Goal: Task Accomplishment & Management: Manage account settings

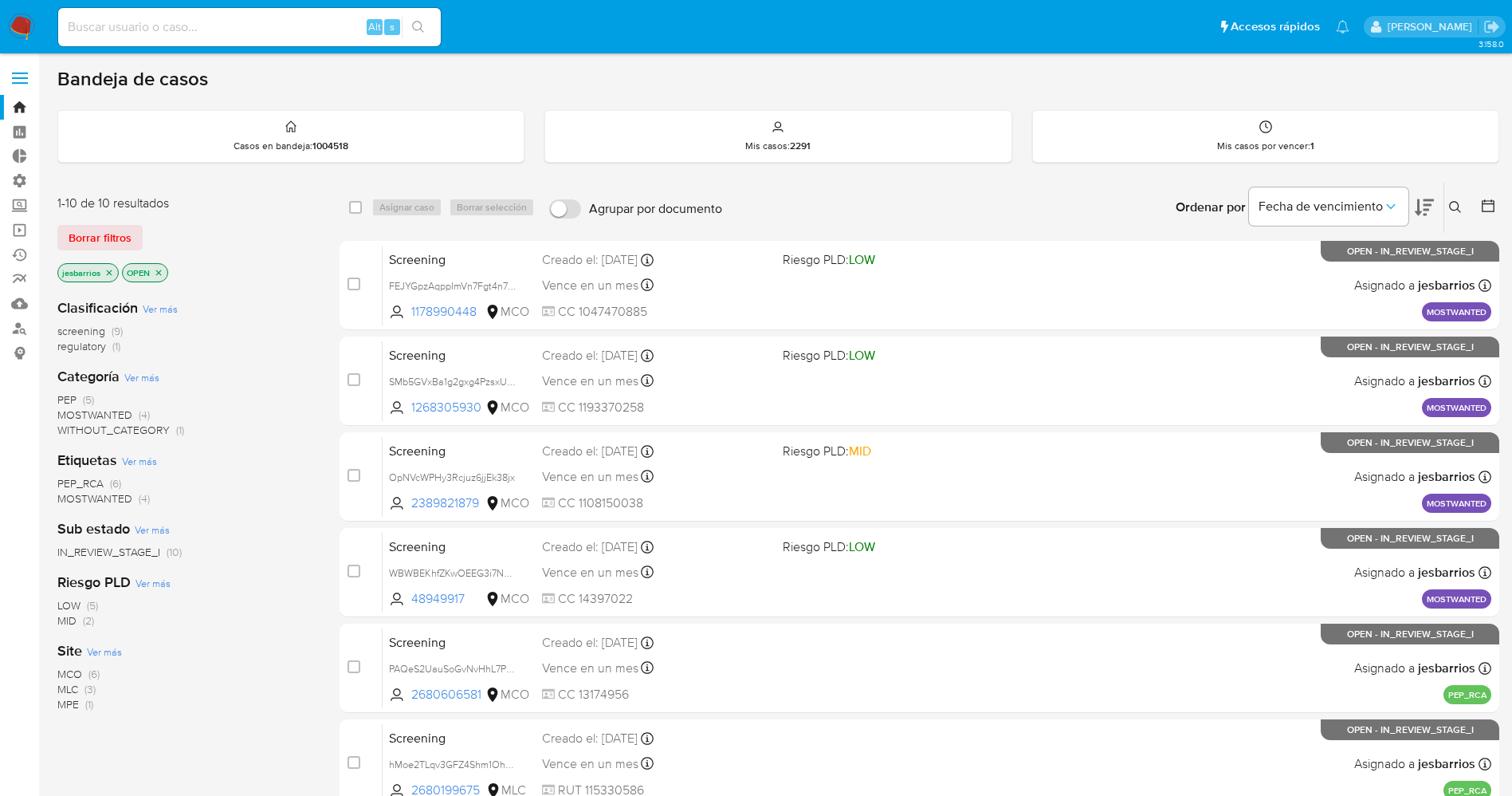
click at [13, 18] on img at bounding box center [21, 27] width 28 height 28
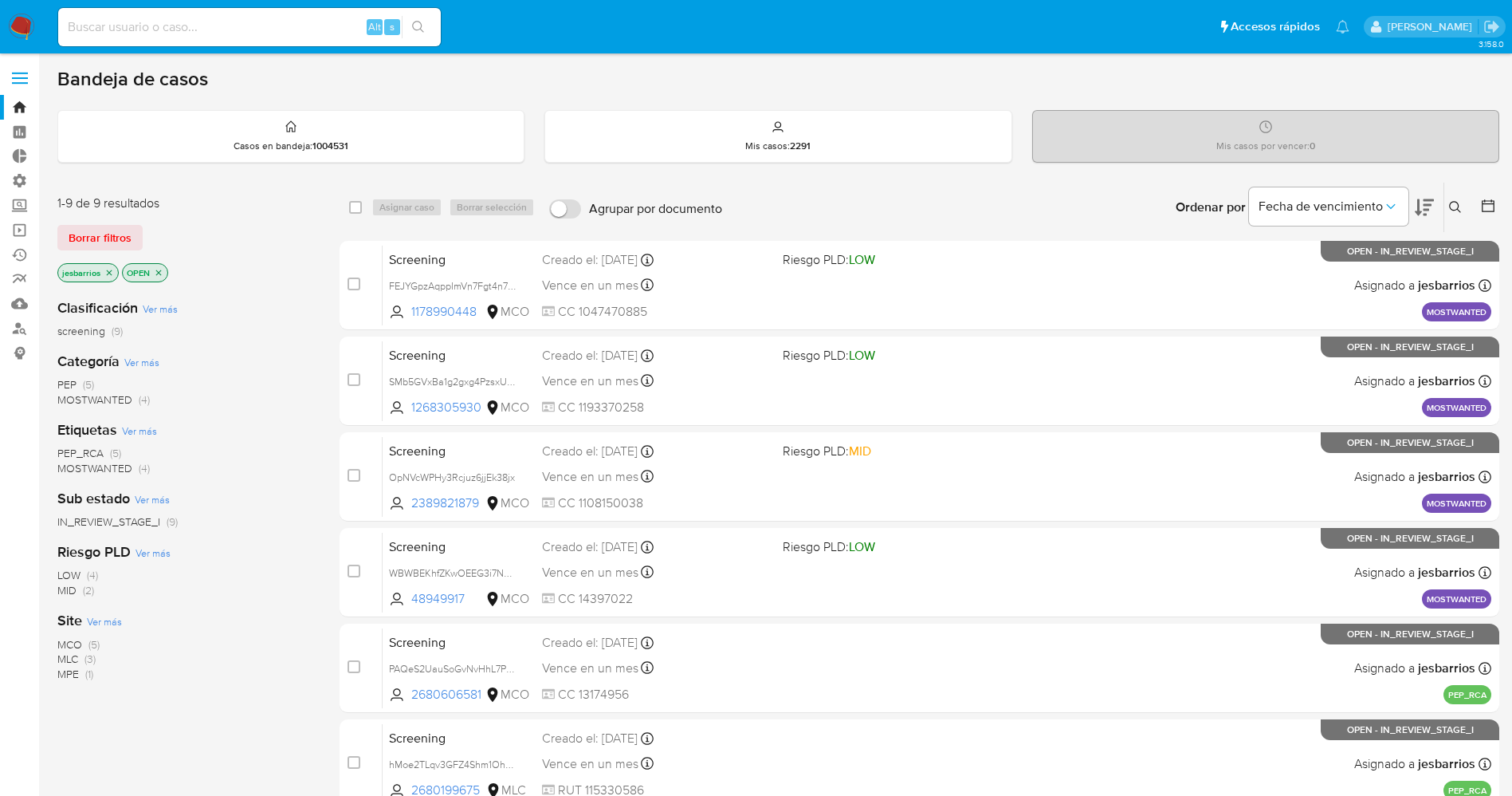
click at [109, 271] on icon "close-filter" at bounding box center [109, 273] width 10 height 10
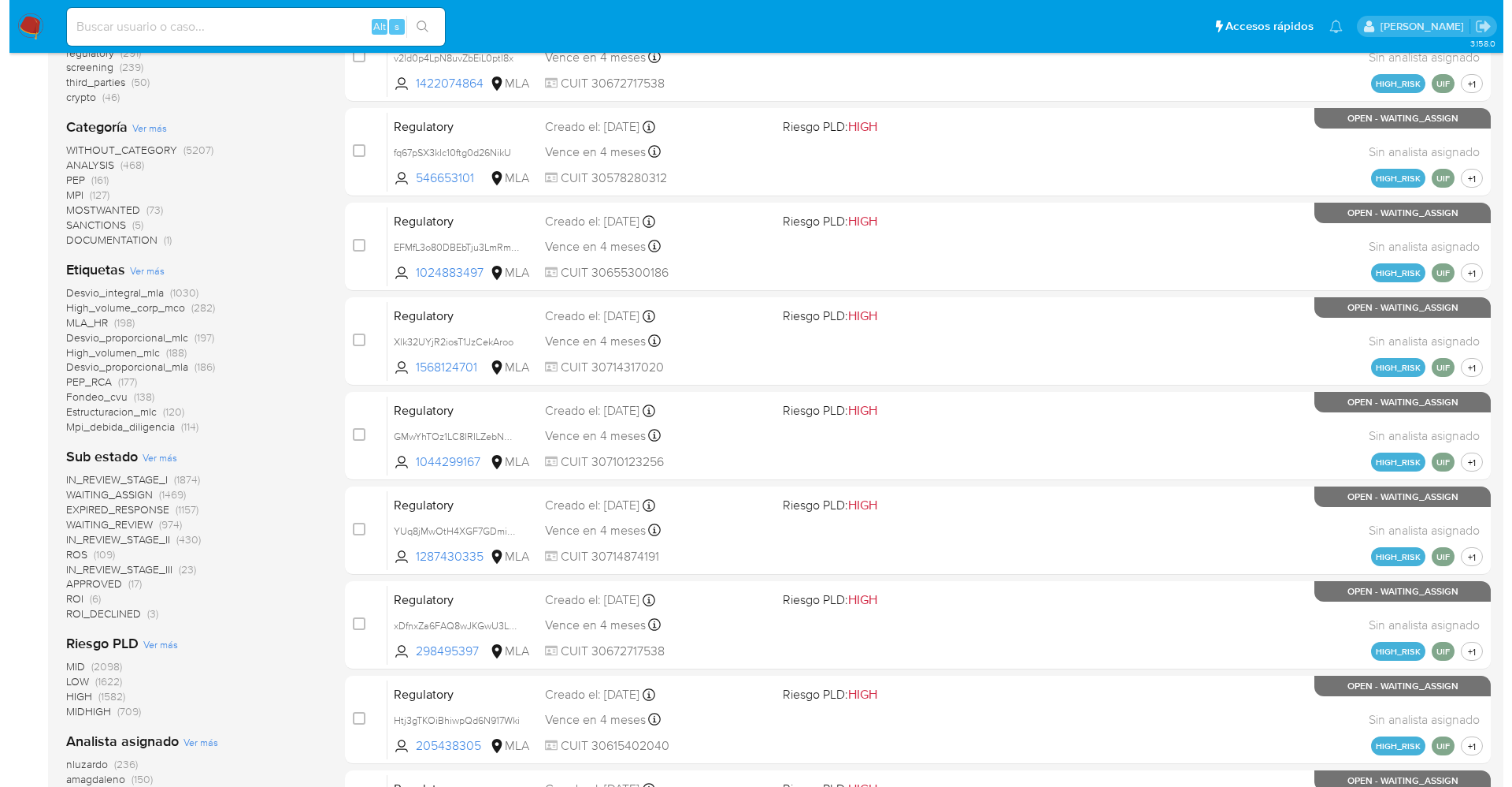
scroll to position [354, 0]
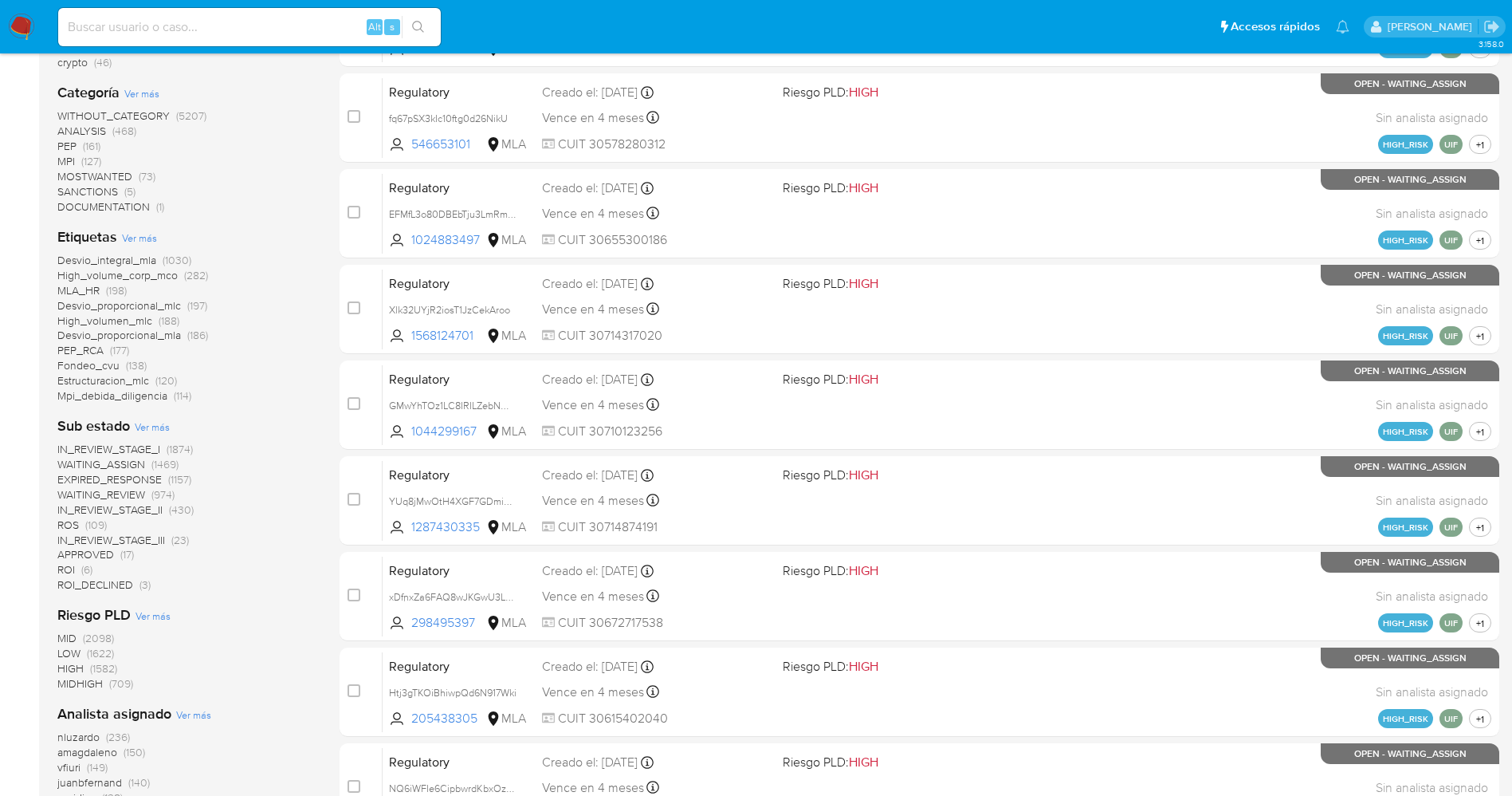
click at [180, 709] on span "Ver más" at bounding box center [193, 714] width 35 height 14
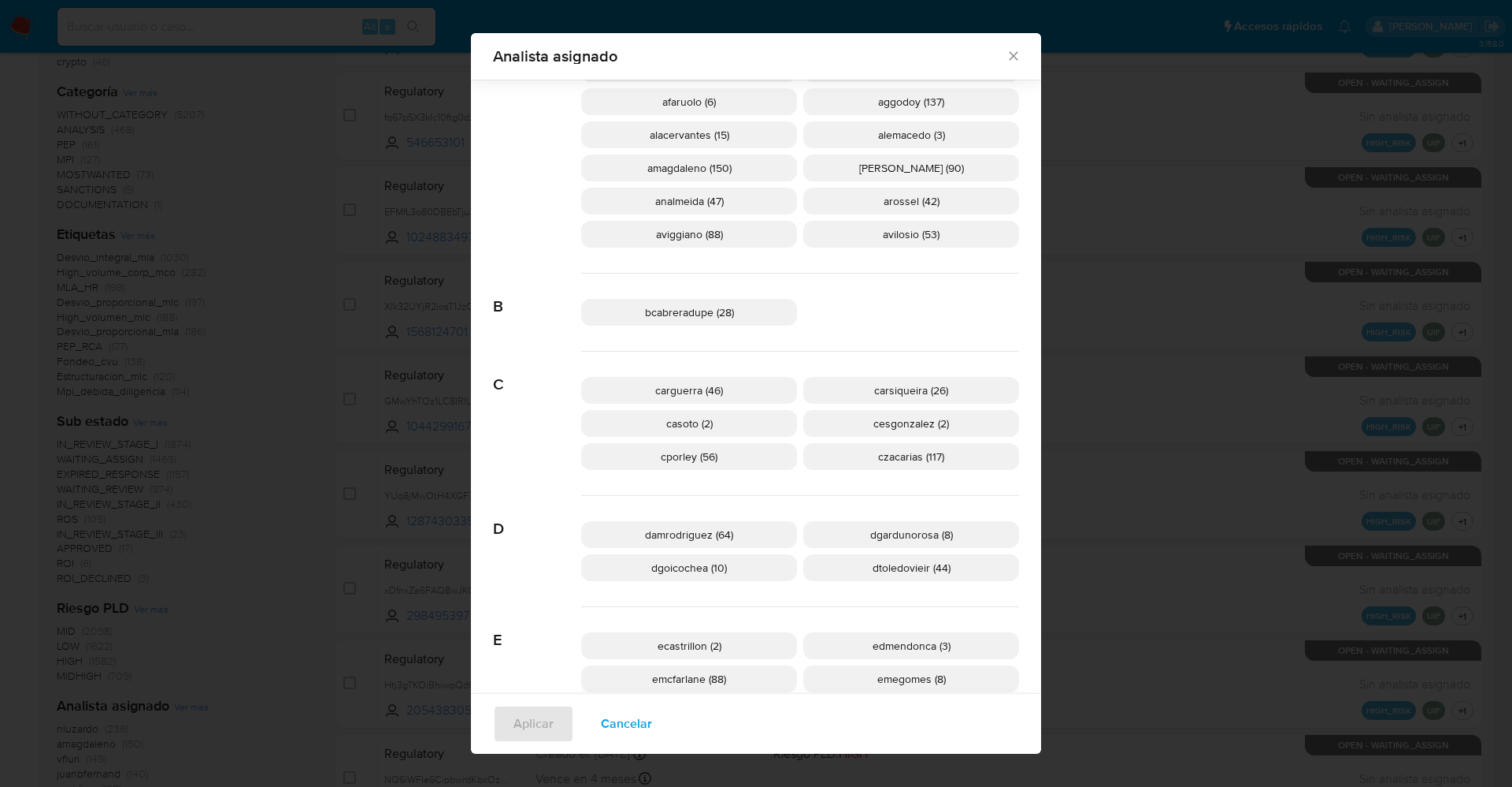
scroll to position [462, 0]
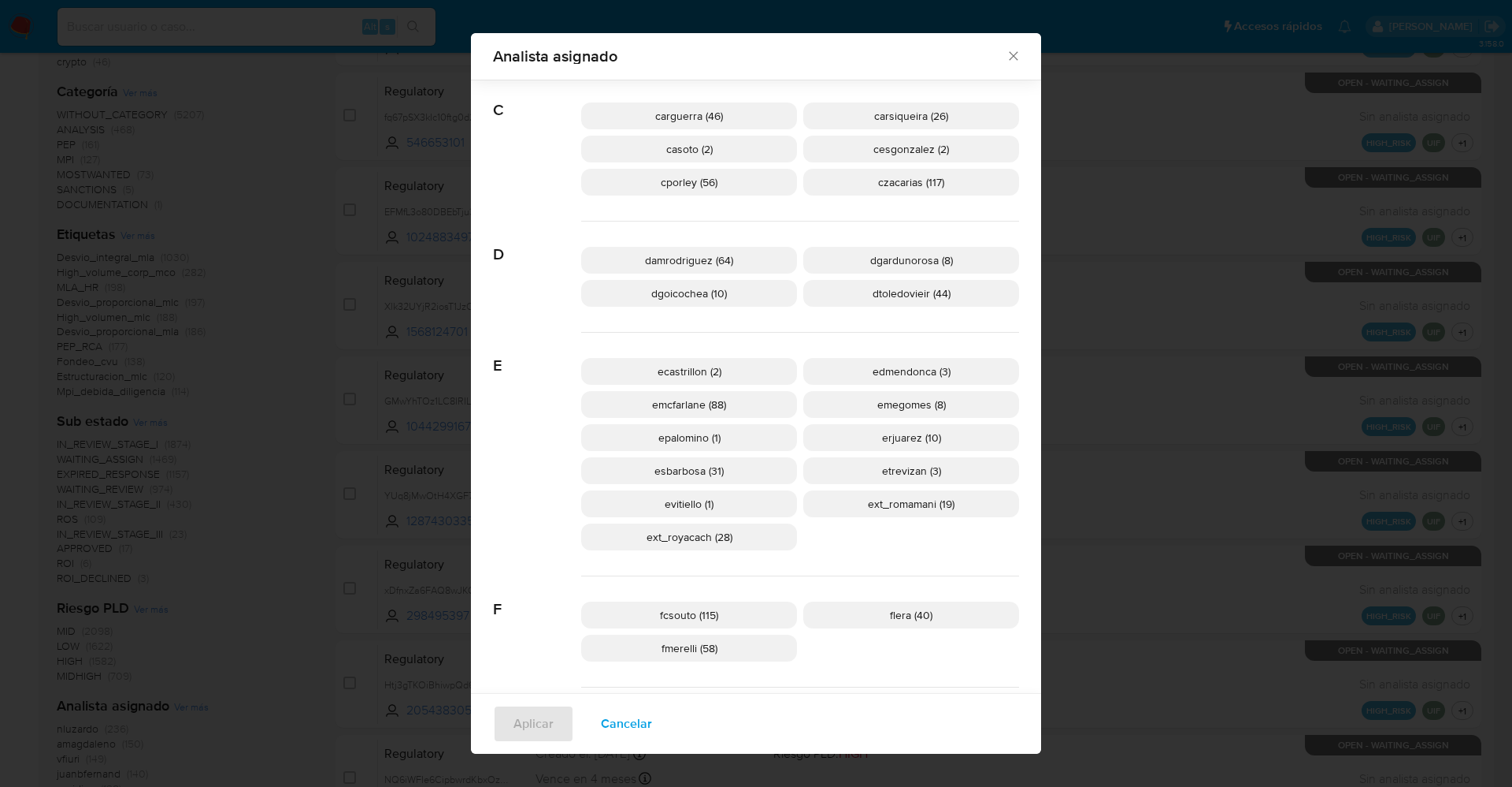
click at [941, 499] on span "ext_romamani (19)" at bounding box center [912, 503] width 86 height 16
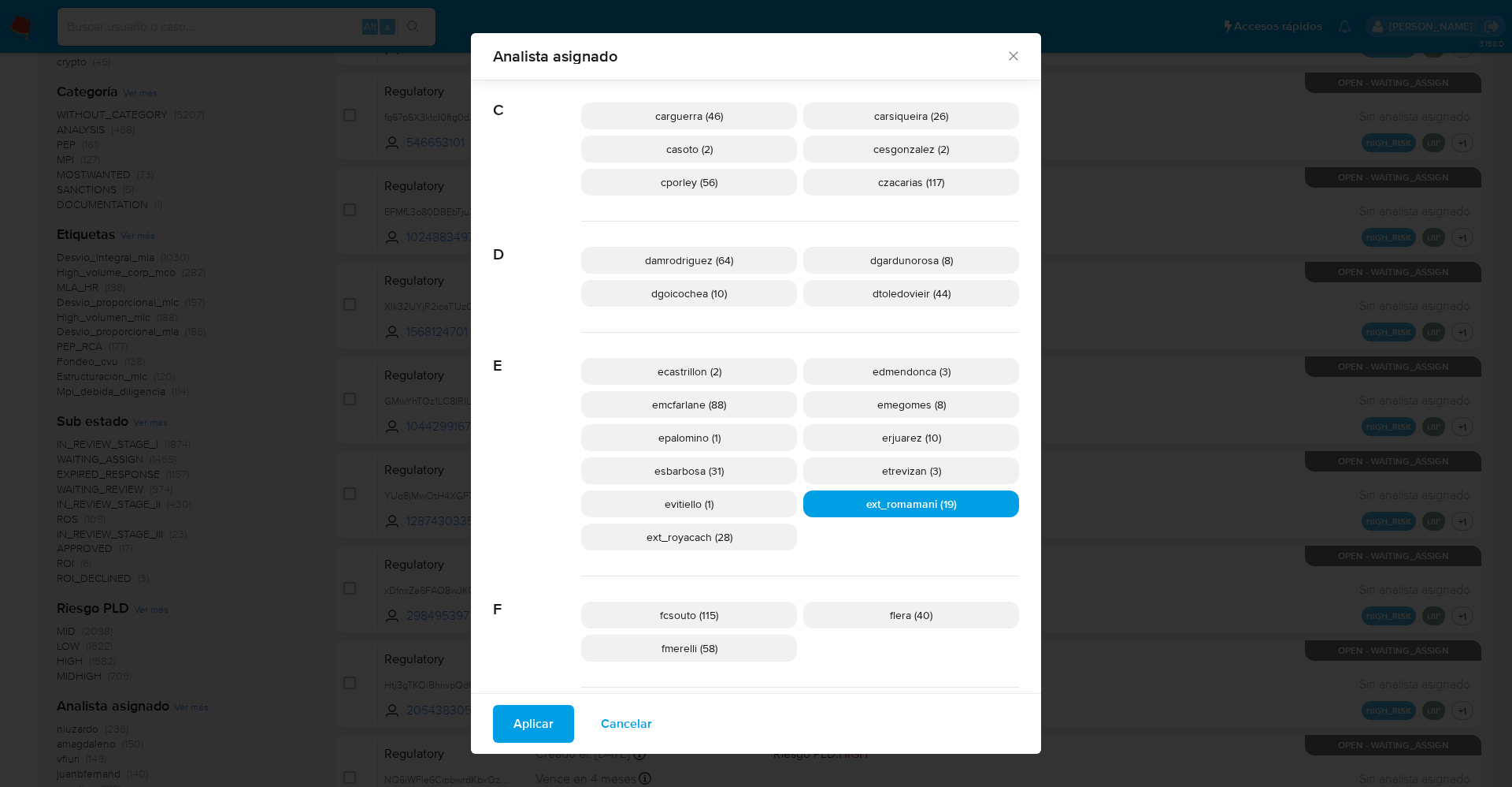
click at [517, 722] on span "Aplicar" at bounding box center [534, 723] width 40 height 35
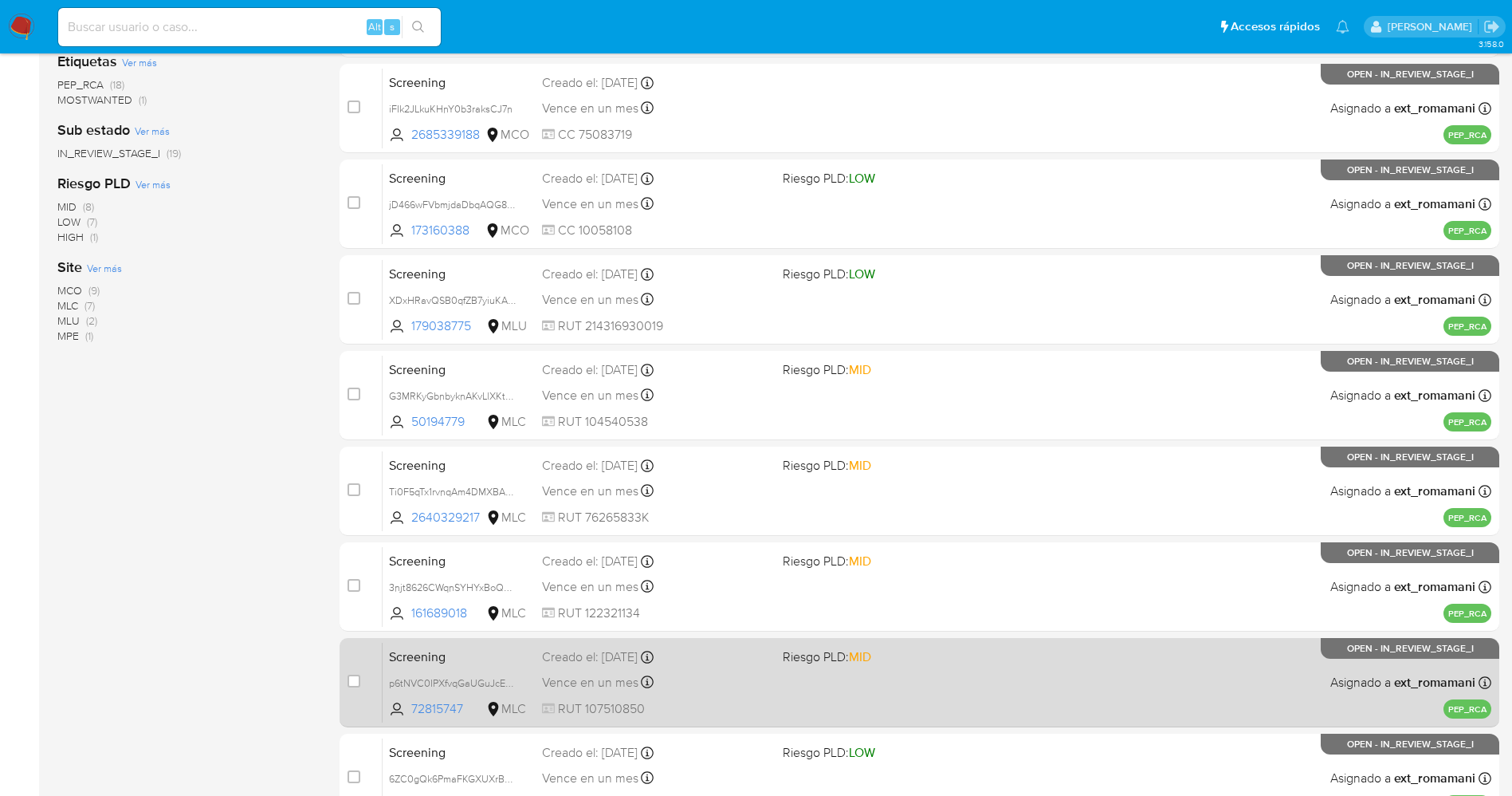
scroll to position [520, 0]
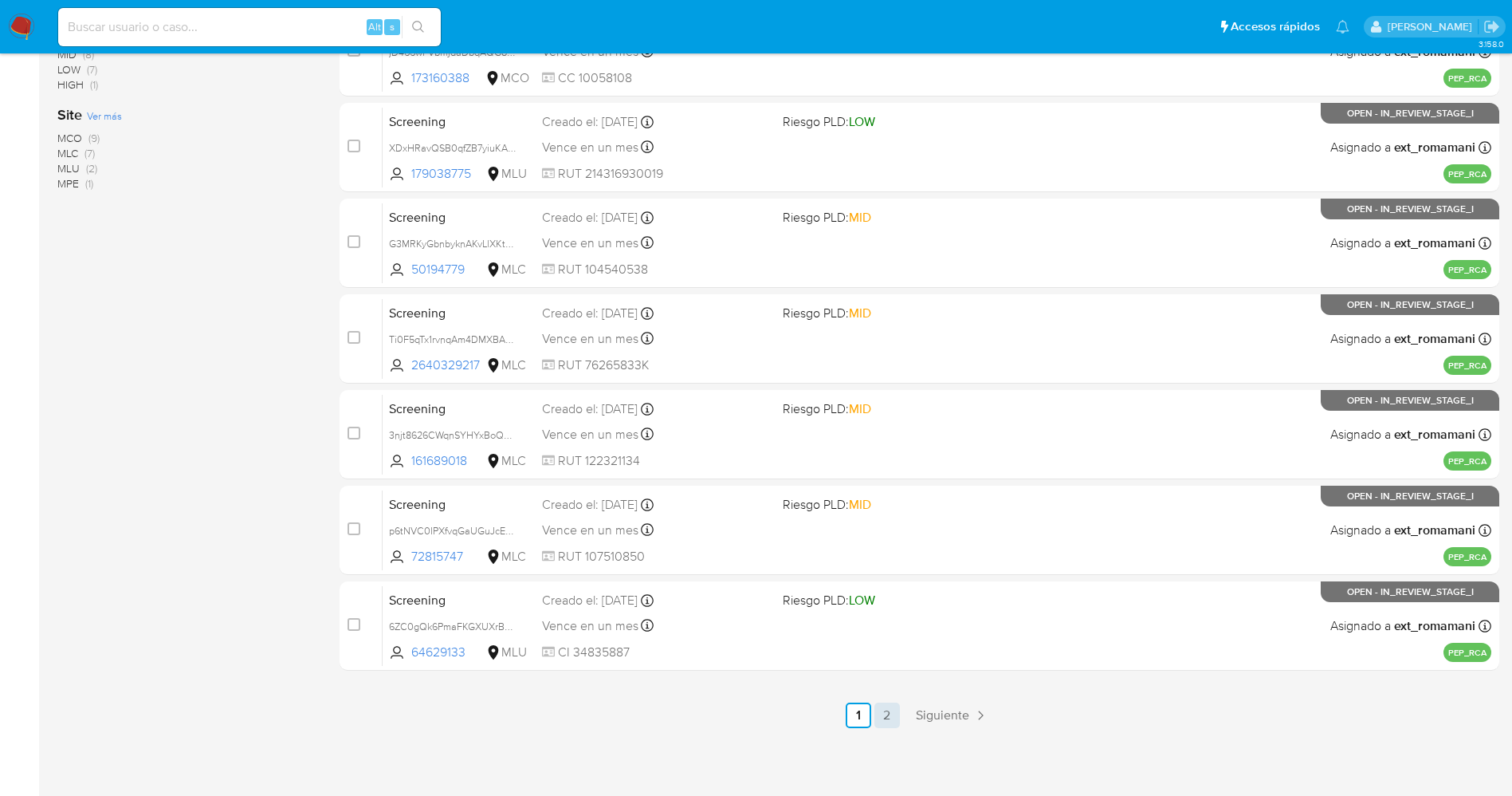
click at [891, 715] on link "2" at bounding box center [887, 714] width 26 height 26
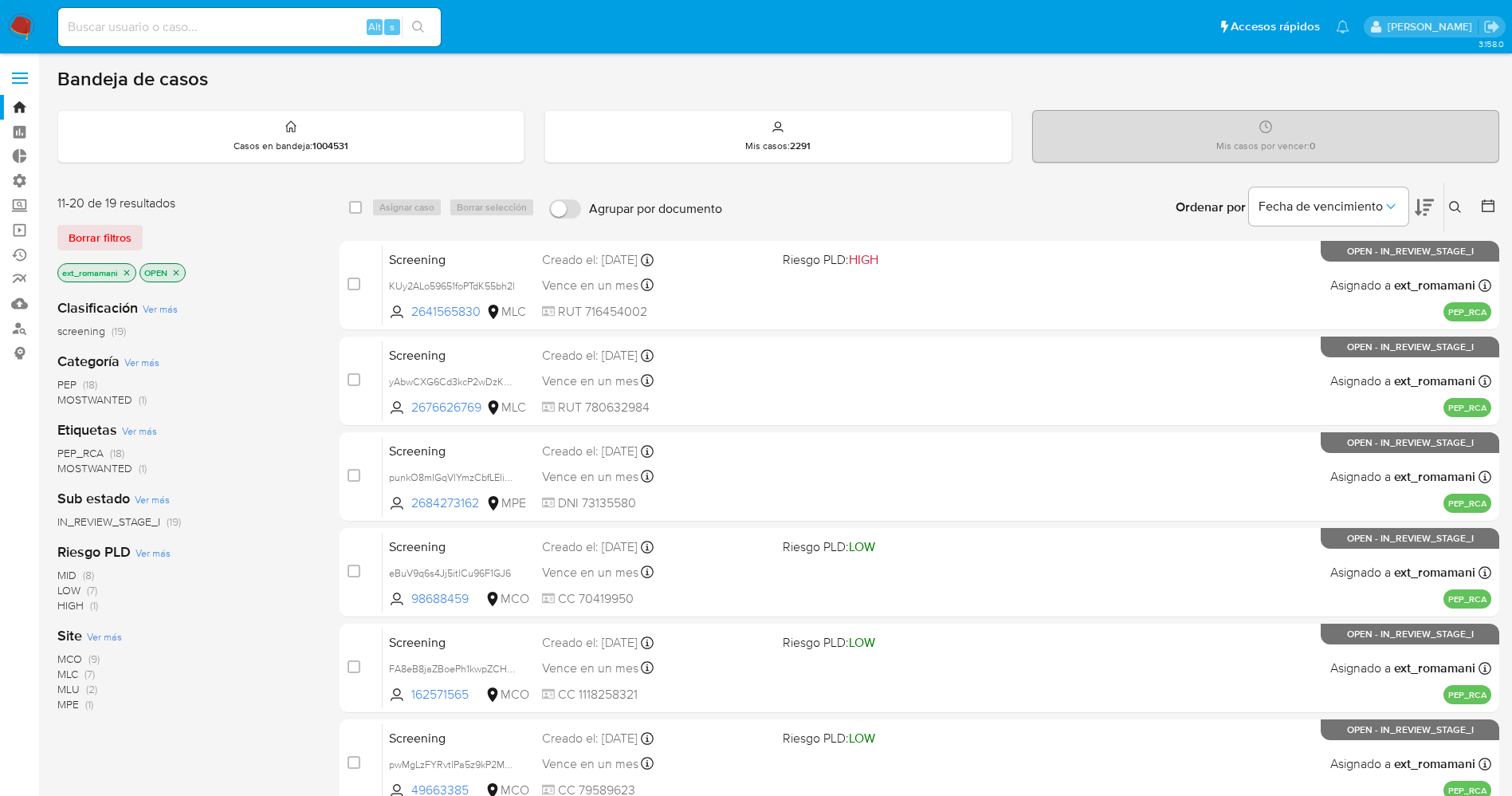
click at [177, 275] on icon "close-filter" at bounding box center [176, 273] width 10 height 10
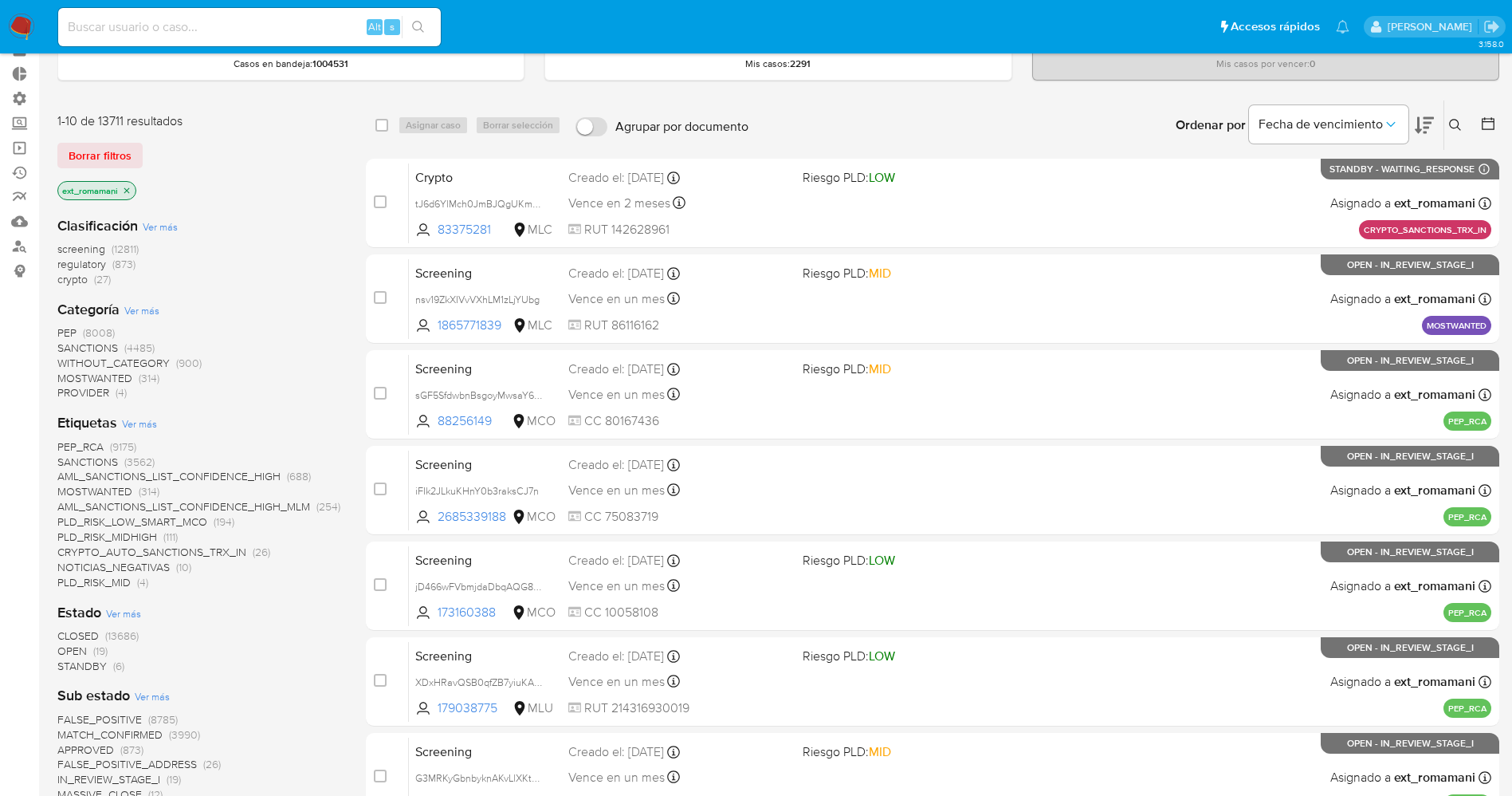
scroll to position [120, 0]
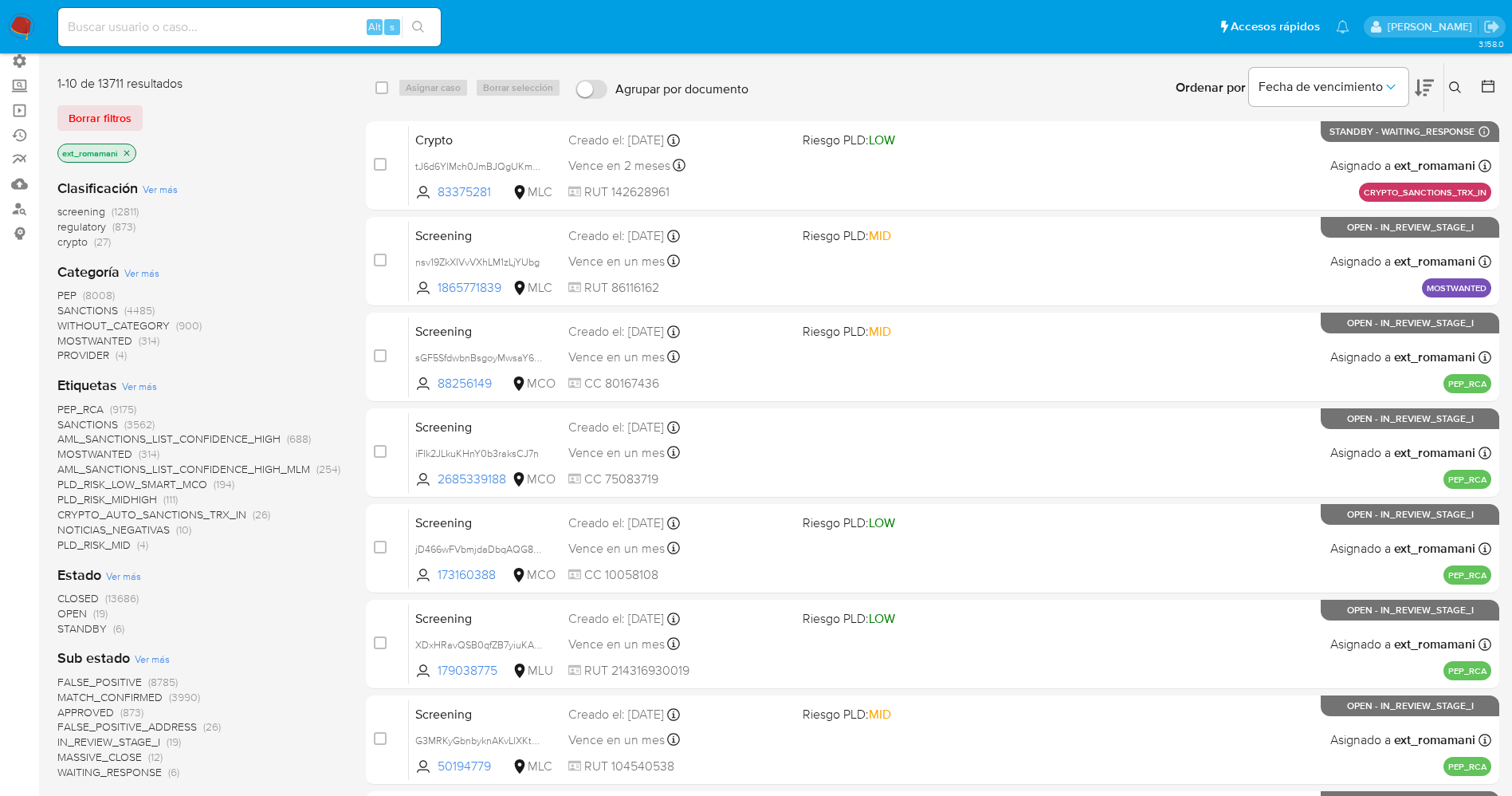
click at [84, 629] on span "STANDBY" at bounding box center [82, 628] width 49 height 16
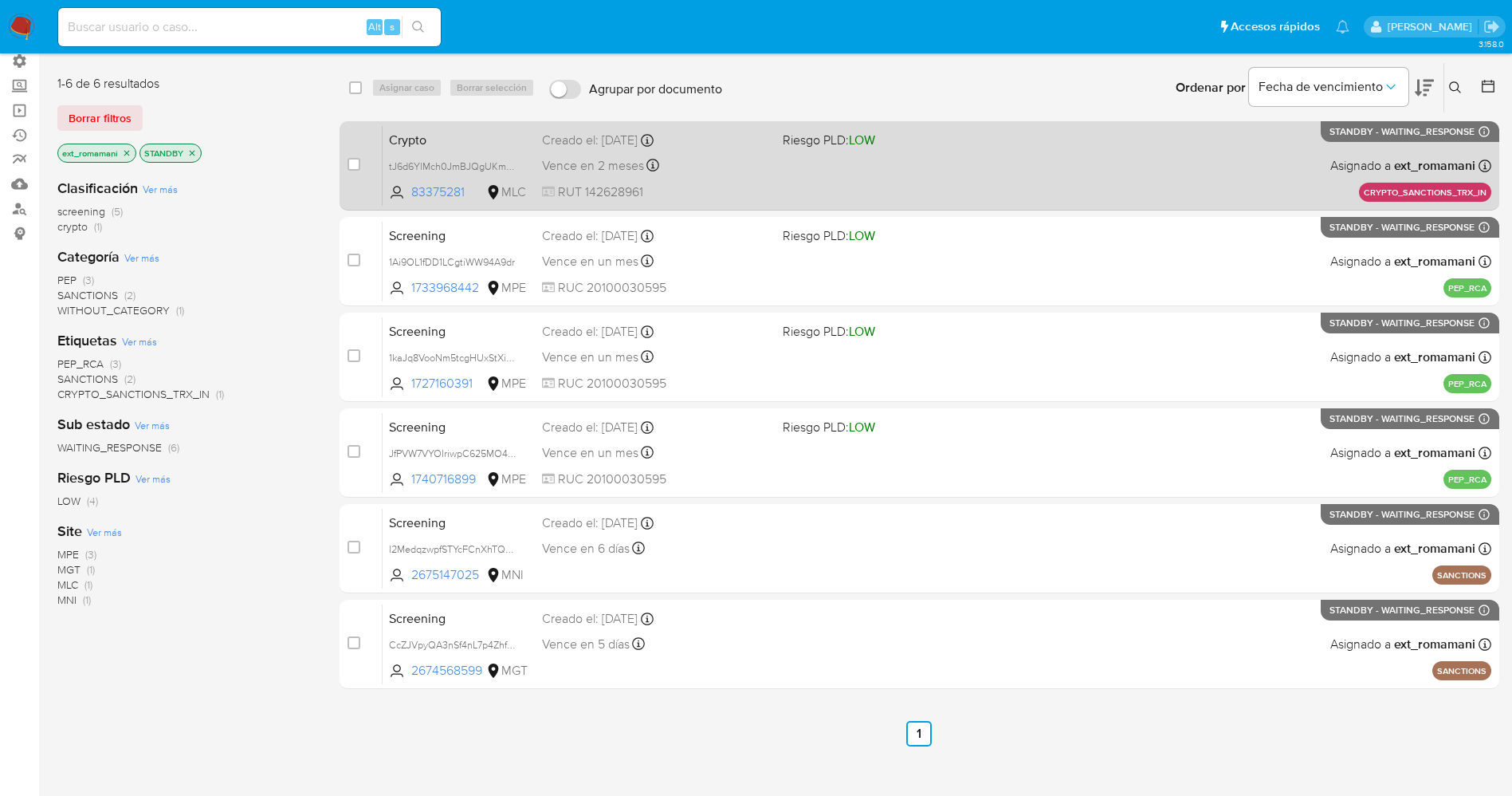
click at [998, 175] on div "Crypto tJ6d6YlMch0JmBJQgUKmsqAA 83375281 MLC Riesgo PLD: LOW Creado el: 14/08/2…" at bounding box center [937, 165] width 1109 height 81
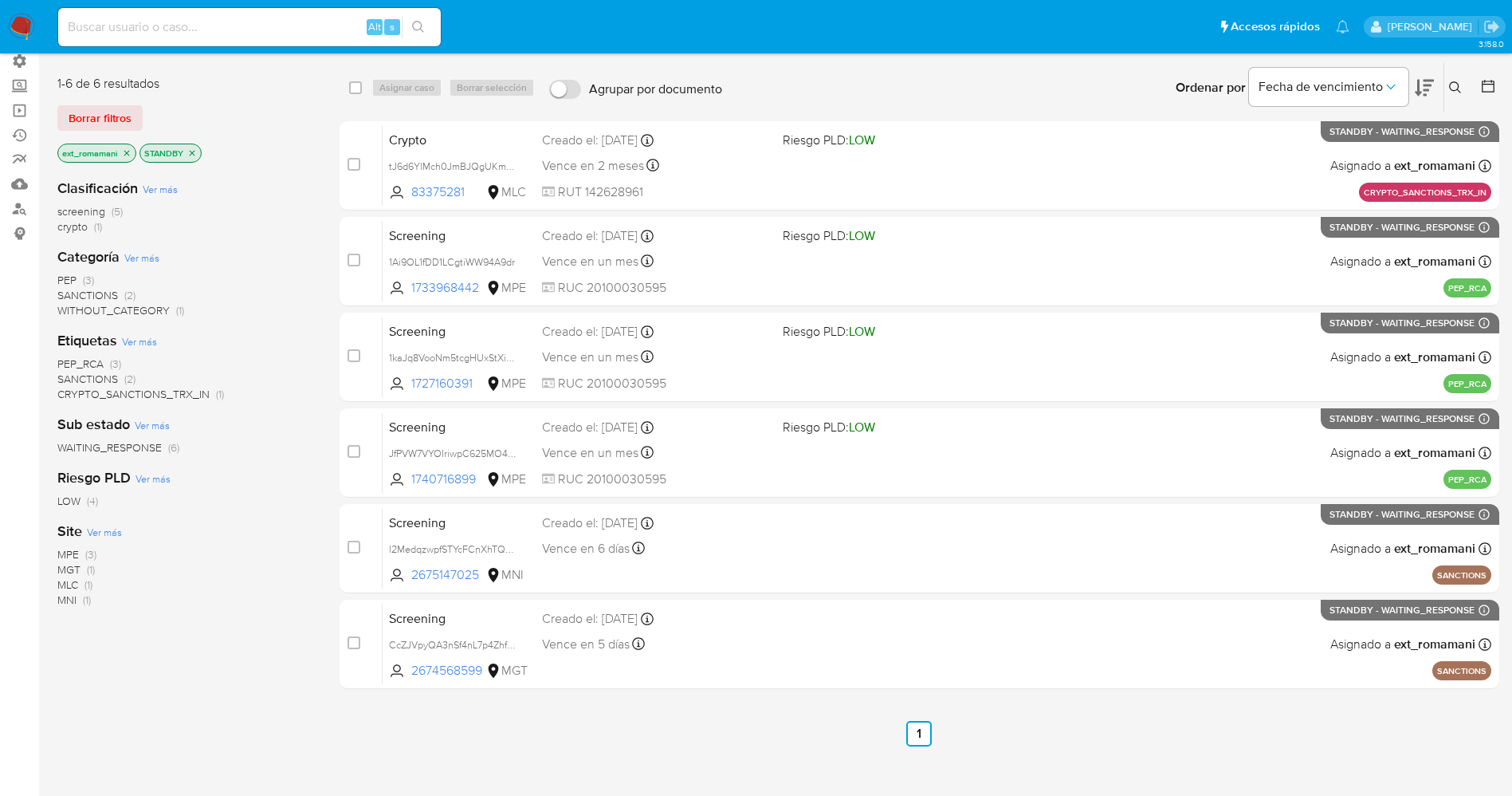
click at [17, 25] on img at bounding box center [21, 27] width 28 height 28
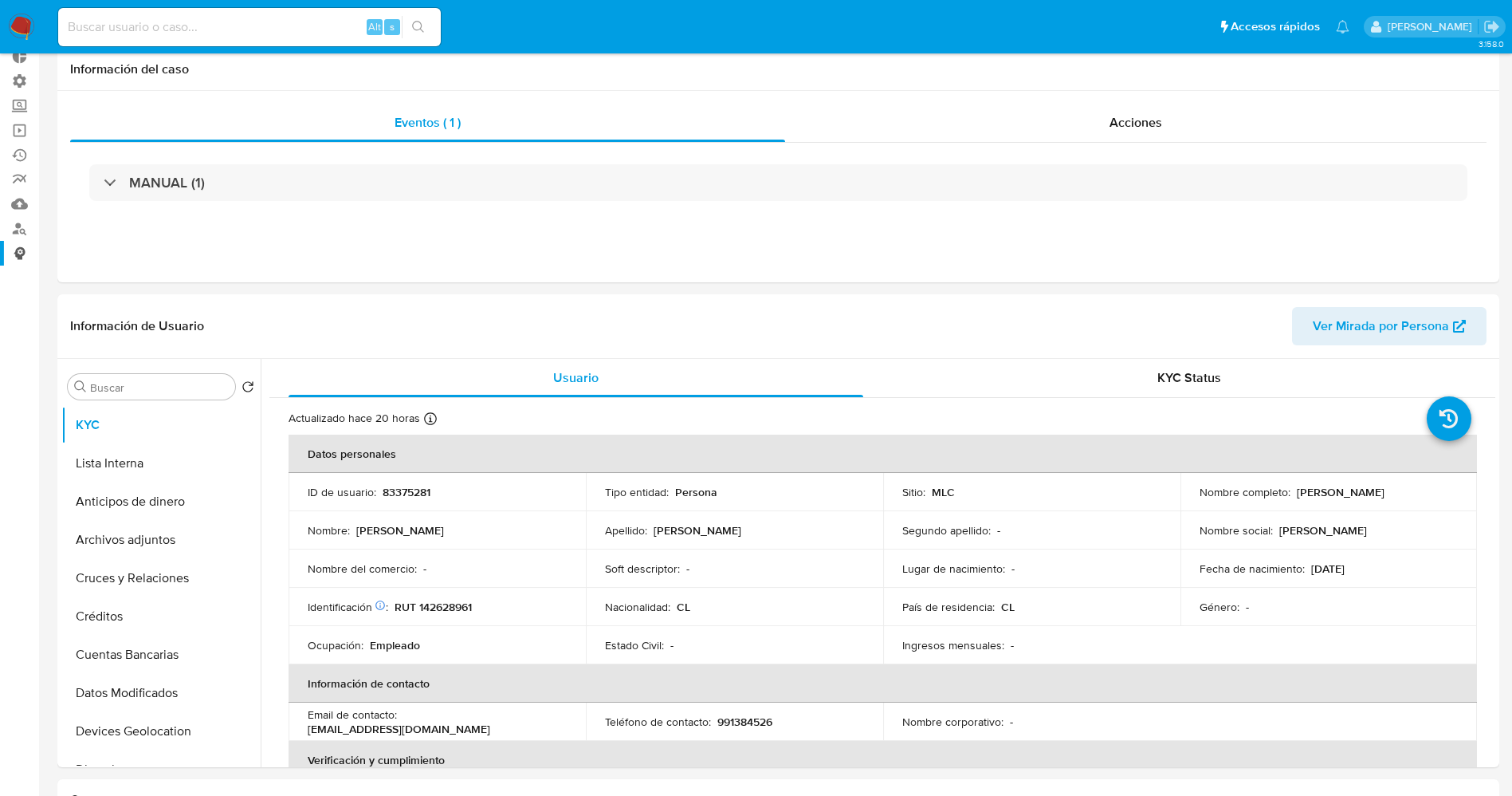
select select "10"
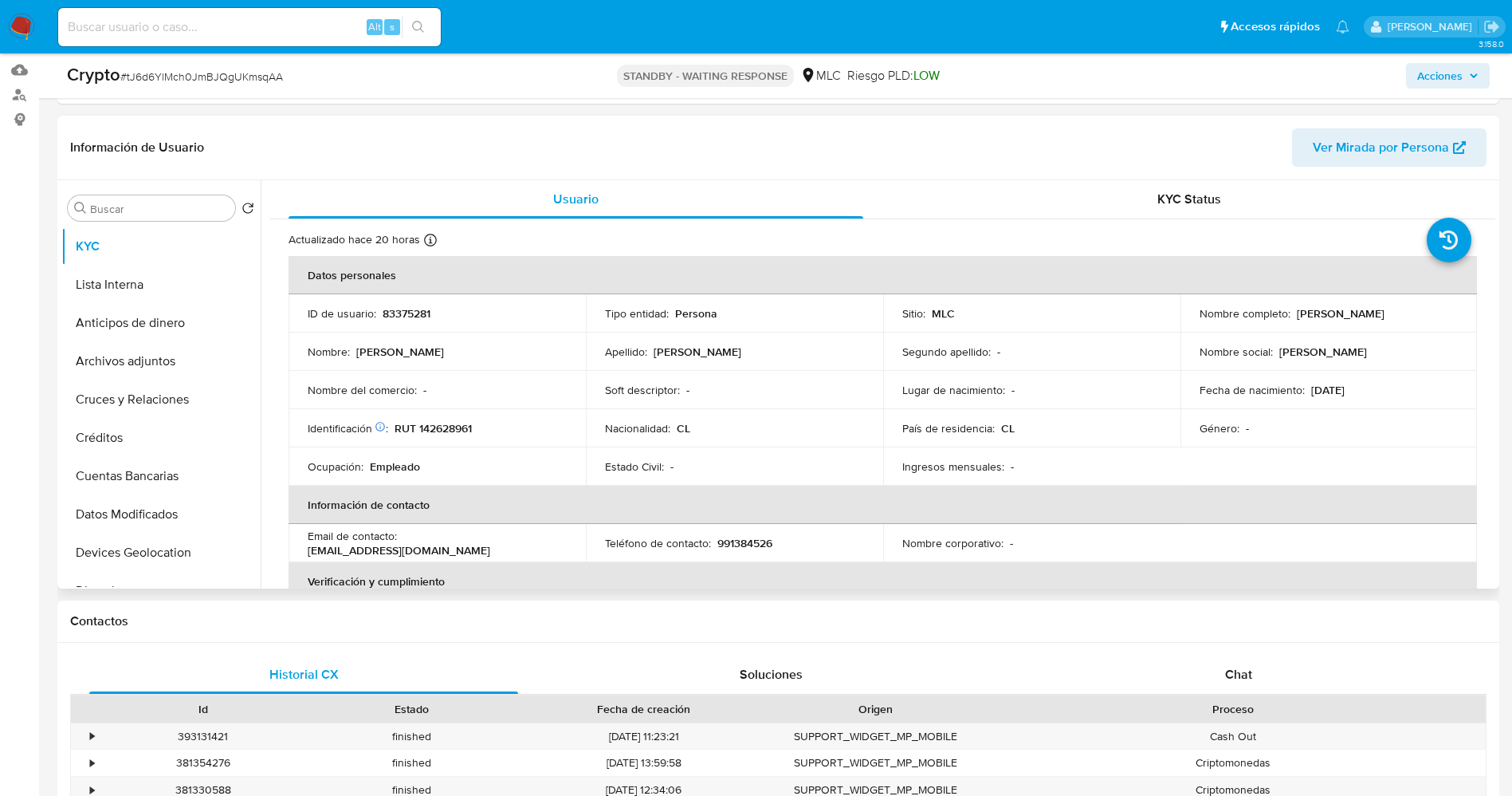
scroll to position [359, 0]
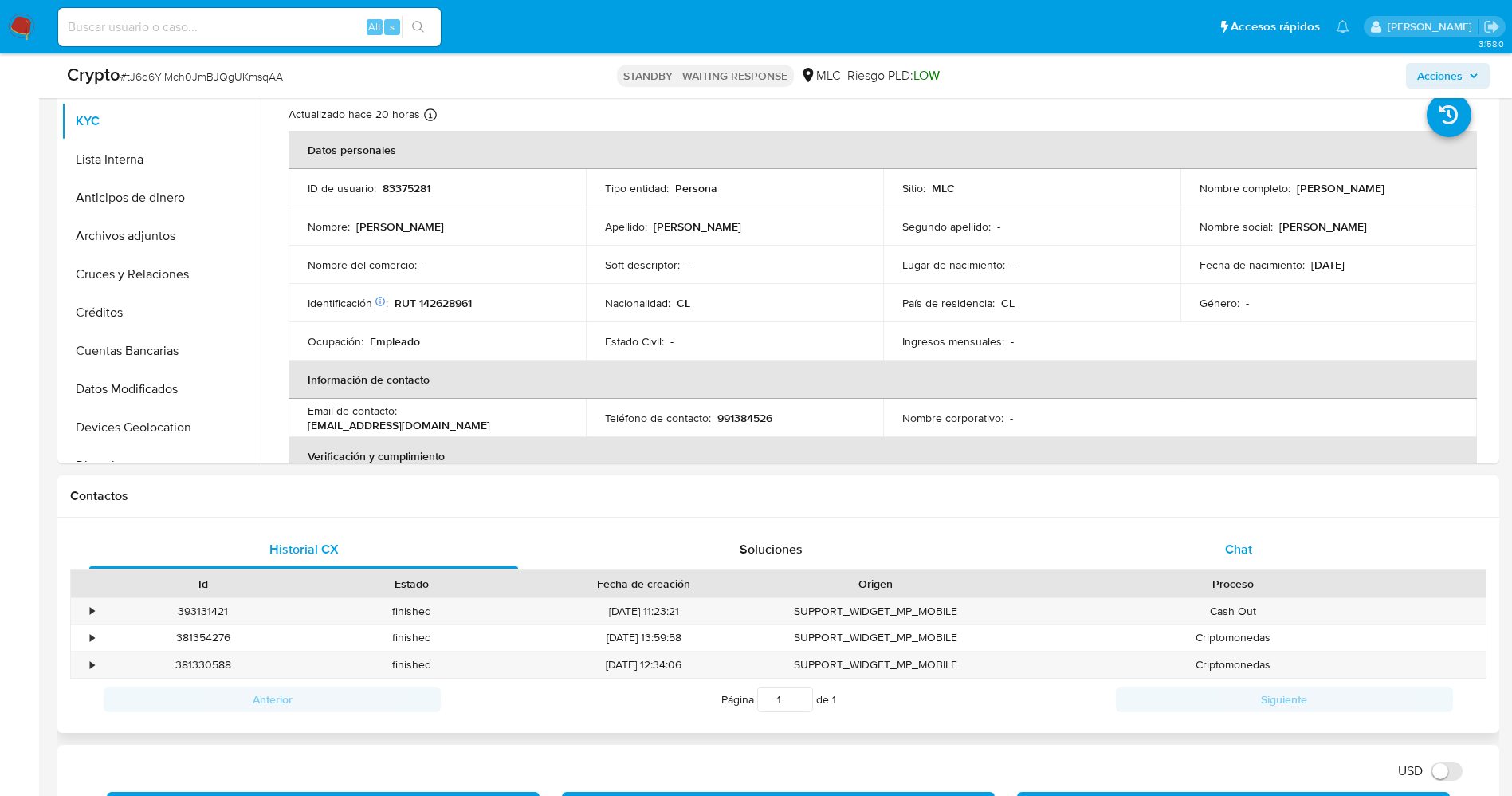
click at [1200, 551] on div "Chat" at bounding box center [1238, 549] width 429 height 38
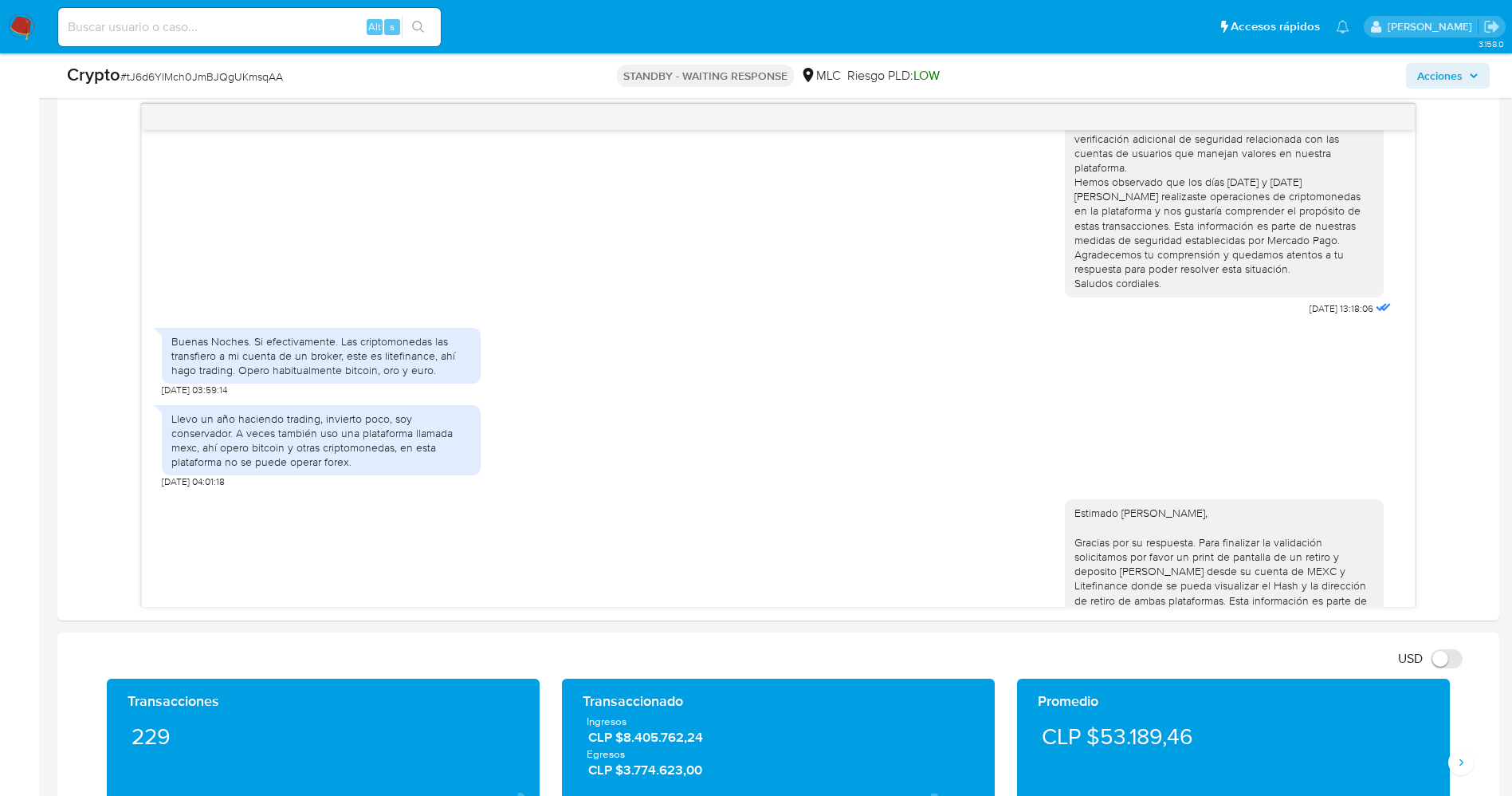
scroll to position [78, 0]
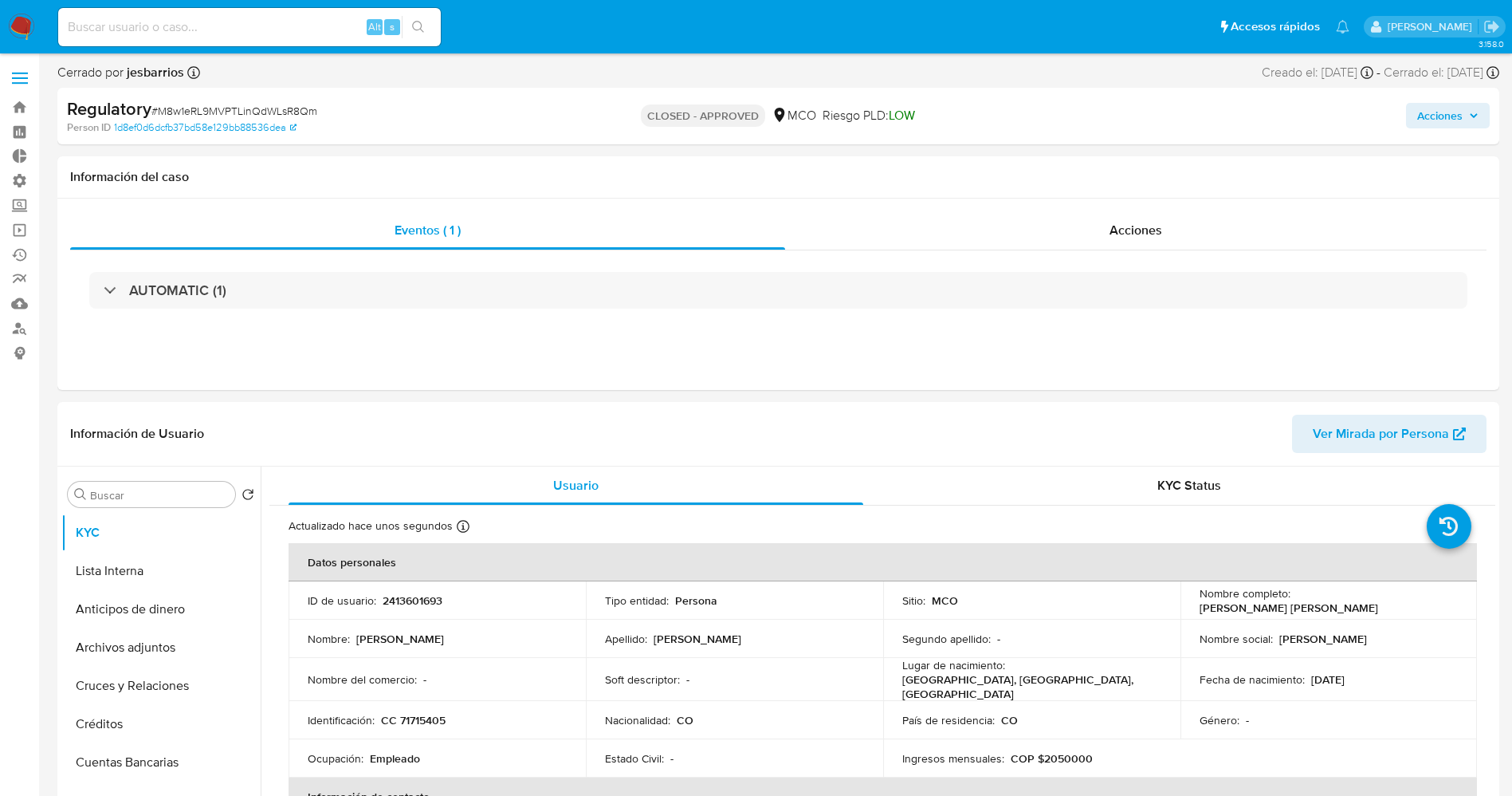
select select "10"
click at [86, 15] on div "Alt s" at bounding box center [249, 27] width 382 height 38
click at [89, 15] on div "Alt s" at bounding box center [249, 27] width 382 height 38
click at [89, 24] on input at bounding box center [249, 28] width 382 height 21
paste input "2661087302"
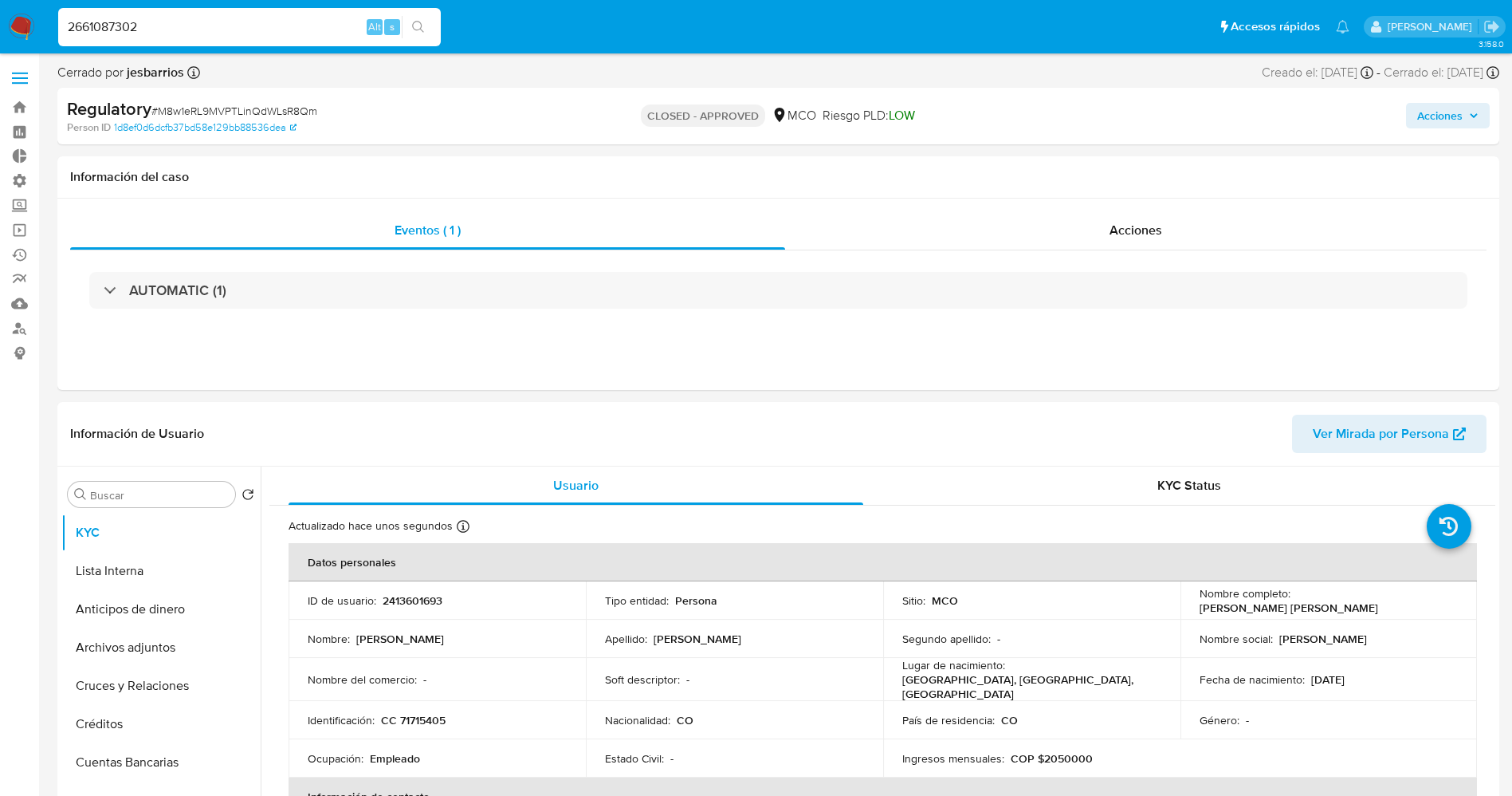
type input "2661087302"
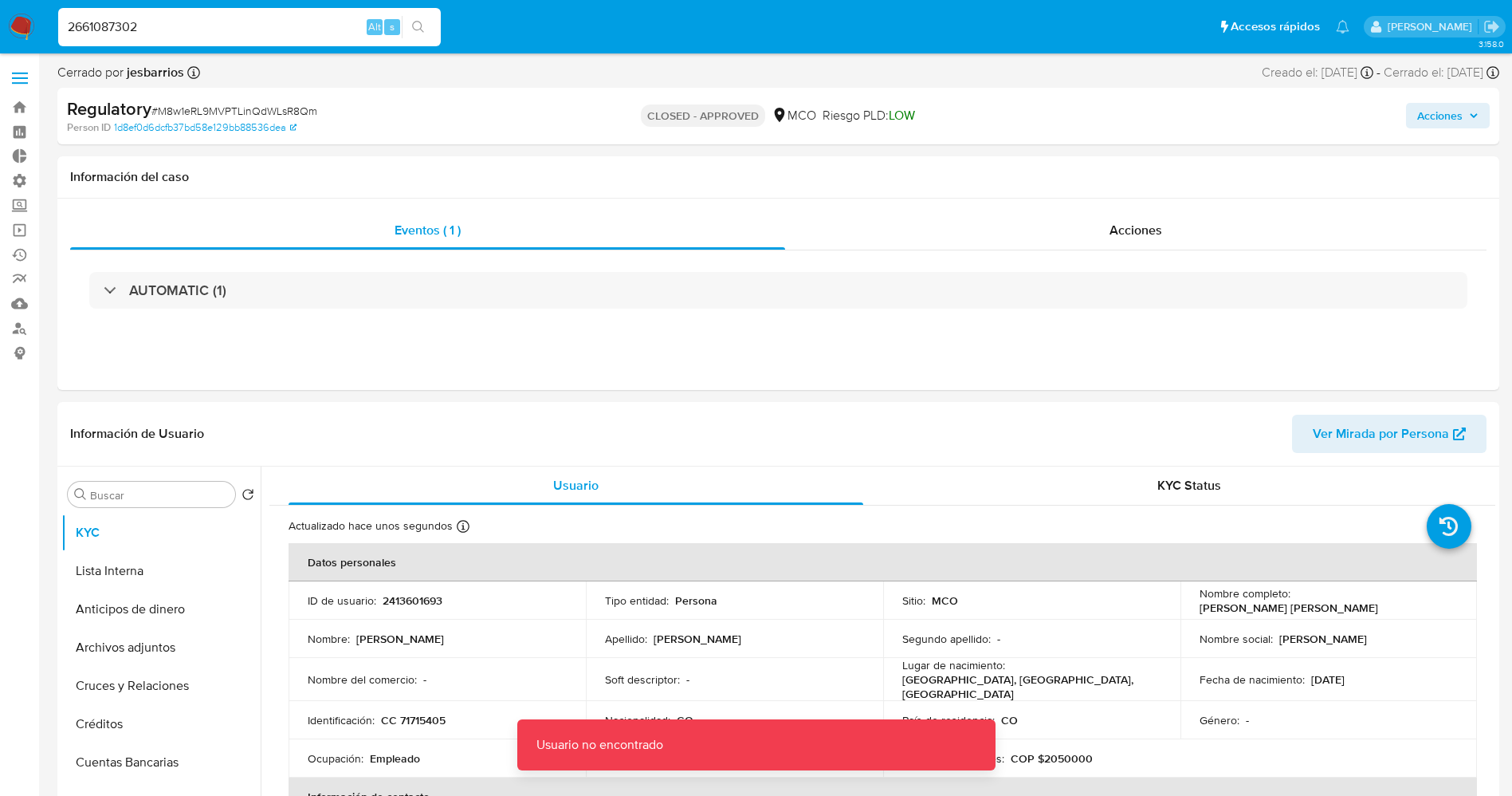
click at [27, 19] on img at bounding box center [21, 27] width 28 height 28
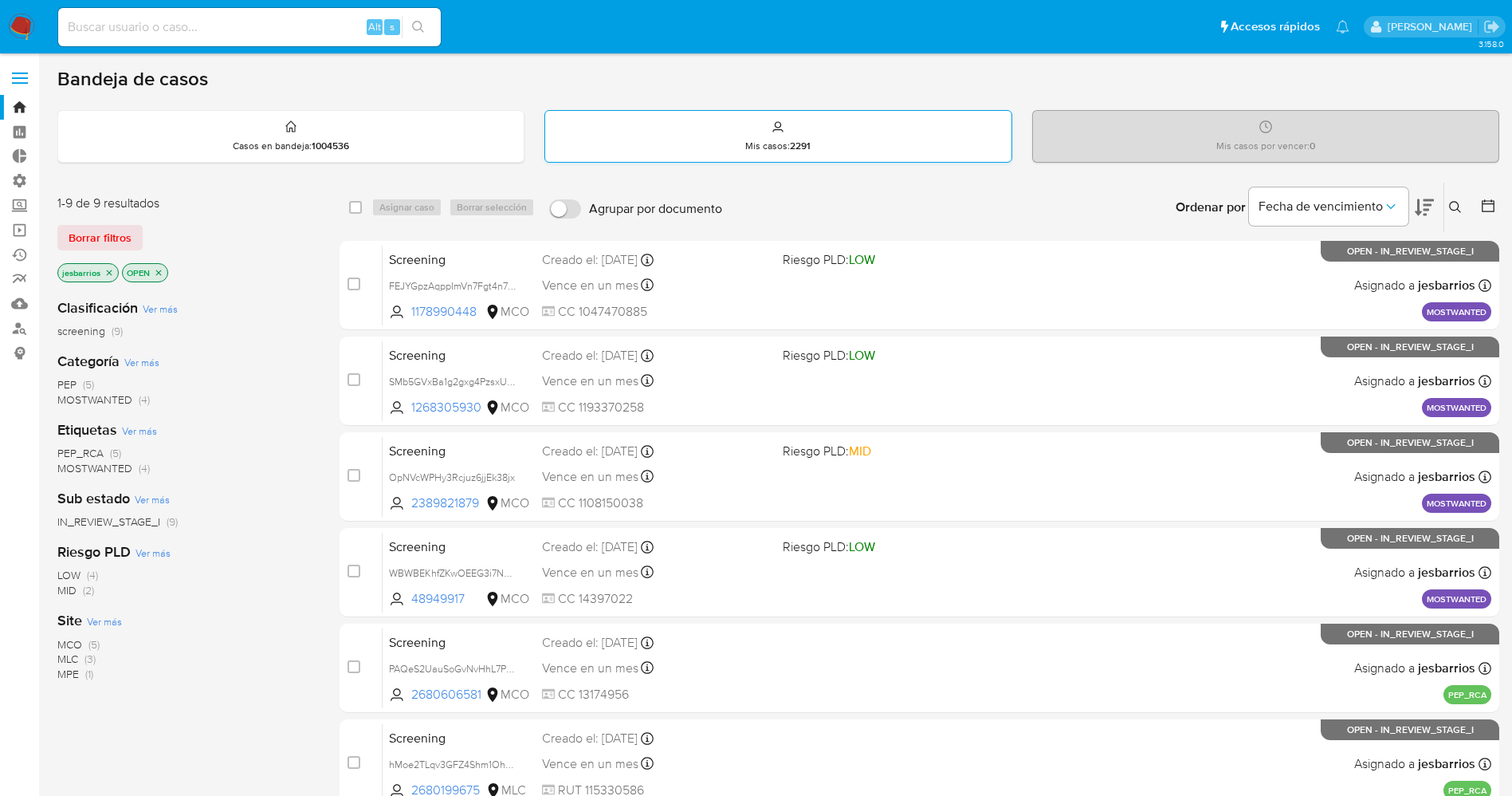
drag, startPoint x: 104, startPoint y: 244, endPoint x: 554, endPoint y: 151, distance: 459.5
click at [104, 243] on span "Borrar filtros" at bounding box center [100, 237] width 63 height 22
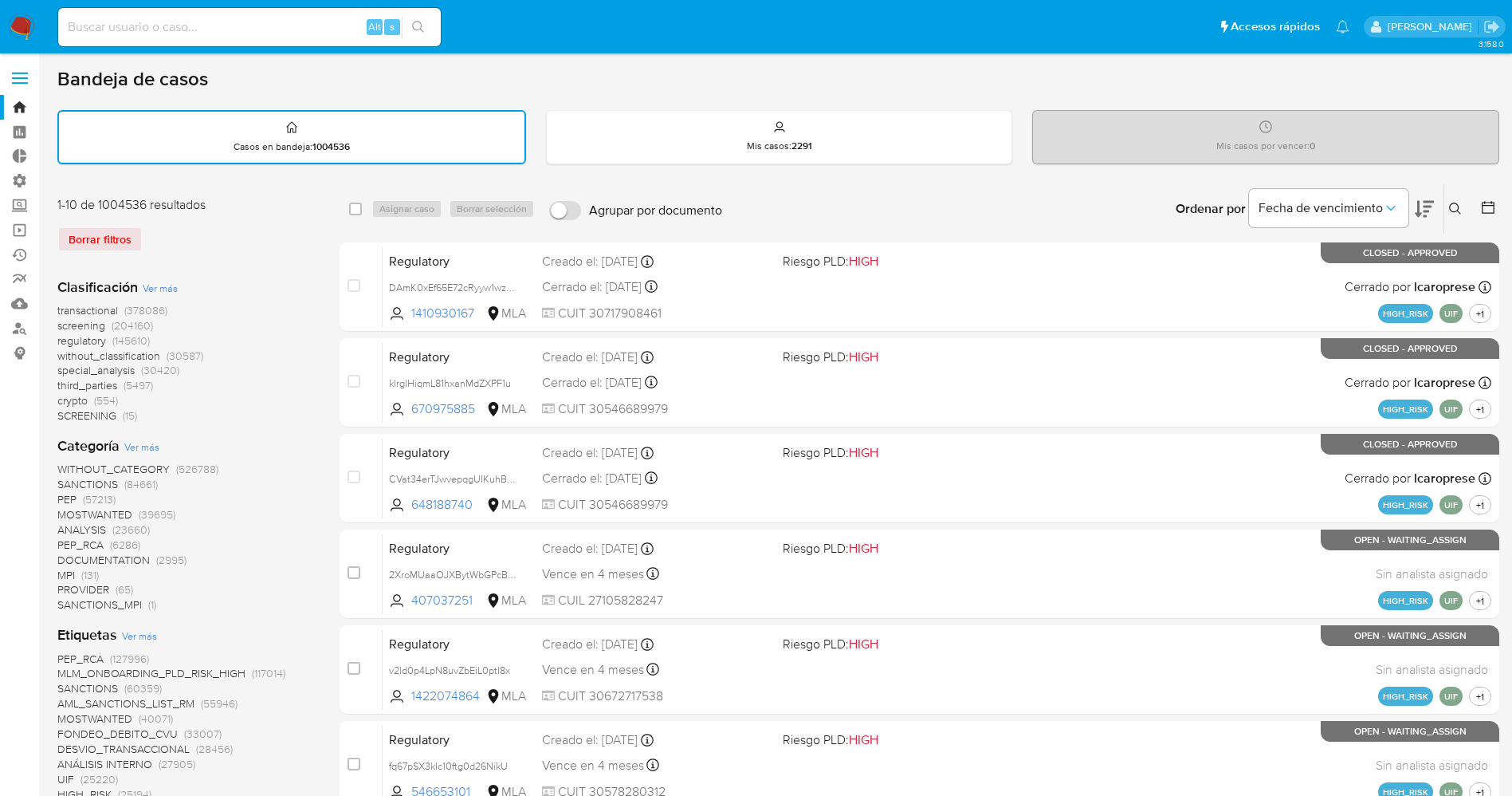
click at [283, 23] on input at bounding box center [249, 28] width 382 height 21
paste input "2661087302"
type input "2661087302"
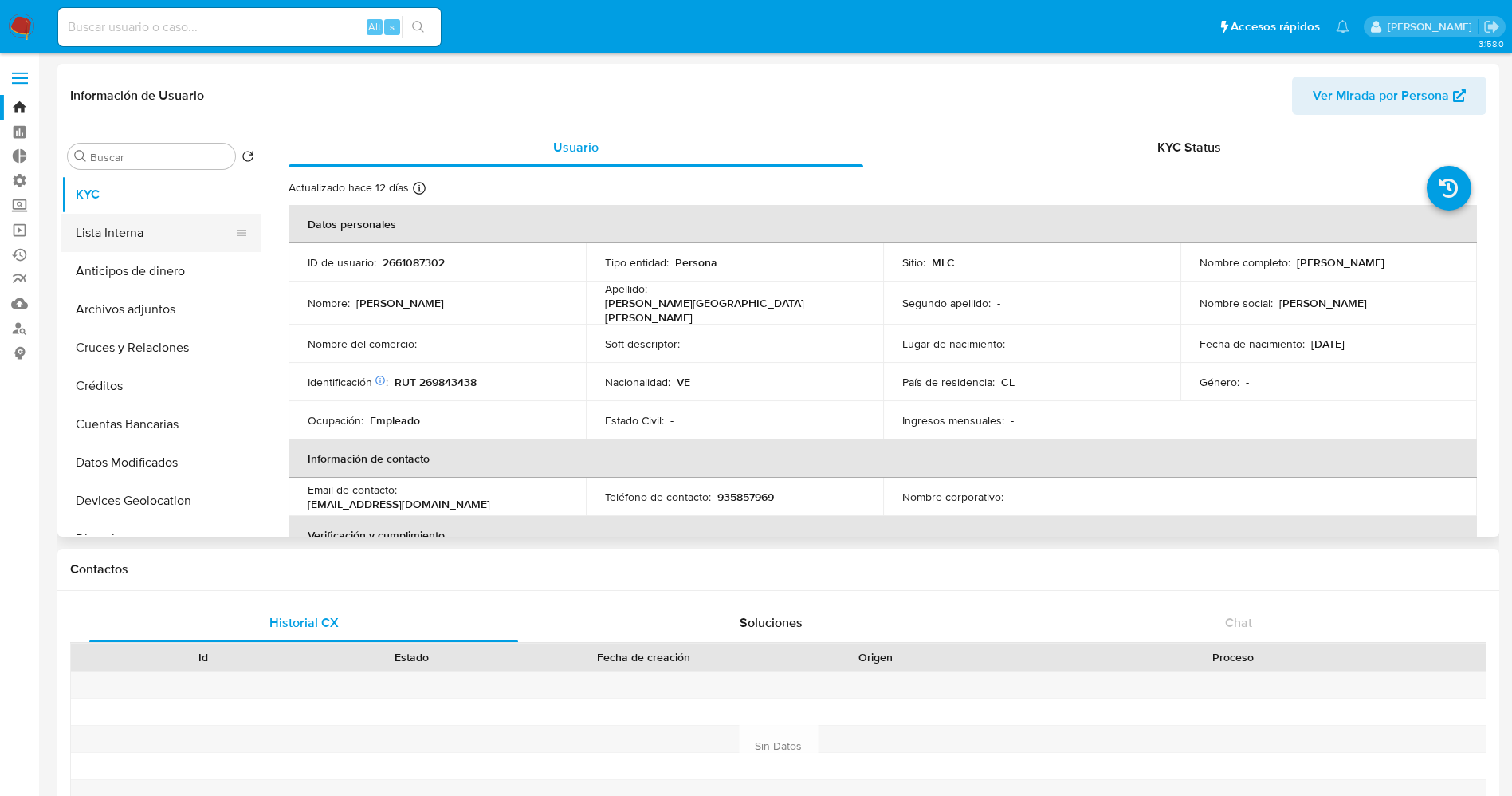
select select "10"
click at [123, 236] on button "Lista Interna" at bounding box center [155, 233] width 186 height 38
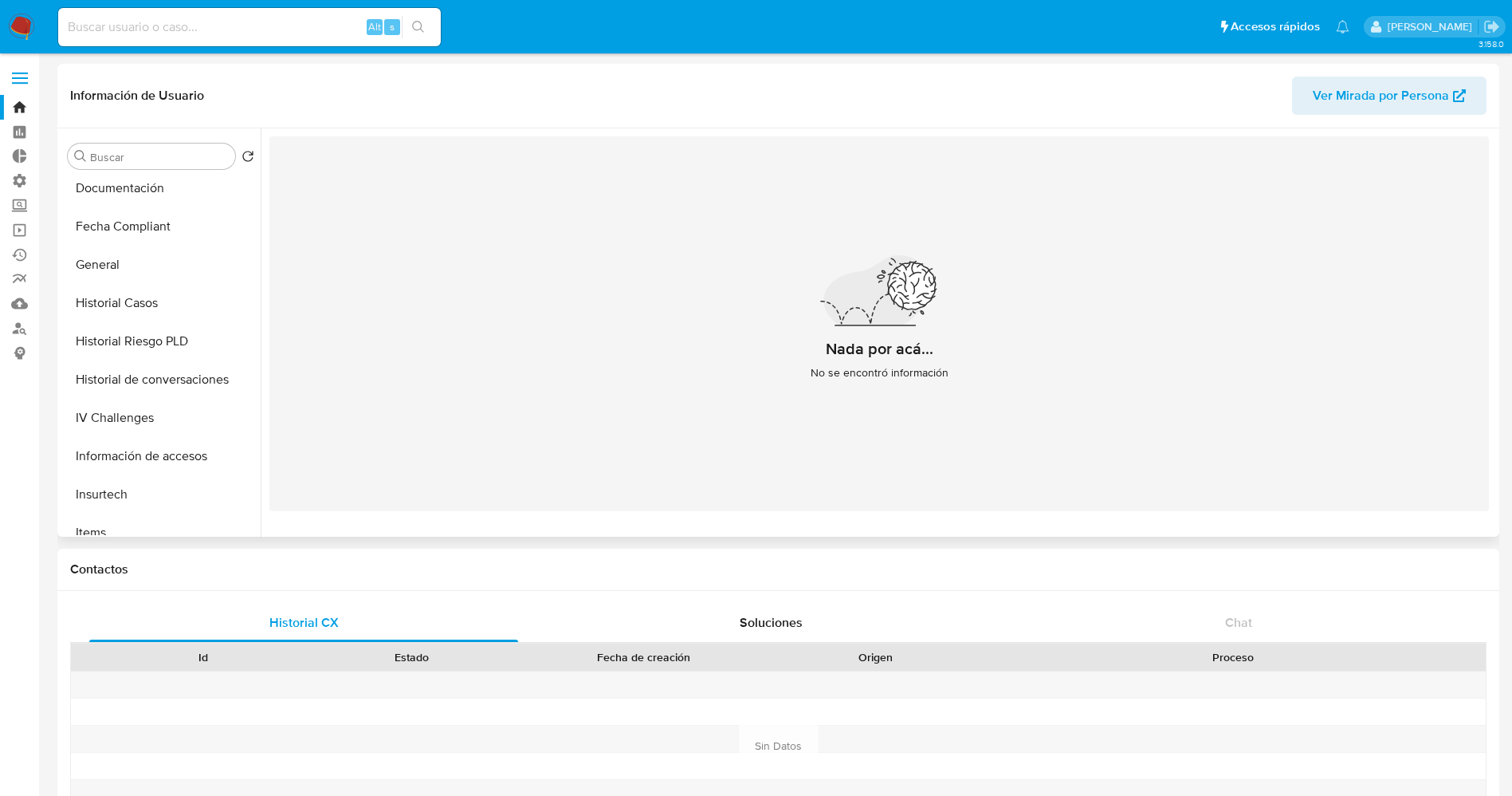
scroll to position [478, 0]
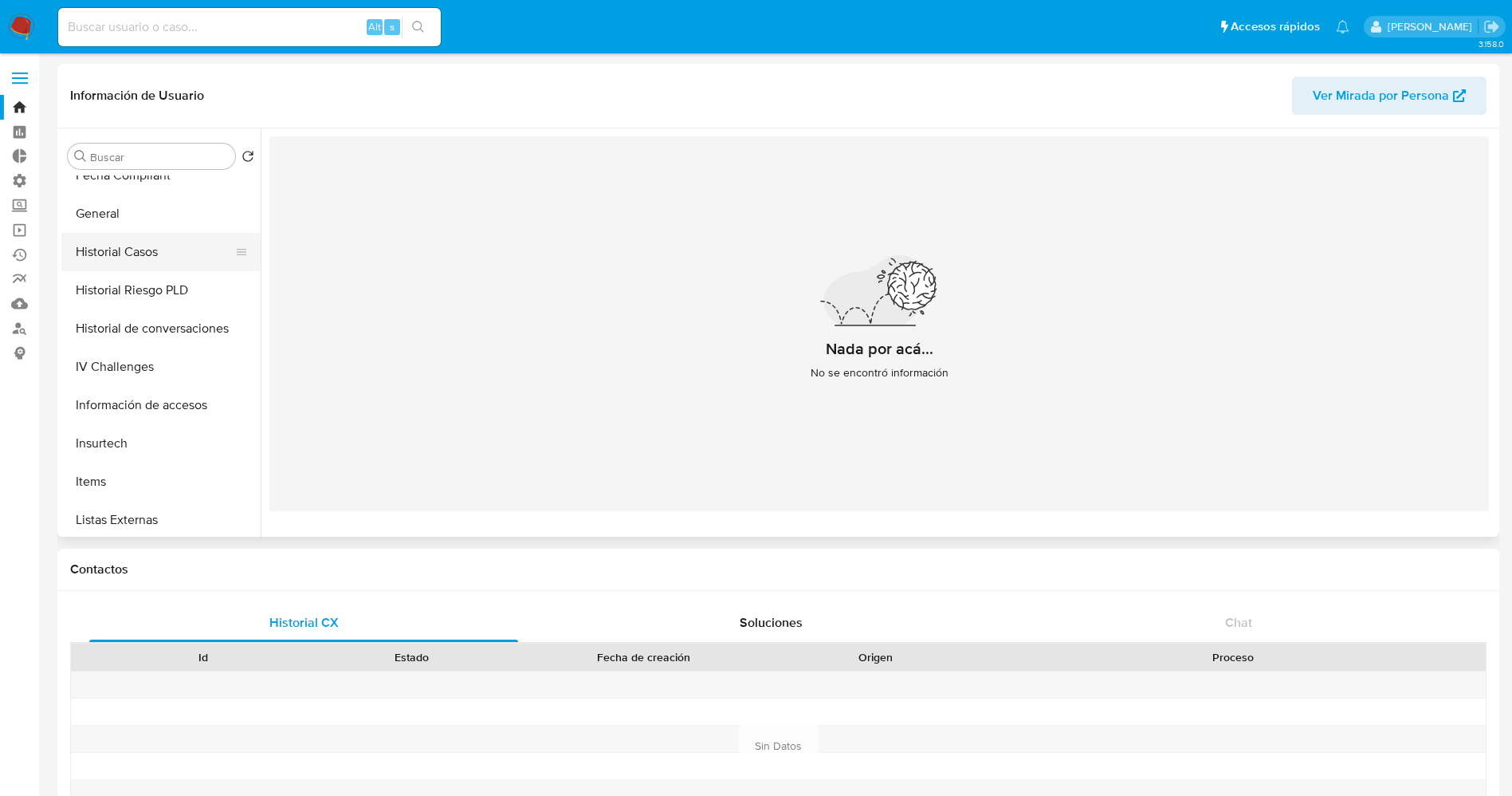
click at [142, 262] on button "Historial Casos" at bounding box center [155, 252] width 186 height 38
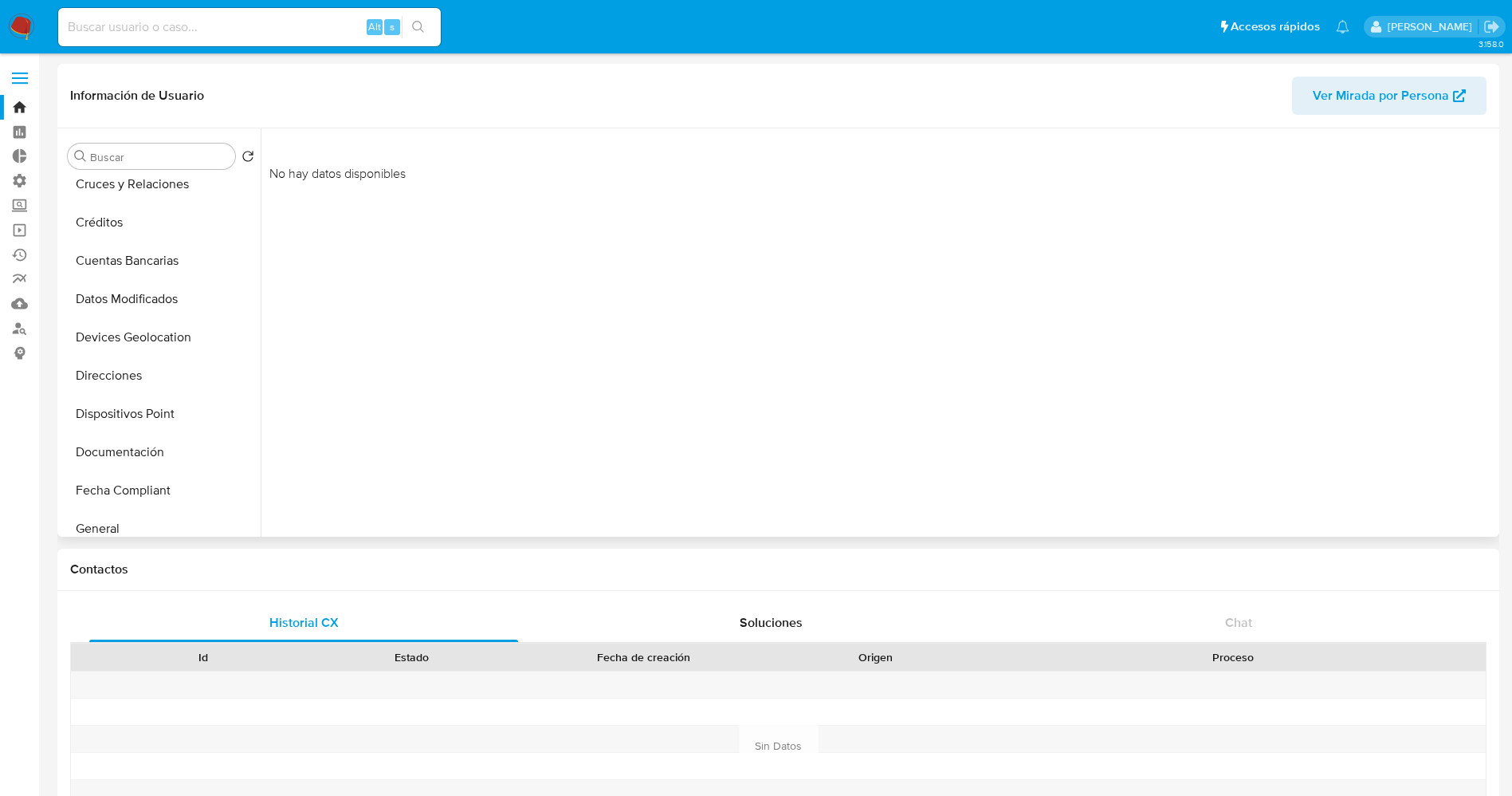
scroll to position [0, 0]
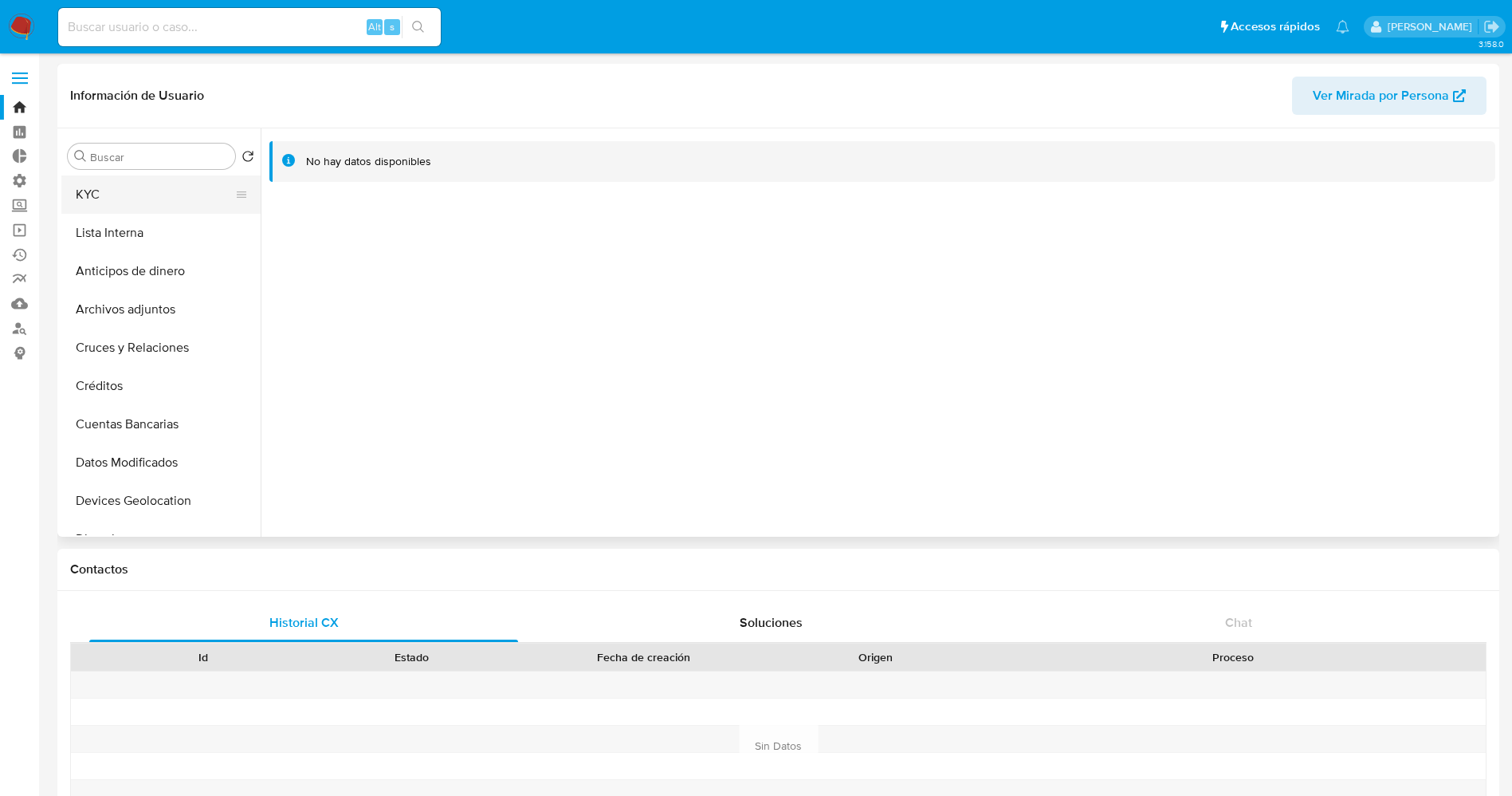
click at [133, 197] on button "KYC" at bounding box center [155, 194] width 186 height 38
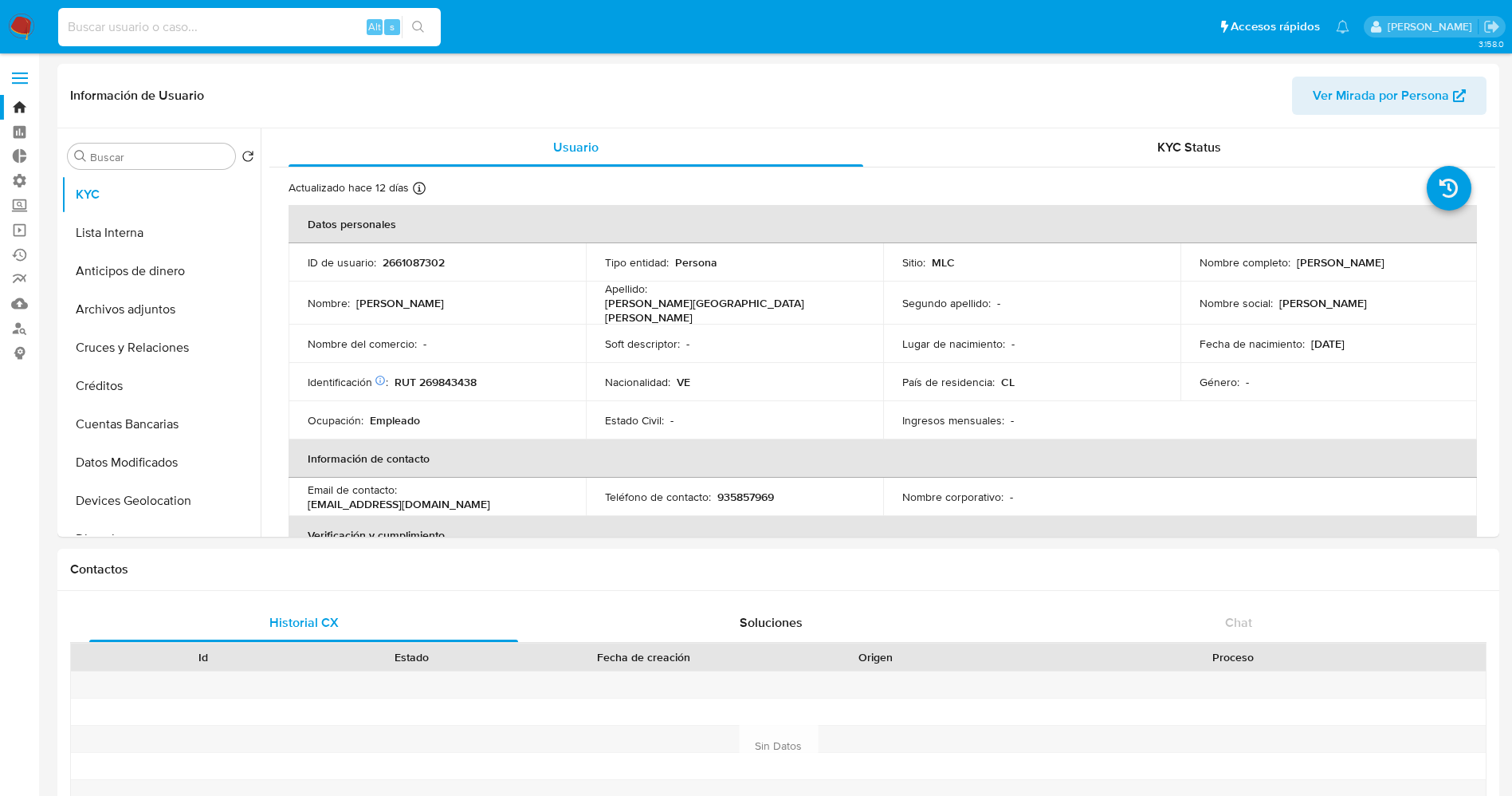
click at [224, 32] on input at bounding box center [249, 28] width 382 height 21
paste input "1441307628"
type input "1441307628"
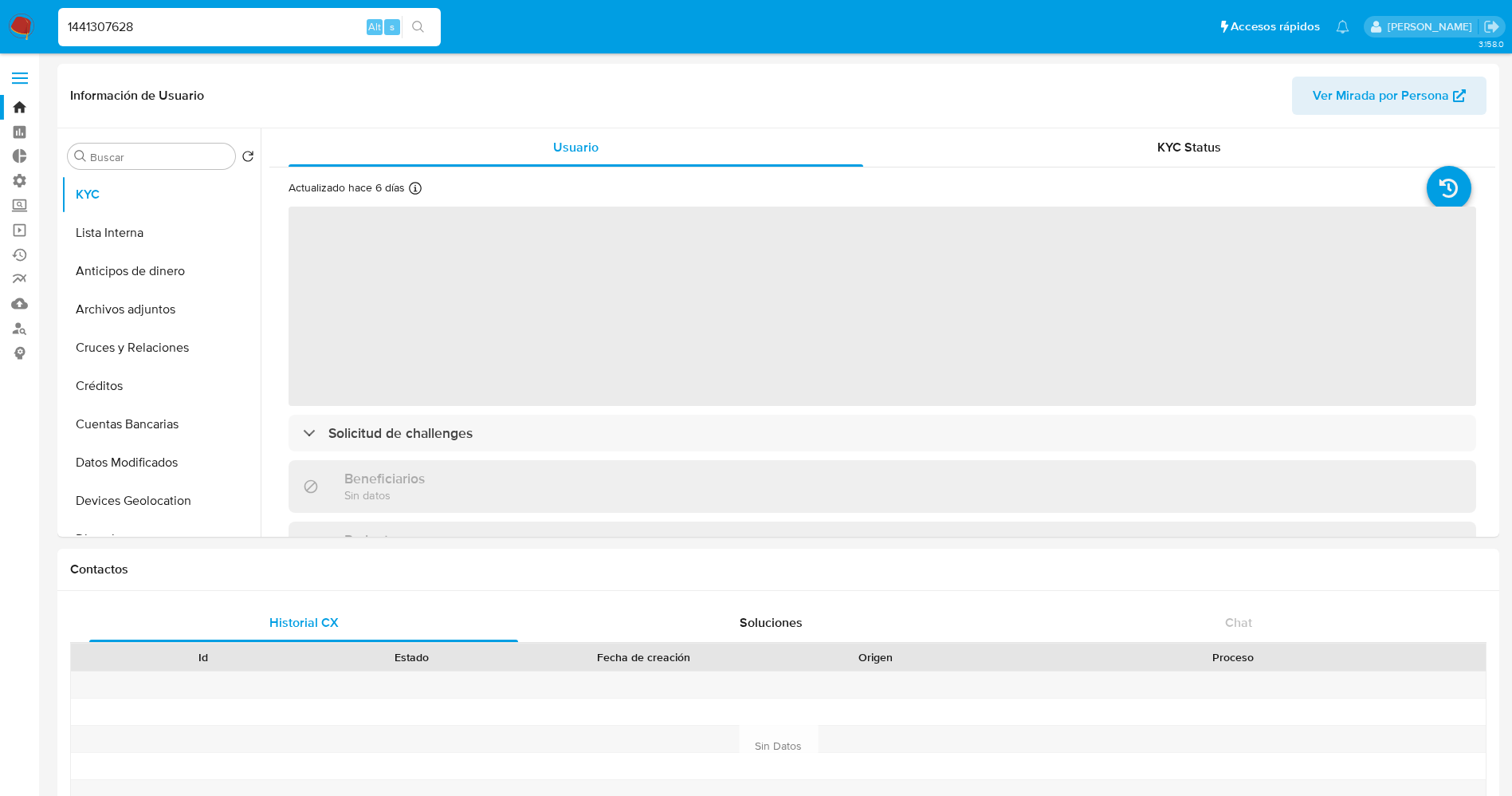
select select "10"
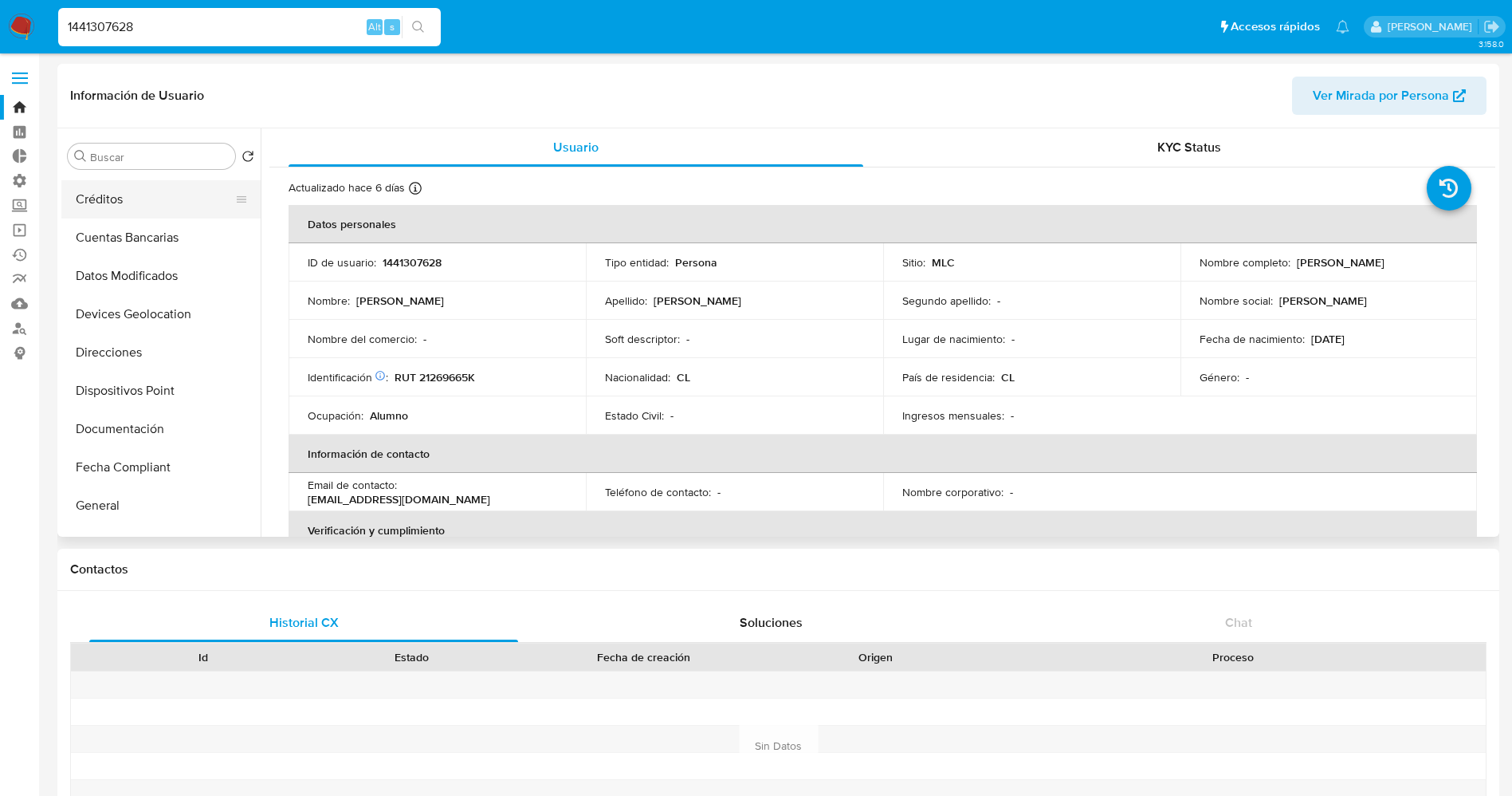
scroll to position [239, 0]
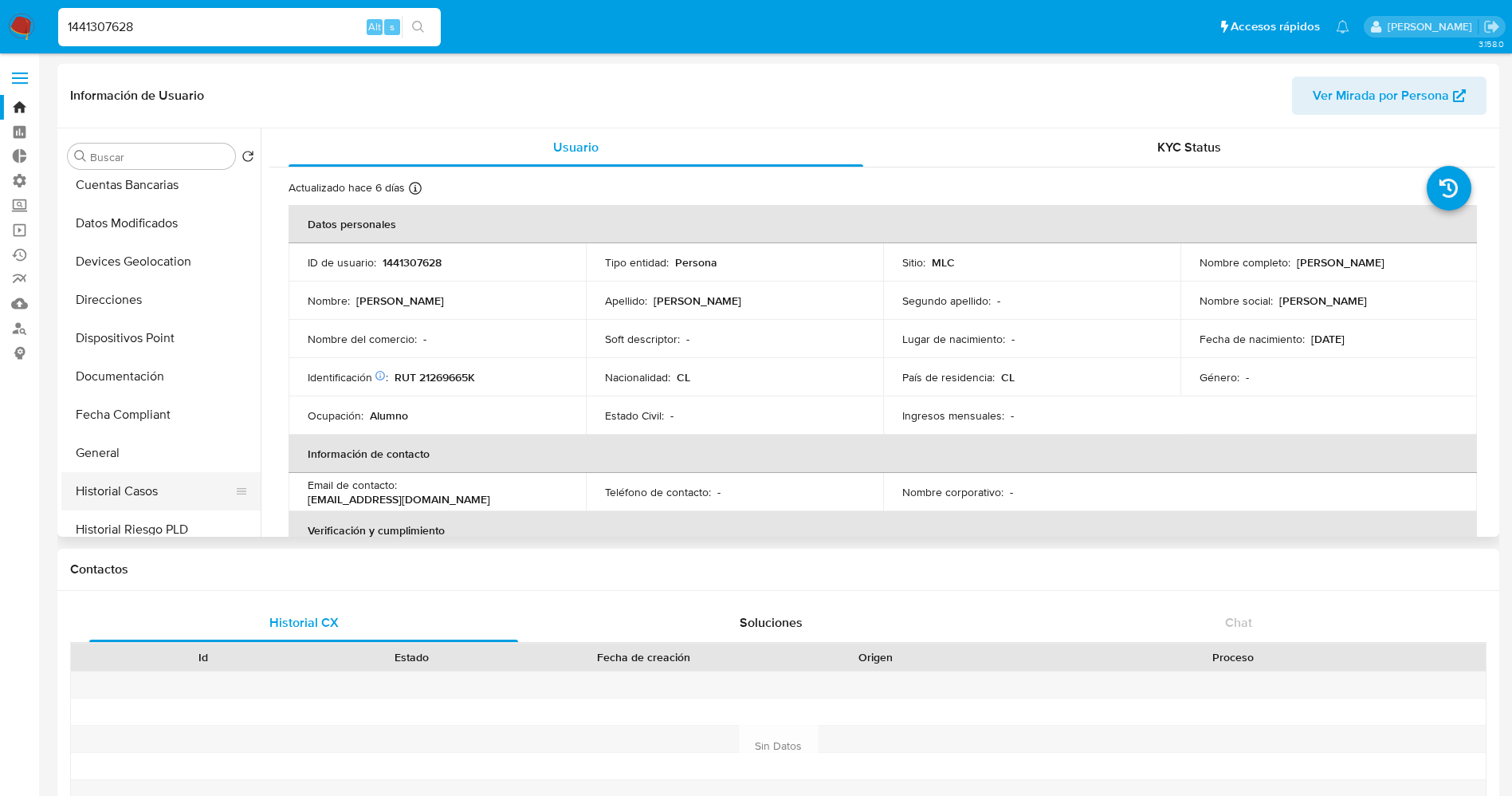
click at [147, 509] on button "Historial Casos" at bounding box center [155, 491] width 186 height 38
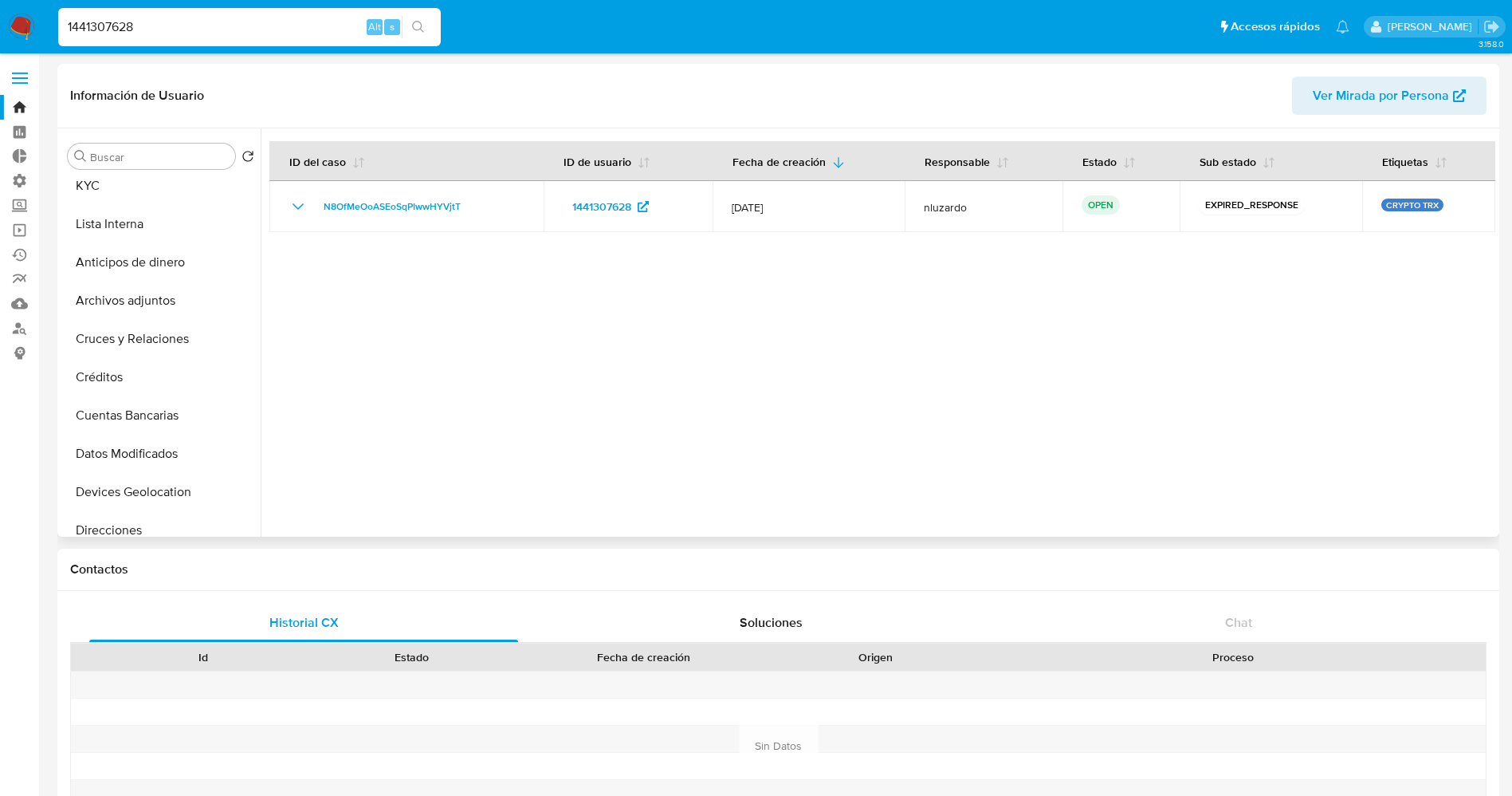
scroll to position [0, 0]
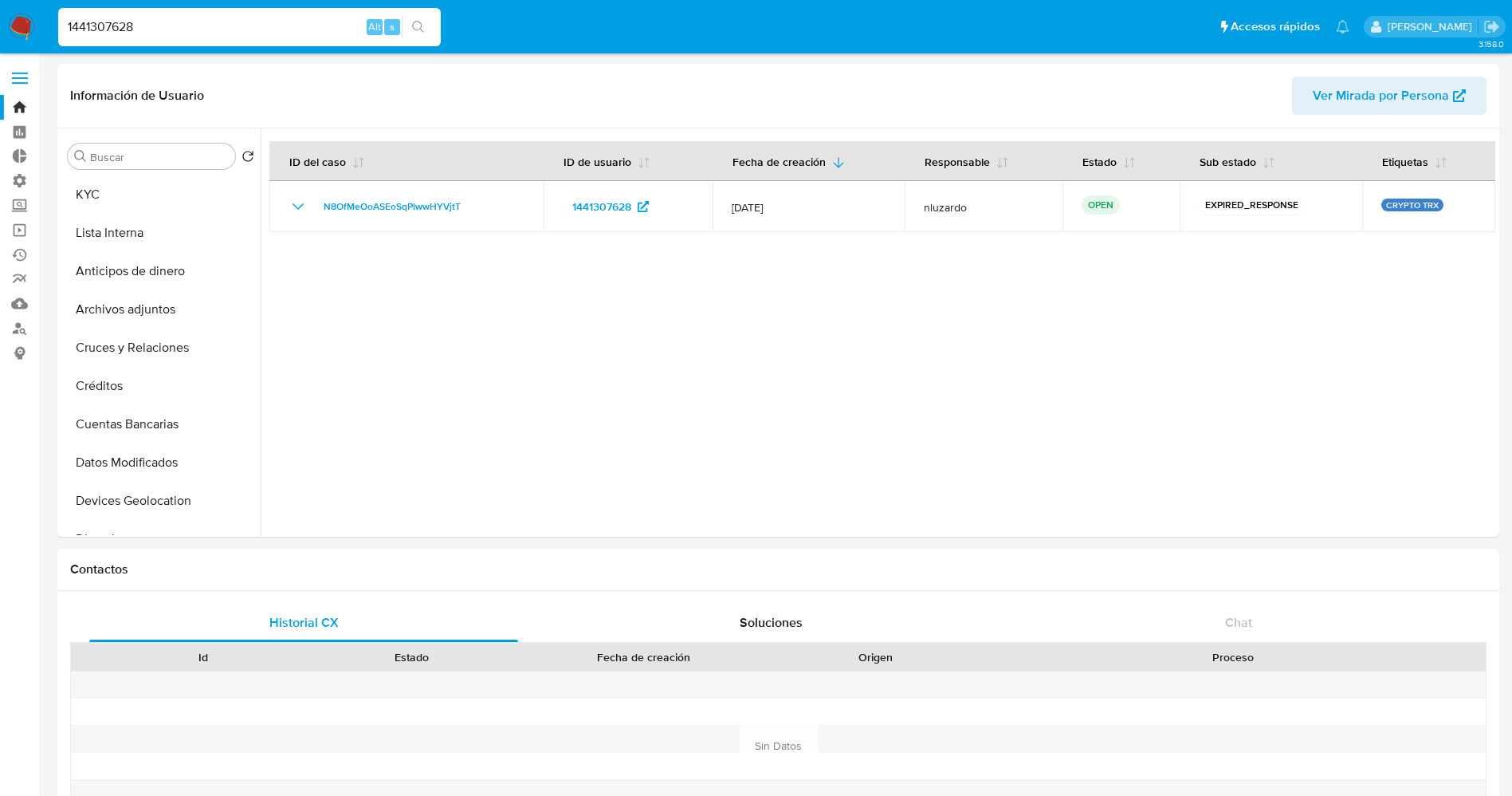
drag, startPoint x: 172, startPoint y: 32, endPoint x: 0, endPoint y: 33, distance: 172.0
click at [0, 33] on nav "Pausado Ver notificaciones 1441307628 Alt s Accesos rápidos Presiona las siguie…" at bounding box center [756, 27] width 1512 height 53
paste input "580345846"
type input "580345846"
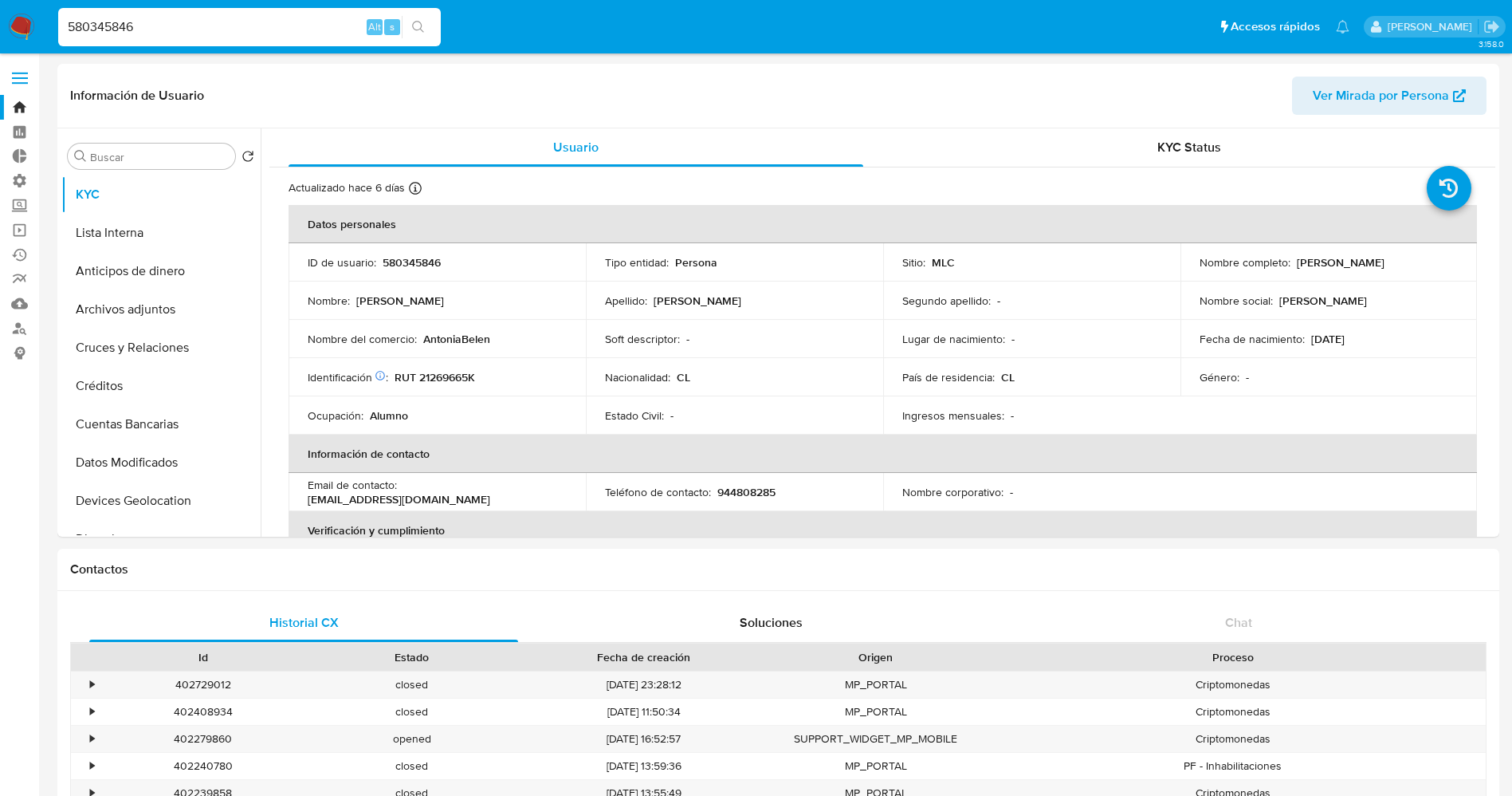
select select "10"
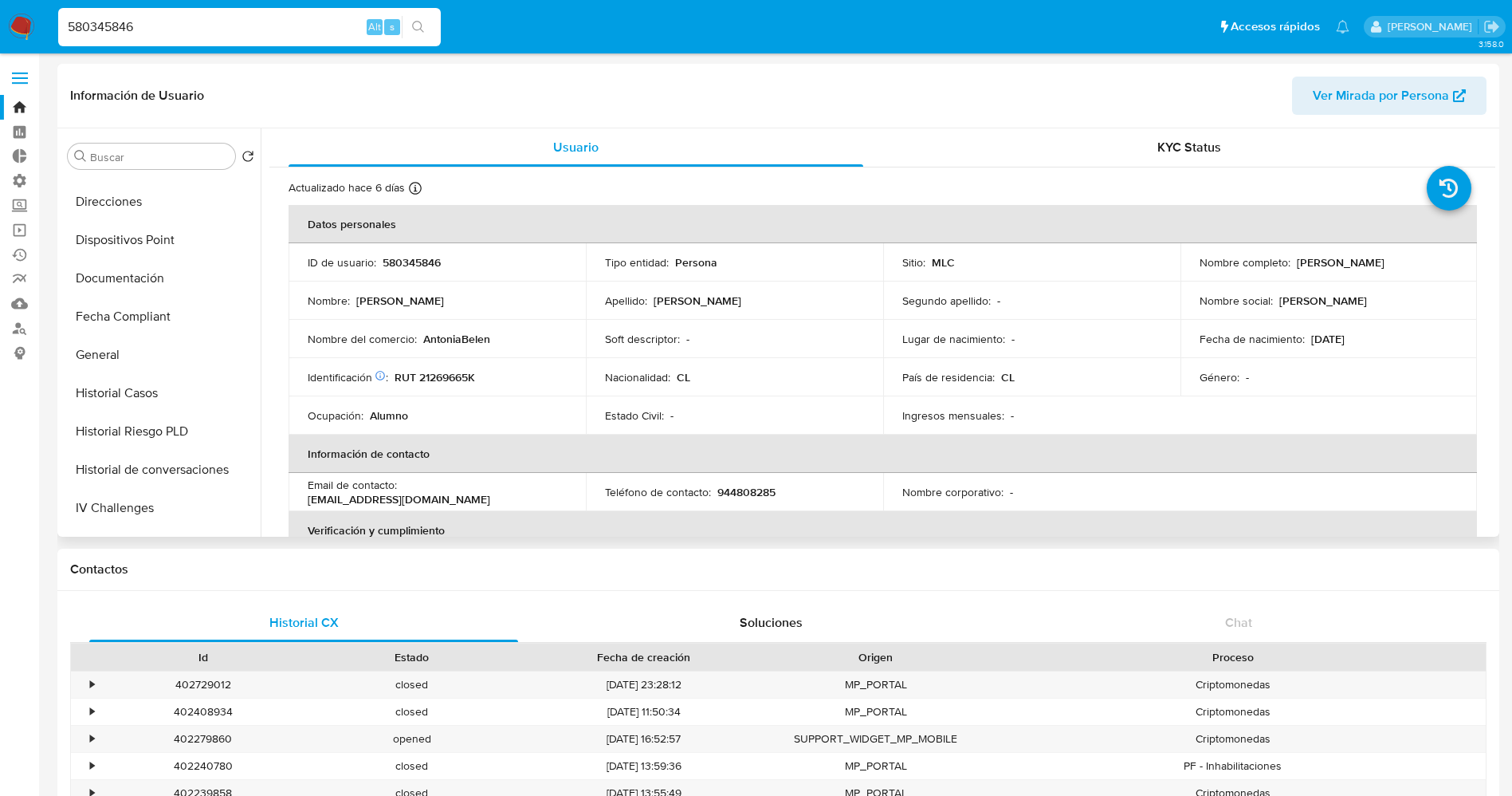
scroll to position [359, 0]
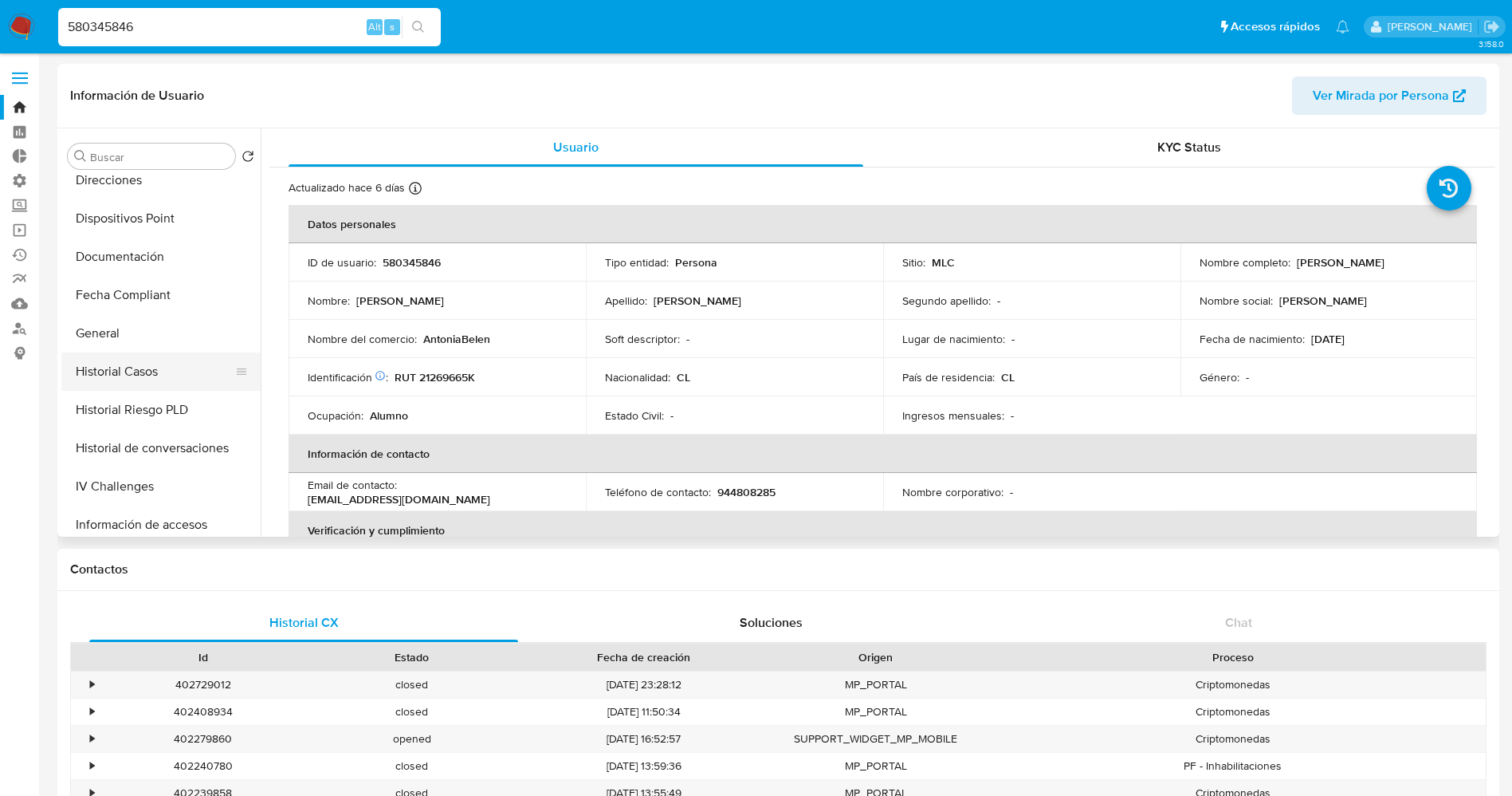
click at [137, 358] on button "Historial Casos" at bounding box center [155, 372] width 186 height 38
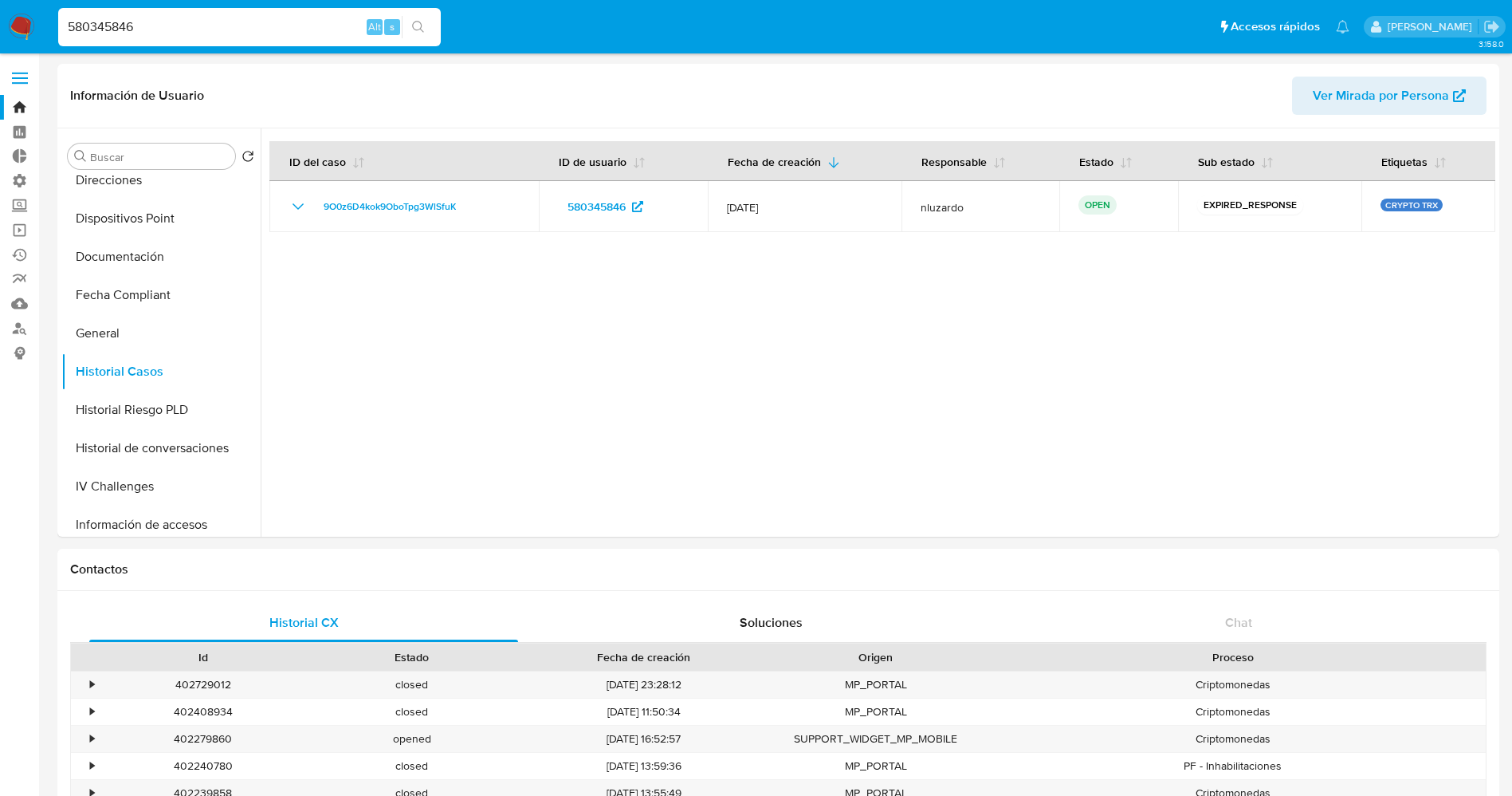
drag, startPoint x: 184, startPoint y: 26, endPoint x: 1, endPoint y: 9, distance: 183.8
click at [0, 32] on nav "Pausado Ver notificaciones 580345846 Alt s Accesos rápidos Presiona las siguien…" at bounding box center [756, 27] width 1512 height 53
paste input "359226197"
type input "359226197"
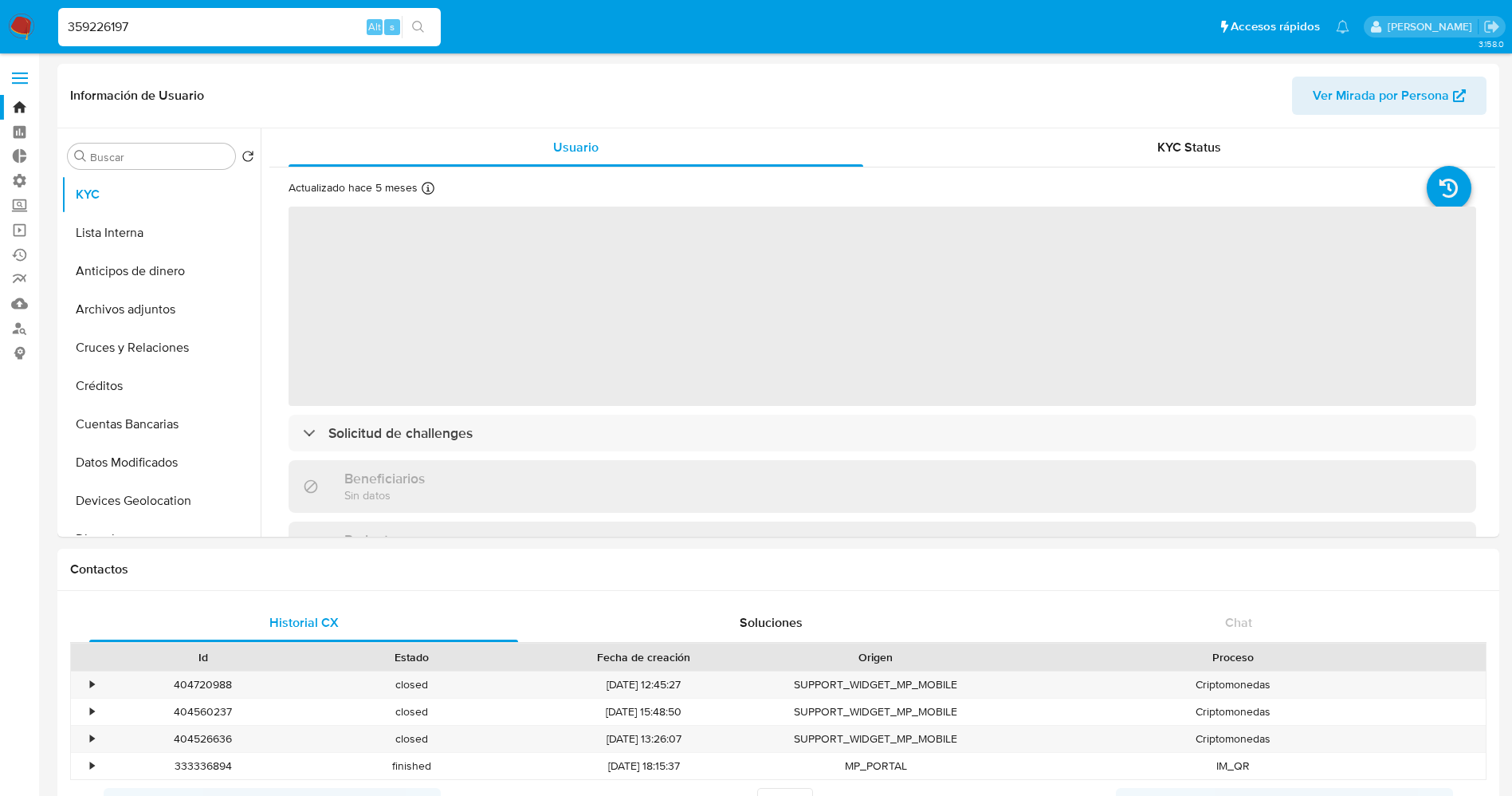
select select "10"
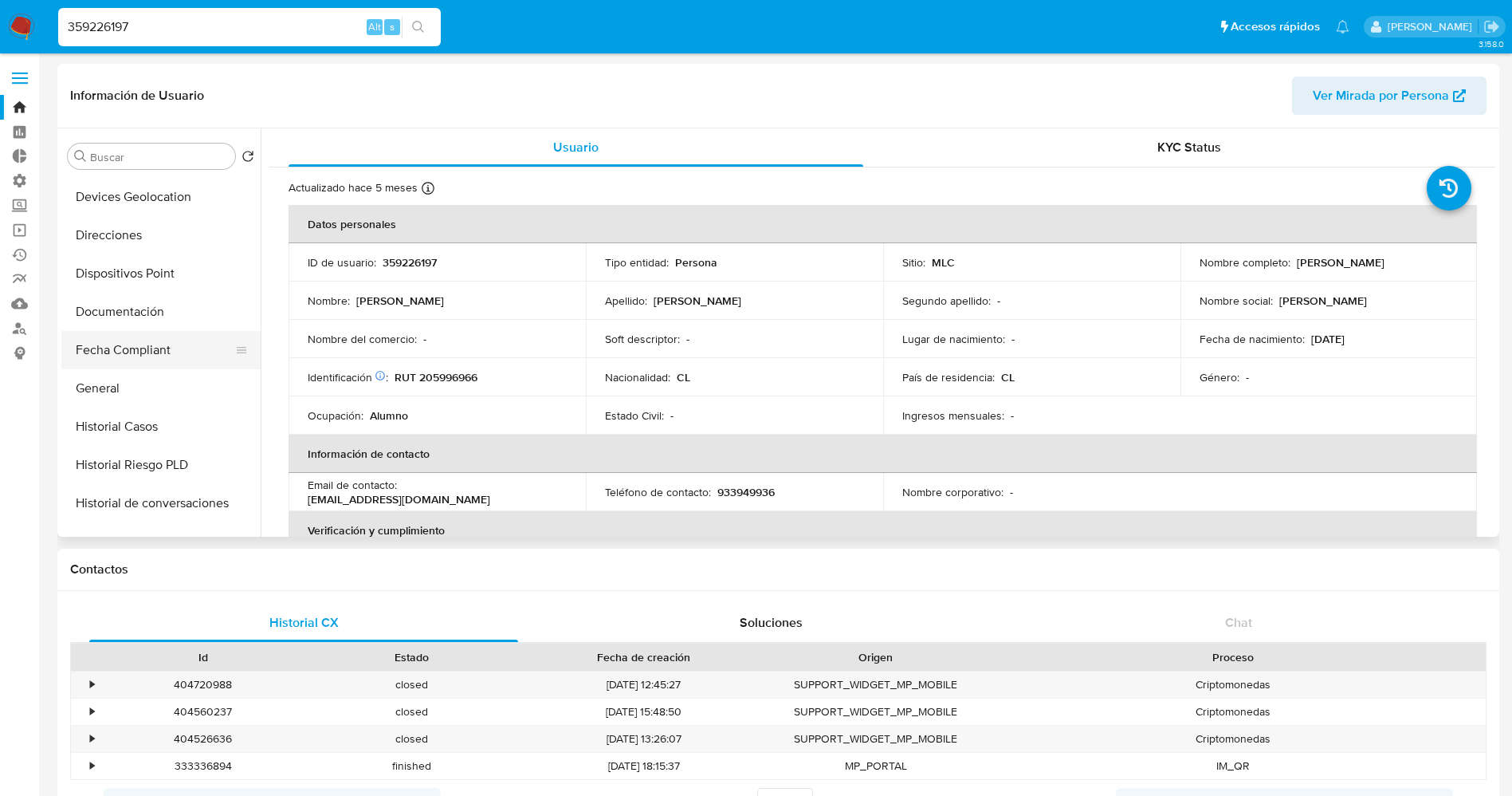
scroll to position [359, 0]
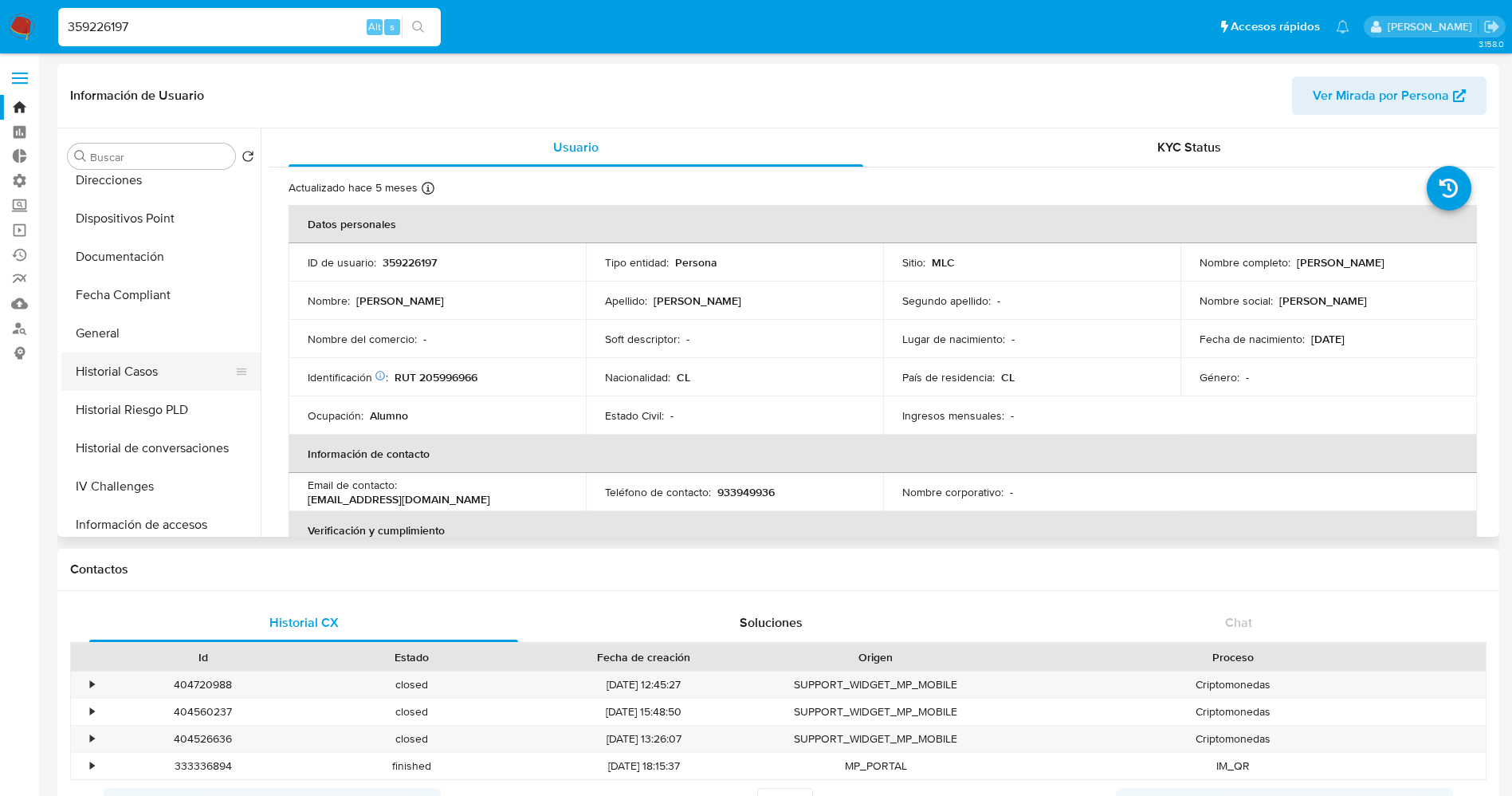
click at [149, 369] on button "Historial Casos" at bounding box center [155, 372] width 186 height 38
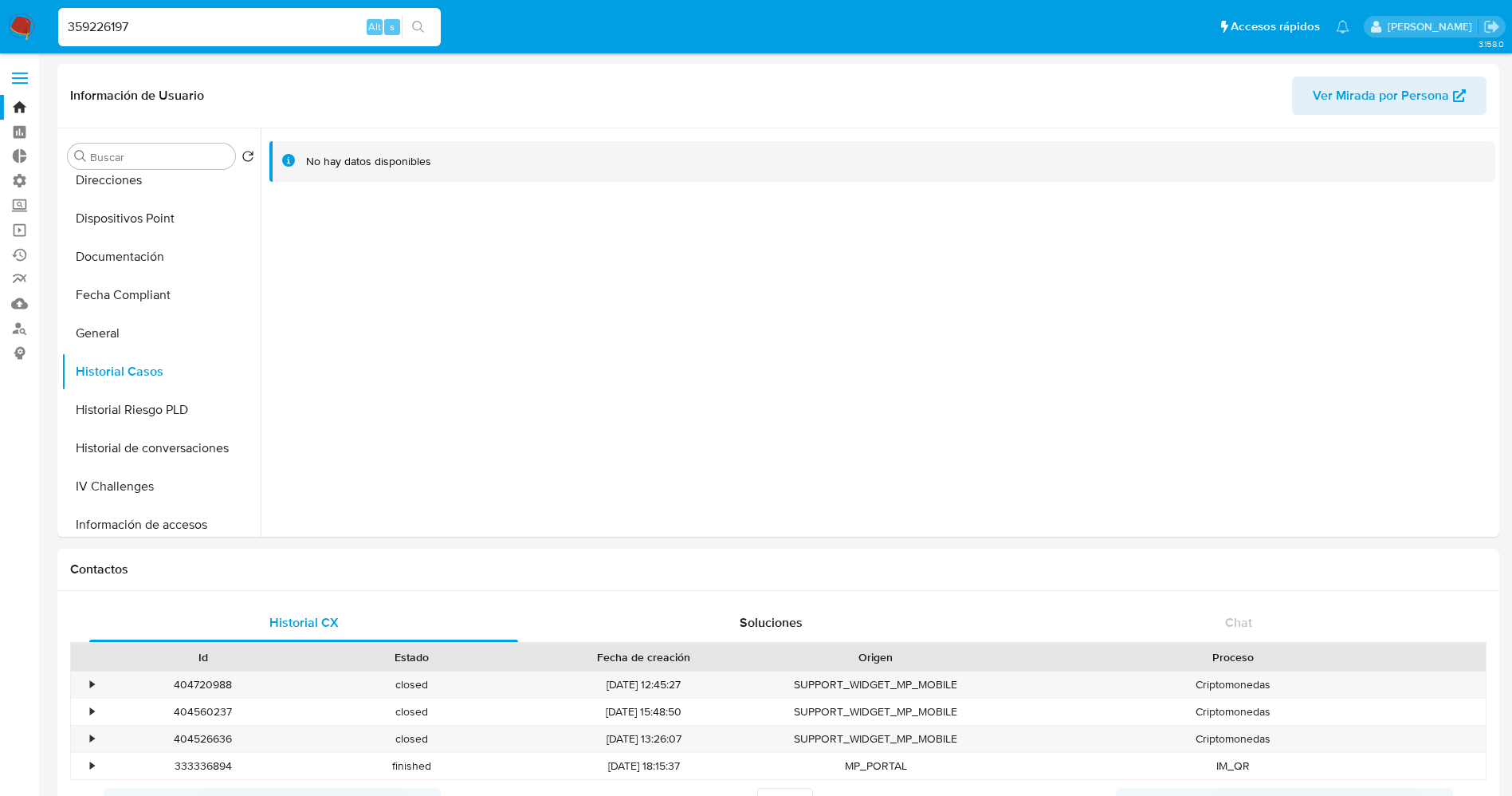
drag, startPoint x: 242, startPoint y: 28, endPoint x: 0, endPoint y: -10, distance: 245.0
paste input "645044888"
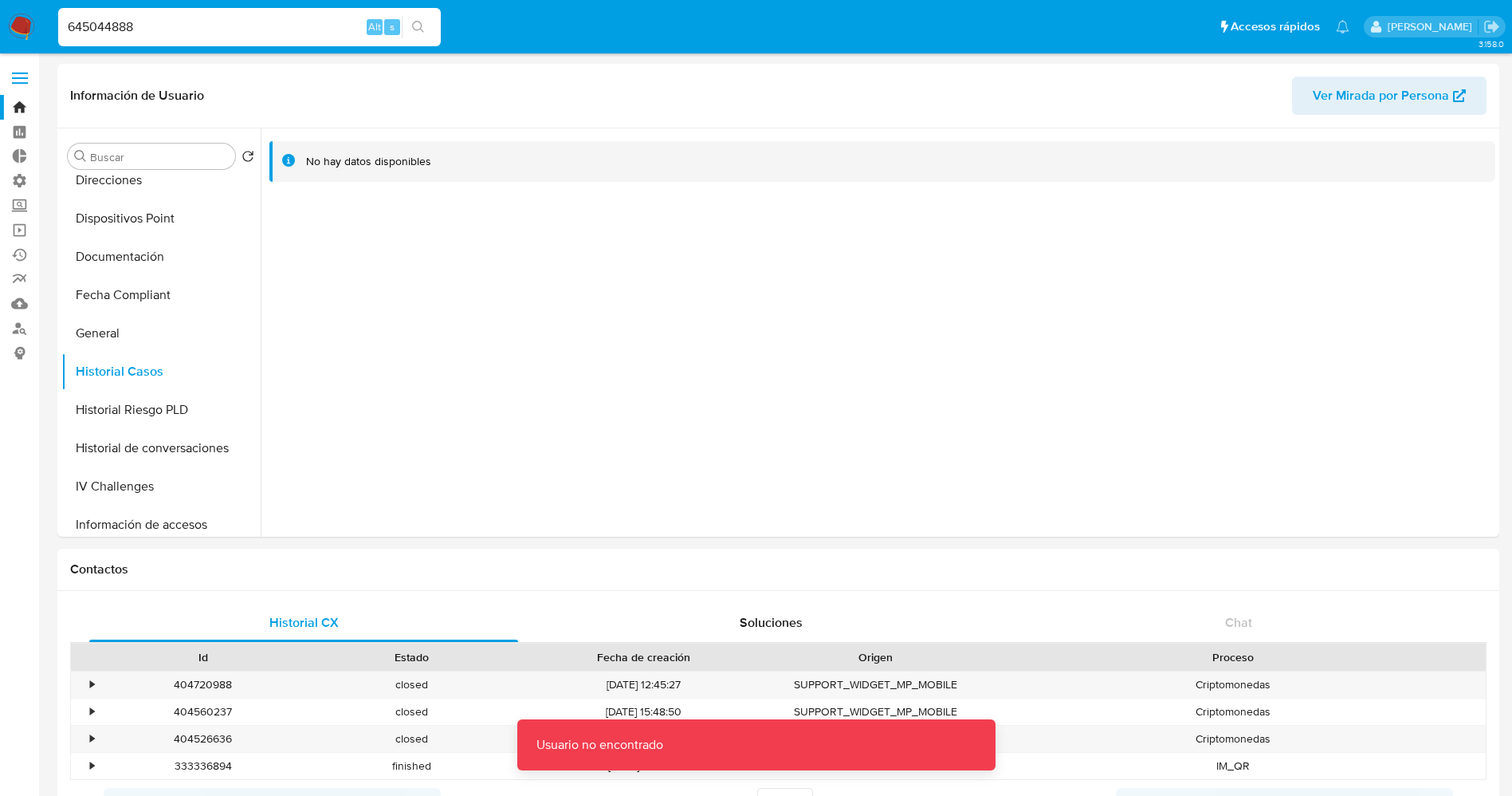
click at [77, 23] on input "645044888" at bounding box center [249, 28] width 382 height 21
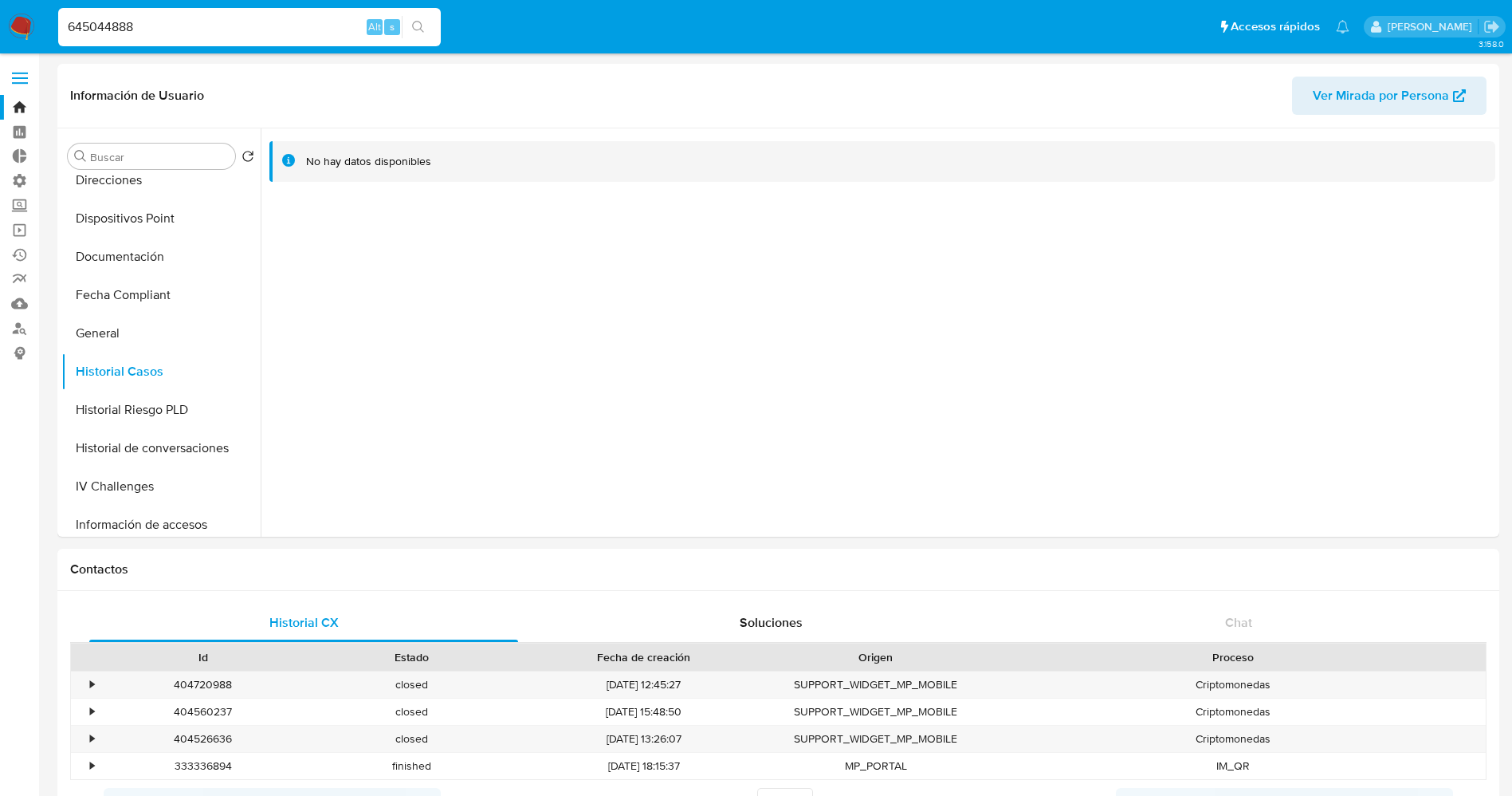
type input "645044888"
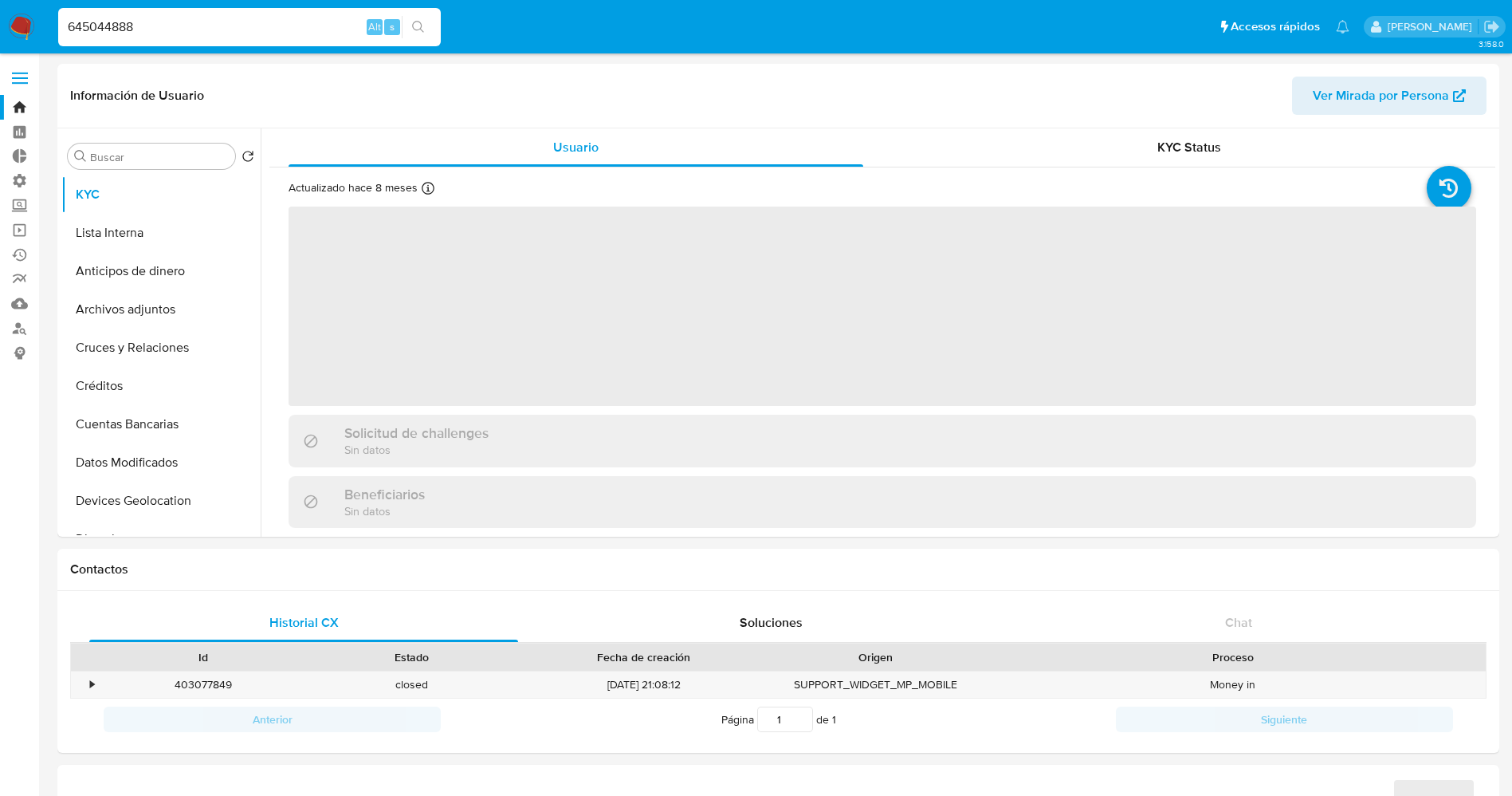
select select "10"
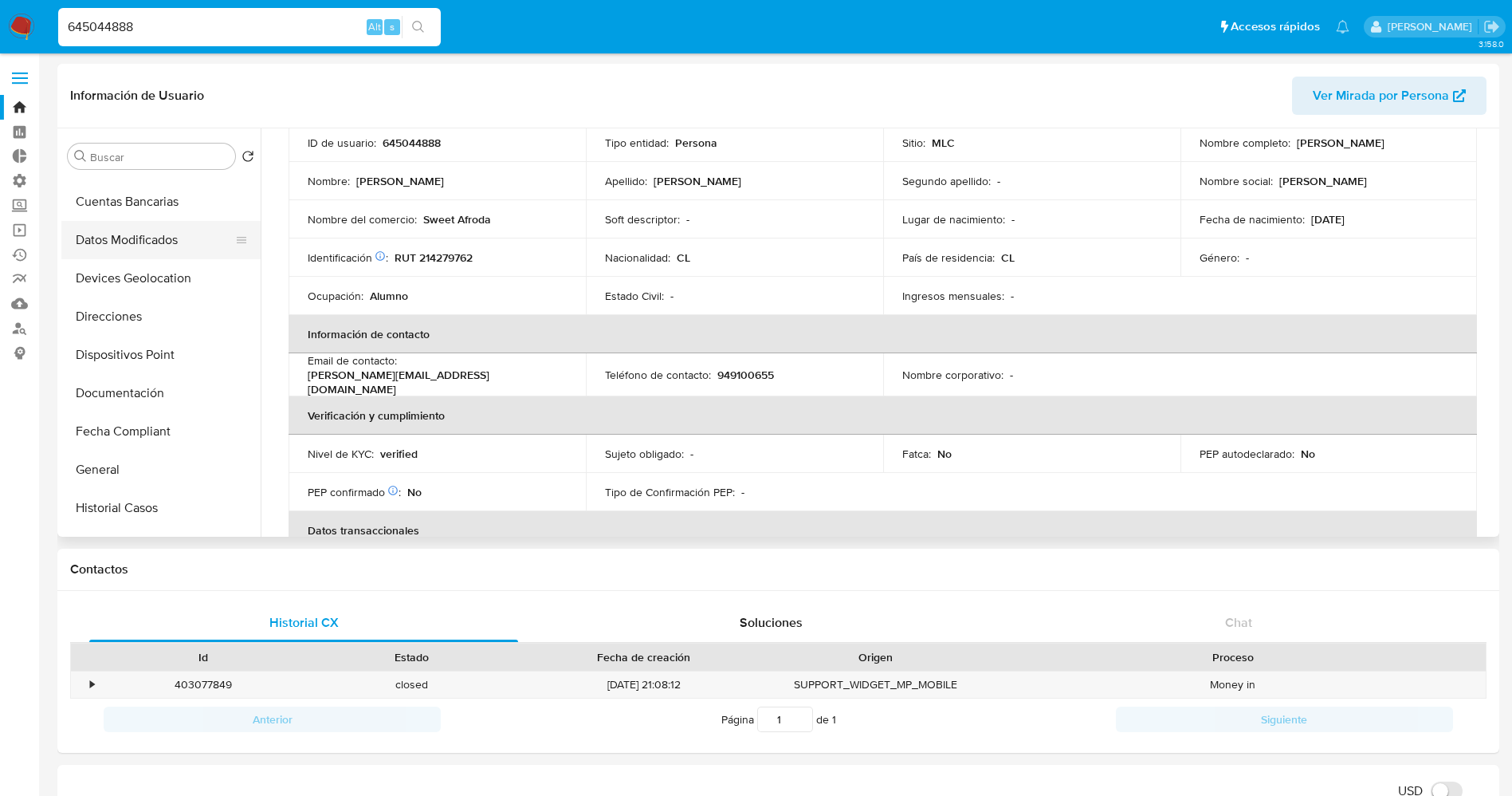
scroll to position [239, 0]
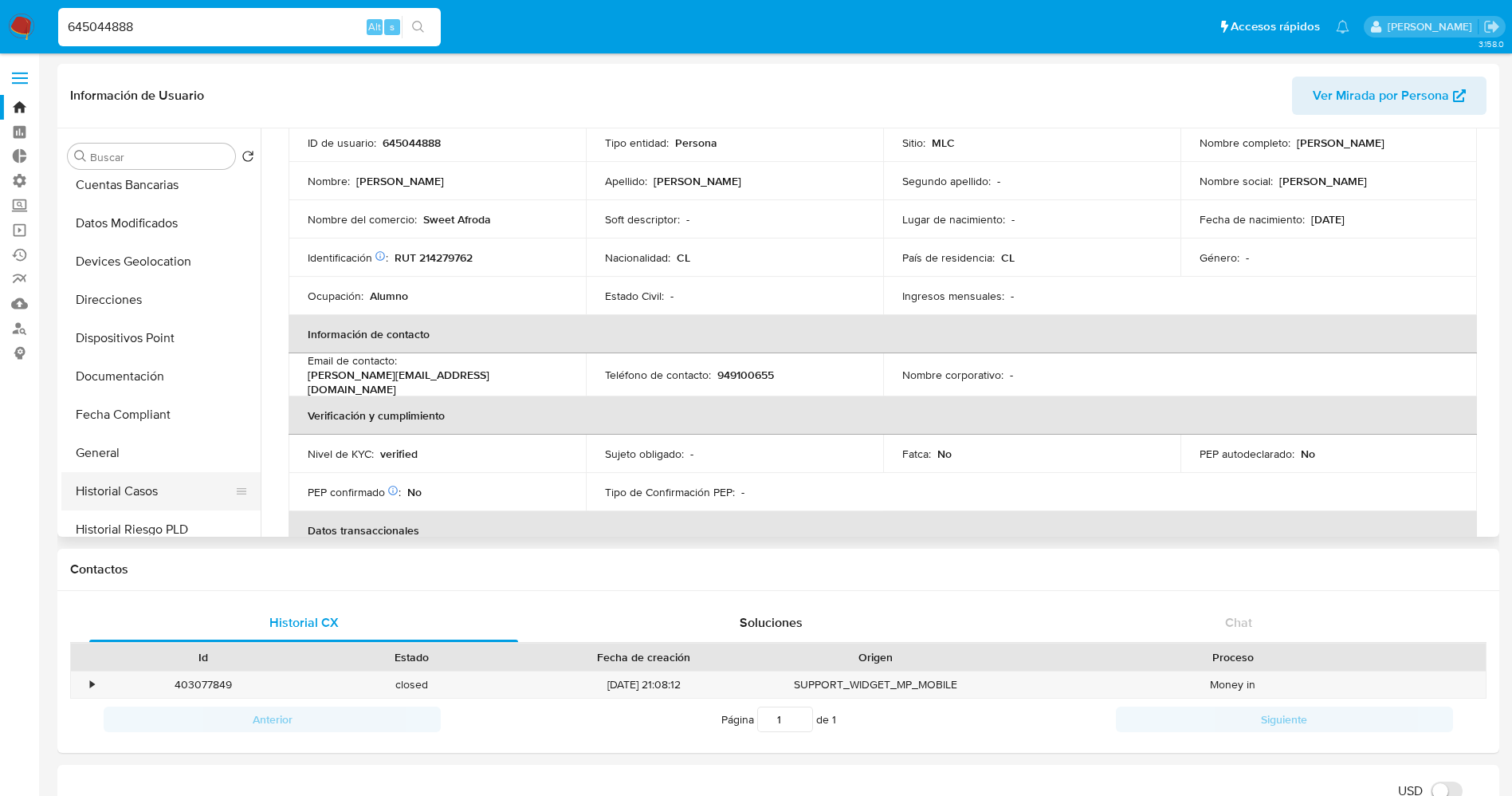
click at [126, 492] on button "Historial Casos" at bounding box center [155, 491] width 186 height 38
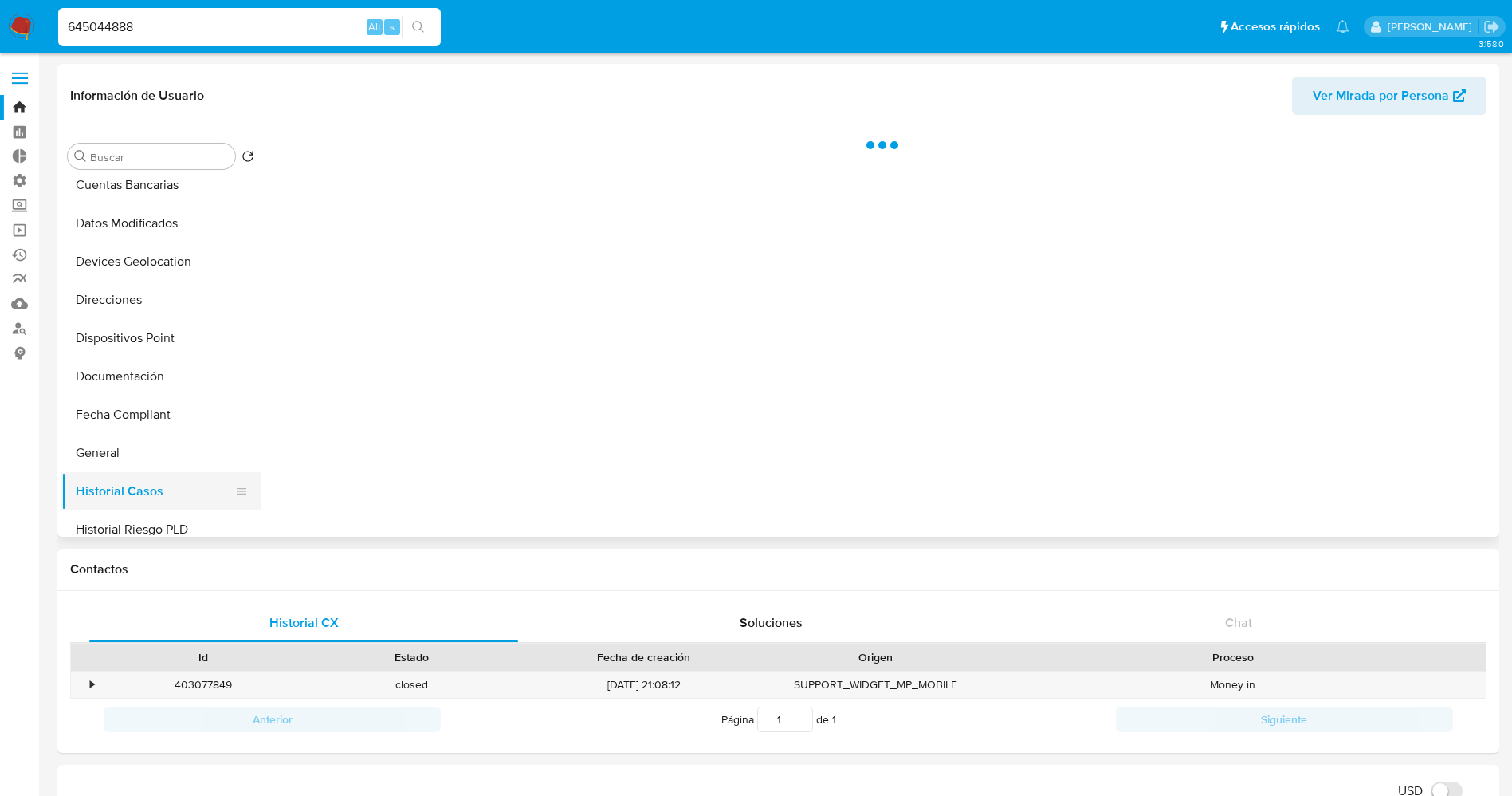
scroll to position [0, 0]
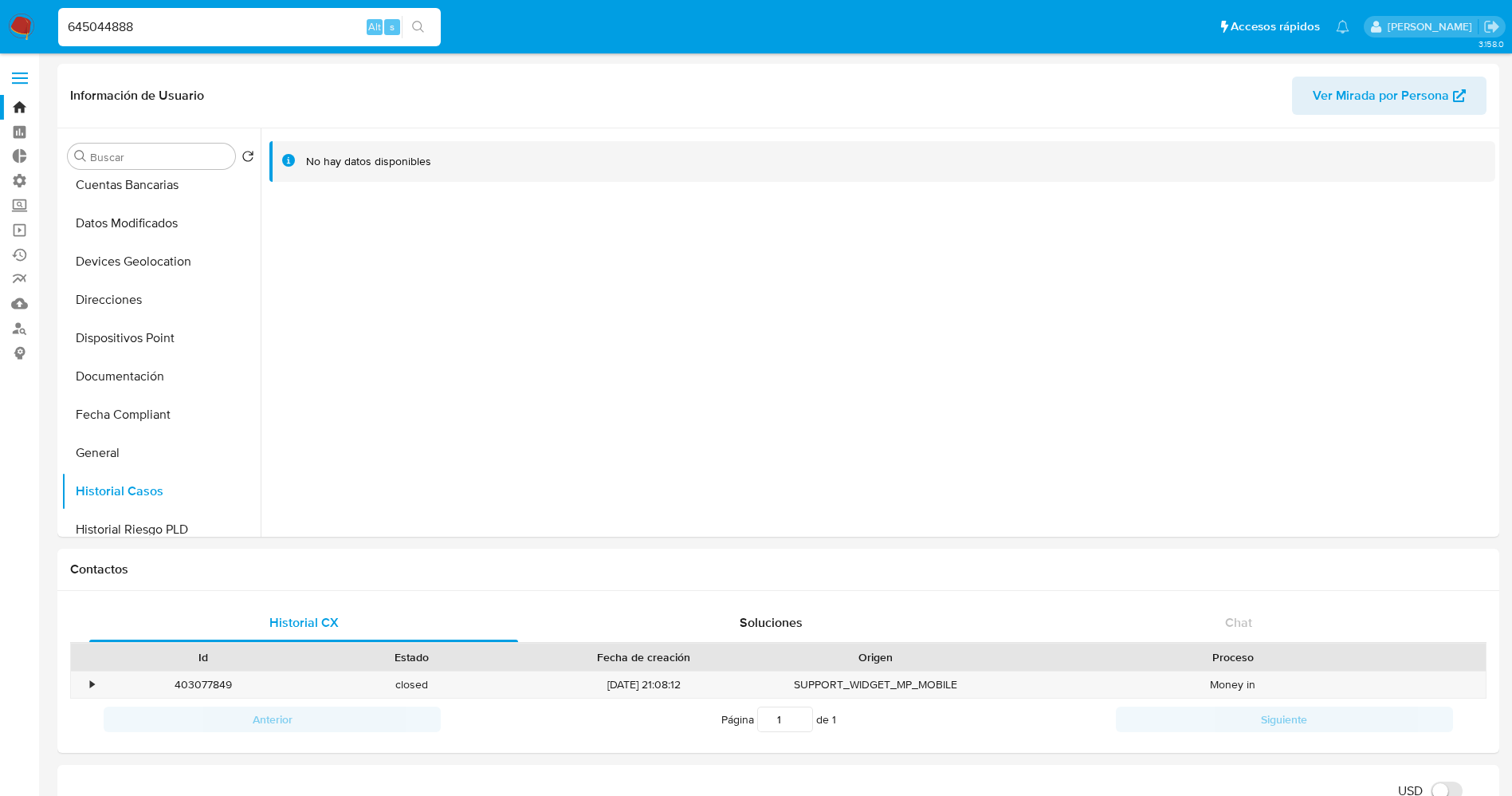
drag, startPoint x: 275, startPoint y: 31, endPoint x: 0, endPoint y: 30, distance: 275.0
click at [0, 30] on nav "Pausado Ver notificaciones 645044888 Alt s Accesos rápidos Presiona las siguien…" at bounding box center [756, 27] width 1512 height 53
paste input "06021195"
type input "606021195"
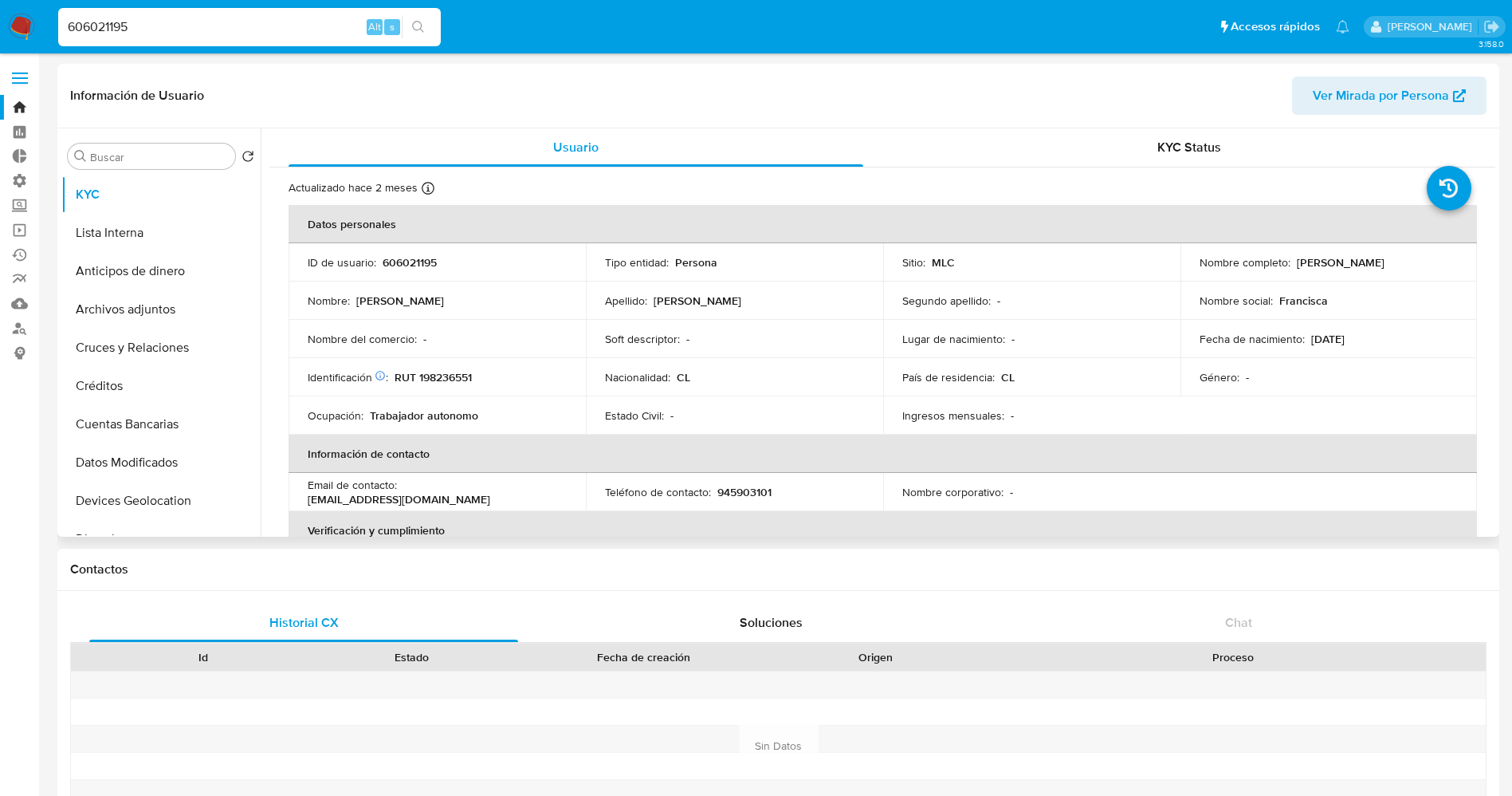
select select "10"
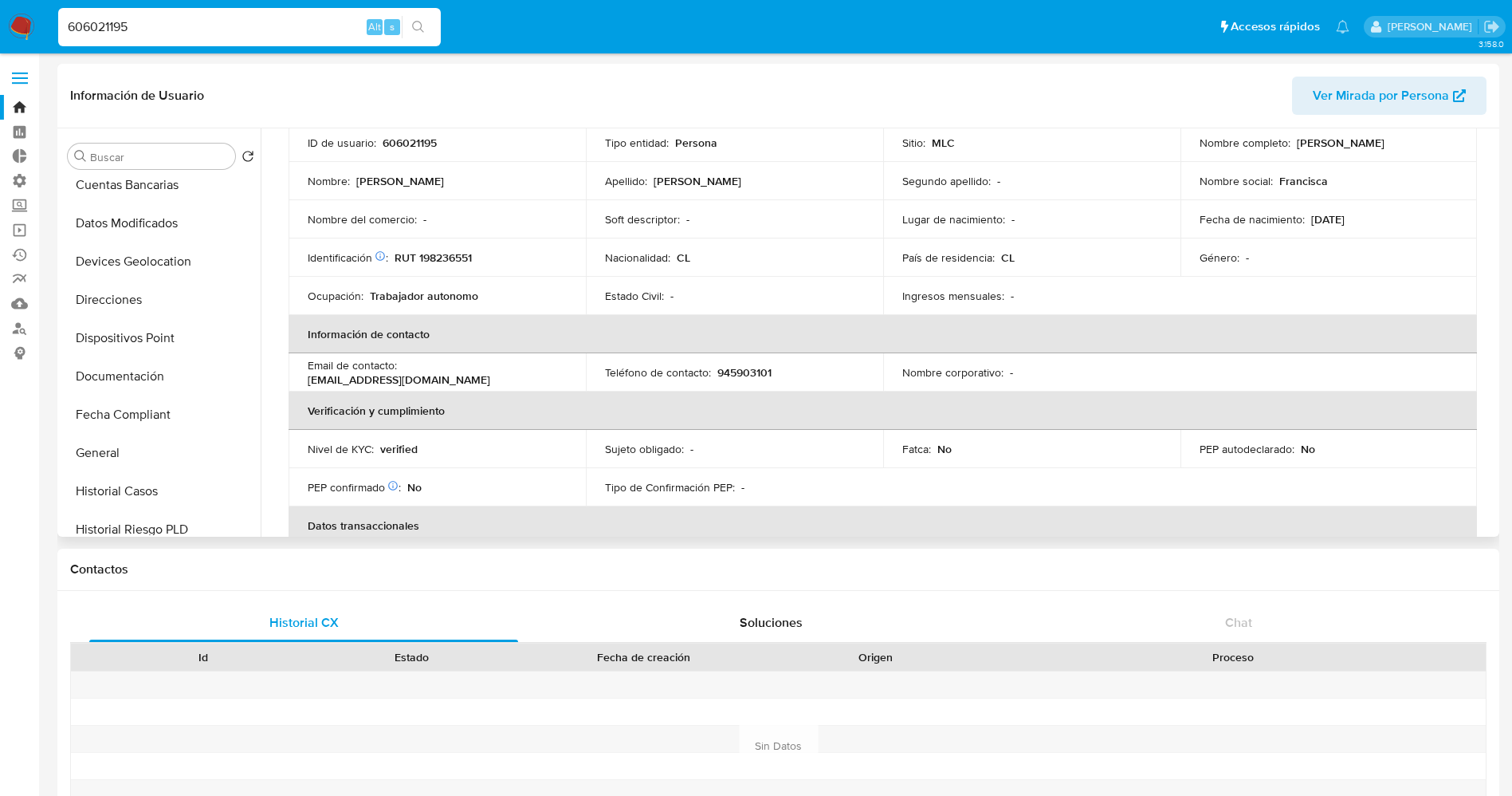
scroll to position [359, 0]
click at [165, 364] on button "Historial Casos" at bounding box center [155, 372] width 186 height 38
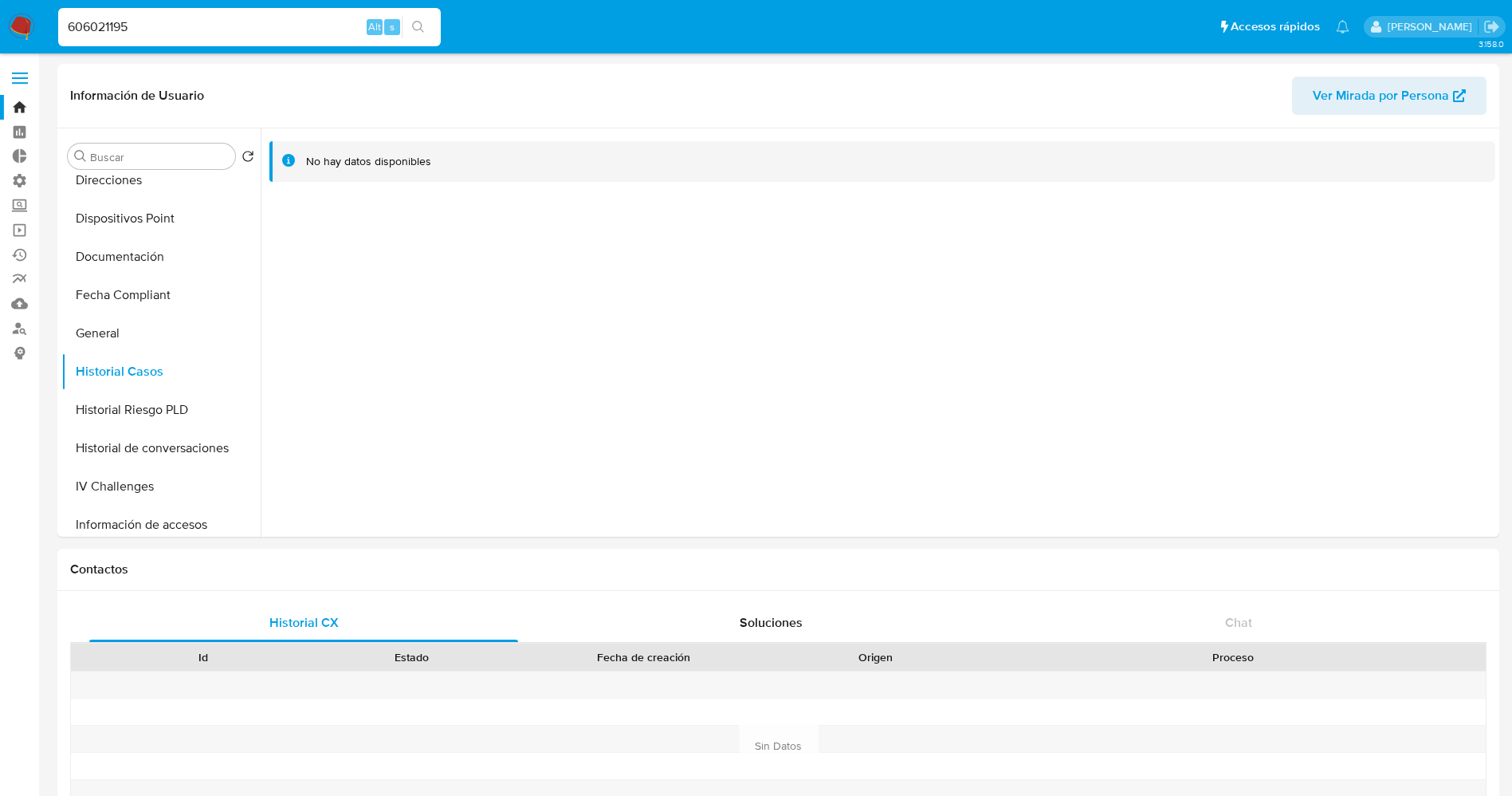
drag, startPoint x: 274, startPoint y: 30, endPoint x: 3, endPoint y: 41, distance: 271.2
click at [0, 41] on nav "Pausado Ver notificaciones 606021195 Alt s Accesos rápidos Presiona las siguien…" at bounding box center [756, 27] width 1512 height 53
paste input "149255604"
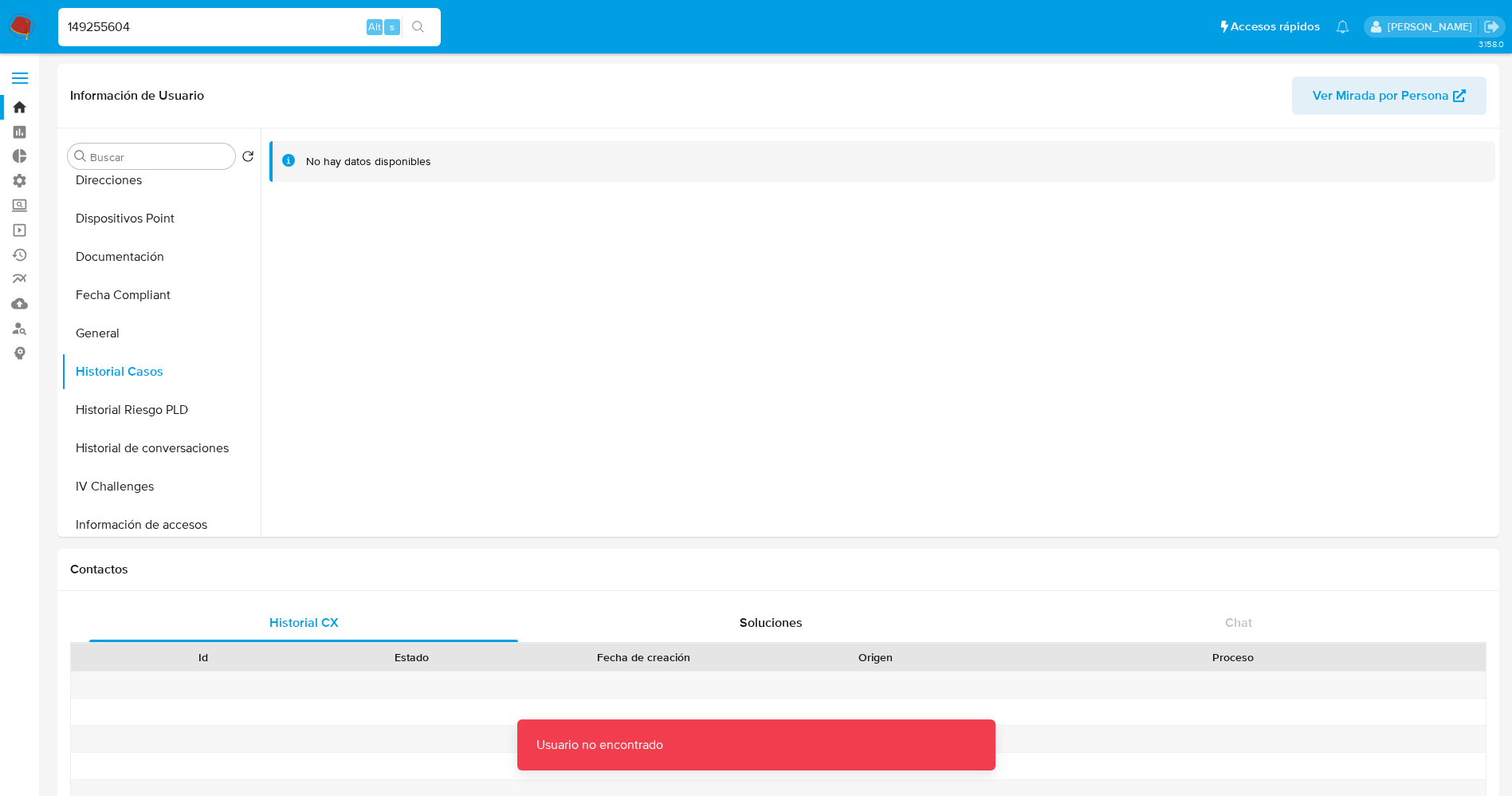
drag, startPoint x: 69, startPoint y: 31, endPoint x: 209, endPoint y: 30, distance: 140.0
click at [71, 30] on input "149255604" at bounding box center [249, 28] width 382 height 21
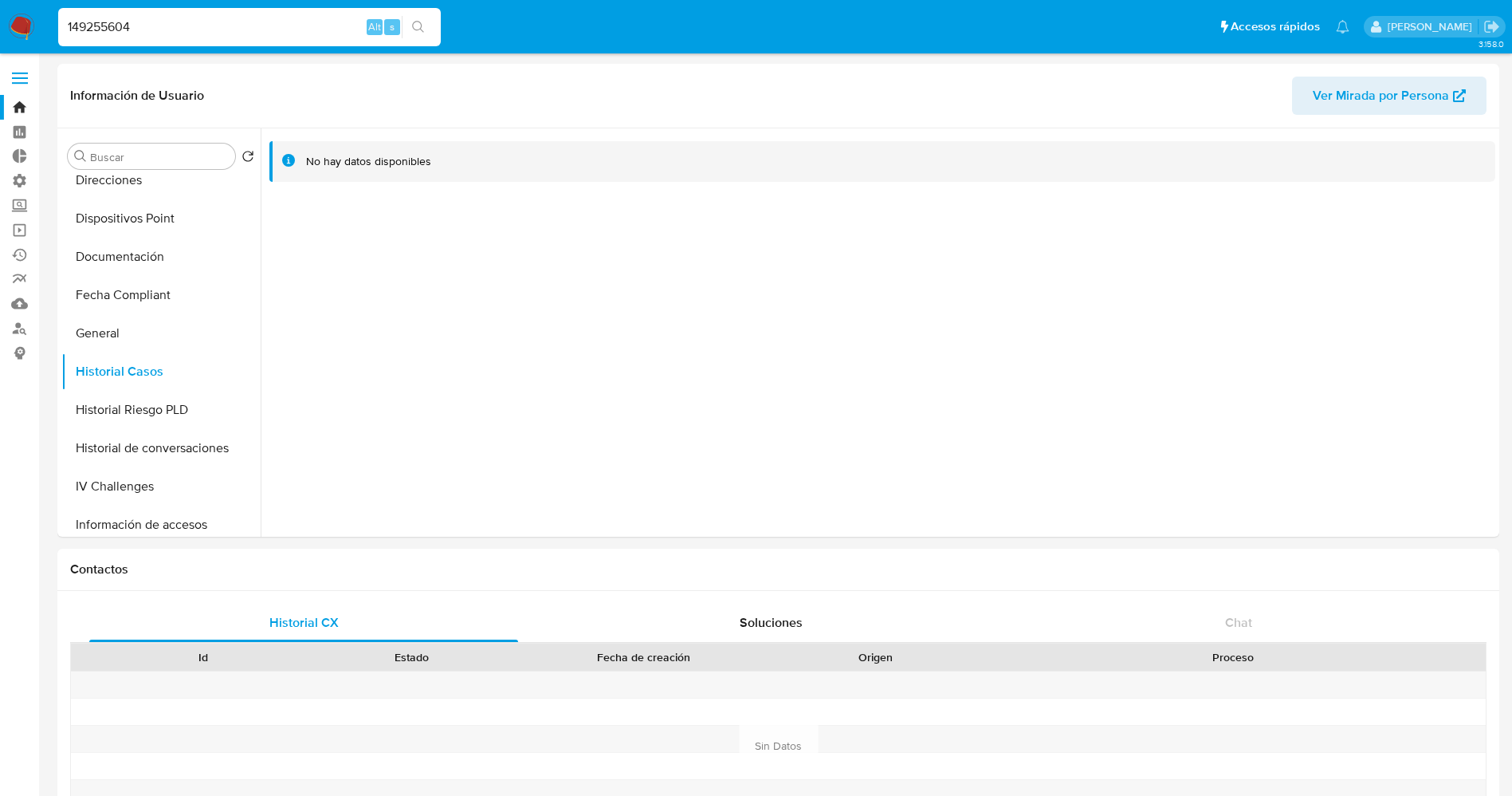
type input "149255604"
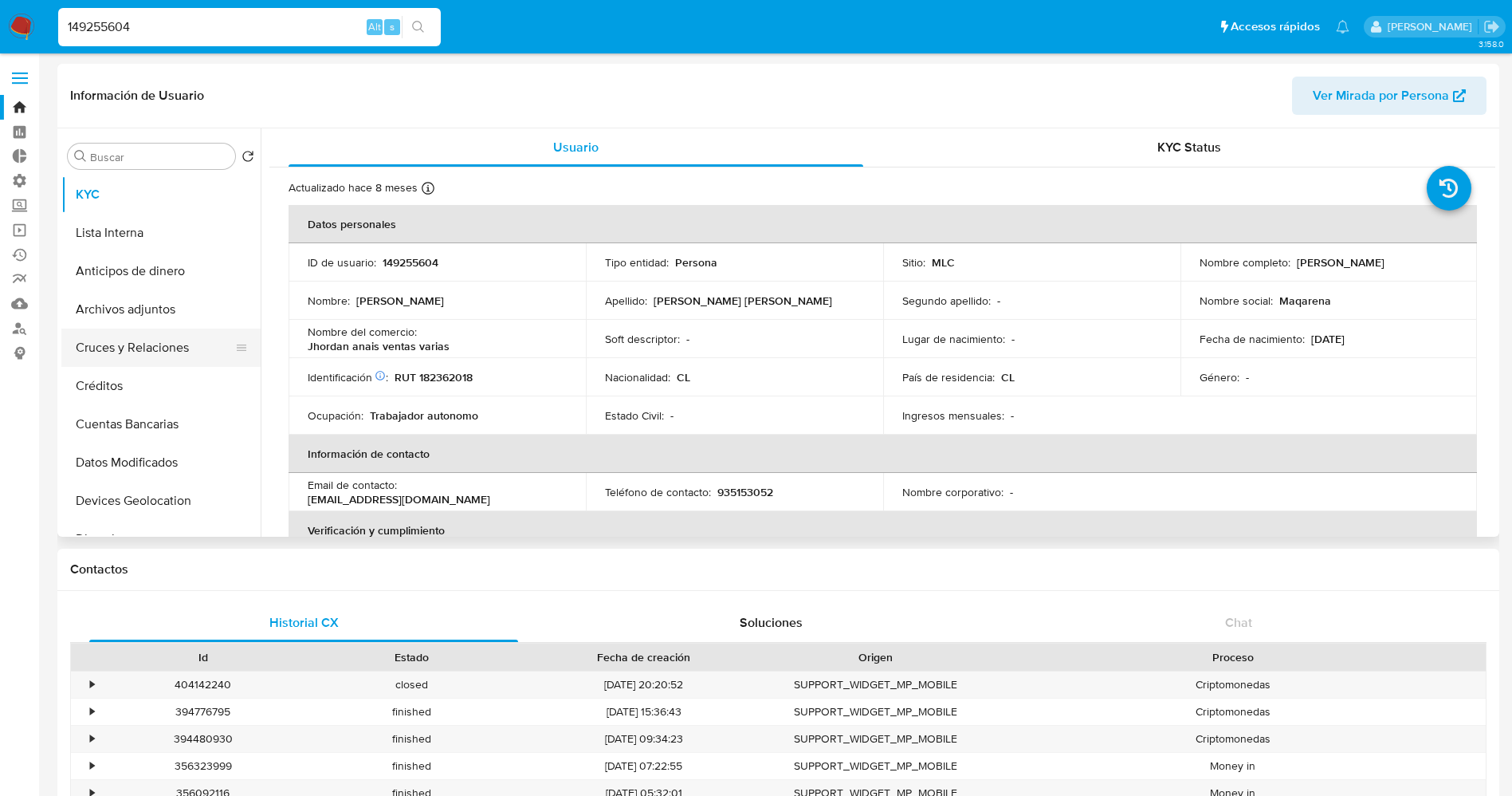
select select "10"
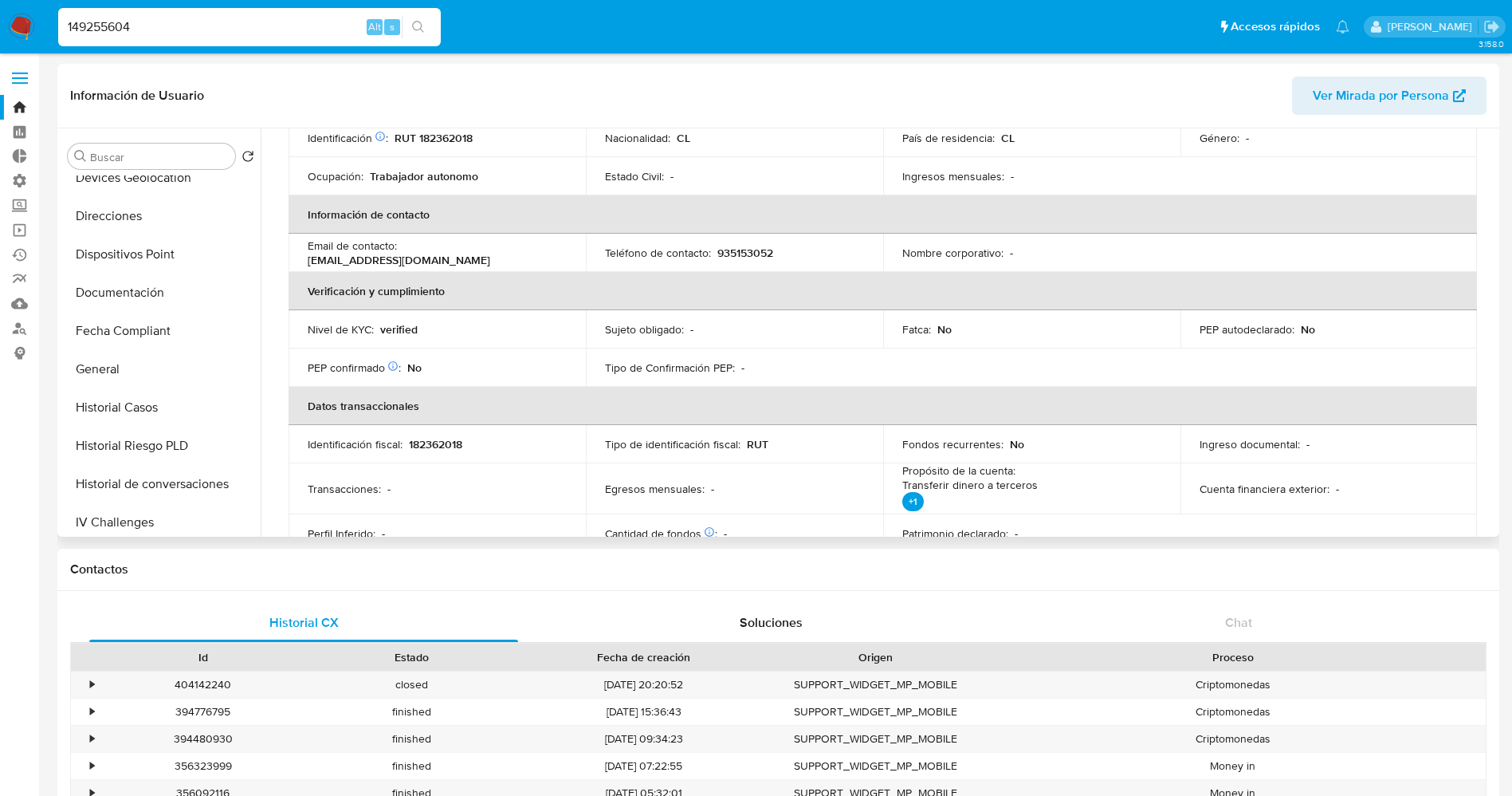
scroll to position [359, 0]
click at [87, 357] on button "Historial Casos" at bounding box center [155, 372] width 186 height 38
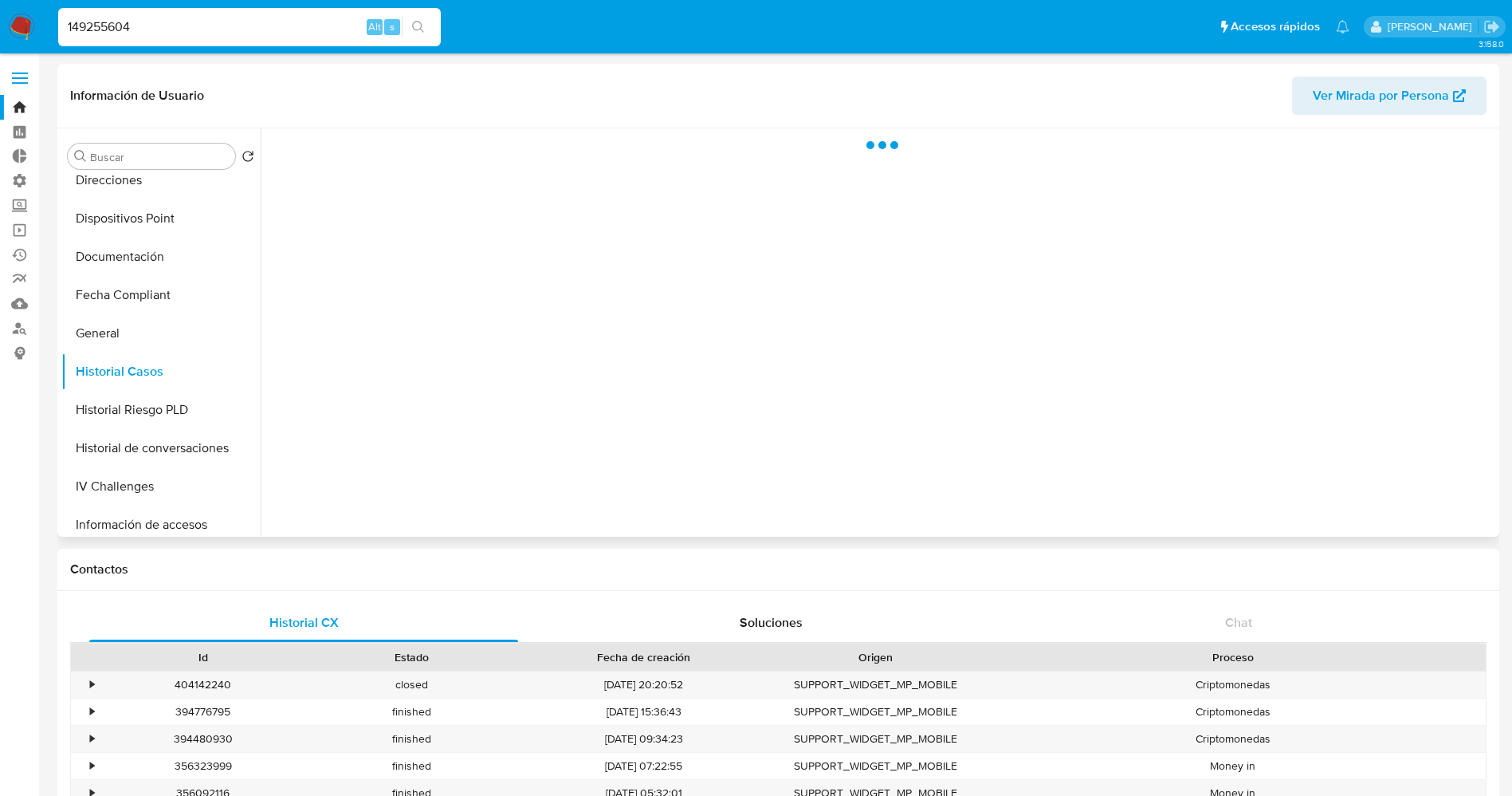
scroll to position [0, 0]
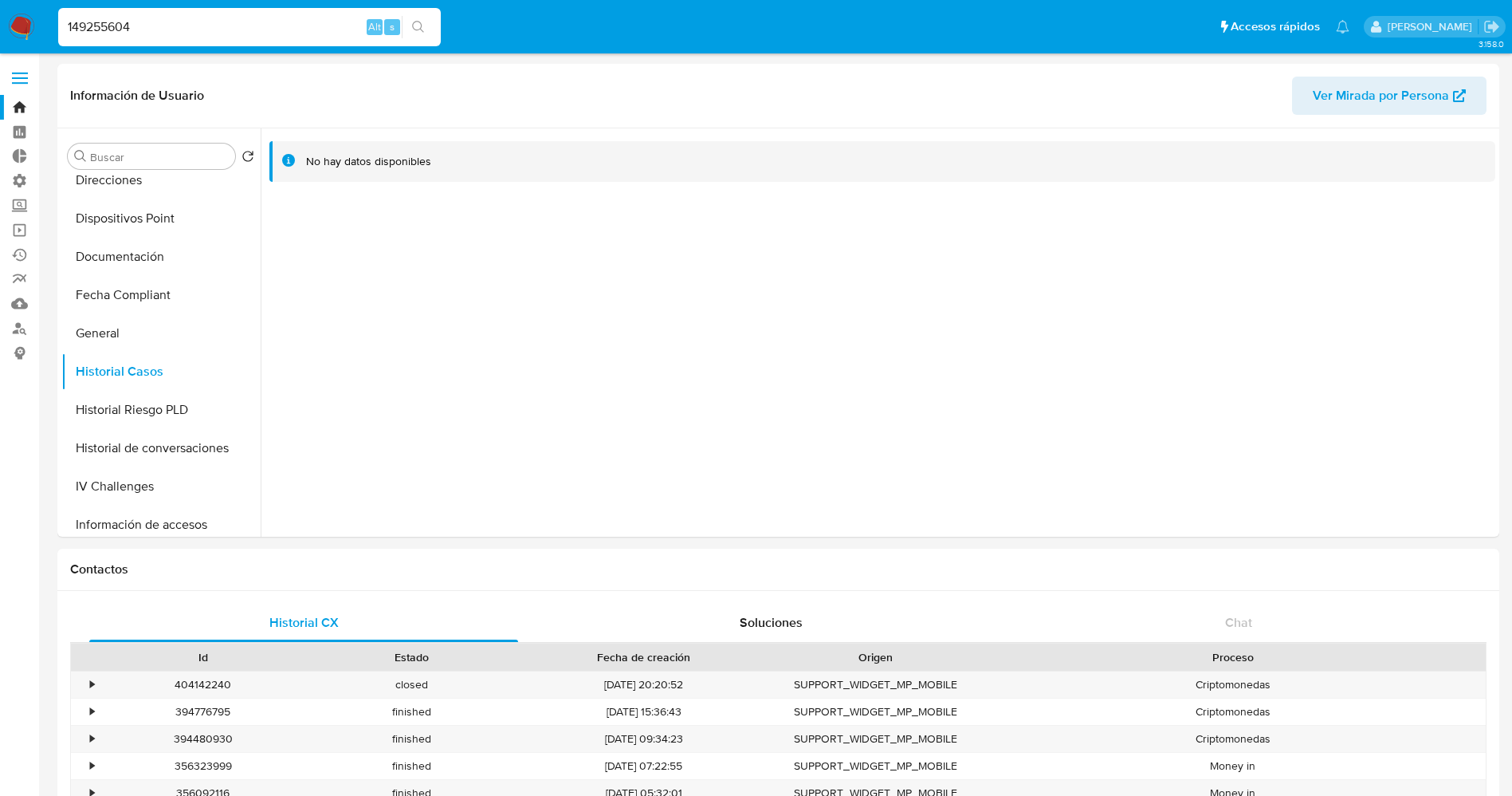
drag, startPoint x: 145, startPoint y: 24, endPoint x: 0, endPoint y: 24, distance: 145.0
click at [0, 24] on nav "Pausado Ver notificaciones 149255604 Alt s Accesos rápidos Presiona las siguien…" at bounding box center [756, 27] width 1512 height 53
paste input "196219717"
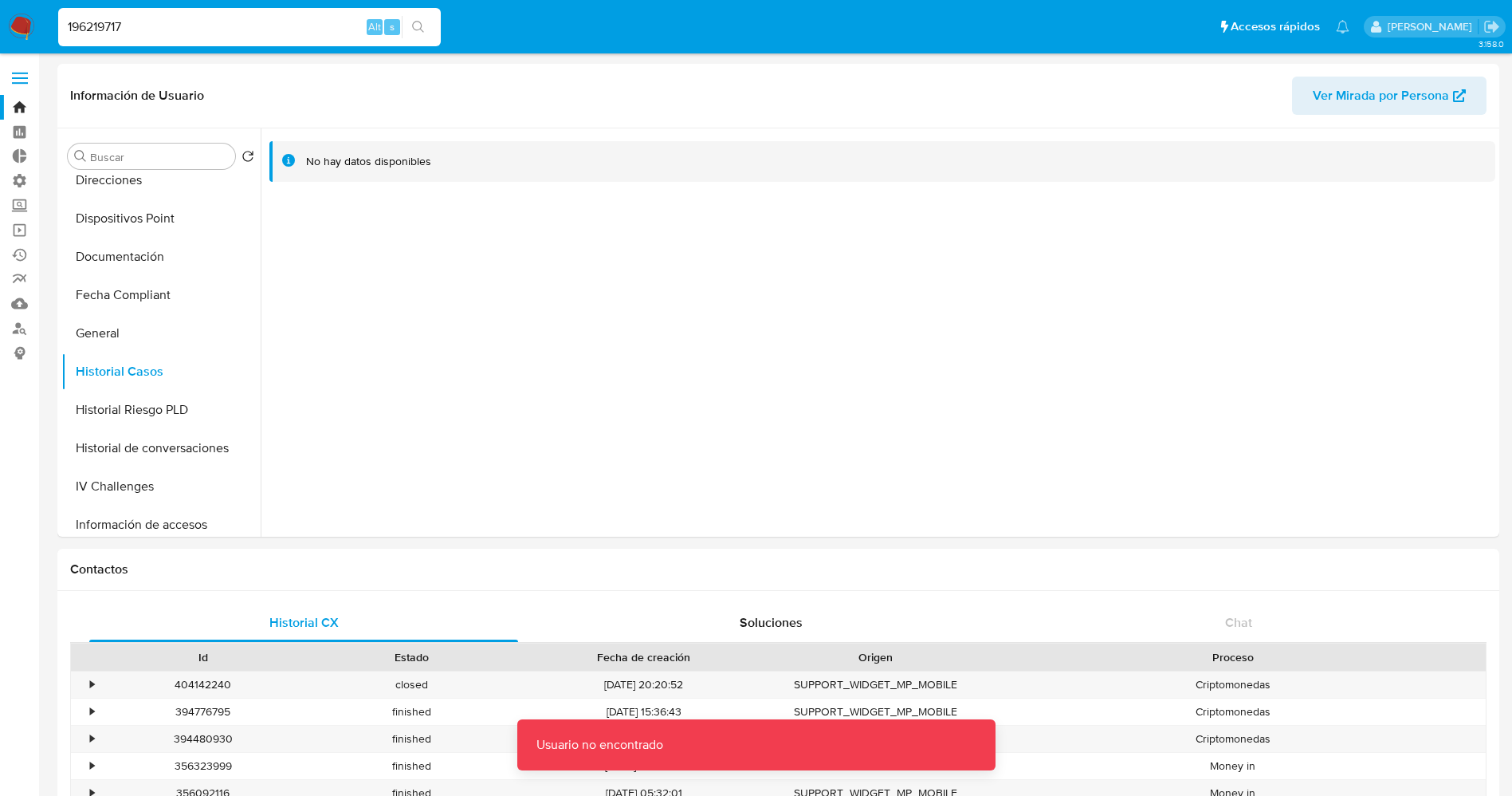
click at [74, 22] on input "196219717" at bounding box center [249, 28] width 382 height 21
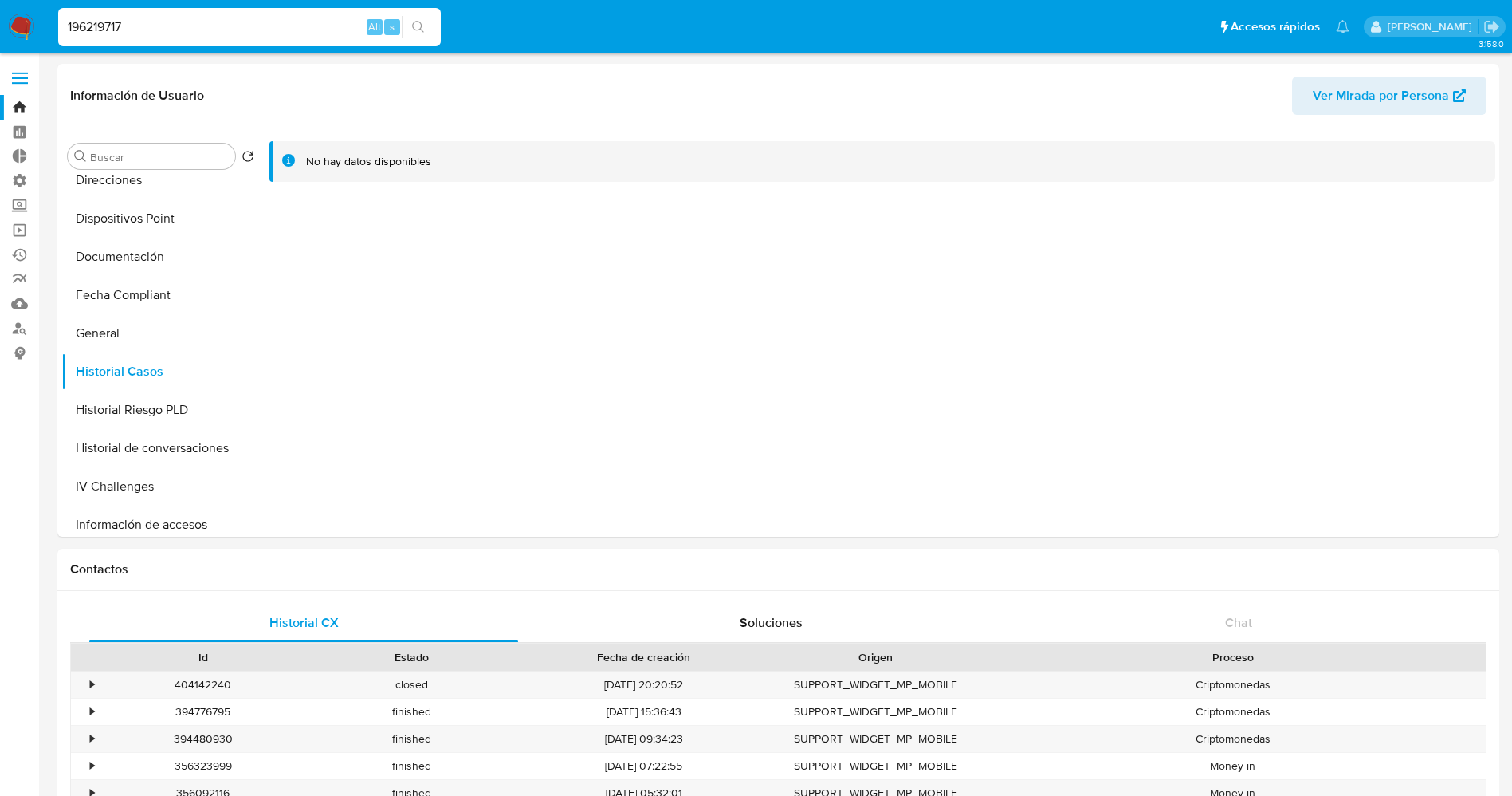
type input "196219717"
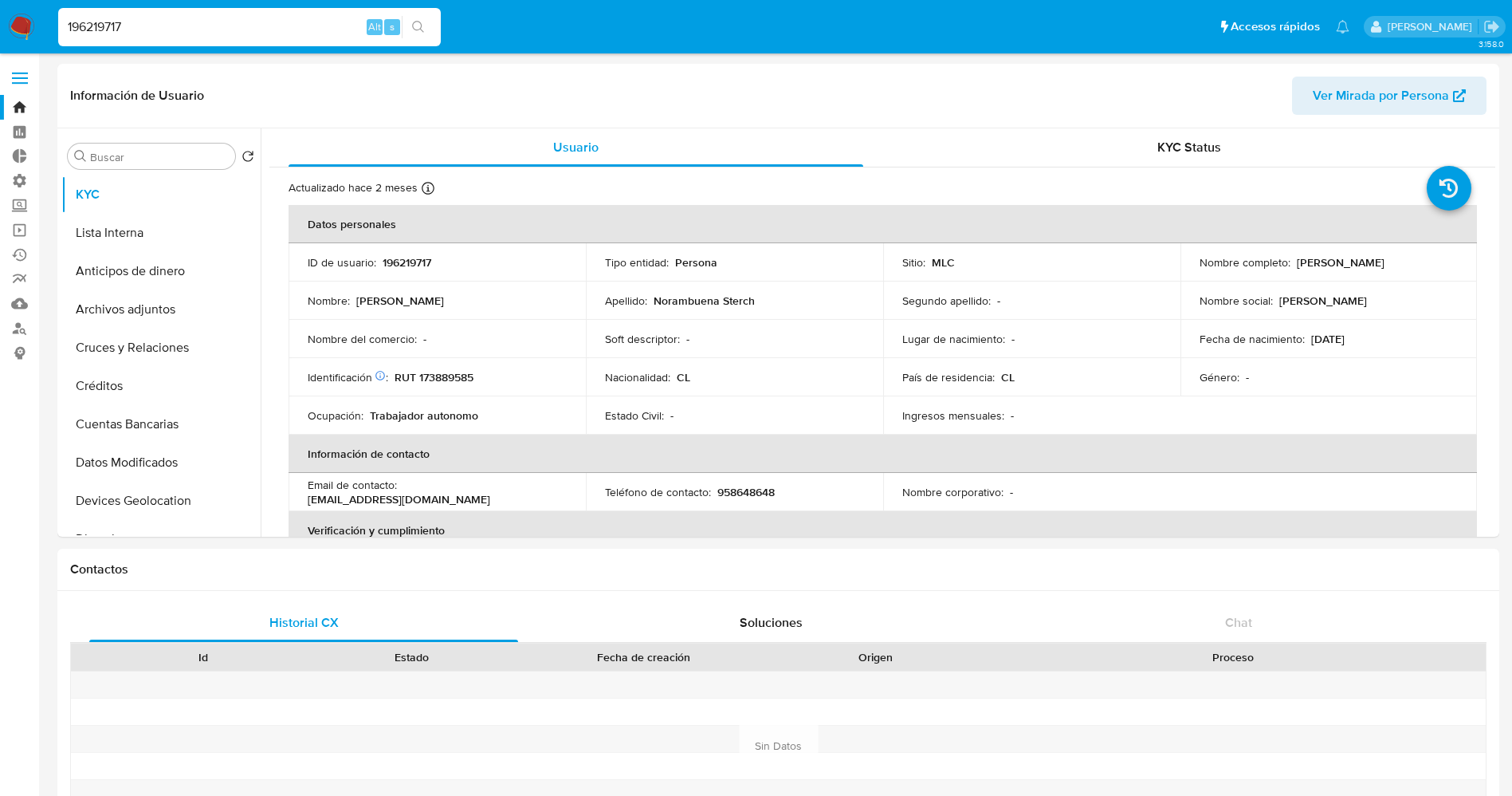
select select "10"
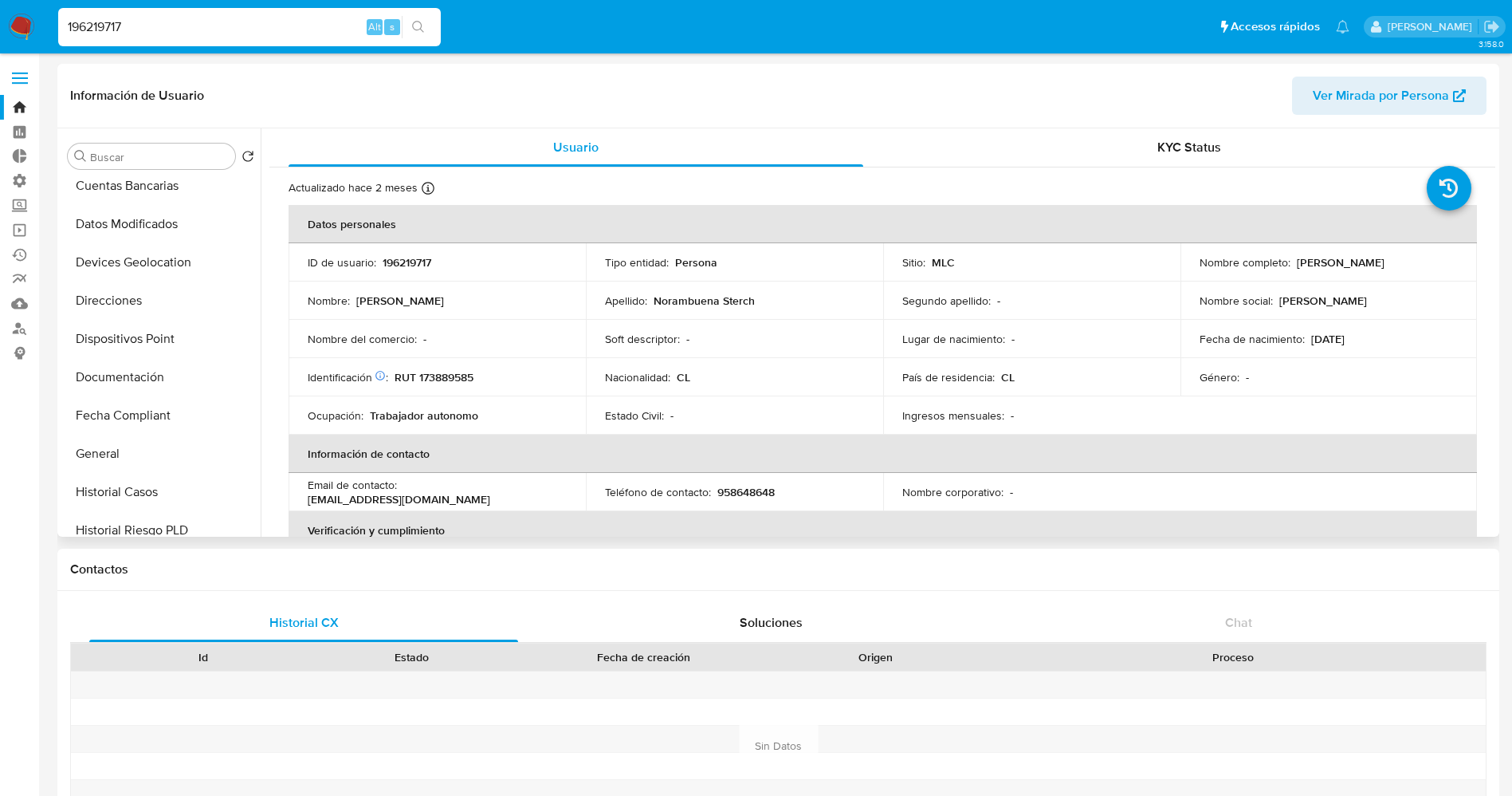
scroll to position [239, 0]
click at [141, 485] on button "Historial Casos" at bounding box center [155, 491] width 186 height 38
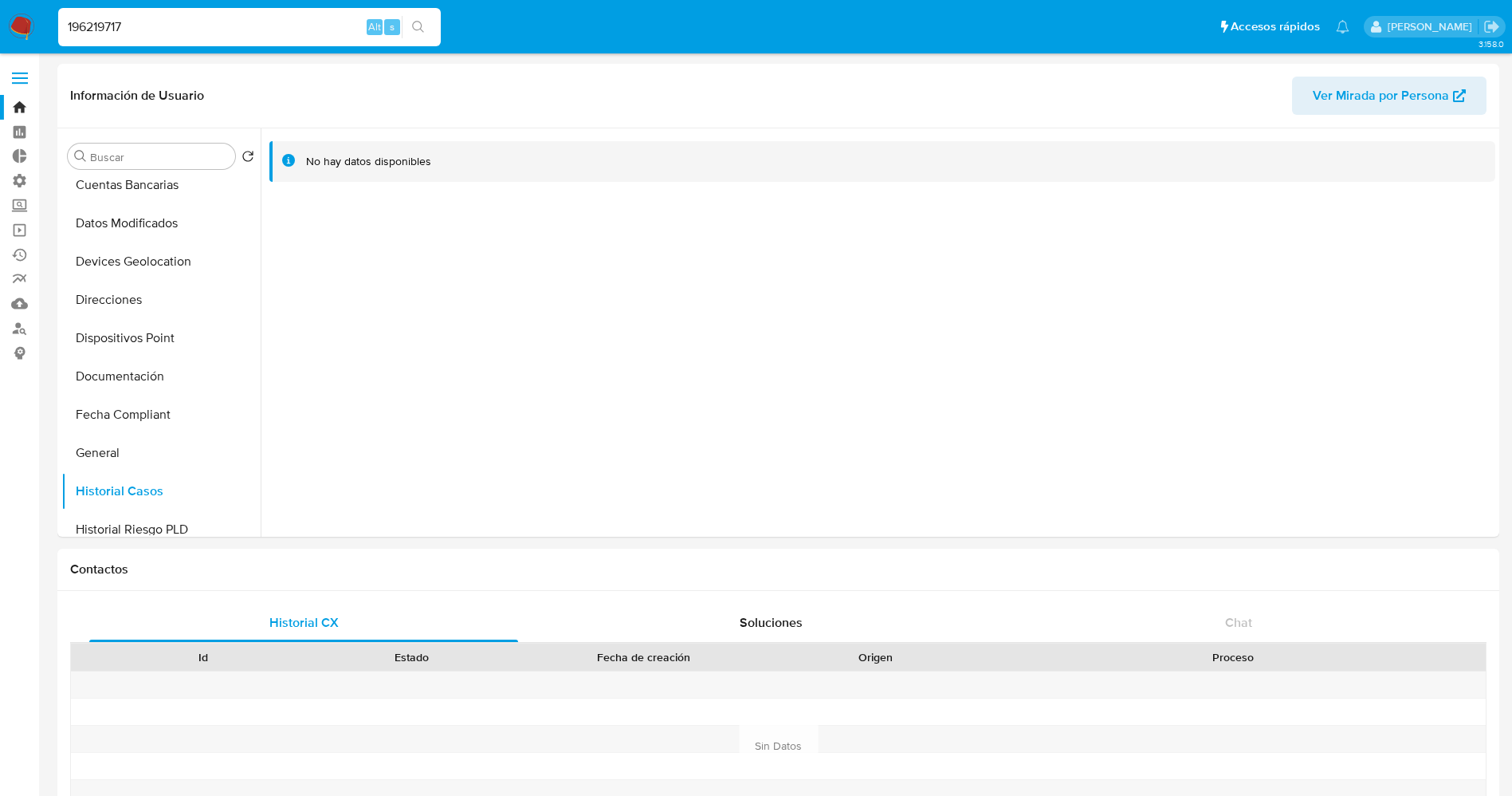
drag, startPoint x: 149, startPoint y: 31, endPoint x: 0, endPoint y: 38, distance: 149.2
click at [0, 38] on nav "Pausado Ver notificaciones 196219717 Alt s Accesos rápidos Presiona las siguien…" at bounding box center [756, 27] width 1512 height 53
paste input "49255604"
type input "149255604"
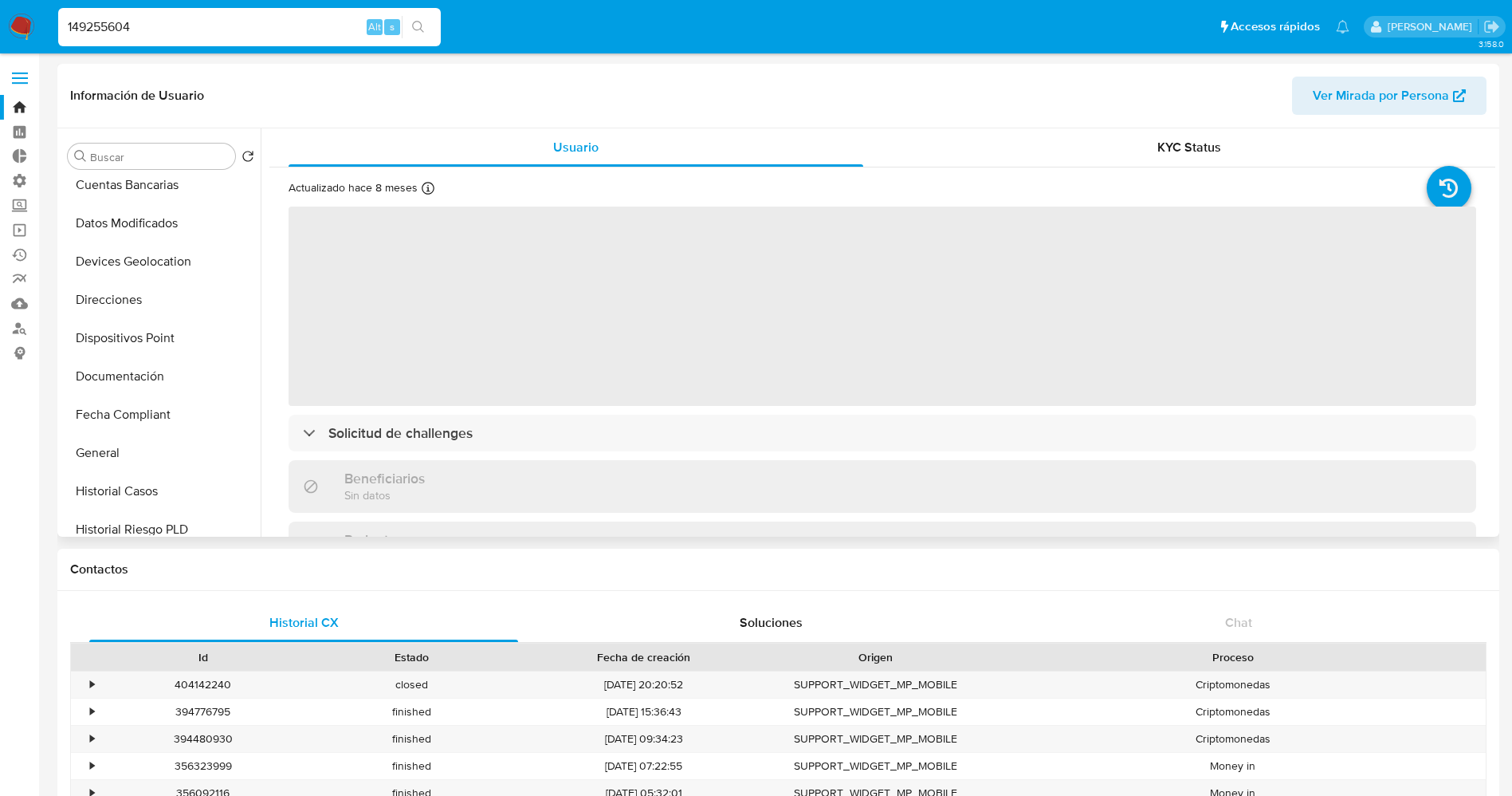
scroll to position [359, 0]
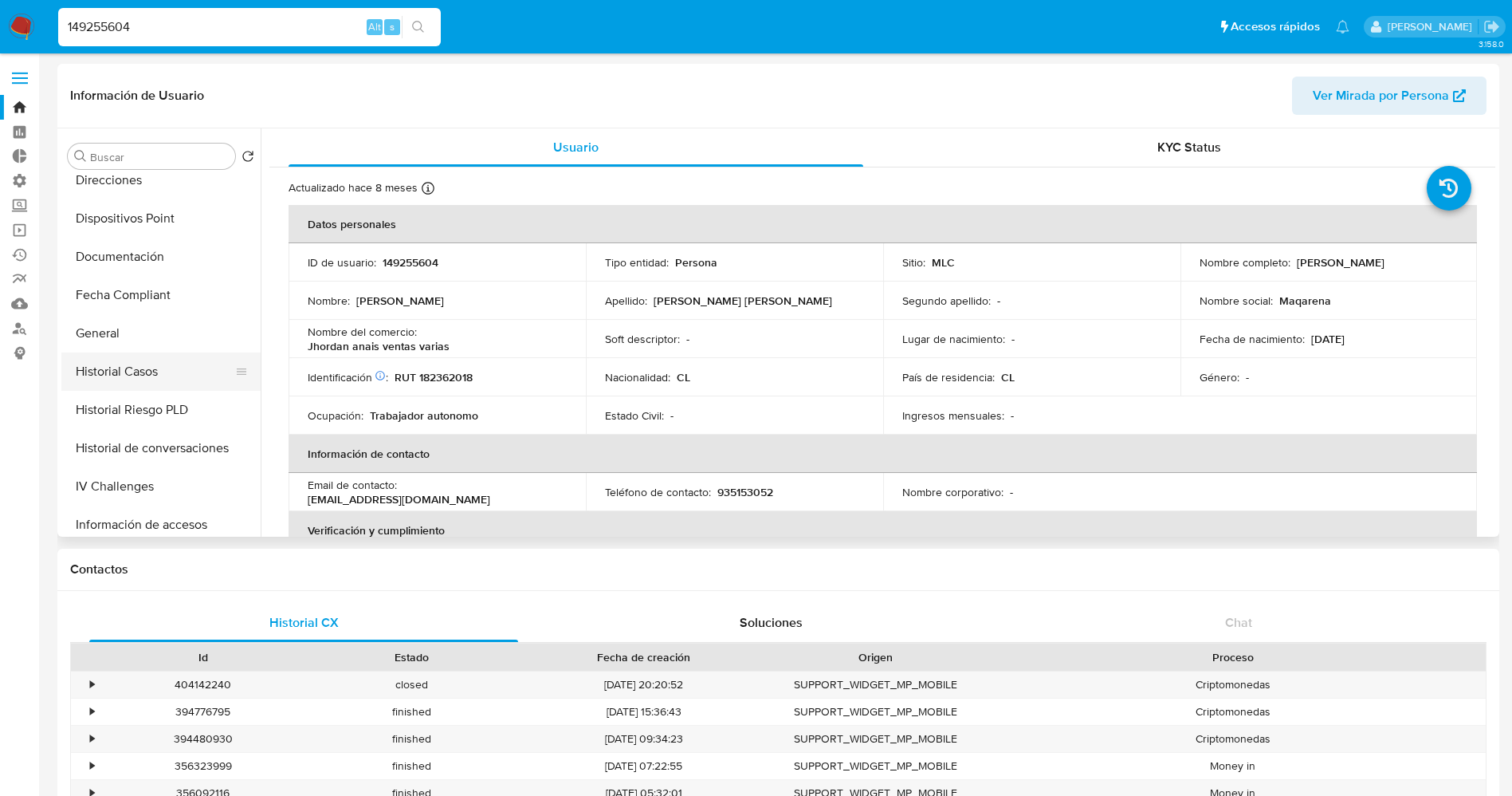
select select "10"
click at [145, 362] on button "Historial Casos" at bounding box center [155, 372] width 186 height 38
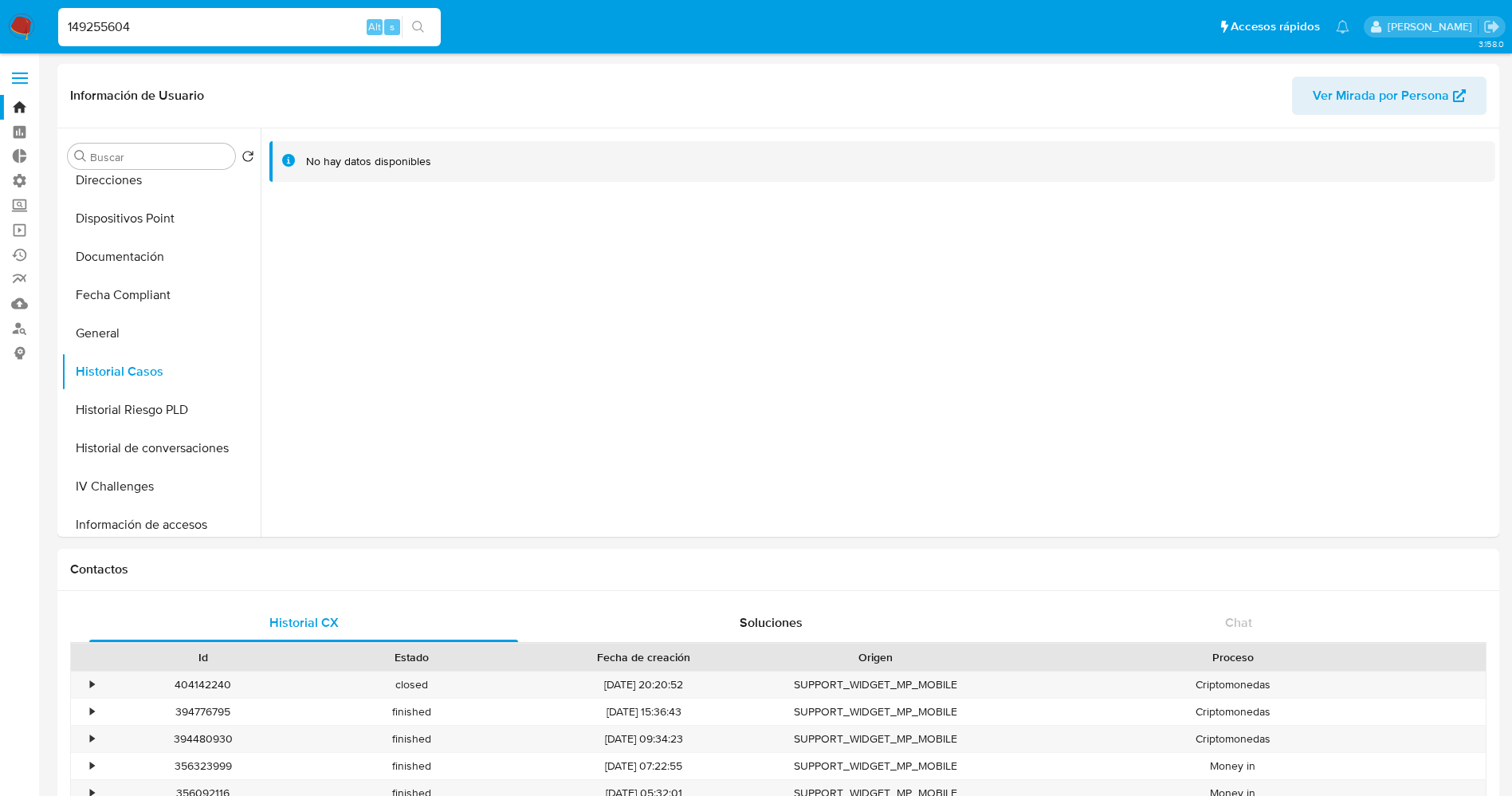
drag, startPoint x: 136, startPoint y: 30, endPoint x: 13, endPoint y: 26, distance: 123.1
click at [14, 27] on nav "Pausado Ver notificaciones 149255604 Alt s Accesos rápidos Presiona las siguien…" at bounding box center [756, 27] width 1512 height 53
paste input "40458078"
type input "404580784"
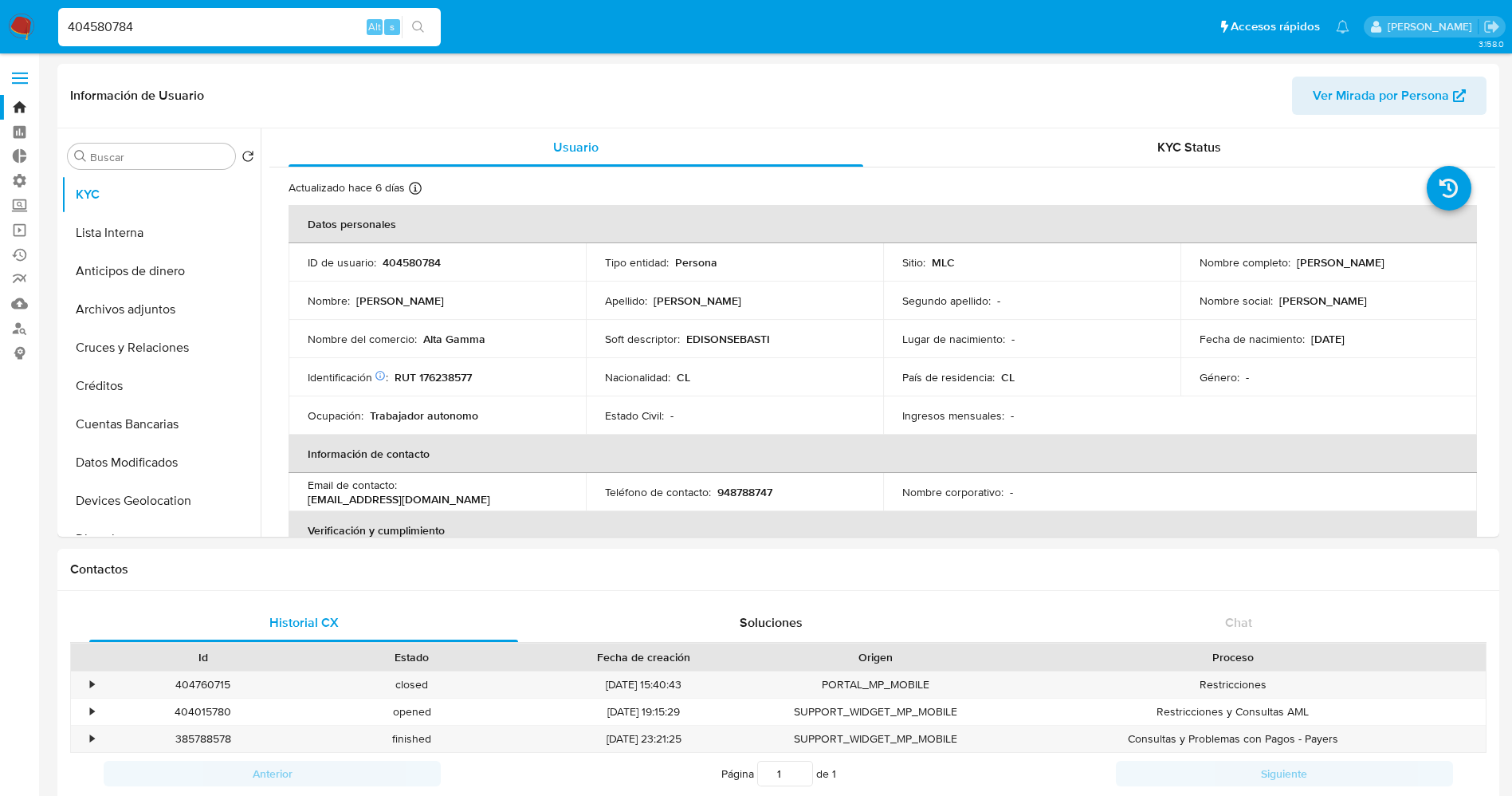
select select "10"
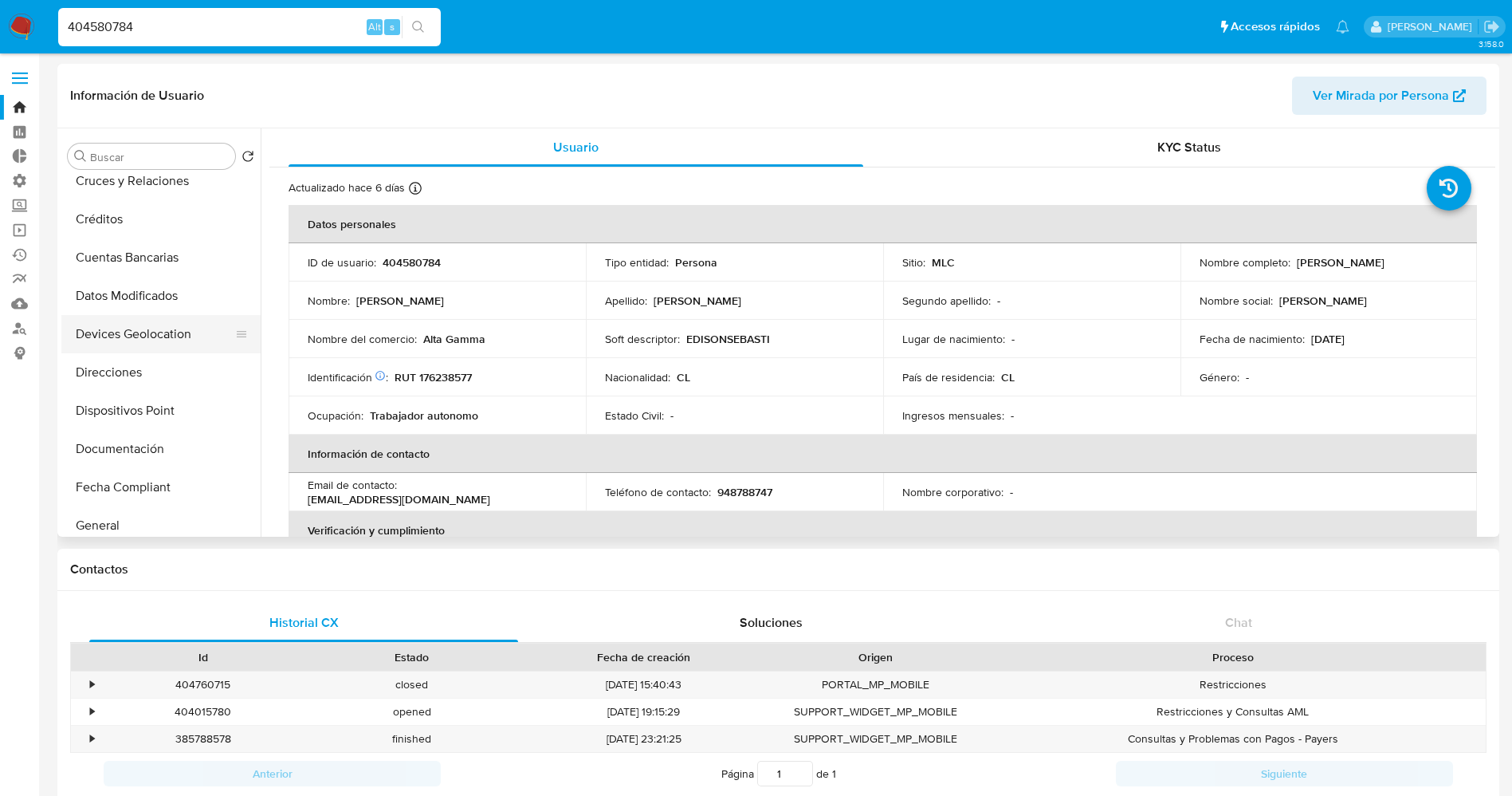
scroll to position [239, 0]
drag, startPoint x: 116, startPoint y: 495, endPoint x: 147, endPoint y: 468, distance: 41.1
click at [114, 499] on button "Historial Casos" at bounding box center [162, 491] width 200 height 38
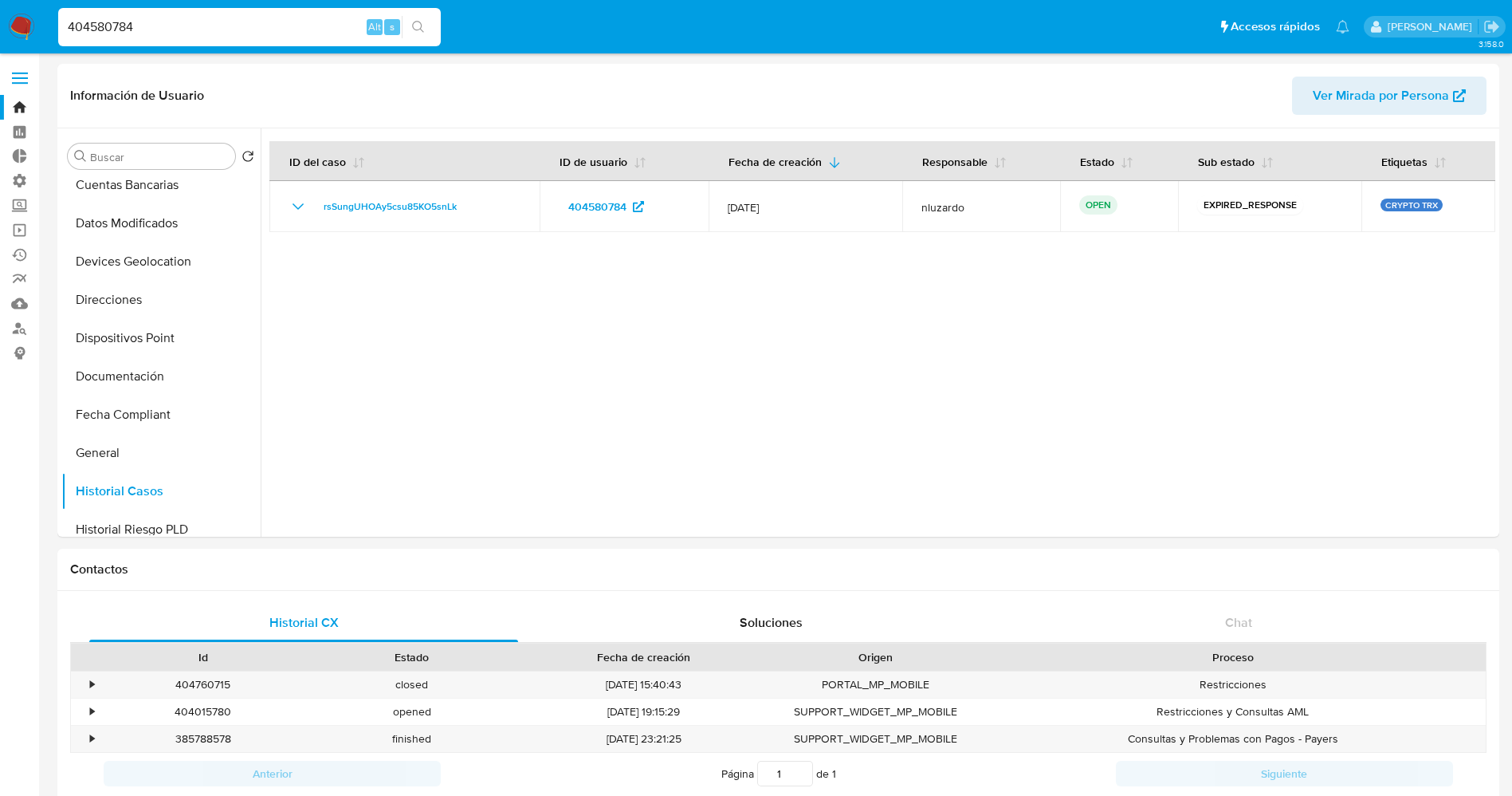
drag, startPoint x: 156, startPoint y: 33, endPoint x: 0, endPoint y: 33, distance: 156.0
click at [0, 33] on nav "Pausado Ver notificaciones 404580784 Alt s Accesos rápidos Presiona las siguien…" at bounding box center [756, 27] width 1512 height 53
paste input "2501787055"
type input "2501787055"
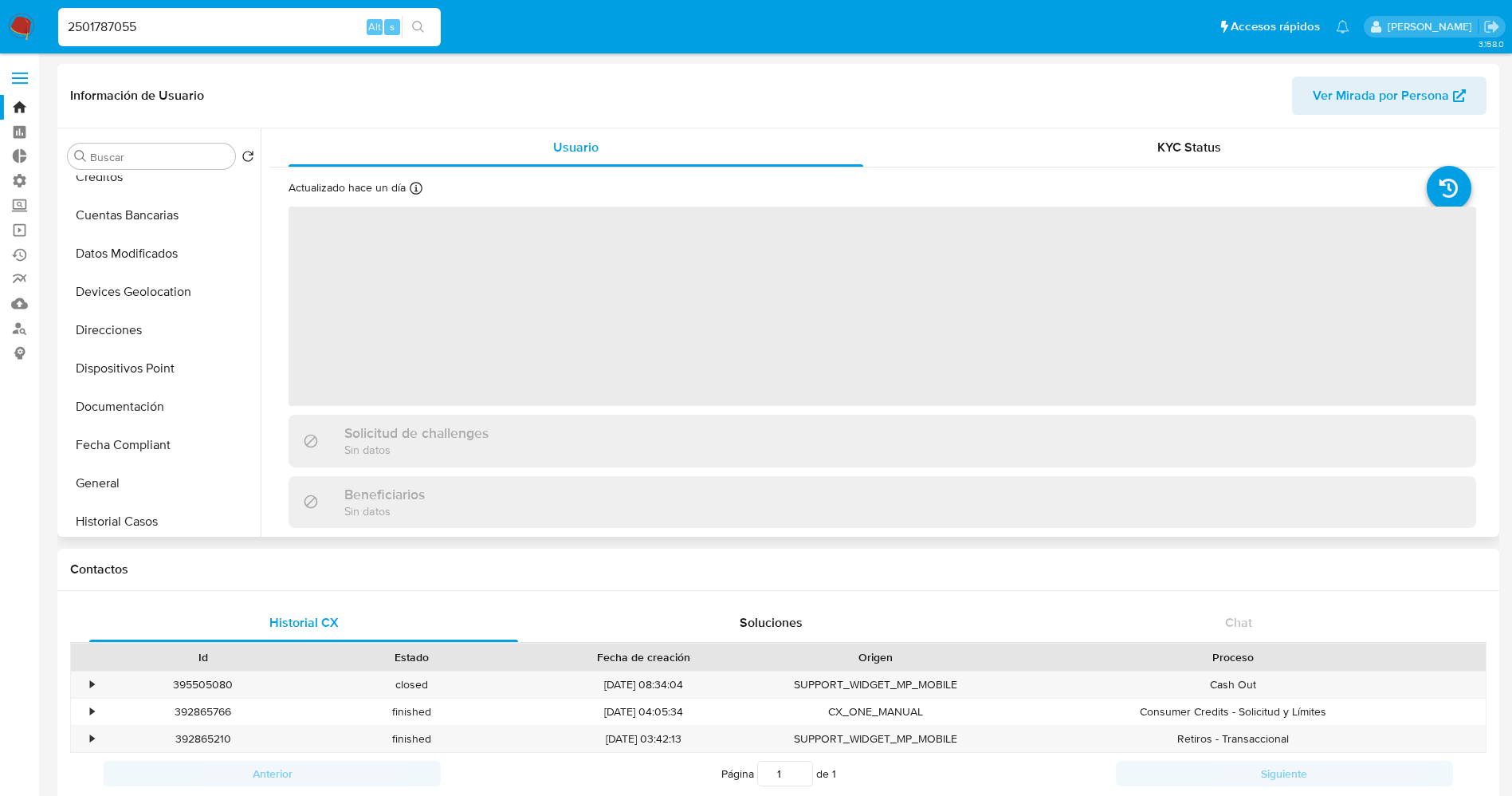
scroll to position [239, 0]
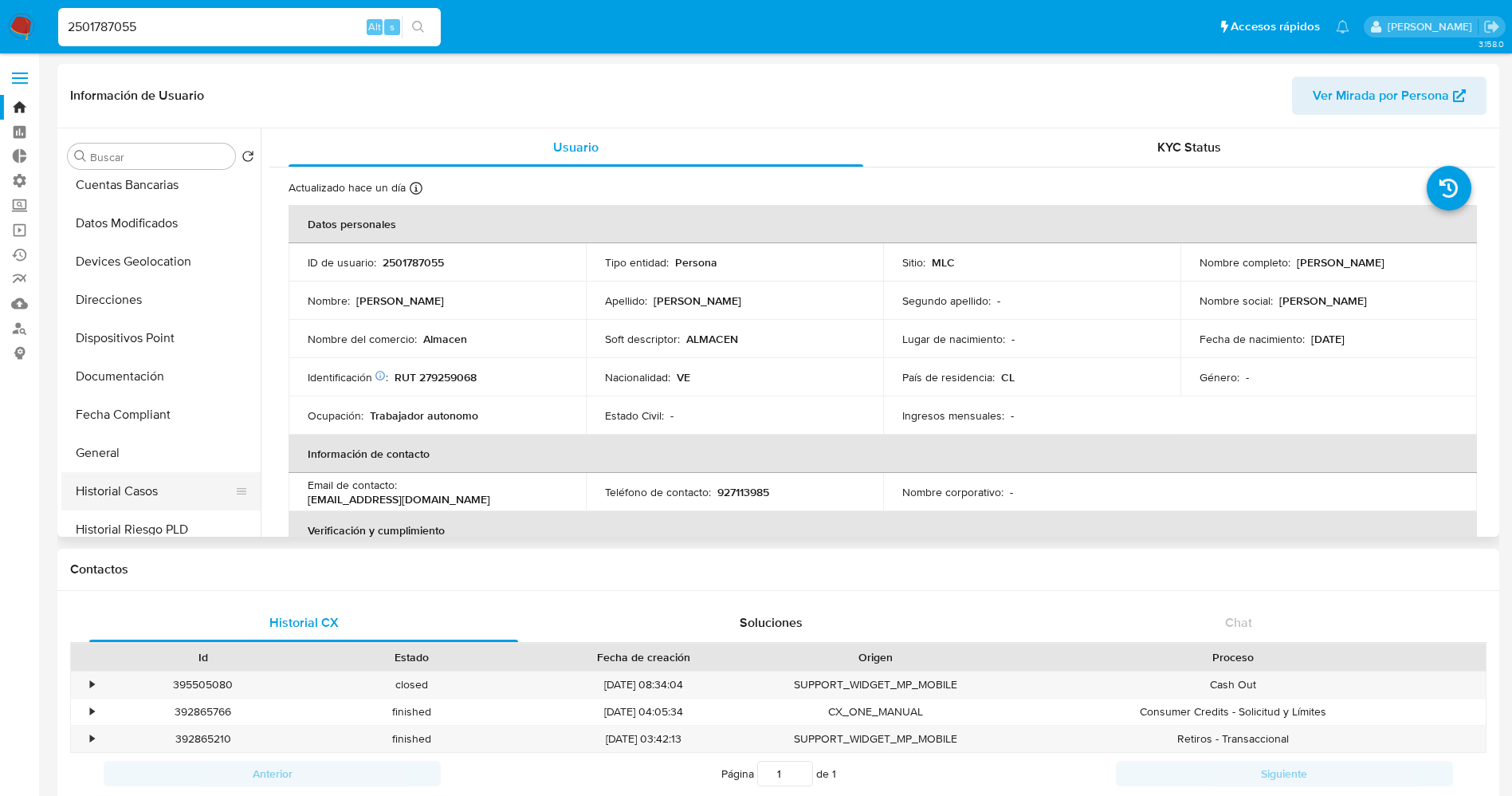
select select "10"
click at [131, 490] on button "Historial Casos" at bounding box center [155, 491] width 186 height 38
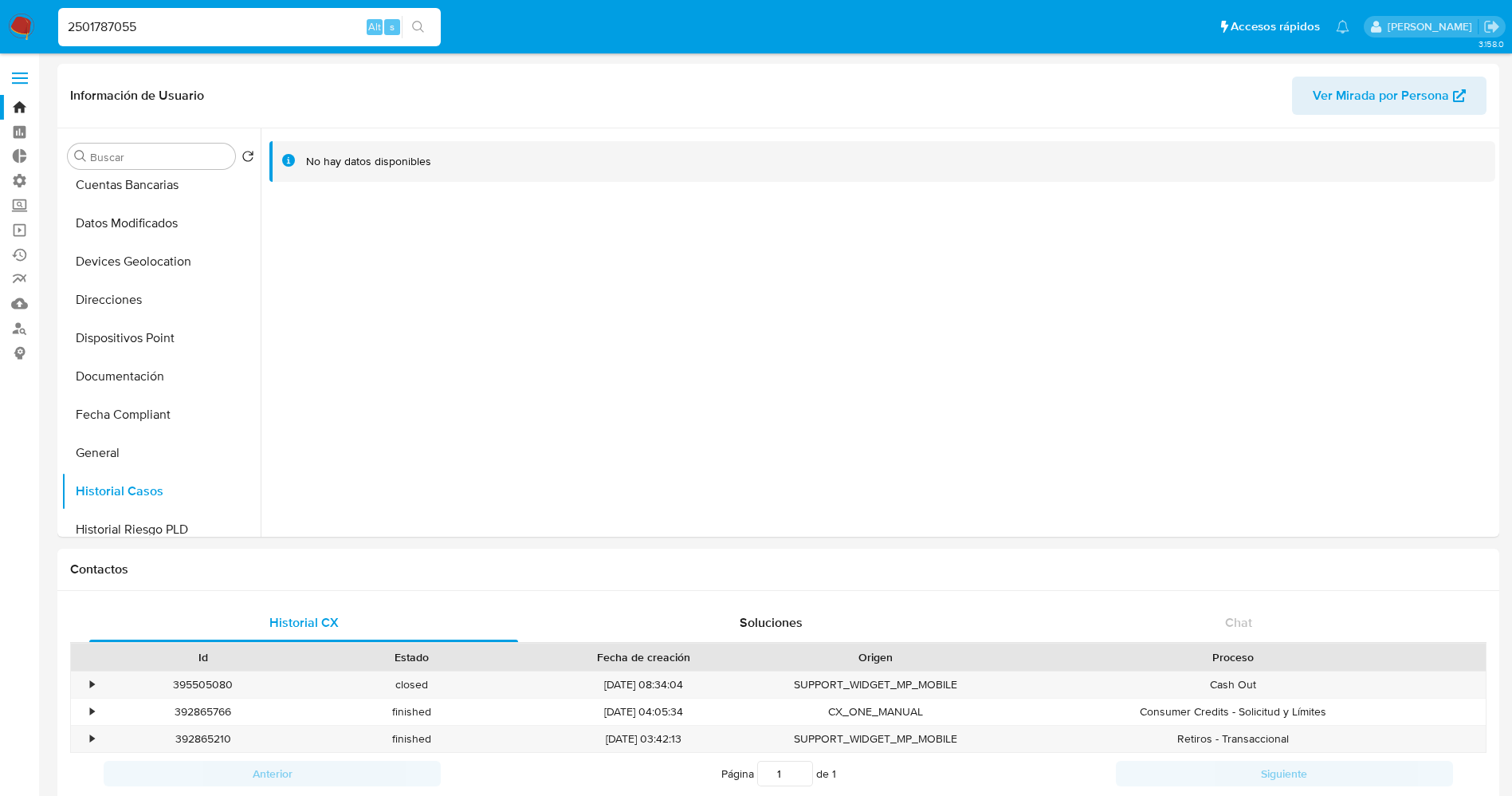
drag, startPoint x: 234, startPoint y: 34, endPoint x: 0, endPoint y: -10, distance: 238.1
paste input "212878316"
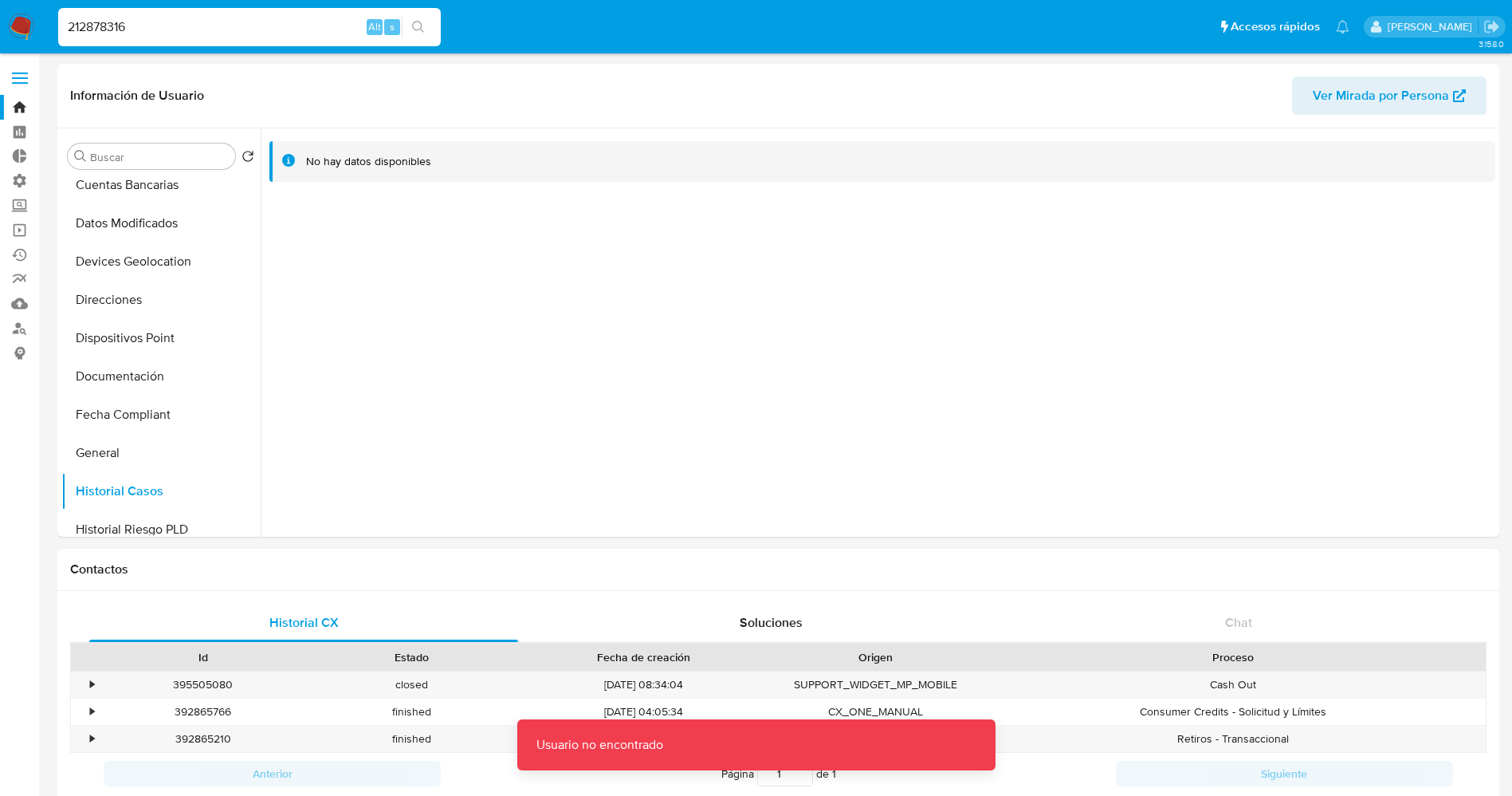
click at [73, 15] on div "212878316 Alt s" at bounding box center [249, 27] width 382 height 38
click at [79, 30] on input "212878316" at bounding box center [249, 28] width 382 height 21
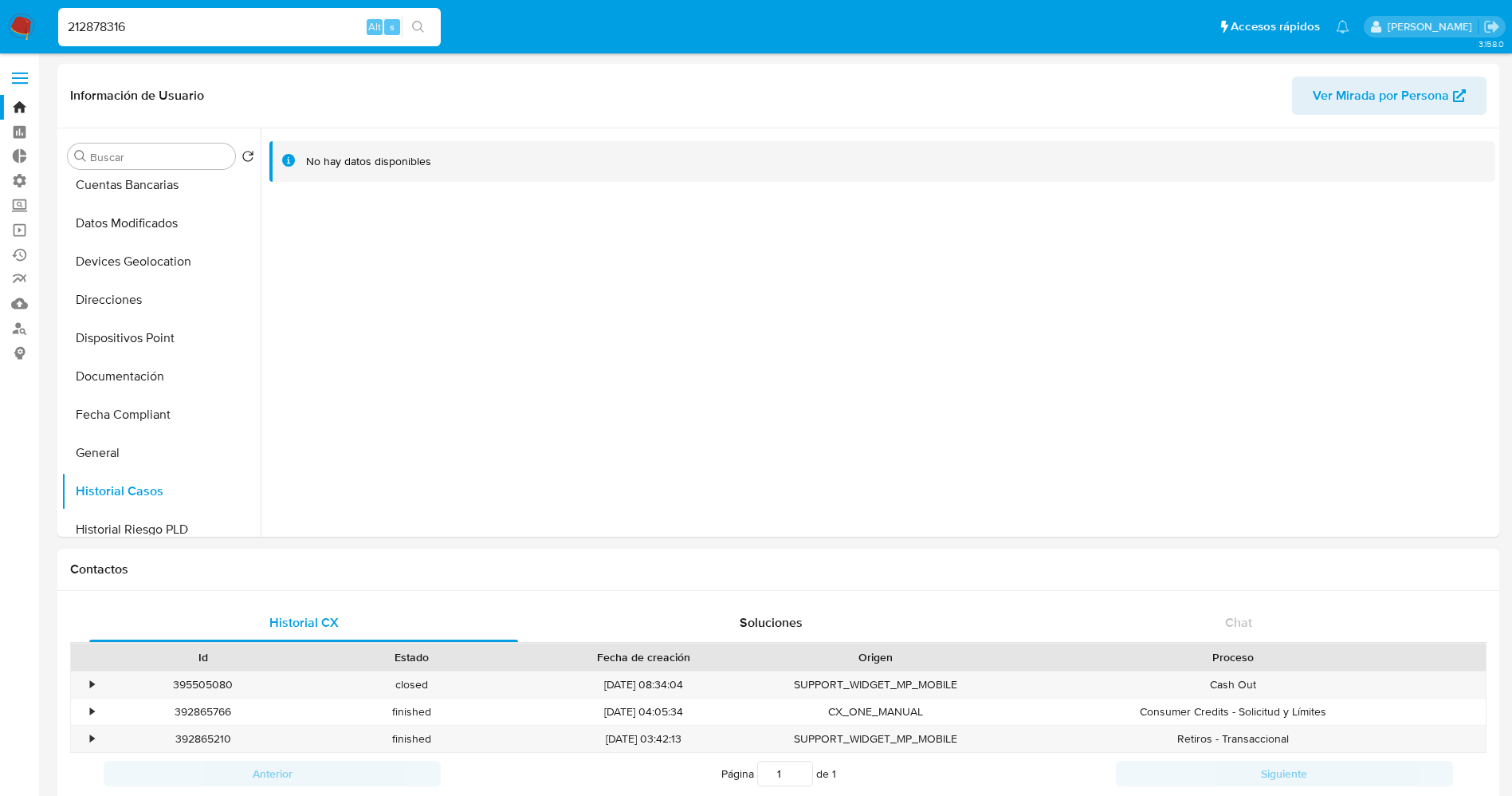
type input "212878316"
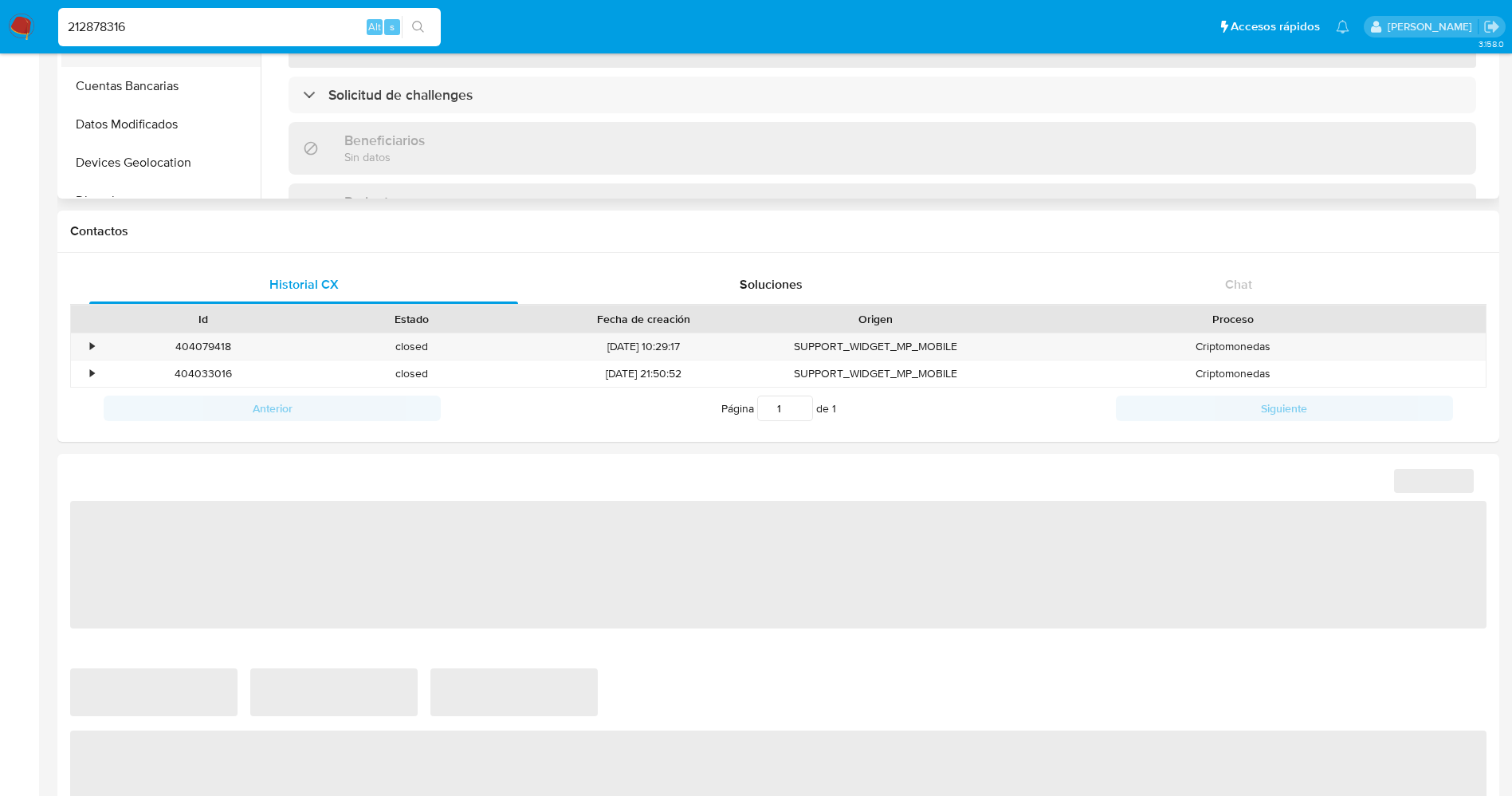
scroll to position [120, 0]
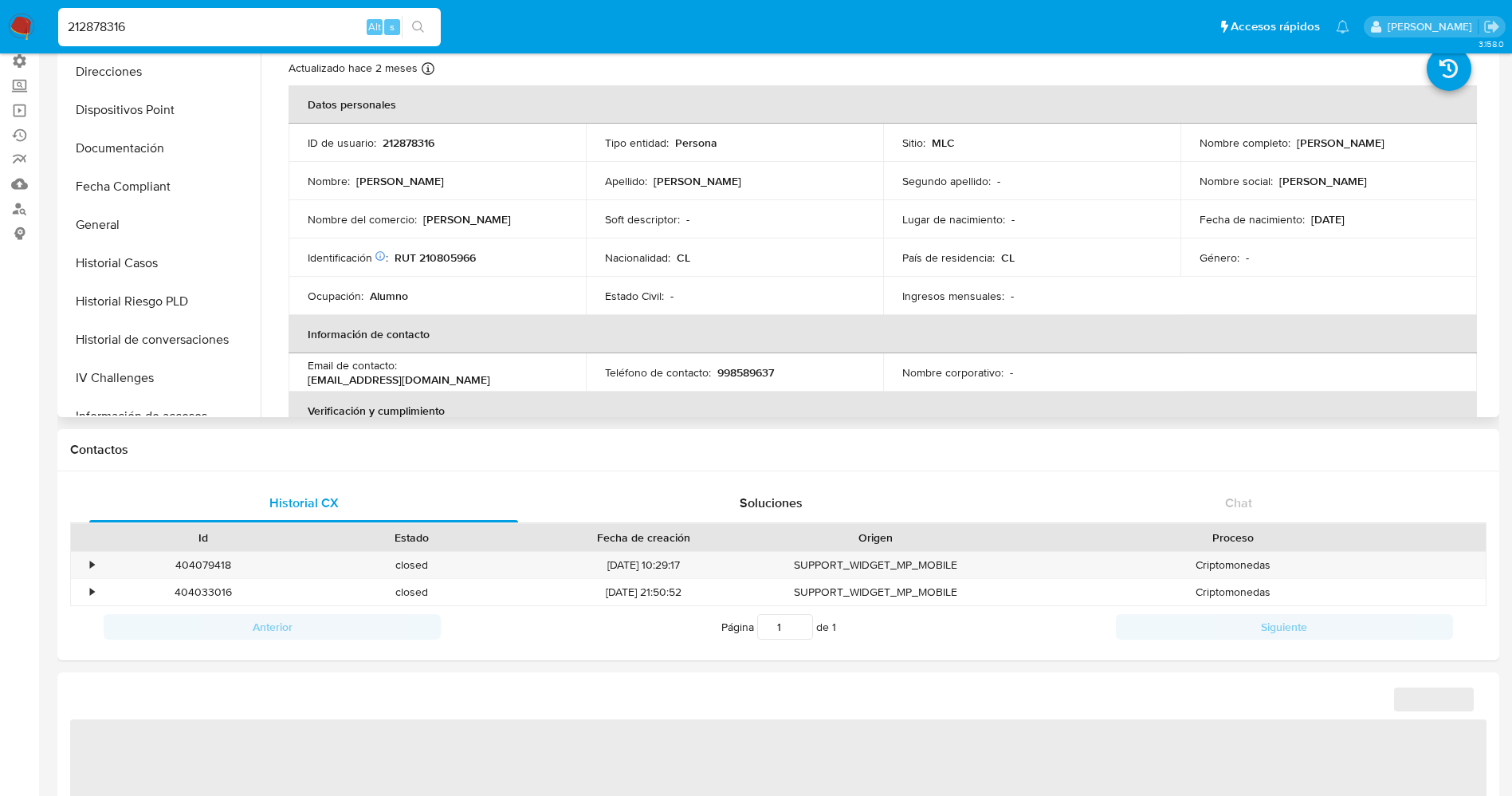
select select "10"
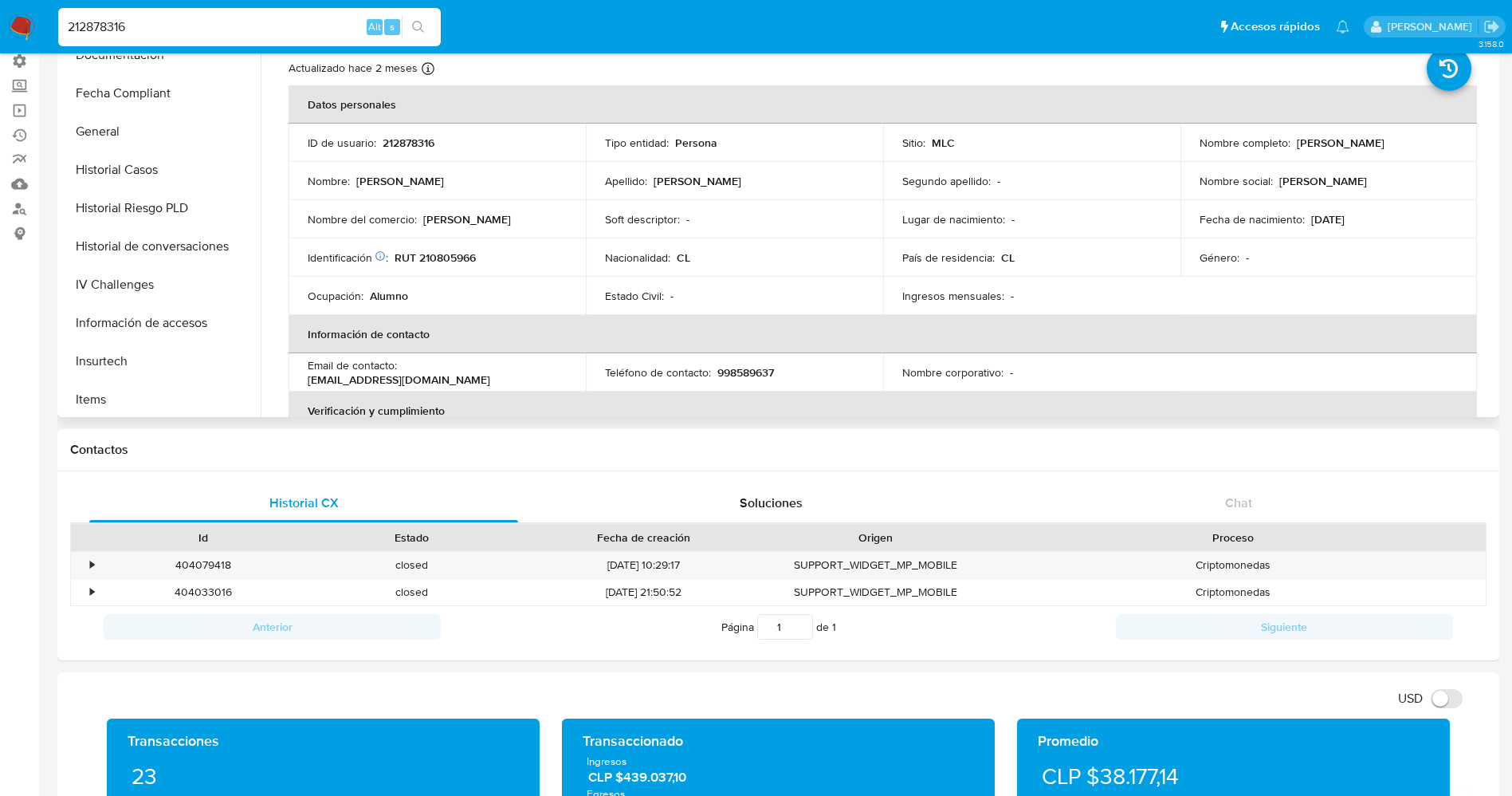
scroll to position [478, 0]
click at [141, 131] on button "Historial Casos" at bounding box center [155, 132] width 186 height 38
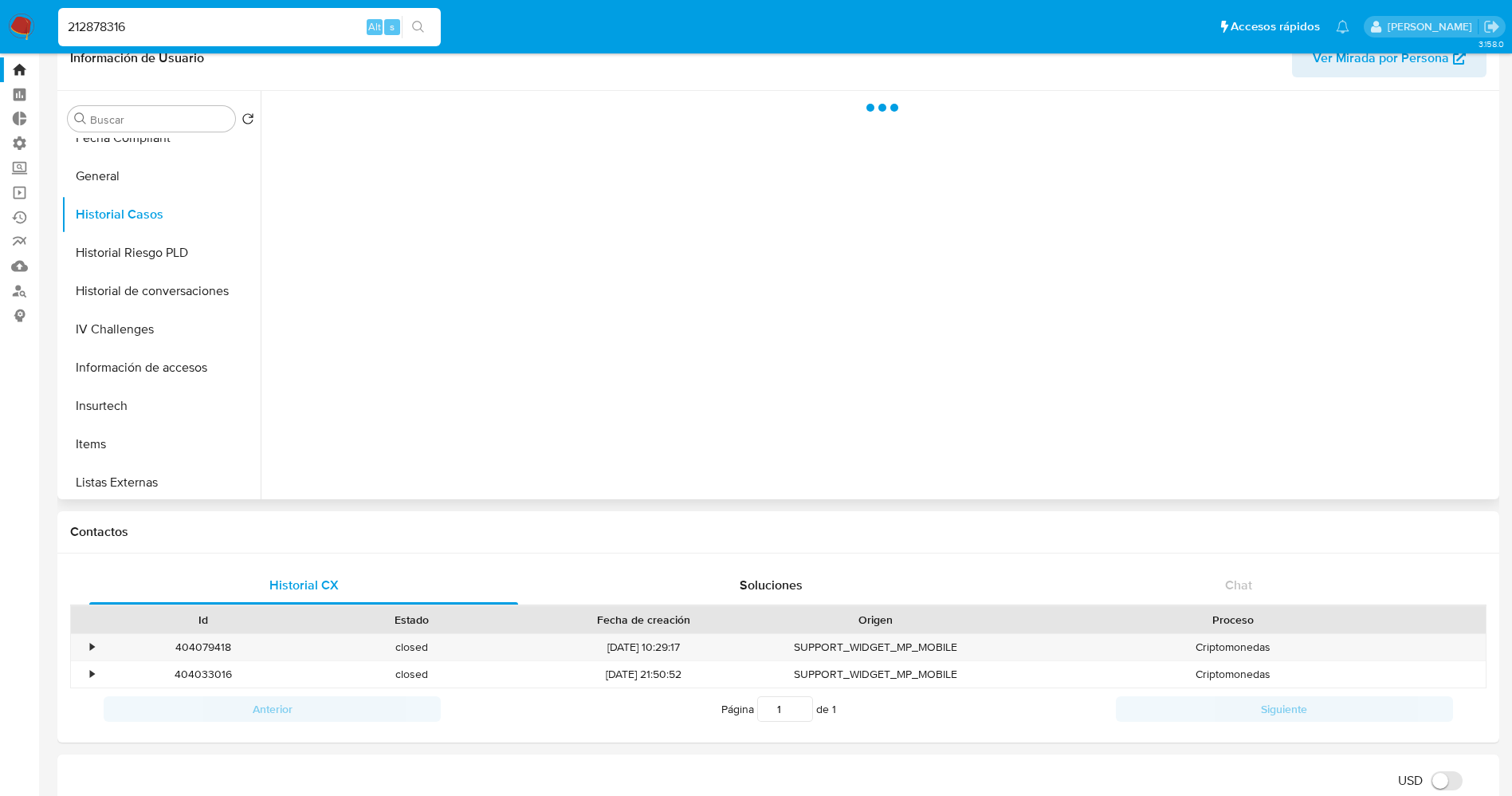
scroll to position [0, 0]
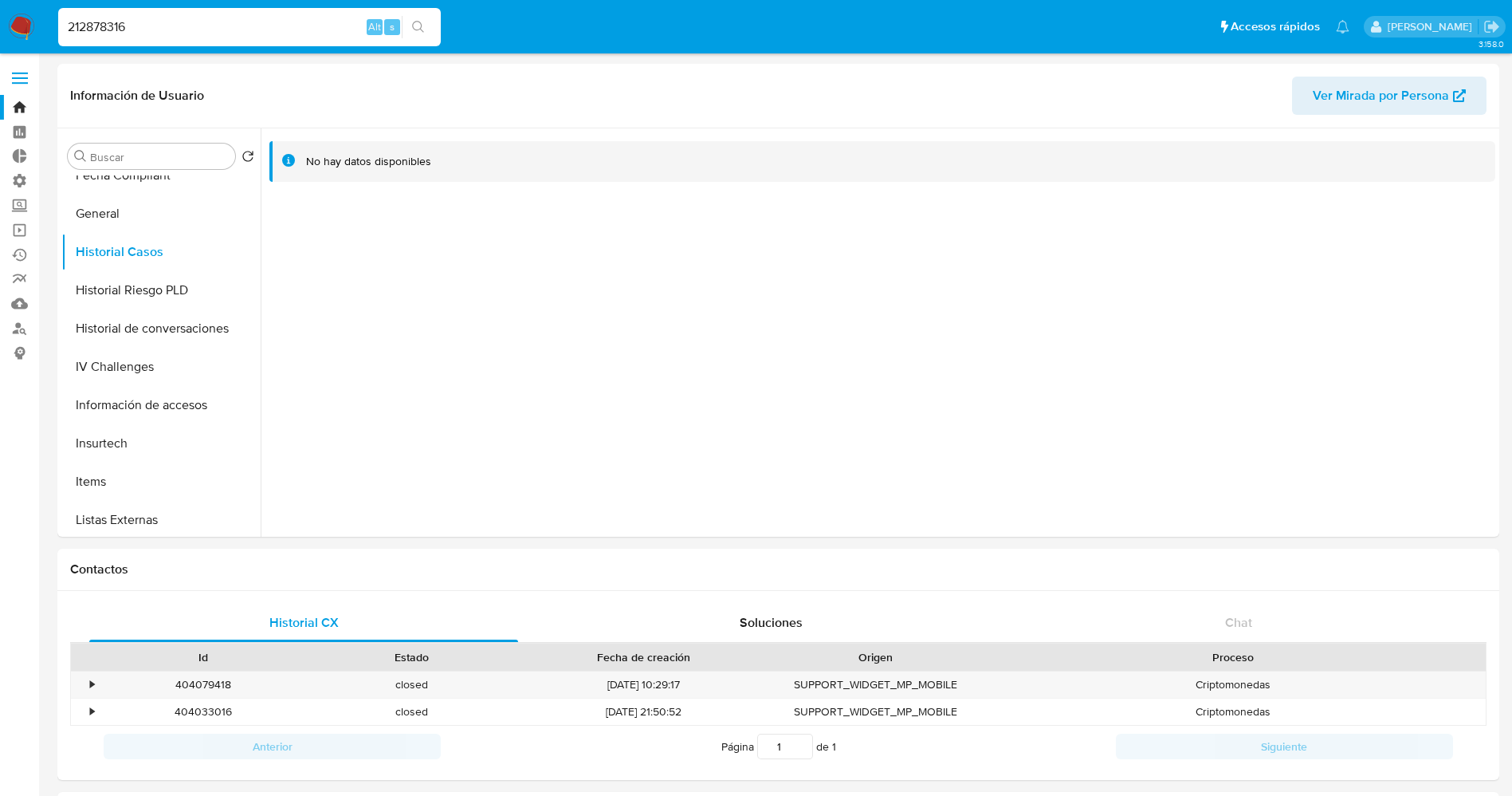
drag, startPoint x: 178, startPoint y: 19, endPoint x: 0, endPoint y: 17, distance: 178.0
click at [0, 17] on nav "Pausado Ver notificaciones 212878316 Alt s Accesos rápidos Presiona las siguien…" at bounding box center [756, 27] width 1512 height 53
paste input "1177718834"
type input "1177718834"
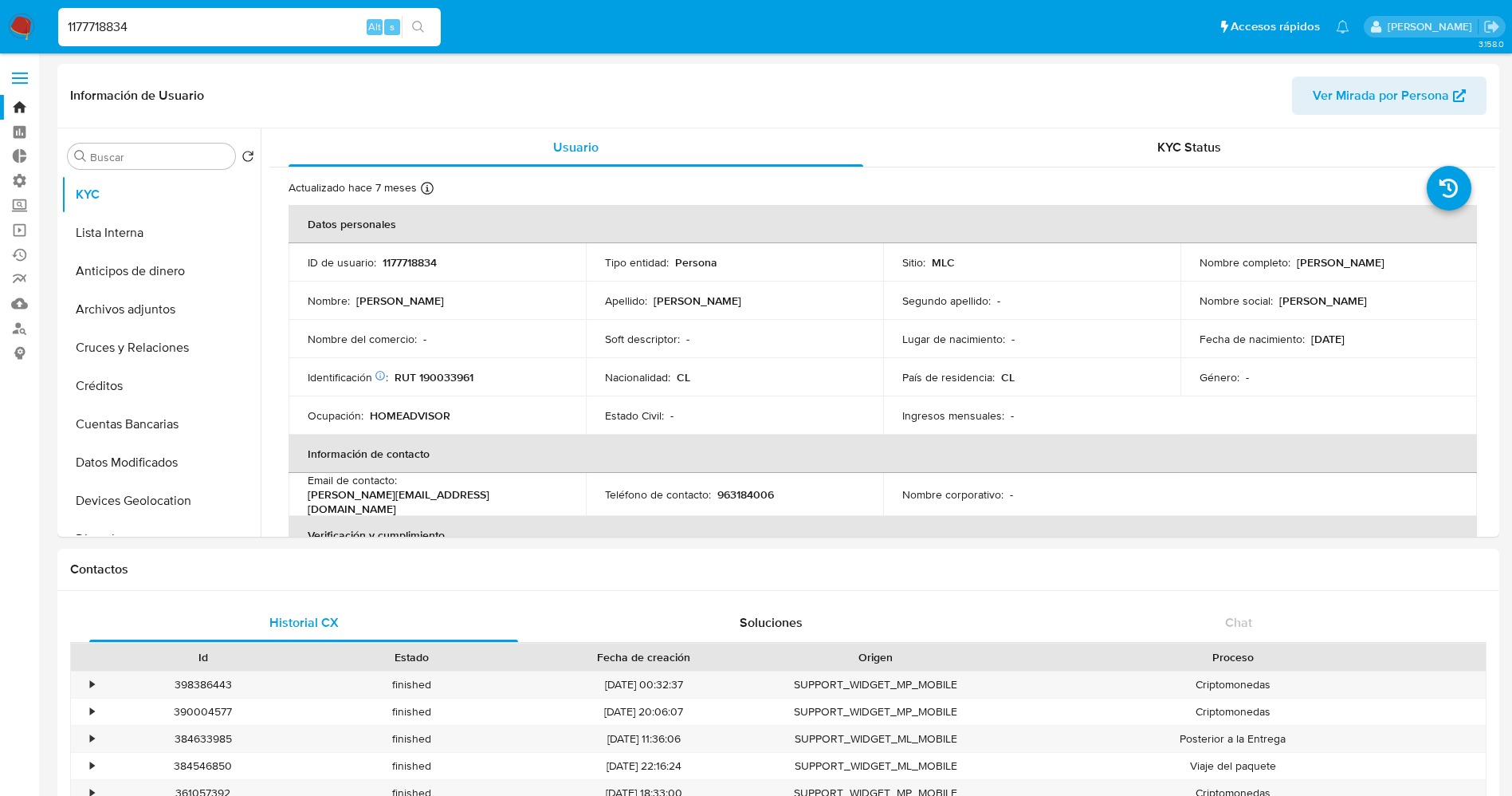
select select "10"
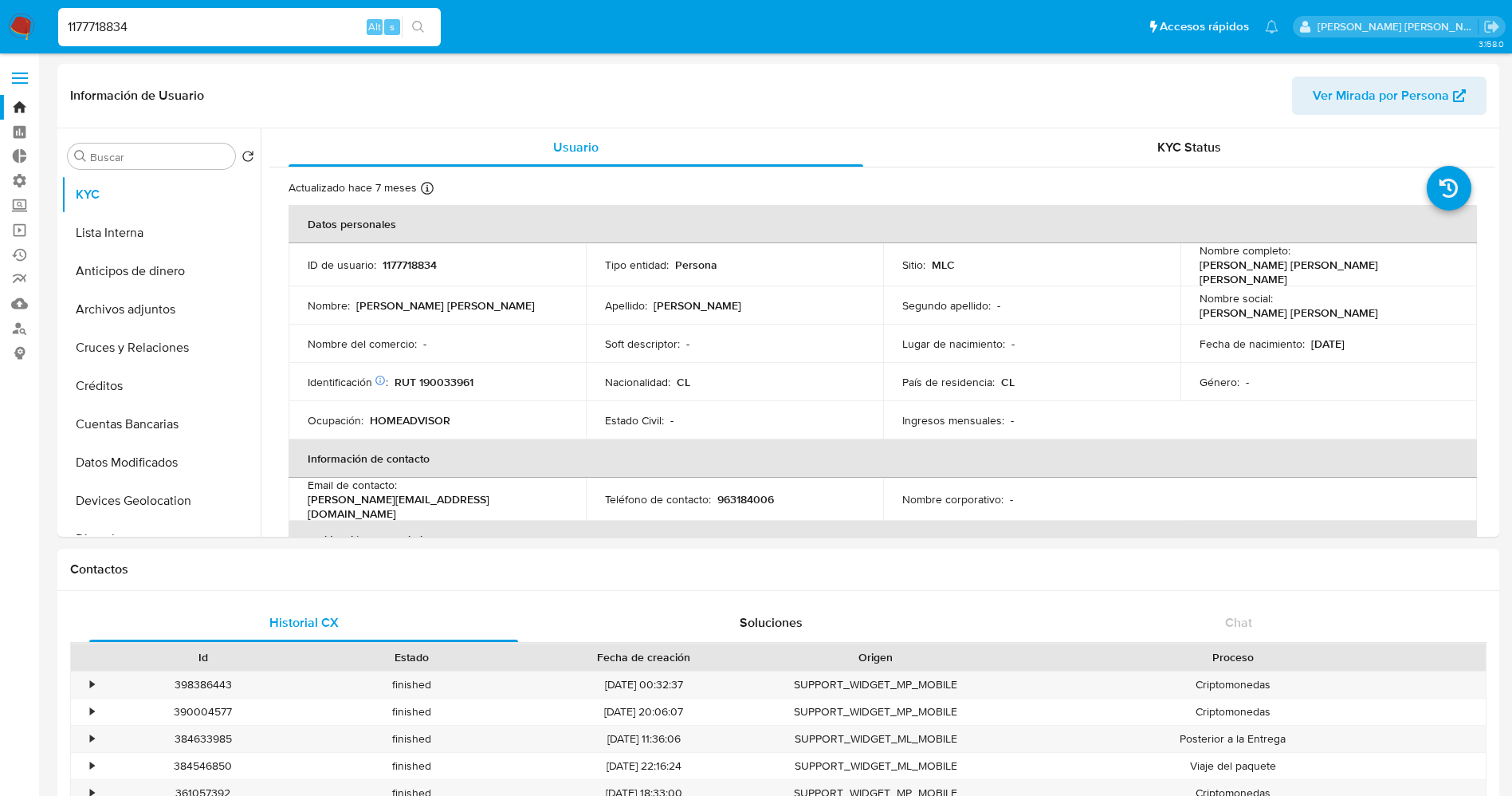
select select "10"
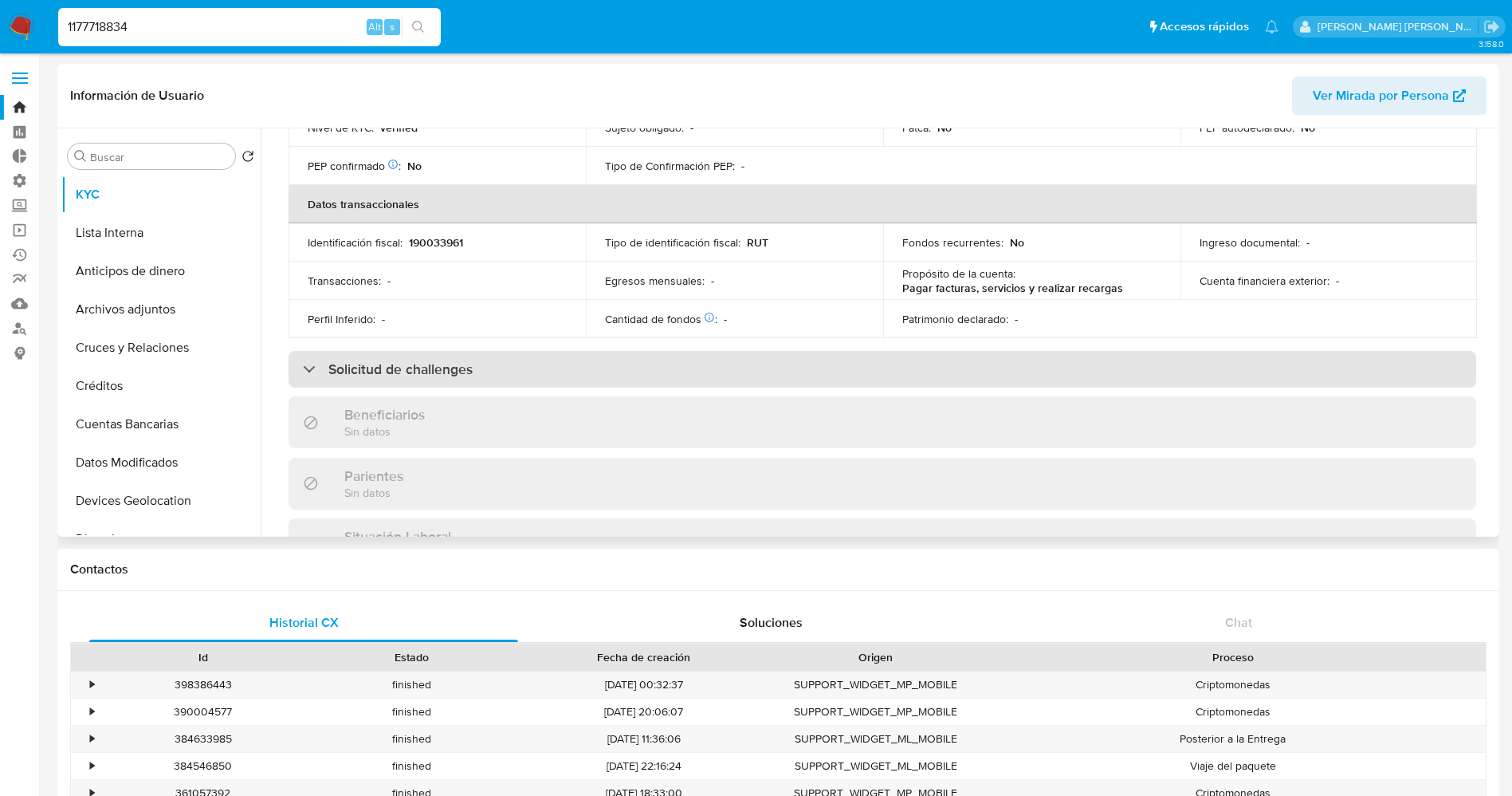
scroll to position [598, 0]
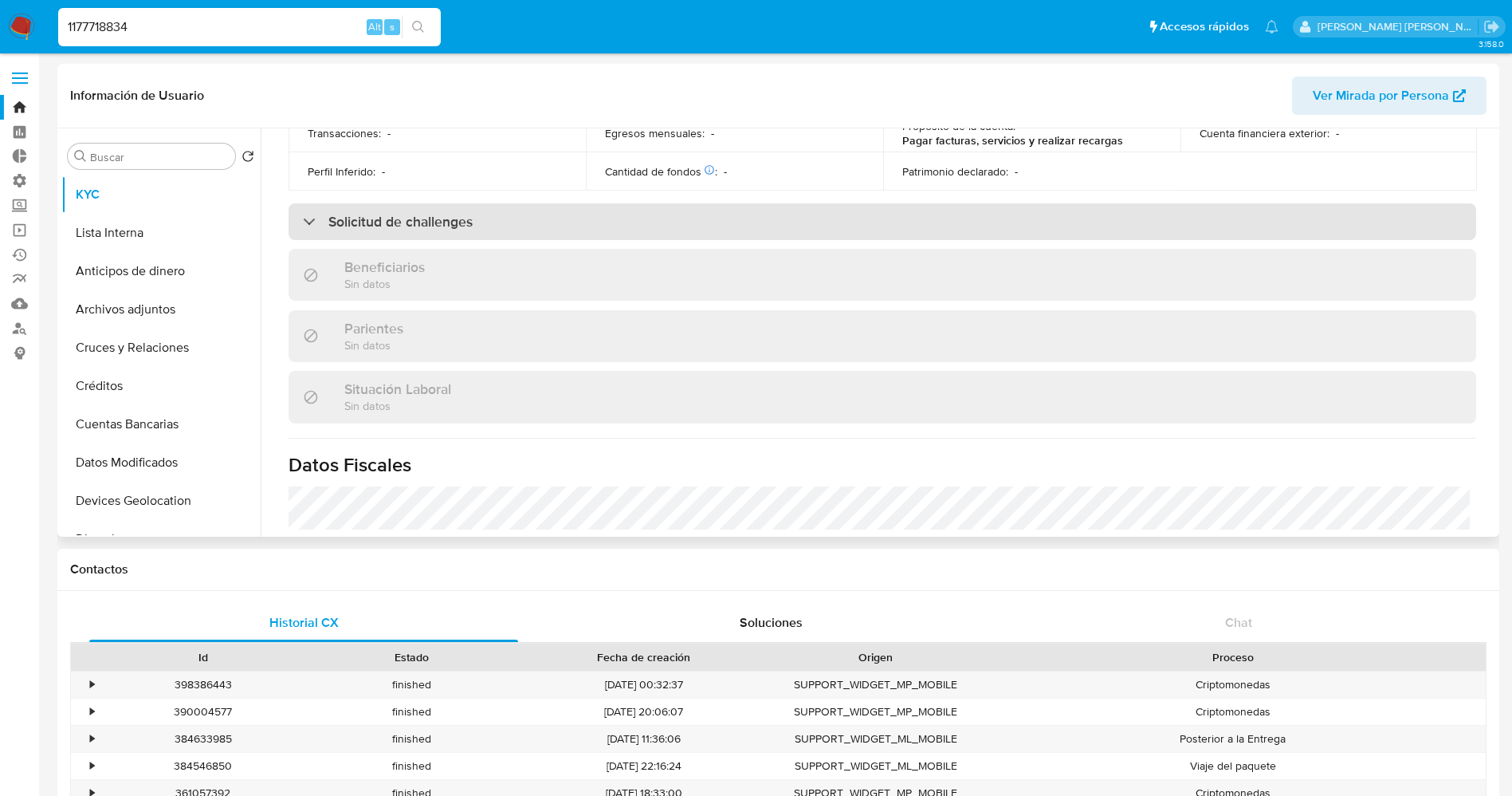
click at [419, 213] on h3 "Solicitud de challenges" at bounding box center [400, 222] width 145 height 17
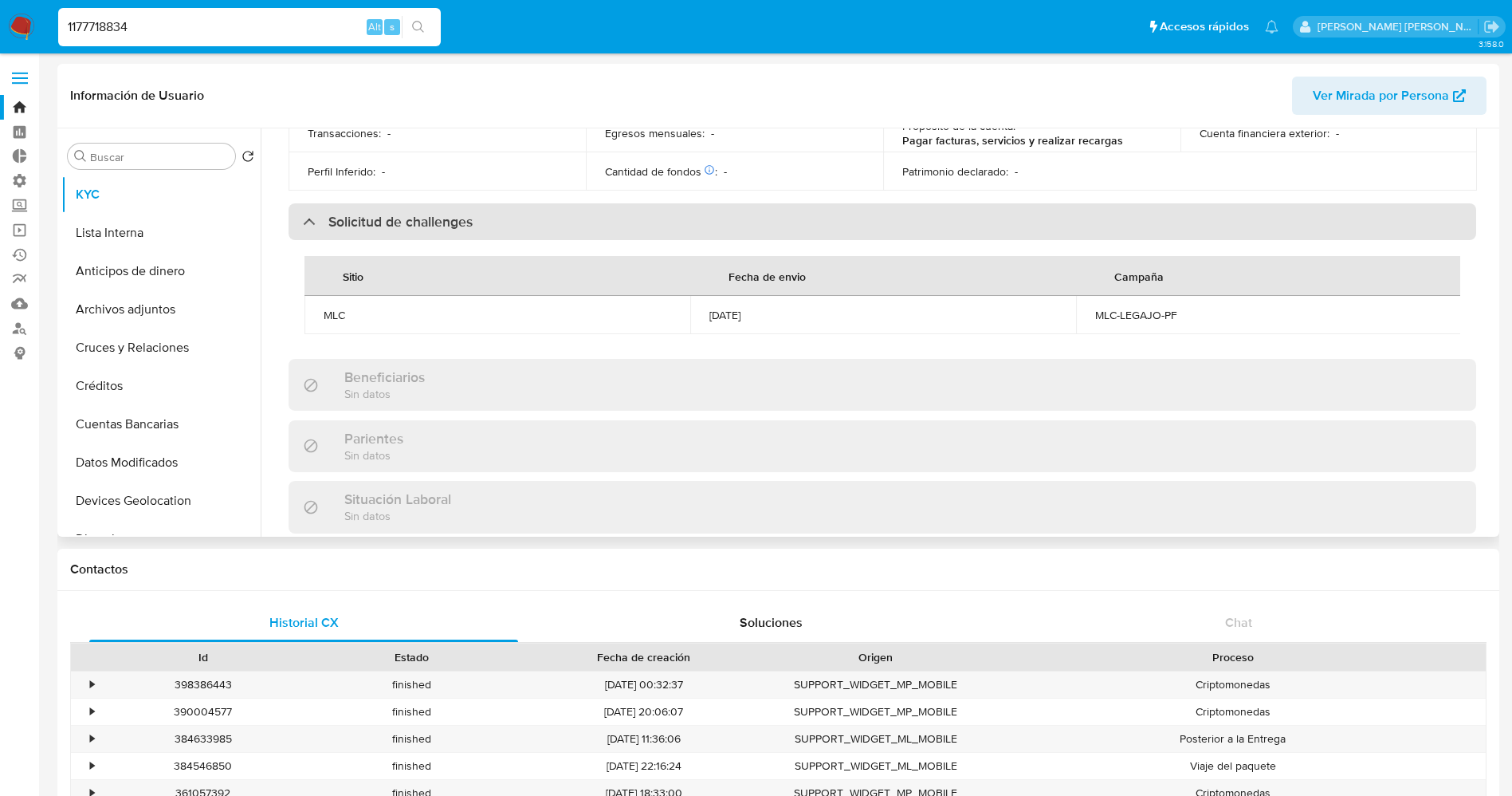
click at [419, 213] on h3 "Solicitud de challenges" at bounding box center [400, 222] width 145 height 17
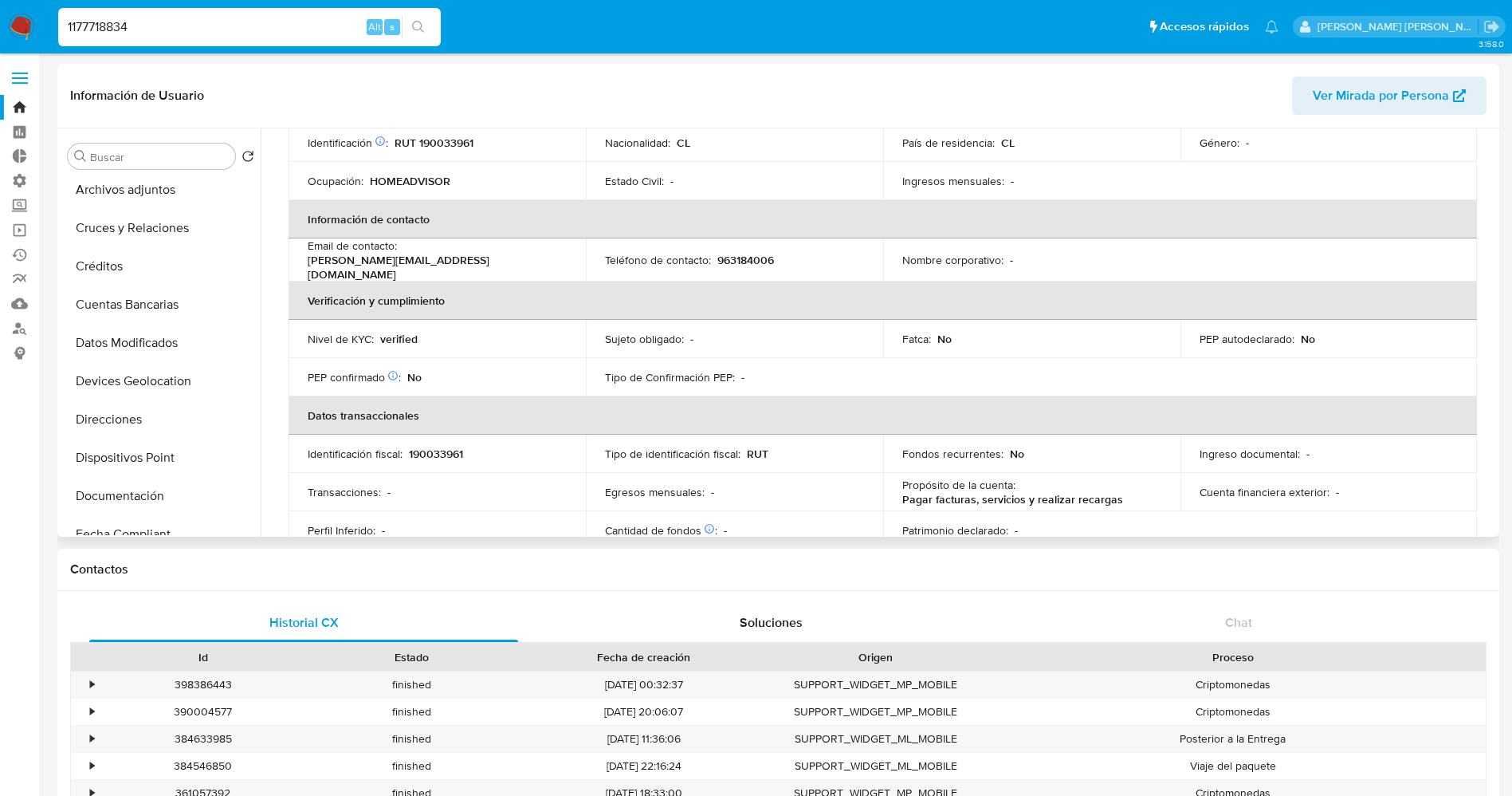
scroll to position [239, 0]
click at [131, 488] on button "Historial Casos" at bounding box center [155, 491] width 186 height 38
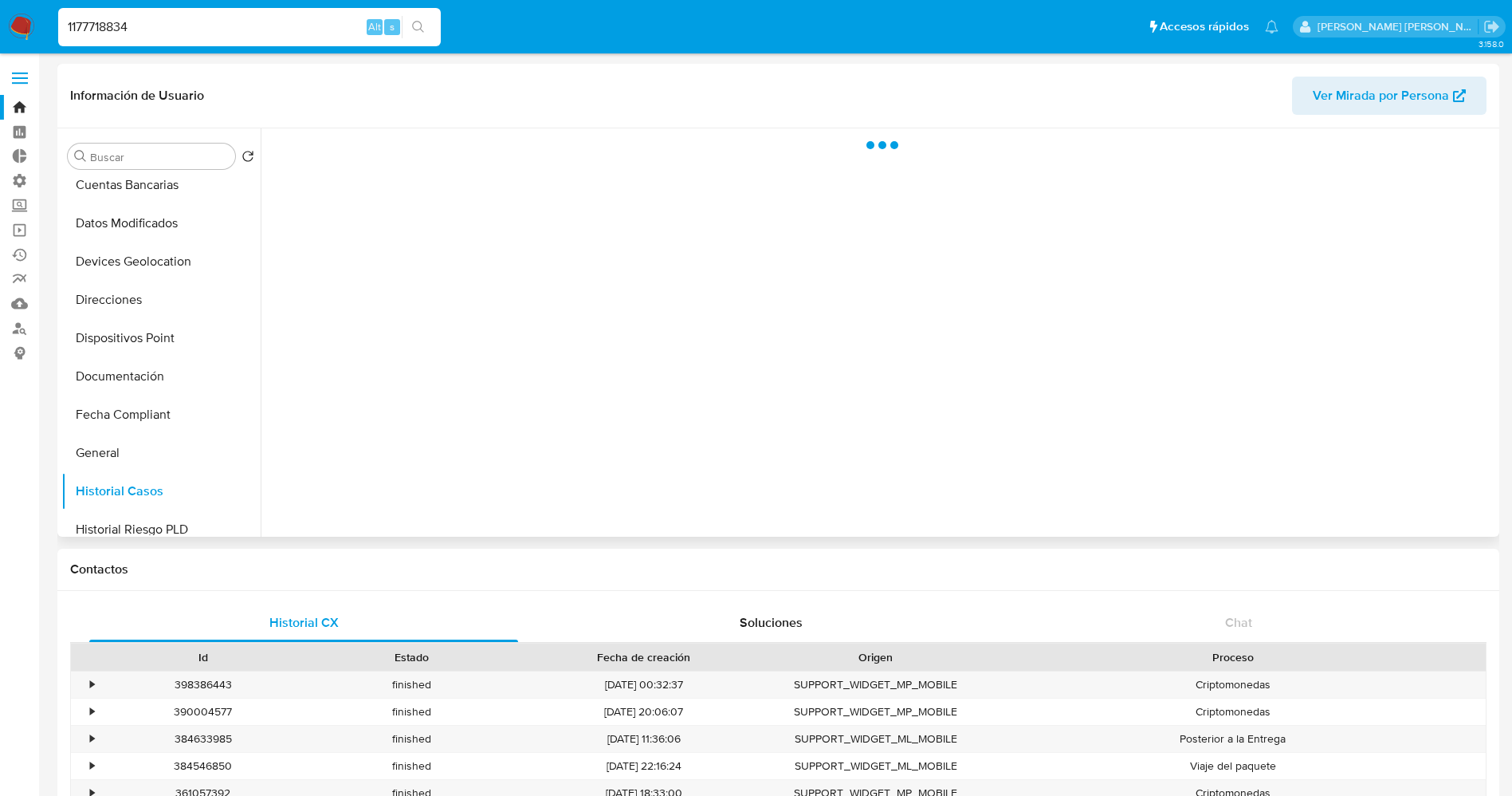
scroll to position [0, 0]
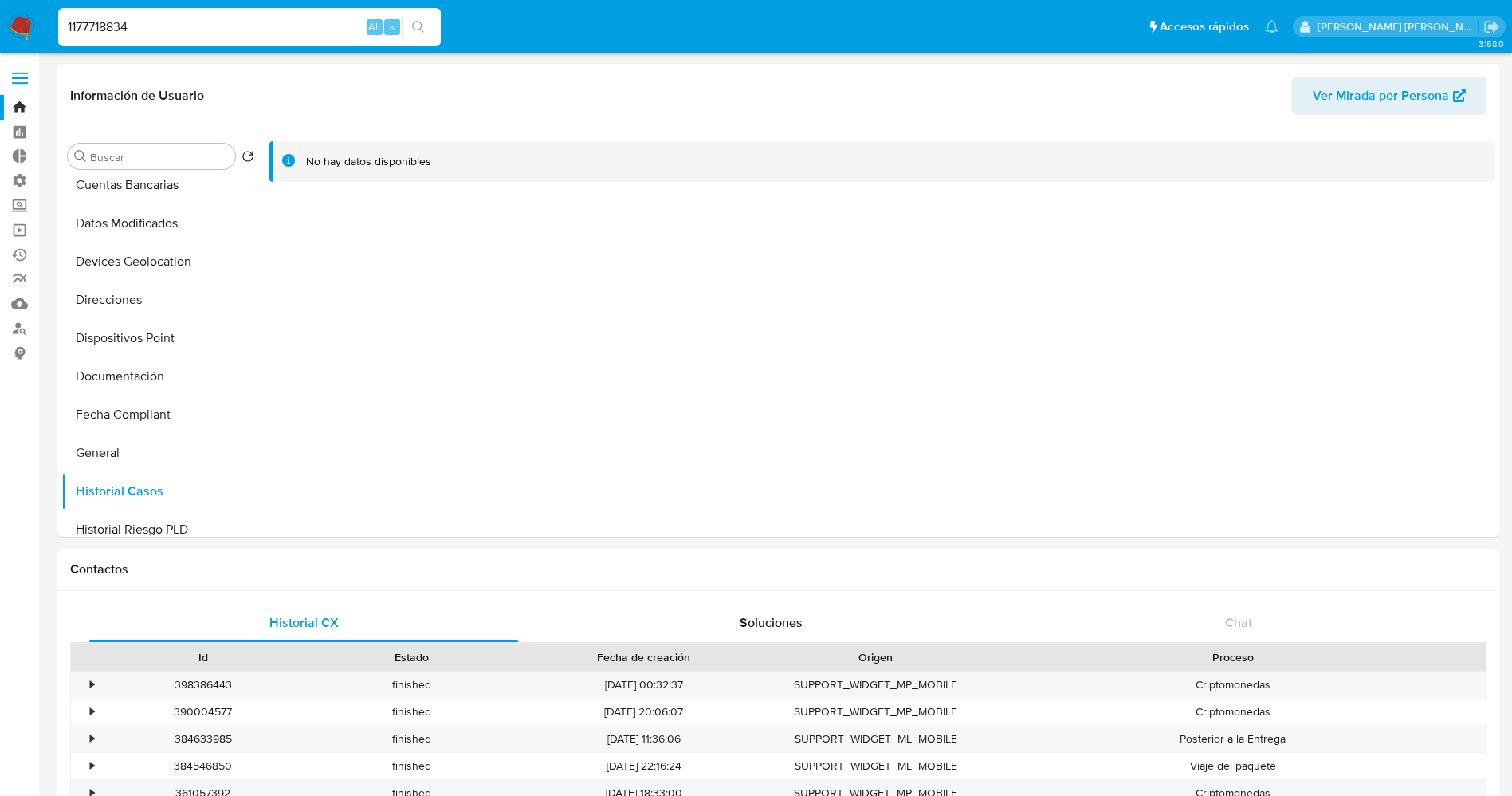
drag, startPoint x: 215, startPoint y: 21, endPoint x: 0, endPoint y: -32, distance: 221.4
paste input "667509665"
type input "667509665"
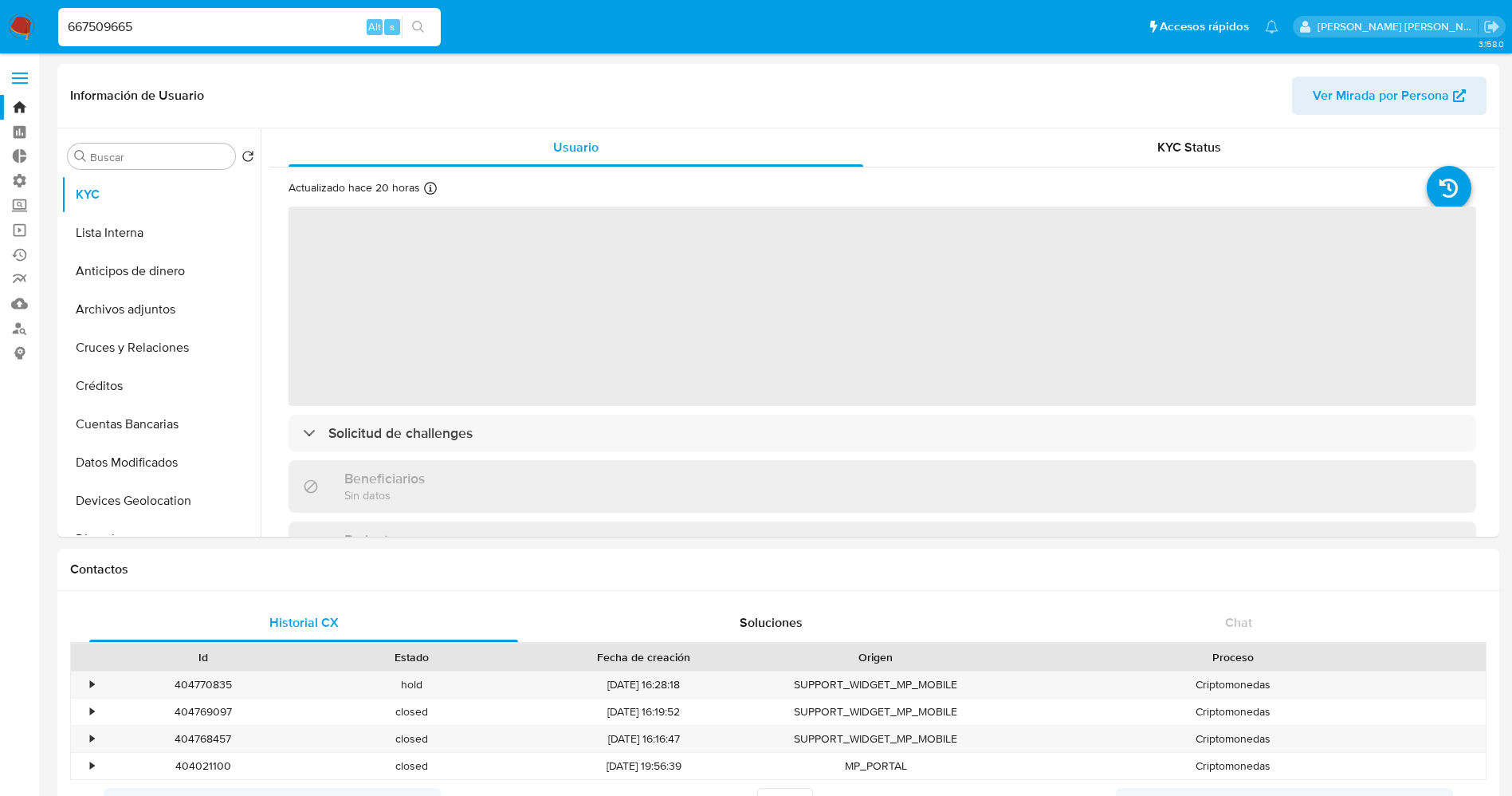
select select "10"
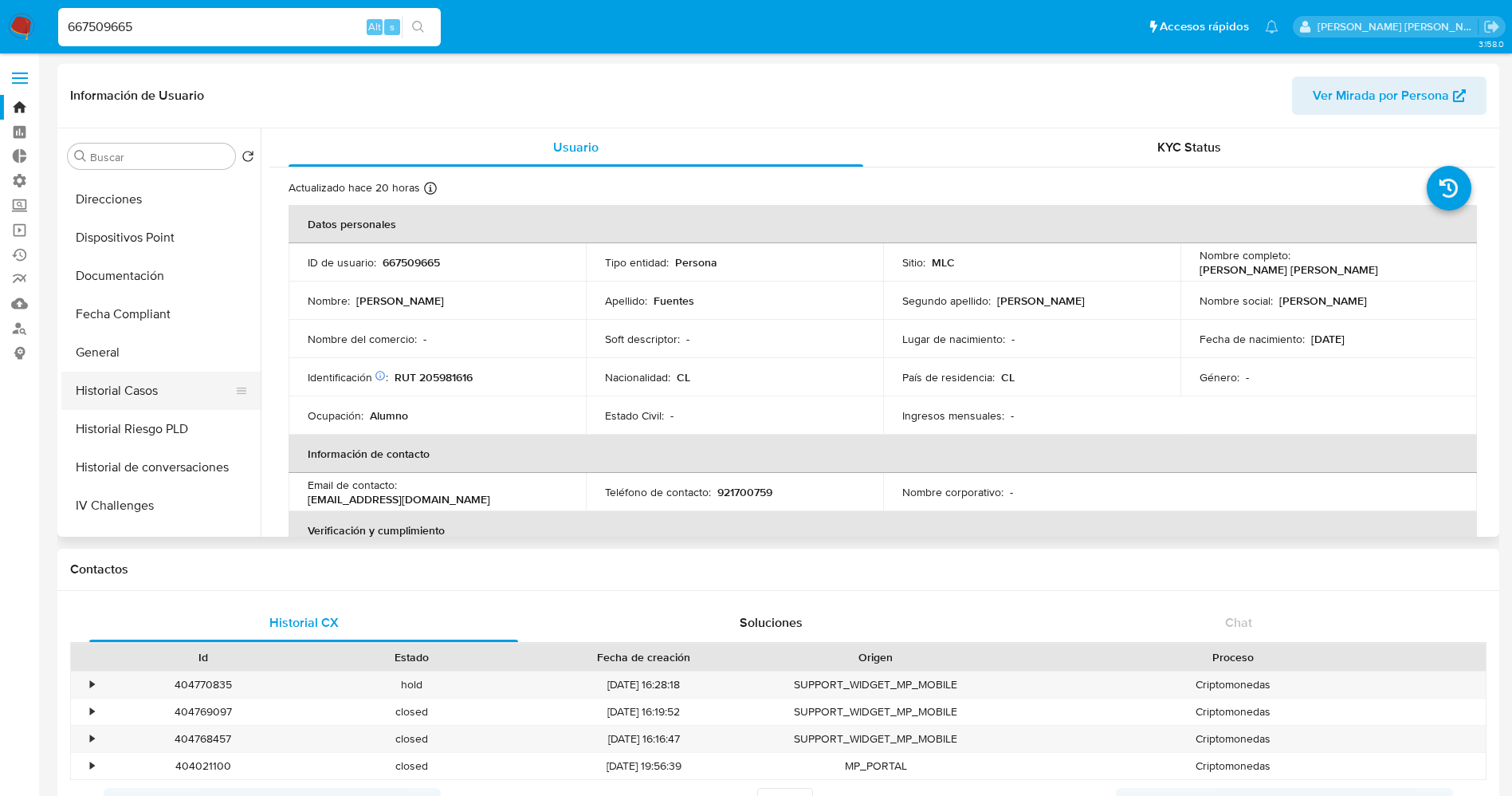
scroll to position [359, 0]
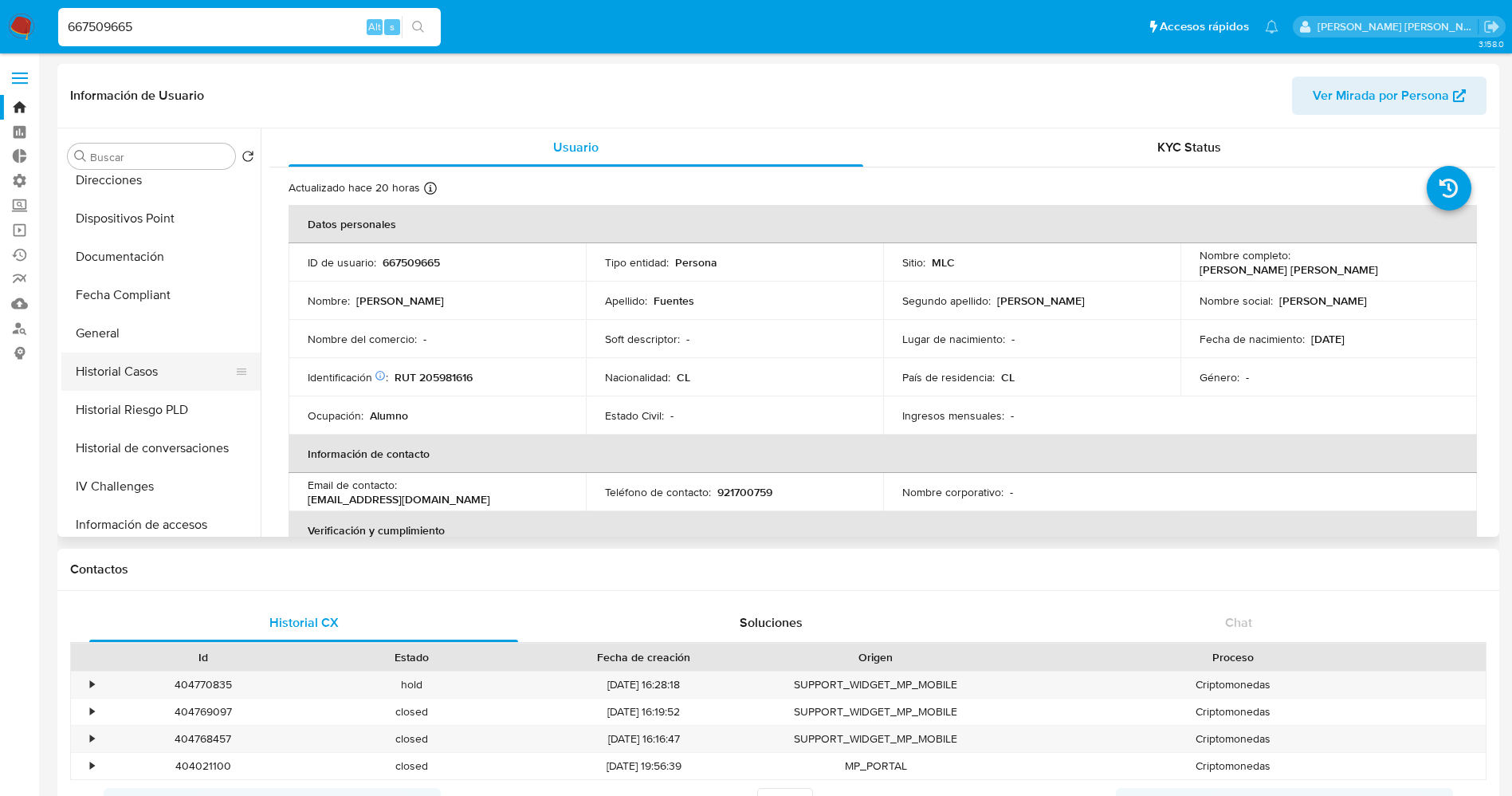
click at [141, 377] on button "Historial Casos" at bounding box center [155, 372] width 186 height 38
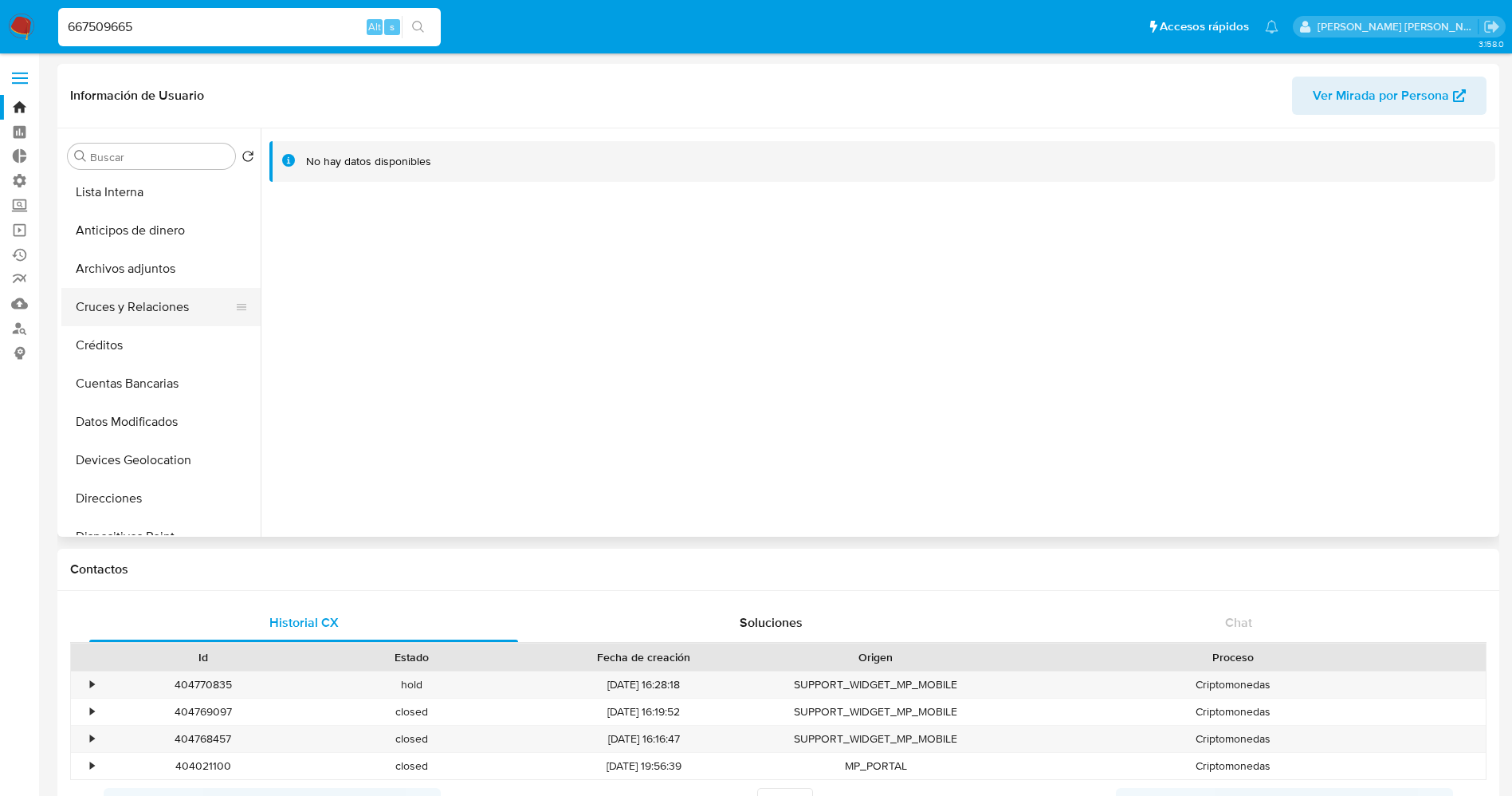
scroll to position [0, 0]
click at [126, 184] on button "KYC" at bounding box center [155, 194] width 186 height 38
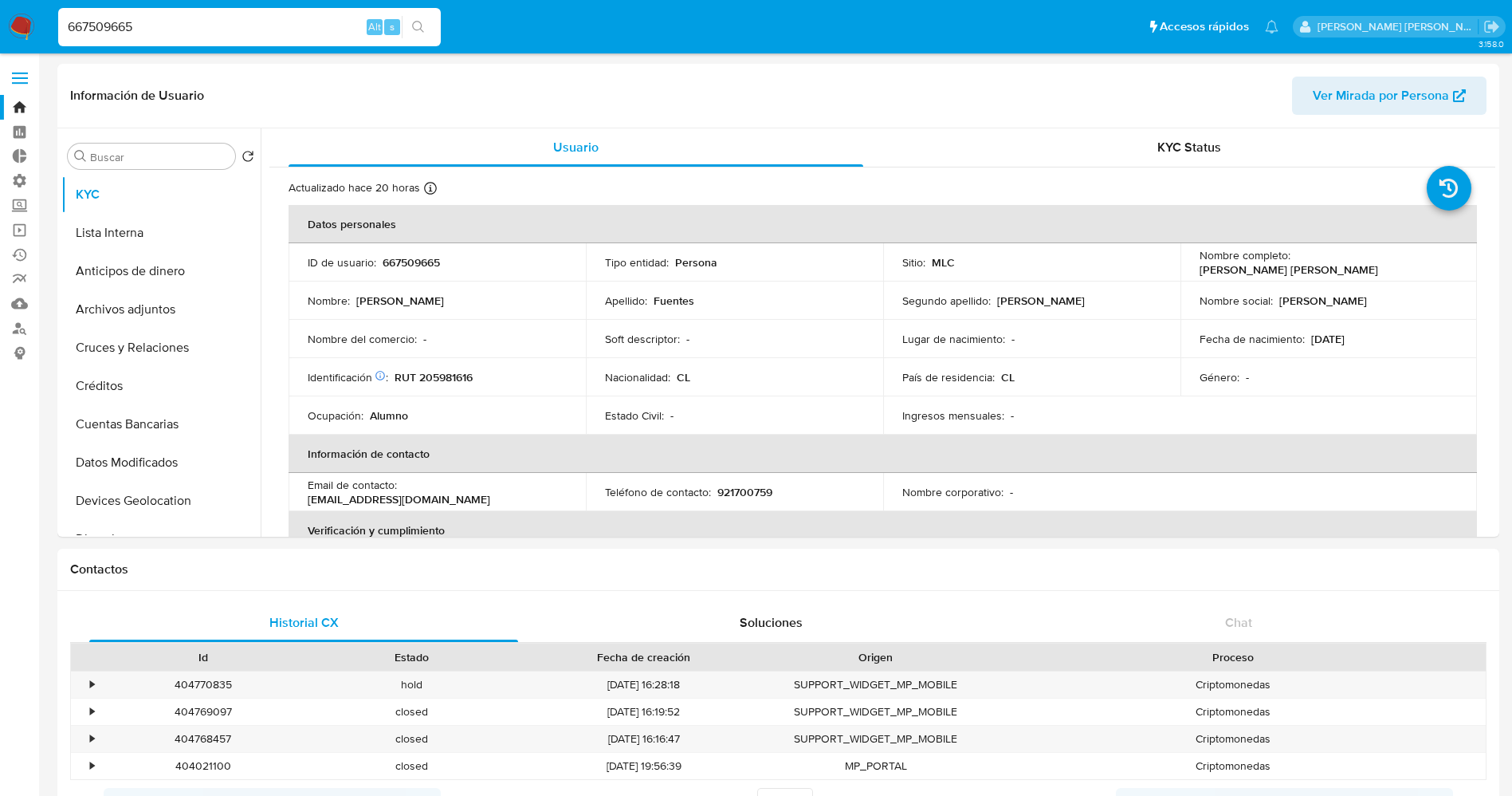
drag, startPoint x: 37, startPoint y: 26, endPoint x: 0, endPoint y: 27, distance: 37.0
click at [0, 27] on nav "Pausado Ver notificaciones 667509665 Alt s Accesos rápidos Presiona las siguien…" at bounding box center [756, 27] width 1512 height 53
paste input "2661087302"
type input "2661087302"
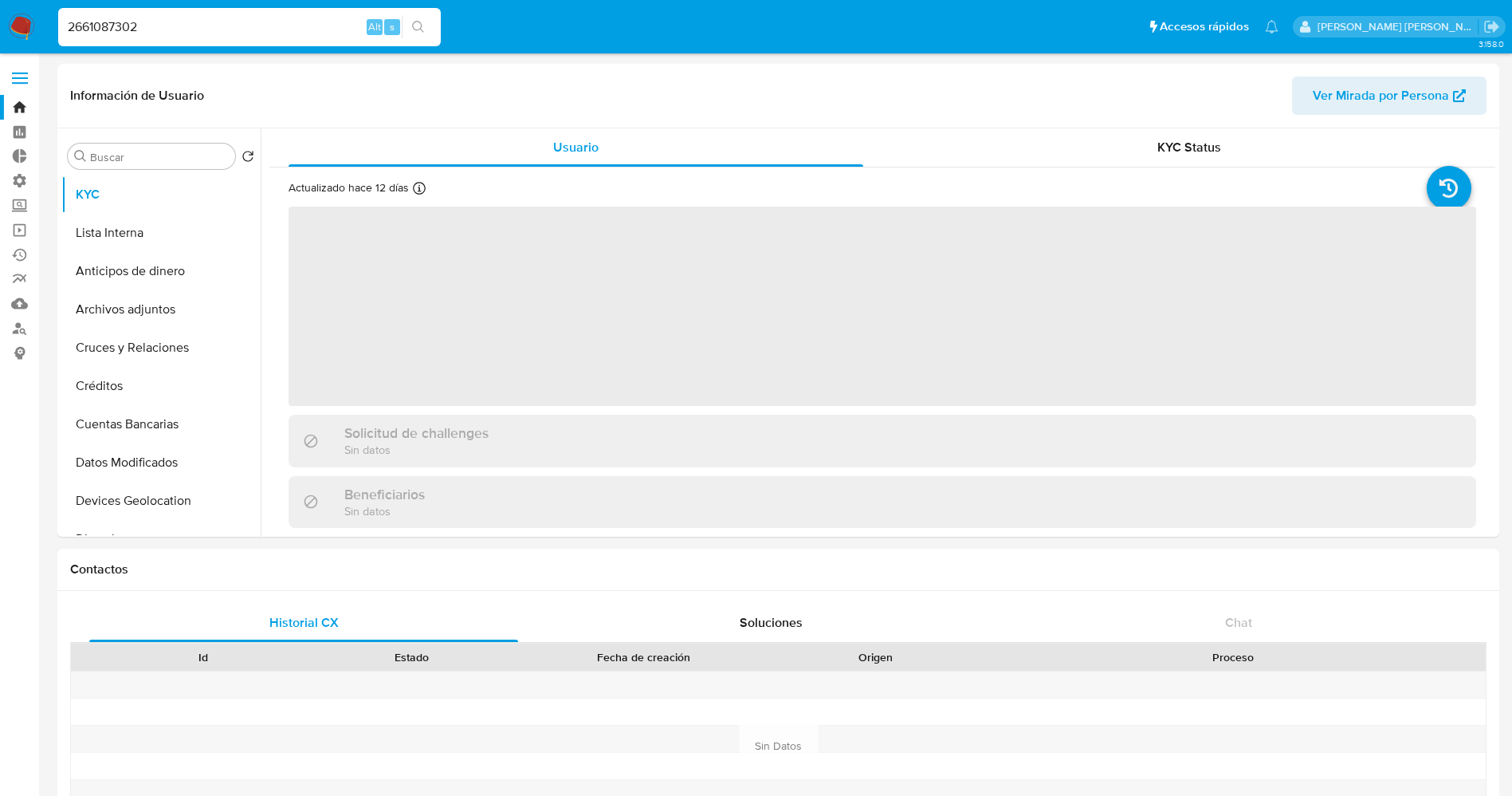
select select "10"
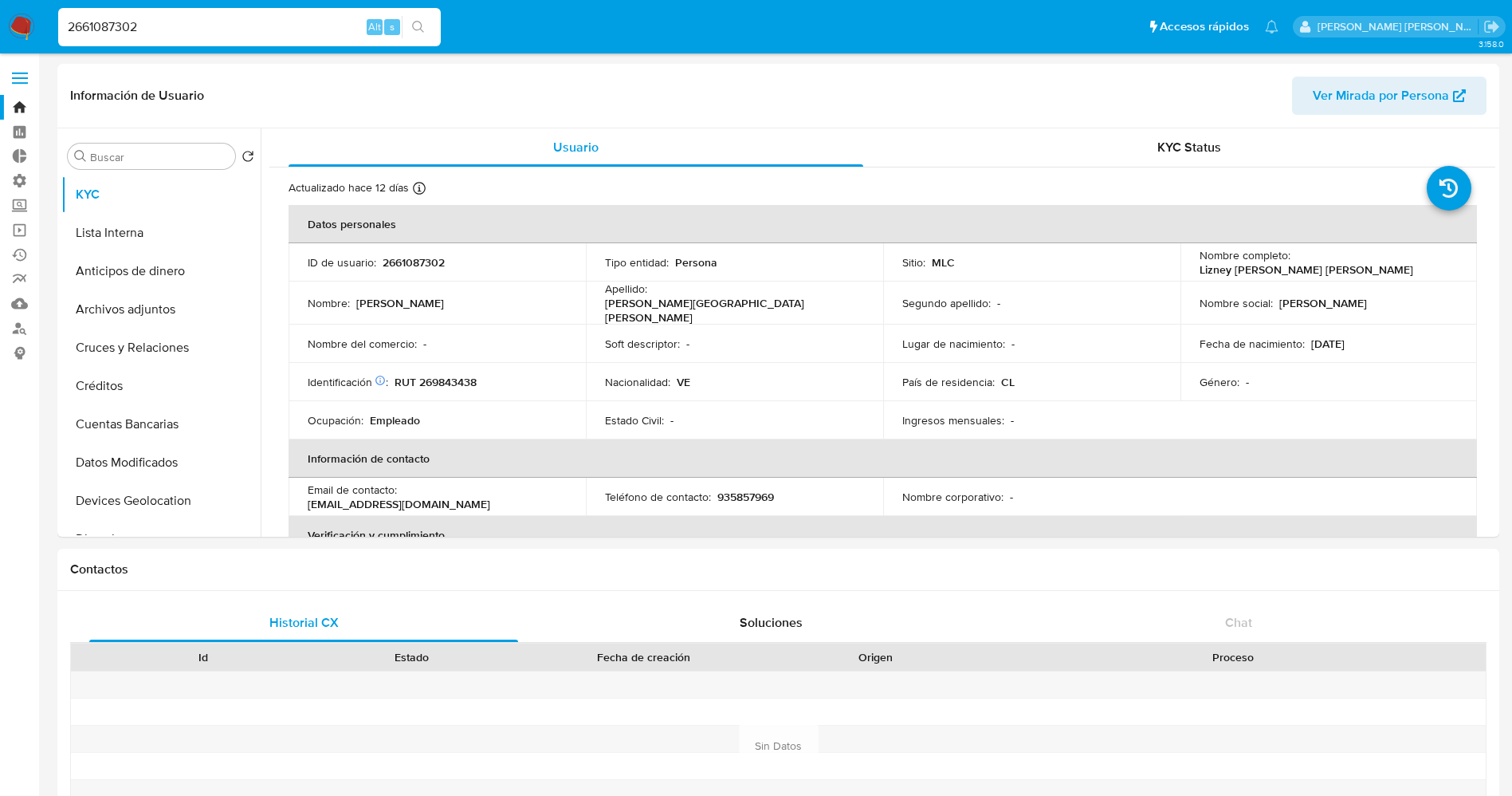
drag, startPoint x: 164, startPoint y: 19, endPoint x: 41, endPoint y: 26, distance: 123.2
click at [41, 26] on nav "Pausado Ver notificaciones 2661087302 Alt s Accesos rápidos Presiona las siguie…" at bounding box center [756, 27] width 1512 height 53
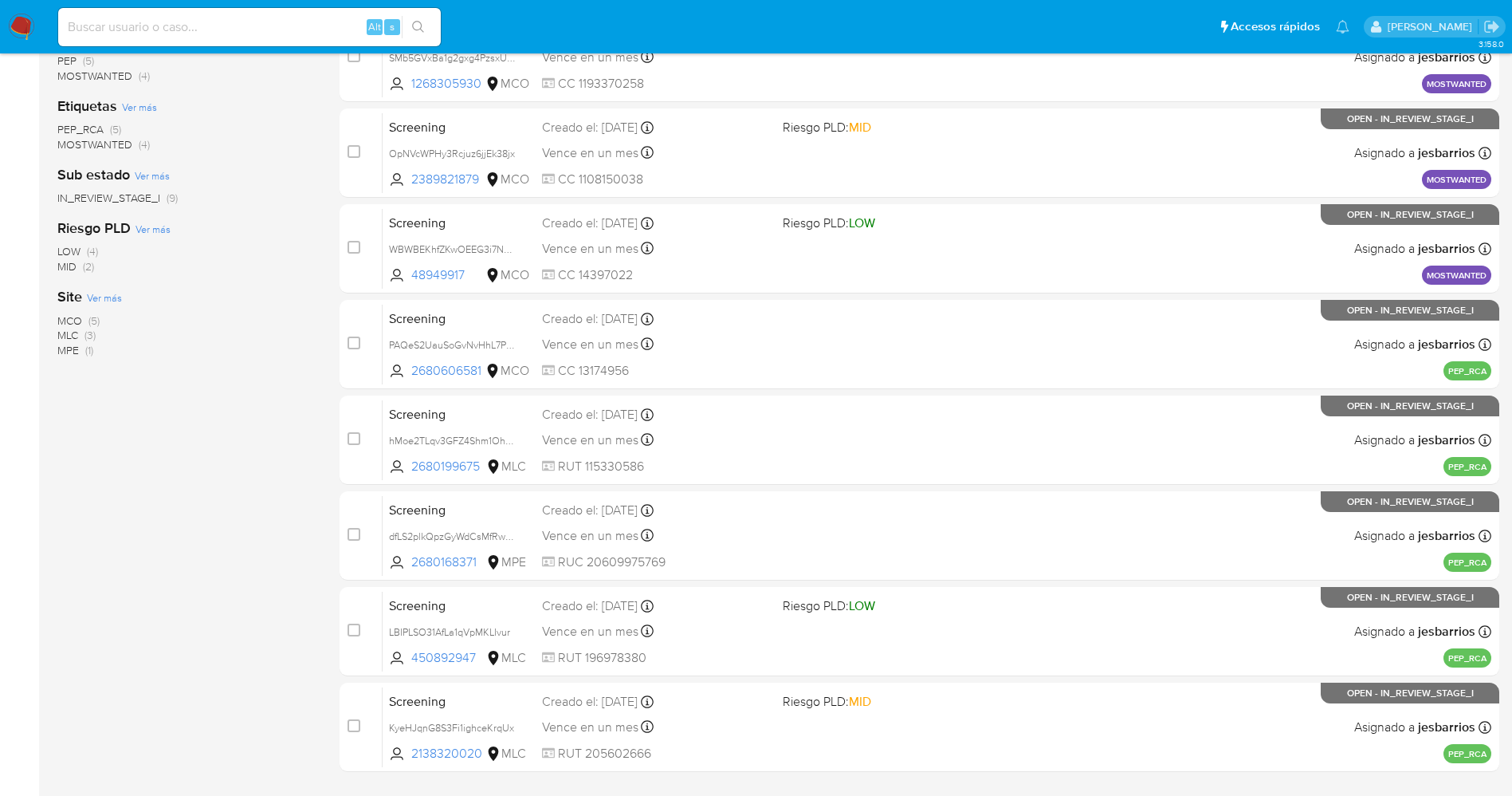
scroll to position [185, 0]
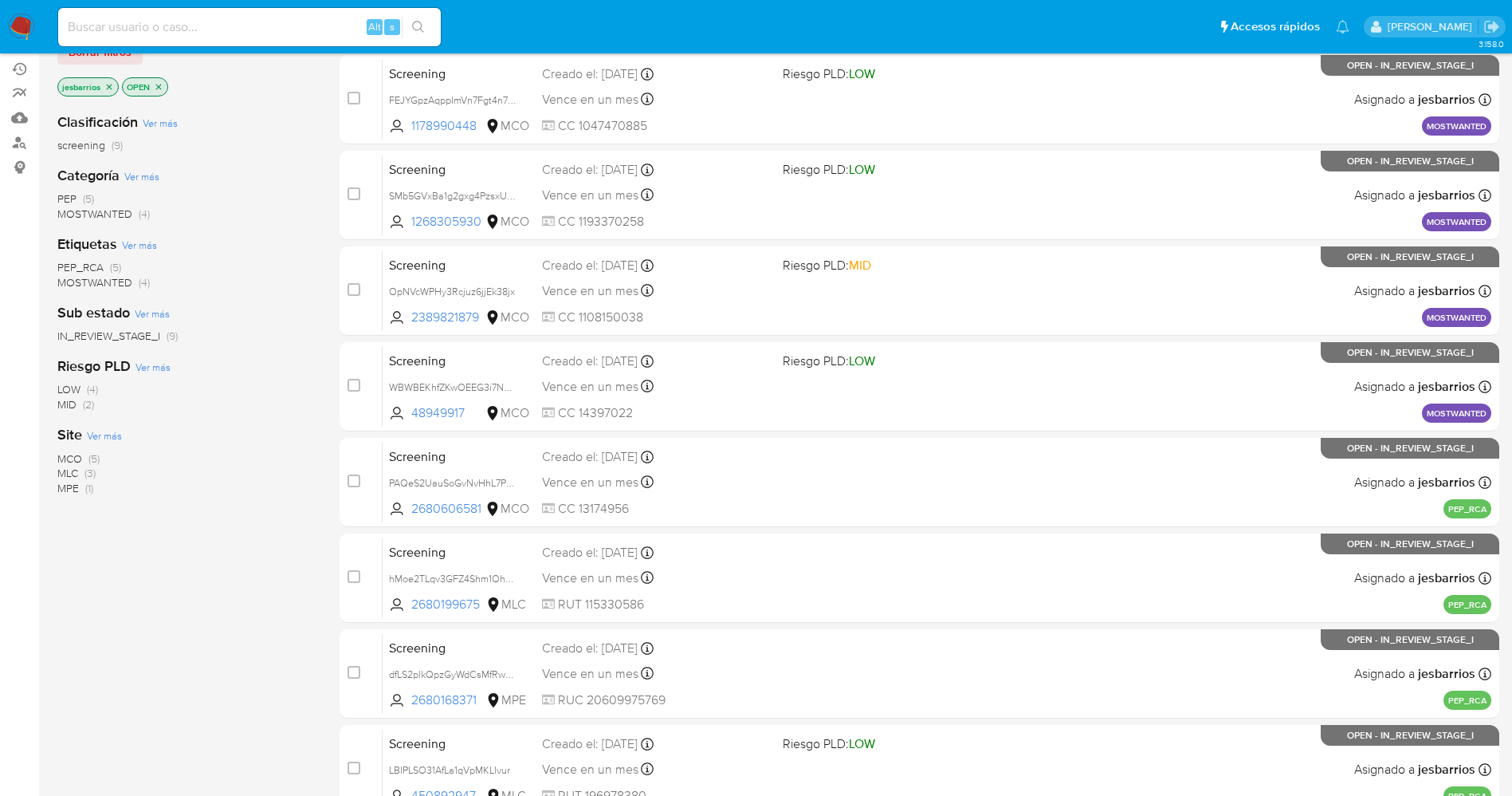
click at [117, 205] on span "MOSTWANTED" at bounding box center [94, 213] width 75 height 16
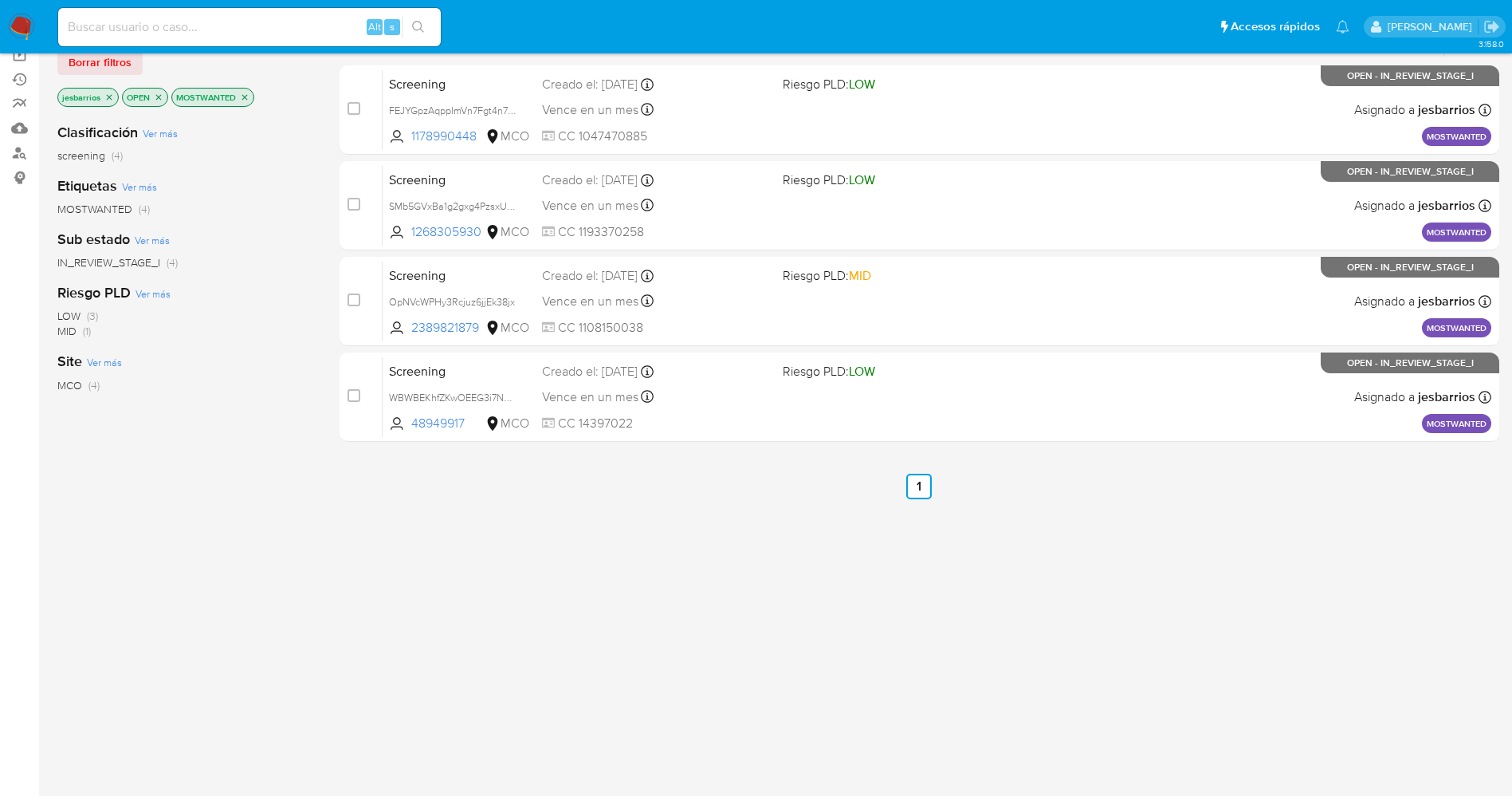
scroll to position [175, 0]
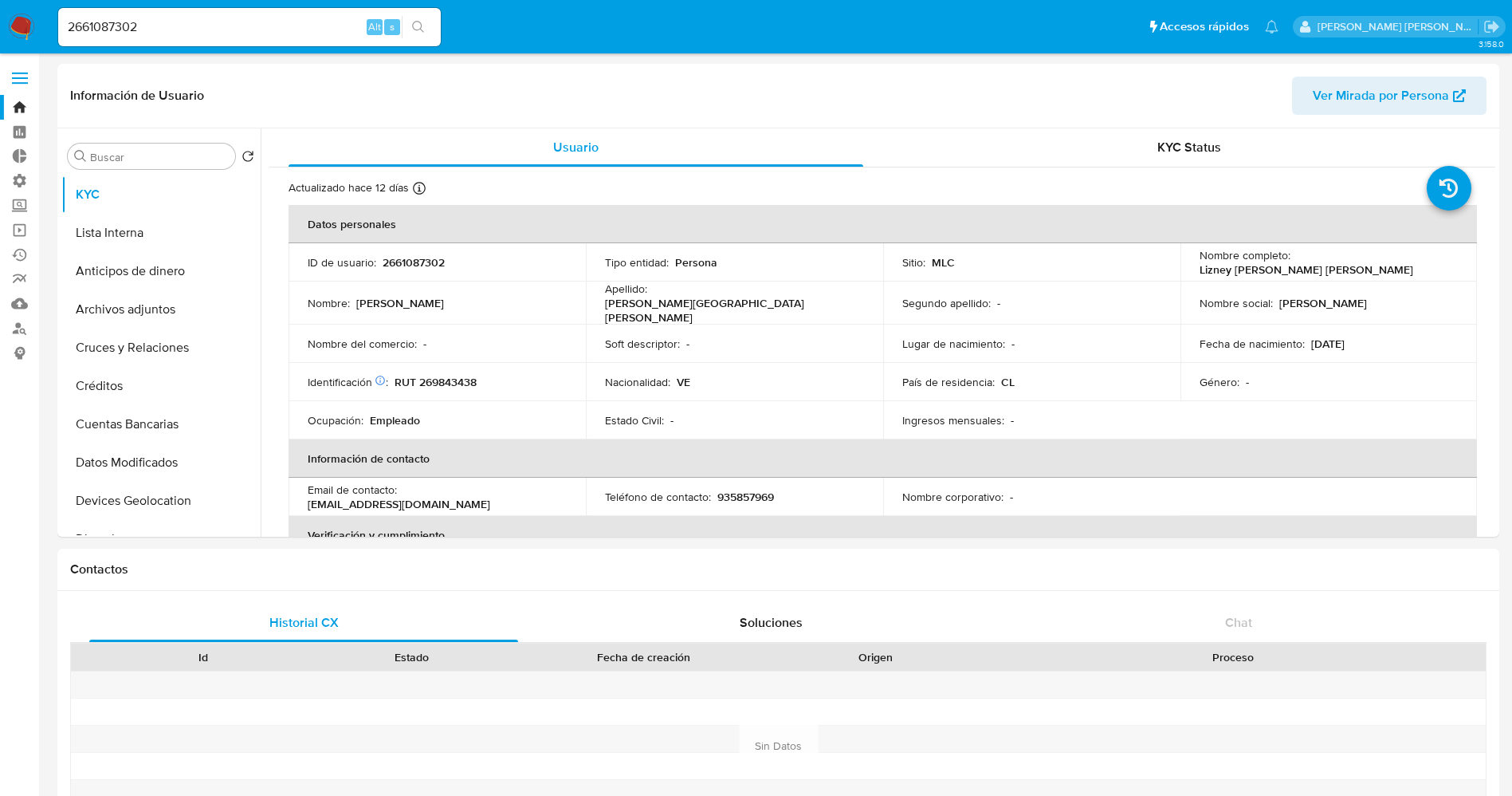
select select "10"
click at [17, 77] on span at bounding box center [20, 78] width 16 height 3
click at [0, 0] on input "checkbox" at bounding box center [0, 0] width 0 height 0
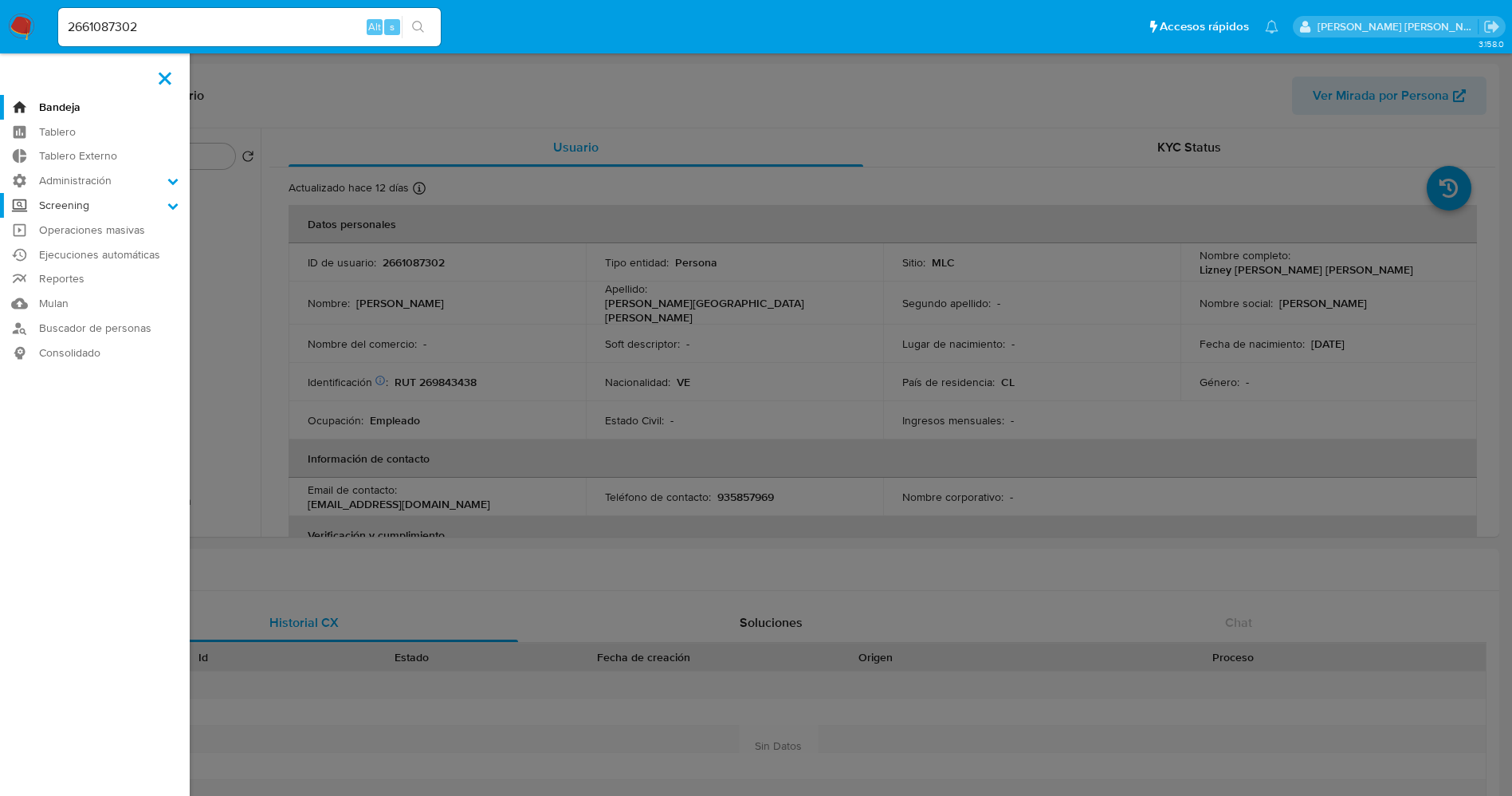
click at [132, 205] on label "Screening" at bounding box center [95, 205] width 190 height 25
click at [0, 0] on input "Screening" at bounding box center [0, 0] width 0 height 0
click at [130, 274] on link "Búsqueda en Listas" at bounding box center [95, 267] width 190 height 20
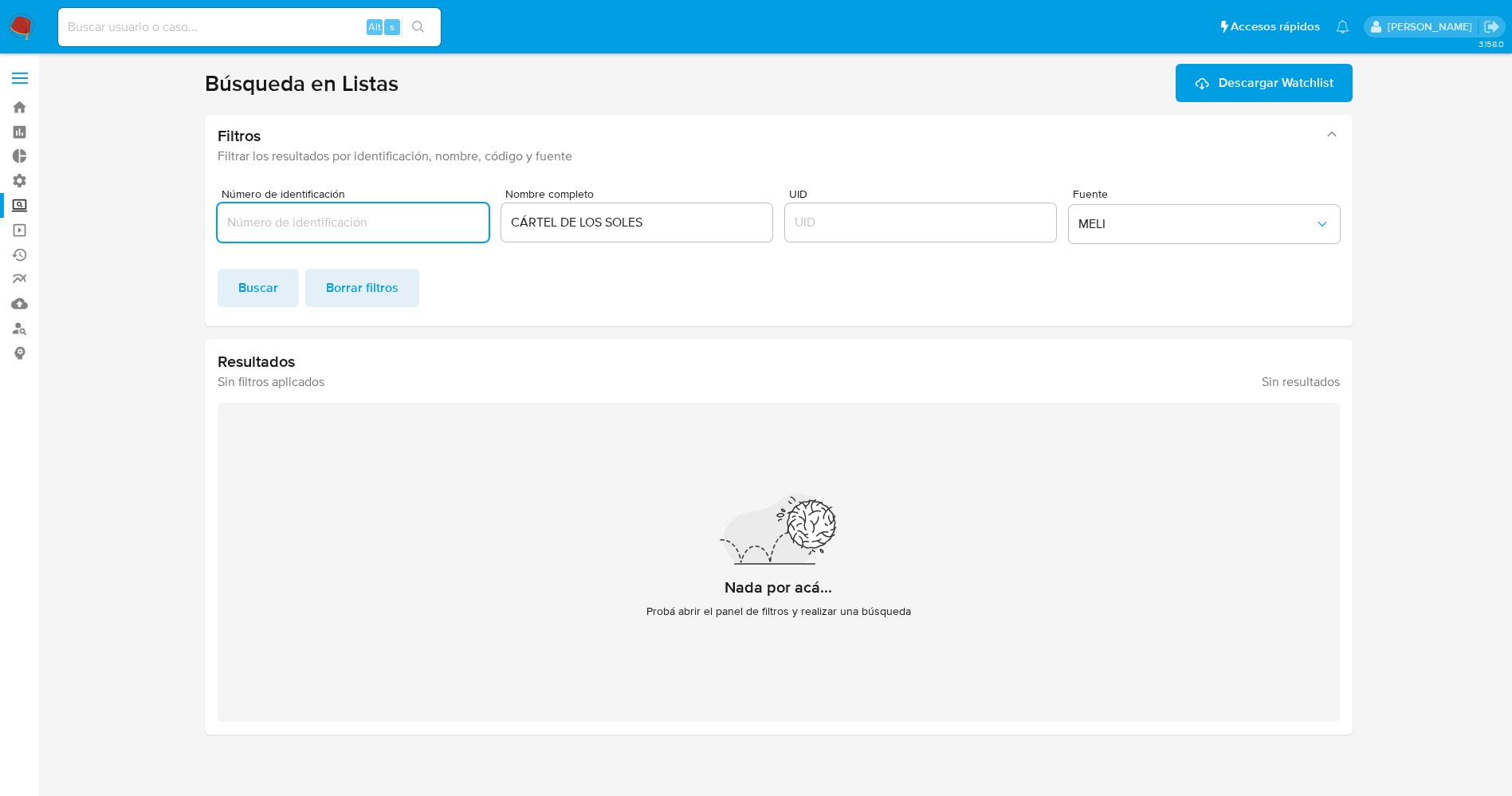
click at [9, 75] on label at bounding box center [20, 78] width 40 height 33
click at [0, 0] on input "checkbox" at bounding box center [0, 0] width 0 height 0
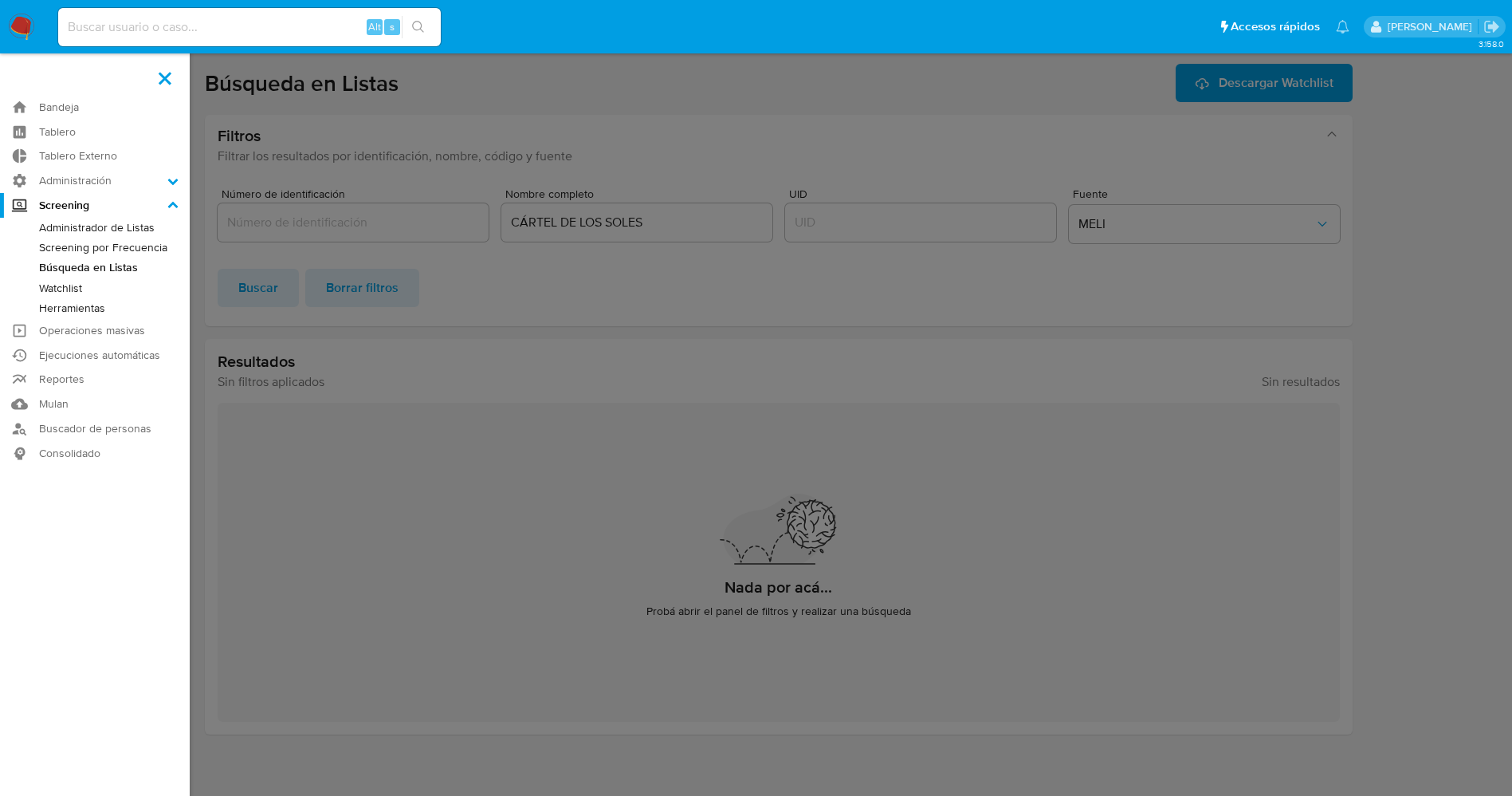
click at [126, 225] on link "Administrador de Listas" at bounding box center [95, 227] width 190 height 20
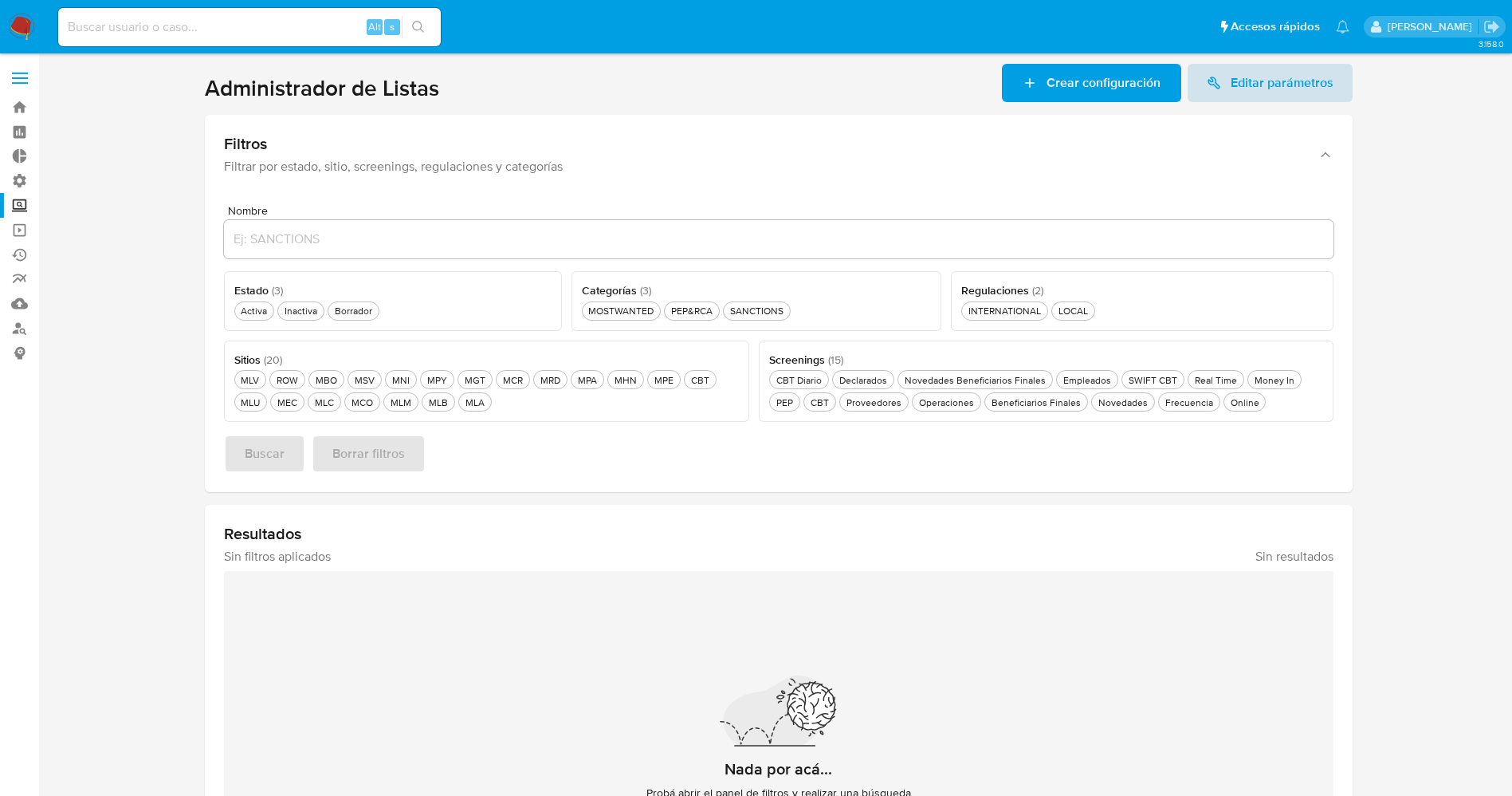
click at [1250, 92] on span "Editar parámetros" at bounding box center [1282, 83] width 103 height 38
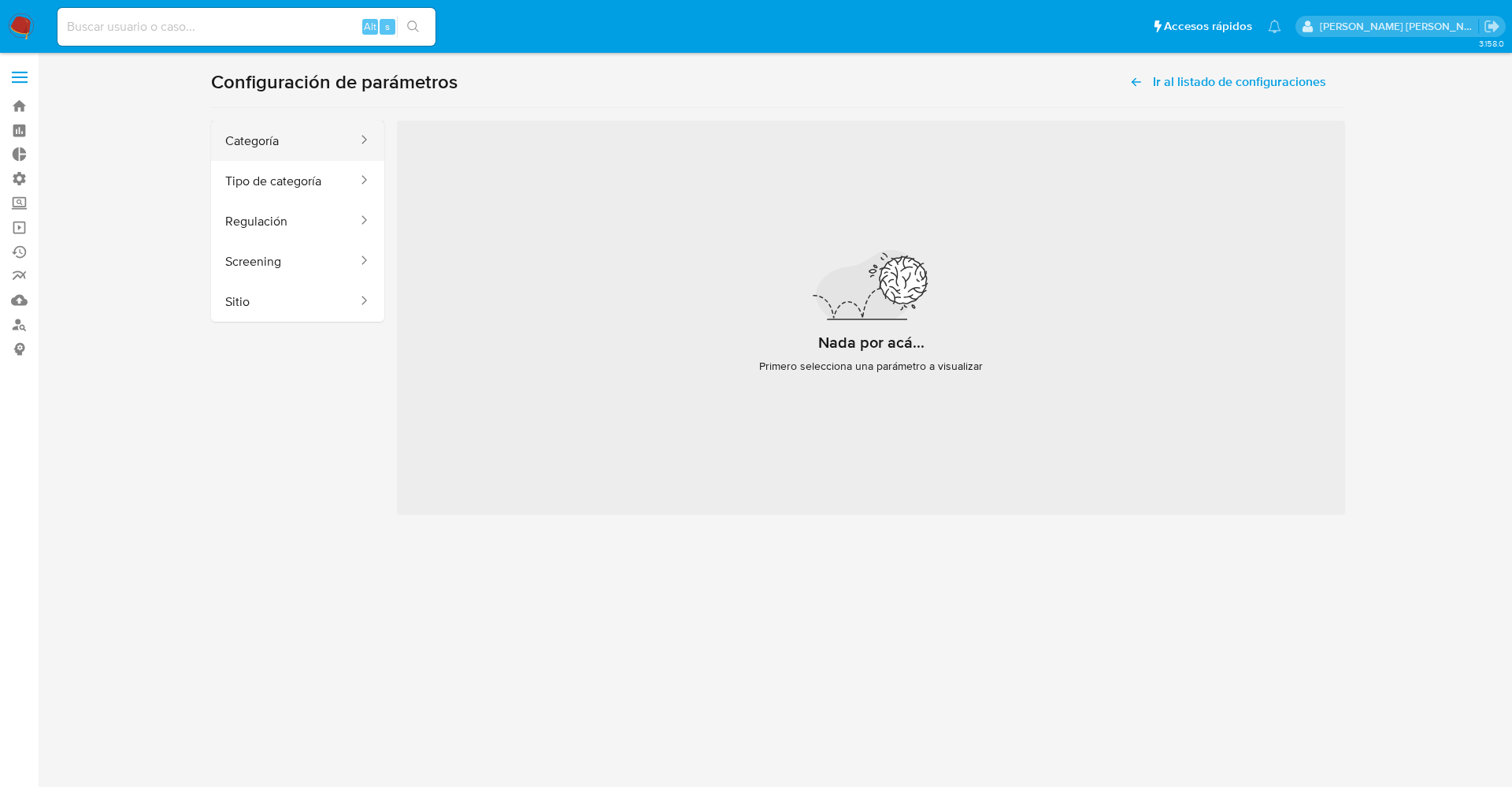
click at [291, 132] on button "Categoría" at bounding box center [286, 140] width 148 height 40
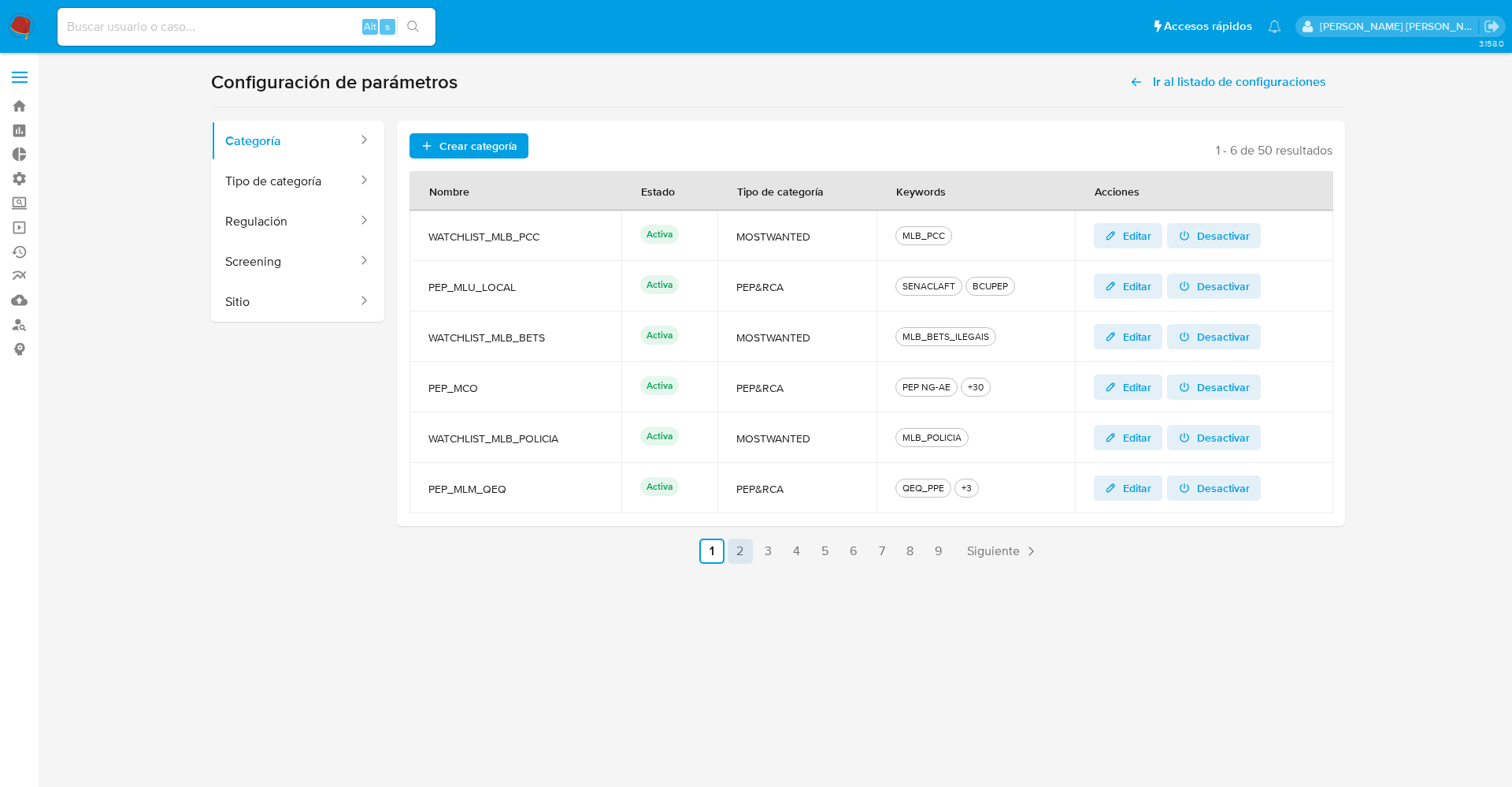
click at [740, 551] on link "2" at bounding box center [740, 551] width 25 height 25
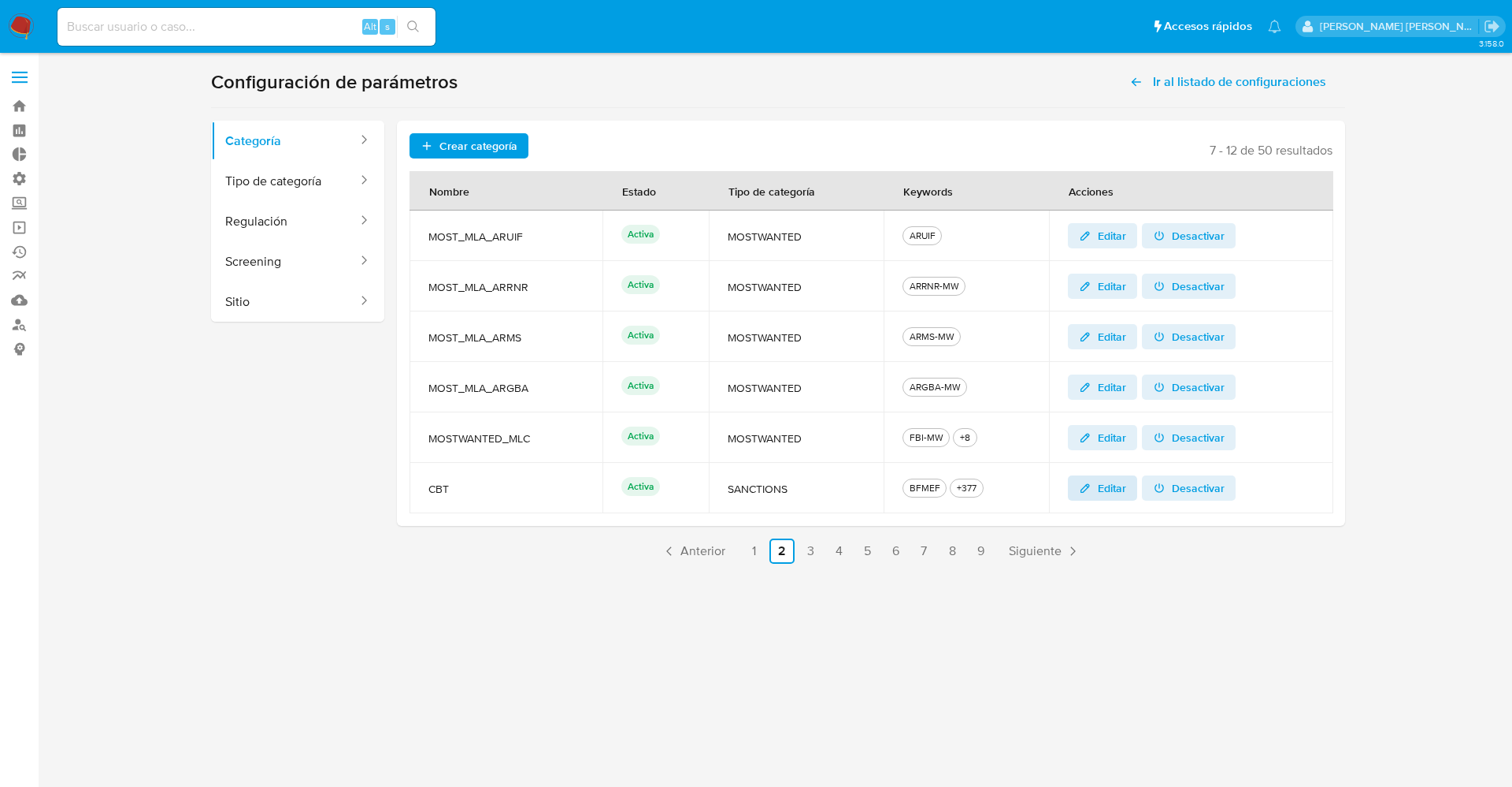
click at [1100, 492] on span "Editar" at bounding box center [1113, 487] width 28 height 25
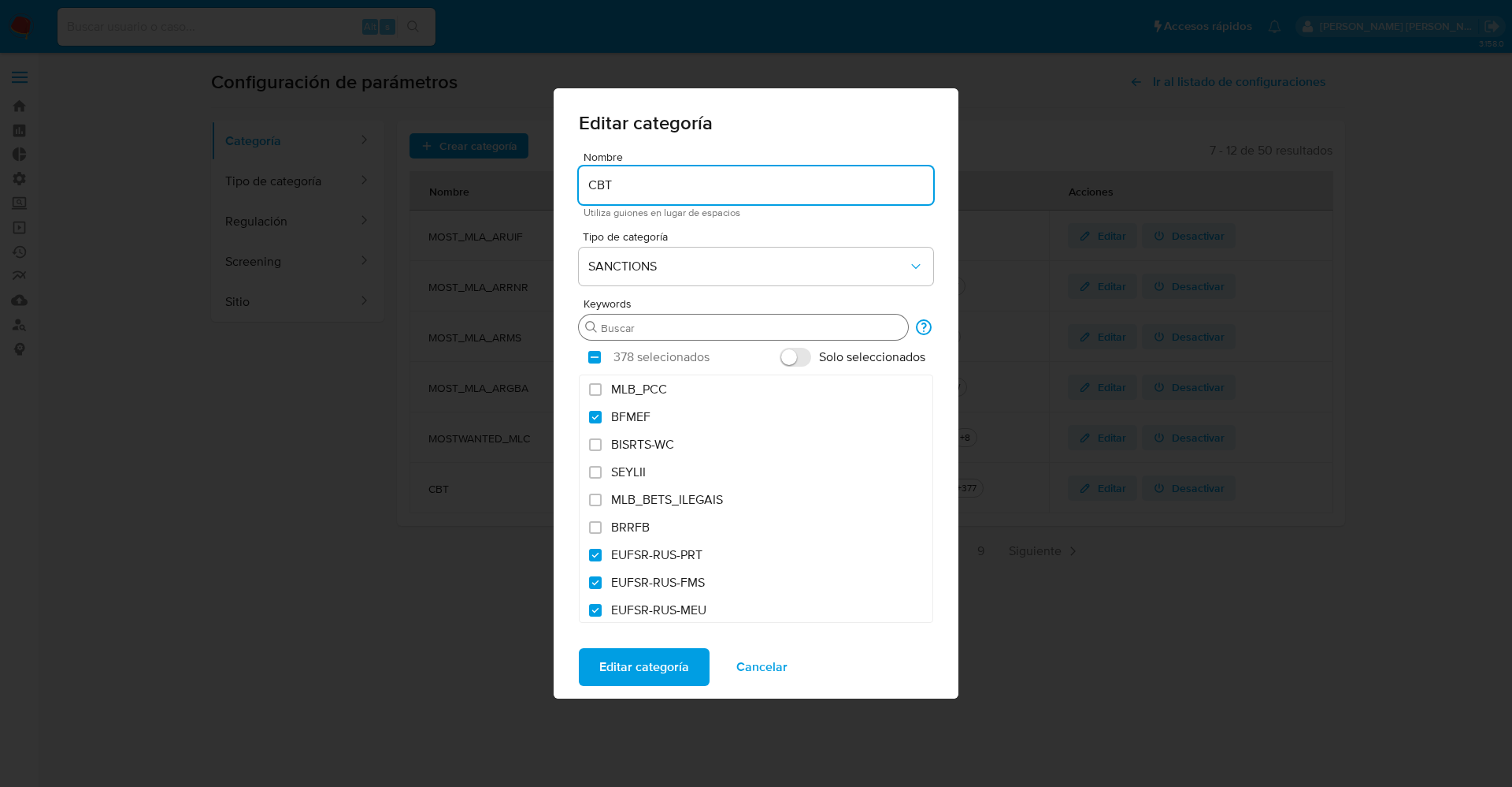
click at [616, 325] on input "Buscar" at bounding box center [752, 327] width 301 height 14
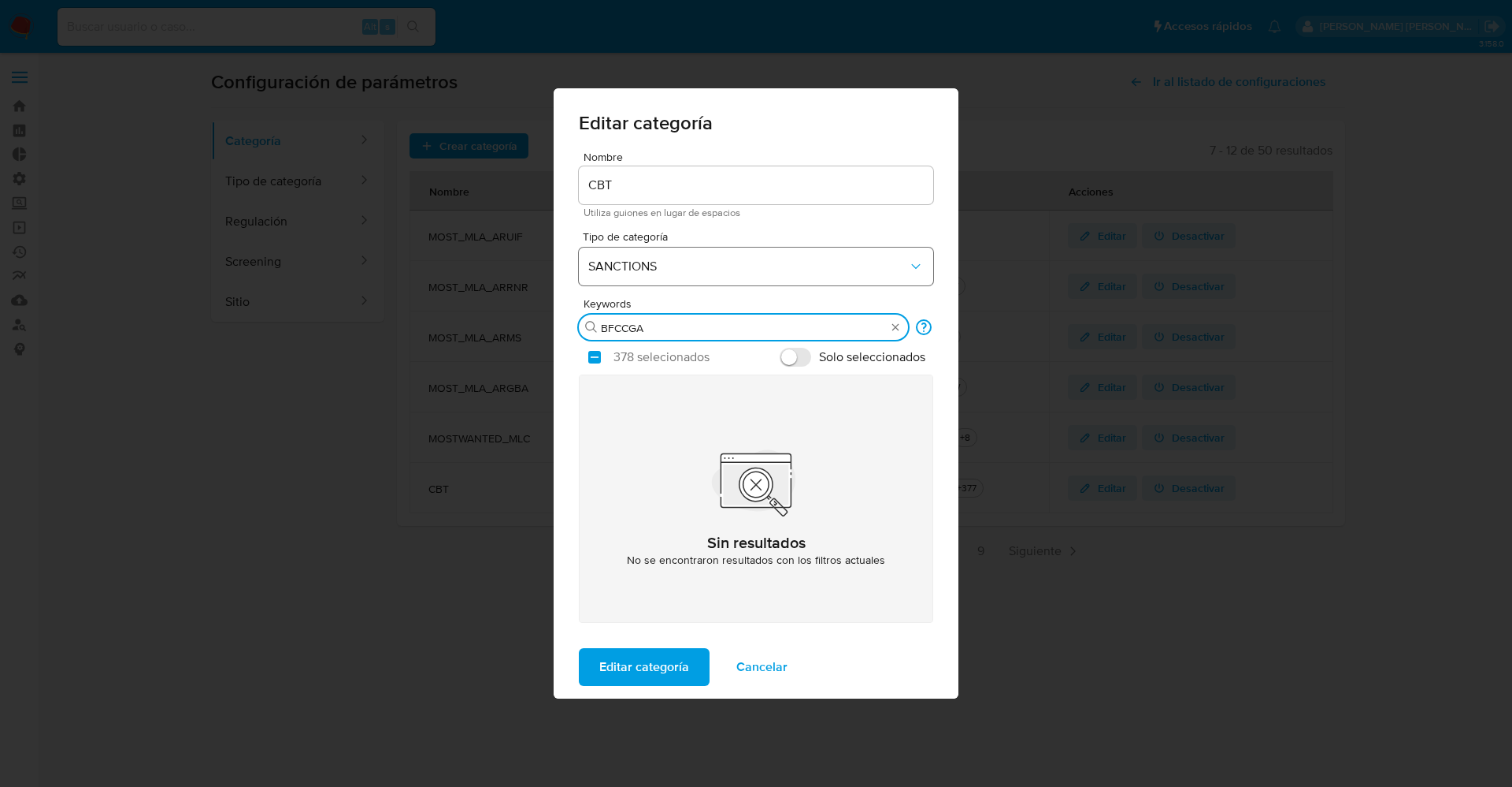
type input "BFCCGA"
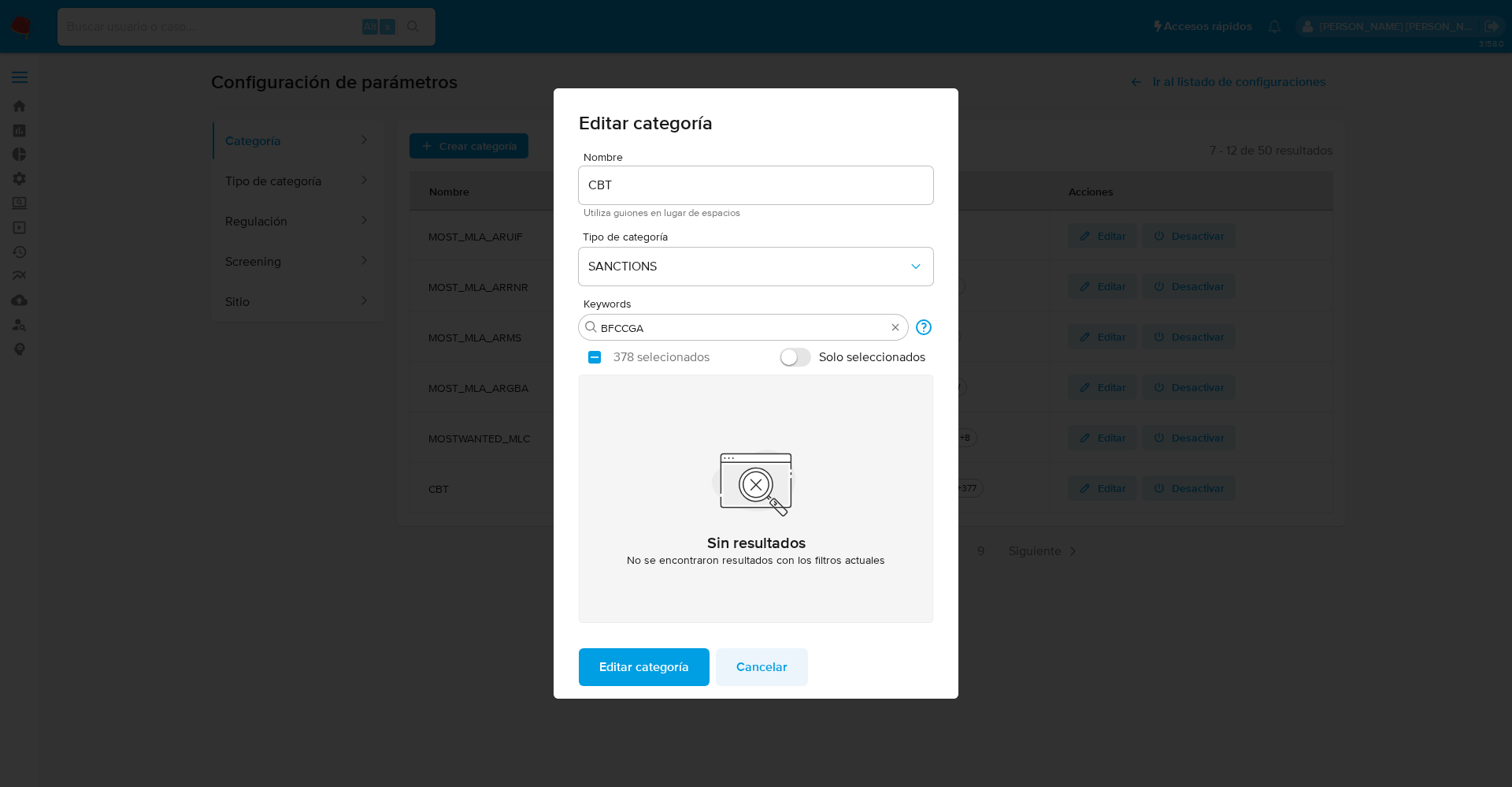
click at [752, 663] on span "Cancelar" at bounding box center [762, 667] width 51 height 35
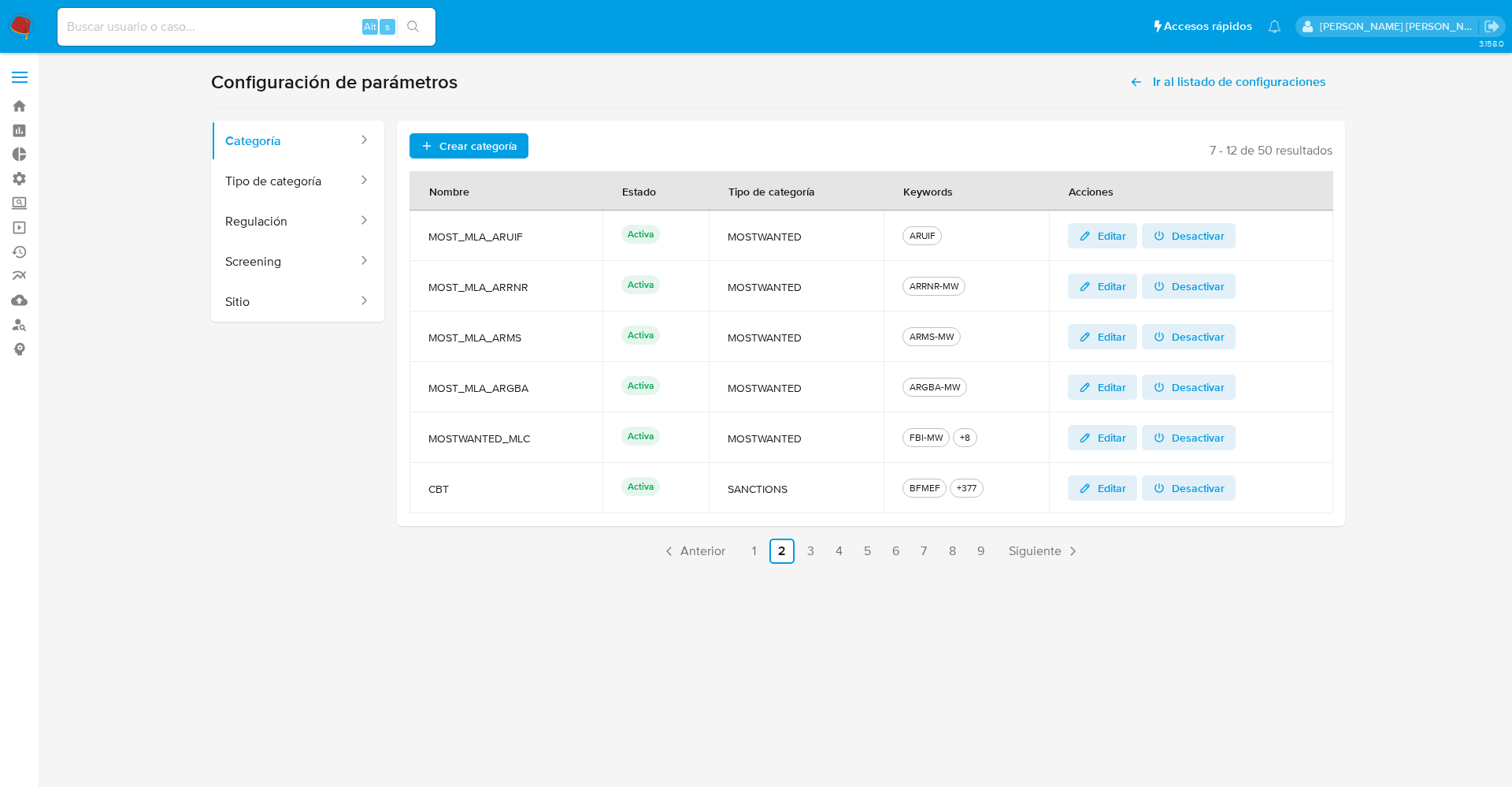
click at [1102, 488] on span "Editar" at bounding box center [1113, 487] width 28 height 25
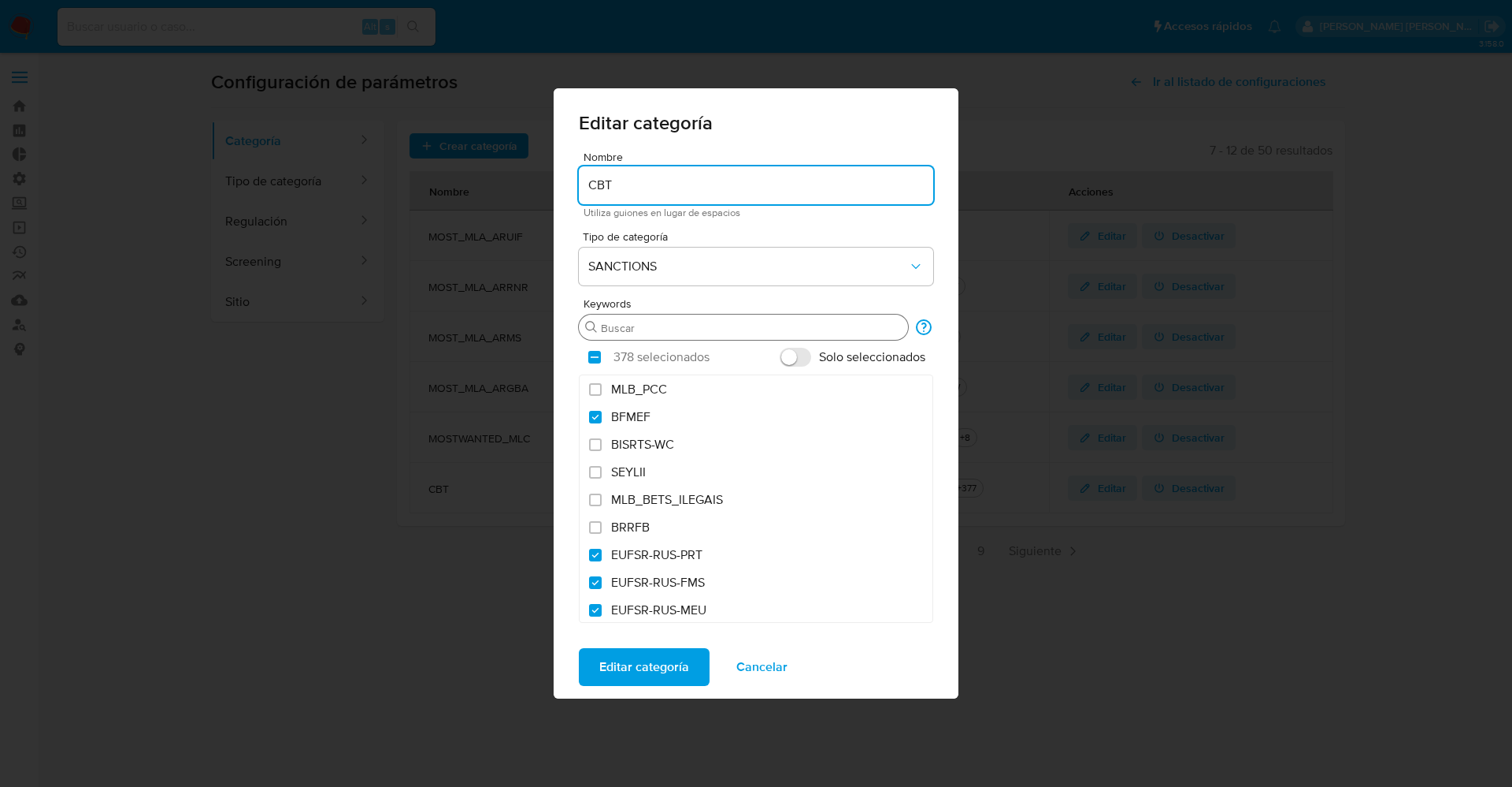
click at [668, 325] on input "Buscar" at bounding box center [752, 327] width 301 height 14
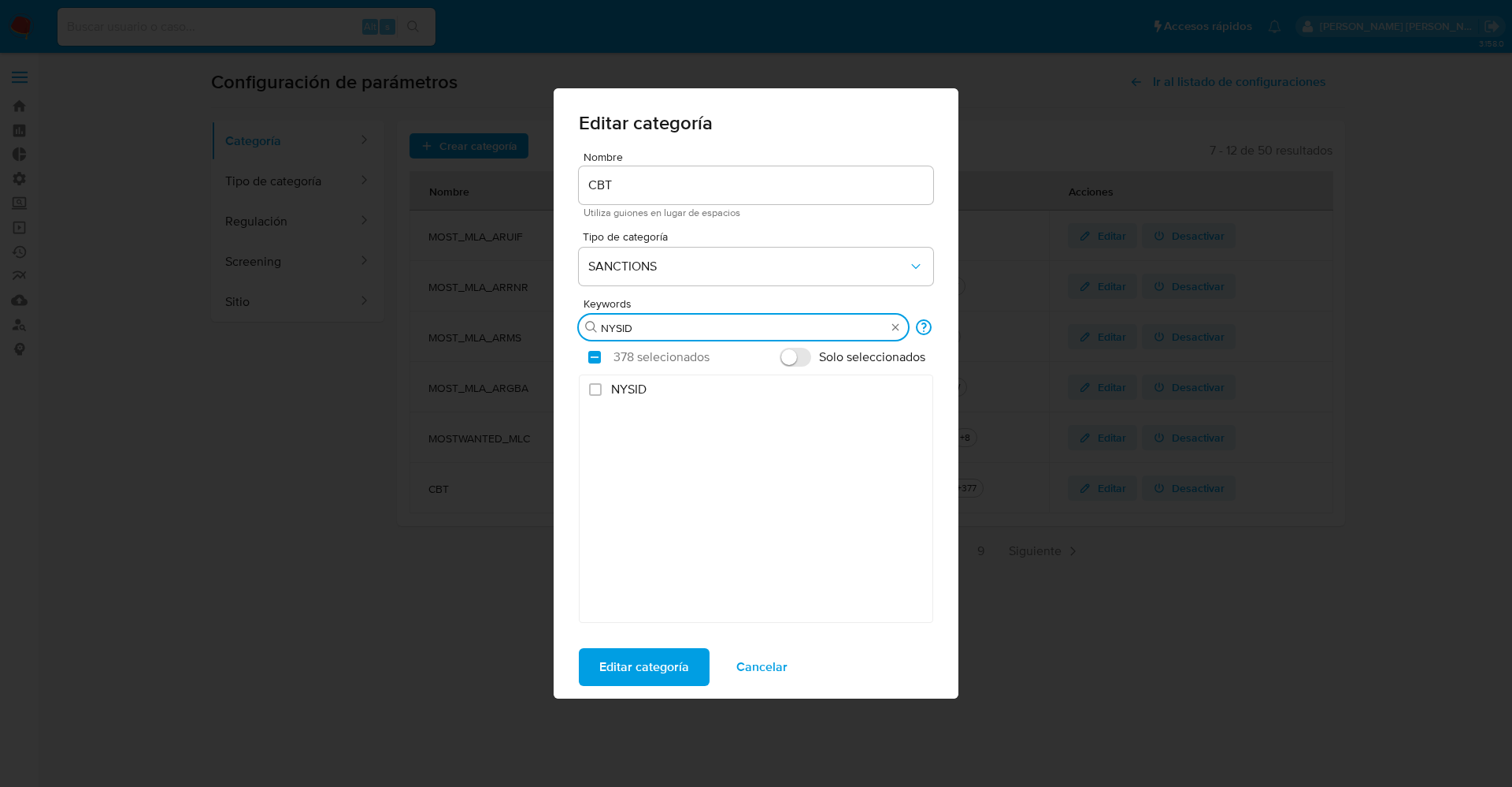
type input "NYSID"
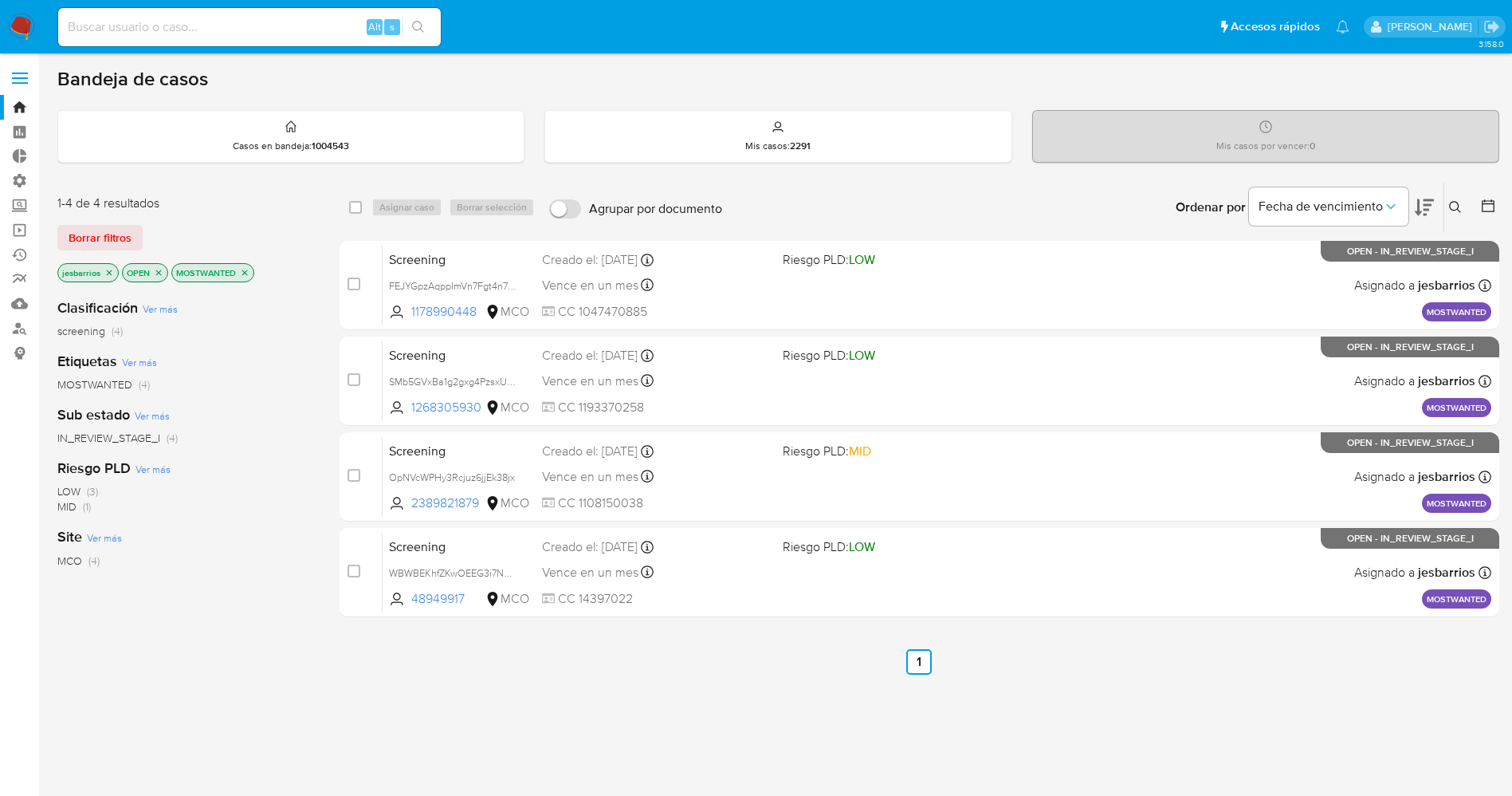
scroll to position [175, 0]
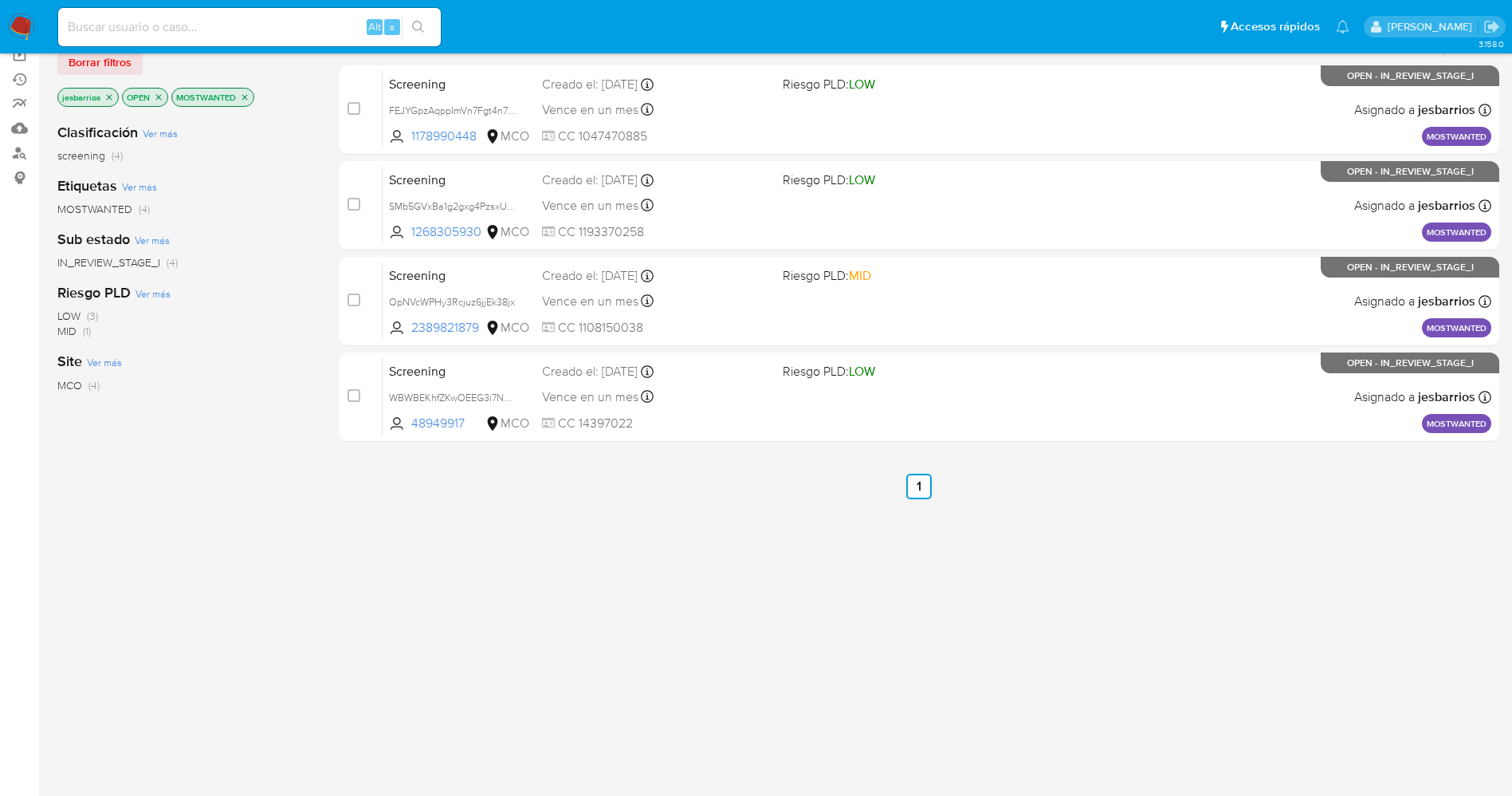
drag, startPoint x: 0, startPoint y: 0, endPoint x: 19, endPoint y: 33, distance: 38.1
click at [19, 33] on img at bounding box center [21, 27] width 28 height 28
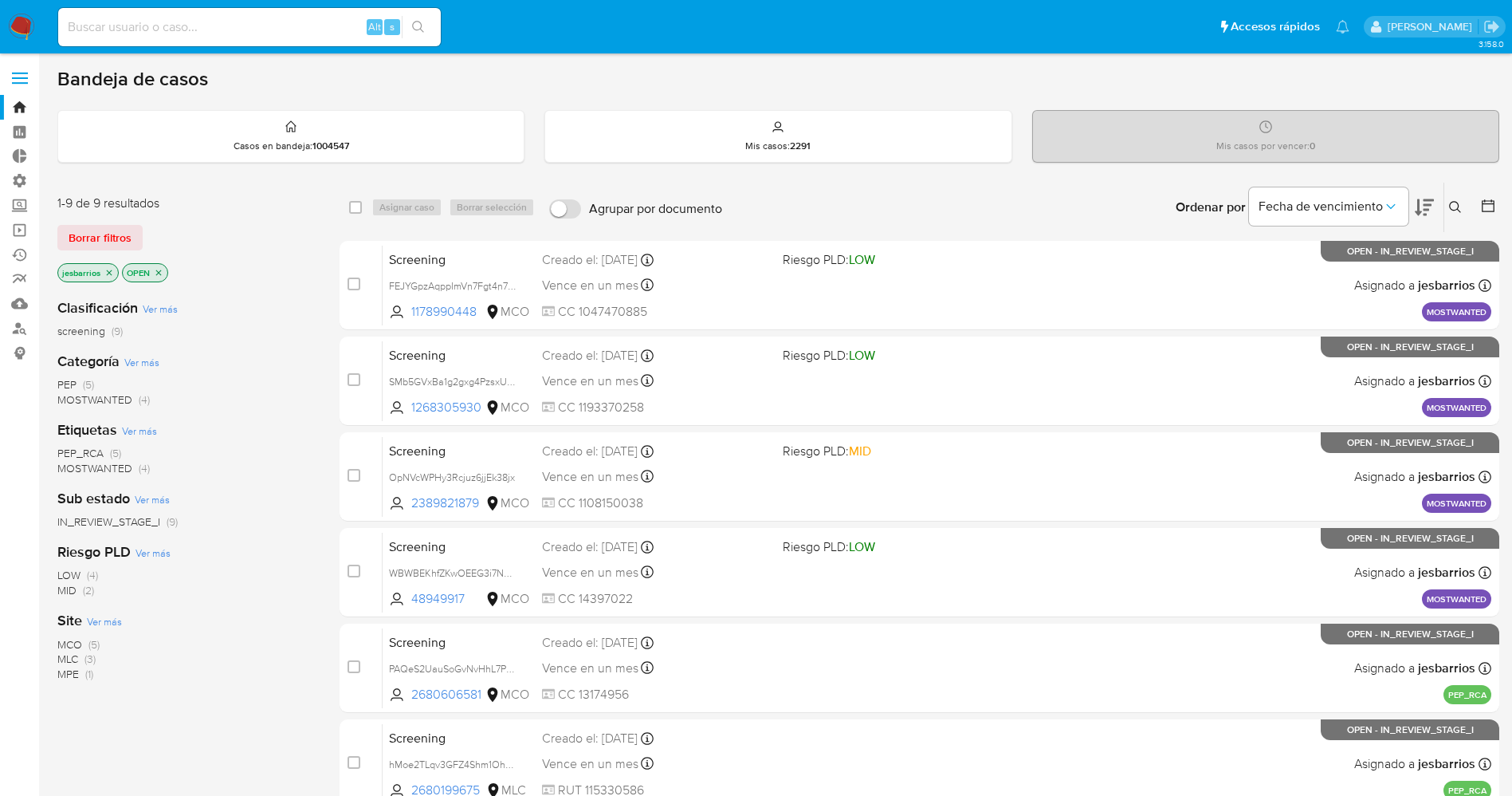
click at [91, 399] on span "MOSTWANTED" at bounding box center [94, 399] width 75 height 16
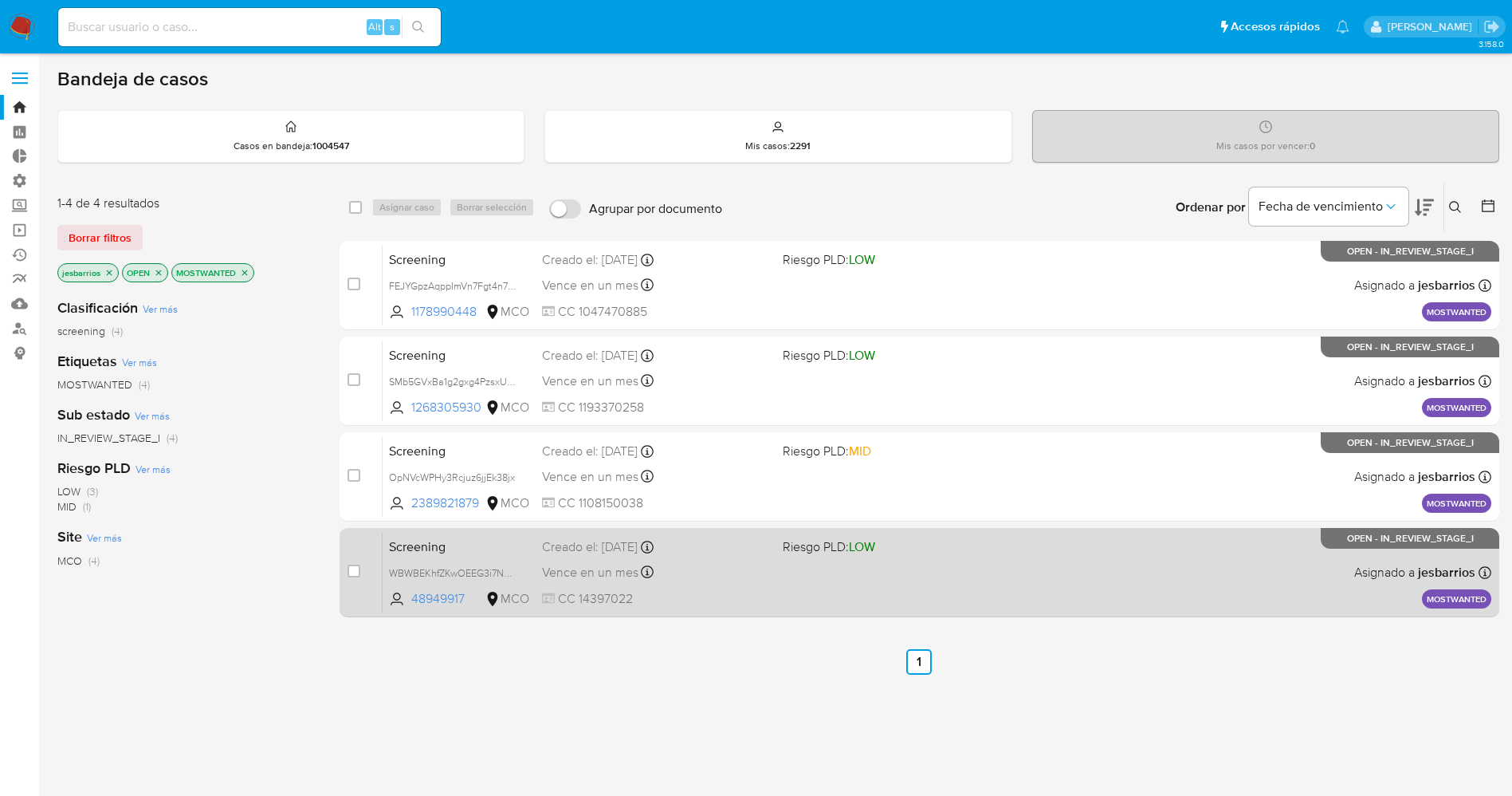
click at [697, 581] on div "Vence en un mes Vence el [DATE] 07:06:22" at bounding box center [656, 572] width 228 height 22
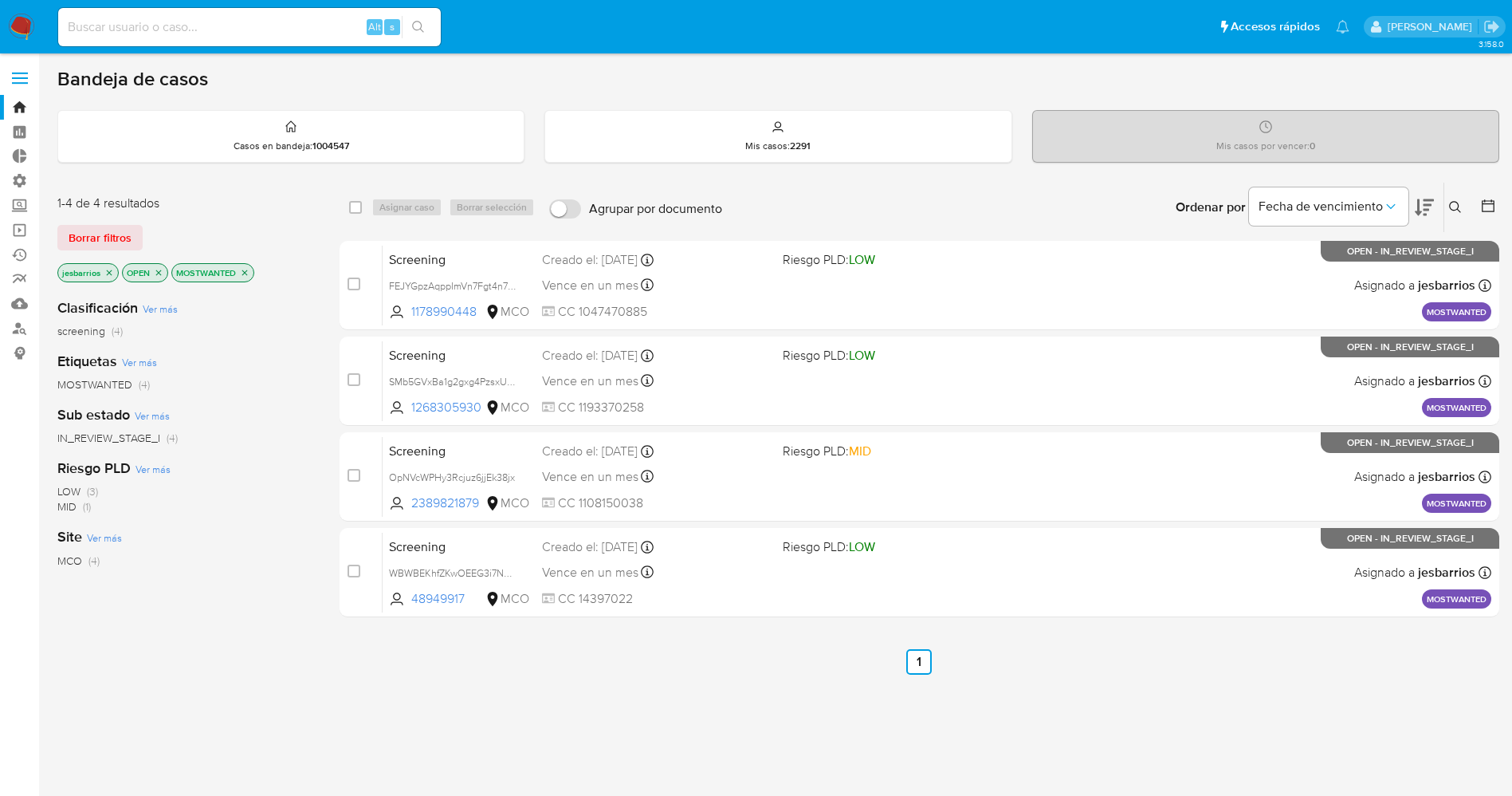
click at [20, 22] on img at bounding box center [21, 27] width 28 height 28
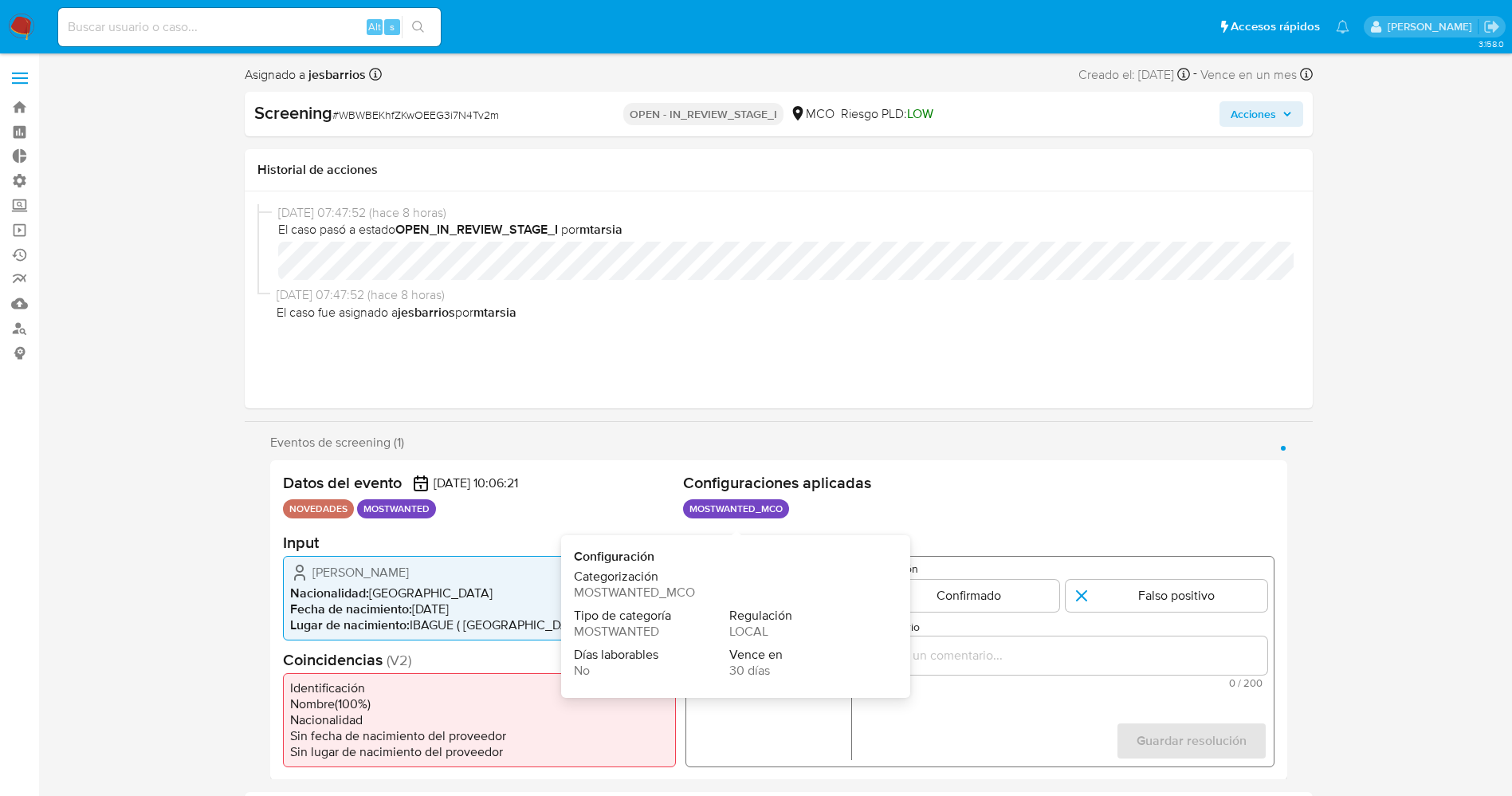
select select "10"
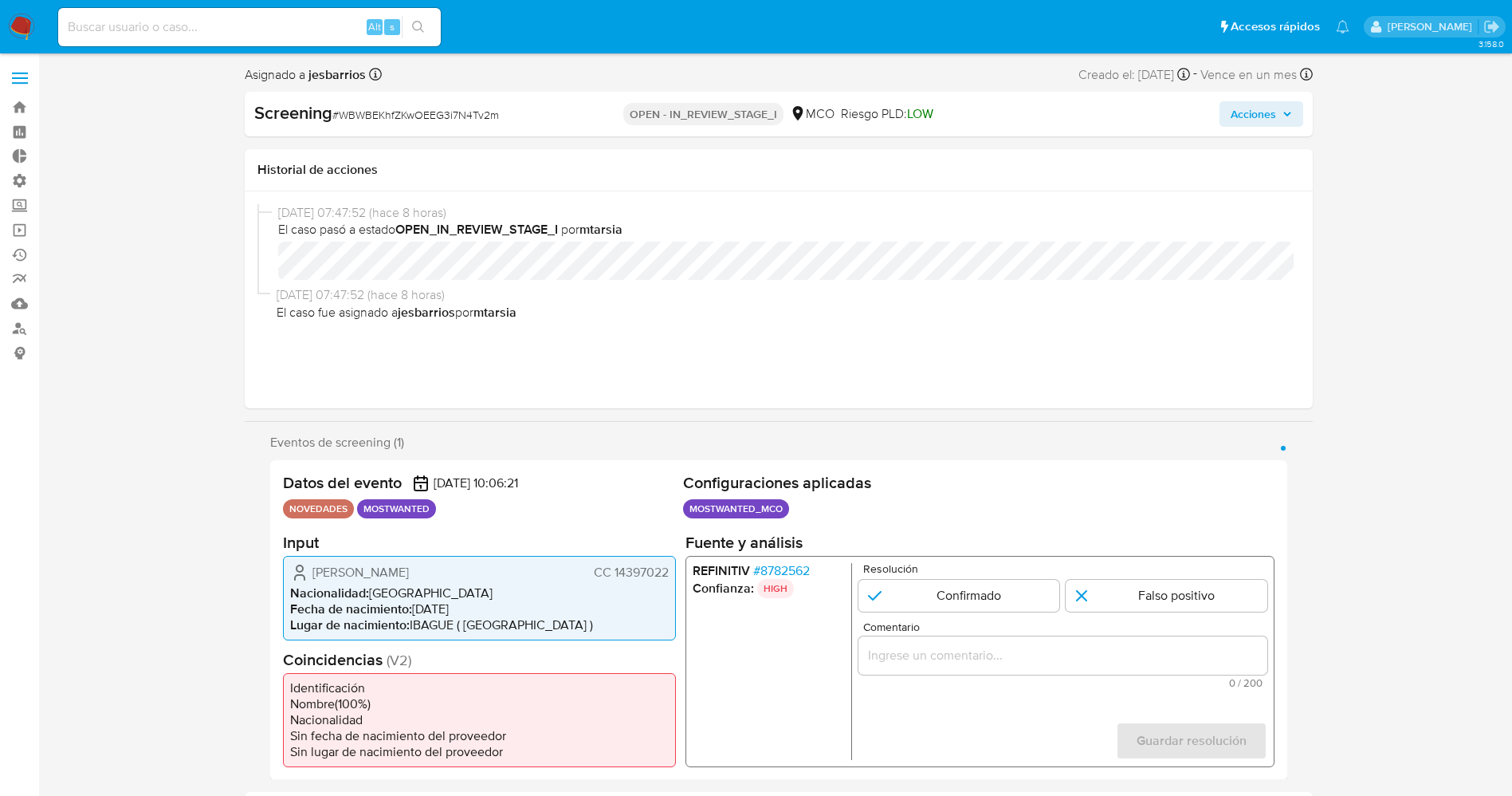
click at [796, 530] on span "# 8782562" at bounding box center [781, 570] width 57 height 16
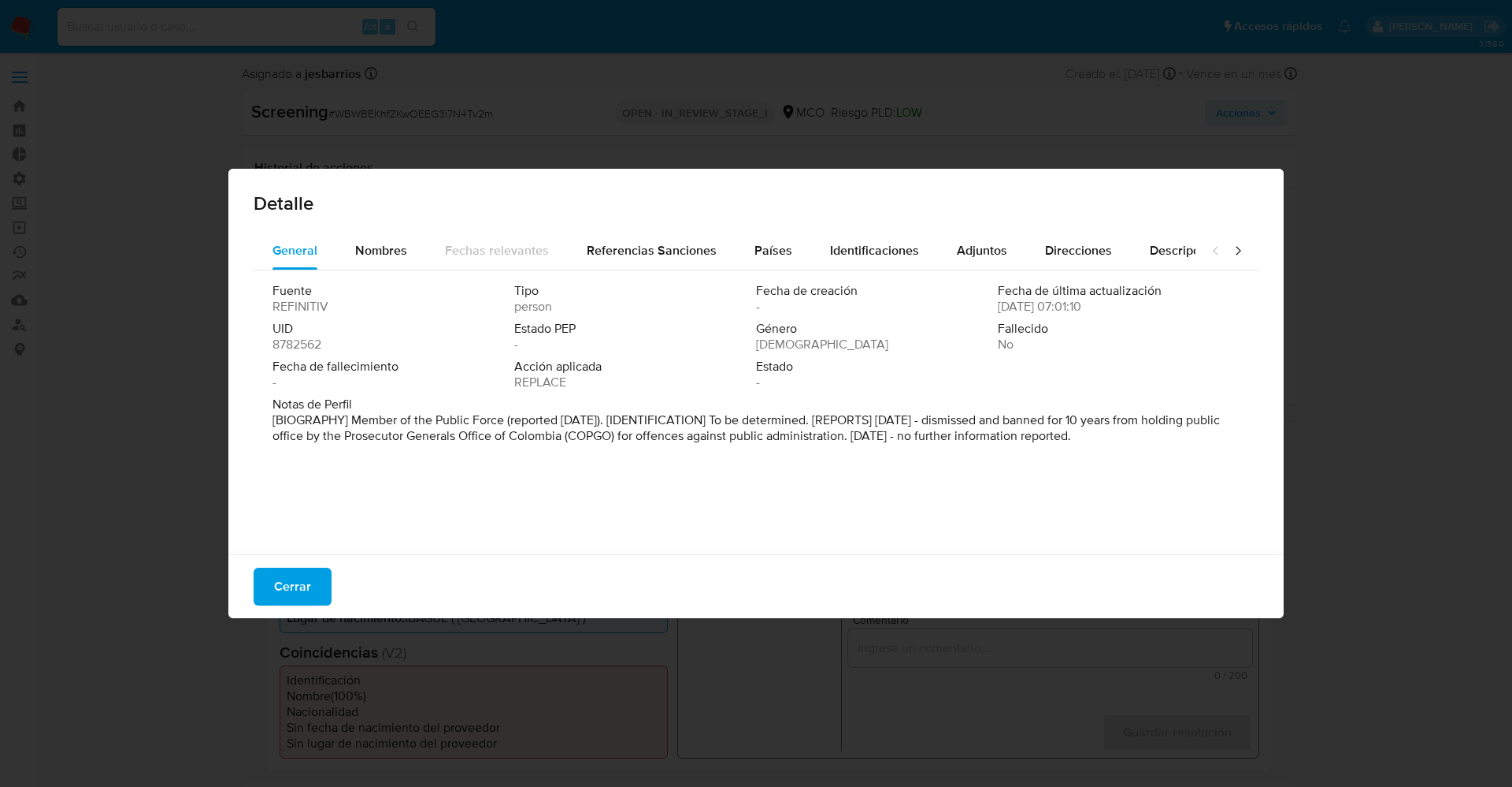
drag, startPoint x: 343, startPoint y: 417, endPoint x: 1334, endPoint y: 473, distance: 992.6
click at [1007, 473] on div "Detalle General Nombres Fechas relevantes Referencias Sanciones Países Identifi…" at bounding box center [756, 393] width 1512 height 787
click at [343, 252] on button "Nombres" at bounding box center [382, 250] width 90 height 38
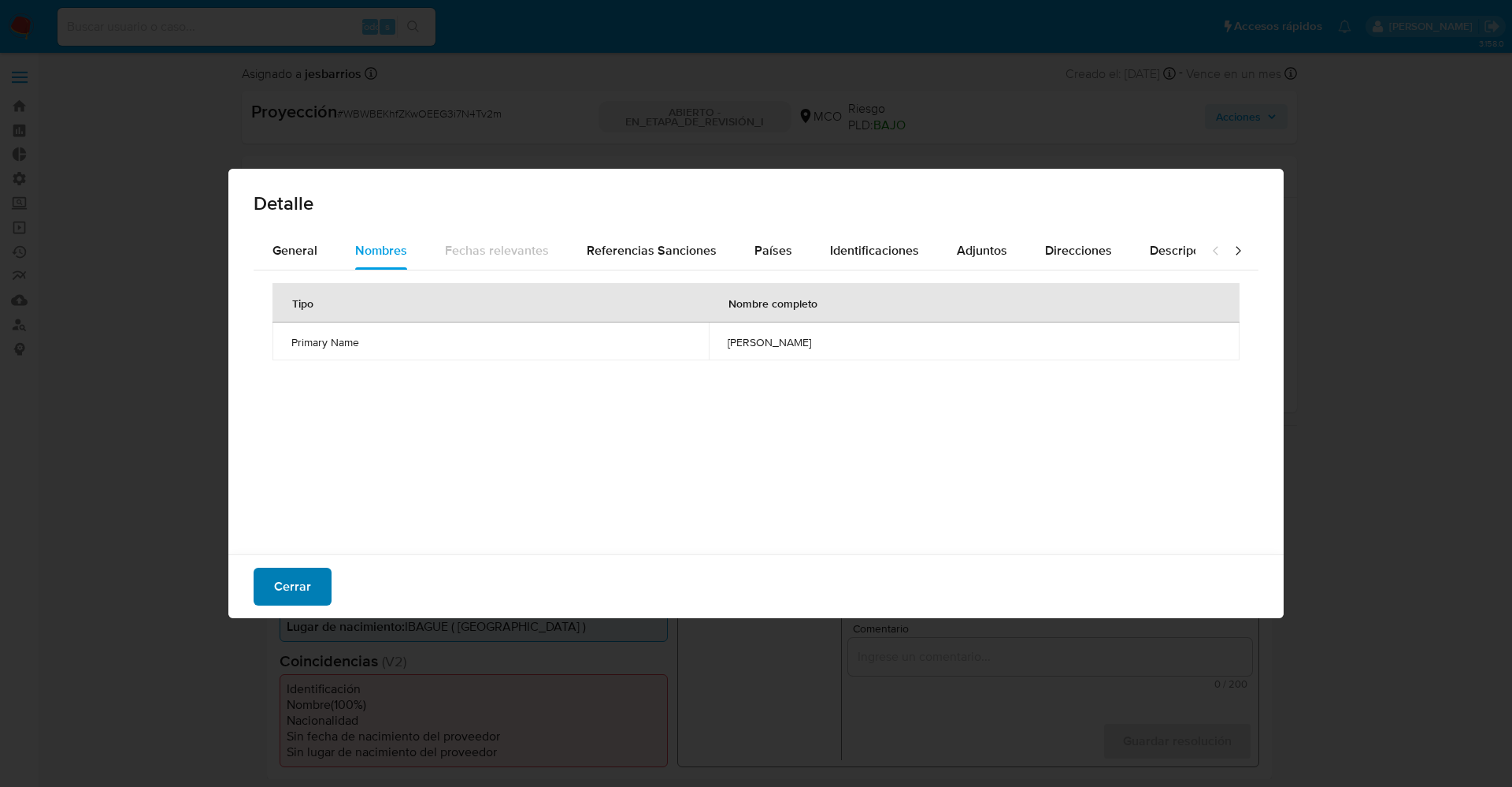
click at [286, 524] on span "Cerrar" at bounding box center [292, 586] width 37 height 35
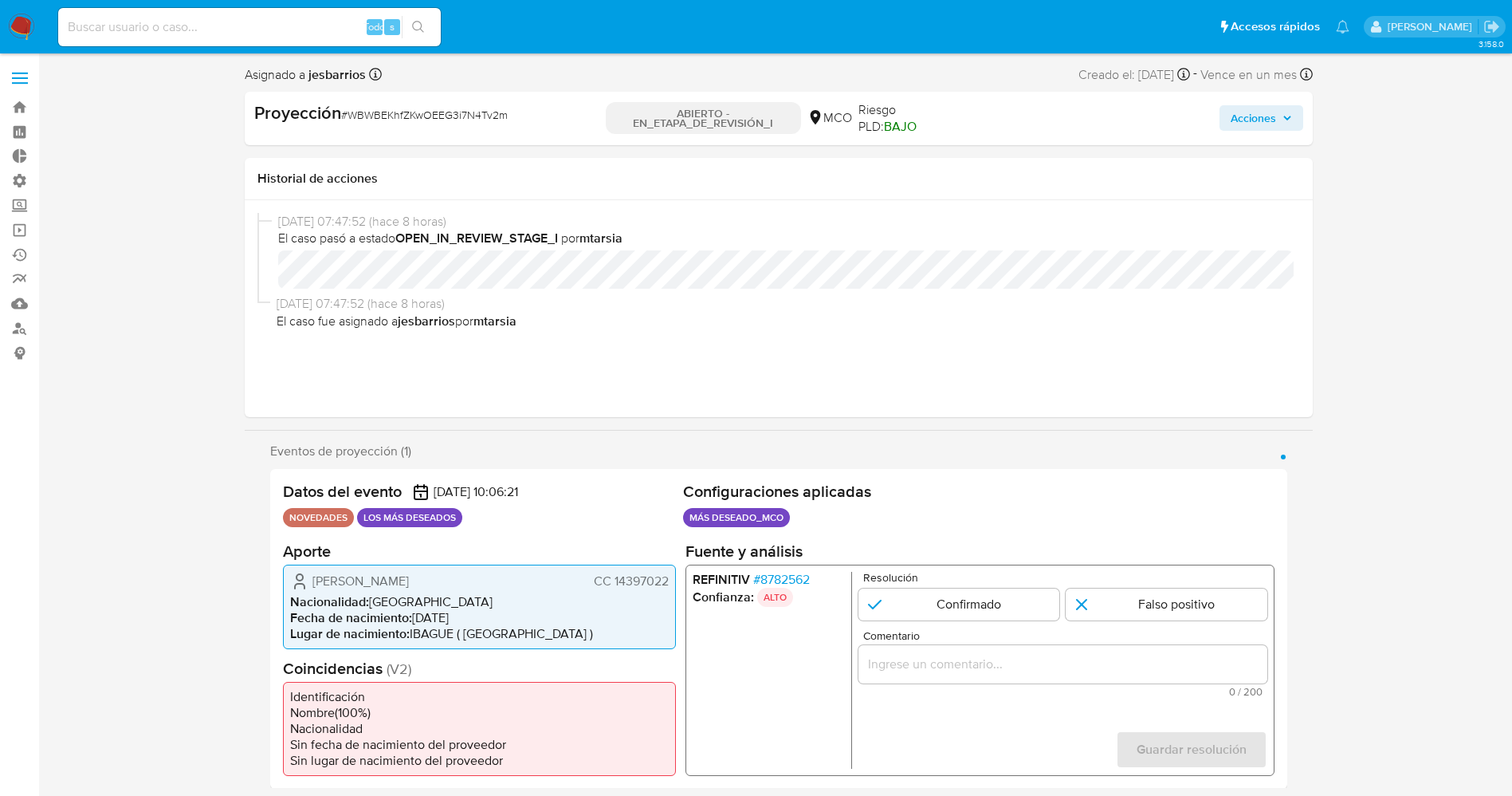
drag, startPoint x: 613, startPoint y: 585, endPoint x: 671, endPoint y: 581, distance: 58.1
click at [671, 530] on div "Óscar Andrés Saavedra Finzón CC 14397022 Nacionalidad : Colombia Fecha de nacim…" at bounding box center [479, 606] width 393 height 85
drag, startPoint x: 313, startPoint y: 585, endPoint x: 494, endPoint y: 582, distance: 181.0
click at [494, 530] on div "Óscar Andrés Saavedra Finzón CC 14397022" at bounding box center [479, 580] width 378 height 19
click at [809, 530] on font "8782562" at bounding box center [785, 578] width 49 height 18
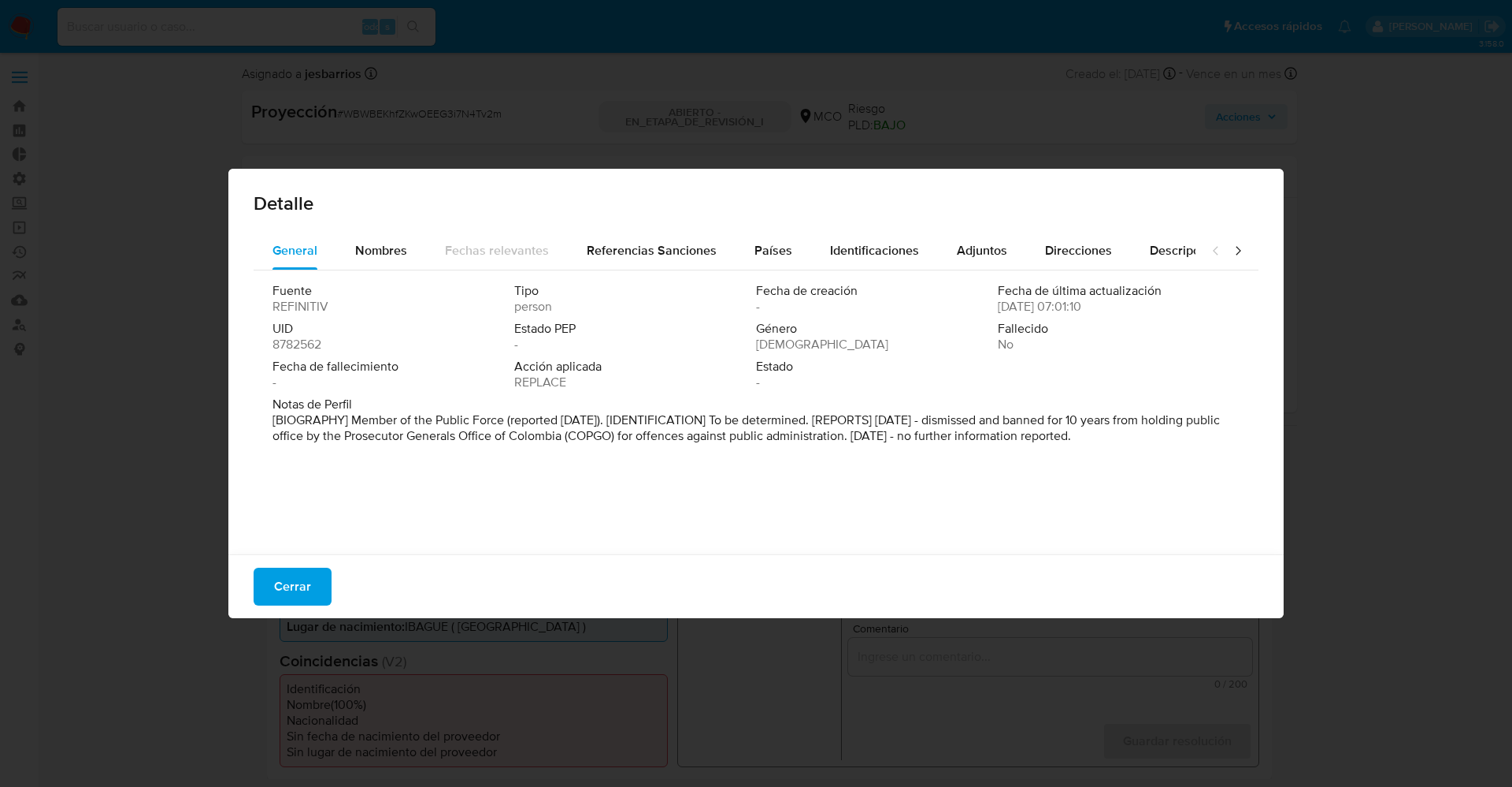
click at [396, 254] on span "Nombres" at bounding box center [381, 250] width 52 height 18
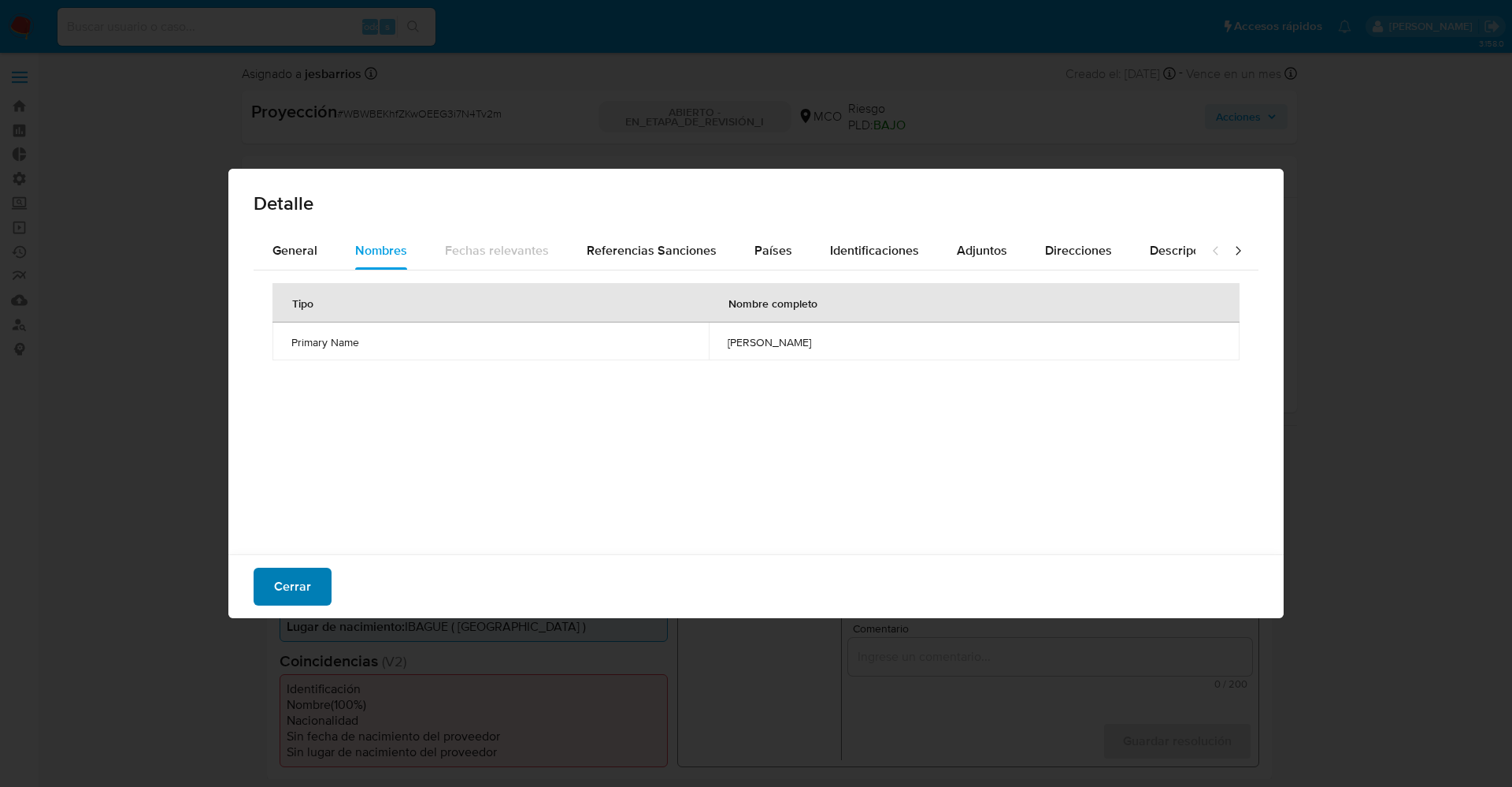
click at [309, 524] on font "Cerrar" at bounding box center [292, 587] width 37 height 38
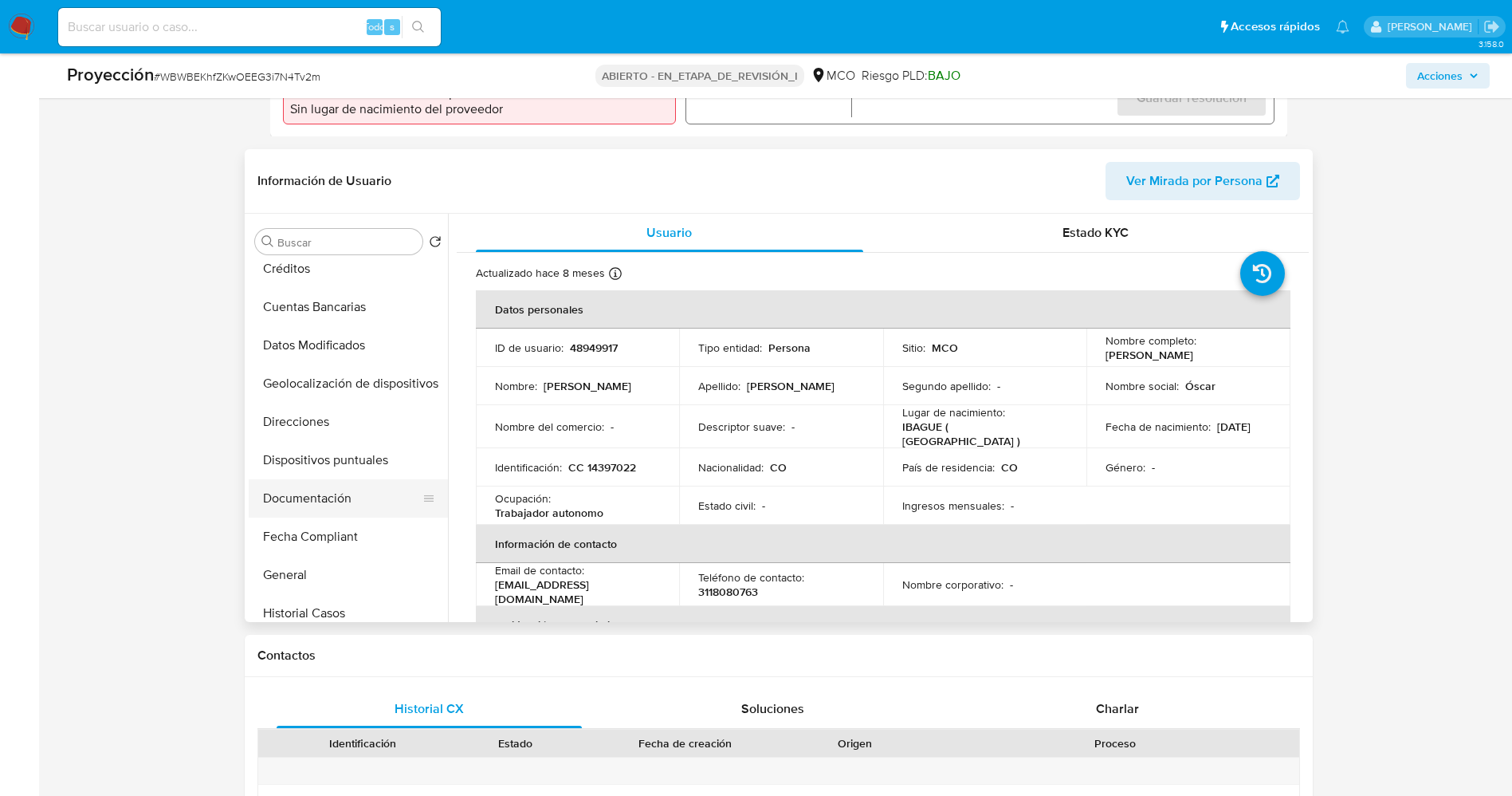
scroll to position [239, 0]
click at [332, 451] on button "Documentación" at bounding box center [342, 461] width 186 height 38
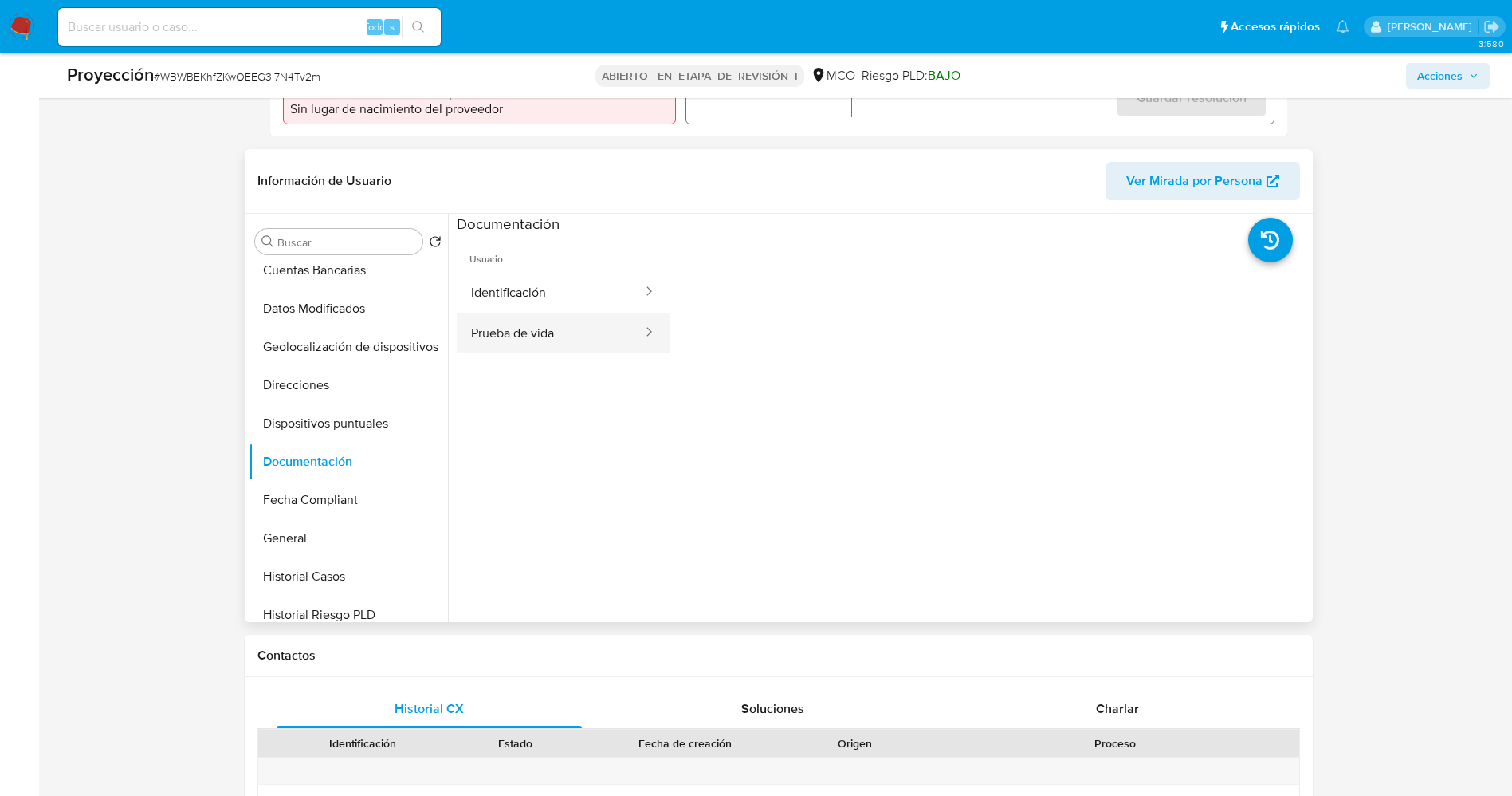
click at [521, 330] on button "Prueba de vida" at bounding box center [550, 333] width 187 height 41
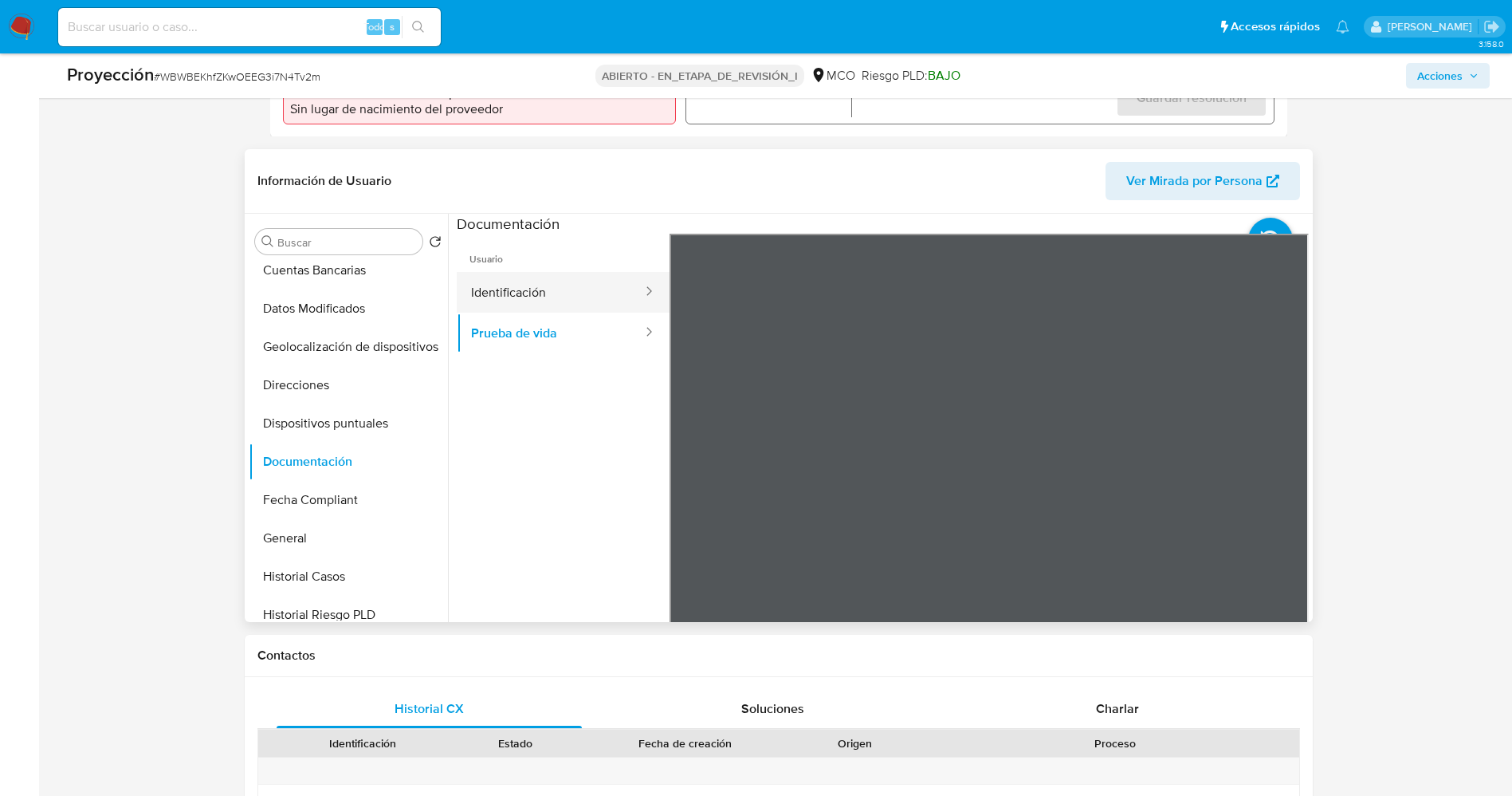
click at [522, 295] on button "Identificación" at bounding box center [550, 292] width 187 height 41
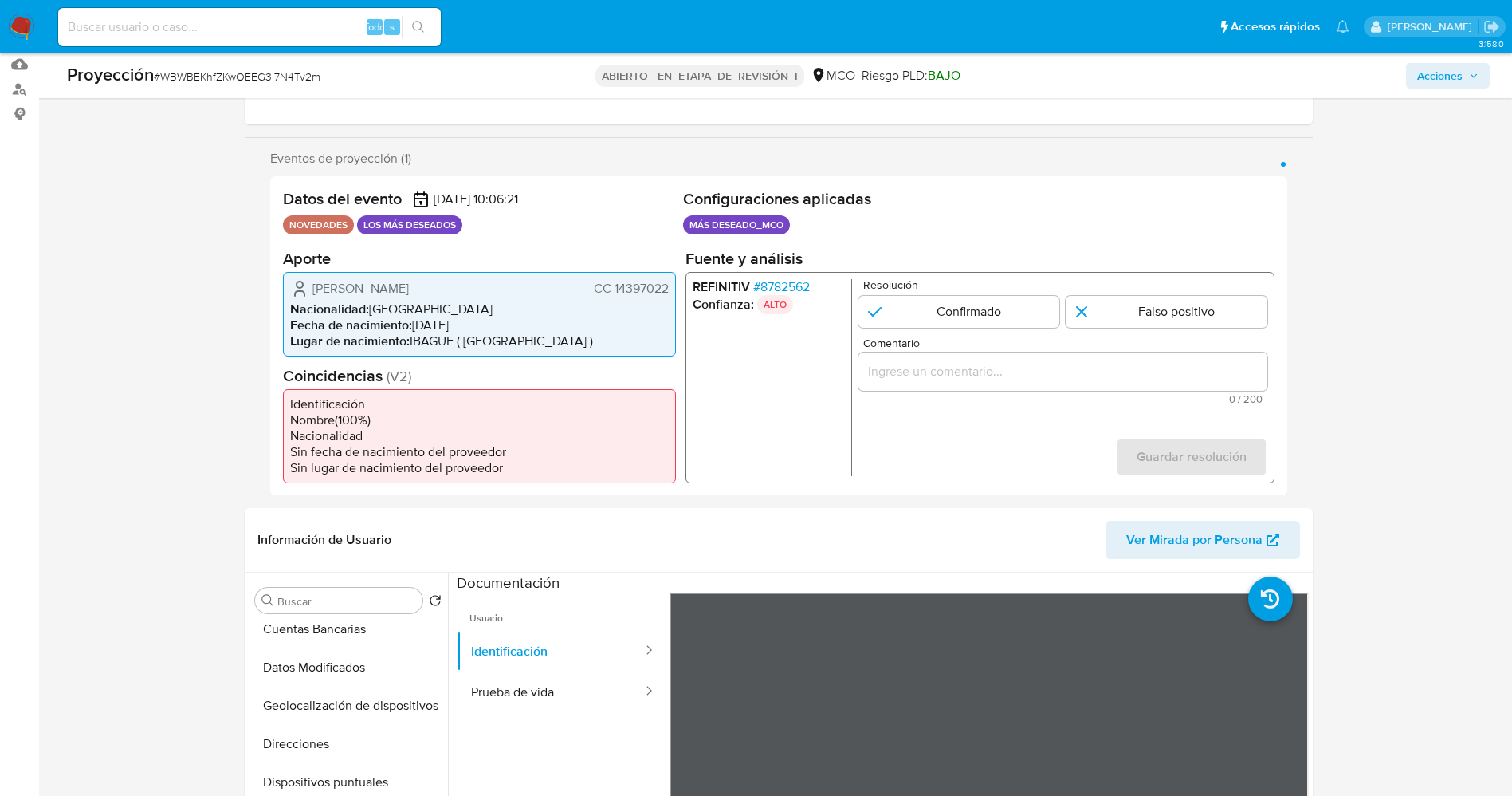
drag, startPoint x: 305, startPoint y: 285, endPoint x: 517, endPoint y: 285, distance: 212.0
click at [517, 285] on div "Óscar Andrés Saavedra Finzón CC 14397022" at bounding box center [479, 288] width 378 height 19
click at [329, 286] on font "Óscar Andrés Saavedra Finzón" at bounding box center [360, 287] width 96 height 18
click at [308, 284] on icon "1 de 1" at bounding box center [300, 288] width 19 height 19
drag, startPoint x: 309, startPoint y: 284, endPoint x: 669, endPoint y: 292, distance: 360.1
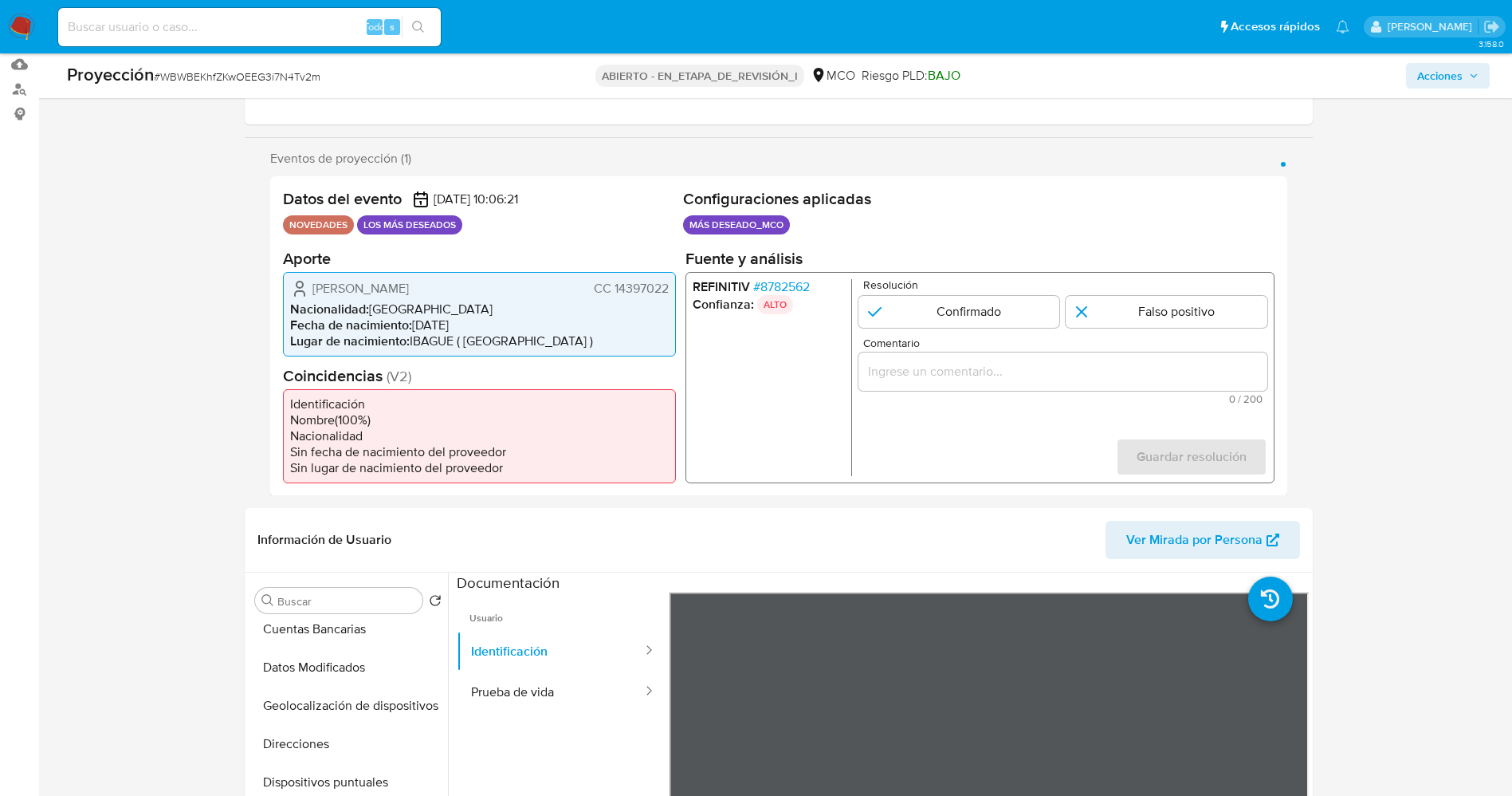
click at [669, 292] on div "Óscar Andrés Saavedra Finzón CC 14397022 Nacionalidad : Colombia Fecha de nacim…" at bounding box center [479, 313] width 393 height 85
click at [798, 288] on font "8782562" at bounding box center [785, 285] width 49 height 18
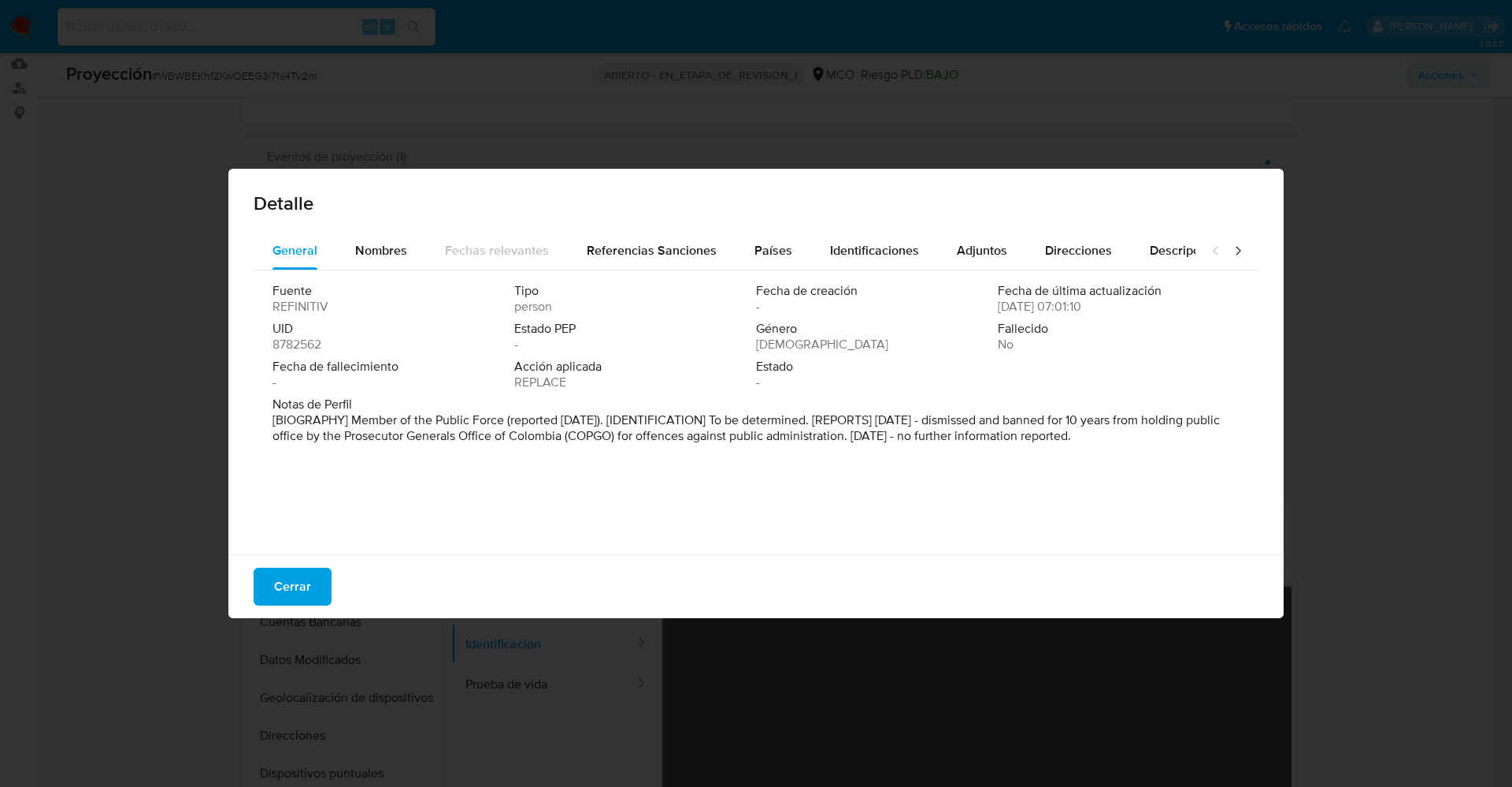
drag, startPoint x: 260, startPoint y: 409, endPoint x: 1338, endPoint y: 478, distance: 1080.2
click at [1007, 490] on div "Detalle General Nombres Fechas relevantes Referencias Sanciones Países Identifi…" at bounding box center [756, 393] width 1512 height 787
drag, startPoint x: 1041, startPoint y: 396, endPoint x: 1103, endPoint y: 413, distance: 64.3
click at [1007, 395] on div "Fuente REFINITIV Tipo persona Fecha de creación - Fecha de última actualización…" at bounding box center [756, 408] width 1005 height 275
drag, startPoint x: 1135, startPoint y: 417, endPoint x: 986, endPoint y: 436, distance: 150.2
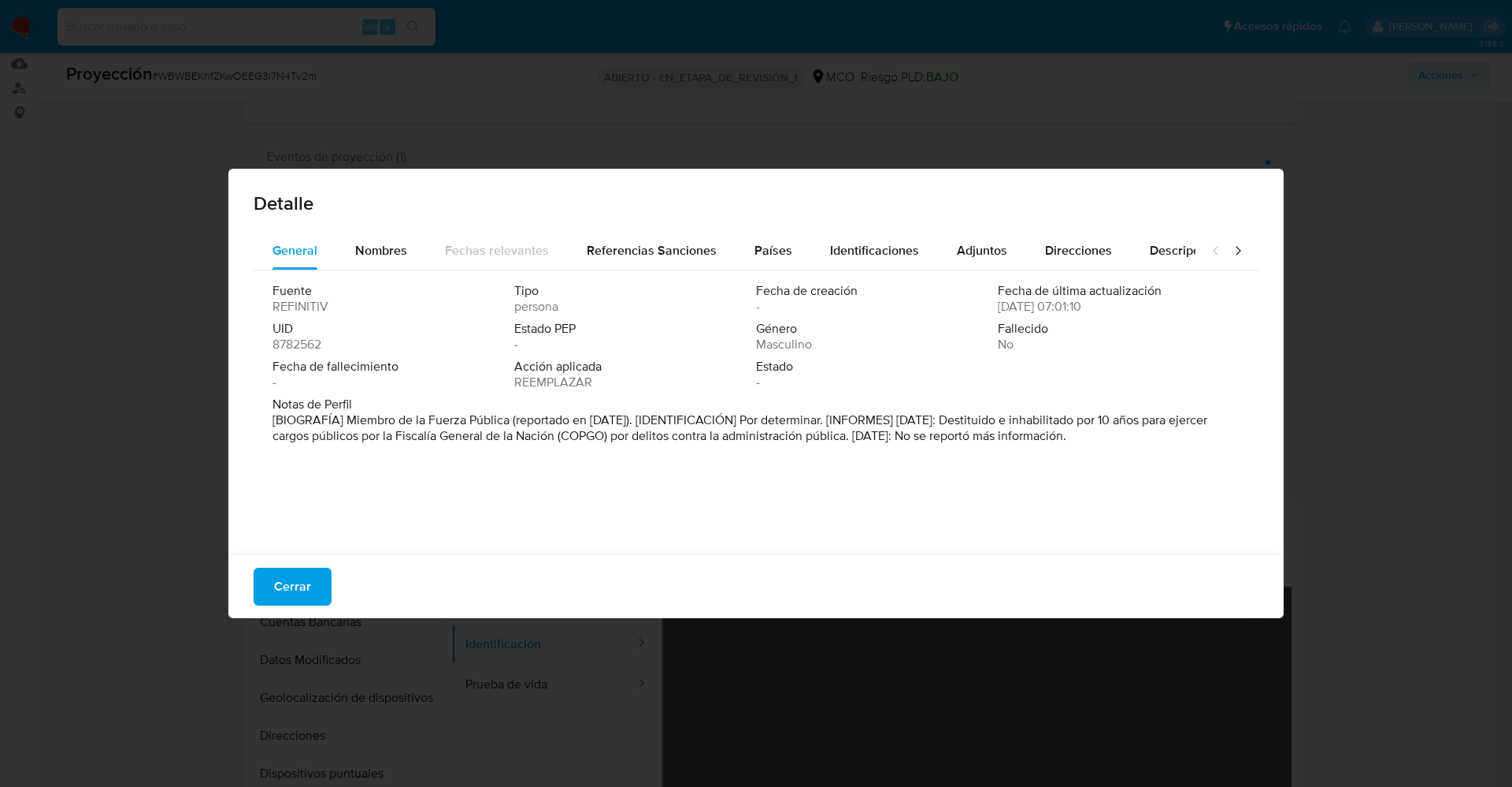
click at [986, 436] on font "[BIOGRAFÍA] Miembro de la Fuerza Pública (reportado en noviembre de 2021). [IDE…" at bounding box center [740, 428] width 935 height 34
click at [296, 524] on font "Cerrar" at bounding box center [292, 587] width 37 height 38
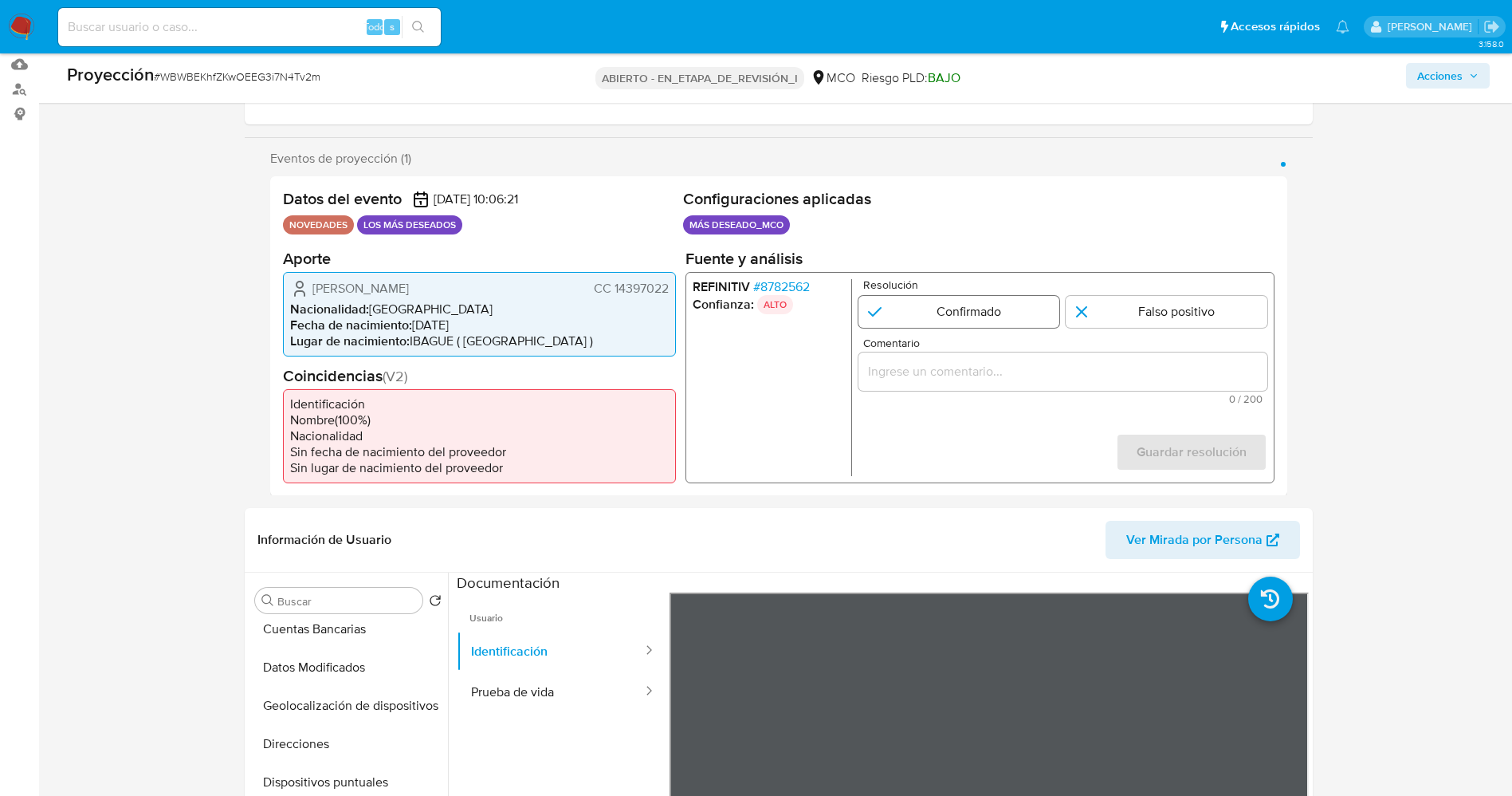
click at [978, 307] on input "1 de 1" at bounding box center [959, 311] width 202 height 32
radio input "true"
click at [954, 382] on div "1 de 1" at bounding box center [1062, 371] width 409 height 38
click at [951, 367] on input "Comentario" at bounding box center [1062, 371] width 409 height 21
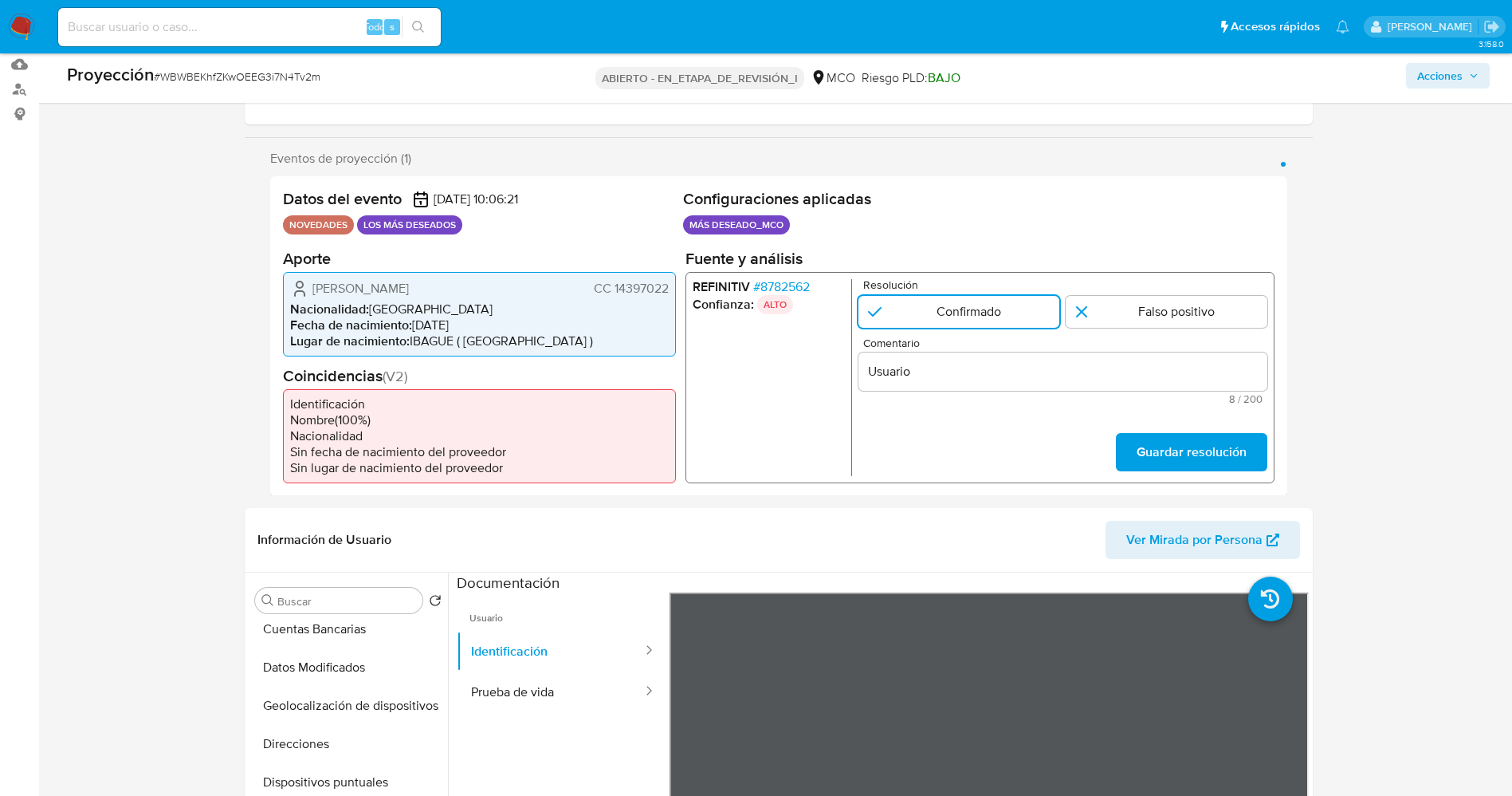
drag, startPoint x: 309, startPoint y: 283, endPoint x: 668, endPoint y: 289, distance: 359.1
click at [668, 289] on div "Óscar Andrés Saavedra Finzón CC 14397022" at bounding box center [479, 288] width 378 height 19
click at [954, 372] on input "Usuario" at bounding box center [1062, 371] width 409 height 21
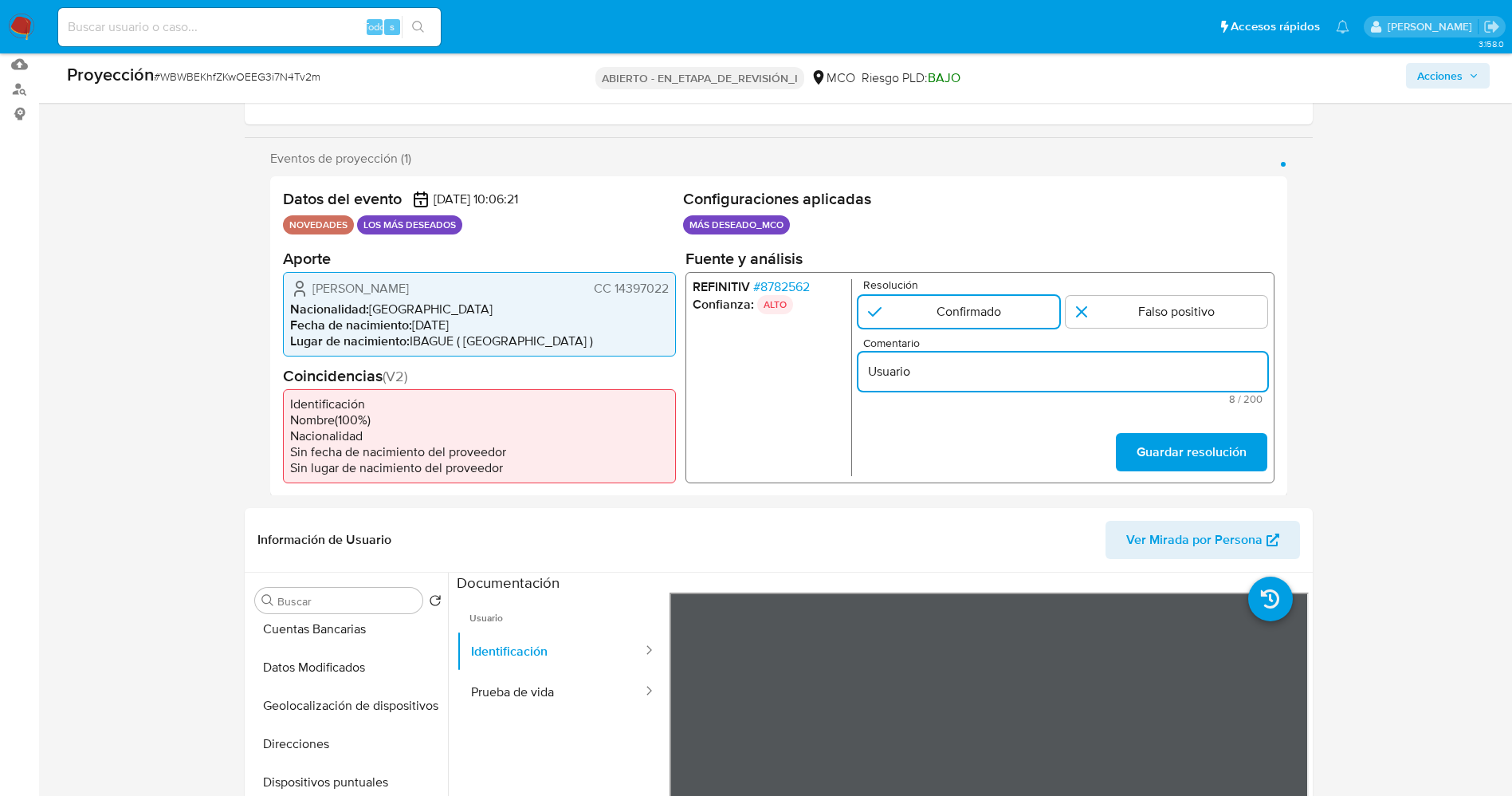
paste input "Óscar Andrés Saavedra Finzón CC 14397022"
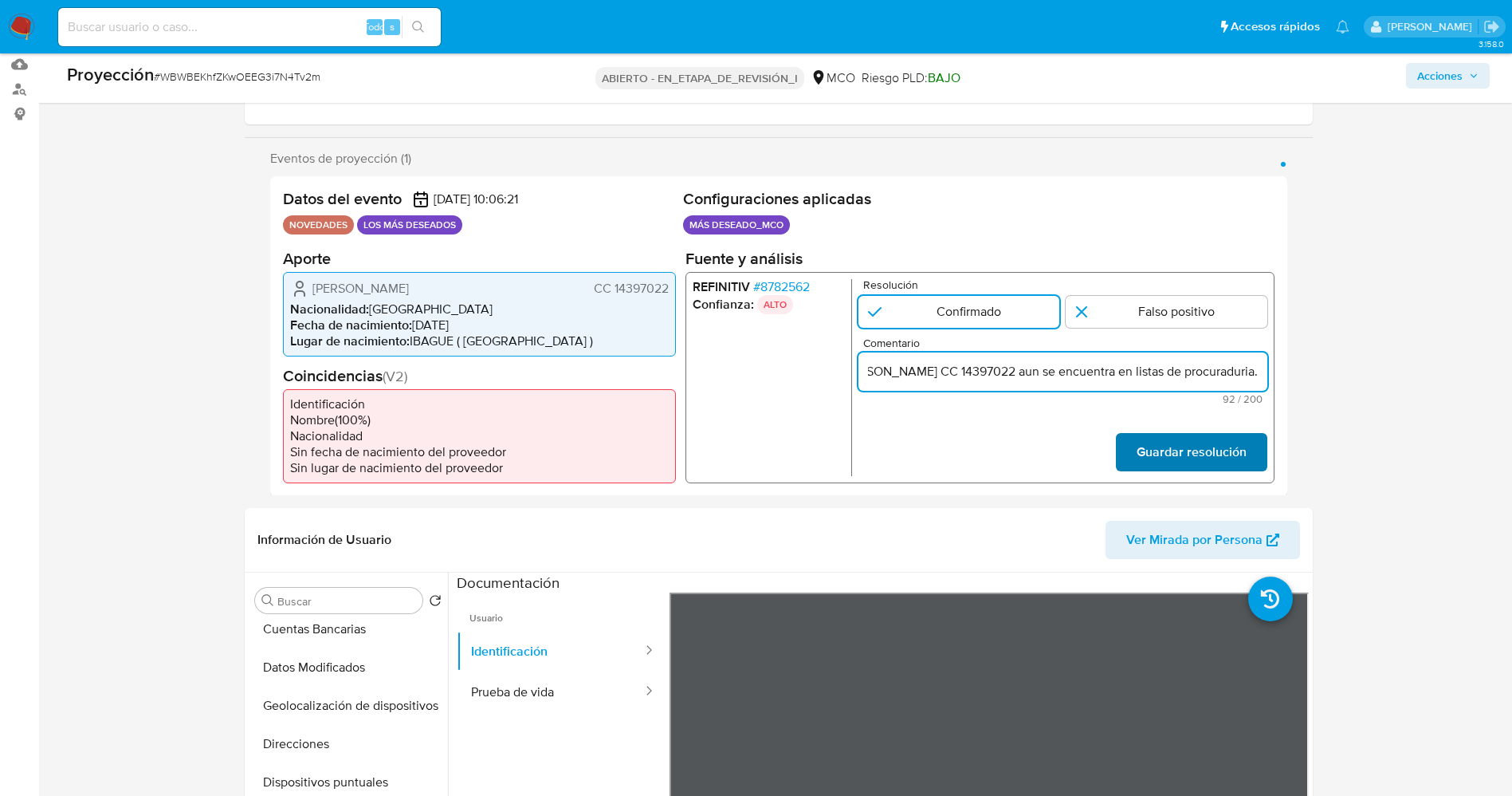
type input "Usuario Óscar Andrés Saavedra Finzón CC 14397022 aun se encuentra en listas de …"
click at [1019, 468] on font "Guardar resolución" at bounding box center [1191, 452] width 110 height 38
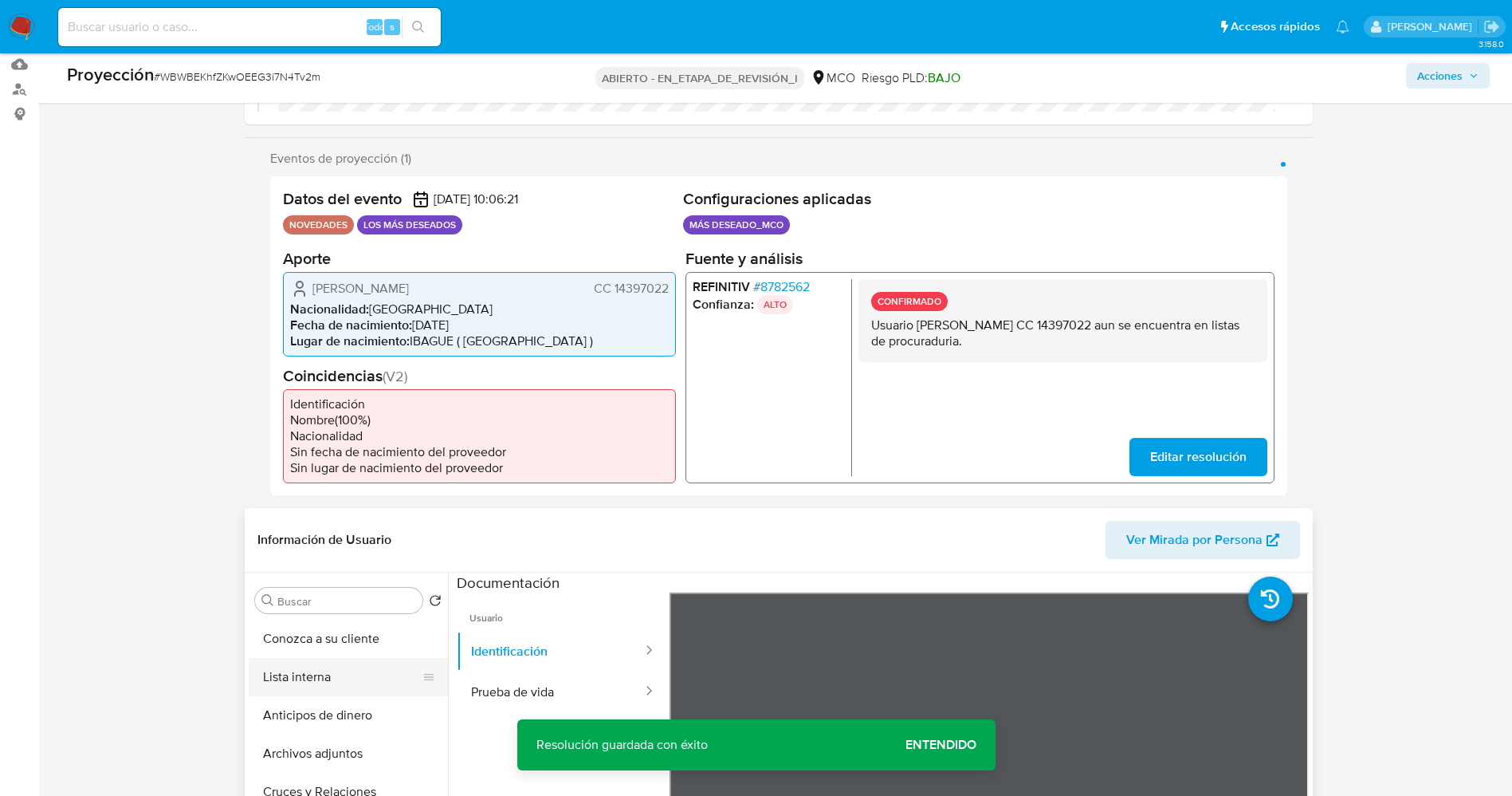
click at [322, 530] on button "Lista interna" at bounding box center [342, 677] width 186 height 38
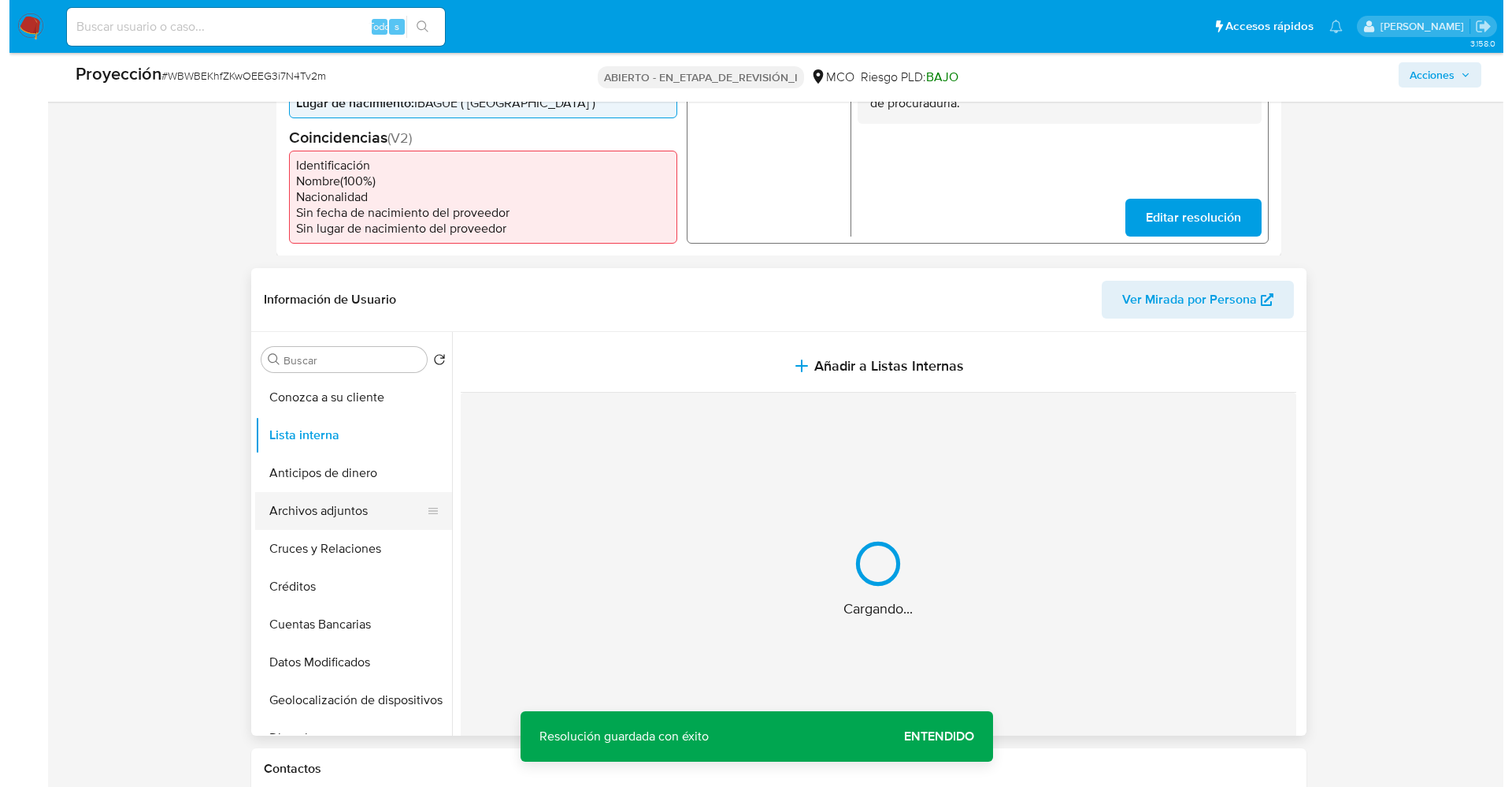
scroll to position [473, 0]
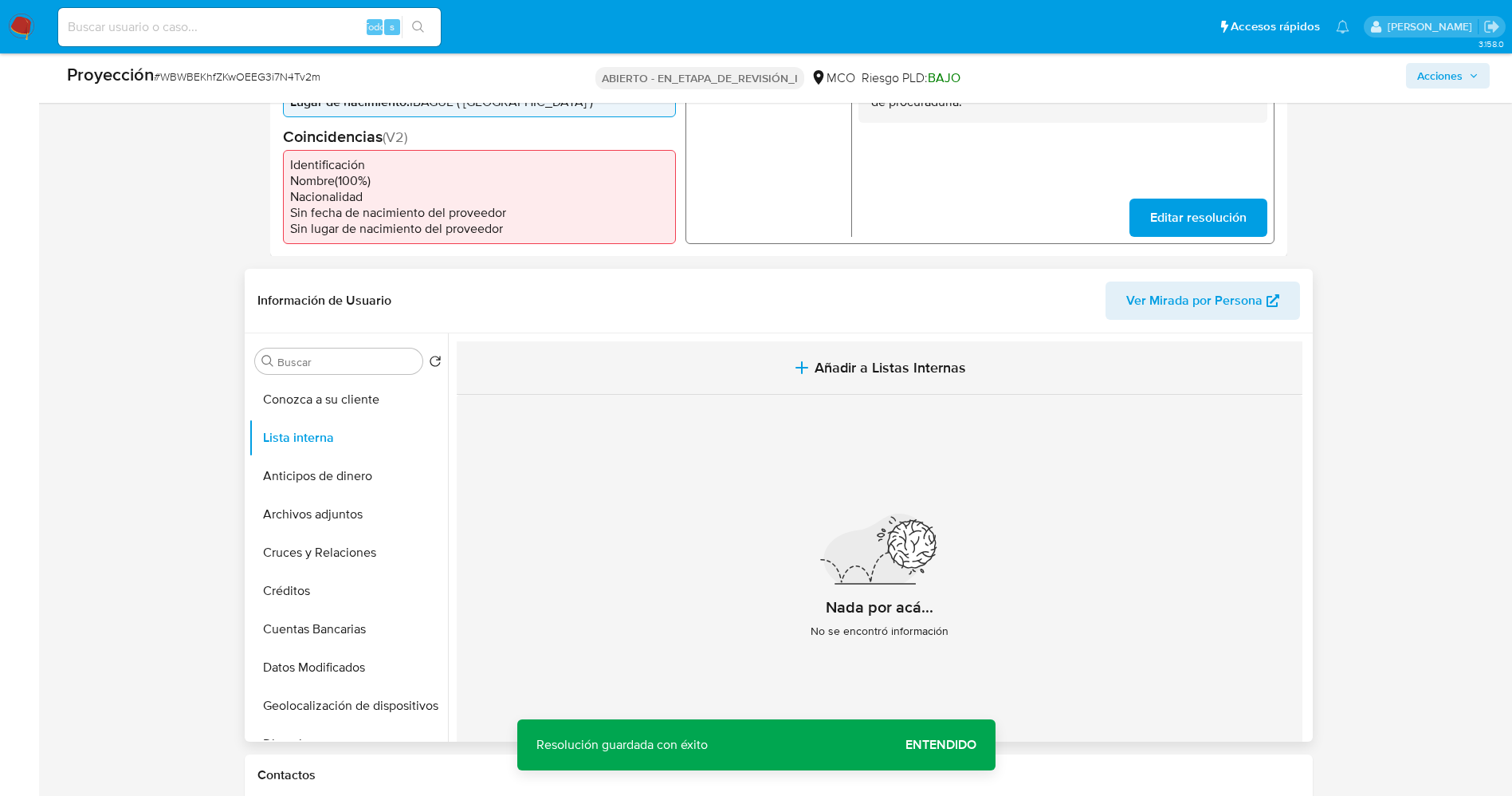
click at [998, 367] on button "Añadir a Listas Internas" at bounding box center [879, 368] width 845 height 53
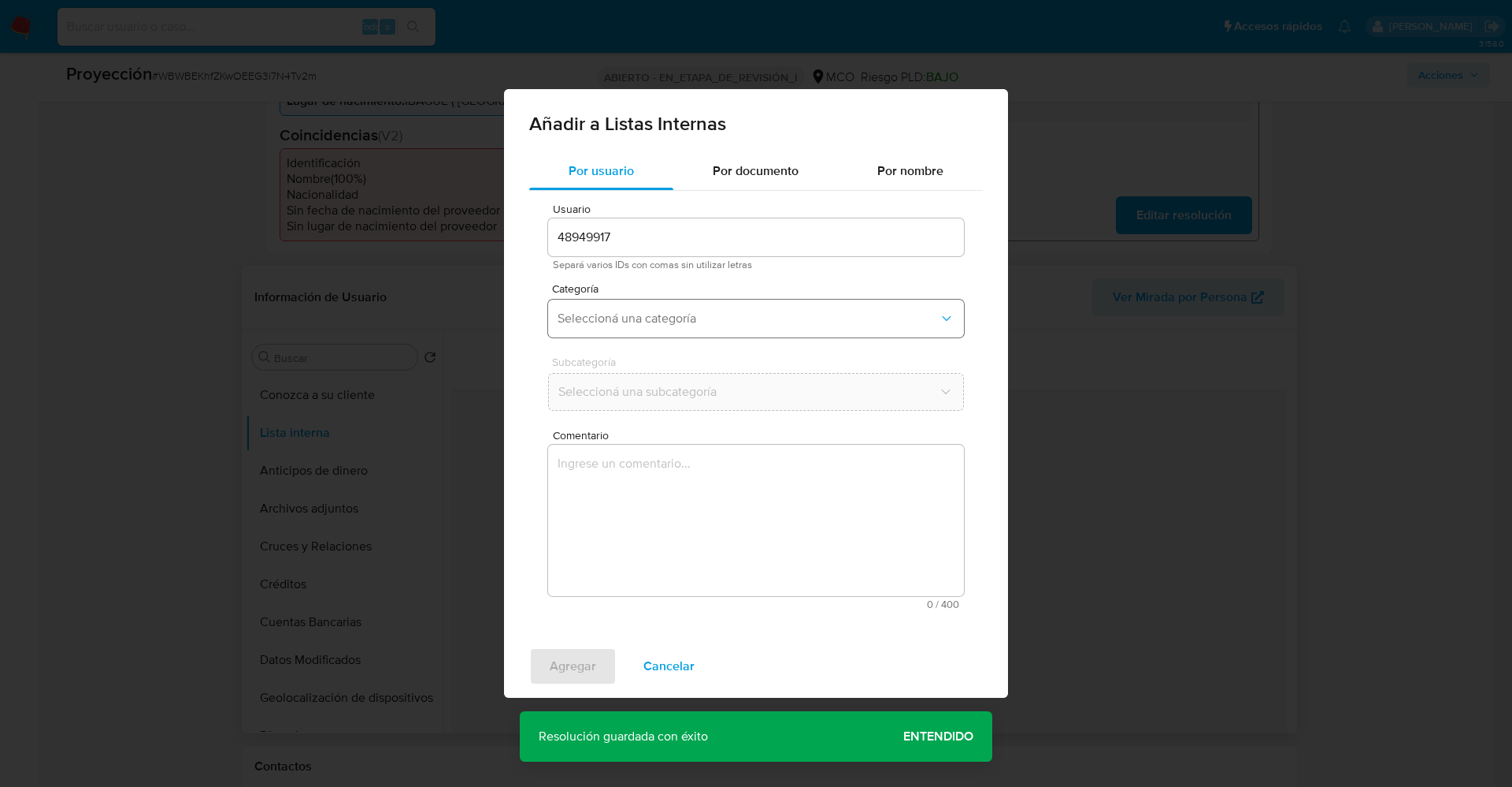
click at [743, 315] on span "Seleccioná una categoría" at bounding box center [748, 318] width 382 height 16
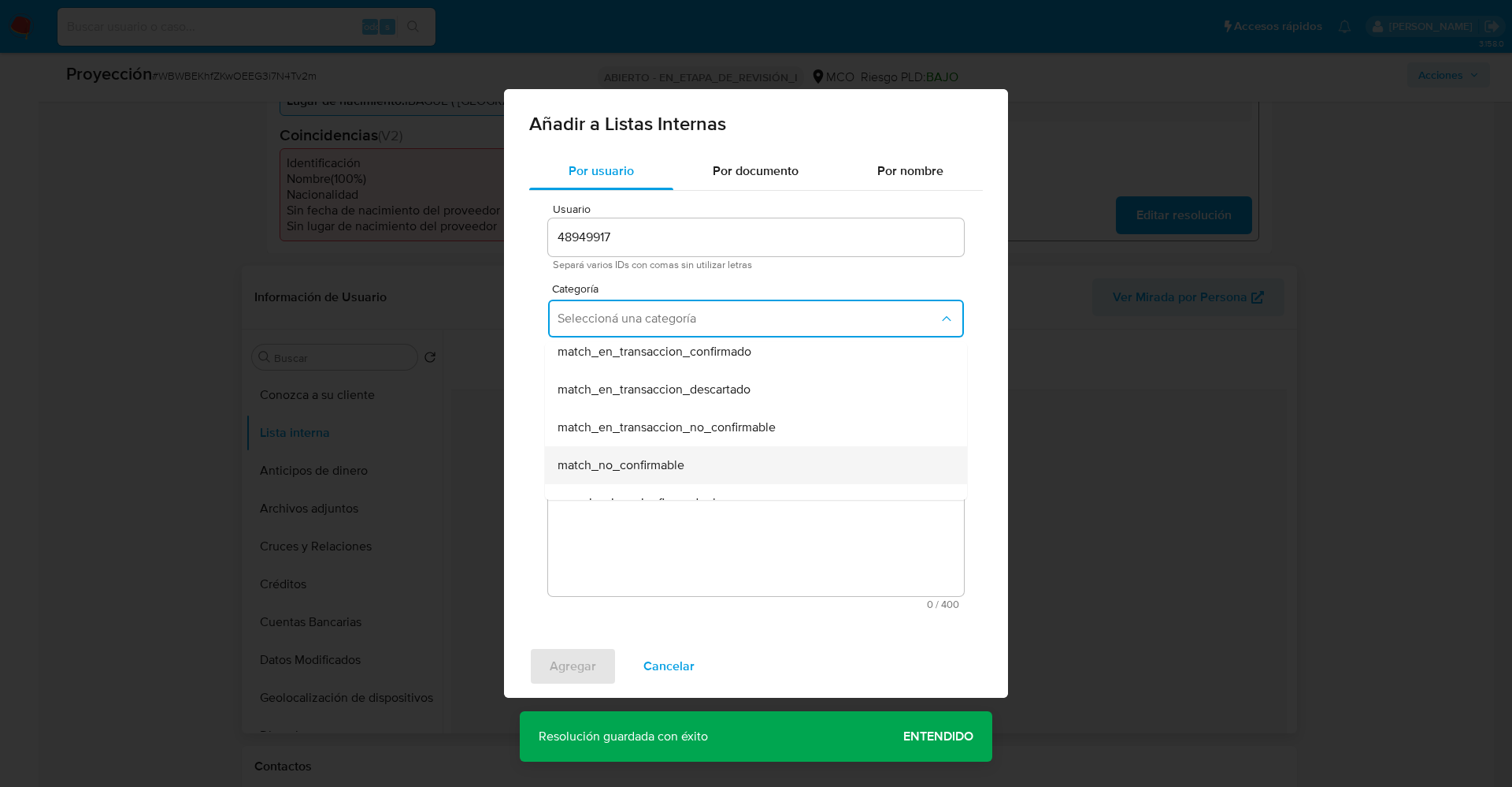
scroll to position [0, 0]
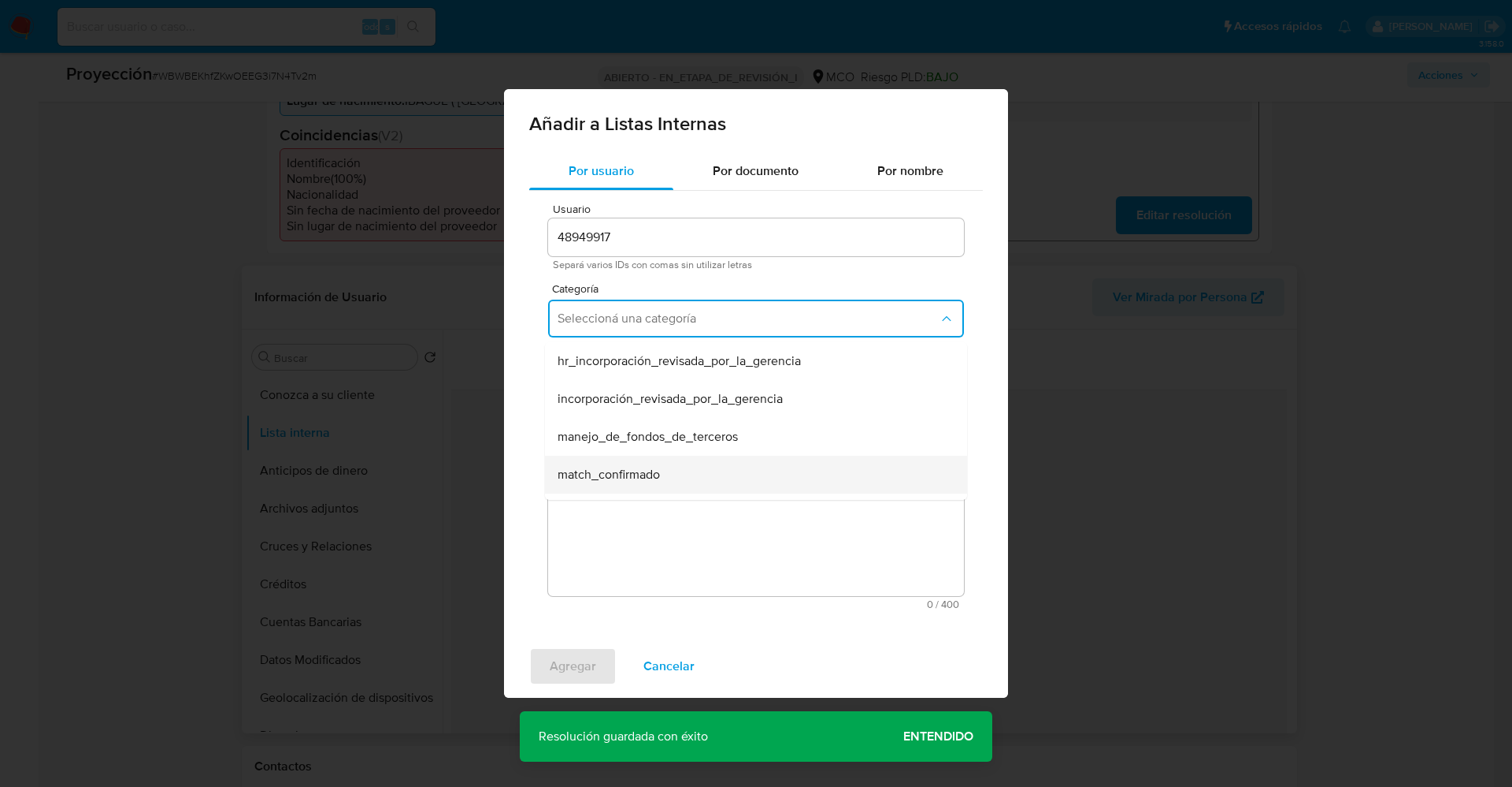
click at [655, 470] on span "match_confirmado" at bounding box center [608, 474] width 102 height 16
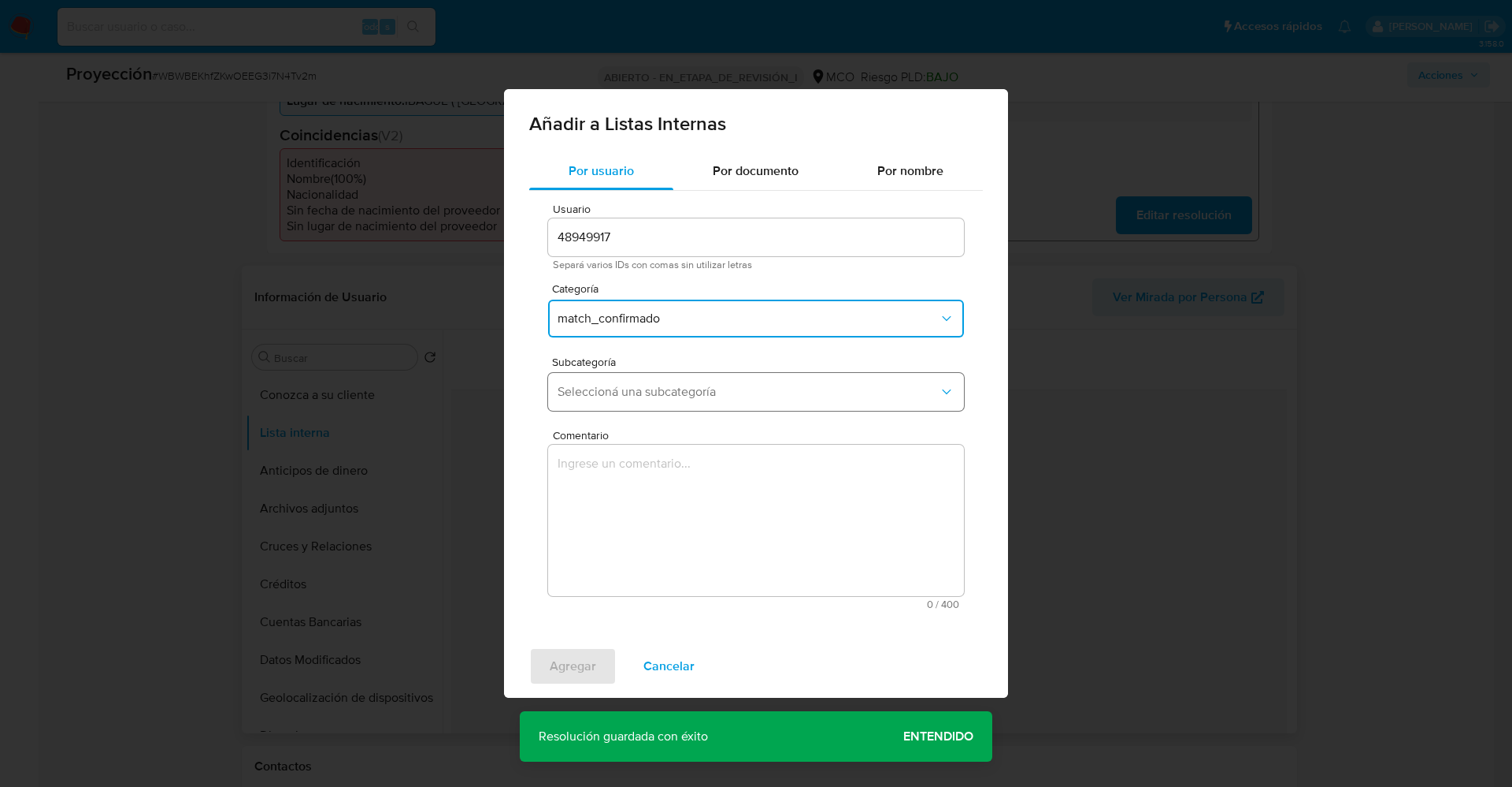
click at [698, 387] on span "Seleccioná una subcategoría" at bounding box center [748, 391] width 382 height 16
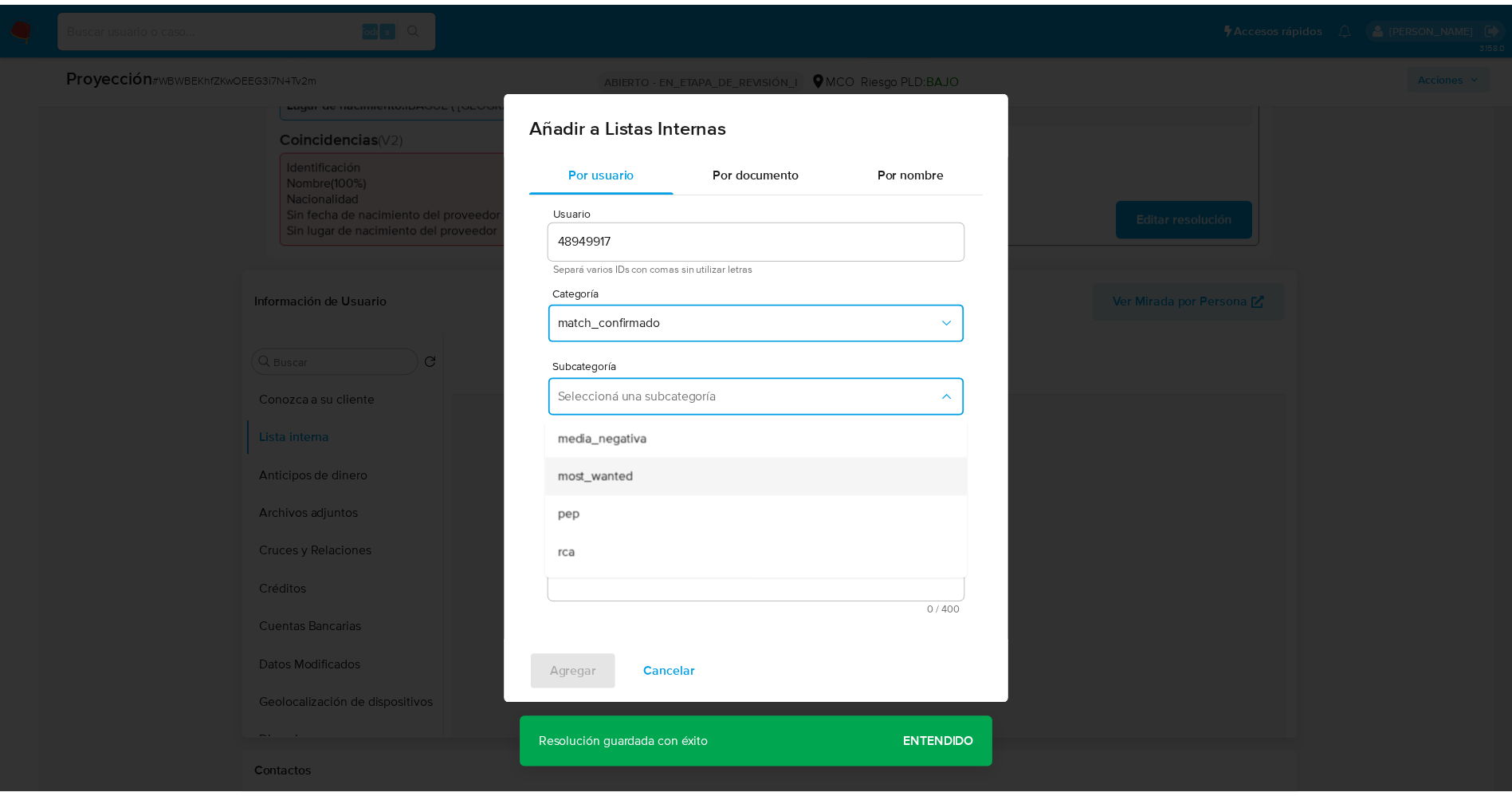
scroll to position [108, 0]
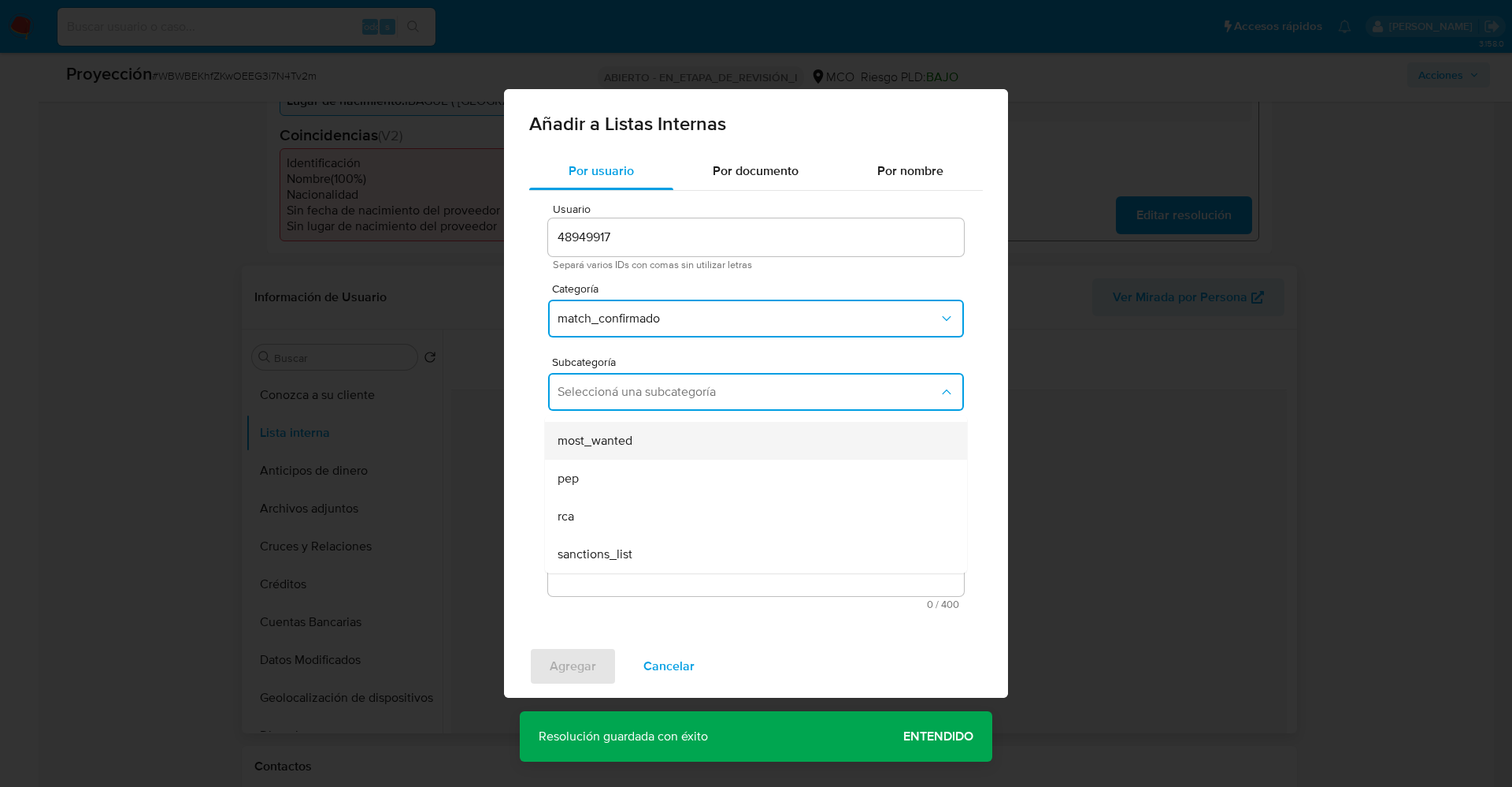
click at [660, 447] on div "most_wanted" at bounding box center [751, 440] width 387 height 38
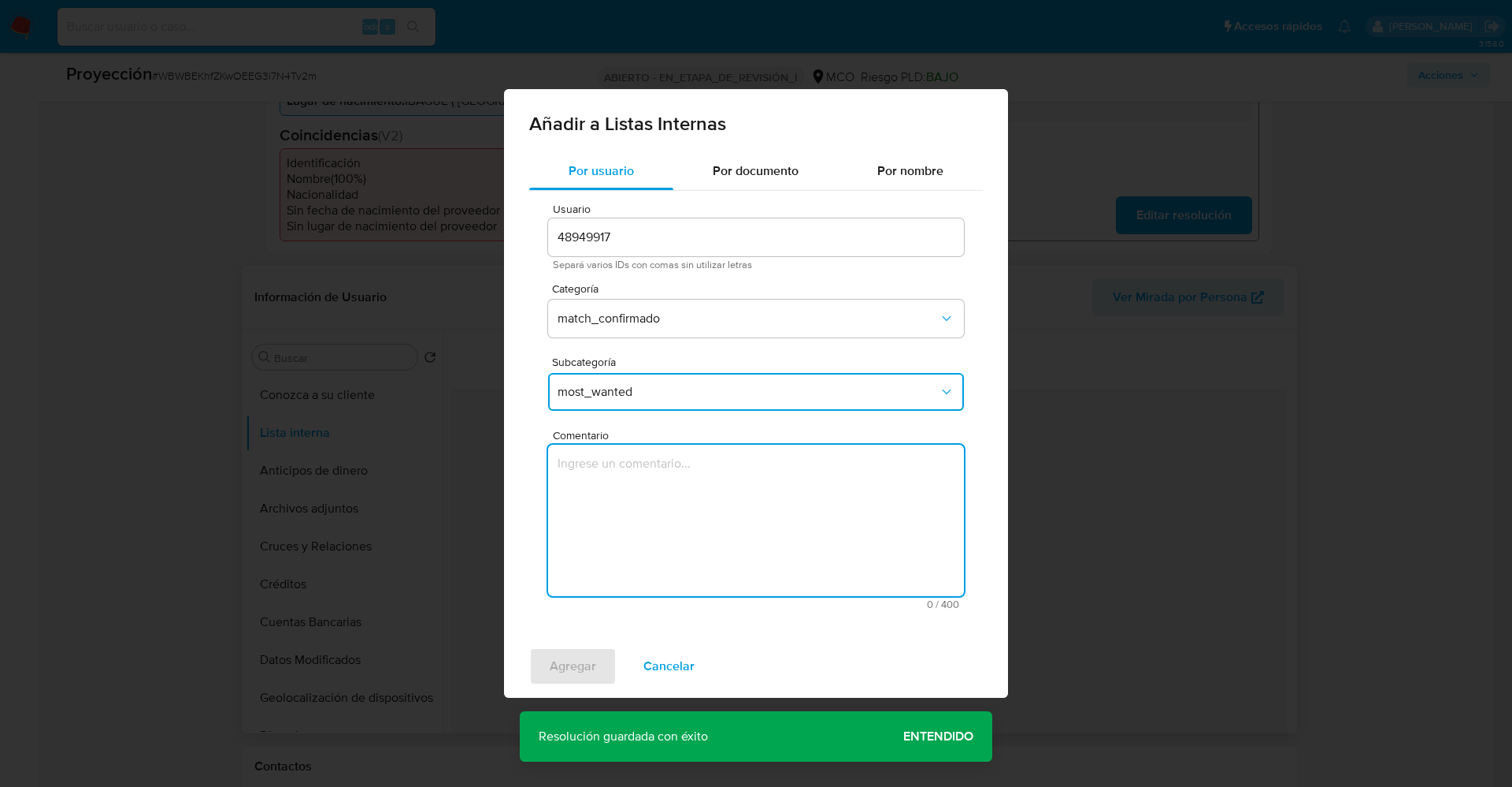
click at [646, 482] on textarea "Comentario" at bounding box center [756, 520] width 416 height 151
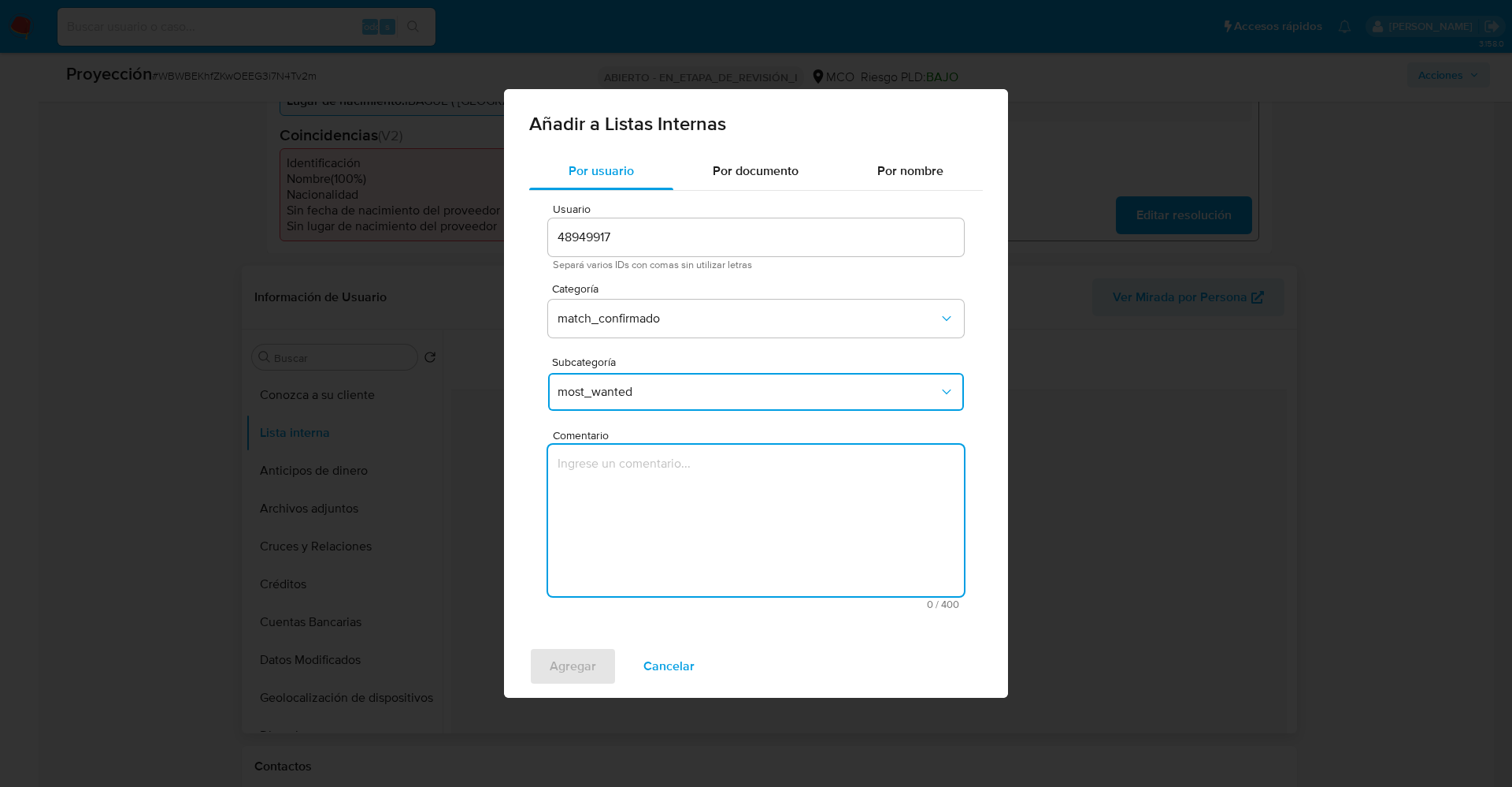
type textarea "Óscar Andrés Saavedra Finzón CC 14397022"
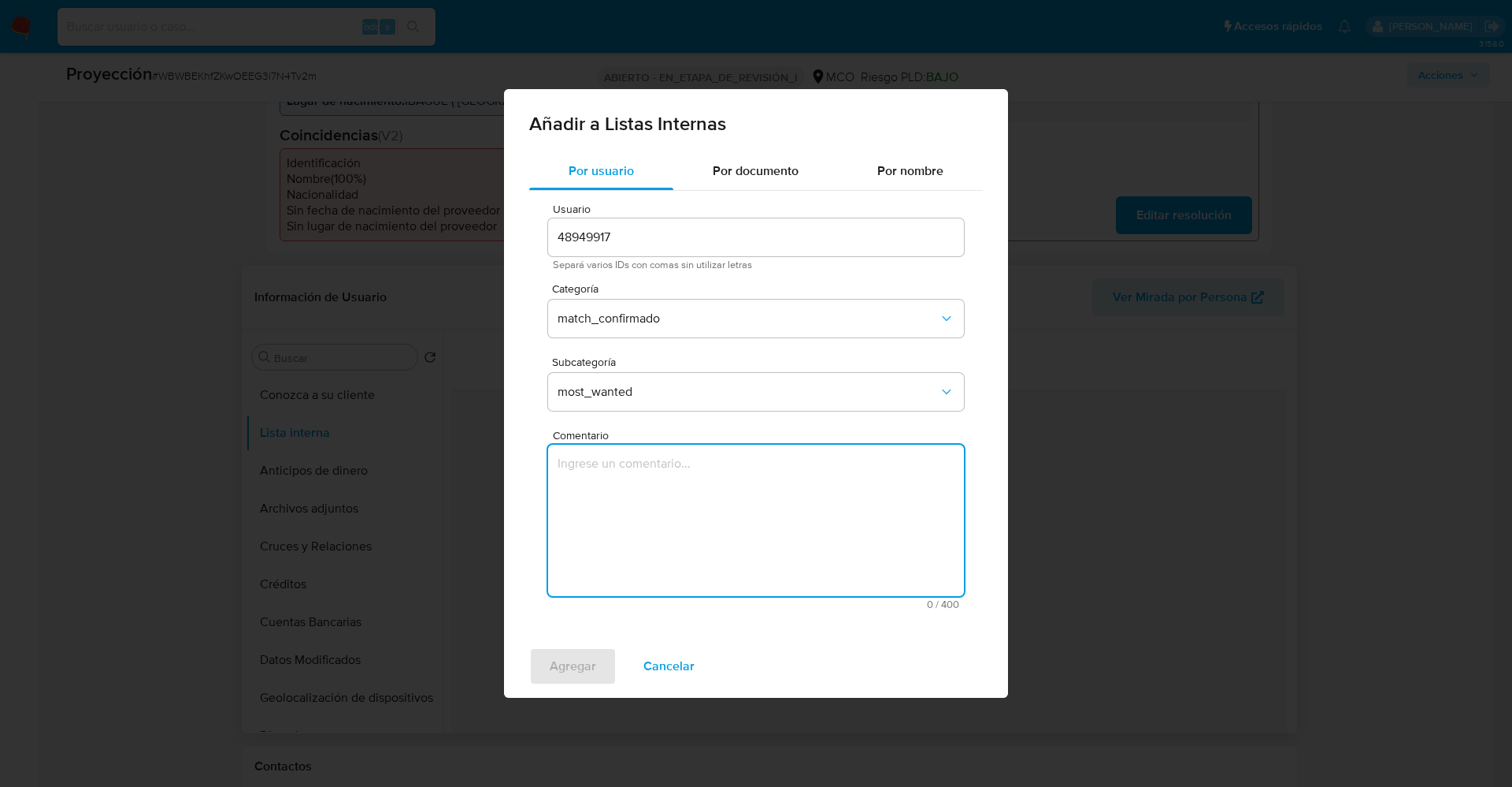
click at [796, 518] on textarea "Comentario" at bounding box center [756, 520] width 416 height 151
paste textarea "El titular de la cuenta esÓscar Andrés Saavedra Finzón CC 14397022..Se genera m…"
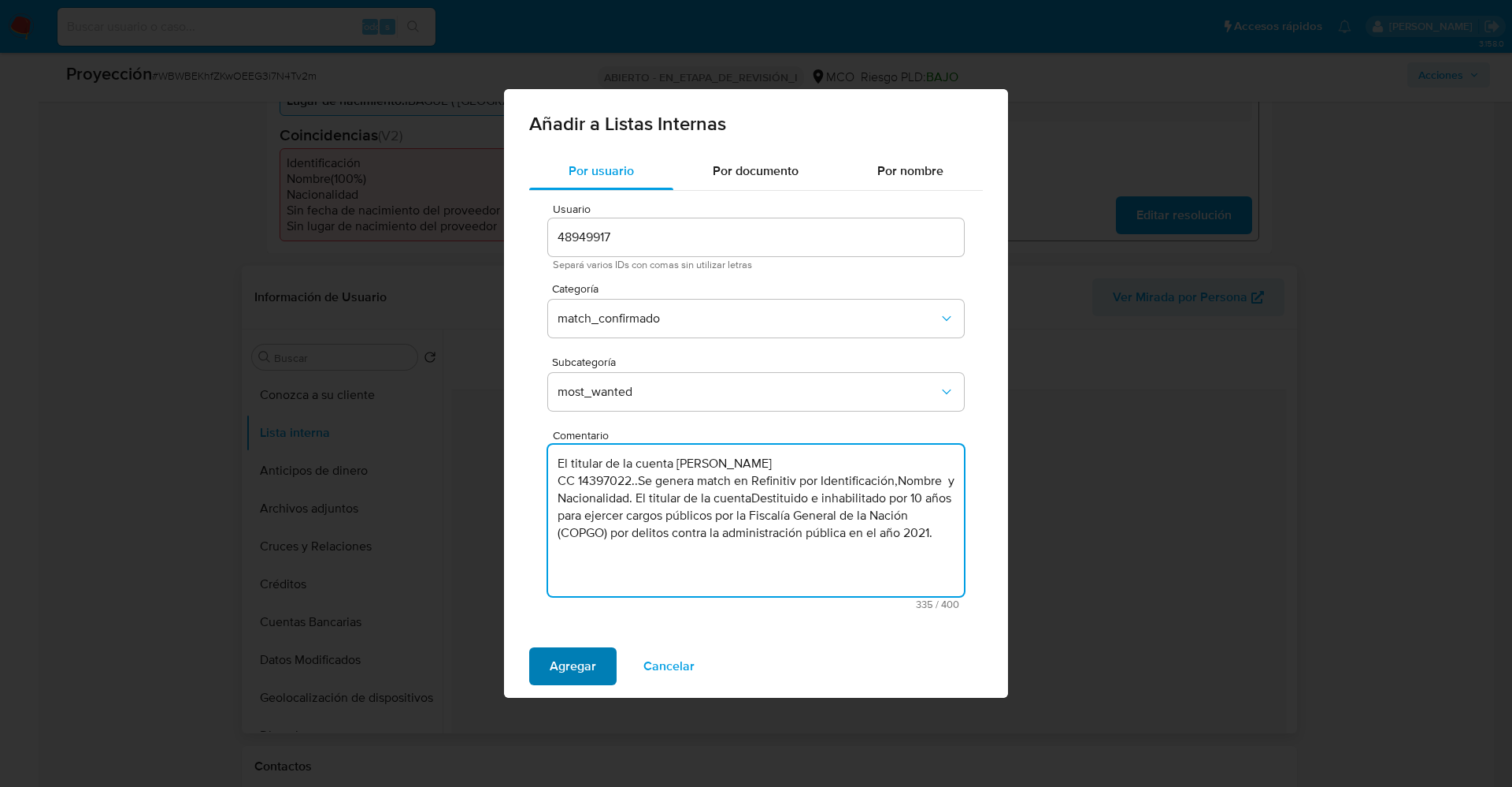
type textarea "El titular de la cuenta esÓscar Andrés Saavedra Finzón CC 14397022..Se genera m…"
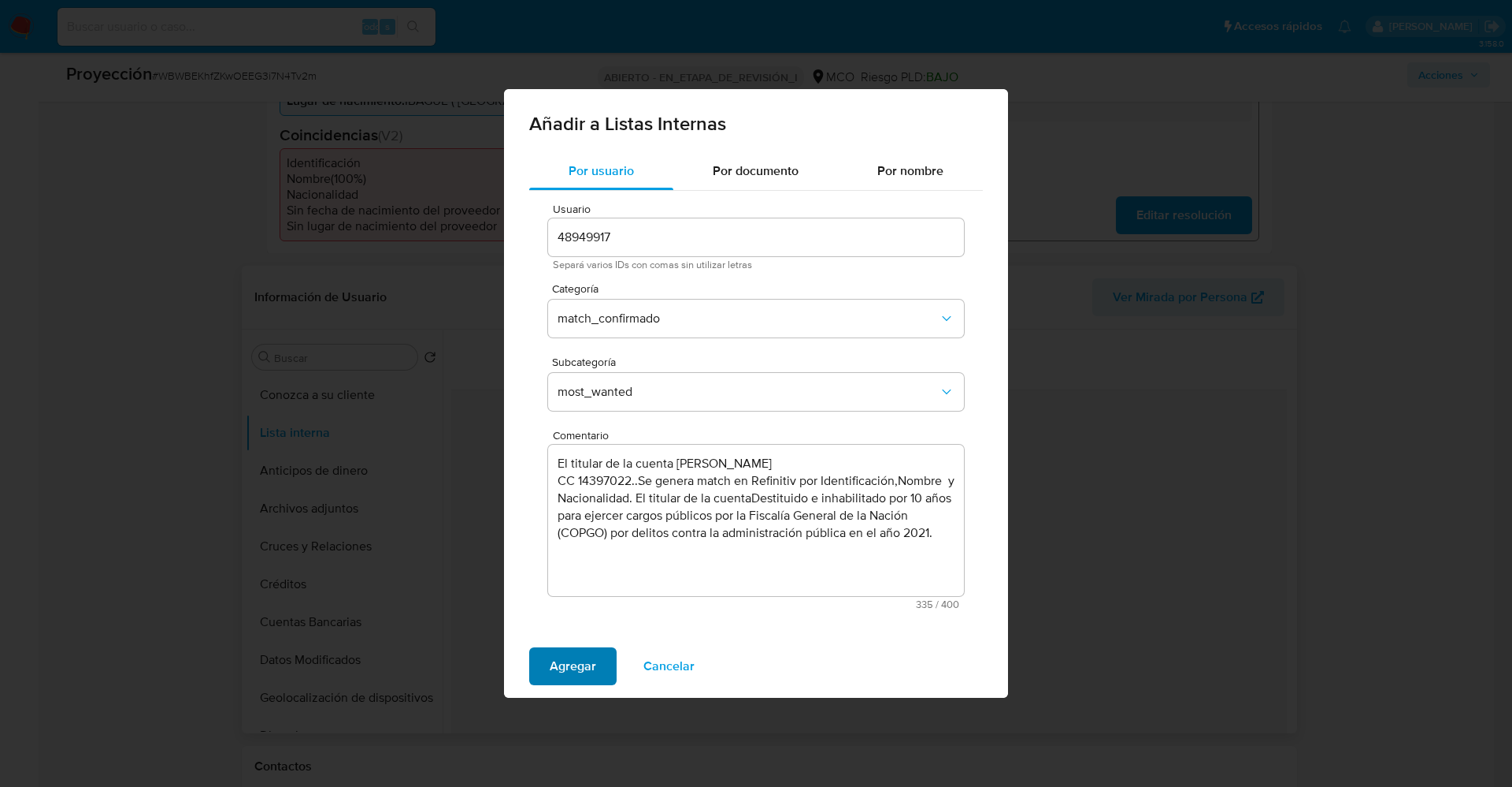
click at [558, 524] on span "Agregar" at bounding box center [572, 666] width 46 height 35
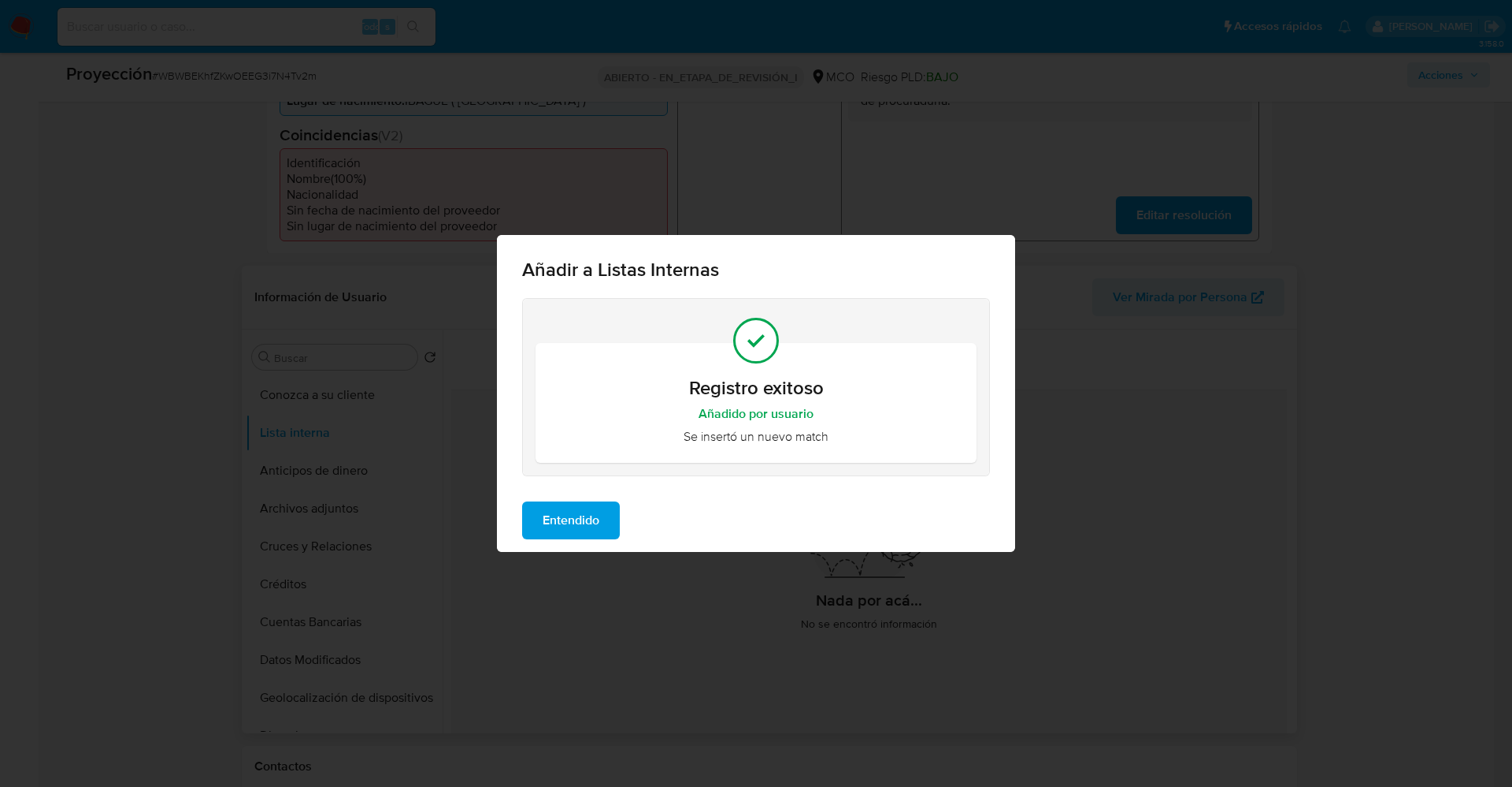
click at [564, 516] on span "Entendido" at bounding box center [571, 520] width 56 height 35
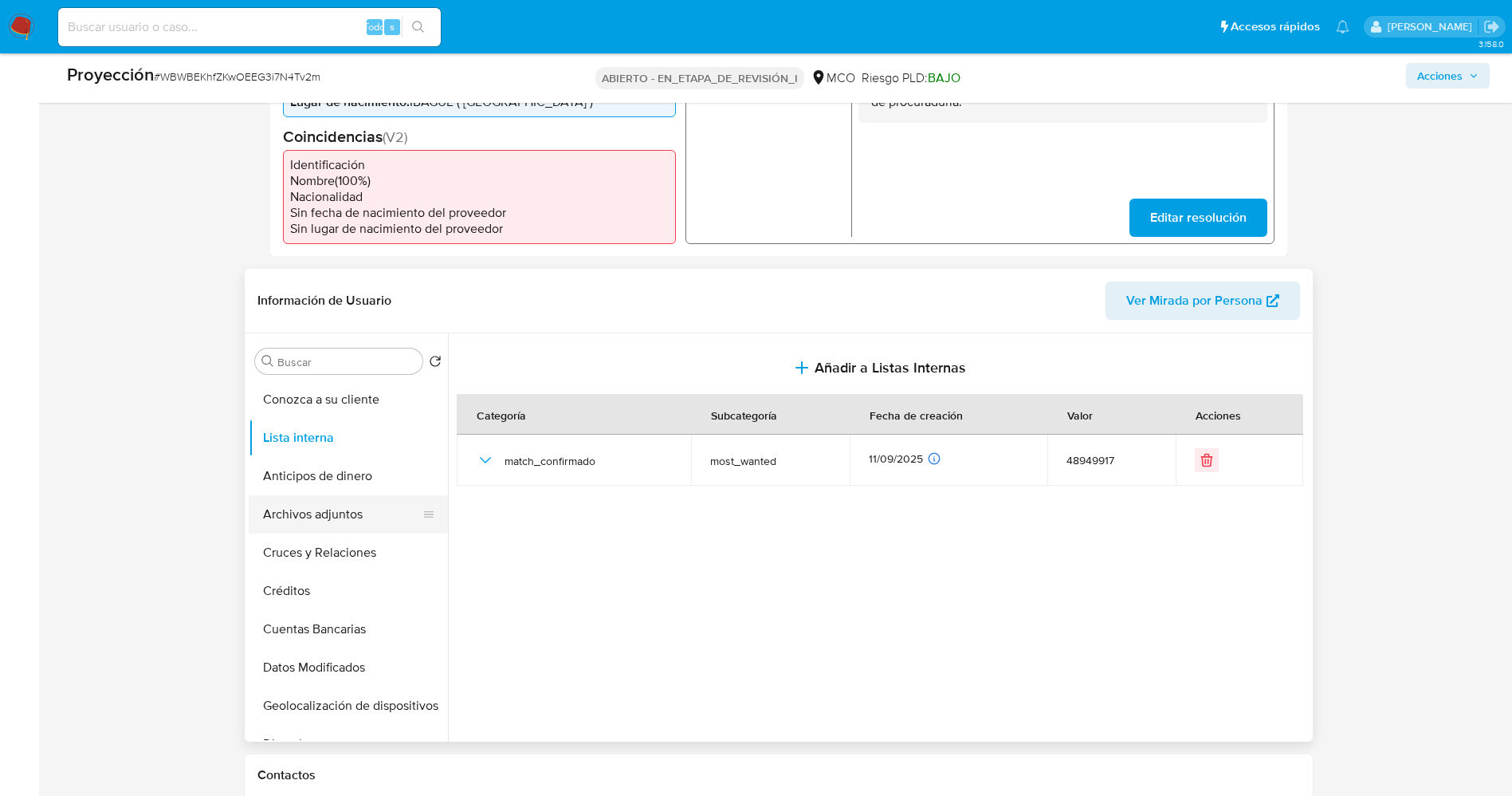
click at [318, 522] on button "Archivos adjuntos" at bounding box center [342, 514] width 186 height 38
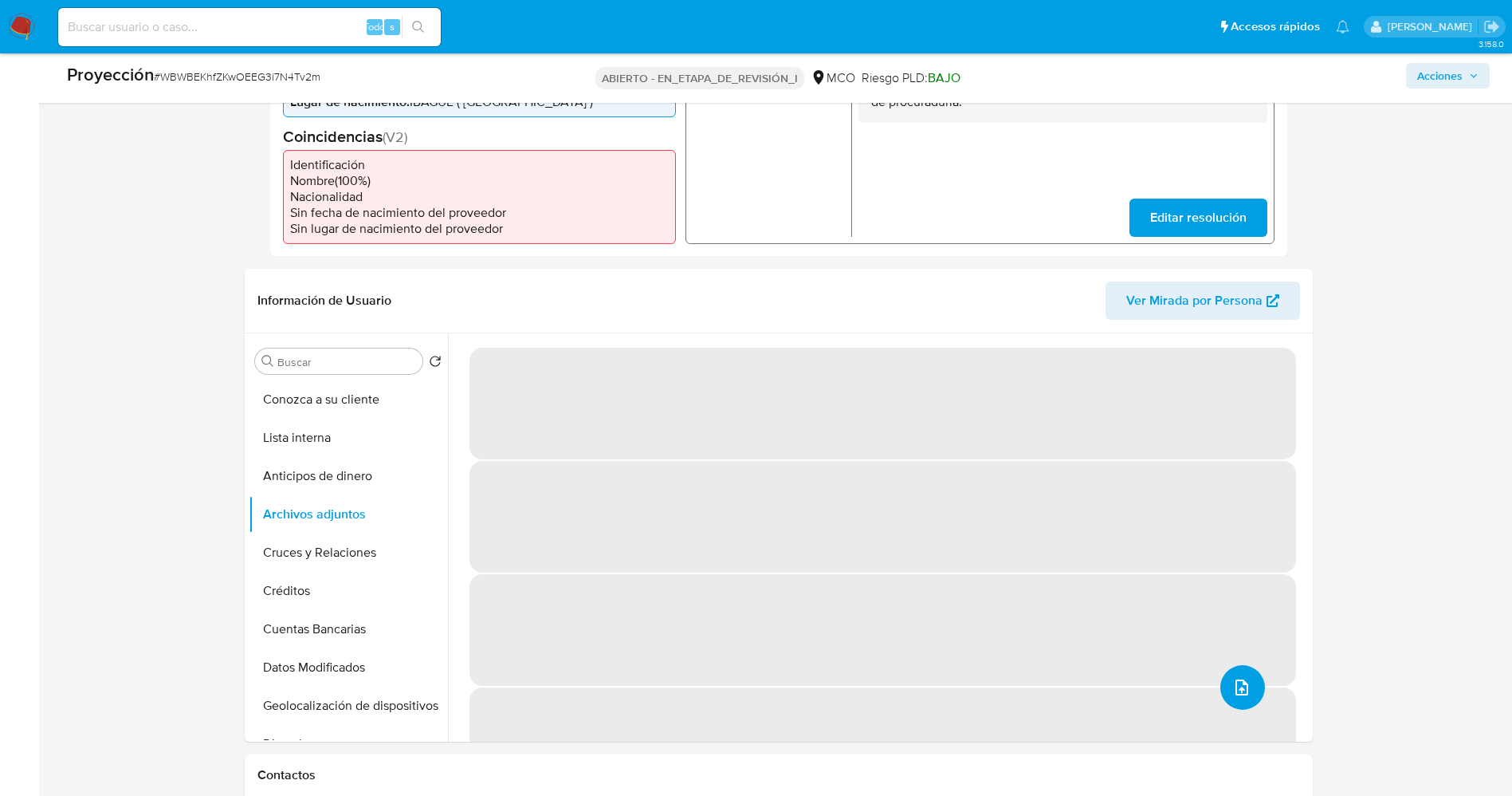
click at [1019, 530] on button "upload-file" at bounding box center [1242, 687] width 45 height 45
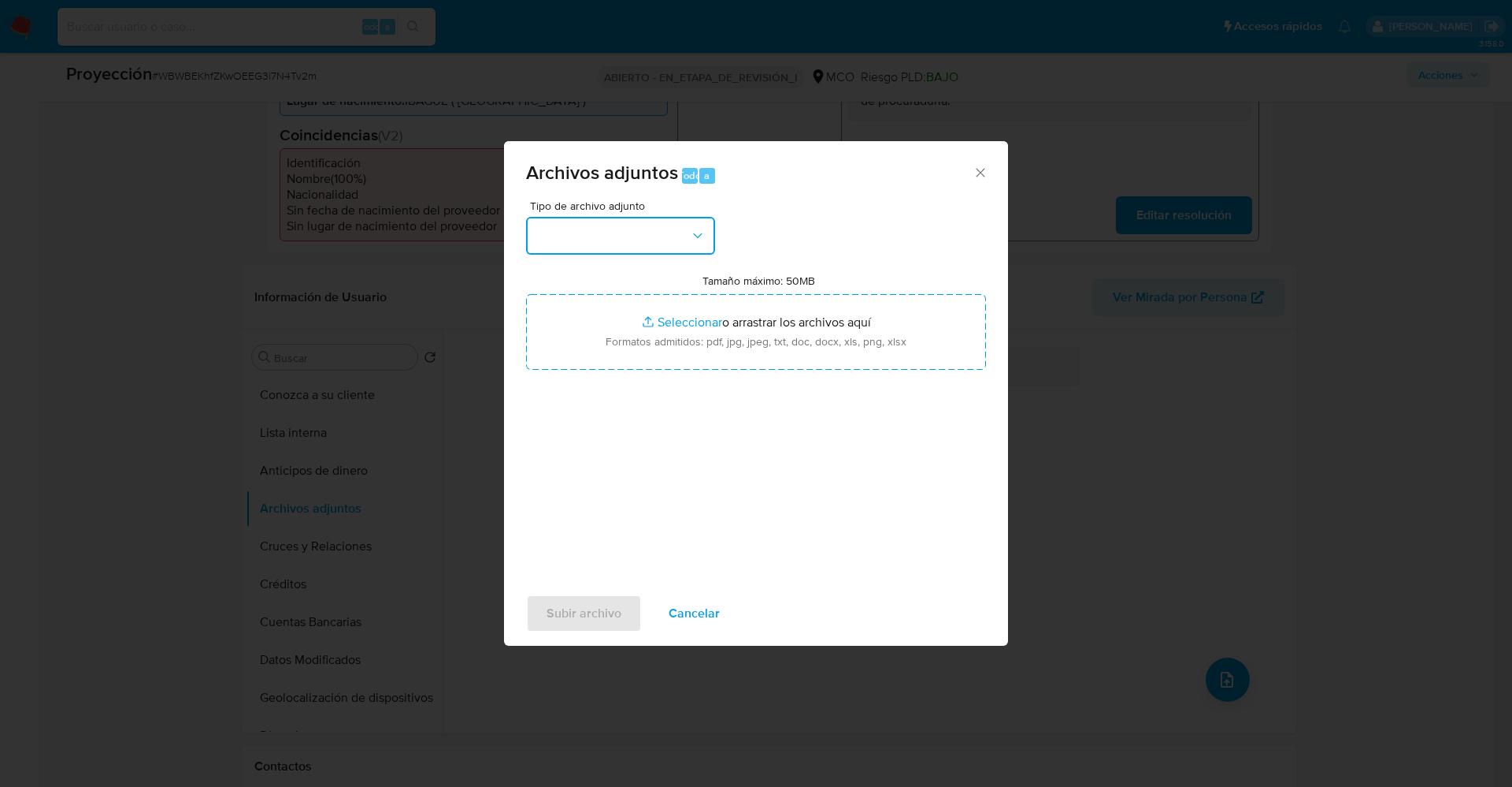
click at [606, 246] on button "button" at bounding box center [620, 236] width 189 height 38
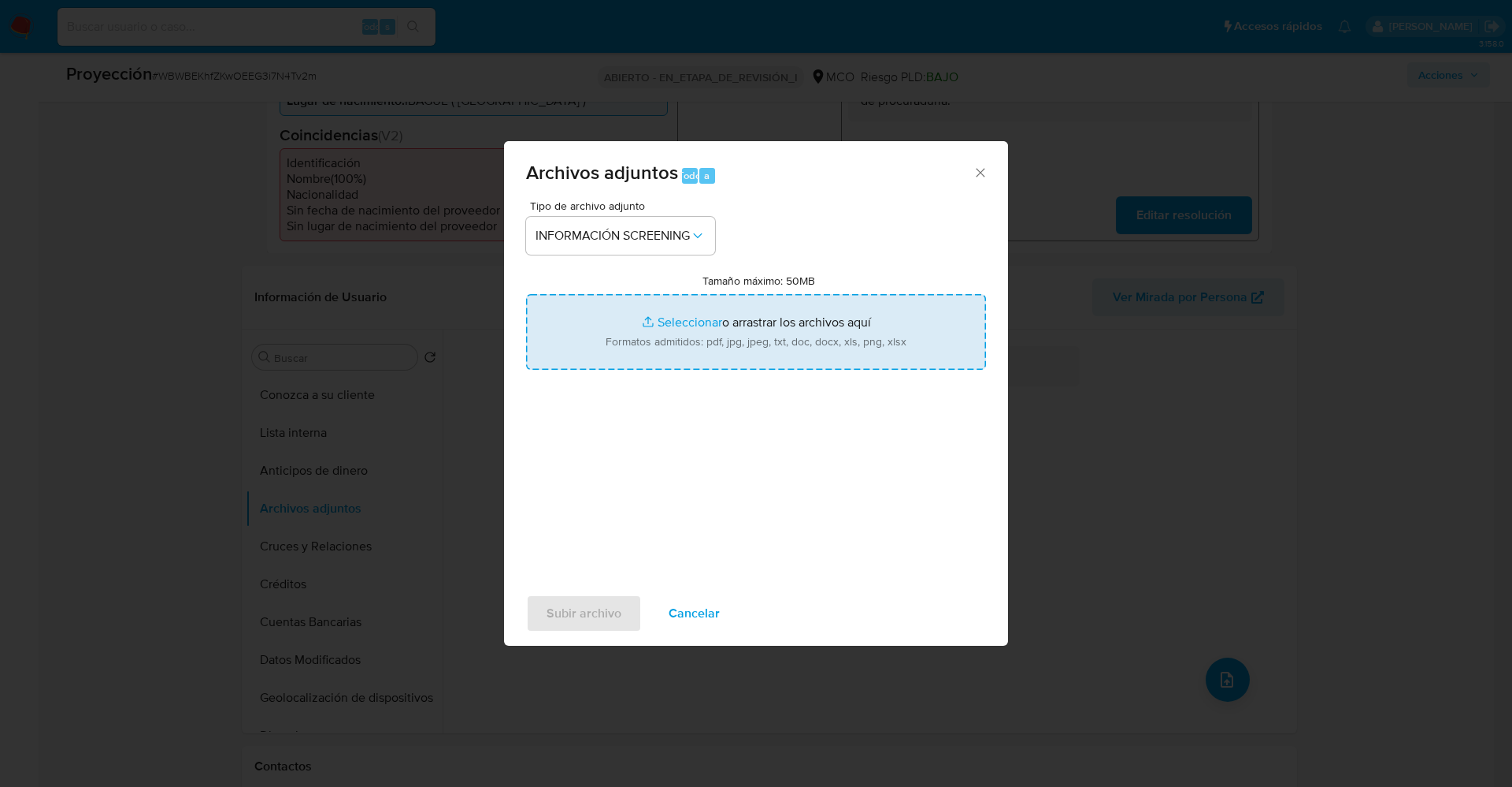
type input "C:\fakepath\_Óscar Andrés Saavedra Finzón_ lavado de dinero - Buscar con Google…"
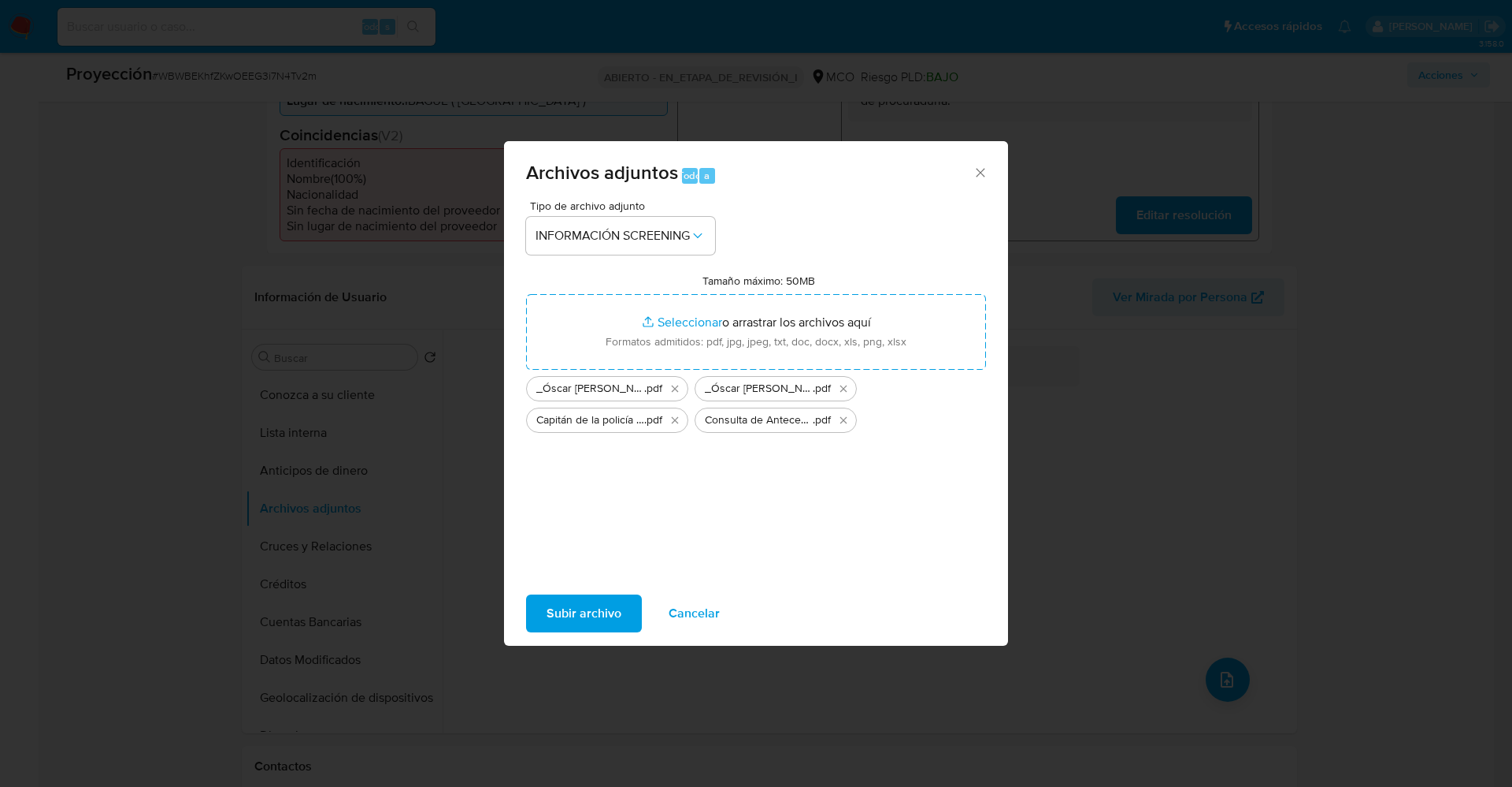
click at [562, 524] on span "Subir archivo" at bounding box center [585, 613] width 75 height 35
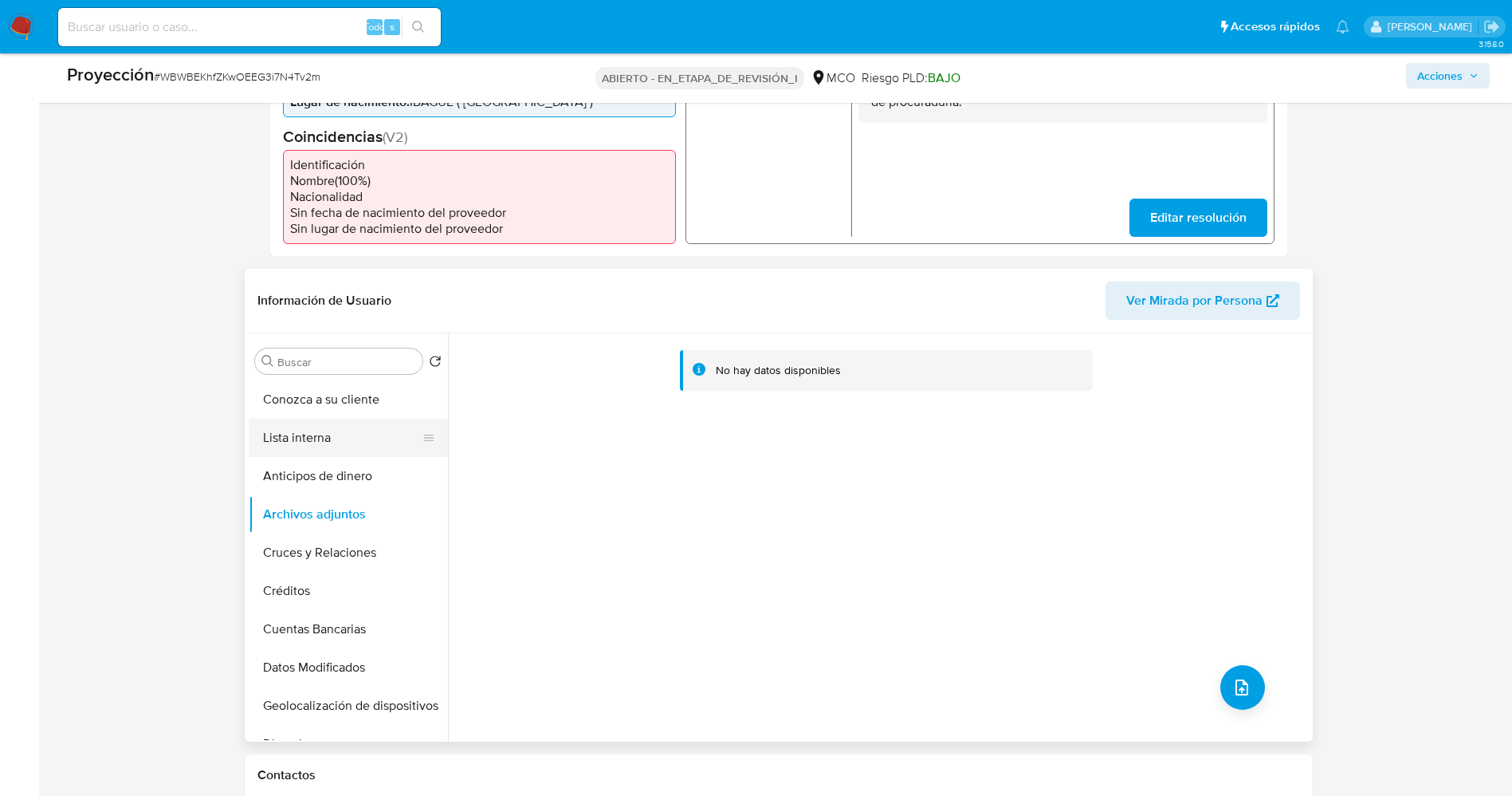
click at [304, 421] on button "Lista interna" at bounding box center [342, 437] width 186 height 38
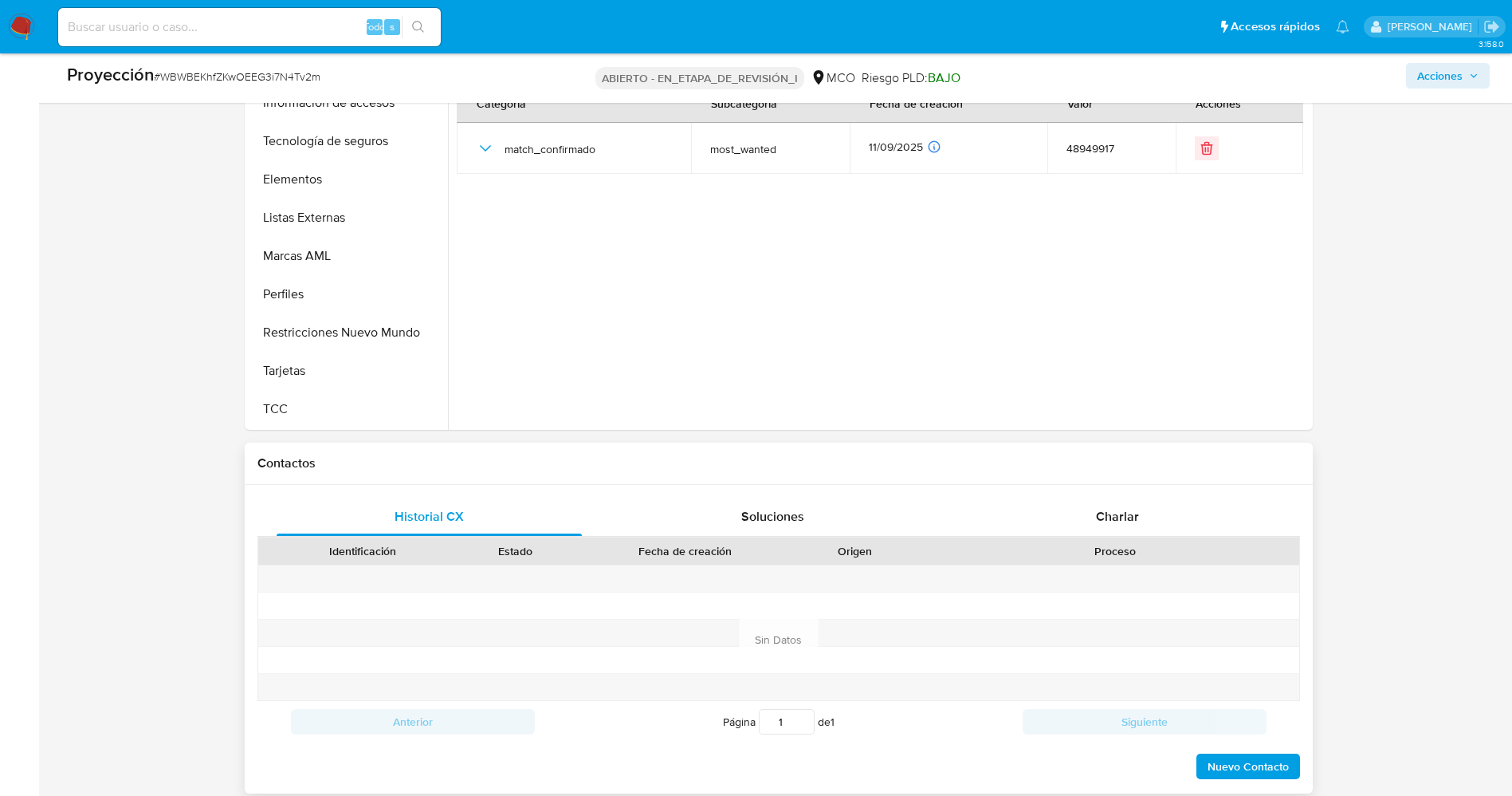
scroll to position [957, 0]
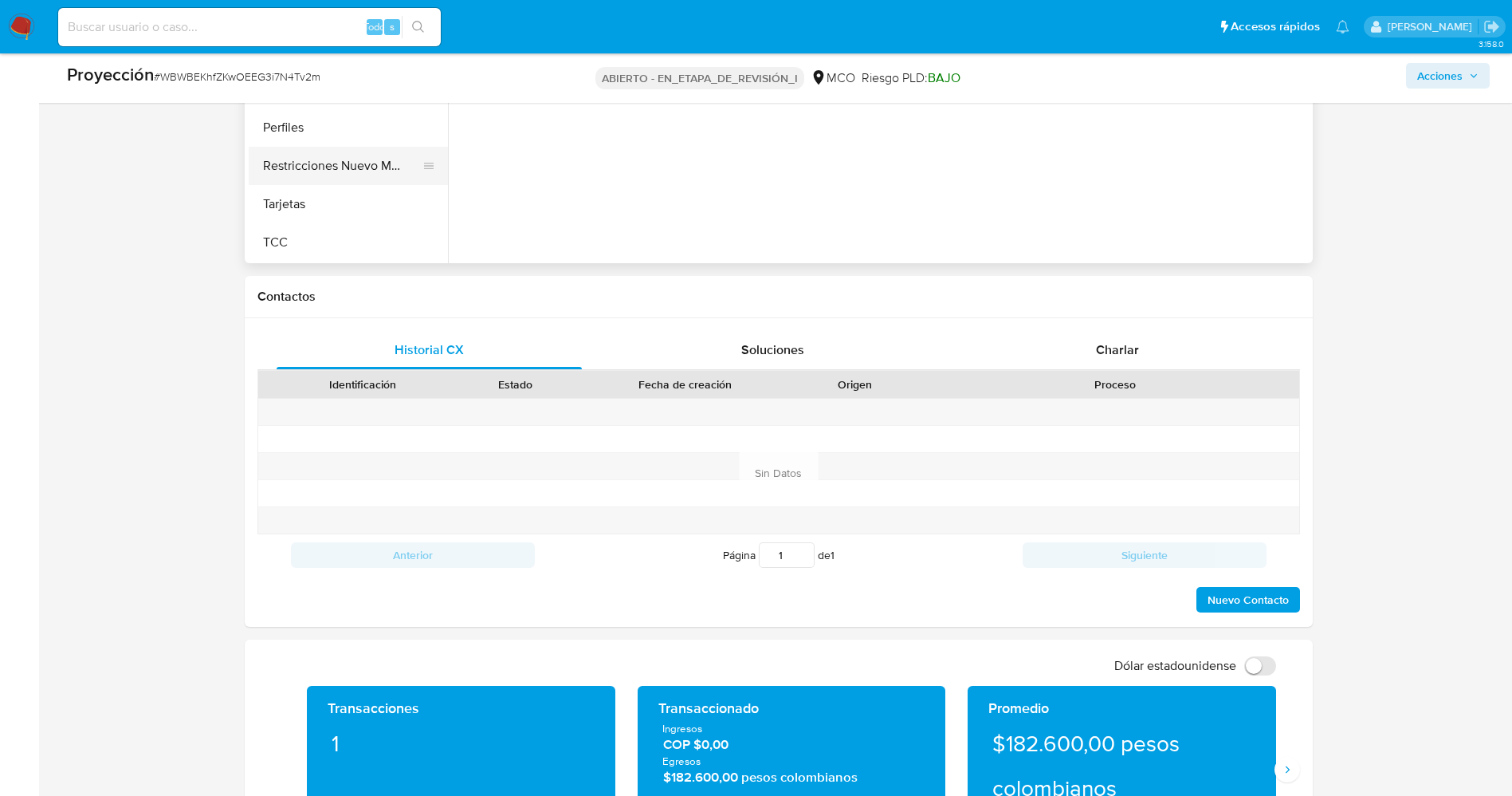
click at [322, 168] on button "Restricciones Nuevo Mundo" at bounding box center [342, 165] width 186 height 38
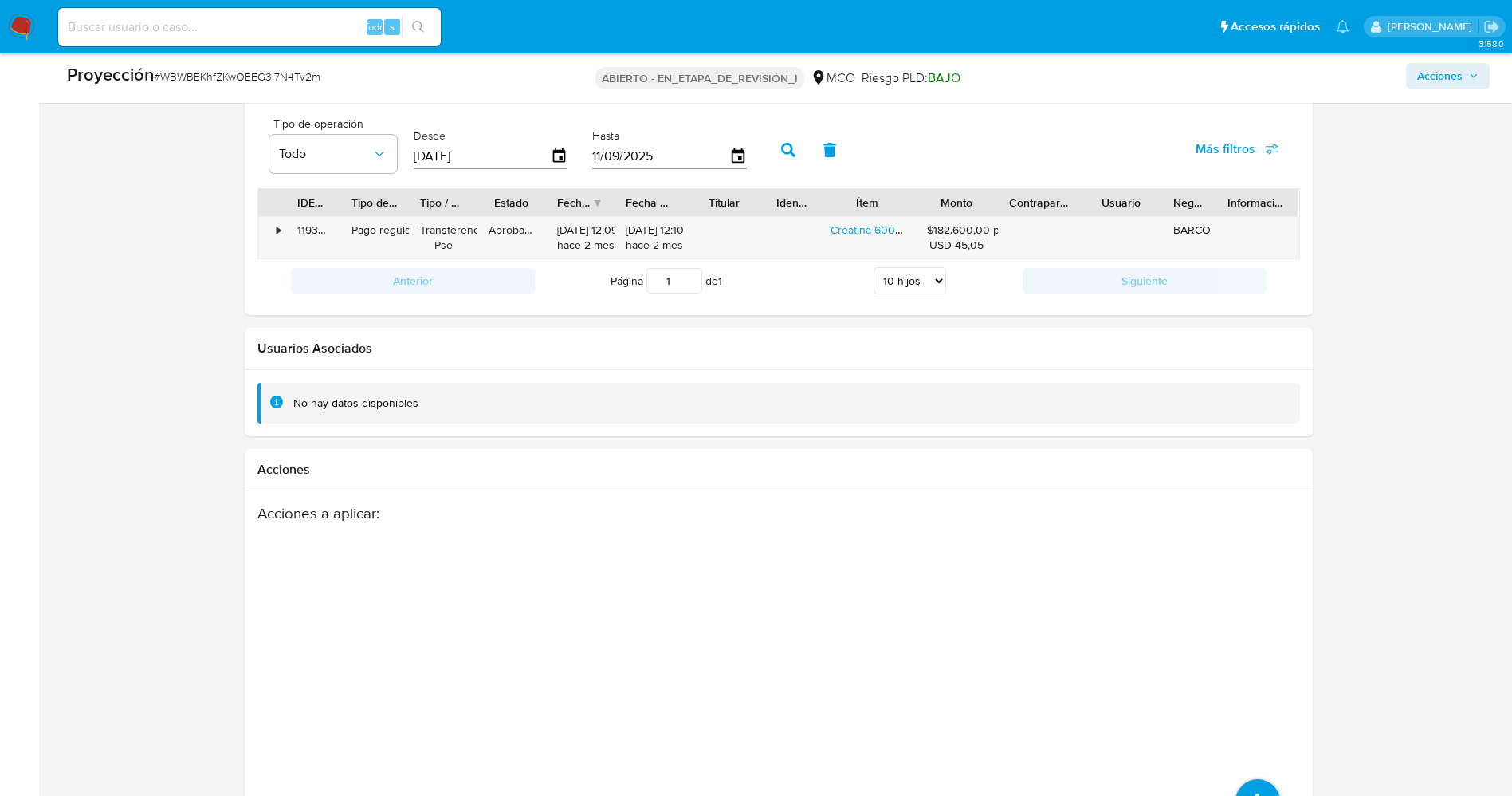
scroll to position [2307, 0]
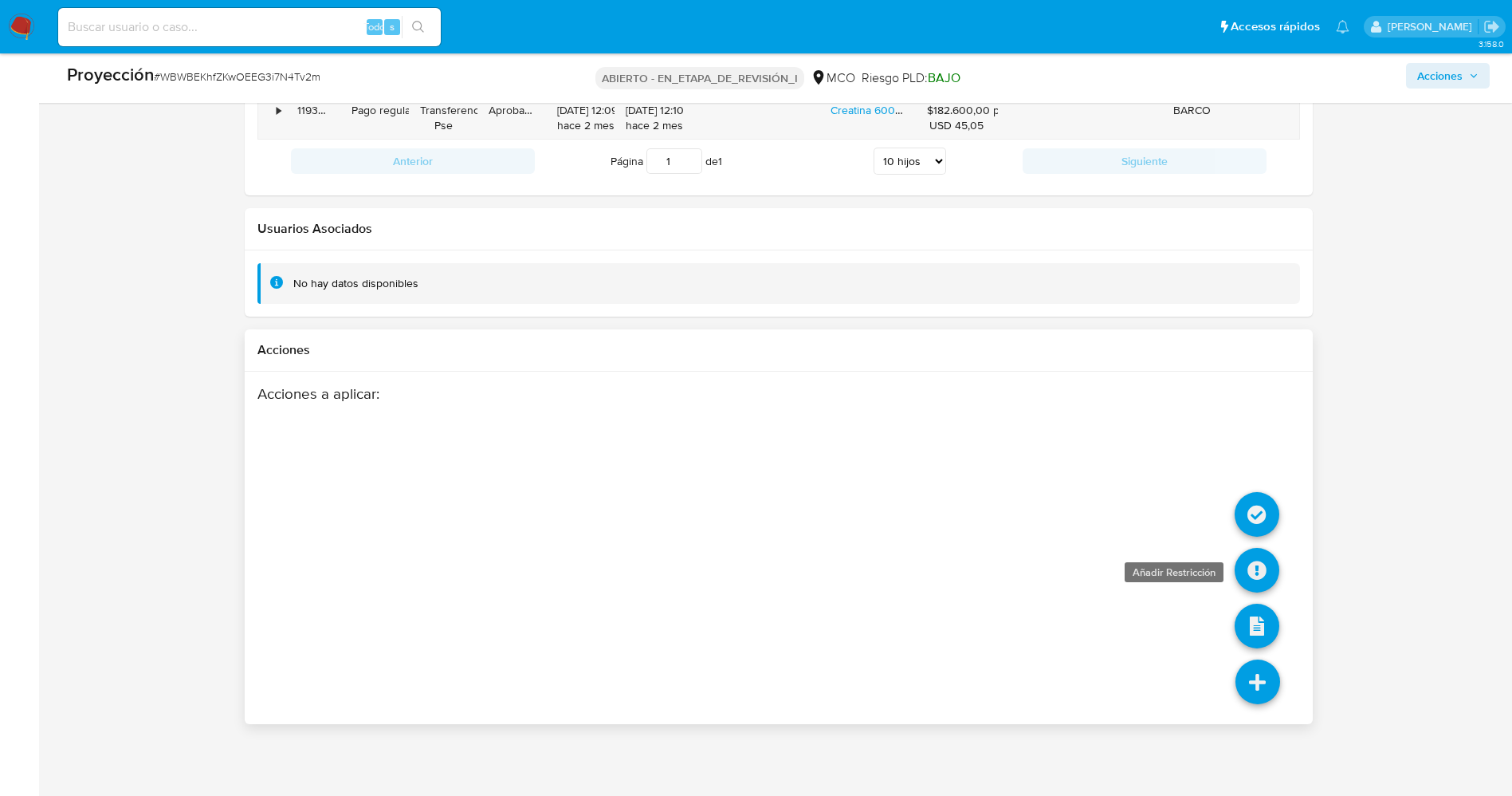
click at [1019, 530] on icon at bounding box center [1256, 570] width 45 height 45
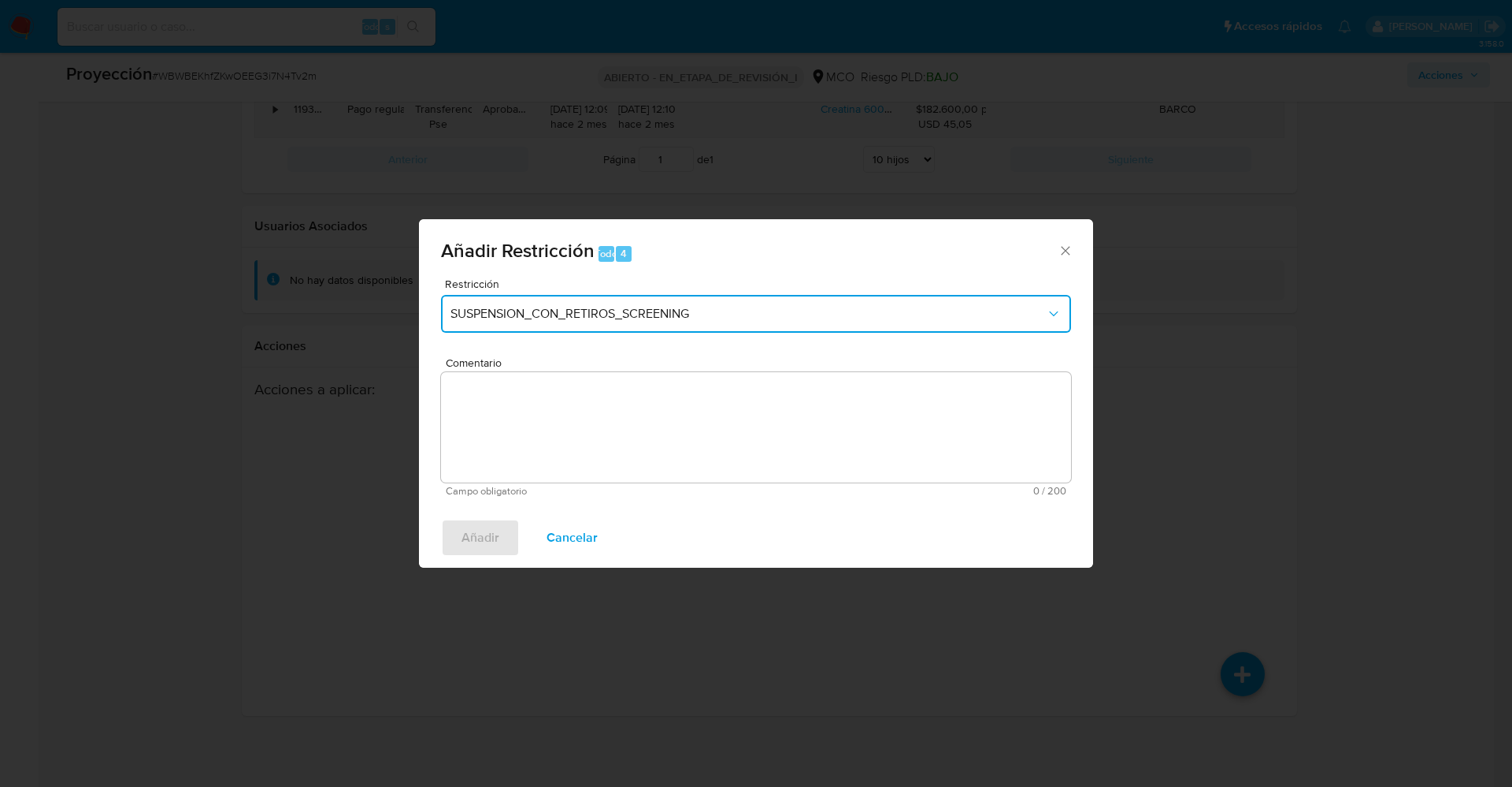
click at [611, 309] on span "SUSPENSION_CON_RETIROS_SCREENING" at bounding box center [748, 313] width 596 height 16
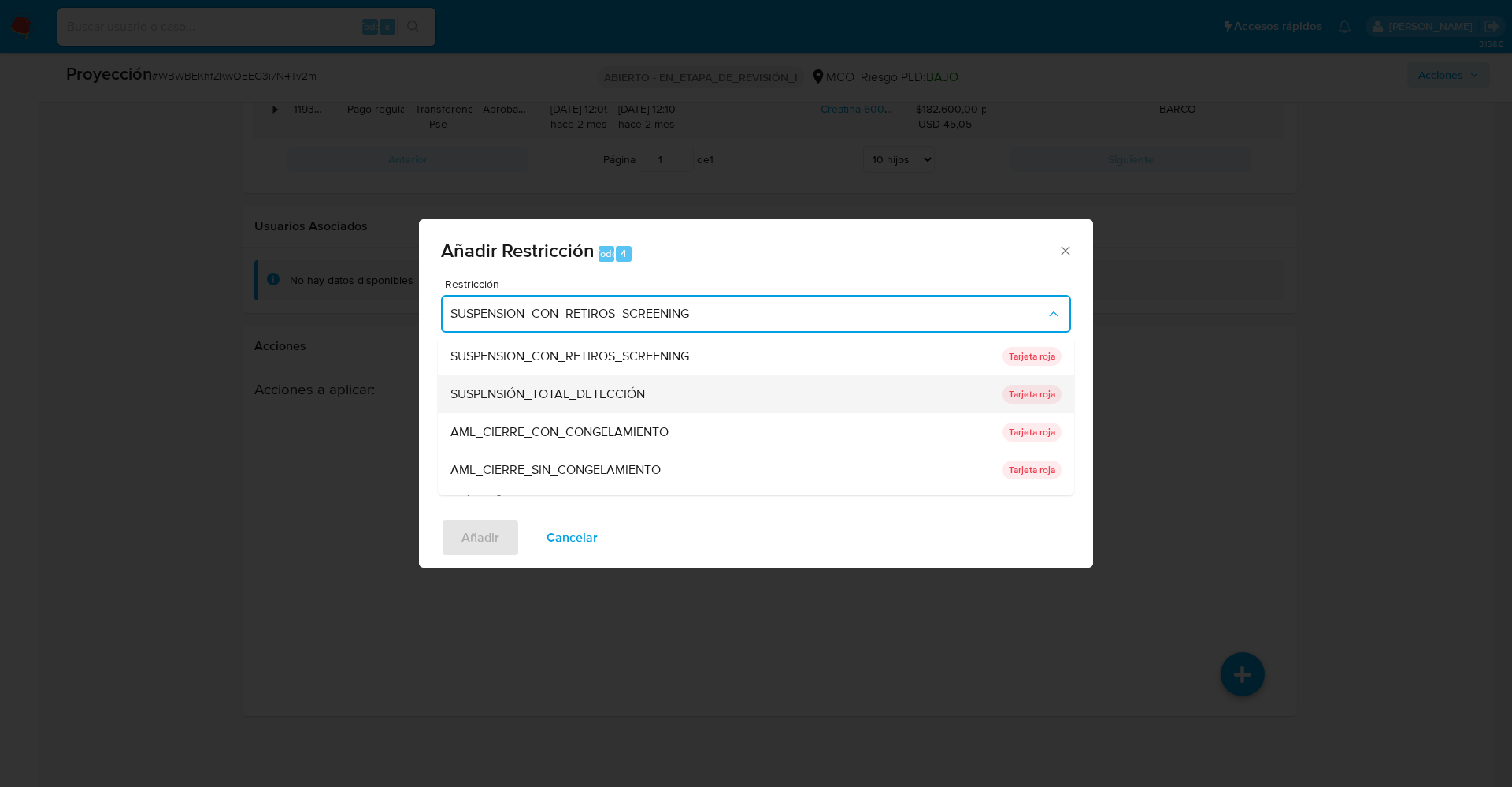
click at [598, 387] on font "SUSPENSIÓN_TOTAL_DETECCIÓN" at bounding box center [547, 393] width 195 height 18
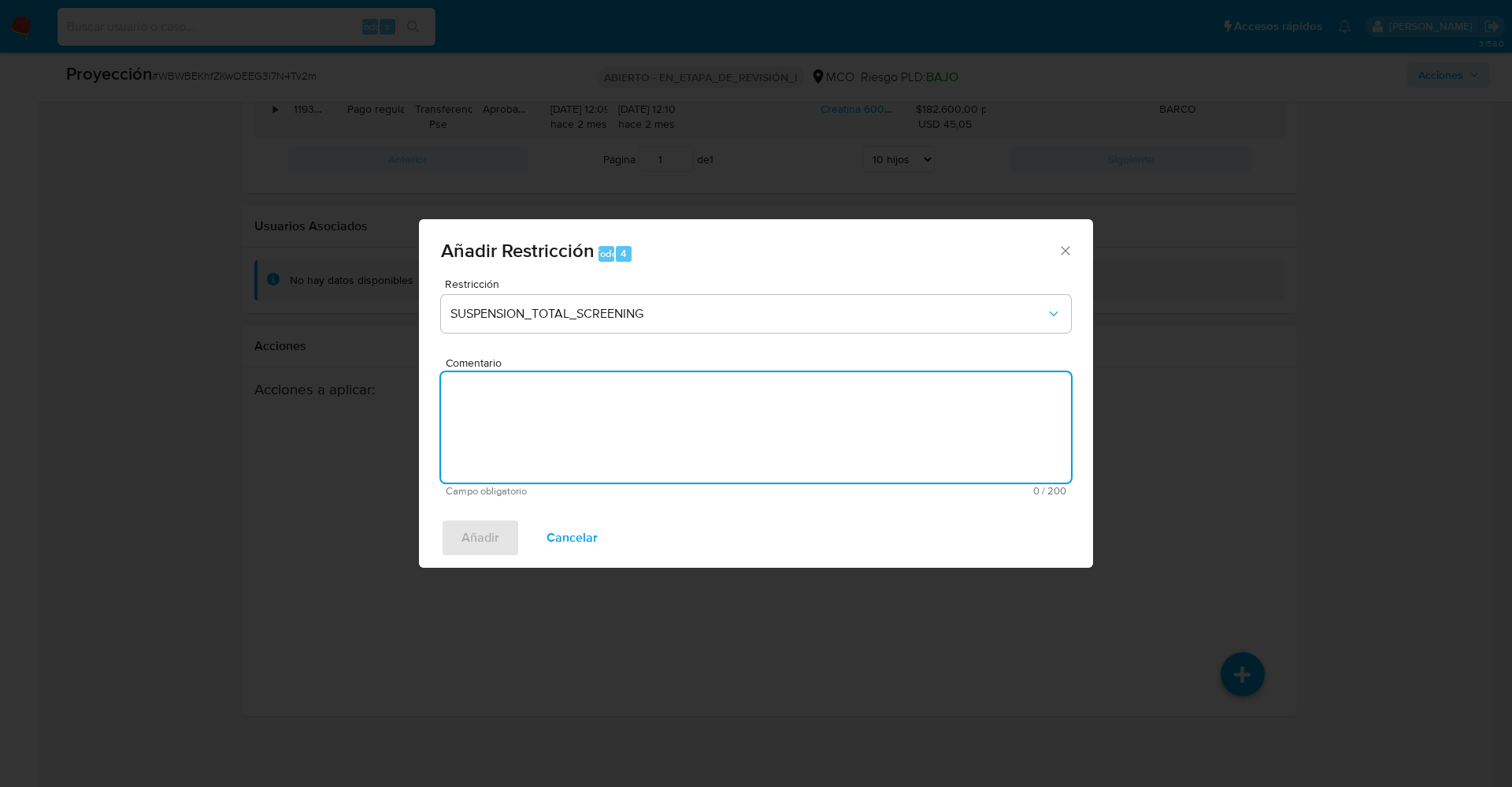
click at [631, 441] on textarea "Comentario" at bounding box center [756, 427] width 631 height 110
type textarea "z"
click at [467, 524] on span "Añadir" at bounding box center [480, 537] width 38 height 35
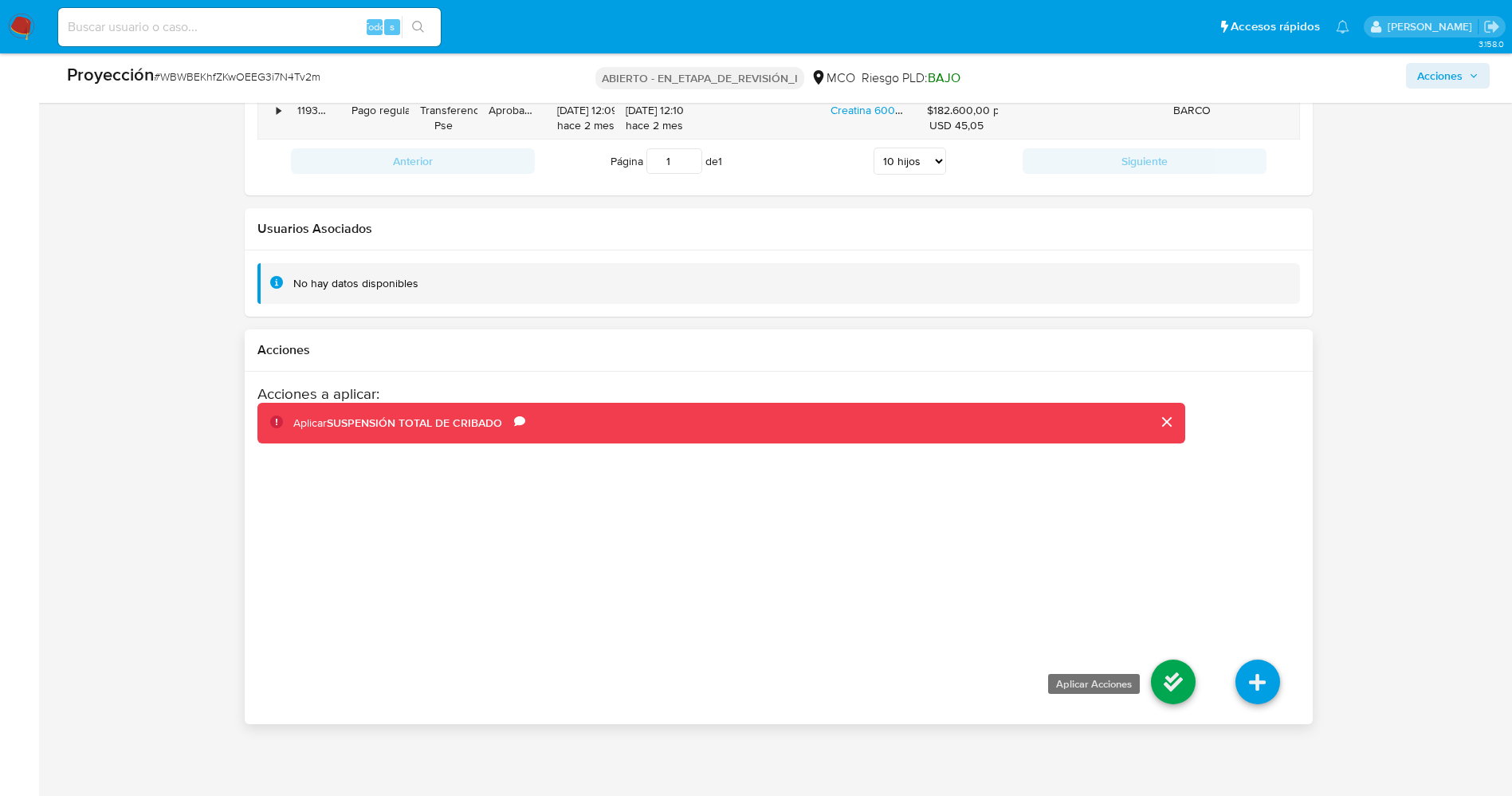
click at [1019, 530] on icon at bounding box center [1173, 681] width 45 height 45
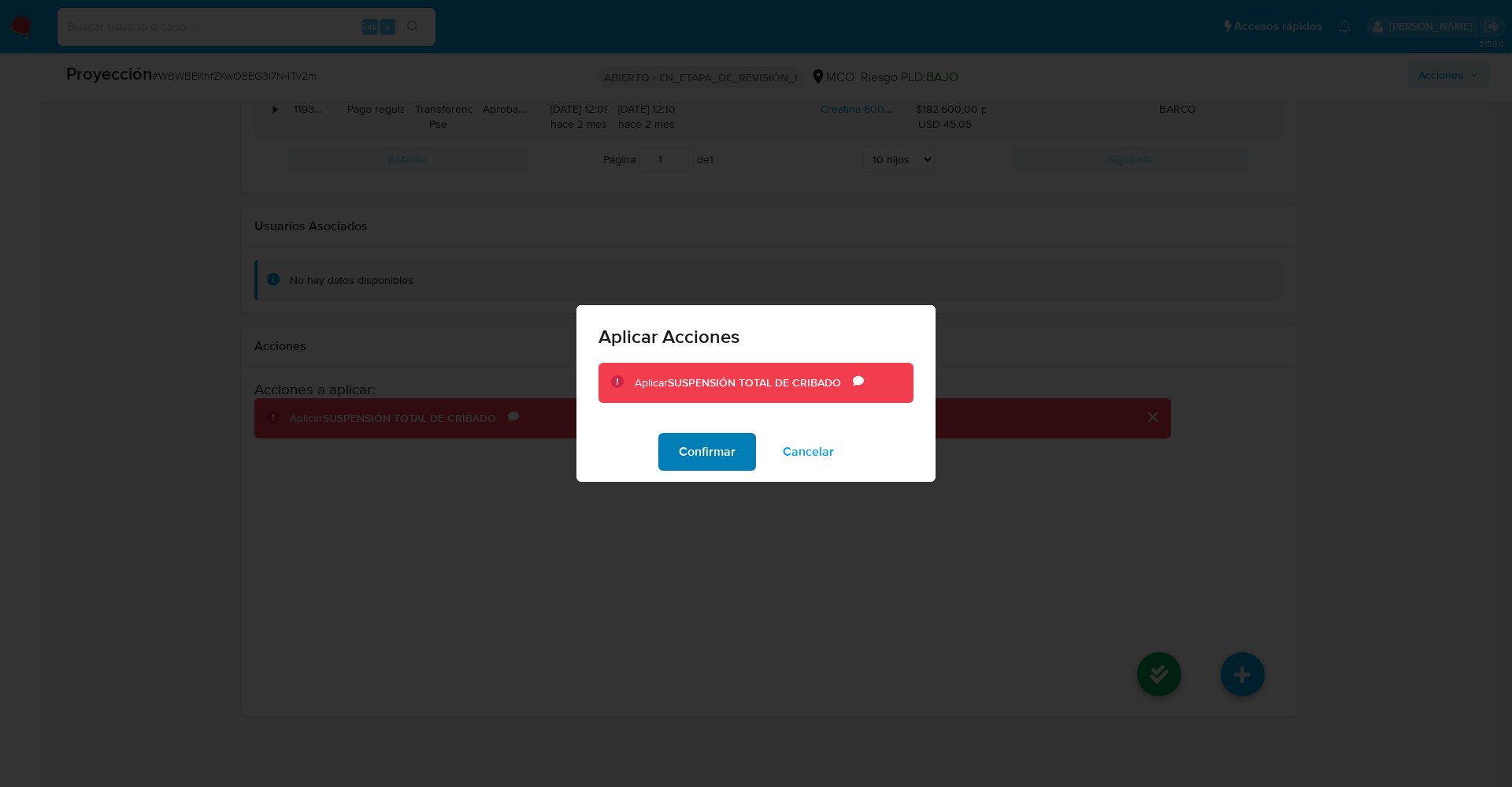
click at [701, 466] on font "Confirmar" at bounding box center [708, 451] width 56 height 38
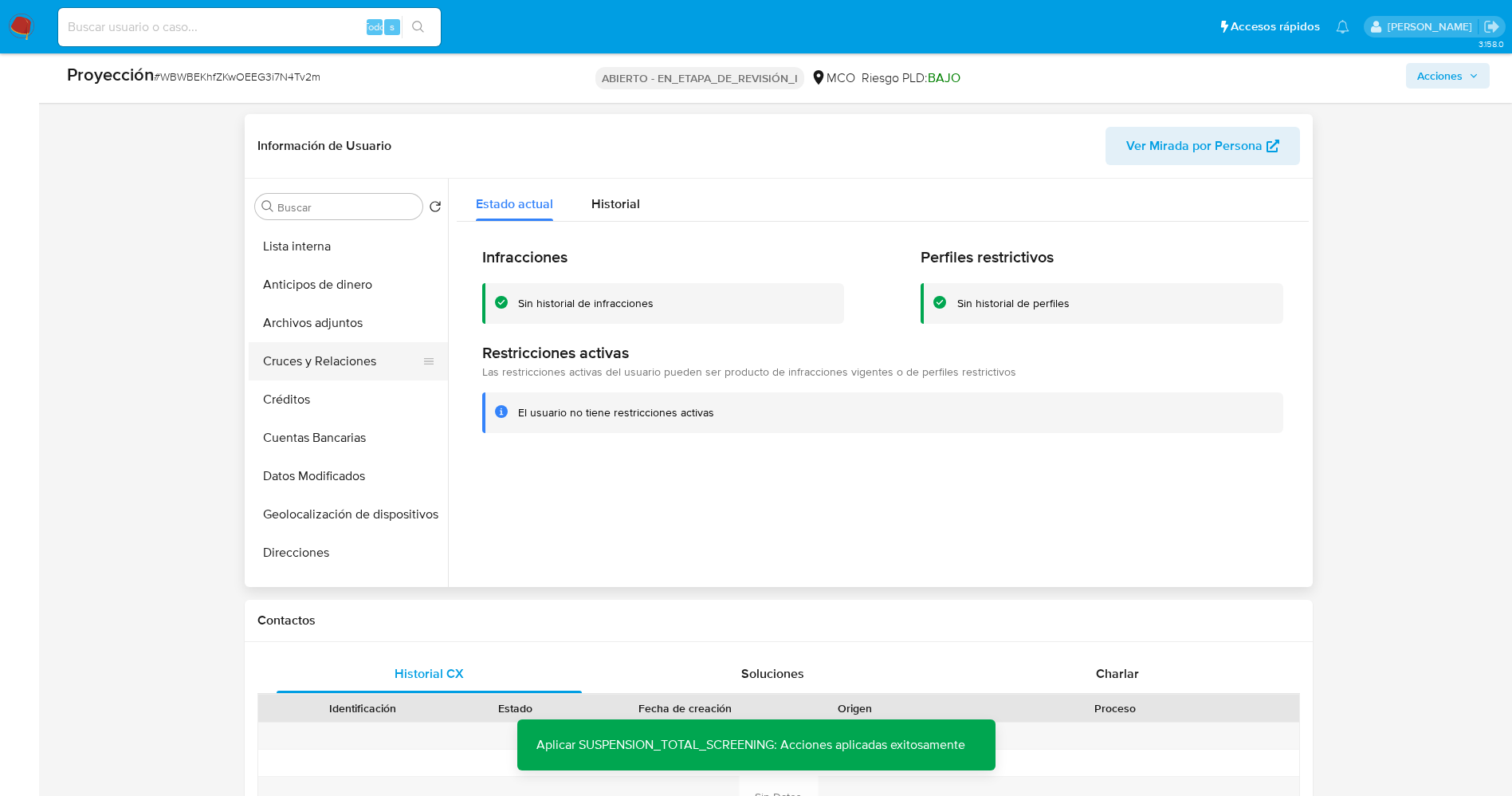
scroll to position [0, 0]
click at [301, 283] on button "Lista interna" at bounding box center [342, 282] width 186 height 38
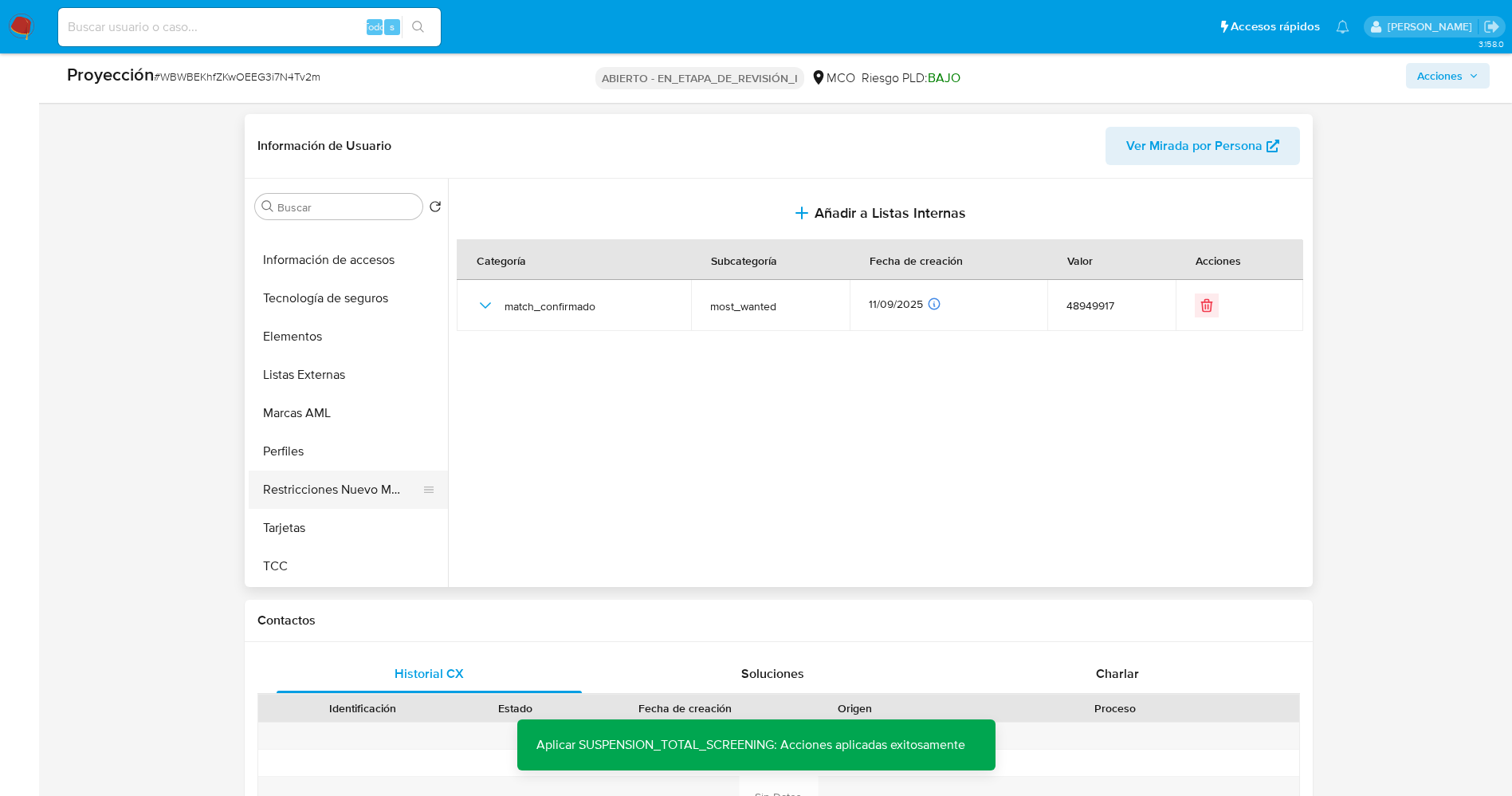
click at [354, 487] on button "Restricciones Nuevo Mundo" at bounding box center [342, 490] width 186 height 38
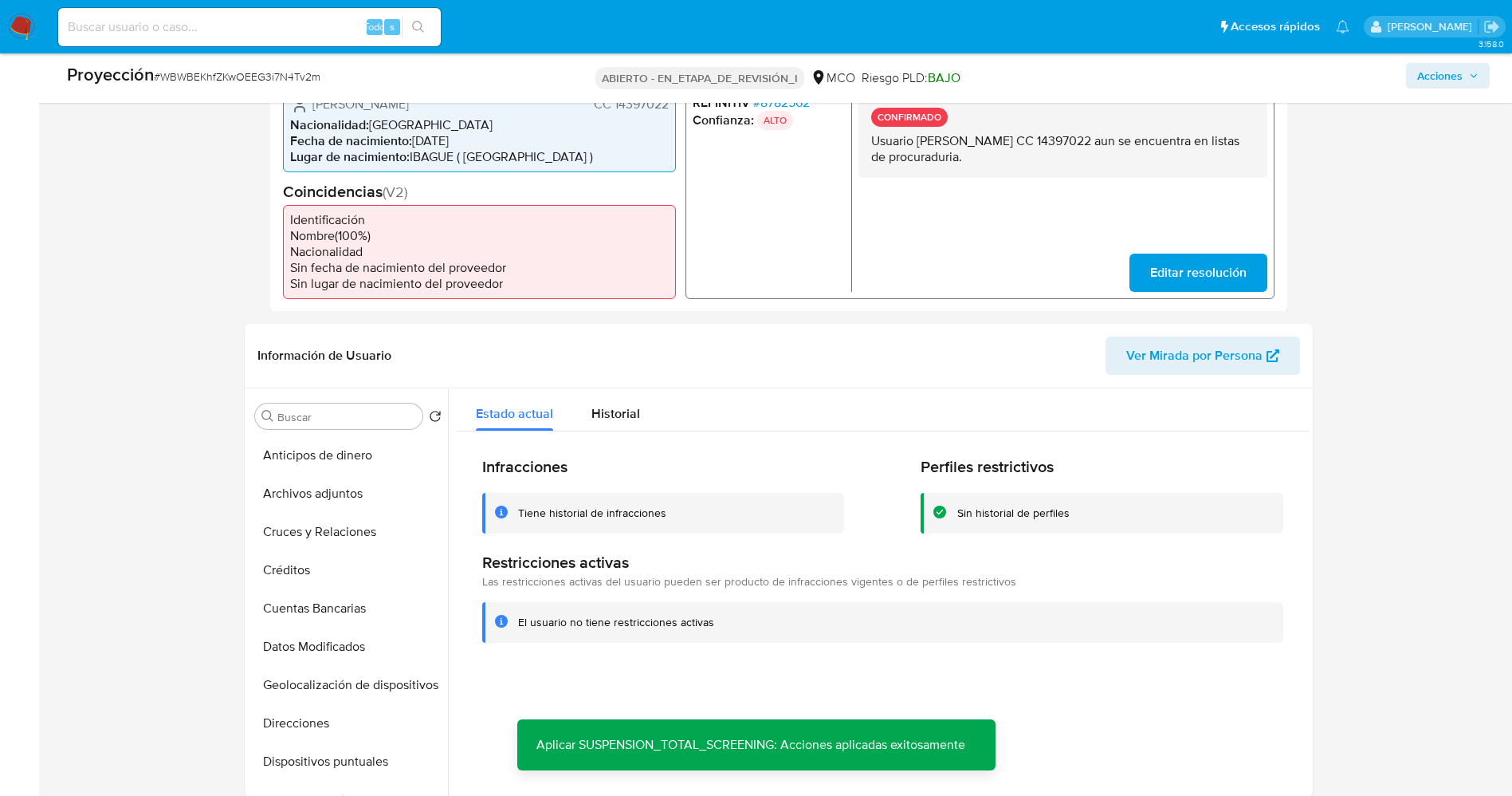
scroll to position [274, 0]
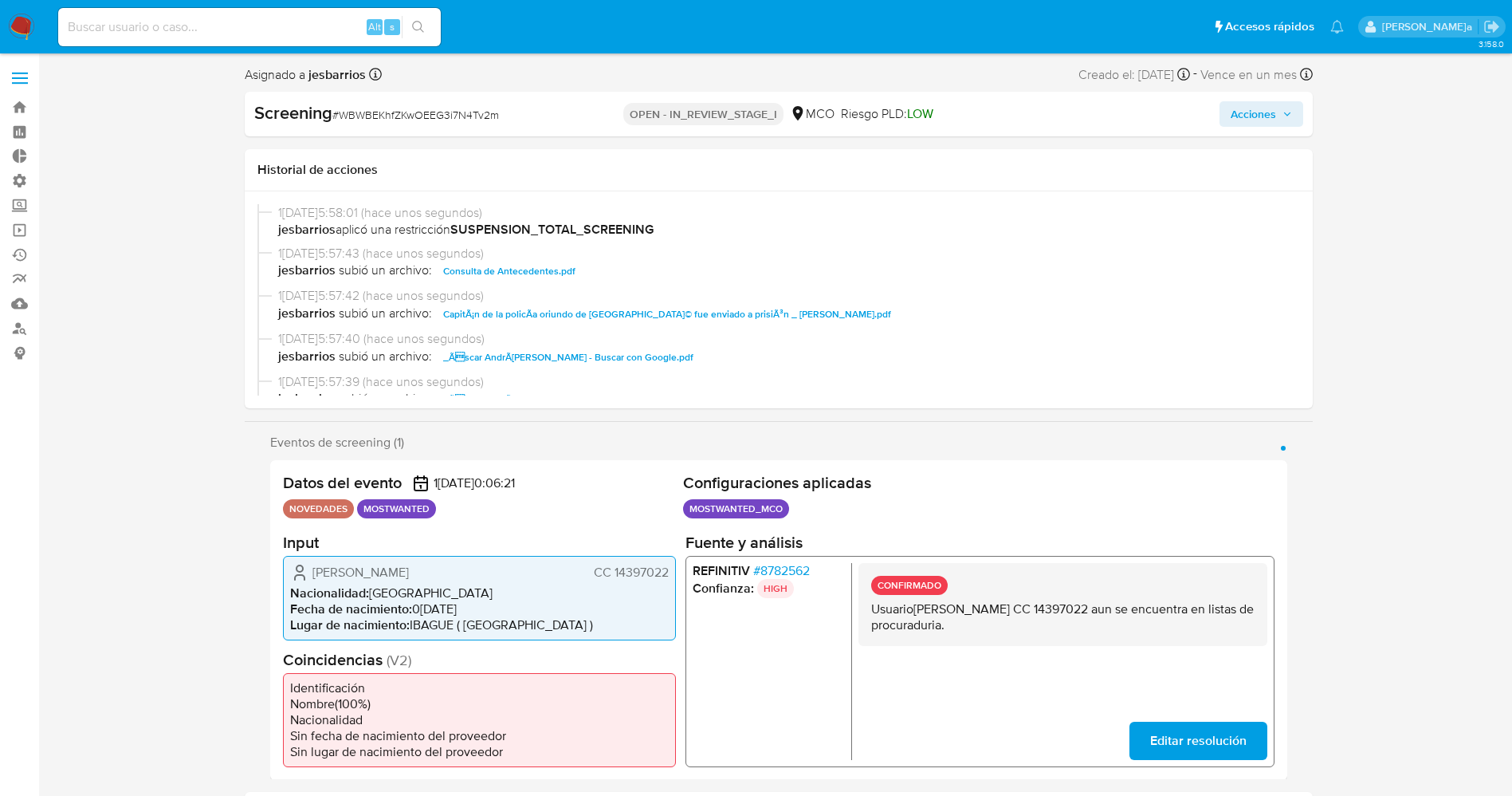
select select "10"
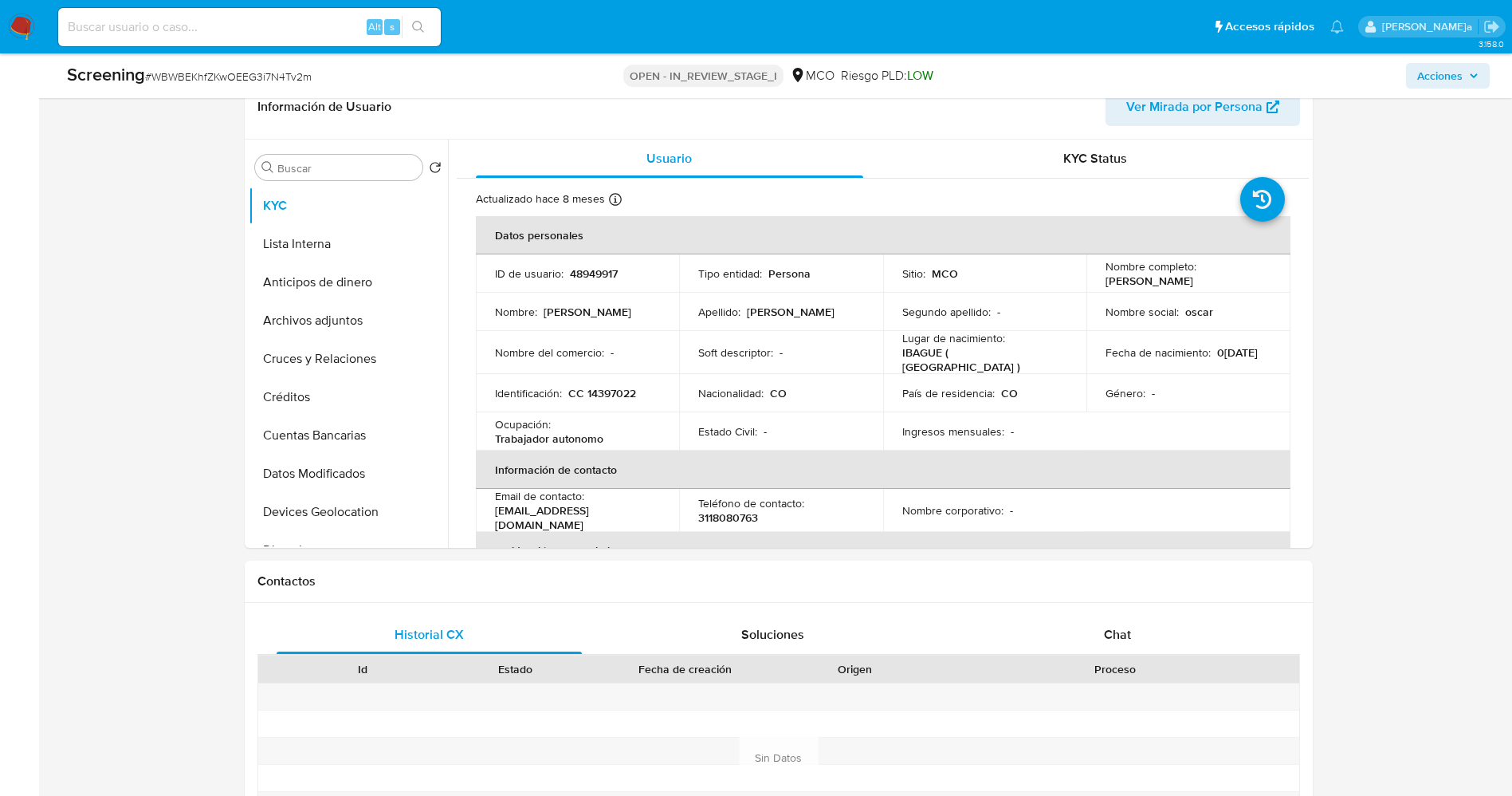
scroll to position [717, 0]
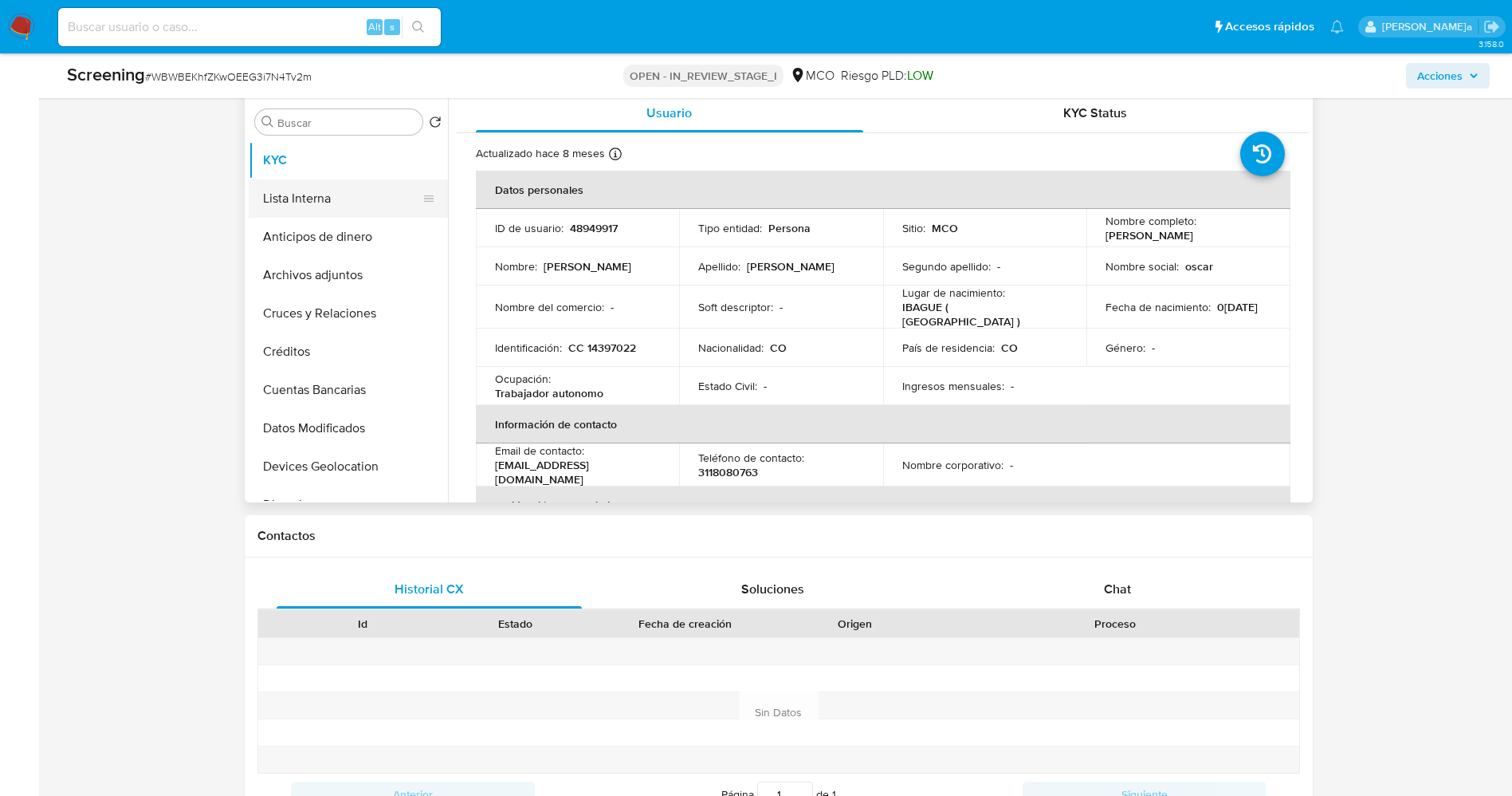
click at [343, 194] on button "Lista Interna" at bounding box center [342, 199] width 186 height 38
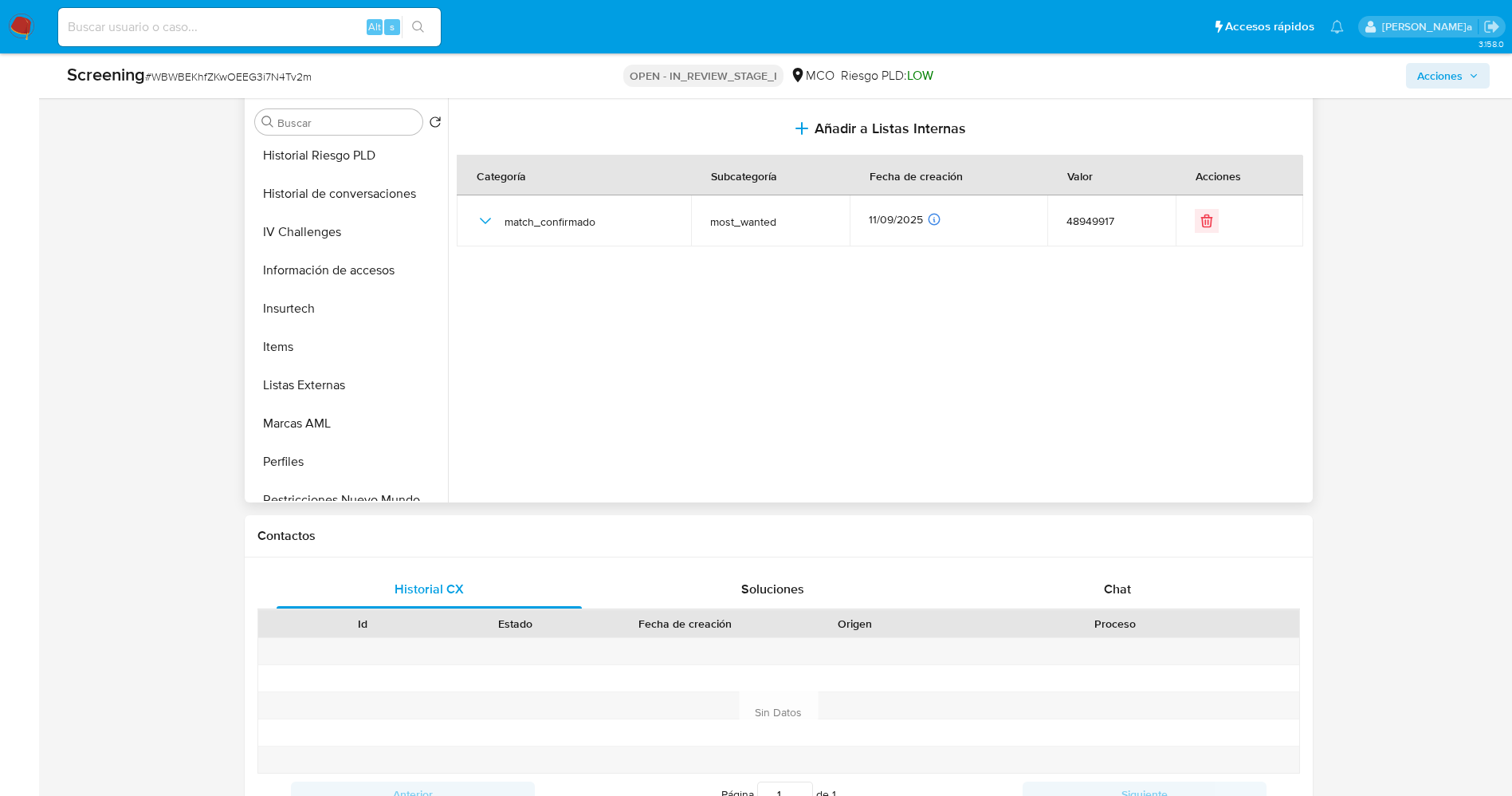
scroll to position [598, 0]
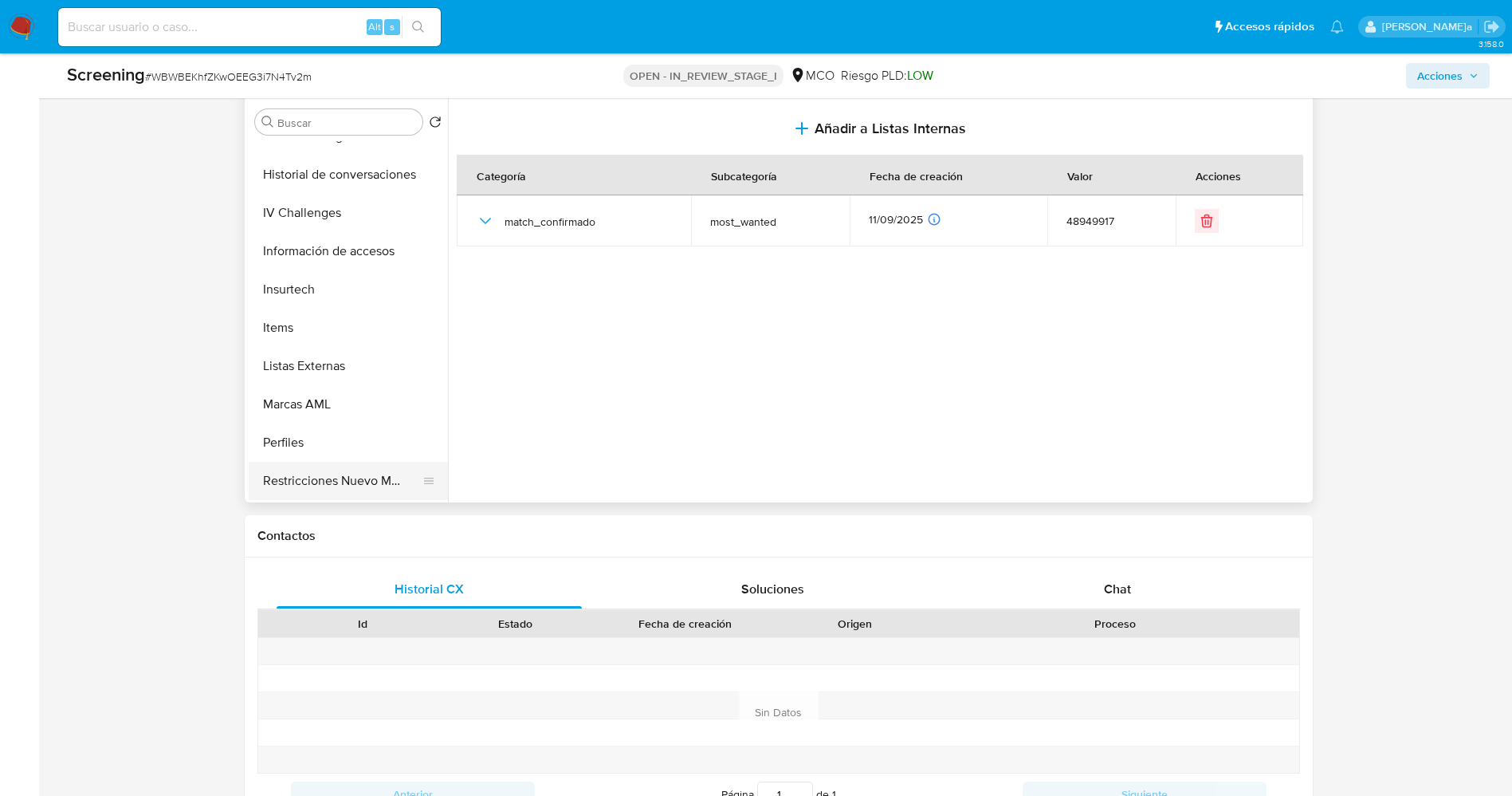
click at [349, 479] on button "Restricciones Nuevo Mundo" at bounding box center [342, 480] width 186 height 38
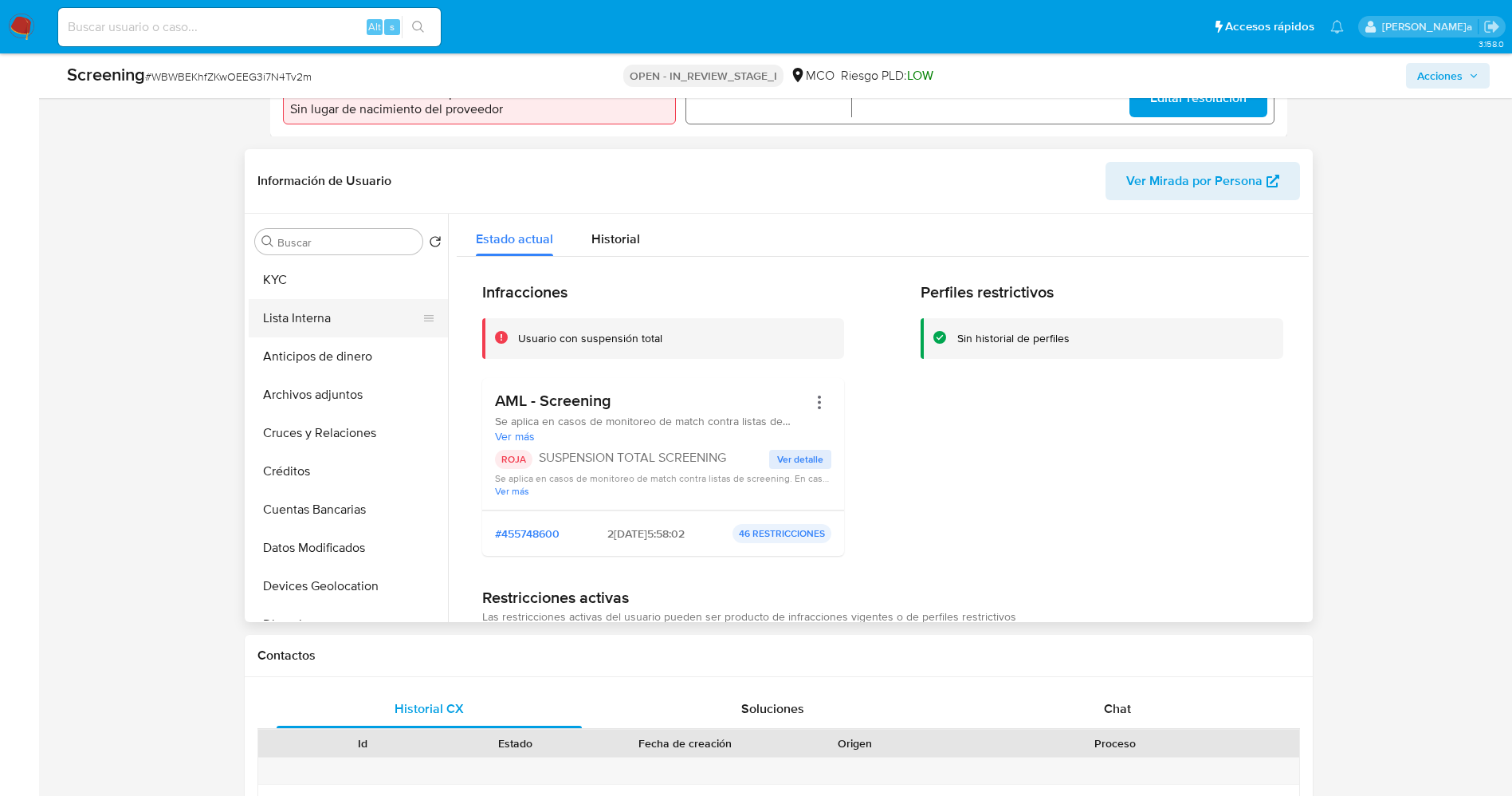
click at [316, 329] on button "Lista Interna" at bounding box center [342, 318] width 186 height 38
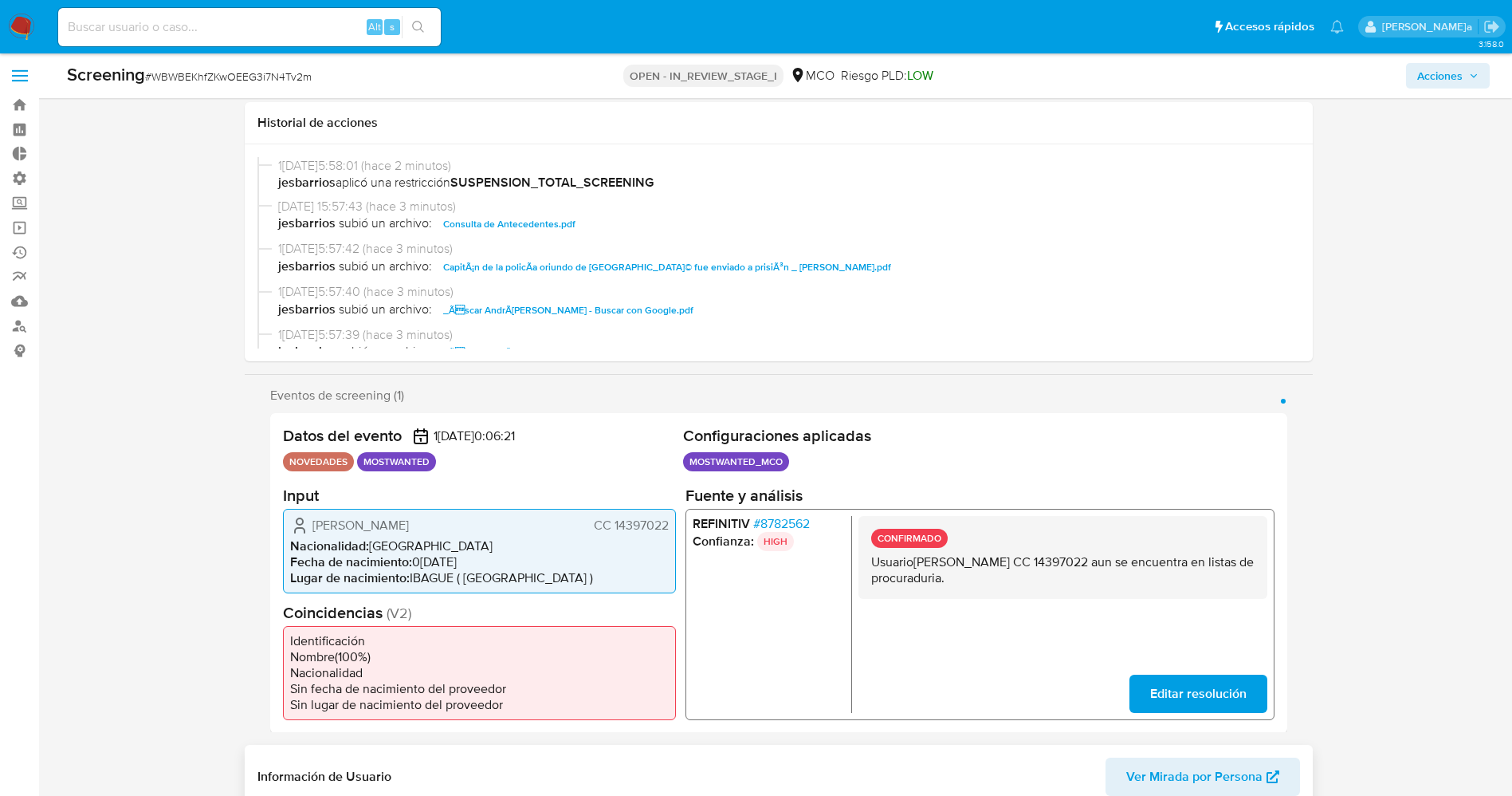
scroll to position [0, 0]
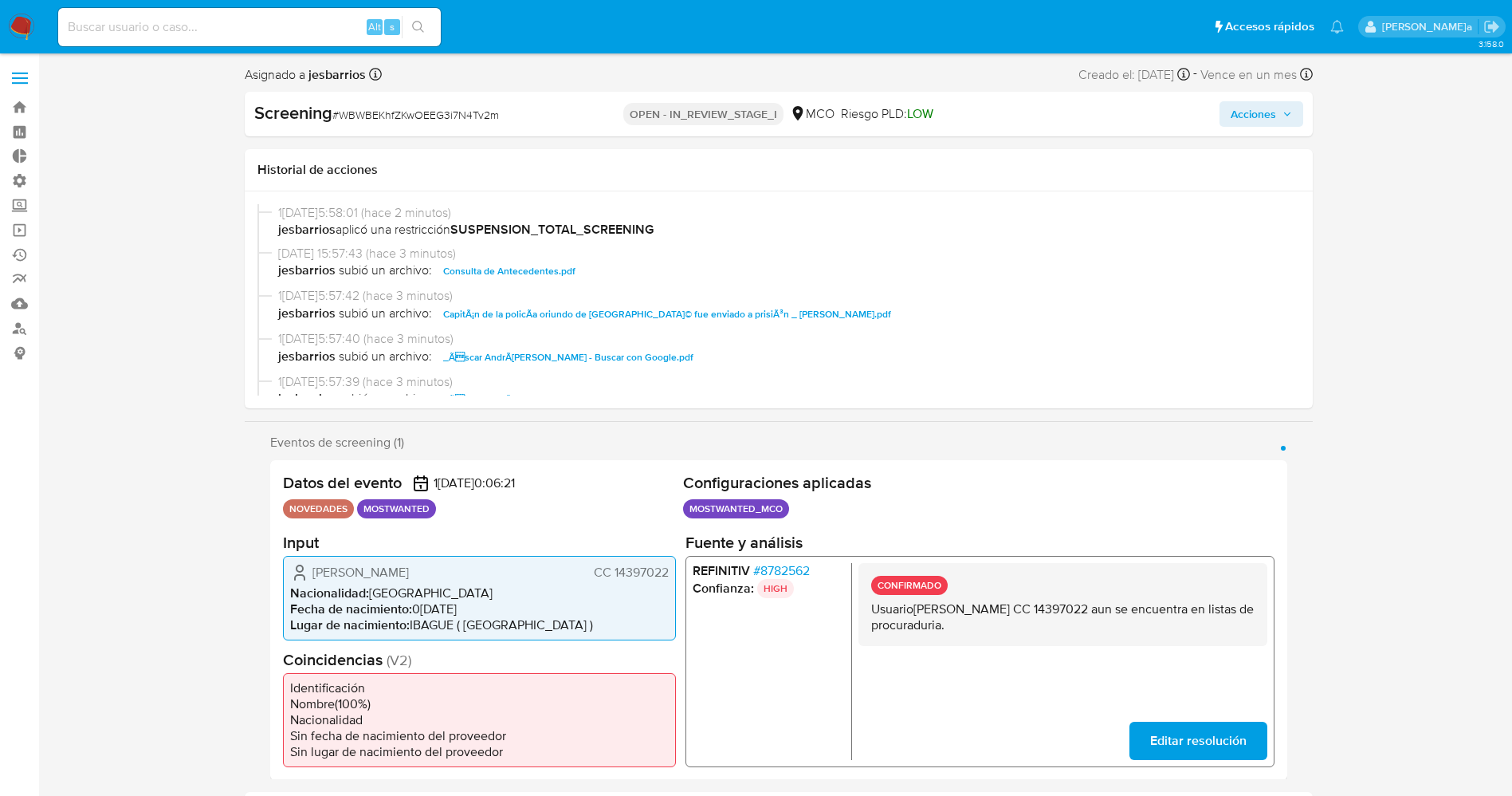
click at [1251, 107] on span "Acciones" at bounding box center [1253, 113] width 46 height 26
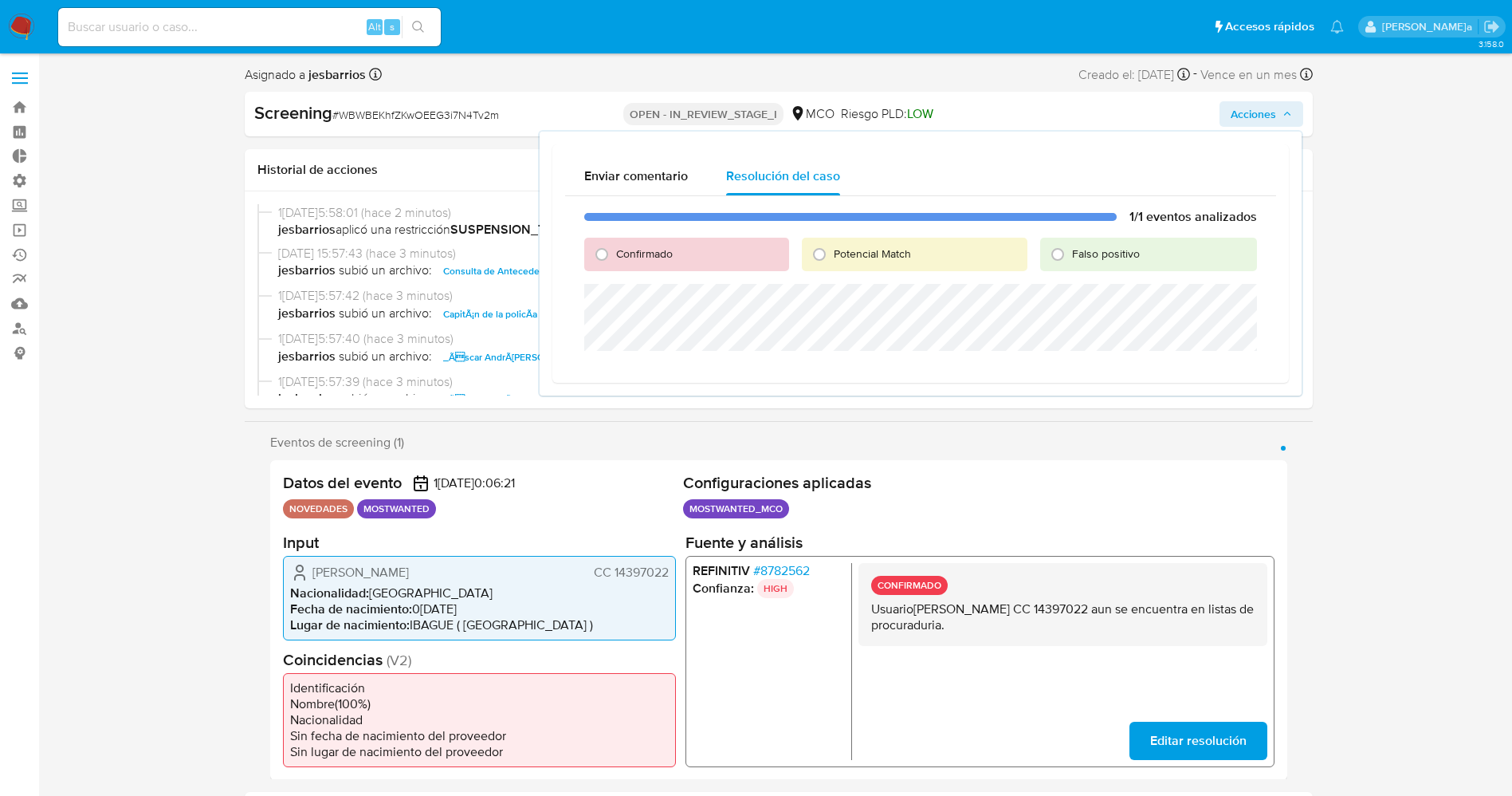
click at [663, 254] on span "Confirmado" at bounding box center [645, 253] width 57 height 16
click at [614, 254] on input "Confirmado" at bounding box center [601, 254] width 26 height 26
radio input "true"
click at [865, 259] on span "Potencial Match" at bounding box center [872, 253] width 77 height 16
click at [832, 259] on input "Potencial Match" at bounding box center [819, 254] width 26 height 26
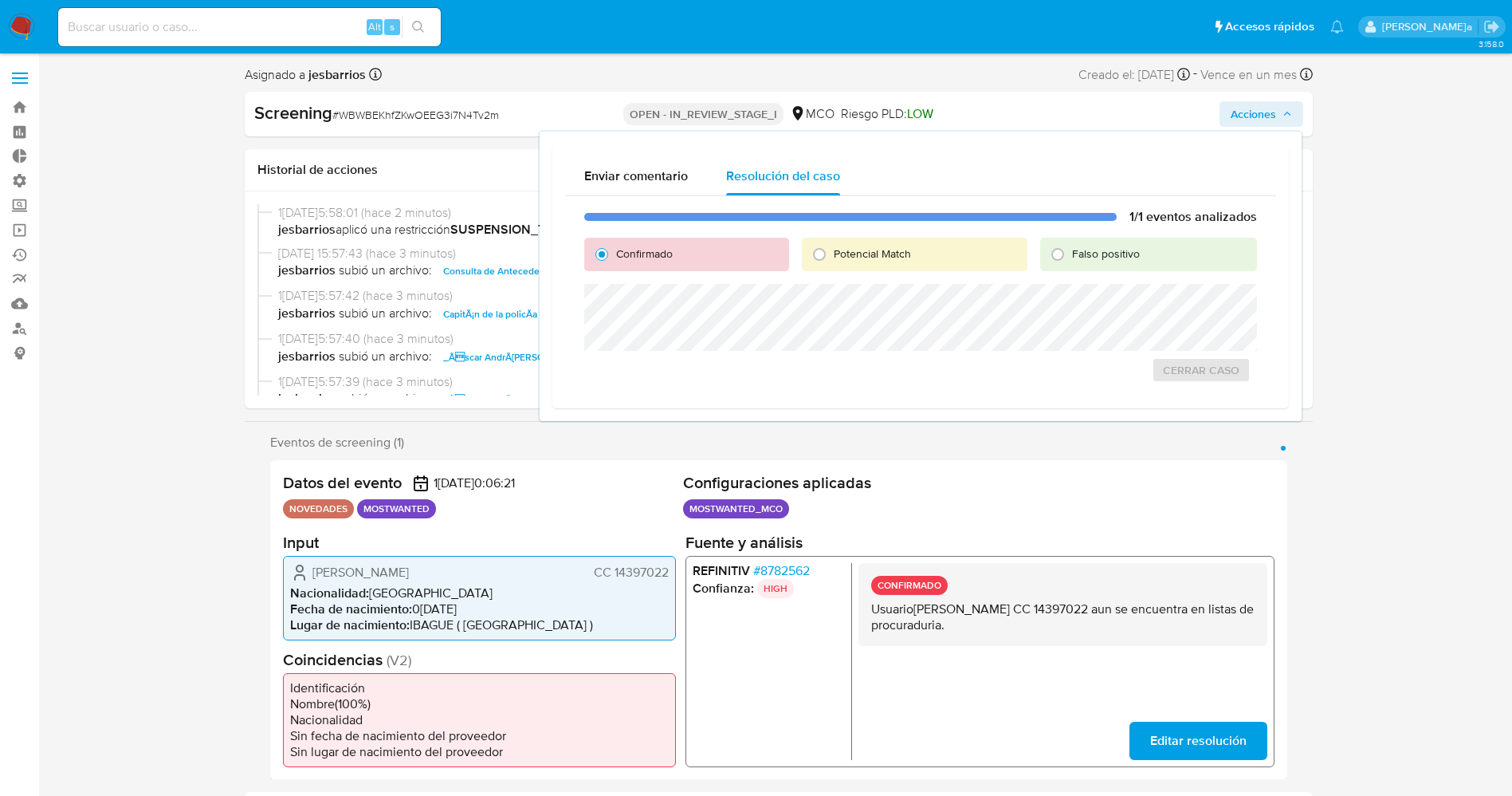
radio input "true"
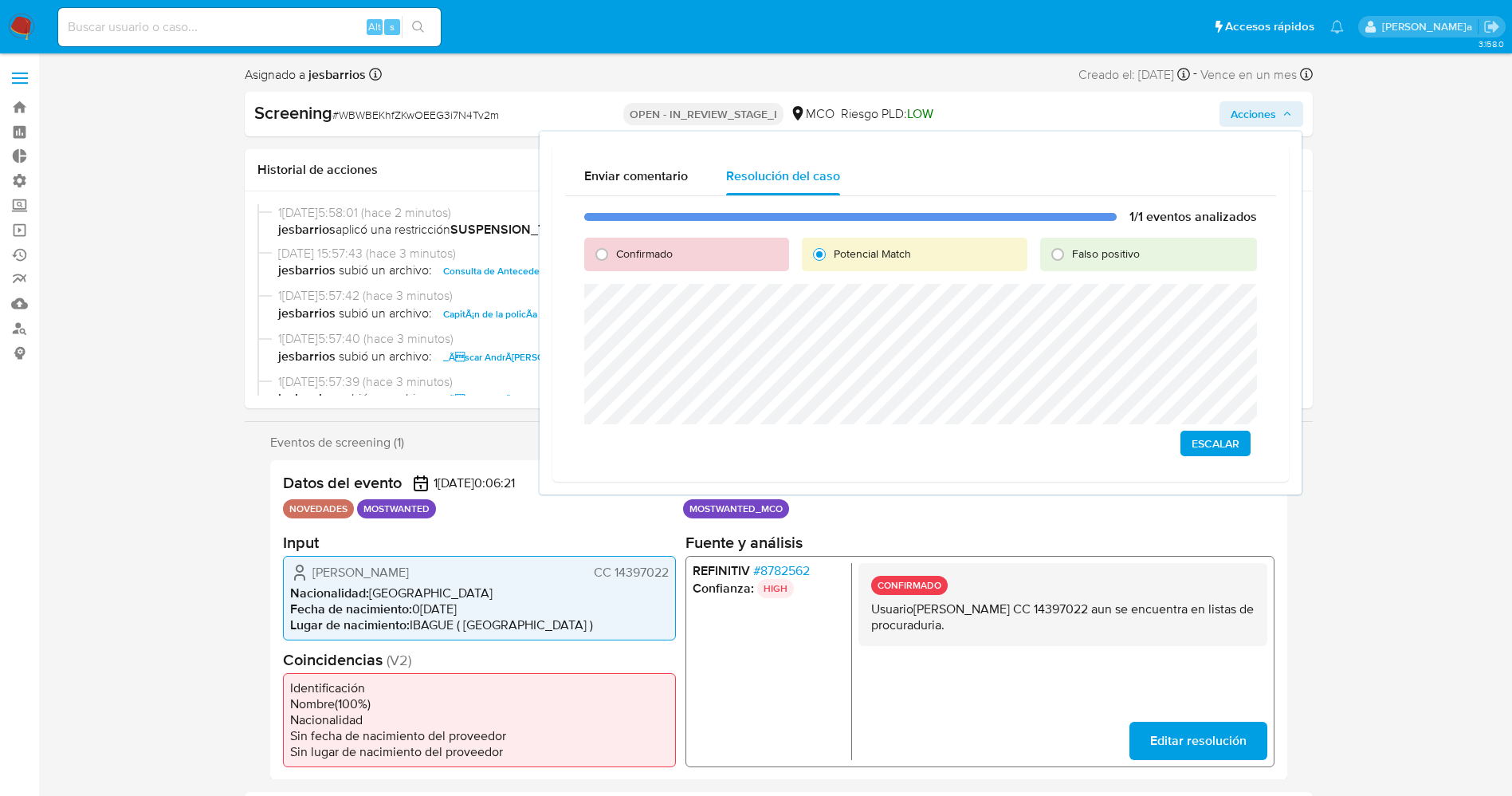
click at [1212, 432] on span "Escalar" at bounding box center [1215, 442] width 48 height 22
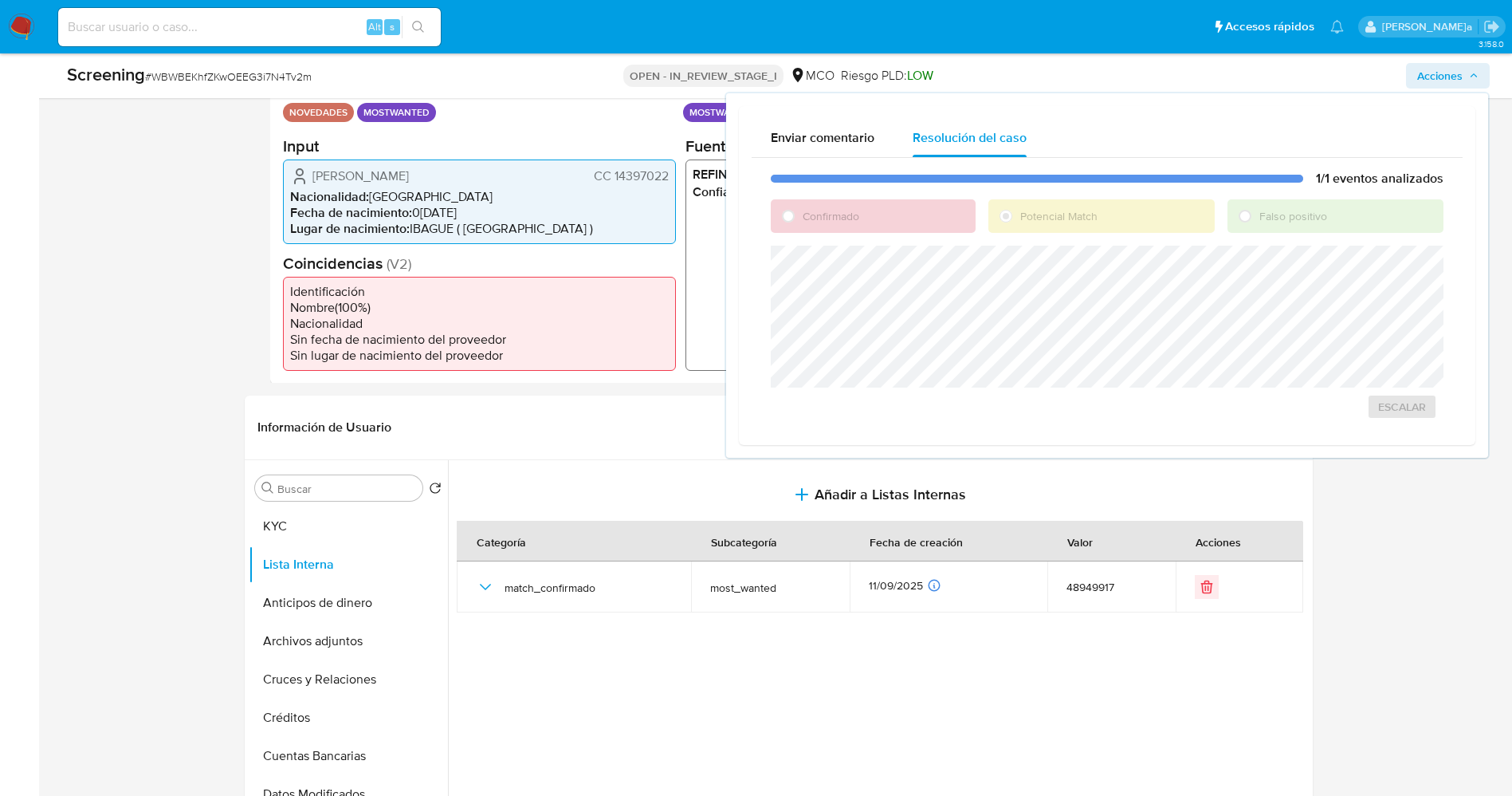
scroll to position [120, 0]
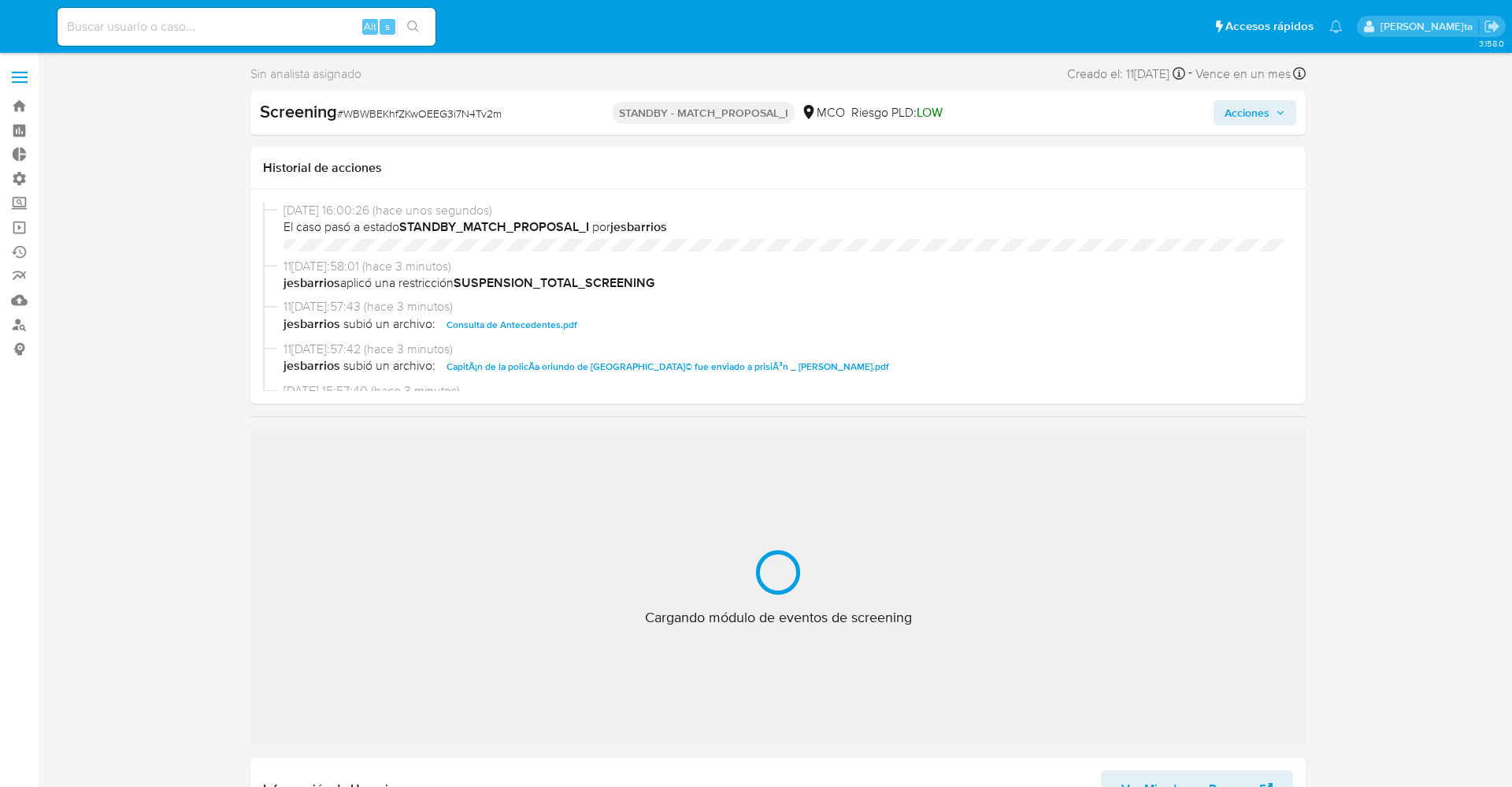
select select "10"
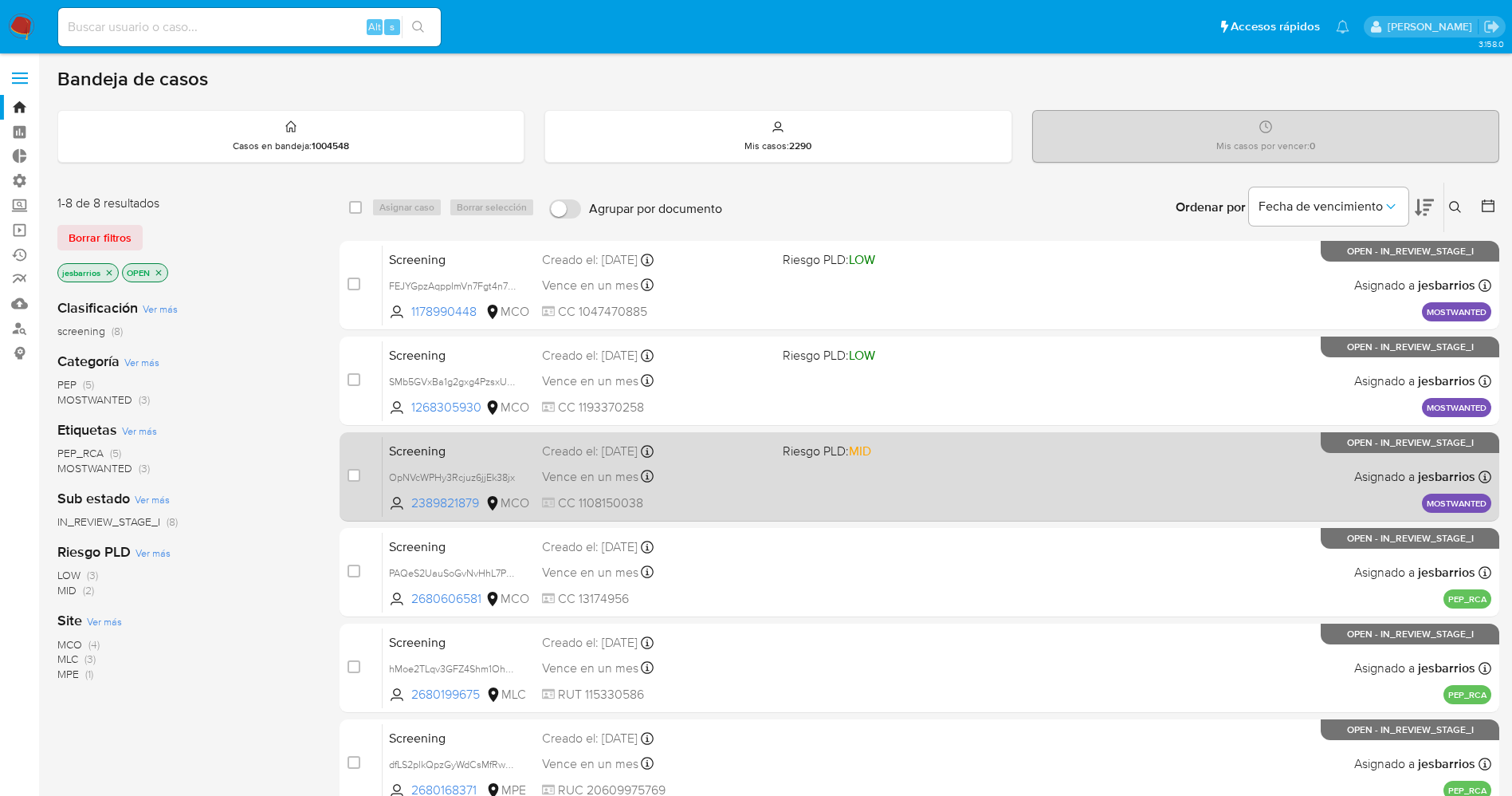
click at [806, 480] on div "Screening OpNVcWPHy3Rcjuz6jjEk38jx 2389821879 MCO Riesgo PLD: MID Creado el: [D…" at bounding box center [937, 476] width 1109 height 81
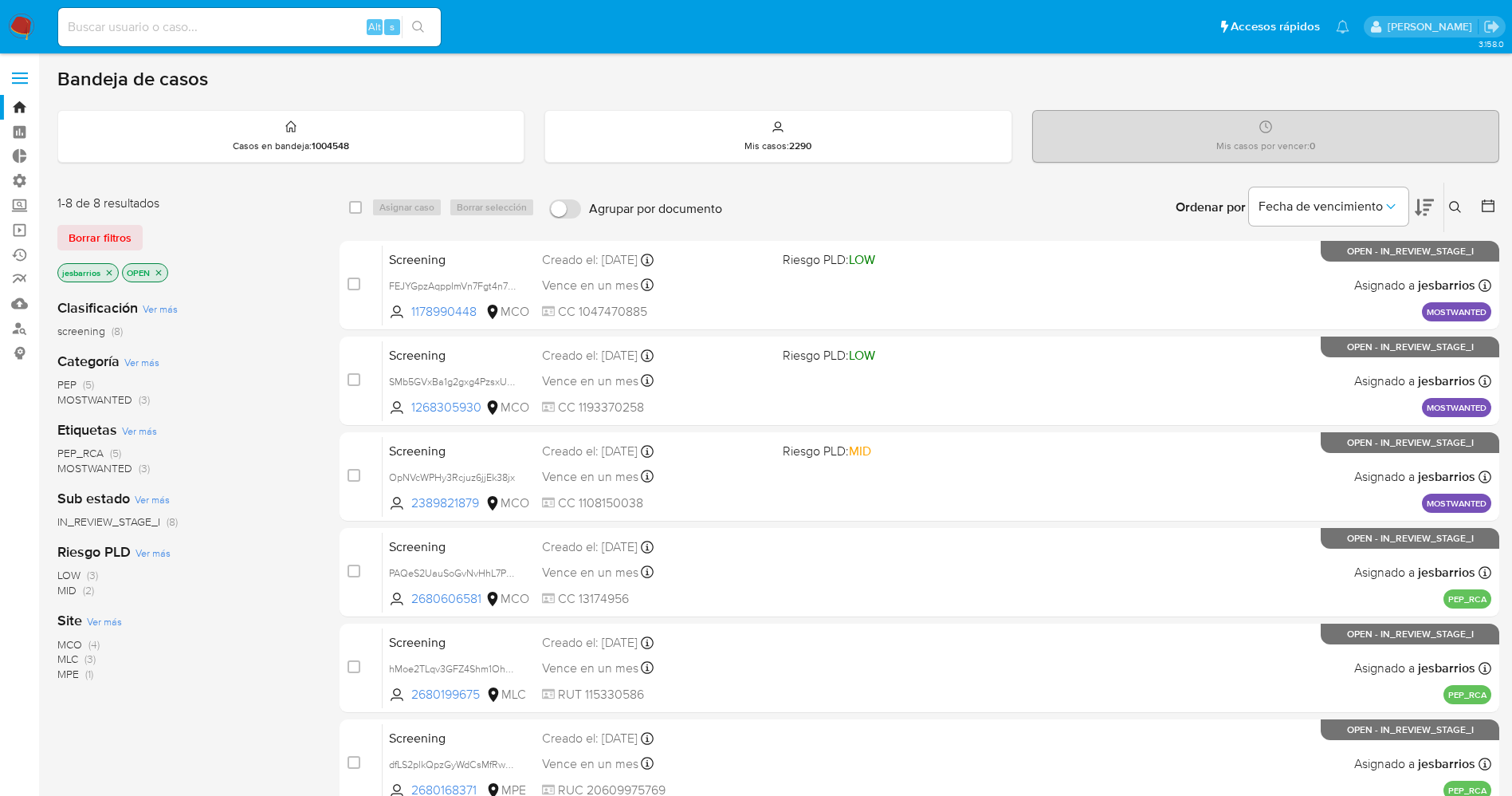
click at [25, 14] on img at bounding box center [21, 27] width 28 height 28
click at [25, 16] on img at bounding box center [21, 27] width 28 height 28
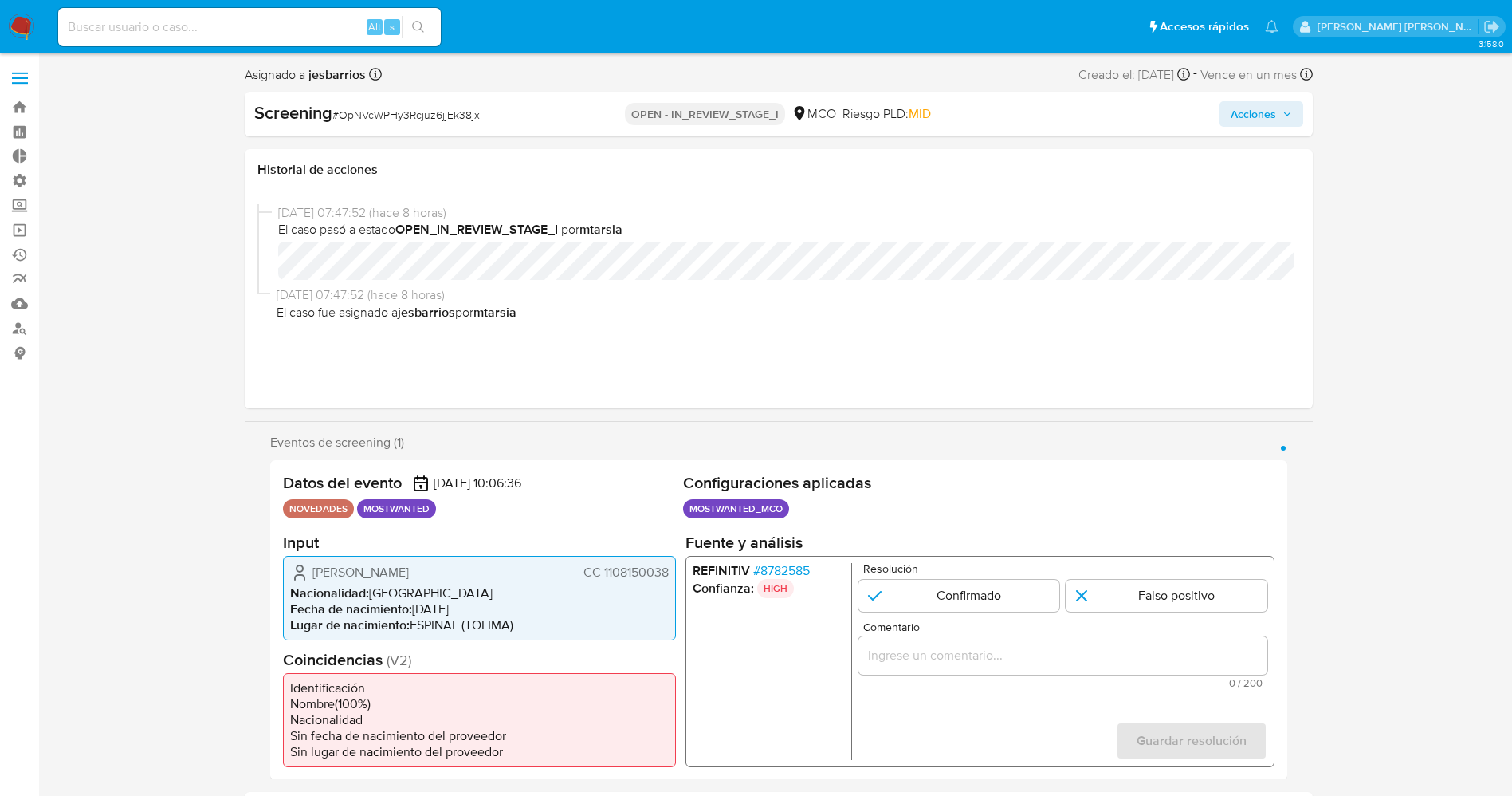
select select "10"
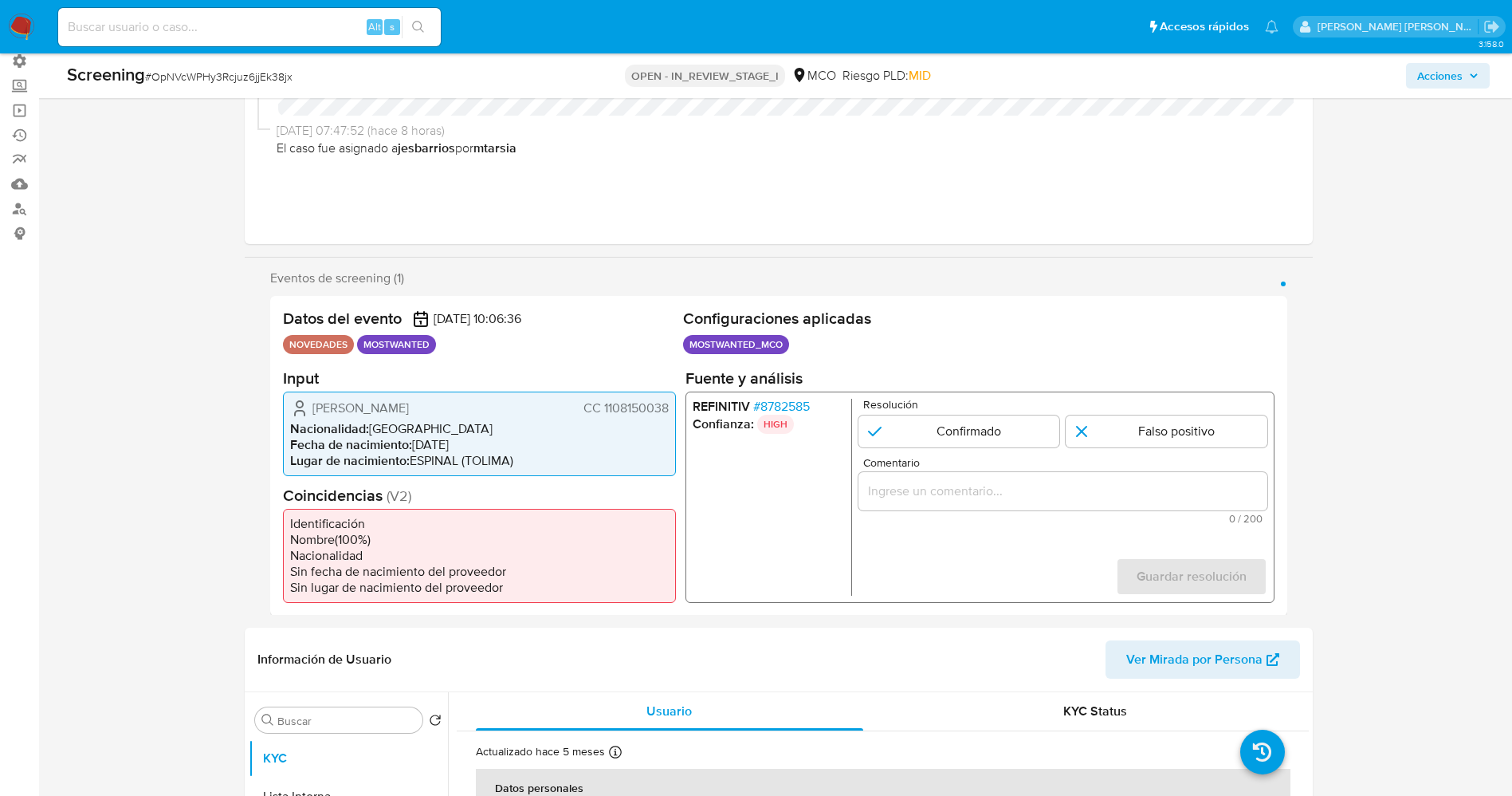
click at [793, 402] on span "# 8782585" at bounding box center [781, 405] width 57 height 16
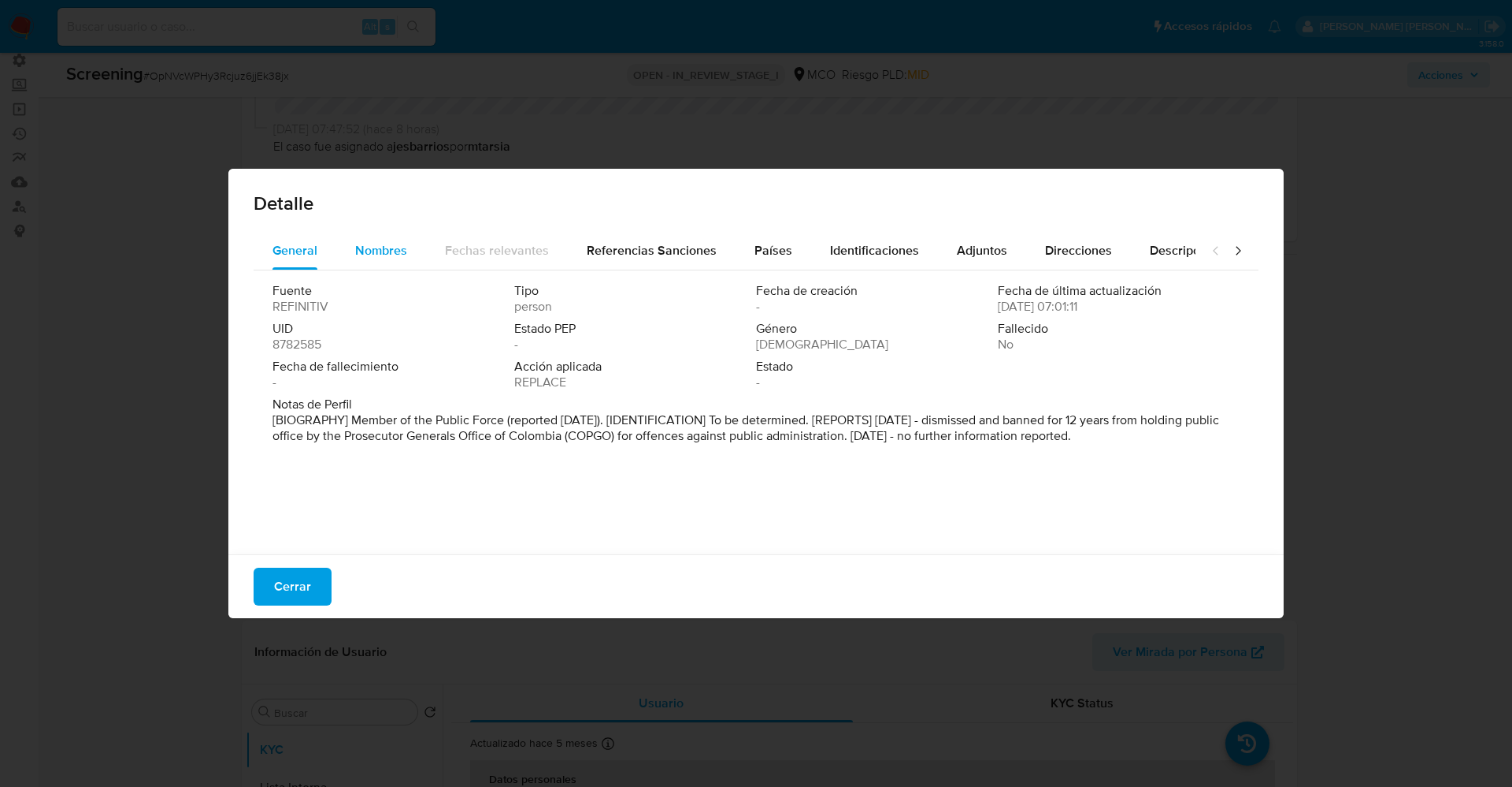
click at [383, 251] on span "Nombres" at bounding box center [381, 250] width 52 height 18
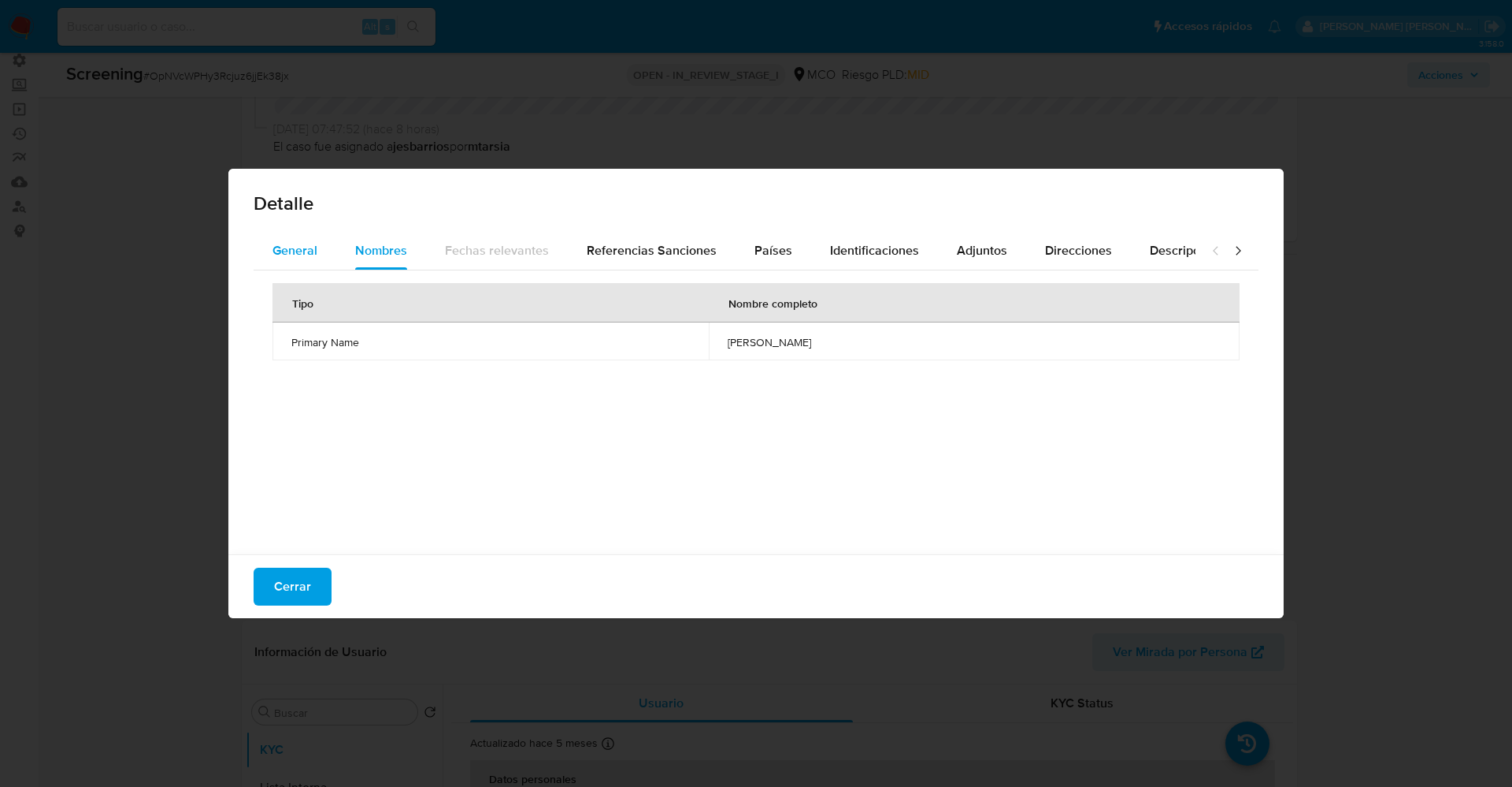
click at [273, 254] on span "General" at bounding box center [295, 250] width 45 height 18
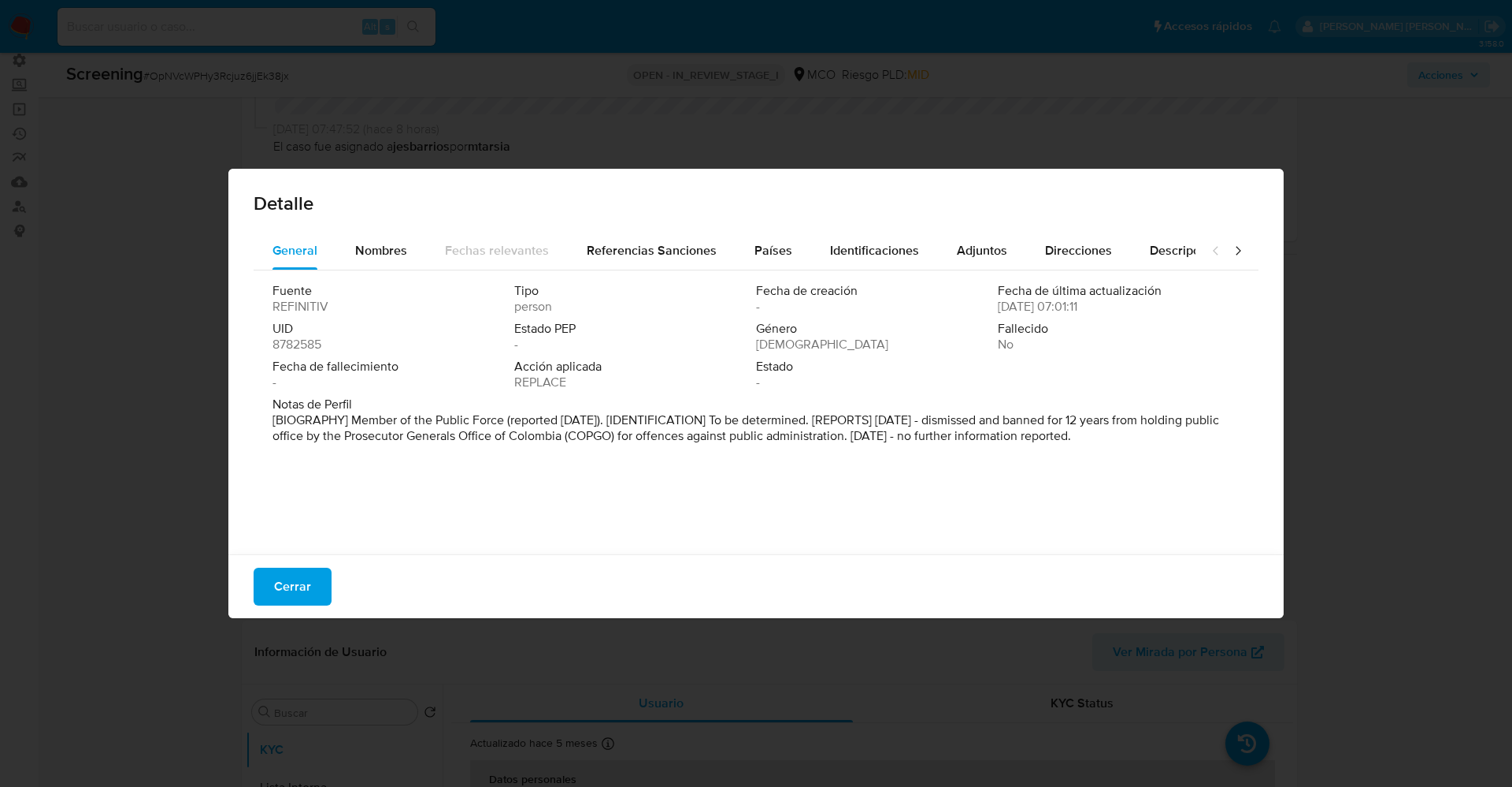
drag, startPoint x: 350, startPoint y: 415, endPoint x: 1215, endPoint y: 456, distance: 866.0
click at [1215, 456] on div "Fuente REFINITIV Tipo person Fecha de creación - Fecha de última actualización …" at bounding box center [756, 408] width 1005 height 275
drag, startPoint x: 366, startPoint y: 244, endPoint x: 405, endPoint y: 424, distance: 184.2
click at [366, 244] on span "Nombres" at bounding box center [381, 250] width 52 height 18
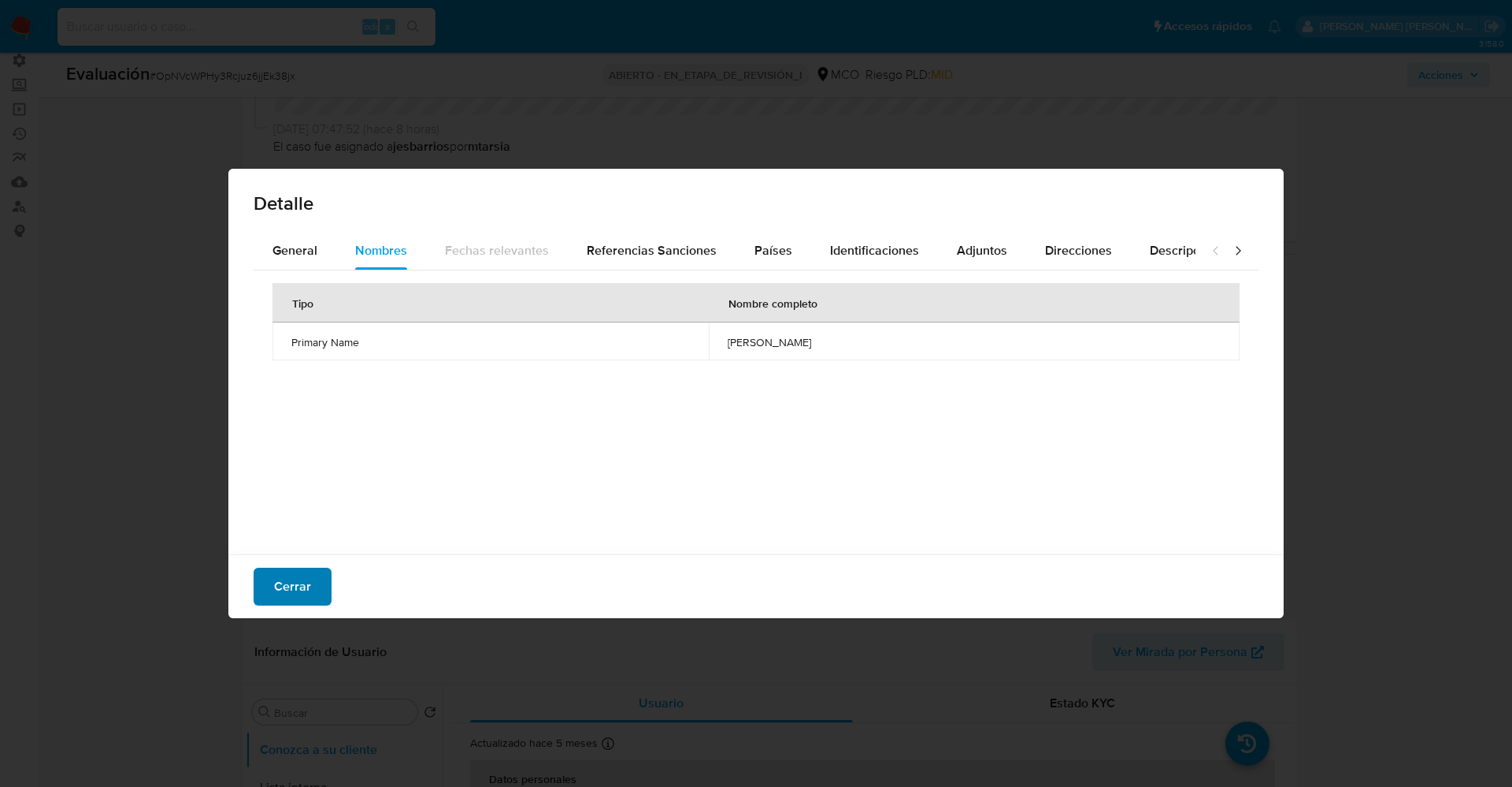
click at [313, 596] on button "Cerrar" at bounding box center [292, 587] width 78 height 38
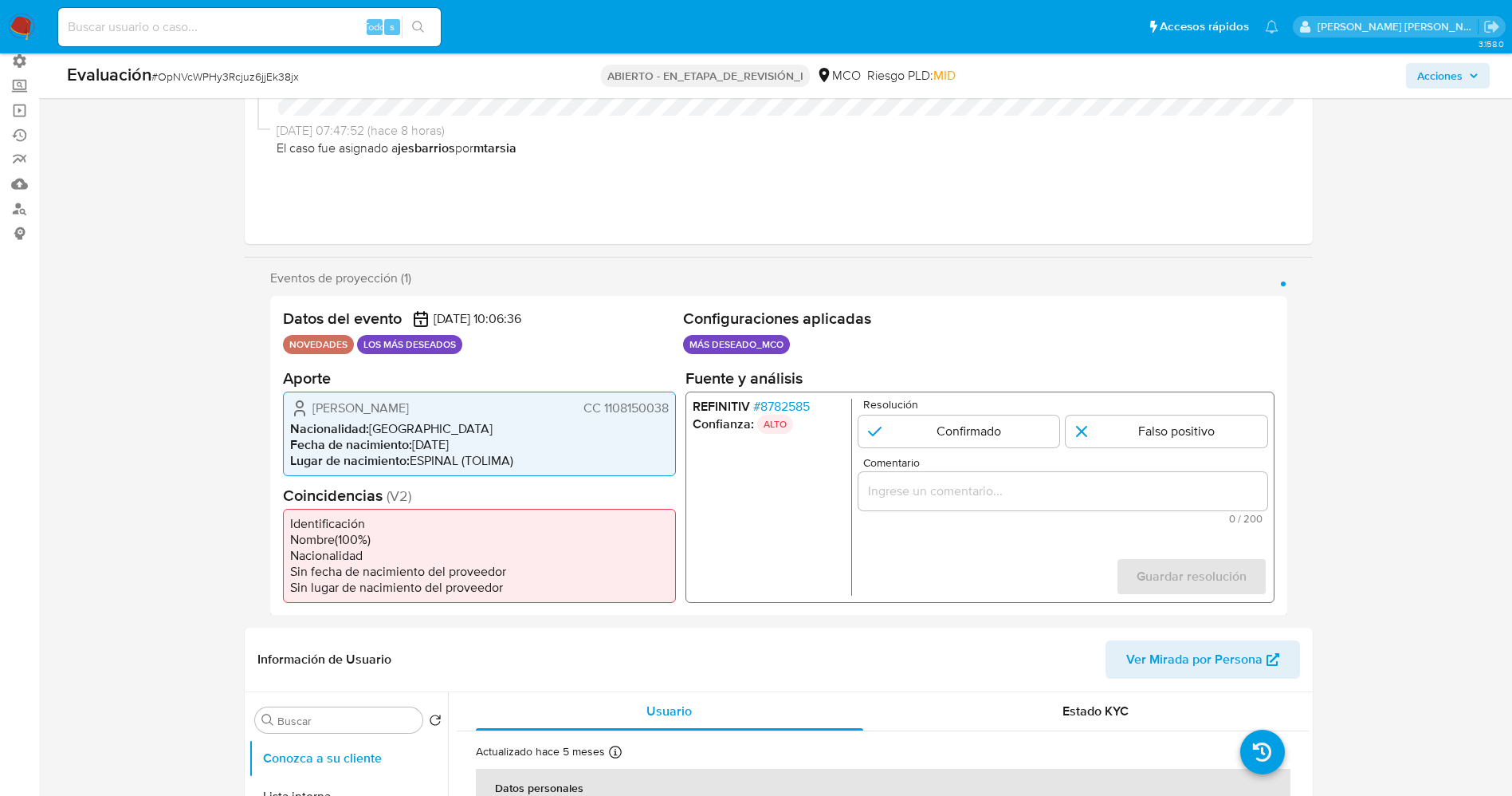
drag, startPoint x: 603, startPoint y: 411, endPoint x: 669, endPoint y: 407, distance: 66.1
click at [669, 407] on div "Edison Castro Castrillón CC 1108150038 Nacionalidad : Colombia Fecha de nacimie…" at bounding box center [479, 433] width 393 height 85
drag, startPoint x: 333, startPoint y: 407, endPoint x: 323, endPoint y: 405, distance: 10.2
click at [333, 407] on font "Edison Castro Castrillón" at bounding box center [360, 406] width 96 height 18
drag, startPoint x: 308, startPoint y: 402, endPoint x: 474, endPoint y: 406, distance: 166.0
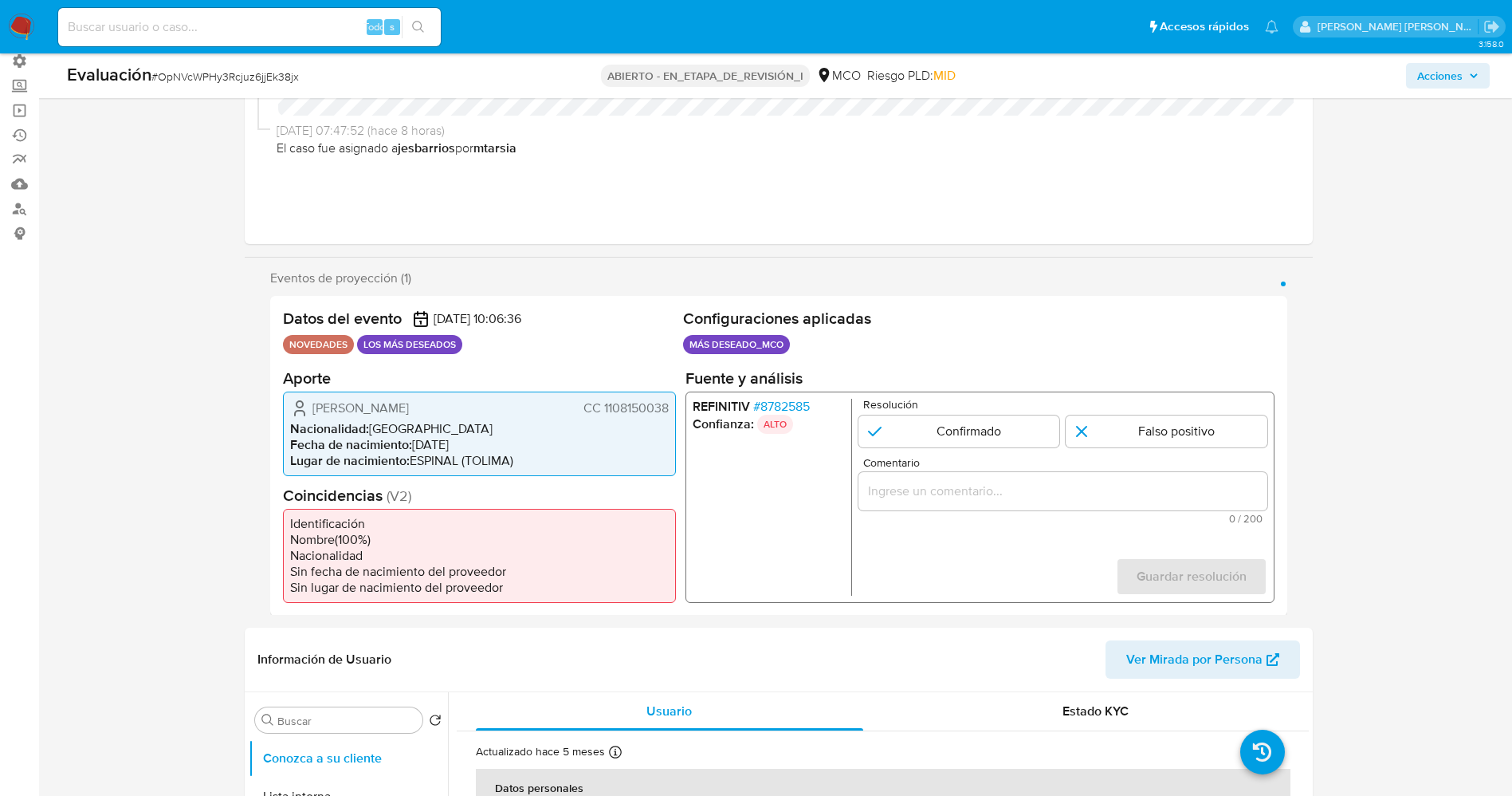
click at [474, 406] on div "Edison Castro Castrillón CC 1108150038" at bounding box center [479, 407] width 378 height 19
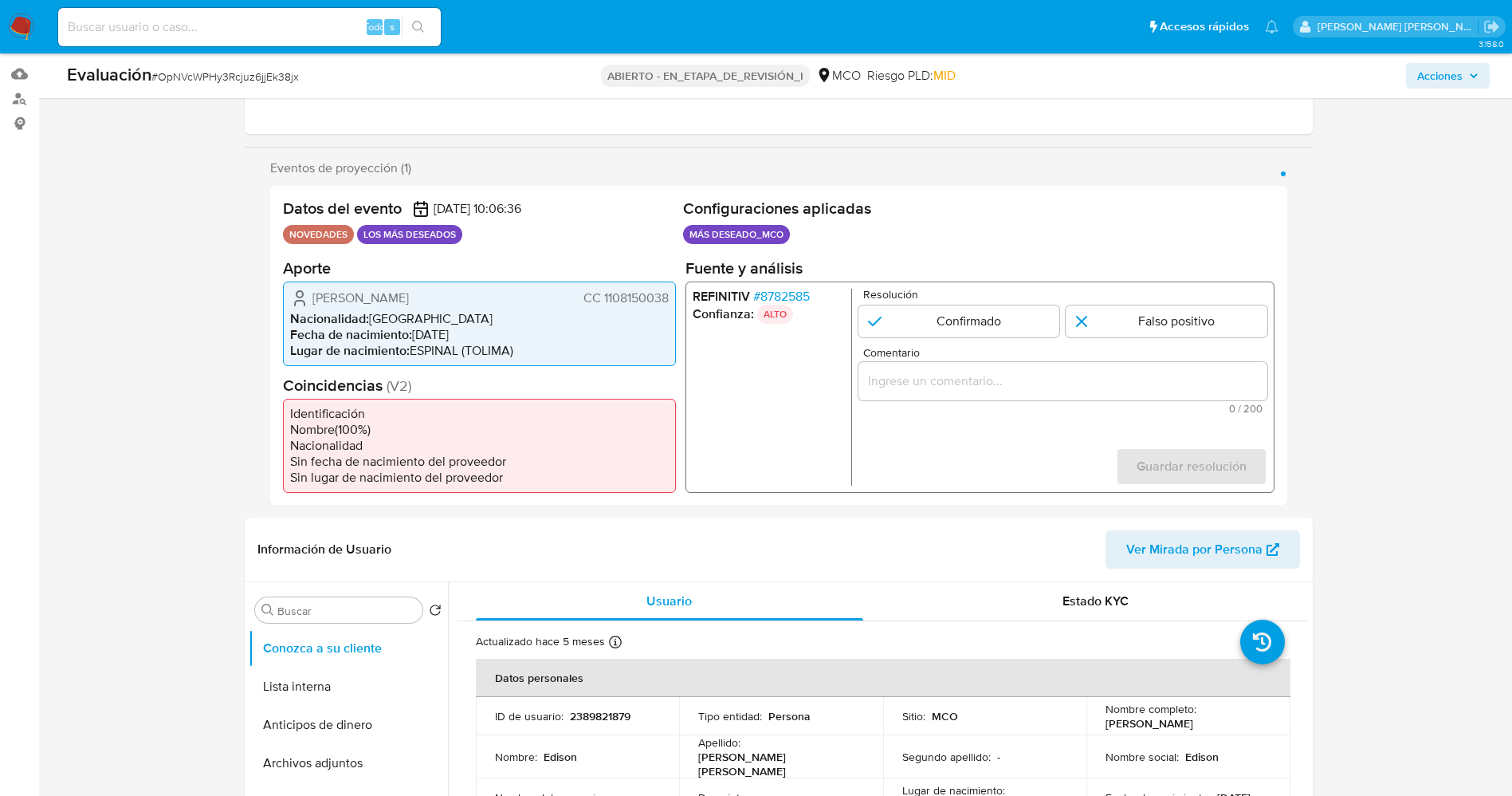
scroll to position [478, 0]
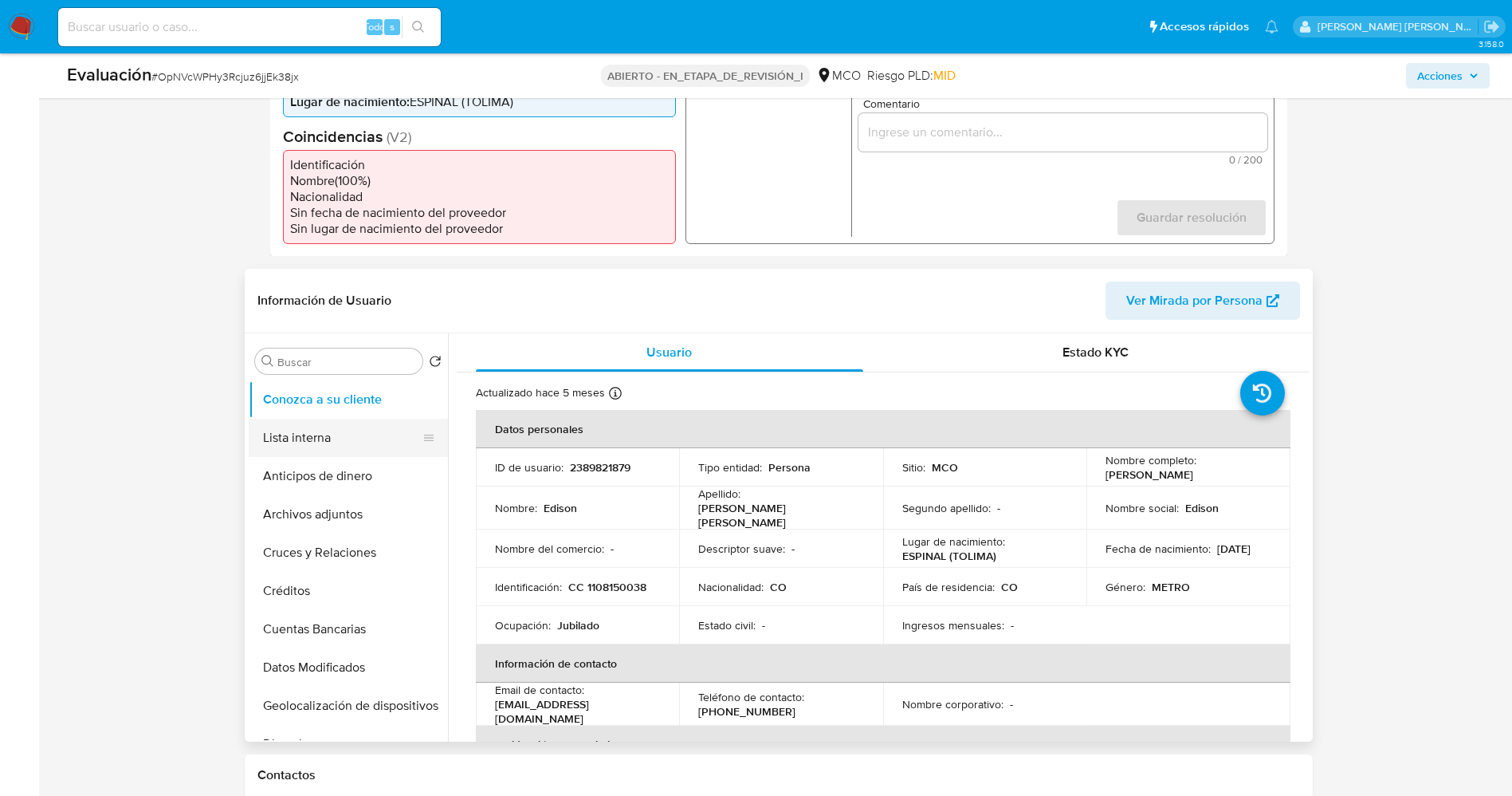
click at [309, 448] on button "Lista interna" at bounding box center [342, 437] width 186 height 38
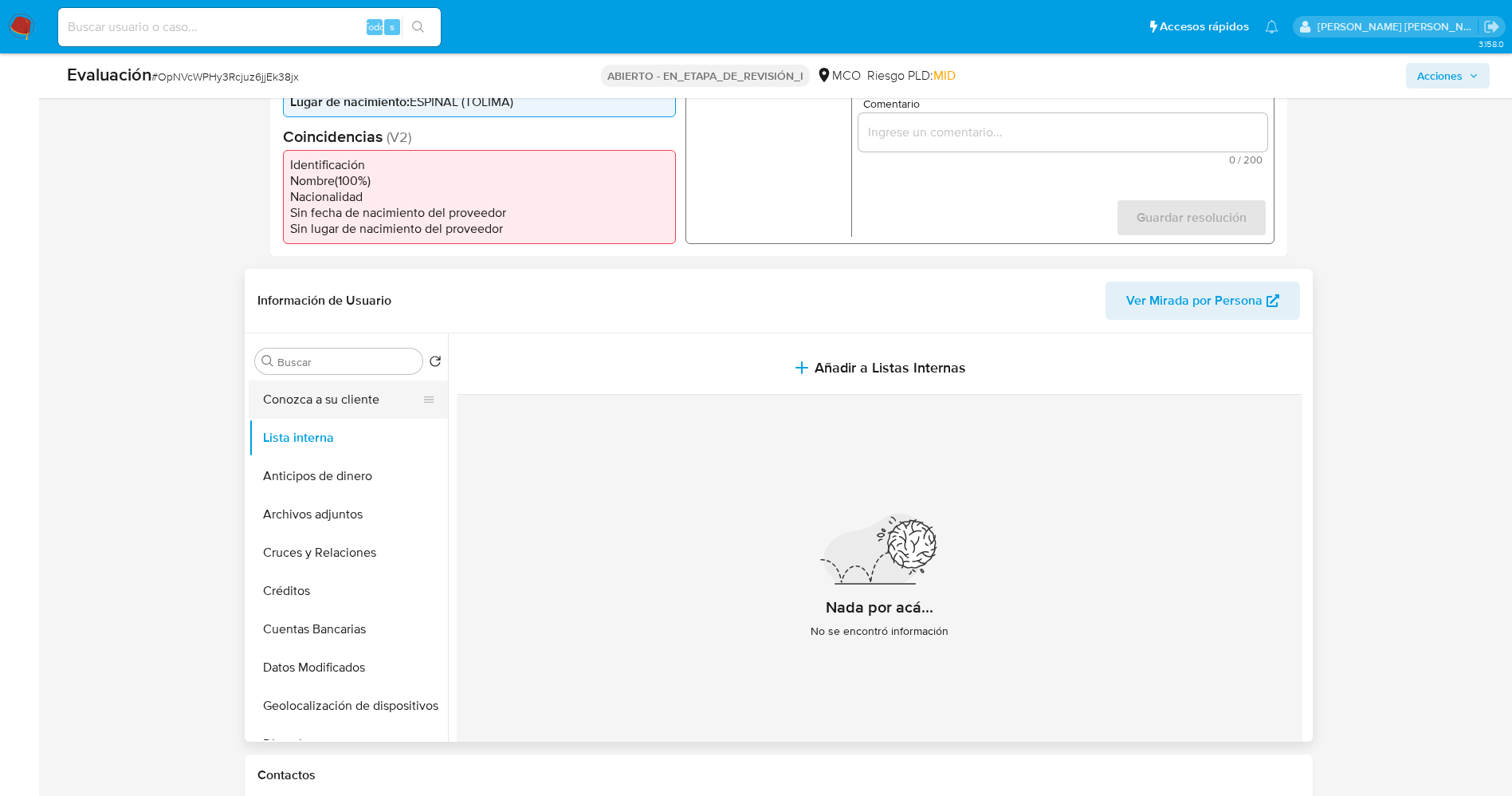
click at [283, 387] on button "Conozca a su cliente" at bounding box center [342, 399] width 186 height 38
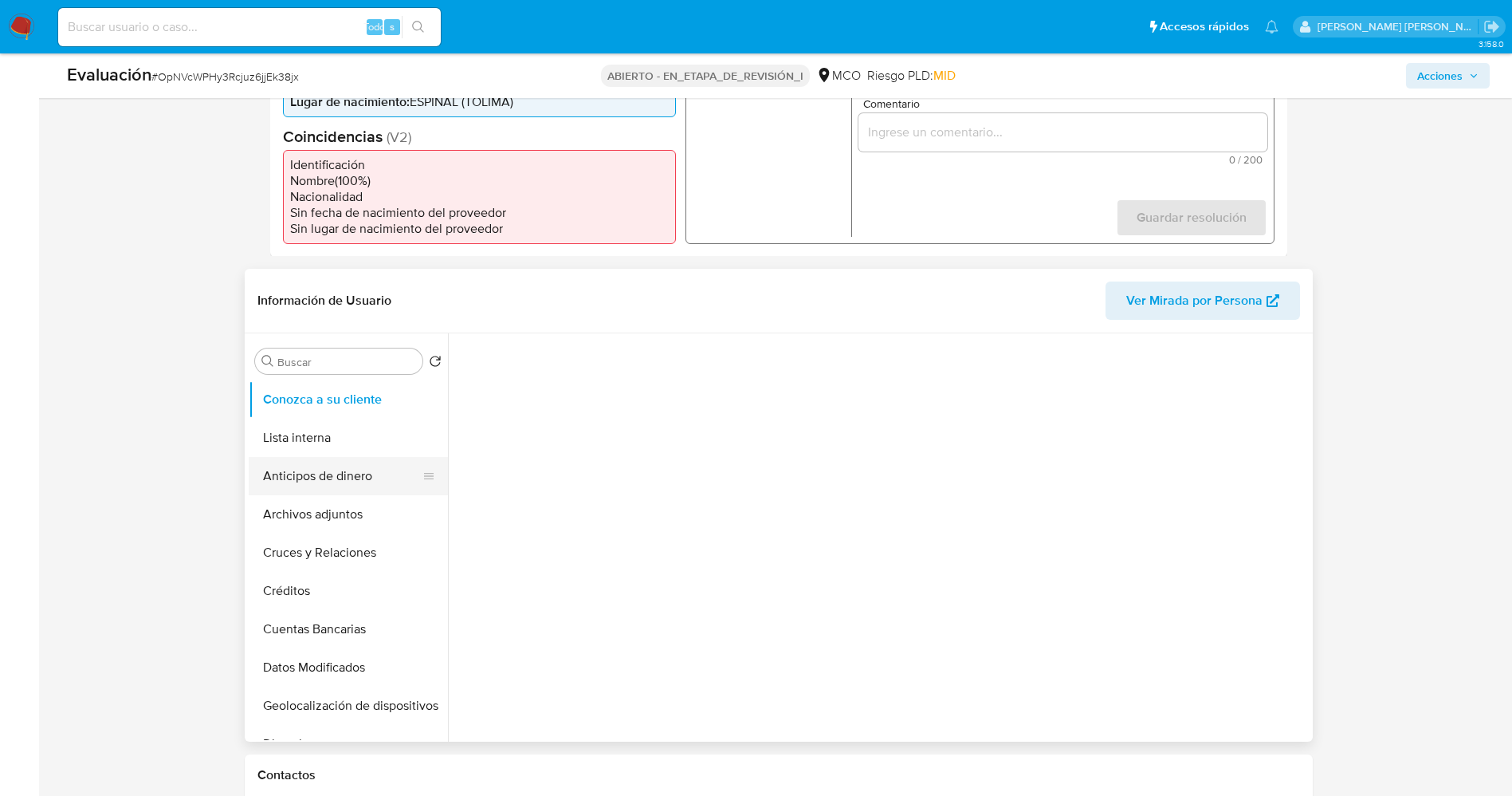
scroll to position [239, 0]
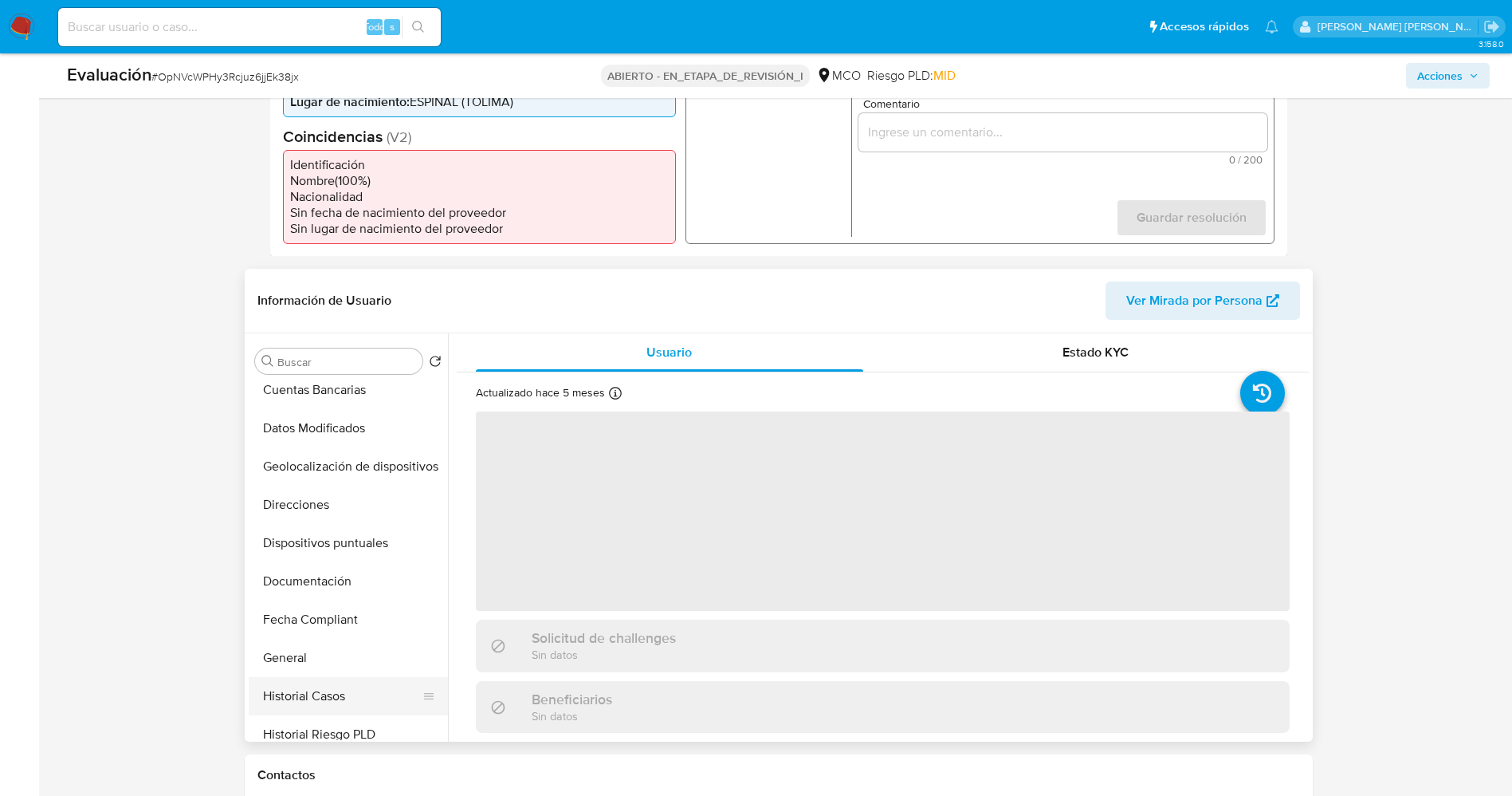
click at [321, 689] on button "Historial Casos" at bounding box center [342, 696] width 186 height 38
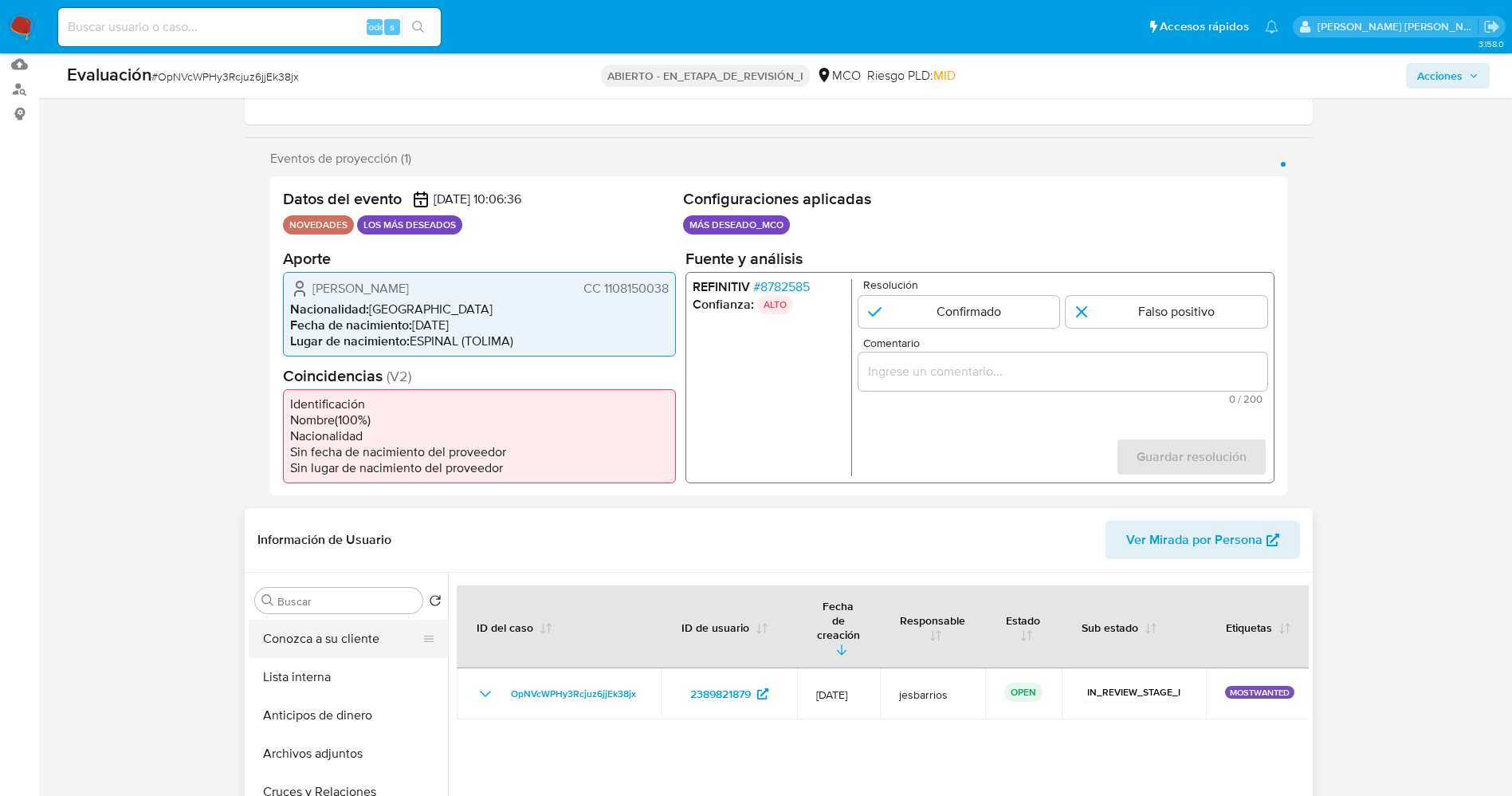
click at [322, 636] on button "Conozca a su cliente" at bounding box center [342, 638] width 186 height 38
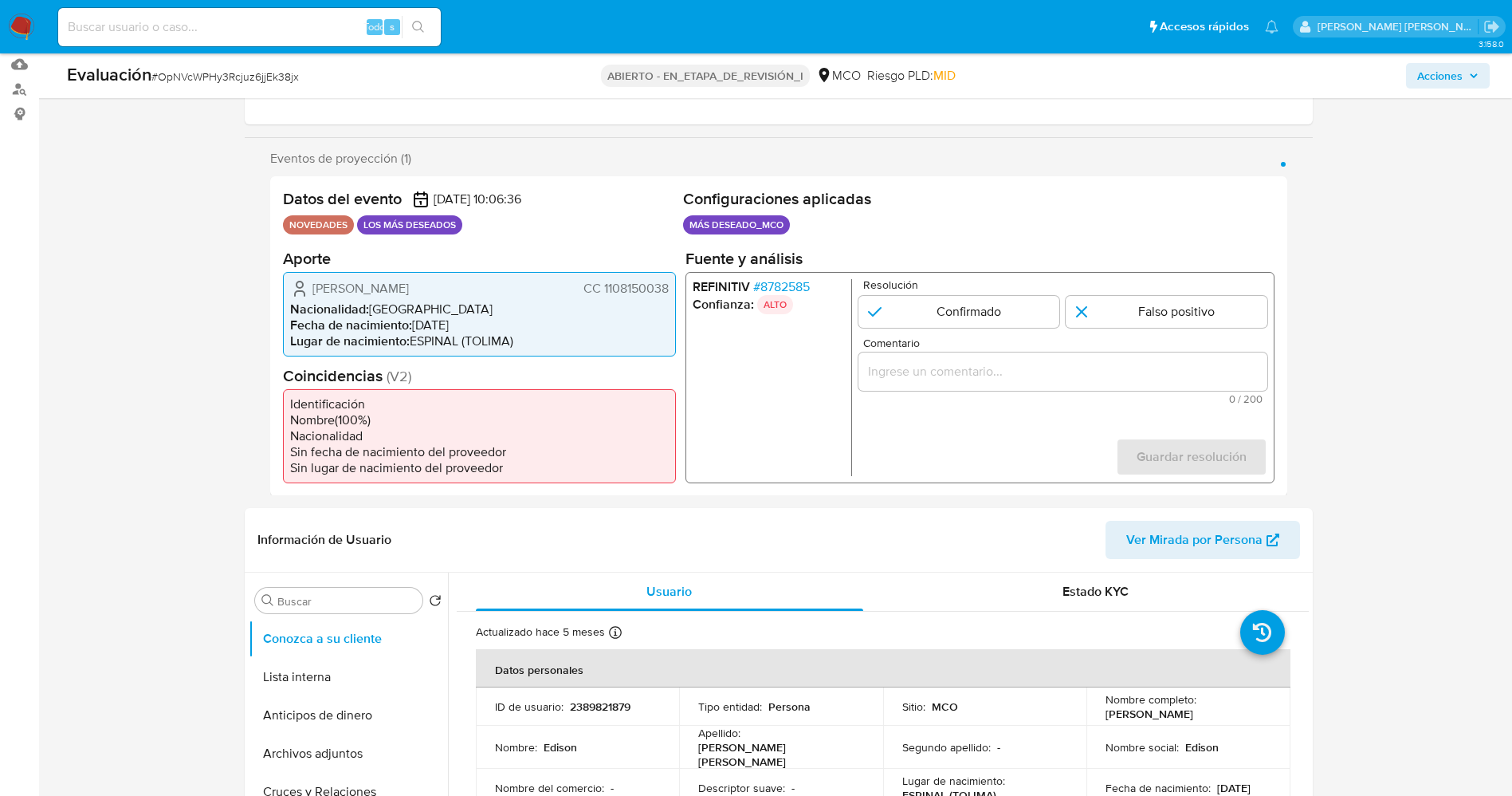
click at [353, 288] on font "Edison Castro Castrillón" at bounding box center [360, 287] width 96 height 18
drag, startPoint x: 309, startPoint y: 285, endPoint x: 668, endPoint y: 292, distance: 359.1
click at [668, 292] on div "Edison Castro Castrillón CC 1108150038" at bounding box center [479, 288] width 378 height 19
click at [809, 285] on font "8782585" at bounding box center [785, 285] width 49 height 18
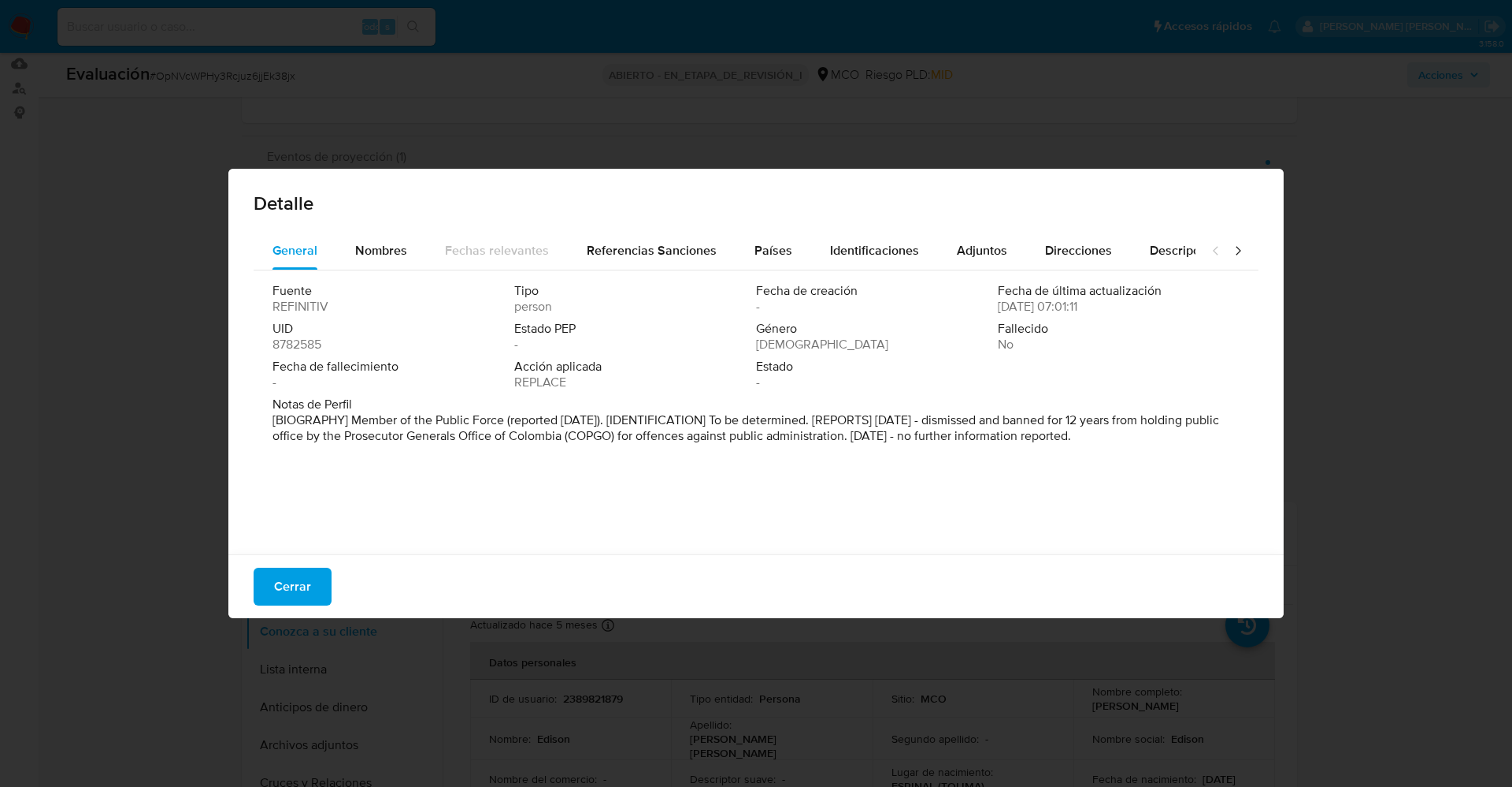
click at [288, 588] on font "Cerrar" at bounding box center [292, 587] width 37 height 38
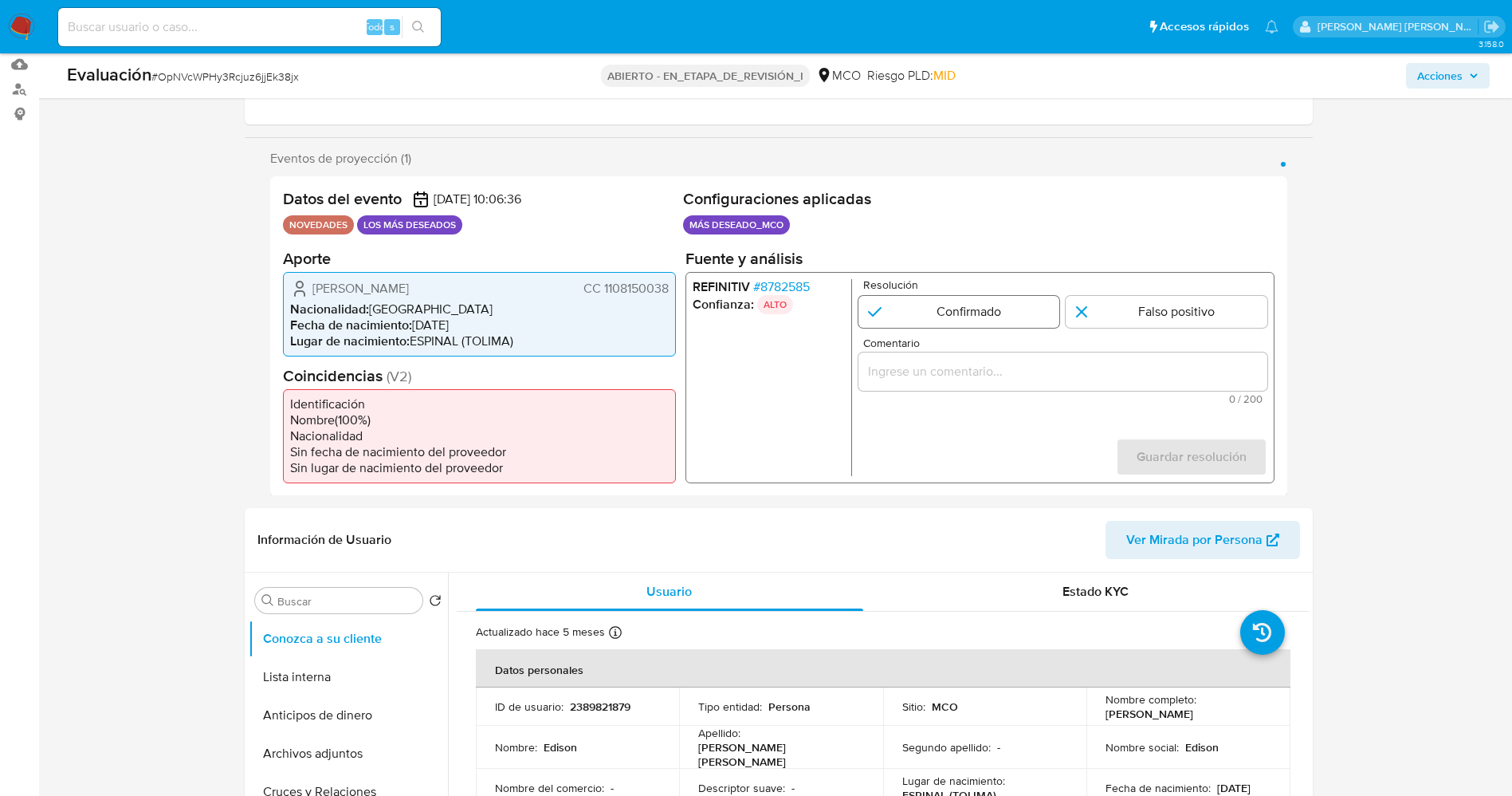
click at [971, 299] on input "1 de 1" at bounding box center [959, 311] width 202 height 32
radio input "true"
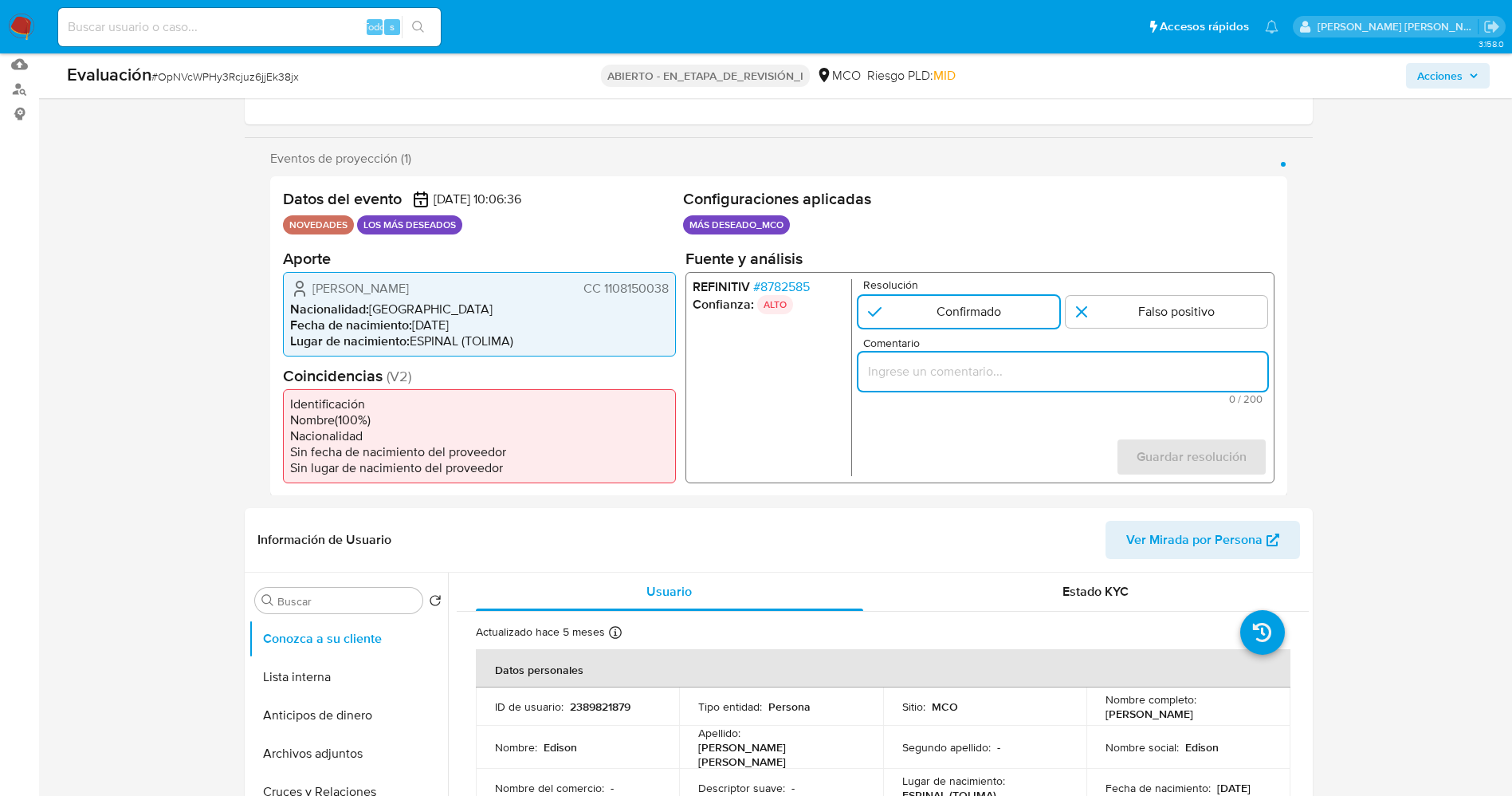
click at [982, 368] on input "Comentario" at bounding box center [1062, 371] width 409 height 21
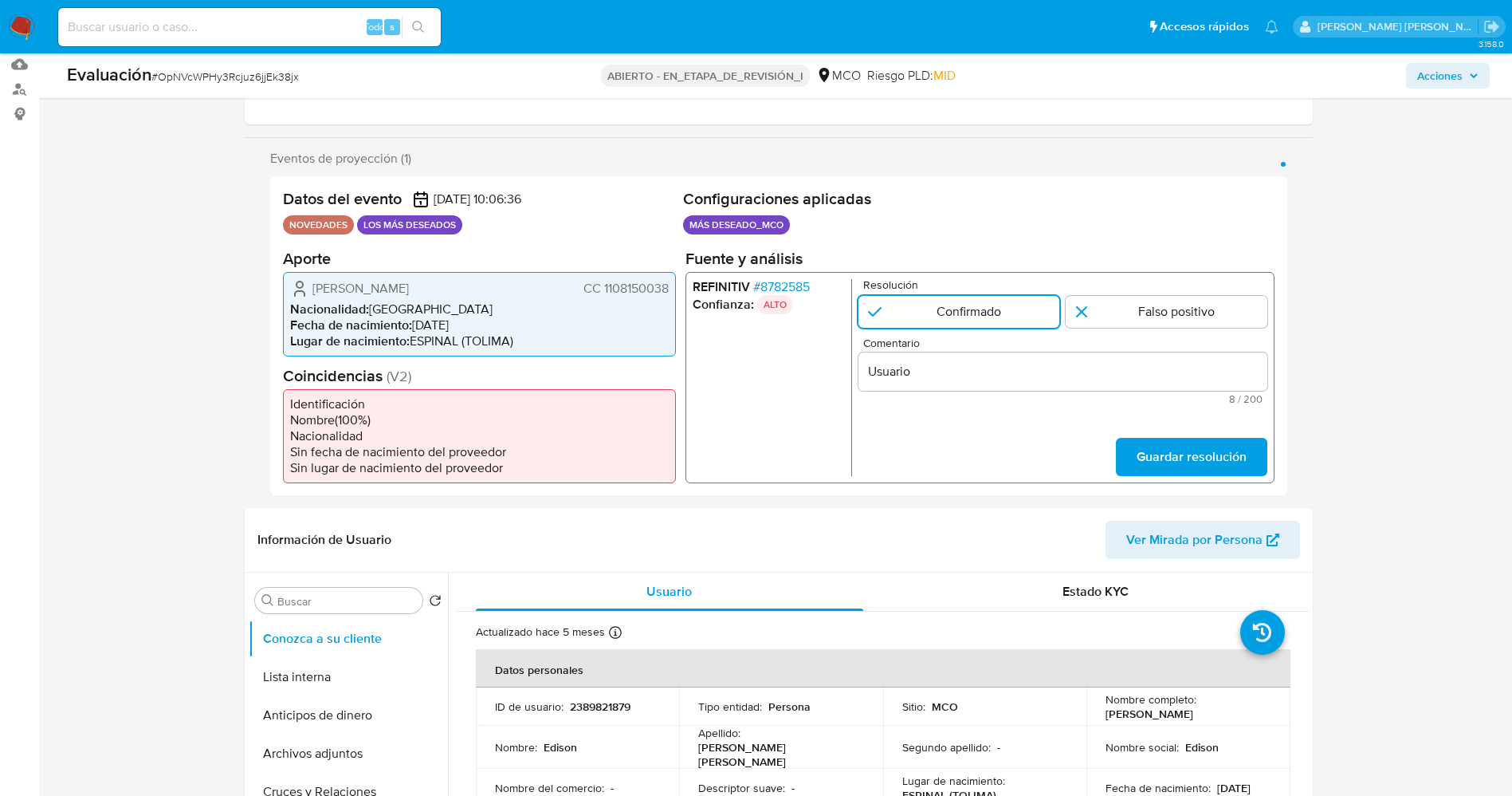
drag, startPoint x: 317, startPoint y: 285, endPoint x: 668, endPoint y: 290, distance: 351.0
click at [668, 290] on div "Edison Castro Castrillón CC 1108150038" at bounding box center [479, 288] width 378 height 19
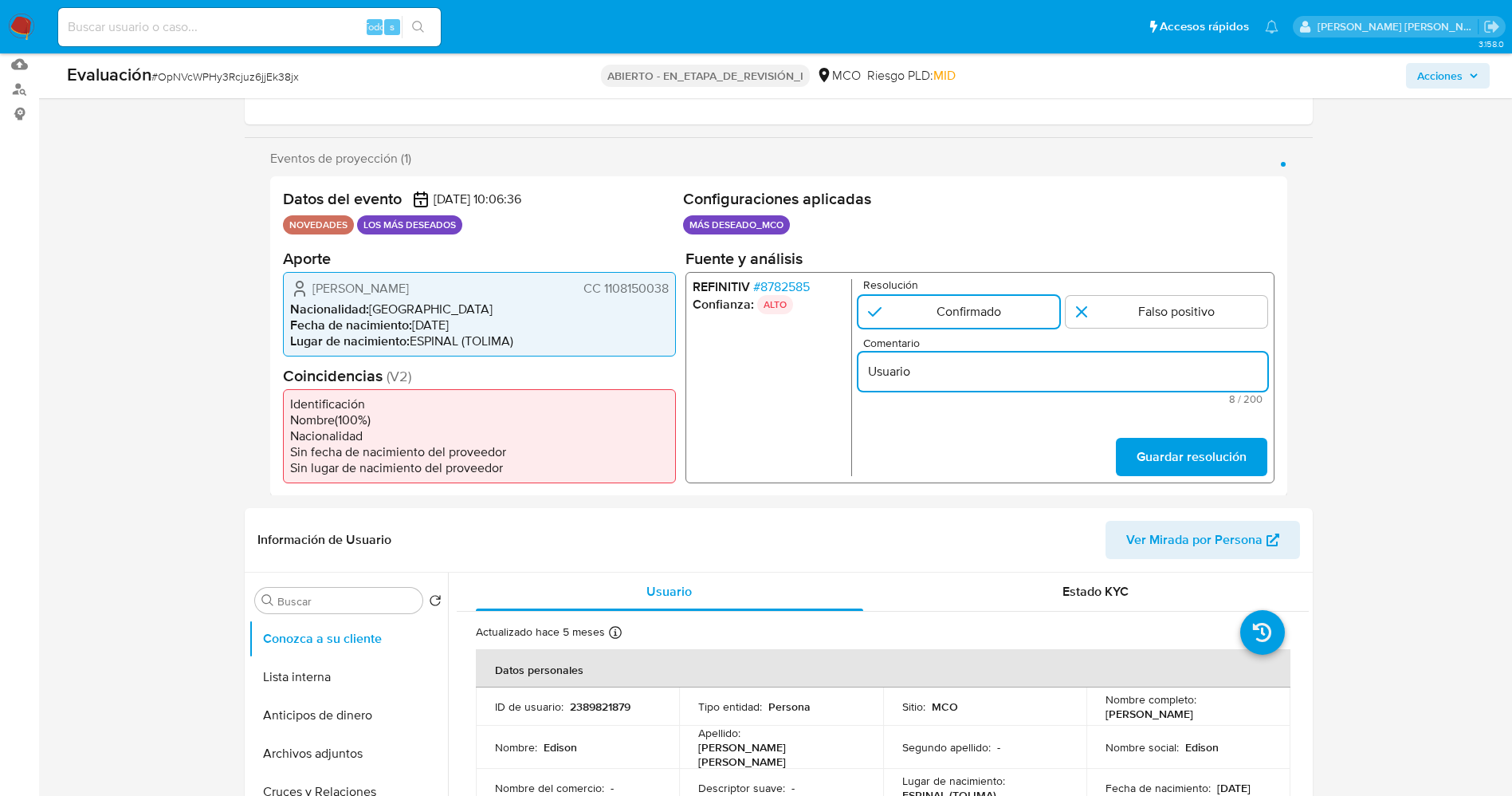
click at [957, 360] on input "Usuario" at bounding box center [1062, 371] width 409 height 21
paste input "Edison Castro Castrillón CC 1108150038"
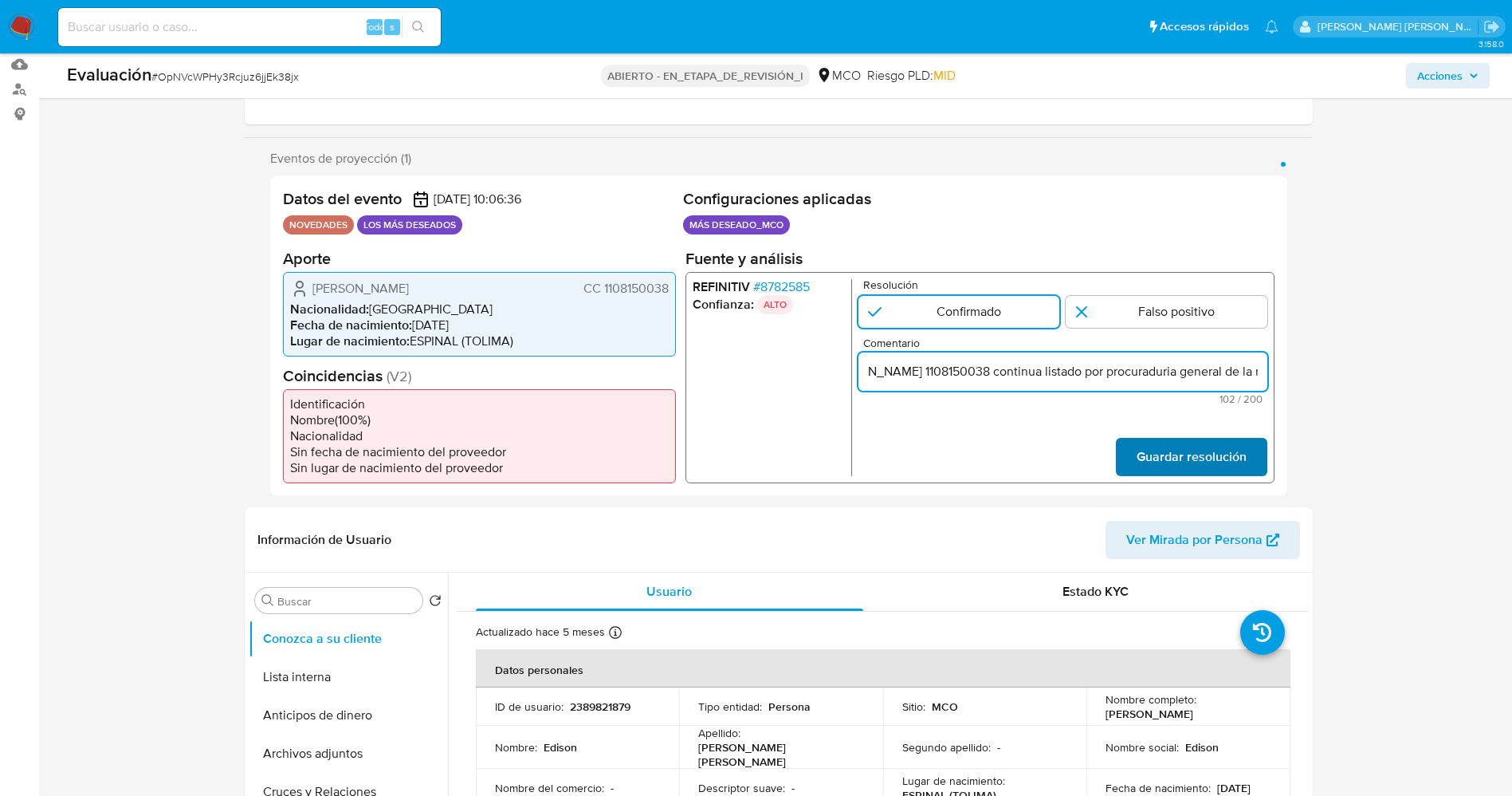
type input "Usuario Edison Castro Castrillón CC 1108150038 continua listado por procuraduri…"
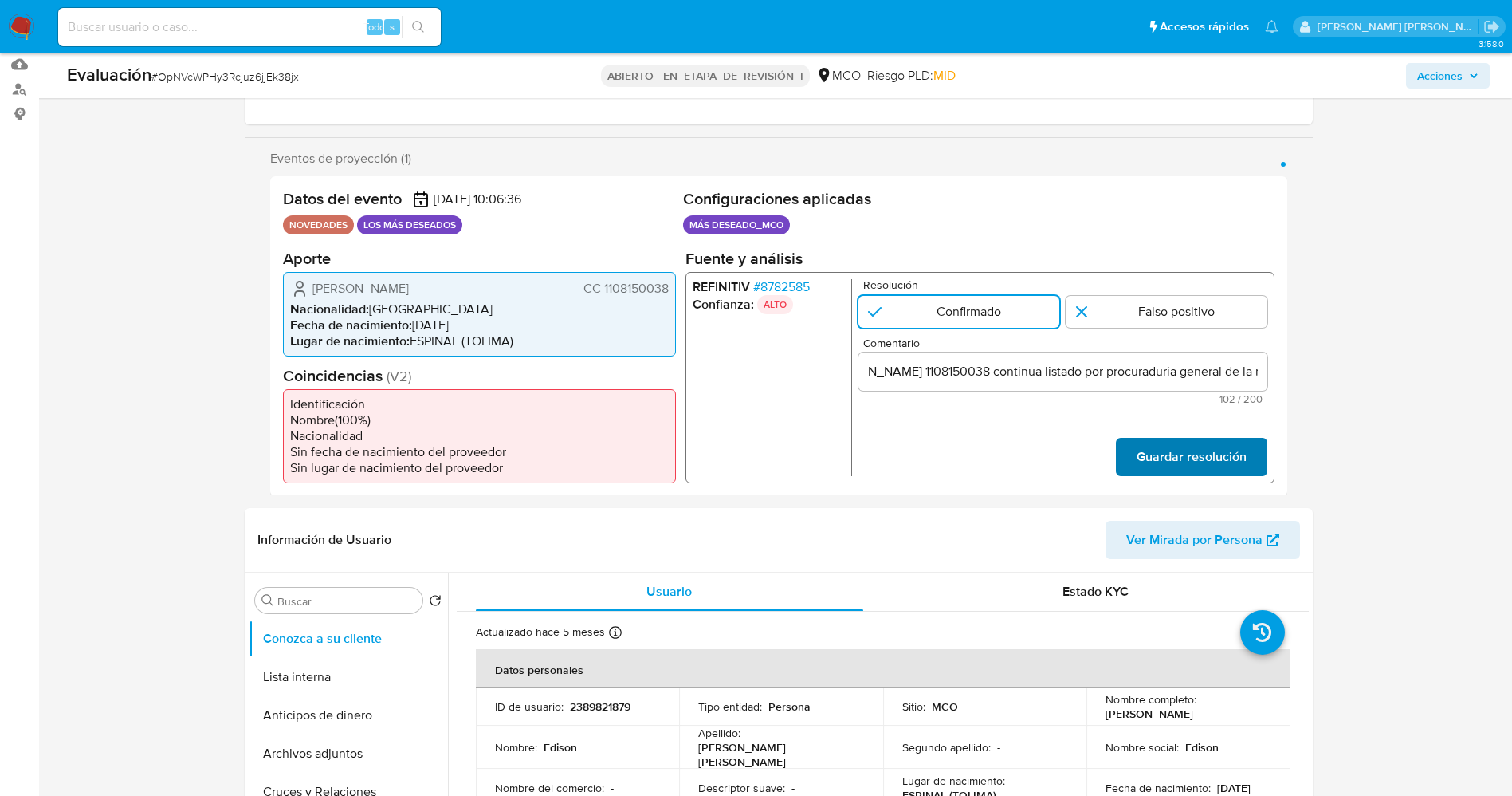
scroll to position [0, 0]
click at [1155, 473] on span "Guardar resolución" at bounding box center [1191, 456] width 110 height 35
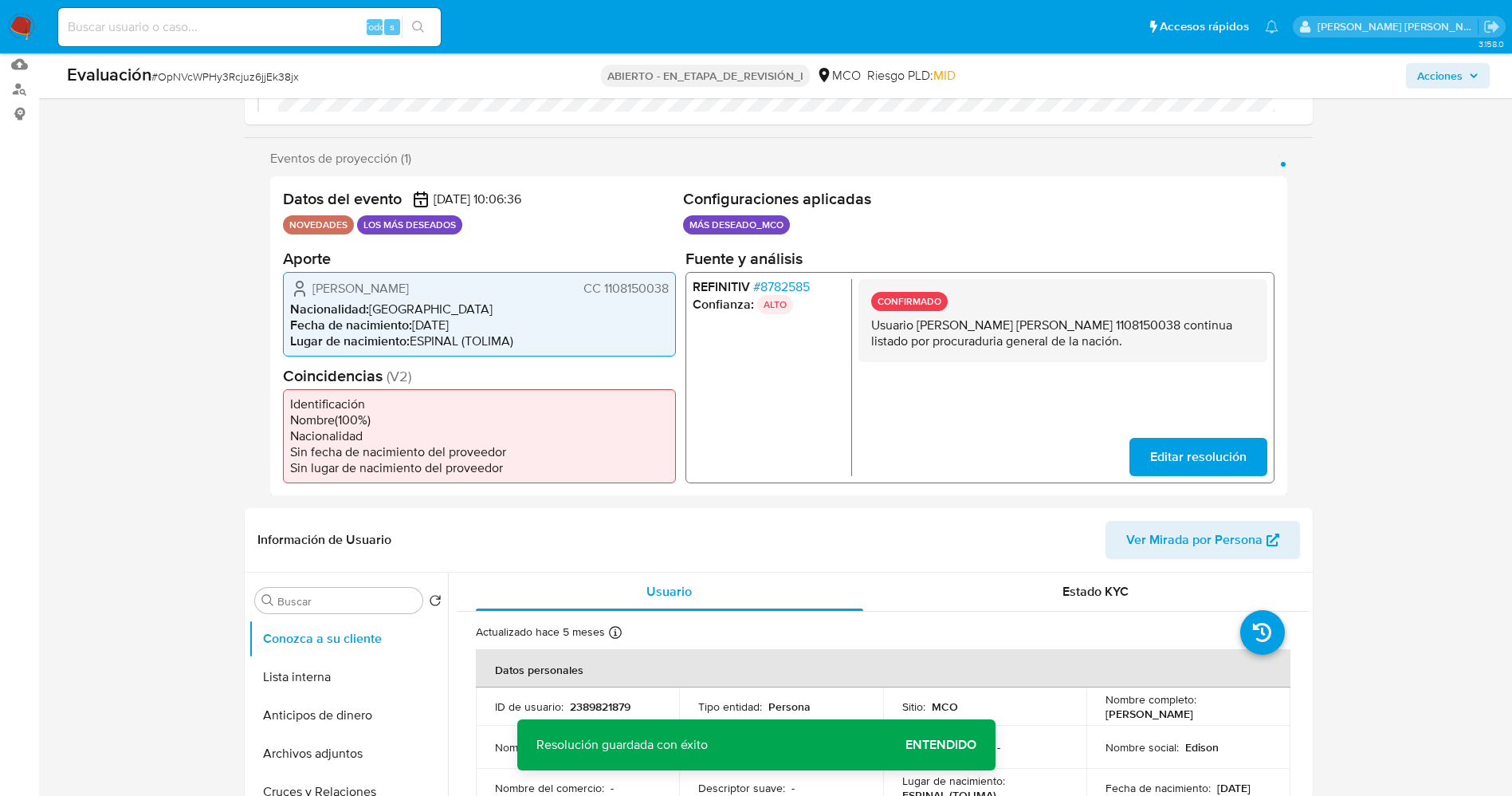
drag, startPoint x: 962, startPoint y: 323, endPoint x: 1146, endPoint y: 344, distance: 185.2
click at [1146, 344] on p "Usuario Edison Castro Castrillón CC 1108150038 continua listado por procuraduri…" at bounding box center [1061, 333] width 383 height 32
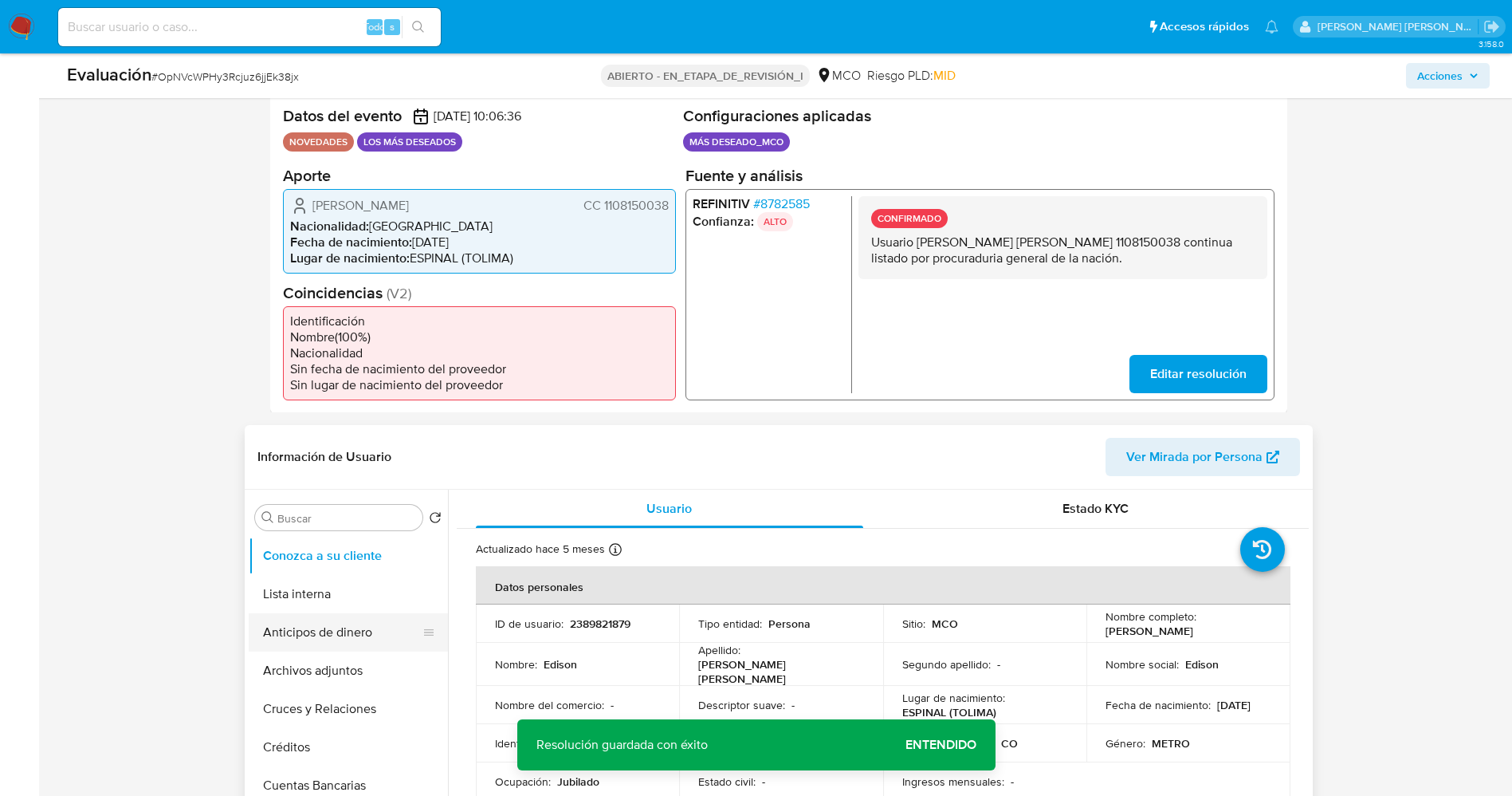
scroll to position [359, 0]
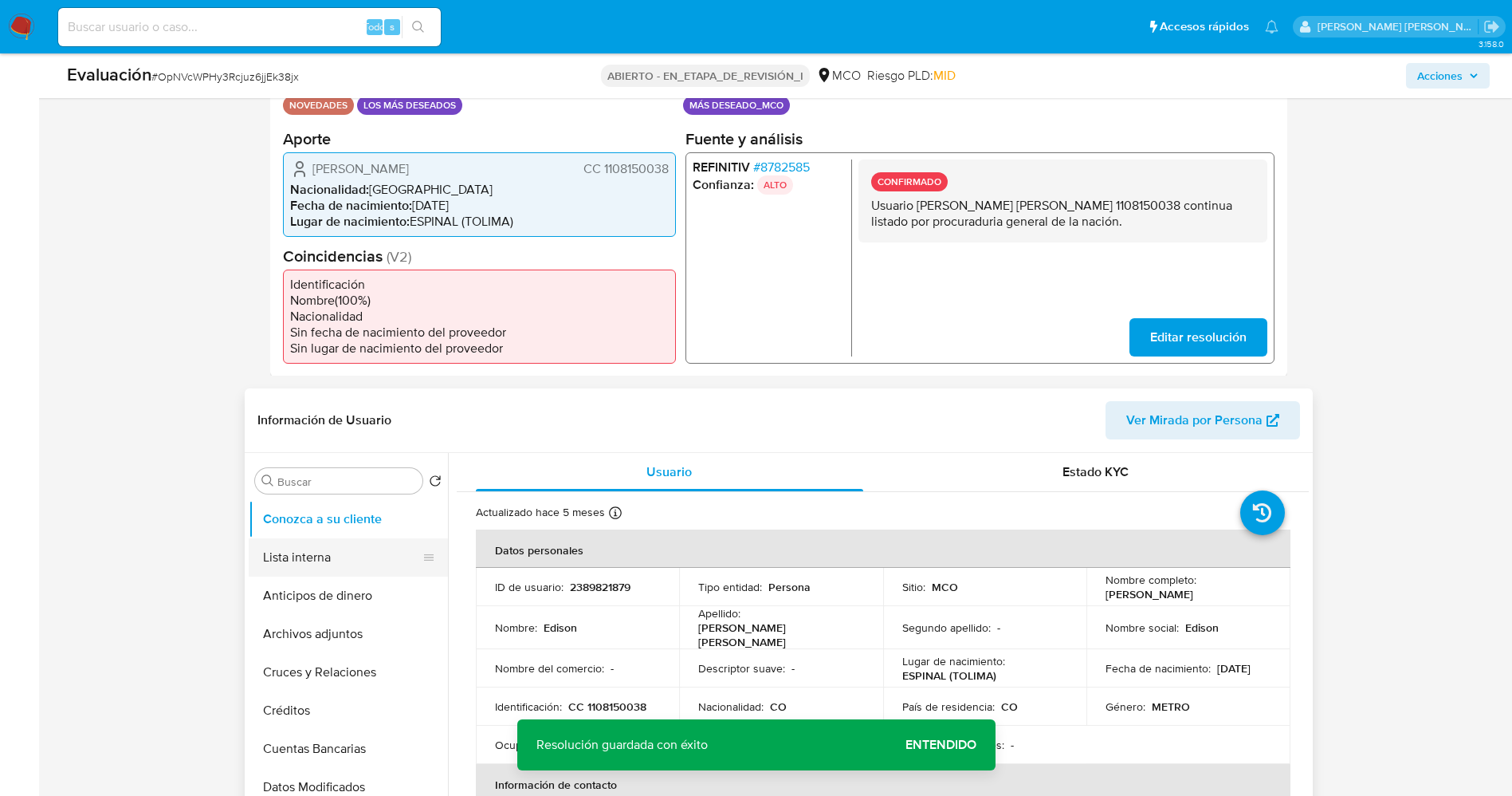
click at [328, 539] on button "Lista interna" at bounding box center [342, 557] width 186 height 38
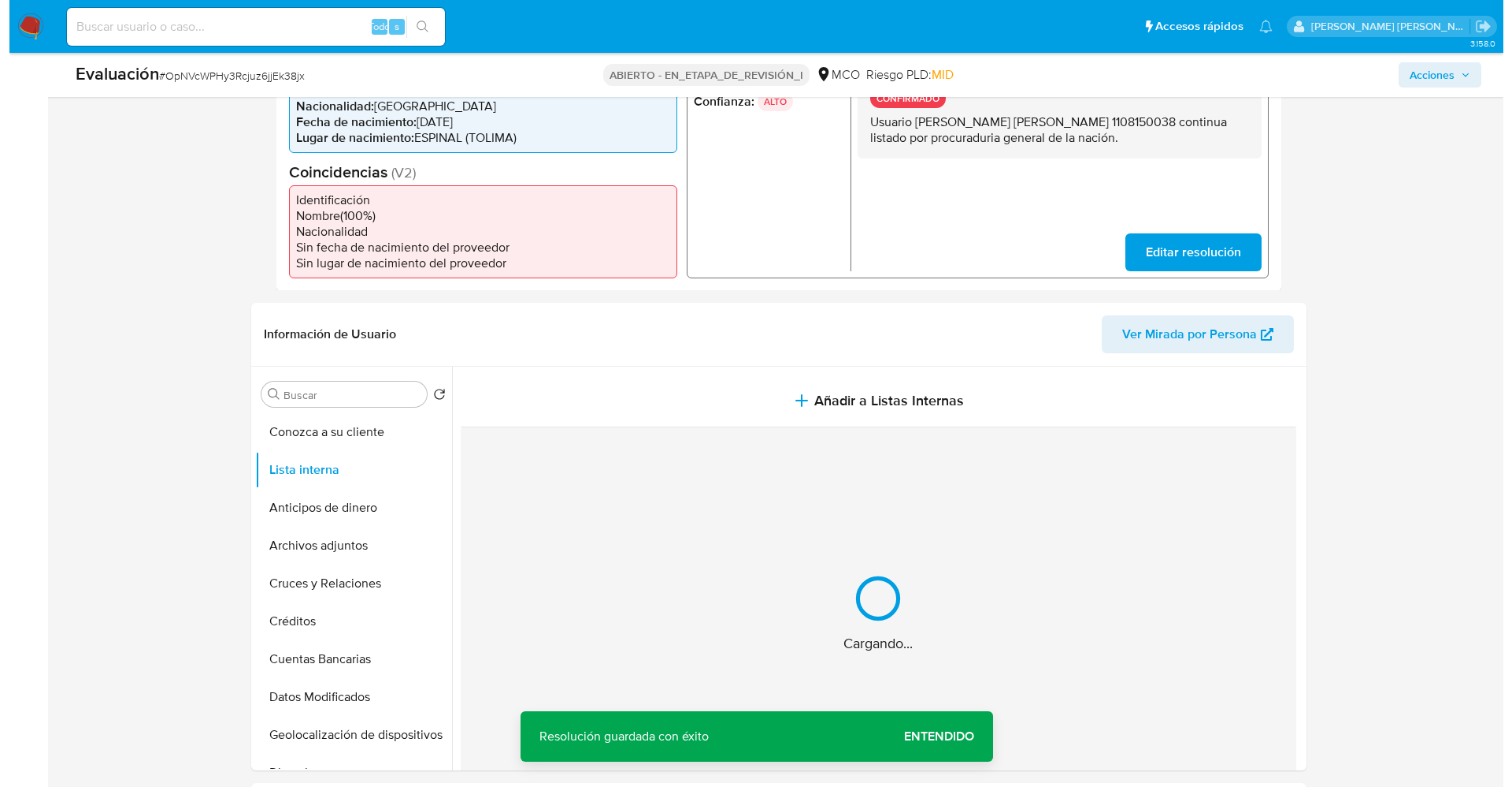
scroll to position [473, 0]
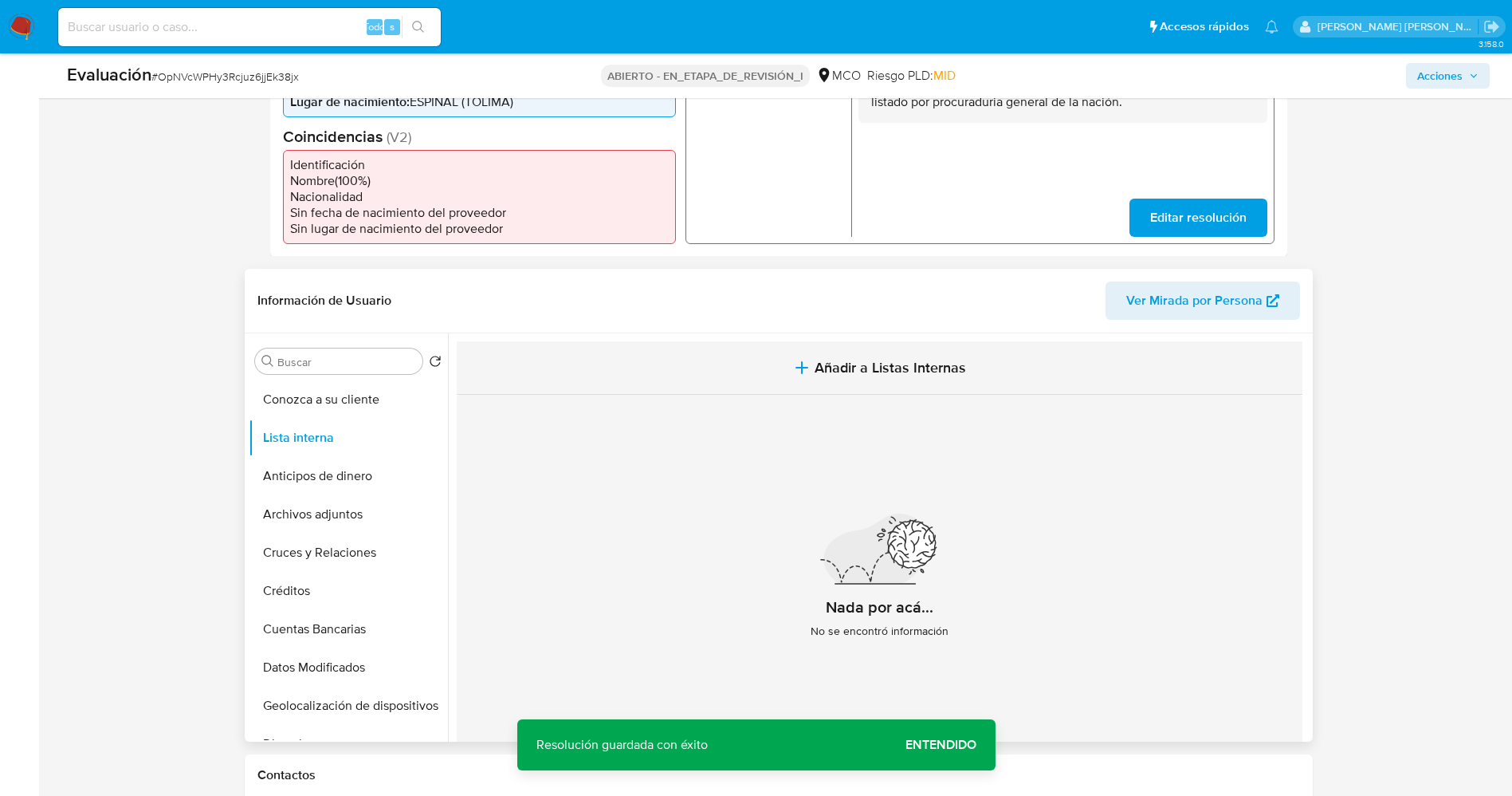
click at [856, 343] on button "Añadir a Listas Internas" at bounding box center [879, 368] width 845 height 53
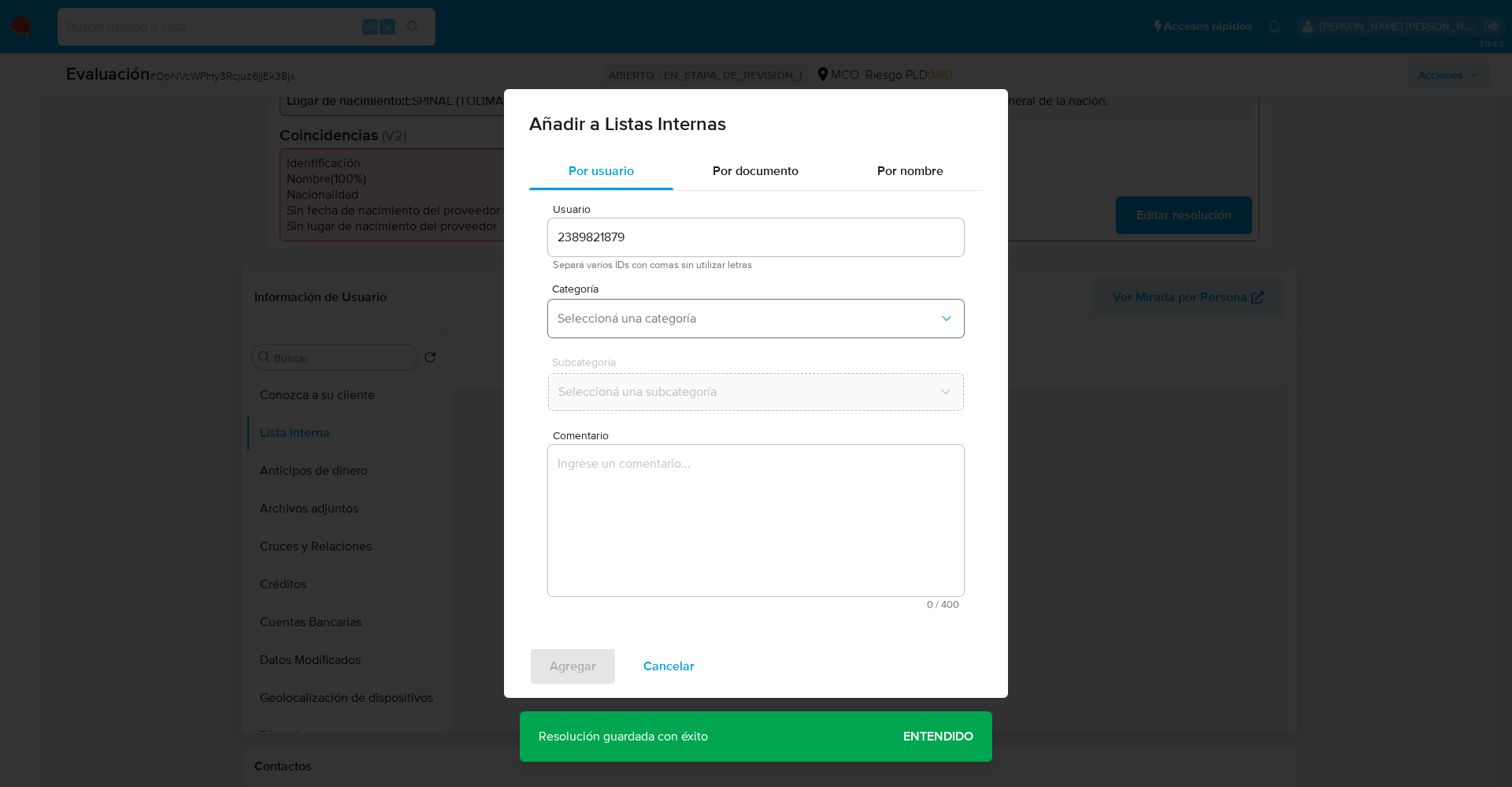
click at [706, 314] on span "Seleccioná una categoría" at bounding box center [748, 318] width 382 height 16
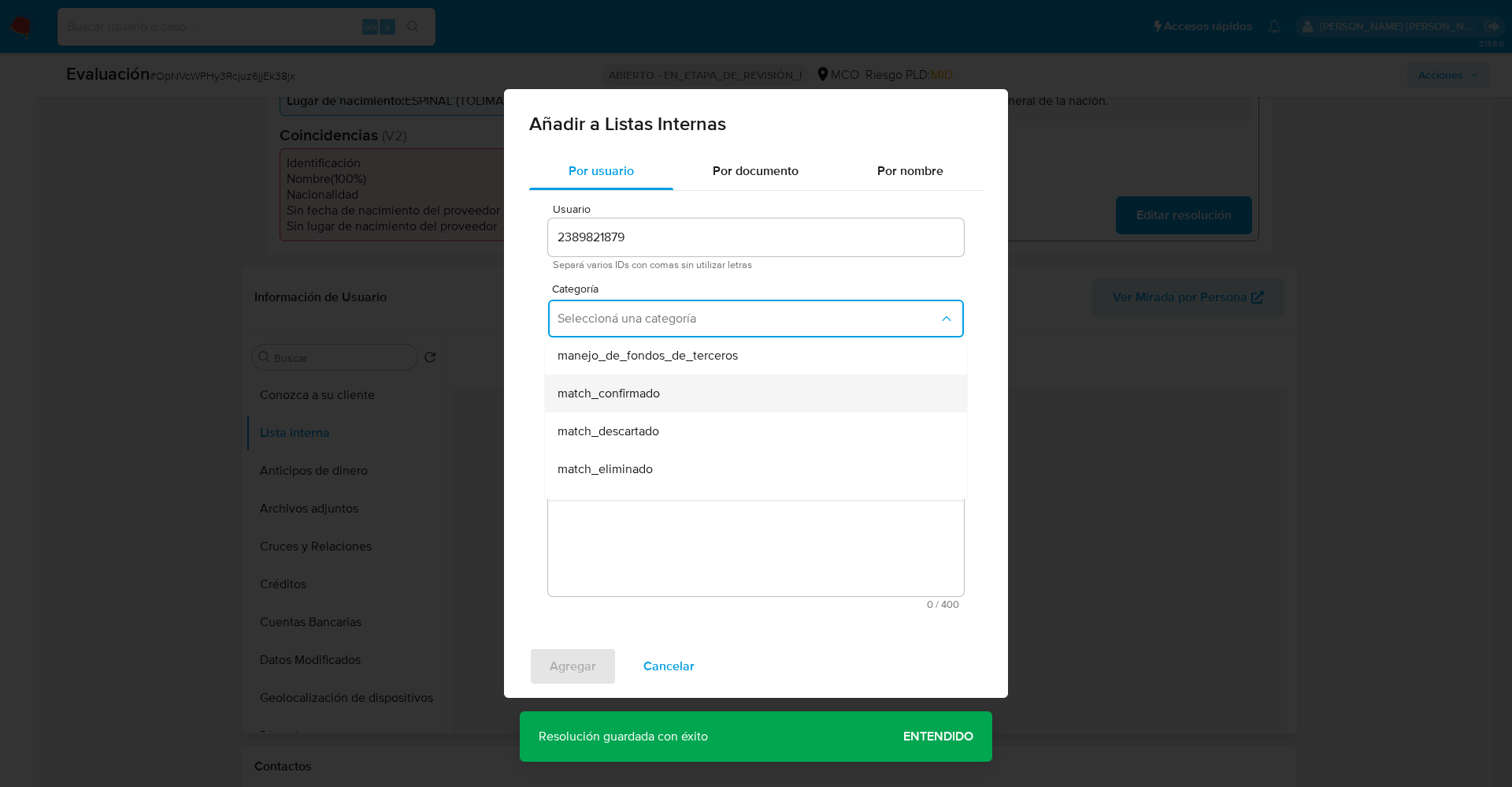
scroll to position [118, 0]
click at [668, 366] on div "match_confirmado" at bounding box center [751, 356] width 387 height 38
click at [673, 389] on span "Seleccioná una subcategoría" at bounding box center [748, 391] width 382 height 16
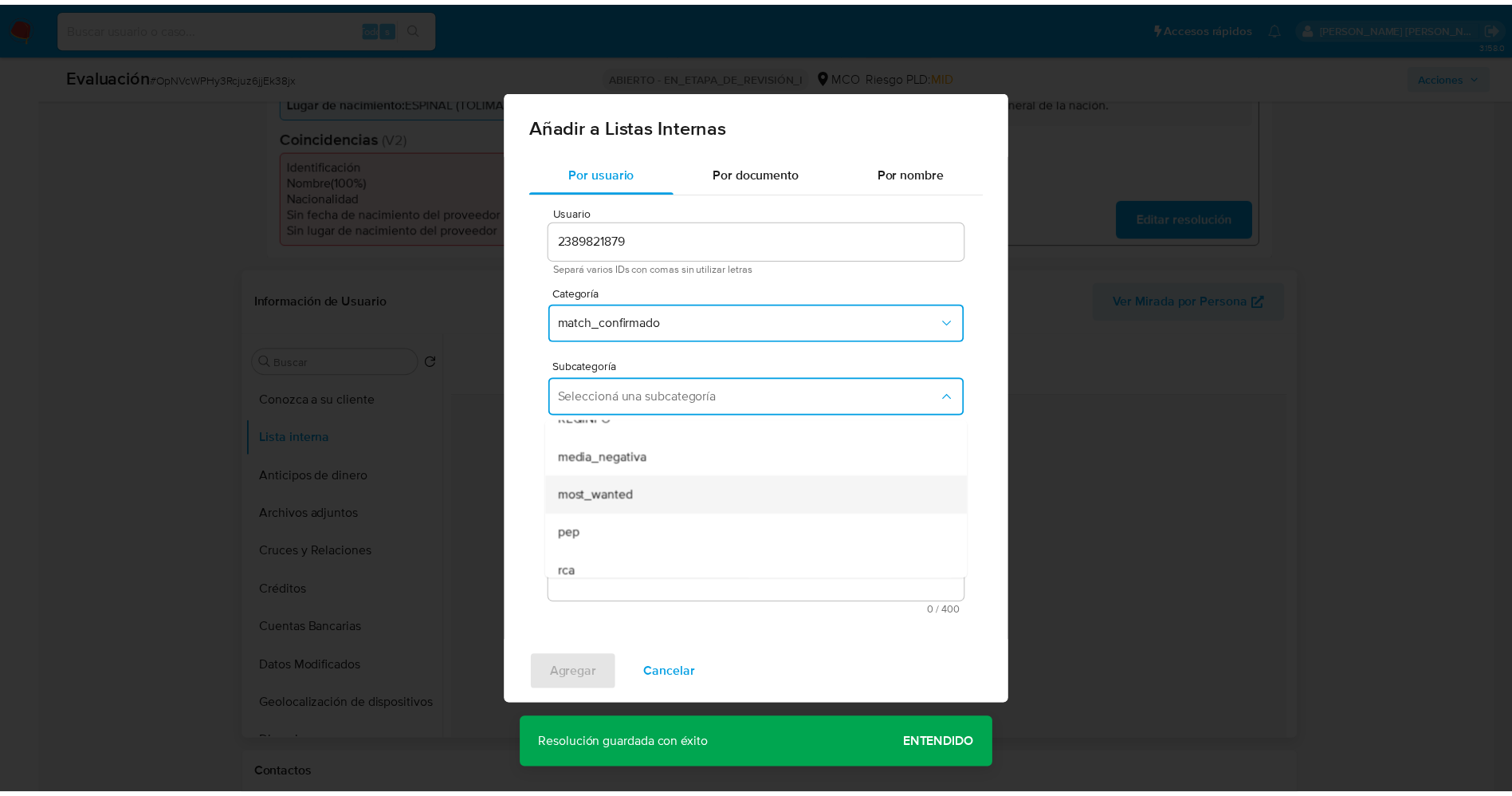
scroll to position [108, 0]
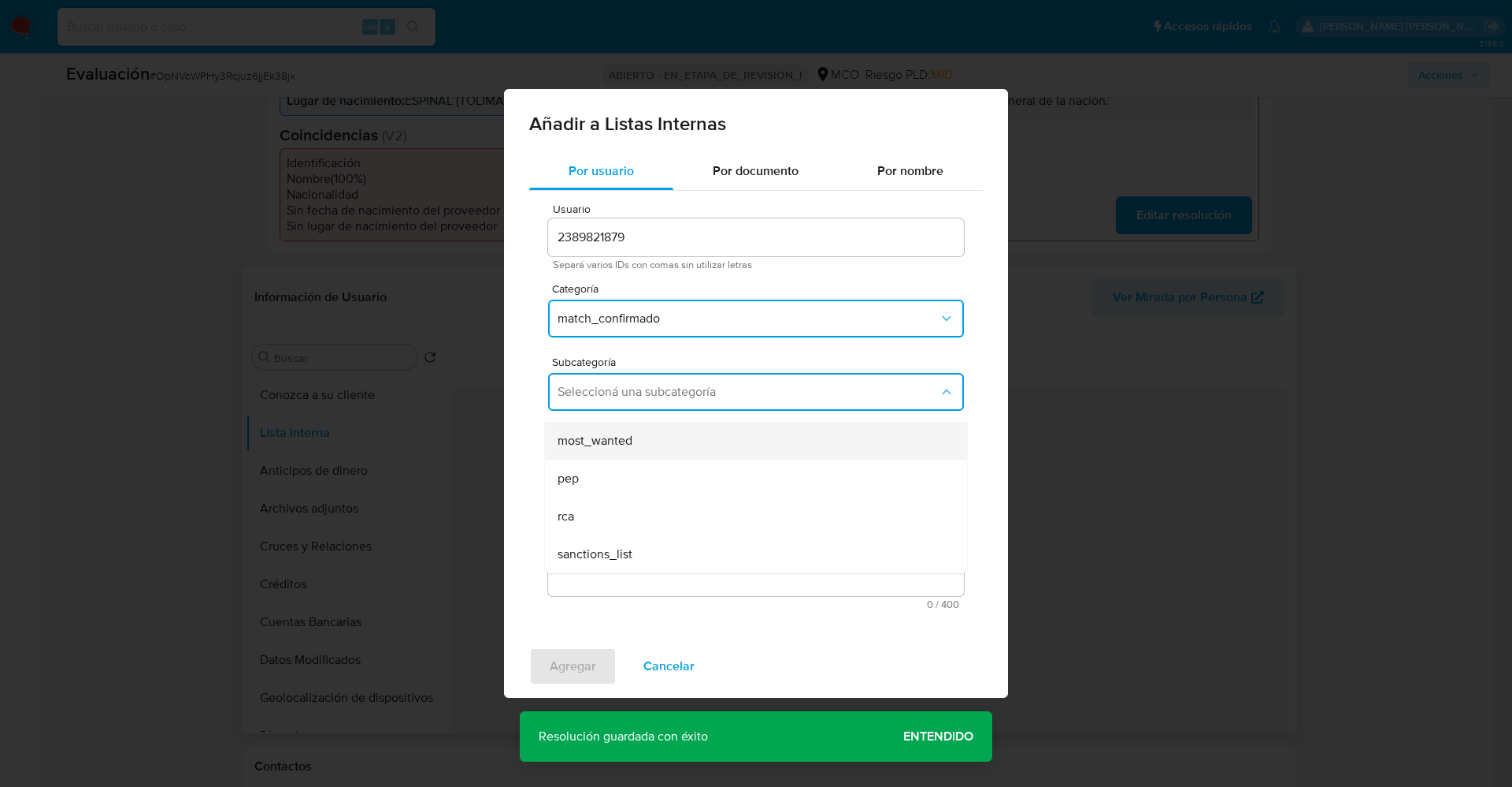
click at [636, 446] on div "most_wanted" at bounding box center [751, 440] width 387 height 38
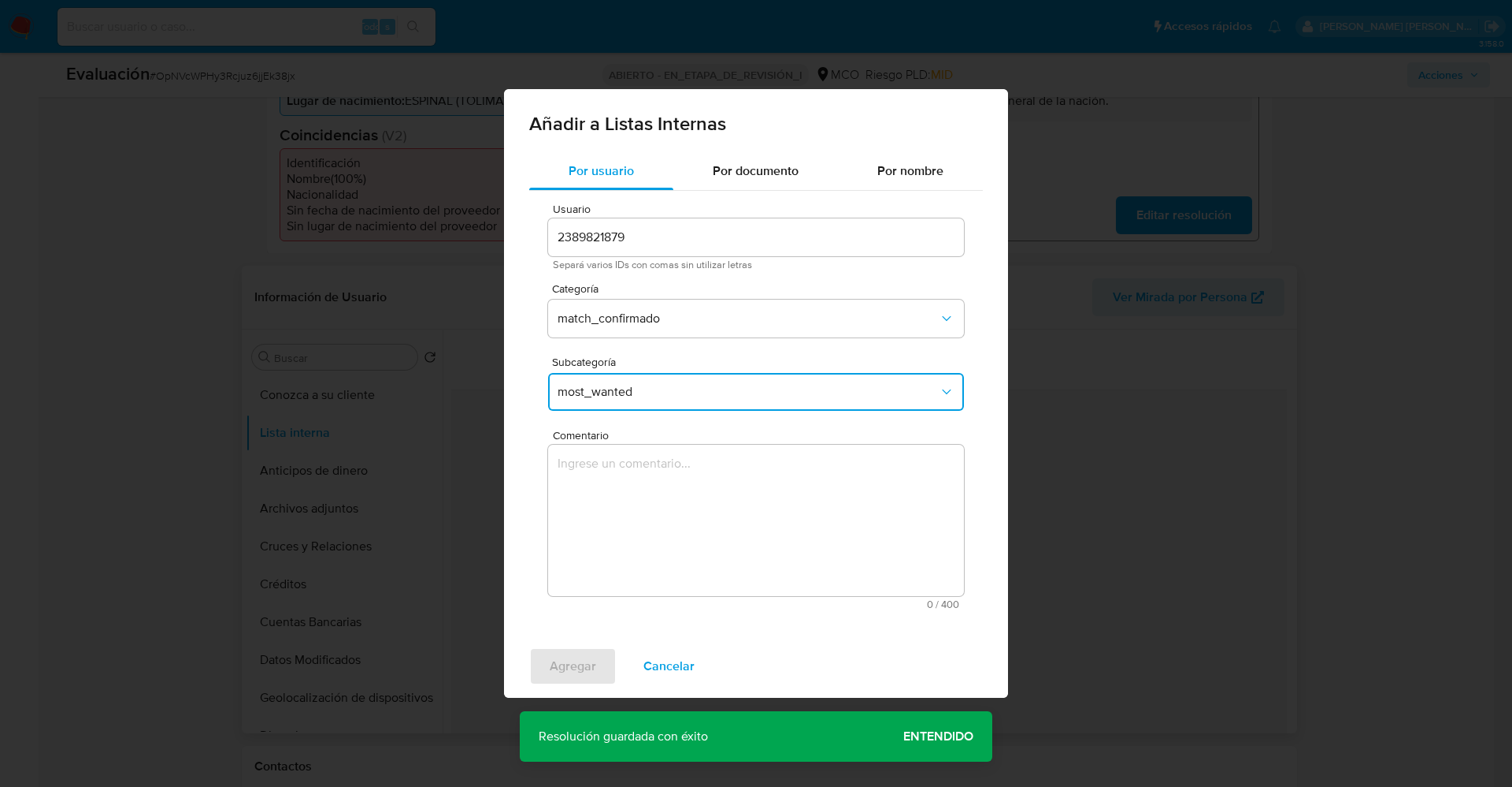
click at [644, 464] on textarea "Comentario" at bounding box center [756, 520] width 416 height 151
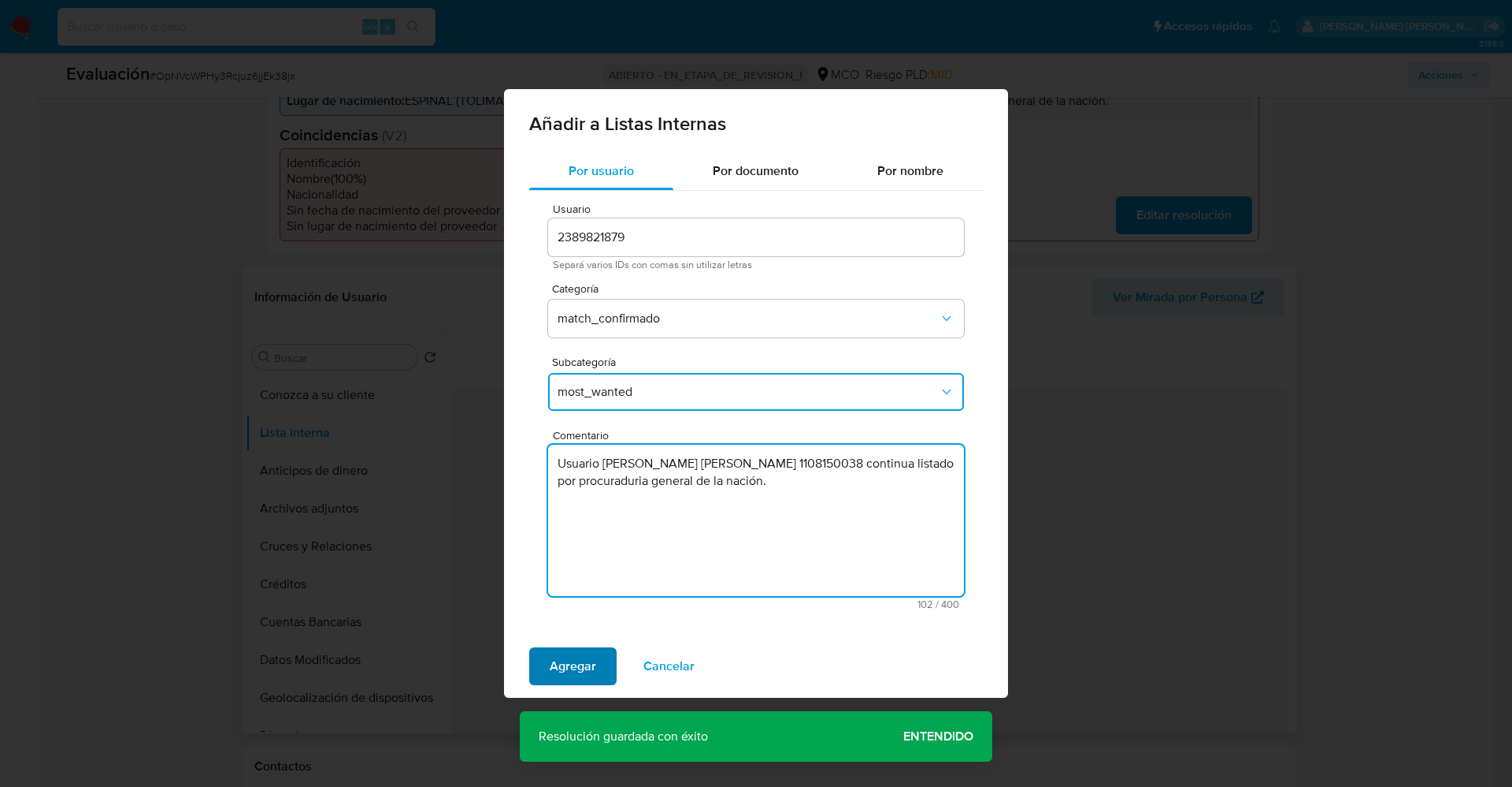
type textarea "Usuario Edison Castro Castrillón CC 1108150038 continua listado por procuraduri…"
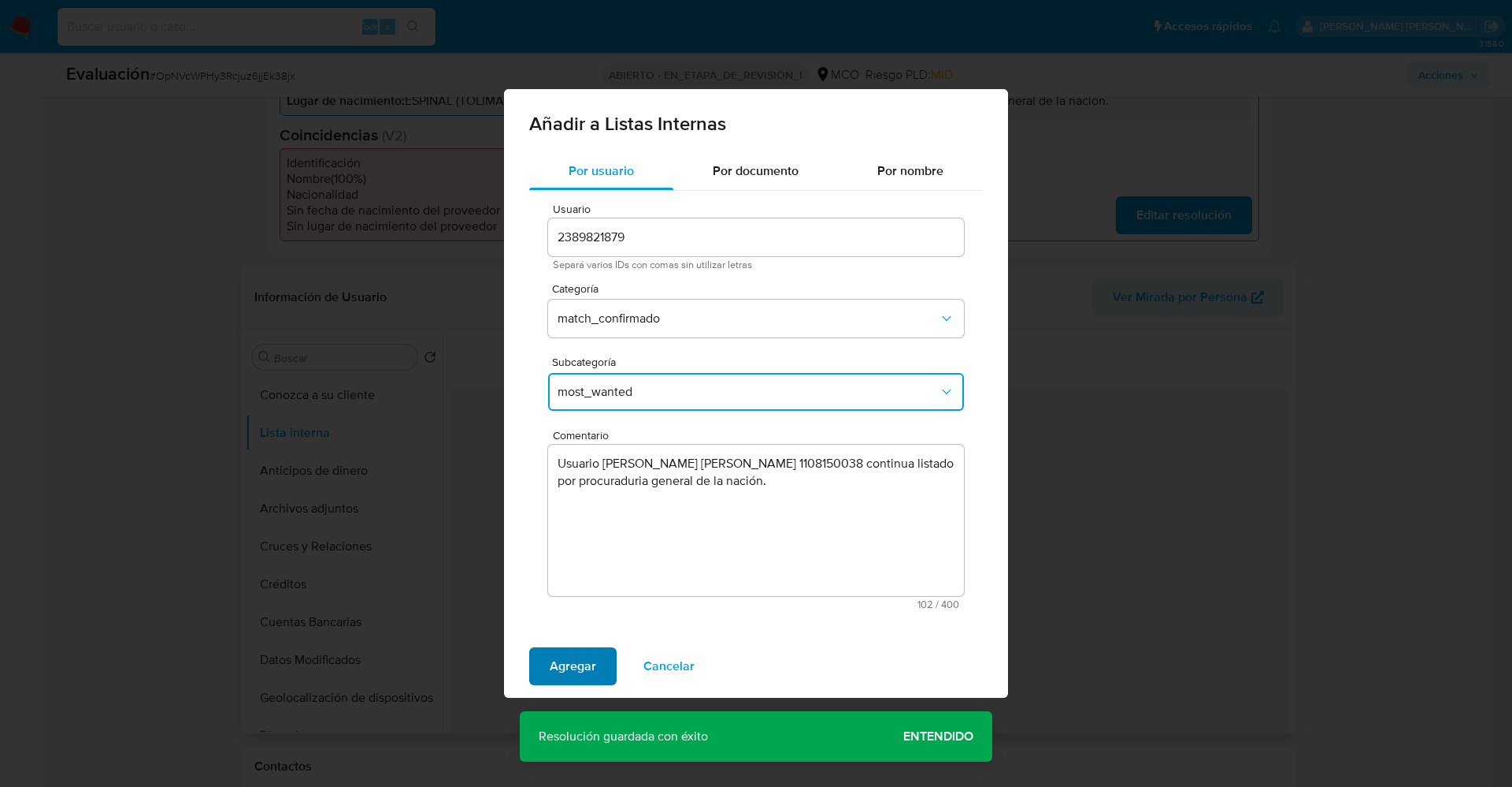
click at [568, 664] on span "Agregar" at bounding box center [572, 666] width 46 height 35
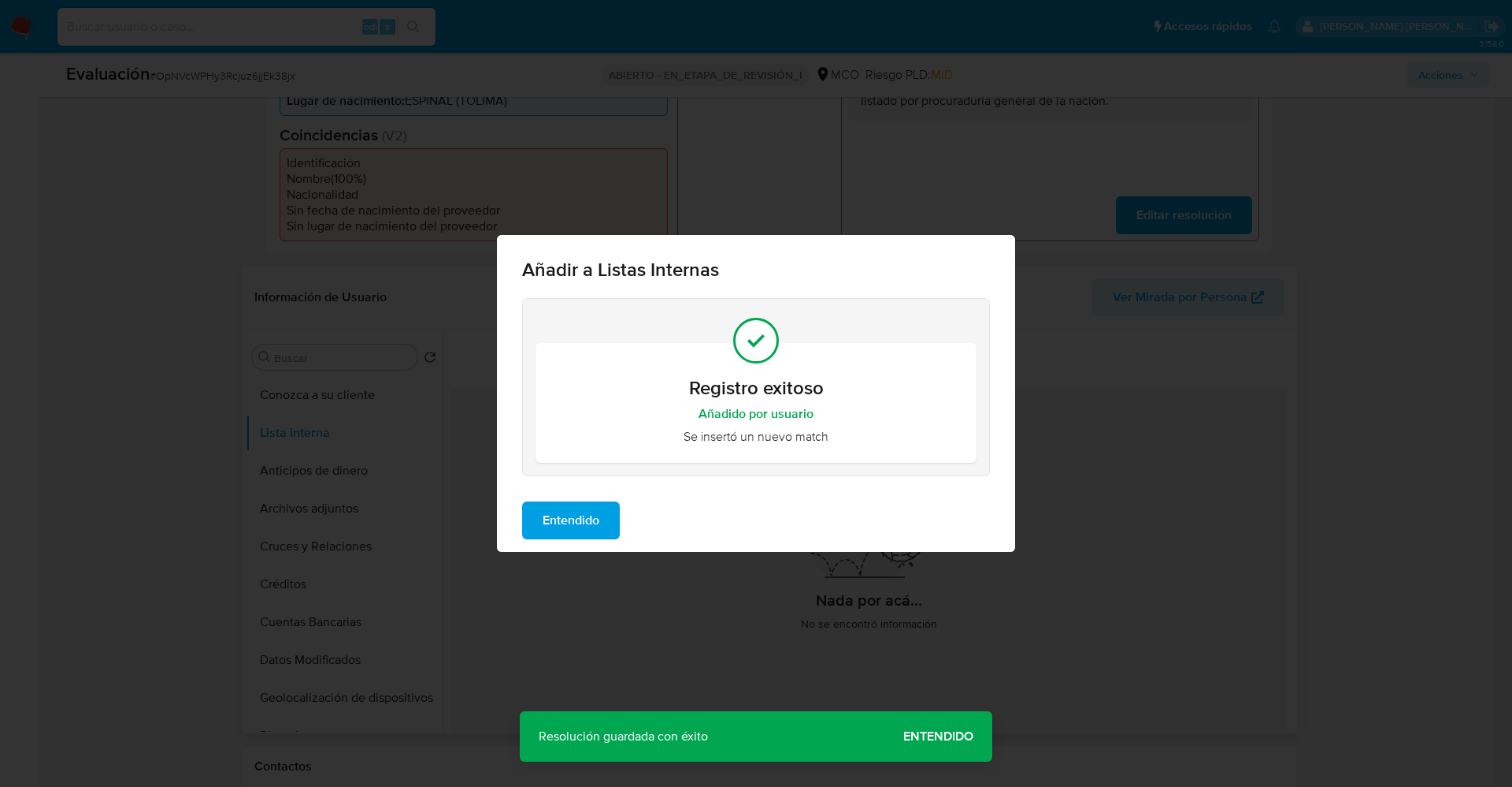
click at [572, 522] on span "Entendido" at bounding box center [571, 520] width 56 height 35
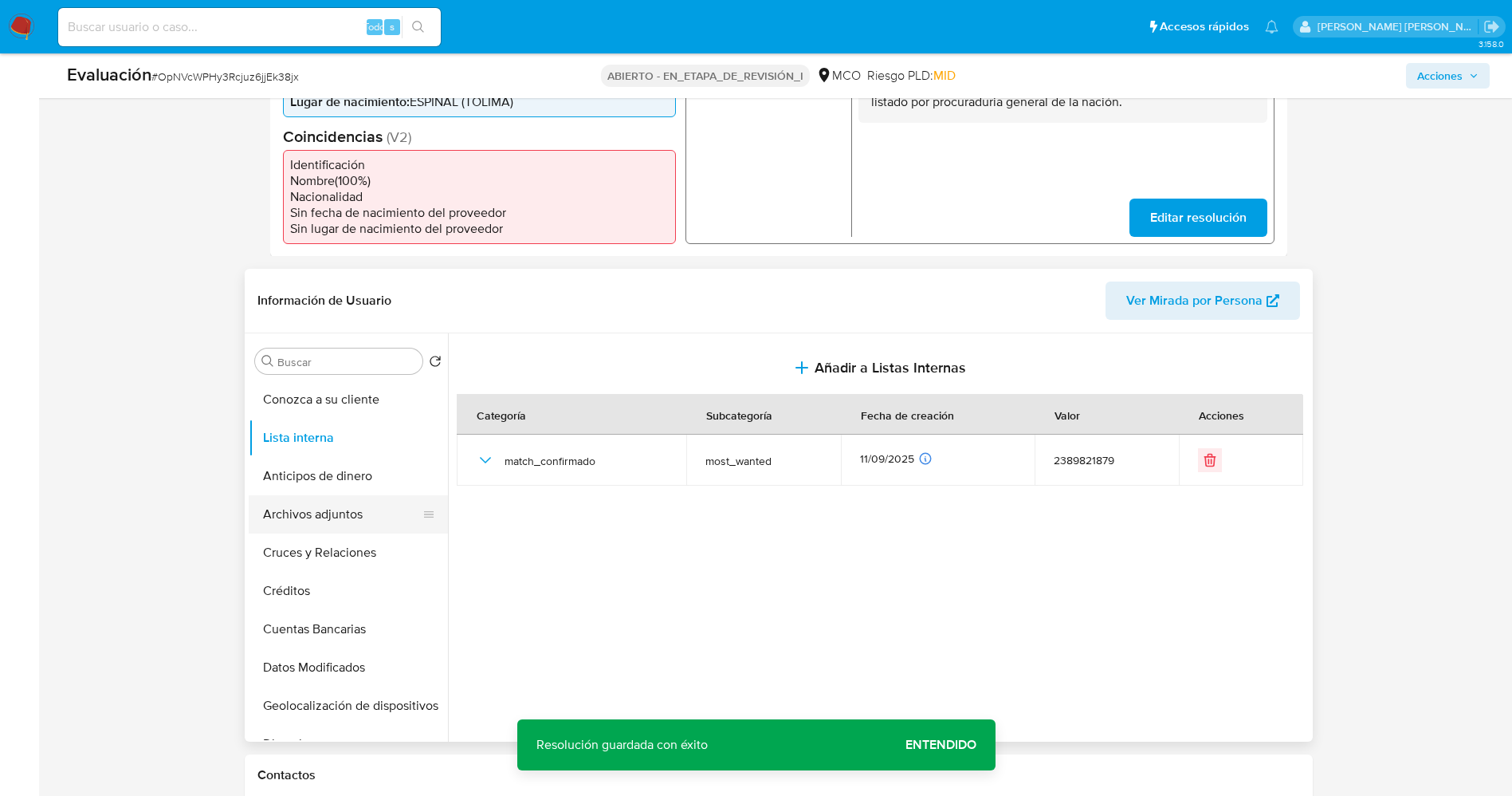
click at [325, 514] on button "Archivos adjuntos" at bounding box center [342, 514] width 186 height 38
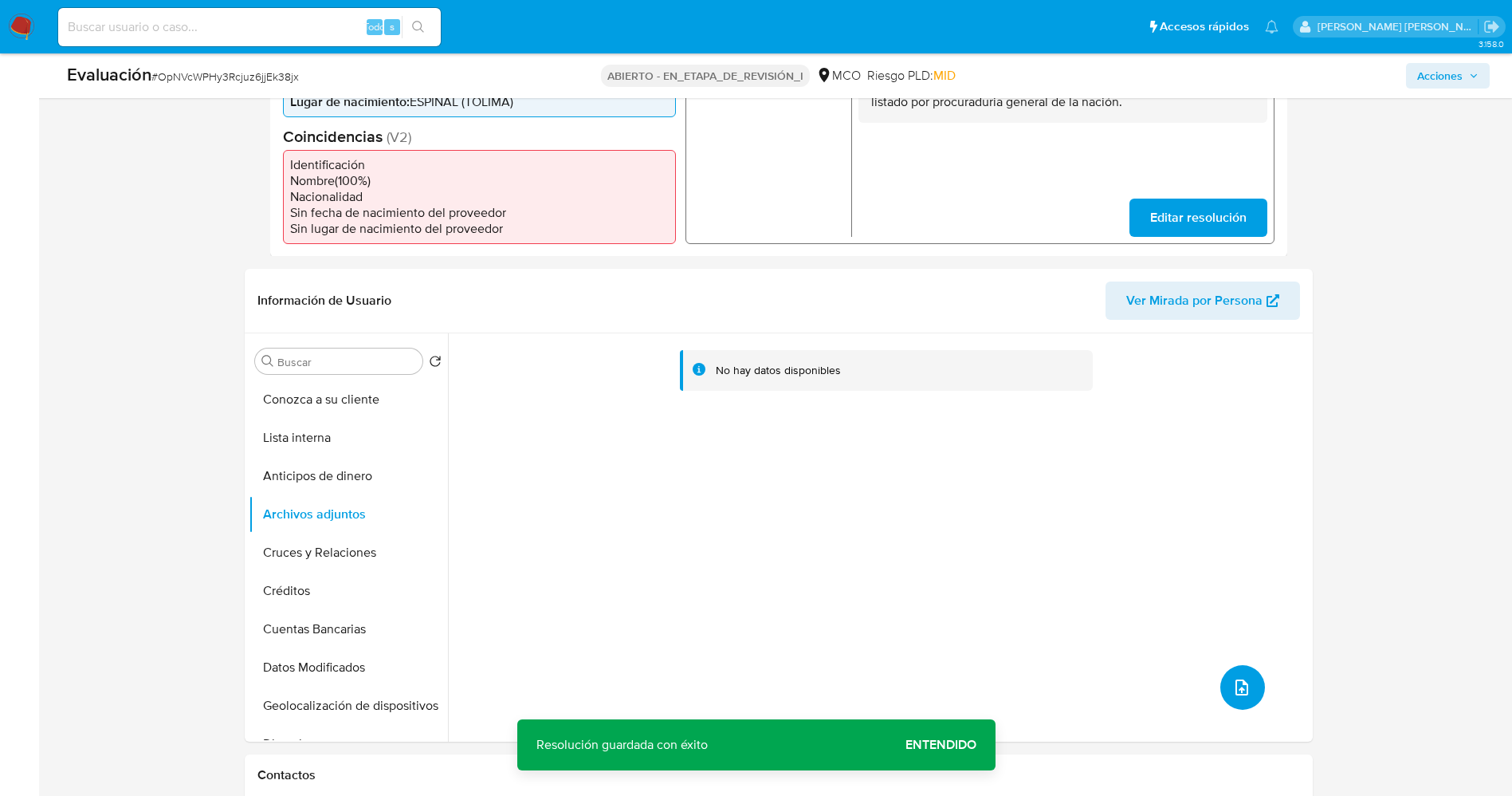
click at [1246, 687] on button "subir archivo" at bounding box center [1242, 687] width 45 height 45
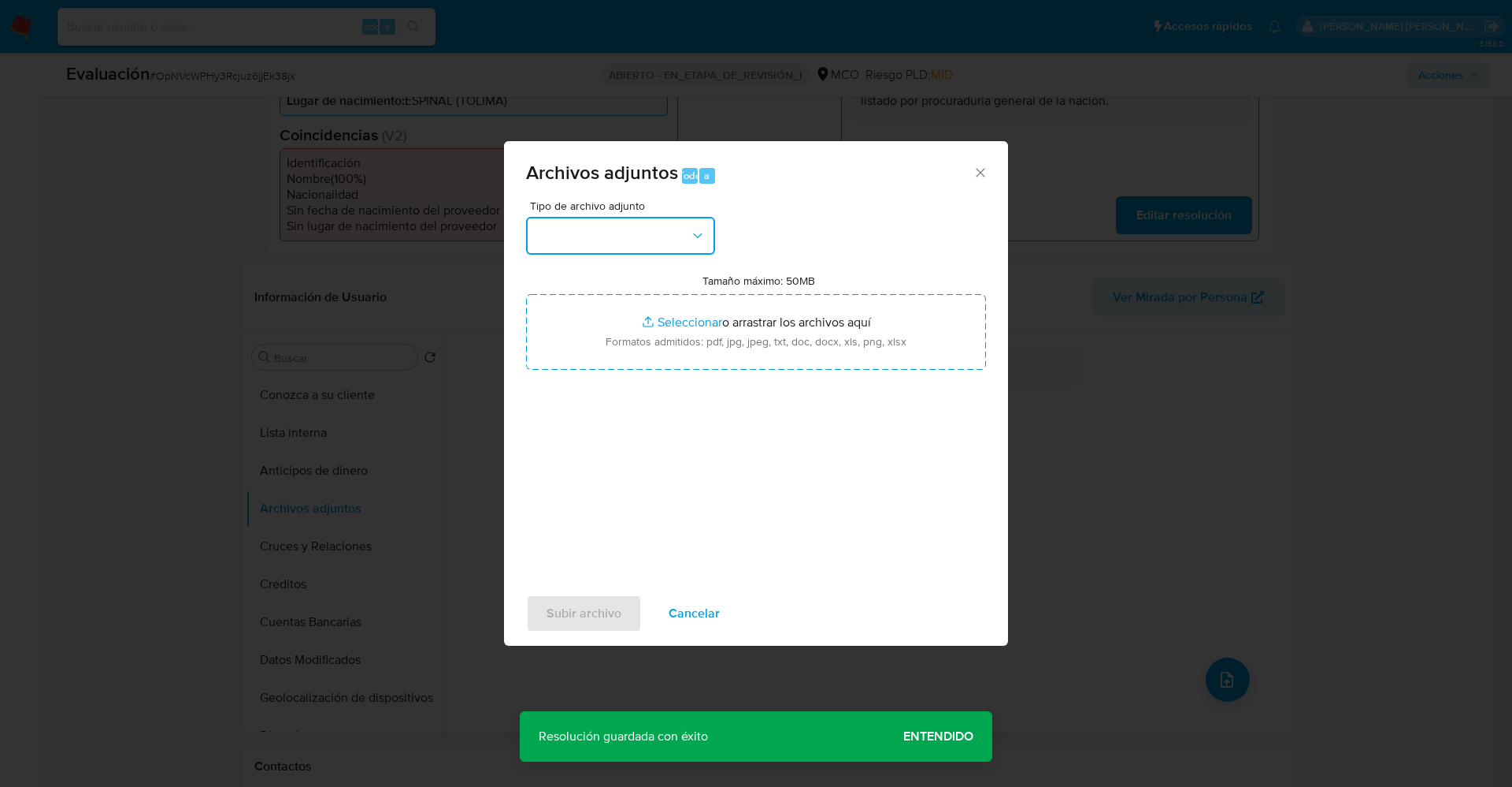
click at [589, 229] on button "button" at bounding box center [620, 236] width 189 height 38
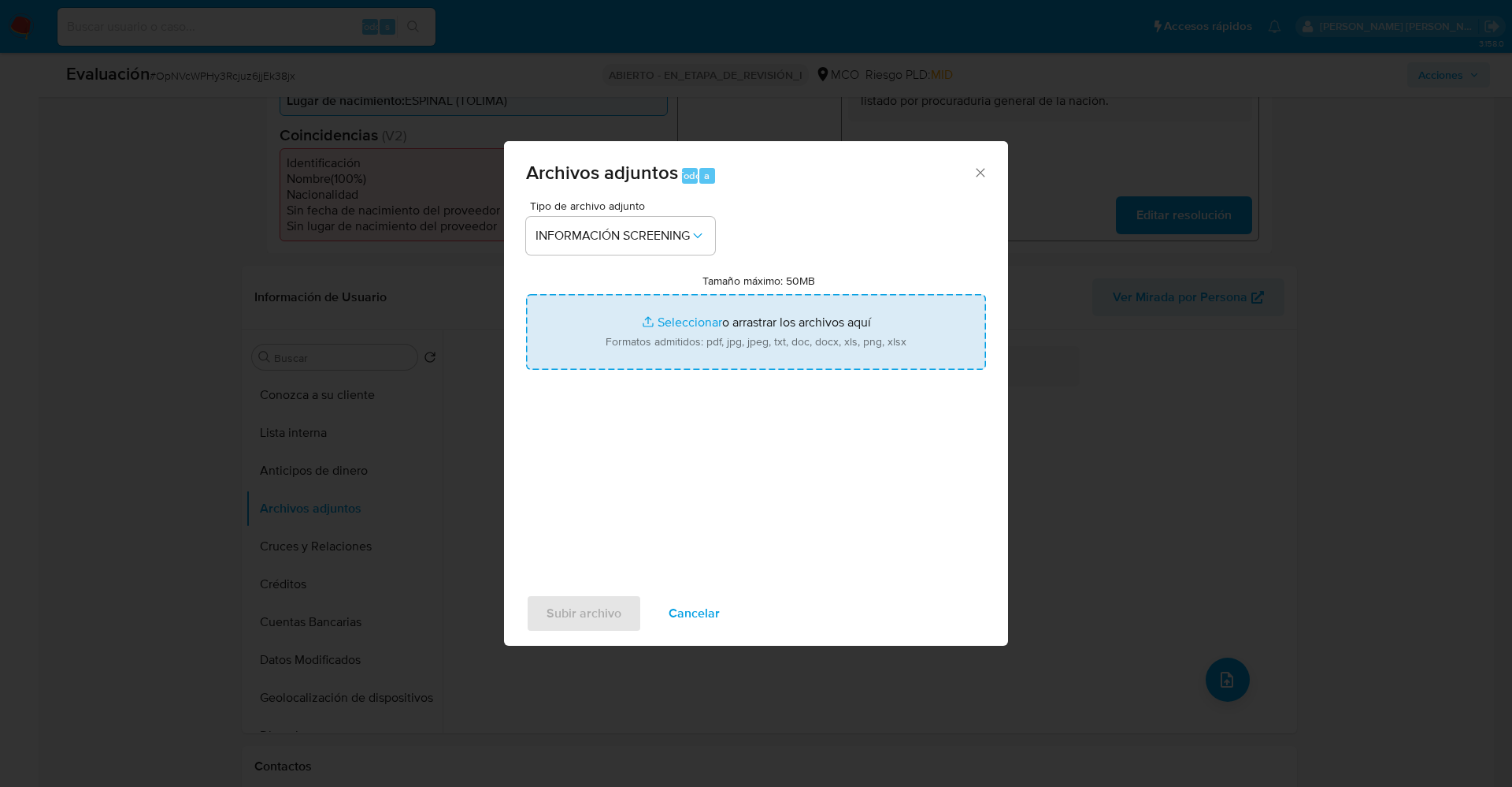
type input "C:\fakepath\_Edison Castro Castrillón_ lavado de dinero - Buscar con Google.pdf"
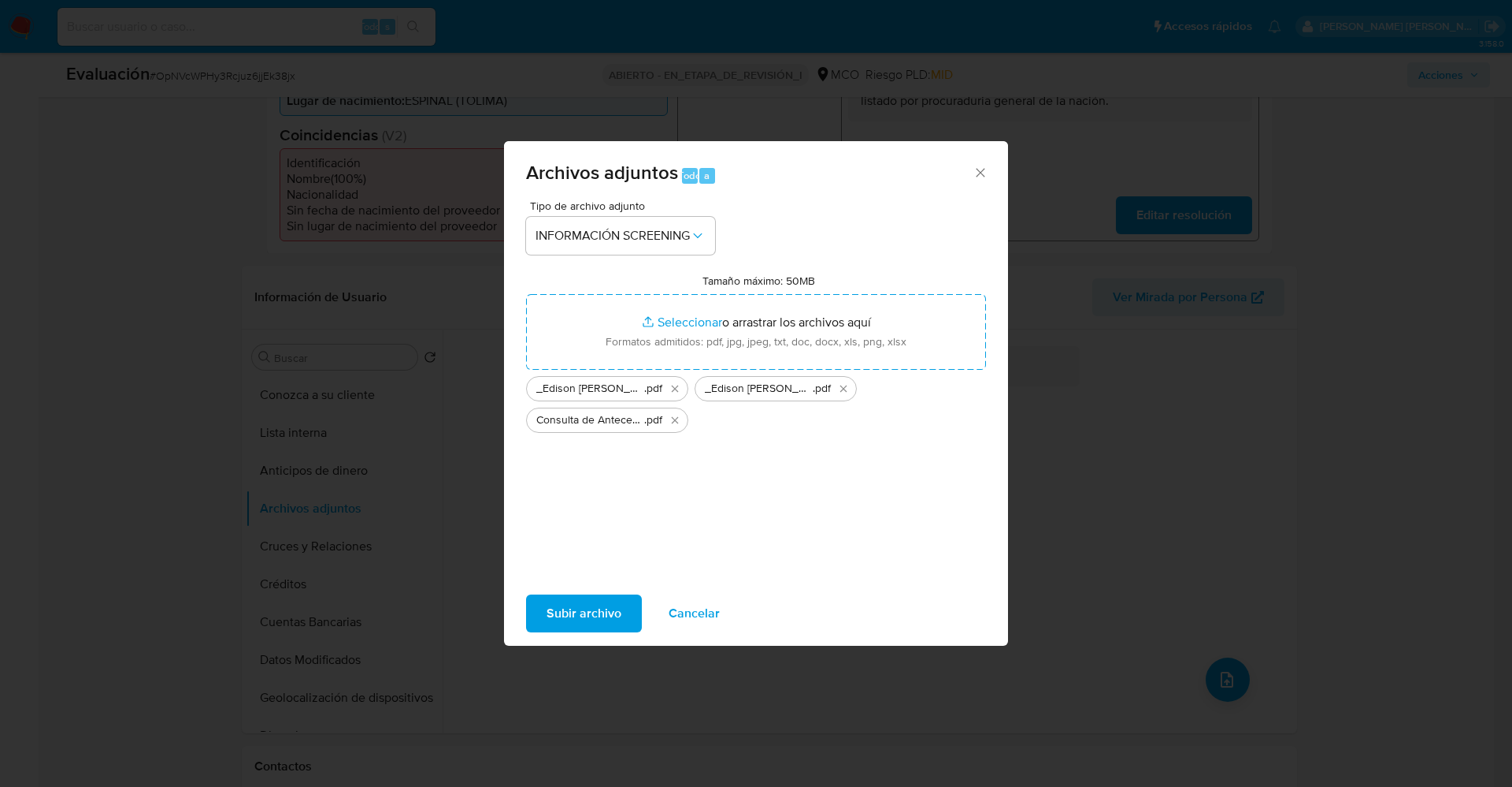
click at [611, 615] on span "Subir archivo" at bounding box center [585, 613] width 75 height 35
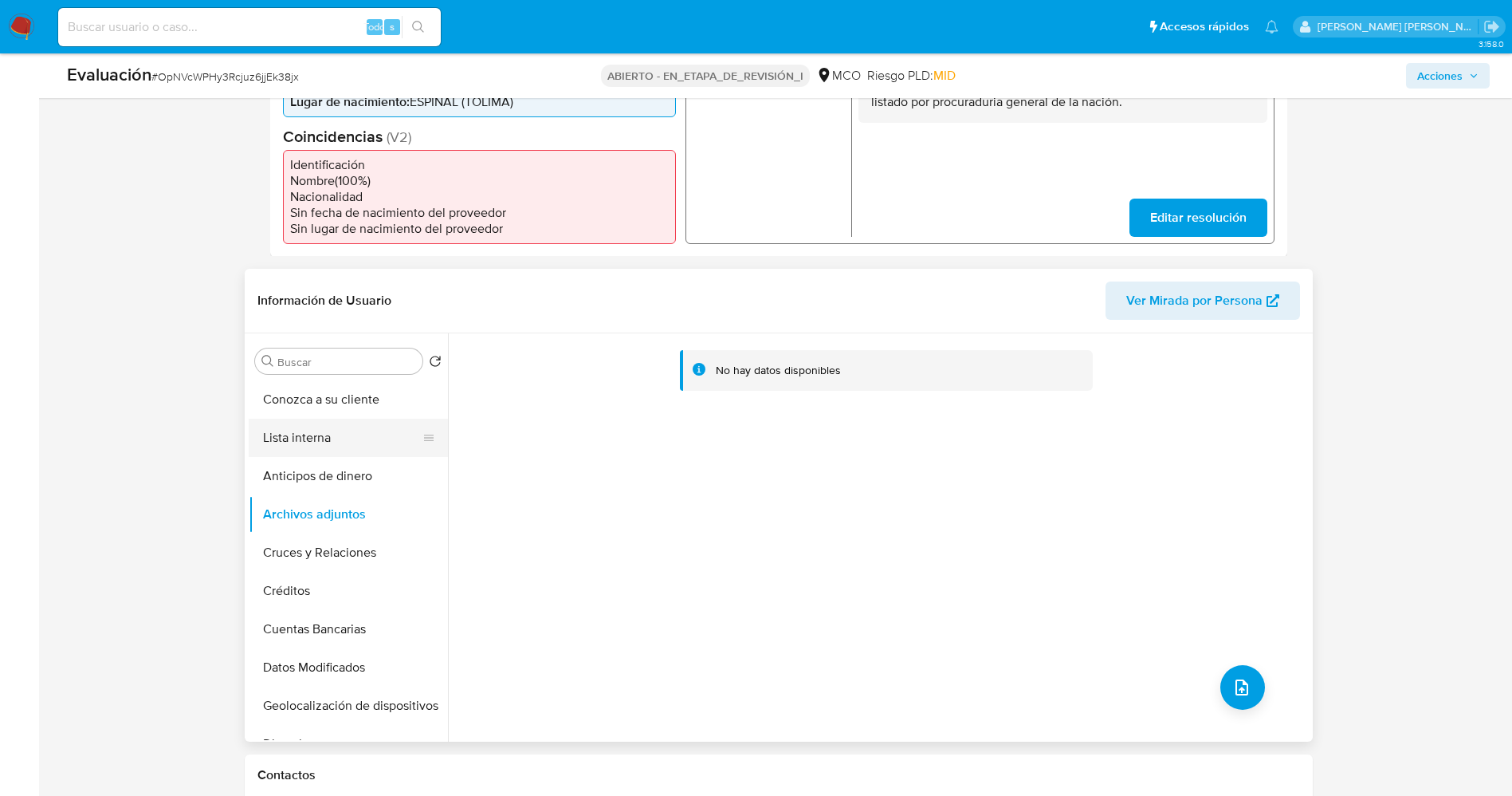
click at [304, 437] on button "Lista interna" at bounding box center [342, 437] width 186 height 38
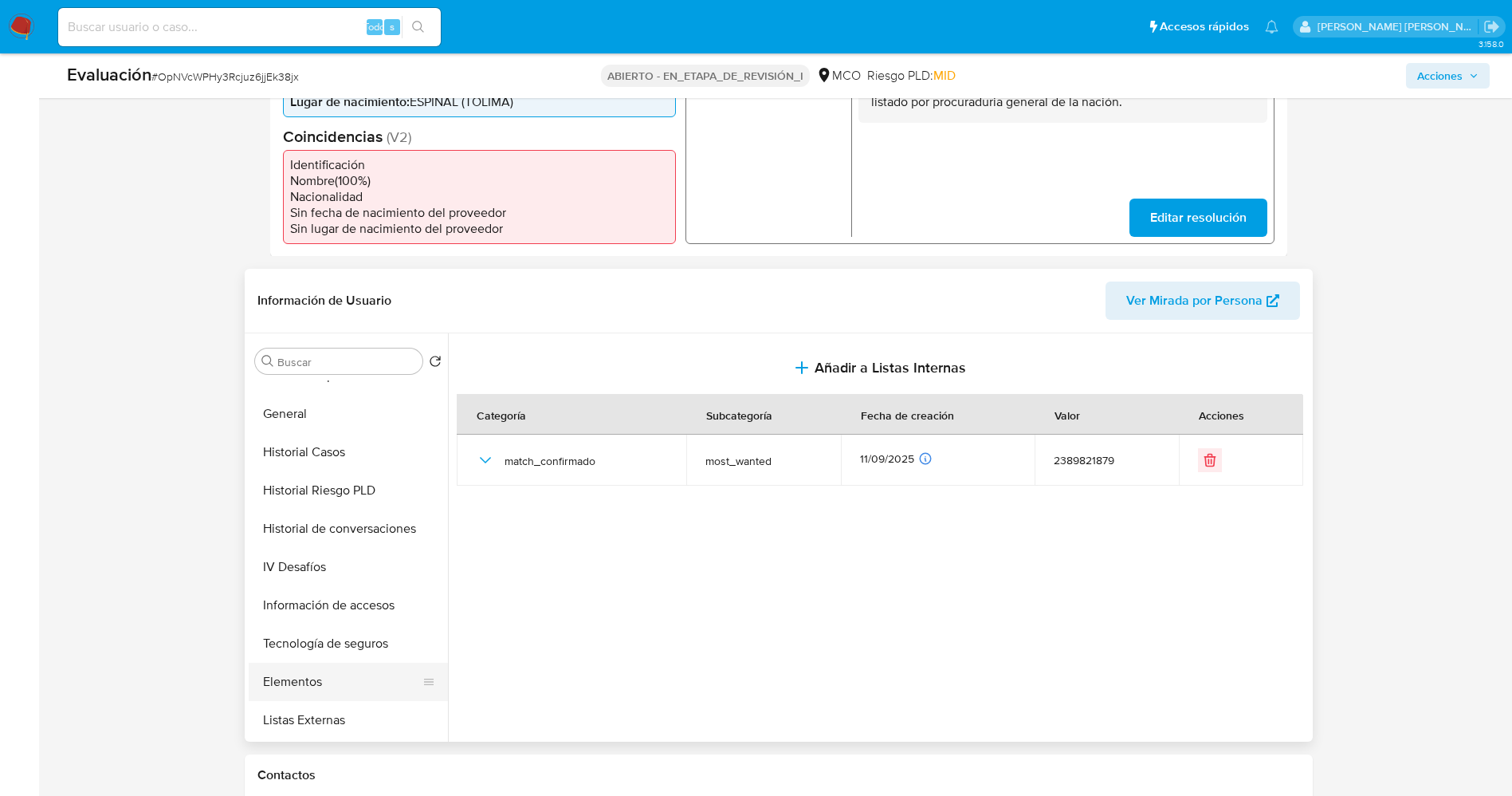
scroll to position [598, 0]
click at [322, 710] on button "Restricciones Nuevo Mundo" at bounding box center [342, 720] width 186 height 38
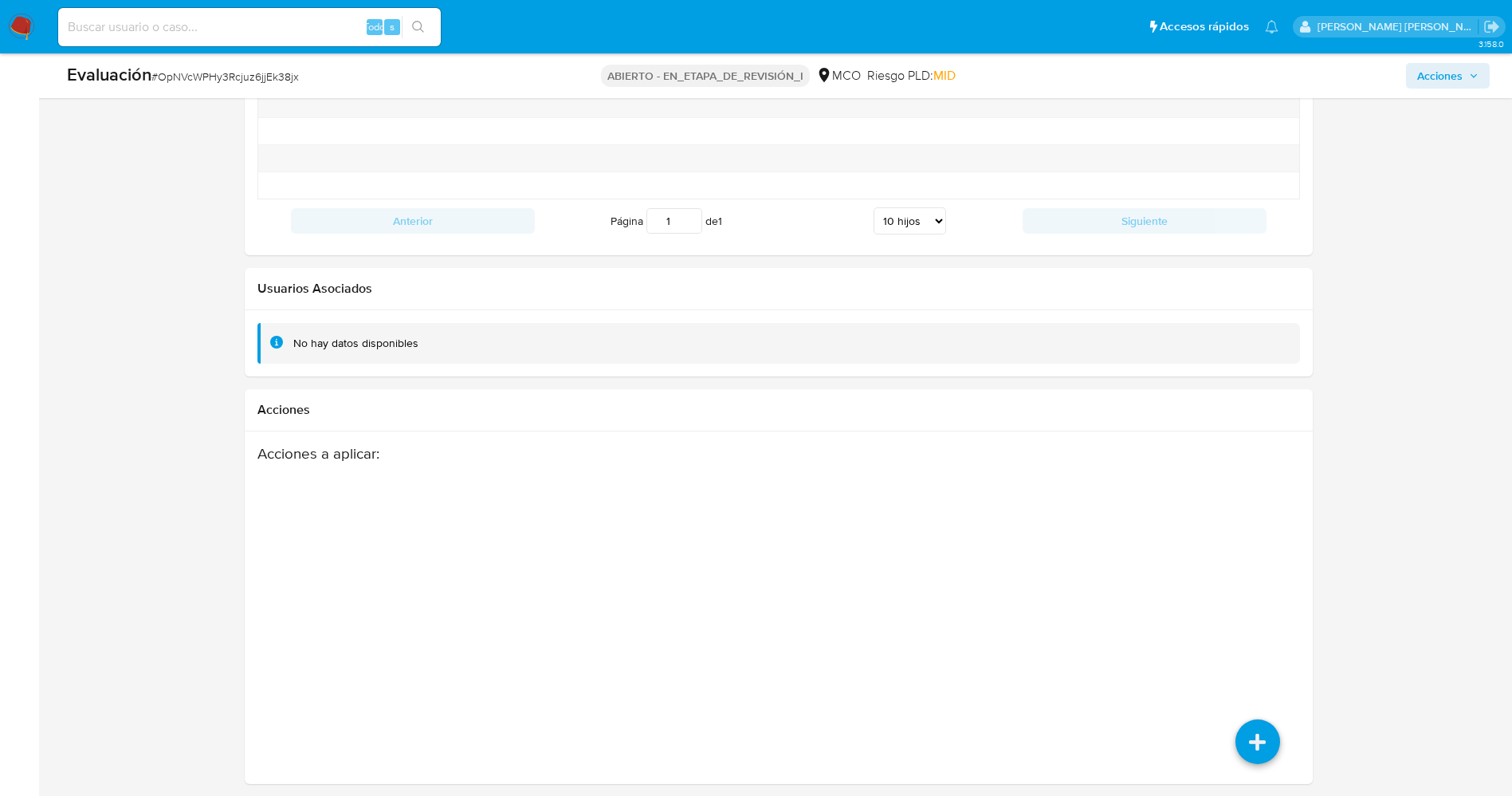
scroll to position [2284, 0]
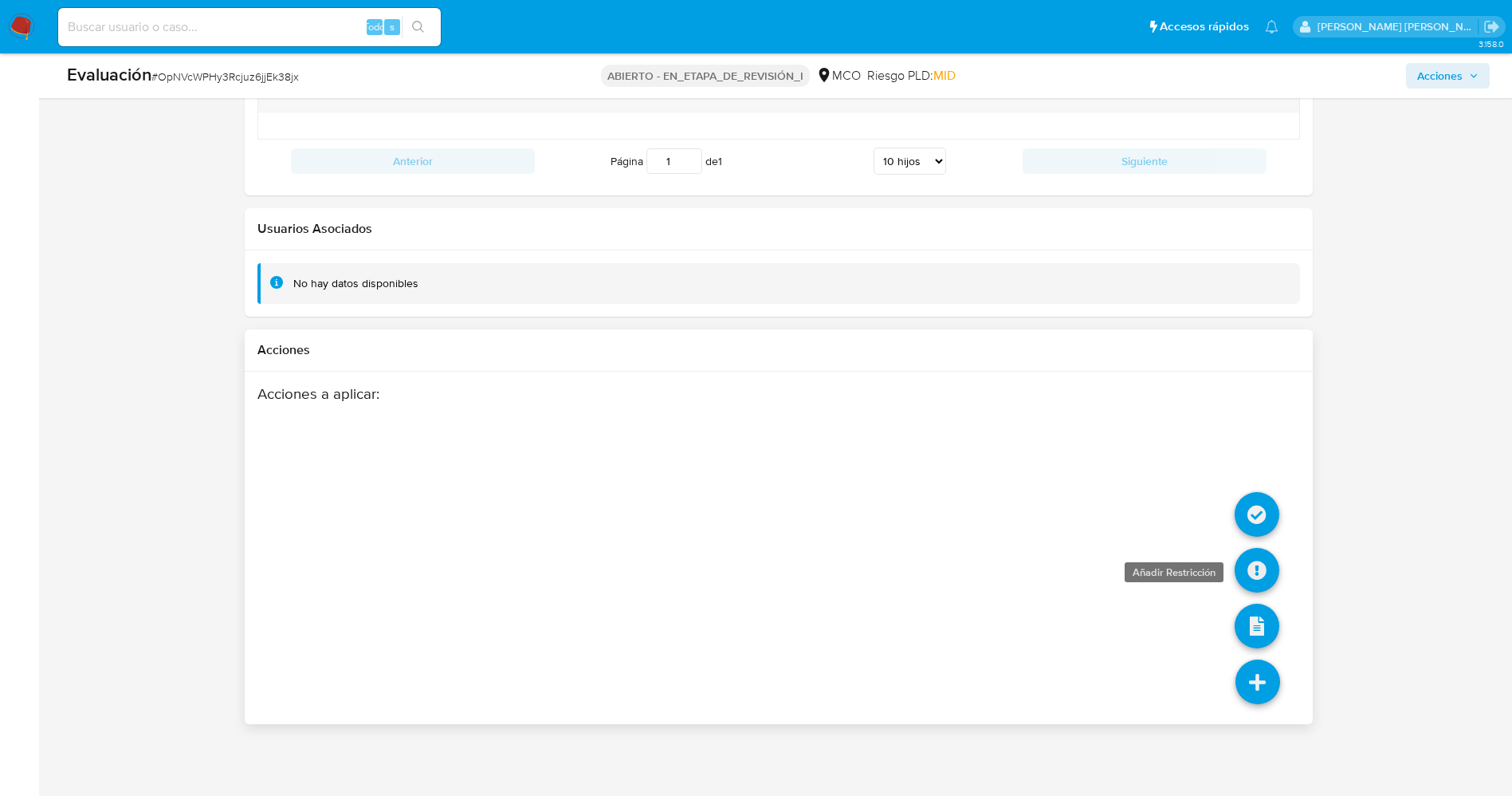
click at [1259, 579] on icon at bounding box center [1256, 570] width 45 height 45
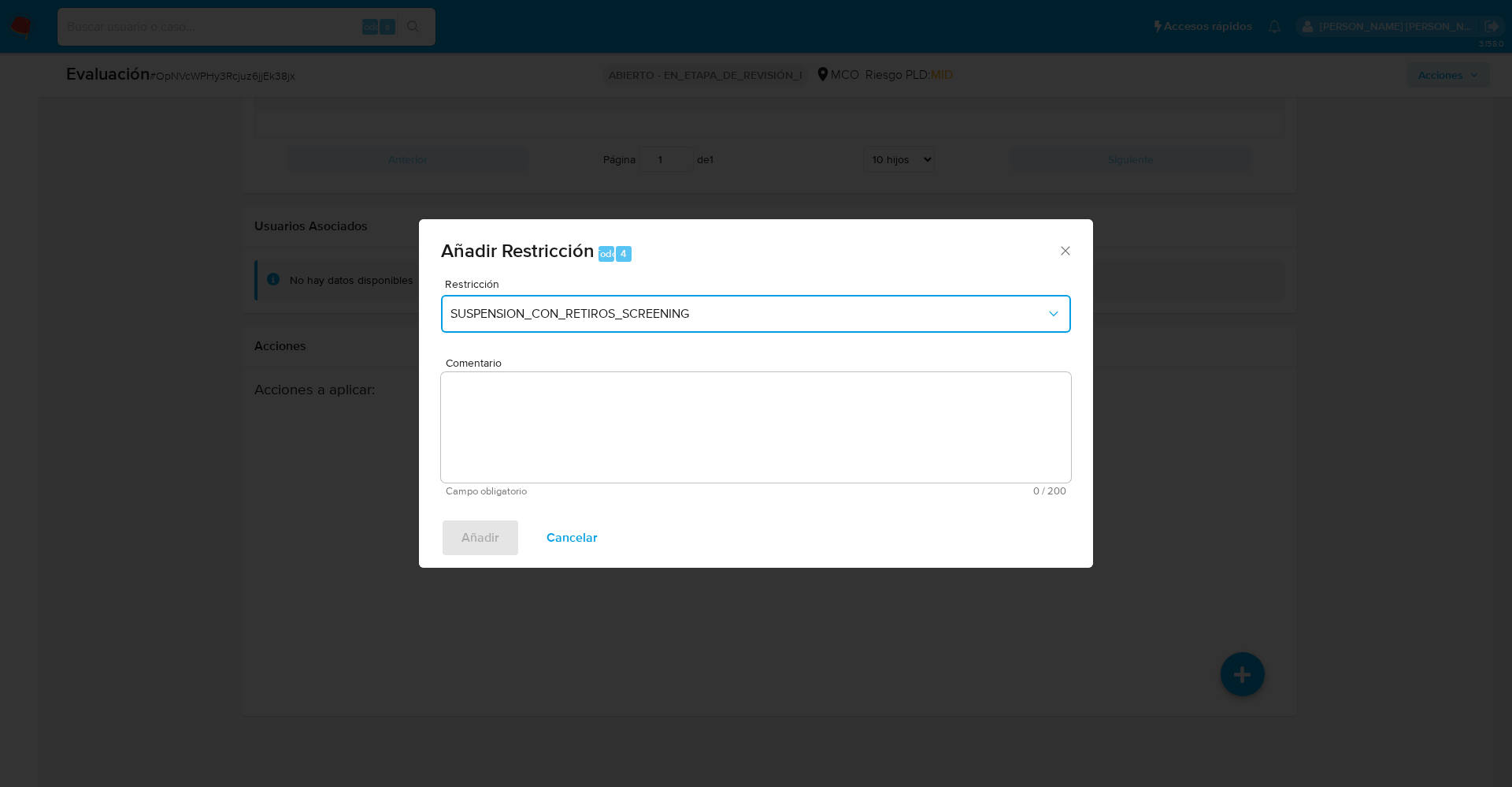
click at [724, 314] on span "SUSPENSION_CON_RETIROS_SCREENING" at bounding box center [748, 313] width 596 height 16
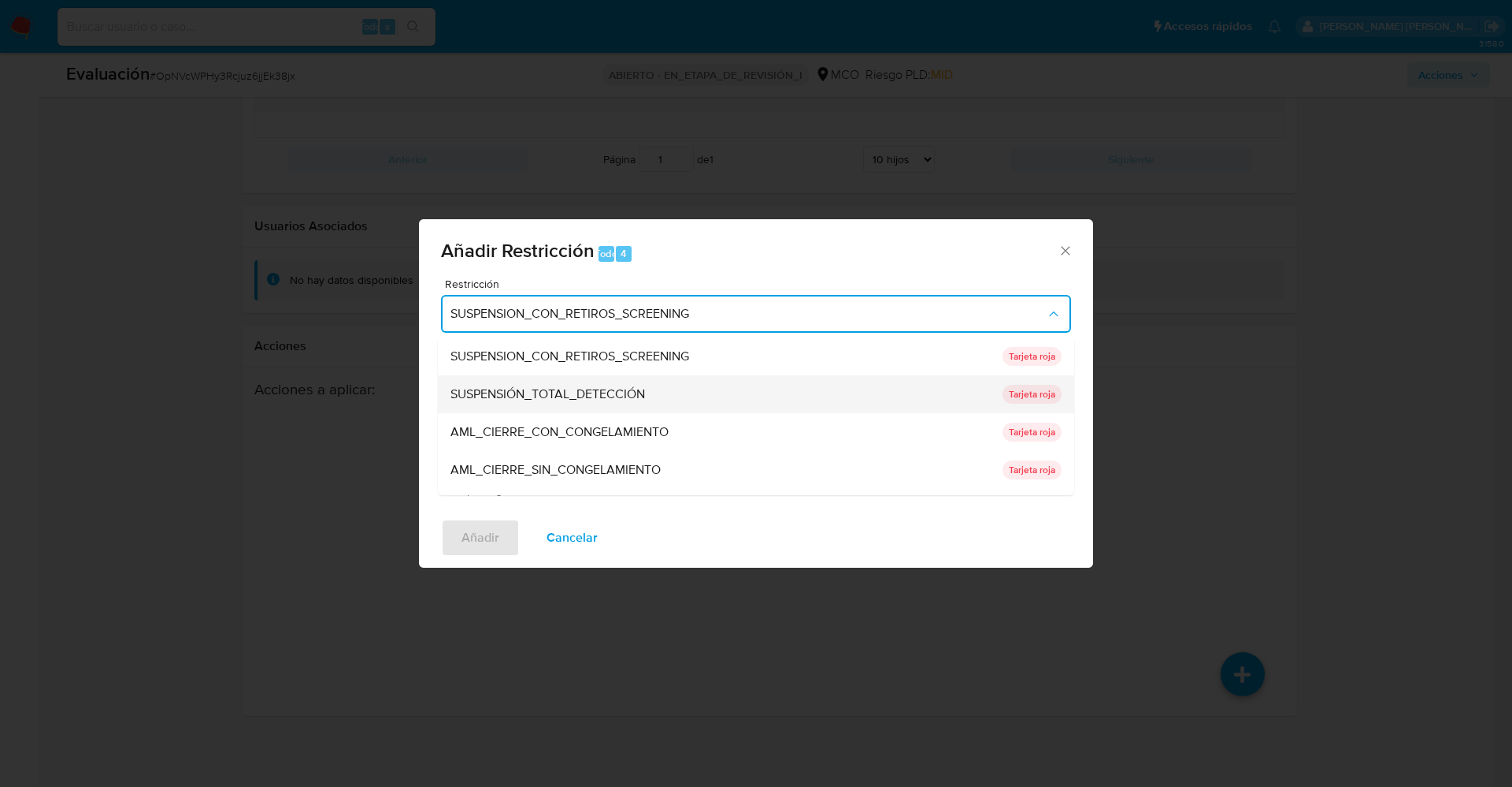
click at [684, 387] on div "SUSPENSIÓN_TOTAL_DETECCIÓN" at bounding box center [722, 394] width 543 height 38
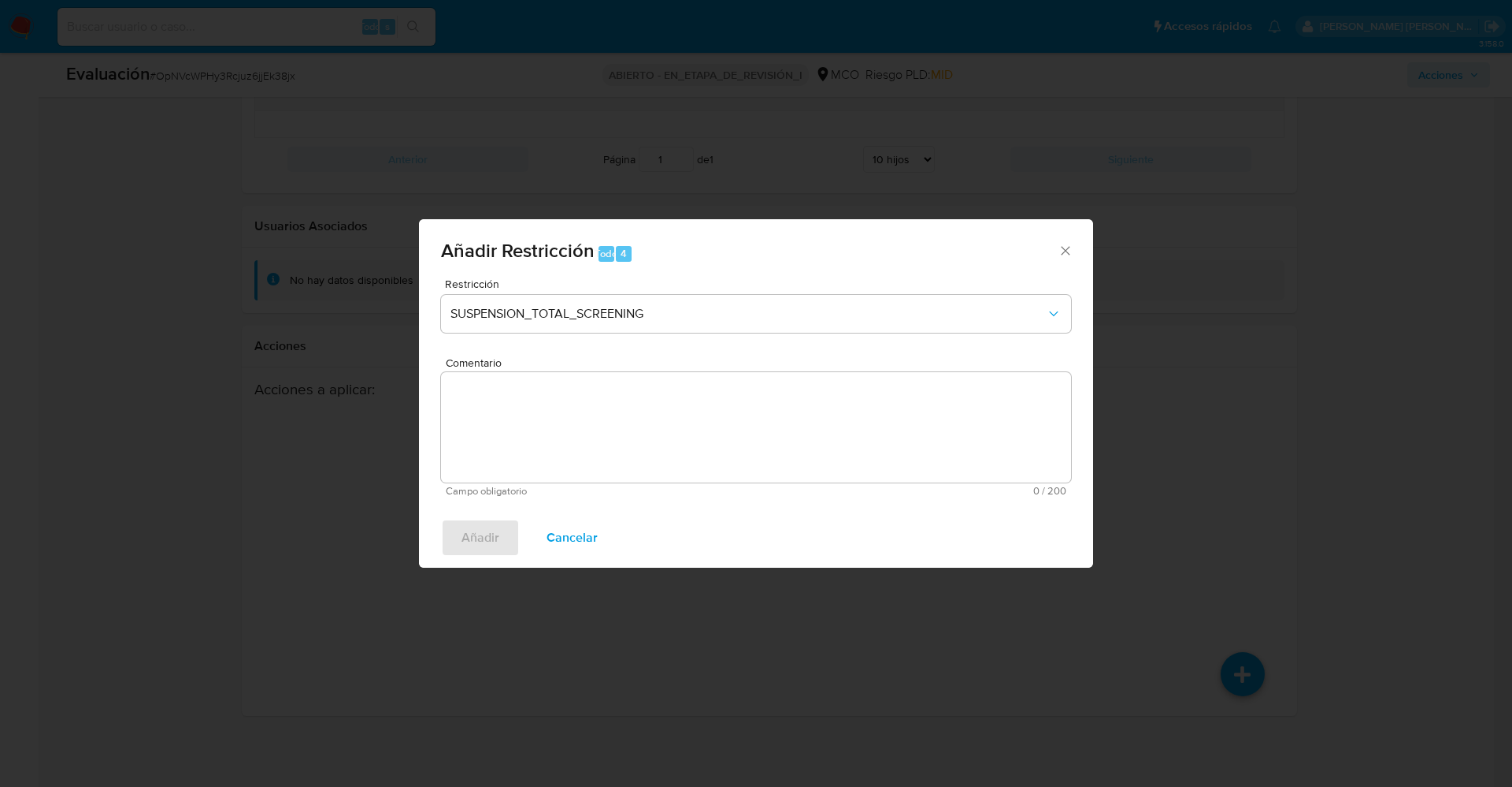
click at [684, 417] on textarea "Comentario" at bounding box center [756, 427] width 631 height 110
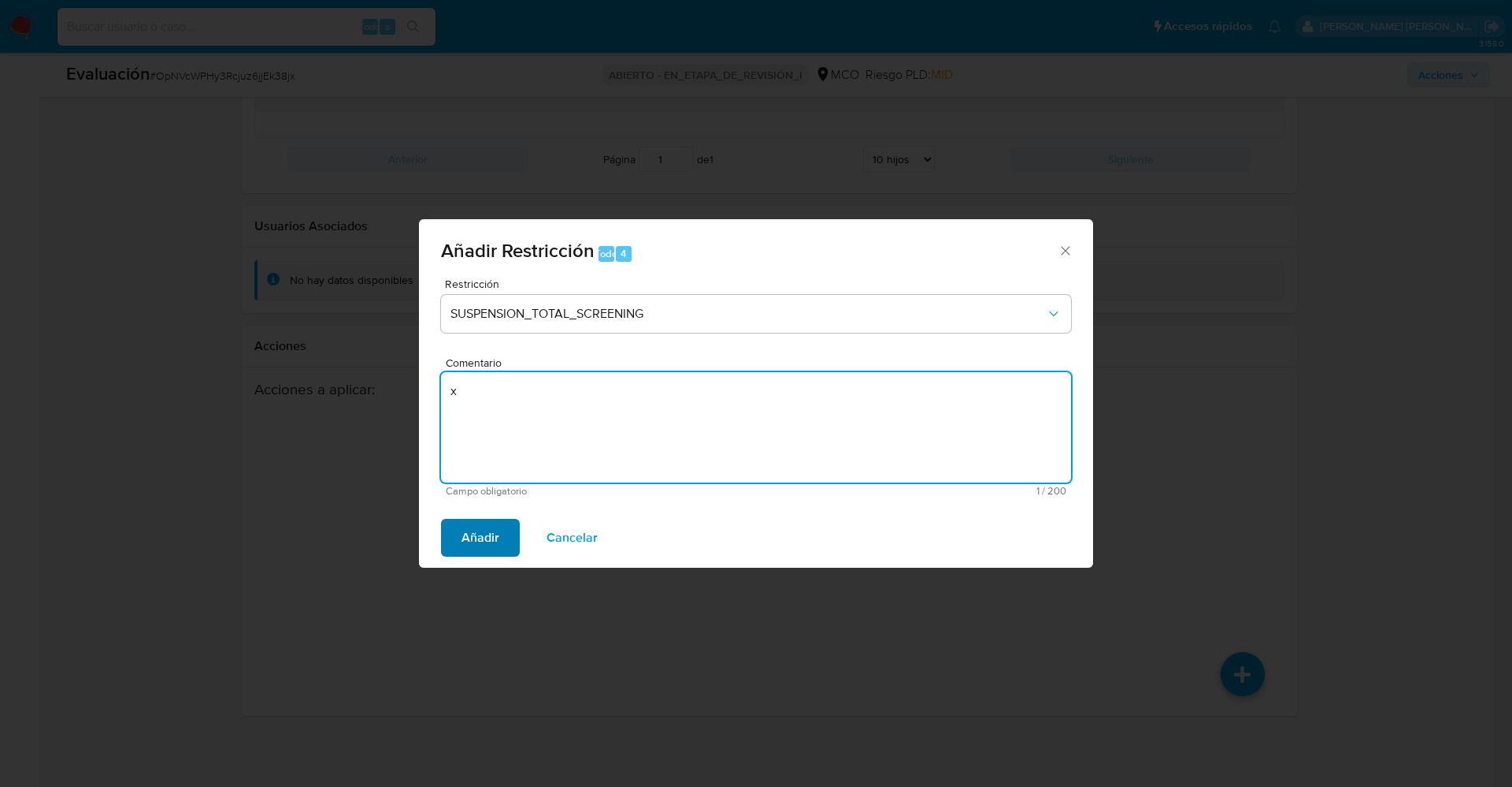
type textarea "x"
click at [486, 544] on span "Añadir" at bounding box center [480, 537] width 38 height 35
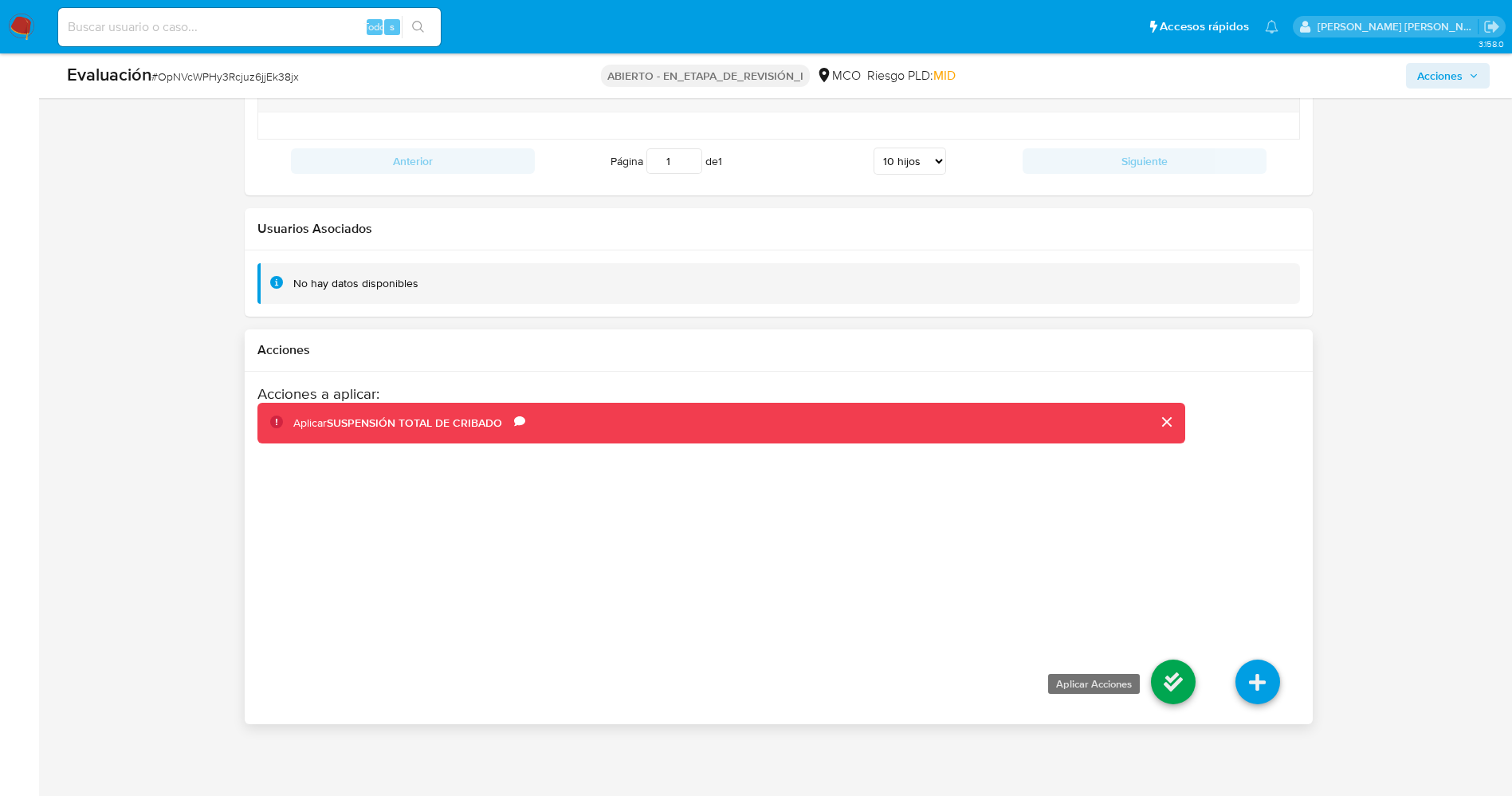
click at [1179, 671] on icon at bounding box center [1173, 681] width 45 height 45
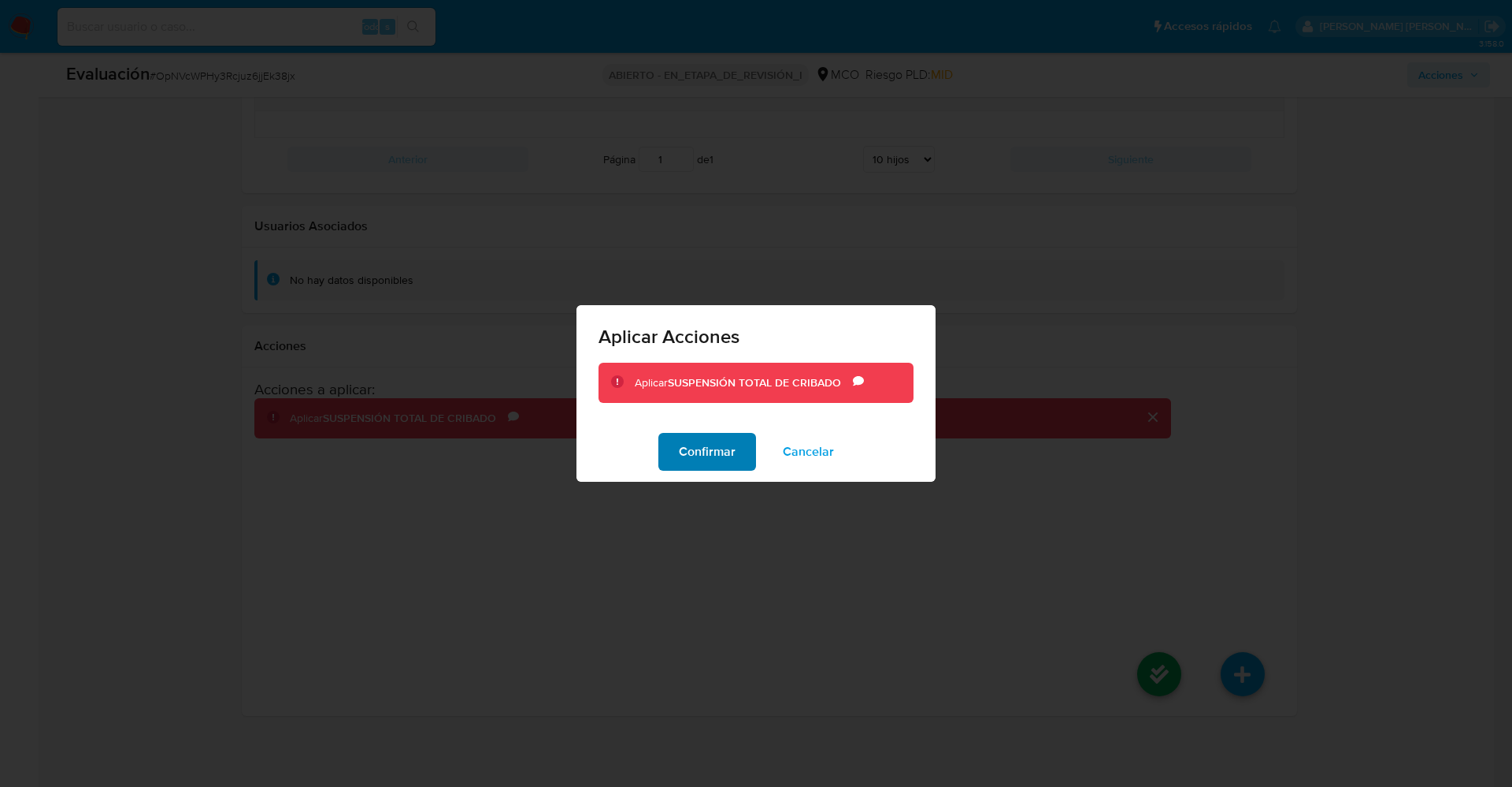
click at [709, 433] on font "Confirmar" at bounding box center [708, 451] width 56 height 38
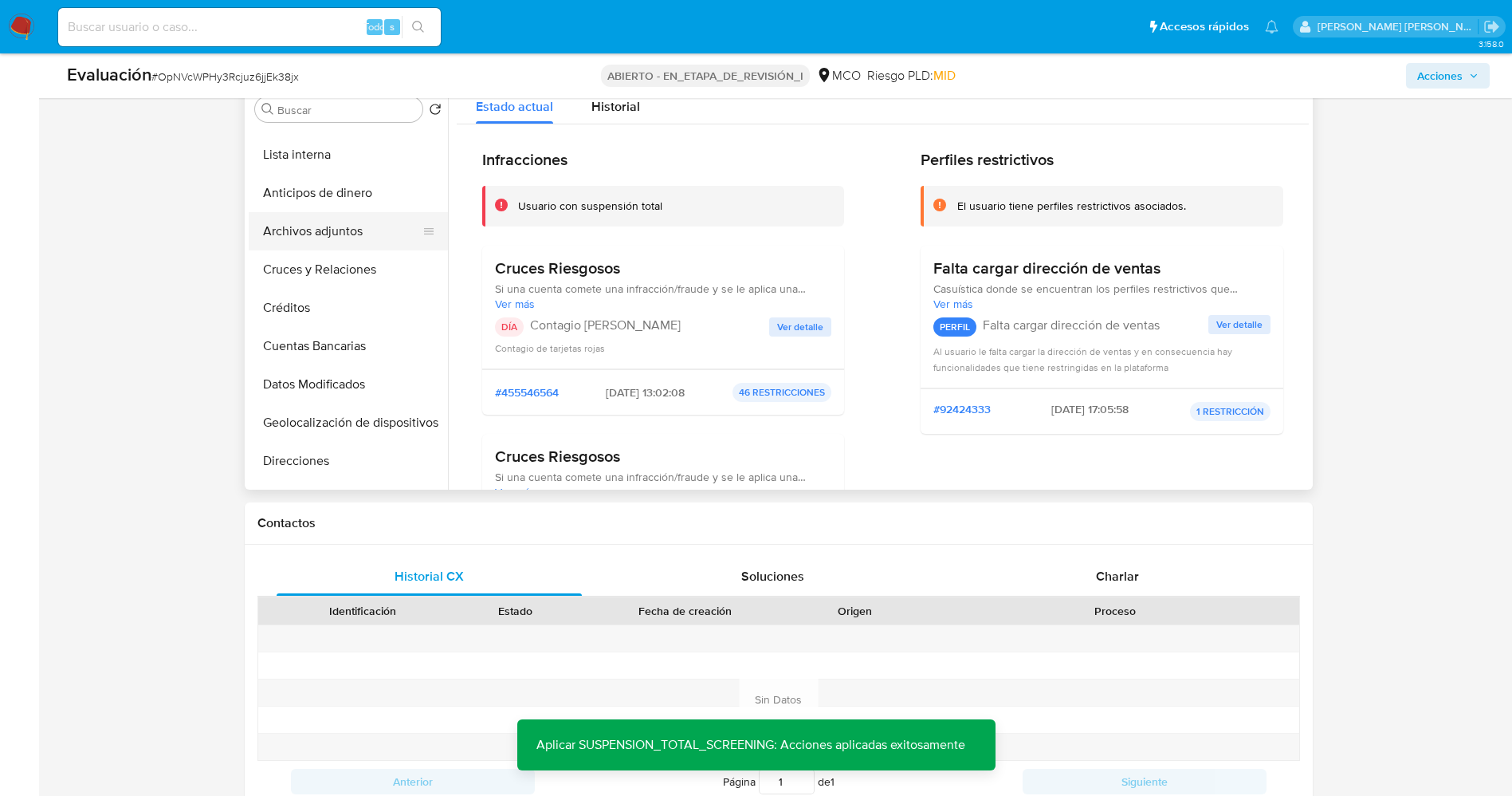
scroll to position [0, 0]
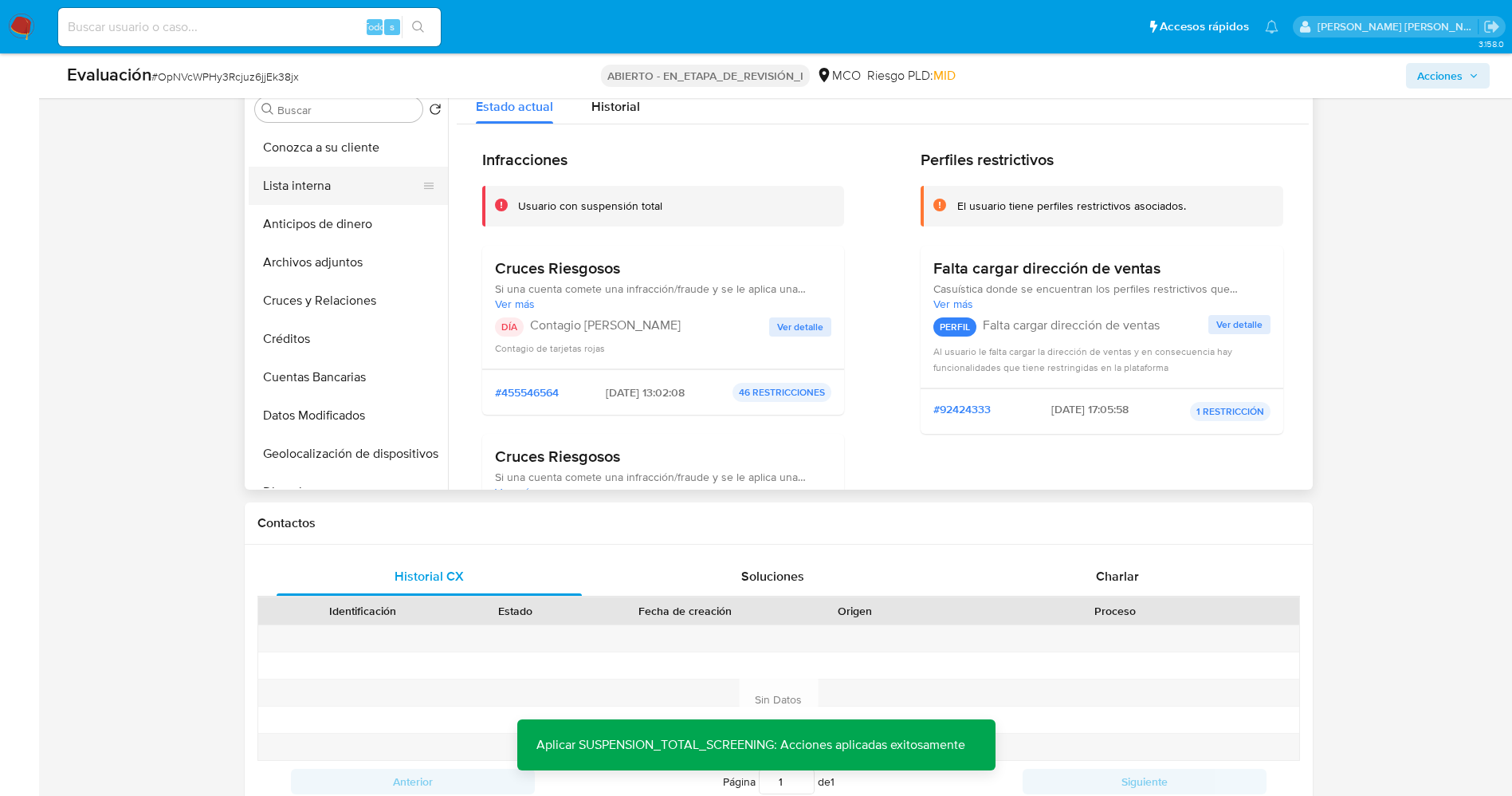
click at [328, 173] on button "Lista interna" at bounding box center [342, 185] width 186 height 38
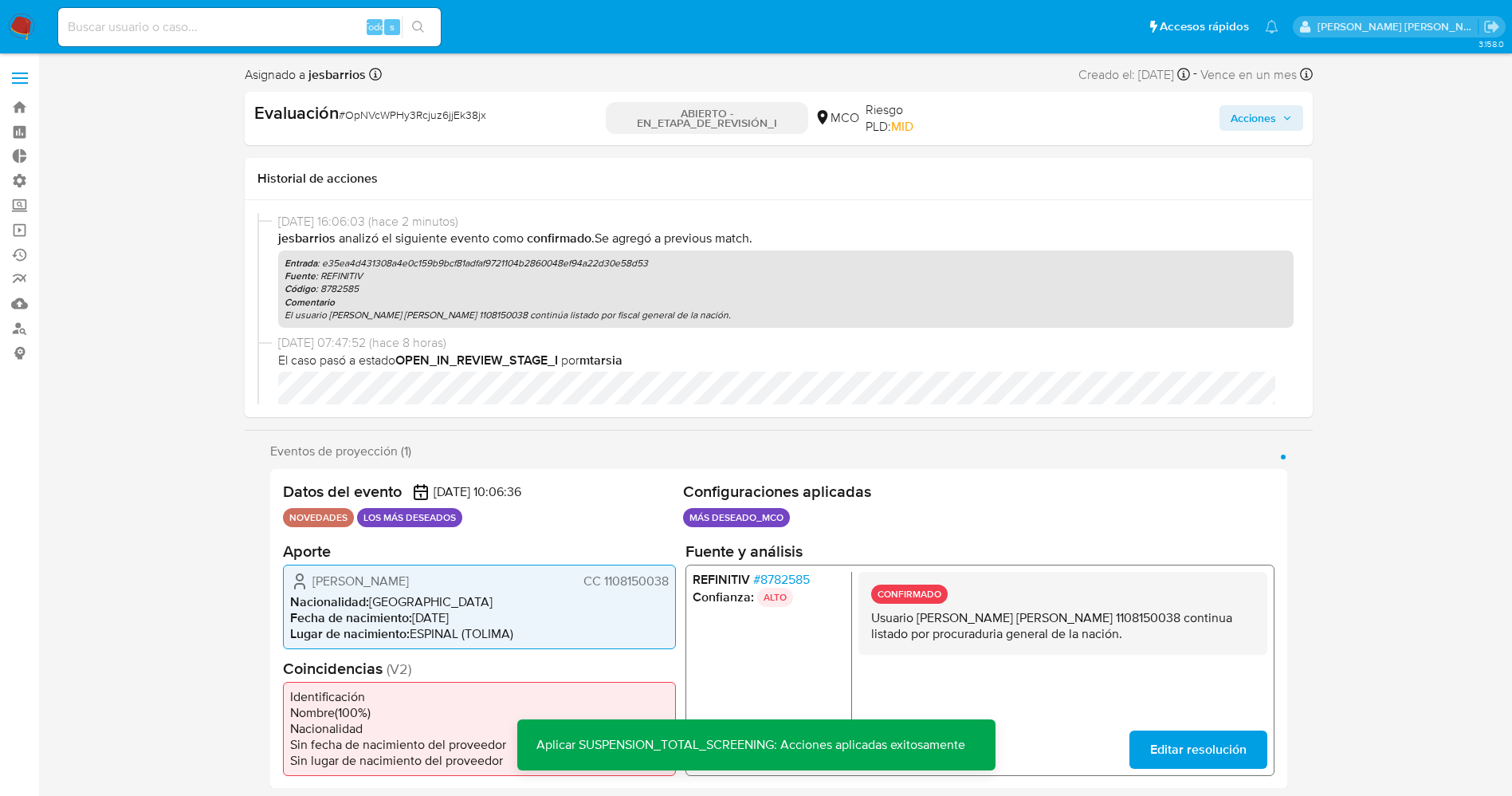
click at [1290, 115] on icon "button" at bounding box center [1288, 118] width 10 height 10
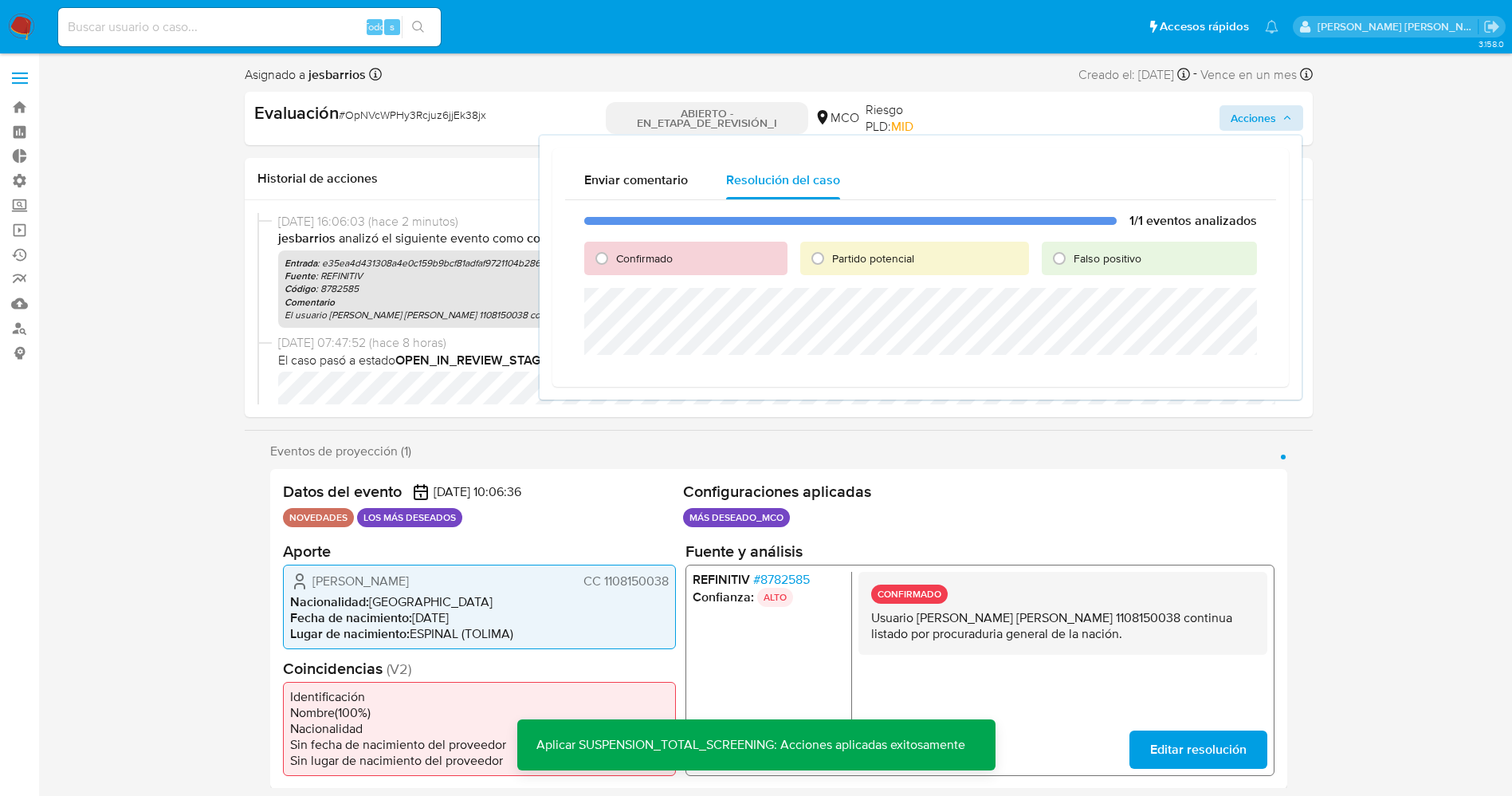
click at [638, 257] on font "Confirmado" at bounding box center [645, 258] width 57 height 16
click at [614, 257] on input "Confirmado" at bounding box center [601, 258] width 26 height 26
radio input "true"
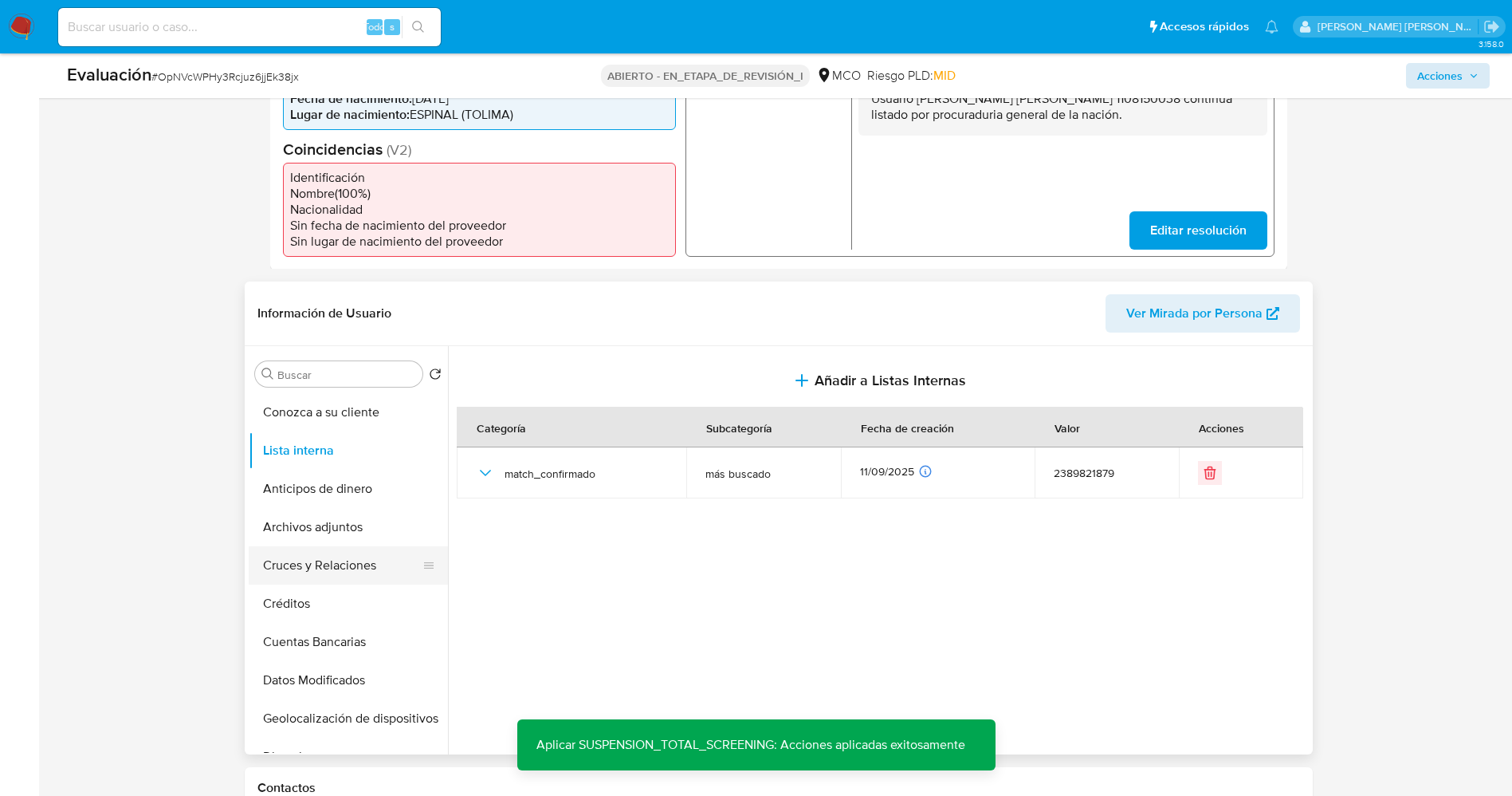
scroll to position [478, 0]
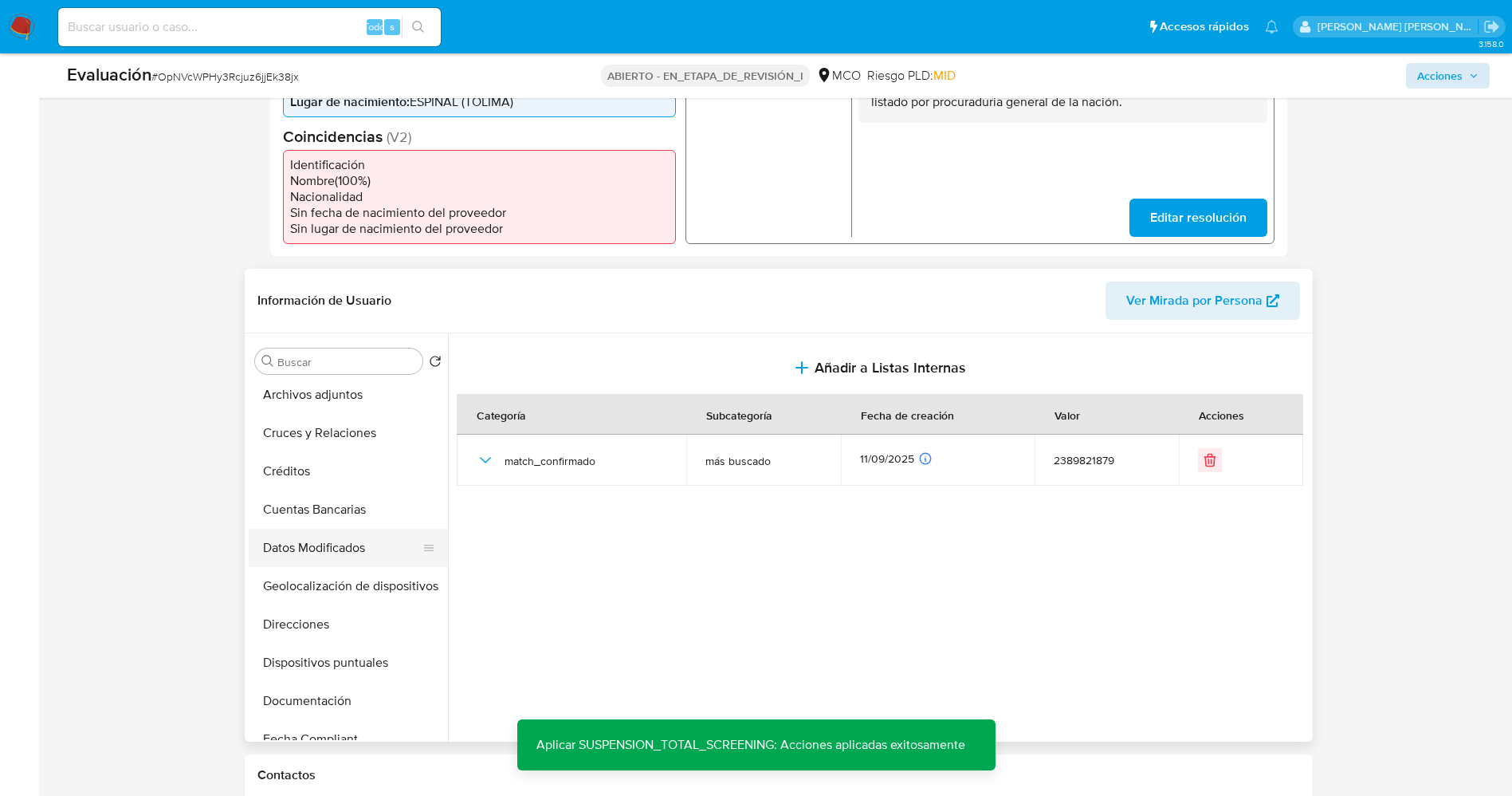
click at [354, 533] on button "Datos Modificados" at bounding box center [342, 548] width 186 height 38
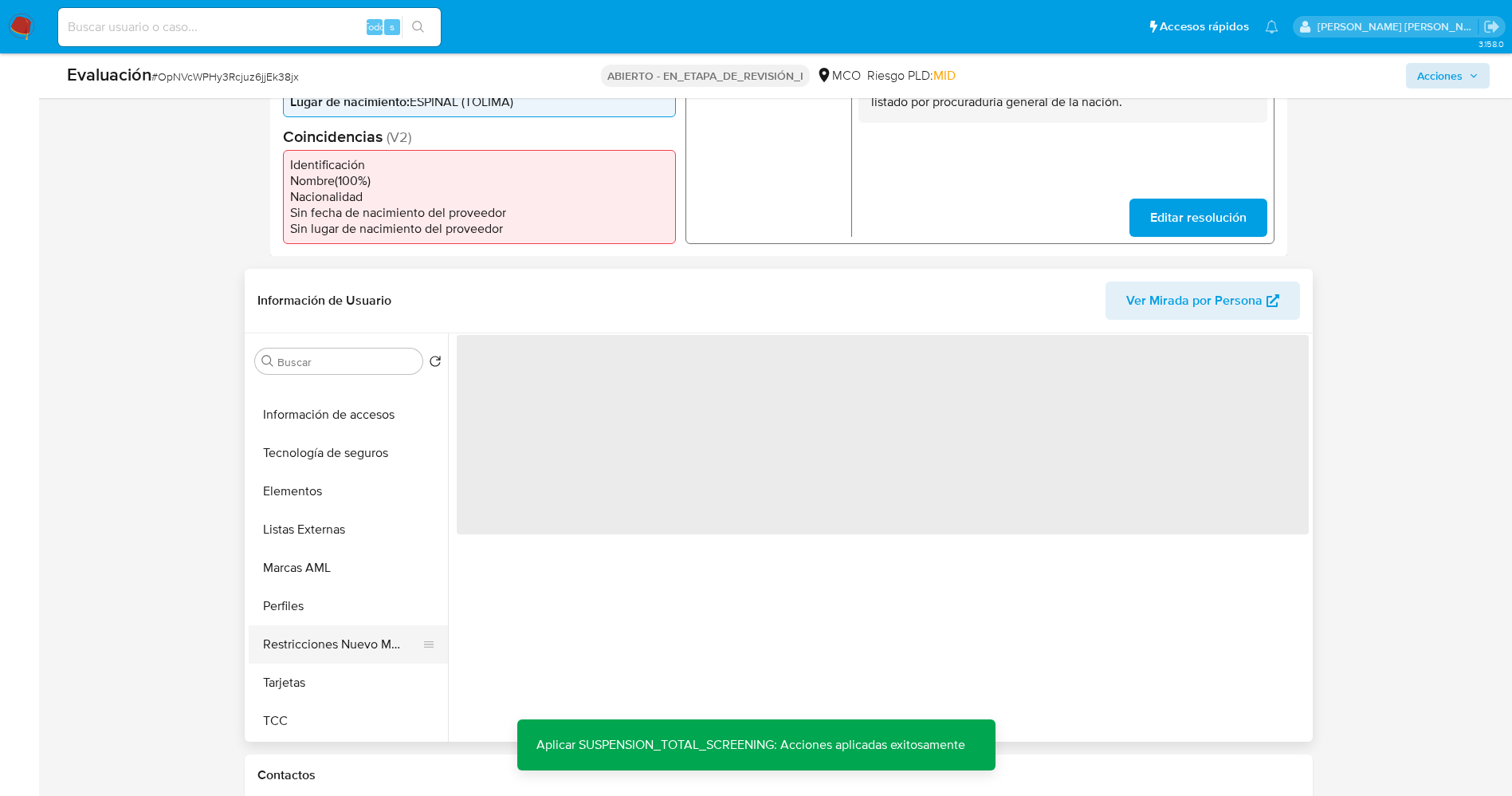
click at [341, 647] on button "Restricciones Nuevo Mundo" at bounding box center [342, 644] width 186 height 38
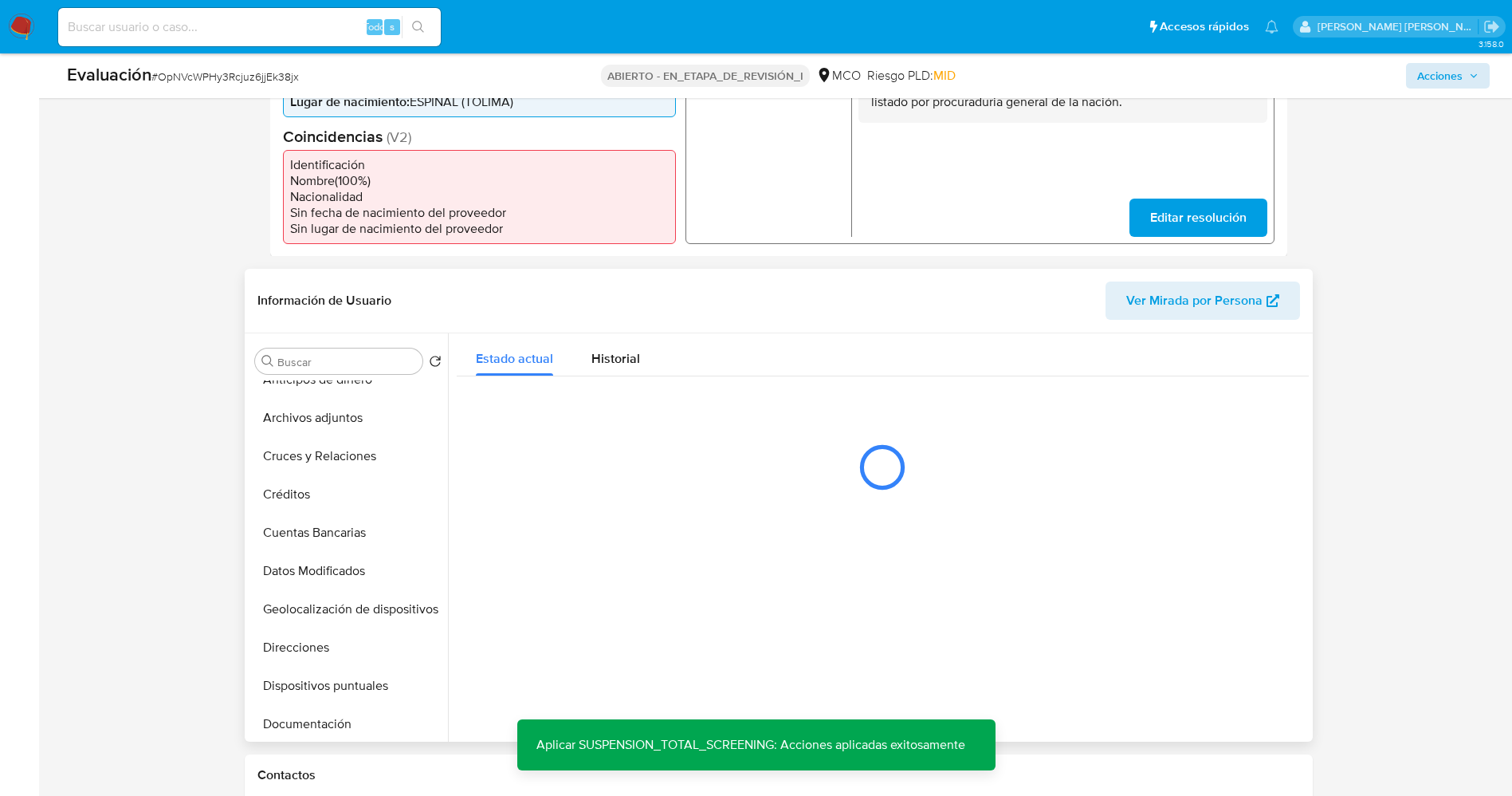
scroll to position [0, 0]
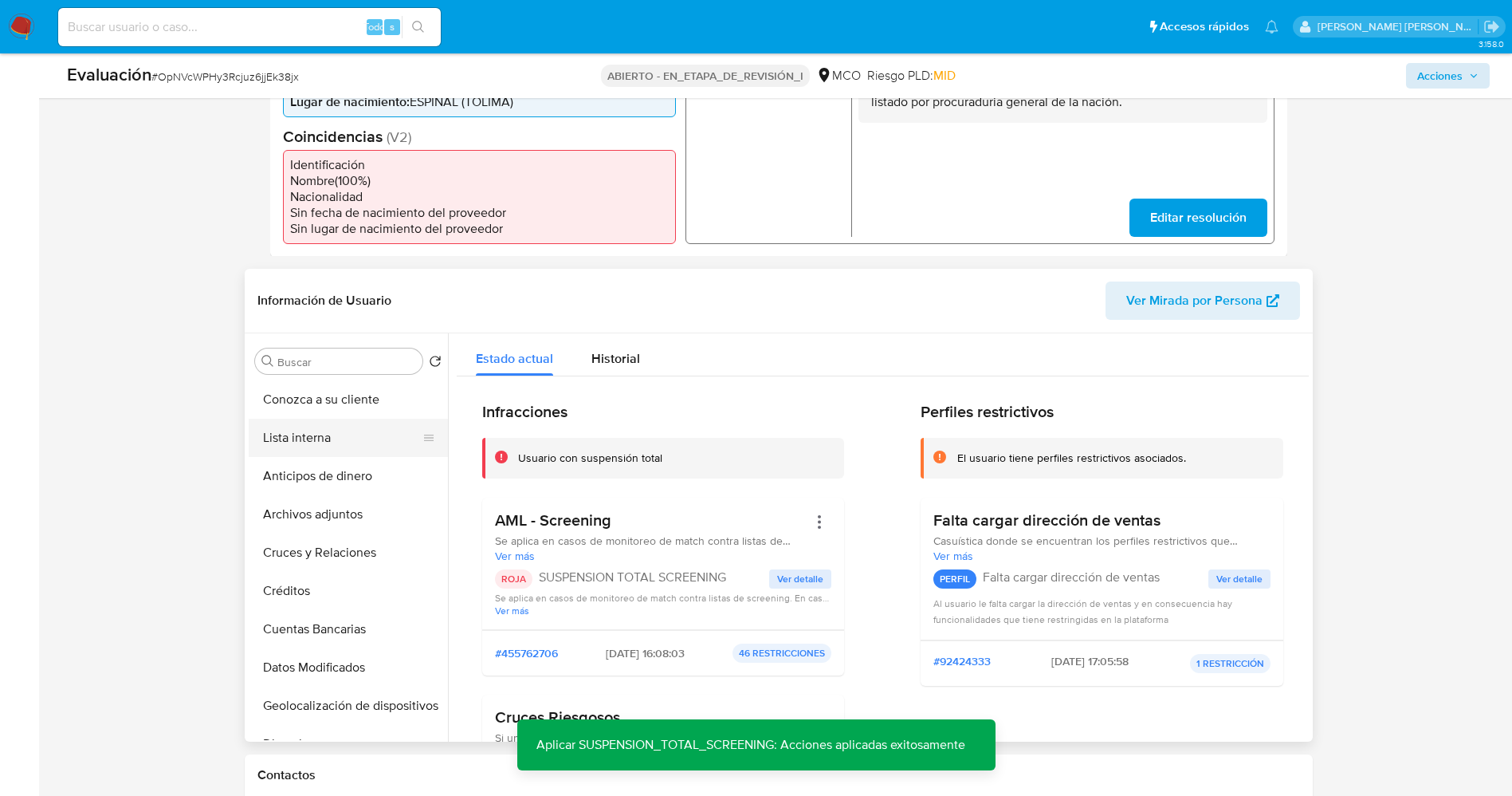
click at [284, 428] on button "Lista interna" at bounding box center [342, 437] width 186 height 38
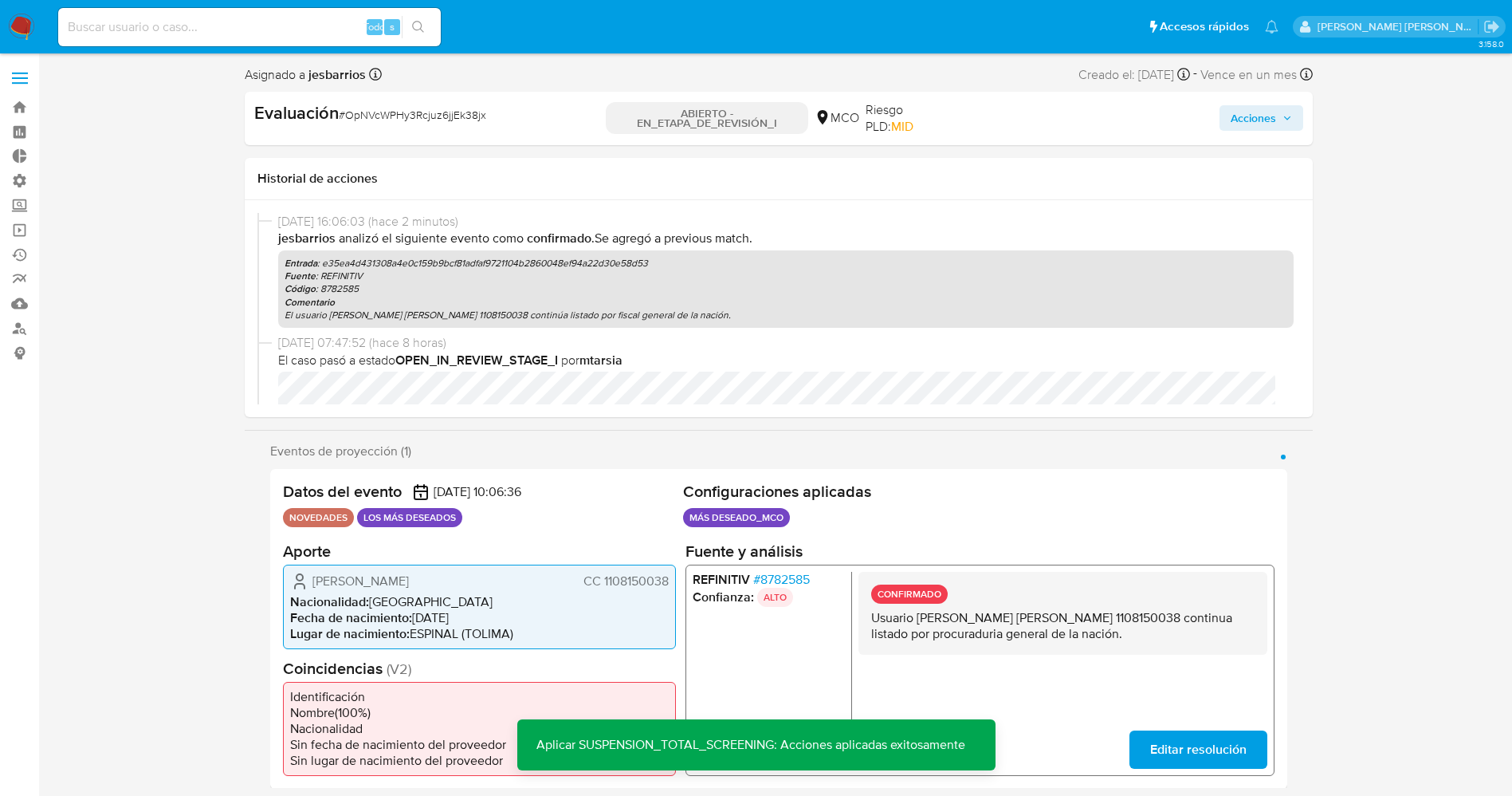
click at [1264, 107] on span "Acciones" at bounding box center [1253, 118] width 46 height 26
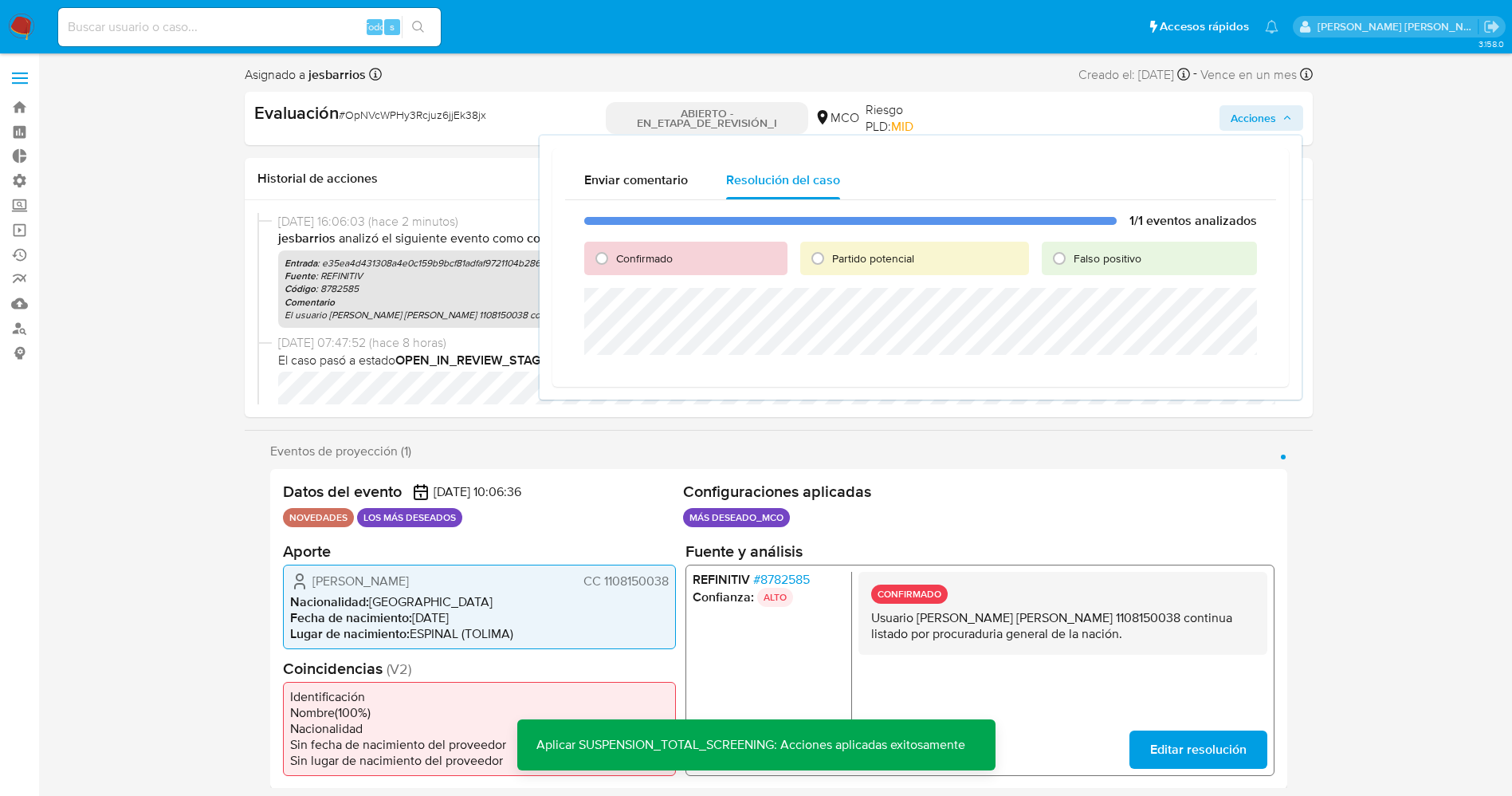
click at [831, 247] on div "Partido potencial" at bounding box center [915, 258] width 229 height 33
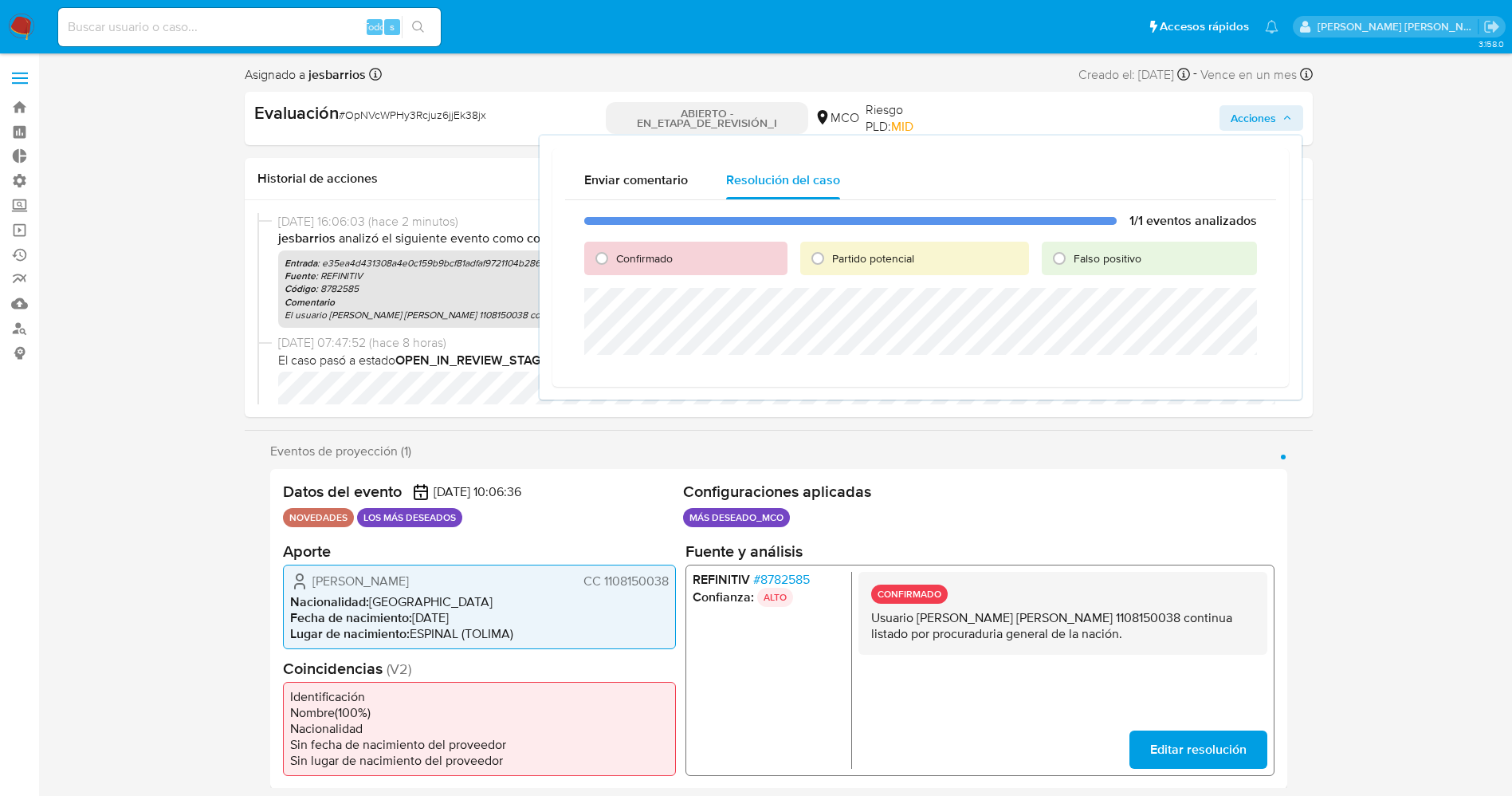
click at [839, 260] on font "Partido potencial" at bounding box center [873, 258] width 82 height 16
click at [830, 260] on input "Partido potencial" at bounding box center [818, 258] width 26 height 26
radio input "true"
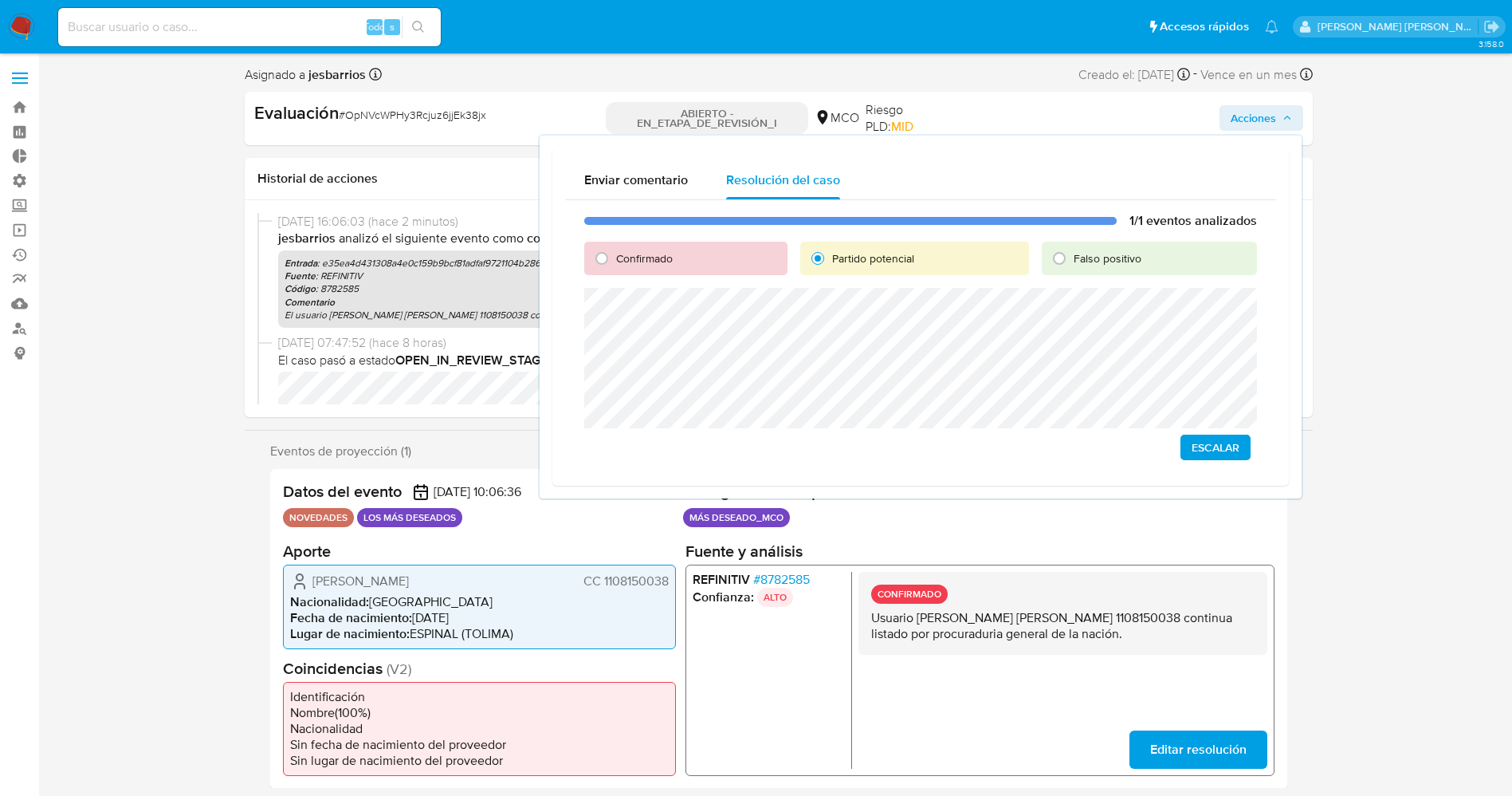
click at [1217, 446] on span "Escalar" at bounding box center [1215, 447] width 48 height 22
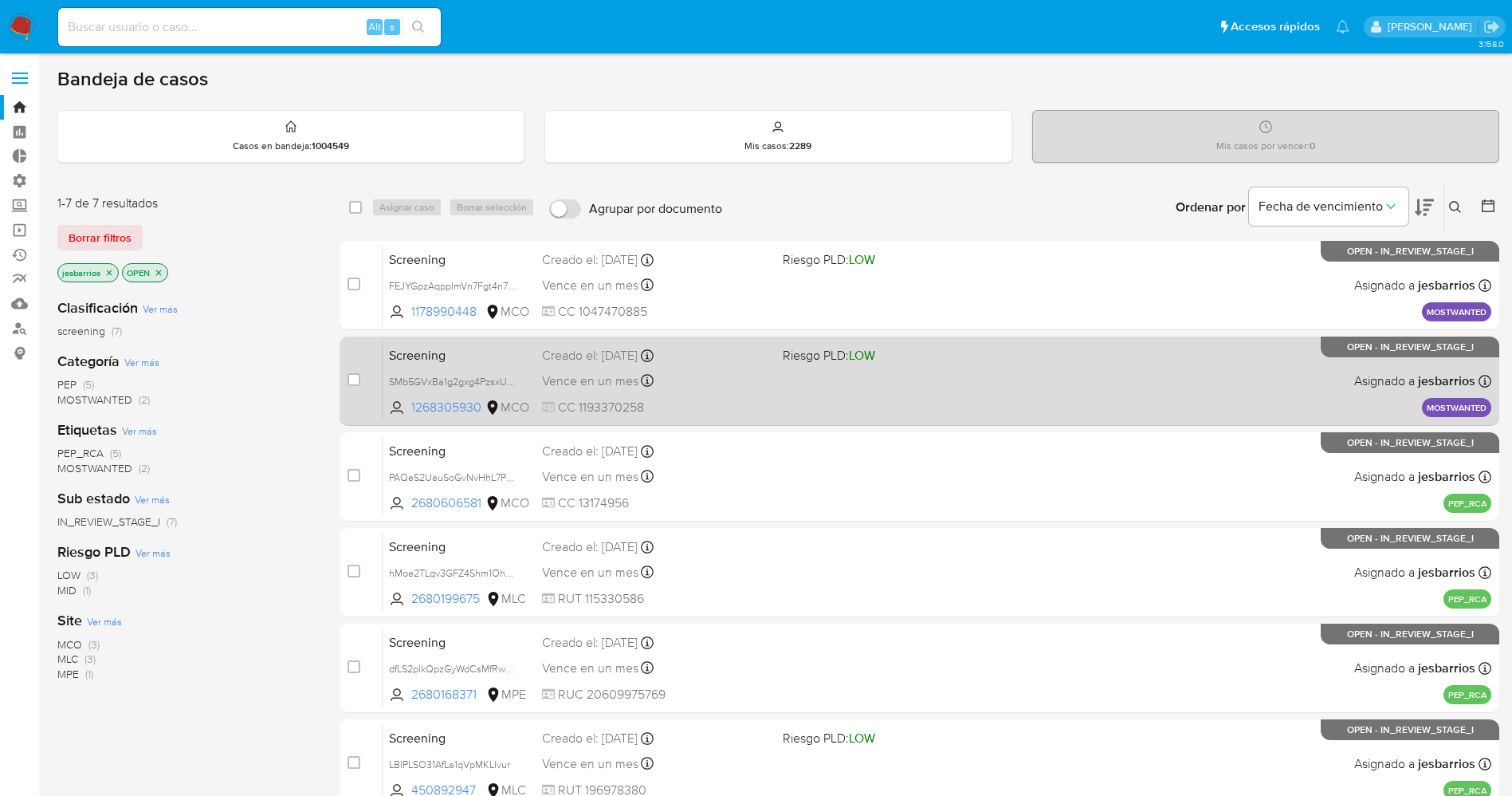
click at [1279, 386] on div "Screening SMb5GVxBa1g2gxg4PzsxUNR1 1268305930 MCO Riesgo PLD: LOW Creado el: [D…" at bounding box center [937, 380] width 1109 height 81
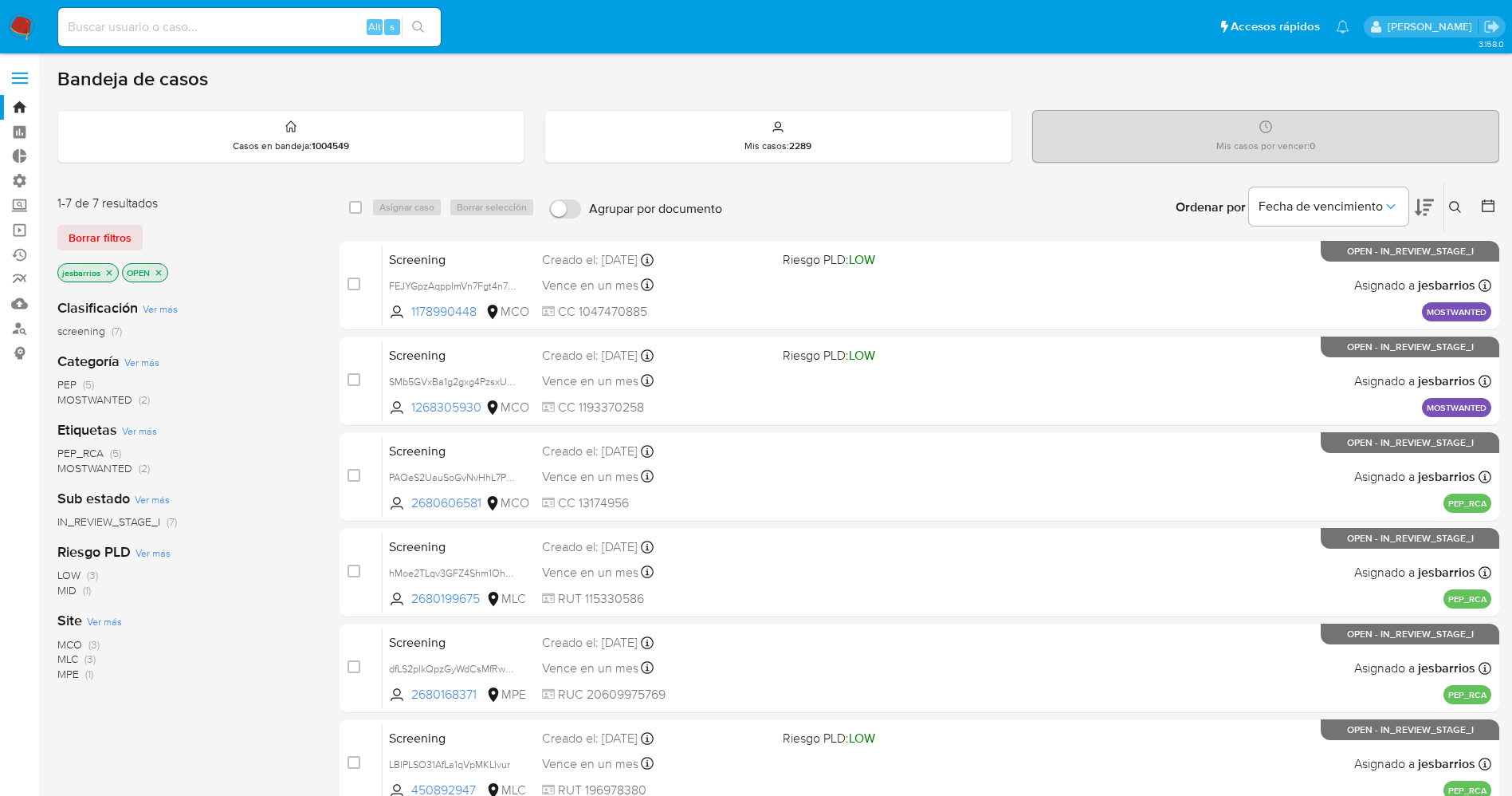
click at [29, 21] on img at bounding box center [21, 27] width 28 height 28
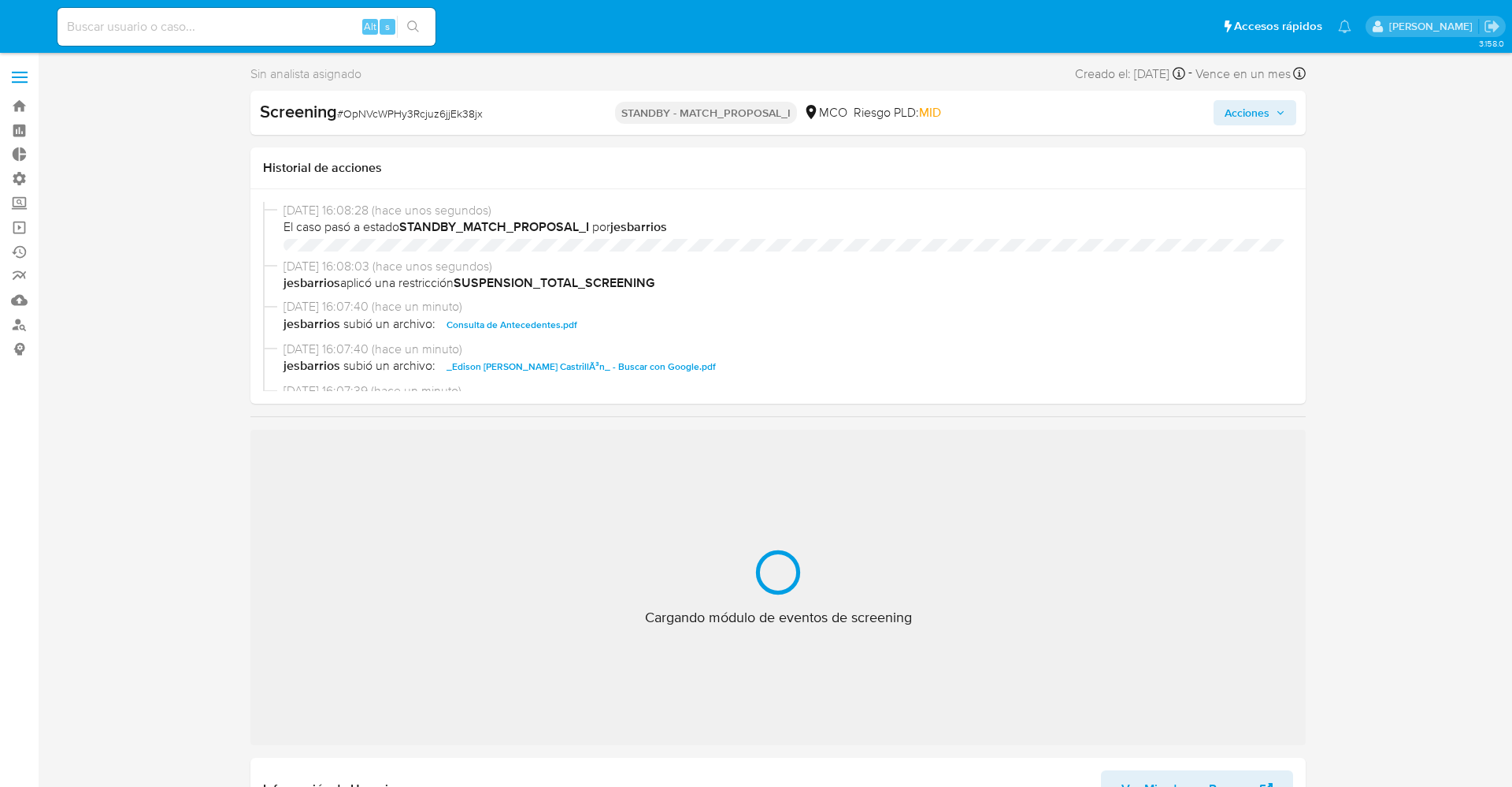
select select "10"
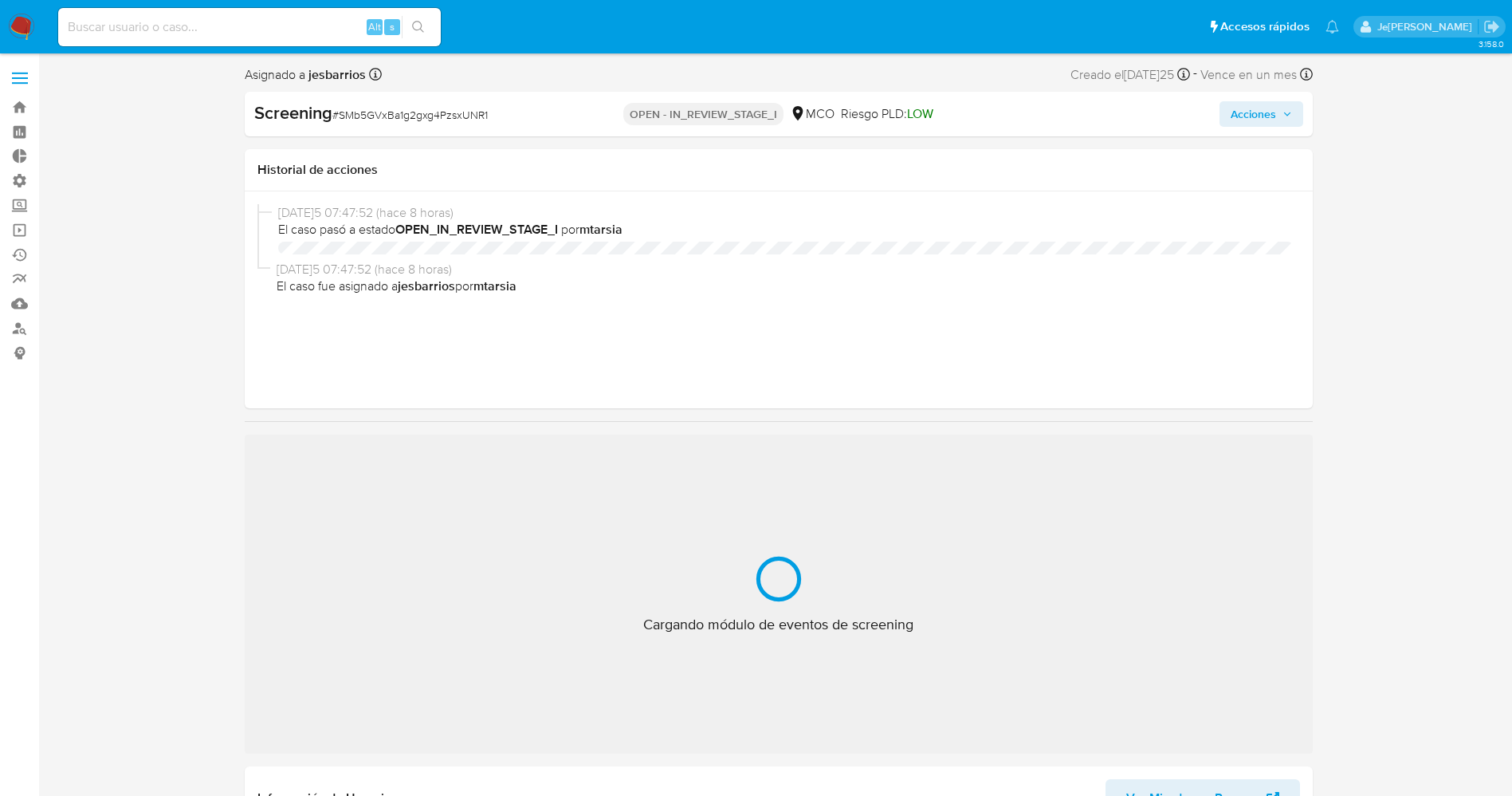
select select "10"
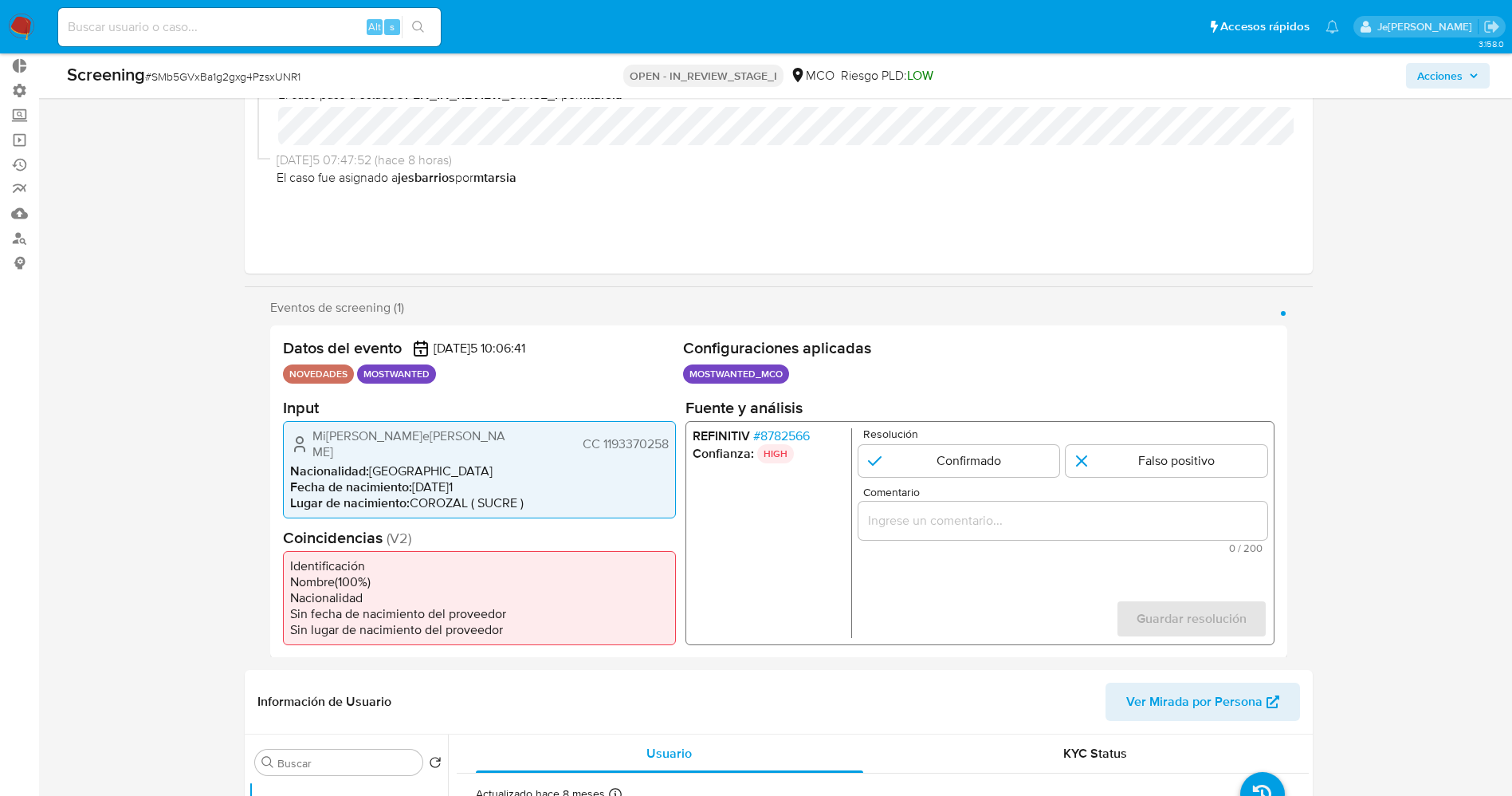
scroll to position [120, 0]
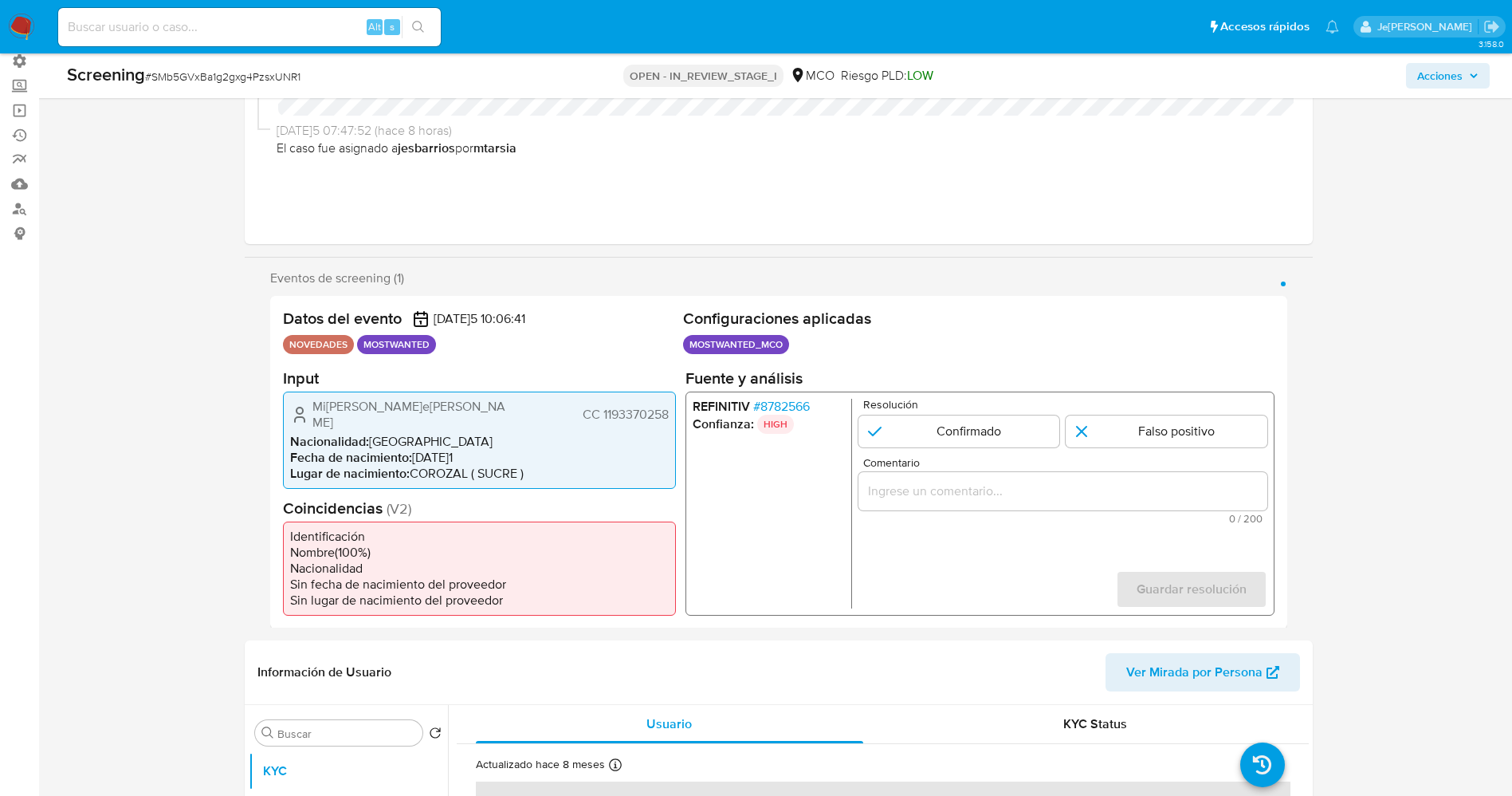
click at [776, 401] on span "# 8782566" at bounding box center [781, 405] width 57 height 16
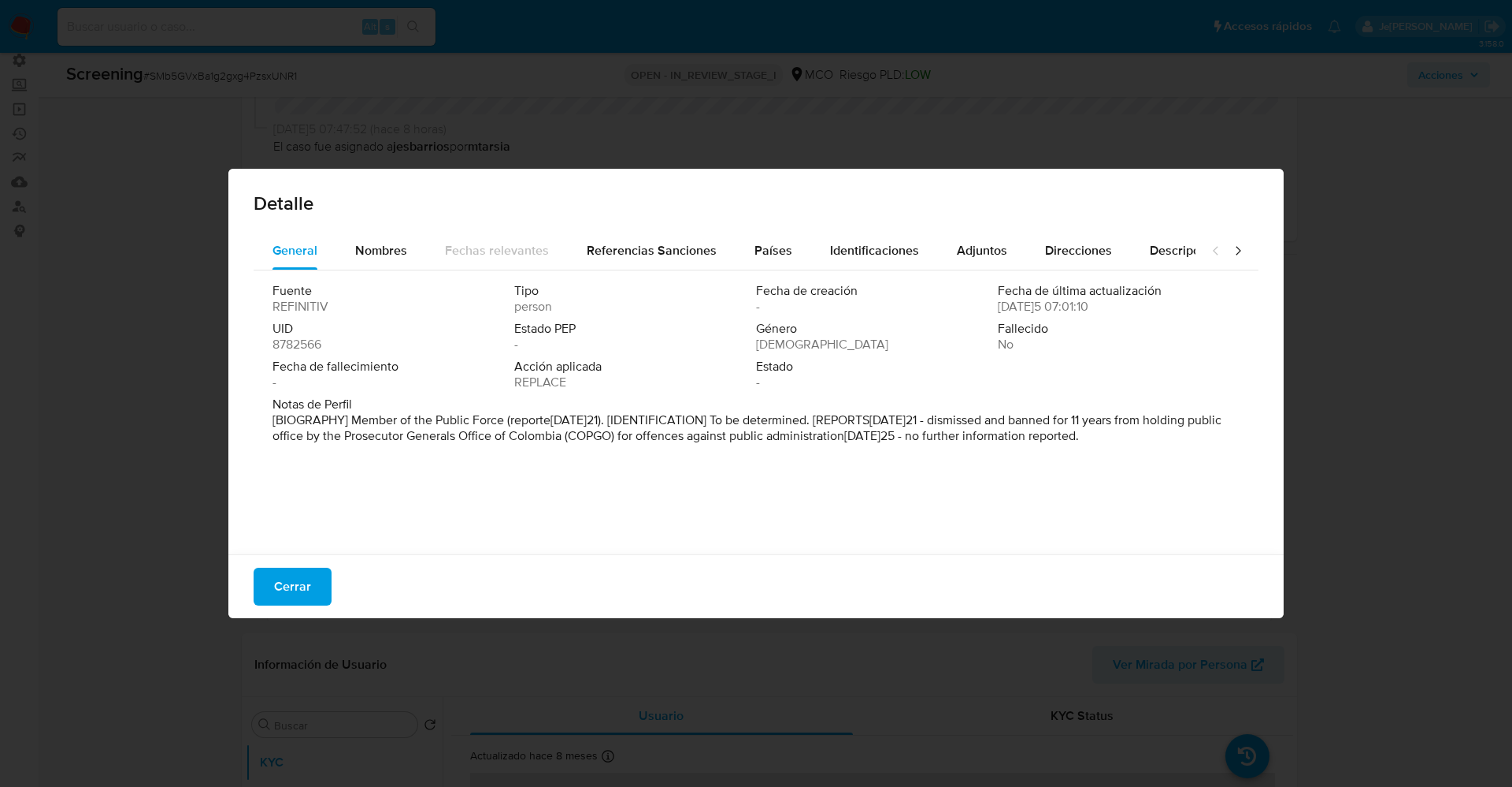
drag, startPoint x: 353, startPoint y: 426, endPoint x: 571, endPoint y: 407, distance: 218.8
click at [604, 440] on p "[BIOGRAPHY] Member of the Public Force (reporte[DATE]21). [IDENTIFICATION] To b…" at bounding box center [755, 428] width 964 height 32
click at [387, 248] on span "Nombres" at bounding box center [381, 250] width 52 height 18
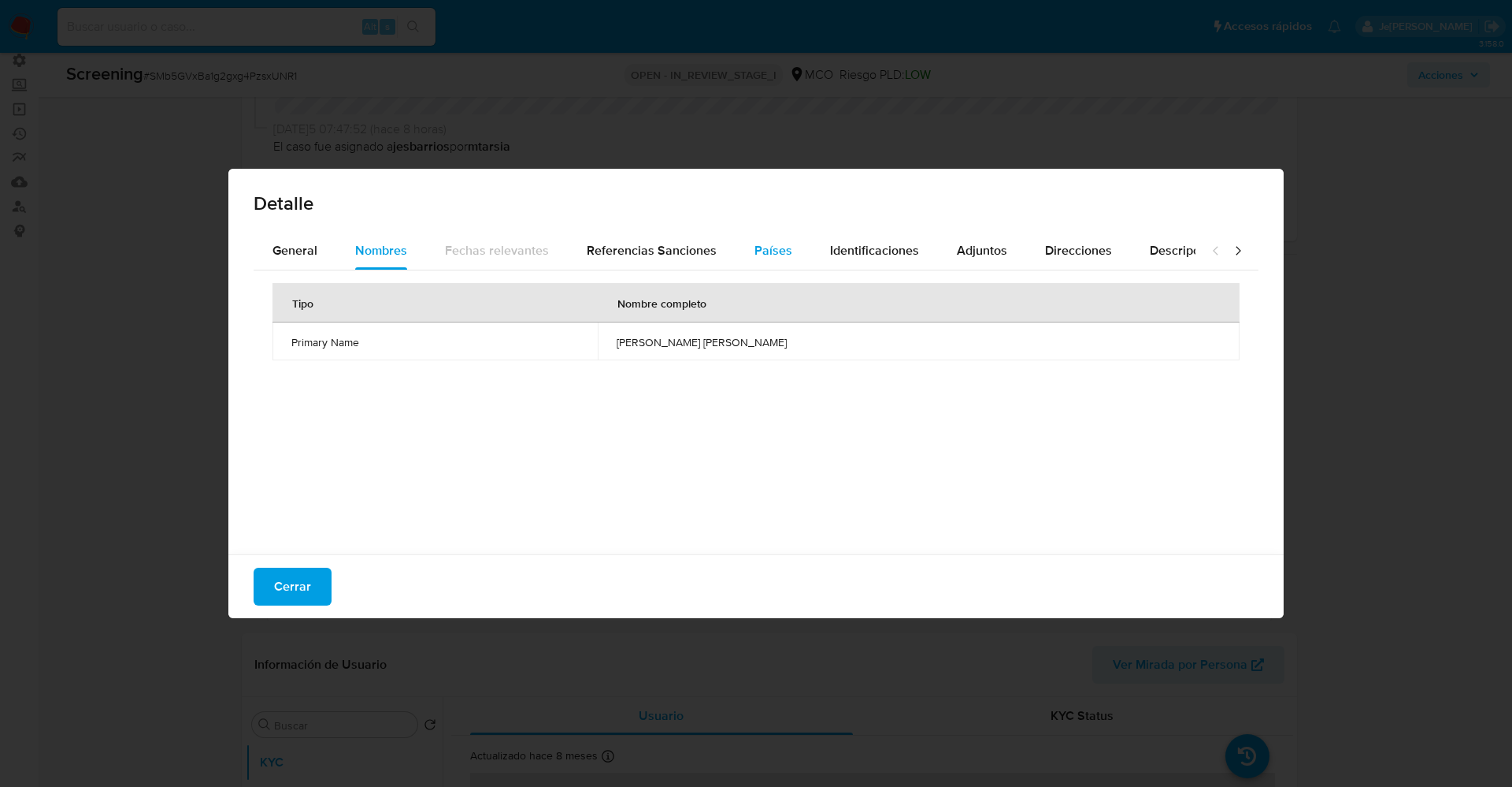
click at [779, 251] on span "Países" at bounding box center [773, 250] width 38 height 18
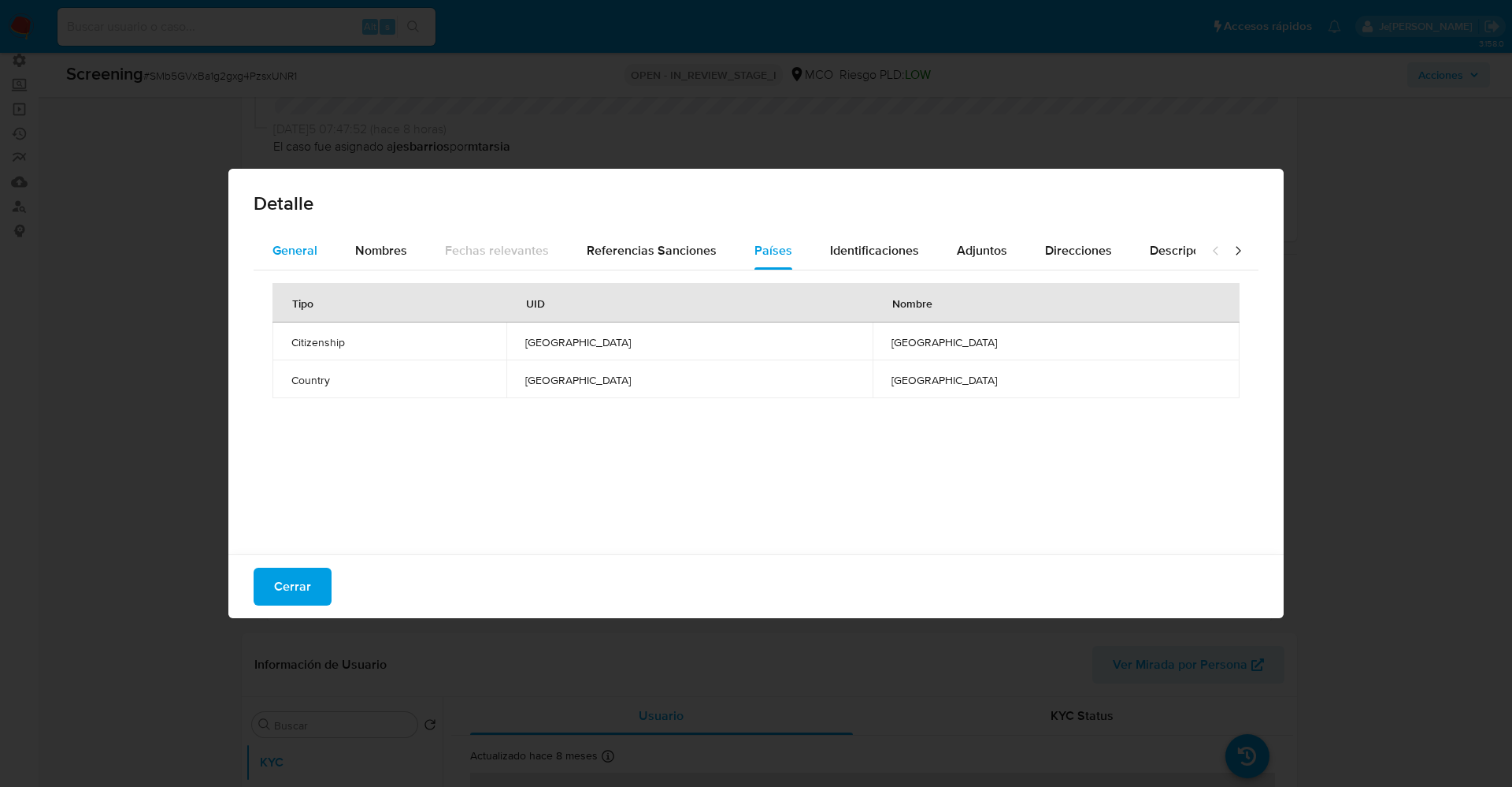
click at [294, 239] on div "General" at bounding box center [295, 250] width 45 height 38
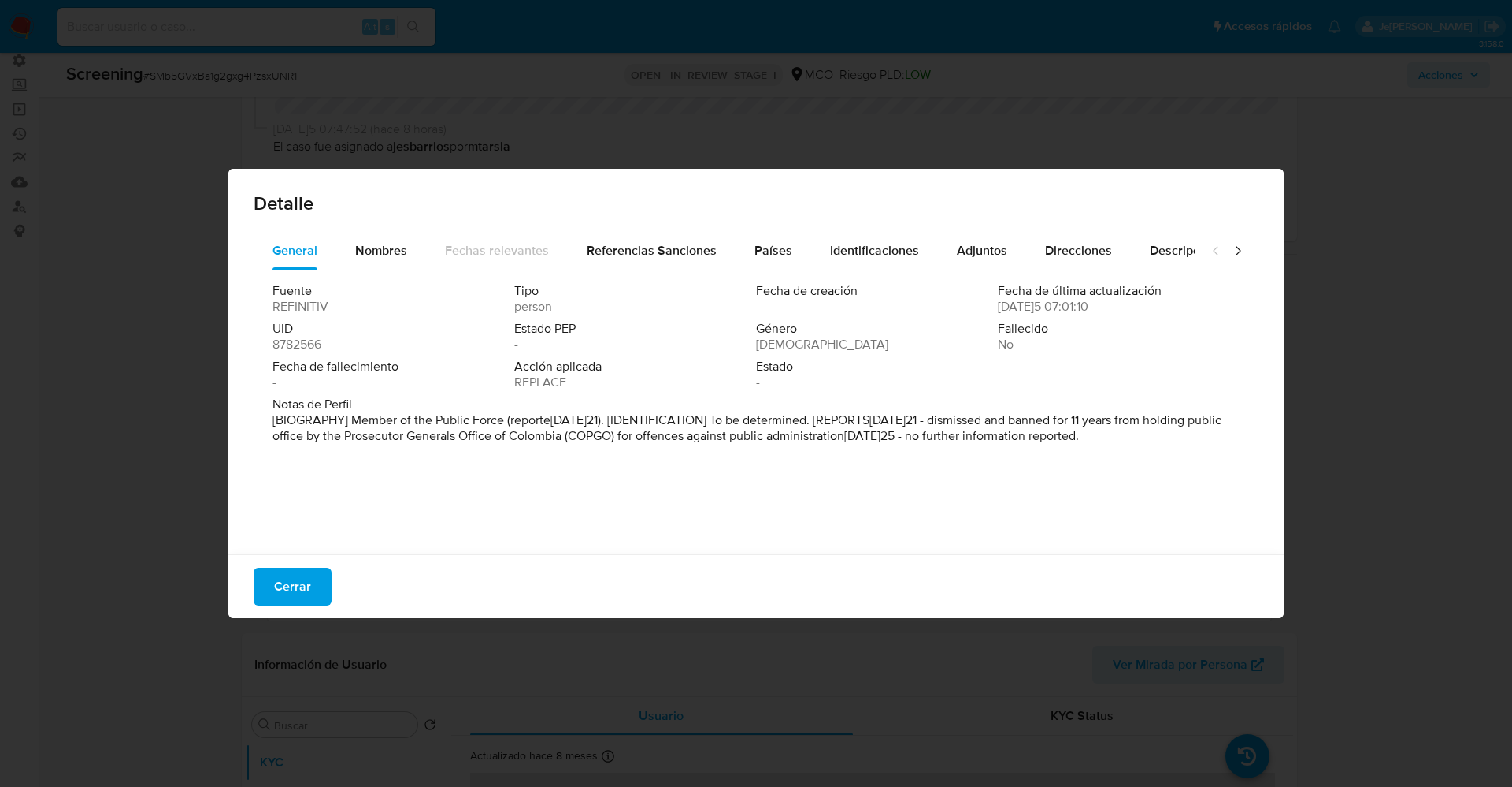
drag, startPoint x: 356, startPoint y: 415, endPoint x: 1288, endPoint y: 441, distance: 932.4
click at [1288, 441] on div "Detalle General Nombres Fechas relevantes Referencias Sanciones Países Identifi…" at bounding box center [756, 393] width 1512 height 787
click at [382, 247] on span "Nombres" at bounding box center [381, 250] width 52 height 18
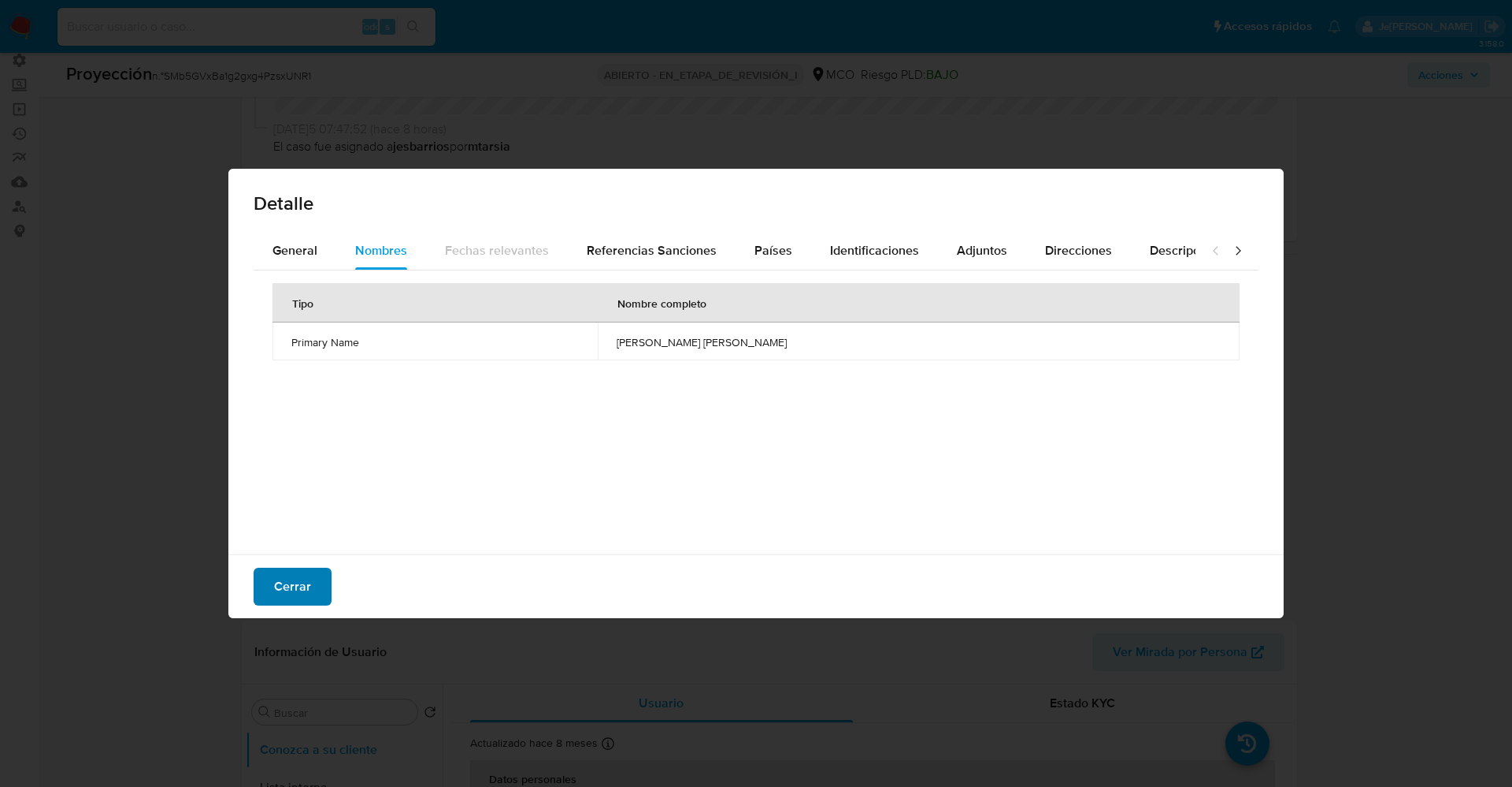
click at [275, 582] on span "Cerrar" at bounding box center [292, 586] width 37 height 35
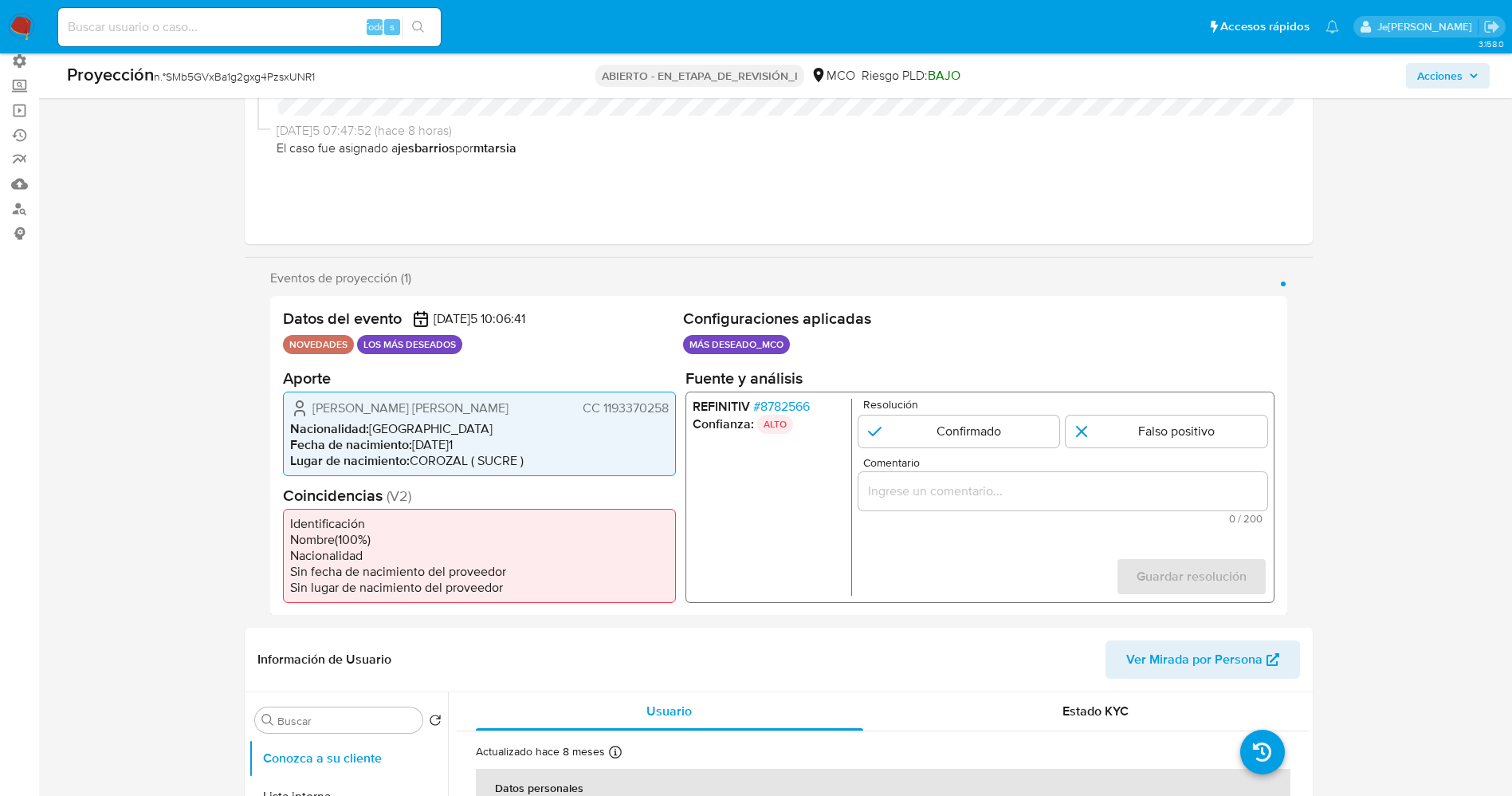
drag, startPoint x: 600, startPoint y: 402, endPoint x: 673, endPoint y: 407, distance: 73.2
click at [673, 407] on div "Mi[PERSON_NAME]e[PERSON_NAME]C 1193370258 Nacionalidad : [DEMOGRAPHIC_DATA] Fec…" at bounding box center [479, 433] width 393 height 85
drag, startPoint x: 307, startPoint y: 407, endPoint x: 495, endPoint y: 407, distance: 188.0
click at [495, 407] on div "Mi[PERSON_NAME]e[PERSON_NAME]C 1193370258" at bounding box center [479, 407] width 378 height 19
click at [387, 433] on li "Nacionalidad : [DEMOGRAPHIC_DATA]" at bounding box center [479, 428] width 378 height 16
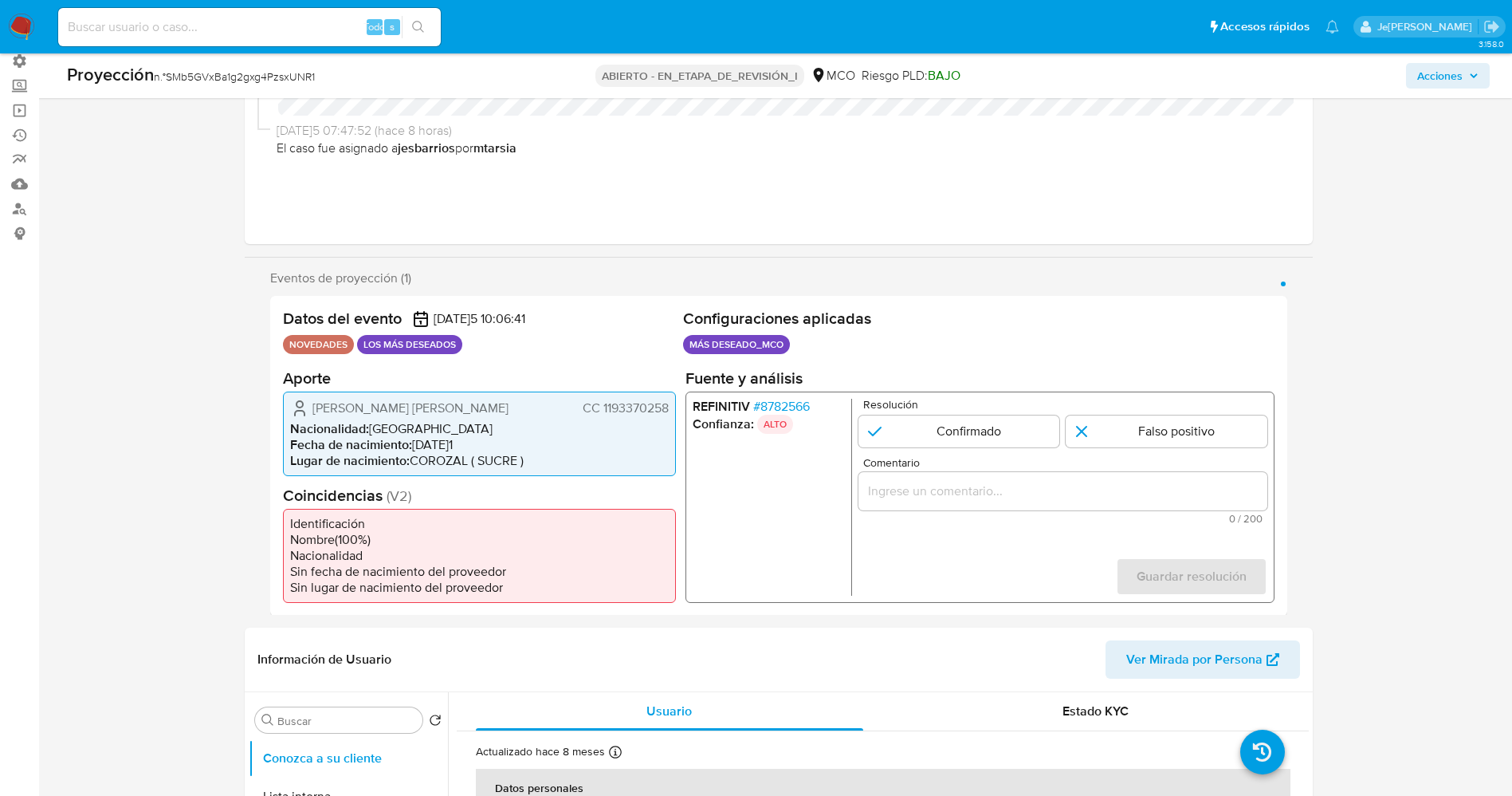
drag, startPoint x: 314, startPoint y: 401, endPoint x: 671, endPoint y: 398, distance: 357.0
click at [671, 398] on div "Mi[PERSON_NAME]e[PERSON_NAME]C 1193370258 Nacionalidad : [DEMOGRAPHIC_DATA] Fec…" at bounding box center [479, 433] width 393 height 85
click at [788, 408] on font "8782566" at bounding box center [785, 405] width 49 height 18
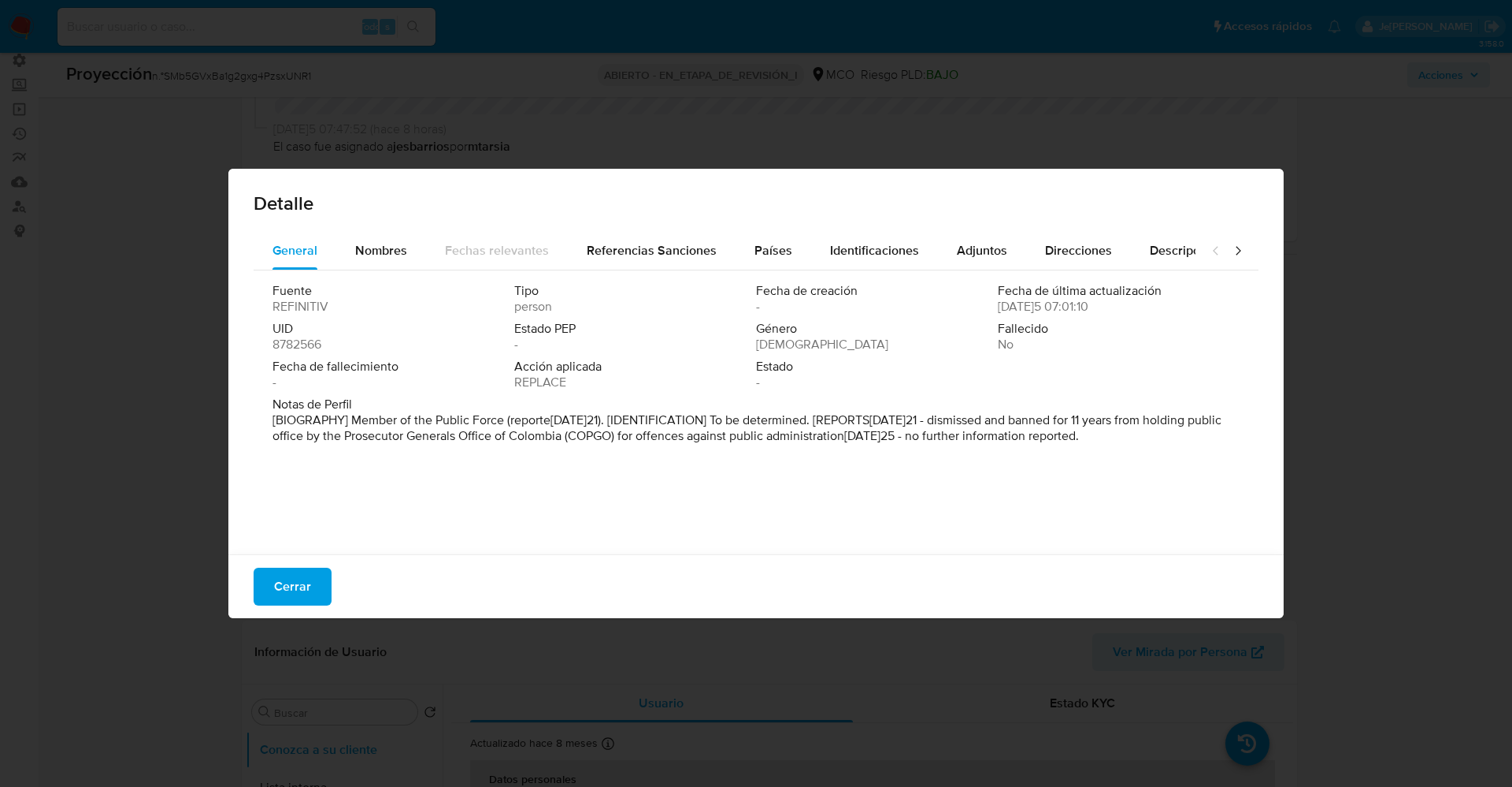
click at [290, 574] on font "Cerrar" at bounding box center [292, 587] width 37 height 38
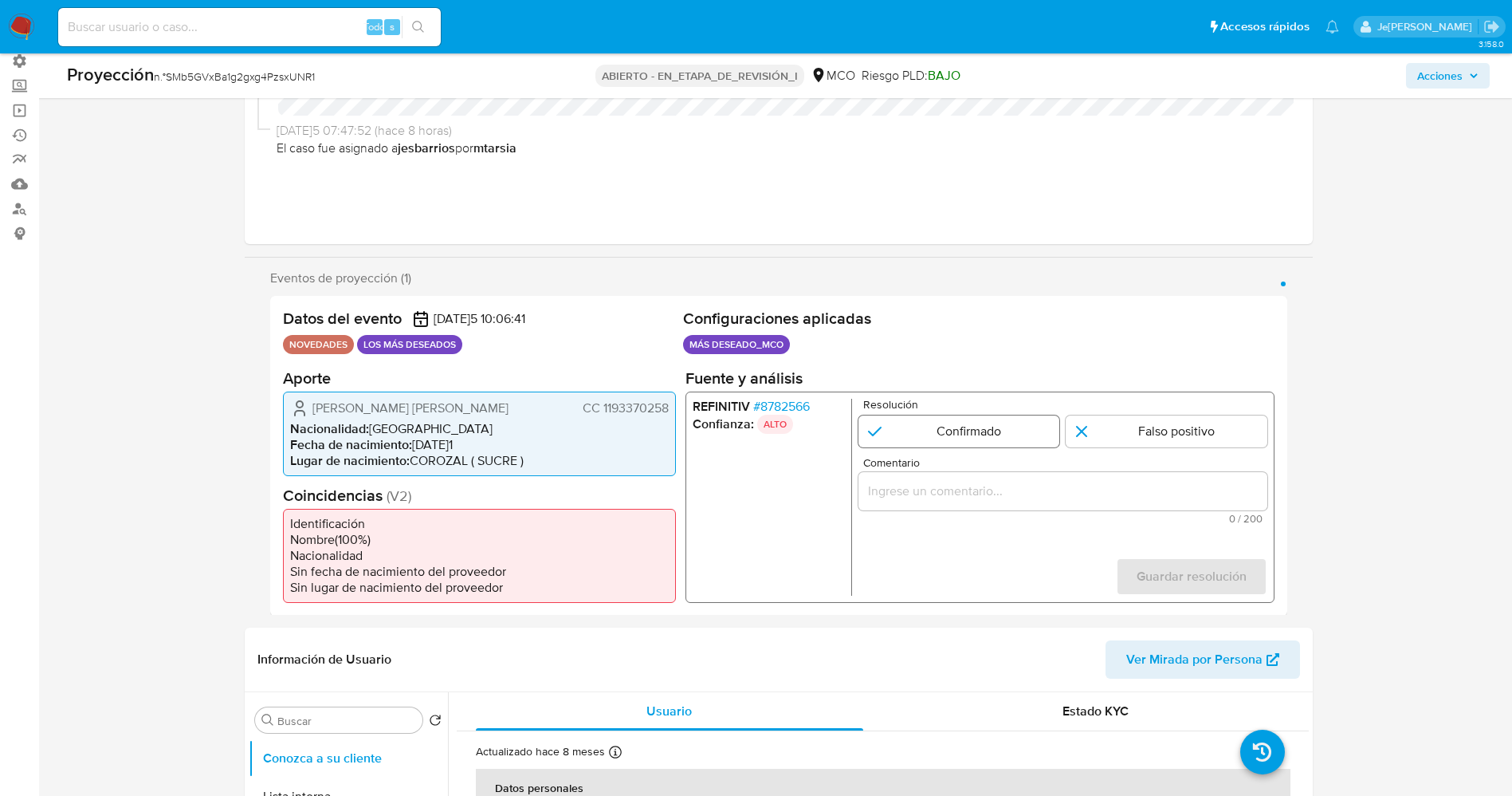
click at [962, 431] on input "1 de 1" at bounding box center [959, 431] width 202 height 32
radio input "true"
click at [970, 495] on input "Comentario" at bounding box center [1062, 491] width 409 height 21
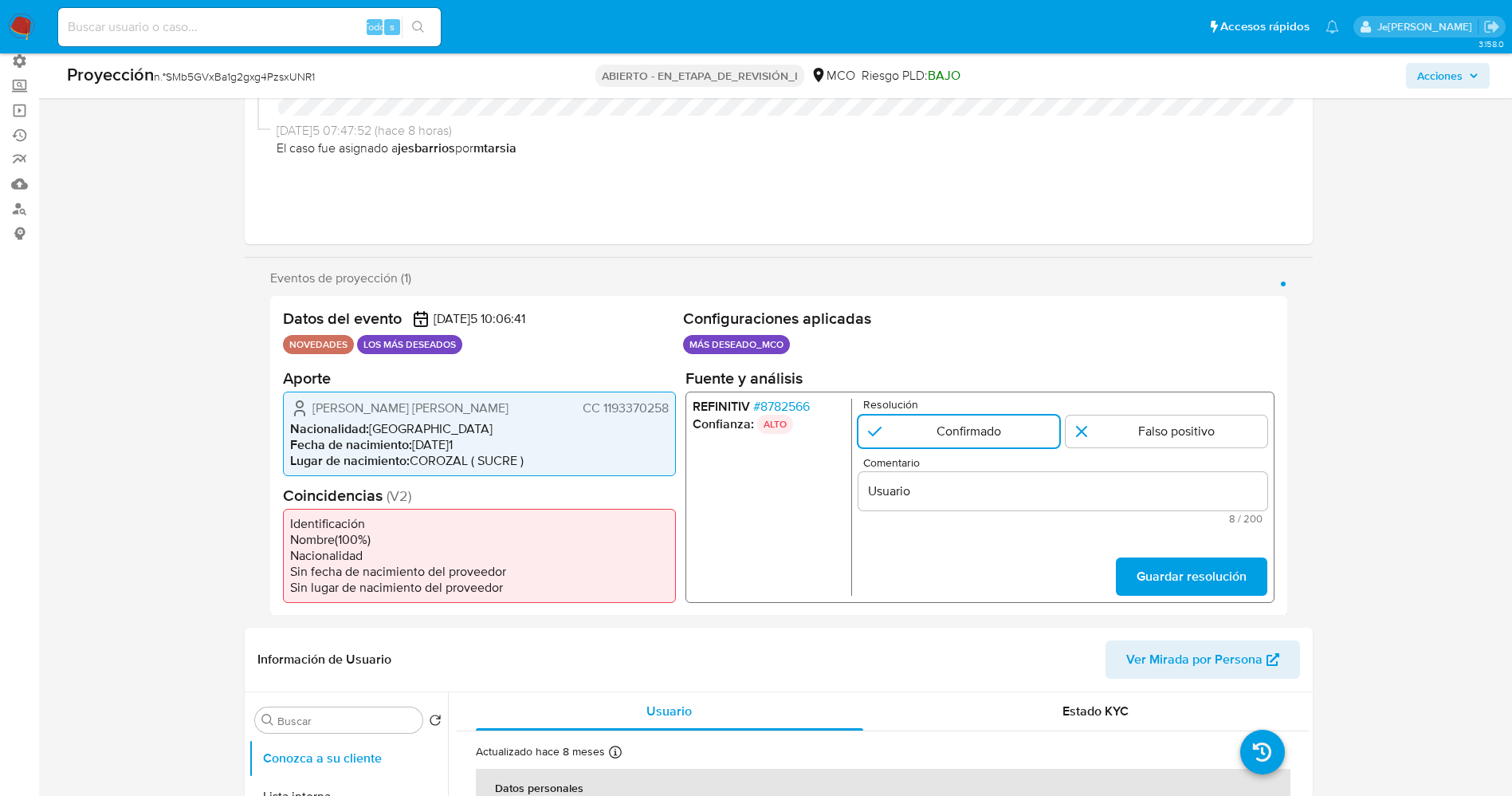
drag, startPoint x: 305, startPoint y: 409, endPoint x: 667, endPoint y: 407, distance: 362.0
click at [667, 407] on div "Mi[PERSON_NAME]e[PERSON_NAME]C 1193370258" at bounding box center [479, 407] width 378 height 19
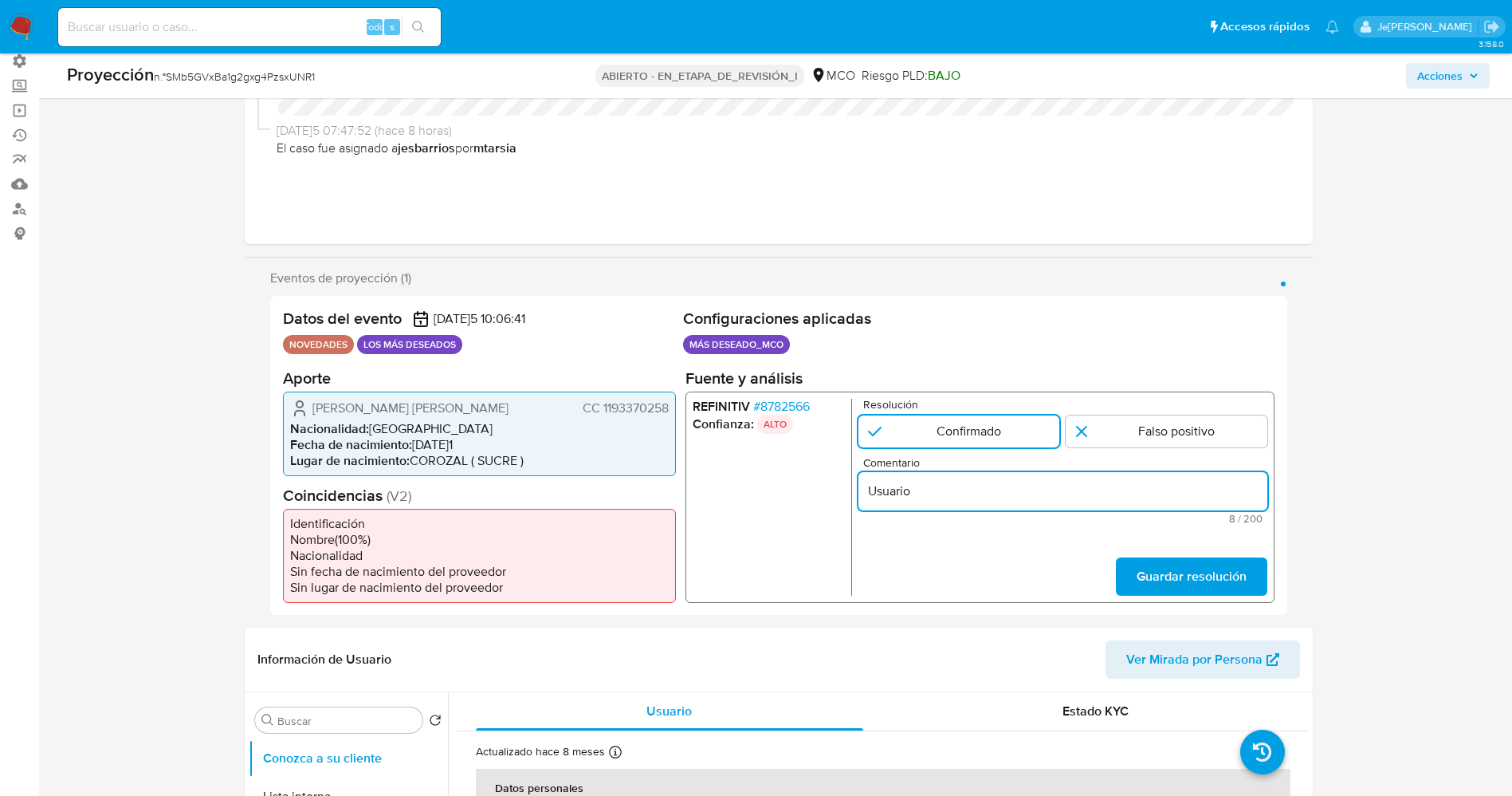
click at [997, 497] on input "Usuario" at bounding box center [1062, 491] width 409 height 21
paste input "Mi[PERSON_NAME]e[PERSON_NAME]C 1193370258"
type input "Usuario [PERSON_NAME] [PERSON_NAME] CC 1193370258 continua listado por procurad…"
click at [1193, 590] on span "Guardar resolución" at bounding box center [1191, 575] width 110 height 35
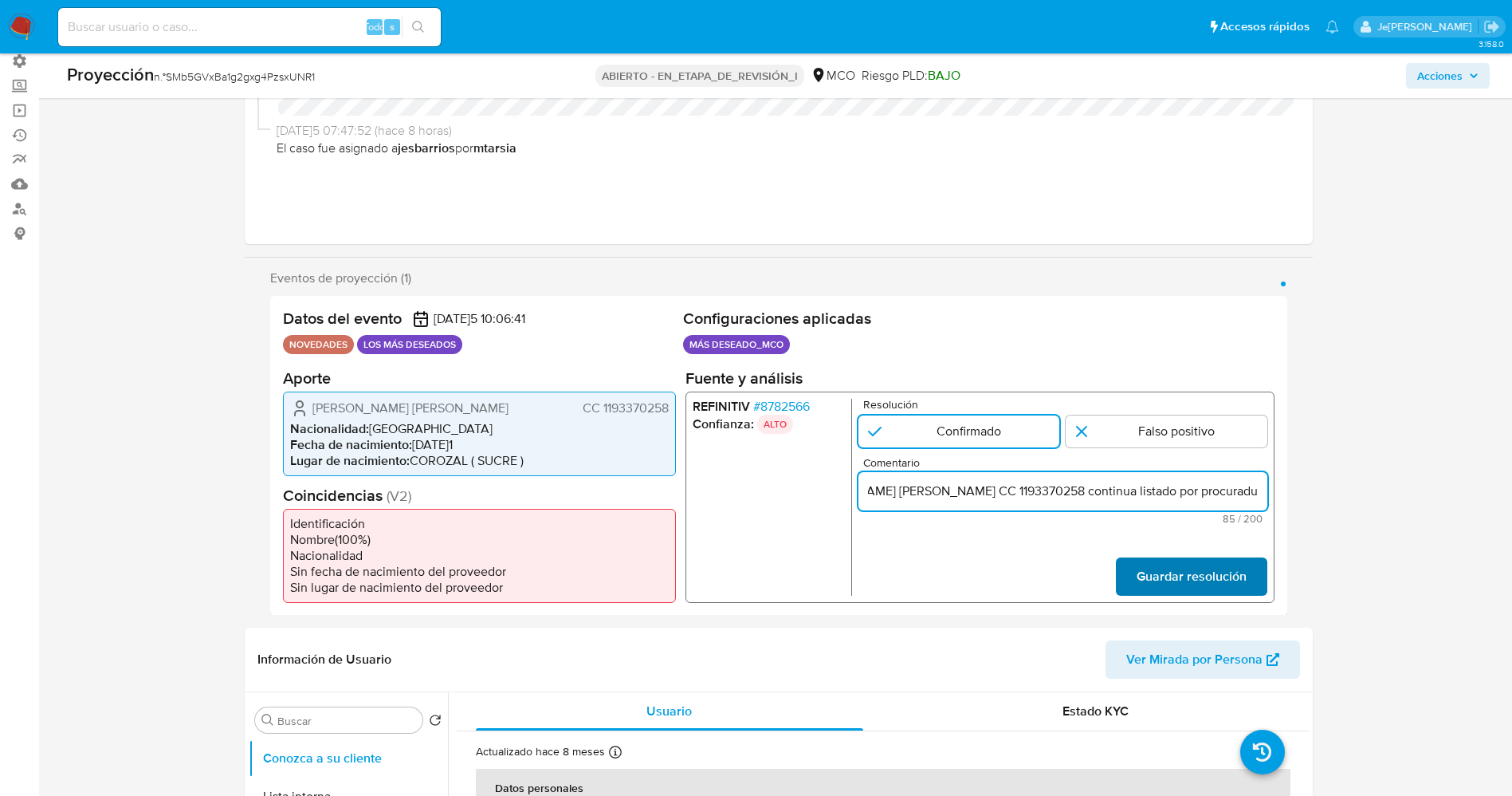
scroll to position [0, 0]
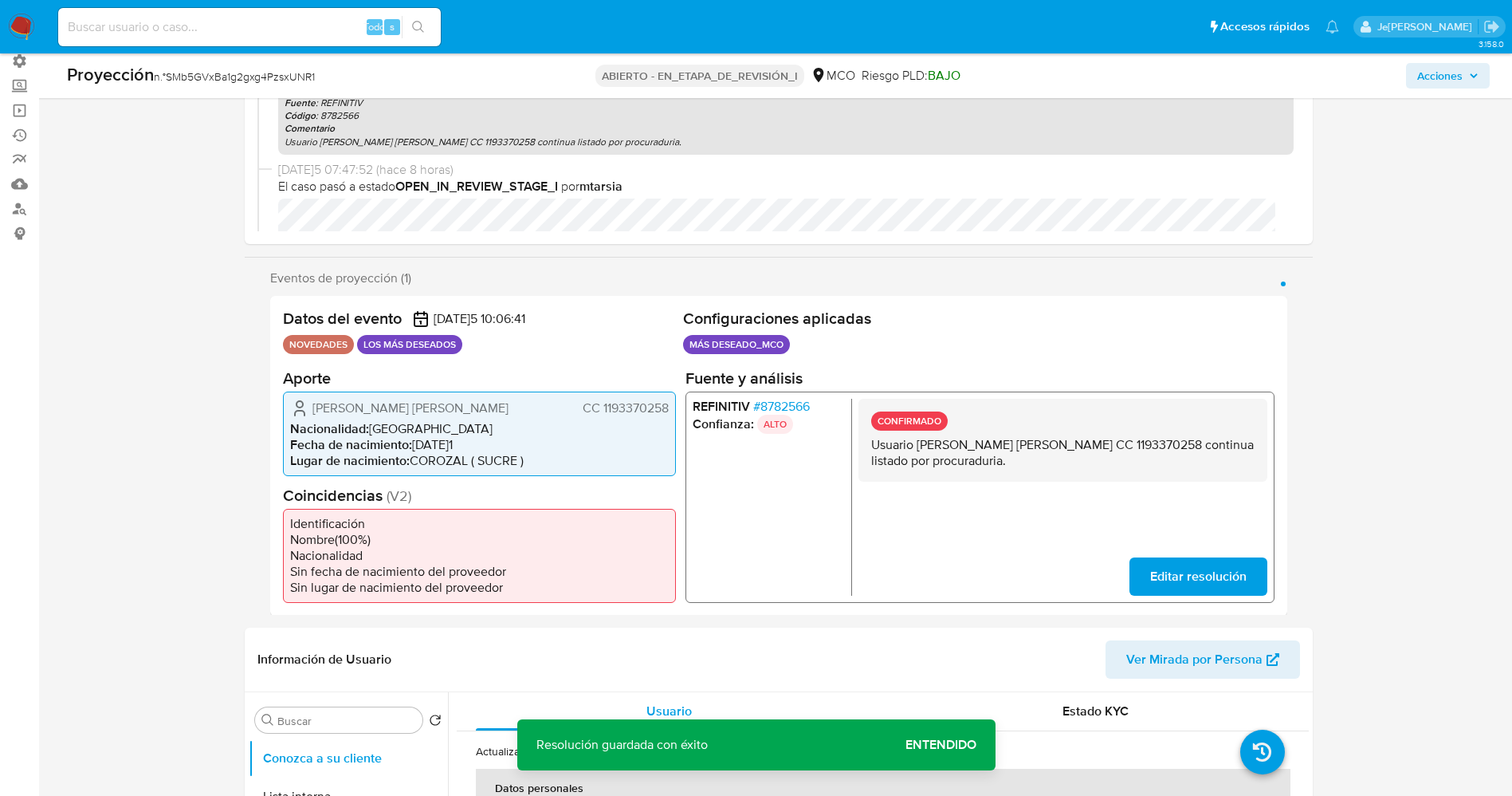
drag, startPoint x: 862, startPoint y: 441, endPoint x: 1023, endPoint y: 463, distance: 162.5
click at [1023, 463] on div "CONFIRMADO Usuario Mi[PERSON_NAME]e[PERSON_NAME]C 1193370258 continua listado p…" at bounding box center [1062, 438] width 409 height 83
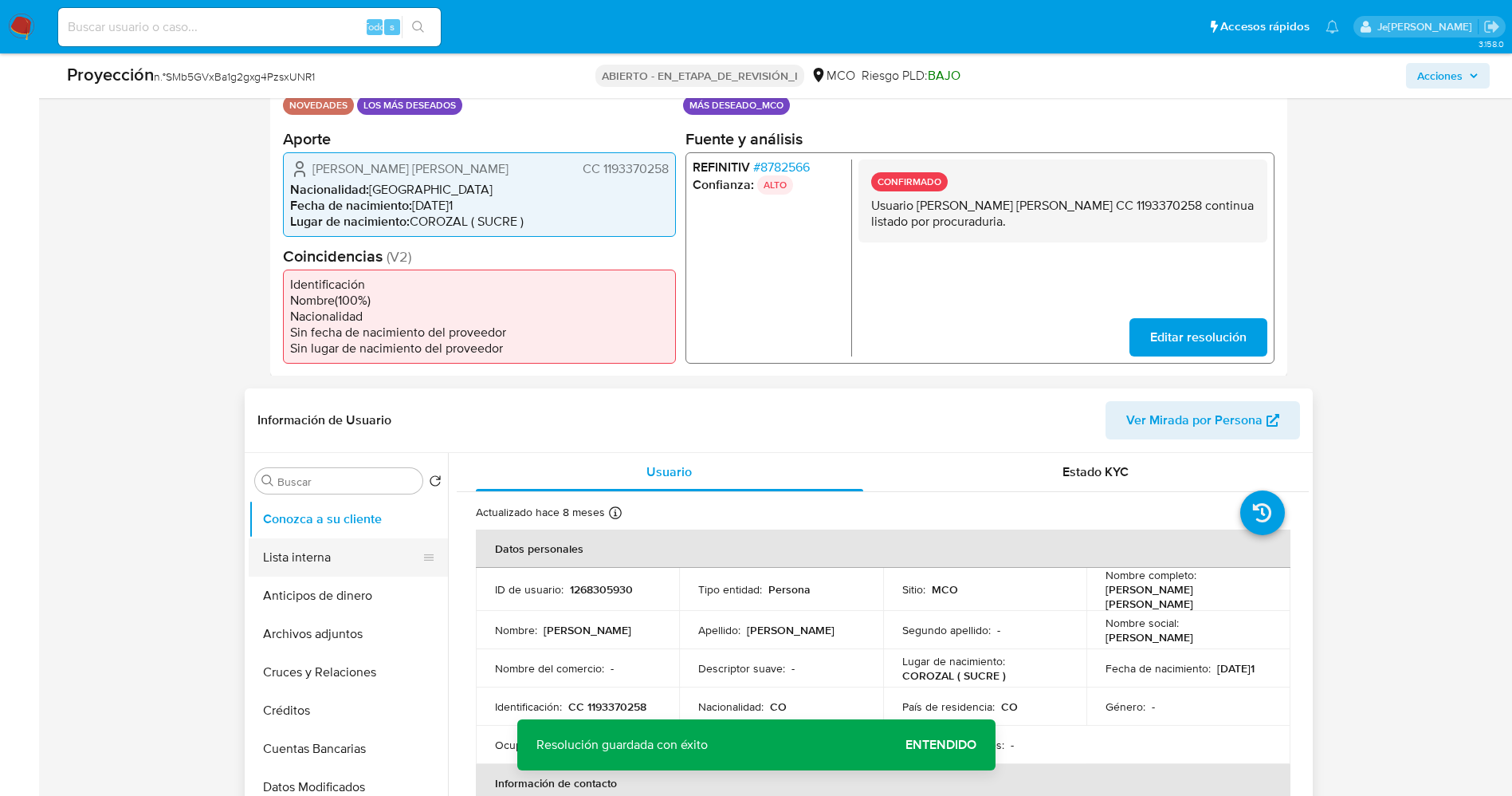
click at [318, 553] on button "Lista interna" at bounding box center [342, 557] width 186 height 38
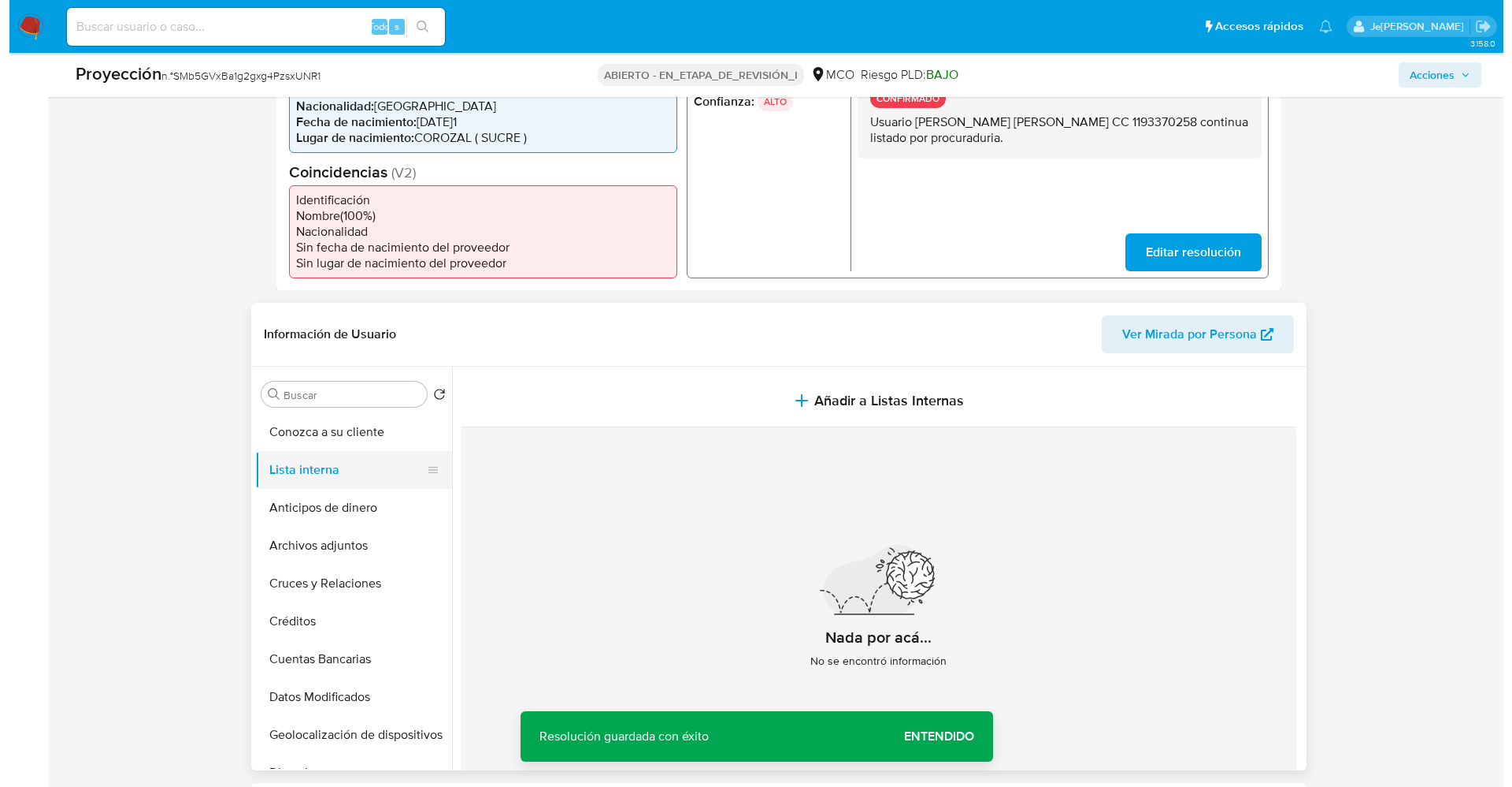
scroll to position [473, 0]
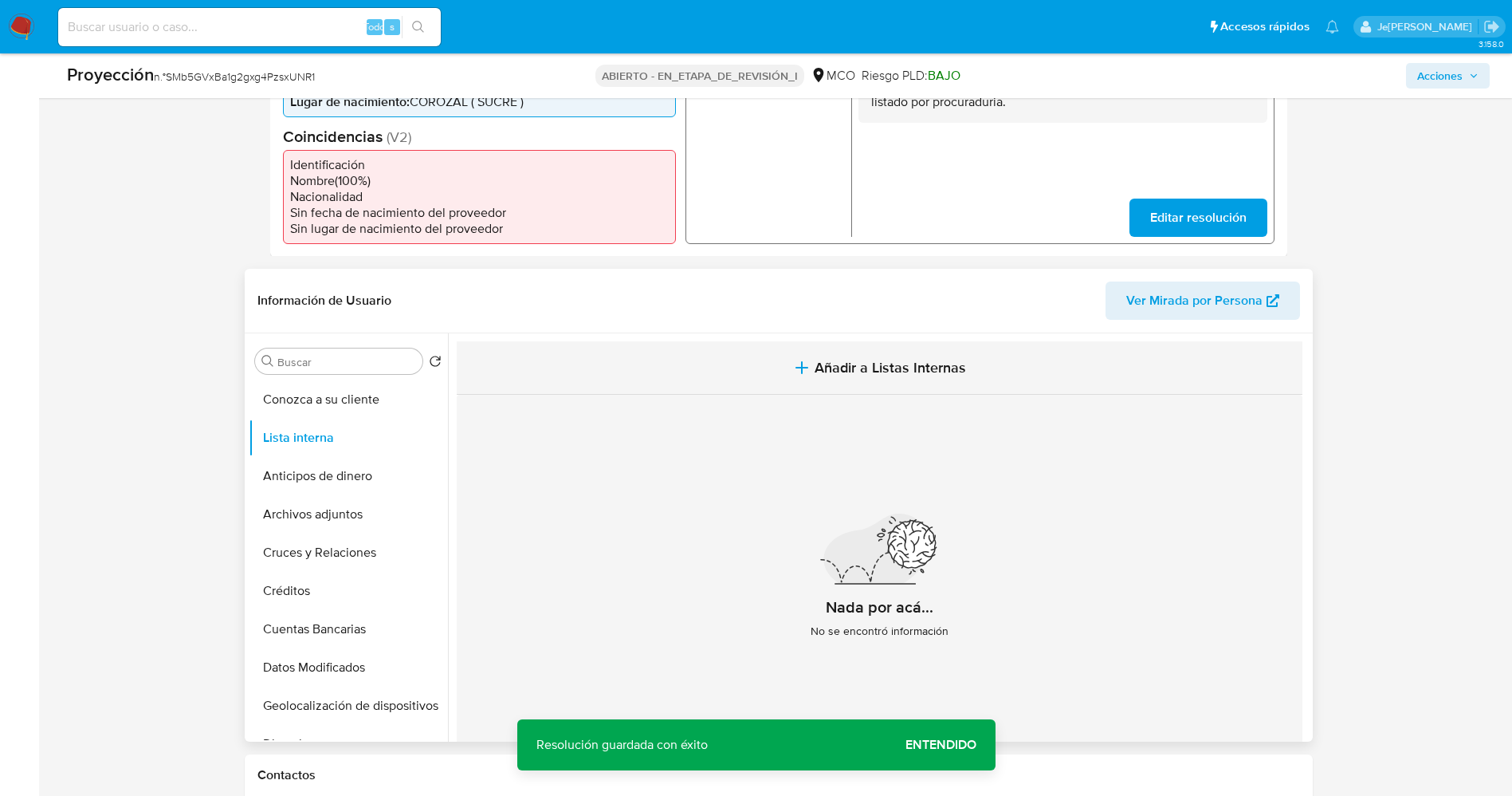
click at [775, 361] on button "Añadir a Listas Internas" at bounding box center [879, 368] width 845 height 53
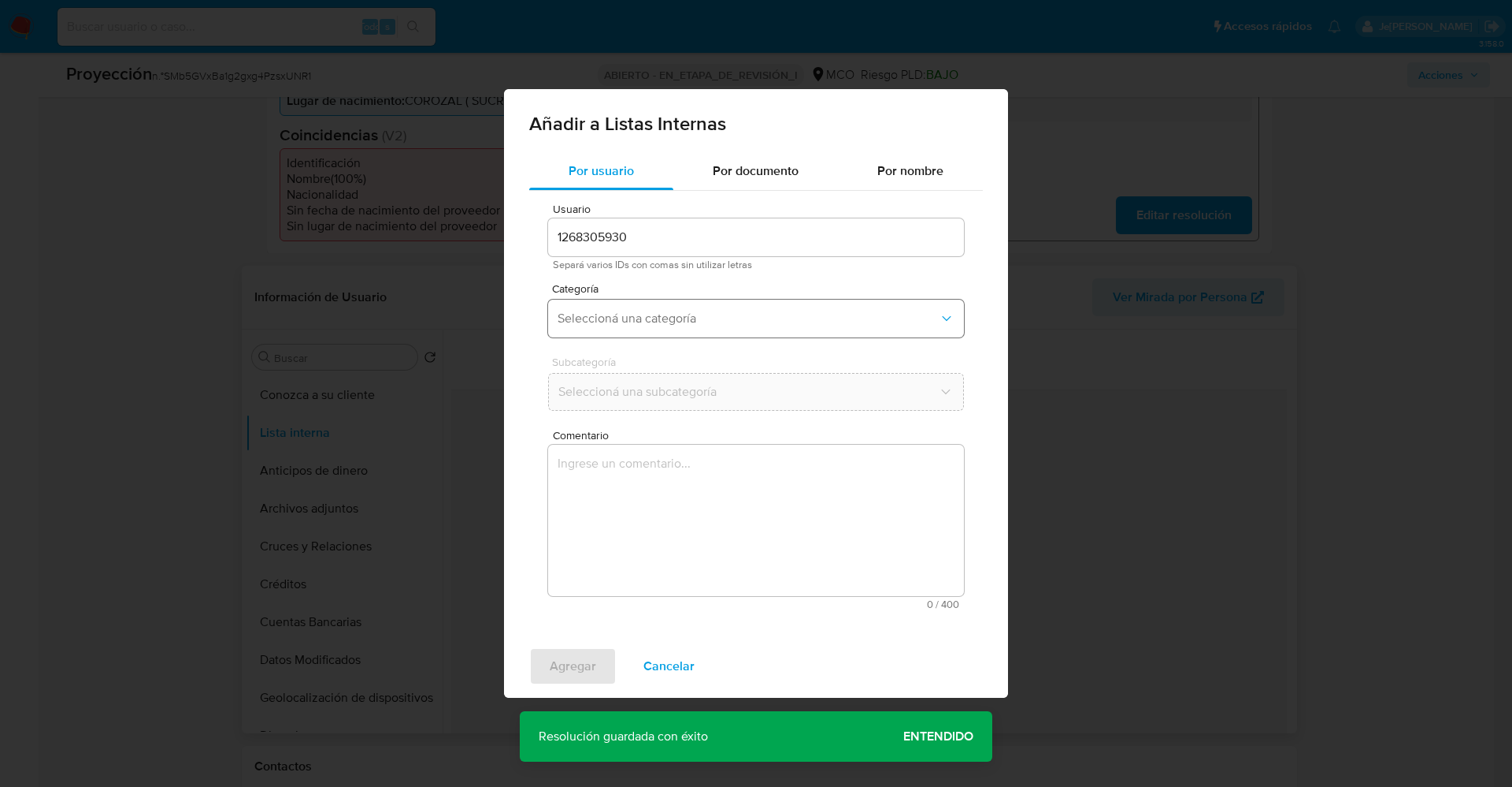
click at [703, 331] on button "Seleccioná una categoría" at bounding box center [756, 319] width 416 height 38
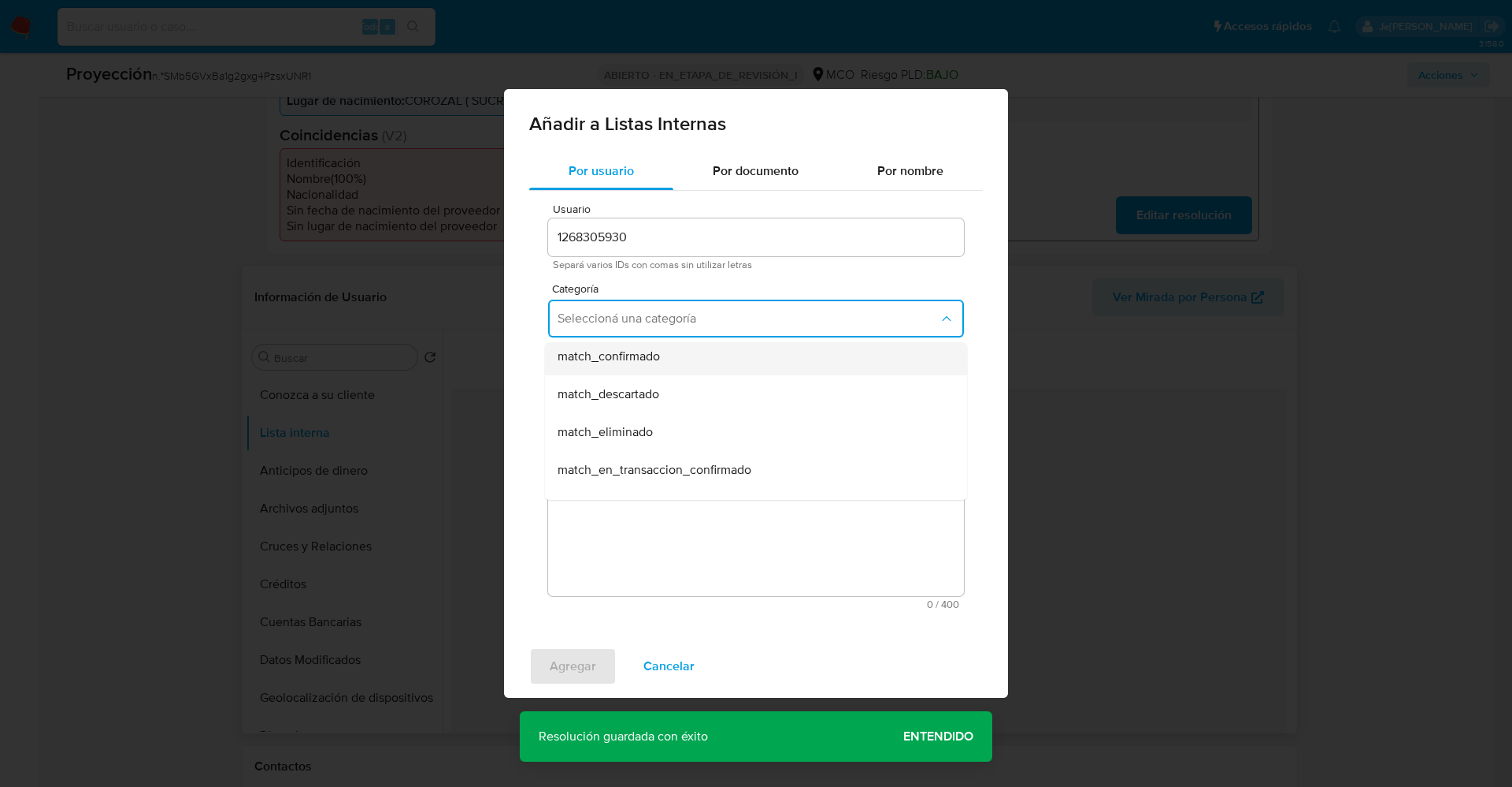
click at [660, 351] on span "match_confirmado" at bounding box center [608, 356] width 102 height 16
click at [653, 374] on button "Seleccioná una subcategoría" at bounding box center [756, 391] width 416 height 38
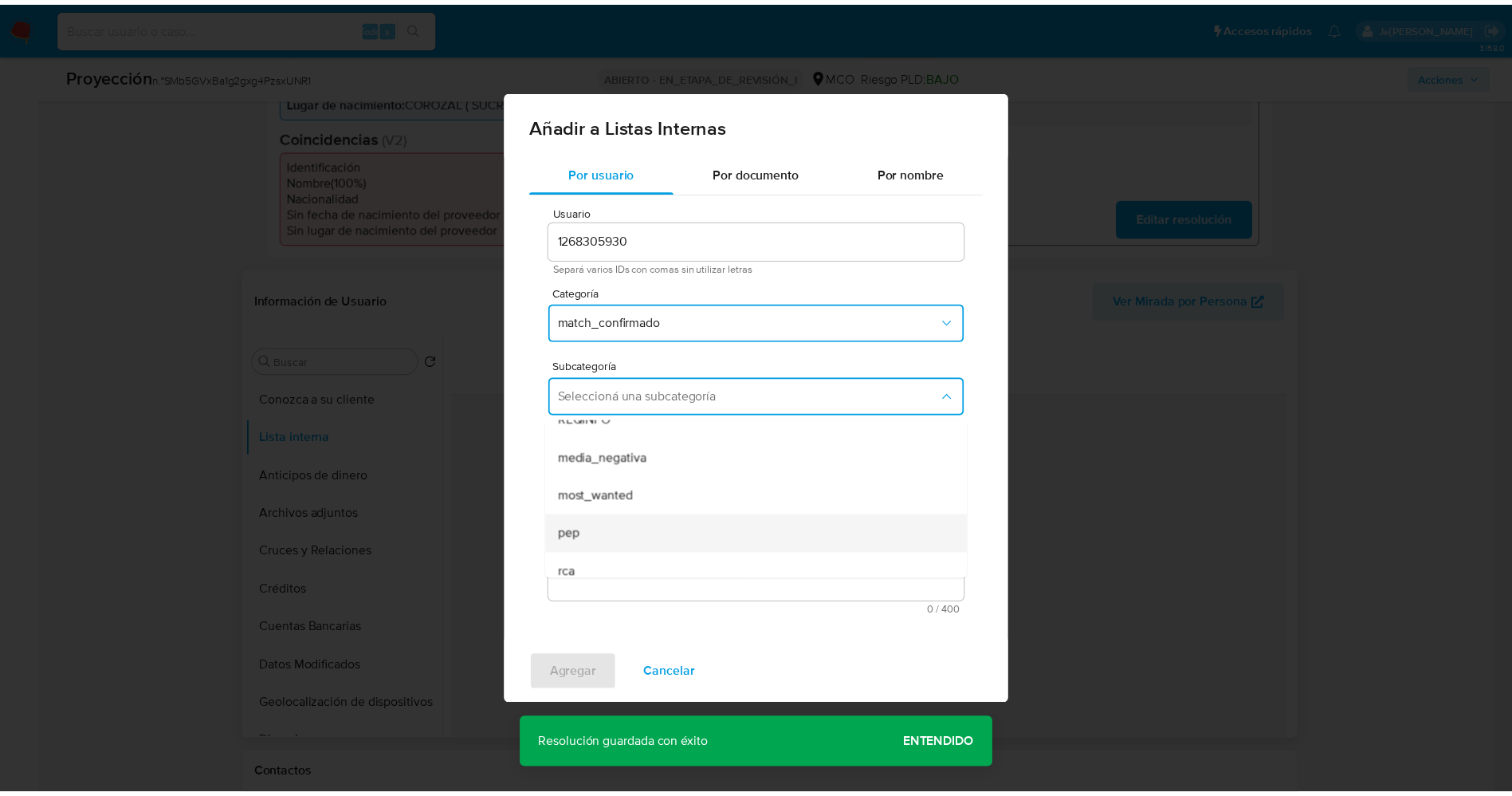
scroll to position [108, 0]
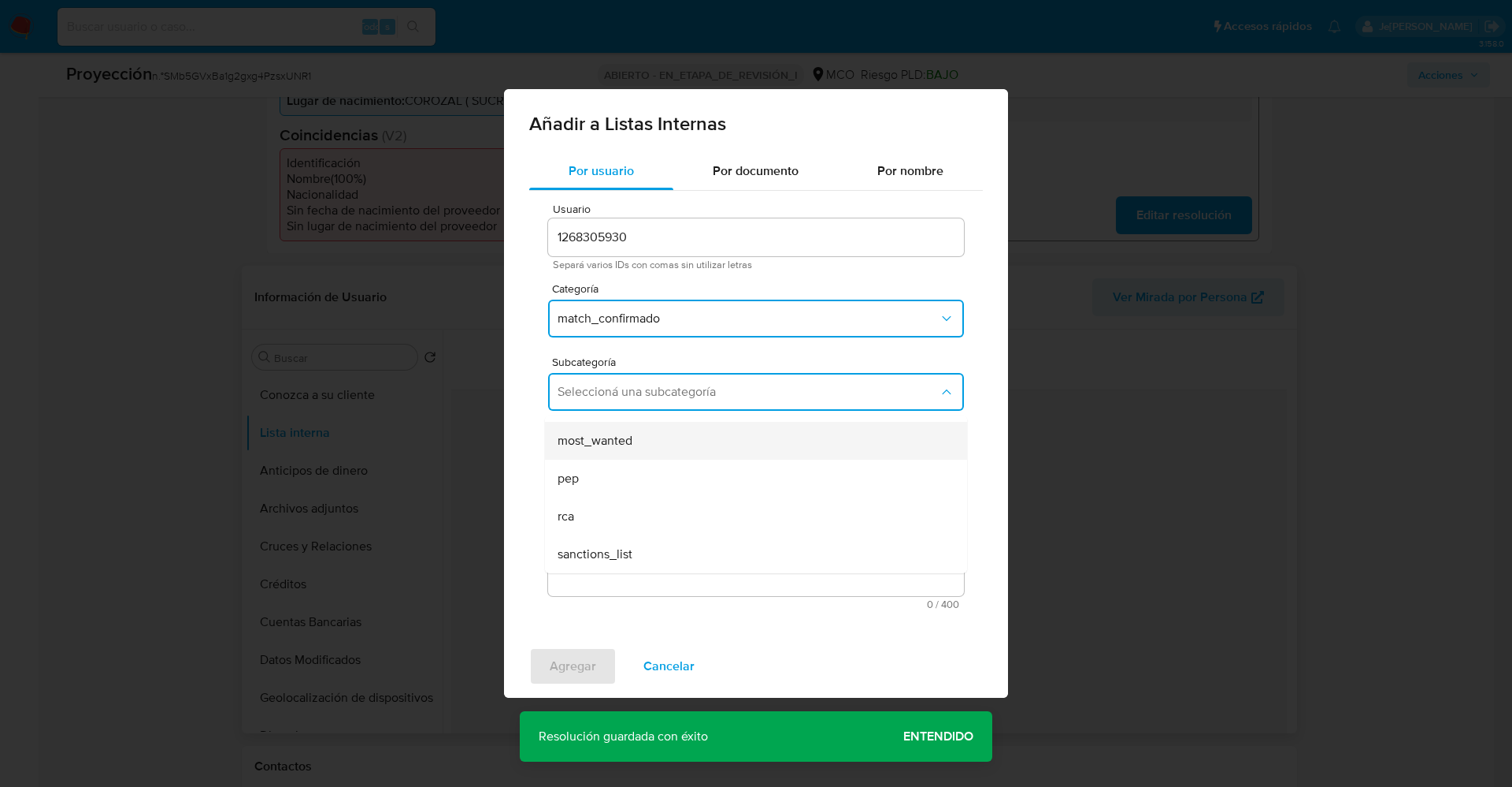
click at [649, 448] on div "most_wanted" at bounding box center [751, 440] width 387 height 38
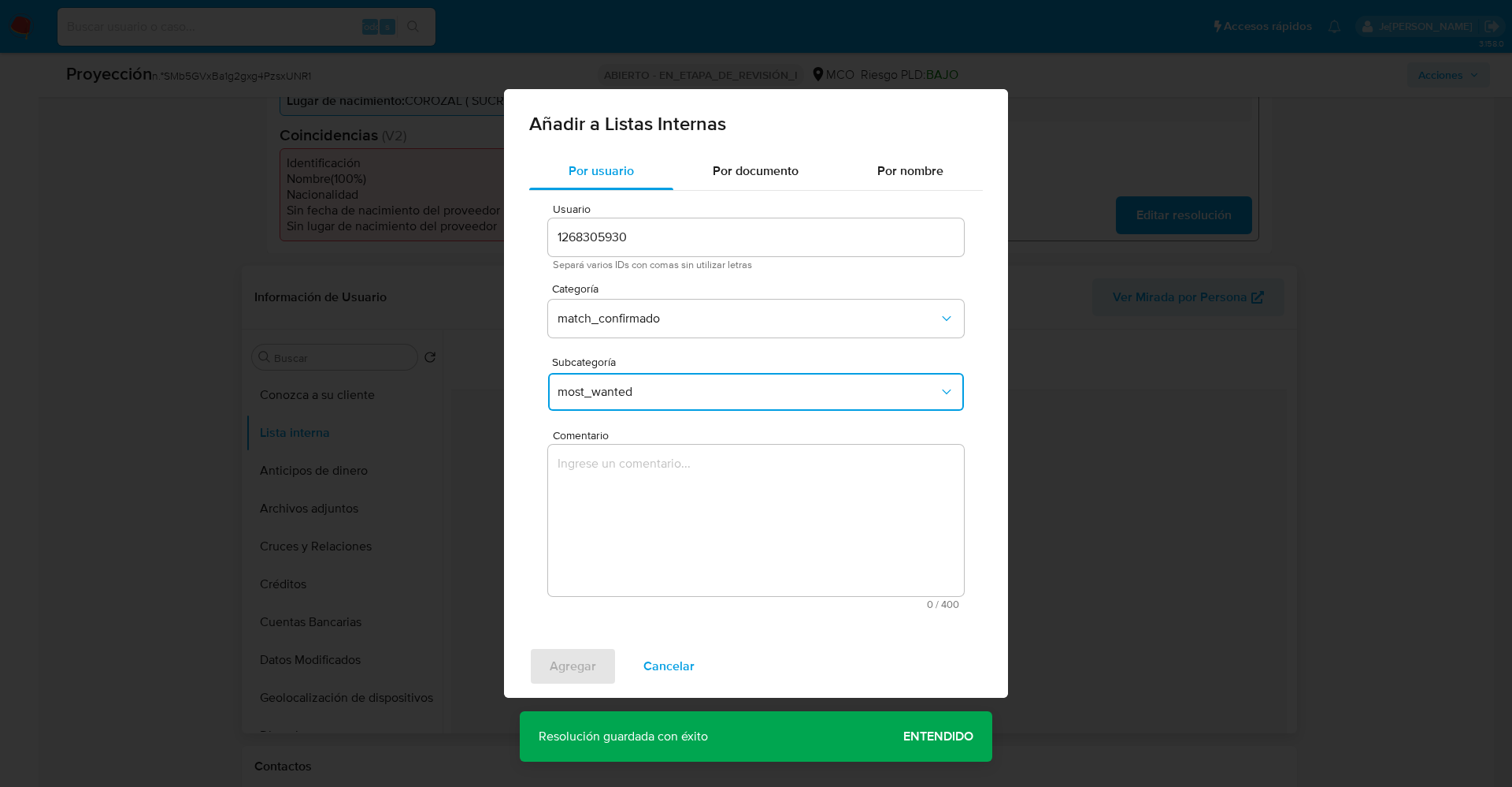
click at [647, 470] on textarea "Comentario" at bounding box center [756, 520] width 416 height 151
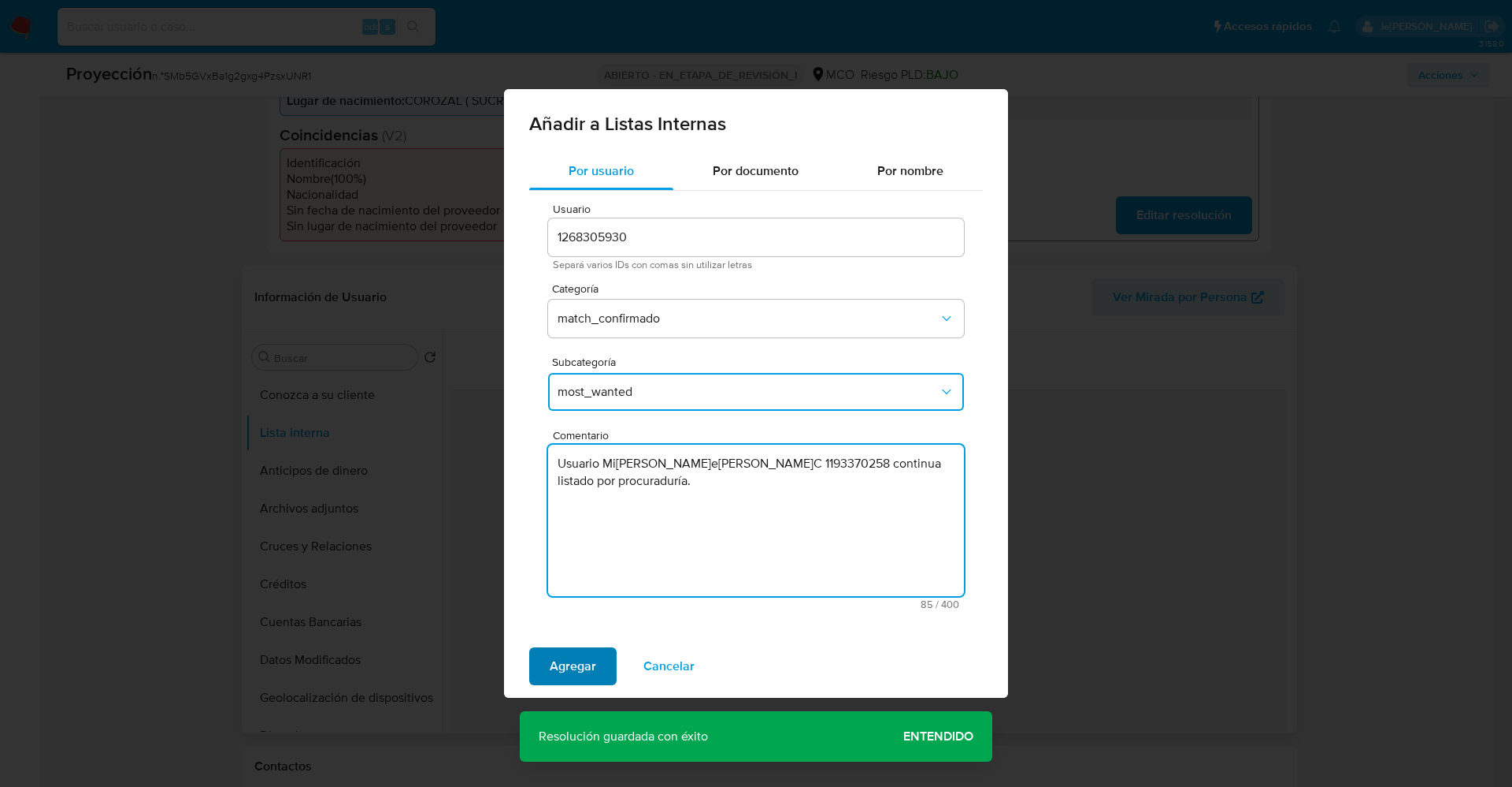
type textarea "Usuario Mi[PERSON_NAME]e[PERSON_NAME]C 1193370258 continua listado por procurad…"
click at [561, 670] on span "Agregar" at bounding box center [572, 666] width 46 height 35
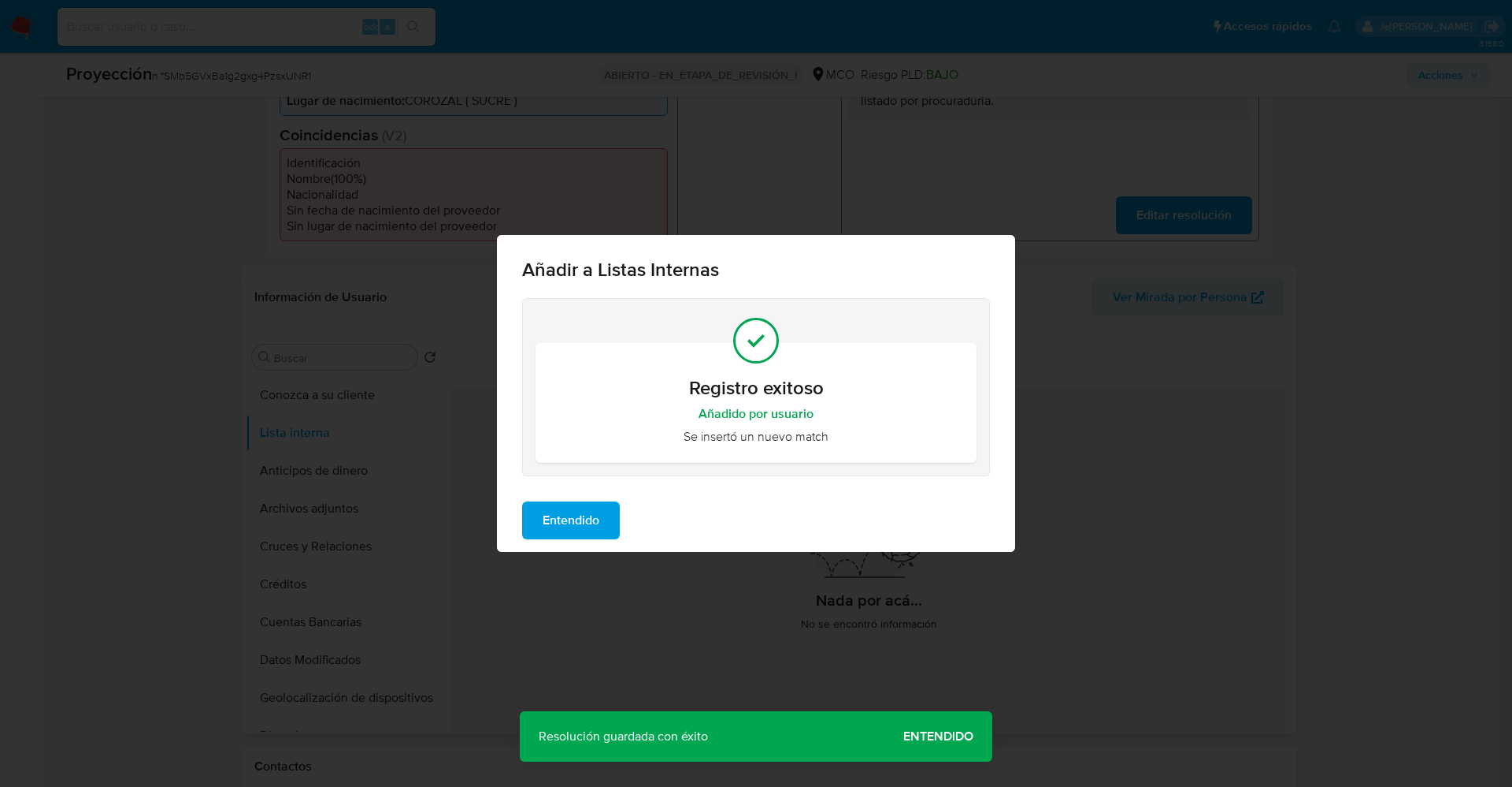
click at [563, 524] on span "Entendido" at bounding box center [571, 520] width 56 height 35
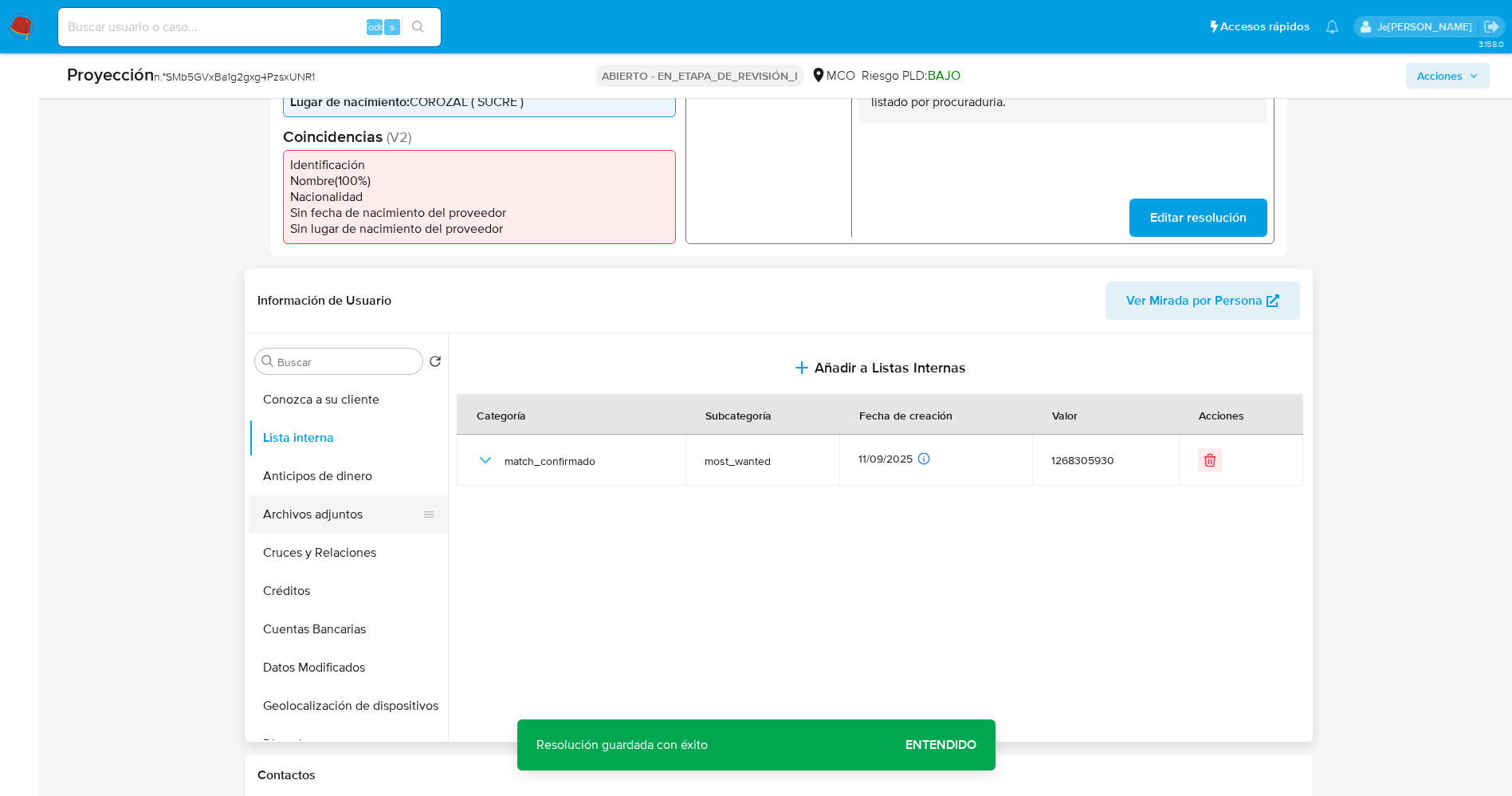
click at [316, 510] on button "Archivos adjuntos" at bounding box center [342, 514] width 186 height 38
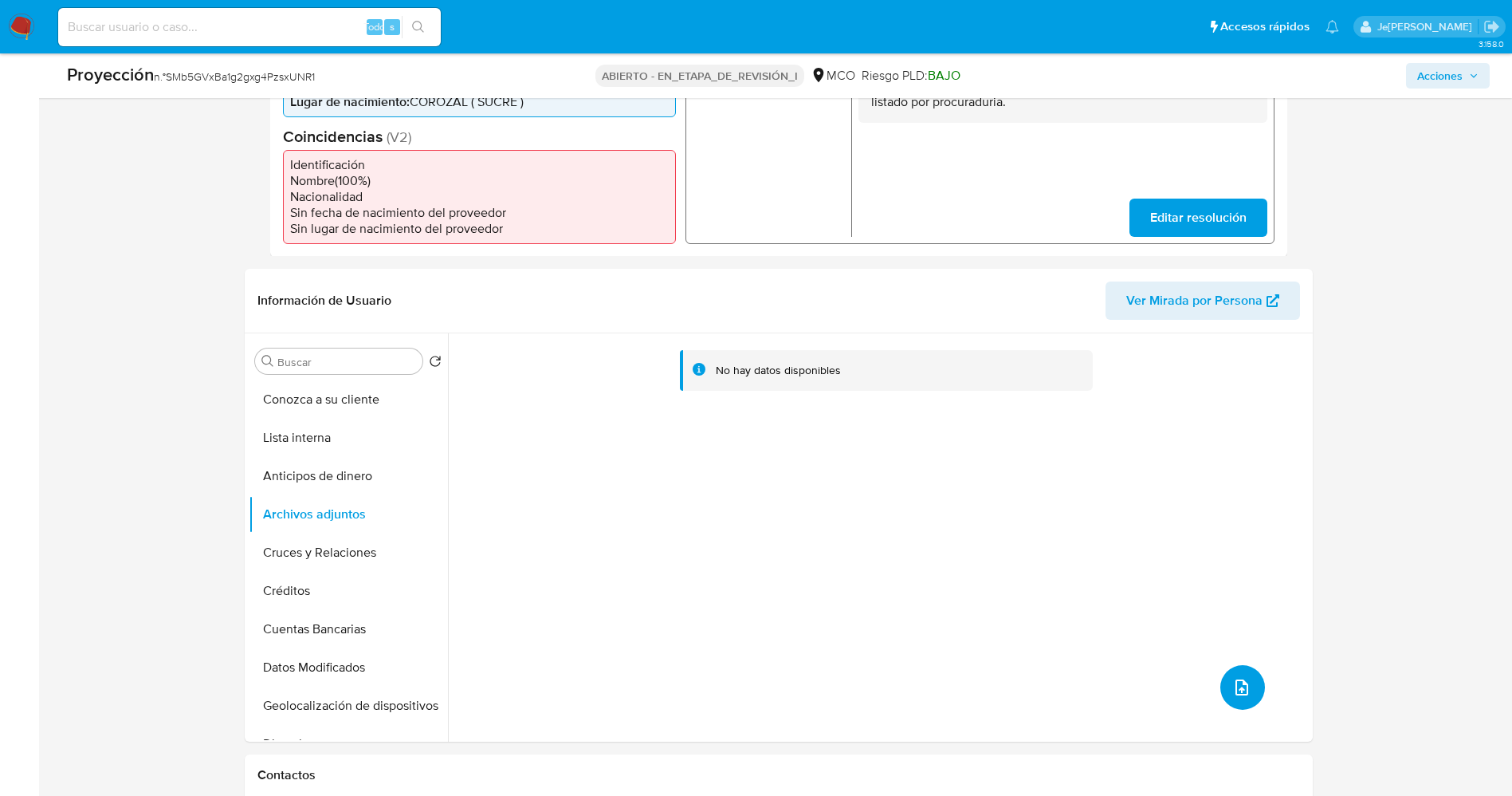
click at [1249, 695] on button "subir archivo" at bounding box center [1242, 687] width 45 height 45
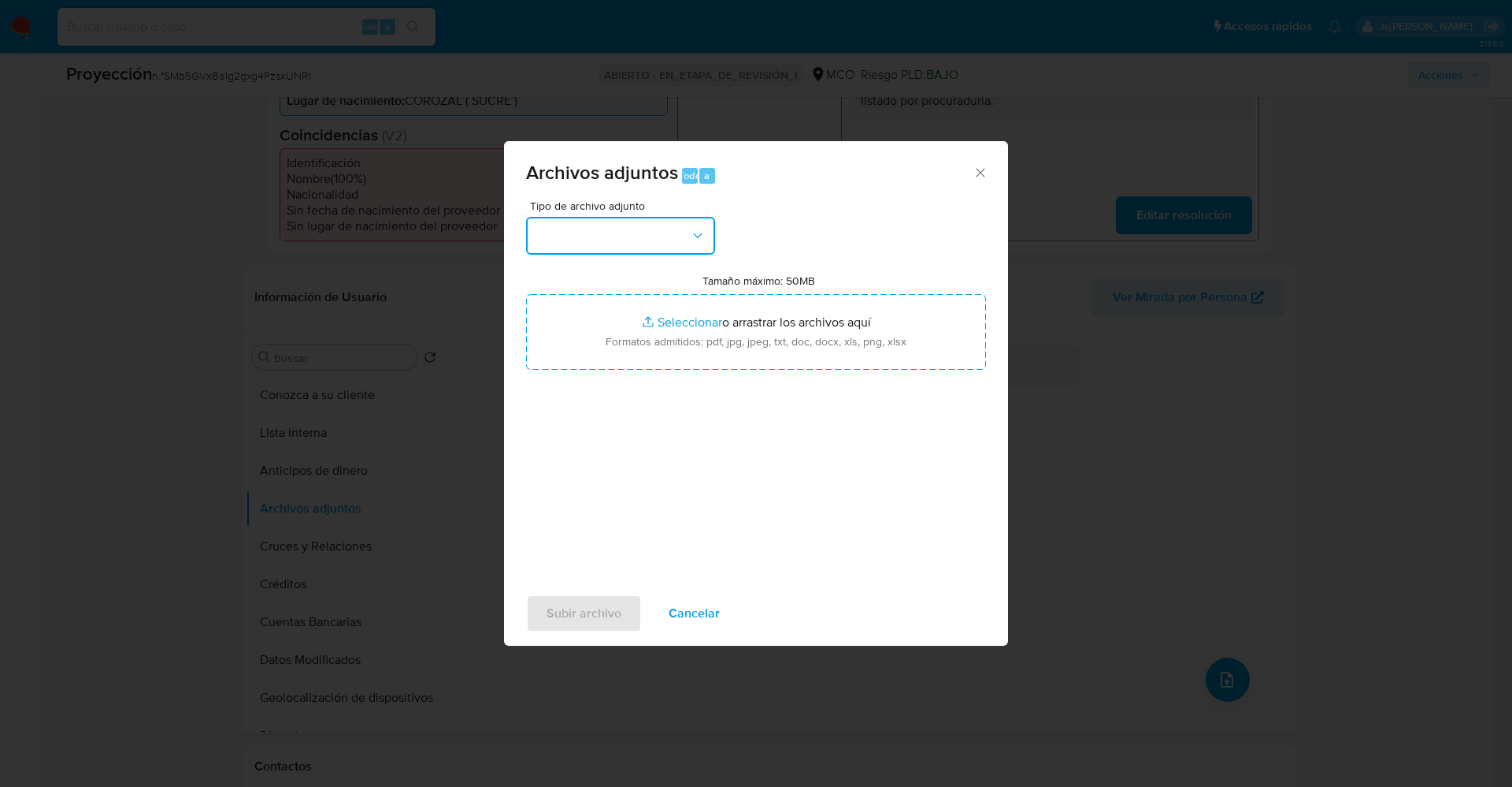
click at [664, 244] on button "button" at bounding box center [620, 236] width 189 height 38
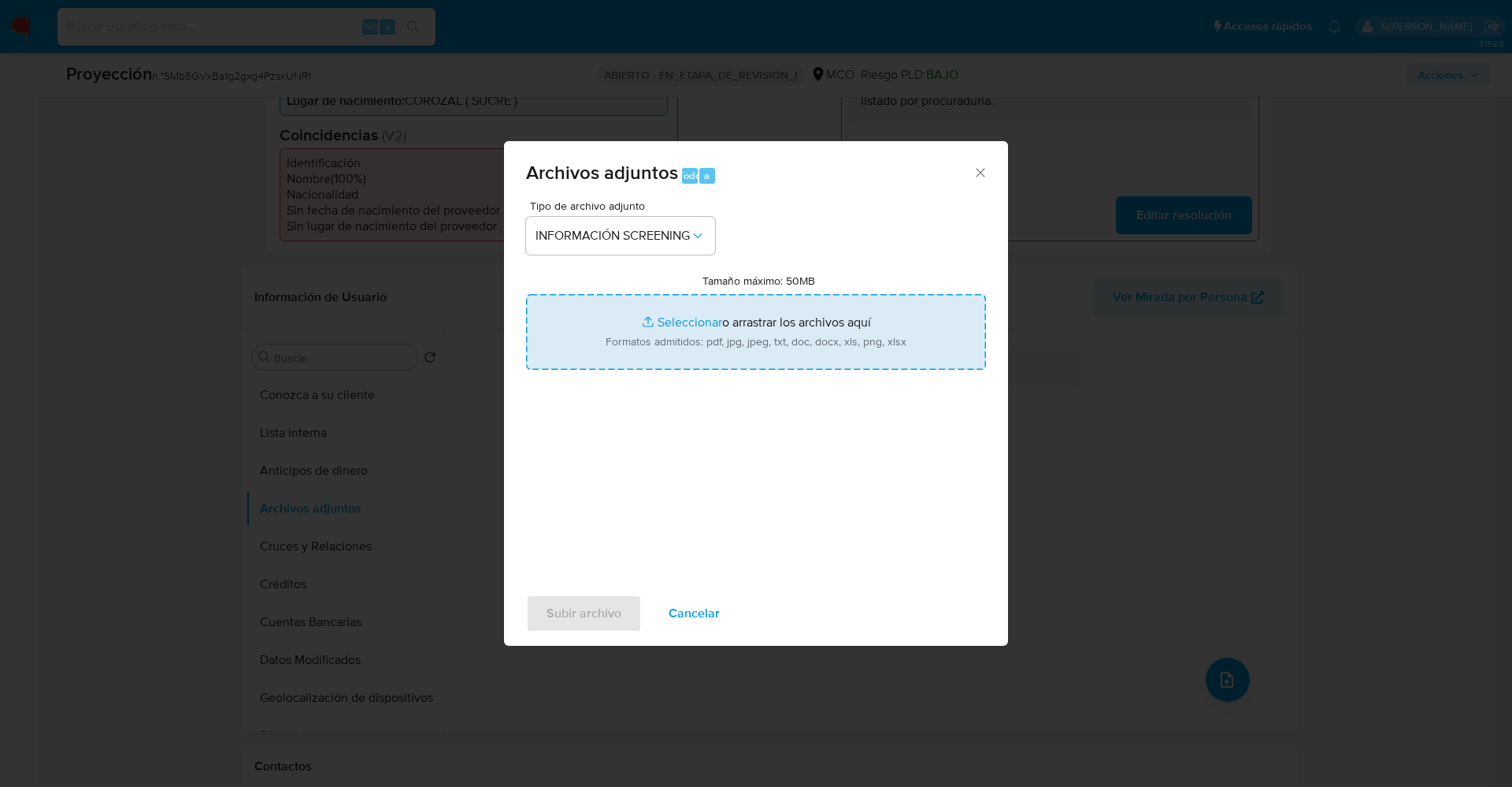
type input "C:\fakepath\_Miguel [PERSON_NAME] lavado de dinero - Buscar con Google.pdf"
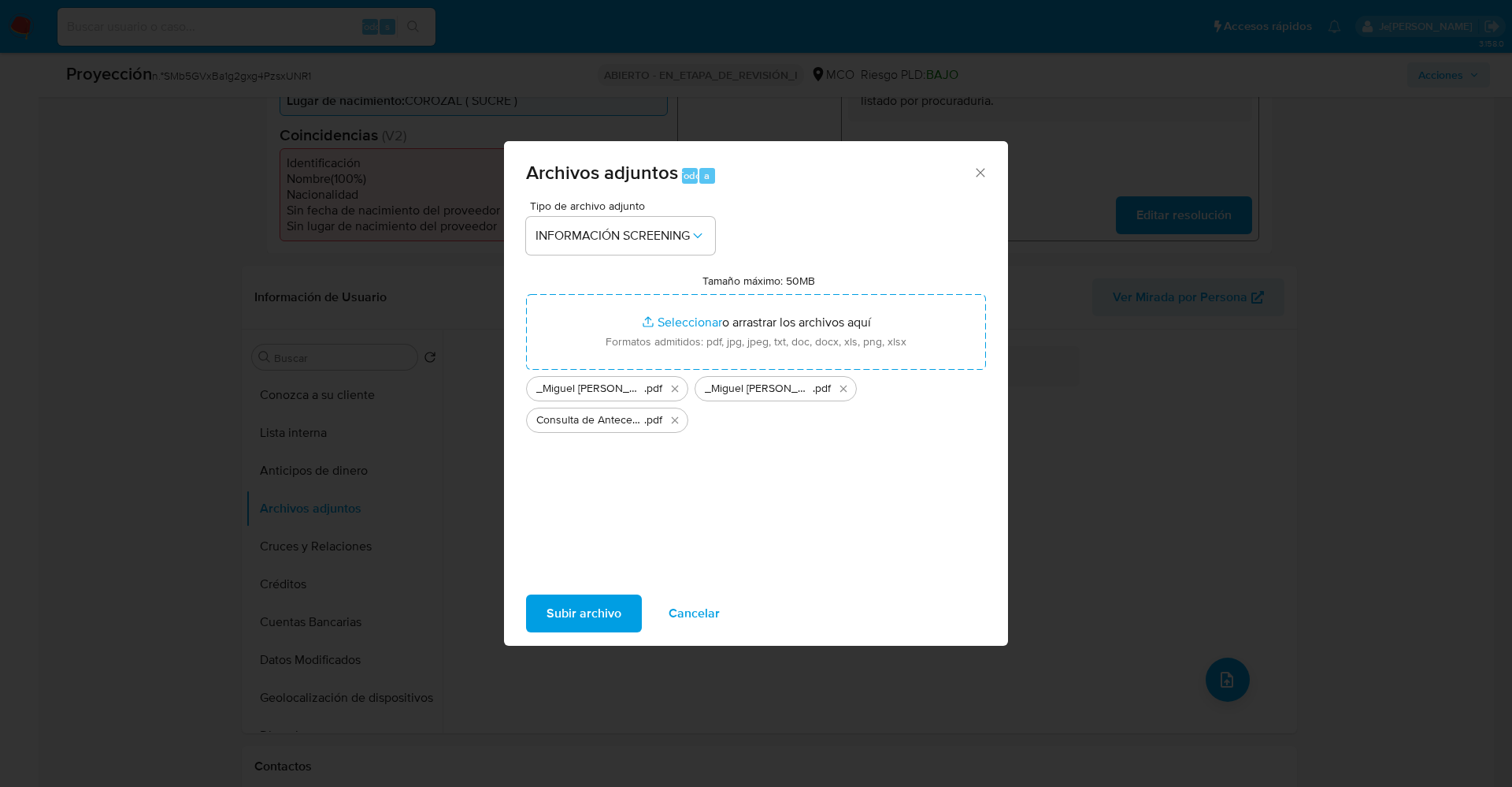
click at [572, 608] on span "Subir archivo" at bounding box center [585, 613] width 75 height 35
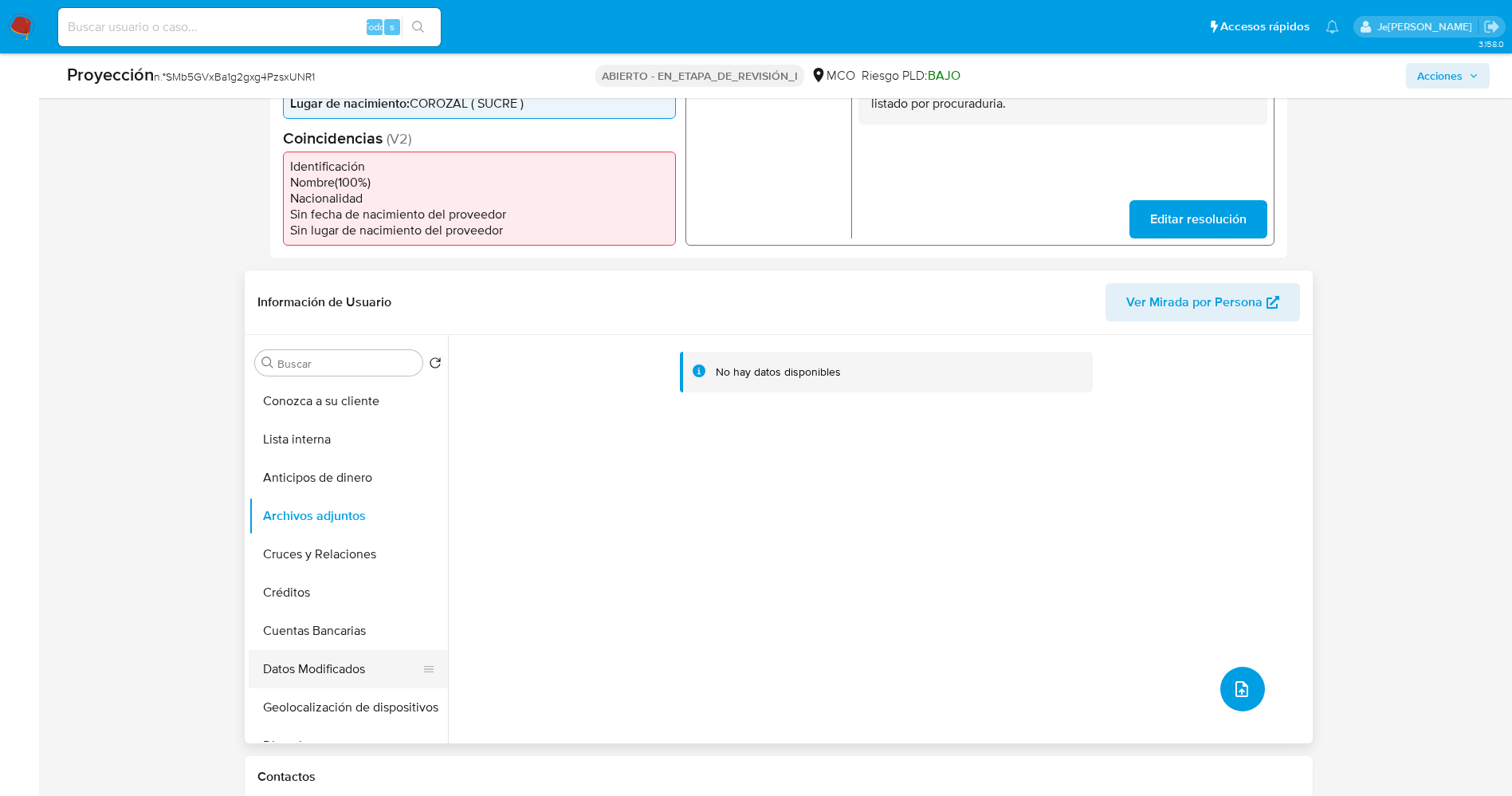
scroll to position [478, 0]
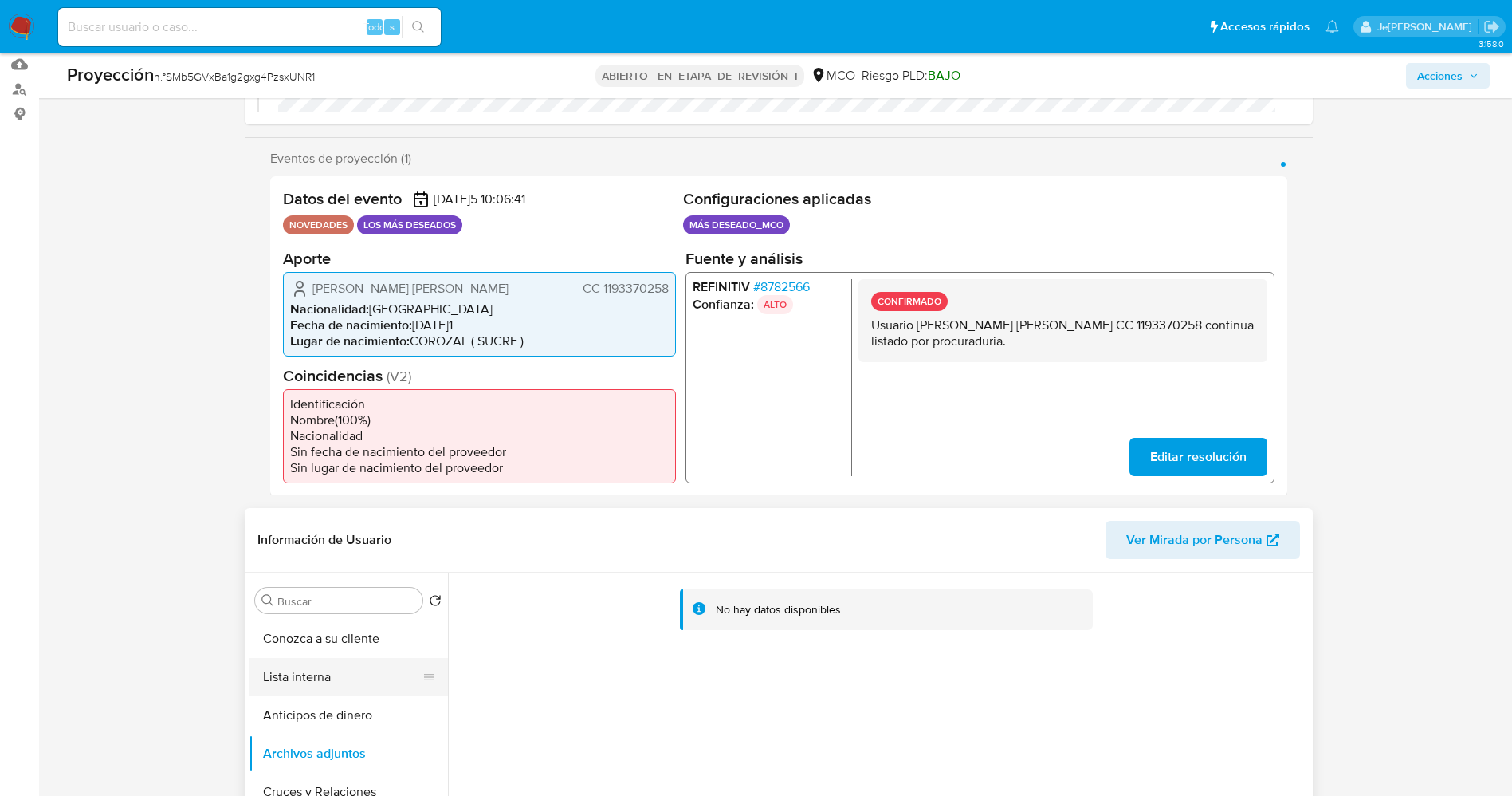
click at [343, 692] on button "Lista interna" at bounding box center [342, 677] width 186 height 38
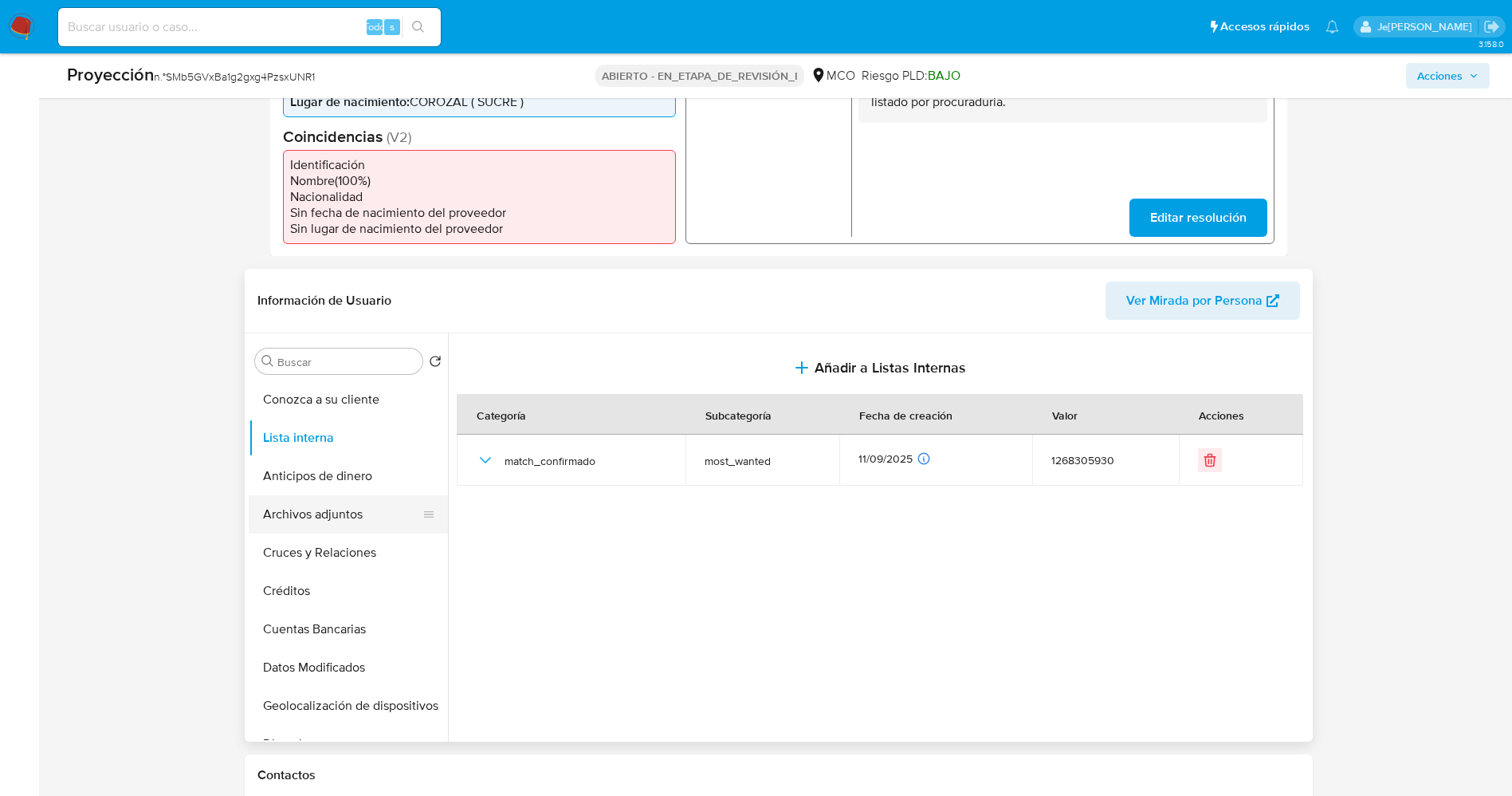
click at [310, 517] on button "Archivos adjuntos" at bounding box center [342, 514] width 186 height 38
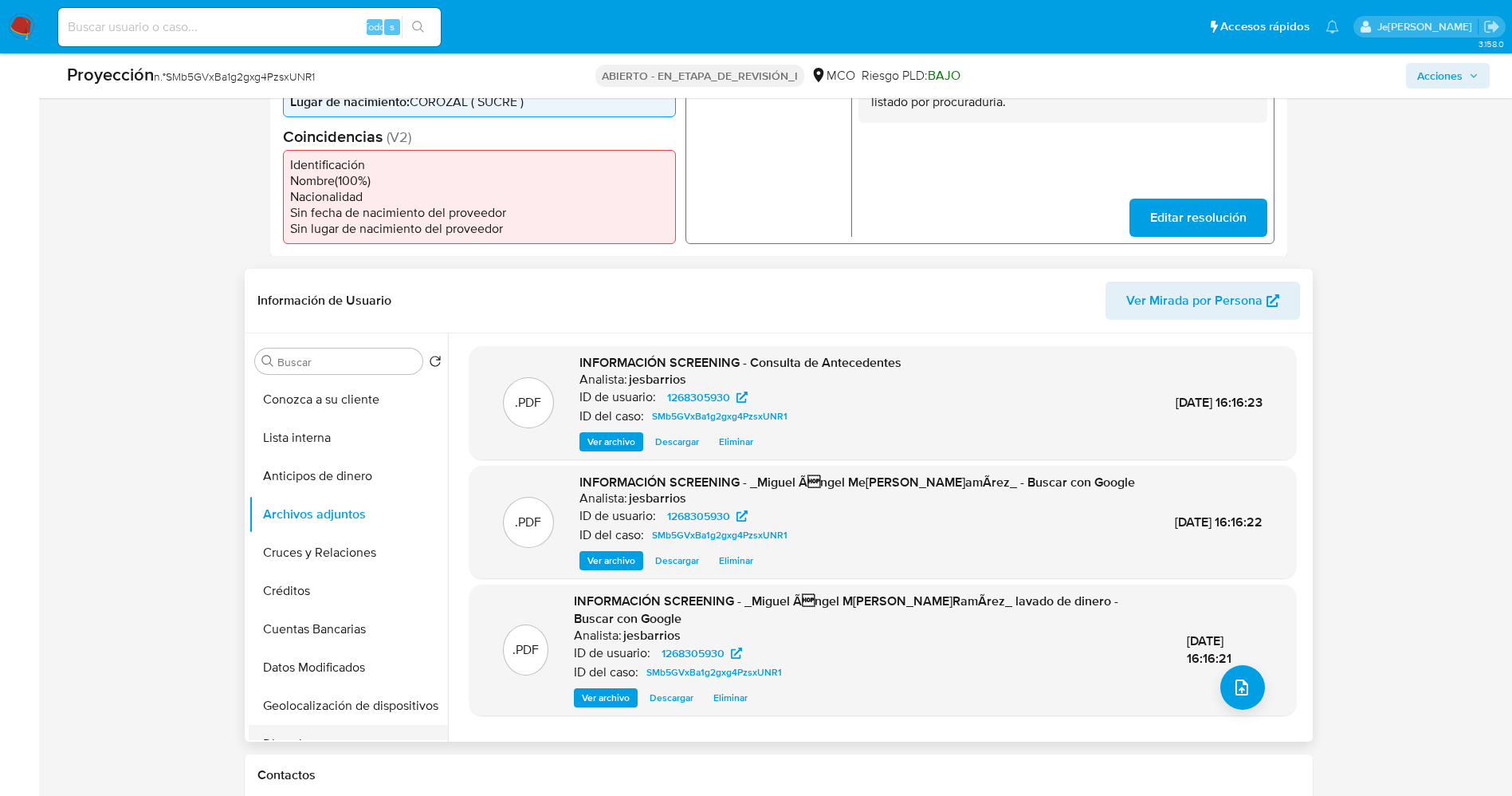
scroll to position [673, 0]
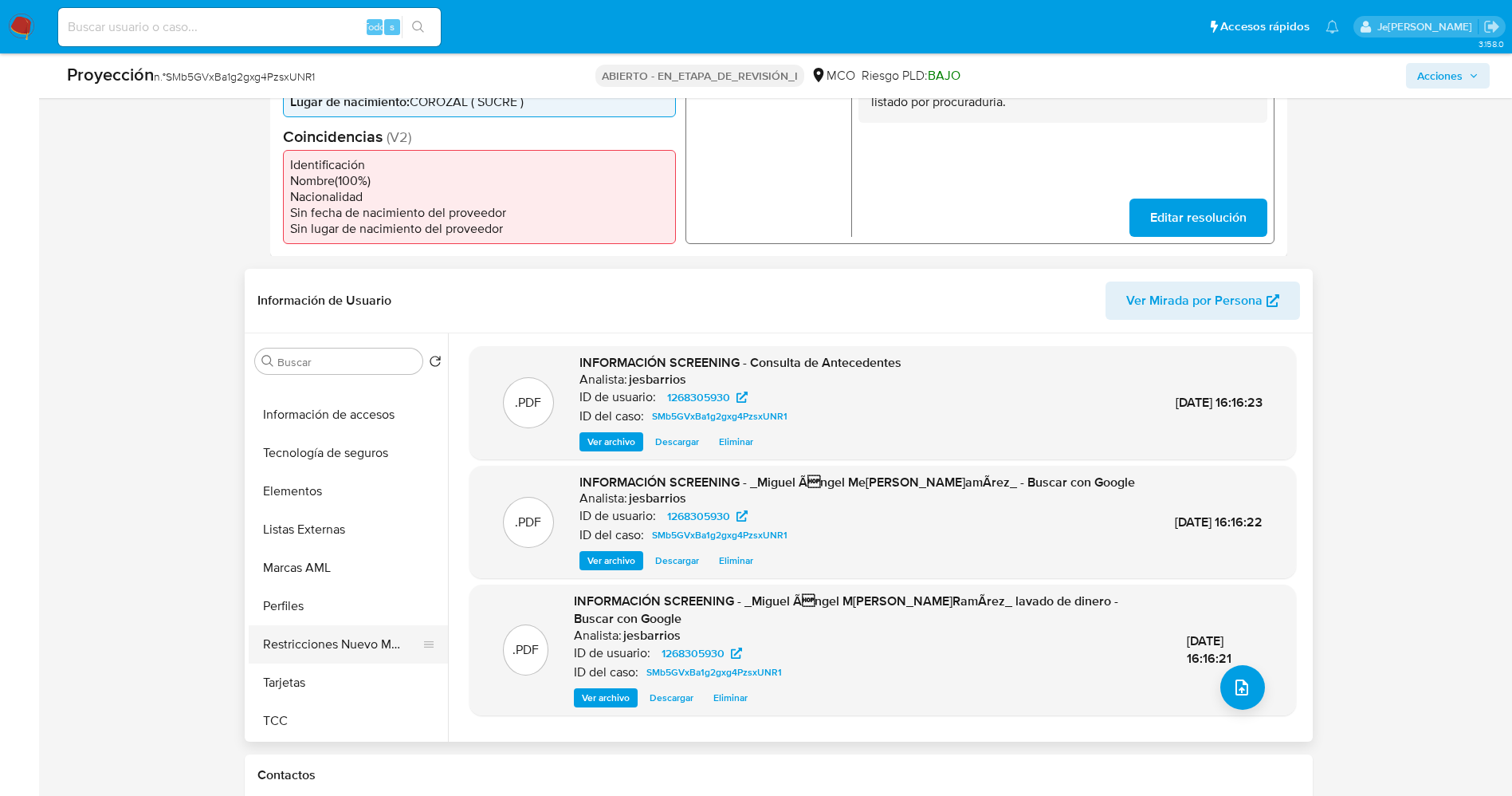
click at [334, 647] on button "Restricciones Nuevo Mundo" at bounding box center [342, 644] width 186 height 38
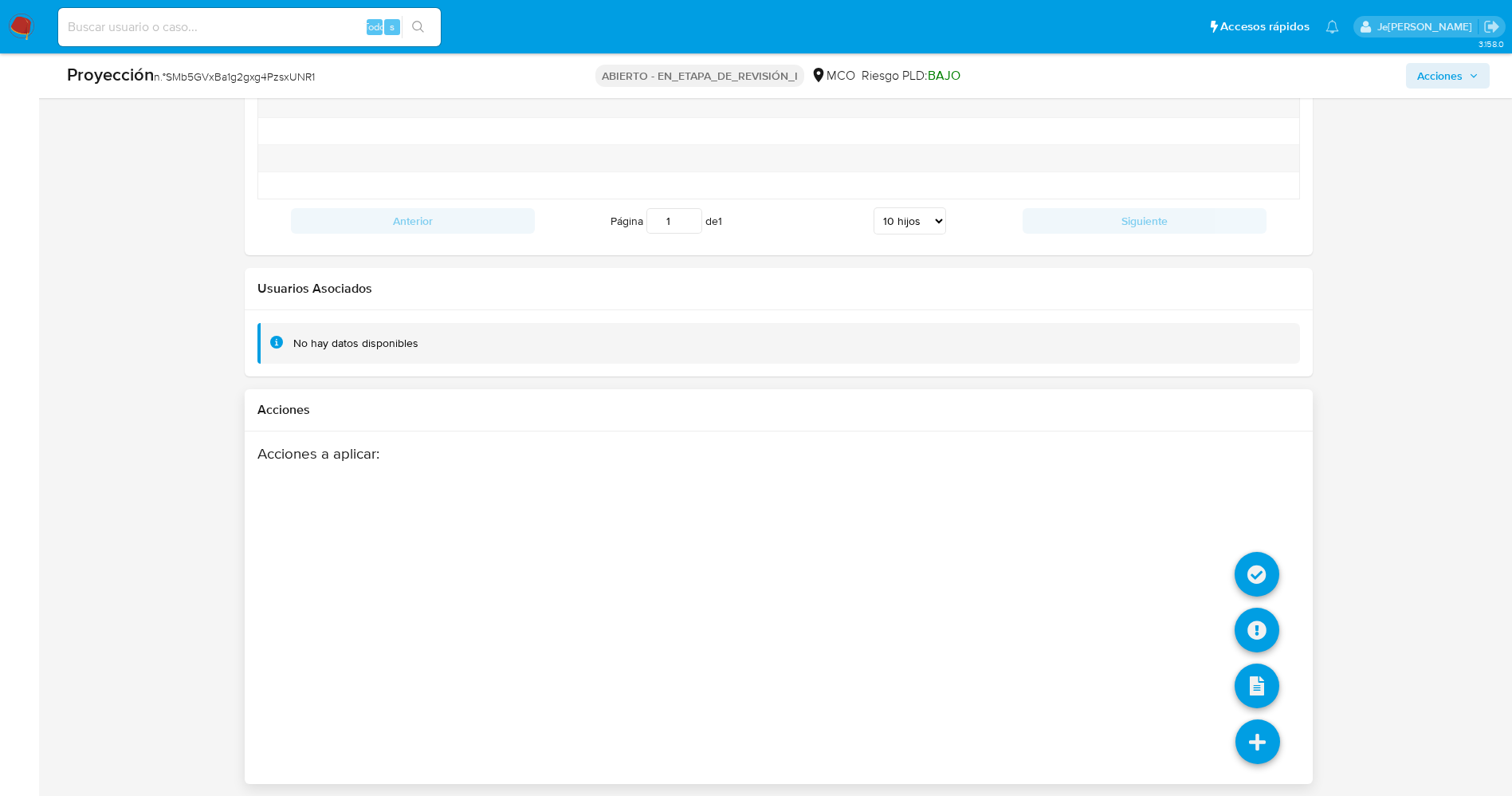
scroll to position [2284, 0]
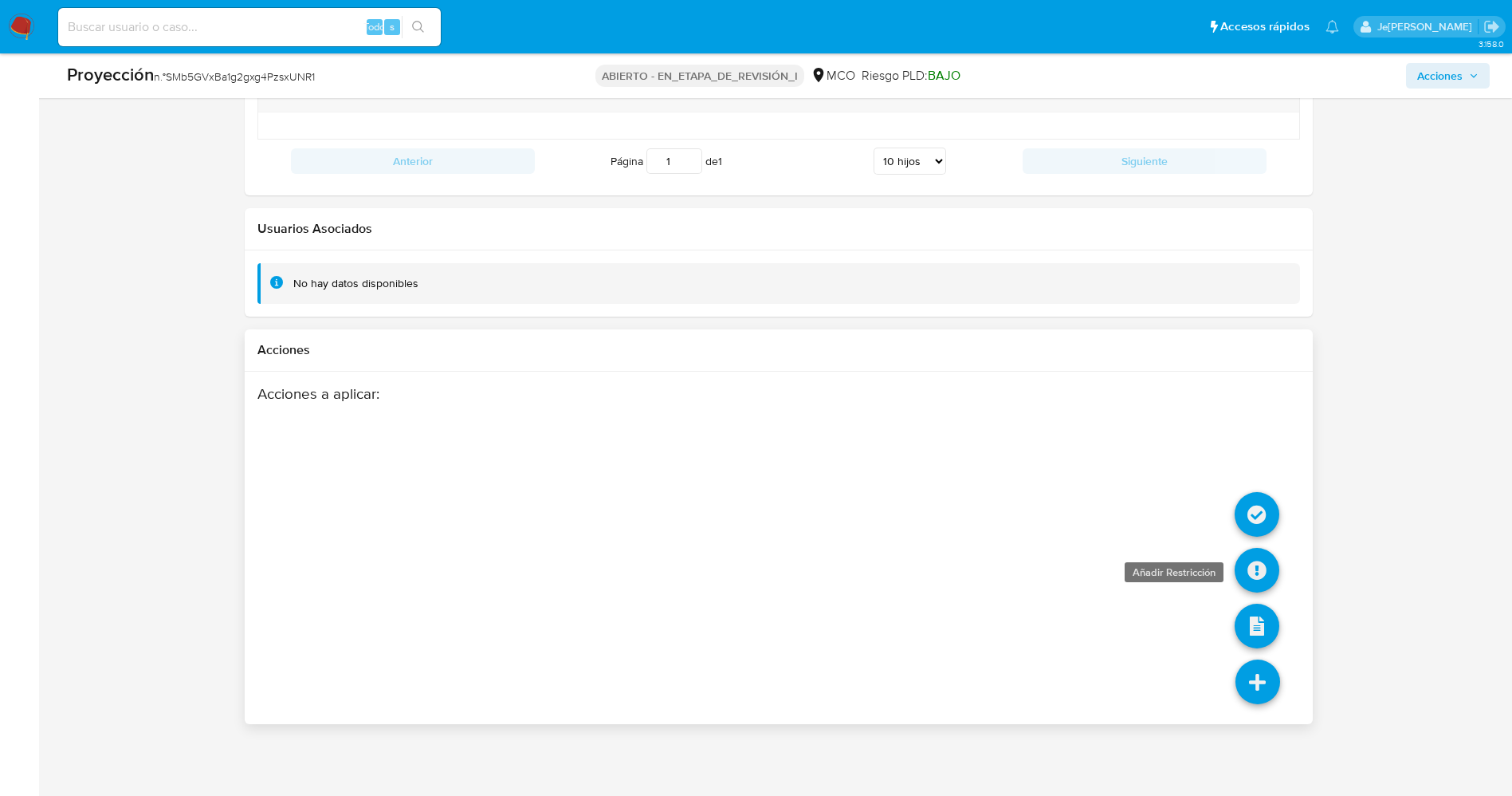
click at [1244, 582] on icon at bounding box center [1256, 570] width 45 height 45
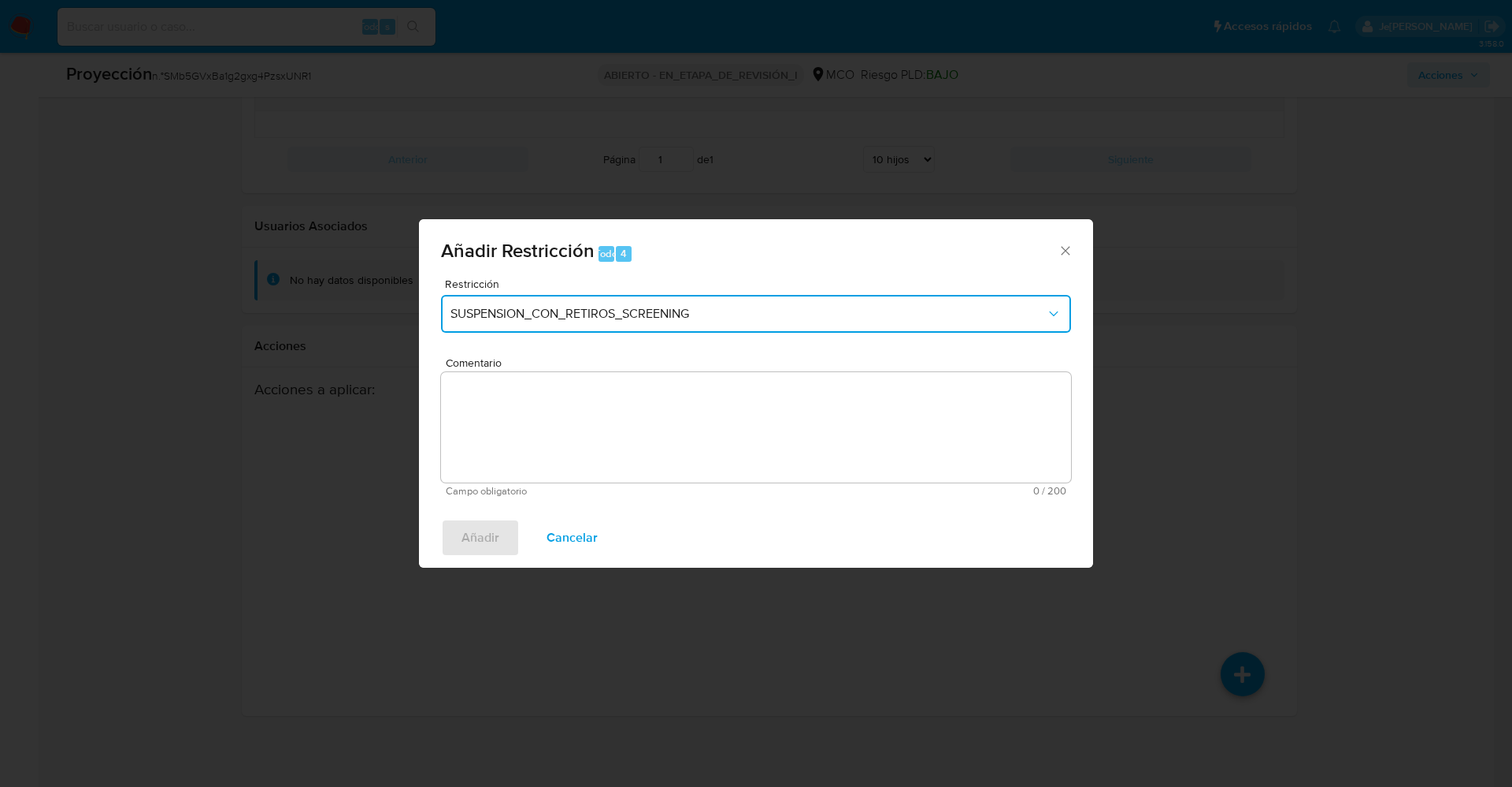
click at [639, 319] on span "SUSPENSION_CON_RETIROS_SCREENING" at bounding box center [748, 313] width 596 height 16
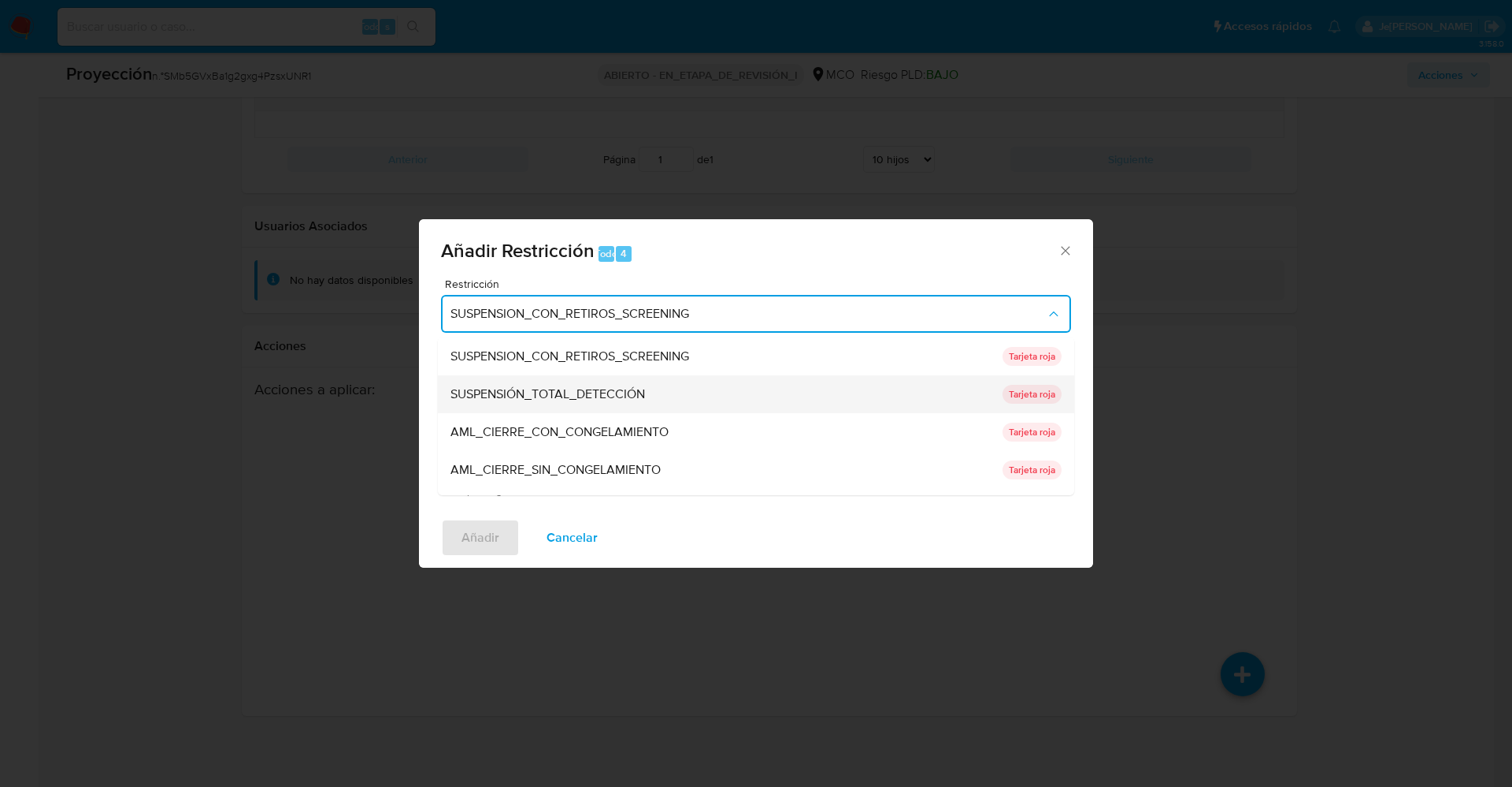
click at [640, 386] on font "SUSPENSIÓN_TOTAL_DETECCIÓN" at bounding box center [547, 393] width 195 height 18
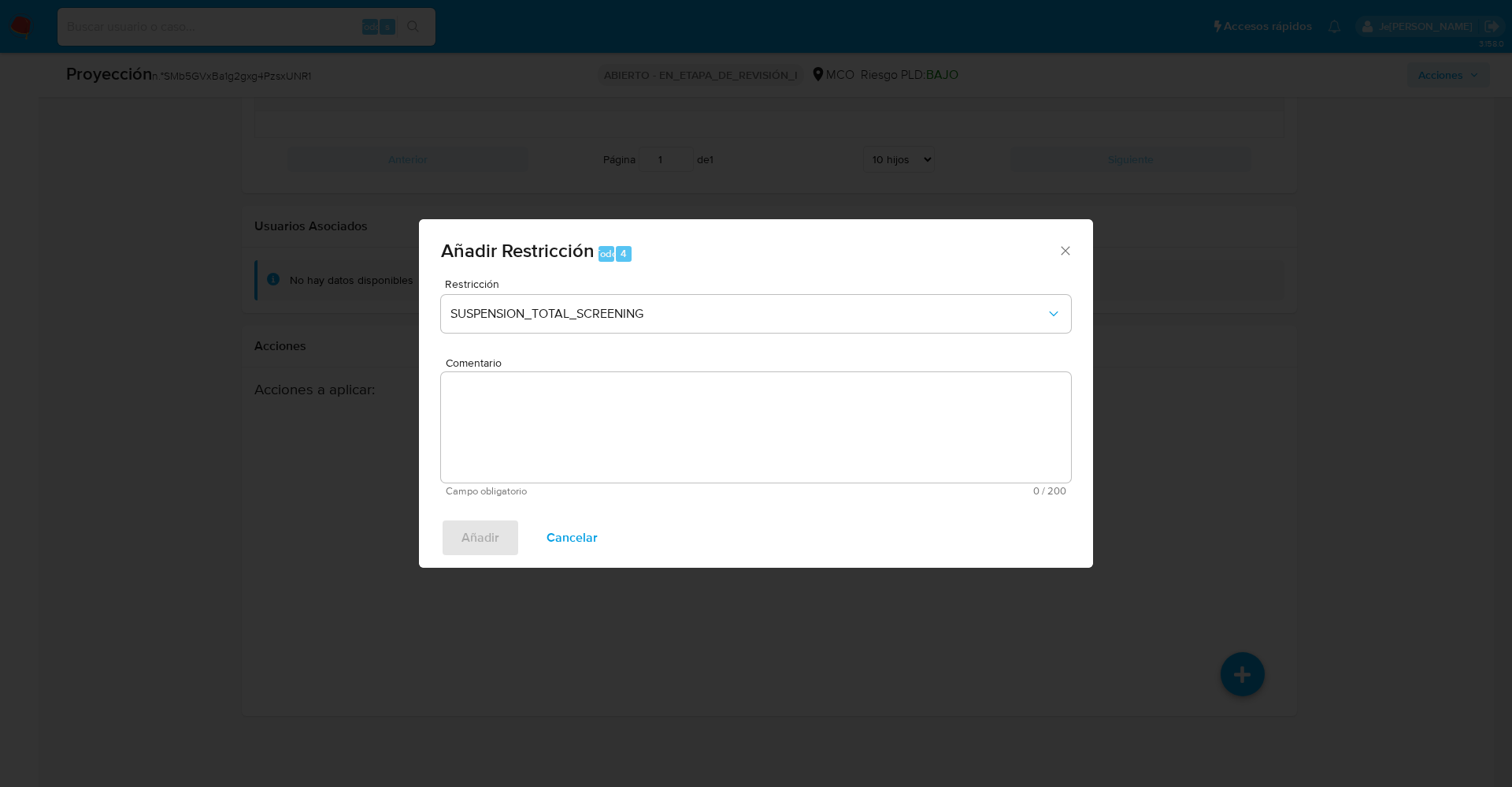
click at [653, 446] on textarea "Comentario" at bounding box center [756, 427] width 631 height 110
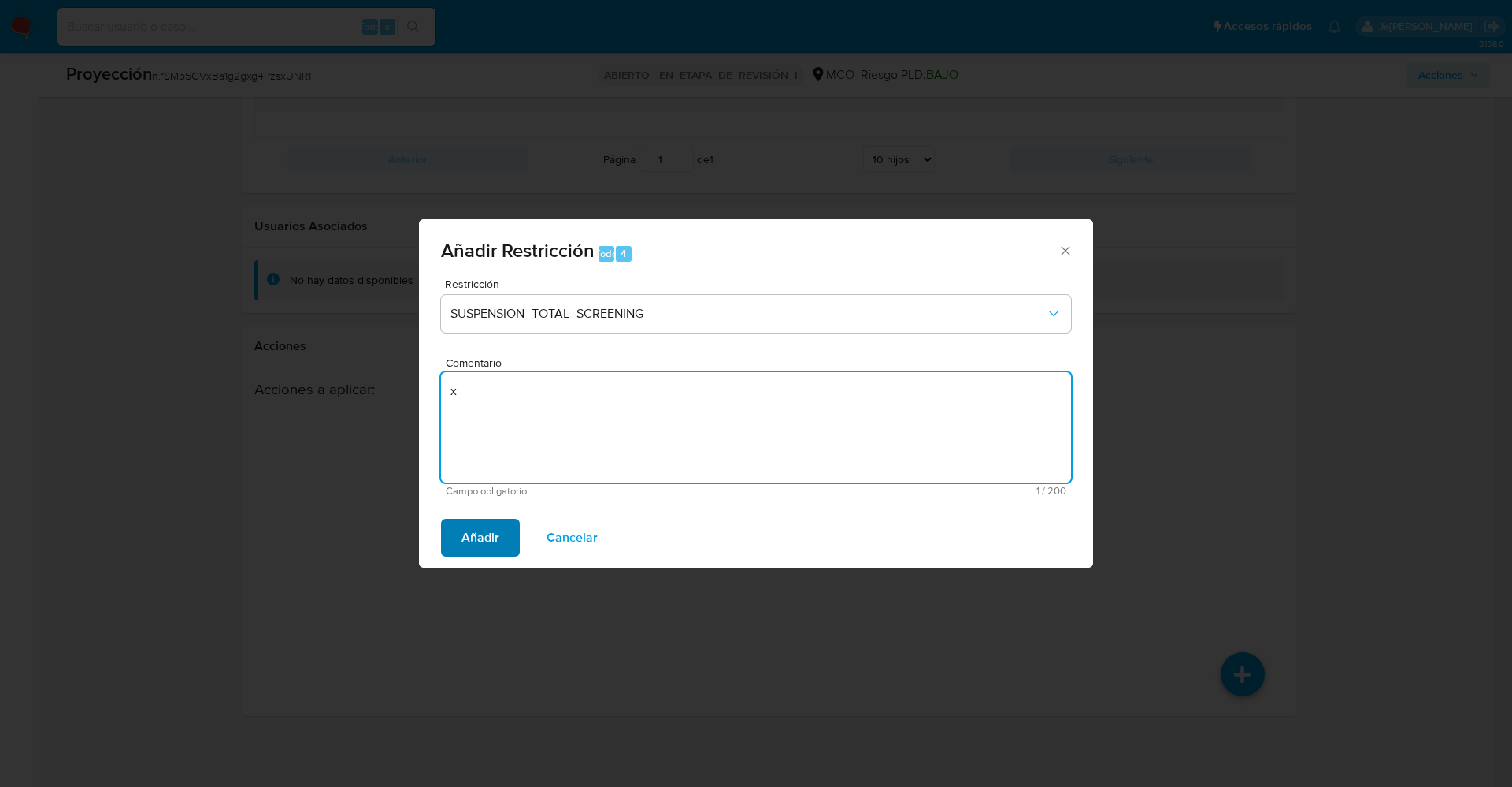
type textarea "x"
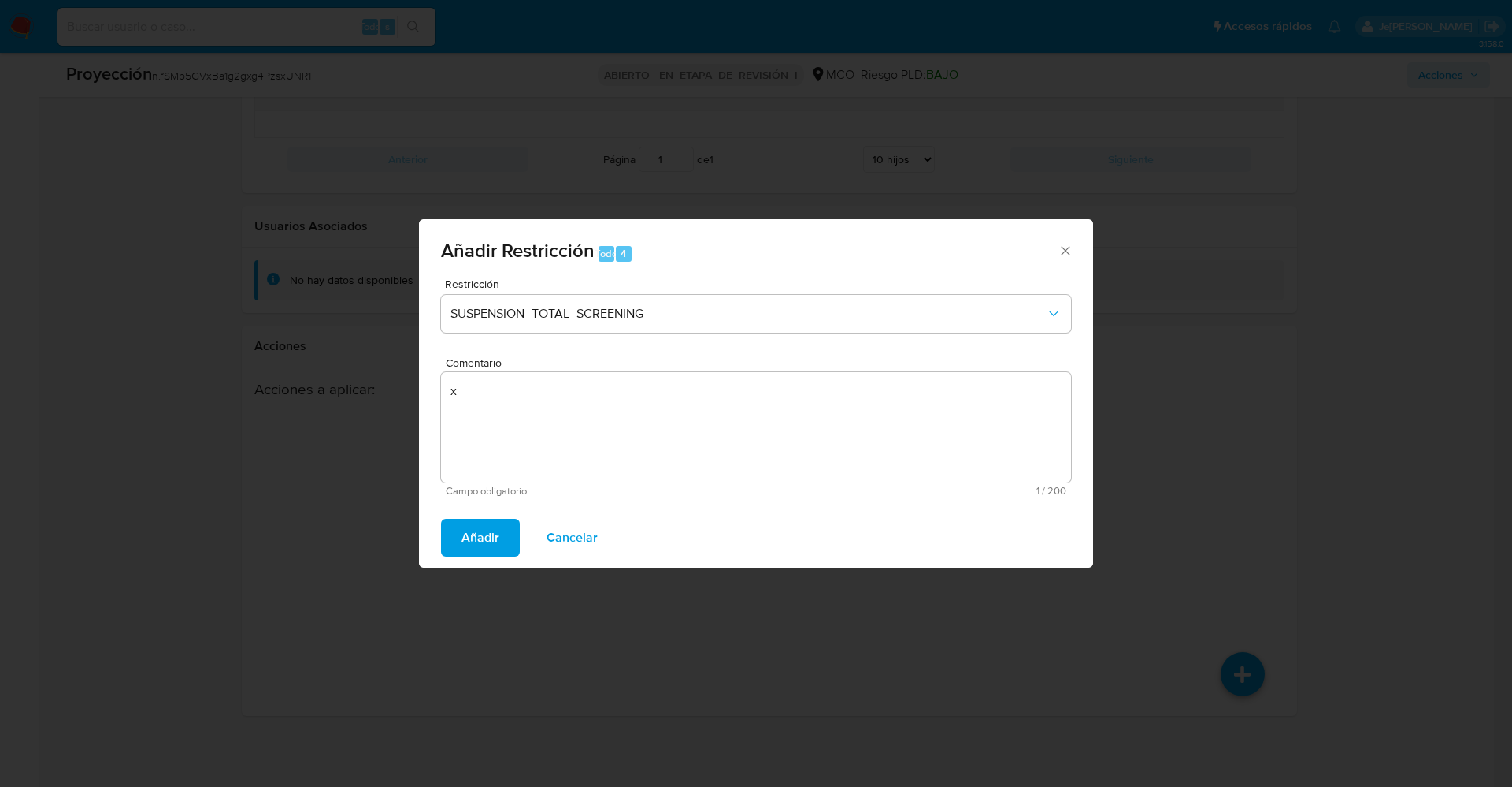
click at [473, 533] on span "Añadir" at bounding box center [480, 537] width 38 height 35
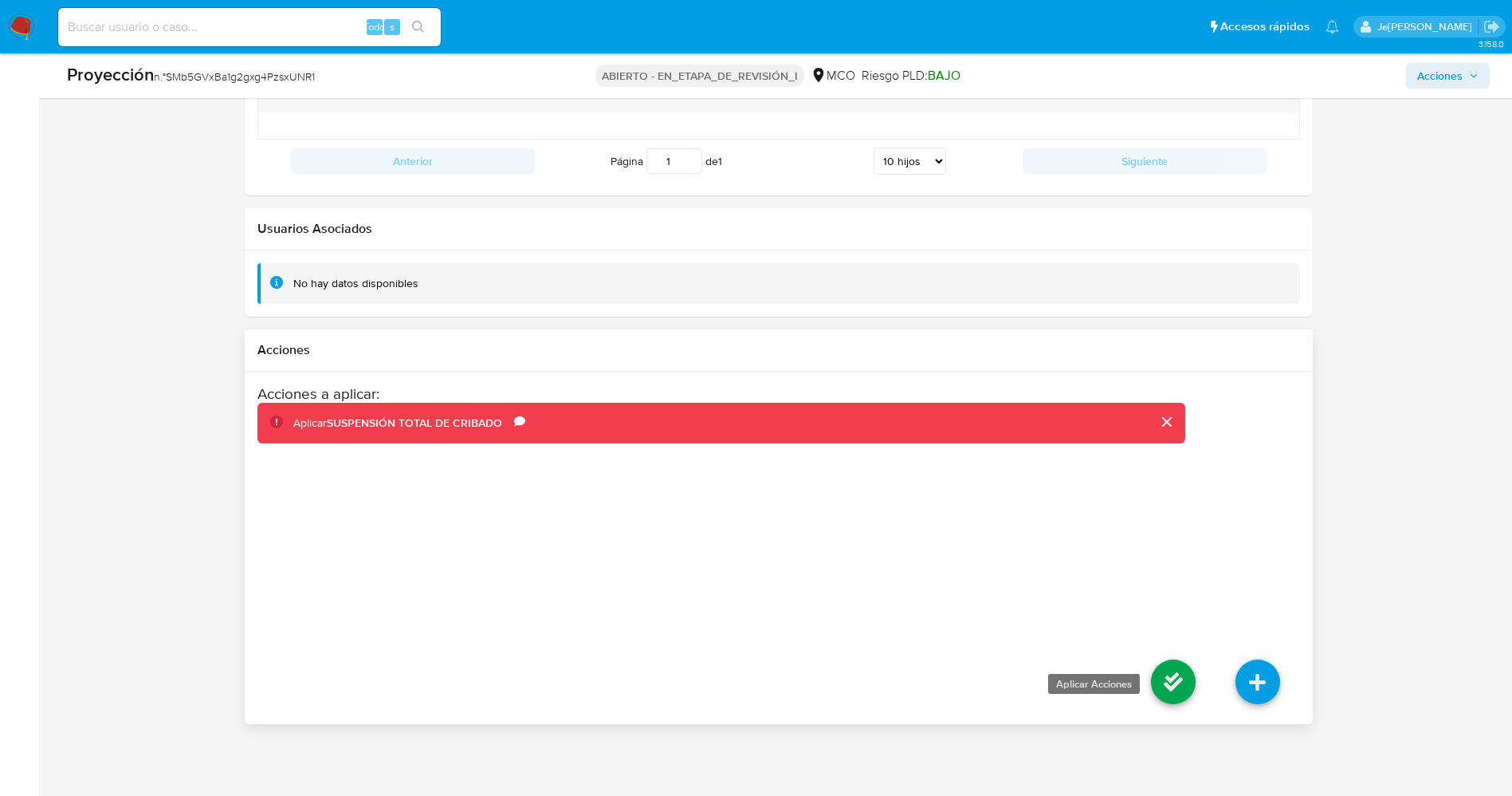
click at [1165, 688] on icon at bounding box center [1173, 681] width 45 height 45
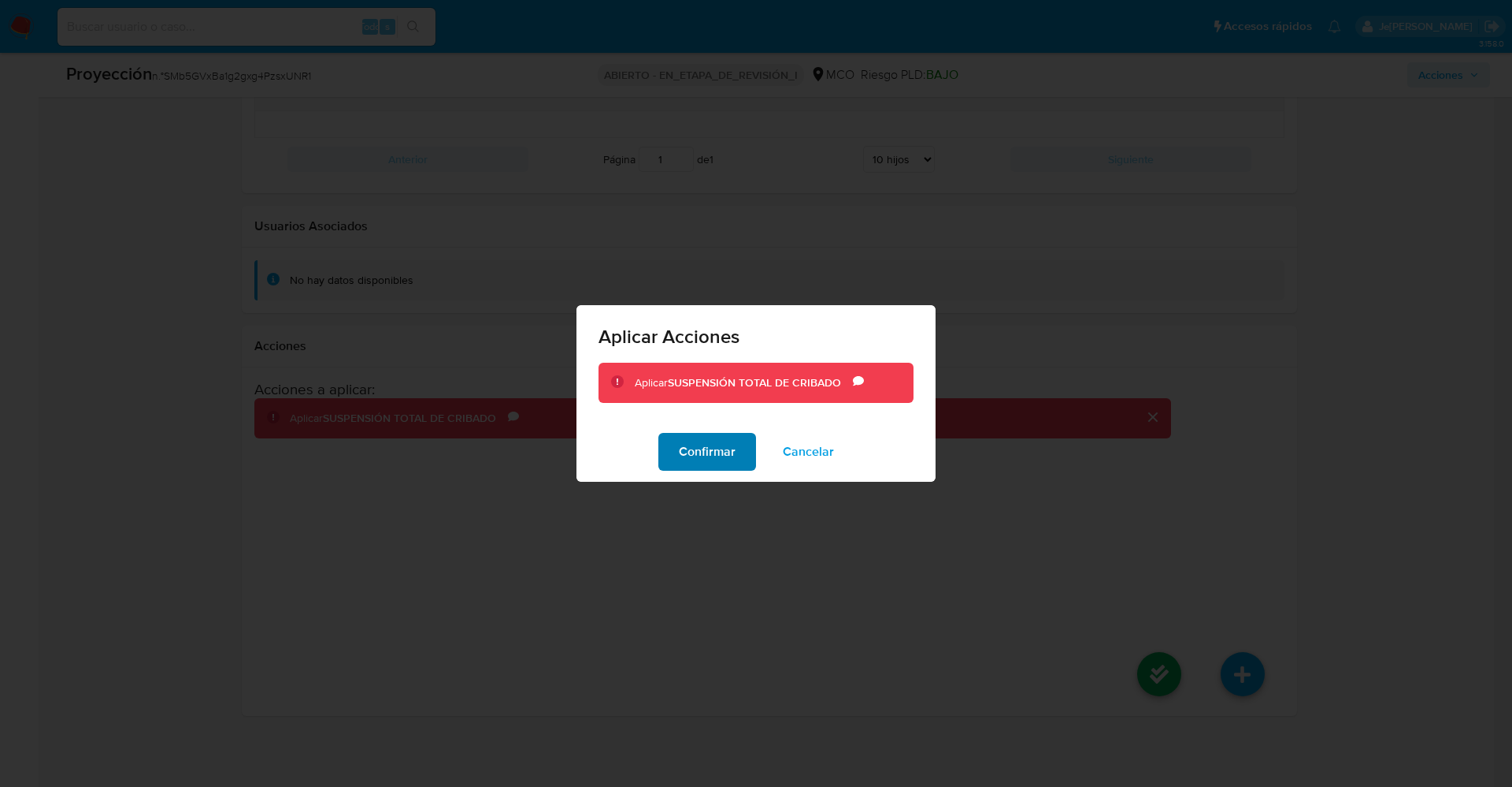
click at [710, 447] on font "Confirmar" at bounding box center [708, 451] width 56 height 38
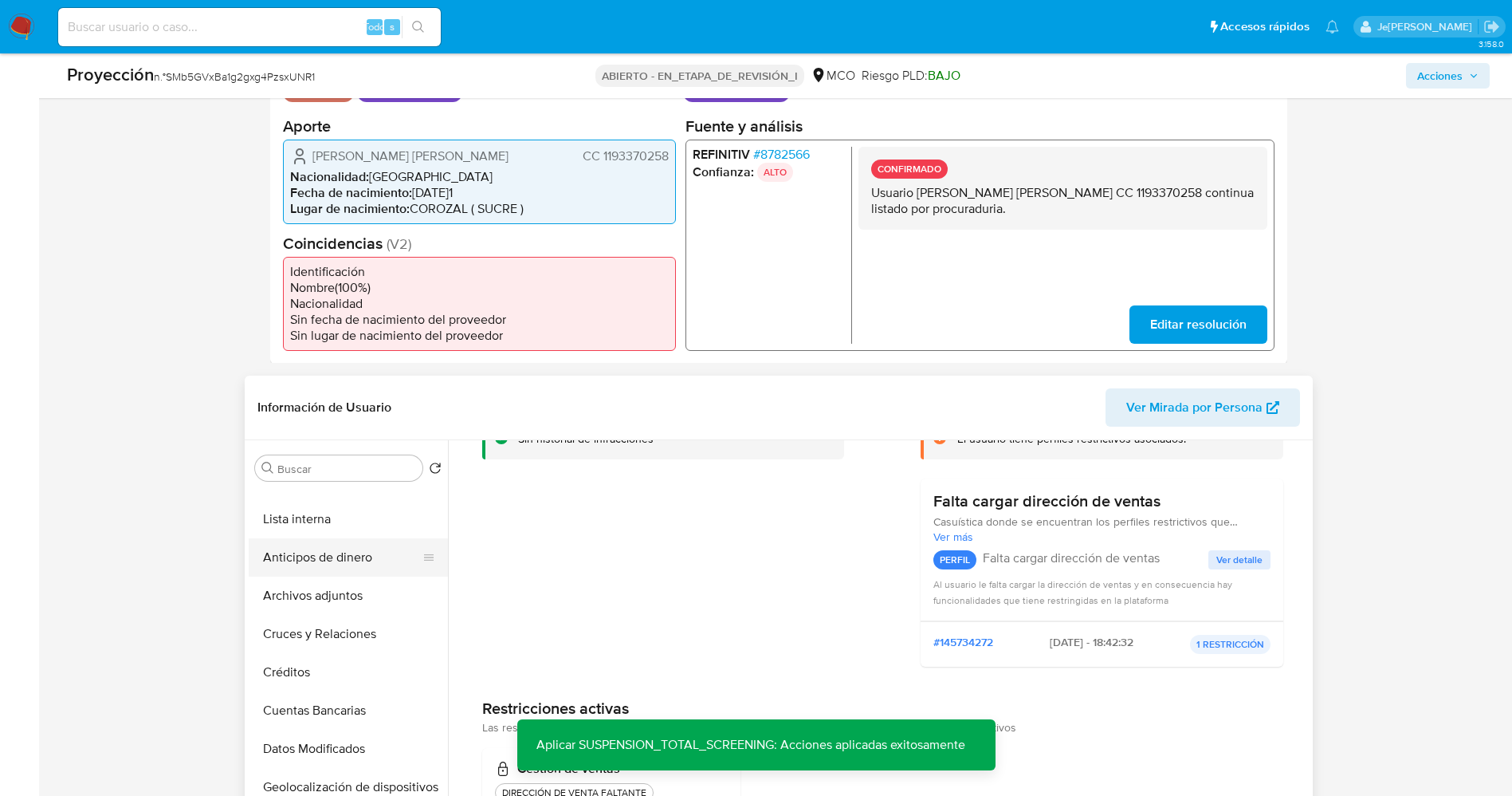
scroll to position [0, 0]
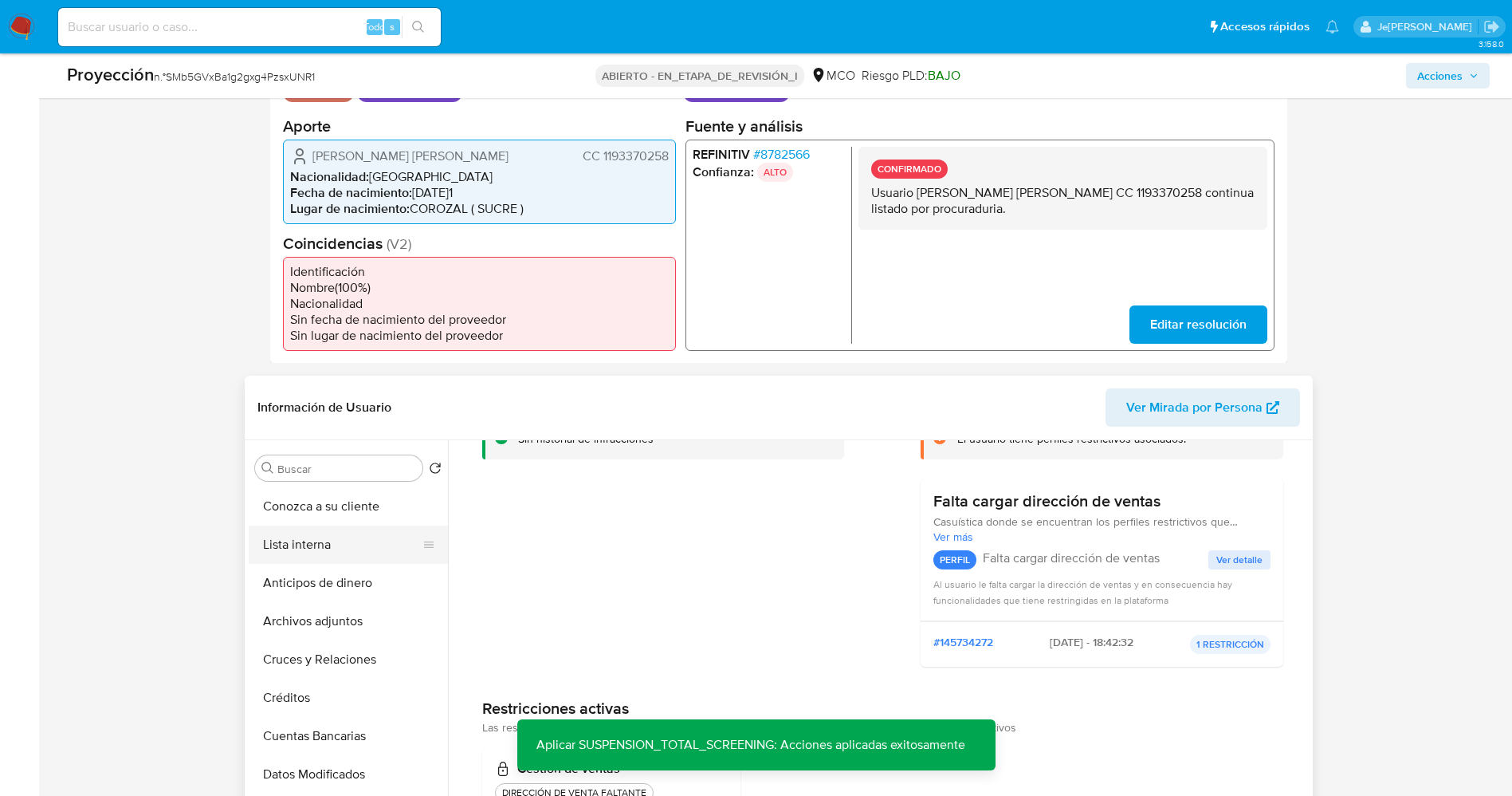
click at [330, 544] on button "Lista interna" at bounding box center [342, 544] width 186 height 38
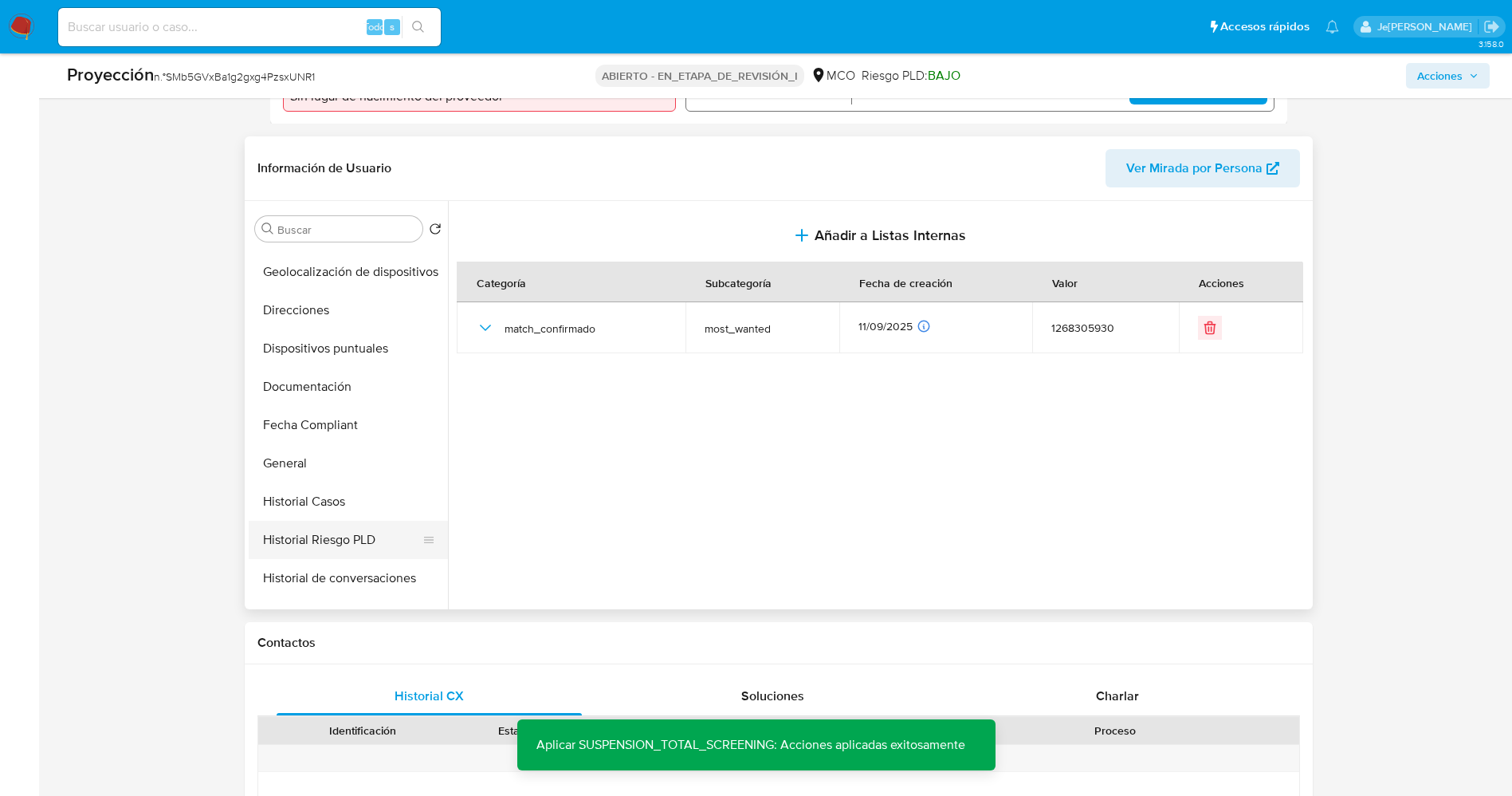
scroll to position [598, 0]
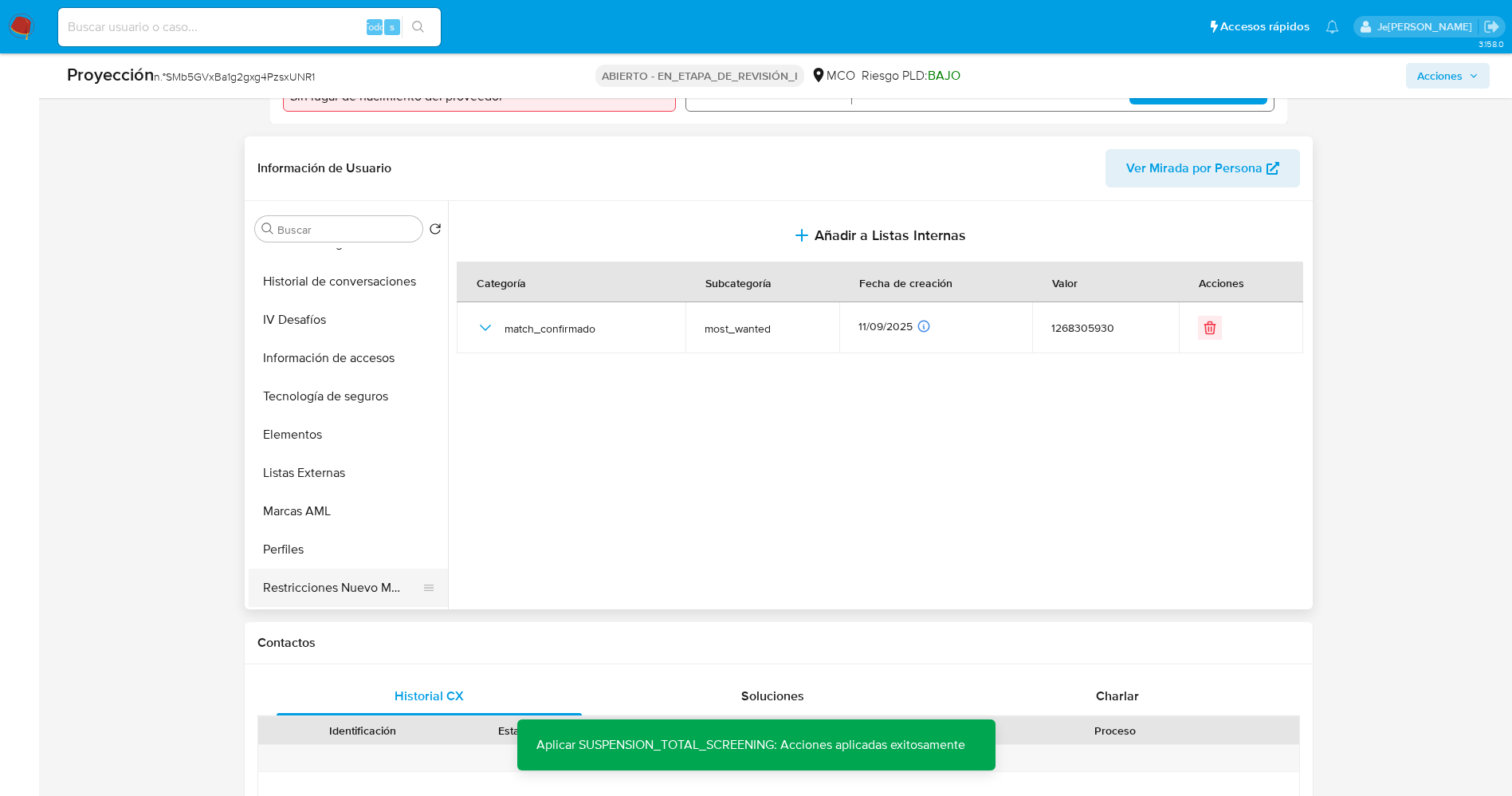
click at [326, 587] on button "Restricciones Nuevo Mundo" at bounding box center [342, 588] width 186 height 38
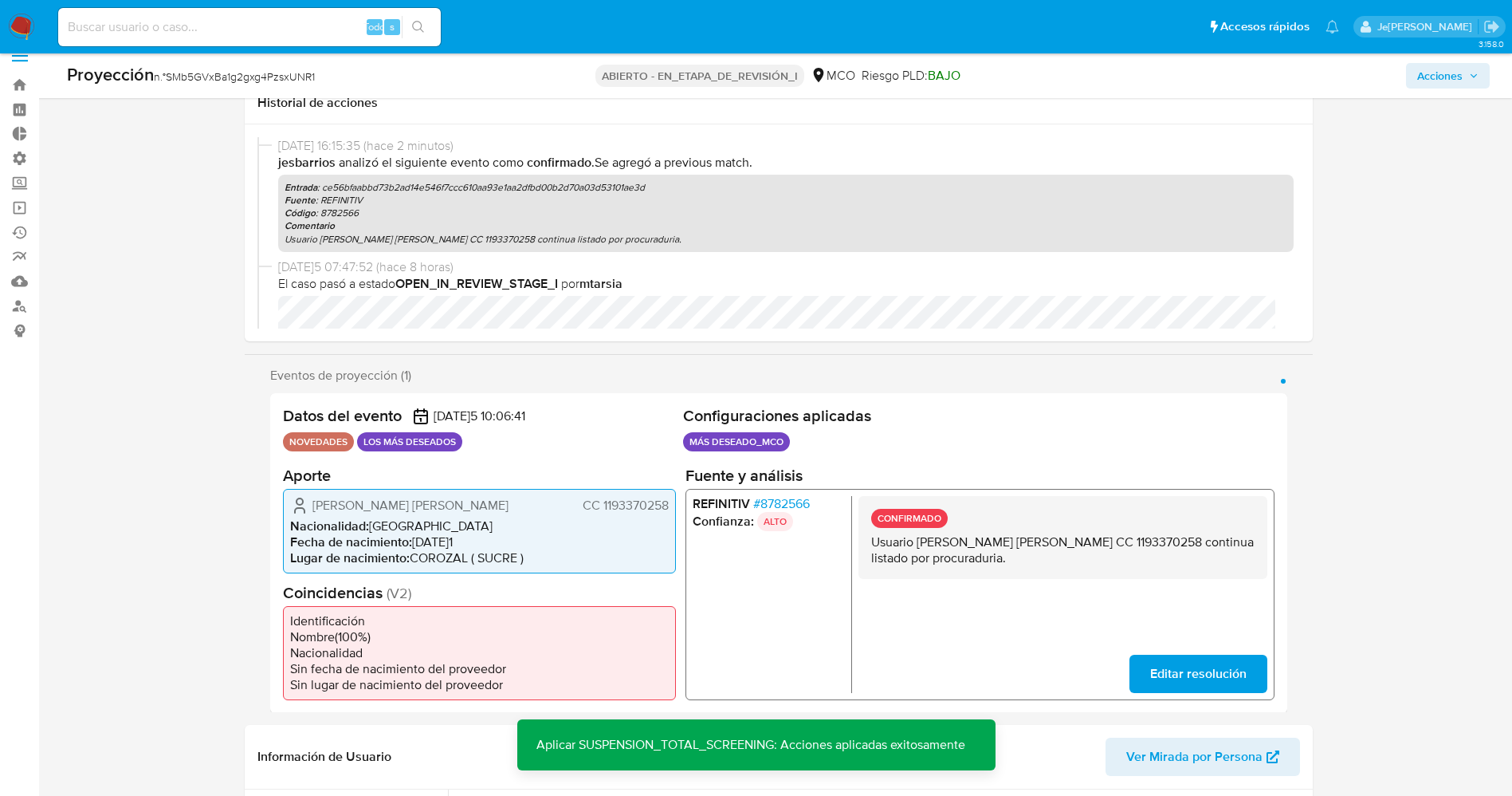
scroll to position [0, 0]
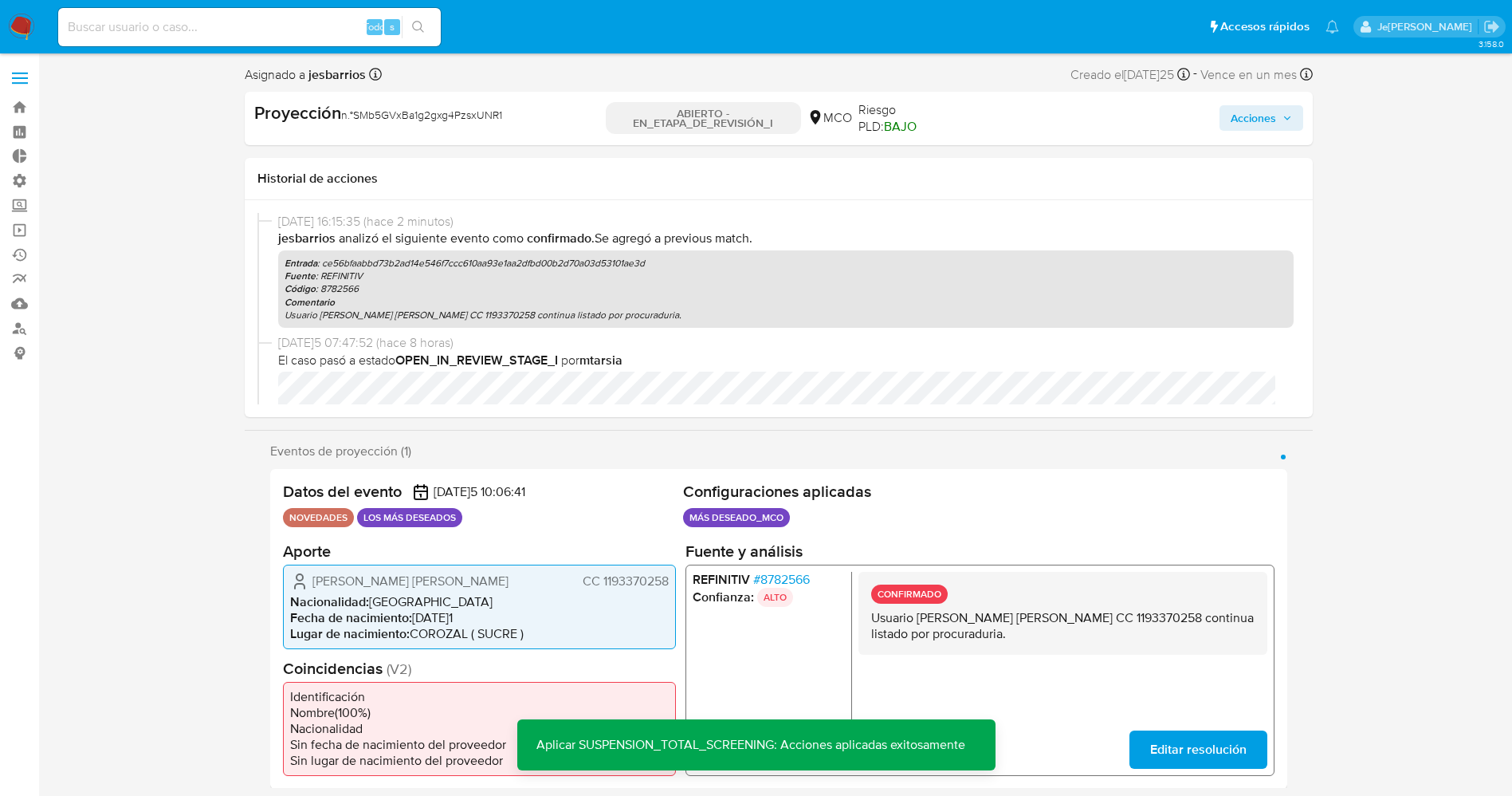
click at [1250, 130] on span "Acciones" at bounding box center [1253, 118] width 46 height 26
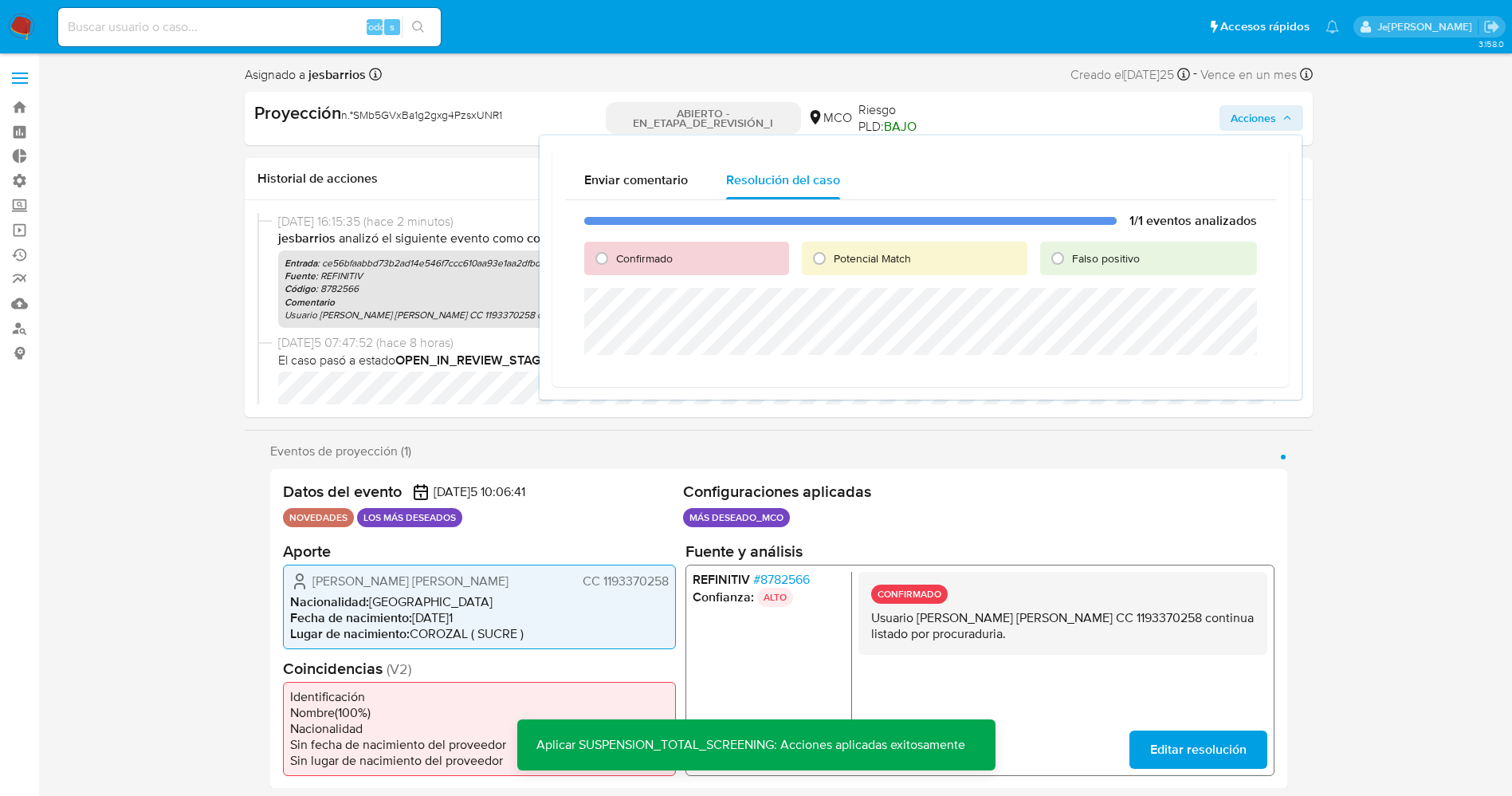
click at [1251, 126] on span "Acciones" at bounding box center [1253, 118] width 46 height 26
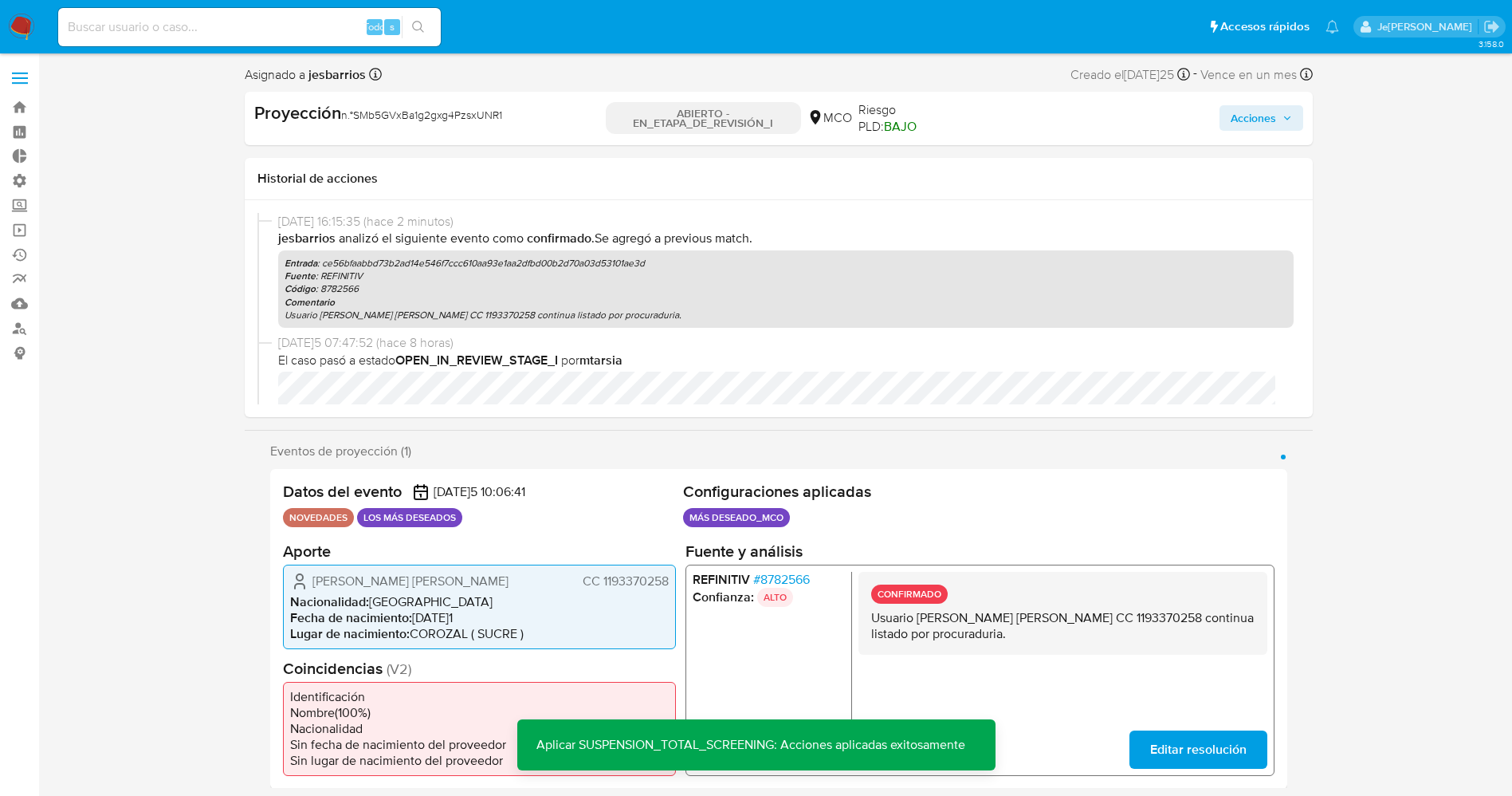
click at [1251, 126] on span "Acciones" at bounding box center [1253, 118] width 46 height 26
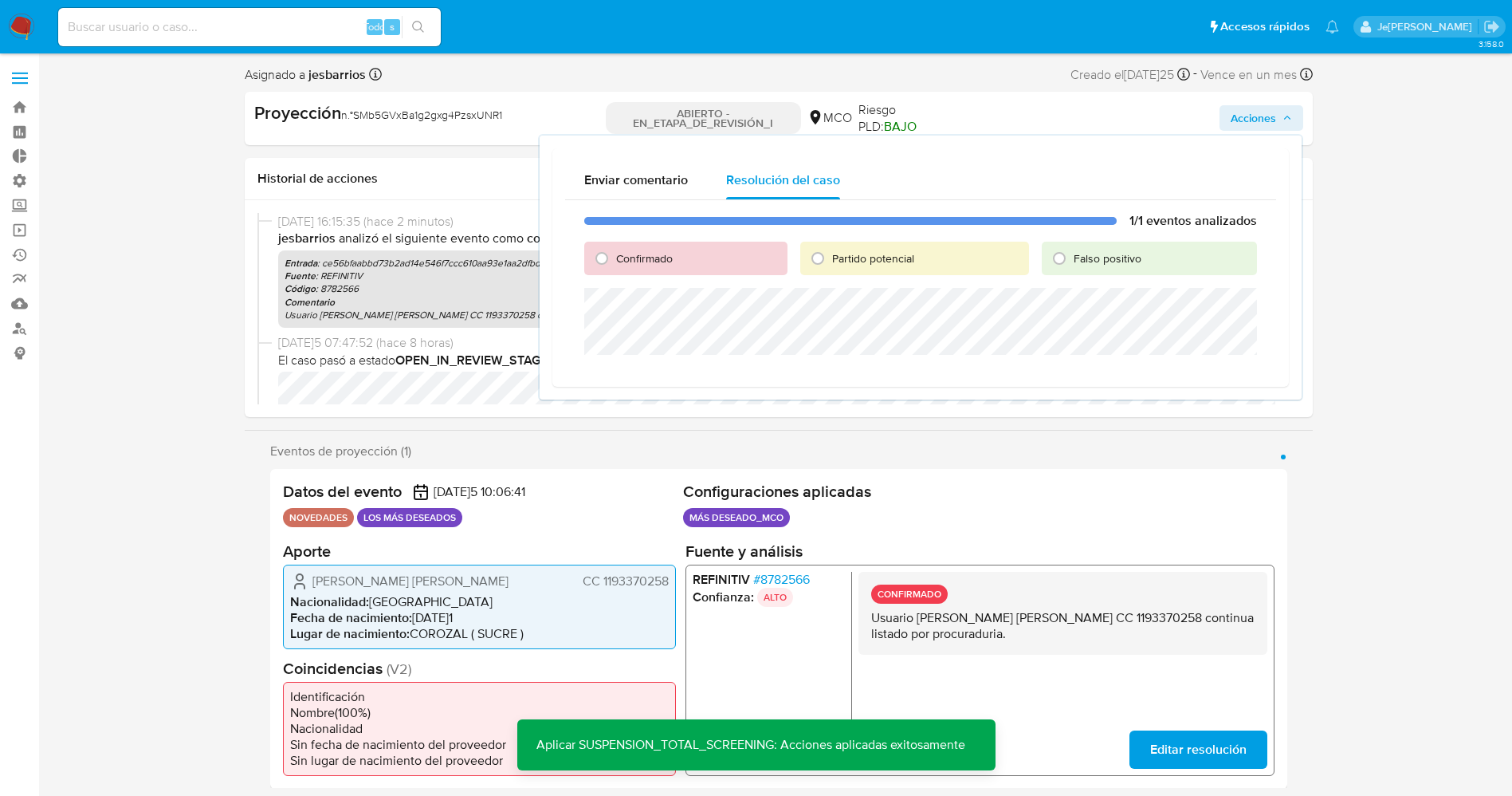
click at [882, 258] on font "Partido potencial" at bounding box center [873, 258] width 82 height 16
click at [830, 258] on input "Partido potencial" at bounding box center [818, 258] width 26 height 26
radio input "true"
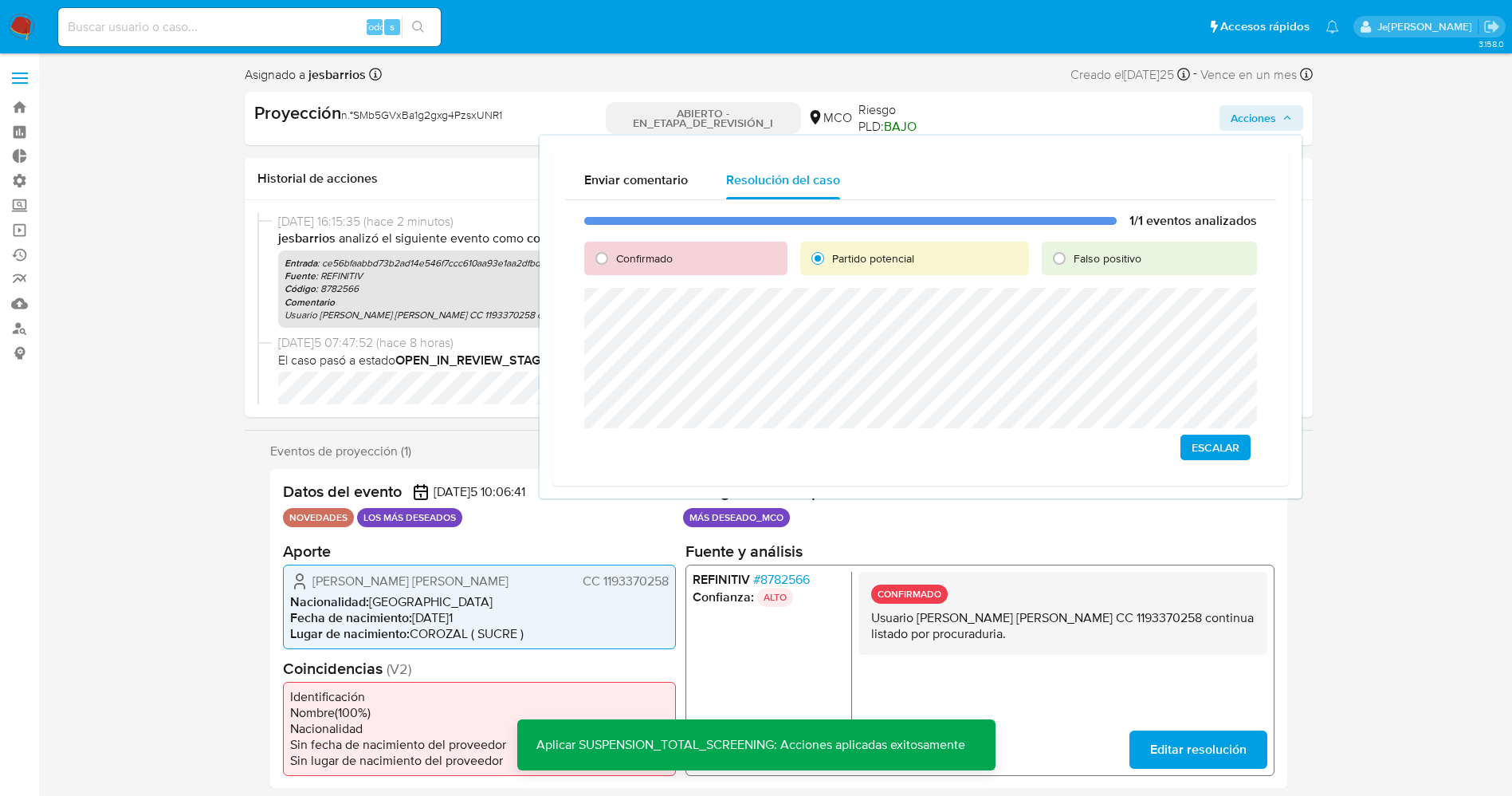
click at [1229, 450] on span "Escalar" at bounding box center [1215, 447] width 48 height 22
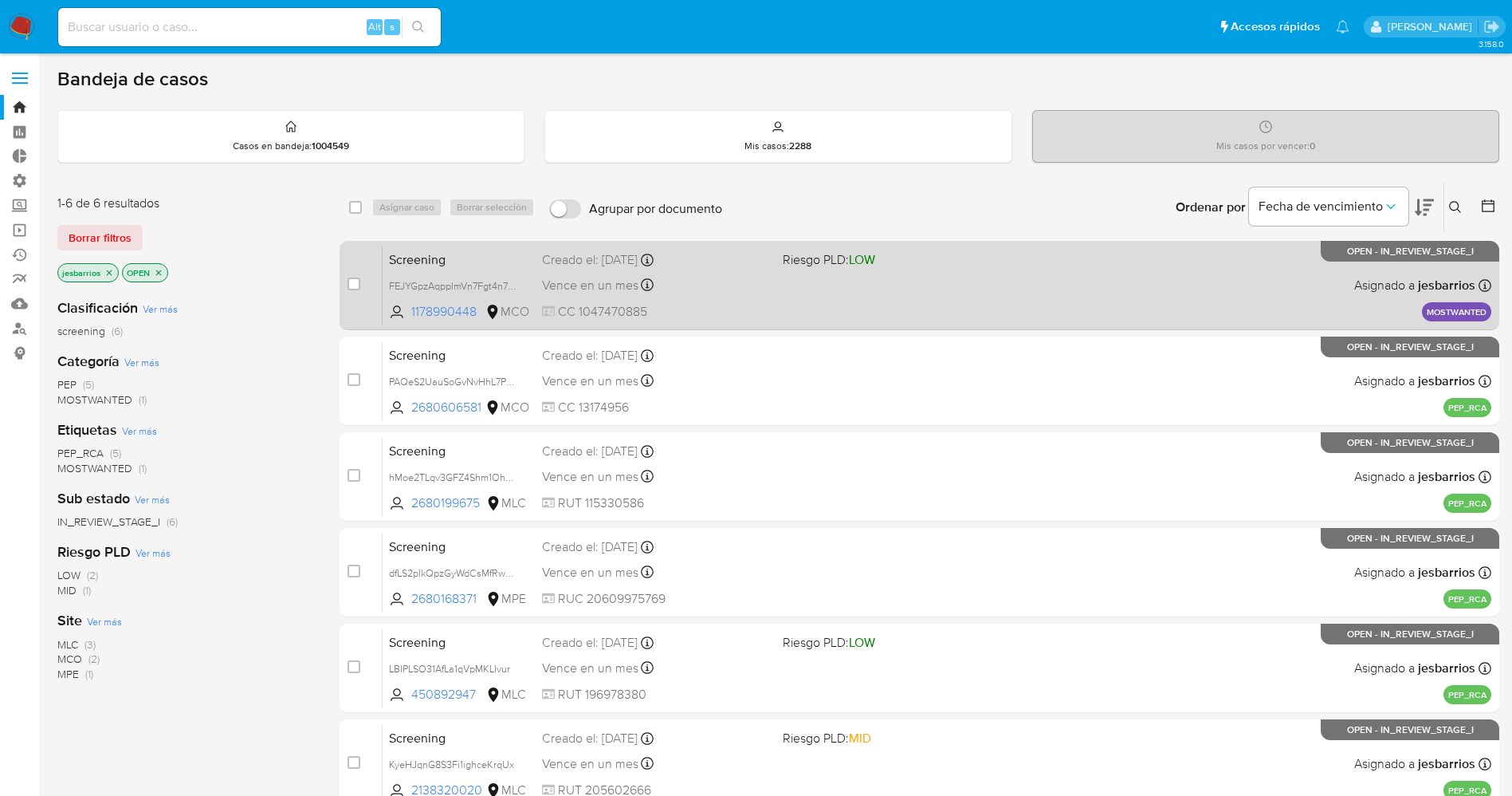
click at [979, 298] on div "Screening FEJYGpzAqppImVn7Fgt4n7jm 1178990448 MCO Riesgo PLD: LOW Creado el: [D…" at bounding box center [937, 284] width 1109 height 81
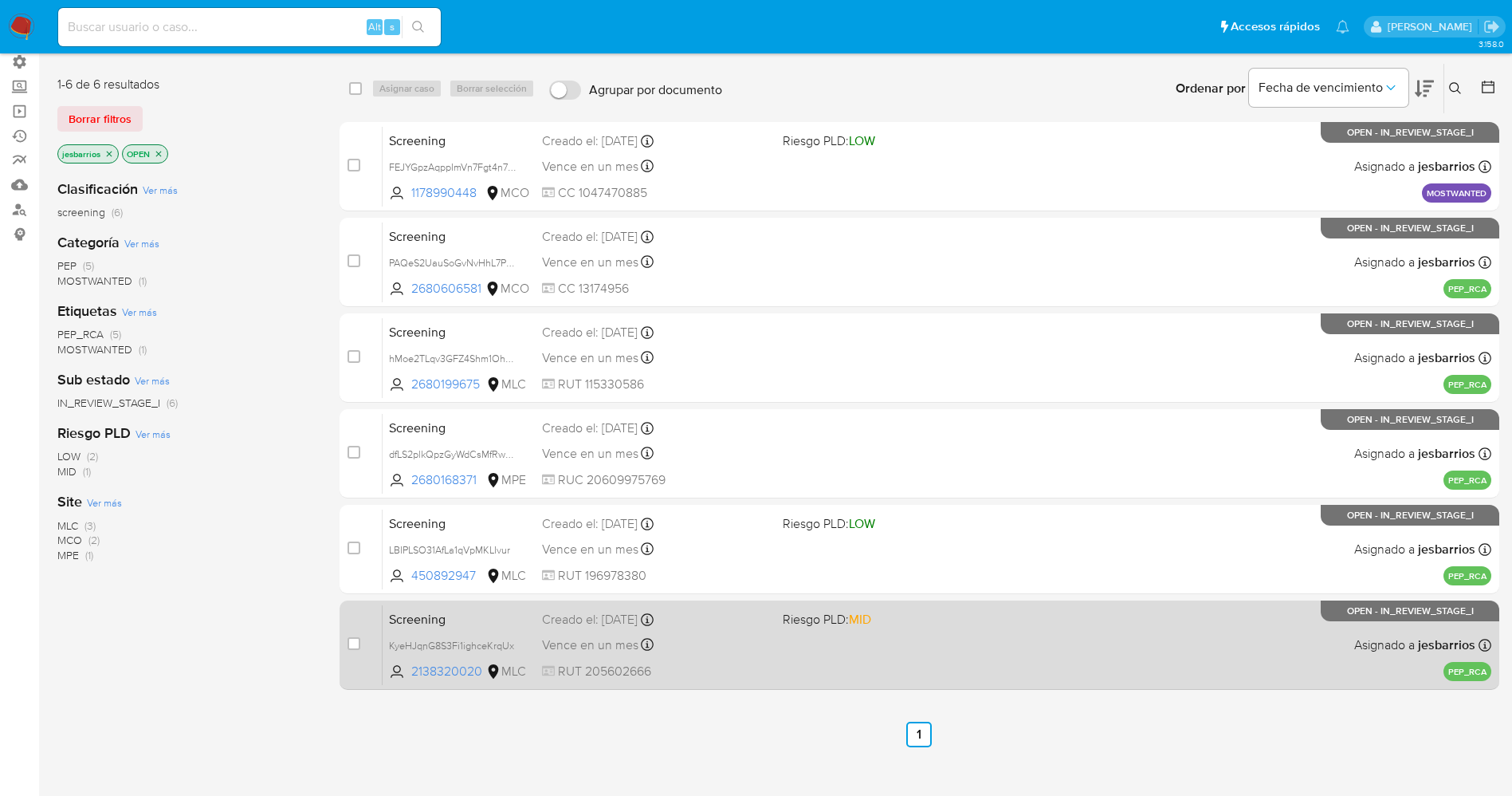
scroll to position [175, 0]
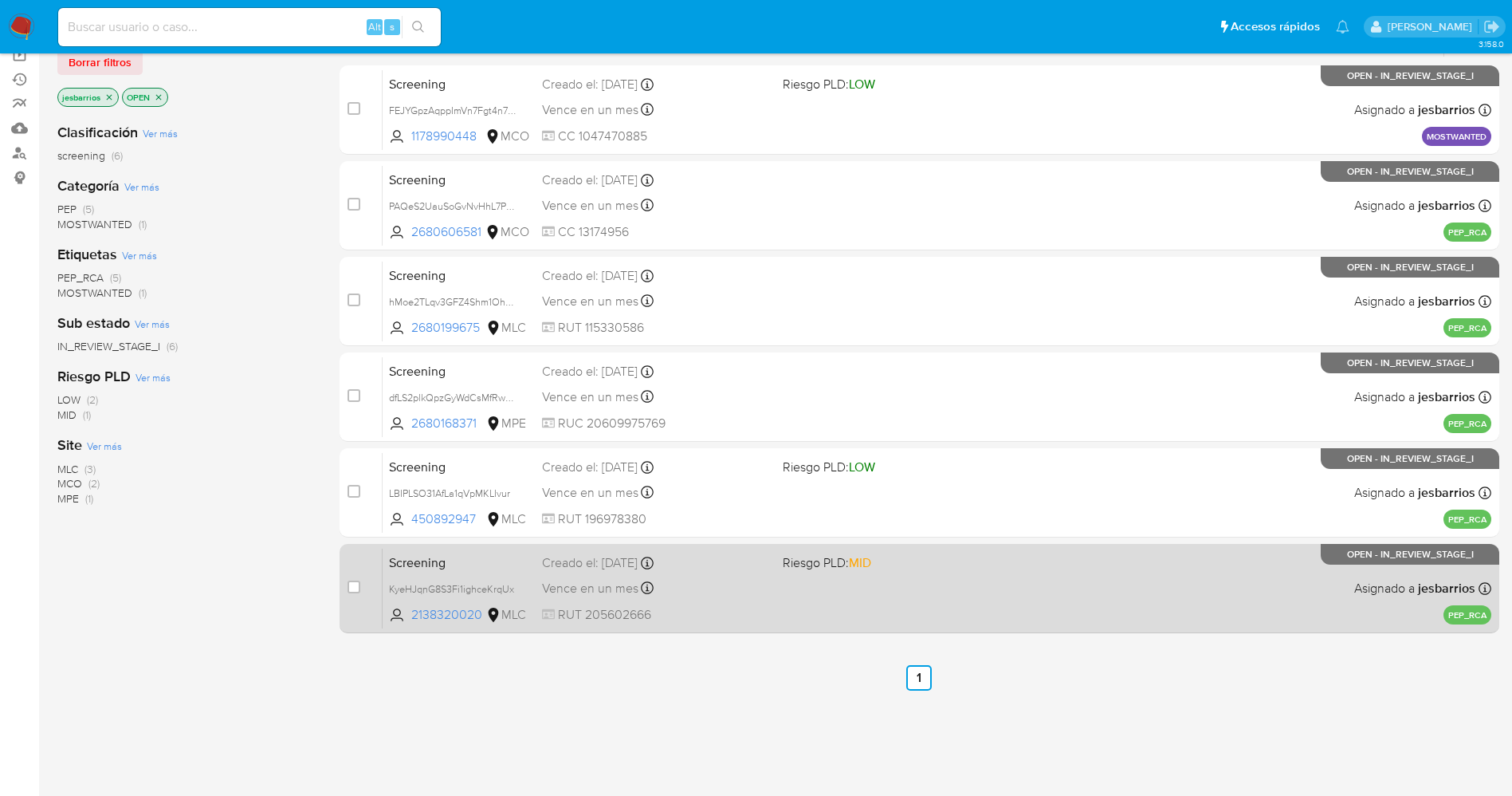
click at [801, 598] on div "Screening KyeHJqnG8S3Fi1ighceKrqUx 2138320020 MLC Riesgo PLD: MID Creado el: [D…" at bounding box center [937, 588] width 1109 height 81
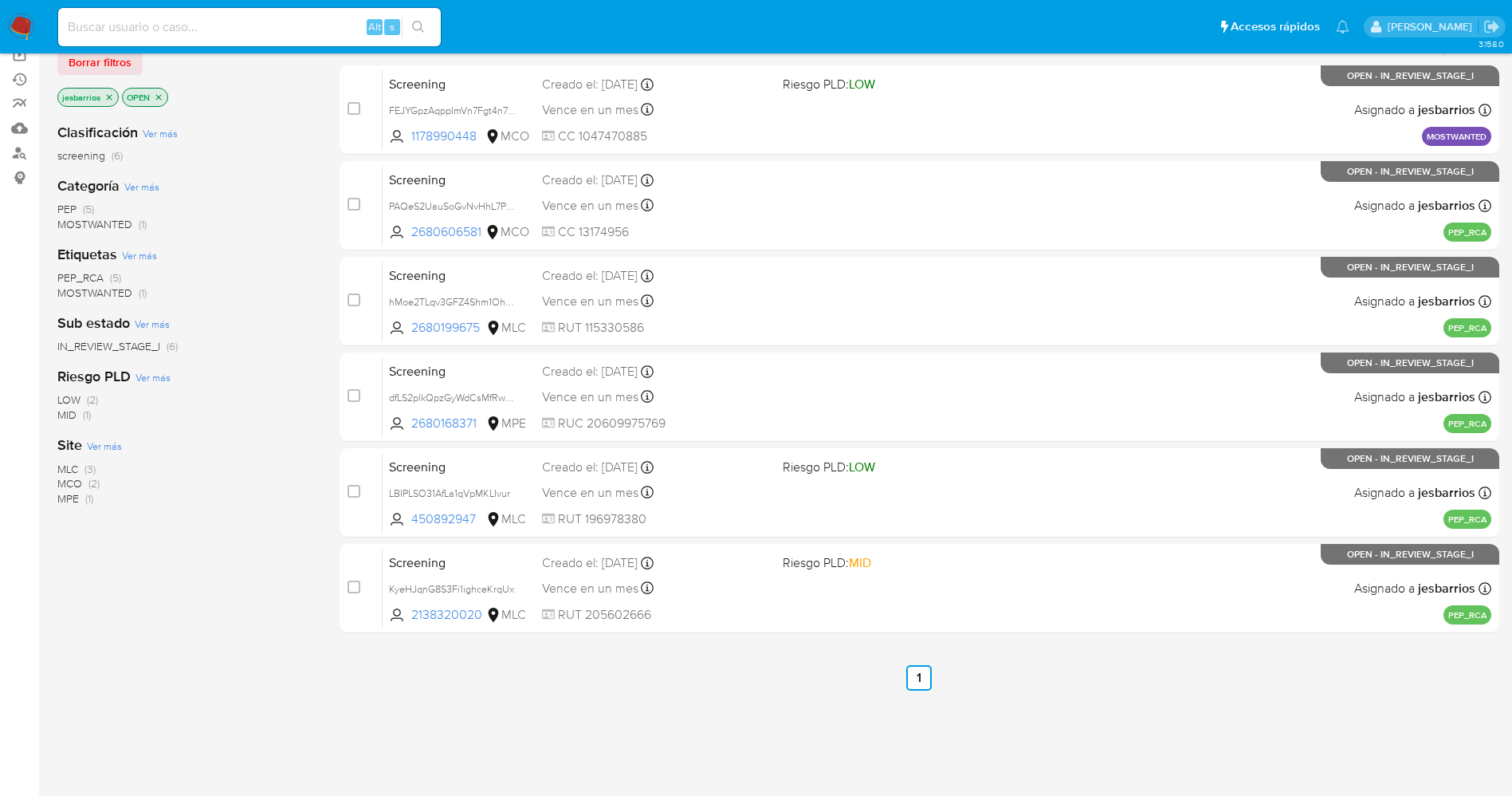
click at [11, 21] on img at bounding box center [21, 27] width 28 height 28
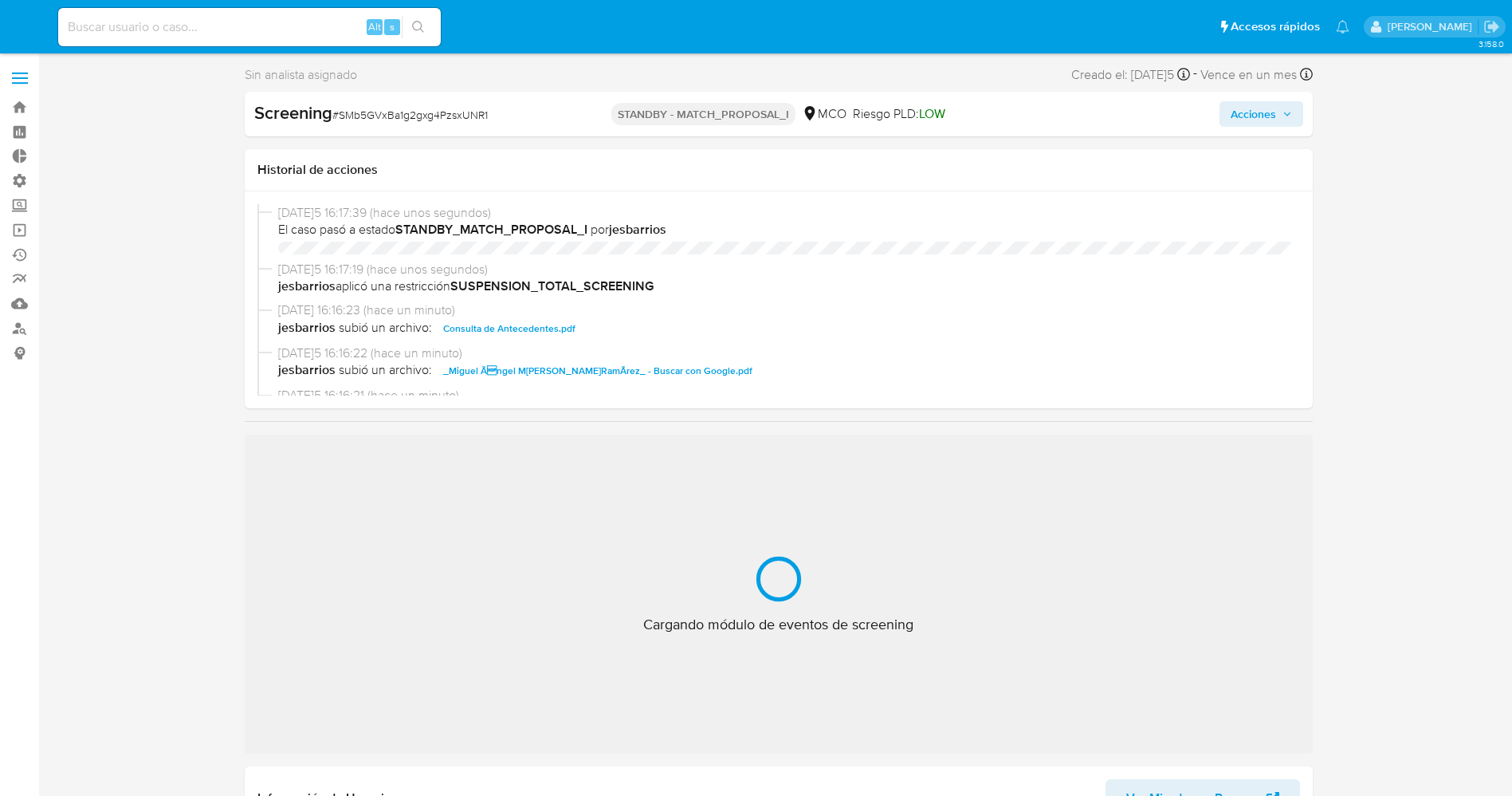
select select "10"
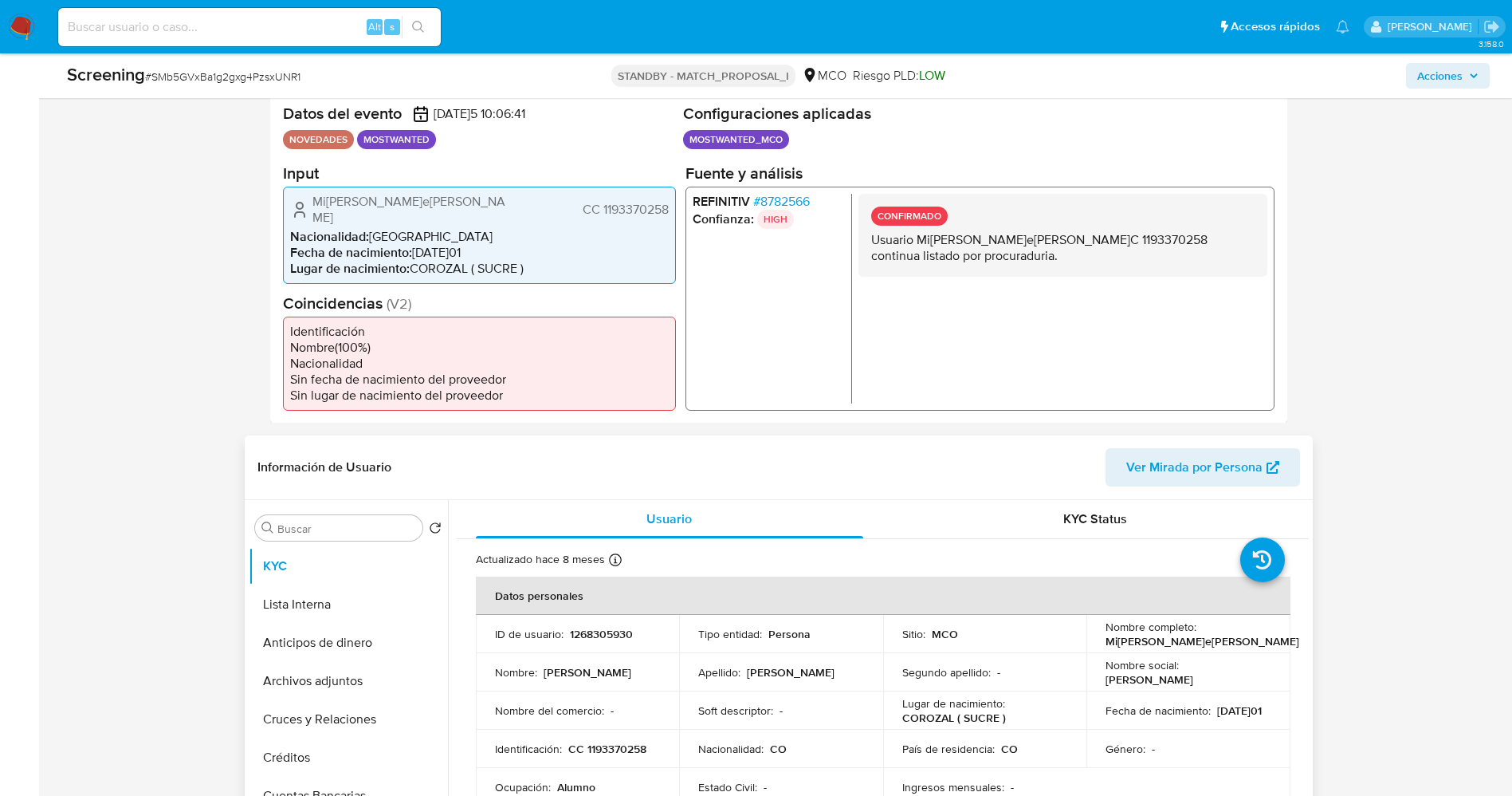
scroll to position [359, 0]
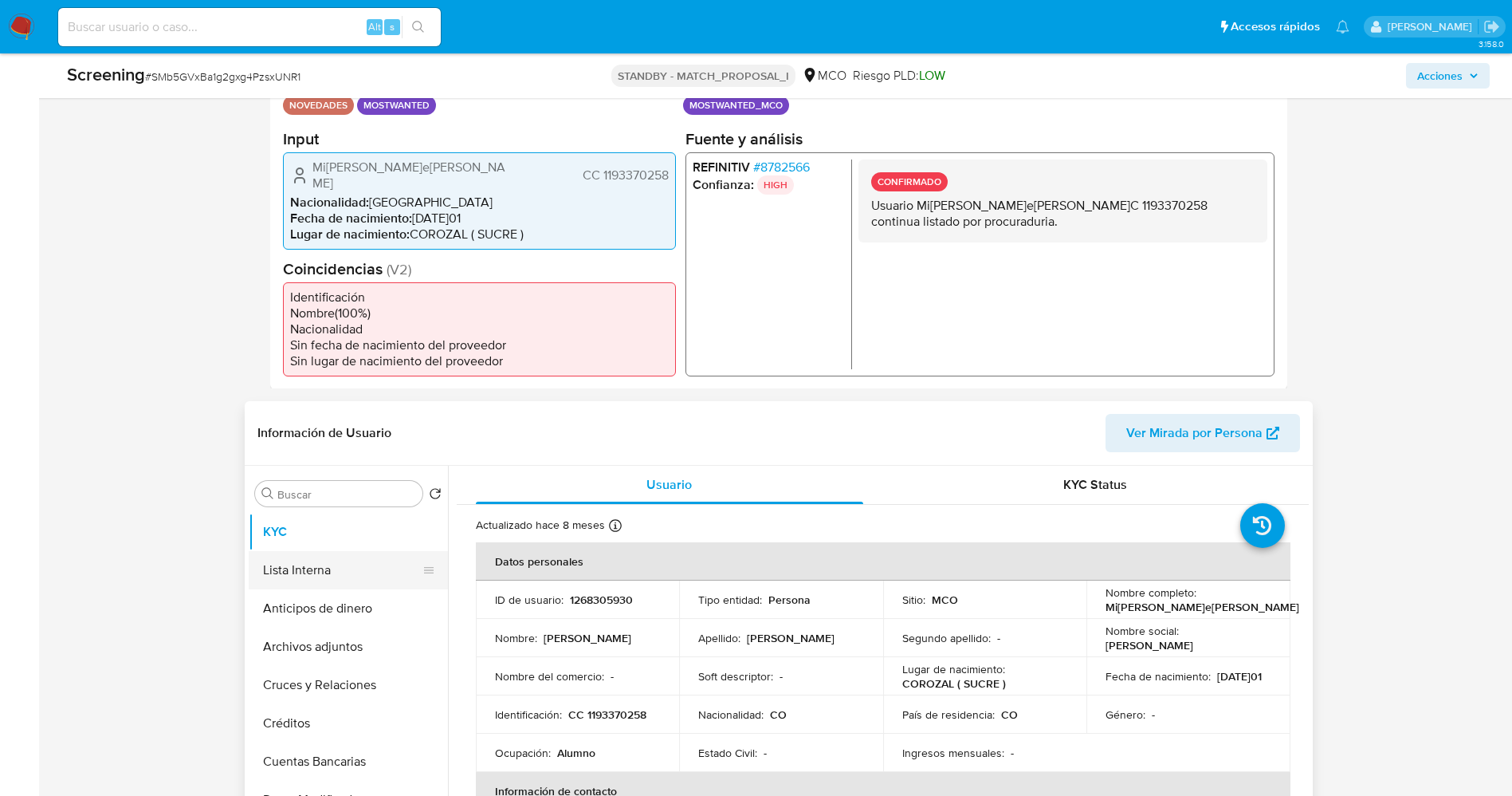
click at [362, 558] on button "Lista Interna" at bounding box center [342, 570] width 186 height 38
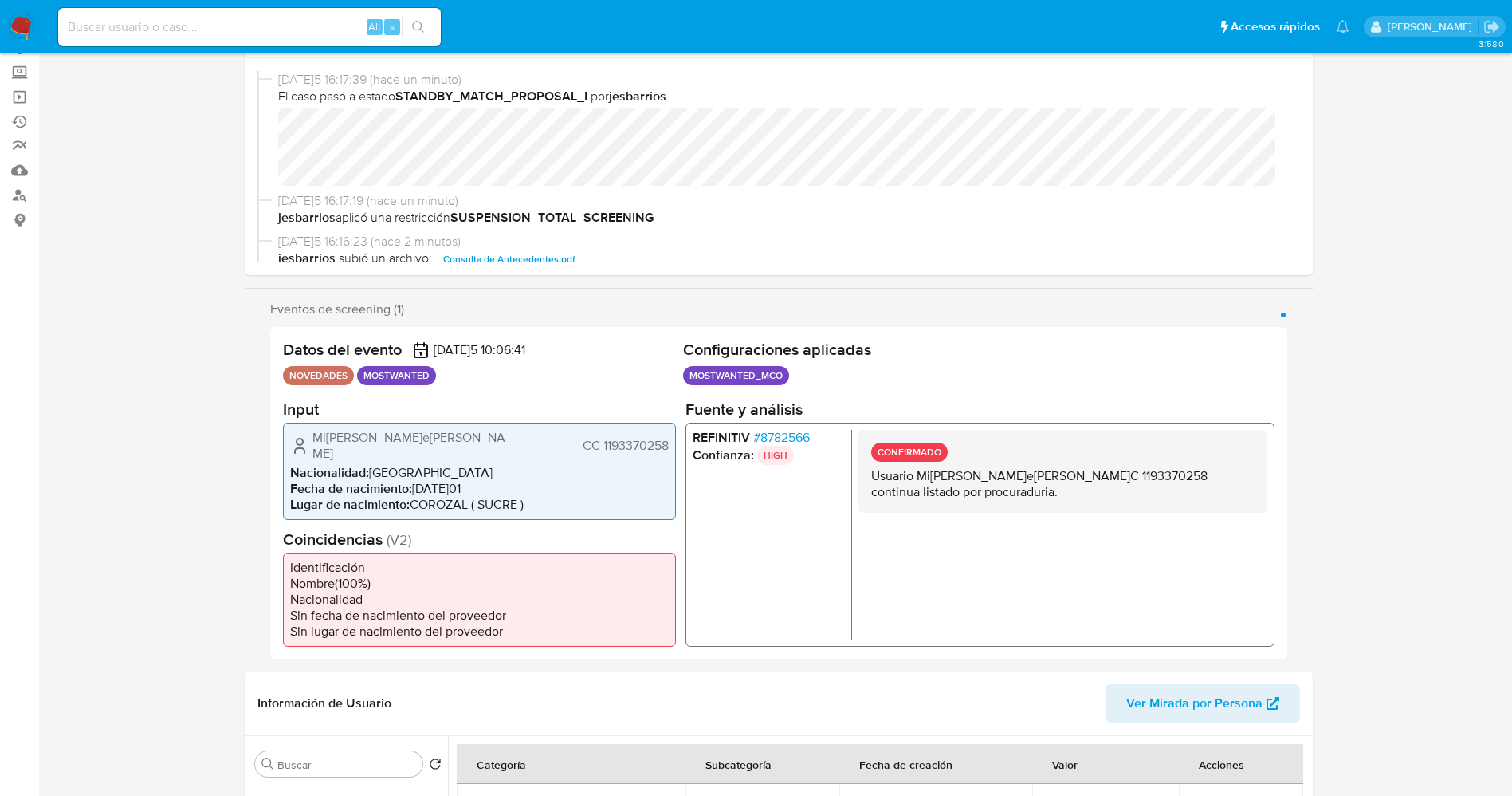
scroll to position [0, 0]
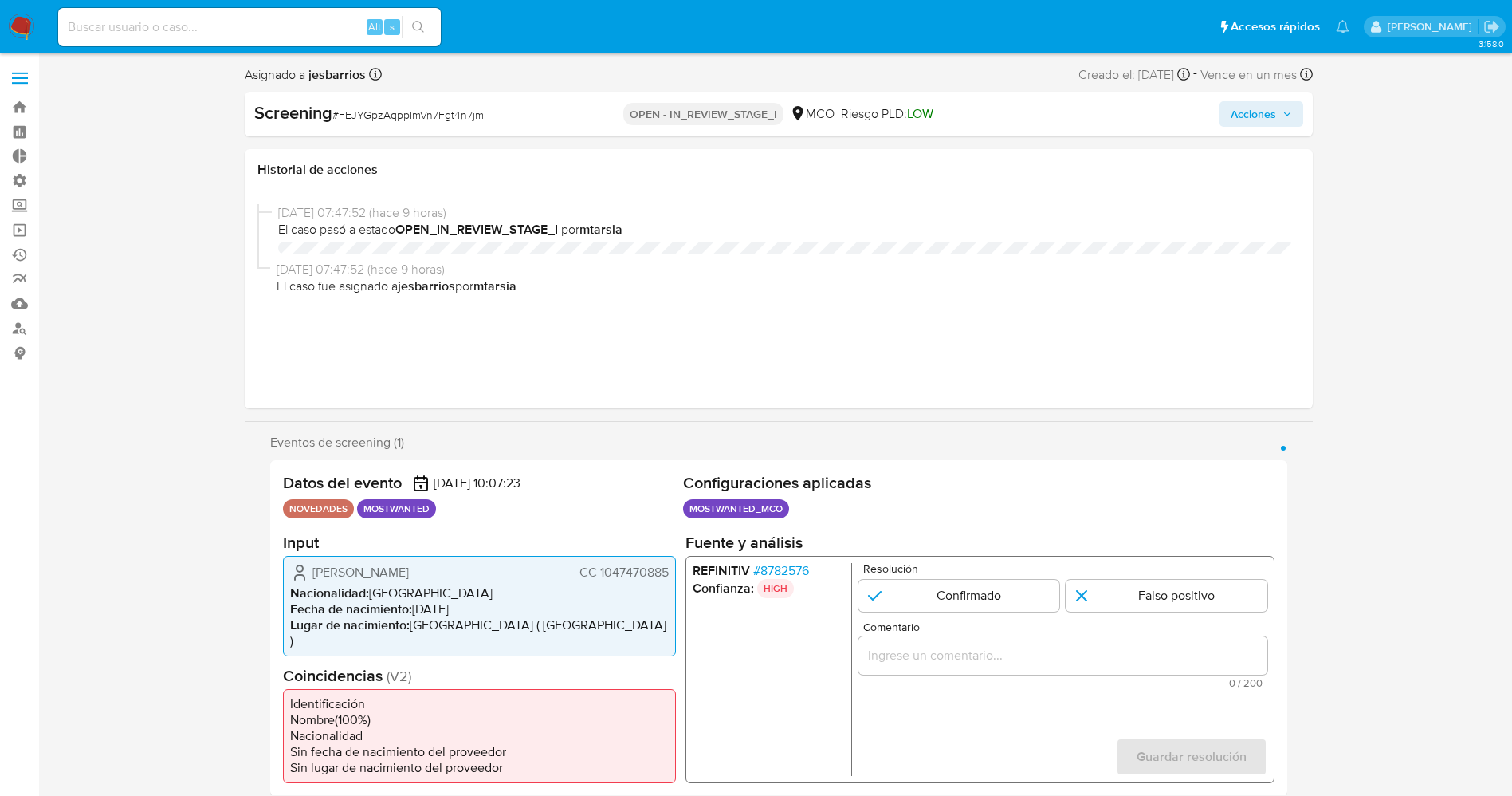
select select "10"
click at [789, 570] on span "# 8782576" at bounding box center [780, 570] width 56 height 16
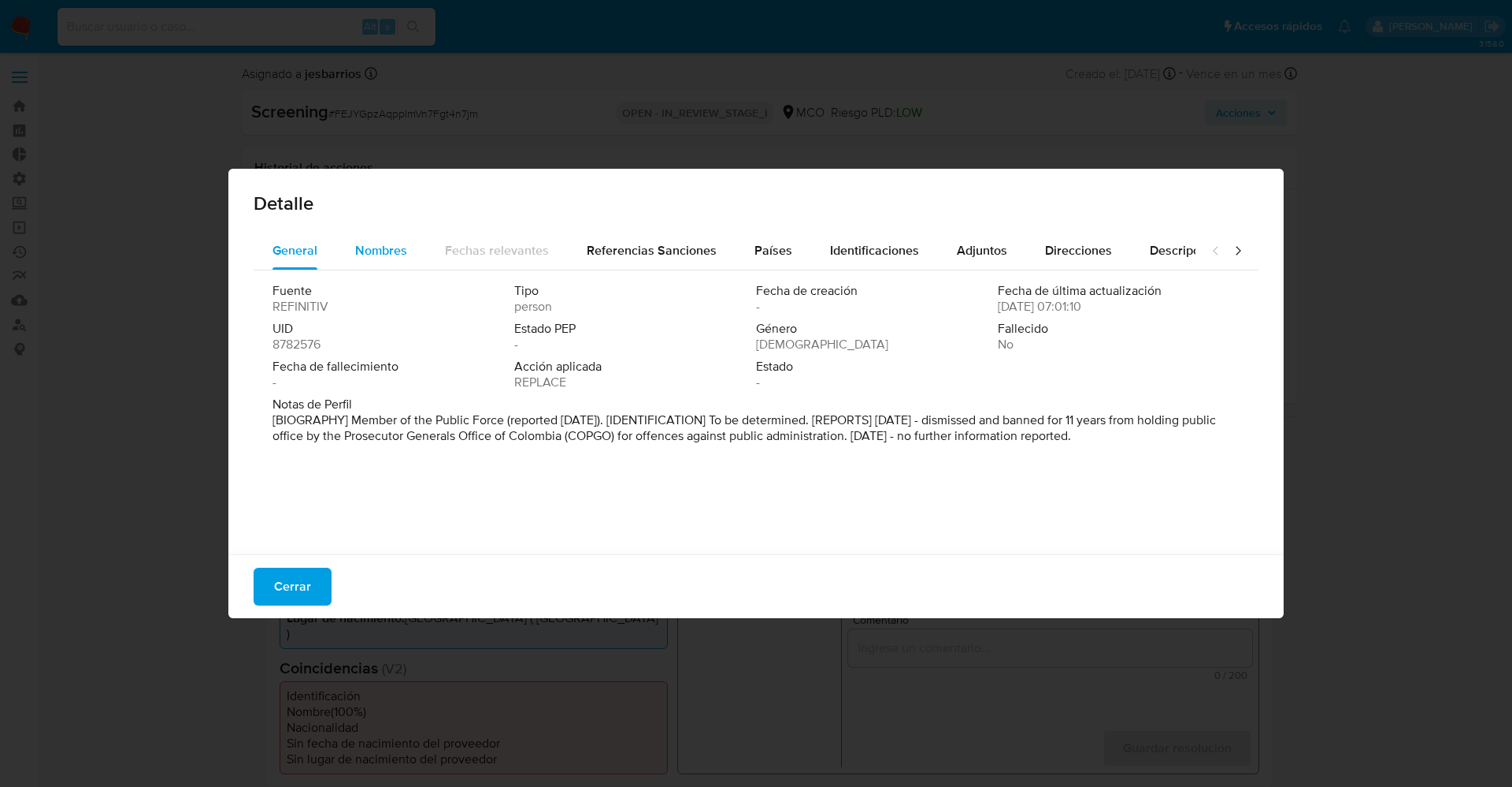
click at [348, 244] on button "Nombres" at bounding box center [382, 250] width 90 height 38
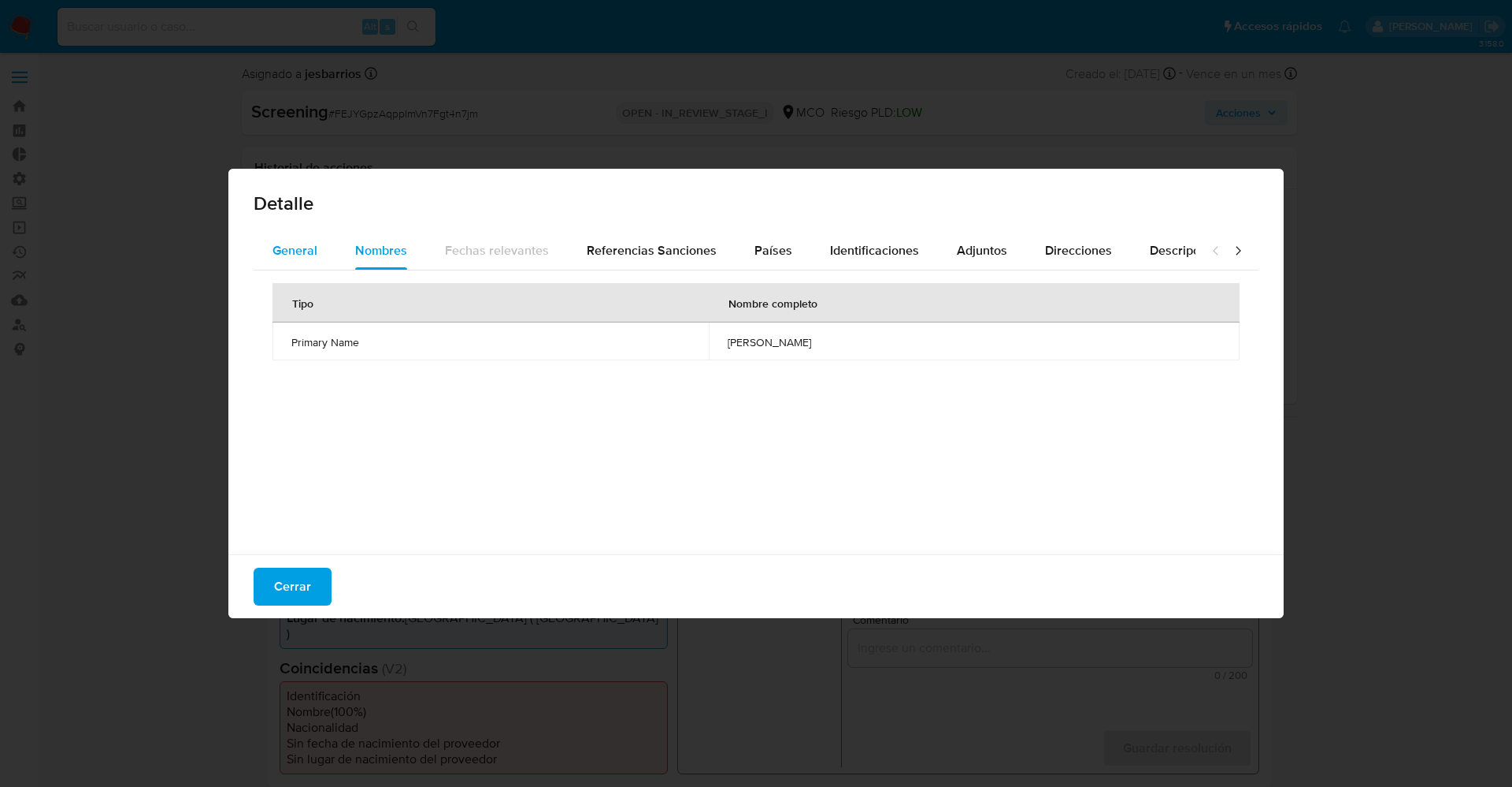
click at [304, 234] on div "General" at bounding box center [295, 250] width 45 height 38
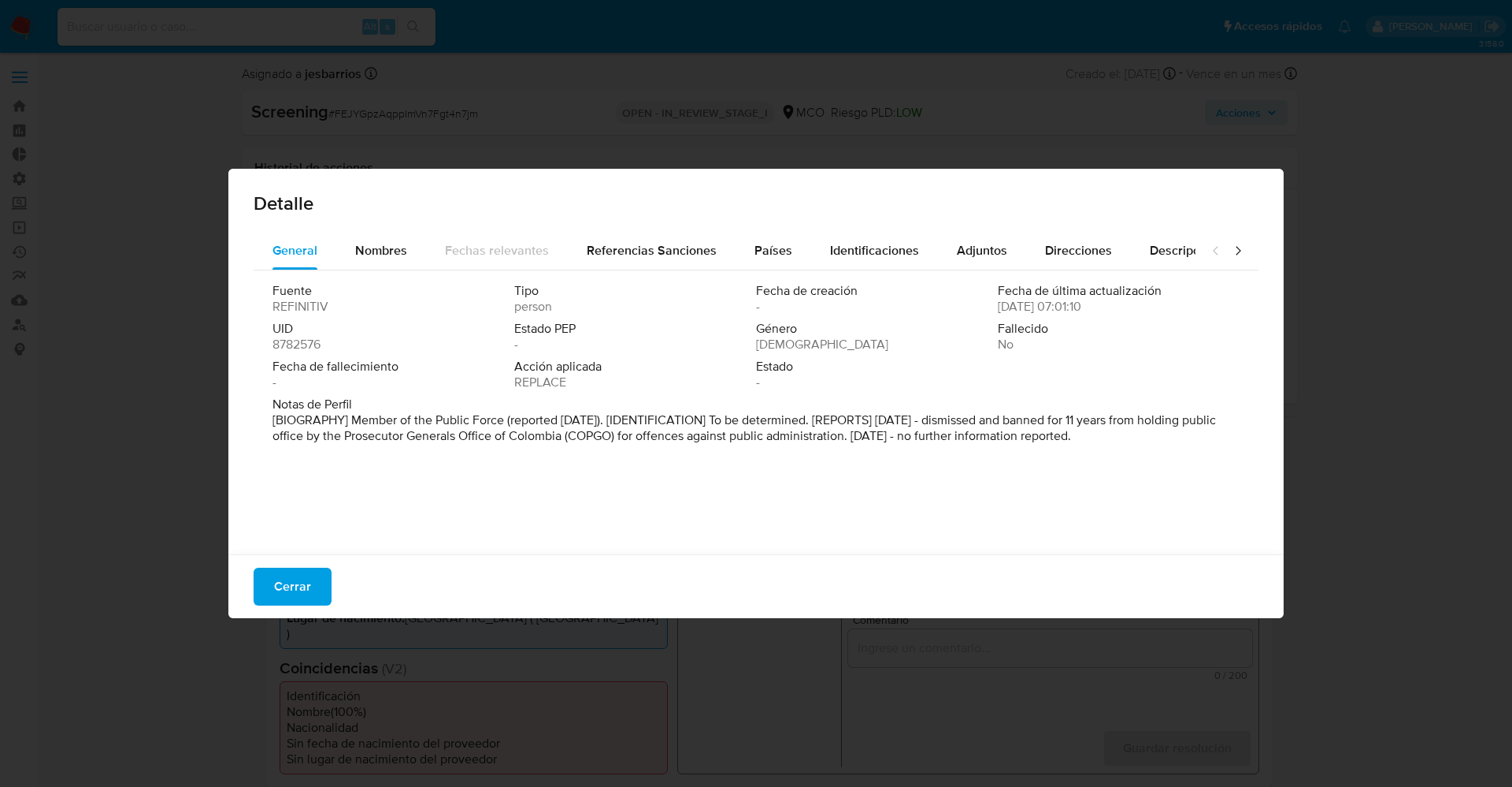
drag, startPoint x: 346, startPoint y: 434, endPoint x: 1152, endPoint y: 484, distance: 807.5
click at [1152, 484] on div "Fuente REFINITIV Tipo person Fecha de creación - Fecha de última actualización …" at bounding box center [756, 408] width 1005 height 275
click at [302, 597] on span "Cerrar" at bounding box center [292, 586] width 37 height 35
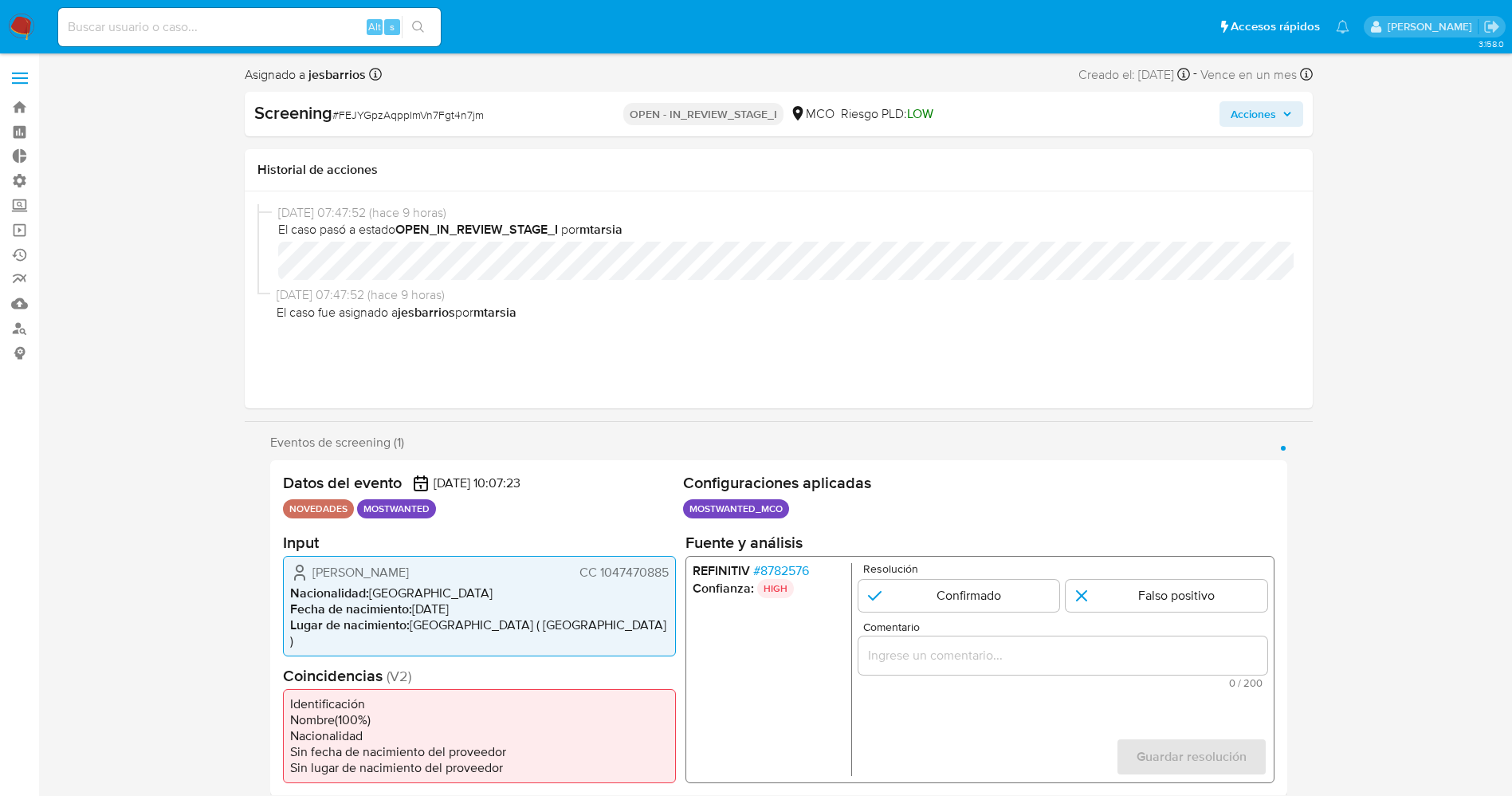
drag, startPoint x: 598, startPoint y: 571, endPoint x: 674, endPoint y: 584, distance: 77.1
click at [674, 584] on div "[PERSON_NAME] CC 1047470885 Nacionalidad : [DEMOGRAPHIC_DATA] Fecha de nacimien…" at bounding box center [479, 605] width 393 height 101
click at [654, 573] on span "CC 1047470885" at bounding box center [624, 572] width 89 height 16
drag, startPoint x: 594, startPoint y: 570, endPoint x: 672, endPoint y: 571, distance: 78.0
click at [672, 571] on div "[PERSON_NAME] CC 1047470885 Nacionalidad : [DEMOGRAPHIC_DATA] Fecha de nacimien…" at bounding box center [479, 605] width 393 height 101
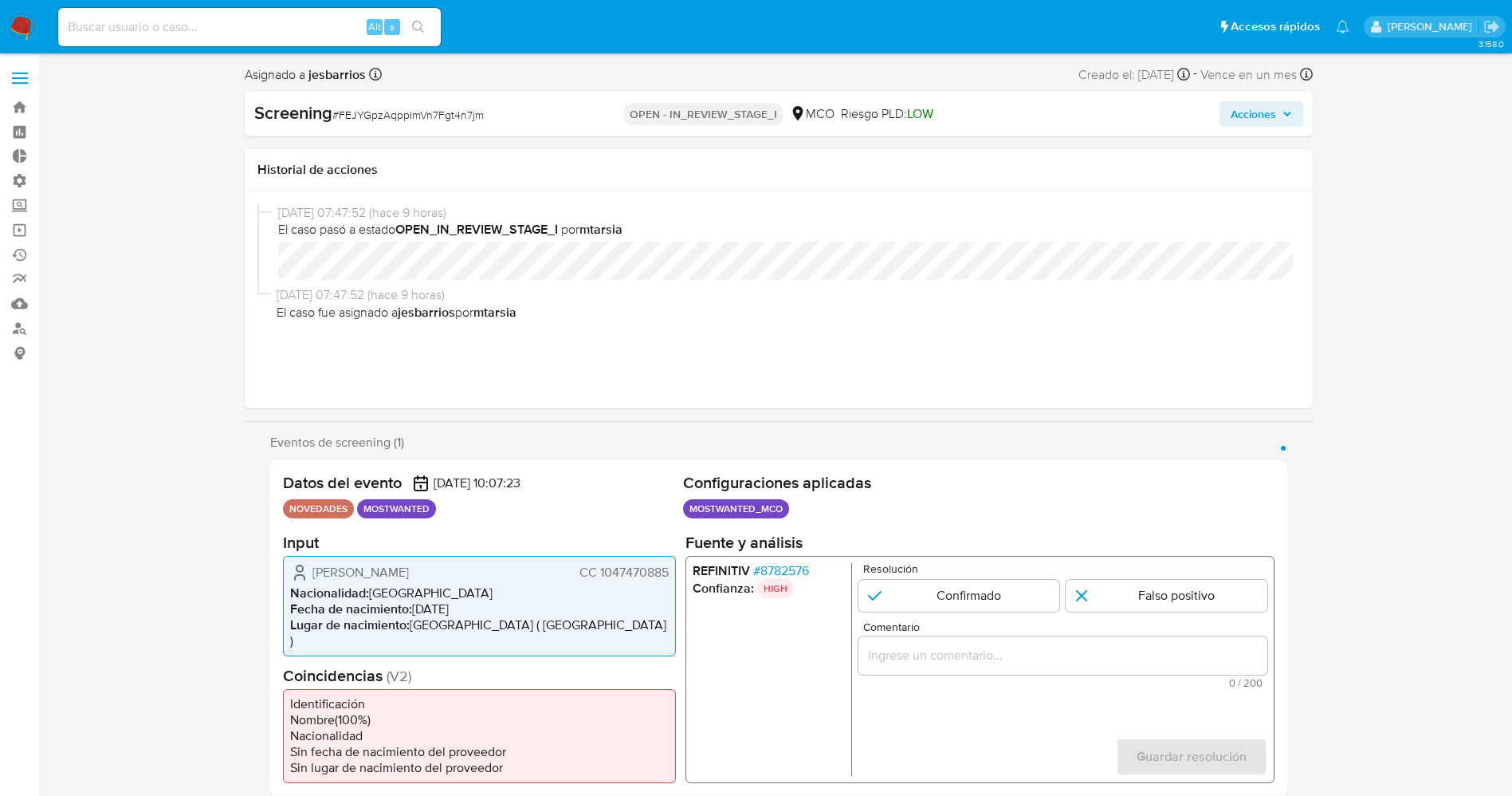
drag, startPoint x: 302, startPoint y: 574, endPoint x: 582, endPoint y: 579, distance: 280.0
click at [582, 579] on div "[PERSON_NAME] CC 1047470885" at bounding box center [479, 572] width 378 height 19
click at [604, 577] on span "CC 1047470885" at bounding box center [624, 572] width 89 height 16
drag, startPoint x: 307, startPoint y: 572, endPoint x: 382, endPoint y: 570, distance: 75.0
click at [450, 577] on div "[PERSON_NAME] CC 1047470885" at bounding box center [479, 572] width 378 height 19
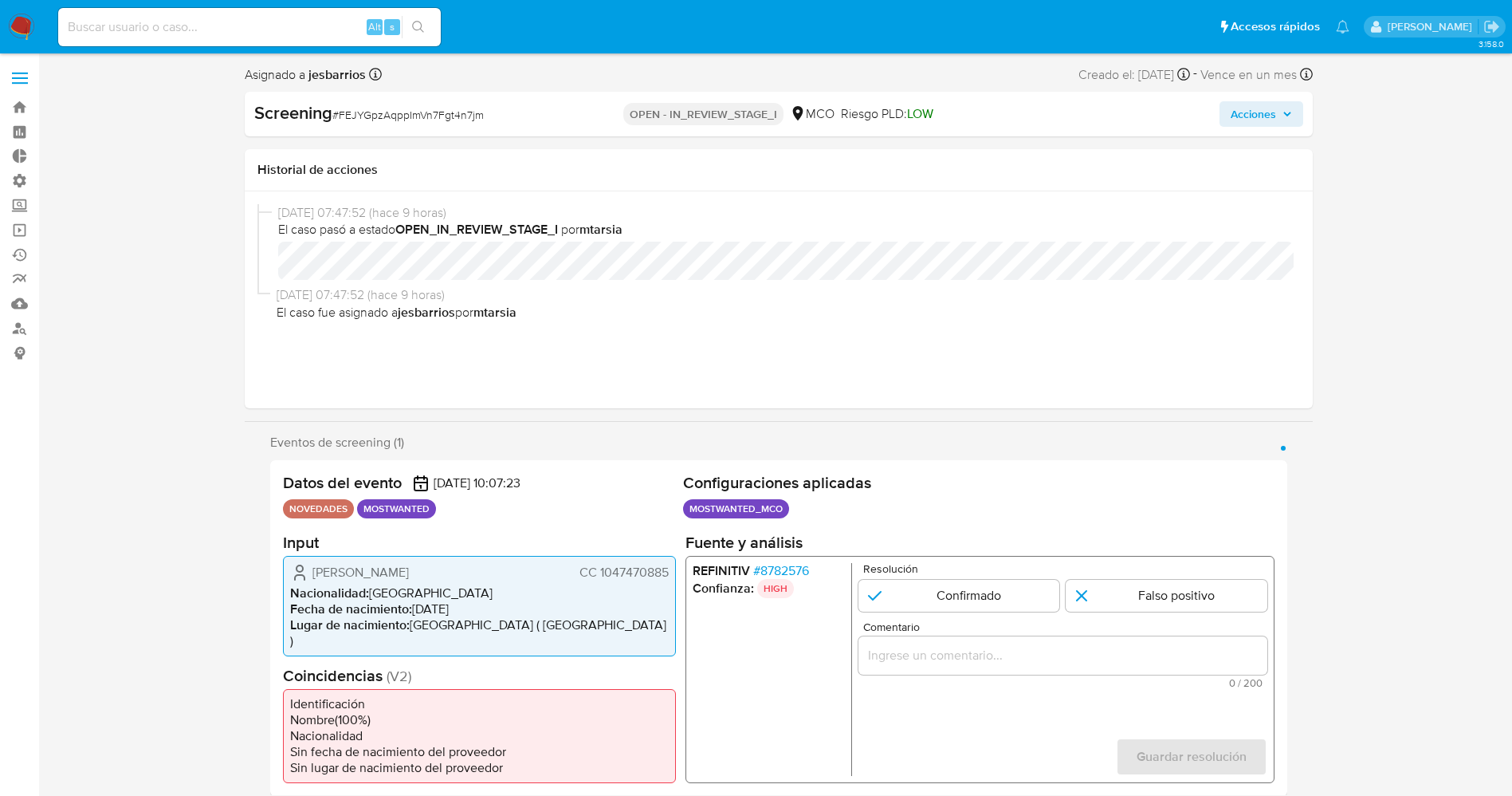
drag, startPoint x: 595, startPoint y: 572, endPoint x: 674, endPoint y: 572, distance: 79.0
click at [674, 572] on div "[PERSON_NAME] CC 1047470885 Nacionalidad : [DEMOGRAPHIC_DATA] Fecha de nacimien…" at bounding box center [479, 605] width 393 height 101
drag, startPoint x: 297, startPoint y: 561, endPoint x: 671, endPoint y: 571, distance: 374.1
click at [671, 571] on div "[PERSON_NAME] CC 1047470885 Nacionalidad : [DEMOGRAPHIC_DATA] Fecha de nacimien…" at bounding box center [479, 605] width 393 height 101
click at [800, 572] on span "# 8782576" at bounding box center [780, 570] width 56 height 16
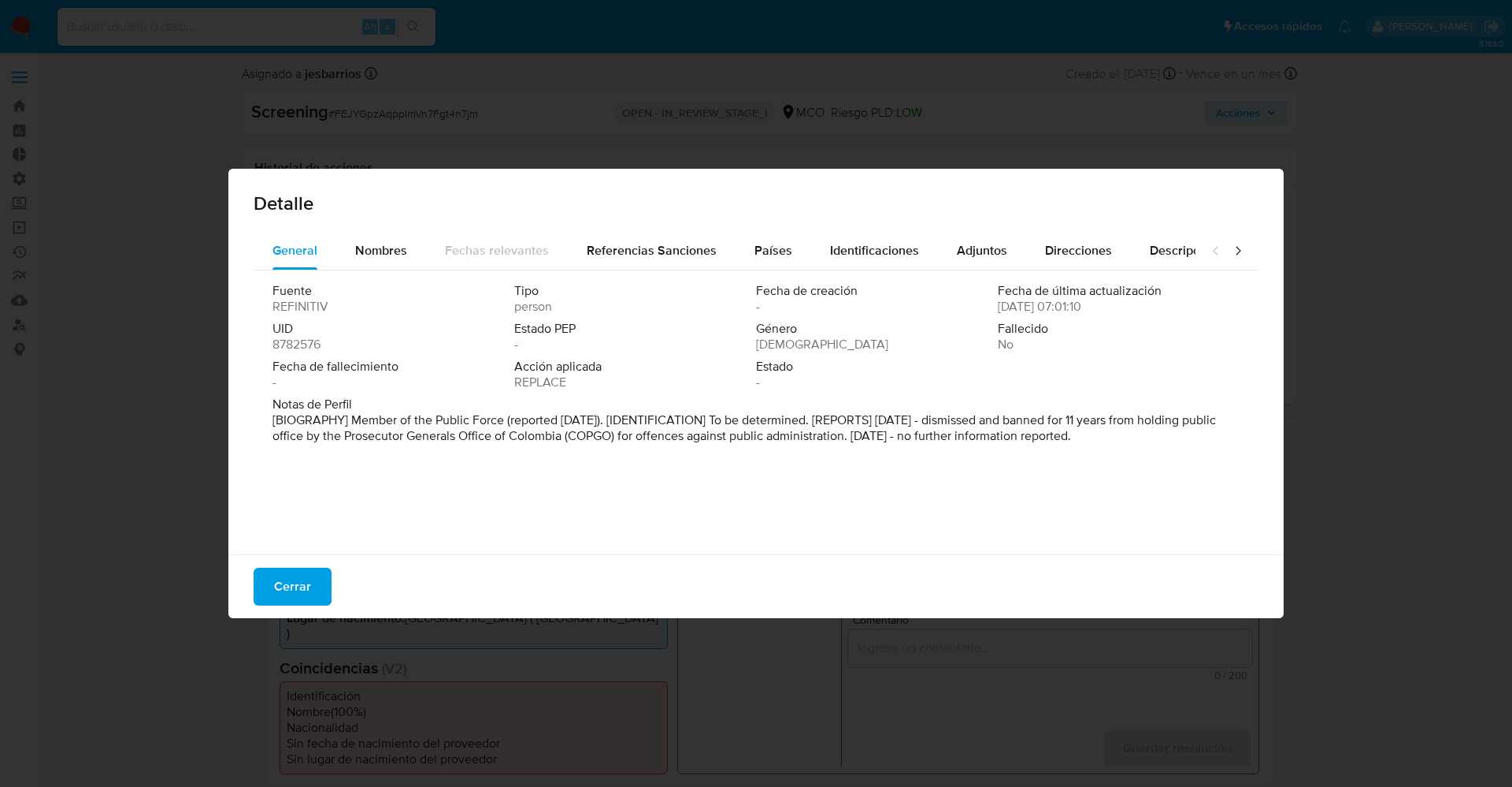
click at [317, 582] on button "Cerrar" at bounding box center [292, 587] width 78 height 38
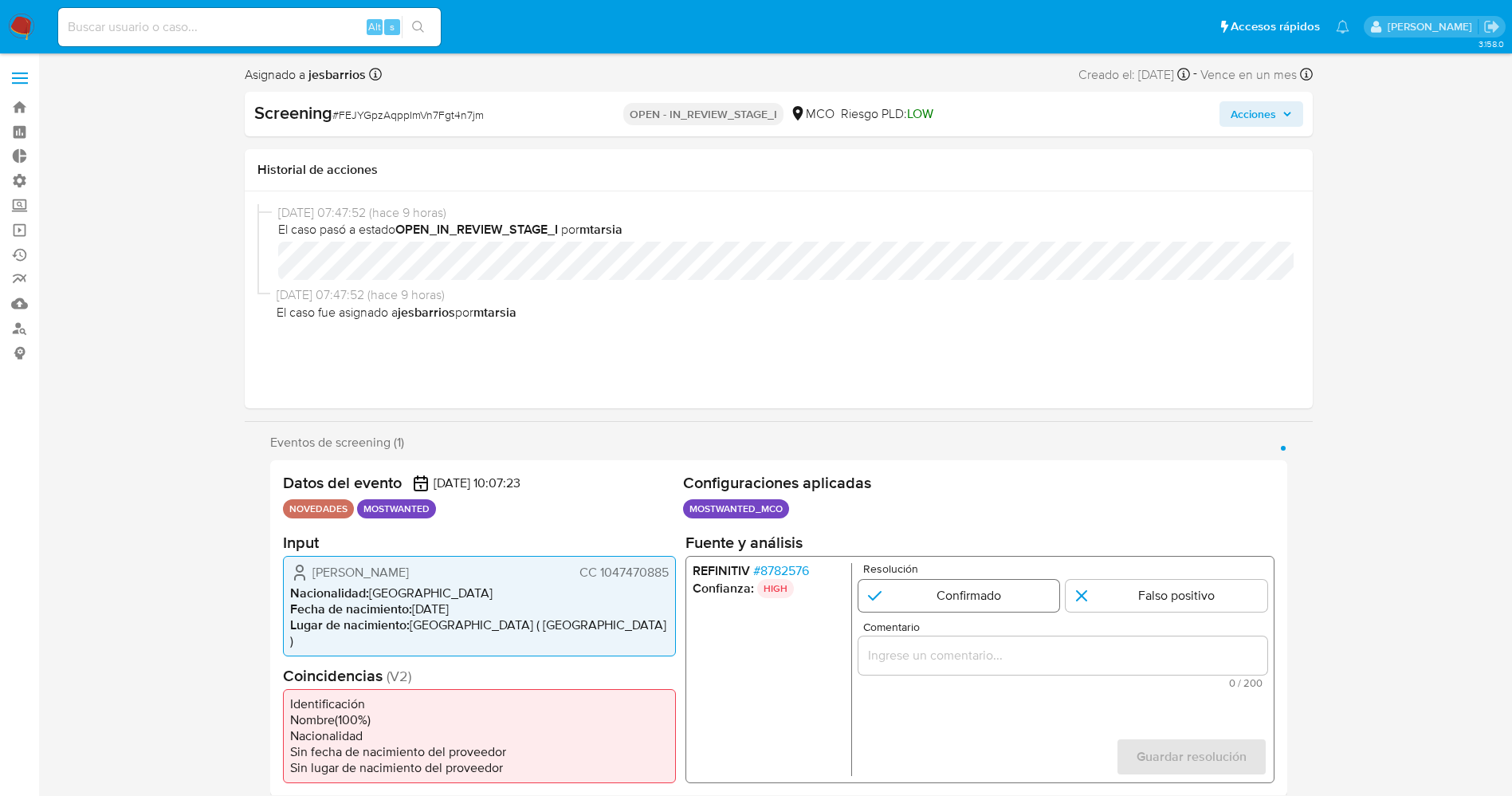
click at [921, 592] on input "1 de 1" at bounding box center [959, 595] width 202 height 32
radio input "true"
click at [922, 668] on div "1 de 1" at bounding box center [1062, 654] width 409 height 38
click at [922, 663] on input "Comentario" at bounding box center [1062, 654] width 409 height 21
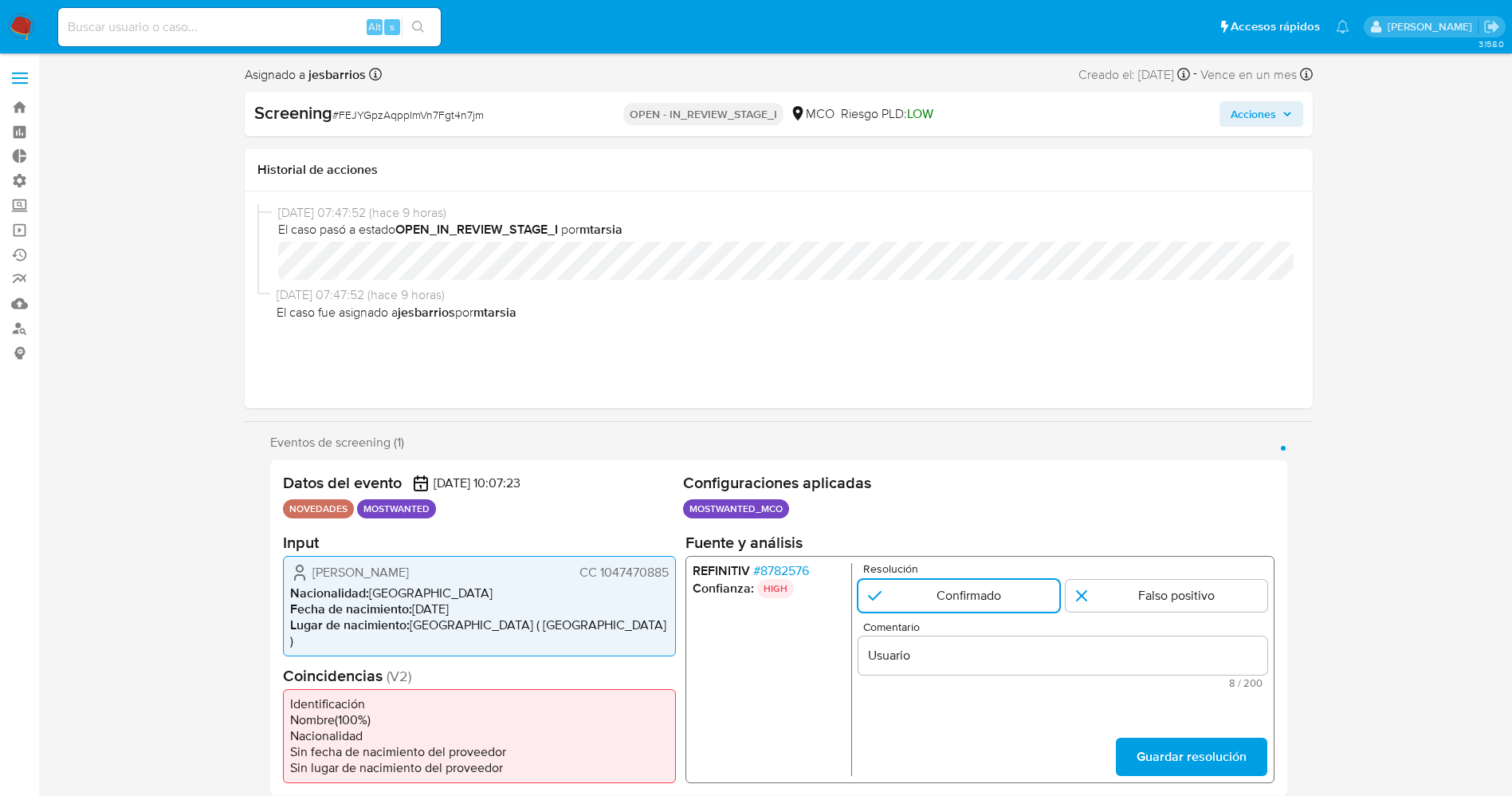
drag, startPoint x: 308, startPoint y: 564, endPoint x: 647, endPoint y: 564, distance: 339.0
click at [672, 573] on div "Aldair Ramos Alvarez CC 1047470885 Nacionalidad : Colombia Fecha de nacimiento …" at bounding box center [479, 605] width 393 height 101
click at [983, 663] on input "Usuario" at bounding box center [1062, 654] width 409 height 21
paste input "Aldair Ramos Alvarez CC 1047470885"
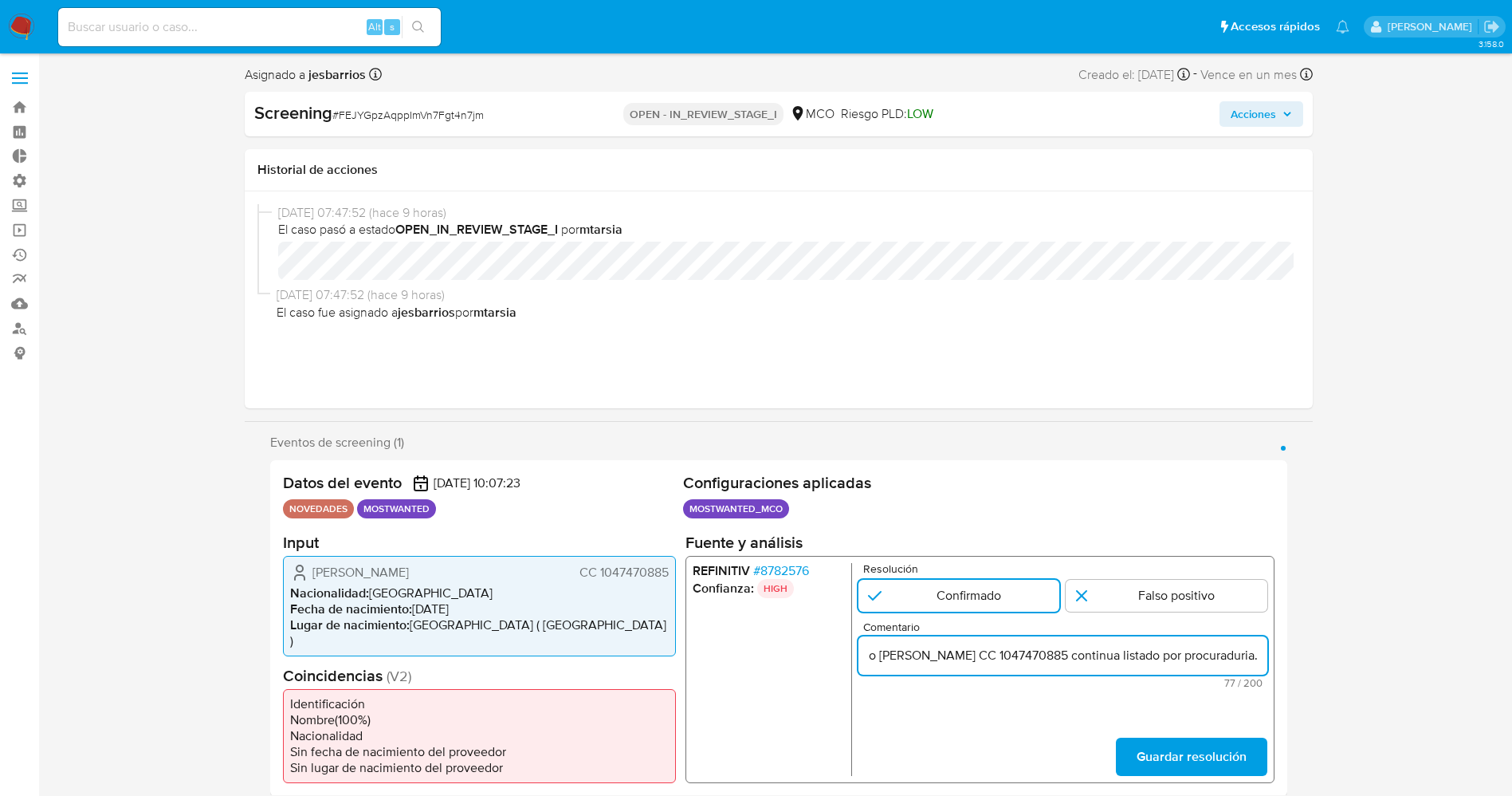
scroll to position [0, 59]
type input "Usuario Aldair Ramos Alvarez CC 1047470885 continua listado por procuraduria."
click at [1192, 714] on form "Resolución Confirmado Falso positivo Comentario Usuario Aldair Ramos Alvarez CC…" at bounding box center [1062, 669] width 409 height 213
click at [1199, 738] on span "Guardar resolución" at bounding box center [1191, 755] width 110 height 35
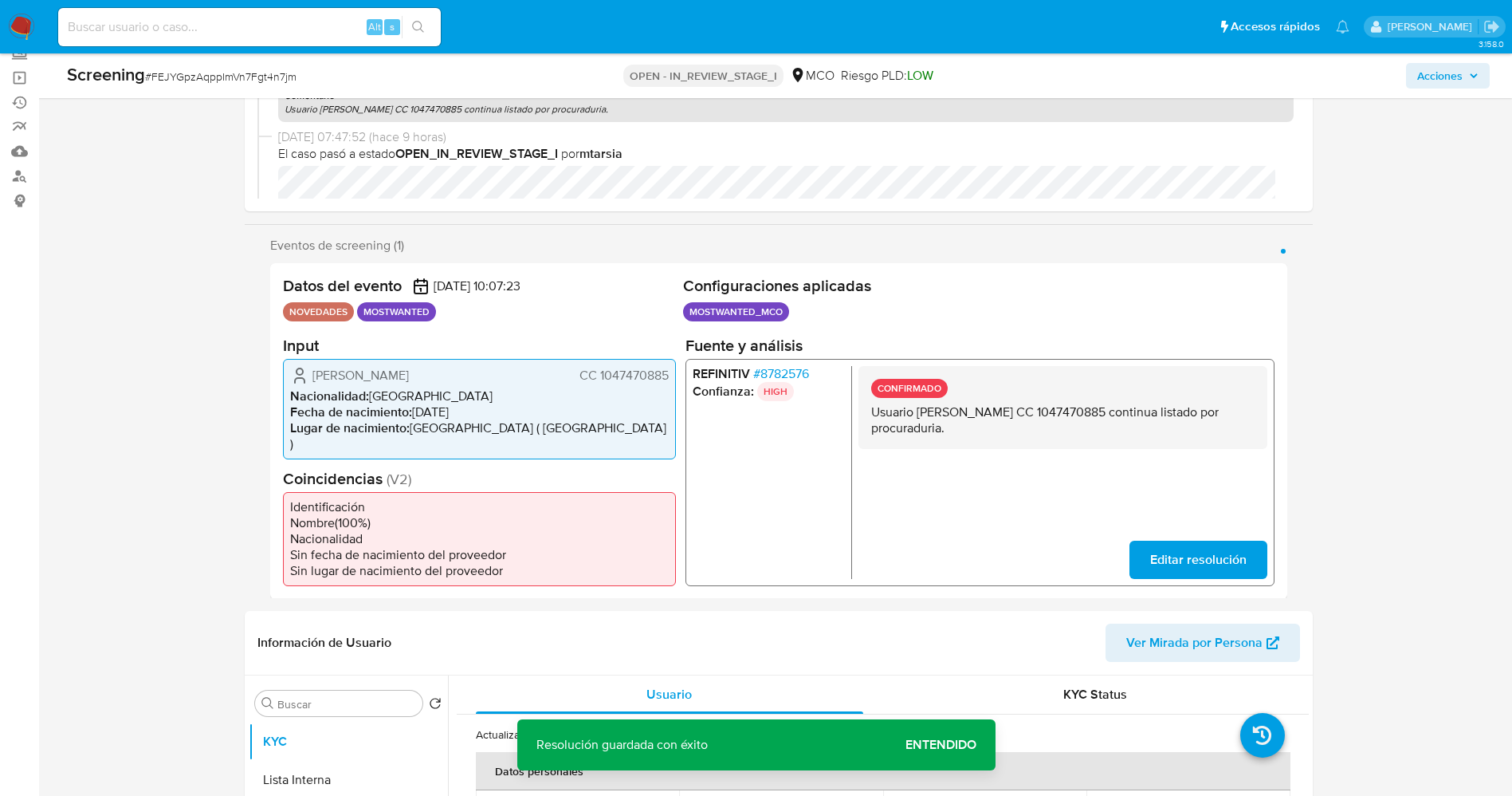
scroll to position [239, 0]
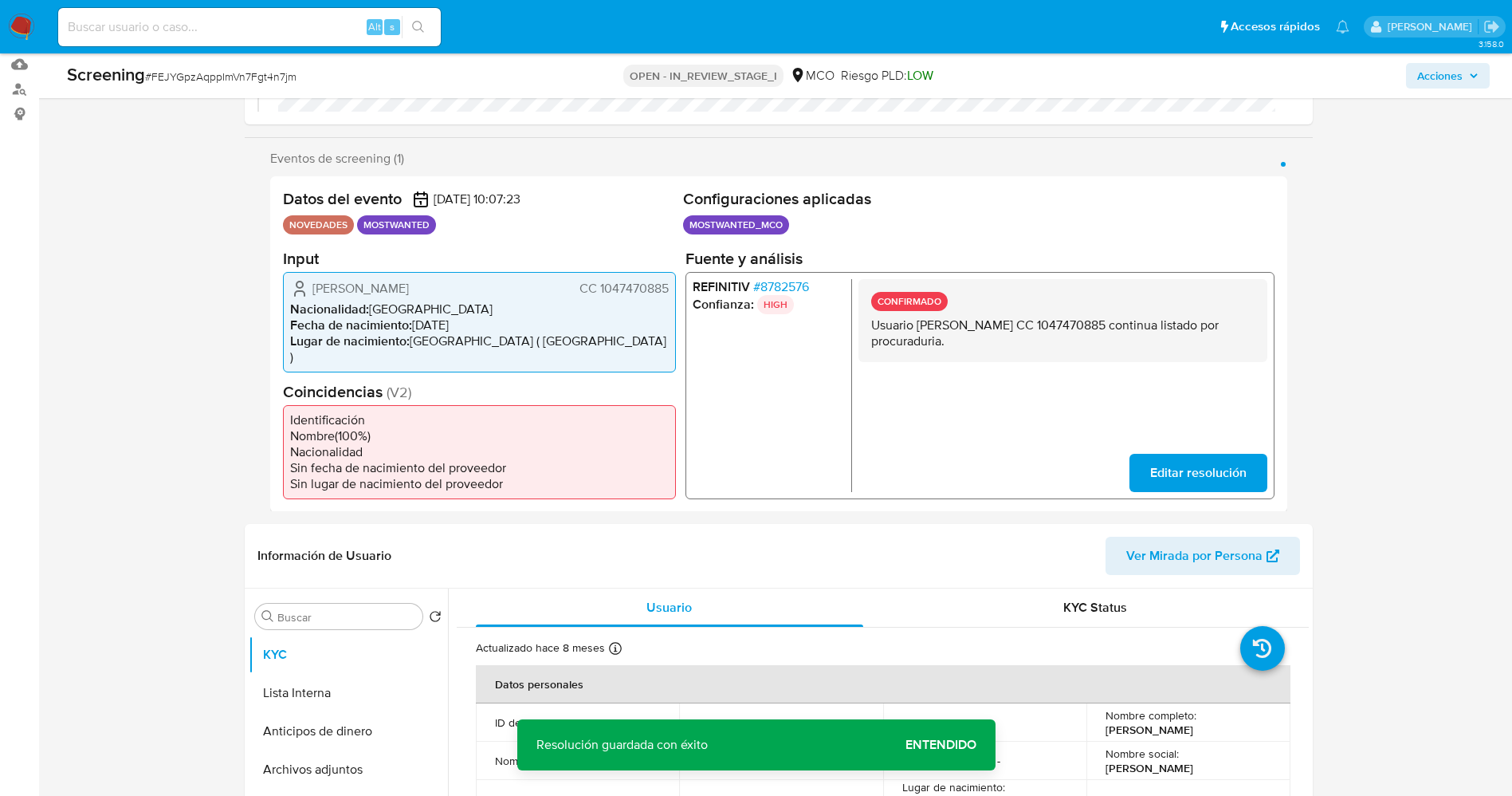
drag, startPoint x: 863, startPoint y: 317, endPoint x: 924, endPoint y: 339, distance: 64.8
click at [958, 339] on div "CONFIRMADO Usuario Aldair Ramos Alvarez CC 1047470885 continua listado por proc…" at bounding box center [1062, 320] width 409 height 83
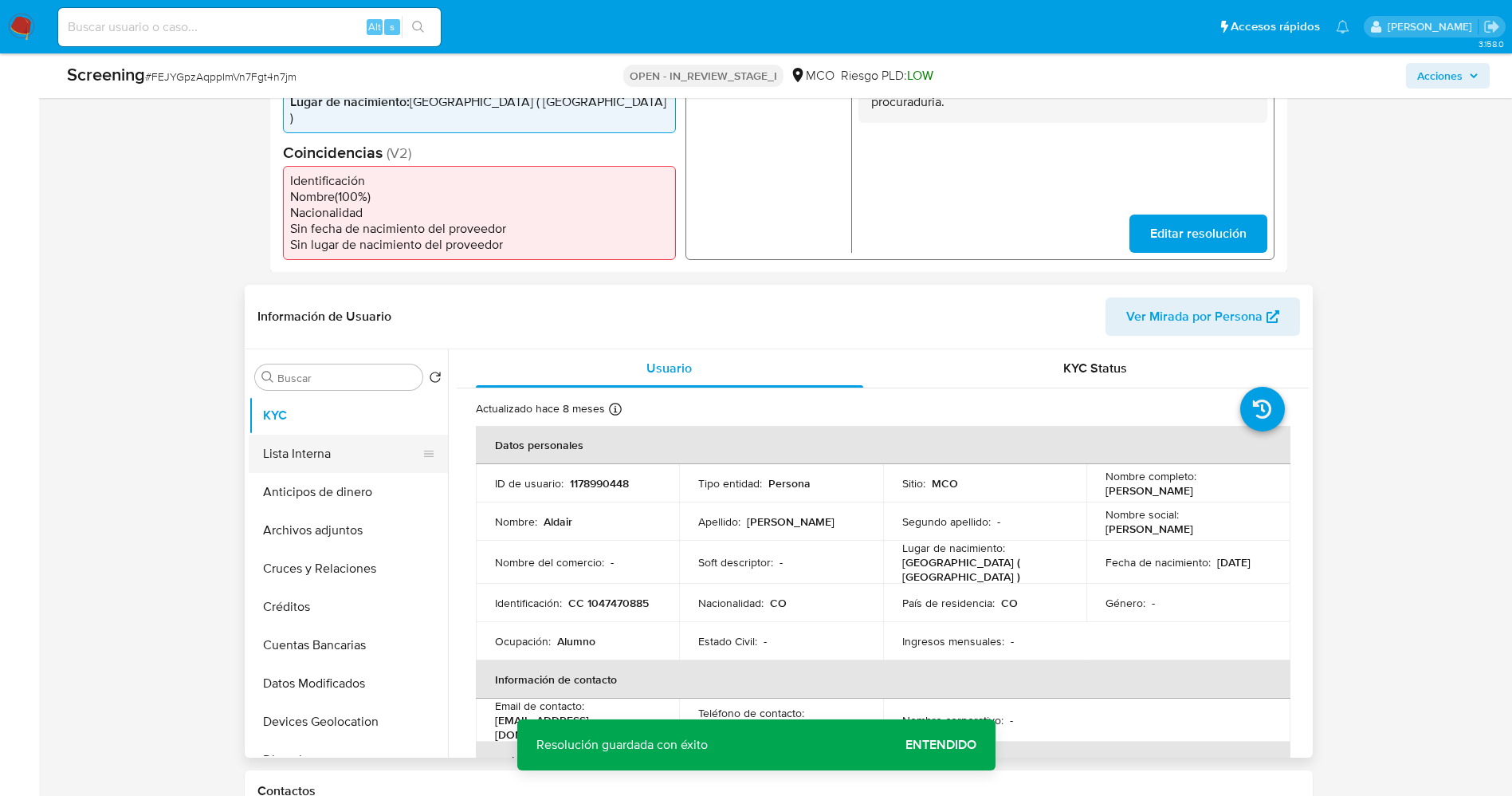
click at [318, 435] on button "Lista Interna" at bounding box center [342, 454] width 186 height 38
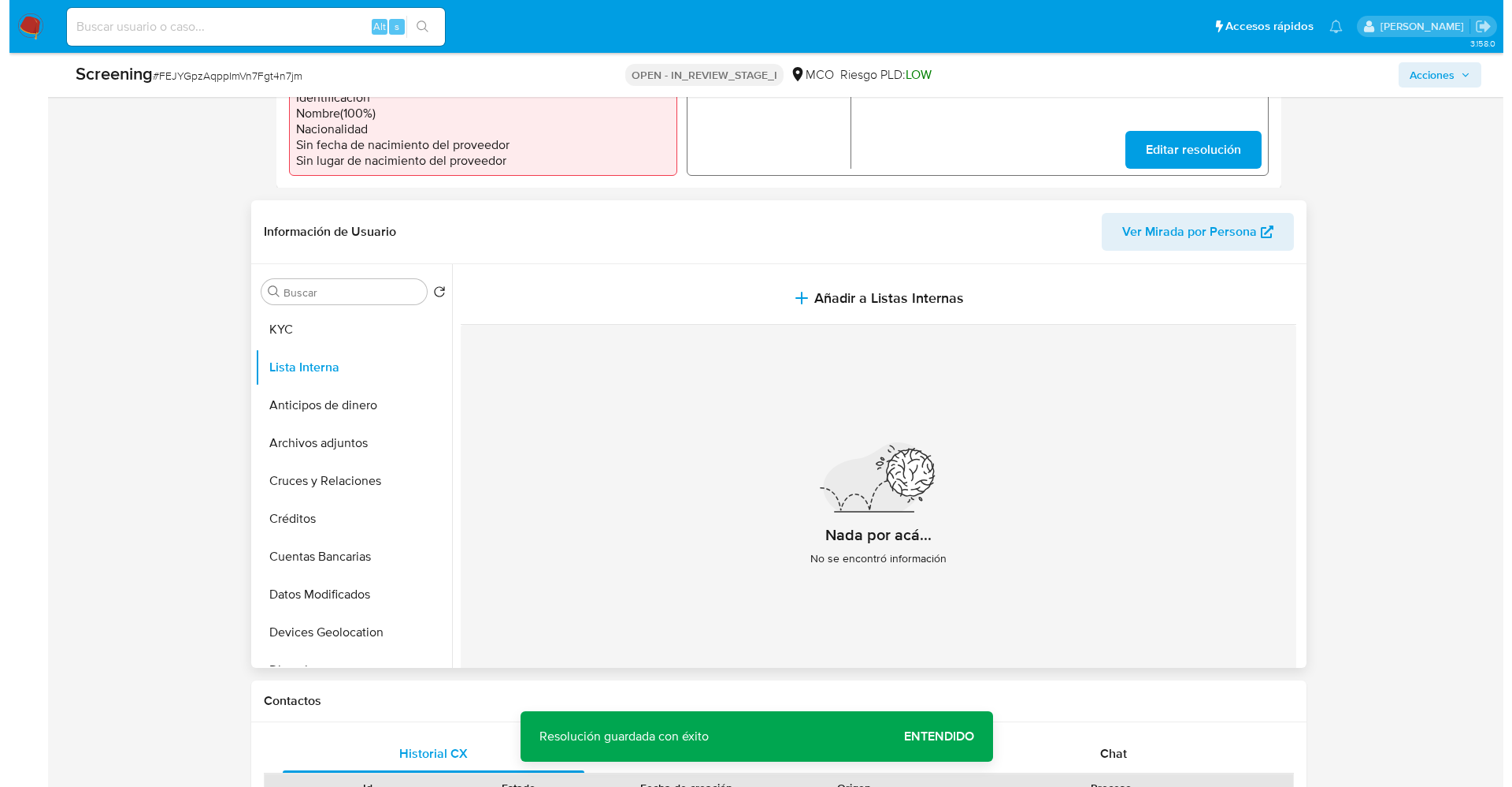
scroll to position [591, 0]
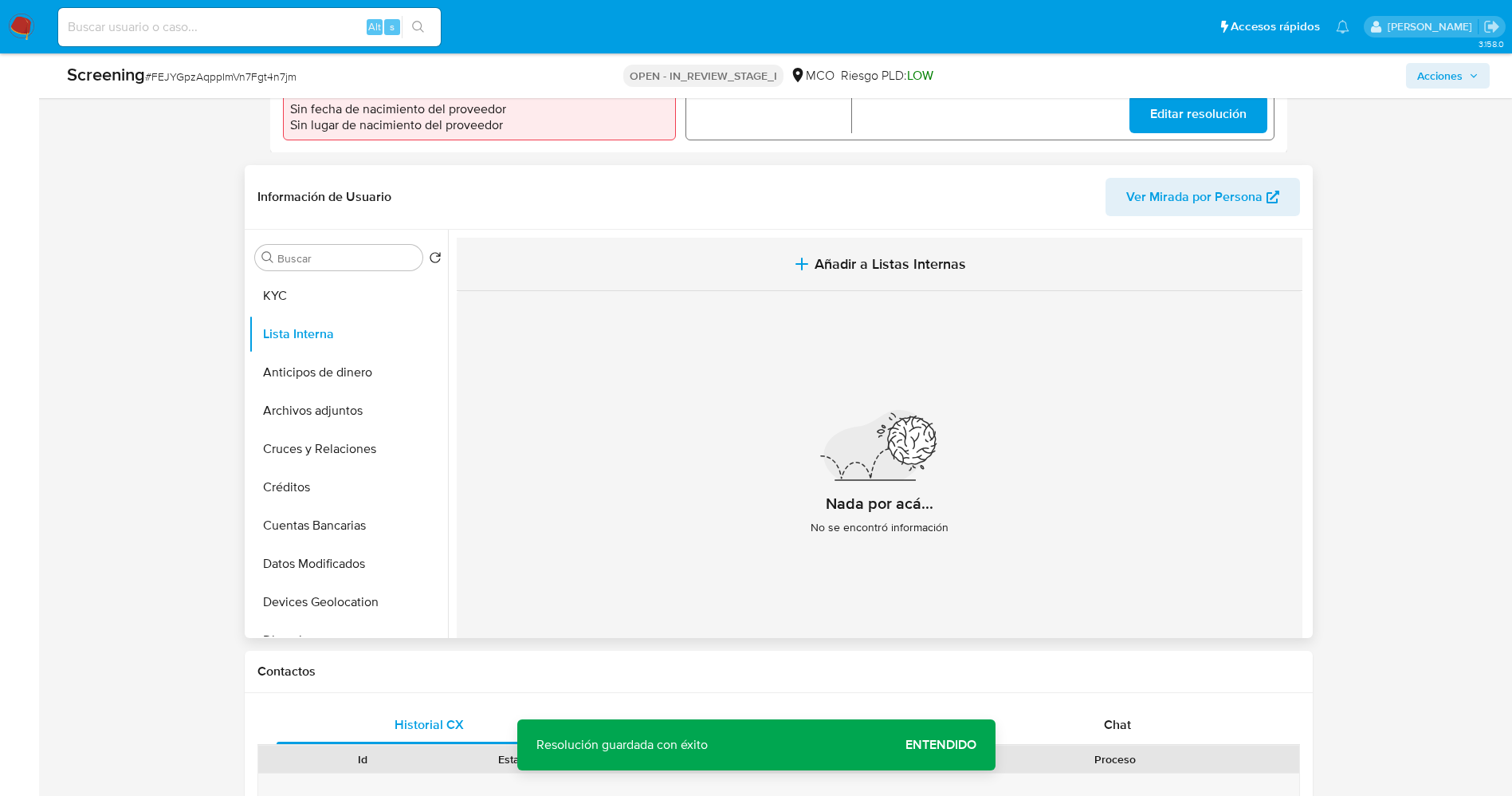
click at [939, 238] on button "Añadir a Listas Internas" at bounding box center [879, 264] width 845 height 53
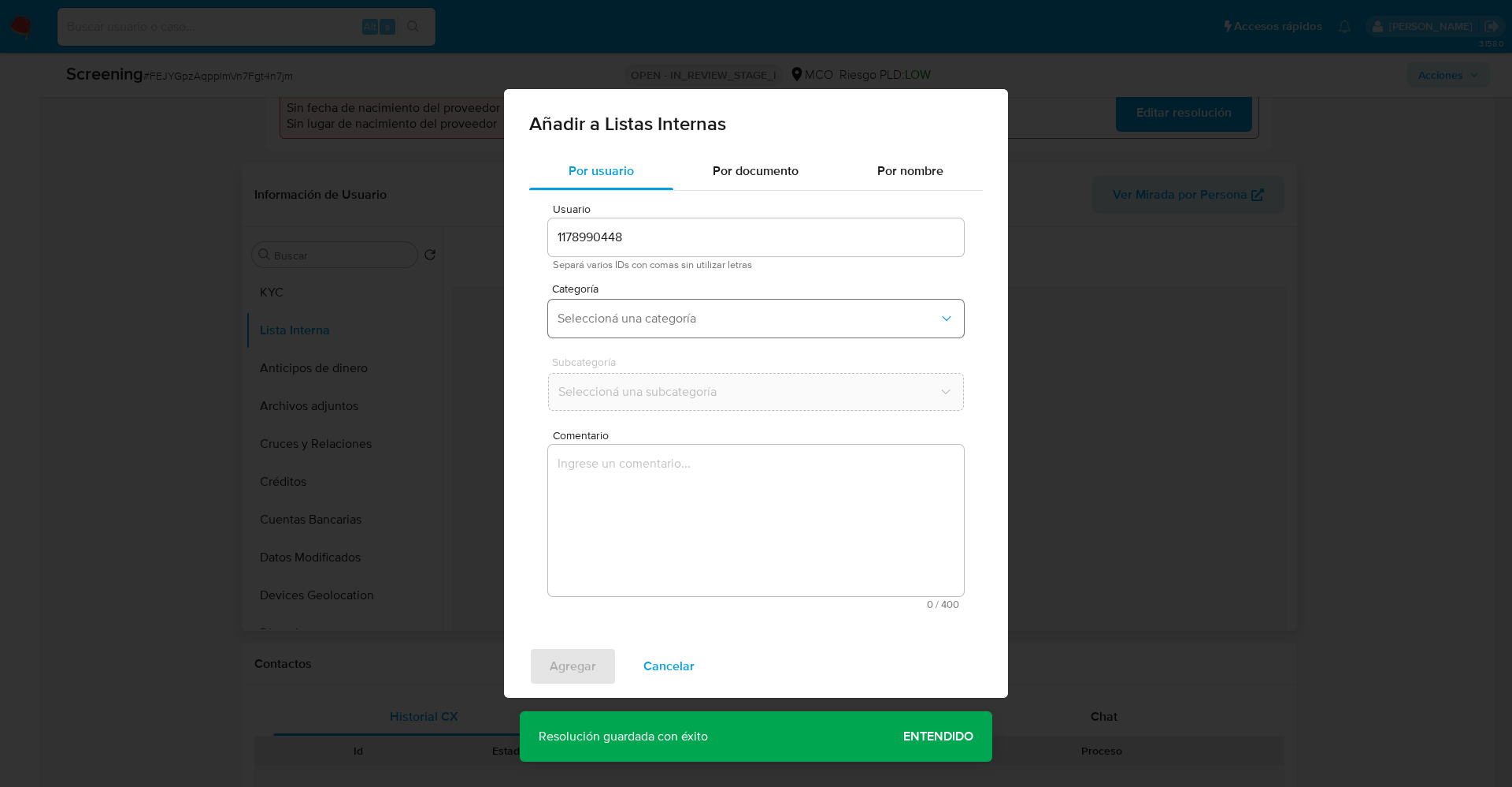
click at [728, 309] on button "Seleccioná una categoría" at bounding box center [756, 319] width 416 height 38
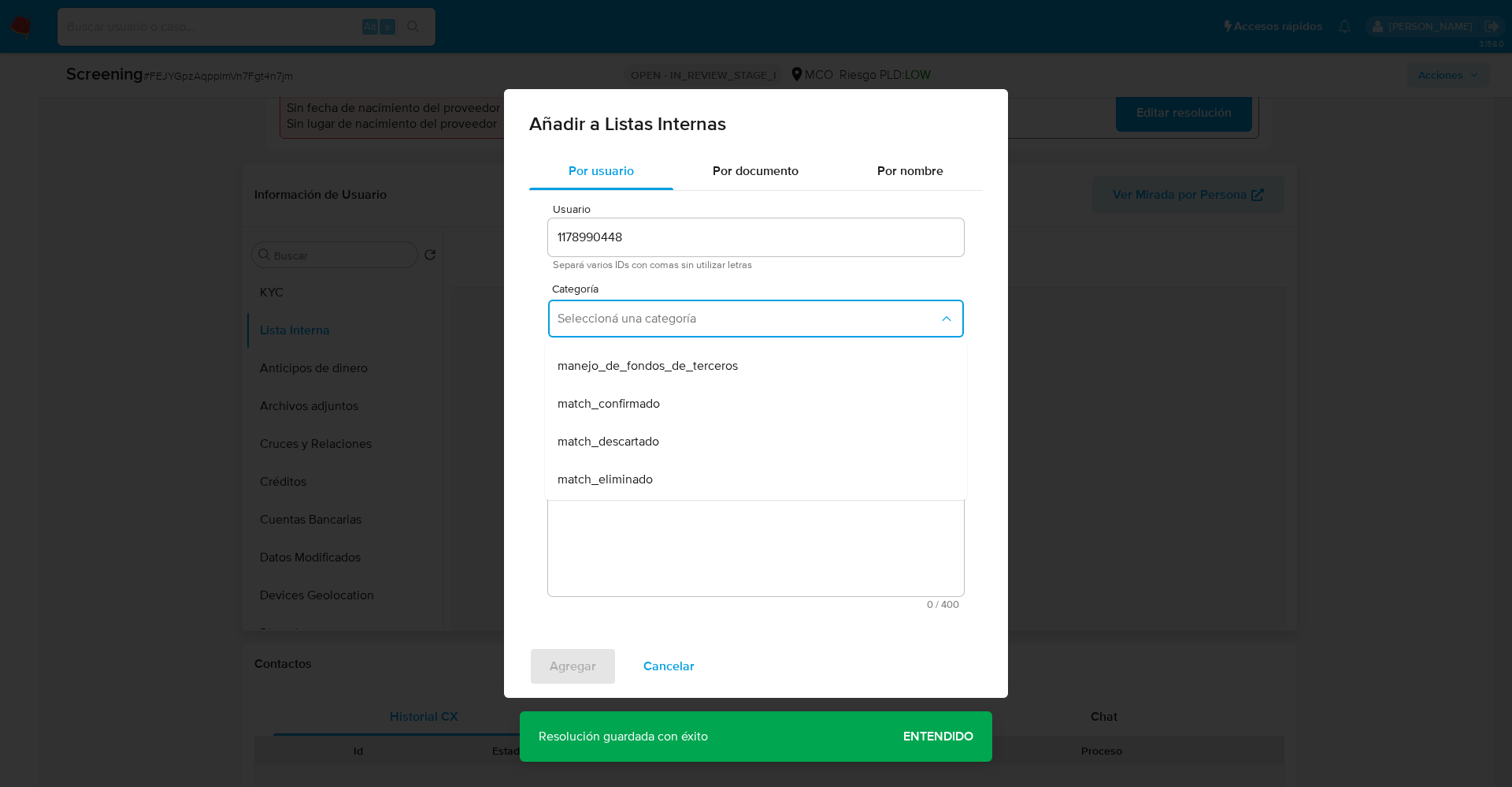
scroll to position [118, 0]
click at [697, 369] on div "match_confirmado" at bounding box center [751, 356] width 387 height 38
click at [696, 400] on button "Seleccioná una subcategoría" at bounding box center [756, 391] width 416 height 38
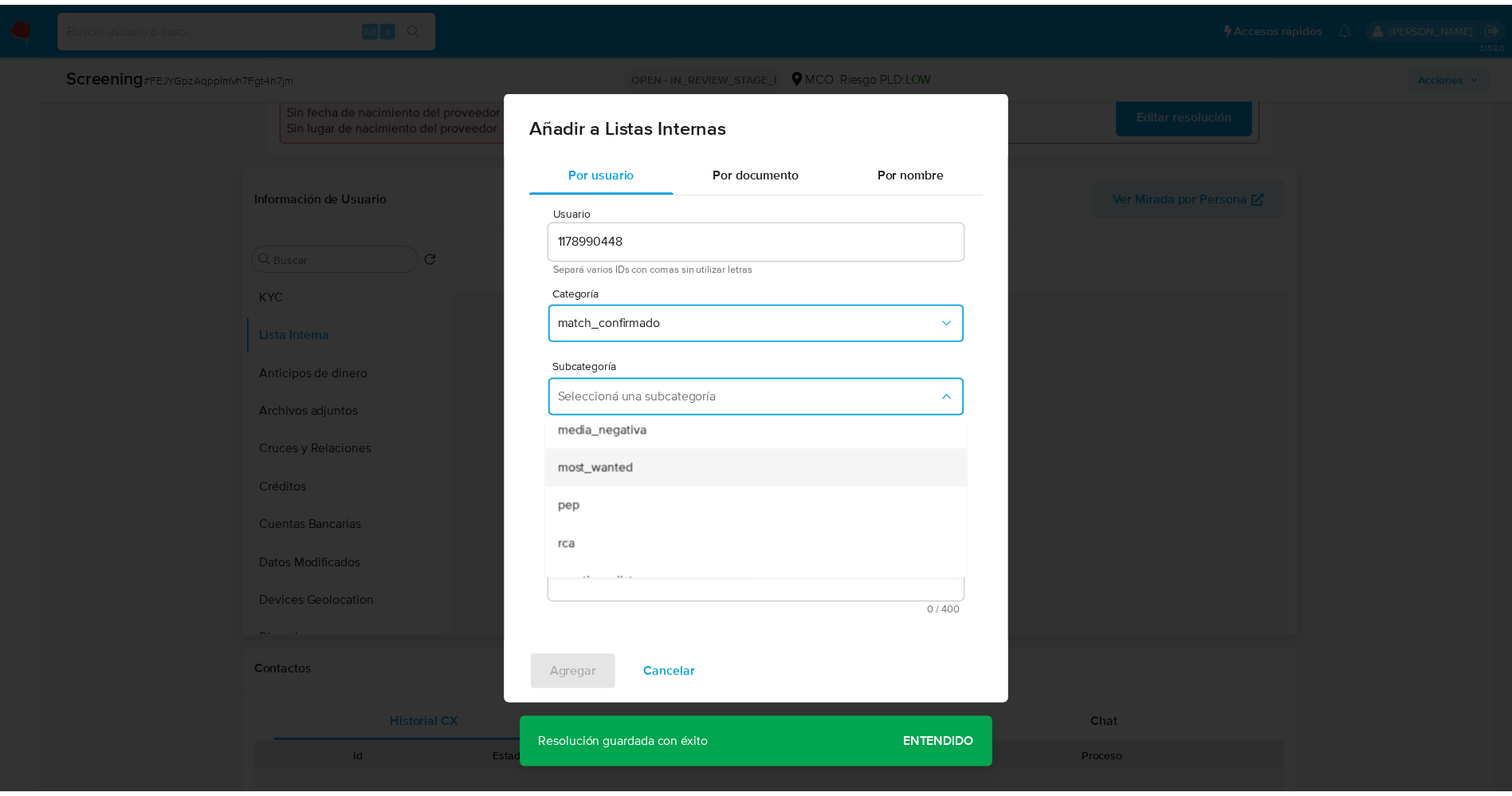
scroll to position [108, 0]
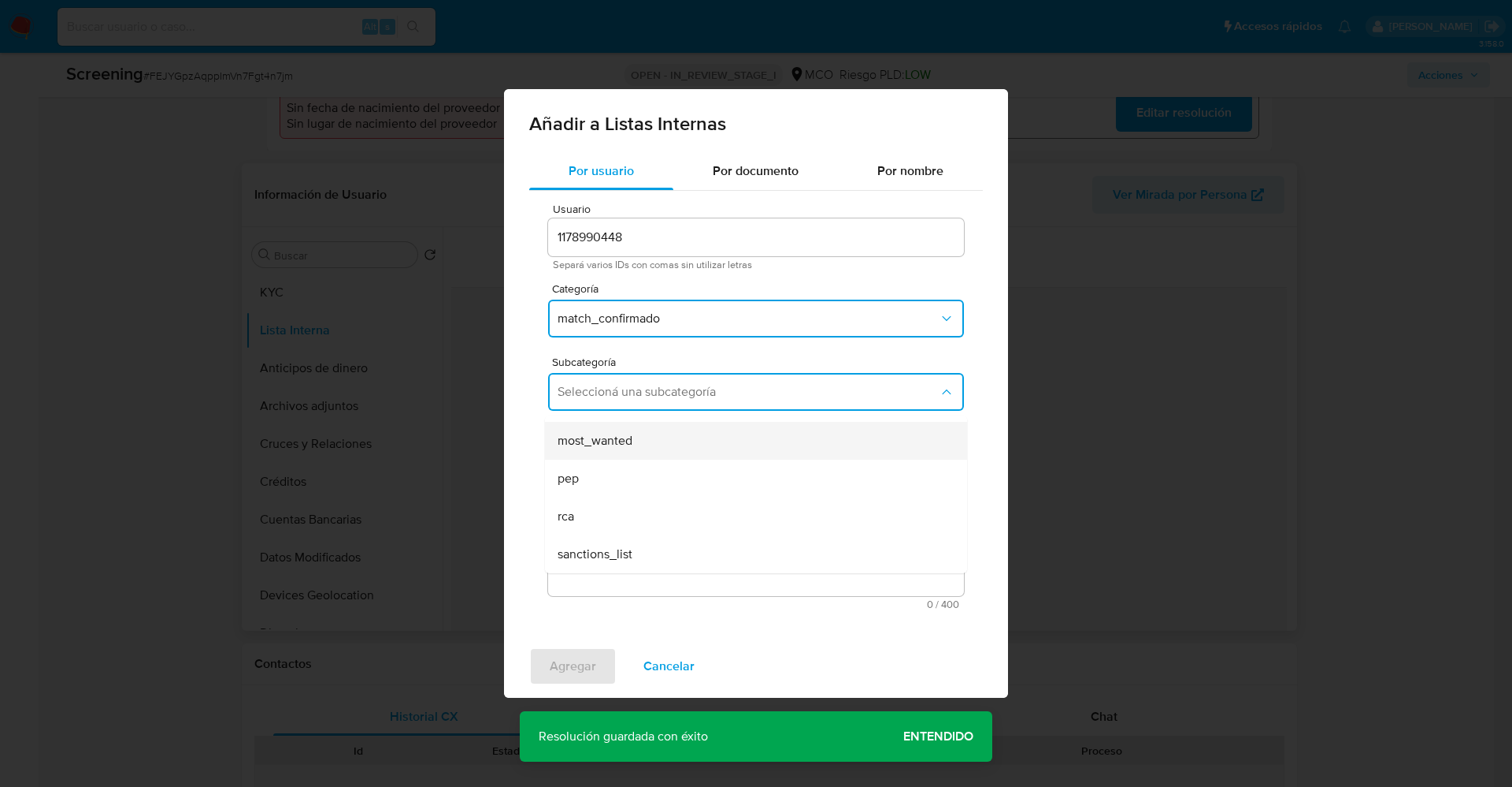
click at [676, 452] on div "most_wanted" at bounding box center [751, 440] width 387 height 38
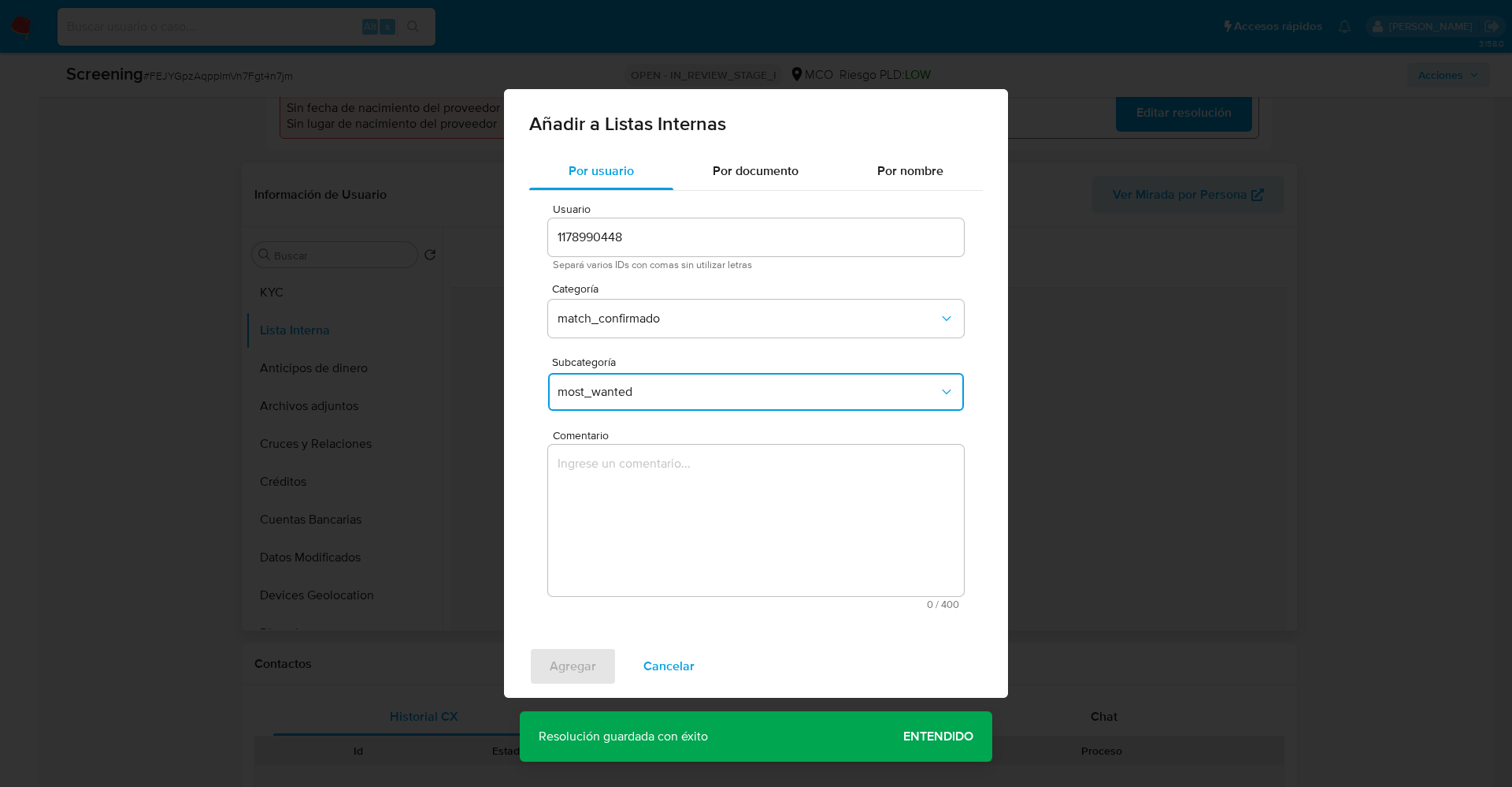
click at [683, 486] on textarea "Comentario" at bounding box center [756, 520] width 416 height 151
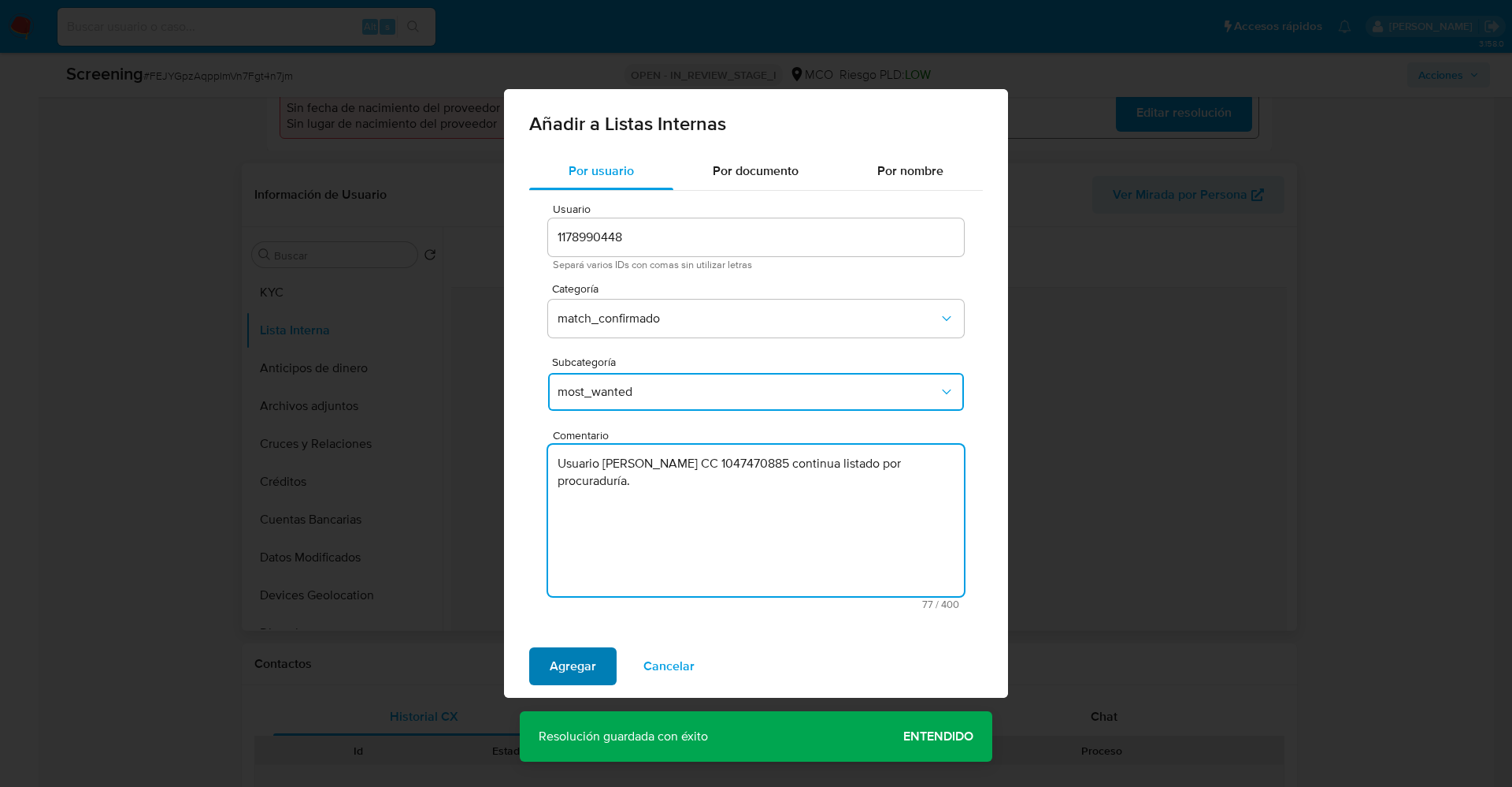
type textarea "Usuario Aldair Ramos Alvarez CC 1047470885 continua listado por procuraduría."
click at [590, 658] on span "Agregar" at bounding box center [572, 666] width 46 height 35
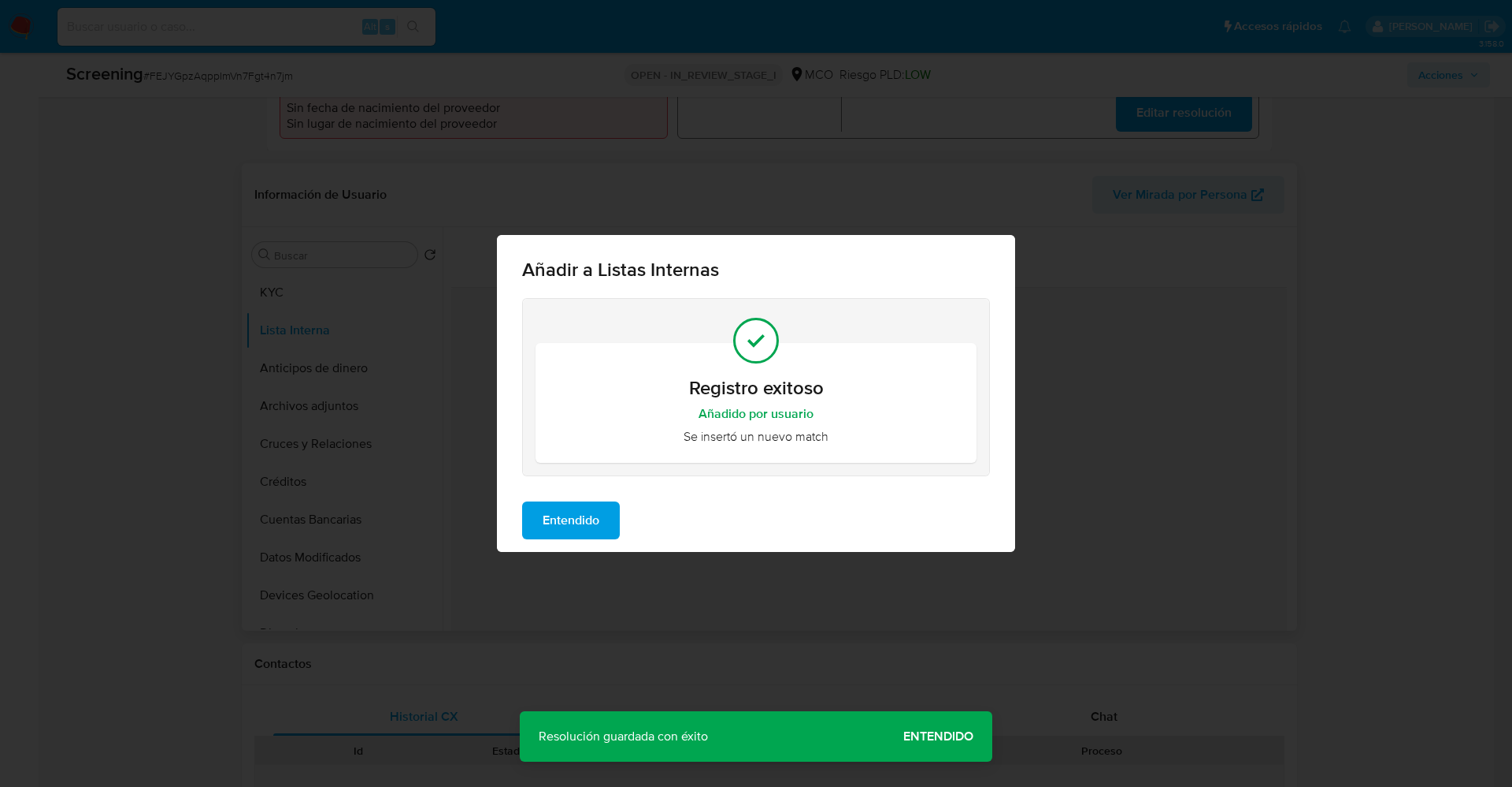
drag, startPoint x: 593, startPoint y: 523, endPoint x: 297, endPoint y: 420, distance: 313.4
click at [572, 522] on span "Entendido" at bounding box center [571, 520] width 56 height 35
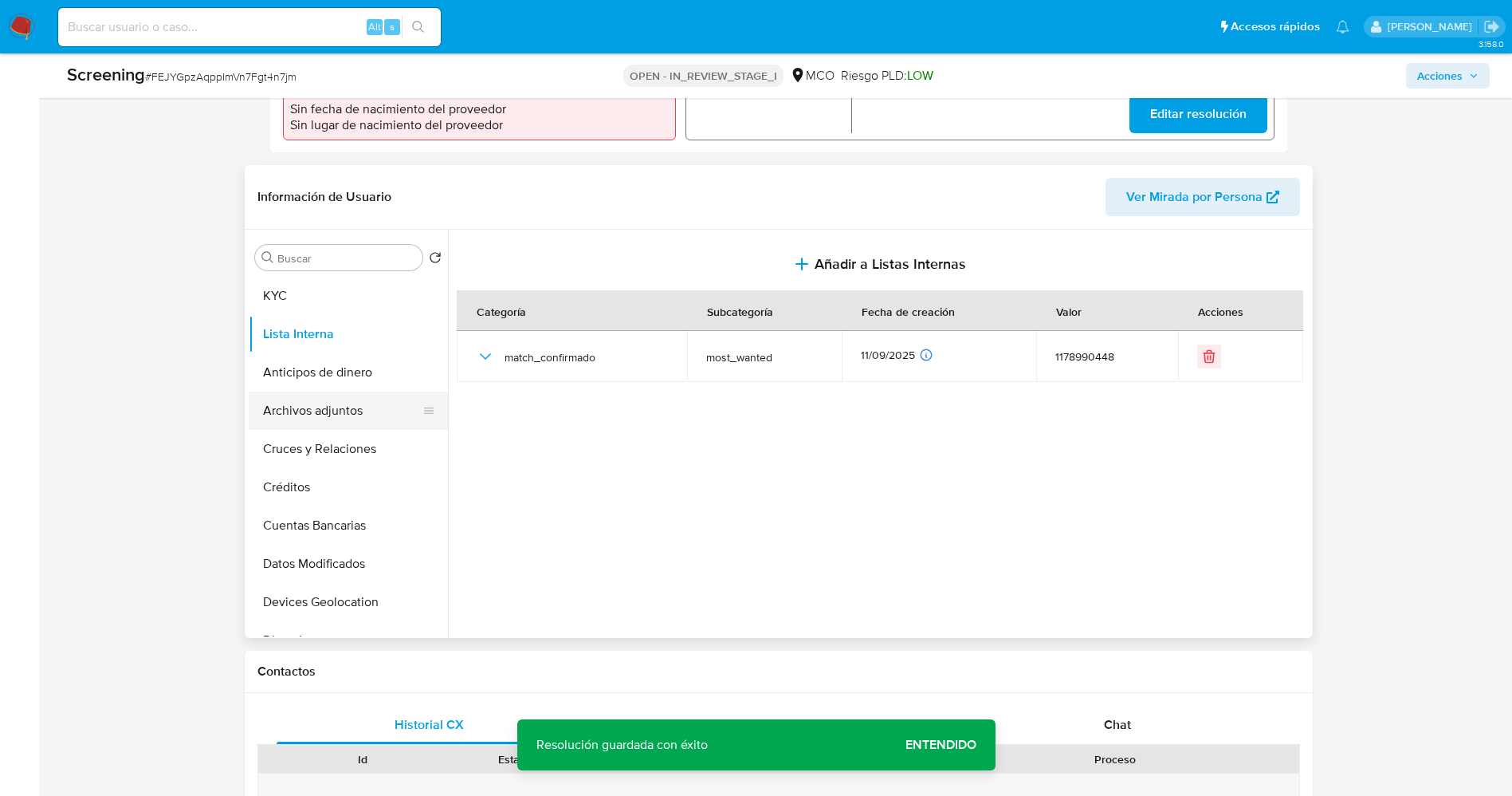
click at [283, 405] on button "Archivos adjuntos" at bounding box center [342, 411] width 186 height 38
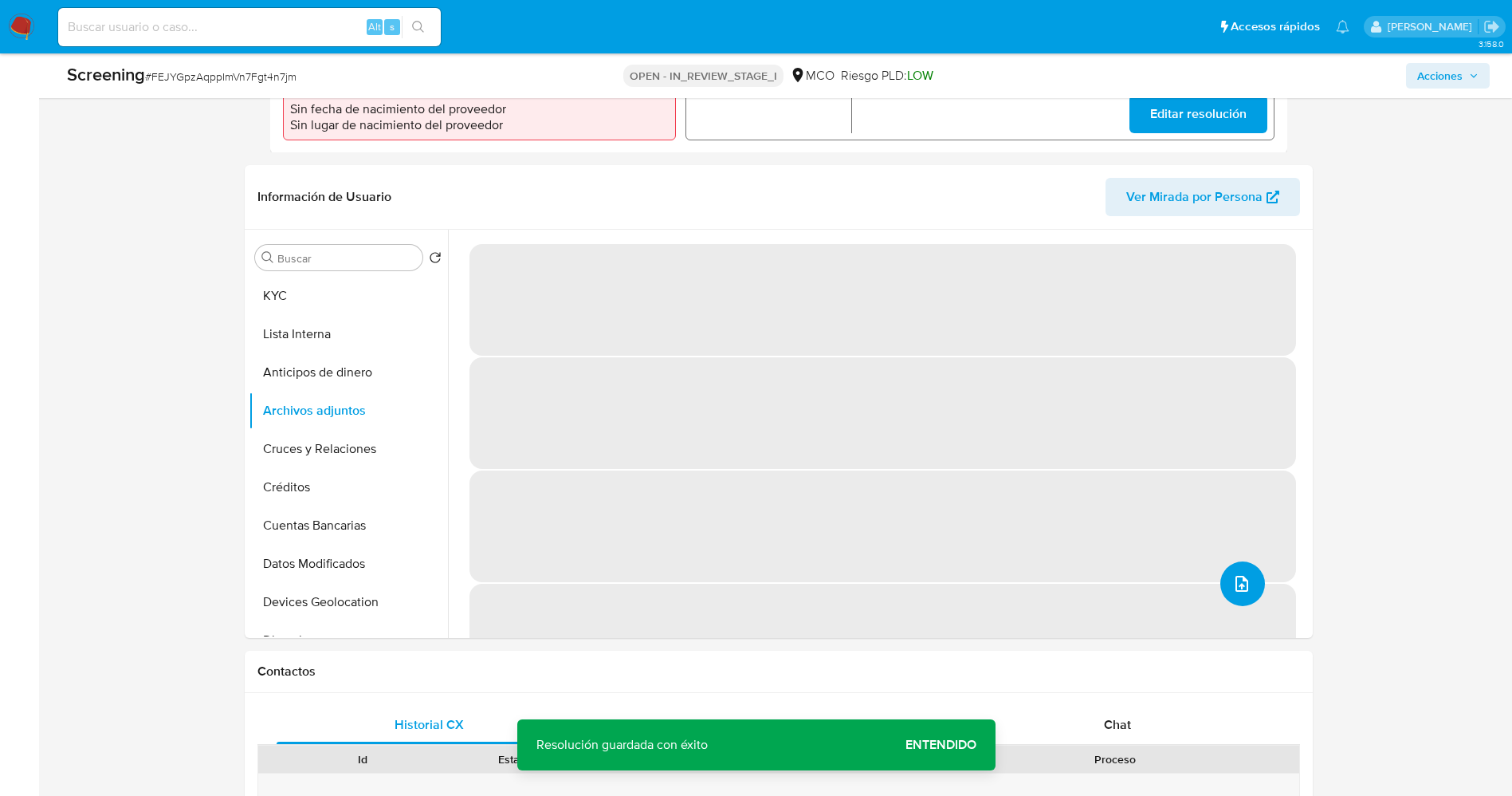
click at [1232, 574] on icon "upload-file" at bounding box center [1242, 584] width 19 height 19
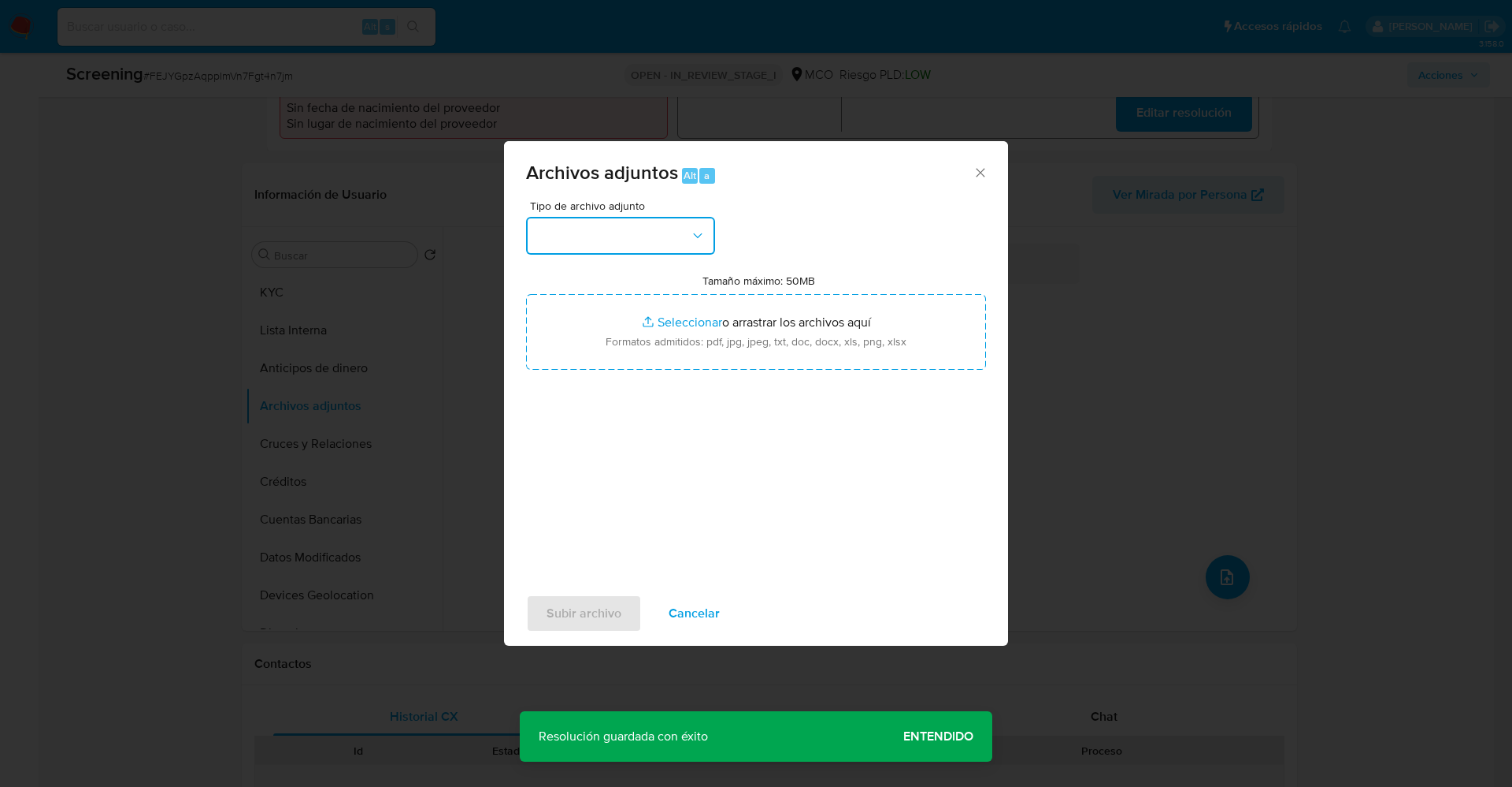
click at [678, 233] on button "button" at bounding box center [620, 236] width 189 height 38
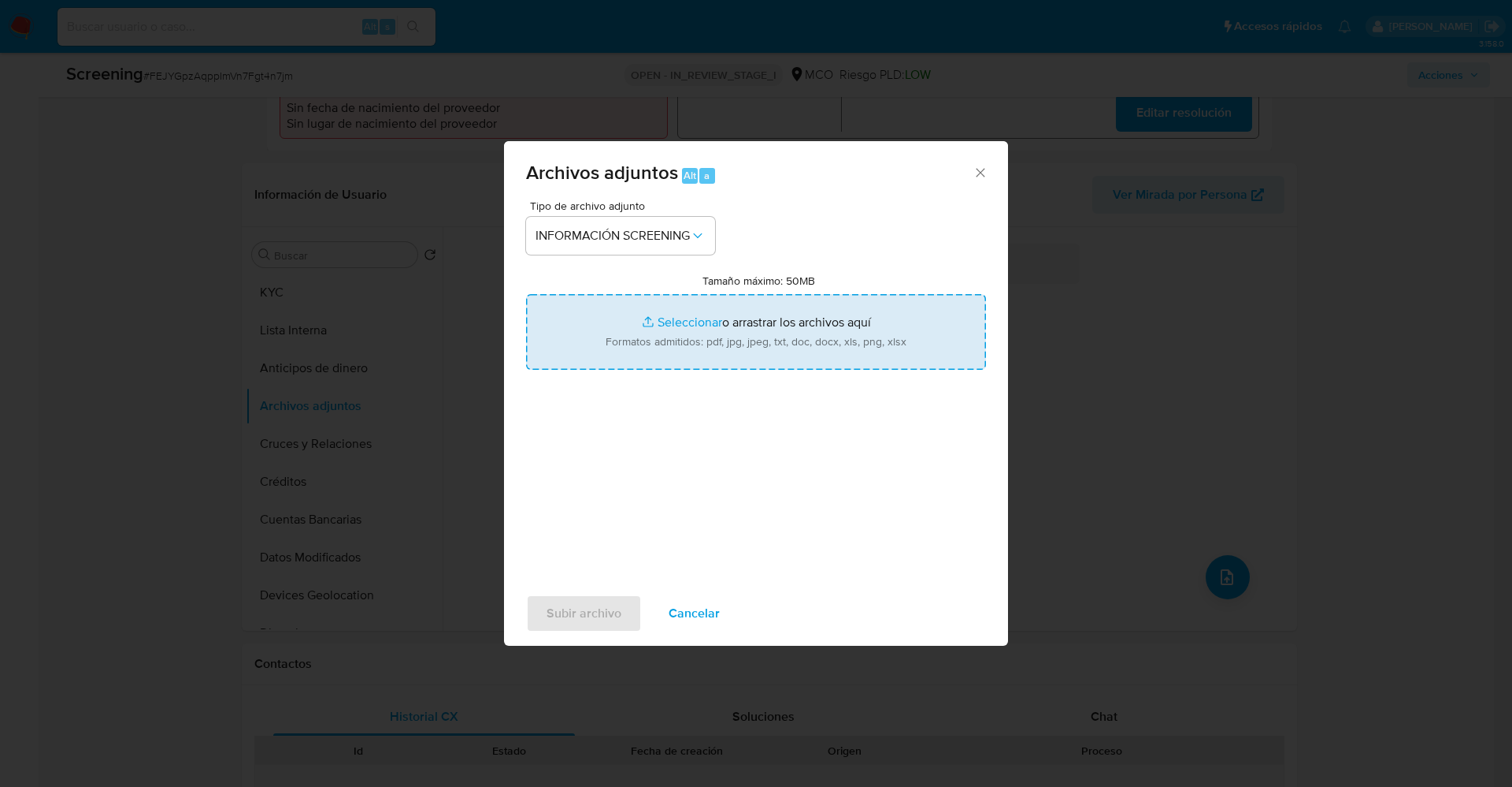
type input "C:\fakepath\Consulta de Antecedentes.pdf"
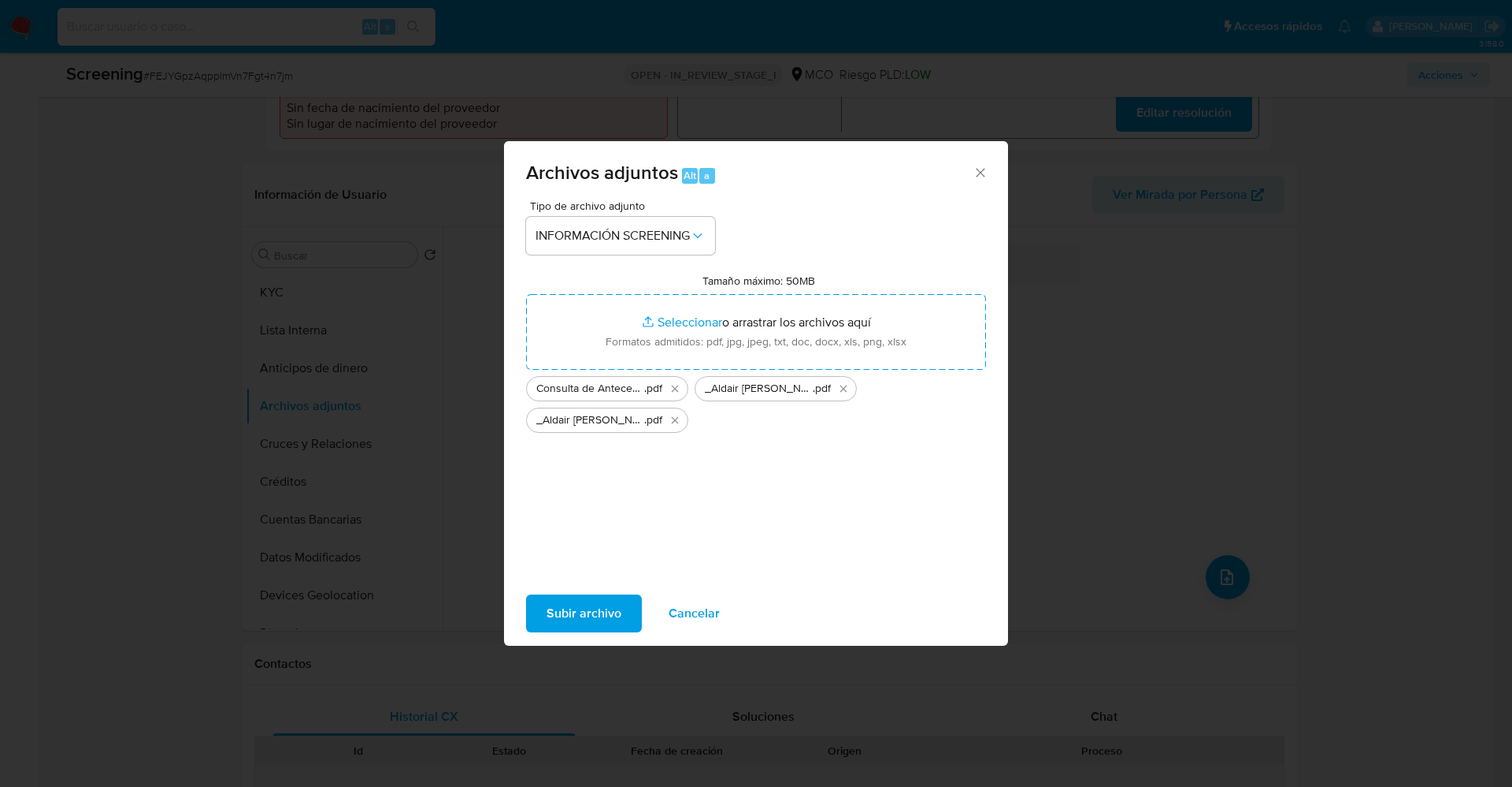
click at [565, 629] on span "Subir archivo" at bounding box center [585, 613] width 75 height 35
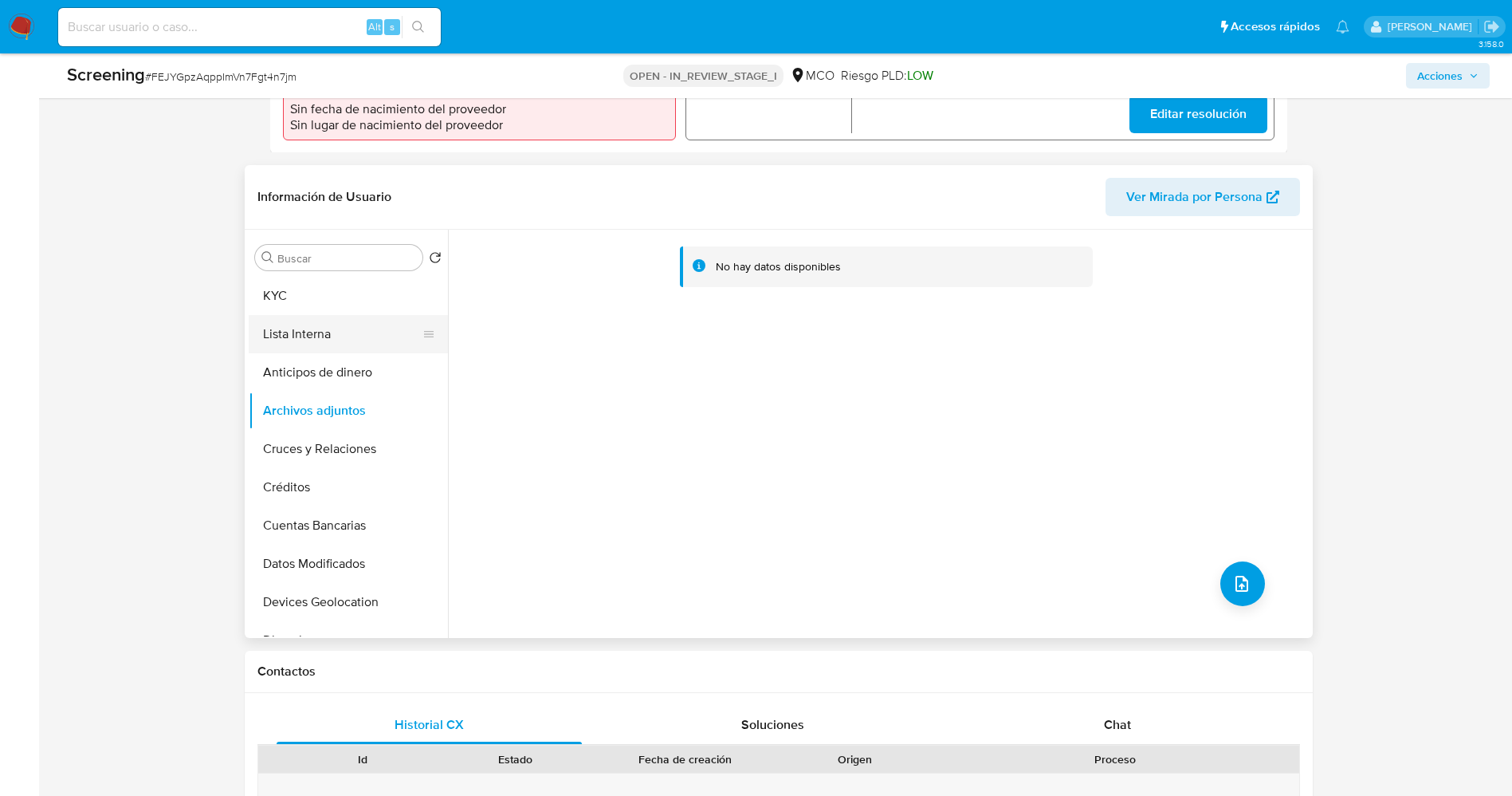
click at [298, 315] on button "Lista Interna" at bounding box center [342, 334] width 186 height 38
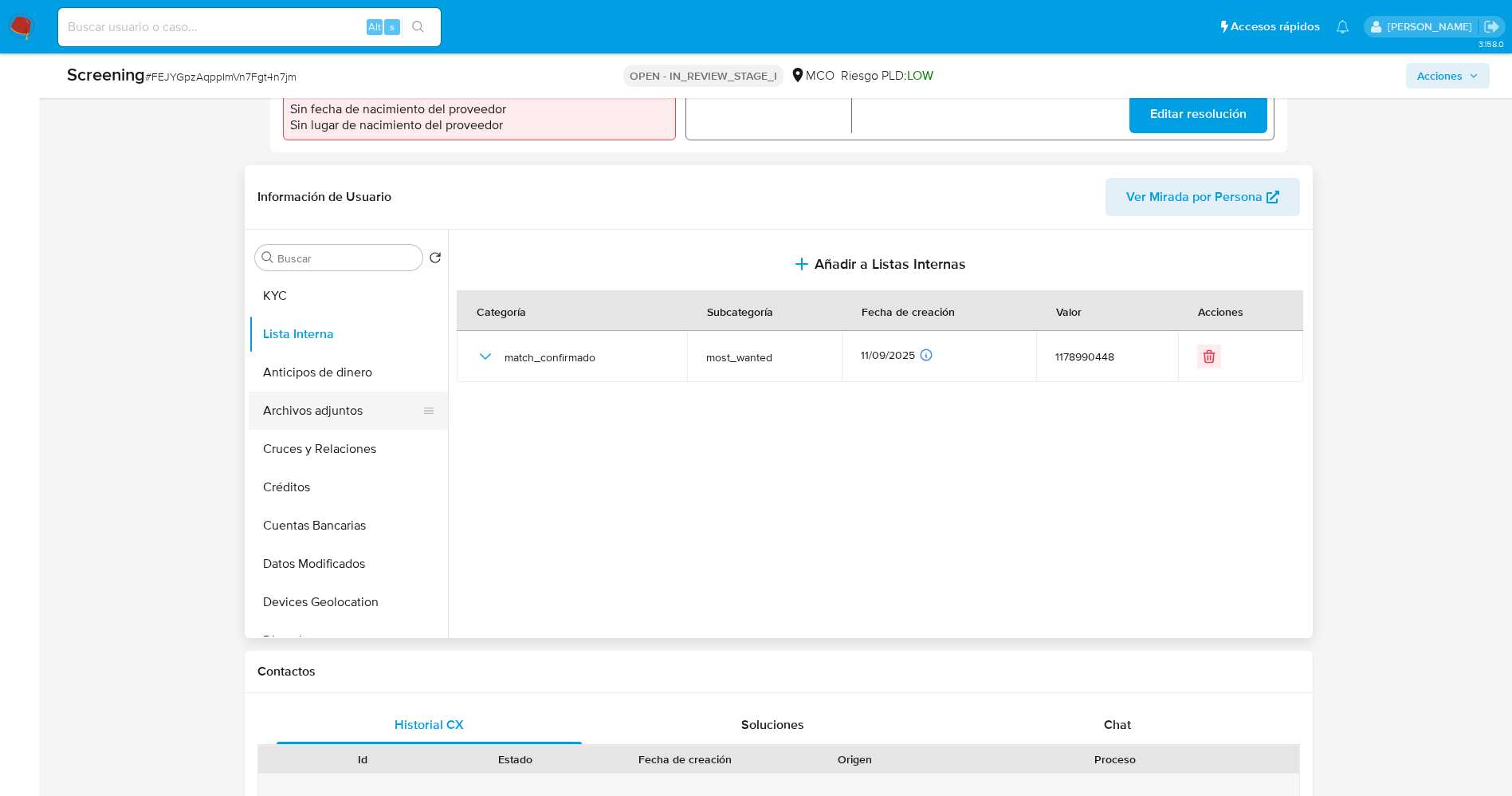
click at [311, 402] on button "Archivos adjuntos" at bounding box center [342, 411] width 186 height 38
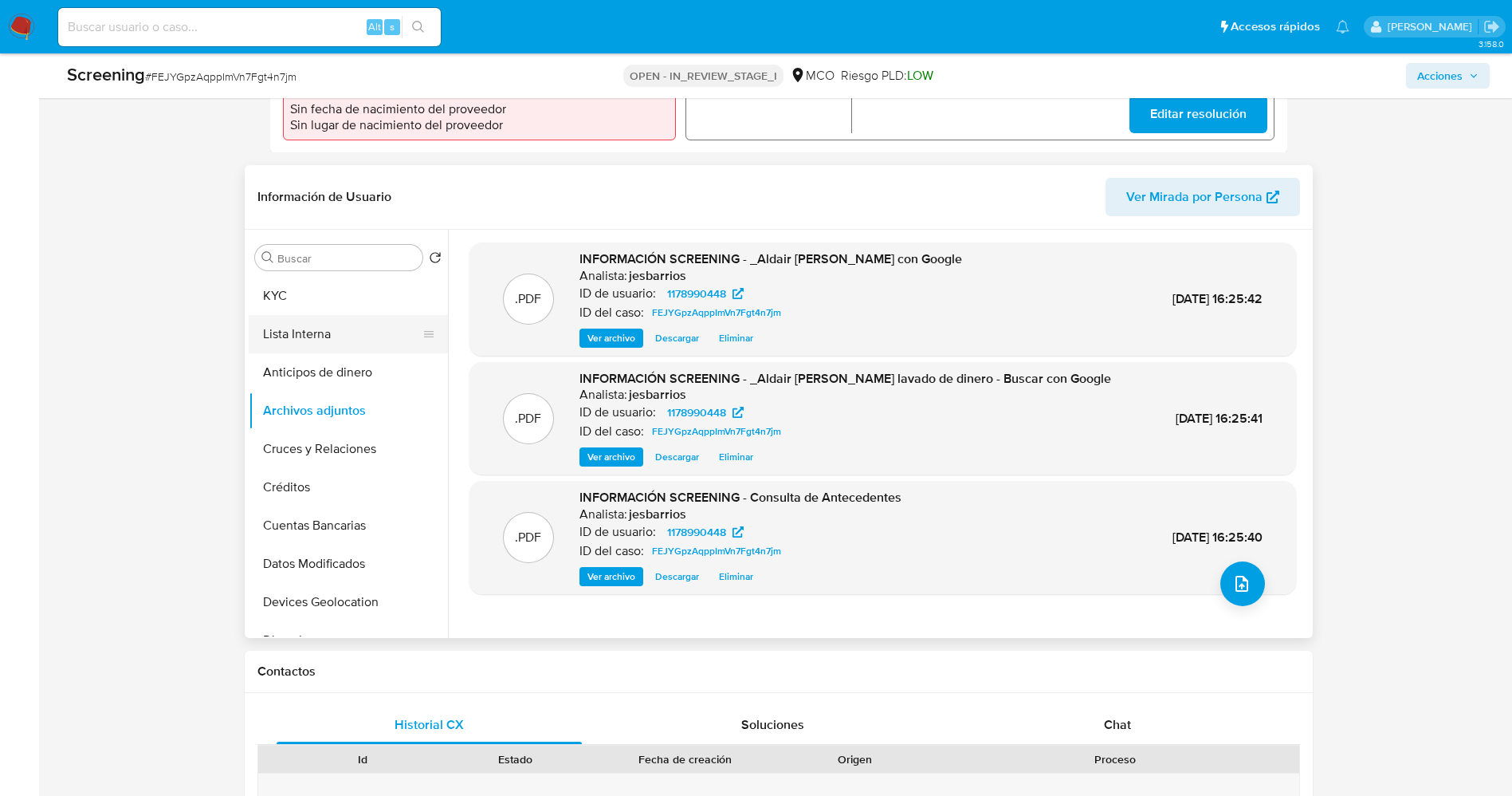
click at [314, 317] on button "Lista Interna" at bounding box center [342, 334] width 186 height 38
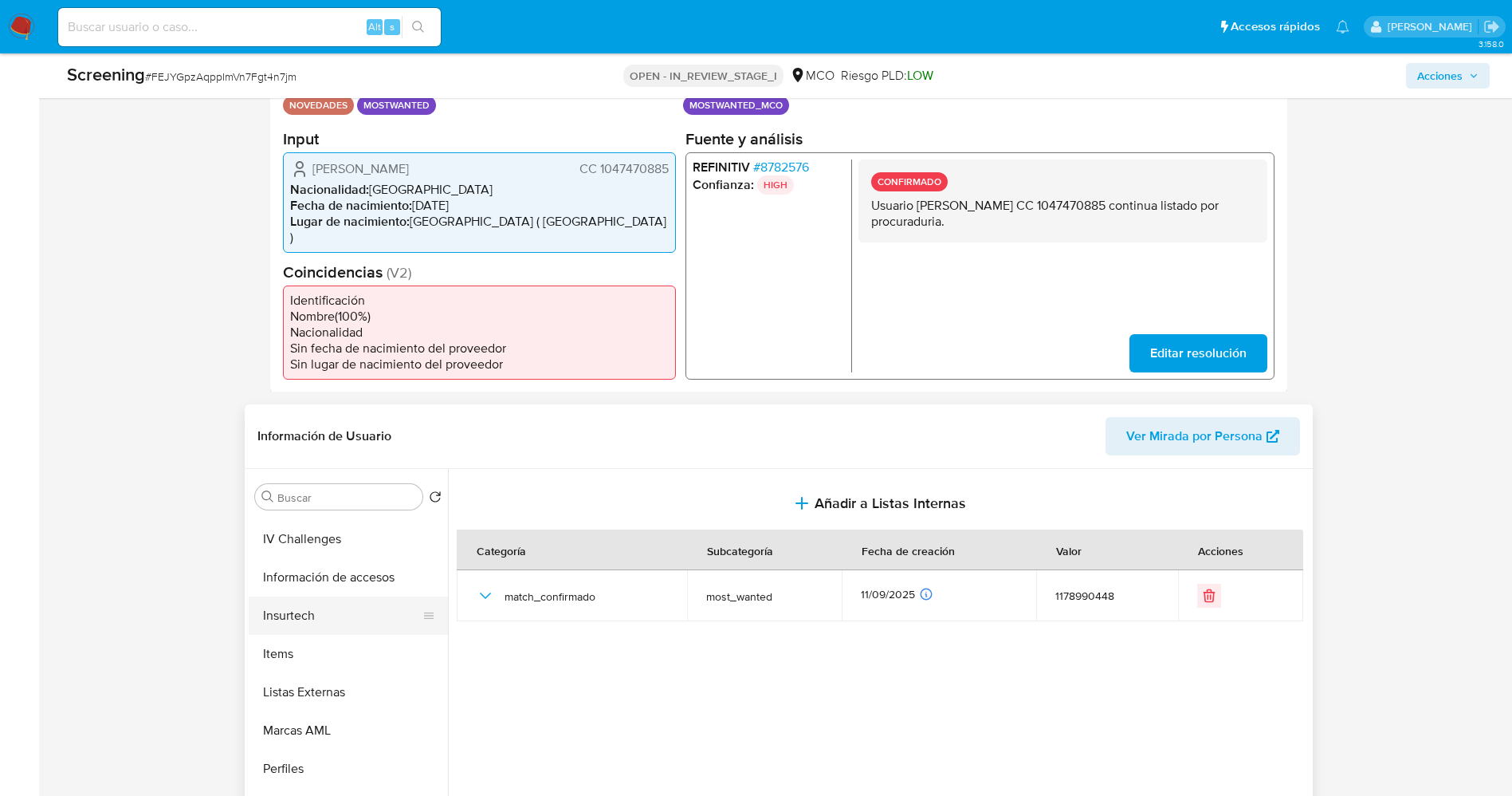
scroll to position [673, 0]
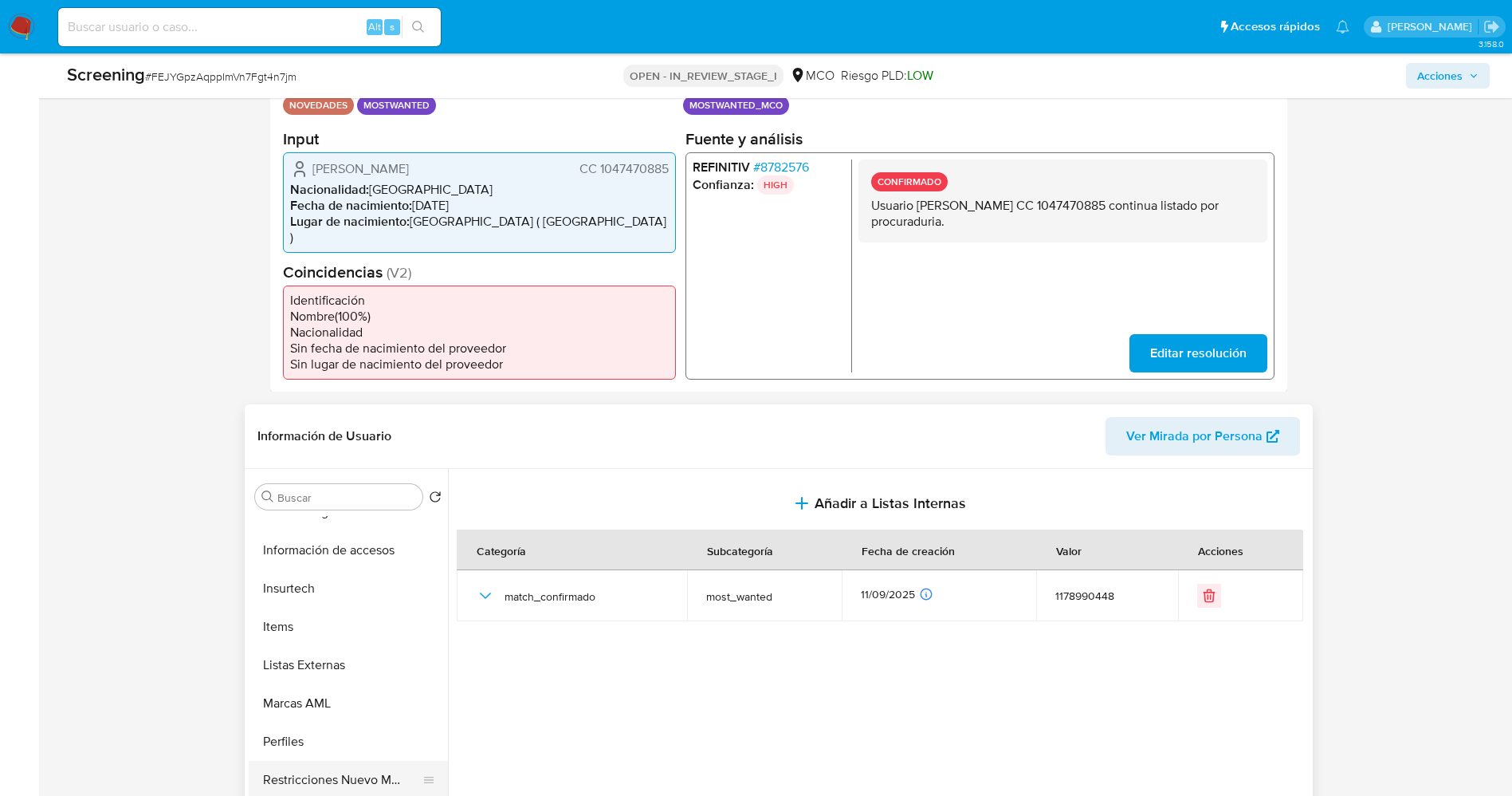
click at [331, 764] on button "Restricciones Nuevo Mundo" at bounding box center [342, 780] width 186 height 38
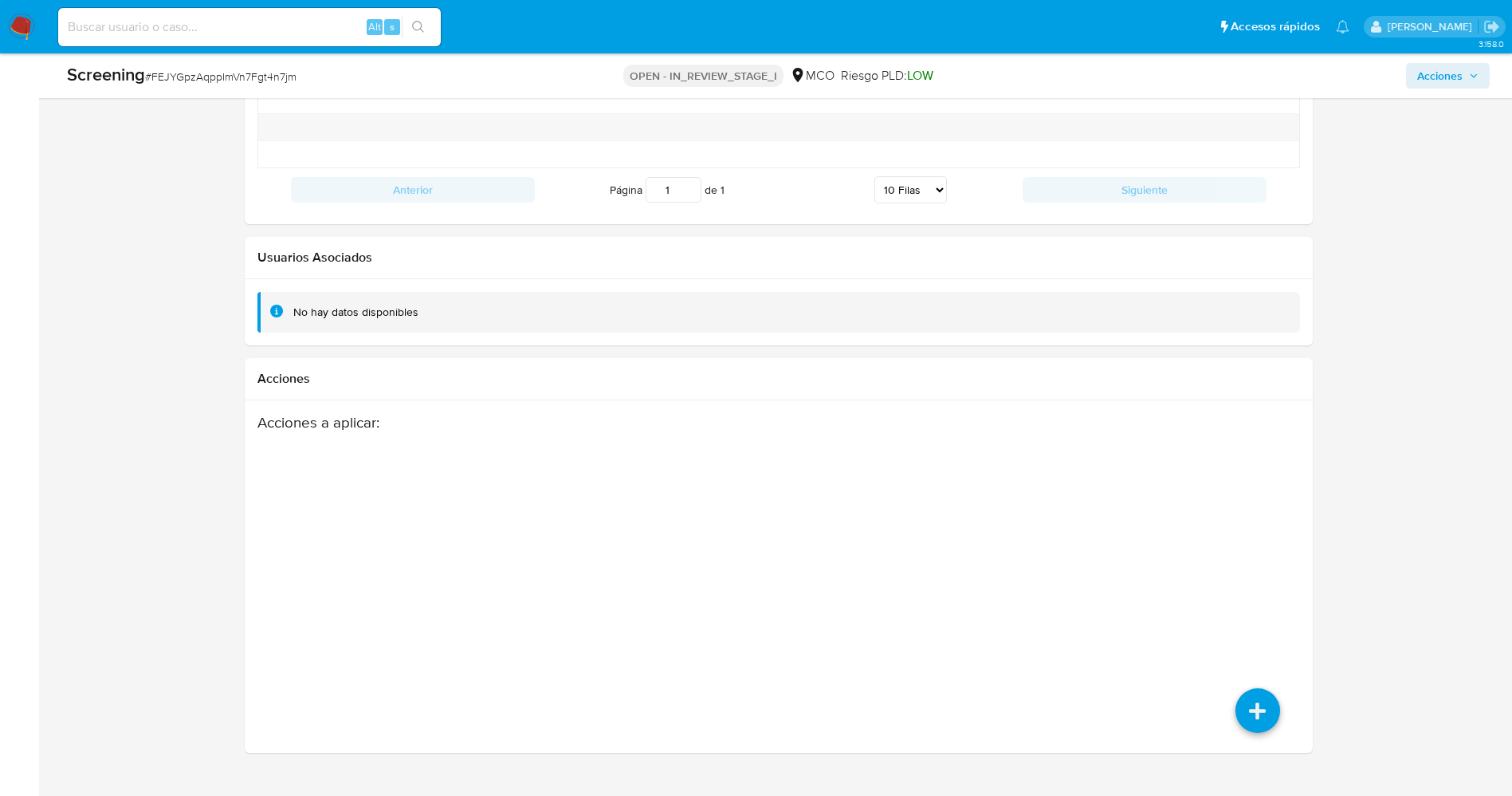
scroll to position [2284, 0]
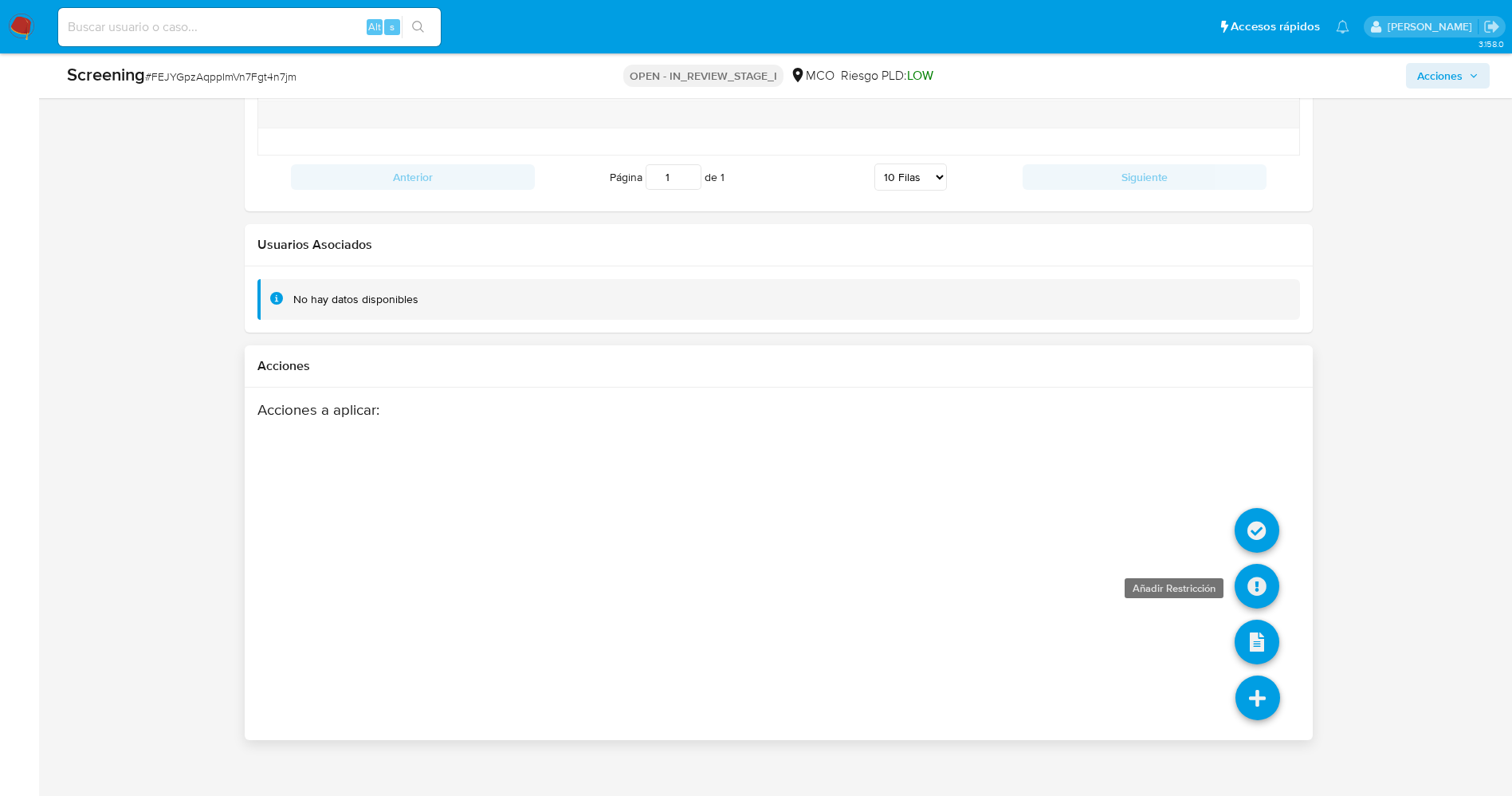
click at [1253, 565] on icon at bounding box center [1256, 586] width 45 height 45
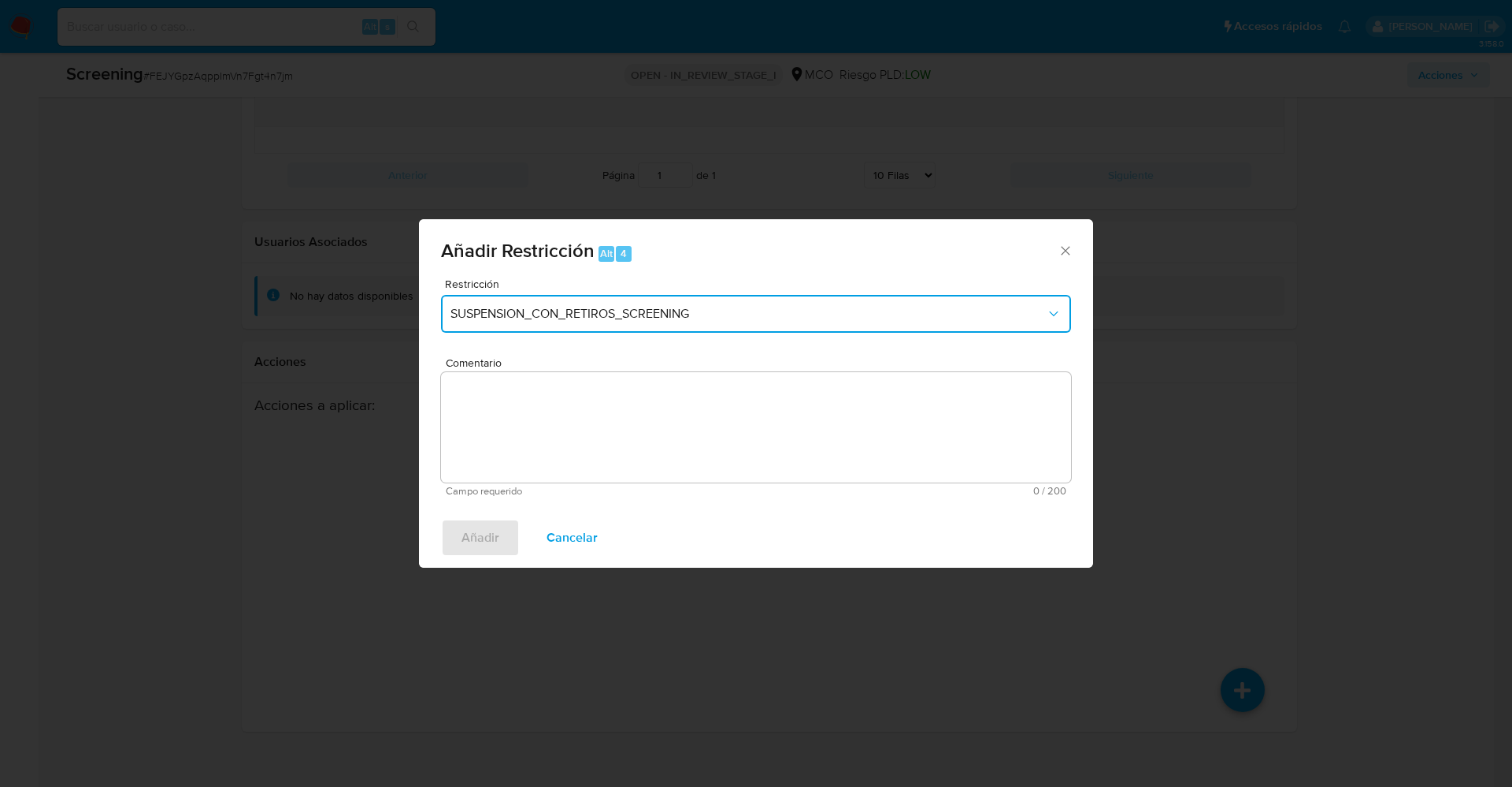
click at [591, 319] on span "SUSPENSION_CON_RETIROS_SCREENING" at bounding box center [748, 313] width 596 height 16
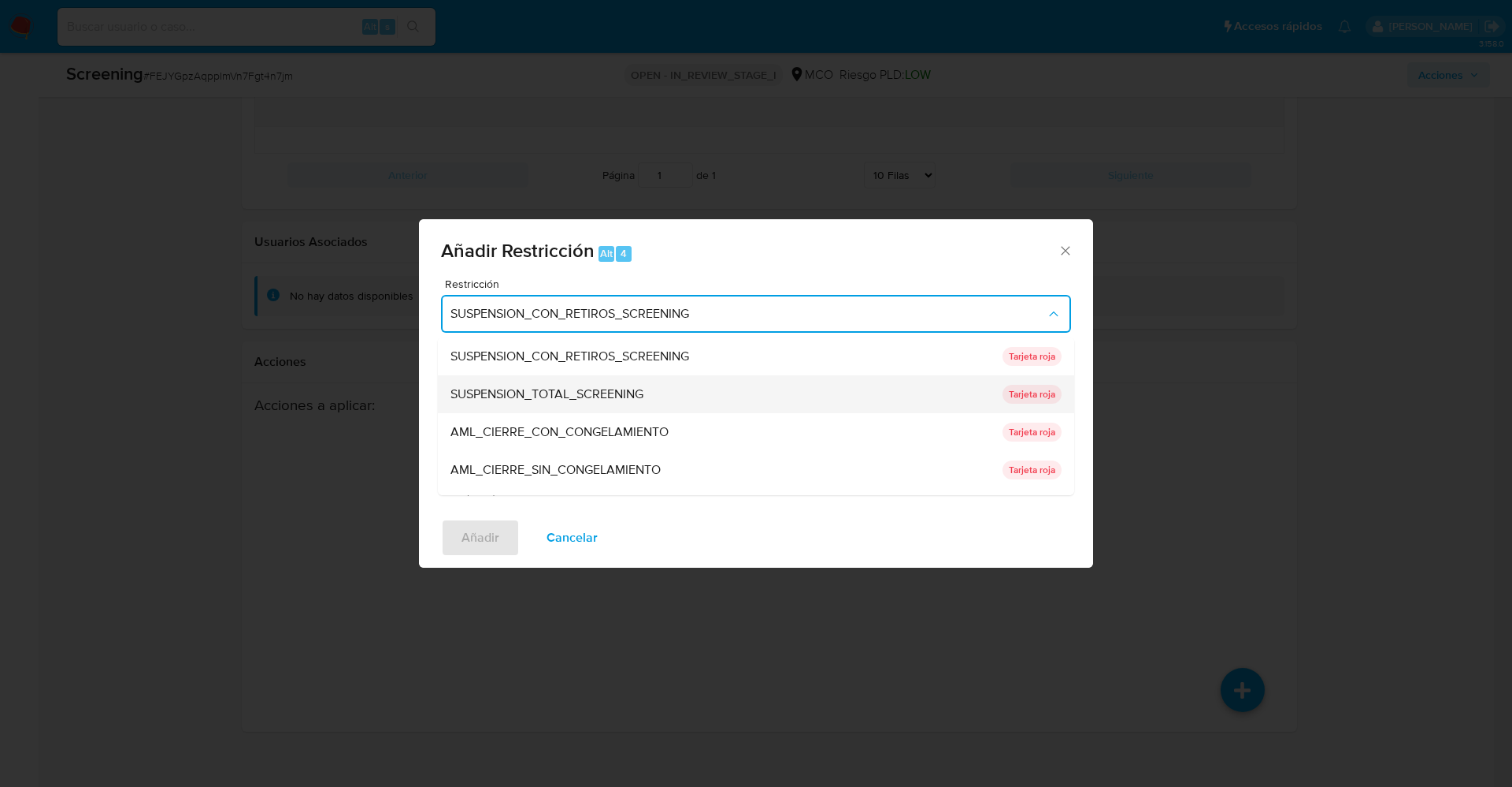
click at [590, 396] on span "SUSPENSION_TOTAL_SCREENING" at bounding box center [546, 394] width 193 height 16
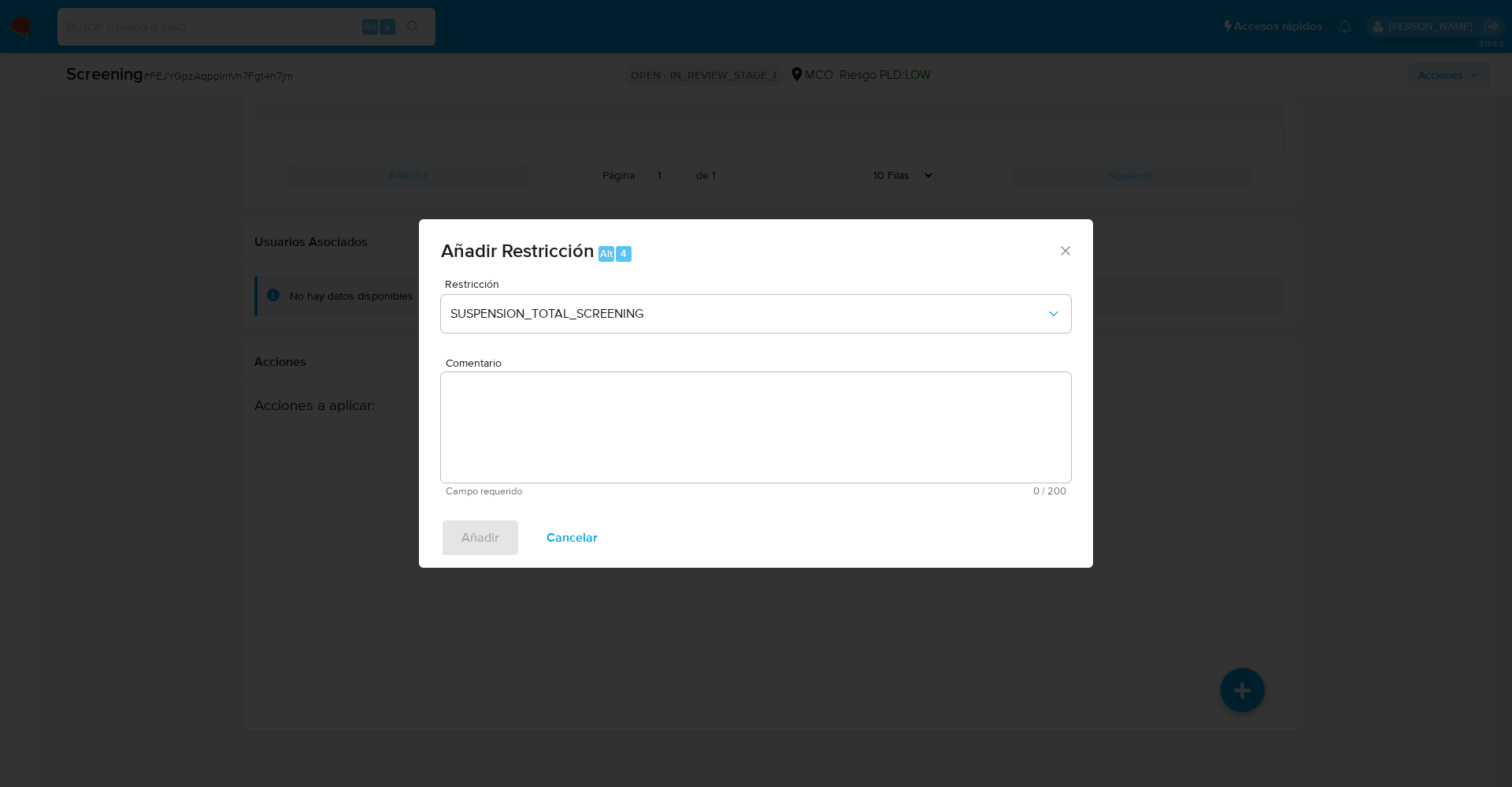
click at [601, 447] on textarea "Comentario" at bounding box center [756, 427] width 631 height 110
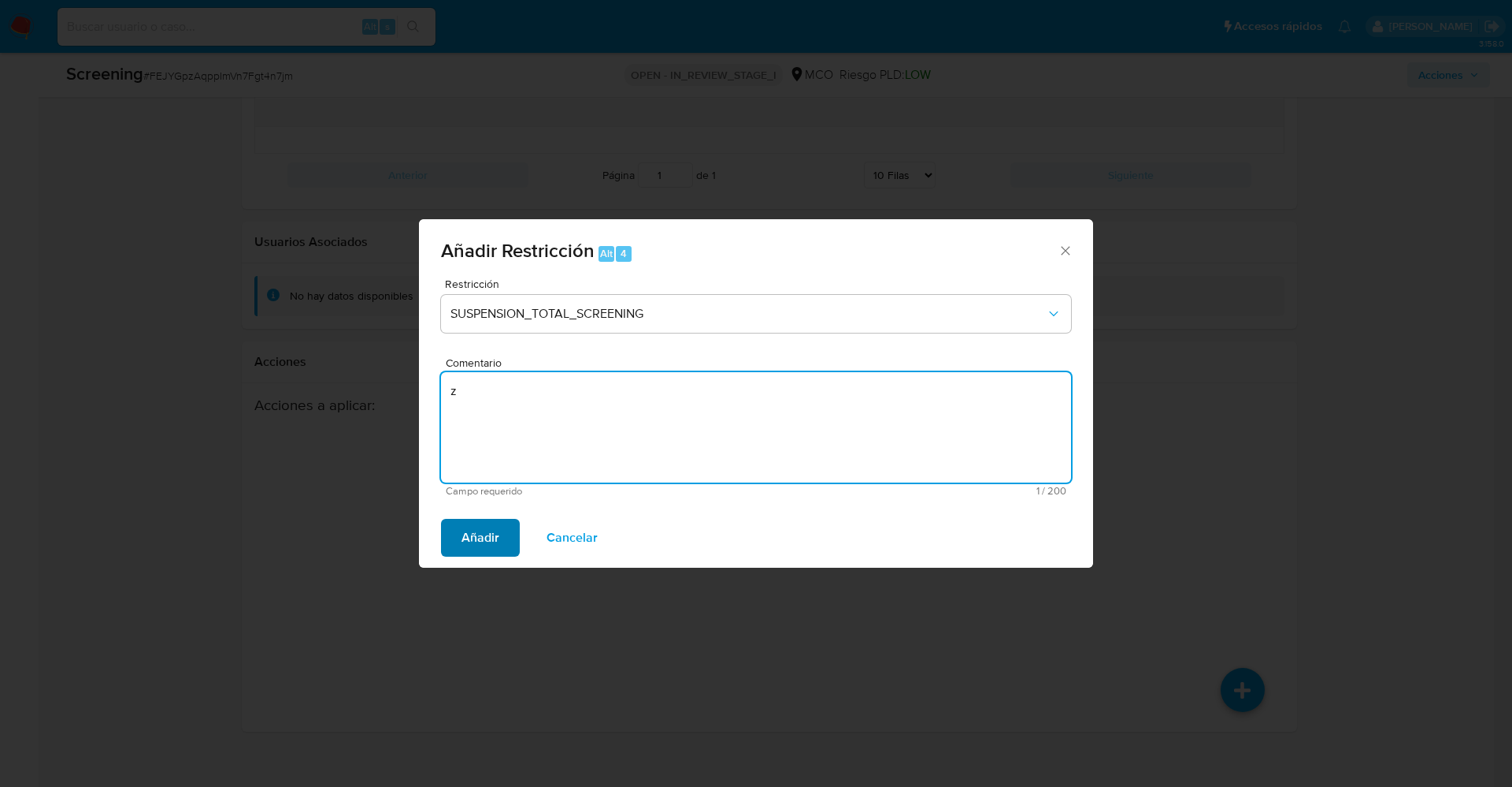
type textarea "z"
click at [504, 529] on button "Añadir" at bounding box center [480, 538] width 79 height 38
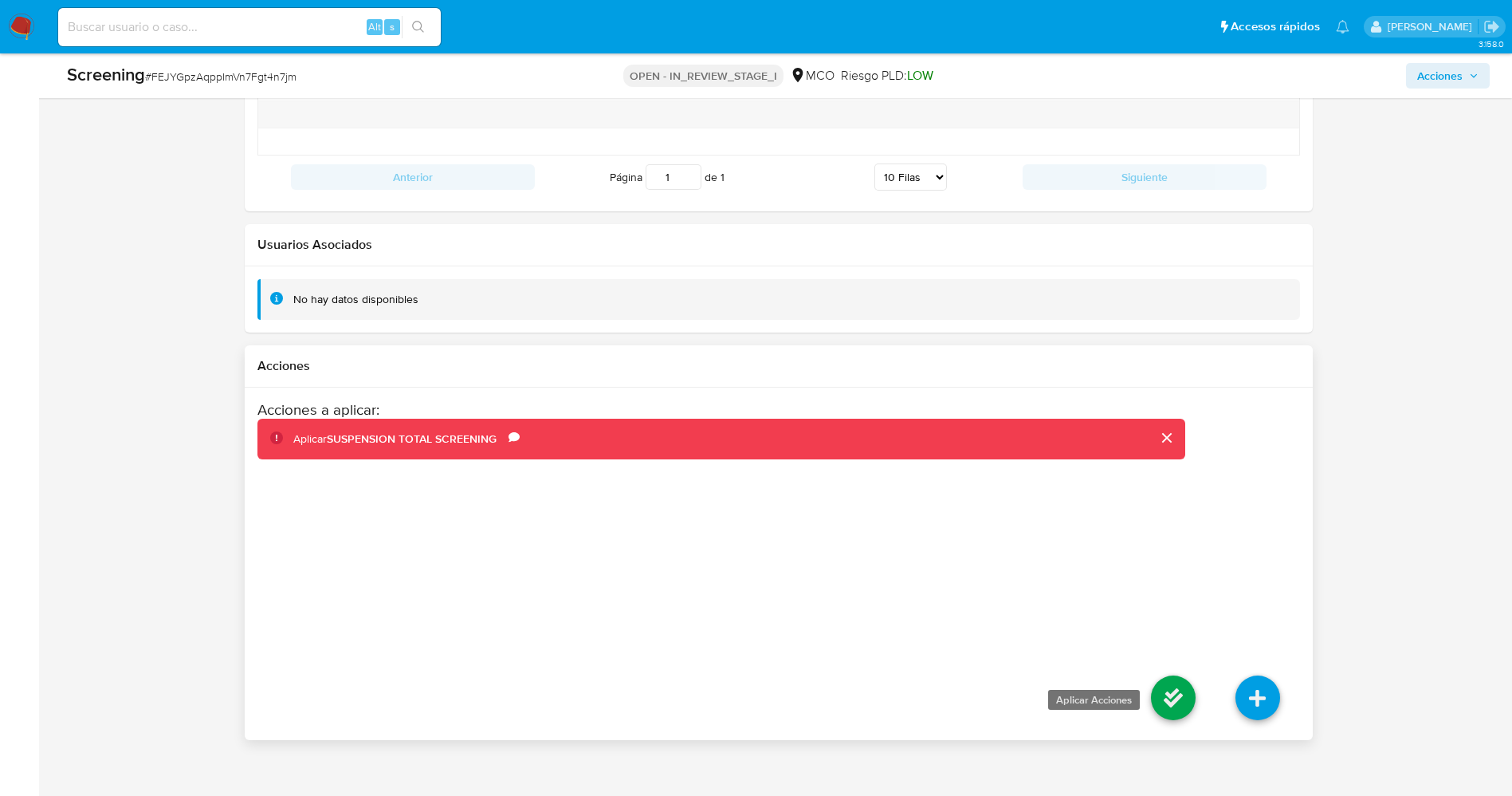
click at [1173, 675] on icon at bounding box center [1173, 697] width 45 height 45
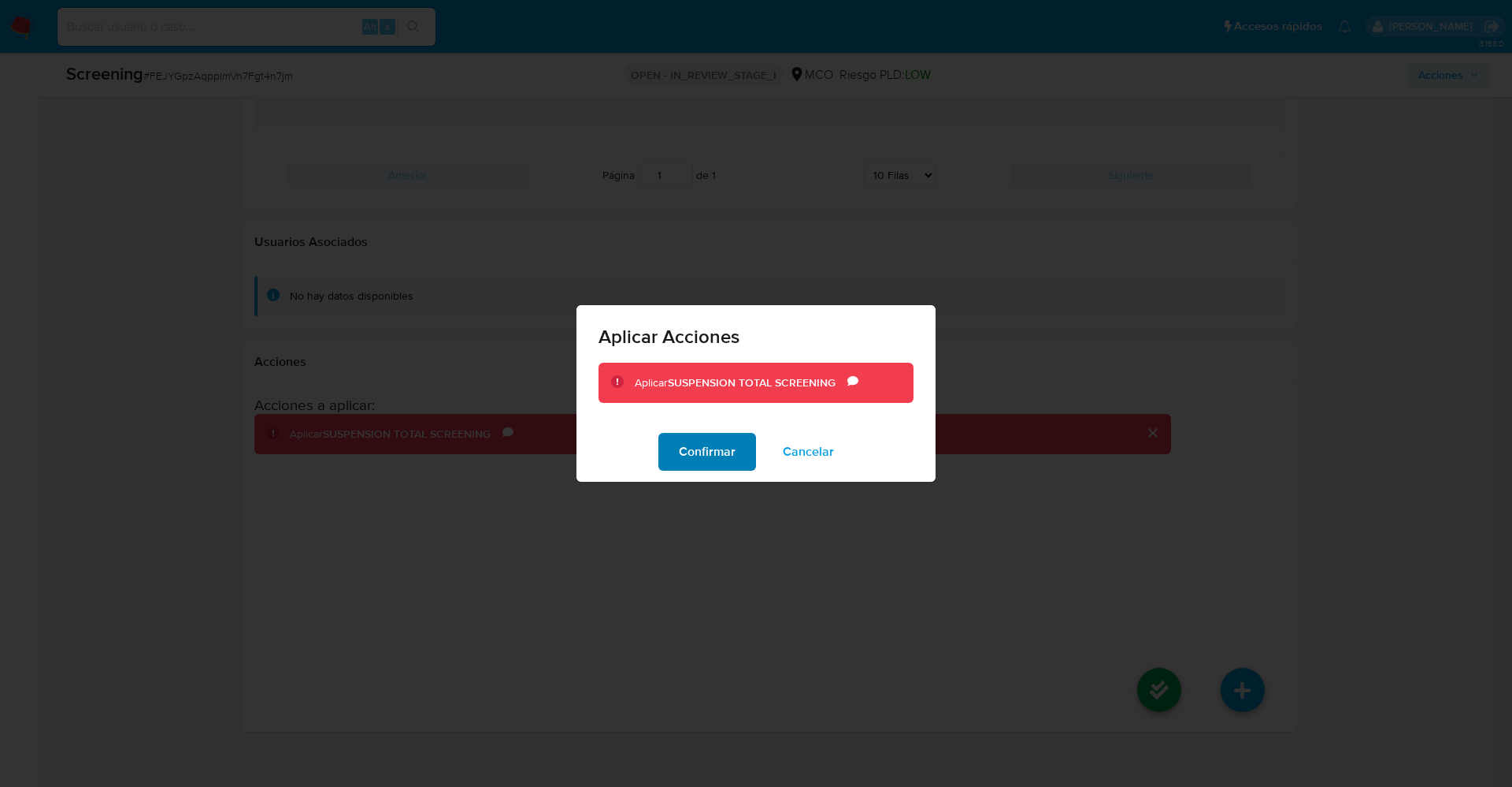
click at [702, 458] on span "Confirmar" at bounding box center [708, 451] width 56 height 35
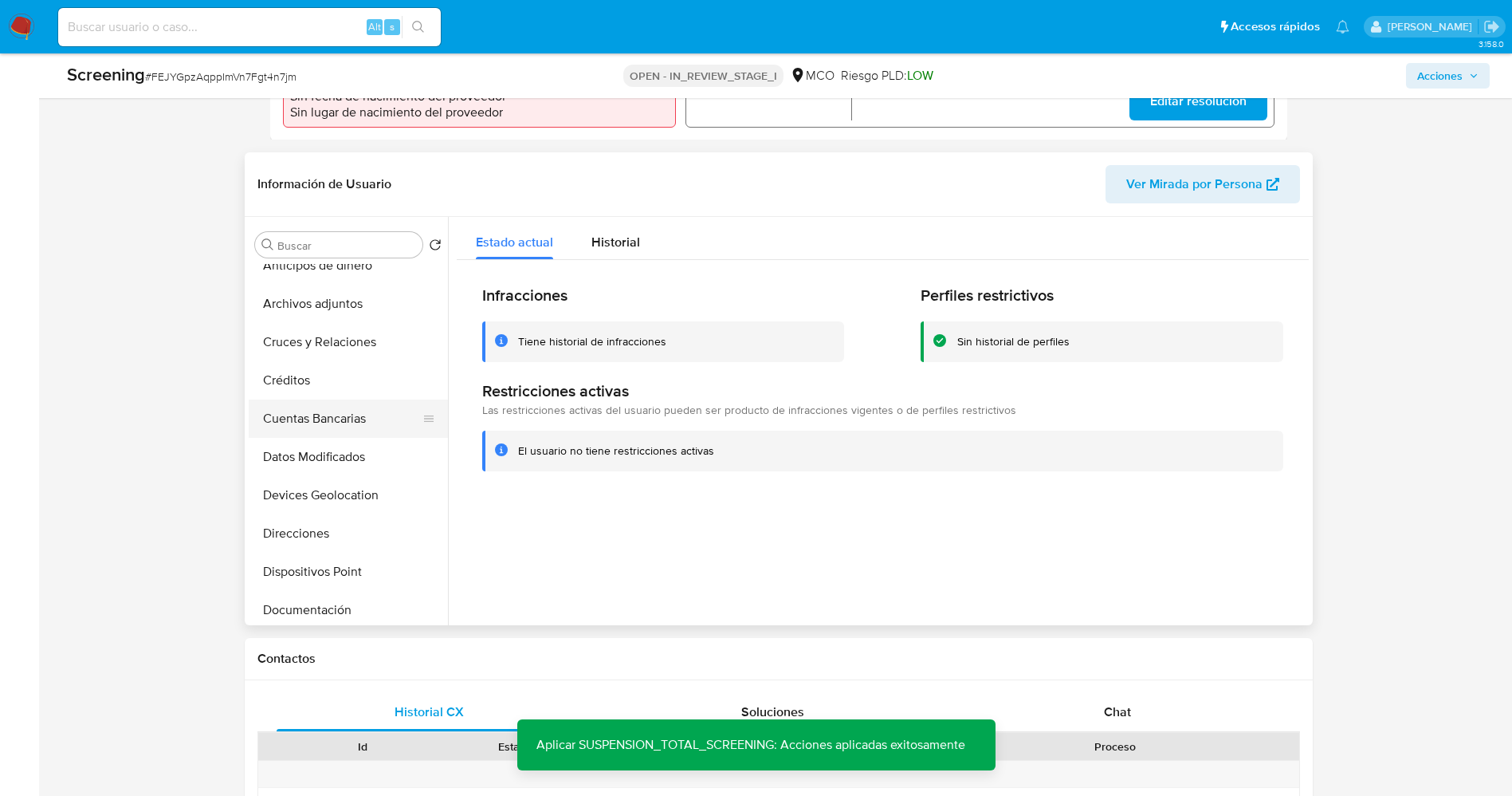
scroll to position [0, 0]
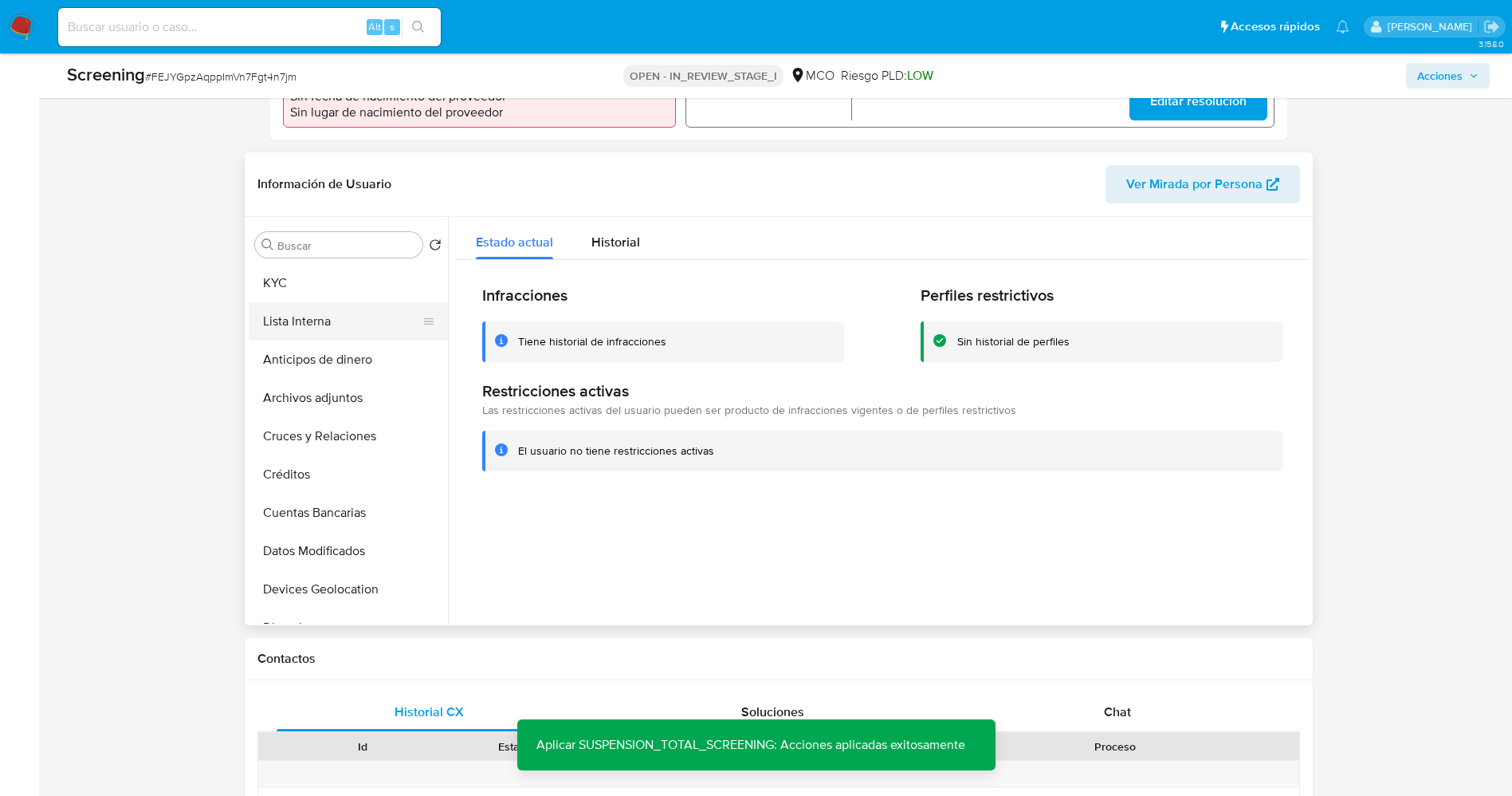
click at [300, 302] on button "Lista Interna" at bounding box center [342, 321] width 186 height 38
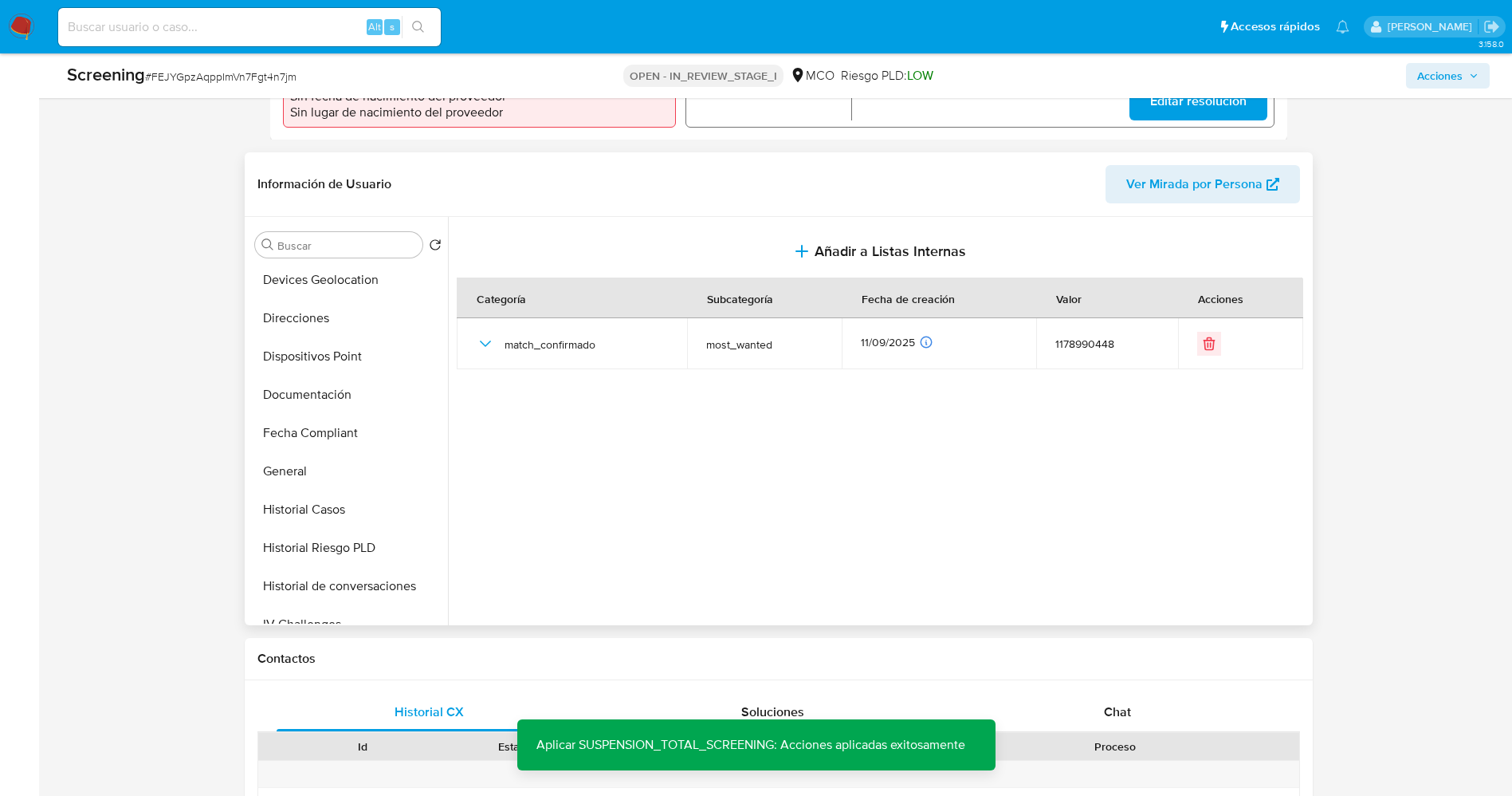
scroll to position [673, 0]
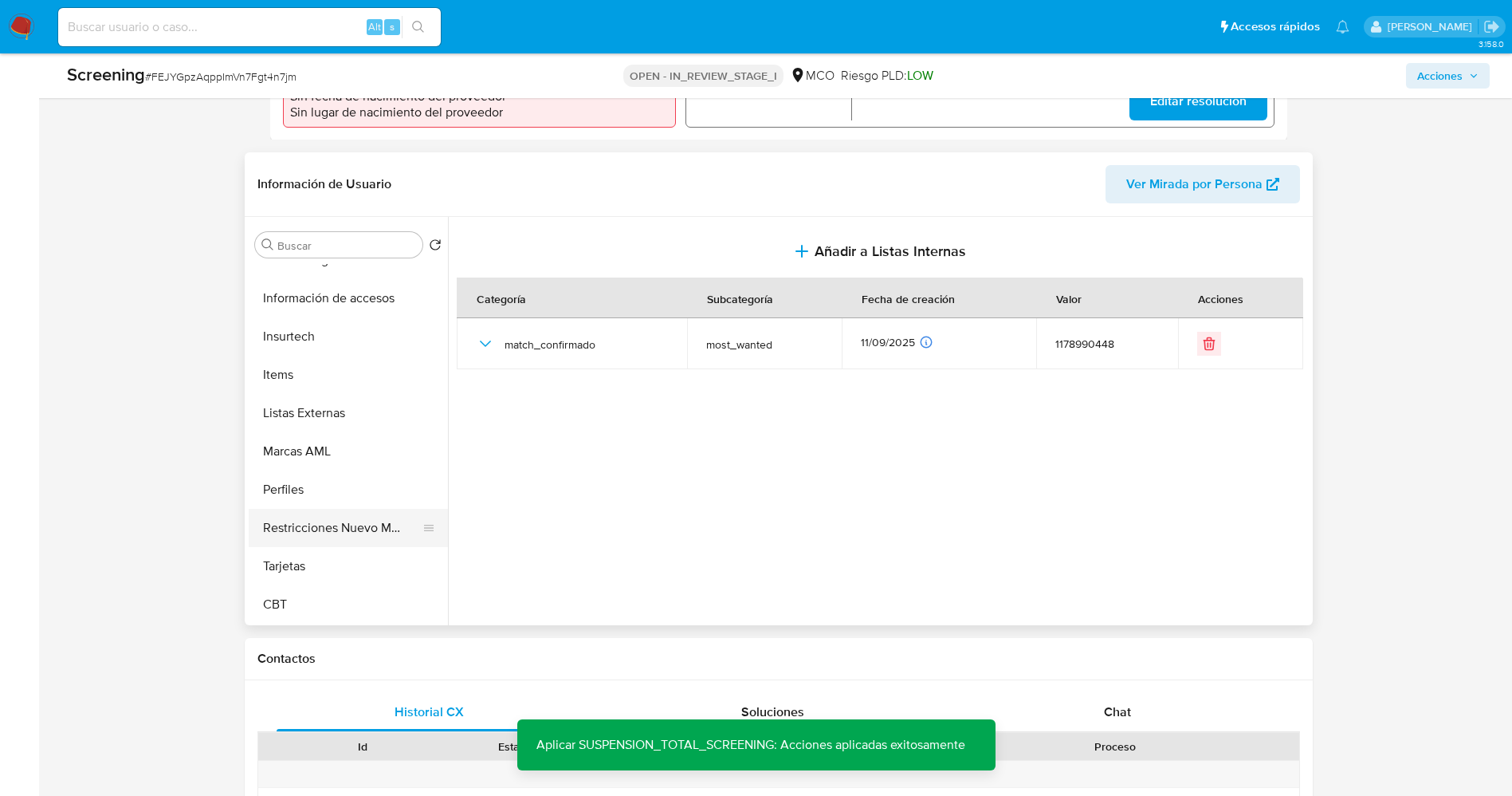
click at [328, 510] on button "Restricciones Nuevo Mundo" at bounding box center [342, 528] width 186 height 38
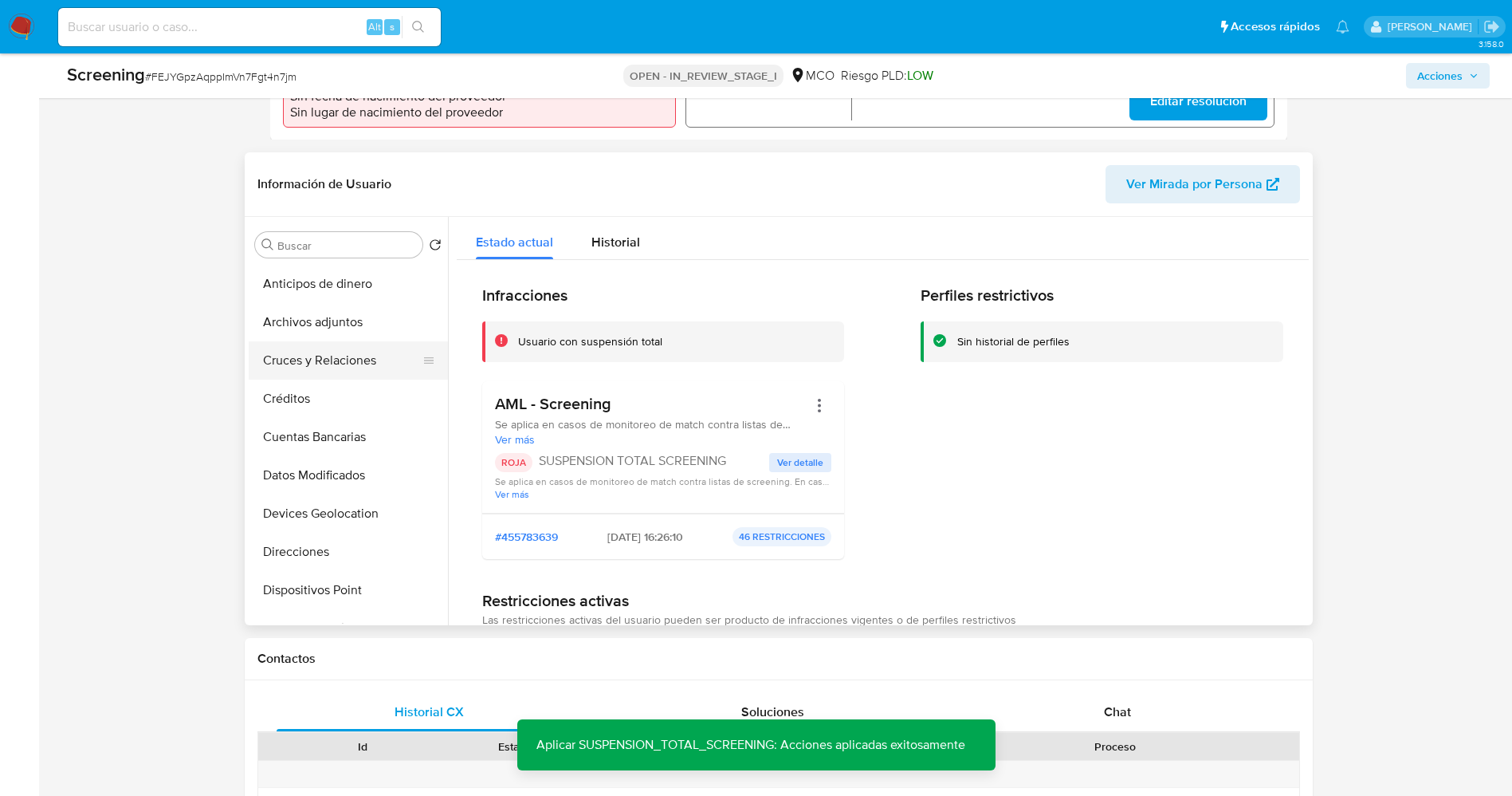
scroll to position [0, 0]
click at [318, 311] on button "Lista Interna" at bounding box center [342, 321] width 186 height 38
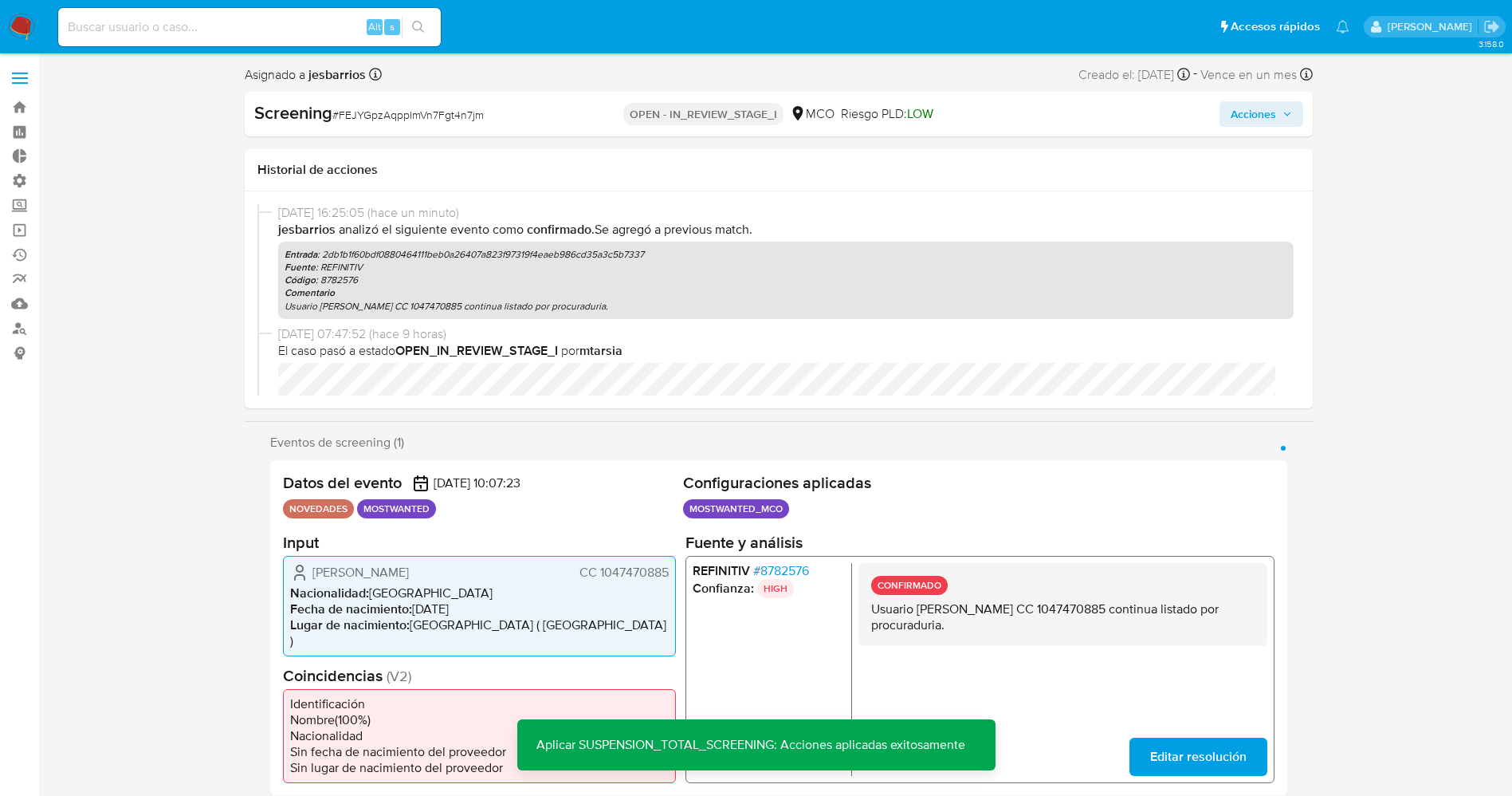
click at [1254, 118] on span "Acciones" at bounding box center [1253, 113] width 46 height 26
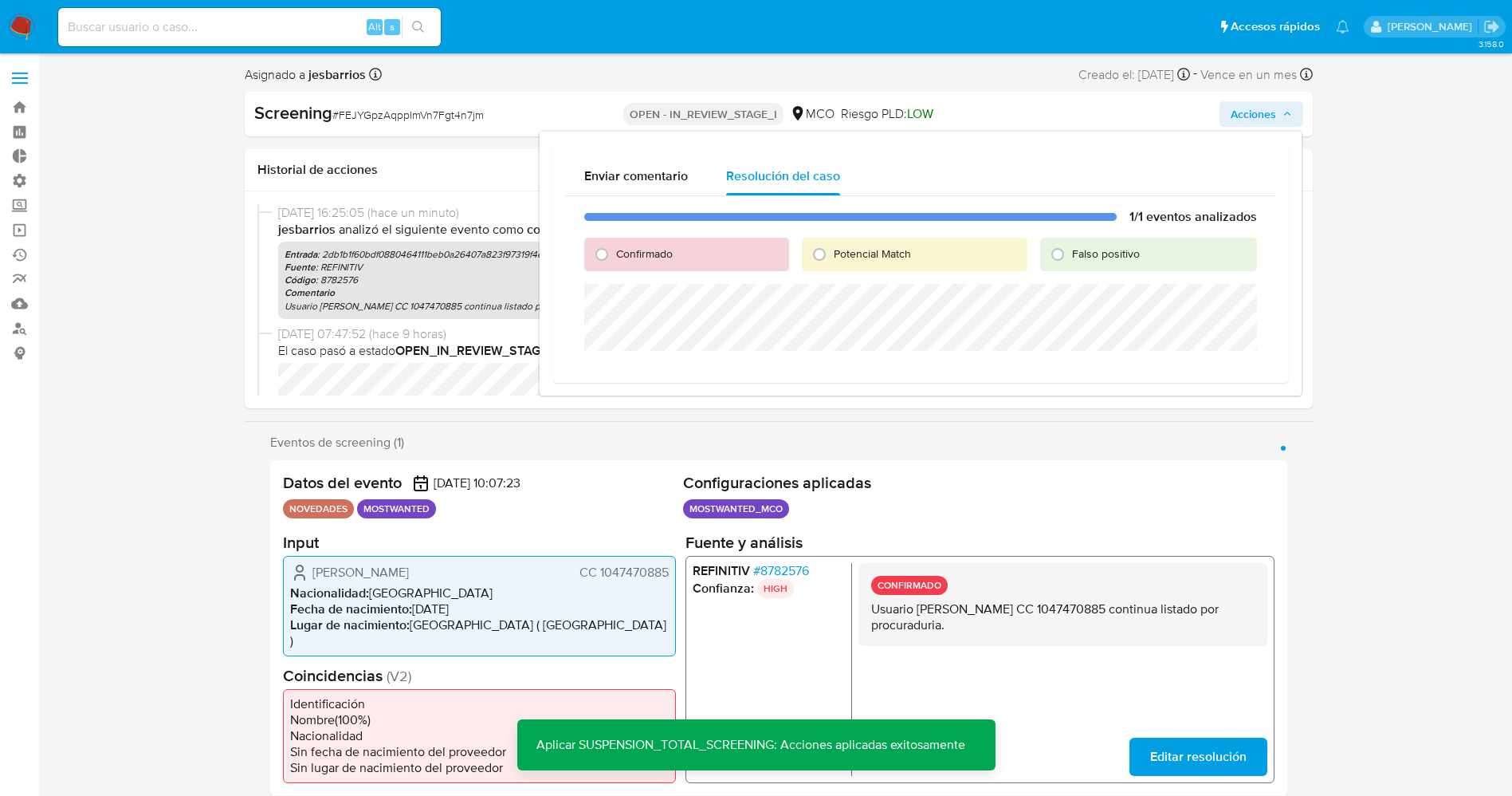
click at [856, 247] on span "Potencial Match" at bounding box center [872, 253] width 77 height 16
click at [832, 247] on input "Potencial Match" at bounding box center [819, 254] width 26 height 26
radio input "true"
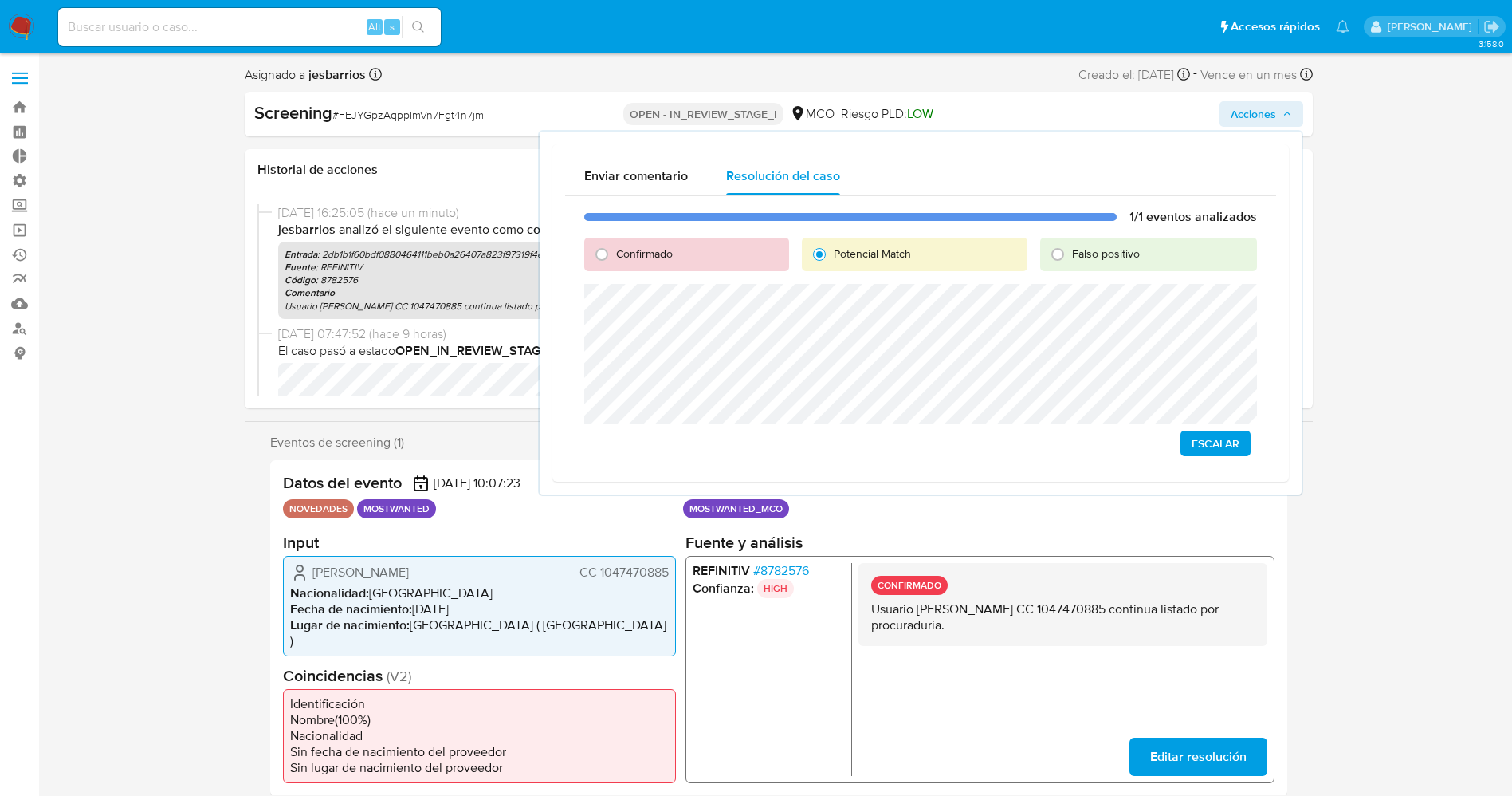
click at [1195, 438] on span "Escalar" at bounding box center [1215, 442] width 48 height 22
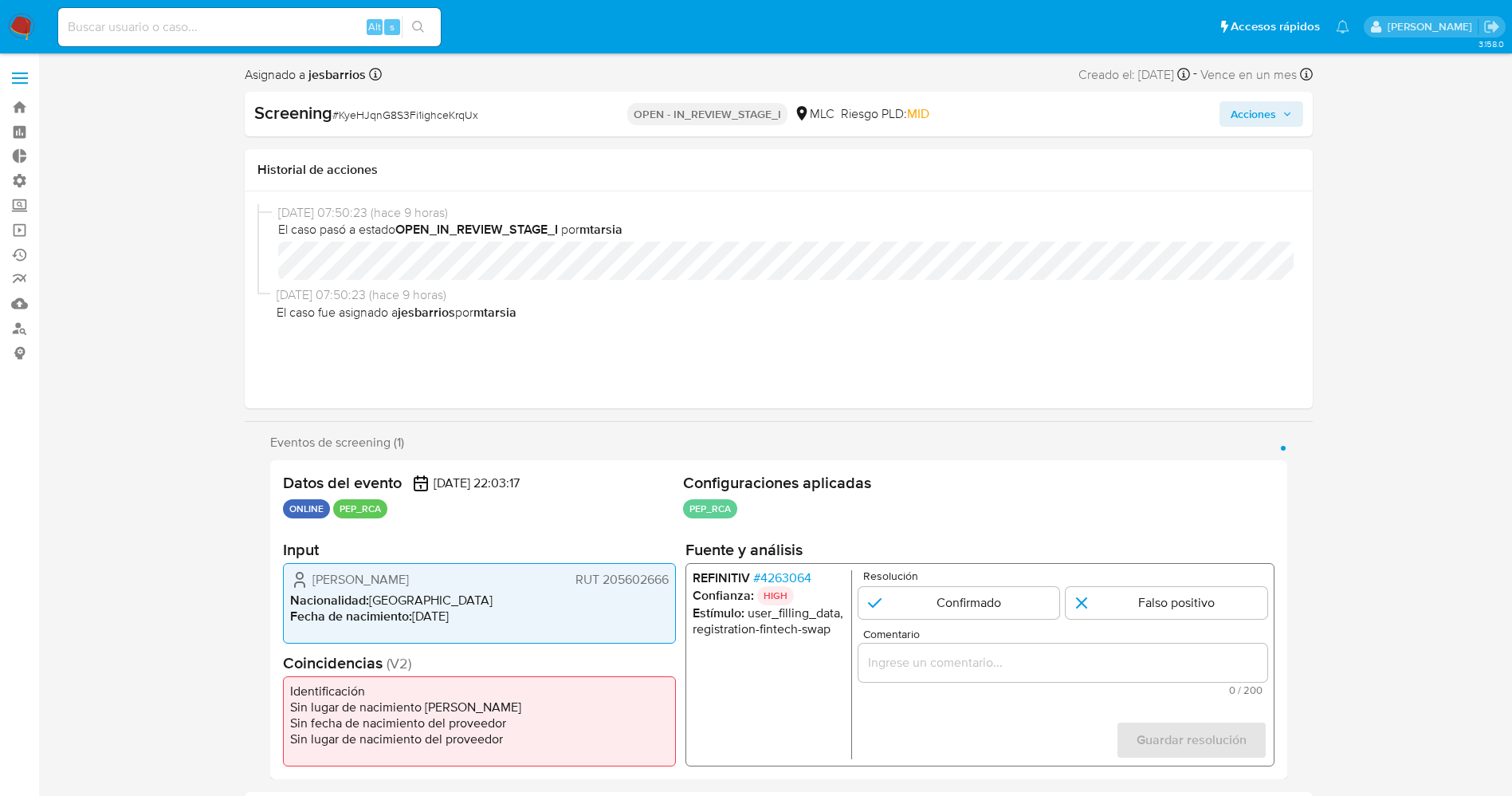
select select "10"
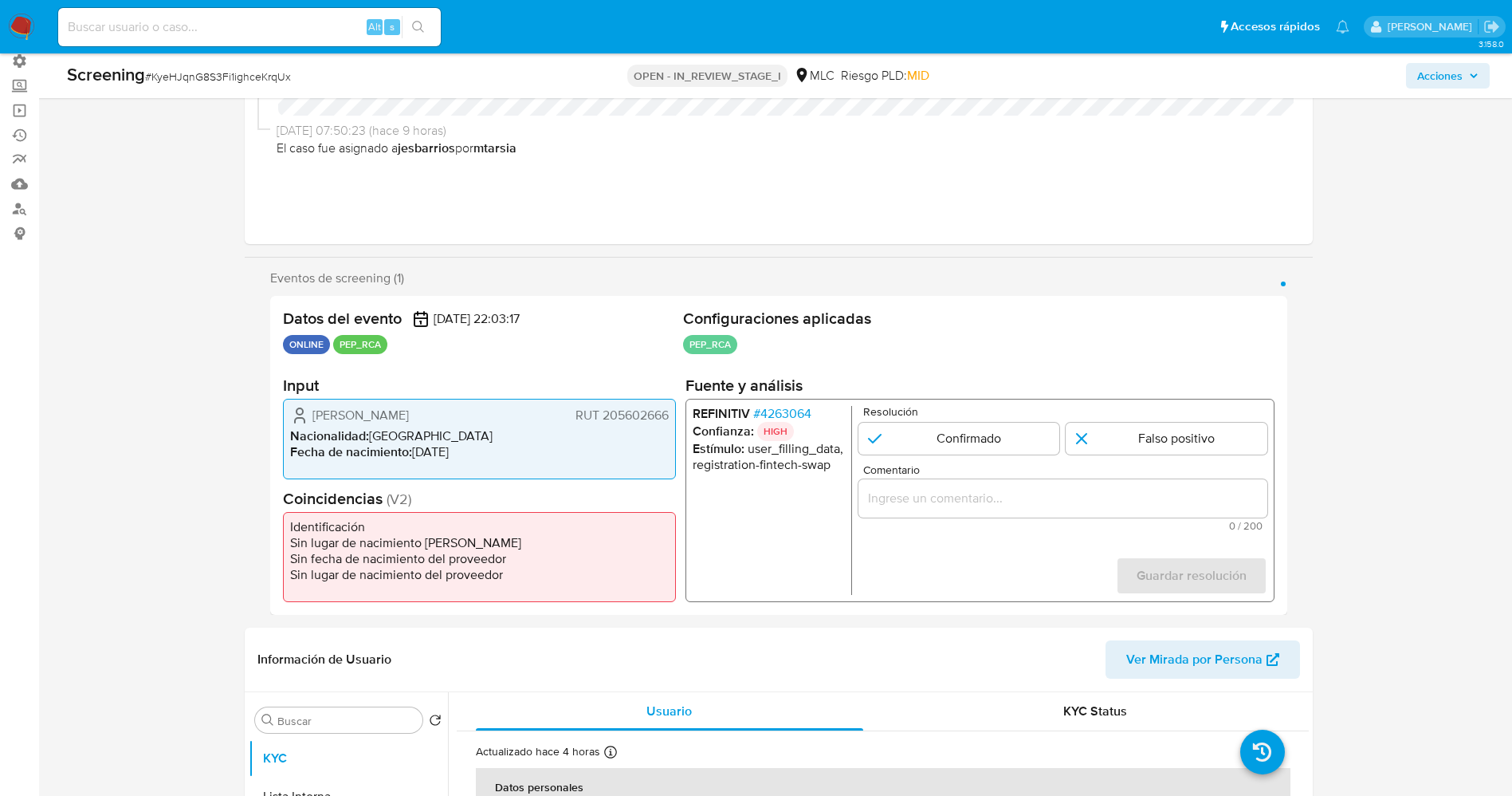
click at [776, 417] on span "# 4263064" at bounding box center [781, 414] width 58 height 16
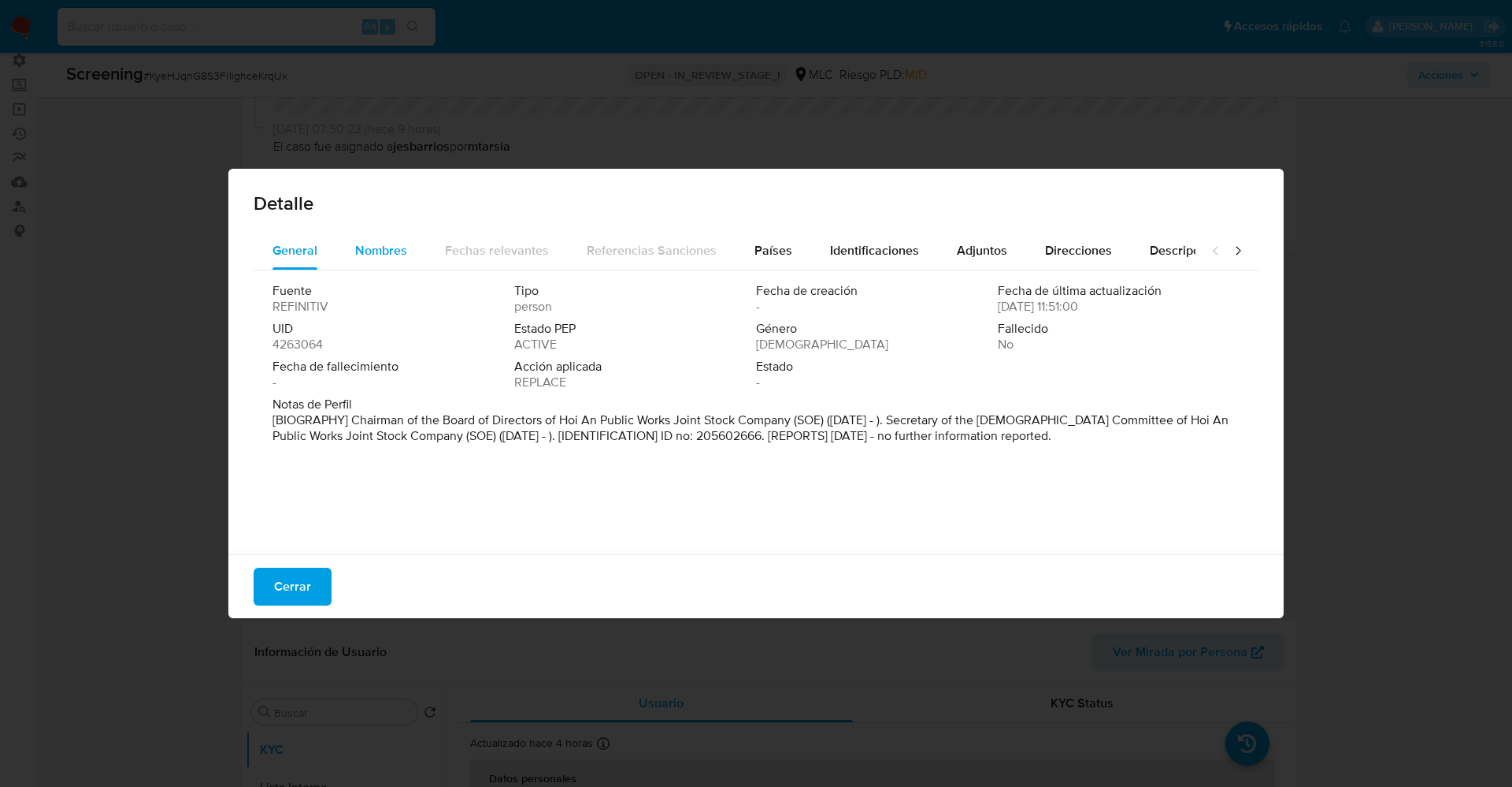
click at [349, 251] on button "Nombres" at bounding box center [382, 250] width 90 height 38
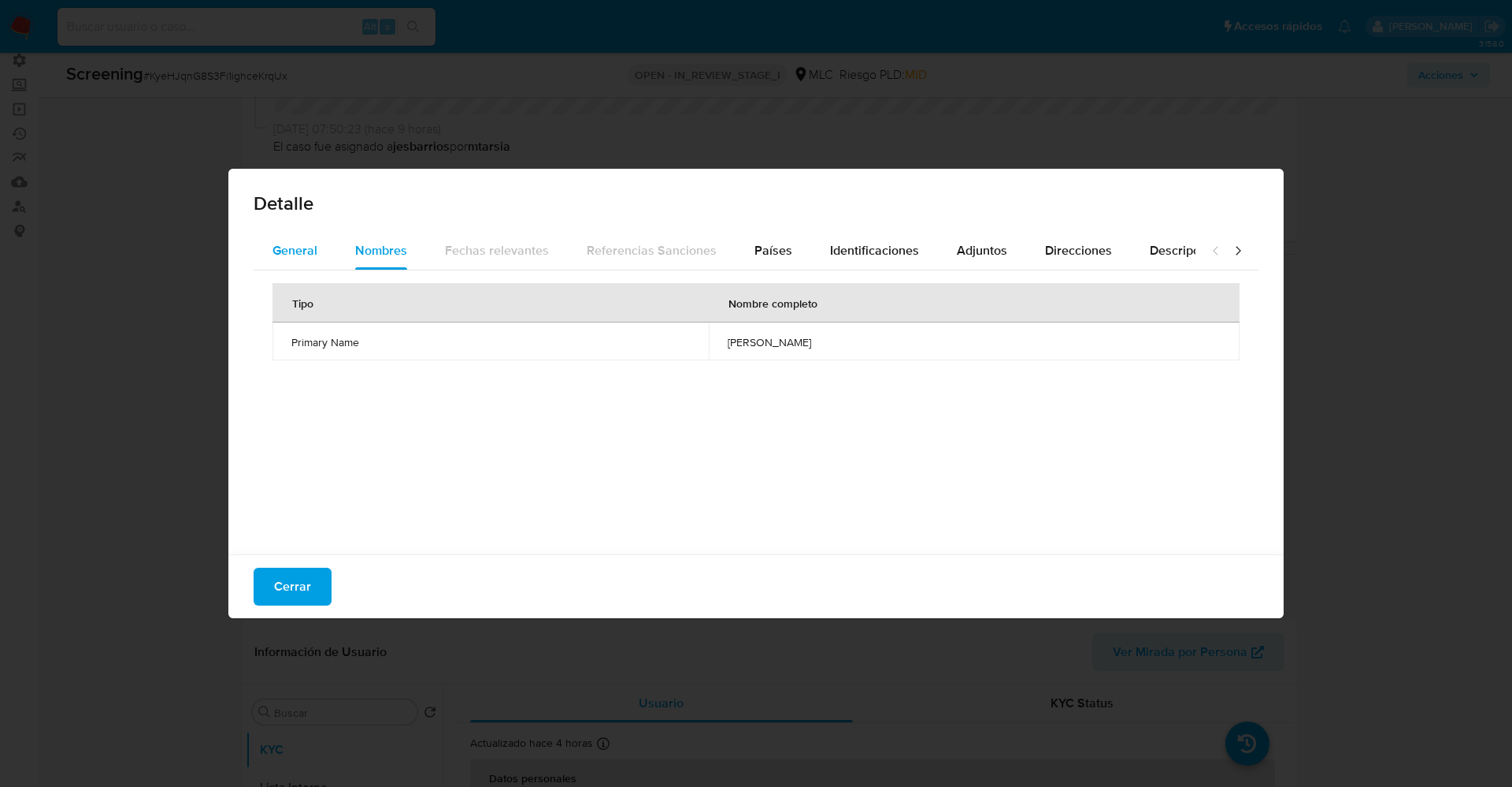
click at [310, 242] on span "General" at bounding box center [295, 250] width 45 height 18
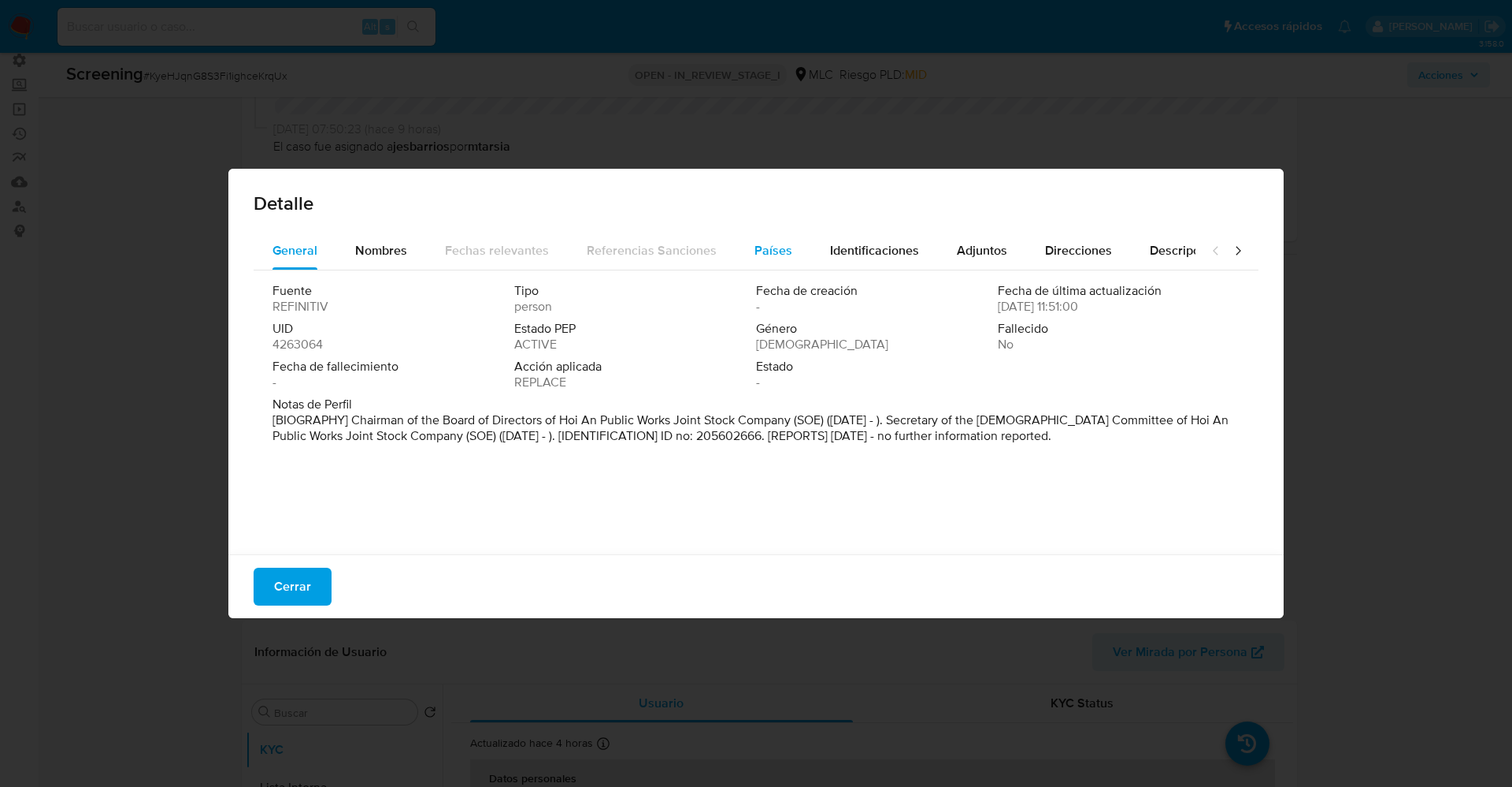
click at [755, 243] on span "Países" at bounding box center [773, 250] width 38 height 18
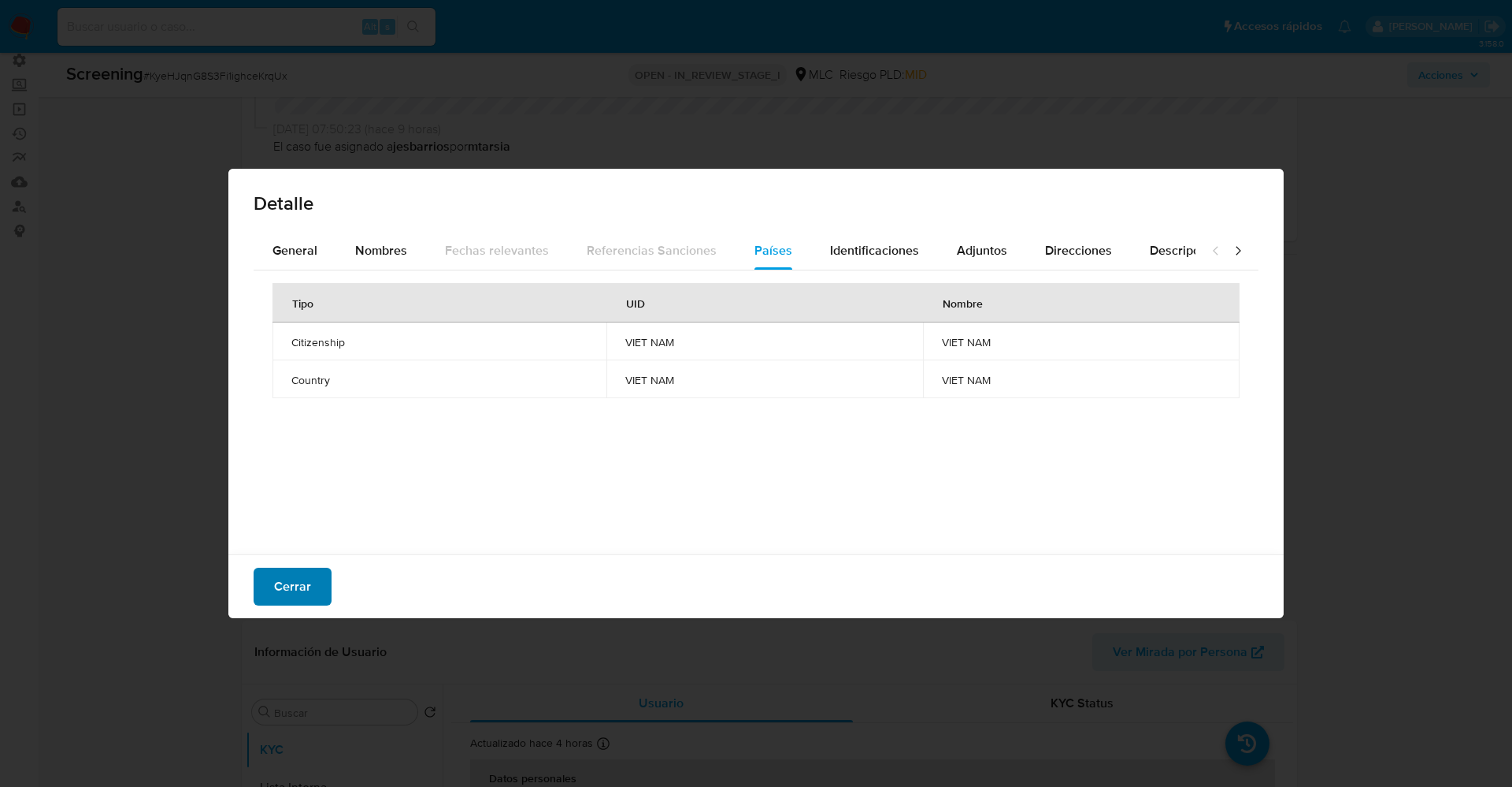
click at [314, 577] on button "Cerrar" at bounding box center [292, 587] width 78 height 38
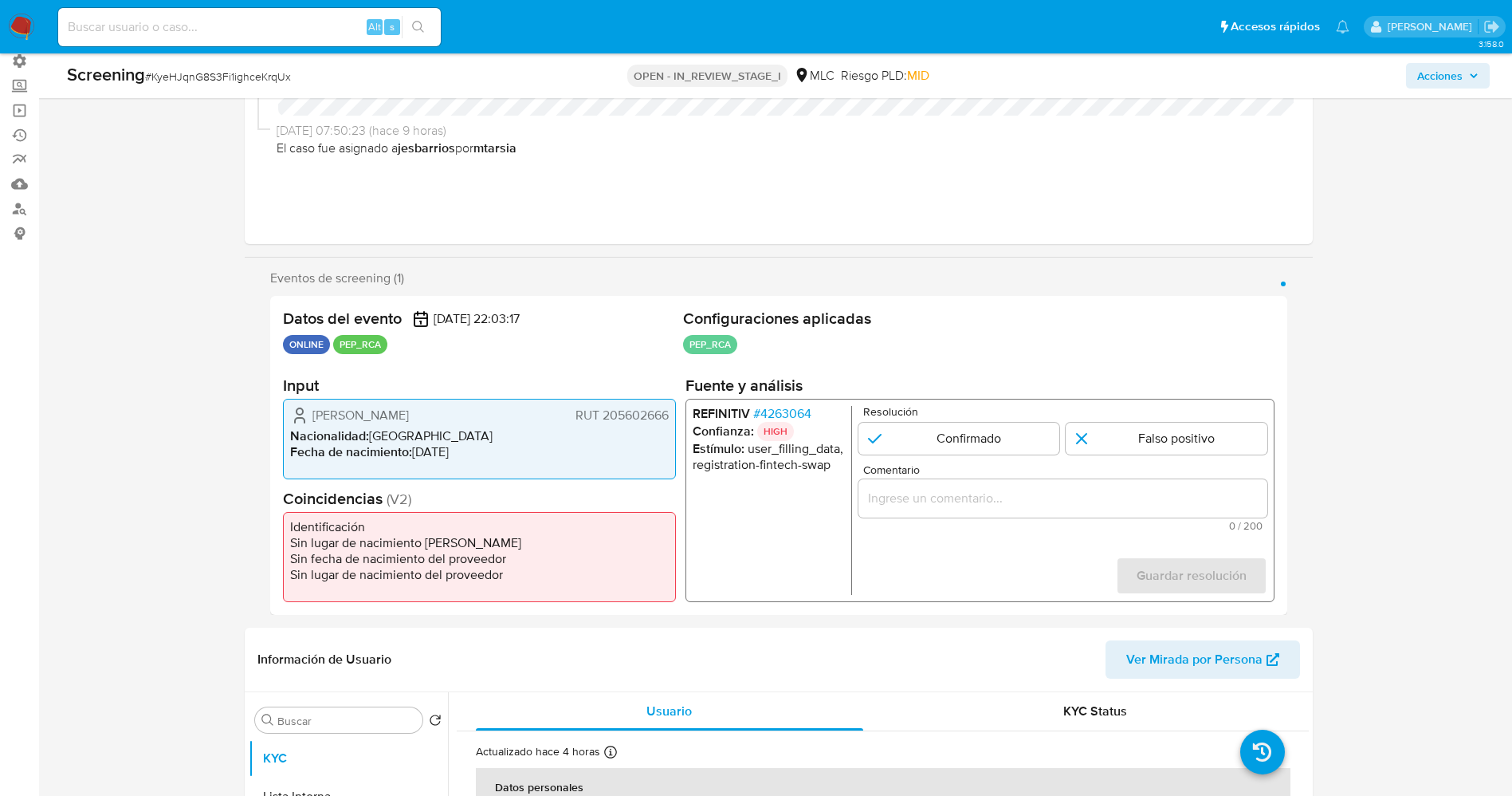
click at [354, 452] on span "Fecha de nacimiento :" at bounding box center [351, 451] width 122 height 18
drag, startPoint x: 301, startPoint y: 412, endPoint x: 669, endPoint y: 421, distance: 368.1
click at [669, 421] on div "[PERSON_NAME] 205602666 Nacionalidad : [DEMOGRAPHIC_DATA] Fecha de nacimiento :…" at bounding box center [479, 438] width 393 height 81
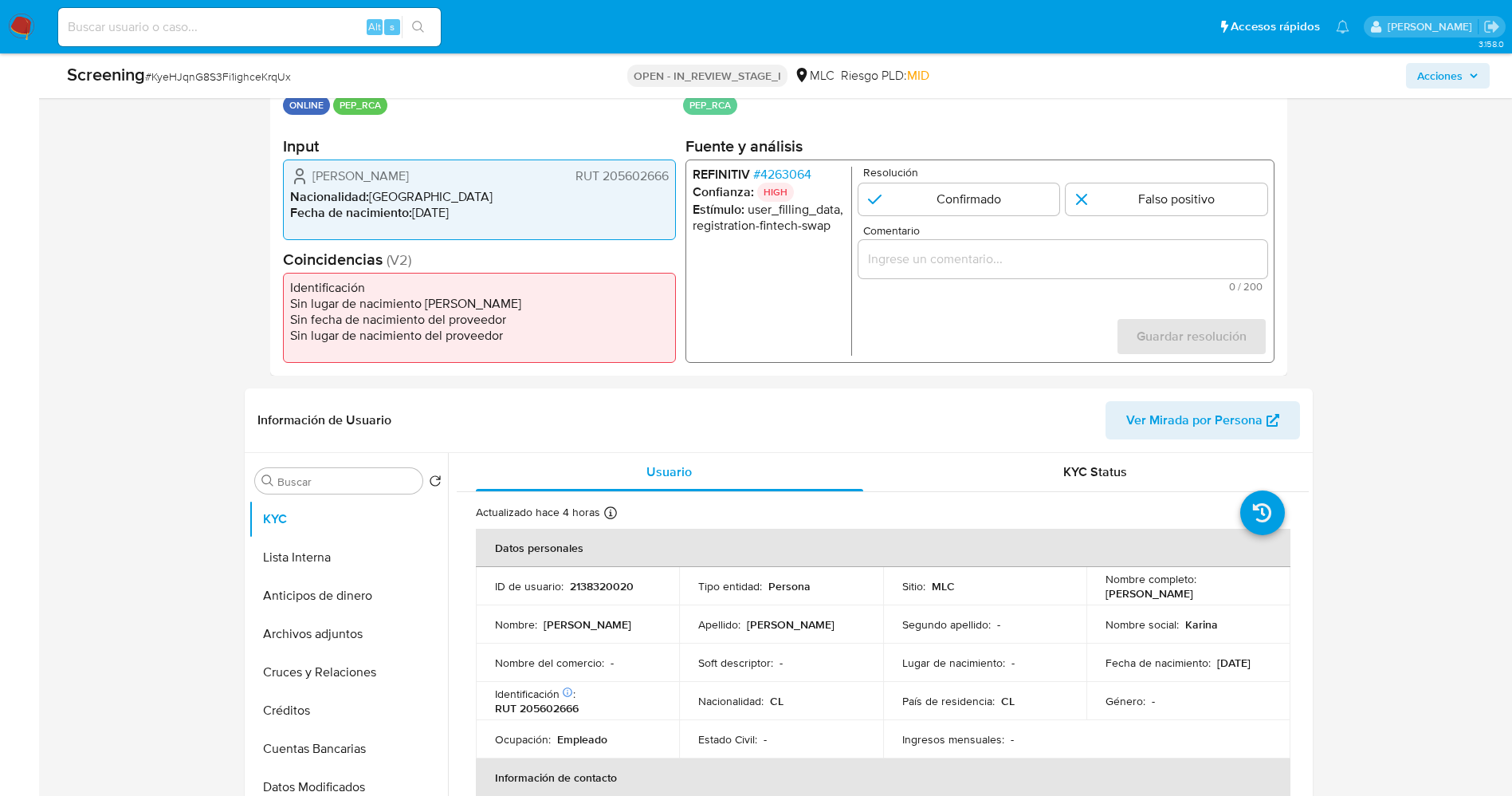
scroll to position [239, 0]
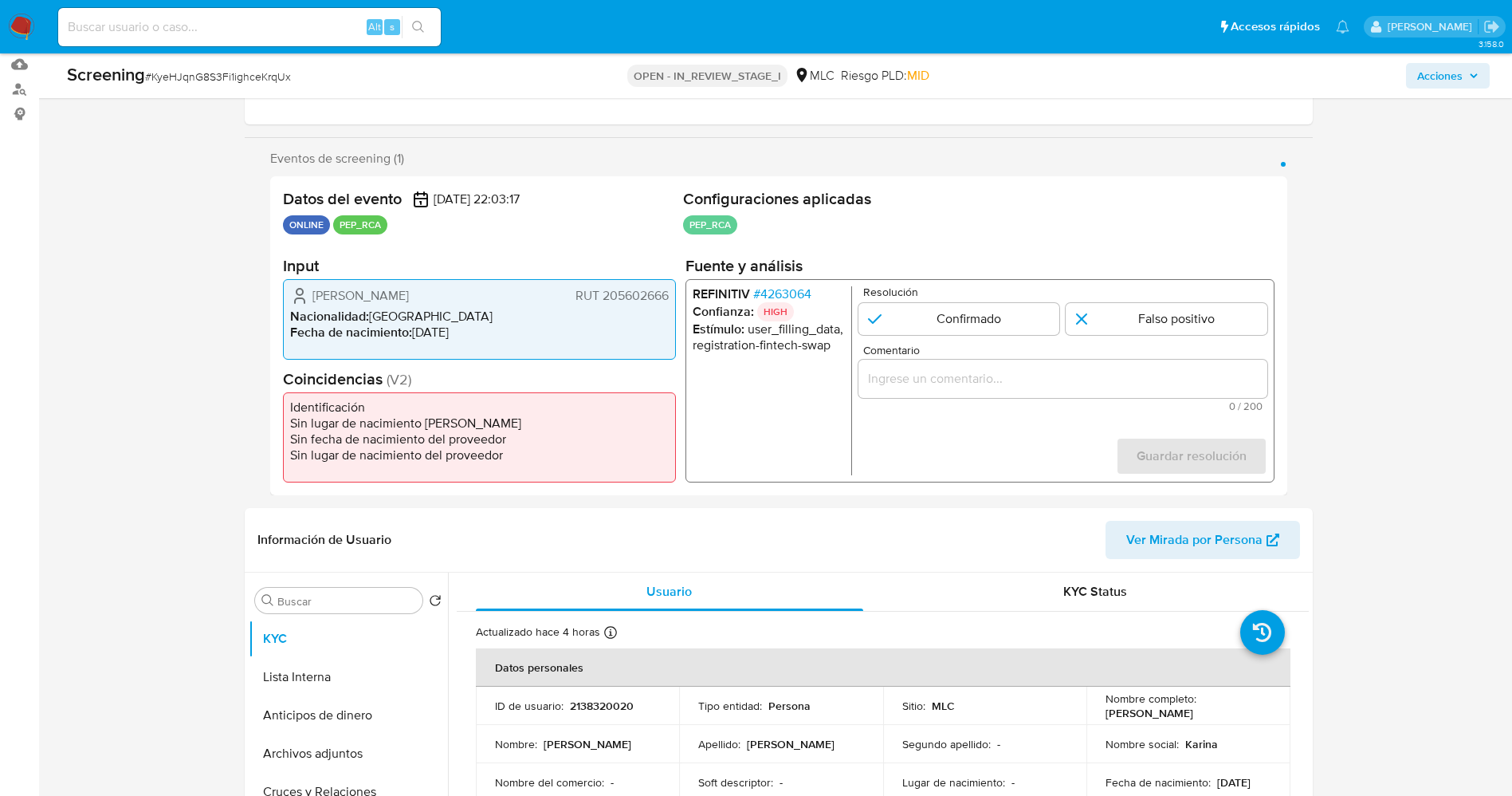
click at [787, 292] on span "# 4263064" at bounding box center [781, 294] width 58 height 16
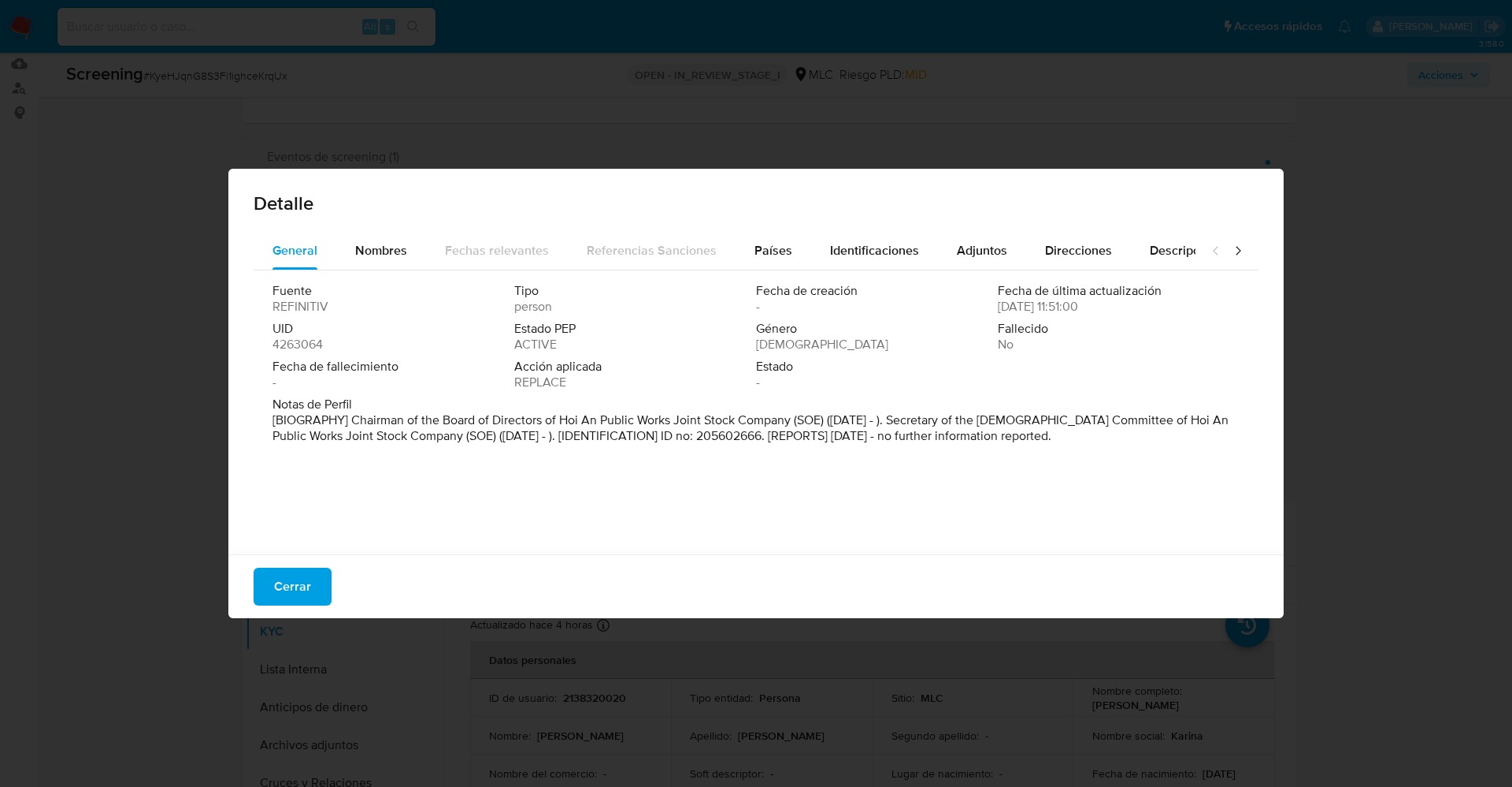
click at [388, 246] on span "Nombres" at bounding box center [381, 250] width 52 height 18
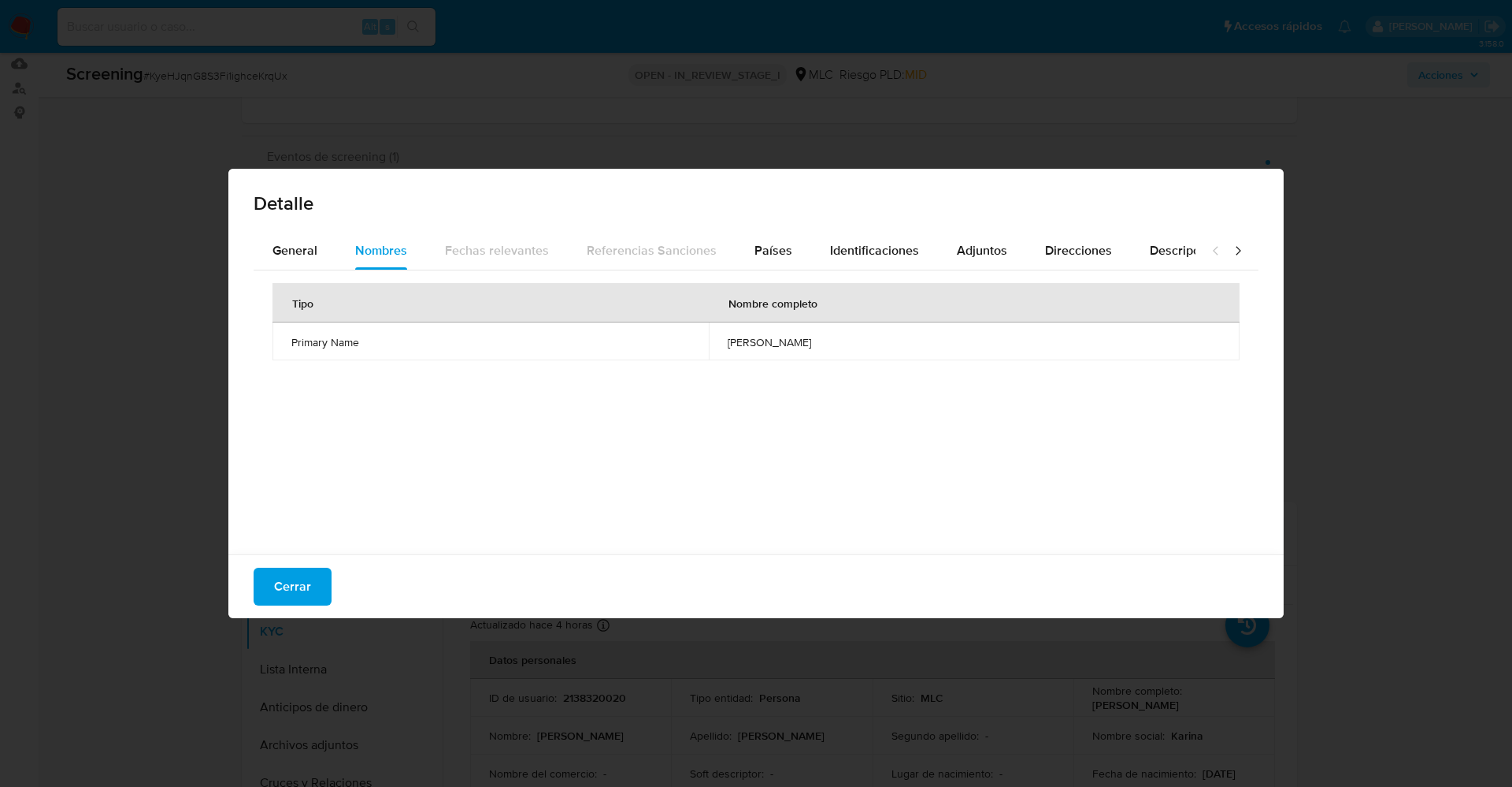
drag, startPoint x: 827, startPoint y: 345, endPoint x: 847, endPoint y: 346, distance: 20.0
click at [847, 346] on tr "Primary Name [PERSON_NAME]" at bounding box center [756, 341] width 967 height 38
click at [840, 237] on div "Identificaciones" at bounding box center [875, 250] width 89 height 38
click at [841, 338] on td "205602666" at bounding box center [983, 341] width 514 height 38
drag, startPoint x: 744, startPoint y: 239, endPoint x: 731, endPoint y: 262, distance: 26.4
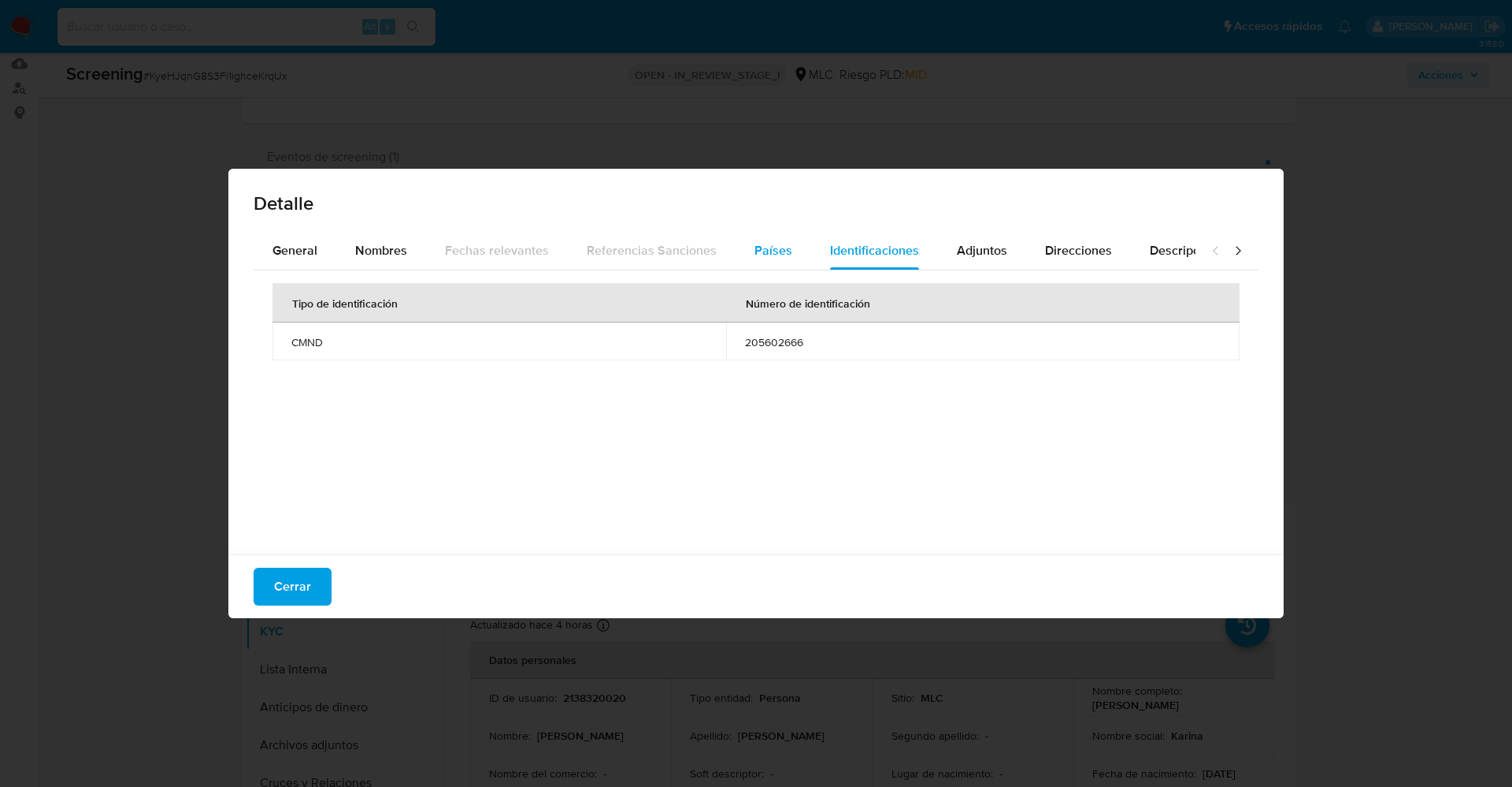
click at [745, 239] on button "Países" at bounding box center [773, 250] width 75 height 38
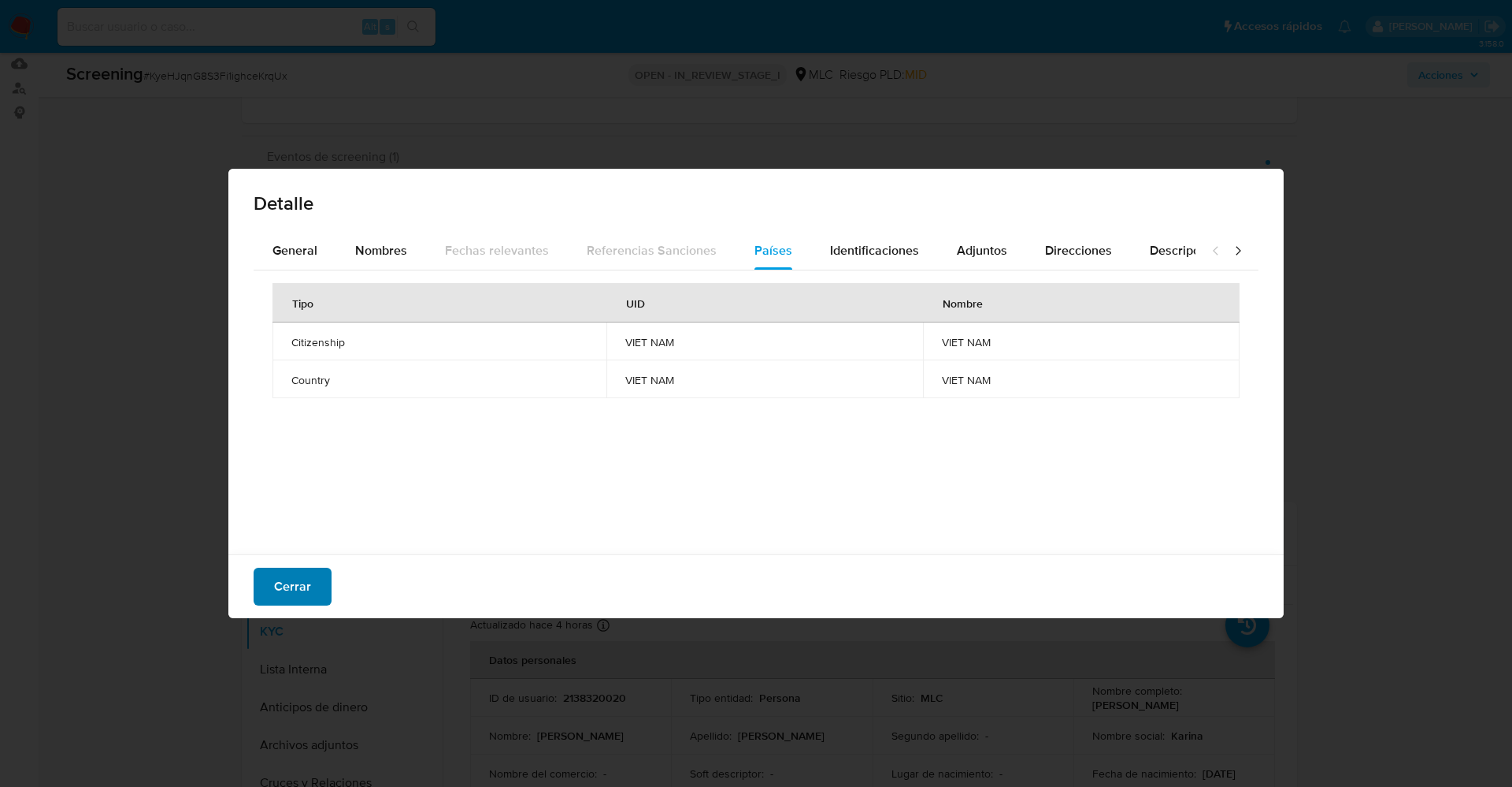
click at [293, 596] on span "Cerrar" at bounding box center [292, 586] width 37 height 35
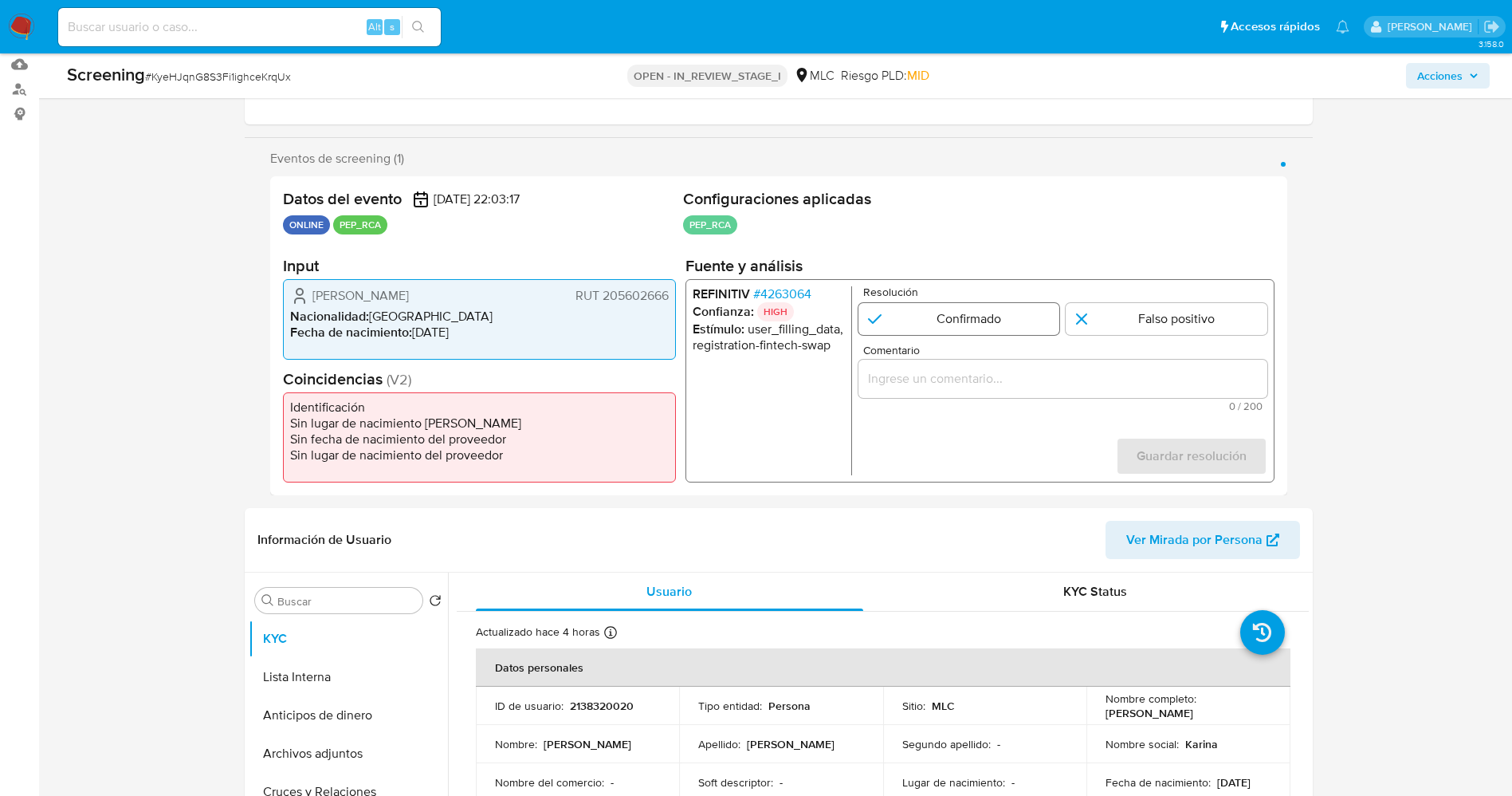
click at [978, 320] on input "1 de 1" at bounding box center [959, 320] width 202 height 32
radio input "true"
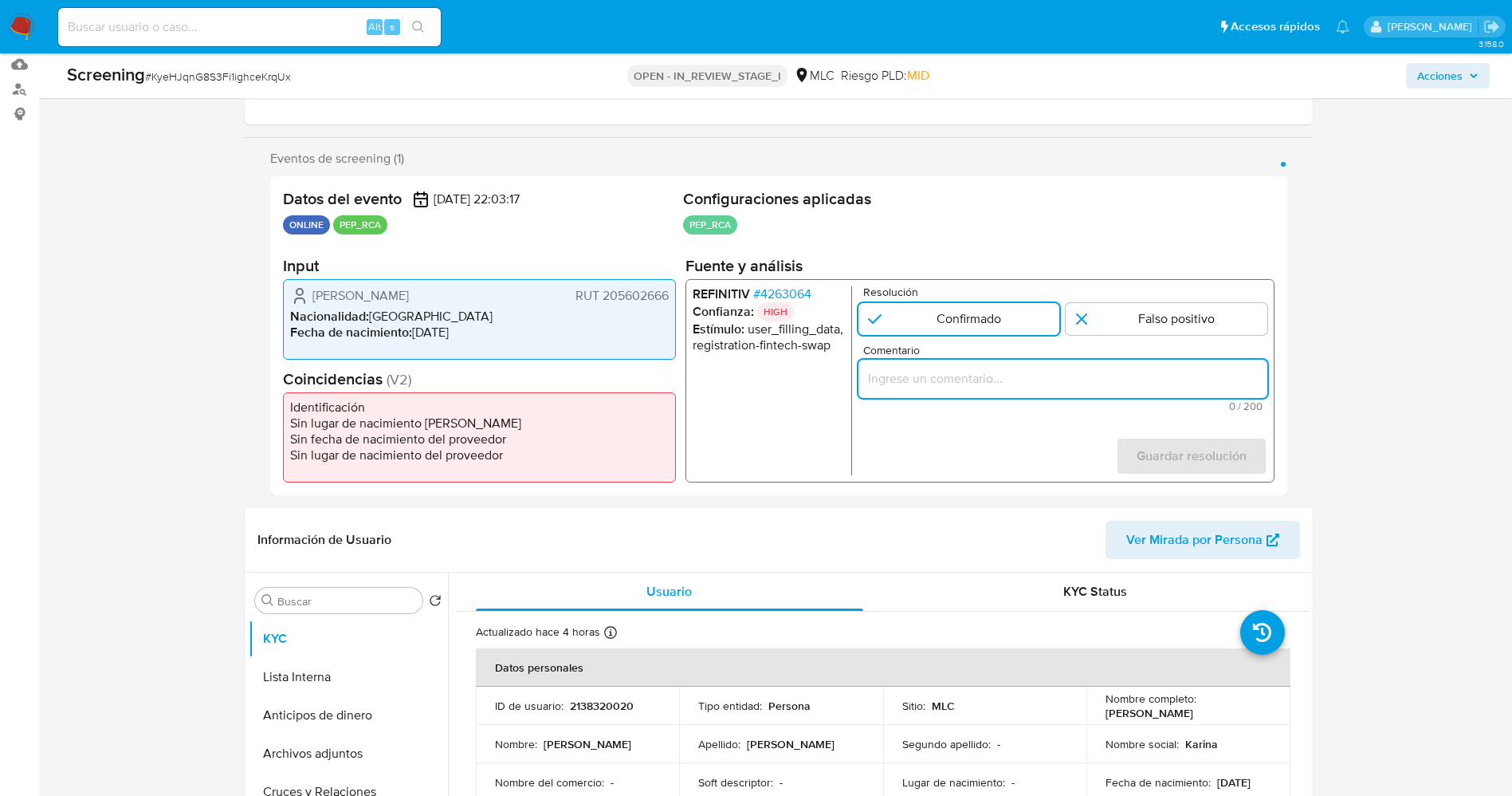
click at [966, 386] on input "Comentario" at bounding box center [1062, 379] width 409 height 21
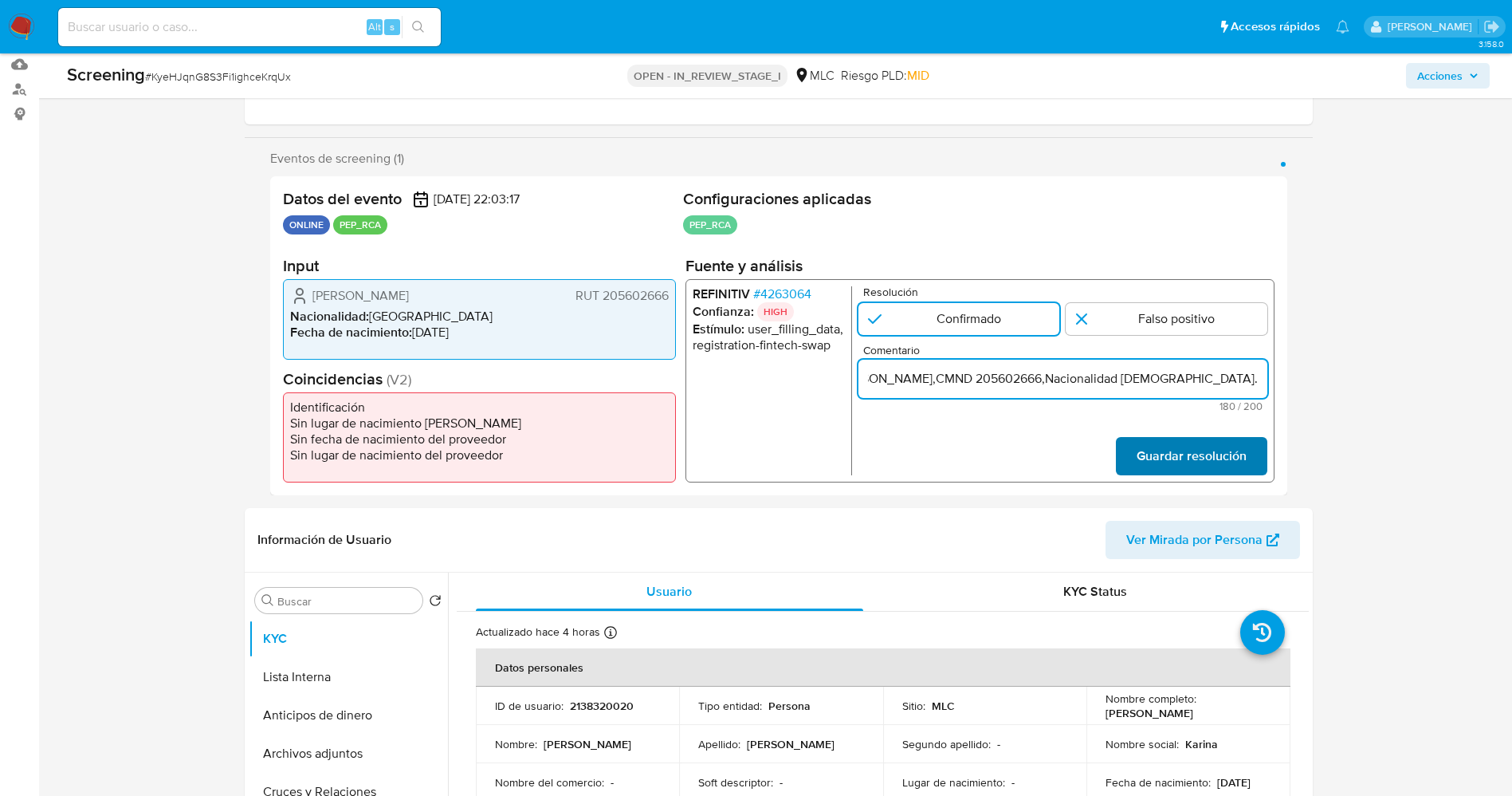
type input "usuario [PERSON_NAME] RUT 205602666,Nacionalidad Chilena por coincidir en lista…"
click at [1154, 451] on span "Guardar resolución" at bounding box center [1191, 456] width 110 height 35
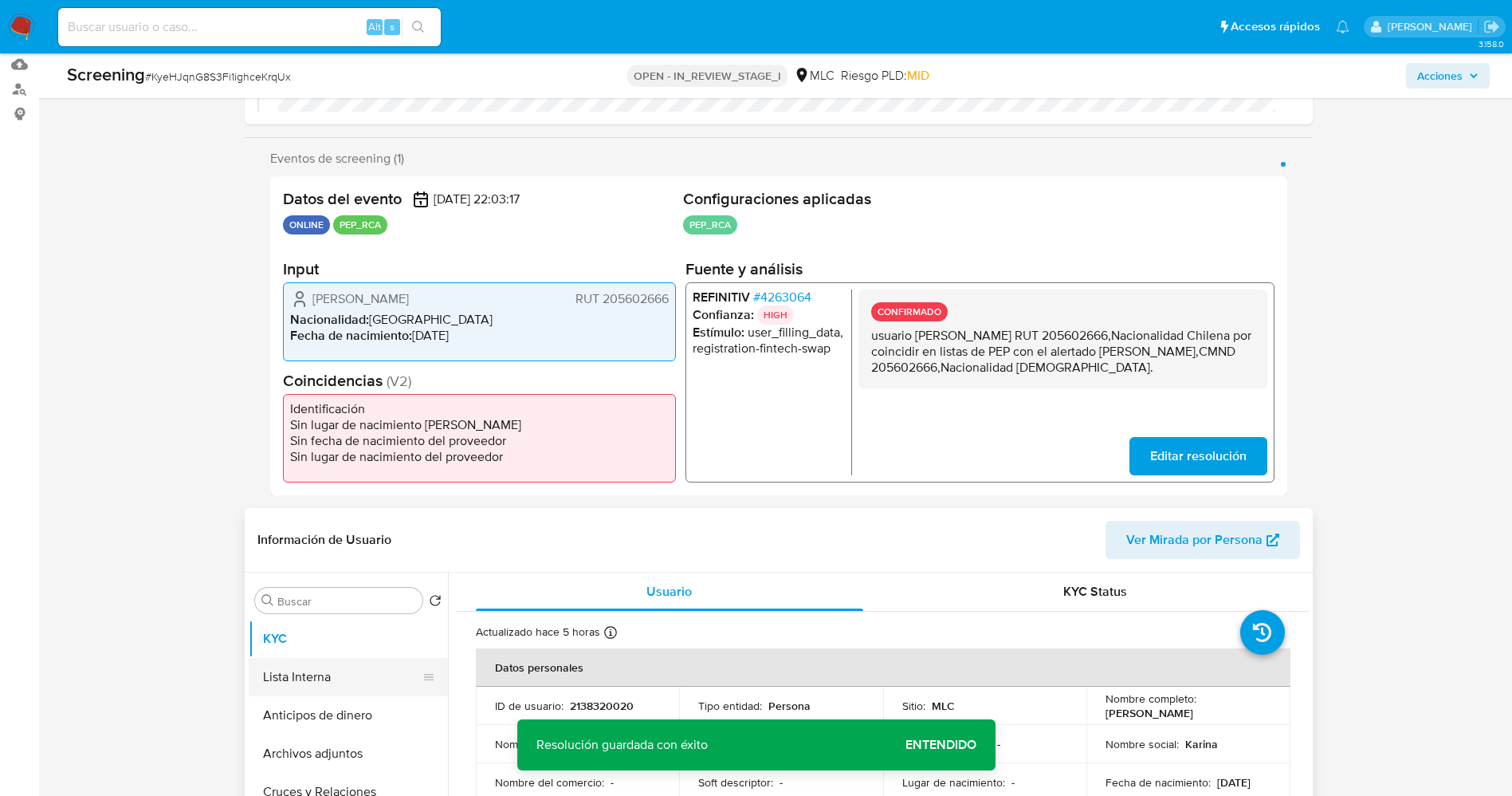
click at [356, 681] on button "Lista Interna" at bounding box center [342, 677] width 186 height 38
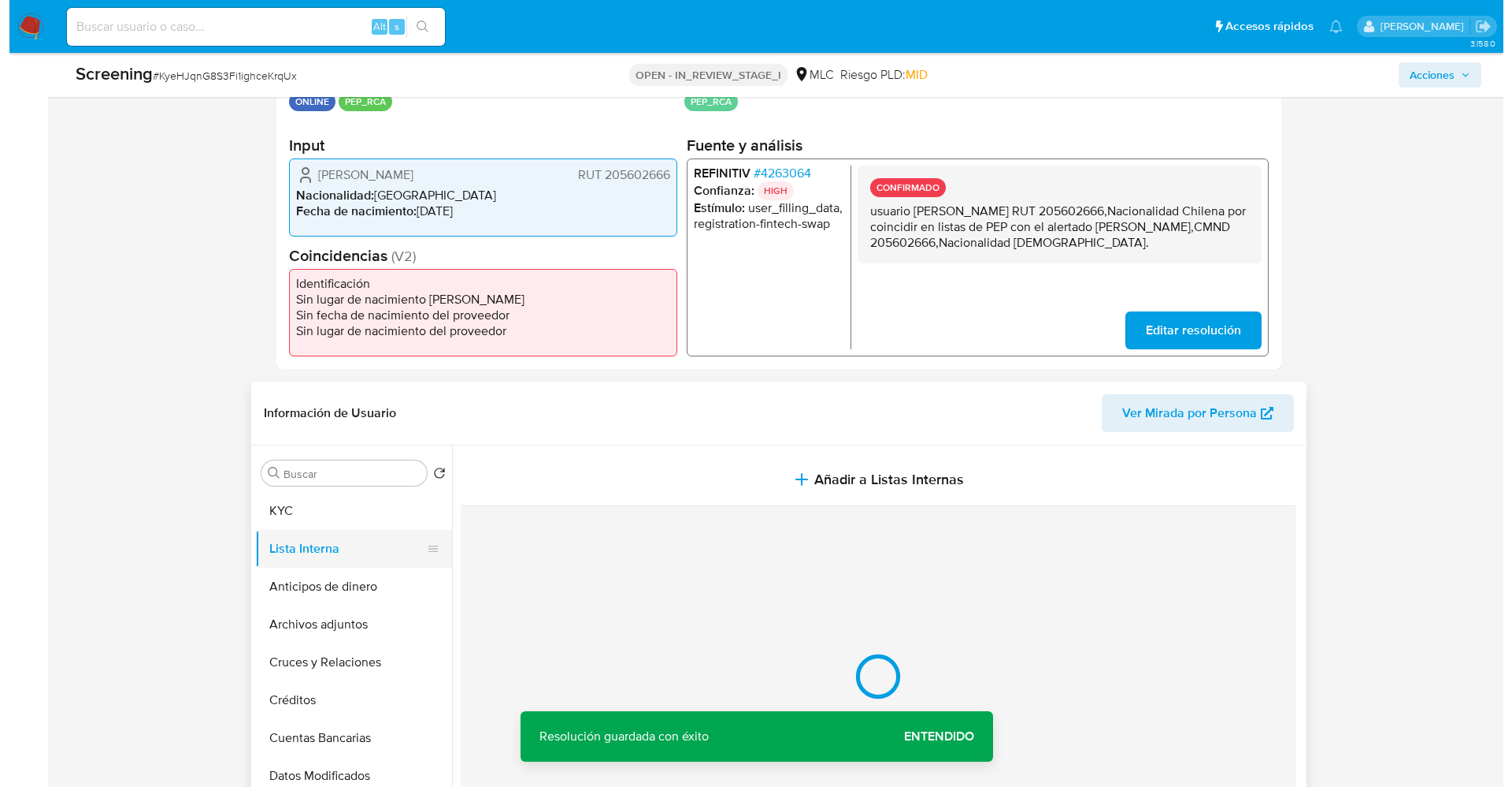
scroll to position [473, 0]
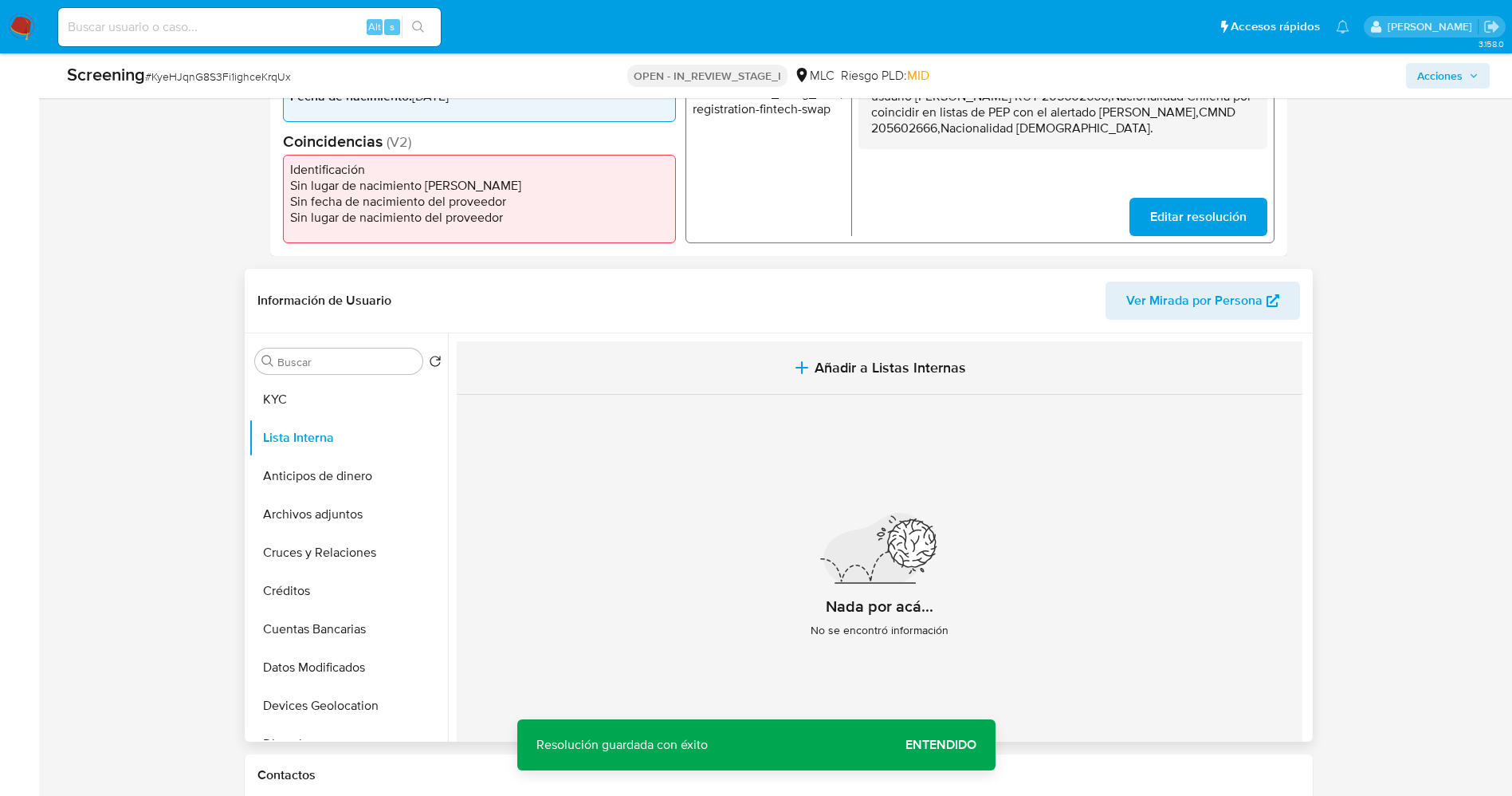
click at [858, 374] on span "Añadir a Listas Internas" at bounding box center [890, 367] width 151 height 17
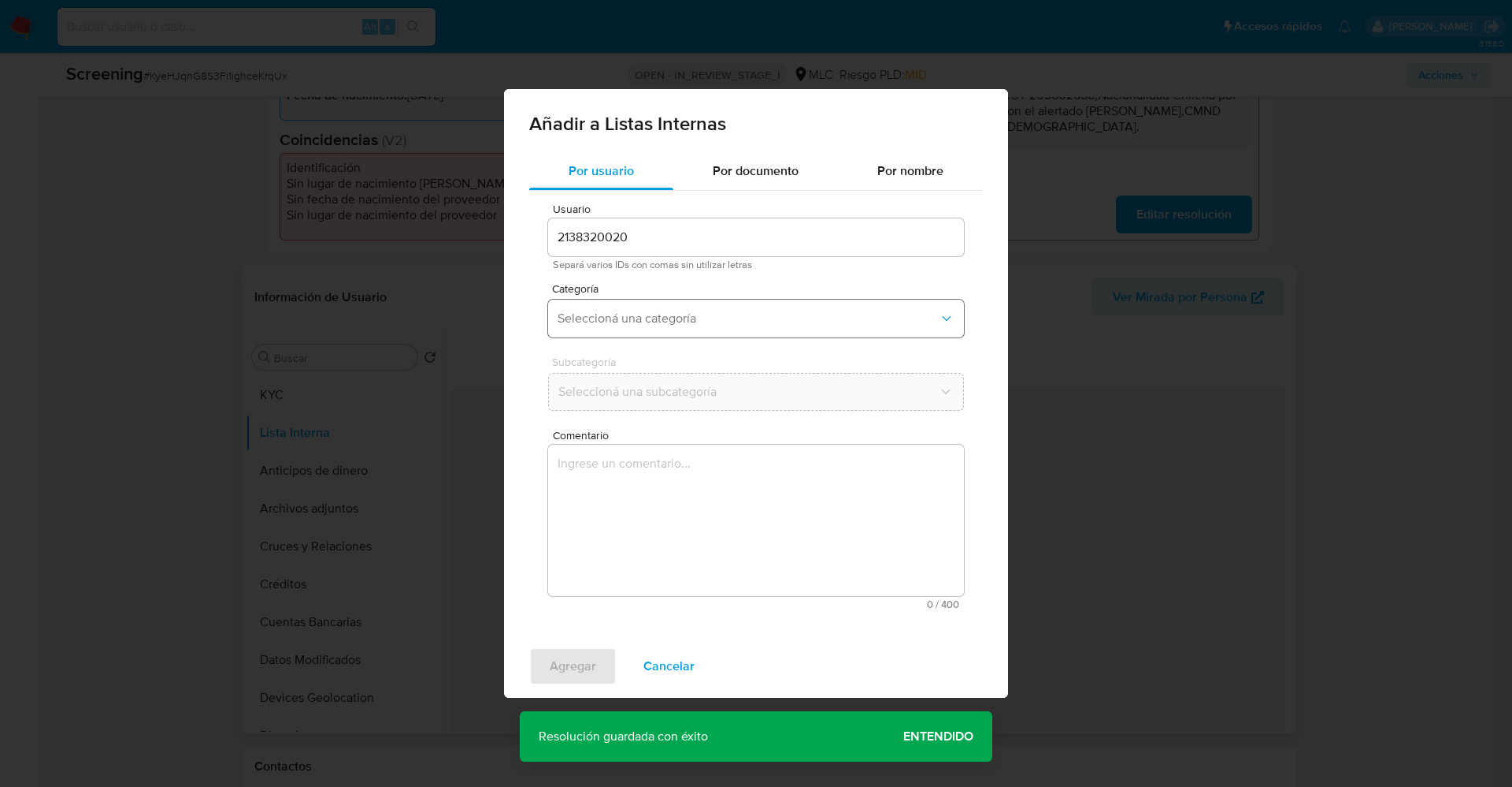
click at [730, 314] on span "Seleccioná una categoría" at bounding box center [748, 318] width 382 height 16
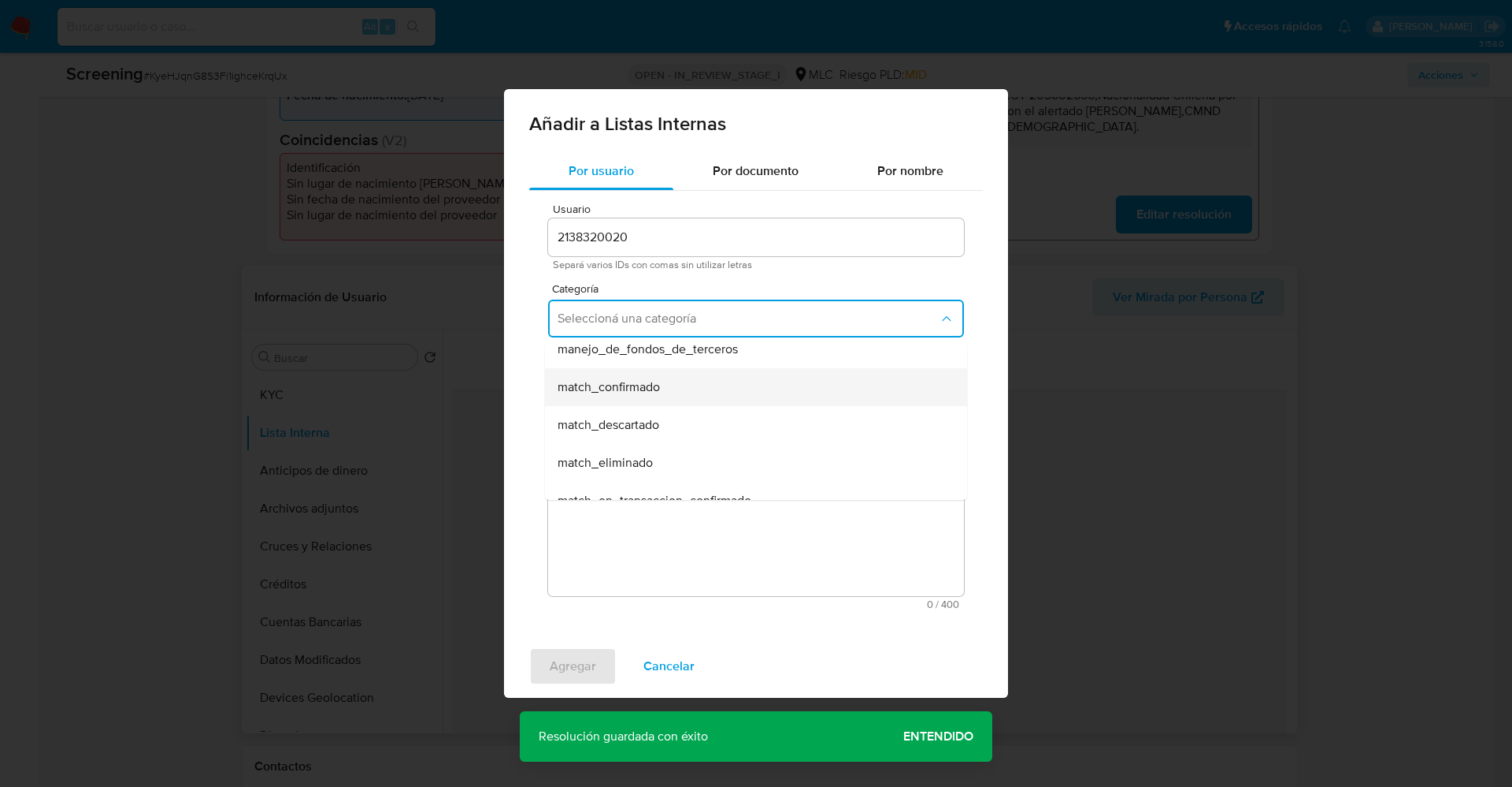
scroll to position [118, 0]
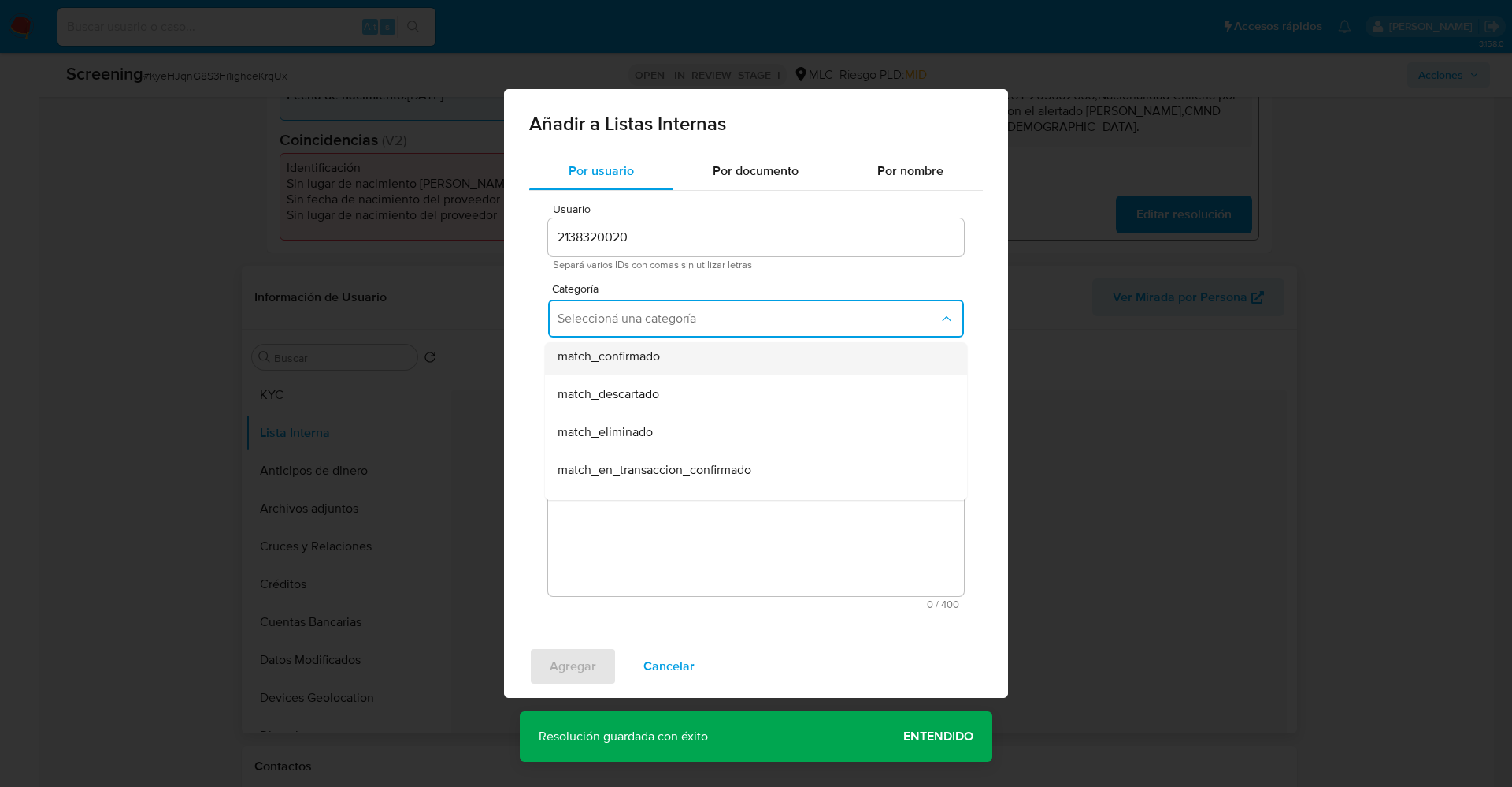
click at [699, 353] on div "match_confirmado" at bounding box center [751, 356] width 387 height 38
click at [699, 391] on span "Seleccioná una subcategoría" at bounding box center [748, 391] width 382 height 16
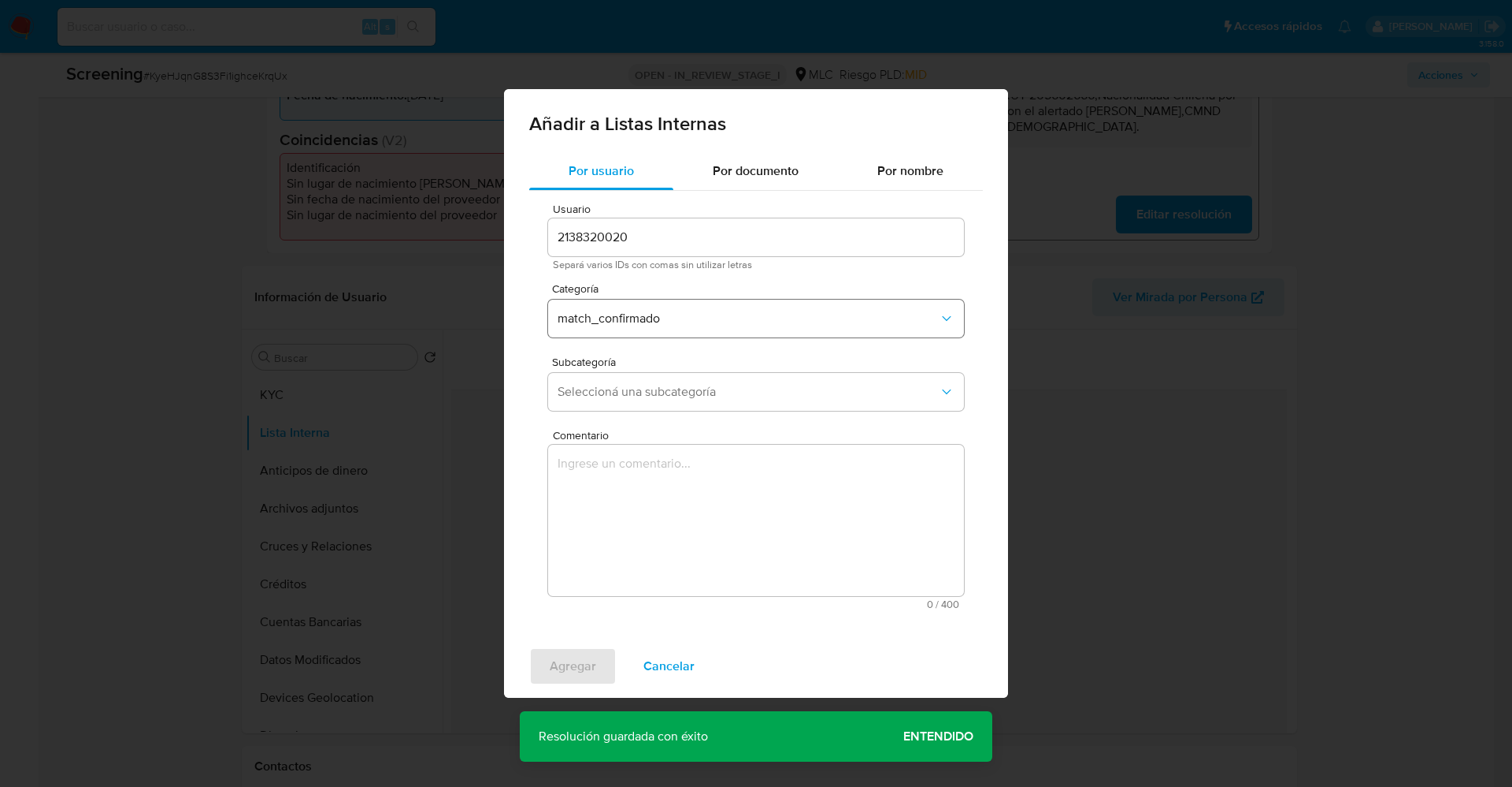
click at [742, 333] on button "match_confirmado" at bounding box center [756, 319] width 416 height 38
drag, startPoint x: 669, startPoint y: 661, endPoint x: 911, endPoint y: 559, distance: 262.6
click at [669, 659] on span "Cancelar" at bounding box center [669, 666] width 51 height 35
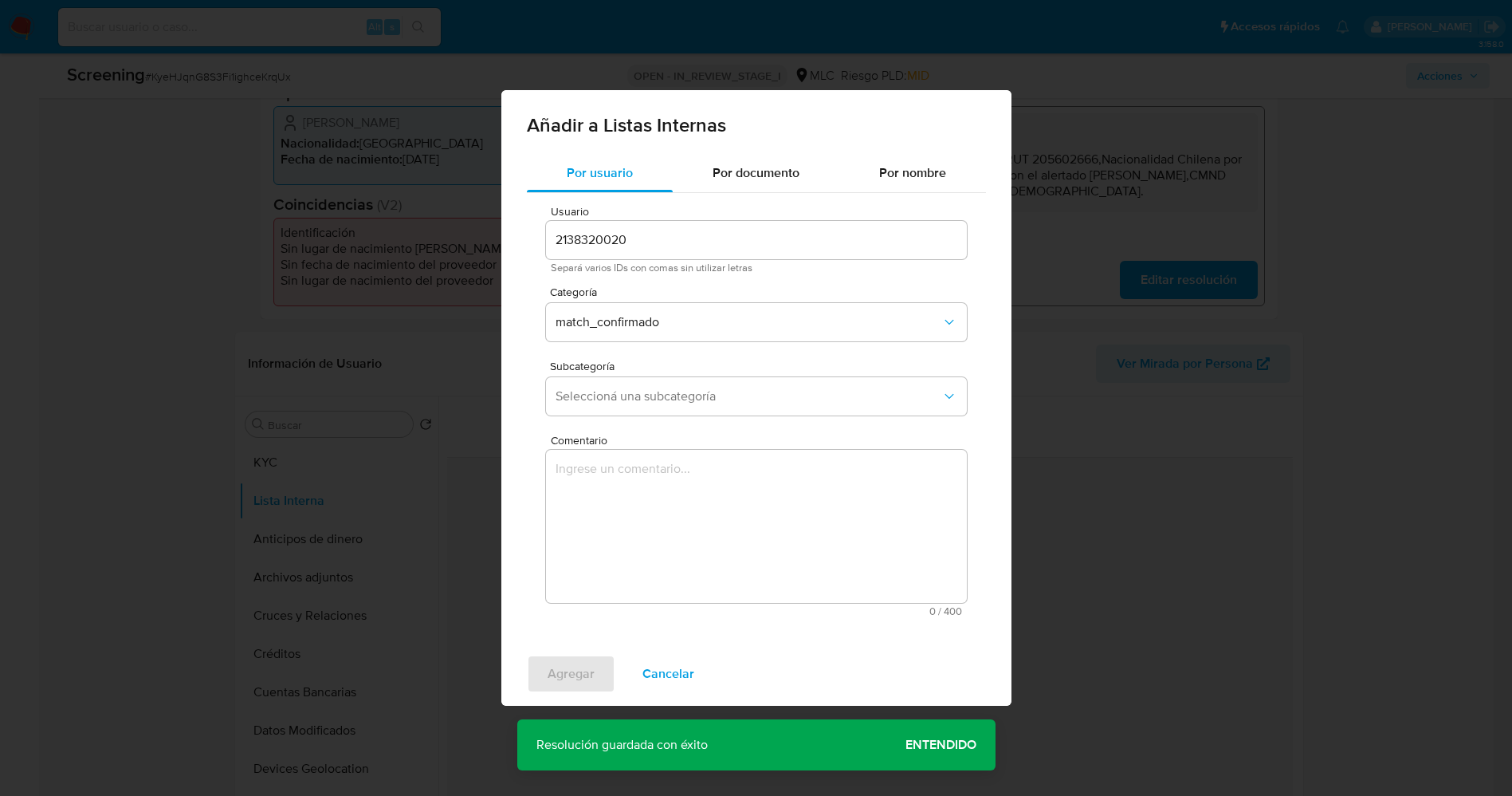
scroll to position [239, 0]
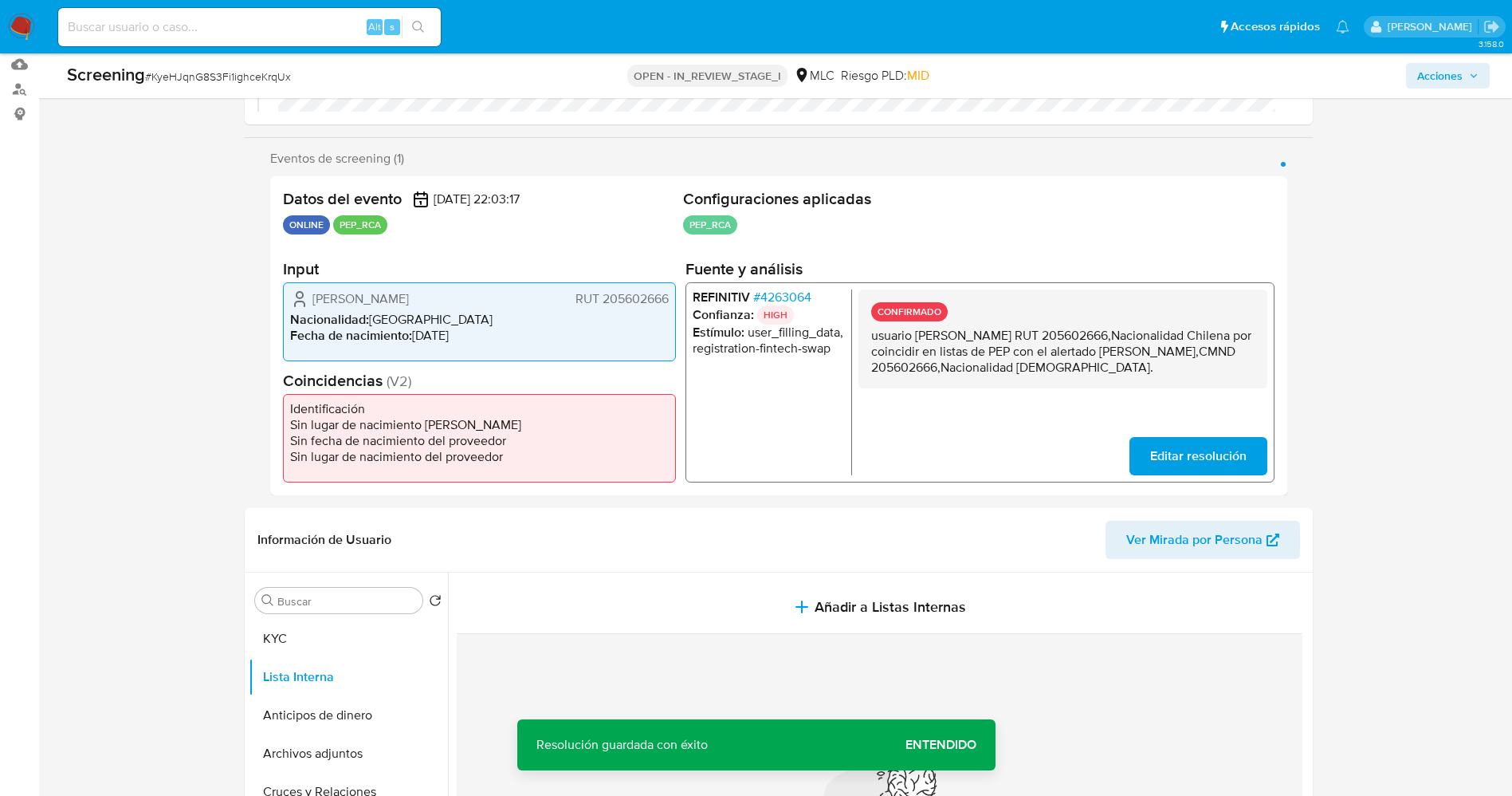
click at [1198, 438] on span "Editar resolución" at bounding box center [1197, 456] width 96 height 35
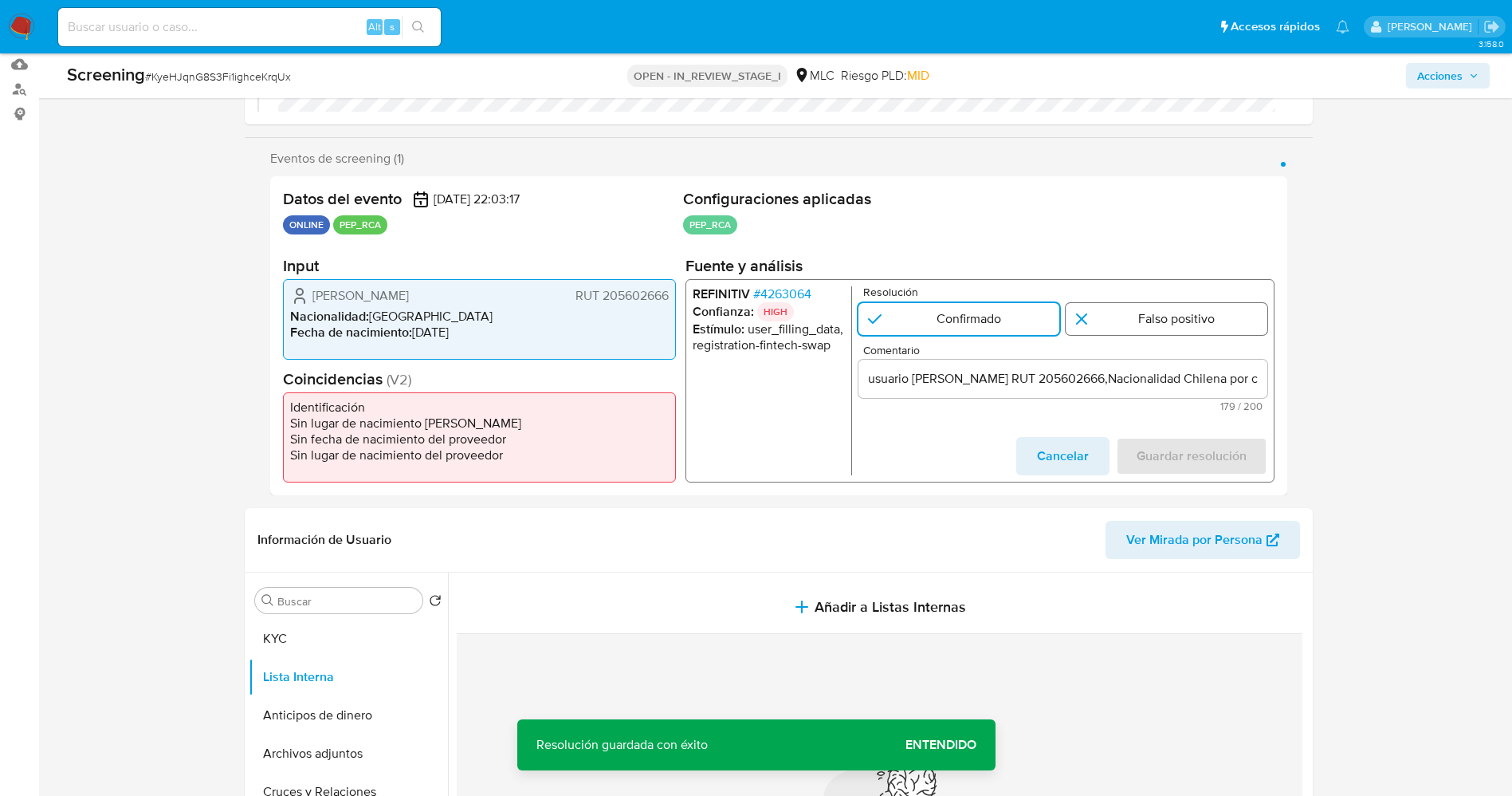
click at [1152, 323] on input "1 de 1" at bounding box center [1167, 320] width 202 height 32
radio input "true"
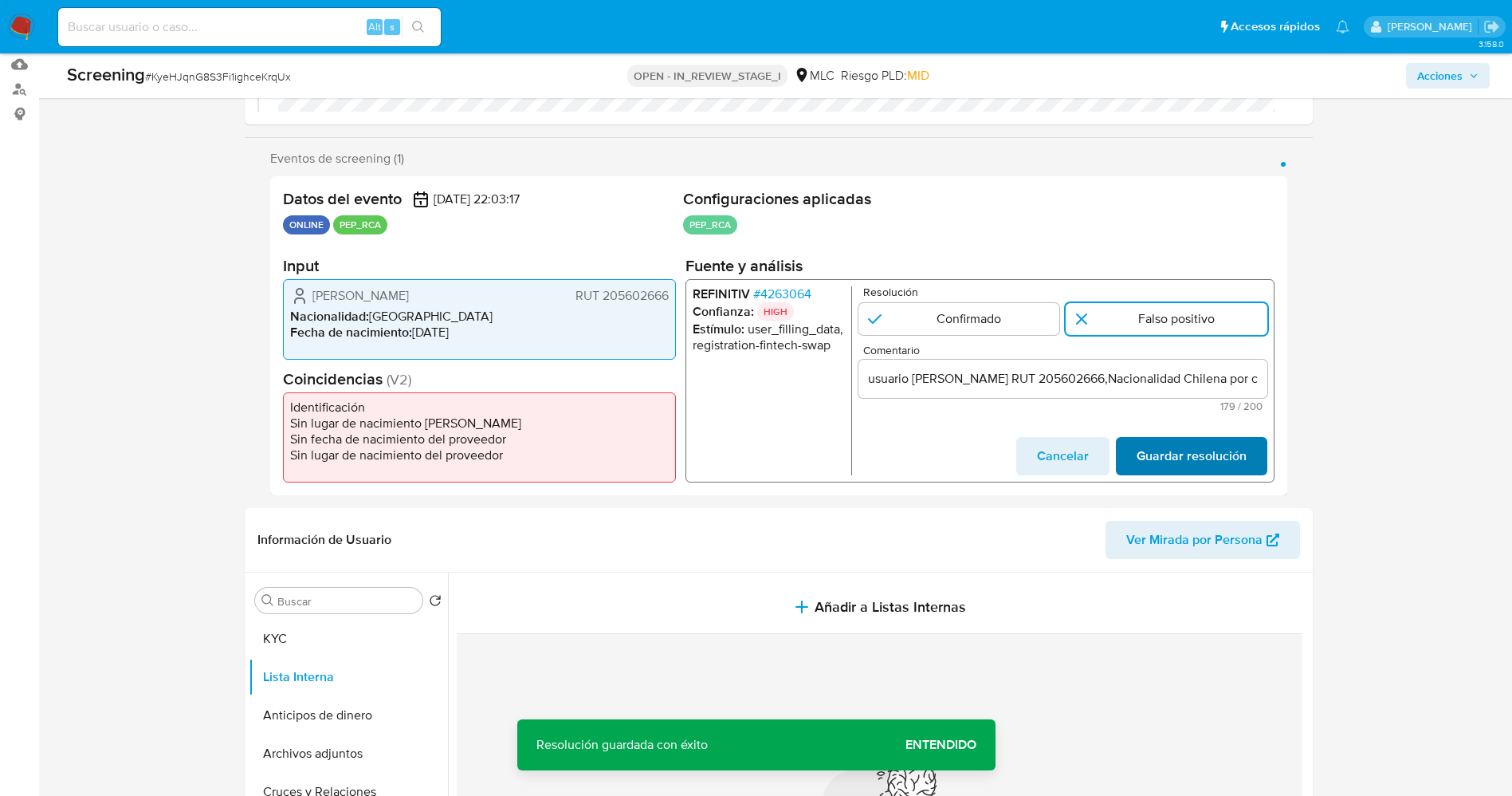
click at [1188, 464] on span "Guardar resolución" at bounding box center [1191, 456] width 110 height 35
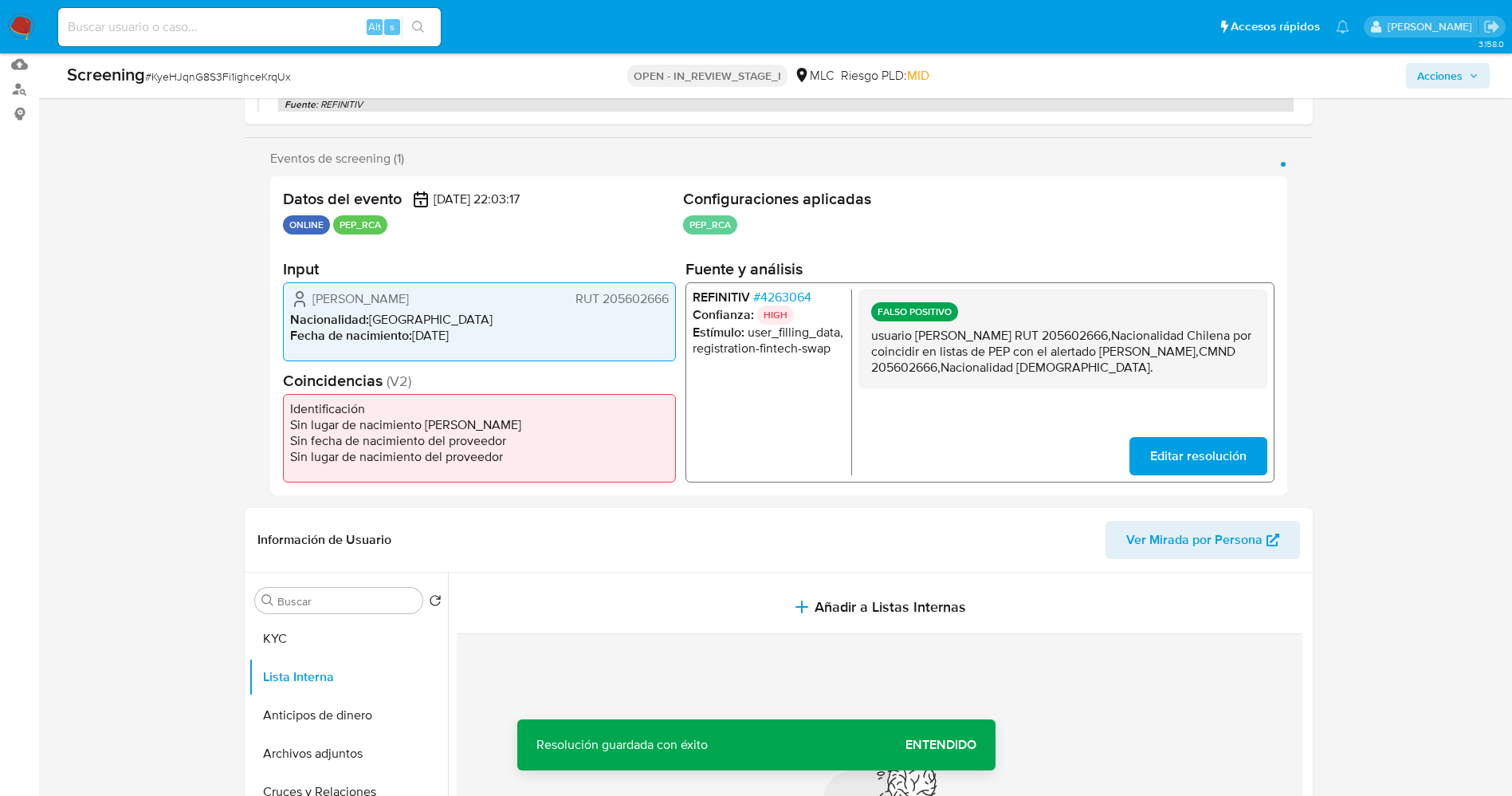
click at [1214, 461] on span "Editar resolución" at bounding box center [1197, 456] width 96 height 35
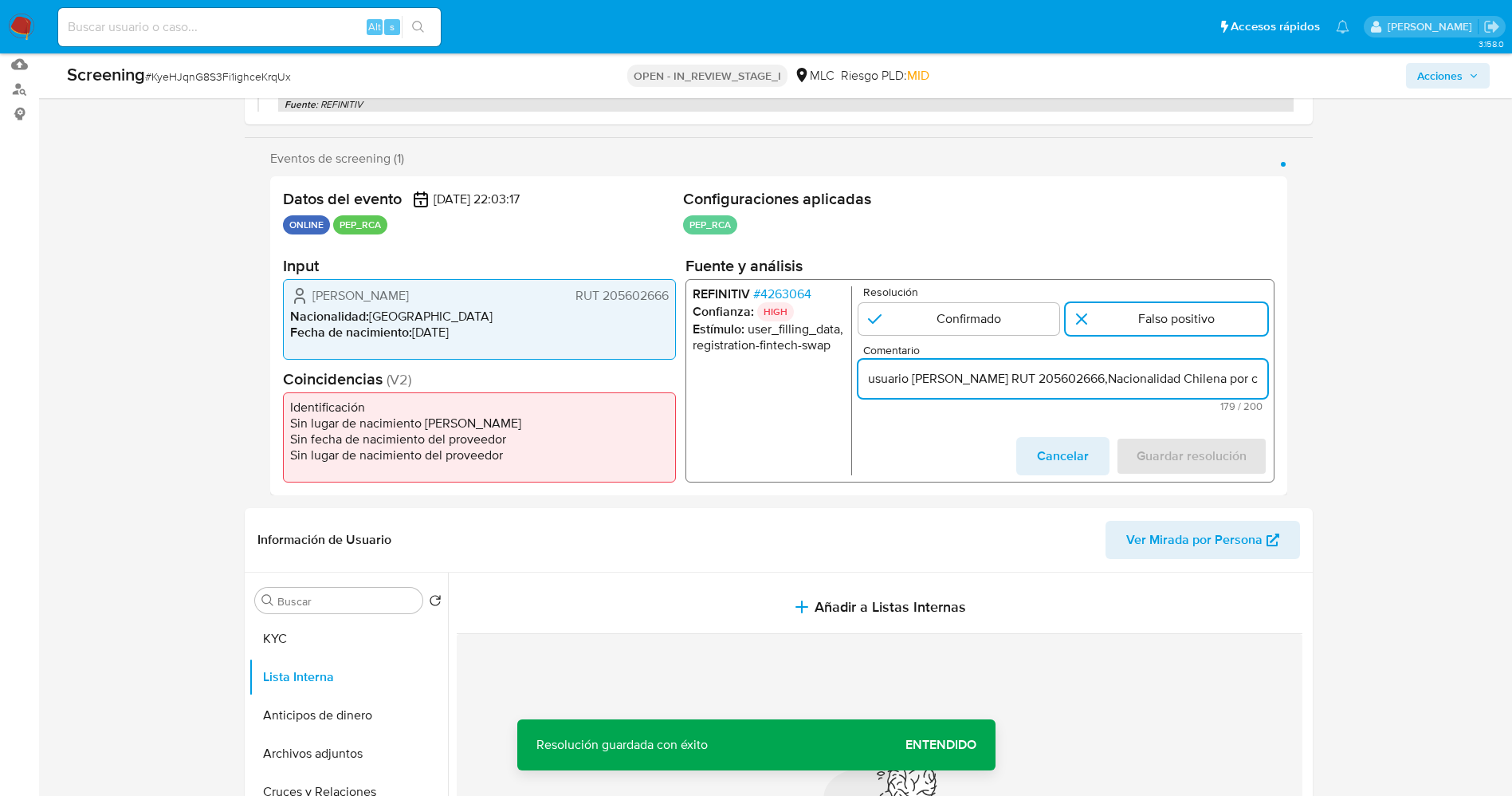
click at [1250, 381] on input "usuario [PERSON_NAME] RUT 205602666,Nacionalidad Chilena por coincidir en lista…" at bounding box center [1062, 379] width 409 height 21
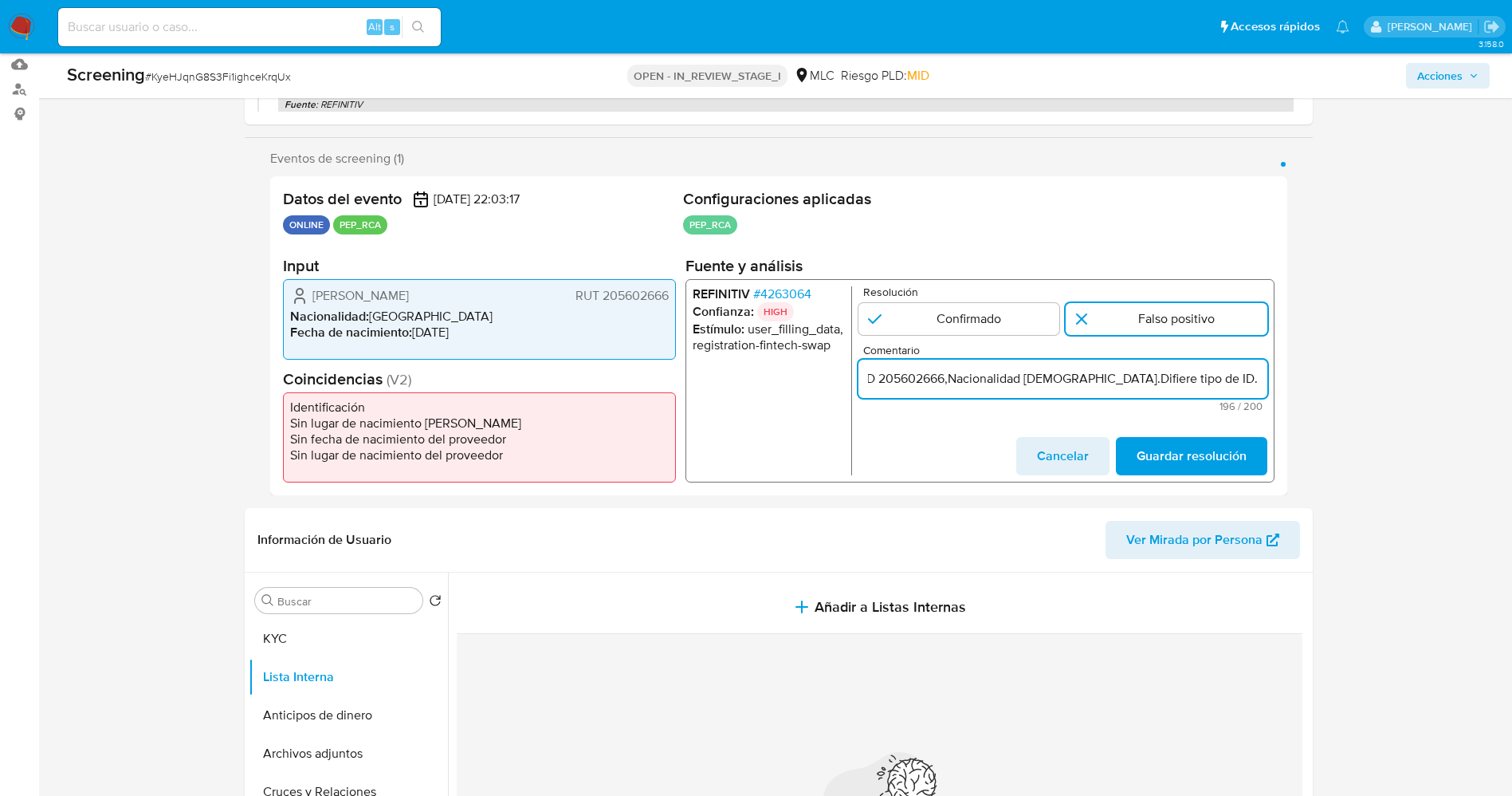
scroll to position [0, 771]
type input "usuario [PERSON_NAME] RUT 205602666,Nacionalidad Chilena por coincidir en lista…"
click at [1224, 456] on span "Guardar resolución" at bounding box center [1191, 456] width 110 height 35
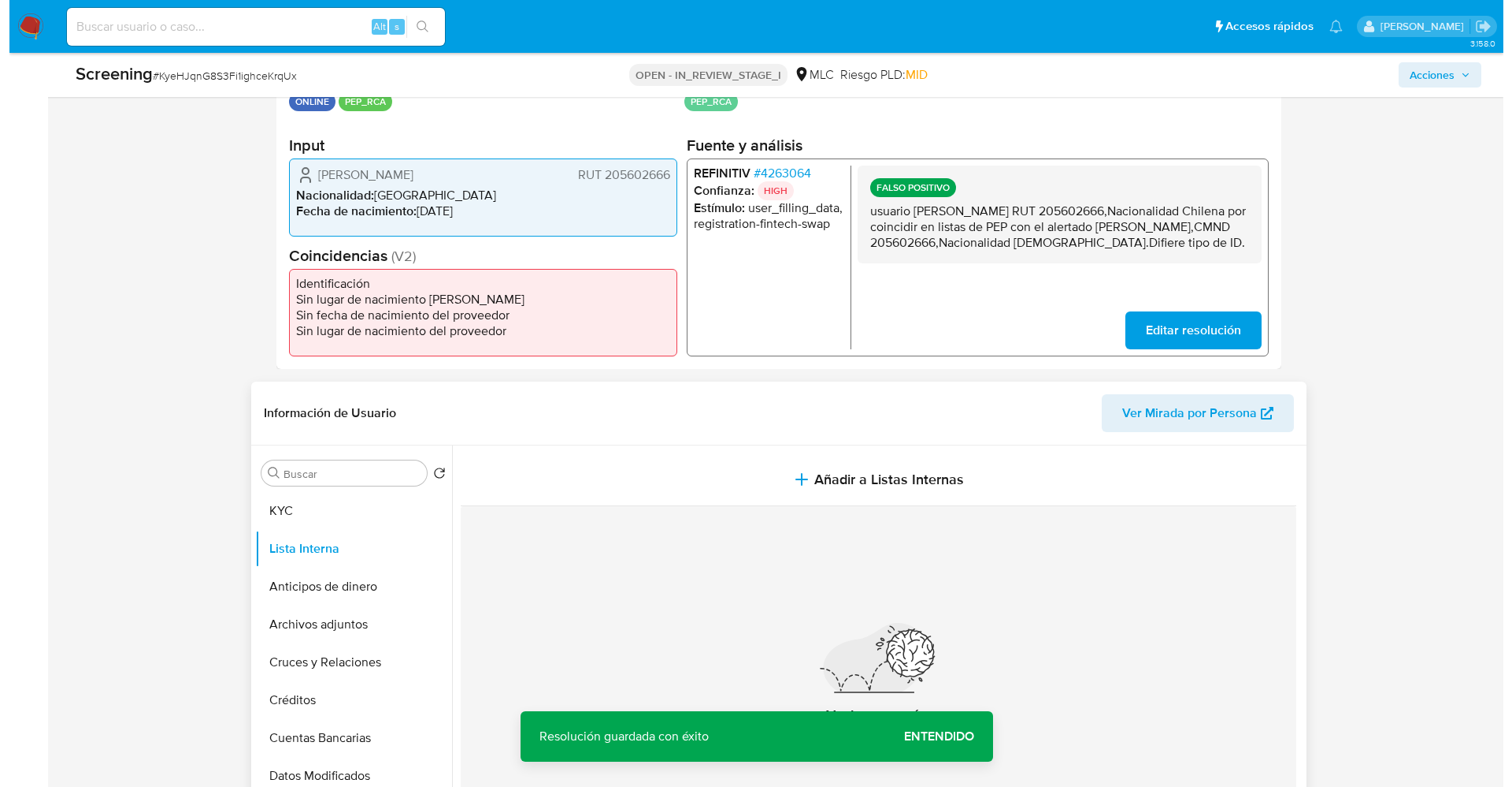
scroll to position [473, 0]
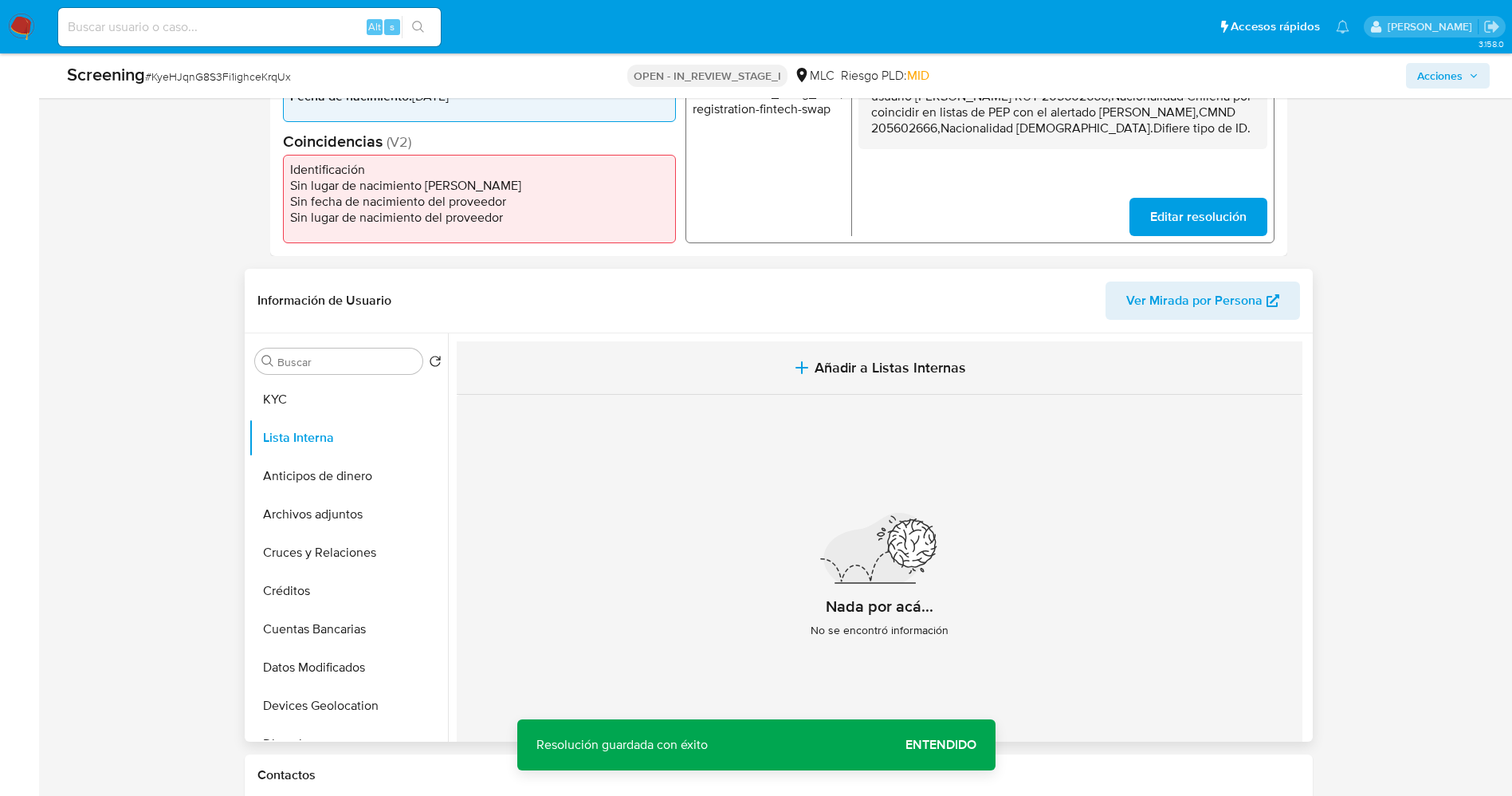
click at [883, 365] on span "Añadir a Listas Internas" at bounding box center [890, 367] width 151 height 17
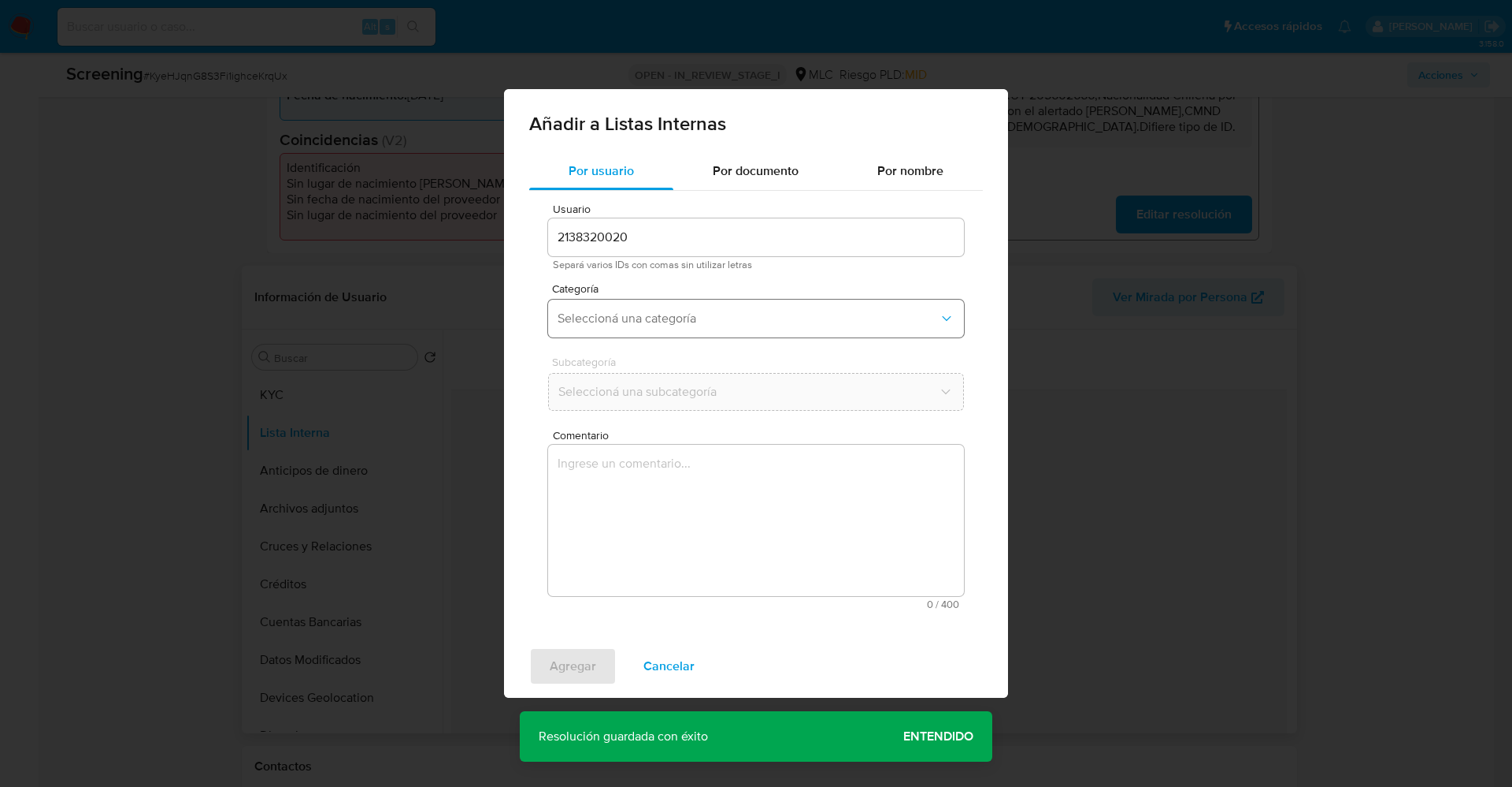
click at [780, 316] on span "Seleccioná una categoría" at bounding box center [748, 318] width 382 height 16
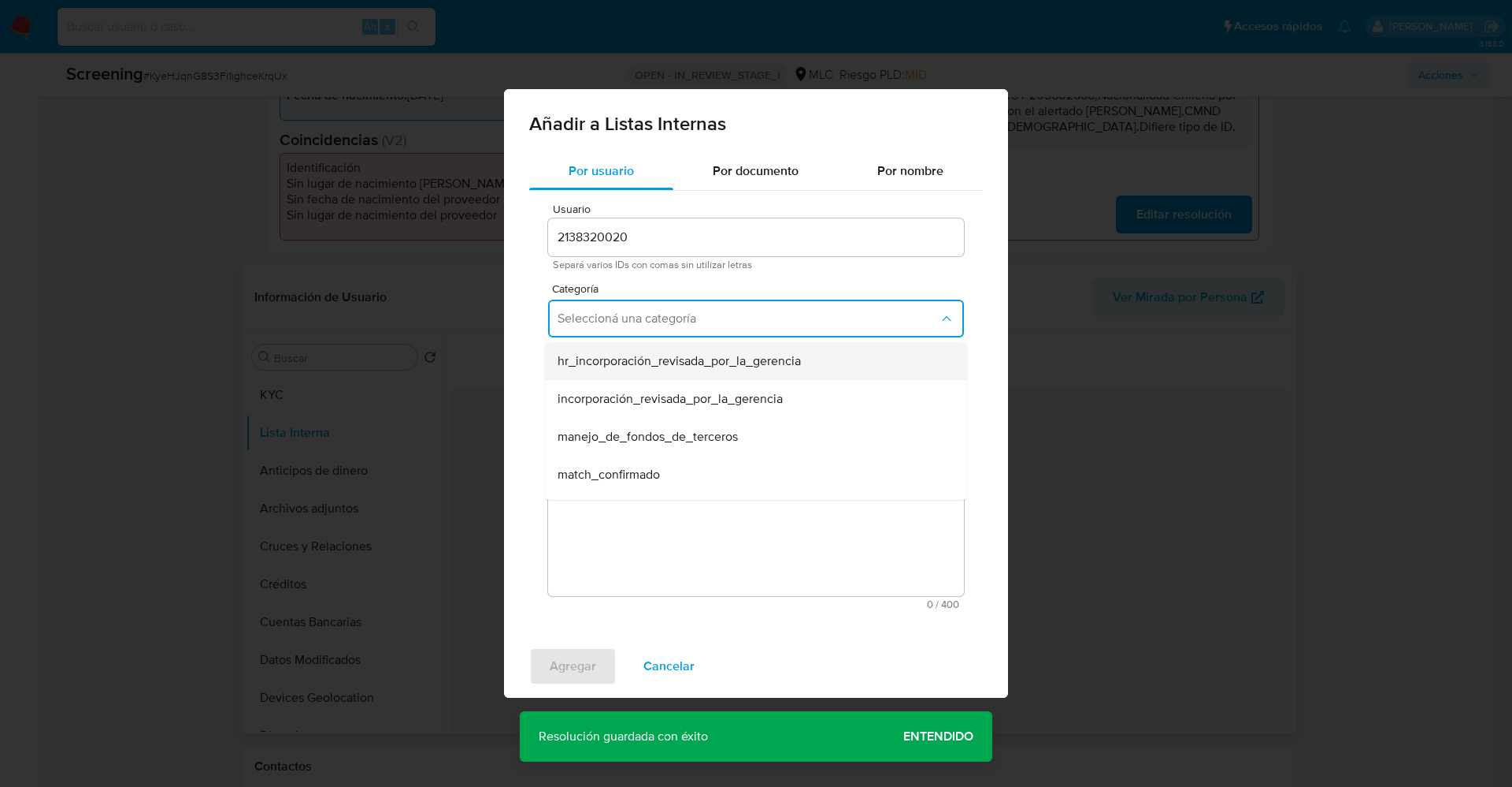
scroll to position [118, 0]
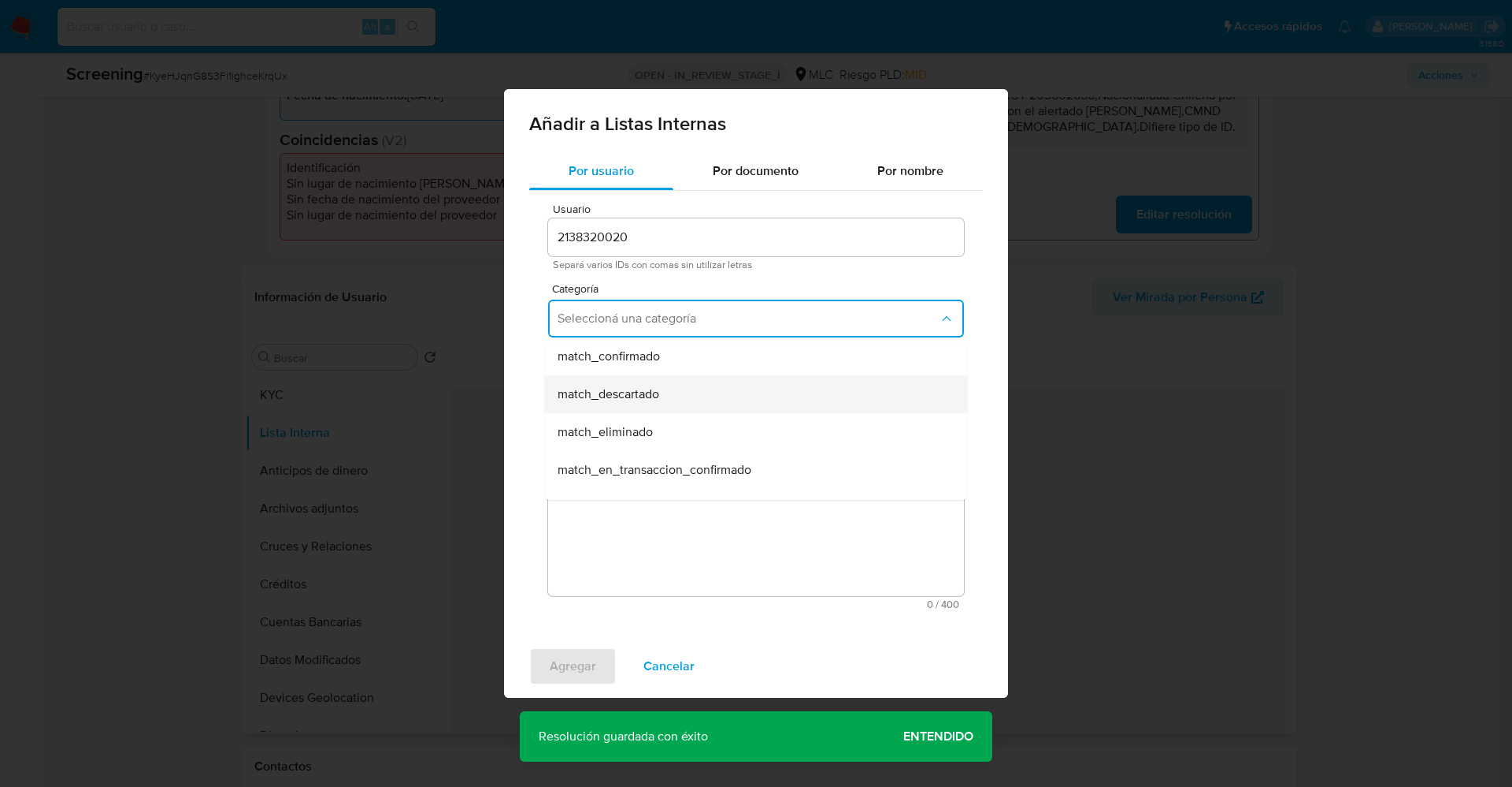
click at [728, 383] on div "match_descartado" at bounding box center [751, 394] width 387 height 38
click at [728, 388] on span "Seleccioná una subcategoría" at bounding box center [748, 391] width 382 height 16
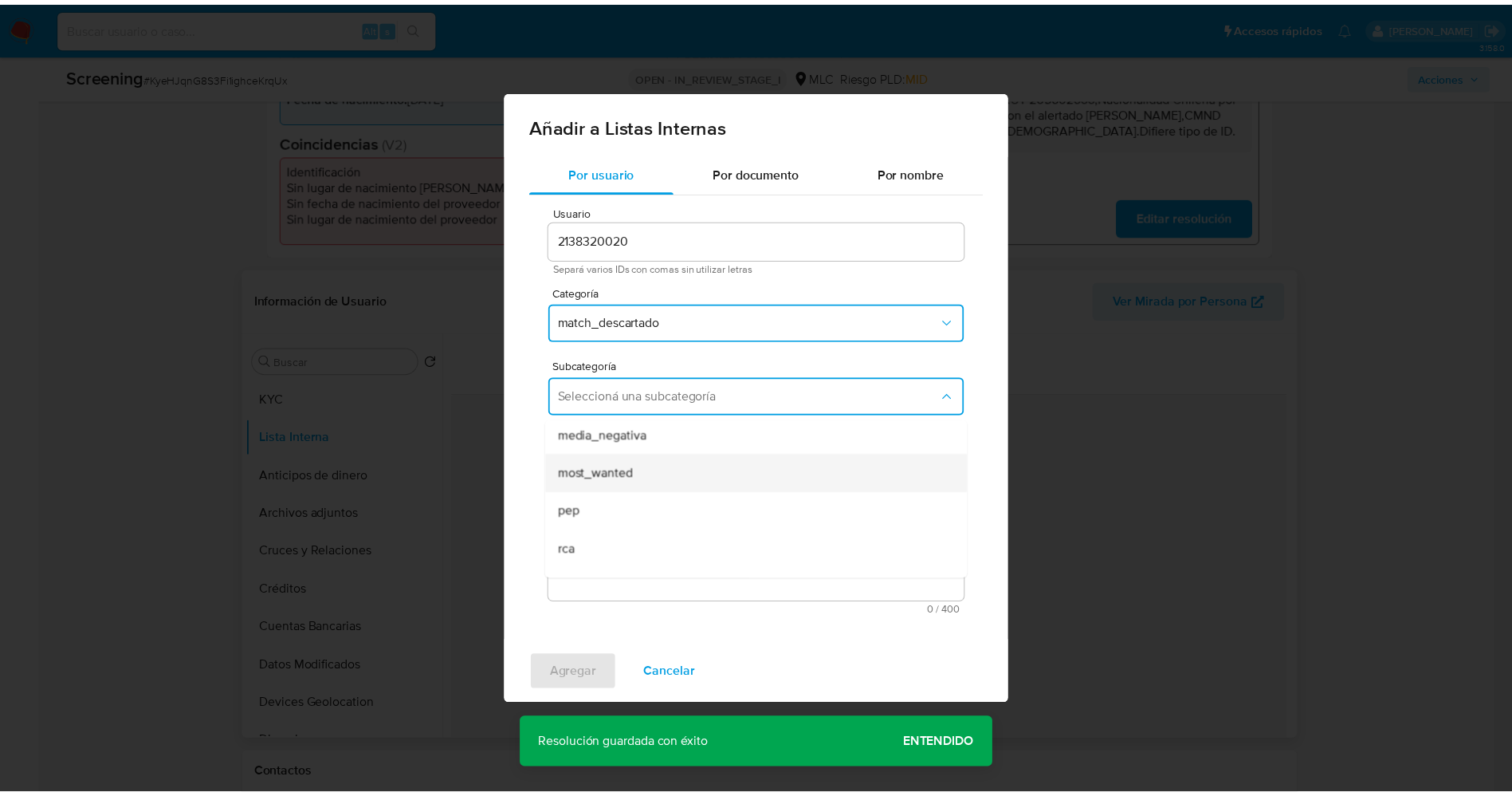
scroll to position [108, 0]
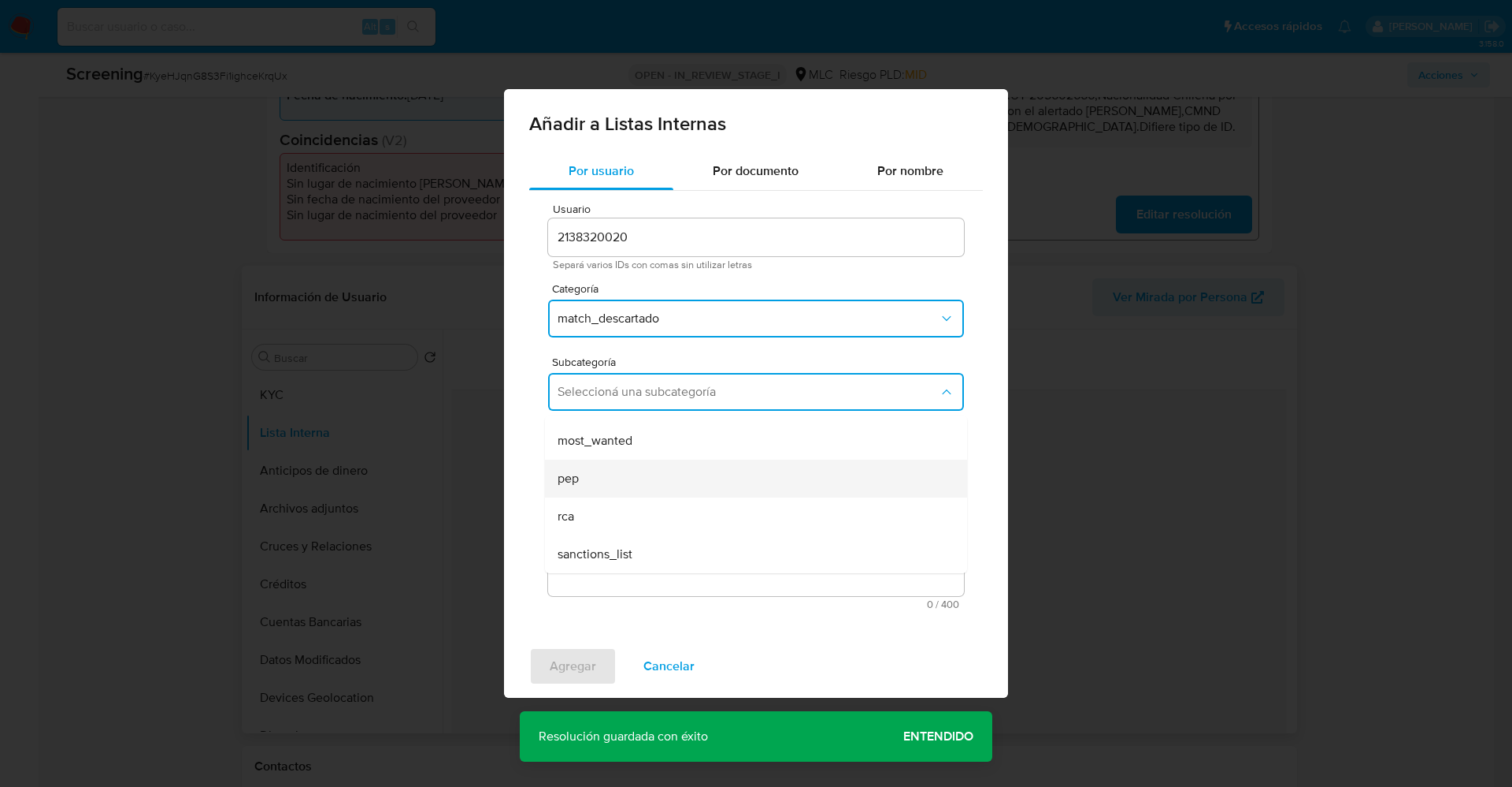
click at [656, 480] on div "pep" at bounding box center [751, 479] width 387 height 38
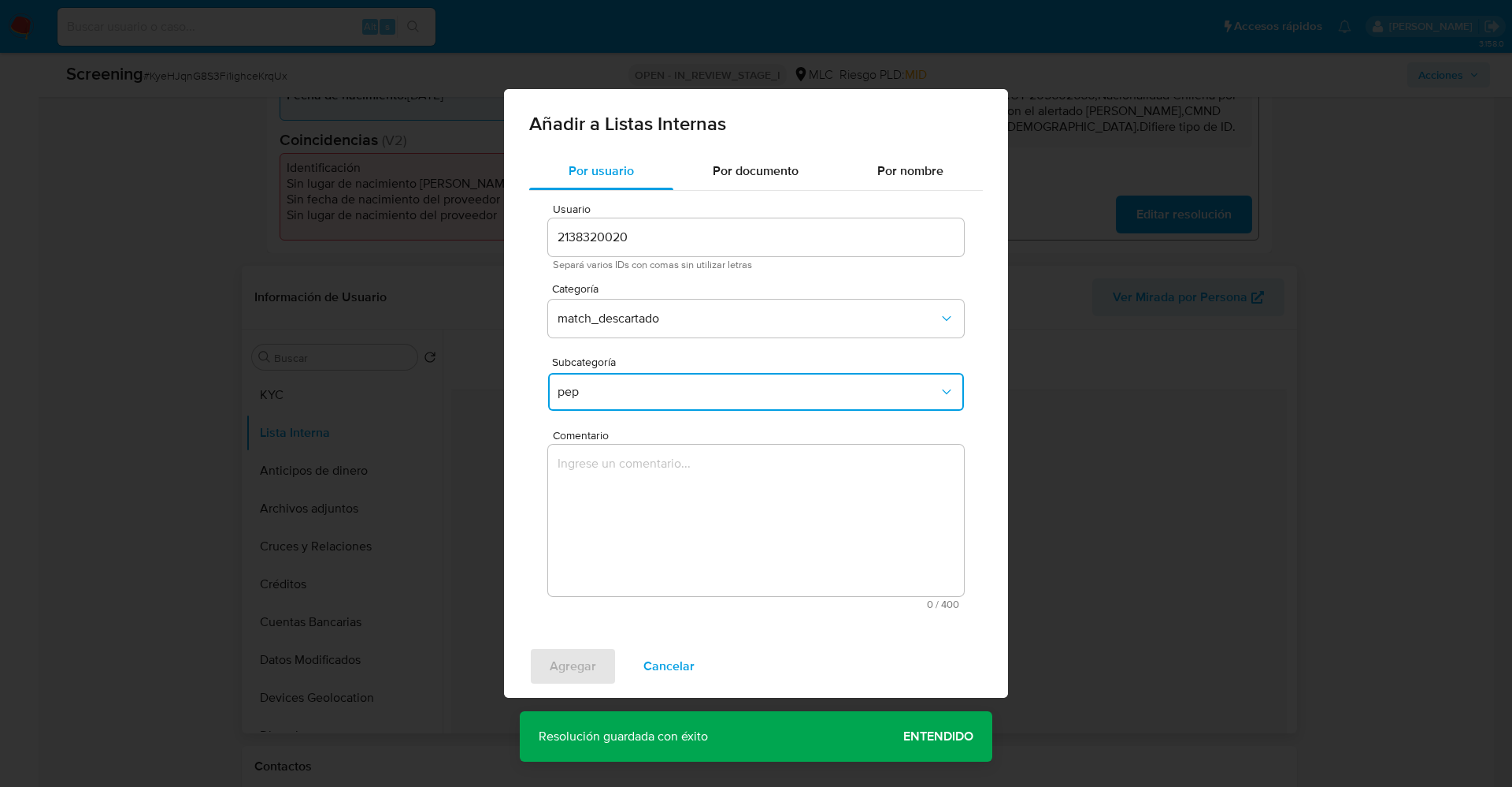
click at [656, 480] on textarea "Comentario" at bounding box center [756, 520] width 416 height 151
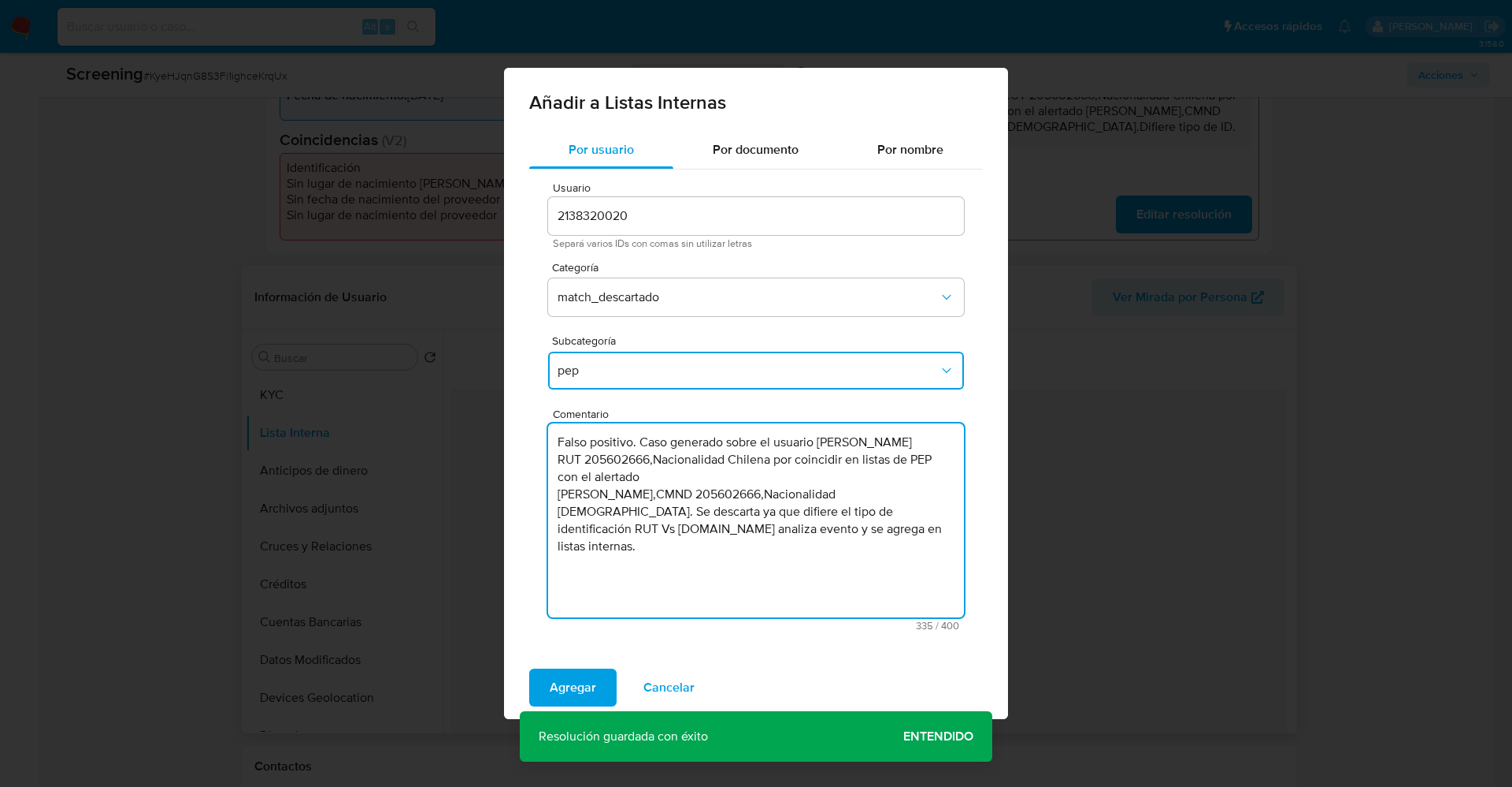
drag, startPoint x: 786, startPoint y: 443, endPoint x: 470, endPoint y: 404, distance: 318.4
click at [470, 404] on div "Añadir a Listas Internas Por usuario Por documento Por nombre Usuario 213832002…" at bounding box center [756, 393] width 1512 height 787
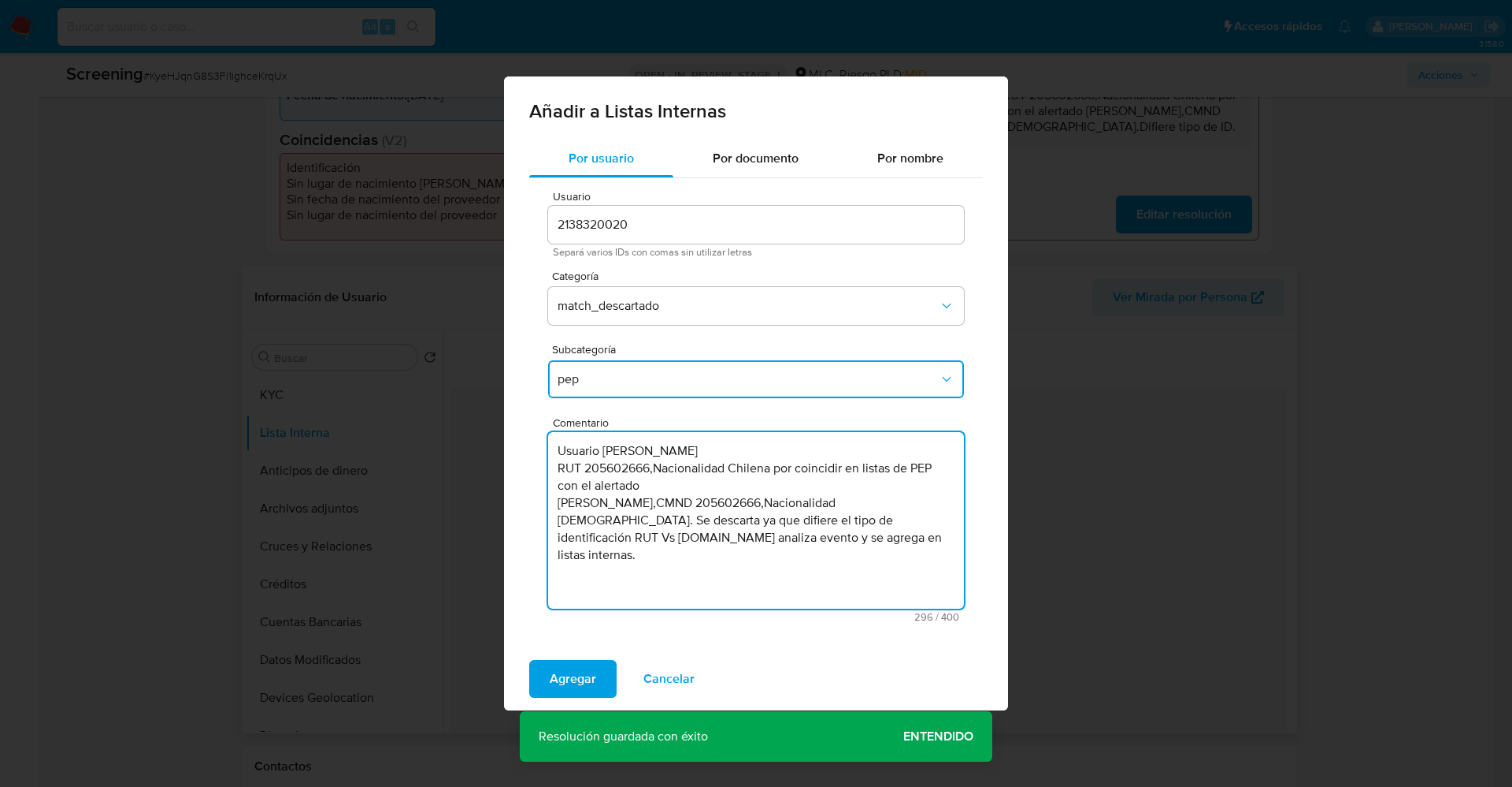
drag, startPoint x: 844, startPoint y: 542, endPoint x: 487, endPoint y: 539, distance: 357.0
click at [487, 539] on div "Añadir a Listas Internas Por usuario Por documento Por nombre Usuario 213832002…" at bounding box center [756, 393] width 1512 height 787
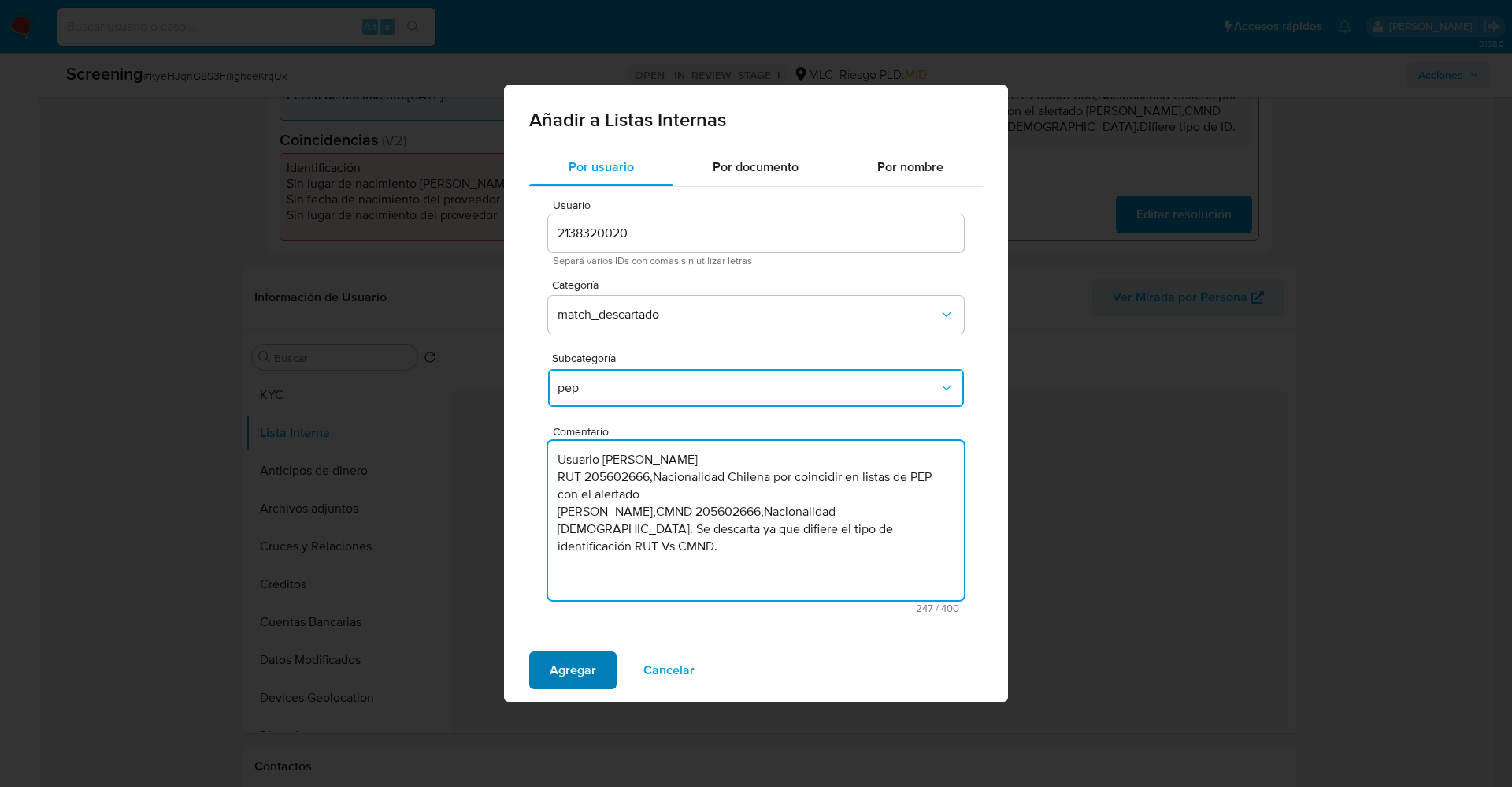
type textarea "Usuario [PERSON_NAME] RUT 205602666,Nacionalidad Chilena por coincidir en lista…"
click at [557, 670] on span "Agregar" at bounding box center [572, 669] width 46 height 35
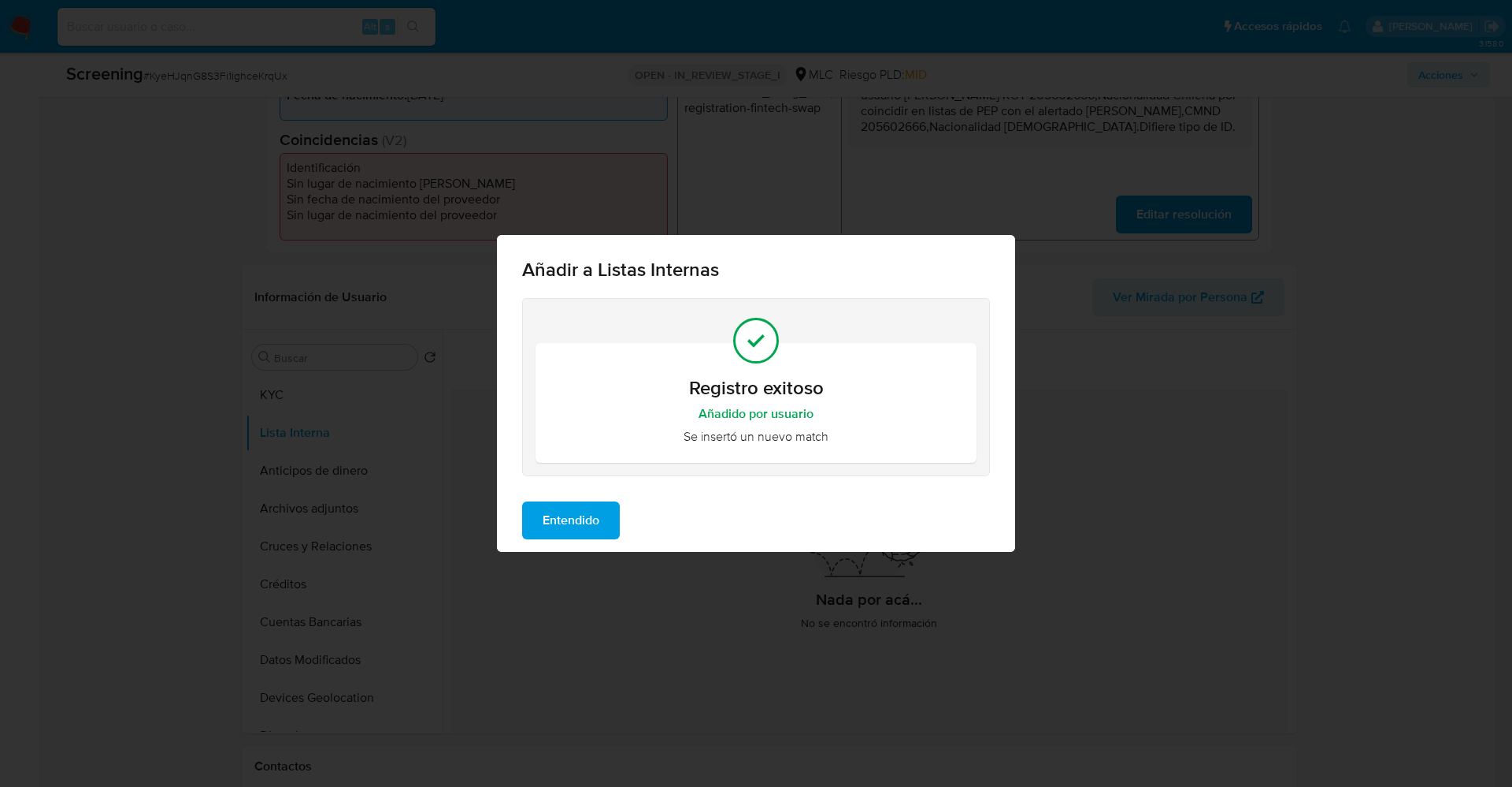
click at [564, 510] on span "Entendido" at bounding box center [571, 520] width 56 height 35
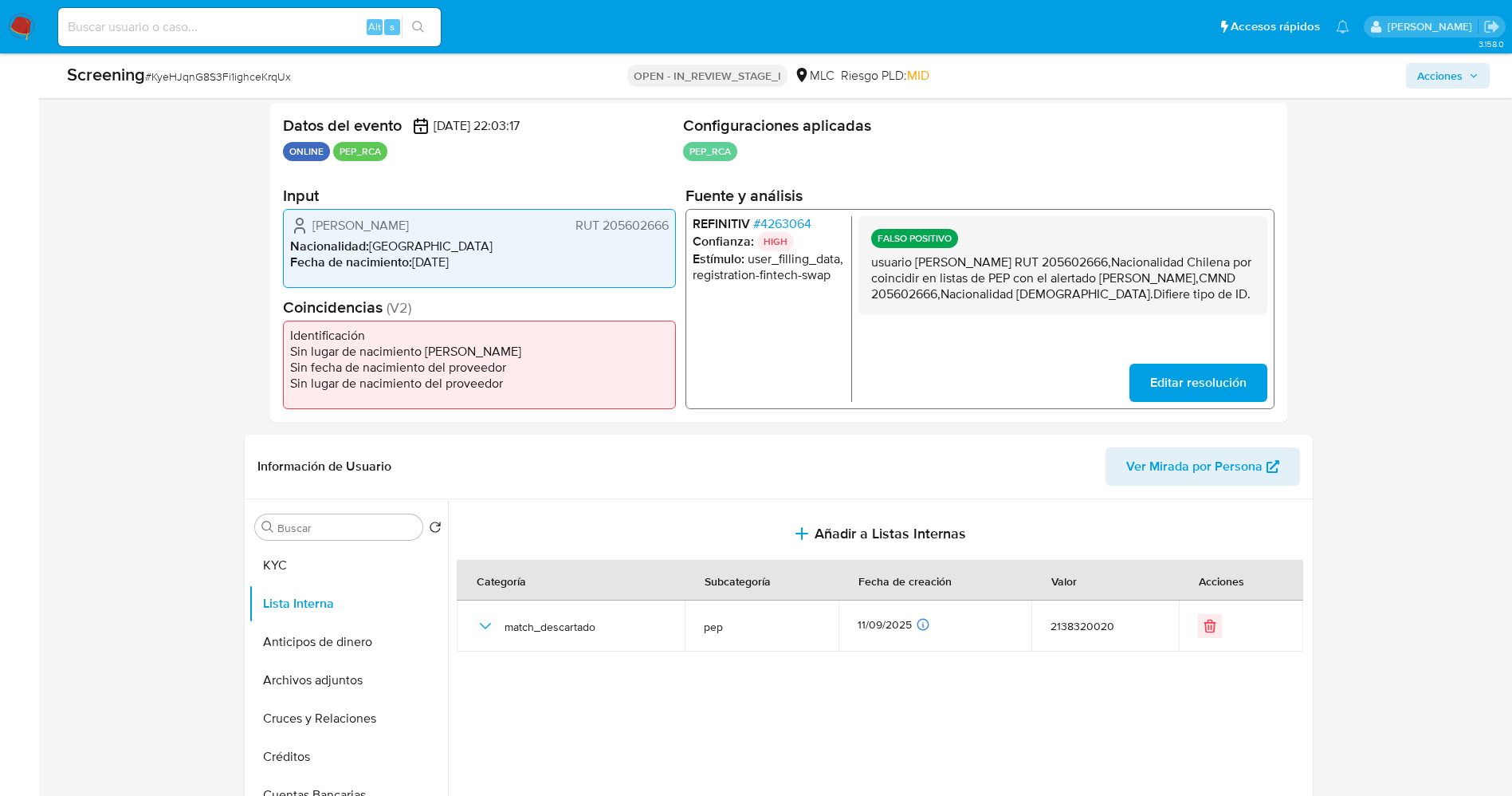
scroll to position [239, 0]
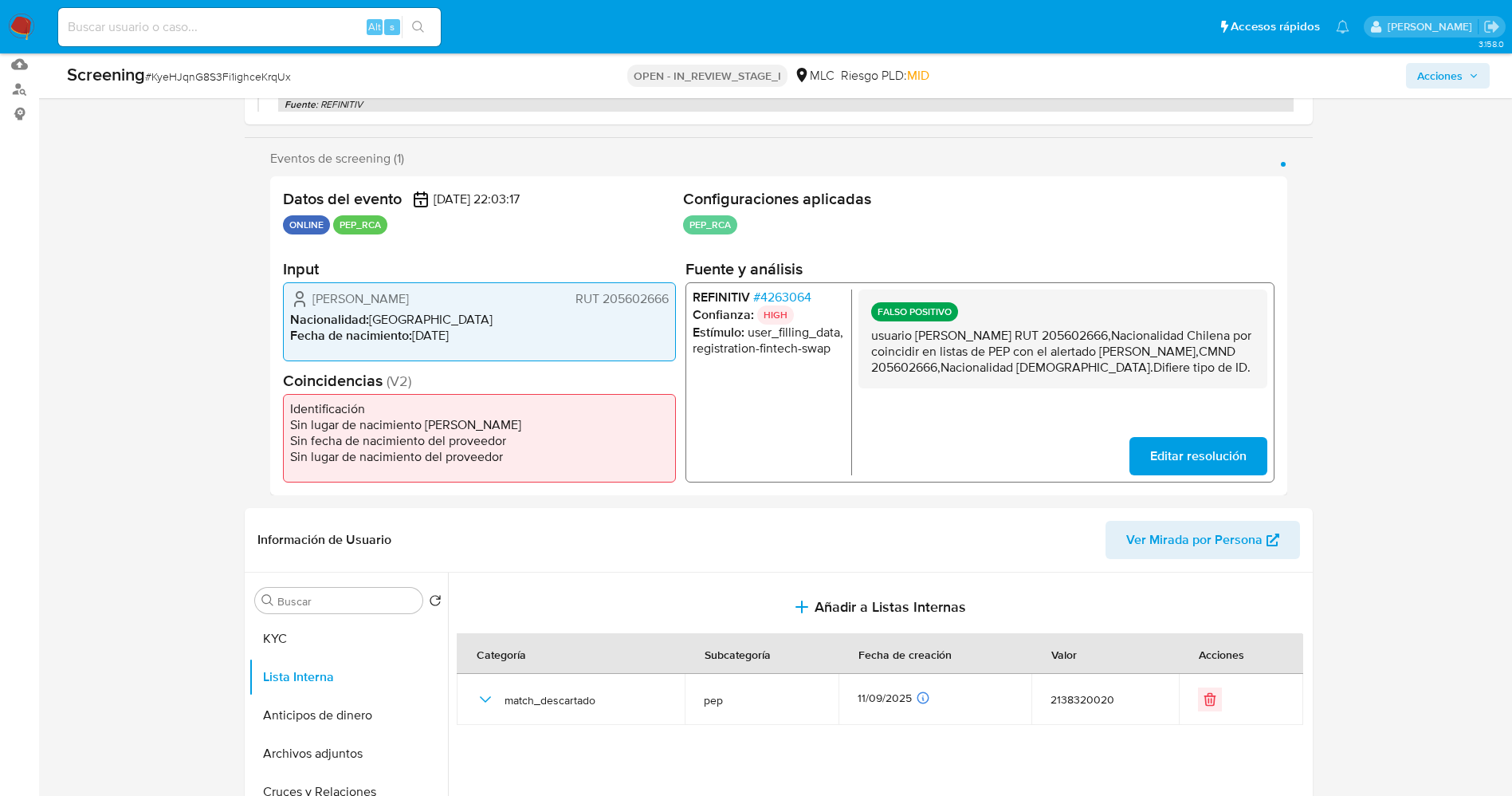
click at [781, 286] on div "REFINITIV # 4263064 Confianza: HIGH Estímulo : user_filling_data, registration-…" at bounding box center [979, 381] width 589 height 200
click at [782, 295] on span "# 4263064" at bounding box center [781, 296] width 58 height 16
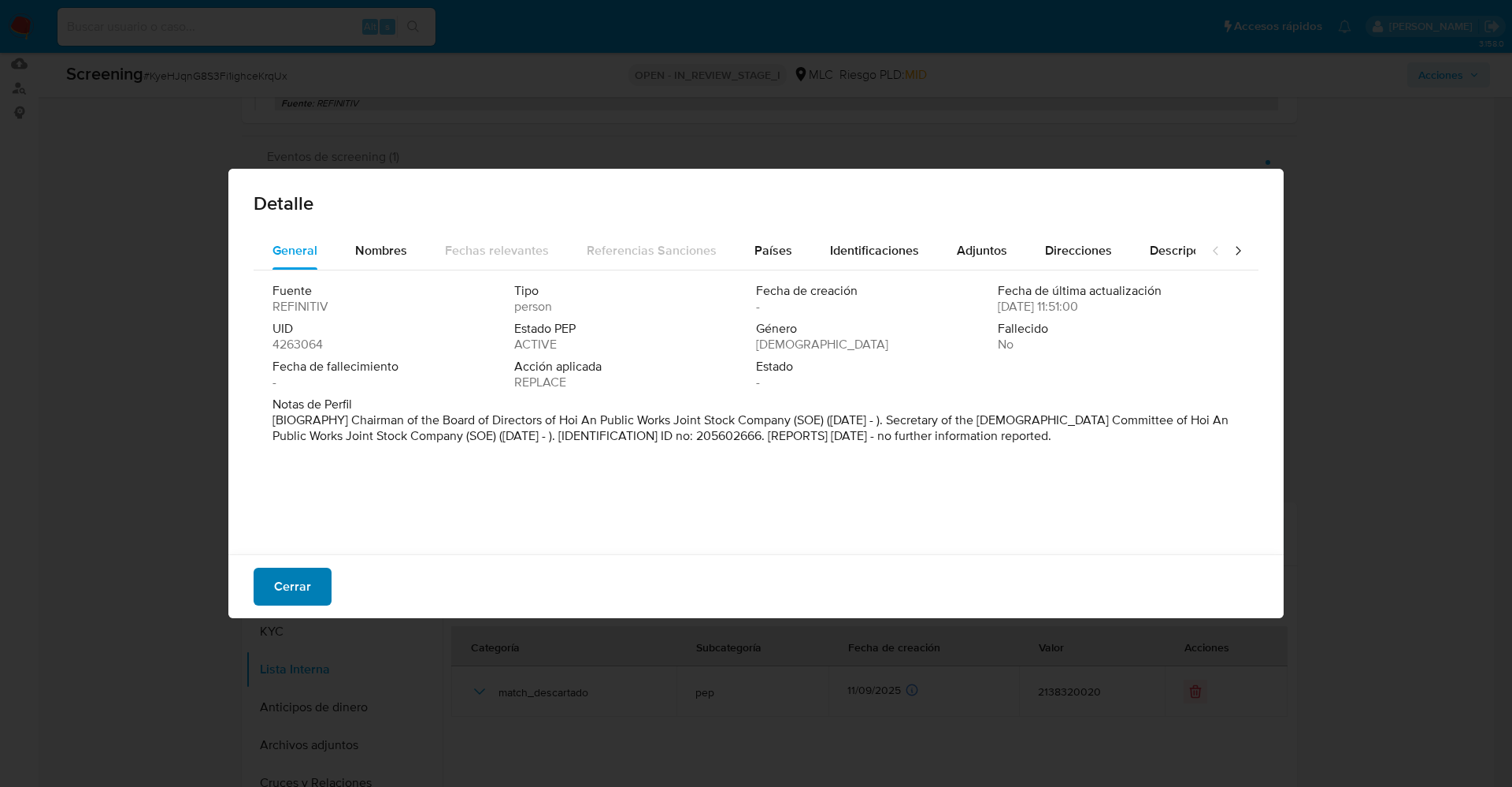
click at [273, 580] on button "Cerrar" at bounding box center [292, 587] width 78 height 38
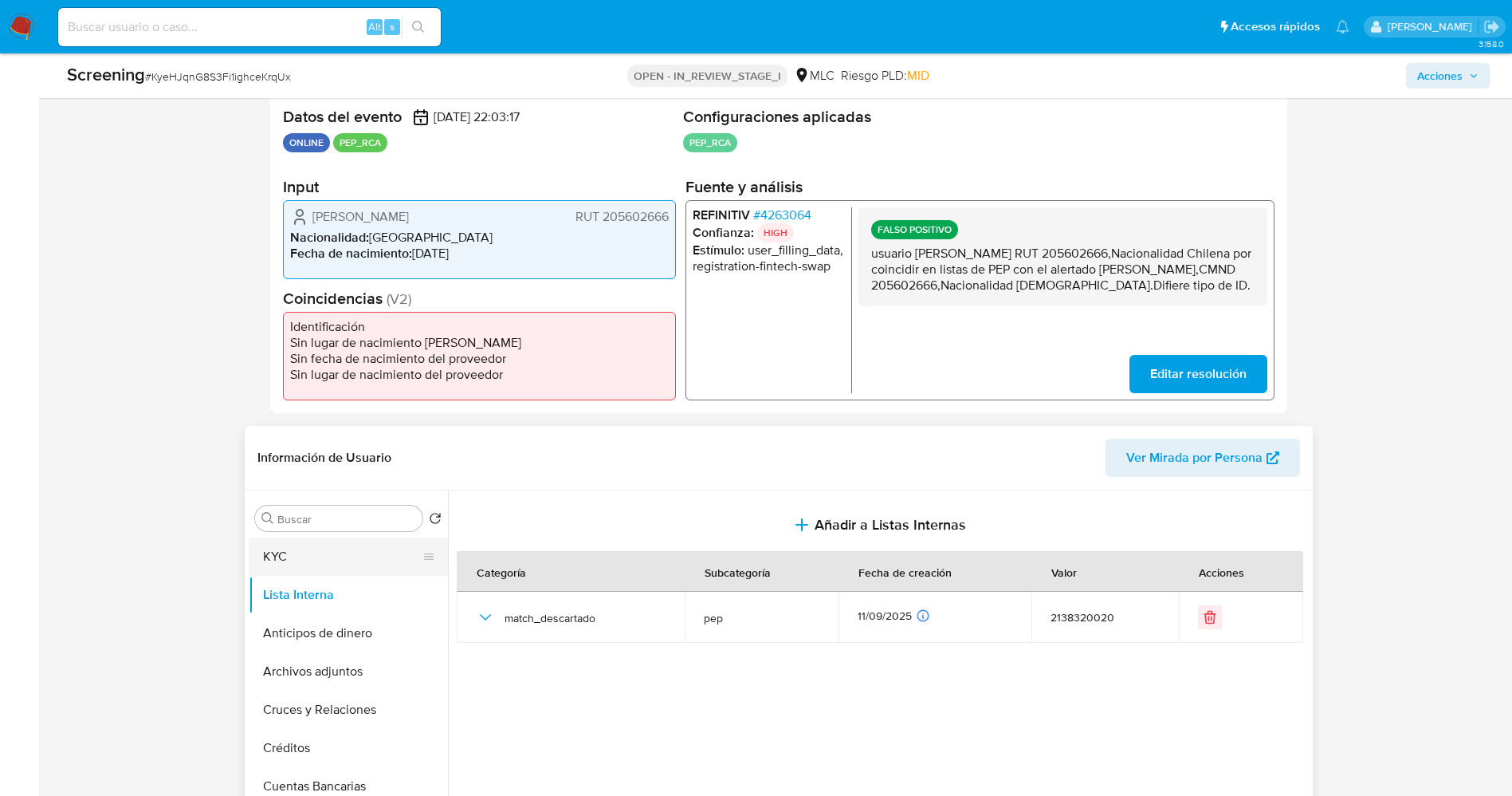
scroll to position [359, 0]
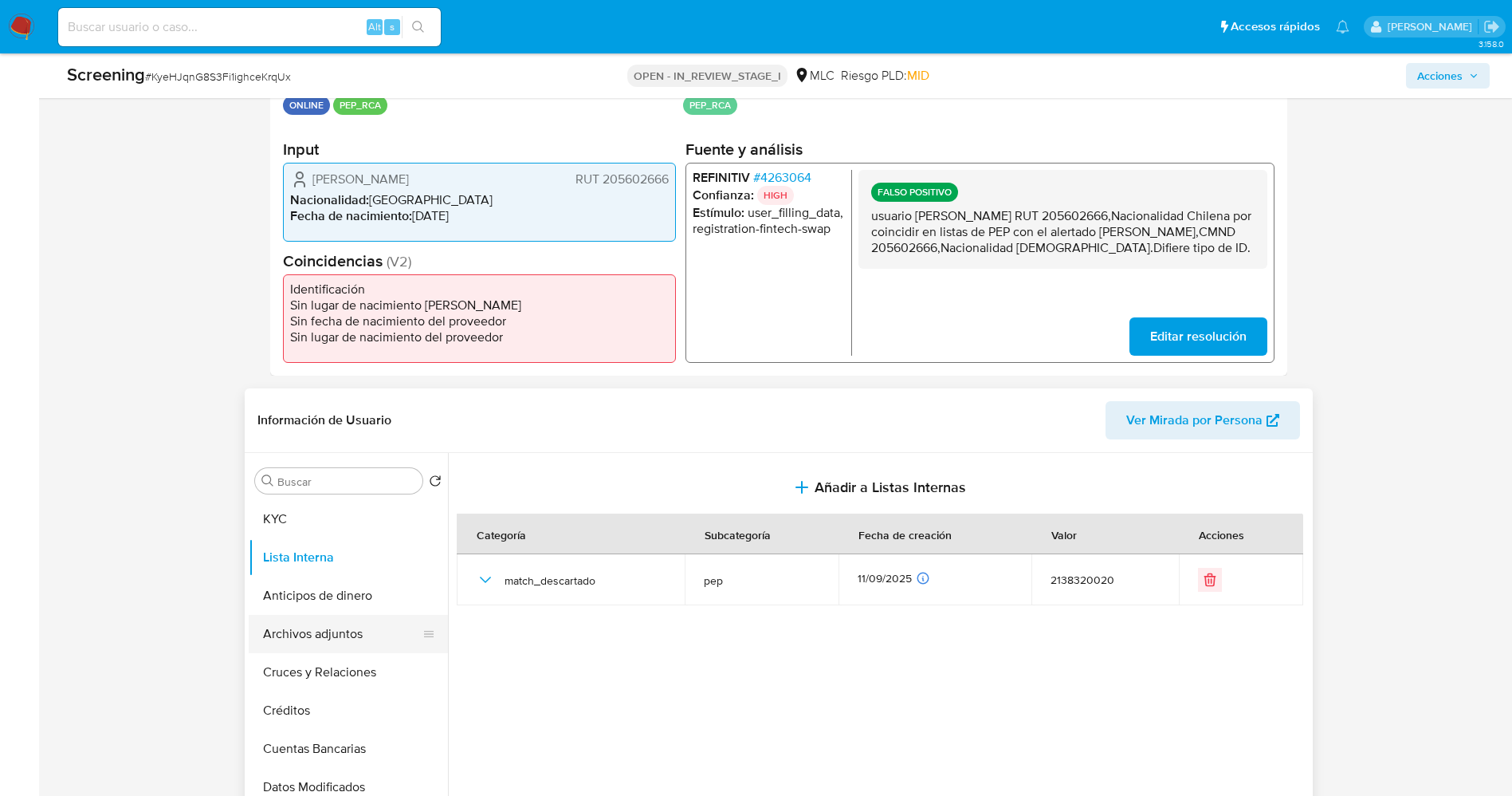
click at [343, 635] on button "Archivos adjuntos" at bounding box center [342, 633] width 186 height 38
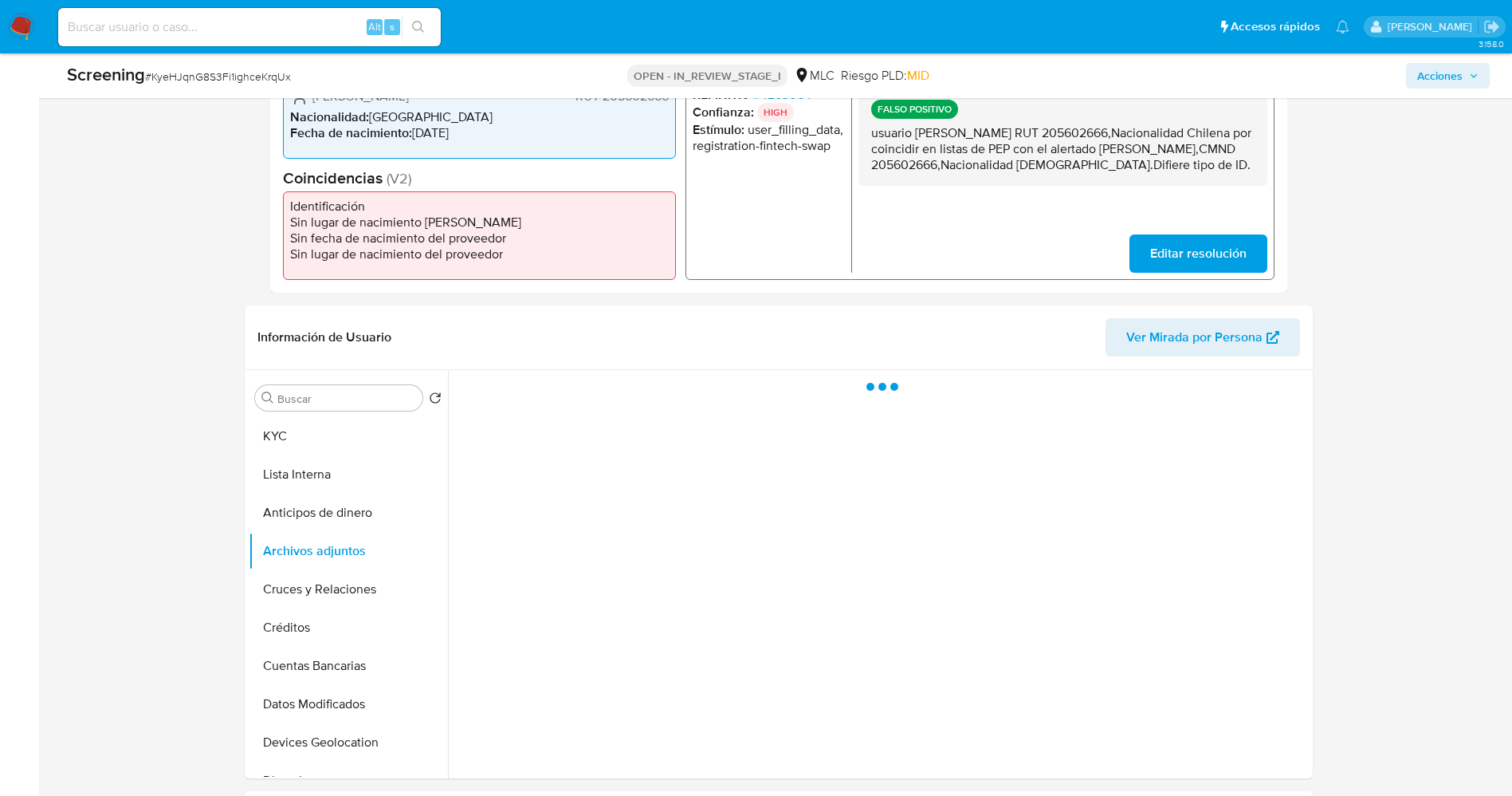
scroll to position [478, 0]
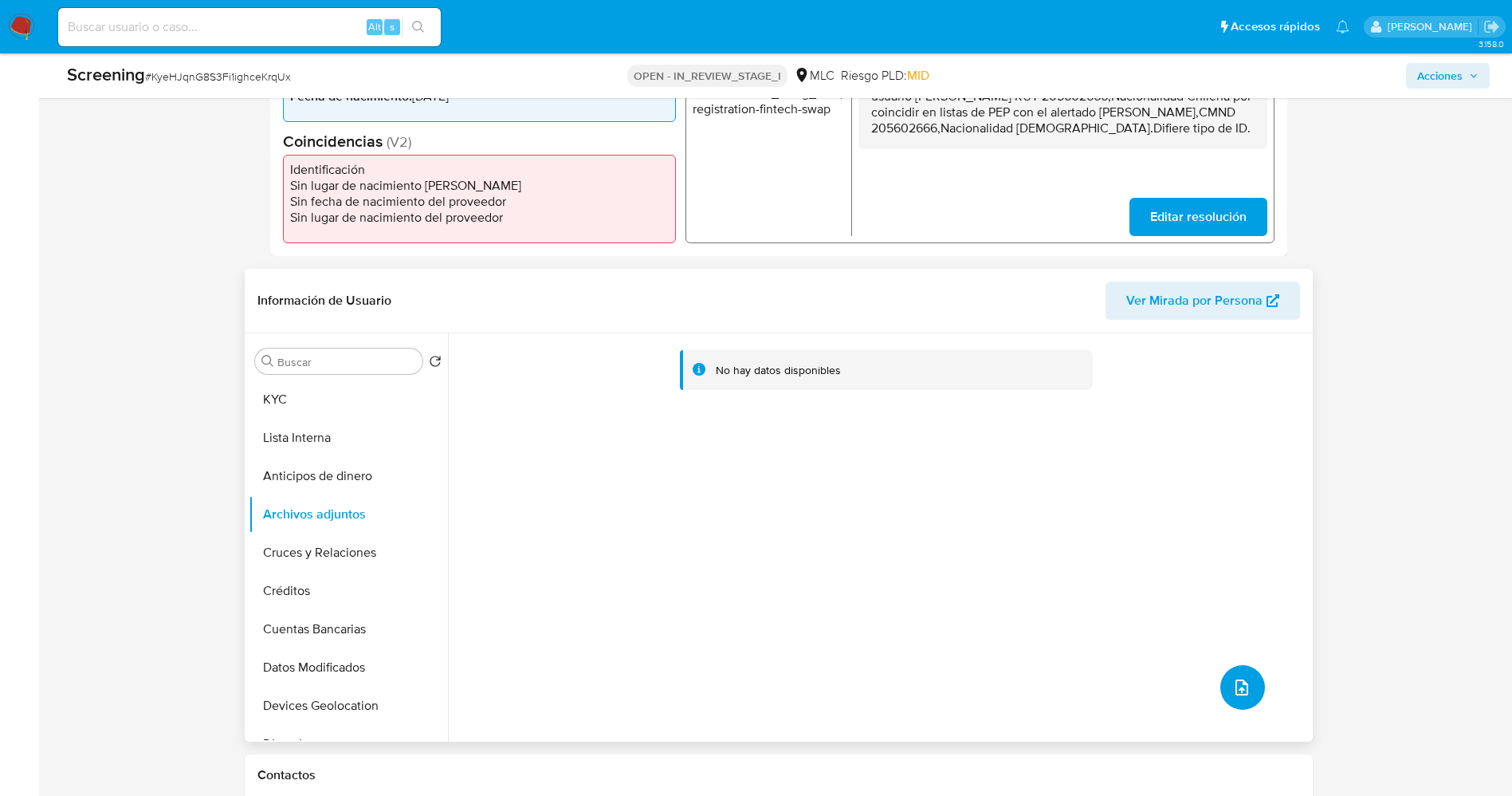
click at [1234, 669] on button "upload-file" at bounding box center [1242, 687] width 45 height 45
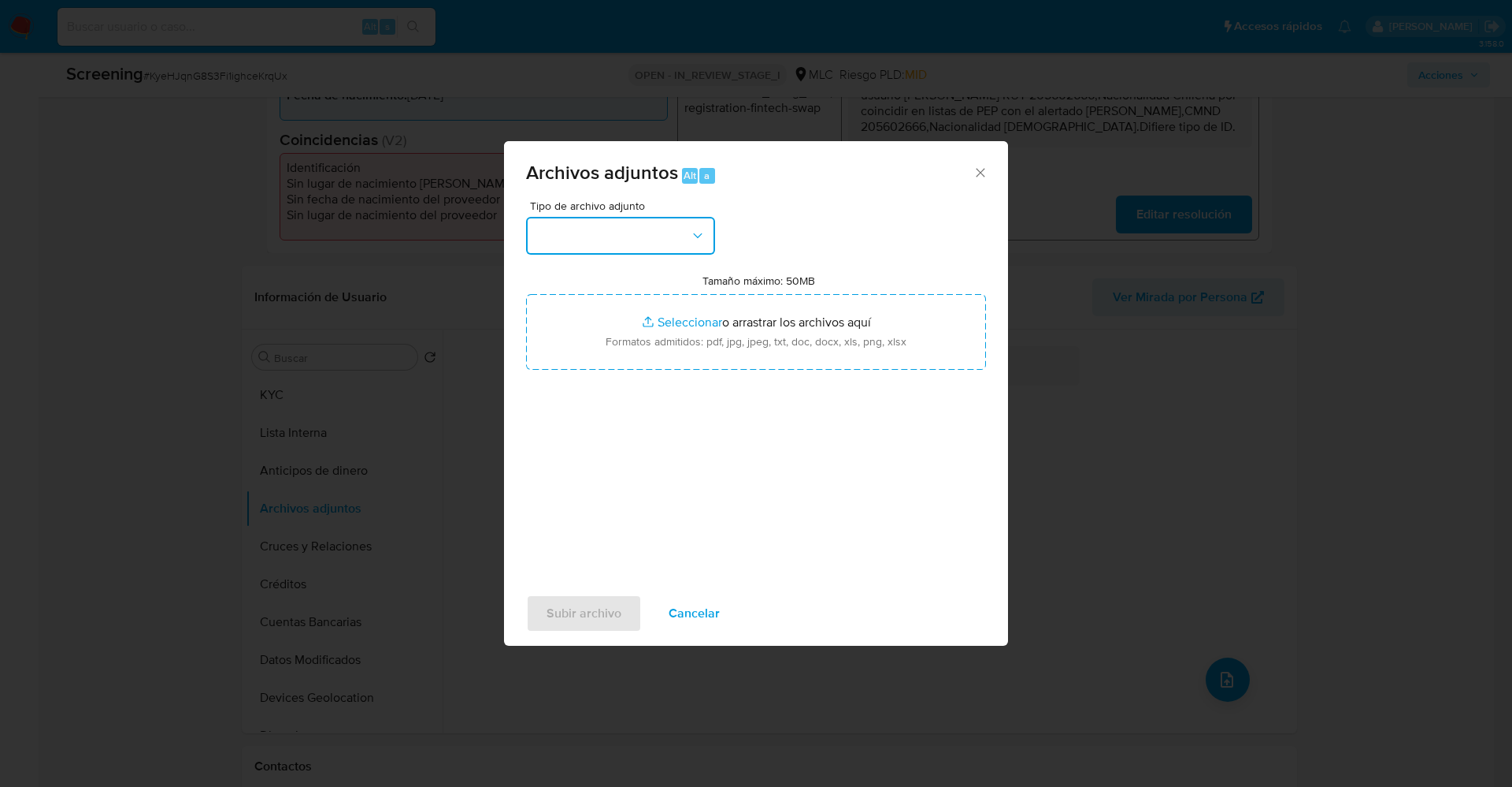
click at [604, 228] on button "button" at bounding box center [620, 236] width 189 height 38
click at [682, 588] on div "Subir archivo Cancelar" at bounding box center [756, 613] width 504 height 60
click at [695, 619] on span "Cancelar" at bounding box center [694, 613] width 51 height 35
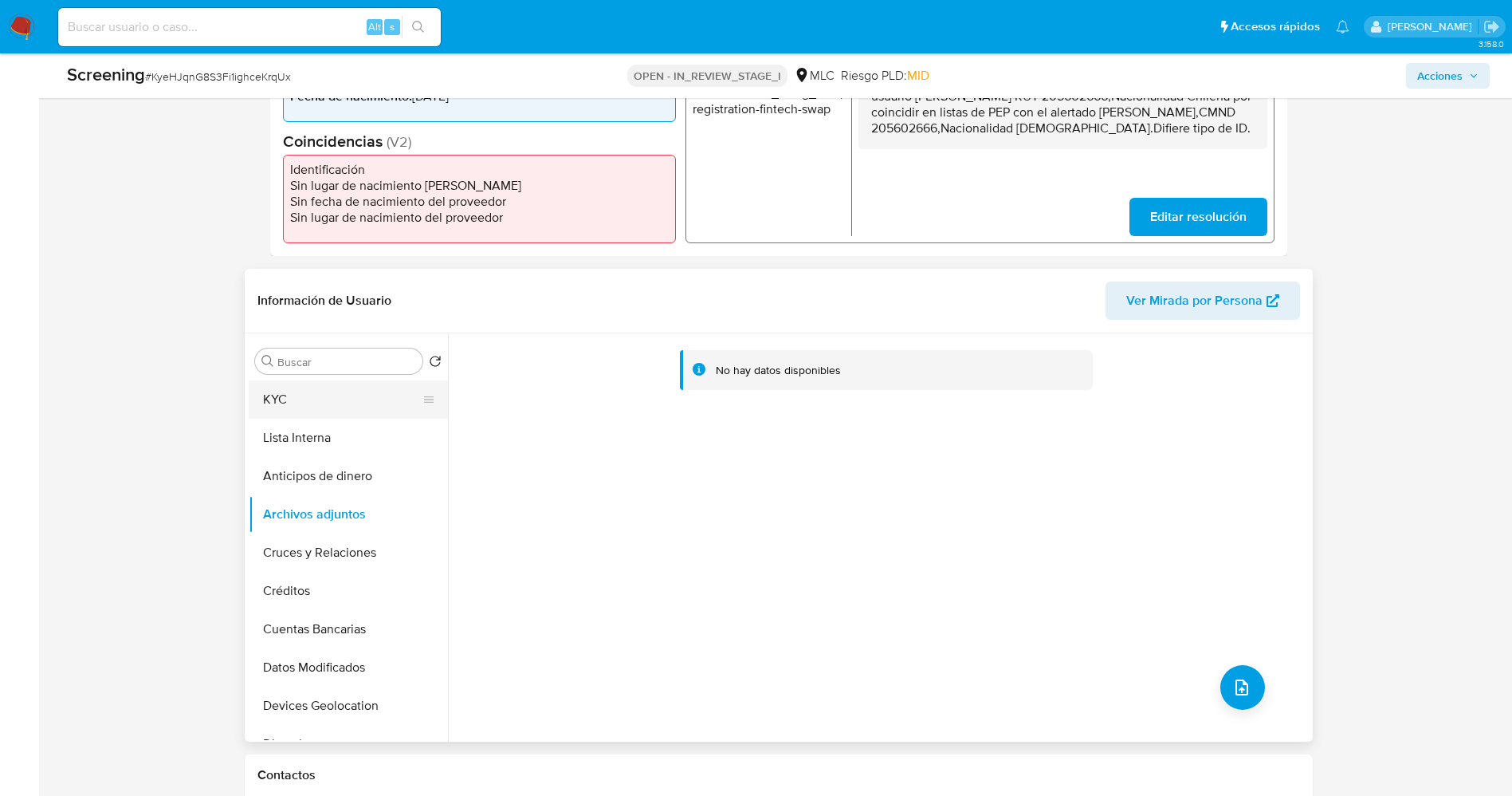
click at [308, 407] on button "KYC" at bounding box center [342, 399] width 186 height 38
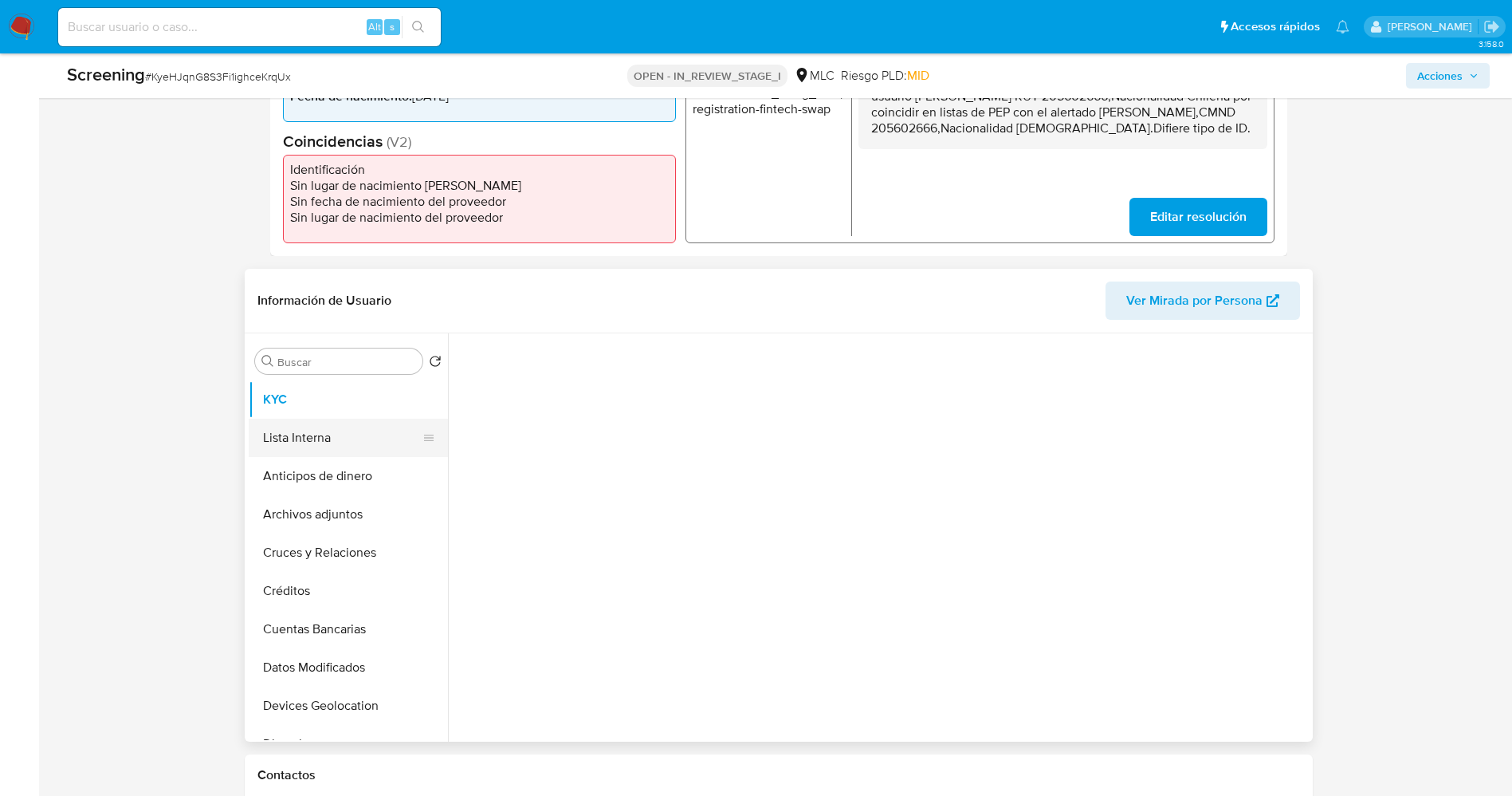
click at [299, 431] on button "Lista Interna" at bounding box center [342, 437] width 186 height 38
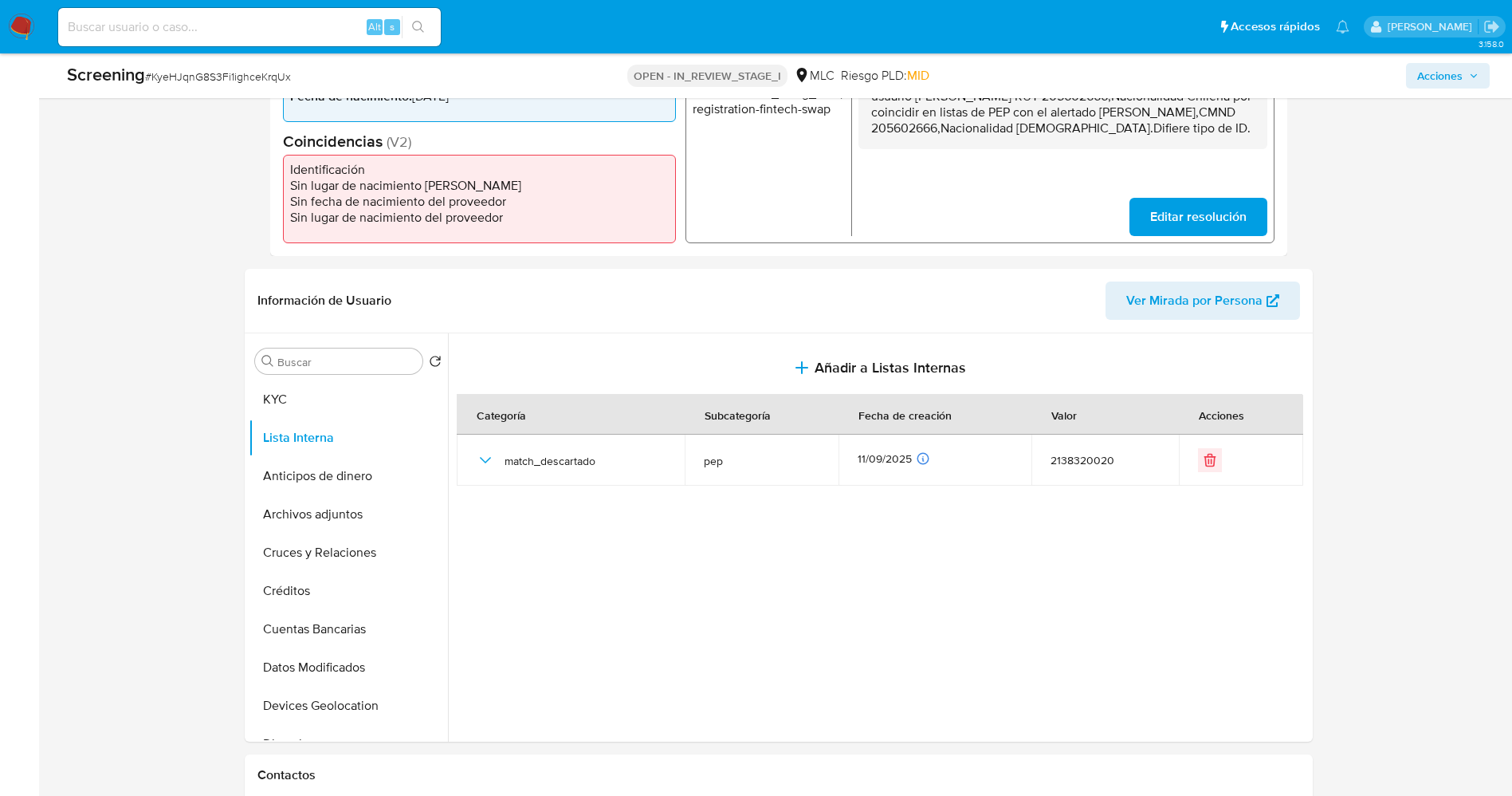
scroll to position [0, 0]
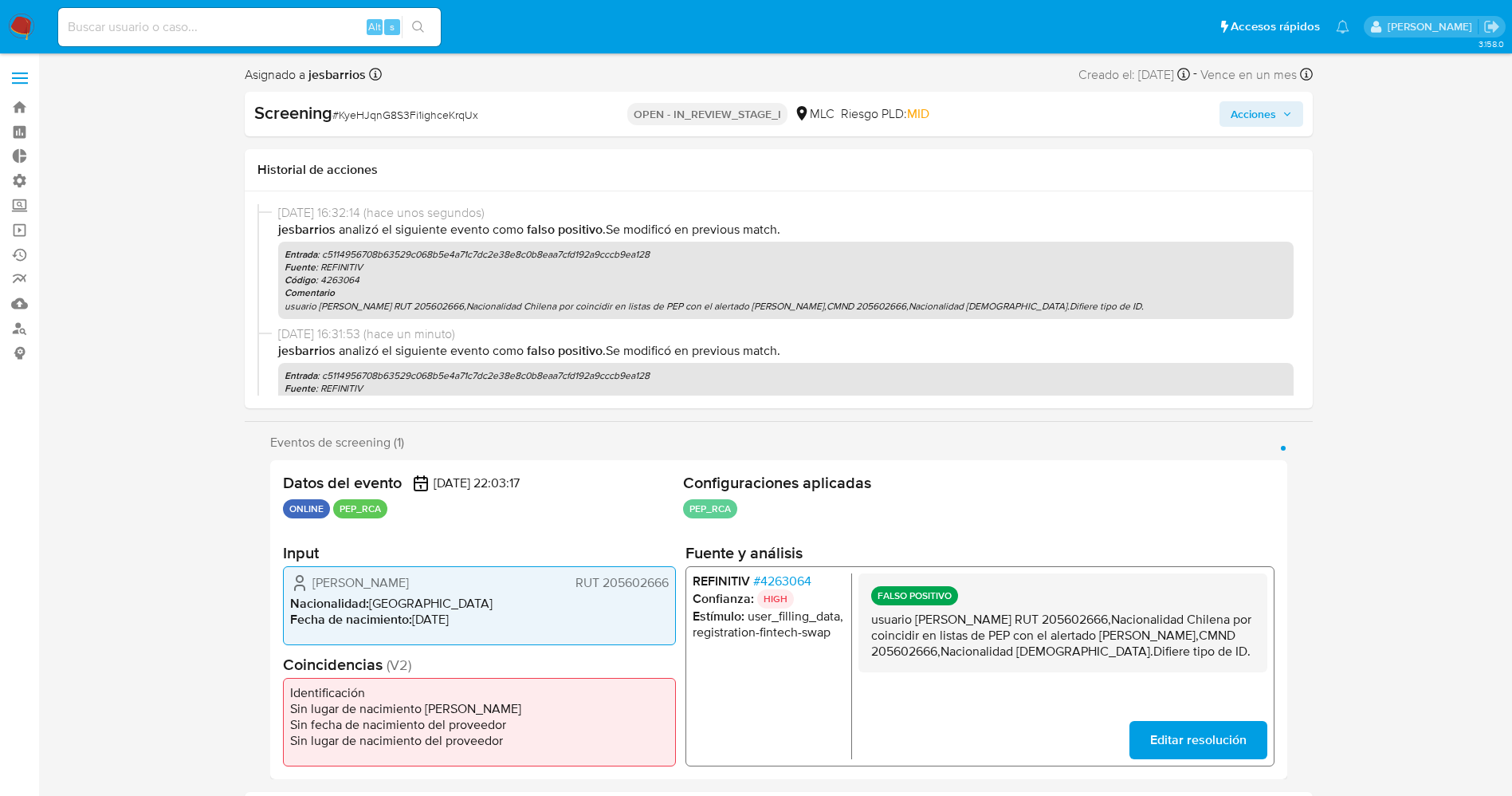
click at [1263, 125] on span "Acciones" at bounding box center [1253, 113] width 46 height 26
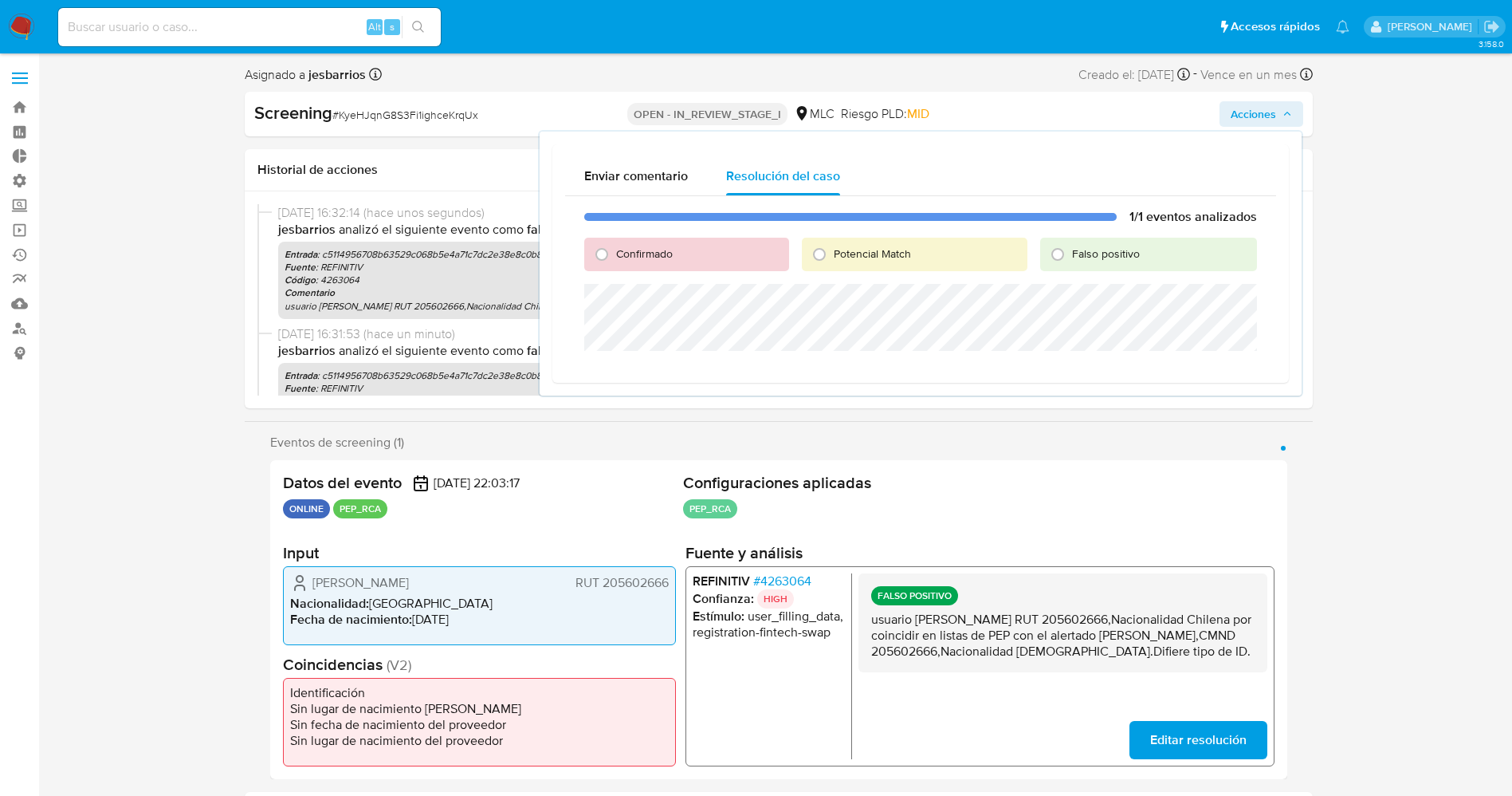
click at [1091, 242] on div "Falso positivo" at bounding box center [1148, 254] width 216 height 33
click at [1092, 261] on span "Falso positivo" at bounding box center [1105, 253] width 68 height 16
click at [1071, 261] on input "Falso positivo" at bounding box center [1057, 254] width 26 height 26
radio input "true"
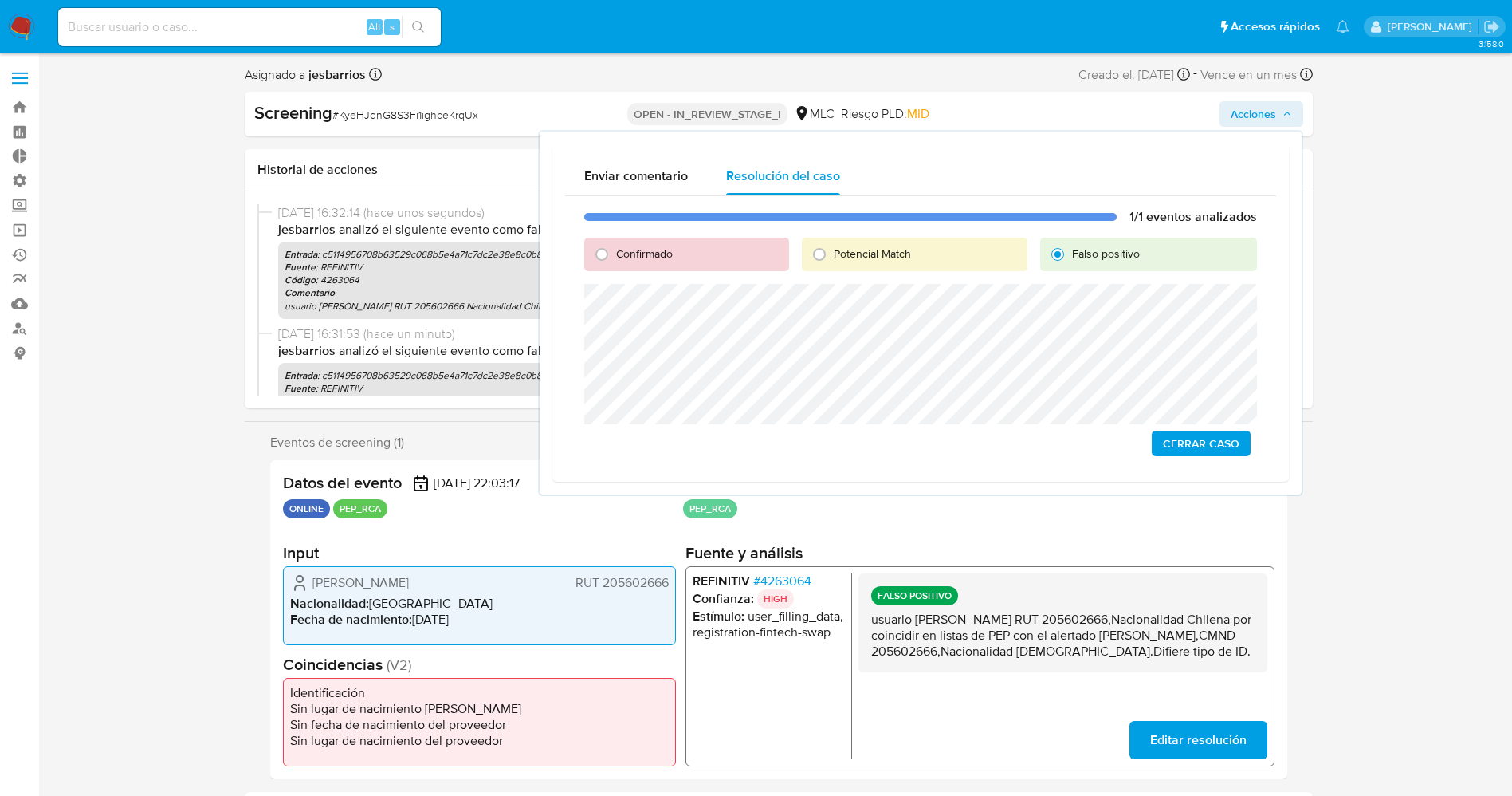
click at [1192, 432] on span "Cerrar Caso" at bounding box center [1201, 442] width 76 height 22
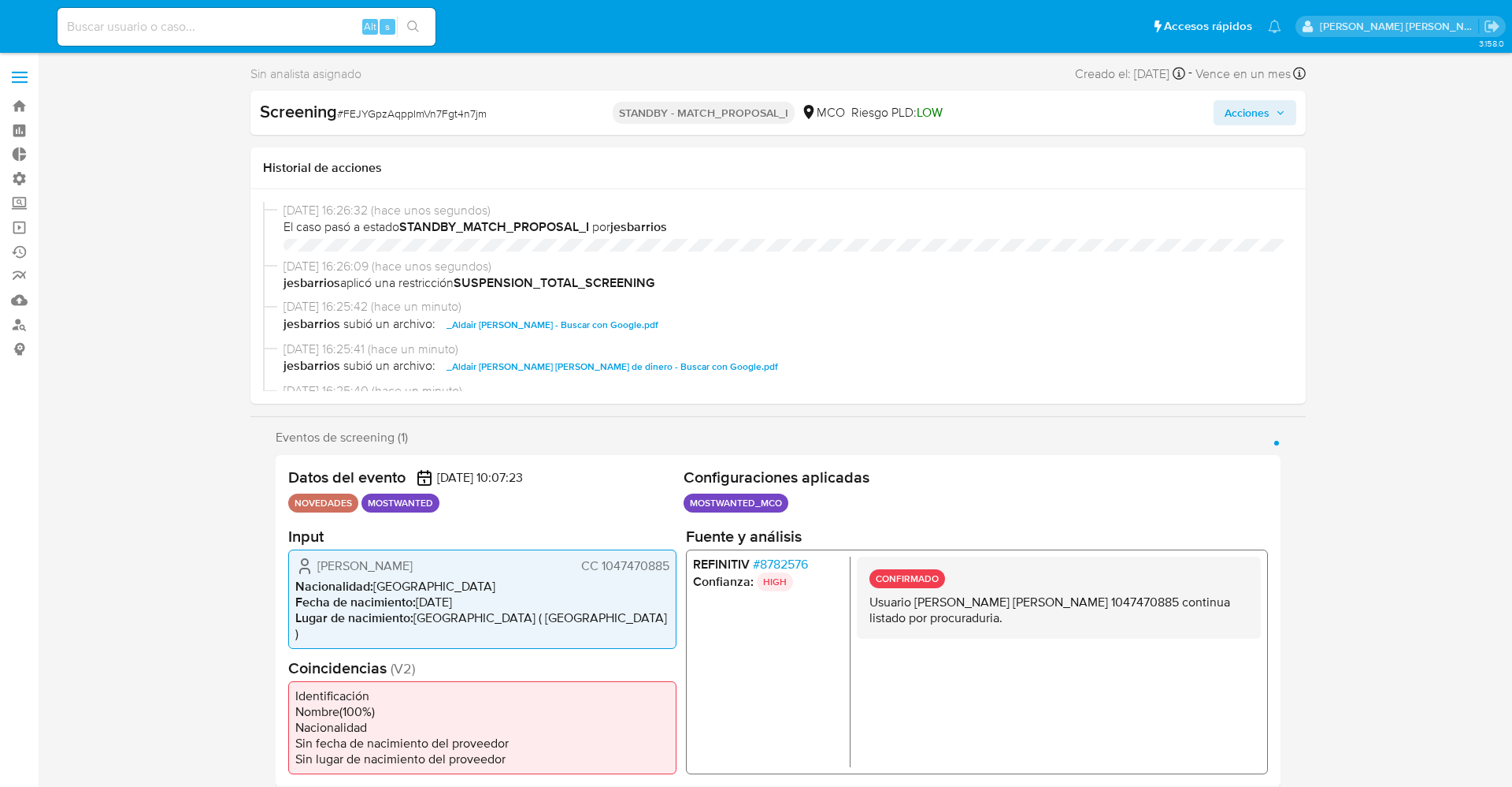
select select "10"
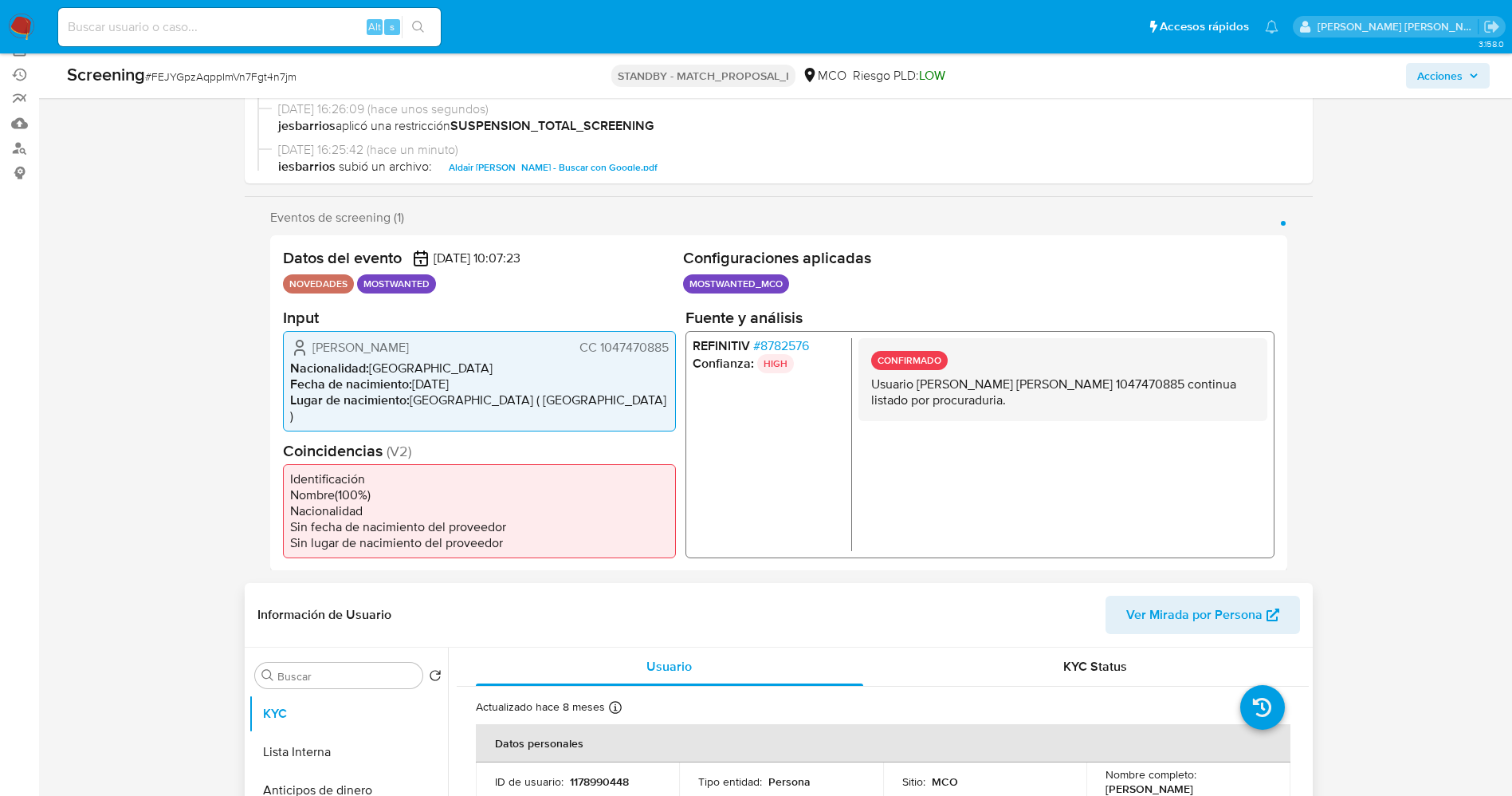
scroll to position [478, 0]
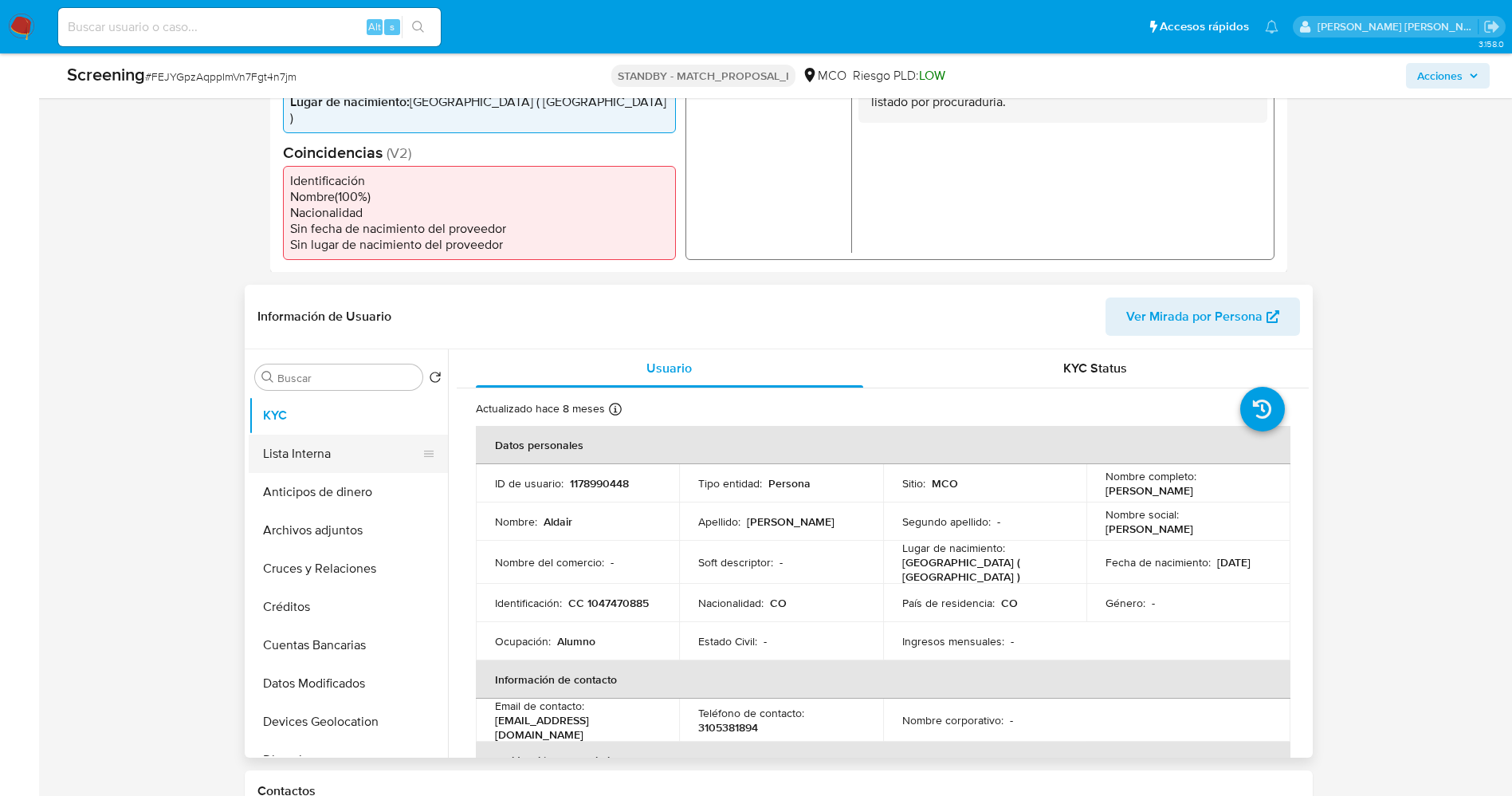
click at [327, 435] on button "Lista Interna" at bounding box center [342, 454] width 186 height 38
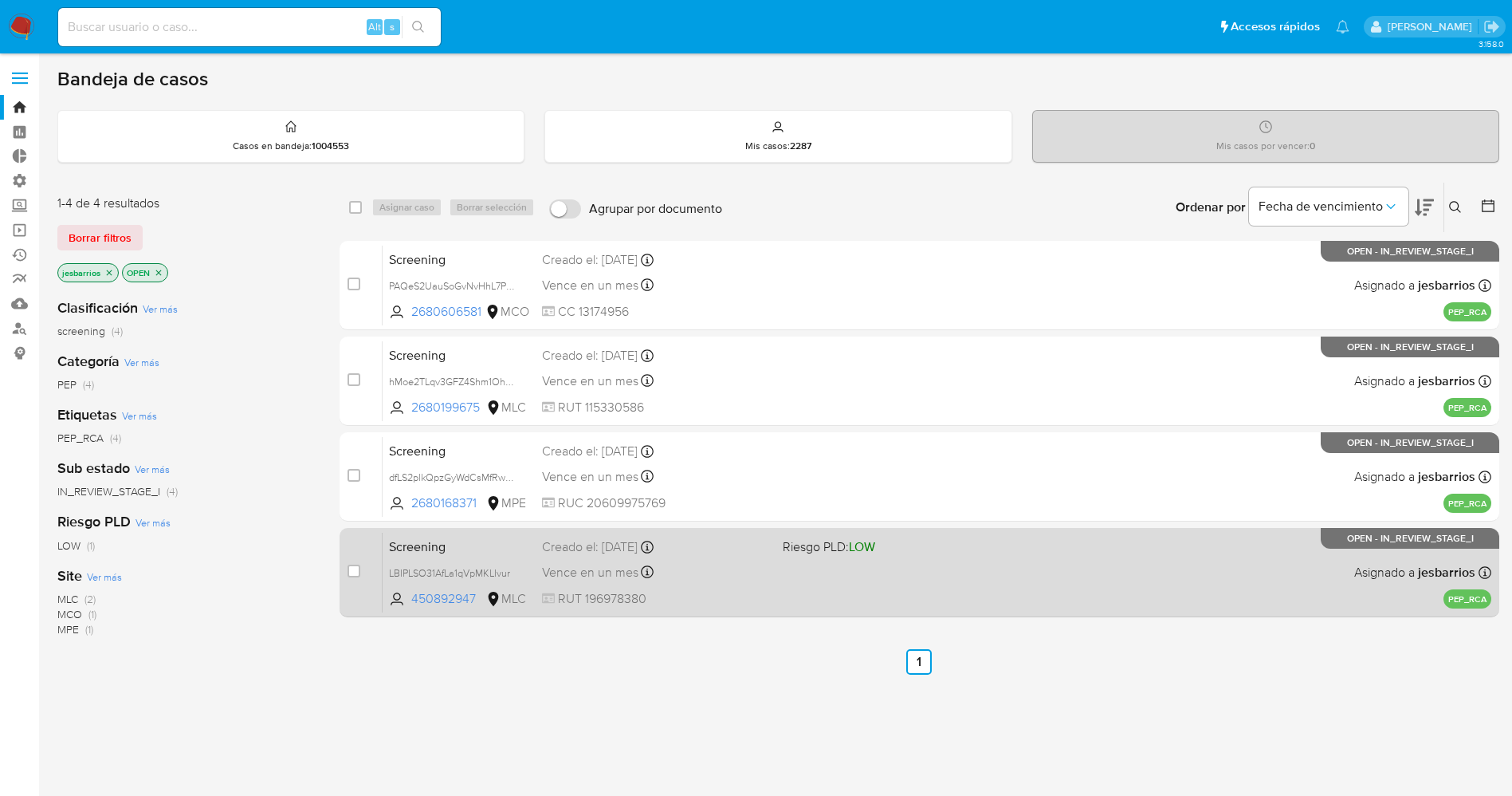
click at [731, 571] on div "Vence en un mes Vence el [DATE] 19:17:28" at bounding box center [656, 572] width 228 height 22
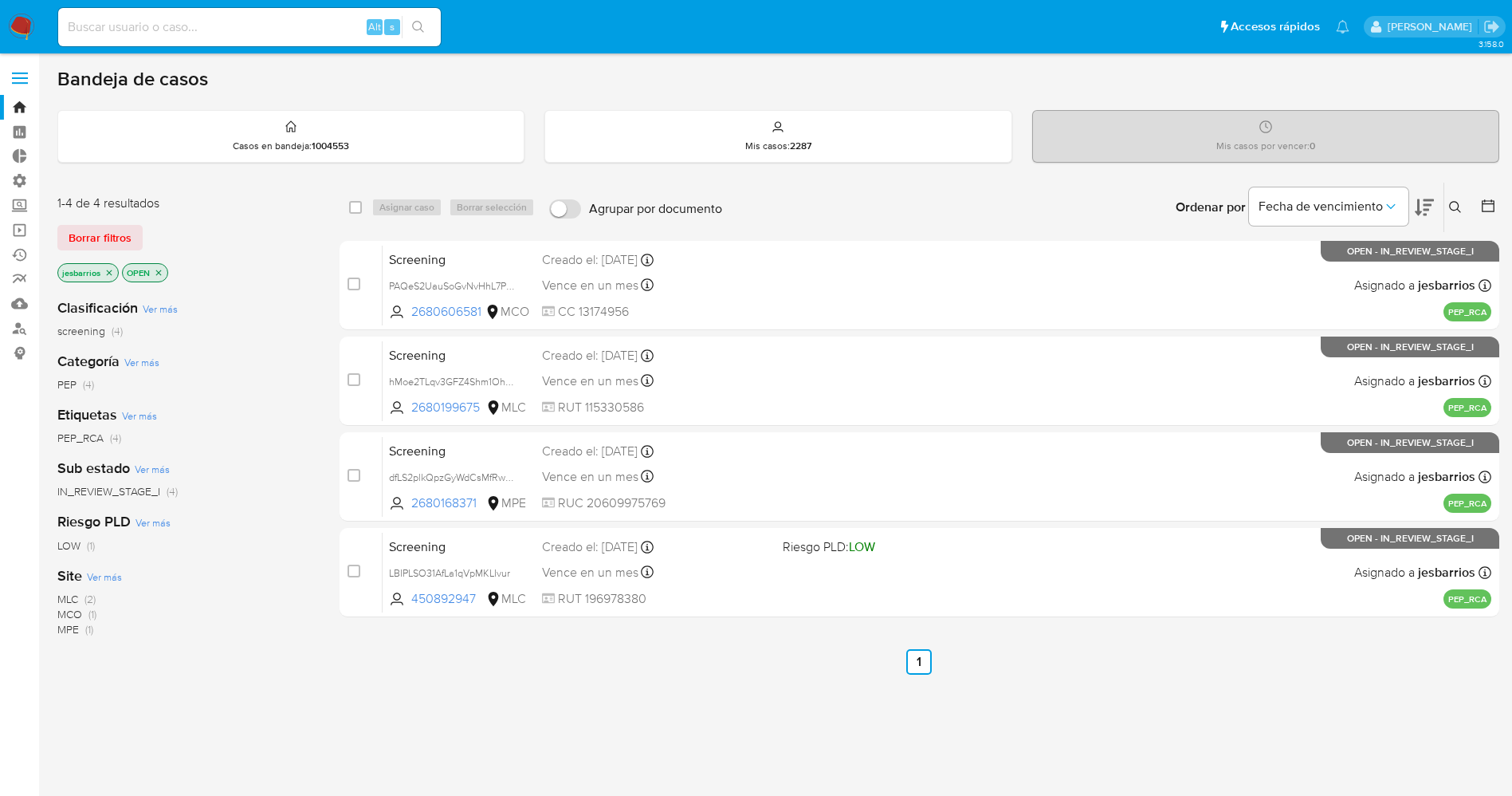
click at [24, 15] on img at bounding box center [21, 27] width 28 height 28
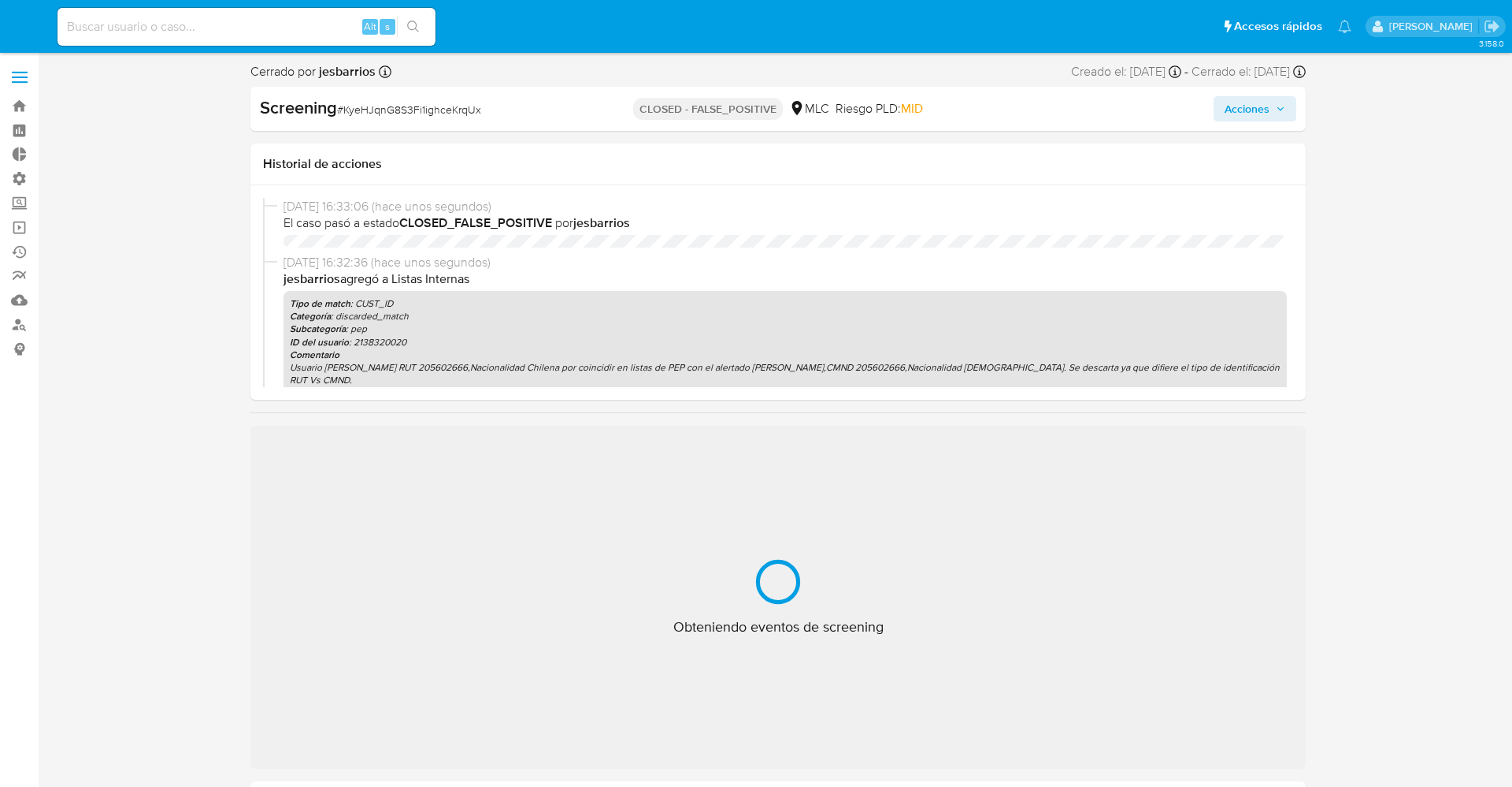
select select "10"
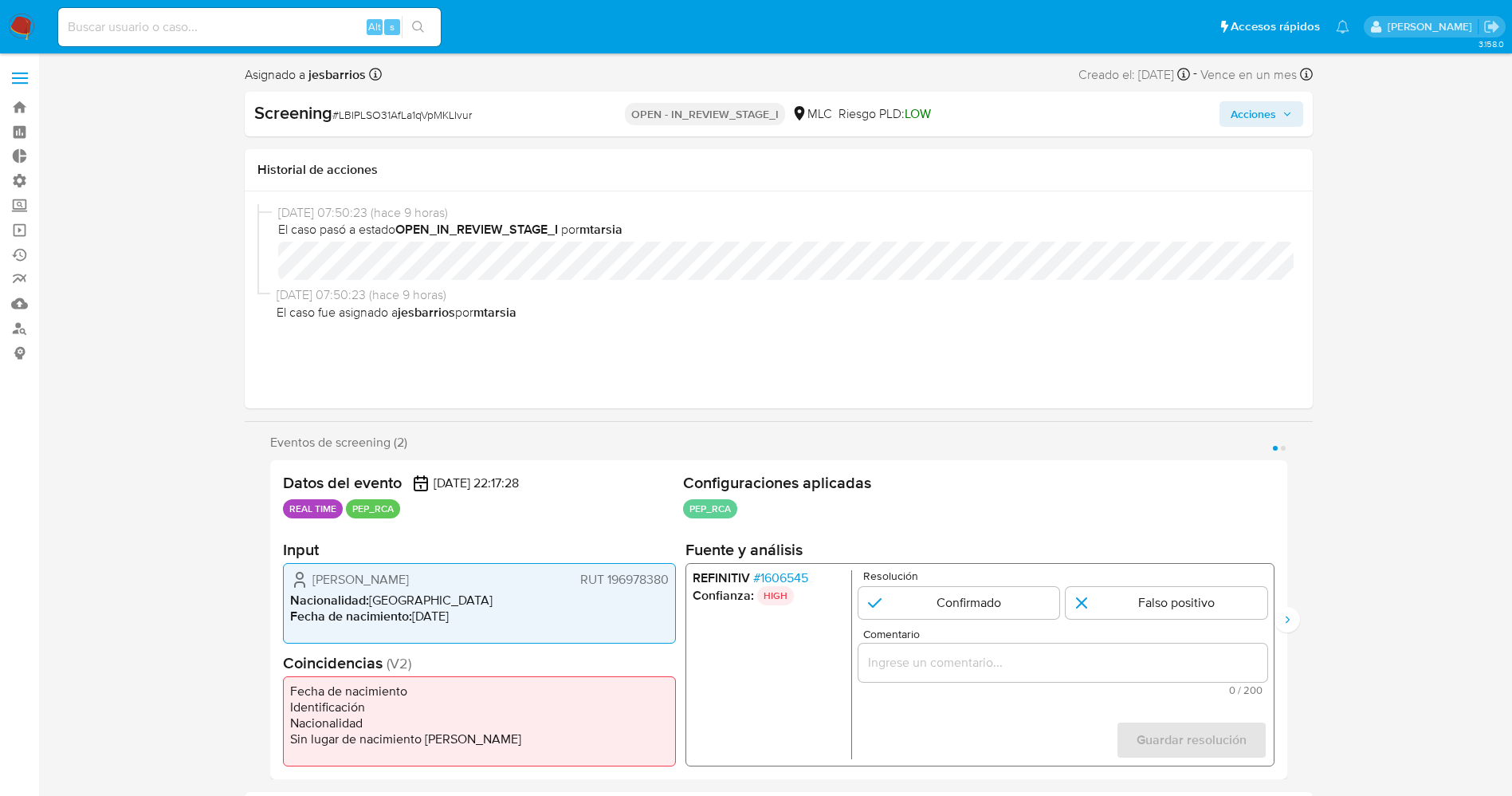
select select "10"
click at [785, 573] on span "# 1606545" at bounding box center [780, 577] width 55 height 16
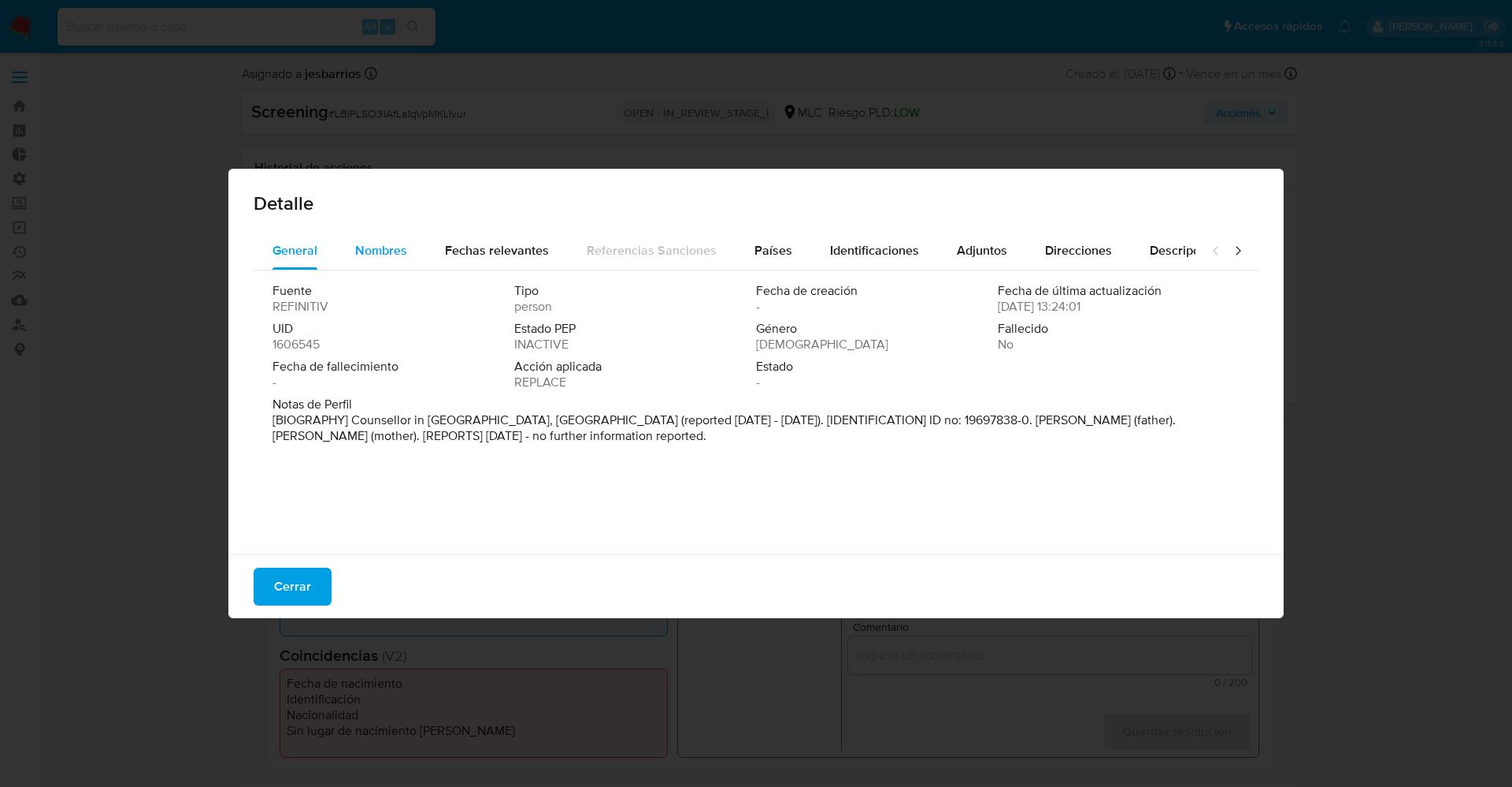
click at [391, 246] on span "Nombres" at bounding box center [381, 250] width 52 height 18
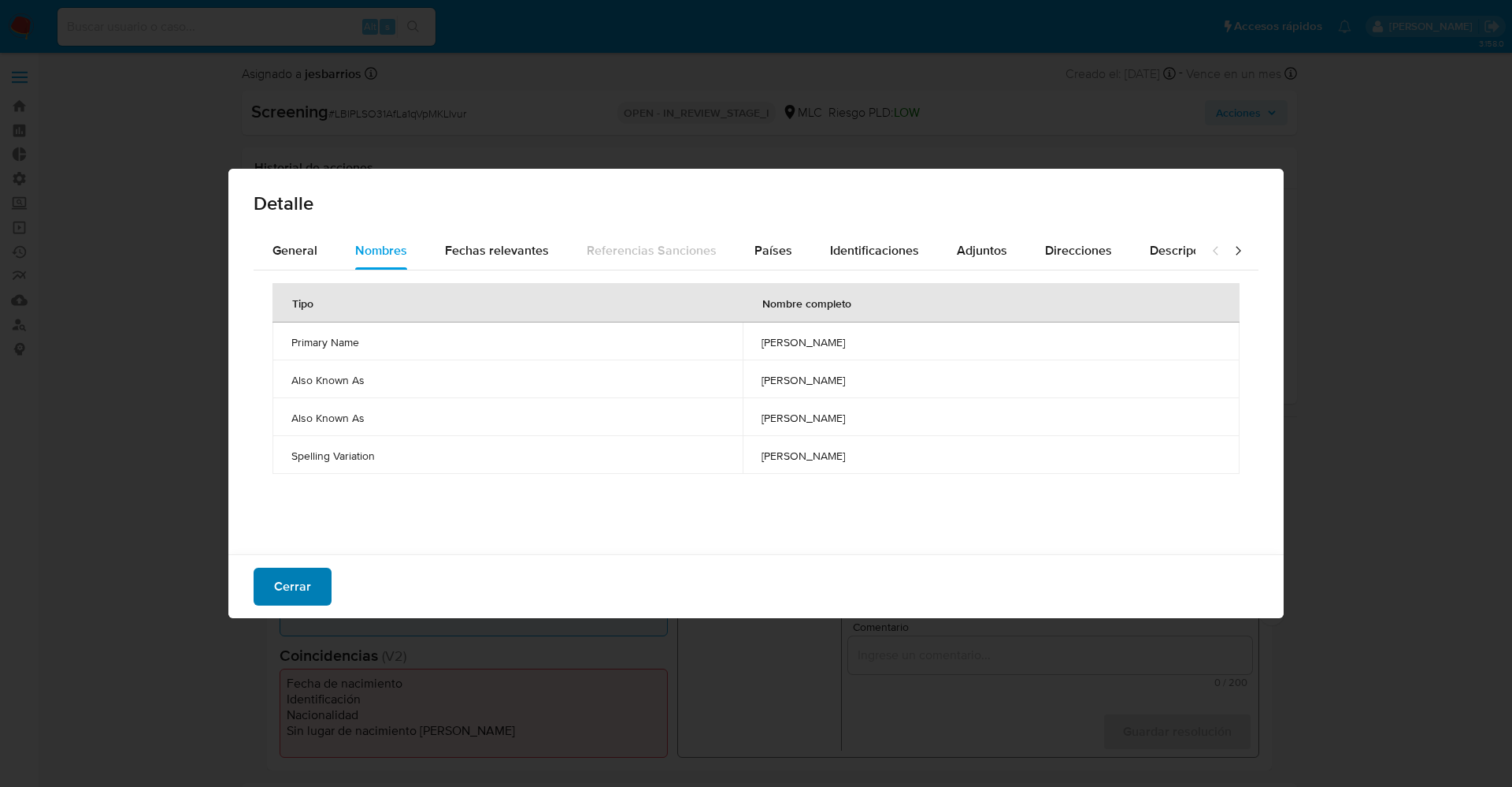
click at [304, 573] on span "Cerrar" at bounding box center [292, 586] width 37 height 35
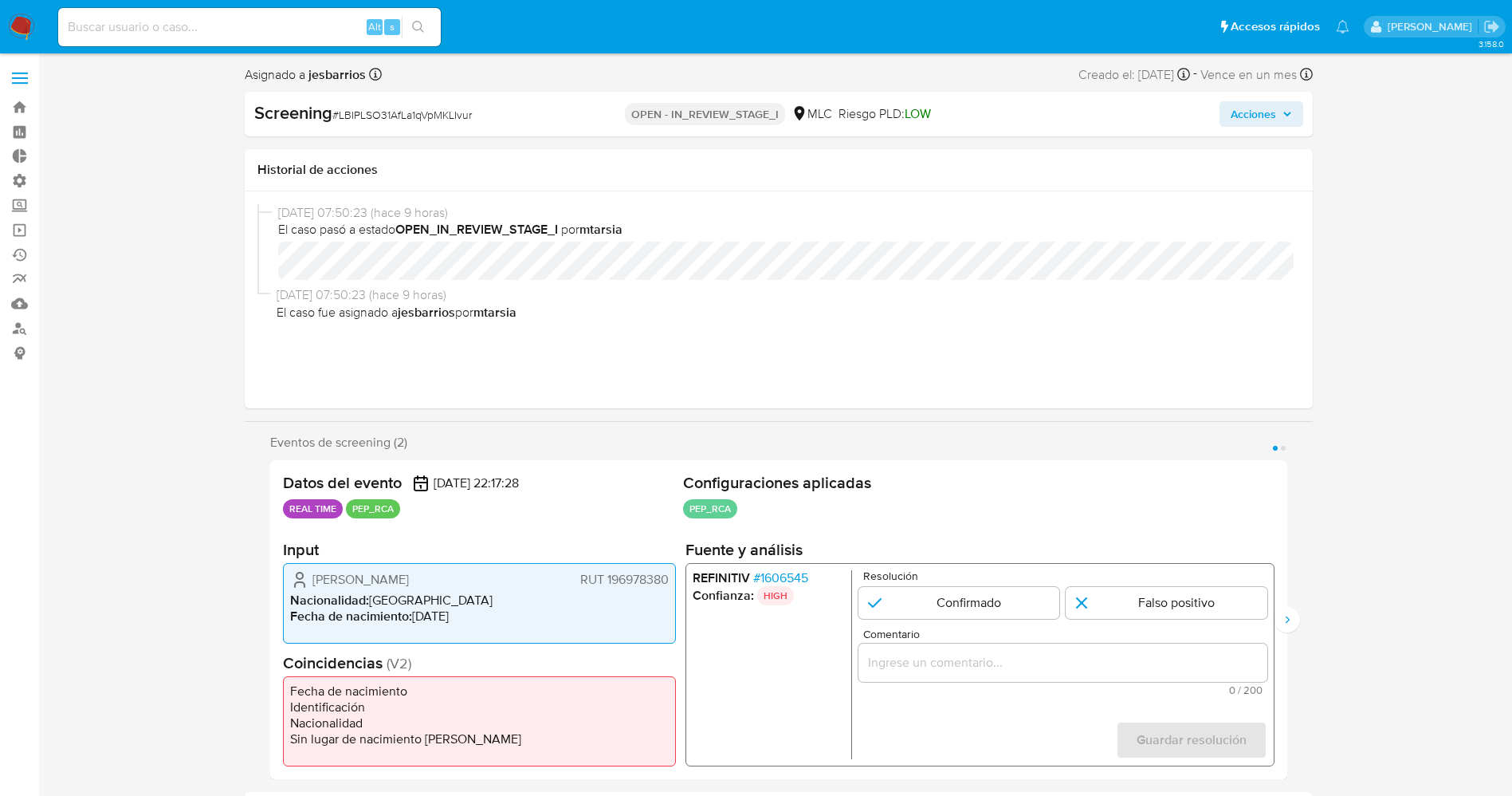
click at [766, 579] on span "# 1606545" at bounding box center [780, 577] width 55 height 16
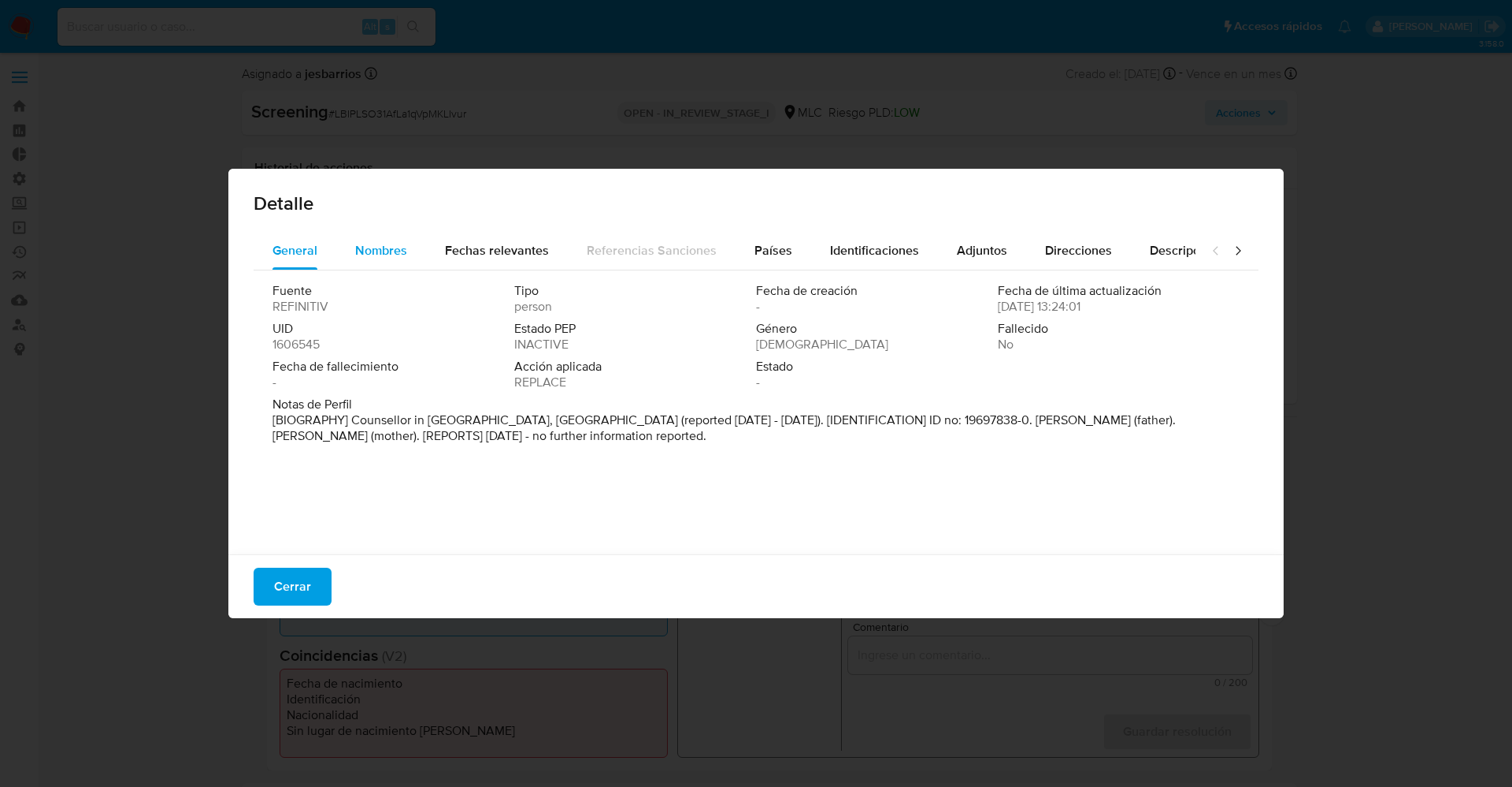
click at [363, 264] on div "Nombres" at bounding box center [381, 250] width 52 height 38
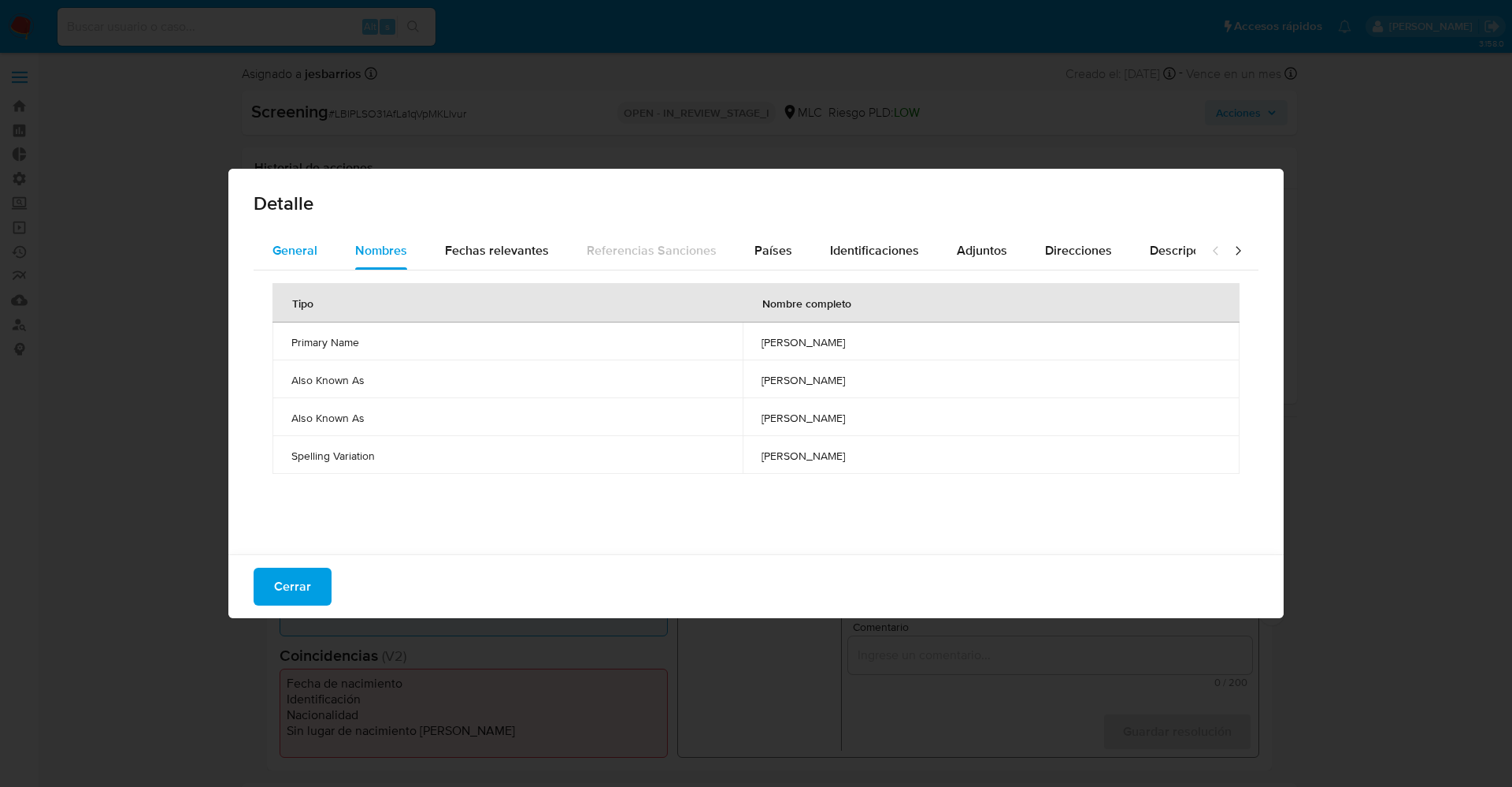
click at [312, 257] on span "General" at bounding box center [295, 250] width 45 height 18
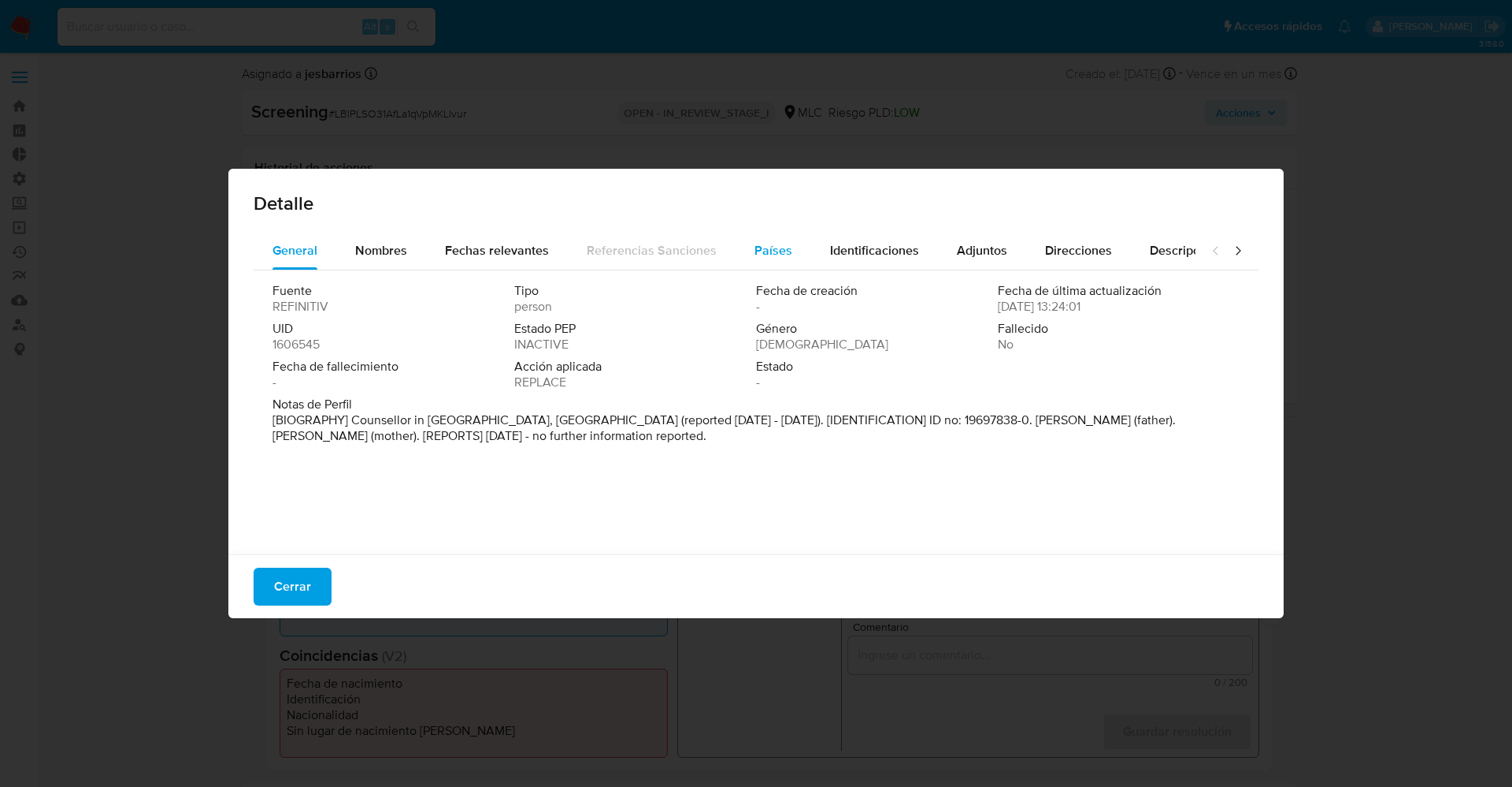
click at [745, 250] on button "Países" at bounding box center [773, 250] width 75 height 38
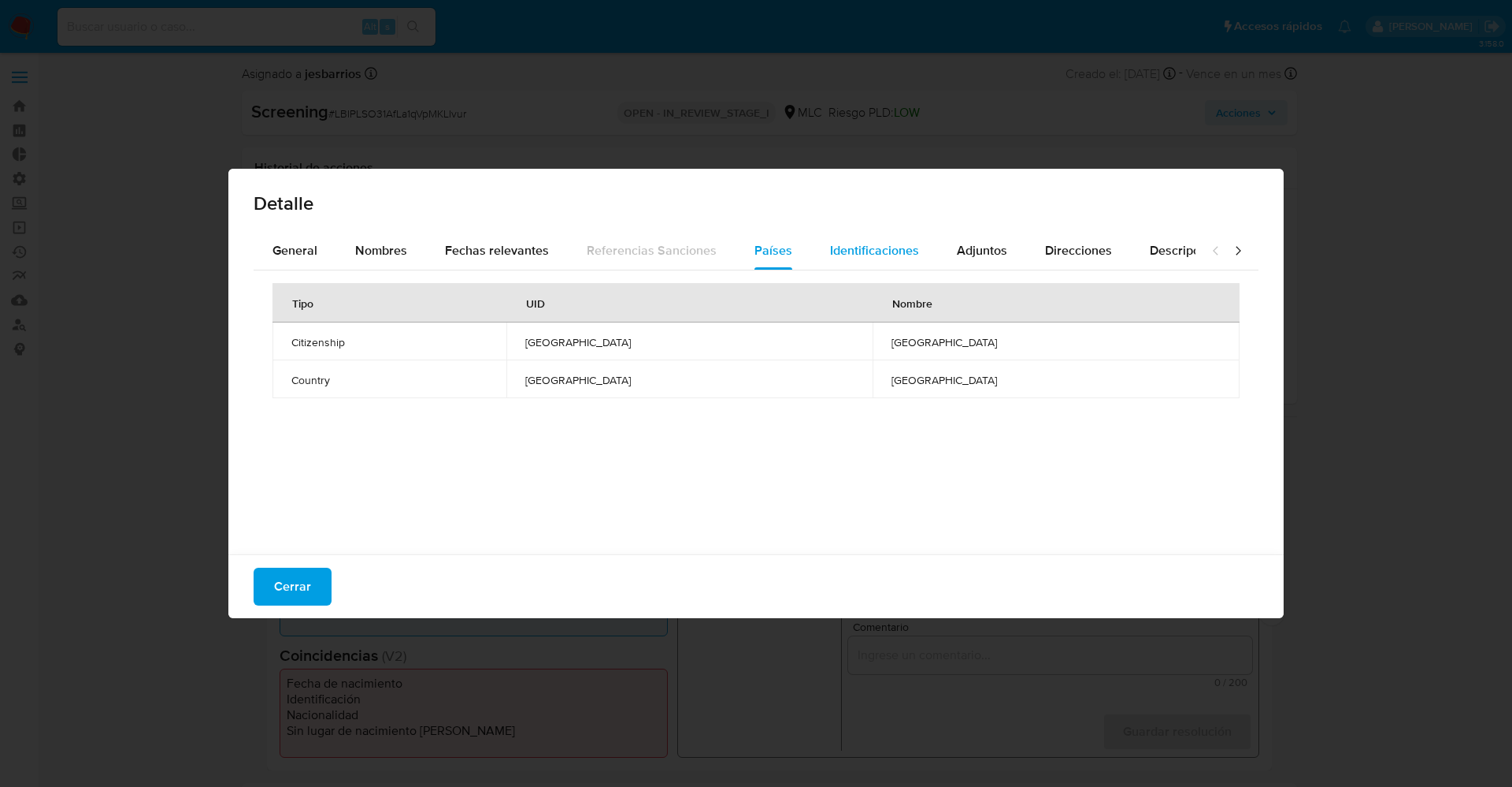
click at [871, 249] on span "Identificaciones" at bounding box center [875, 250] width 89 height 18
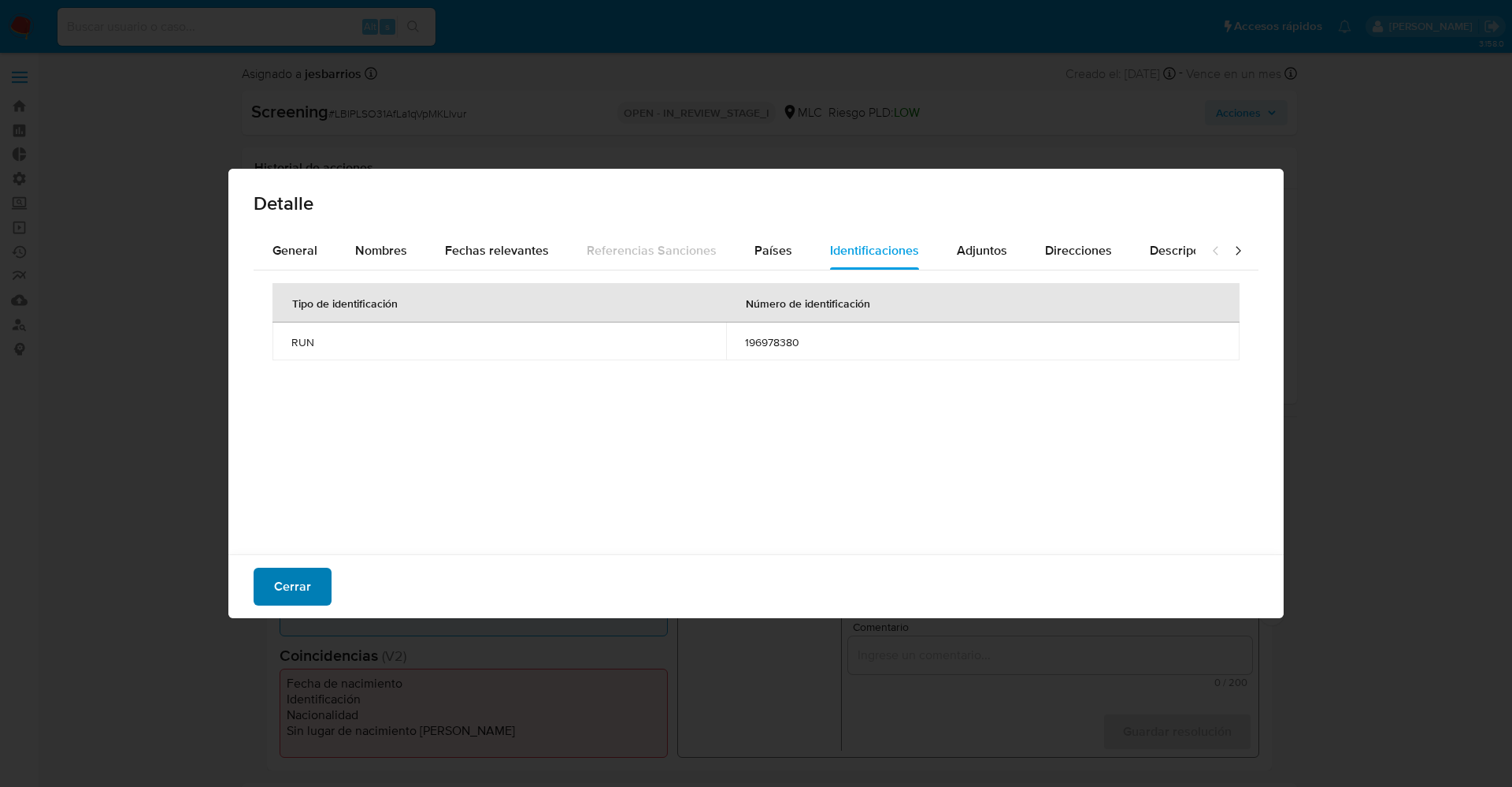
click at [285, 574] on span "Cerrar" at bounding box center [292, 586] width 37 height 35
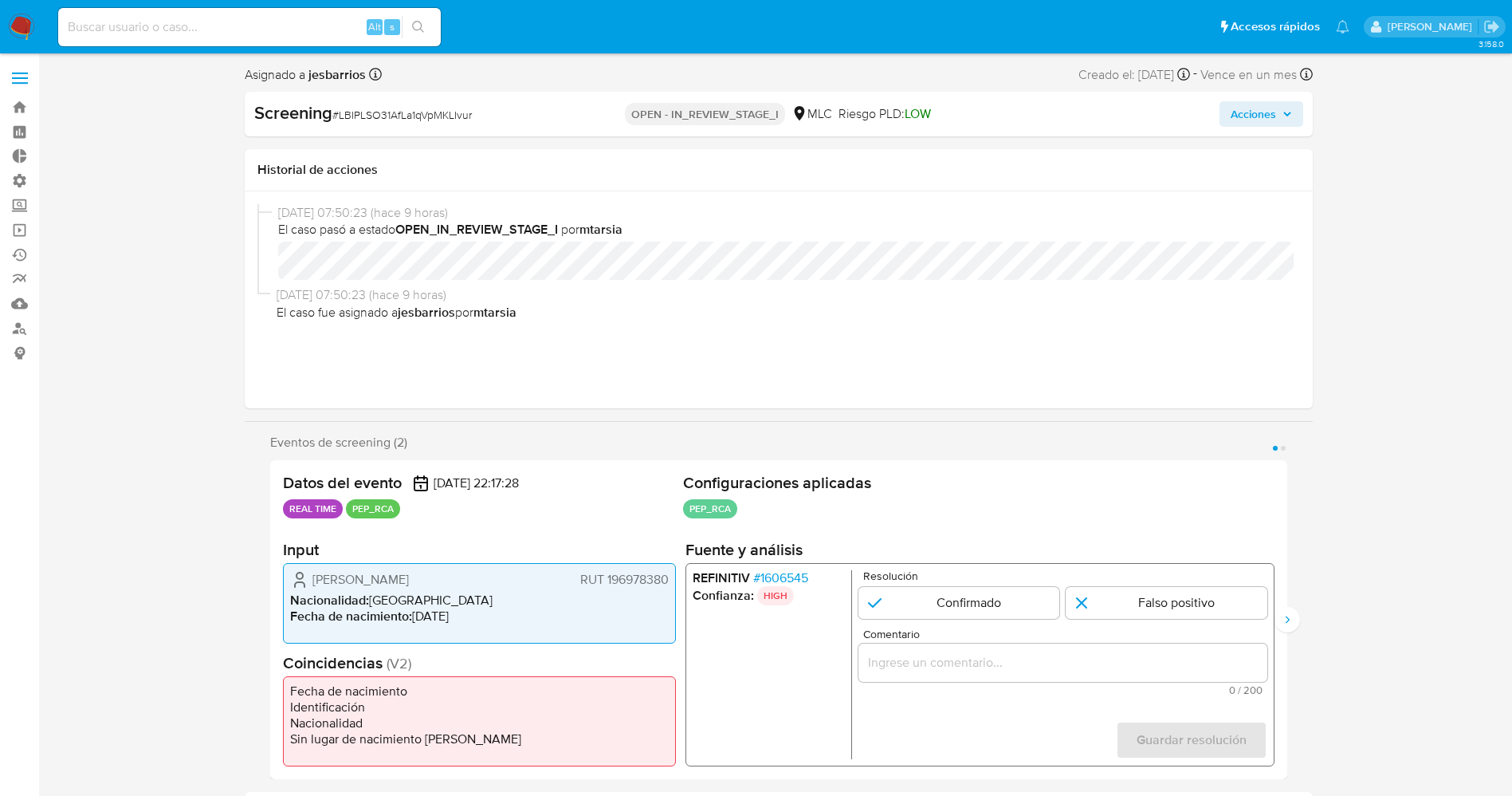
click at [393, 650] on div "Datos del evento [DATE] 22:17:28 REAL TIME PEP_RCA Configuraciones aplicadas PE…" at bounding box center [779, 619] width 1018 height 319
drag, startPoint x: 298, startPoint y: 589, endPoint x: 686, endPoint y: 579, distance: 388.1
click at [686, 579] on div "Datos del evento [DATE] 22:17:28 REAL TIME PEP_RCA Configuraciones aplicadas PE…" at bounding box center [779, 619] width 1018 height 319
click at [648, 579] on span "RUT 196978380" at bounding box center [623, 579] width 88 height 16
drag, startPoint x: 309, startPoint y: 583, endPoint x: 668, endPoint y: 581, distance: 359.0
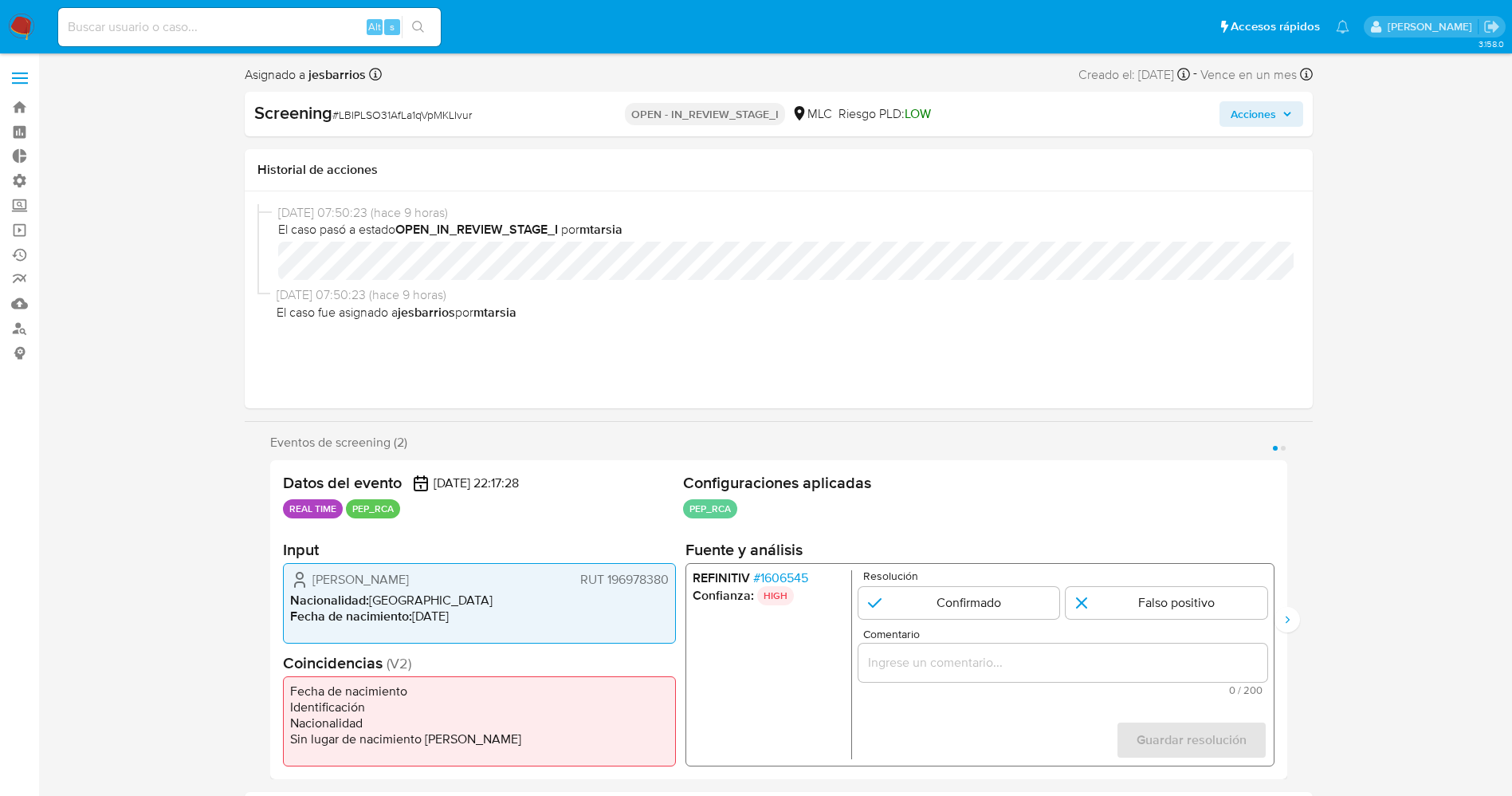
click at [668, 581] on div "[PERSON_NAME] RUT 196978380" at bounding box center [479, 579] width 378 height 19
click at [795, 571] on span "# 1606545" at bounding box center [780, 577] width 55 height 16
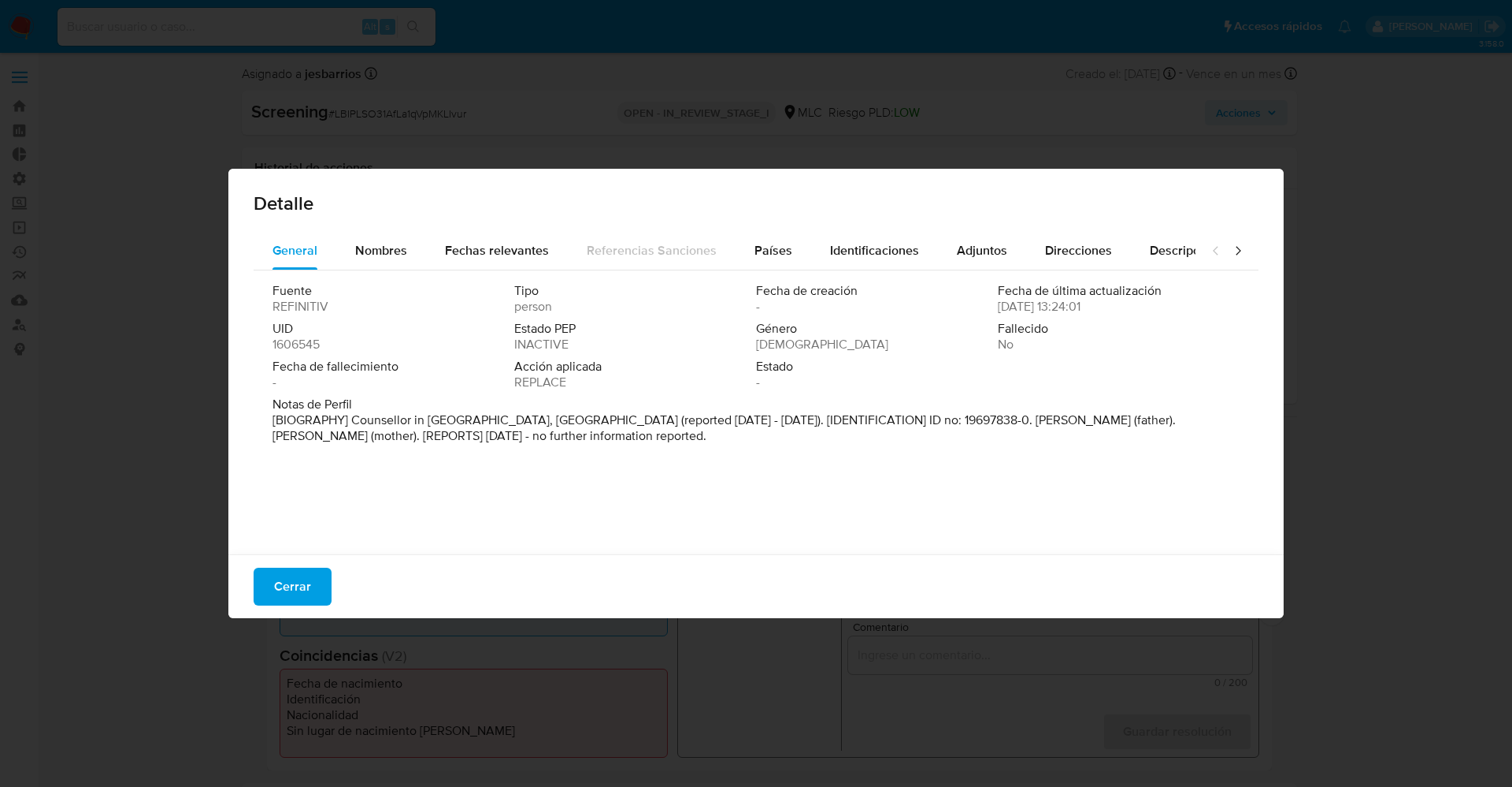
drag, startPoint x: 360, startPoint y: 412, endPoint x: 803, endPoint y: 460, distance: 445.6
click at [803, 460] on div "Fuente REFINITIV Tipo person Fecha de creación - Fecha de última actualización …" at bounding box center [756, 408] width 1005 height 275
drag, startPoint x: 342, startPoint y: 417, endPoint x: 540, endPoint y: 418, distance: 198.0
click at [540, 418] on font "[BIOGRAFÍA] Consejero en [GEOGRAPHIC_DATA][PERSON_NAME][GEOGRAPHIC_DATA] (repor…" at bounding box center [752, 428] width 959 height 34
drag, startPoint x: 279, startPoint y: 585, endPoint x: 455, endPoint y: 574, distance: 176.3
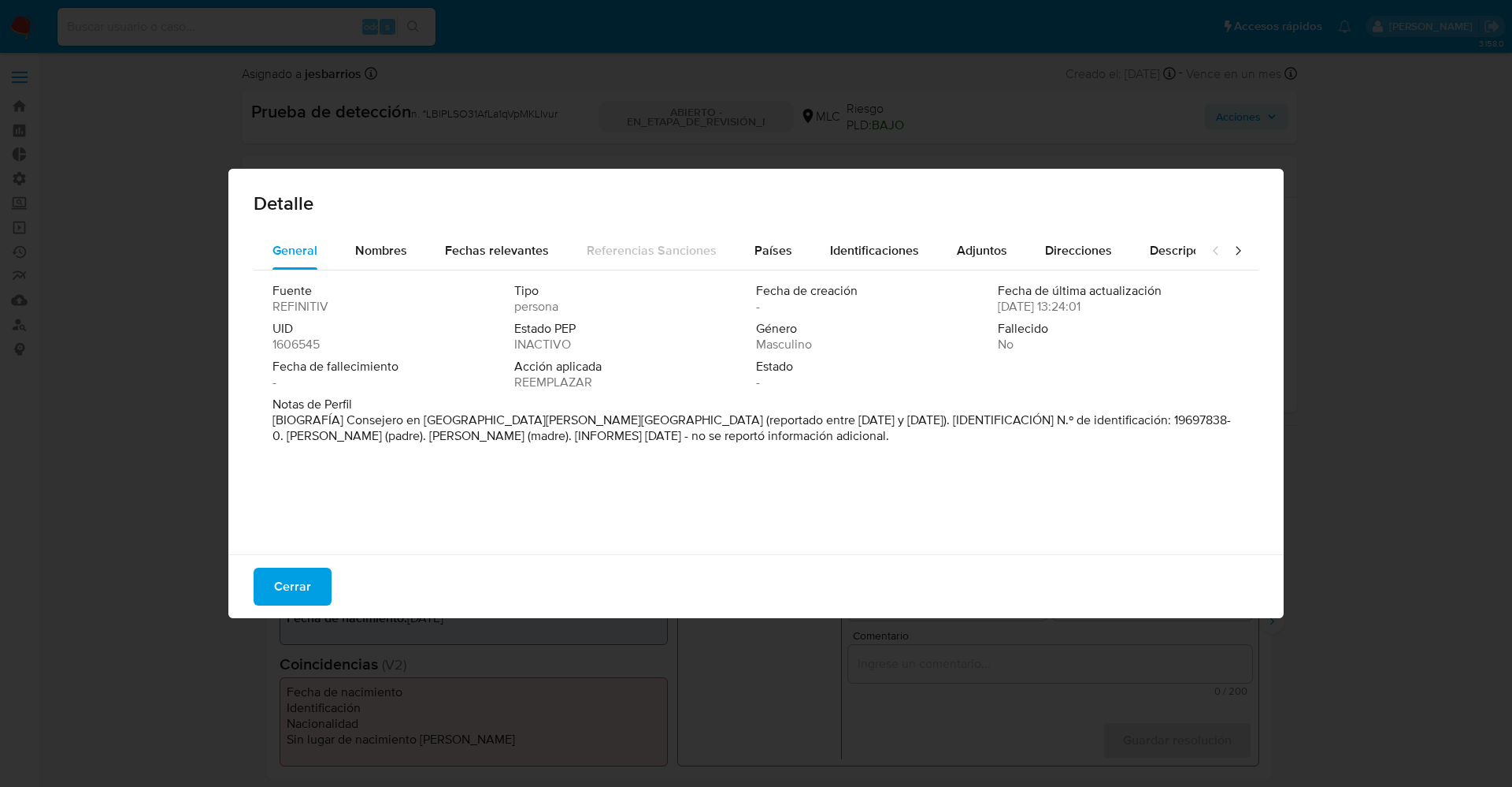
click at [284, 586] on span "Cerrar" at bounding box center [292, 586] width 37 height 35
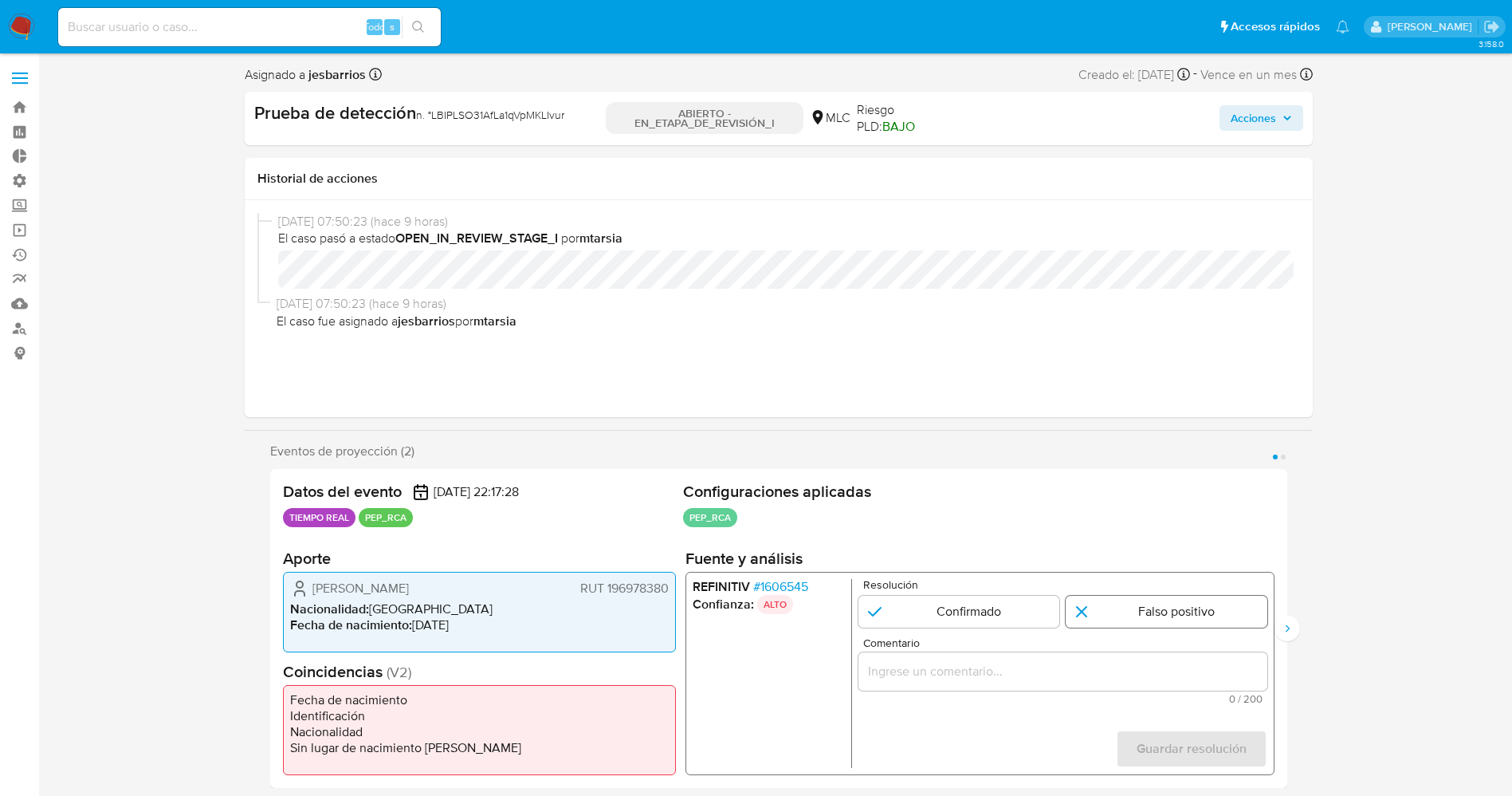
click at [1143, 609] on input "1 de 2" at bounding box center [1167, 612] width 202 height 32
radio input "true"
click at [1080, 688] on div "1 de 2" at bounding box center [1062, 671] width 409 height 38
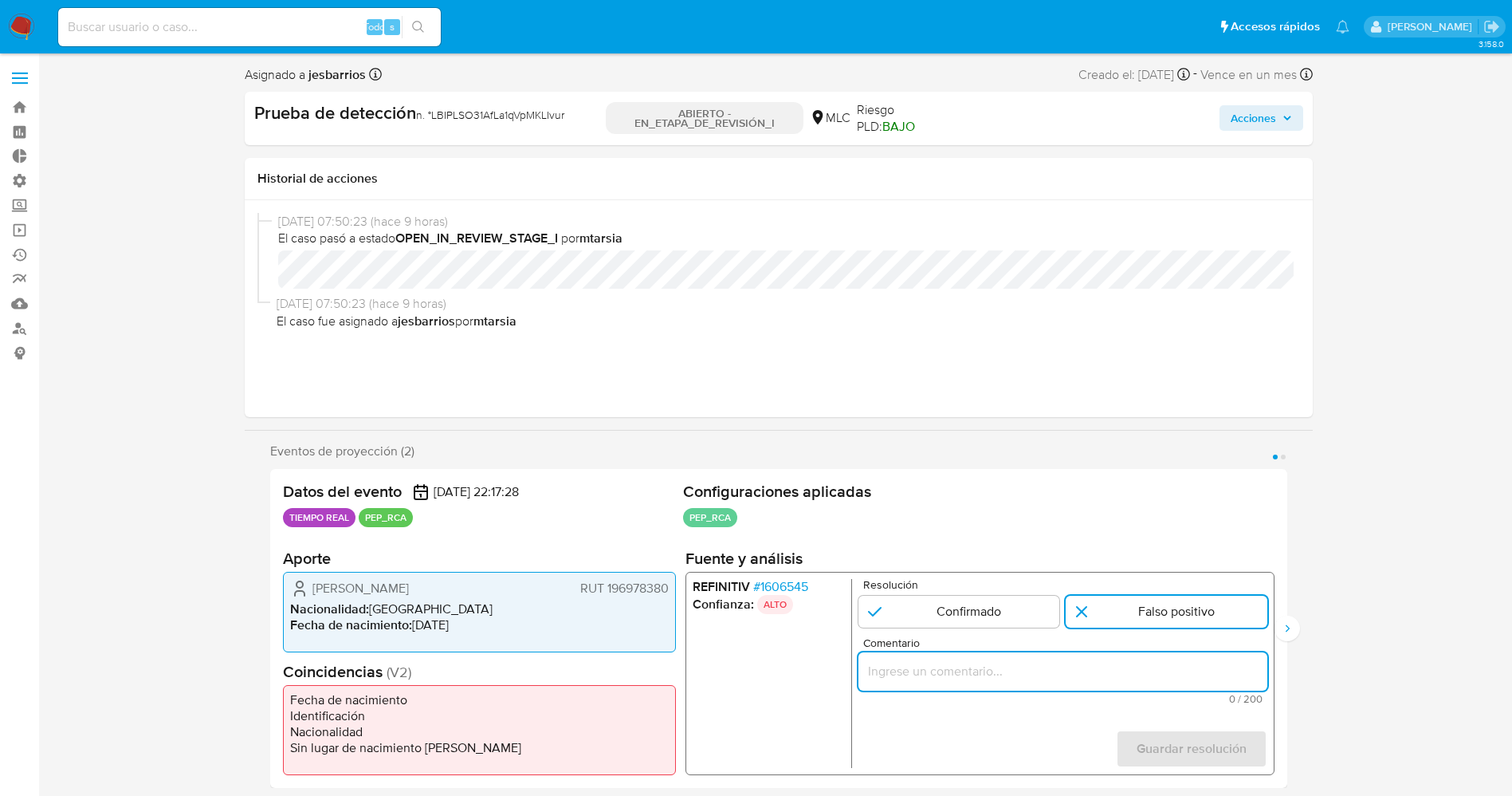
click at [1074, 678] on input "Comentario" at bounding box center [1062, 671] width 409 height 21
paste input "usuario [PERSON_NAME] RUT 196978380,Nacionalidad Chilena por coincidir en lista…"
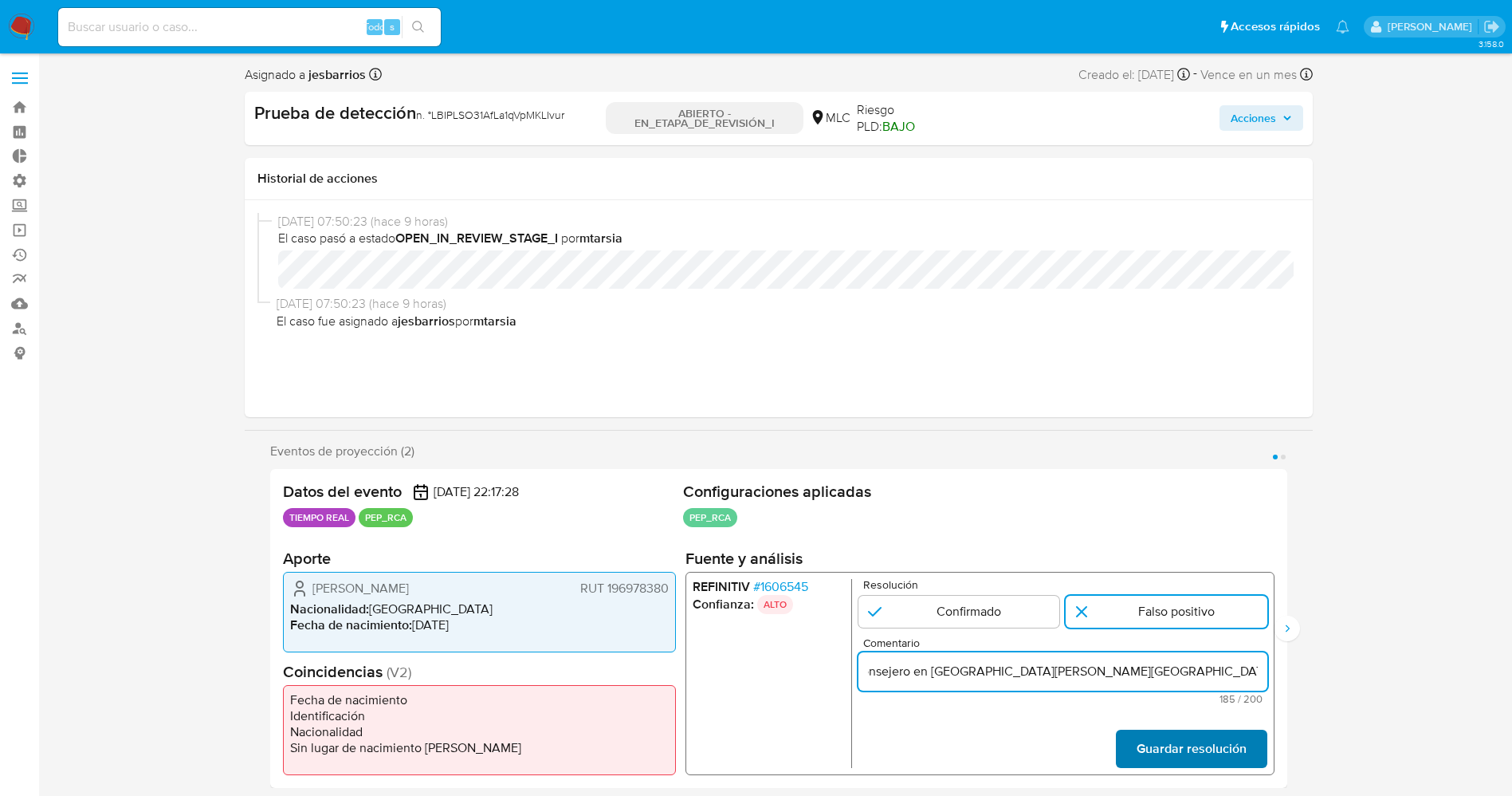
type input "usuario [PERSON_NAME] RUT 196978380,Nacionalidad Chilena por coincidir en lista…"
click at [1151, 762] on span "Guardar resolución" at bounding box center [1191, 748] width 110 height 35
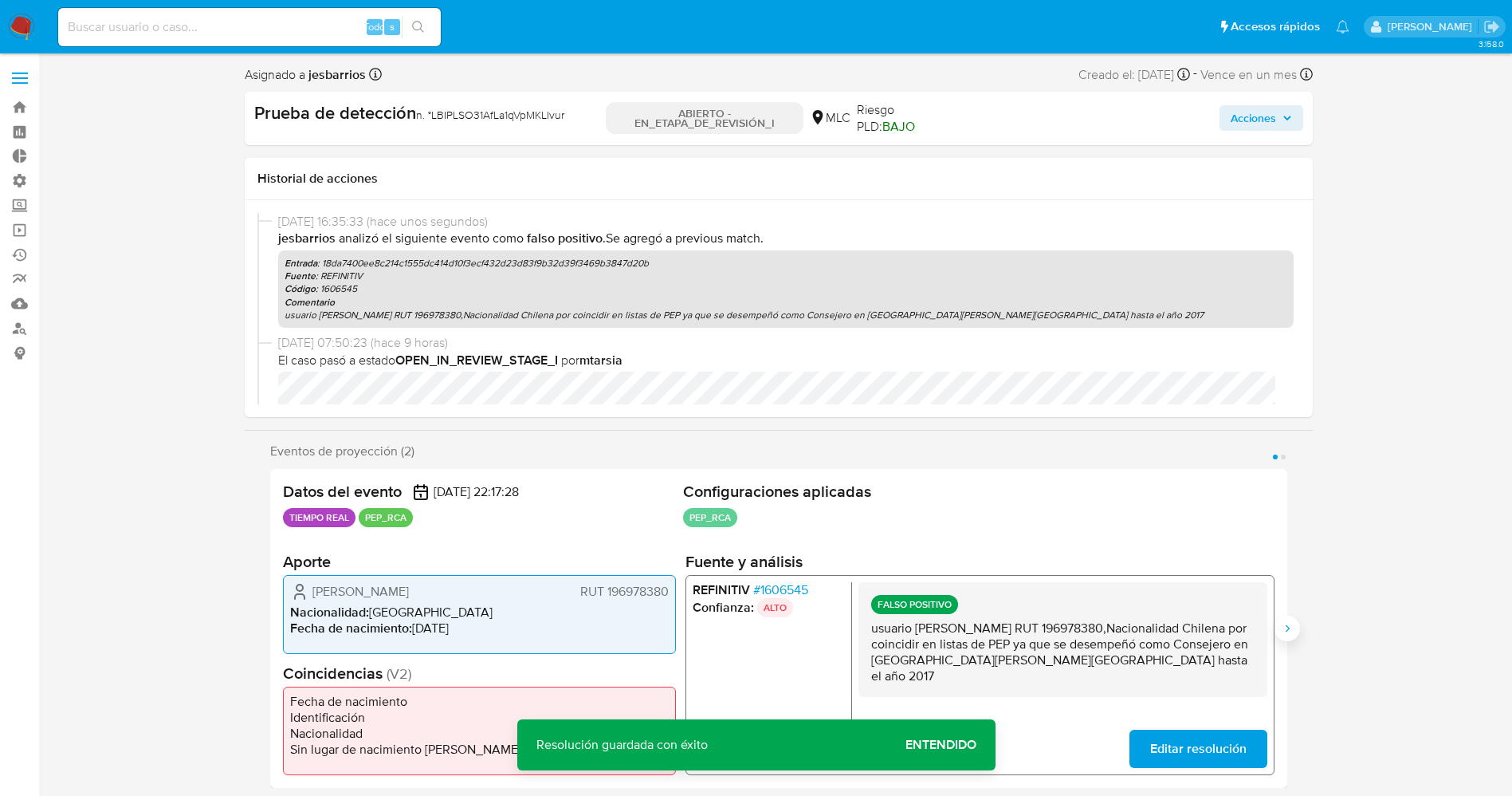
click at [1279, 630] on button "Siguiente" at bounding box center [1287, 628] width 26 height 26
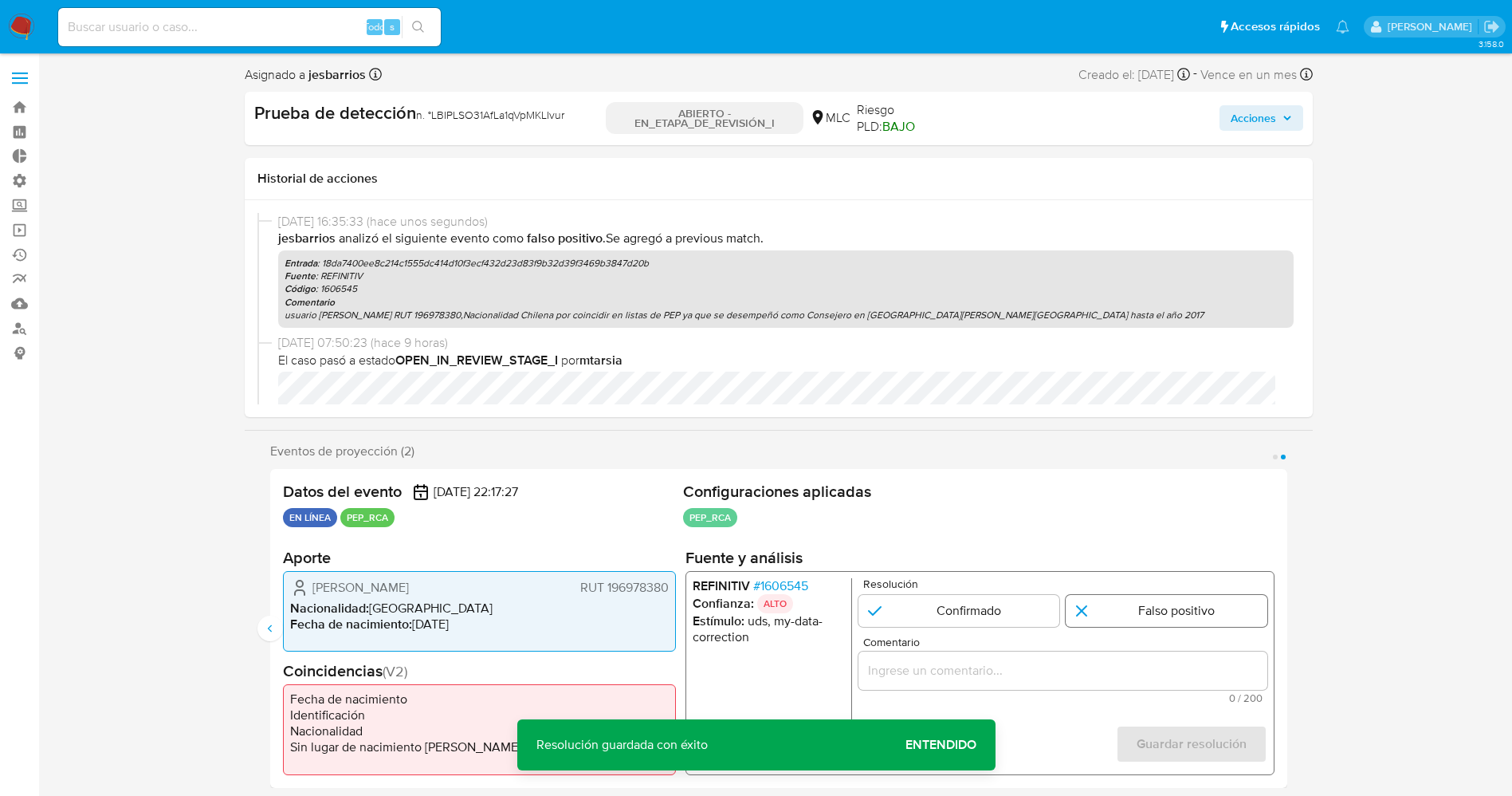
click at [1157, 609] on input "2 de 2" at bounding box center [1167, 610] width 202 height 32
radio input "true"
click at [1135, 663] on input "Comentario" at bounding box center [1062, 670] width 409 height 21
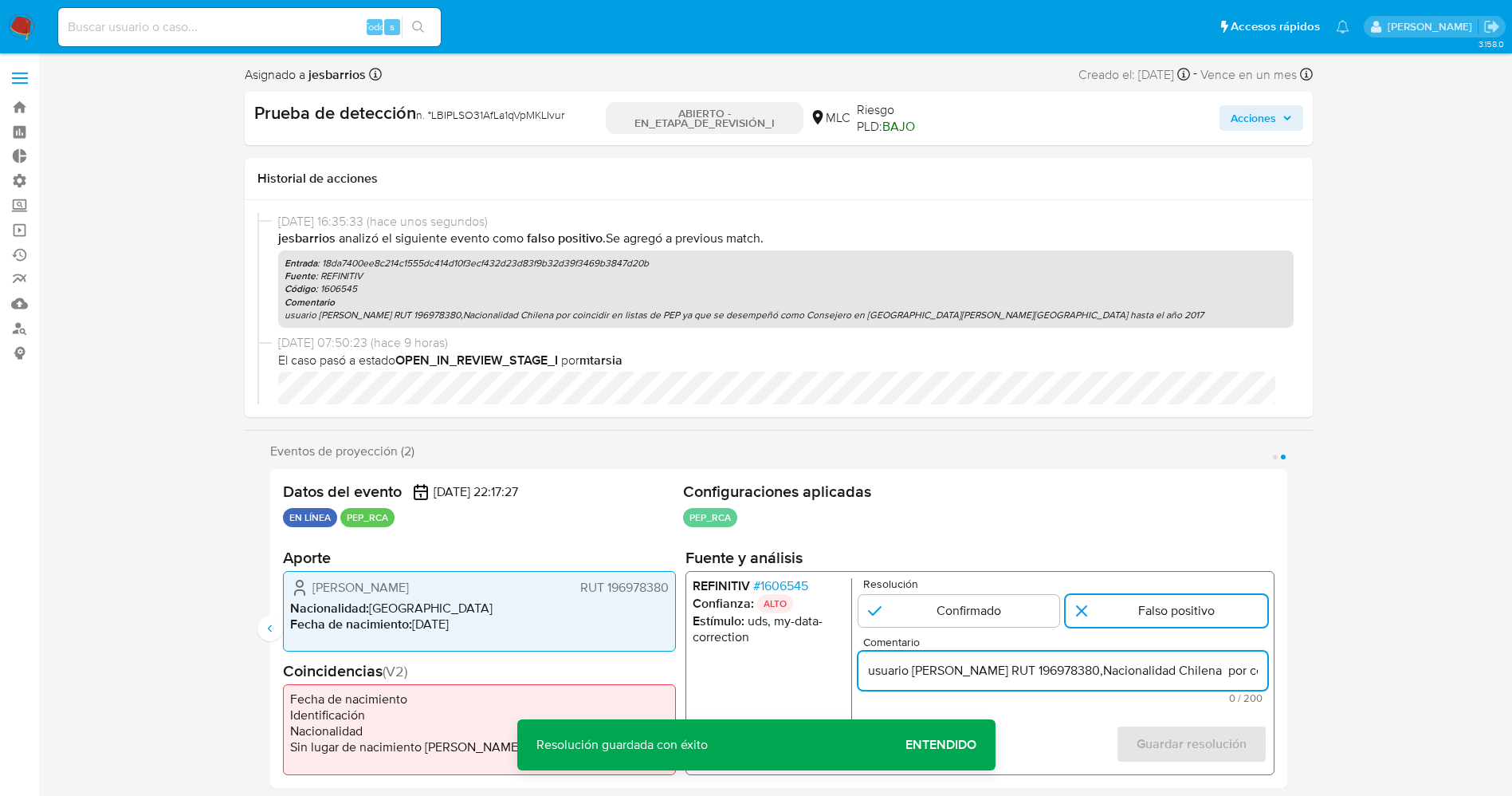
scroll to position [0, 699]
type input "usuario [PERSON_NAME] RUT 196978380,Nacionalidad Chilena por coincidir en lista…"
click at [1167, 737] on font "Guardar resolución" at bounding box center [1191, 744] width 110 height 38
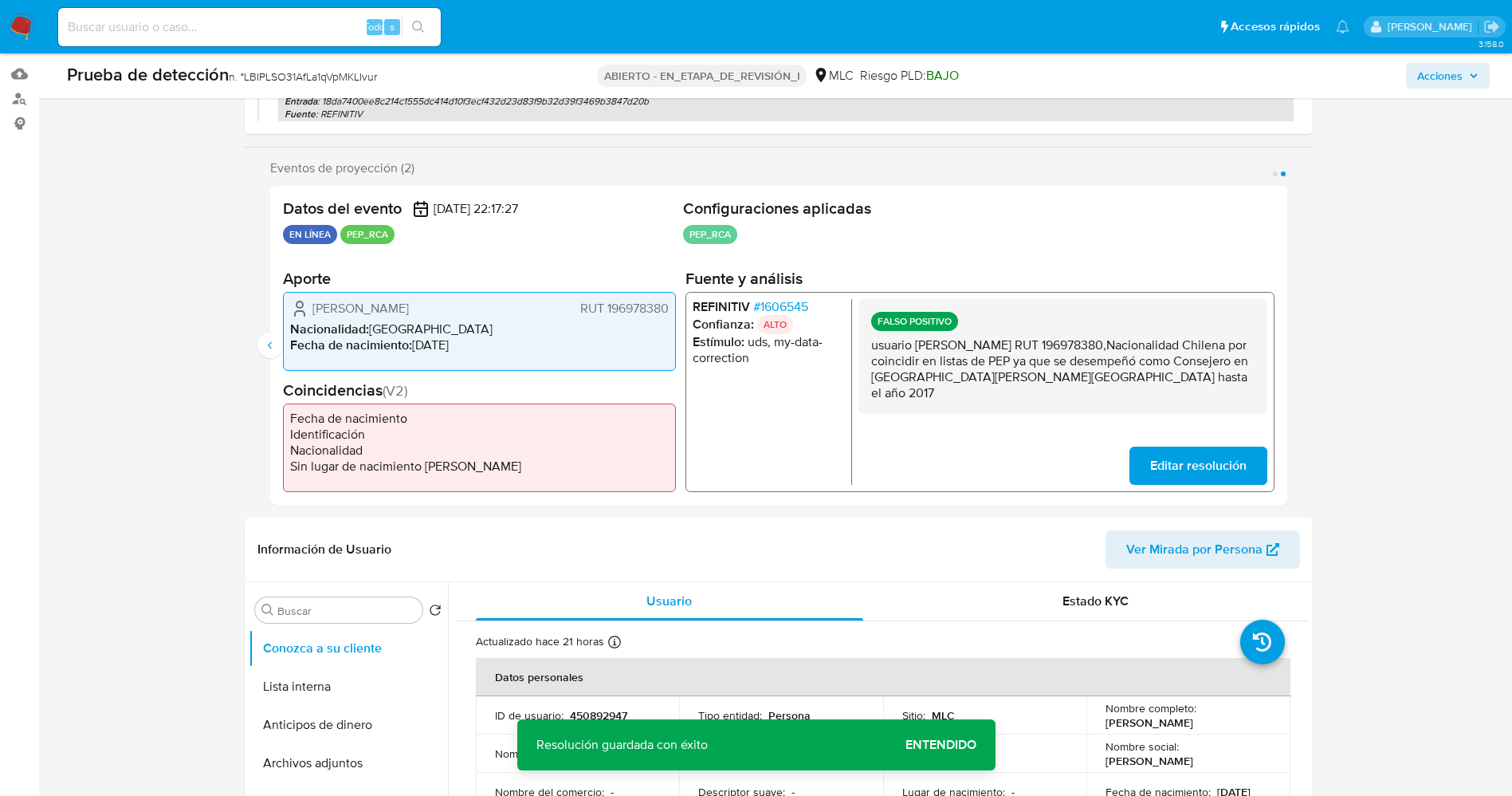
scroll to position [239, 0]
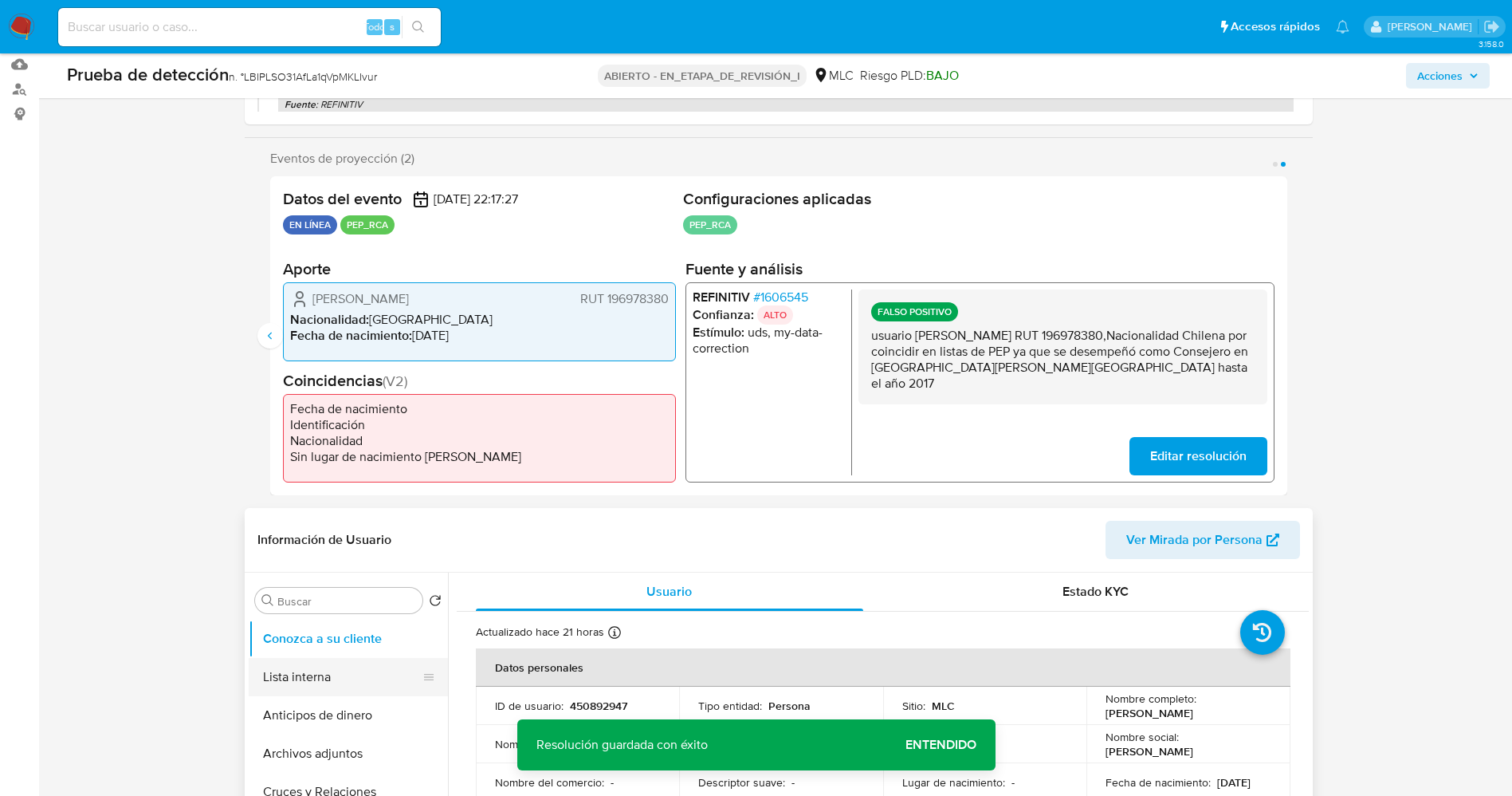
click at [328, 685] on button "Lista interna" at bounding box center [342, 677] width 186 height 38
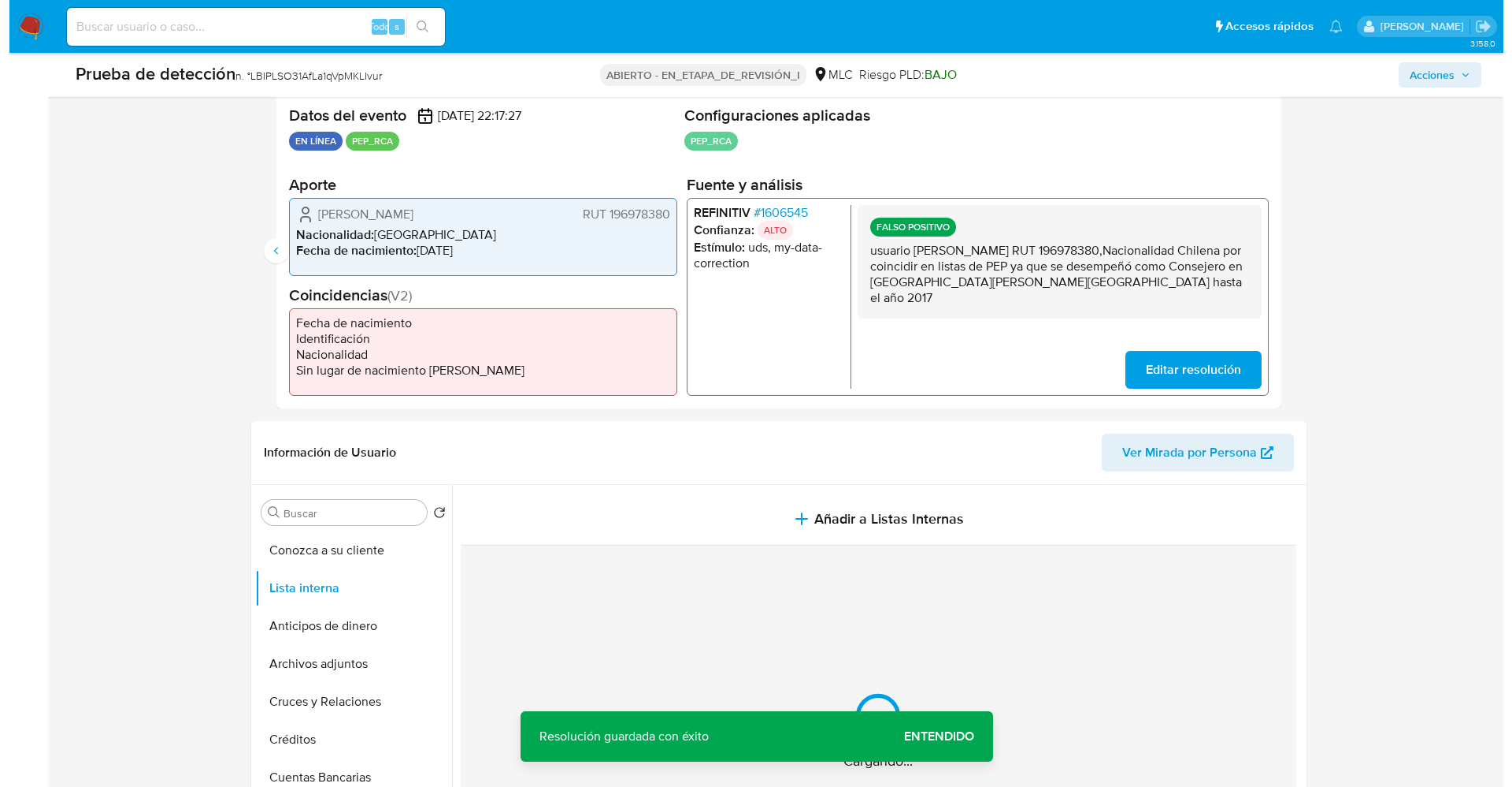
scroll to position [354, 0]
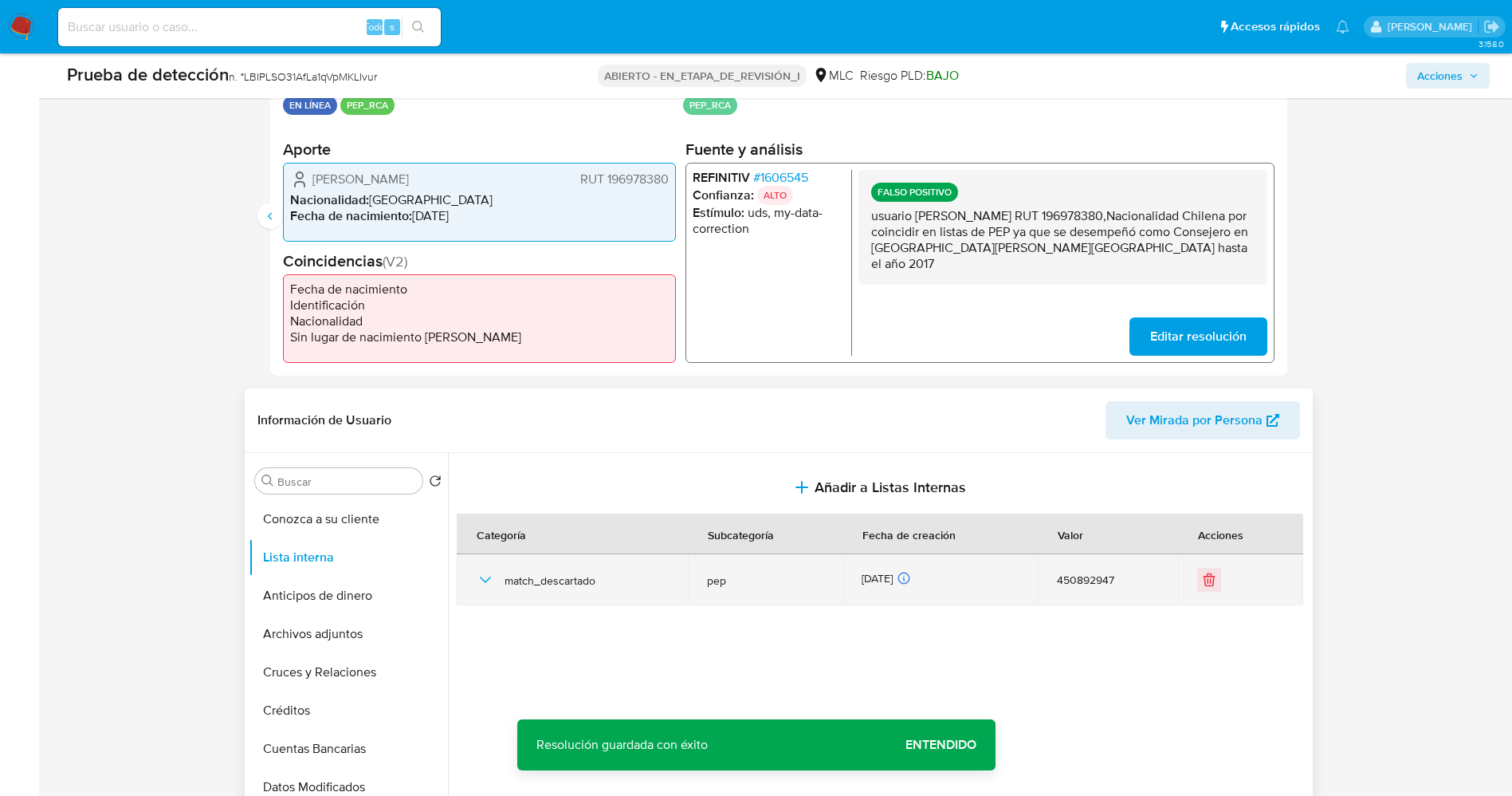
click at [489, 578] on icon "button" at bounding box center [485, 579] width 11 height 7
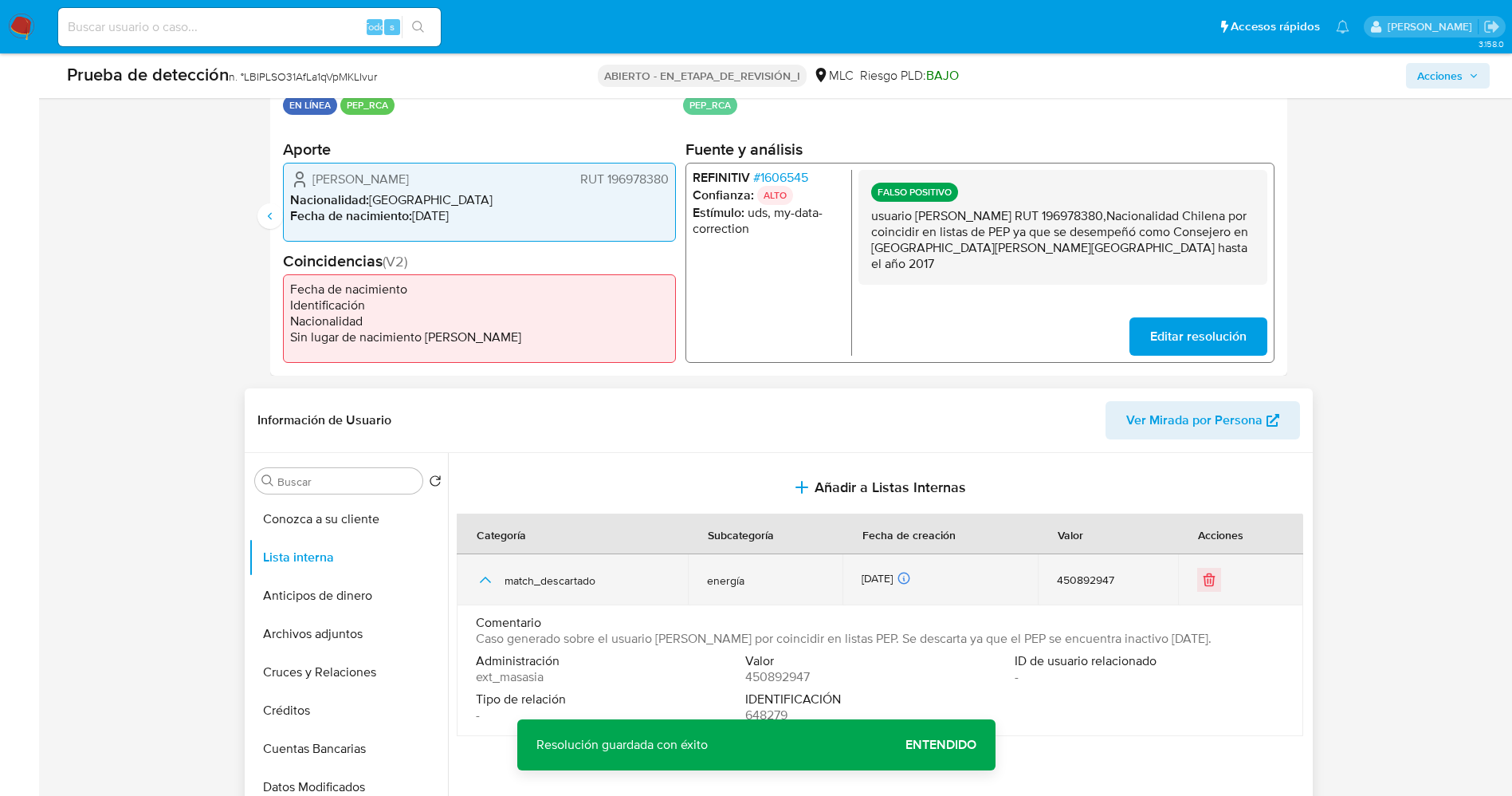
click at [489, 578] on icon "button" at bounding box center [485, 579] width 19 height 19
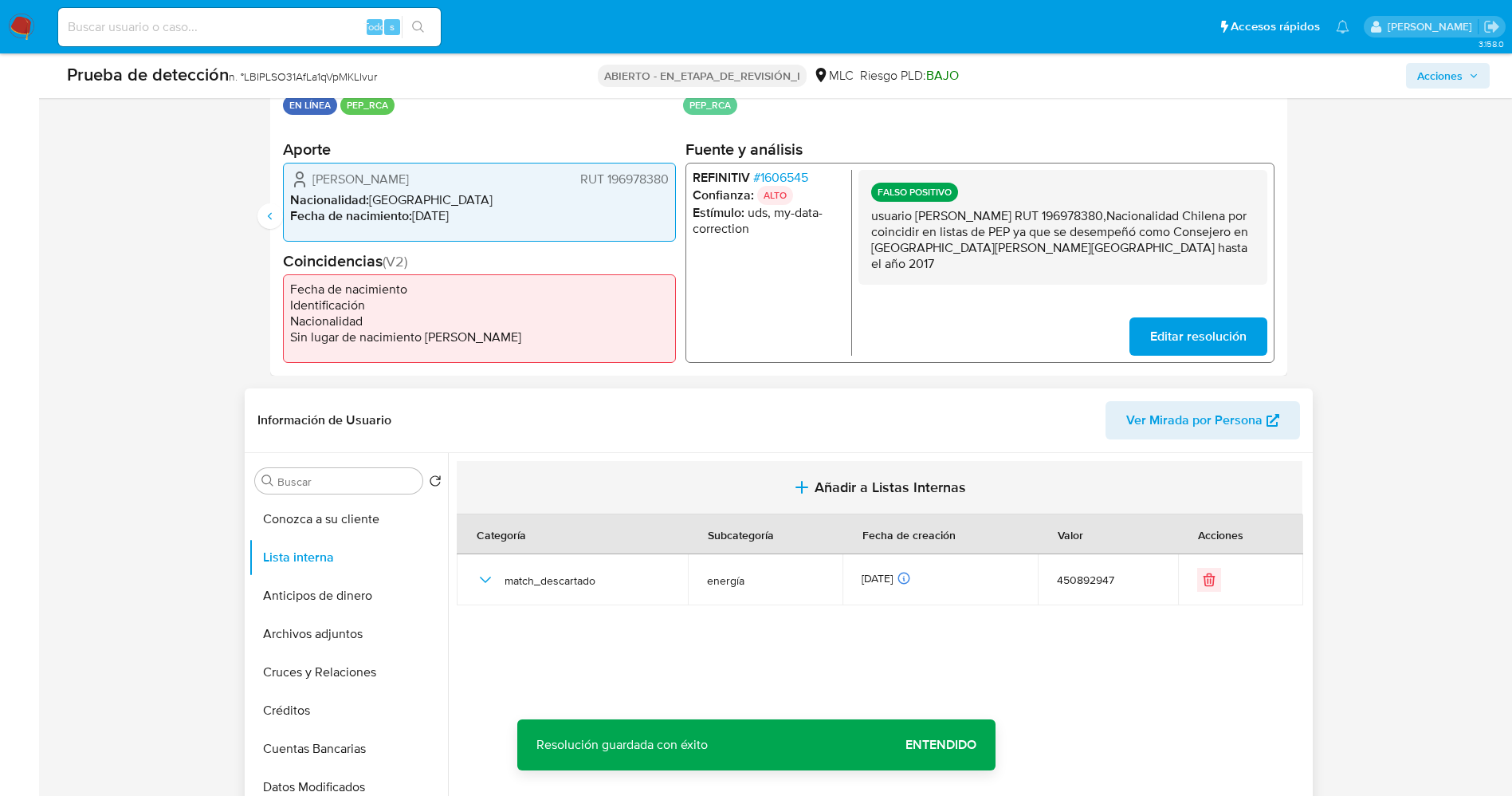
click at [900, 476] on button "Añadir a Listas Internas" at bounding box center [879, 488] width 845 height 53
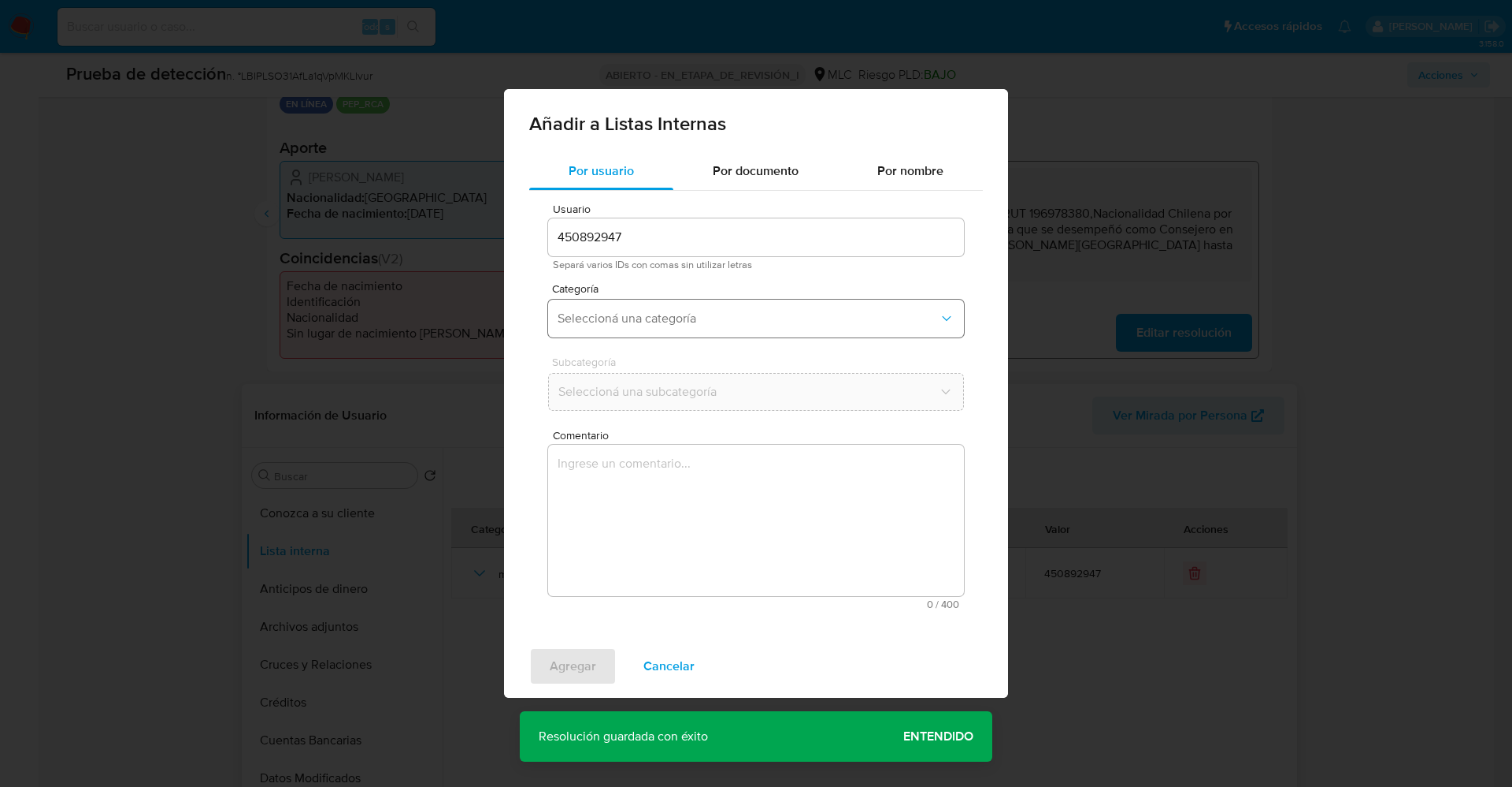
click at [722, 307] on button "Seleccioná una categoría" at bounding box center [756, 319] width 416 height 38
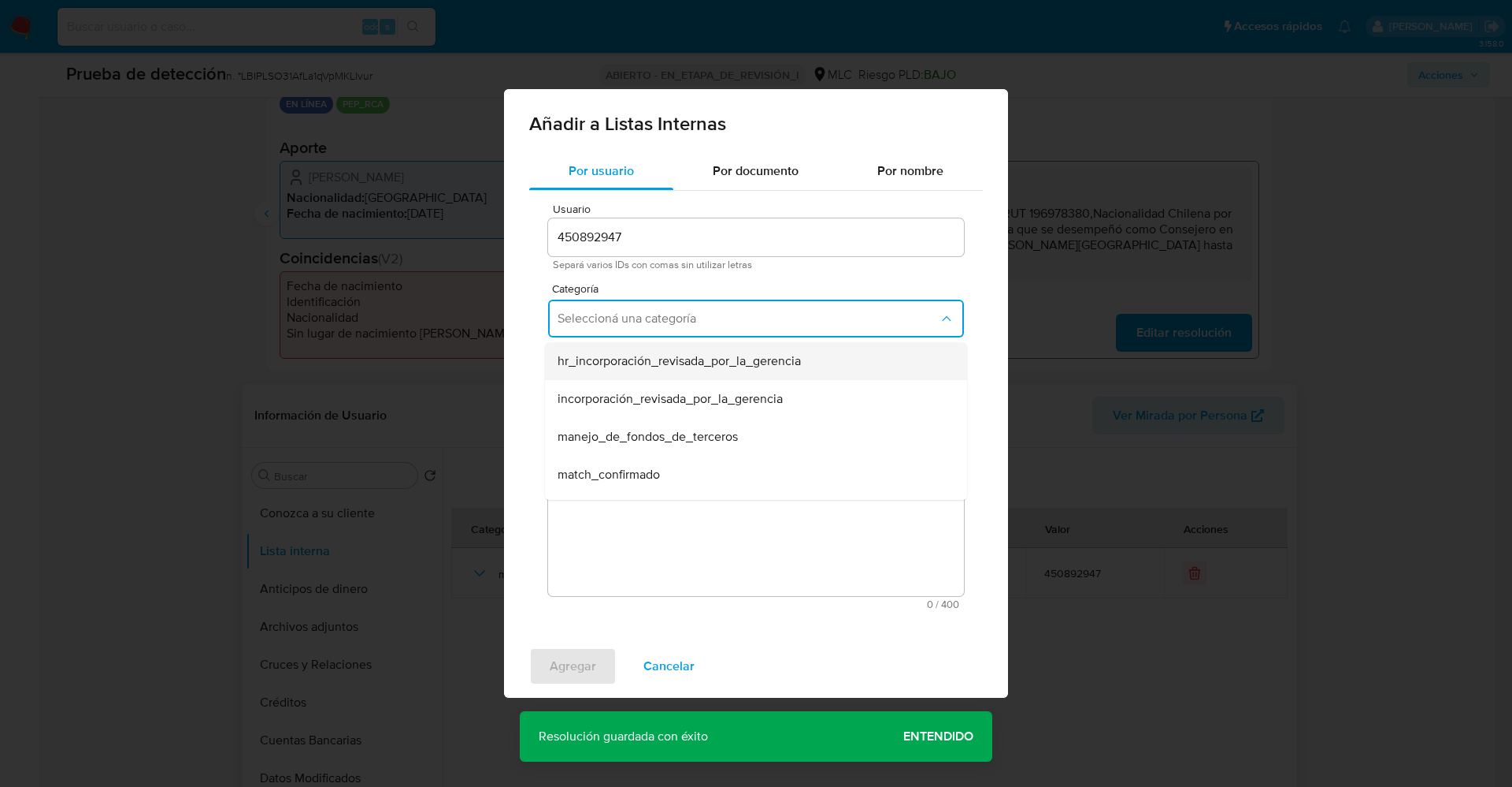
scroll to position [118, 0]
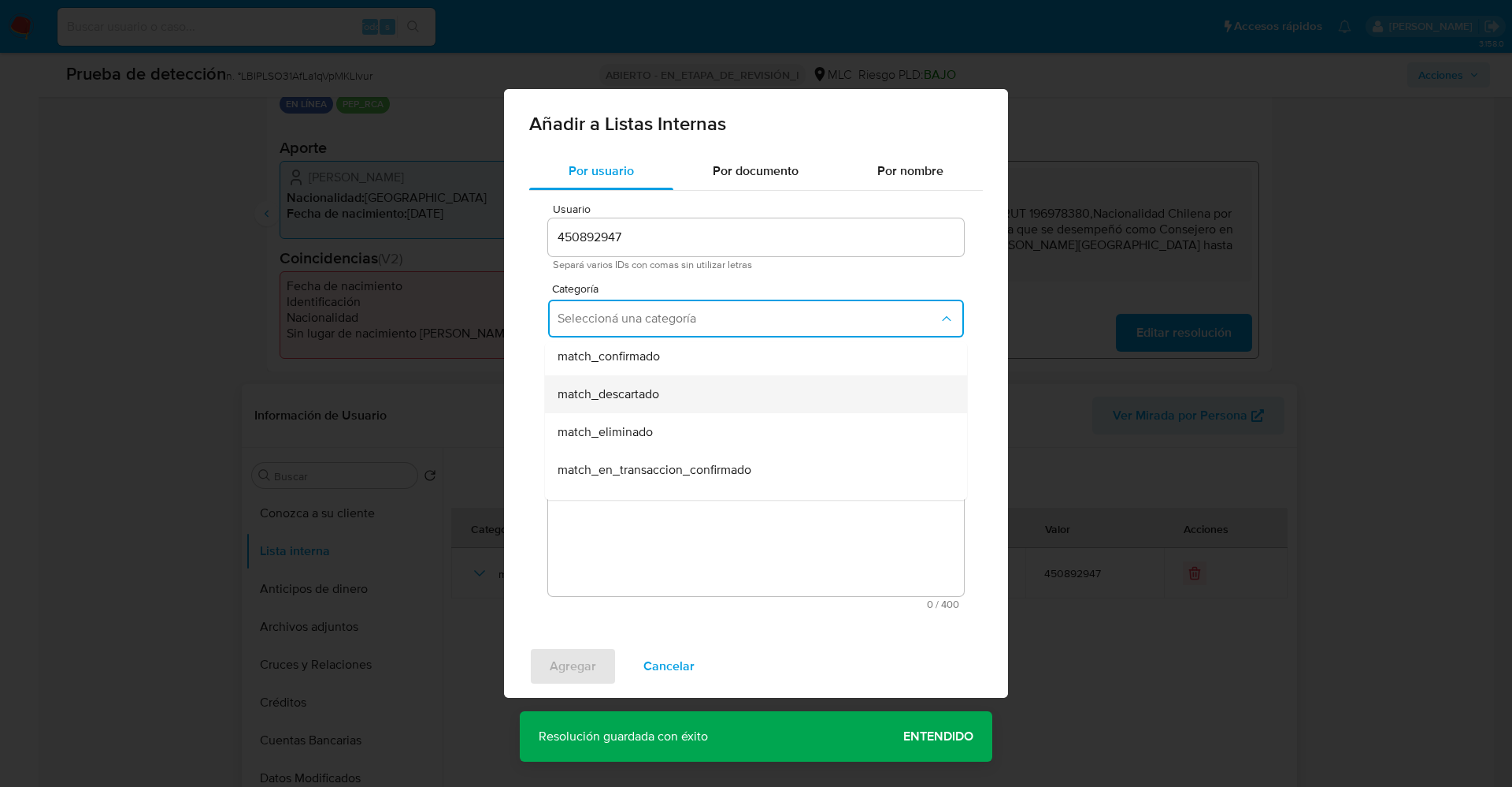
click at [701, 392] on div "match_descartado" at bounding box center [751, 394] width 387 height 38
click at [701, 392] on span "Seleccioná una subcategoría" at bounding box center [748, 391] width 382 height 16
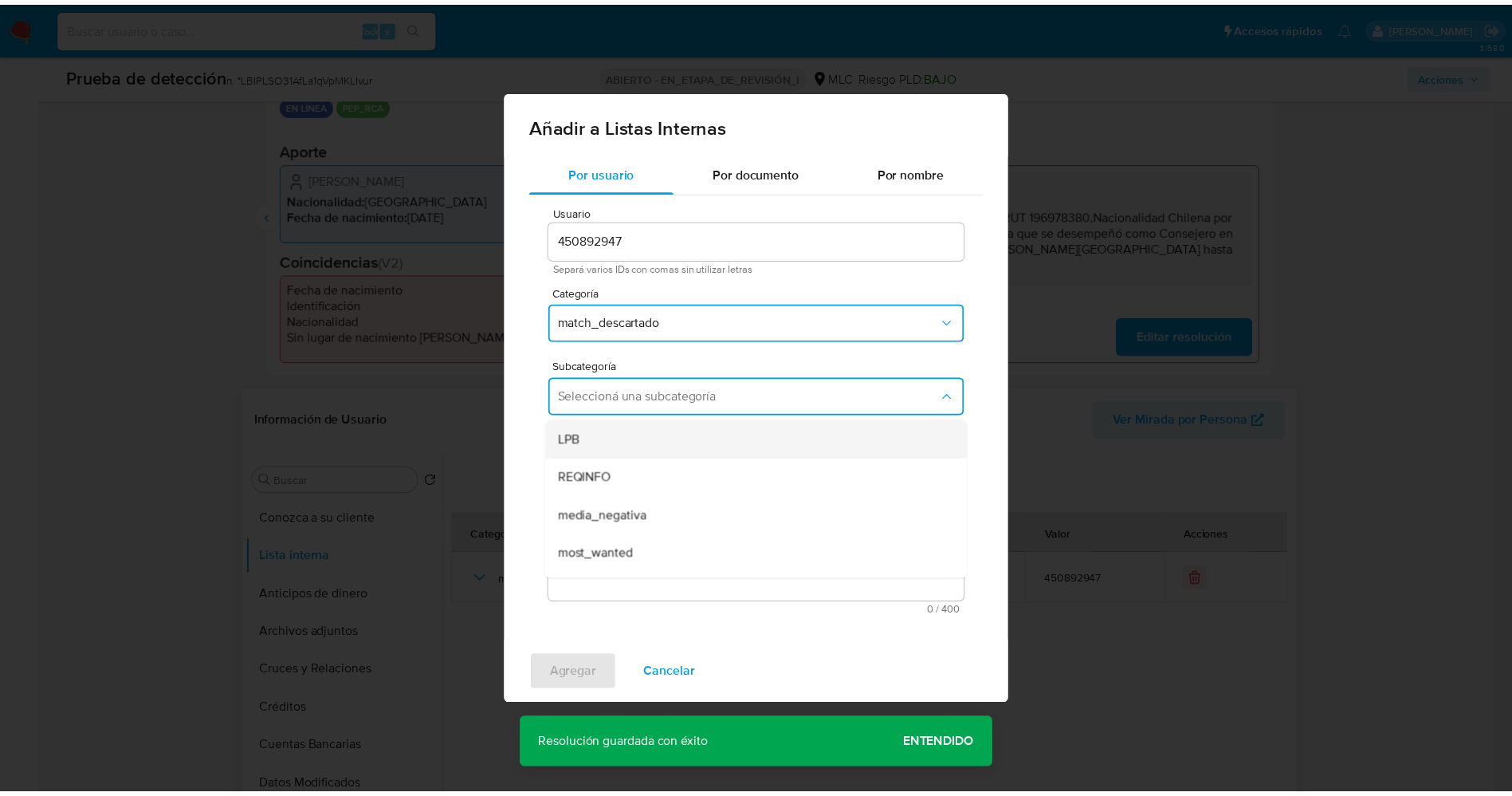
scroll to position [108, 0]
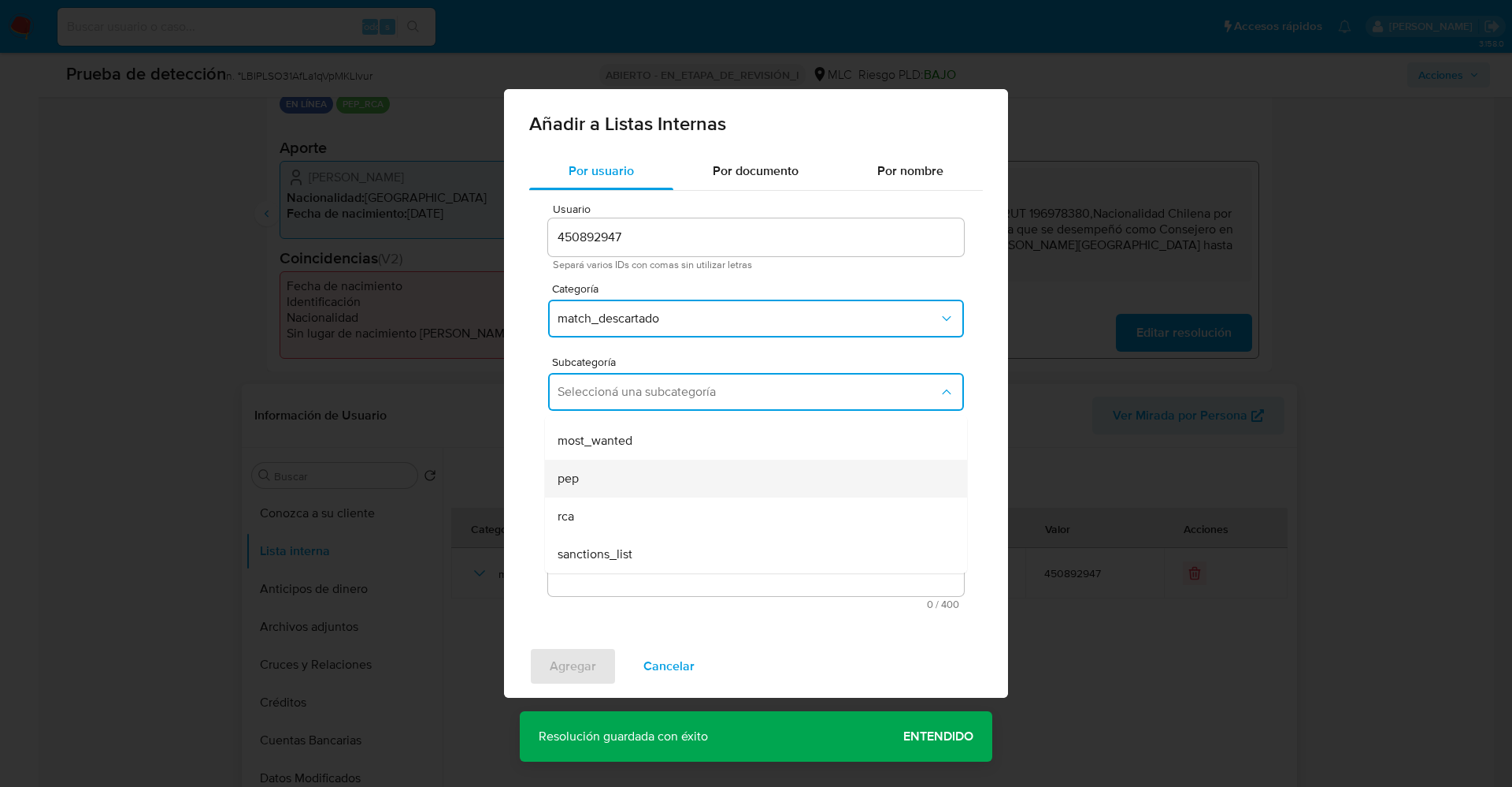
click at [661, 485] on div "pep" at bounding box center [751, 479] width 387 height 38
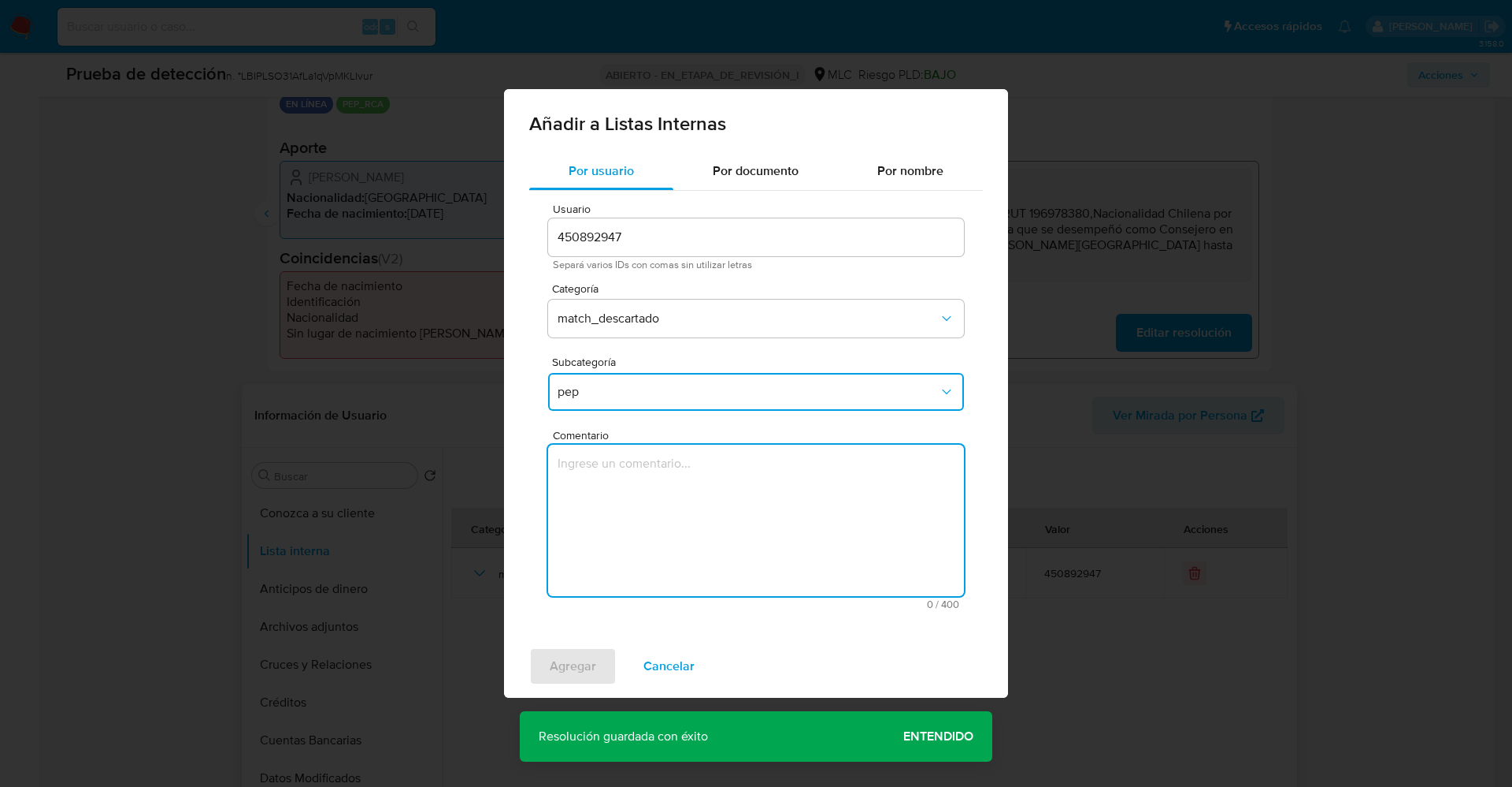
click at [661, 485] on textarea "Comentario" at bounding box center [756, 520] width 416 height 151
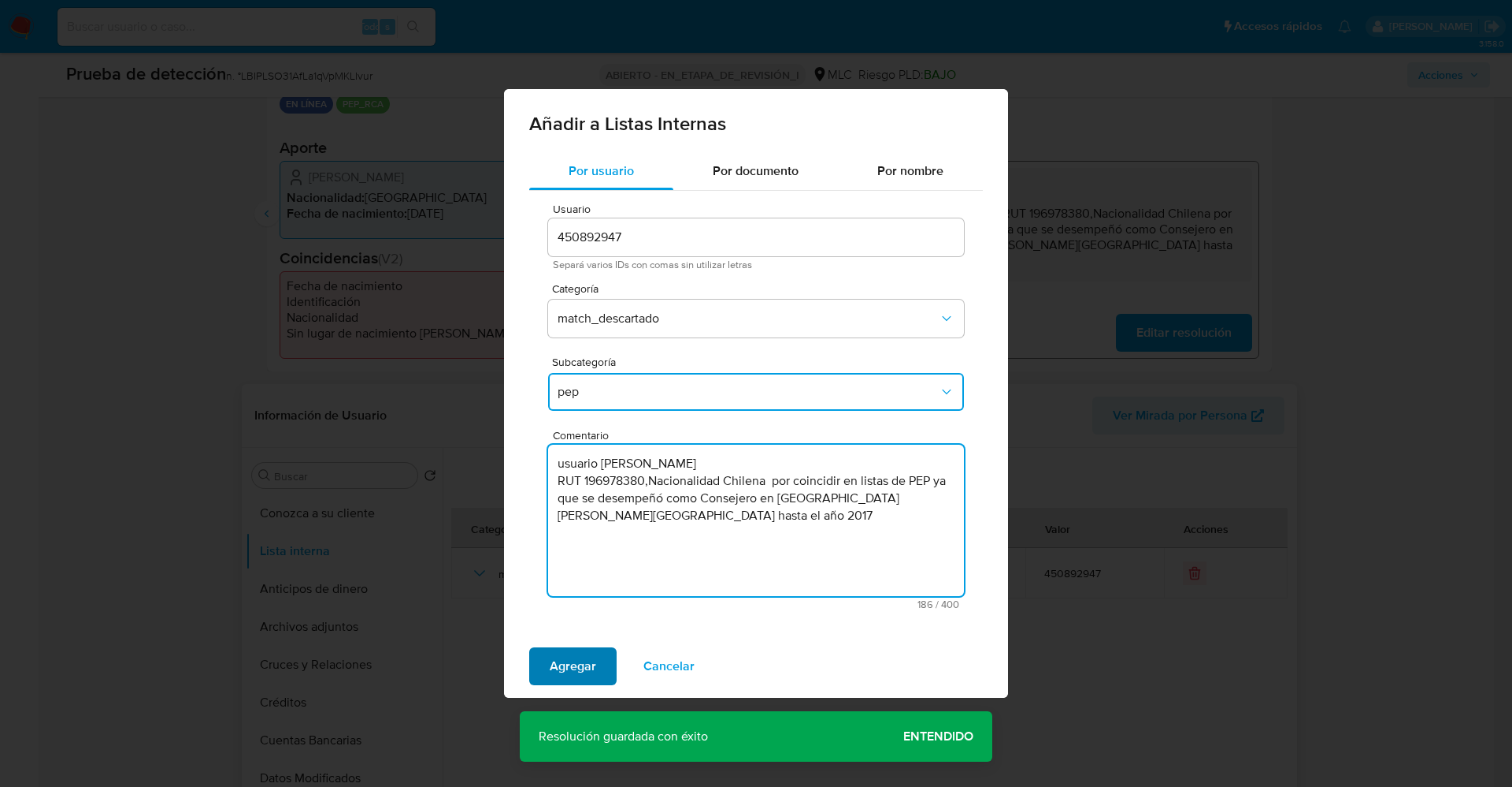
type textarea "usuario [PERSON_NAME] RUT 196978380,Nacionalidad Chilena por coincidir en lista…"
click at [584, 665] on span "Agregar" at bounding box center [572, 666] width 46 height 35
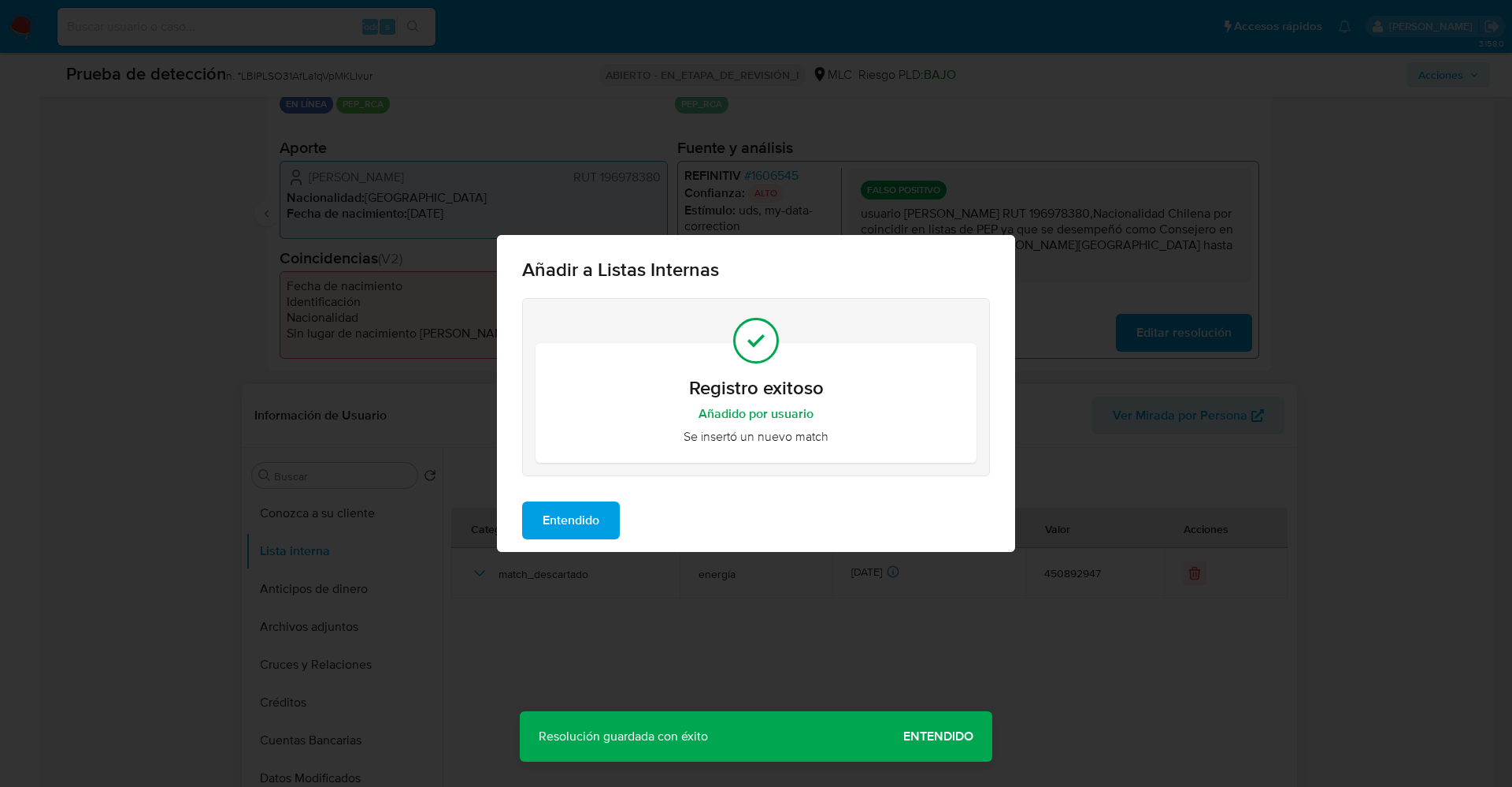
click at [601, 522] on button "Entendido" at bounding box center [571, 520] width 98 height 38
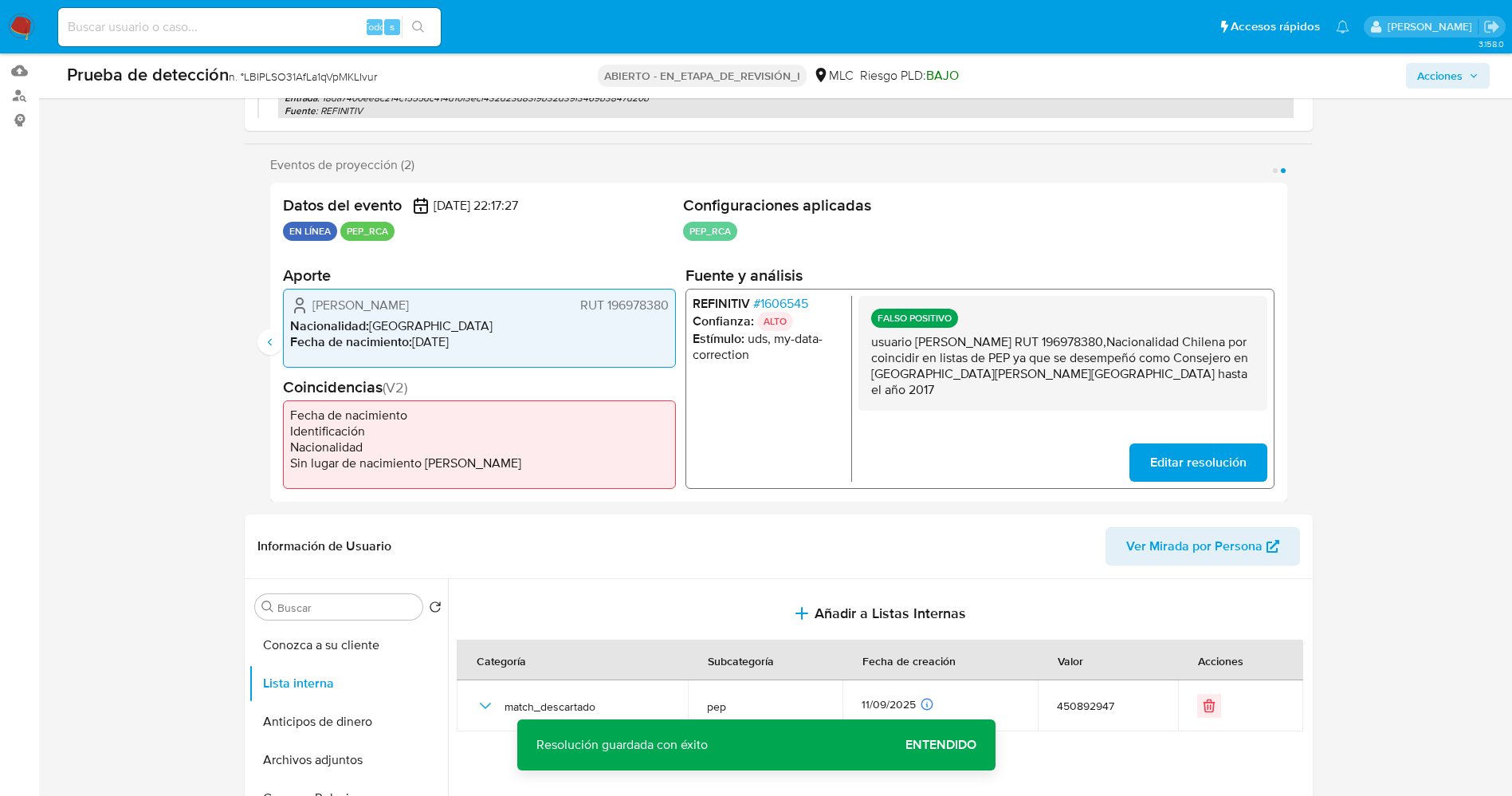
scroll to position [0, 0]
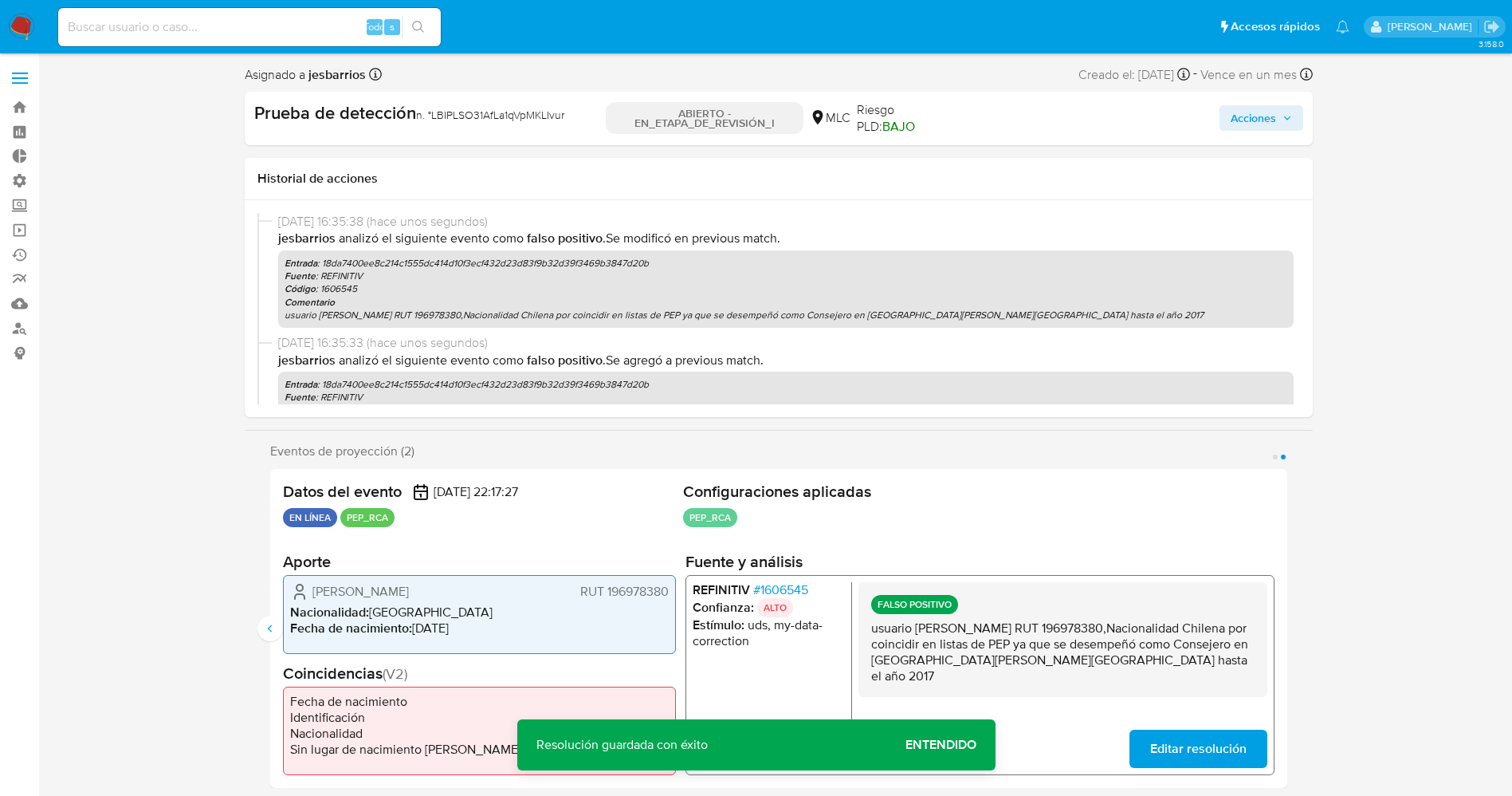
click at [1264, 118] on span "Acciones" at bounding box center [1253, 118] width 46 height 26
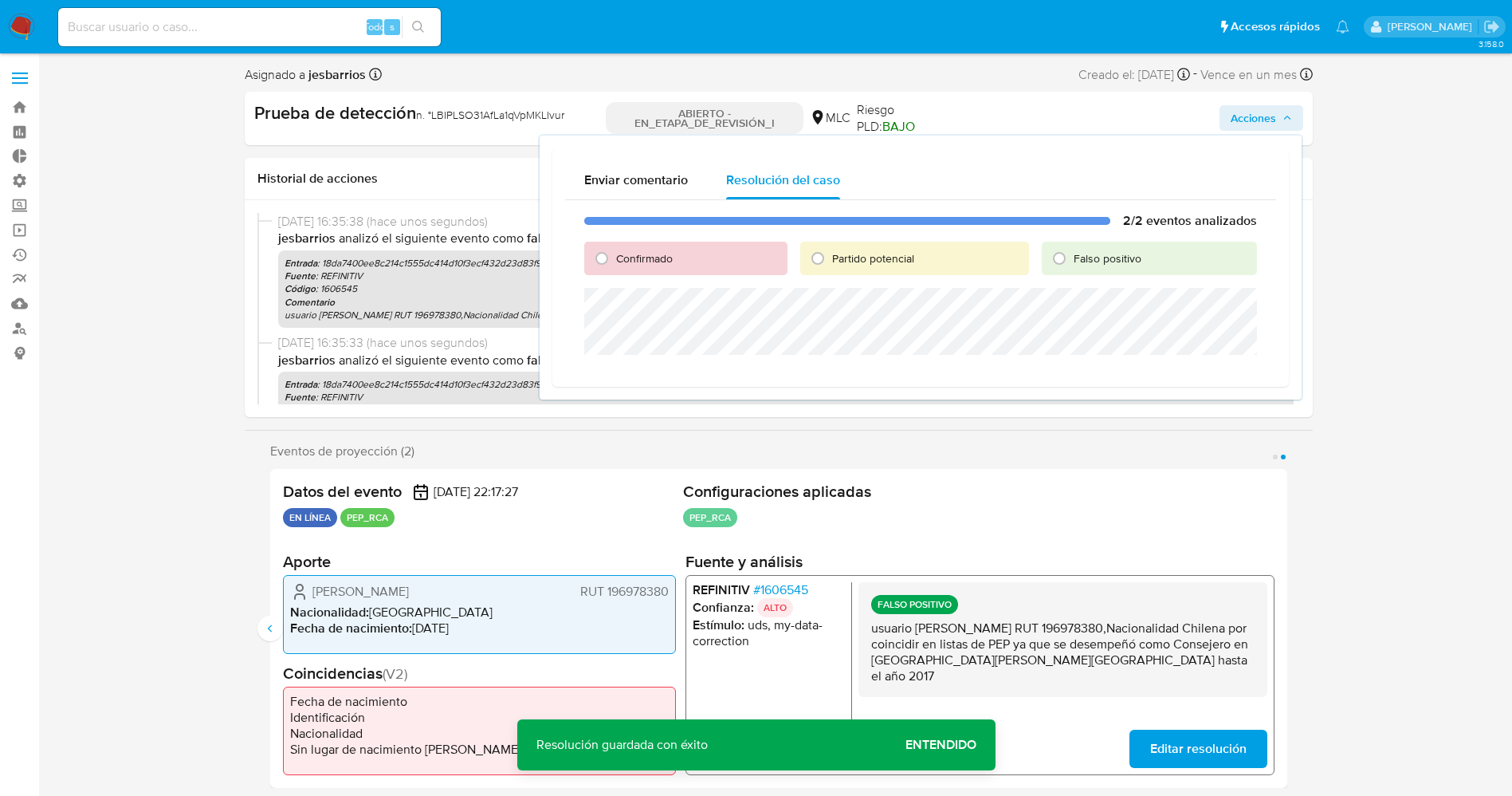
click at [1090, 252] on font "Falso positivo" at bounding box center [1107, 258] width 68 height 16
click at [1072, 252] on input "Falso positivo" at bounding box center [1059, 258] width 26 height 26
radio input "true"
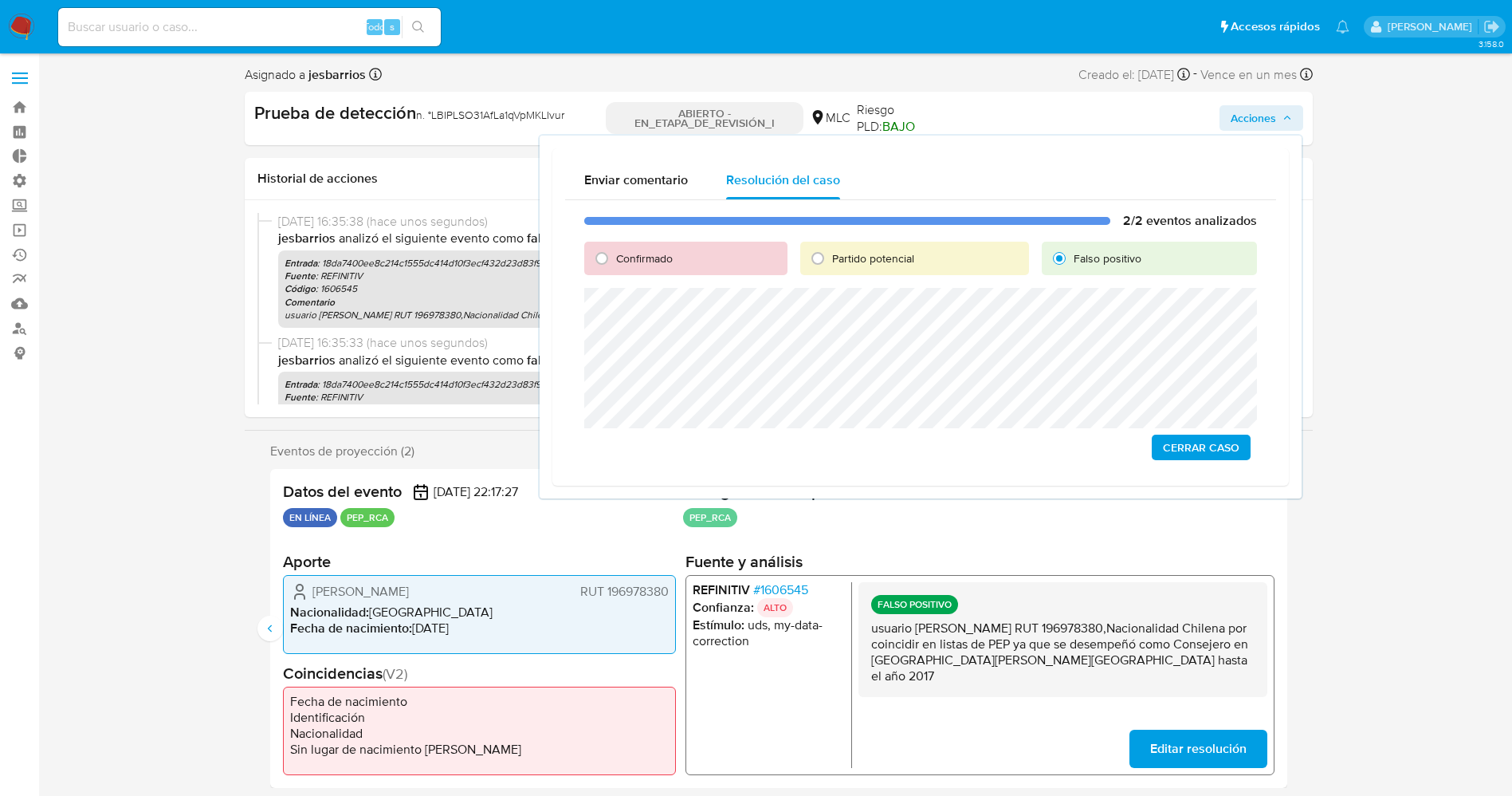
click at [1190, 456] on span "Cerrar Caso" at bounding box center [1201, 447] width 76 height 22
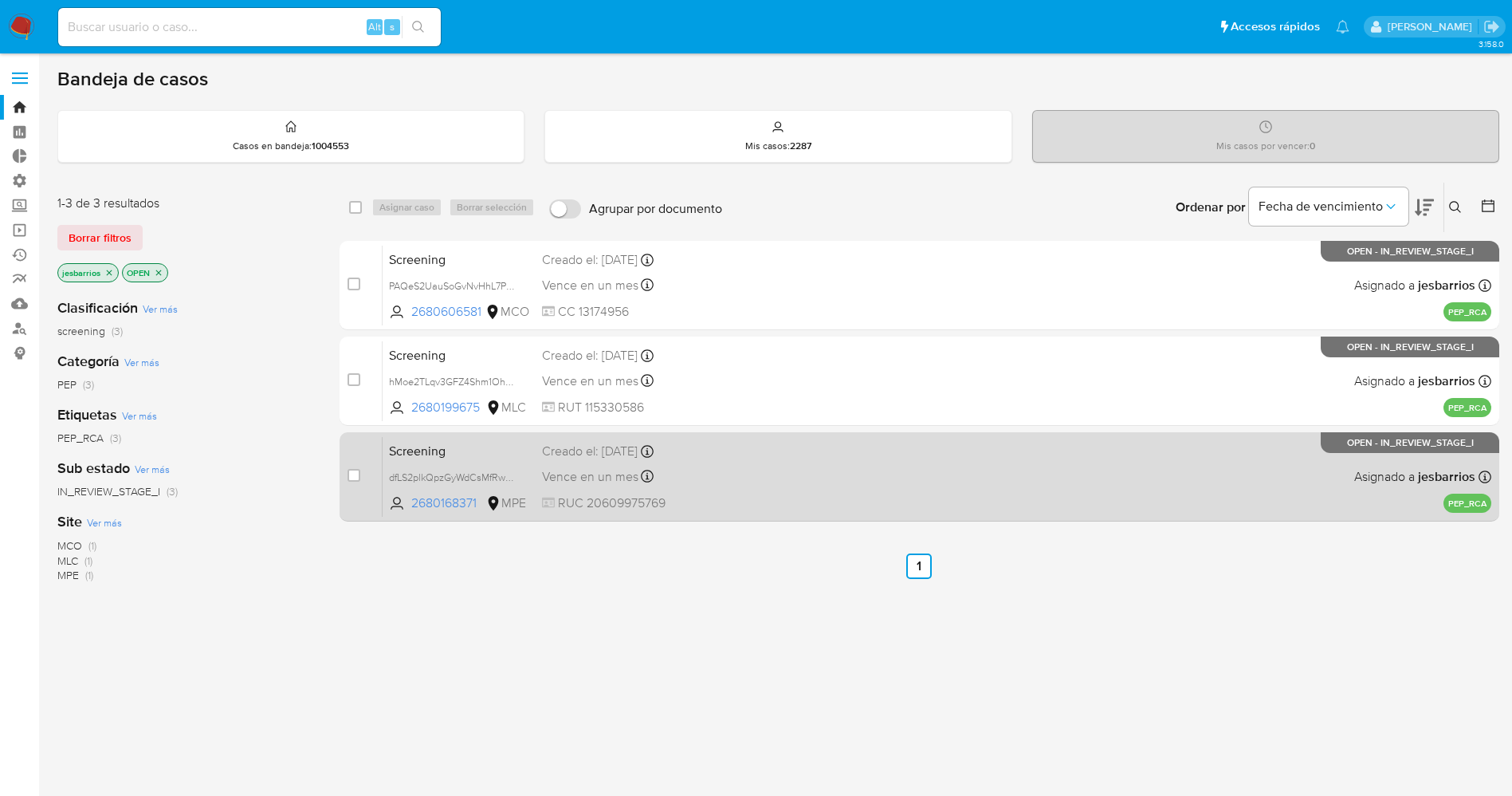
click at [825, 472] on div "Screening dfLS2plkQpzGyWdCsMfRwxBC 2680168371 MPE Creado el: [DATE] Creado el: …" at bounding box center [937, 476] width 1109 height 81
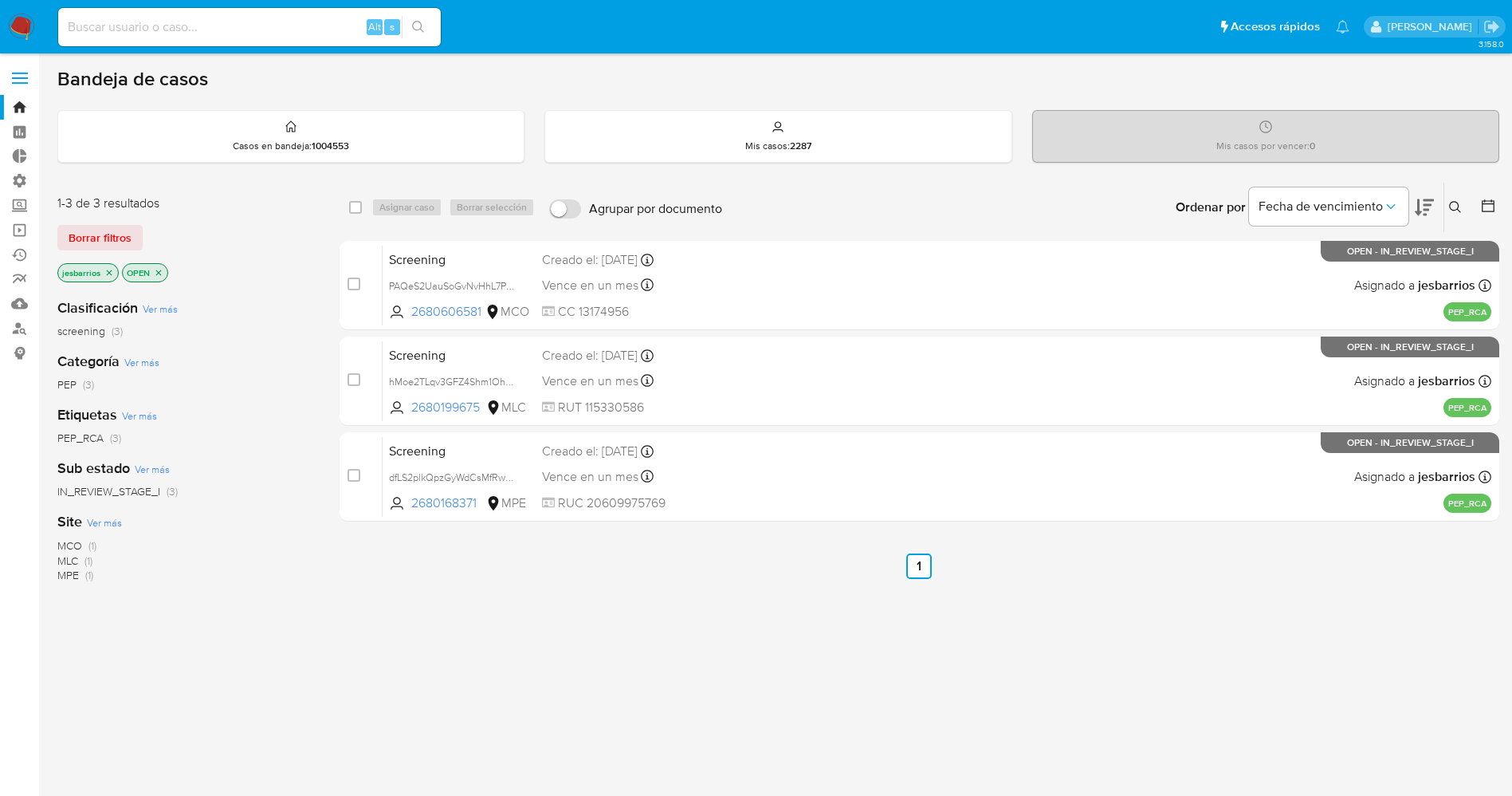
click at [111, 269] on icon "close-filter" at bounding box center [109, 272] width 6 height 6
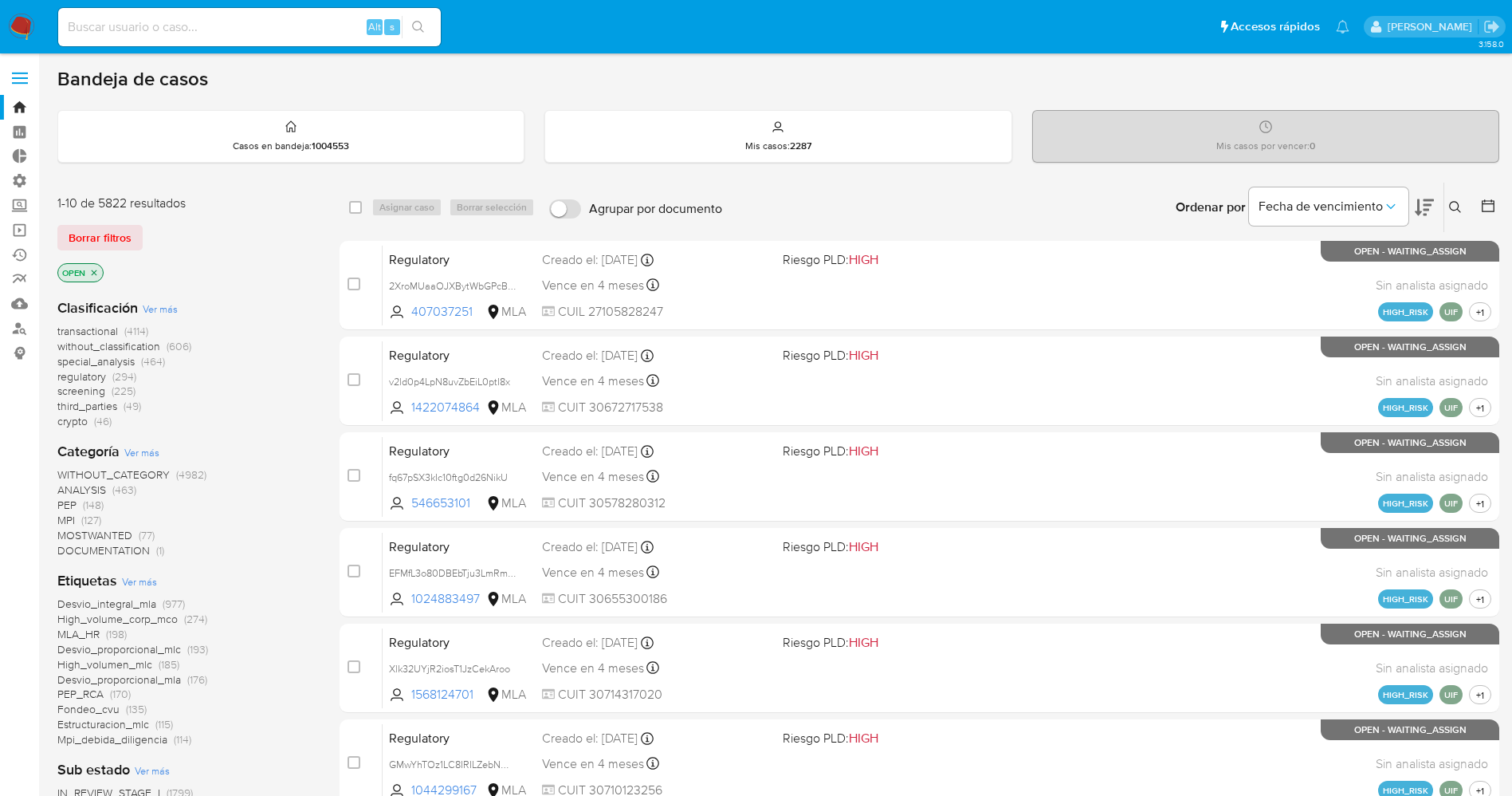
click at [137, 579] on span "Ver más" at bounding box center [139, 581] width 35 height 14
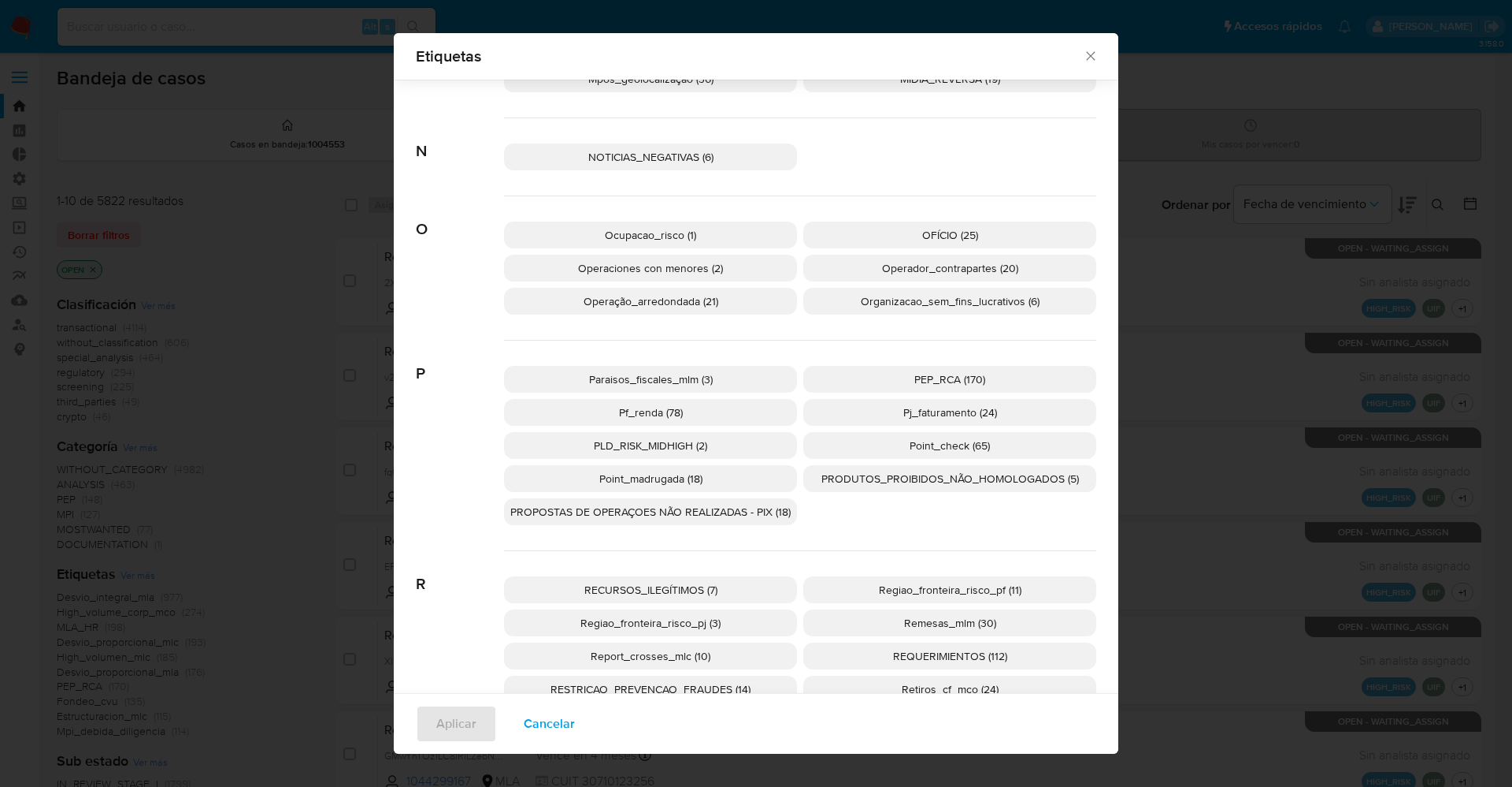
scroll to position [2353, 0]
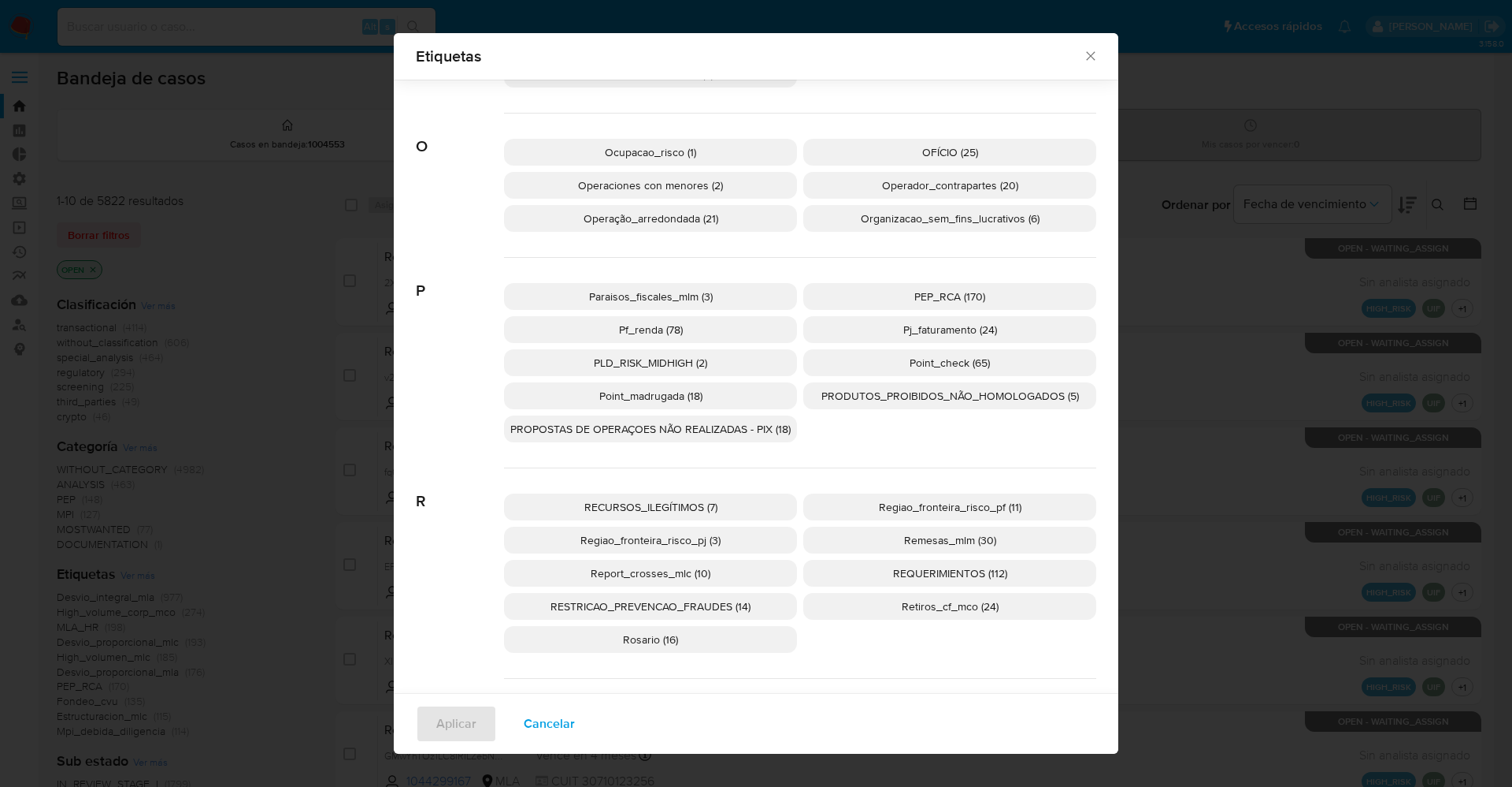
click at [974, 291] on span "PEP_RCA (170)" at bounding box center [949, 296] width 70 height 16
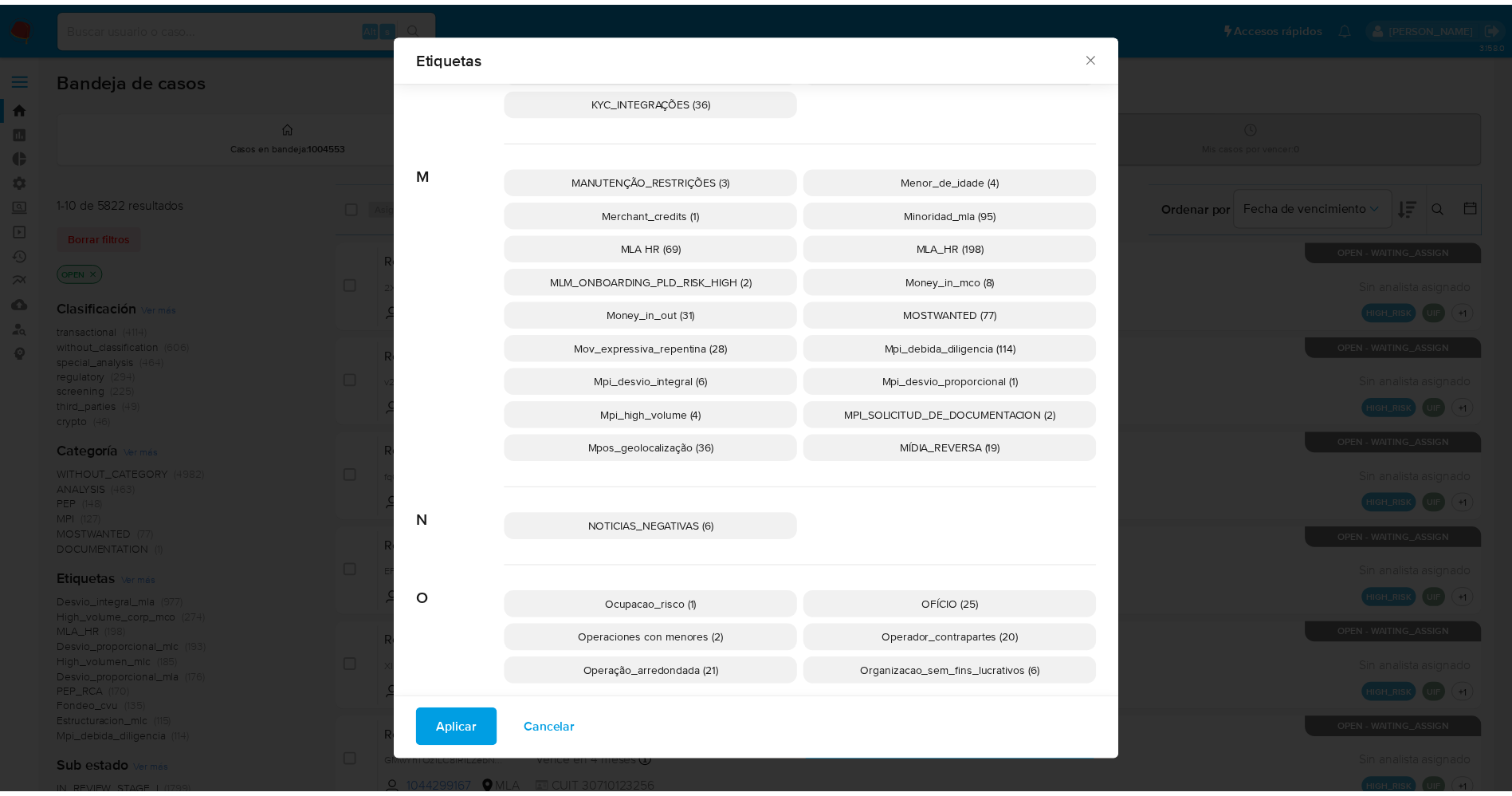
scroll to position [1891, 0]
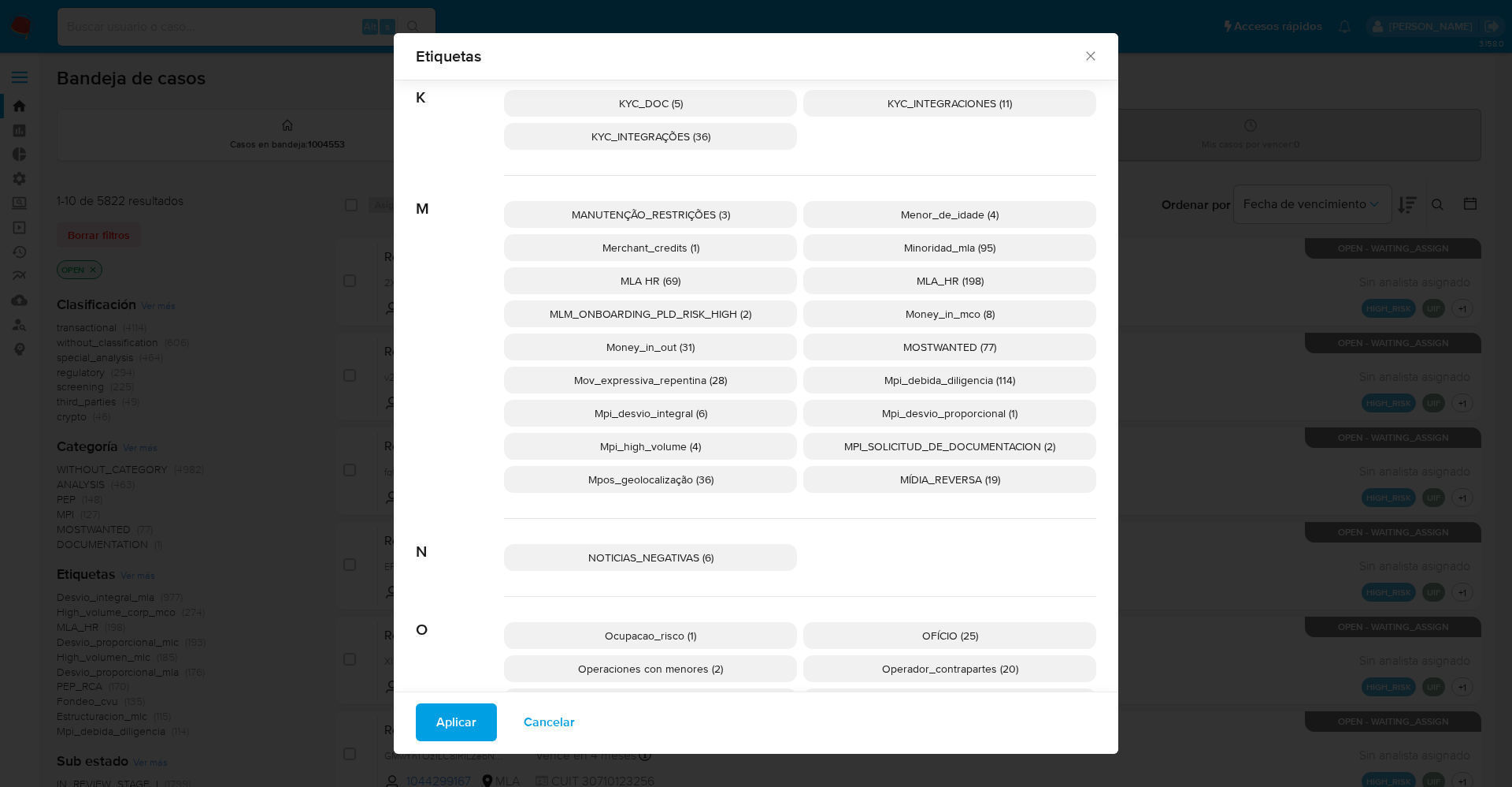
click at [929, 338] on p "MOSTWANTED (77)" at bounding box center [950, 347] width 293 height 27
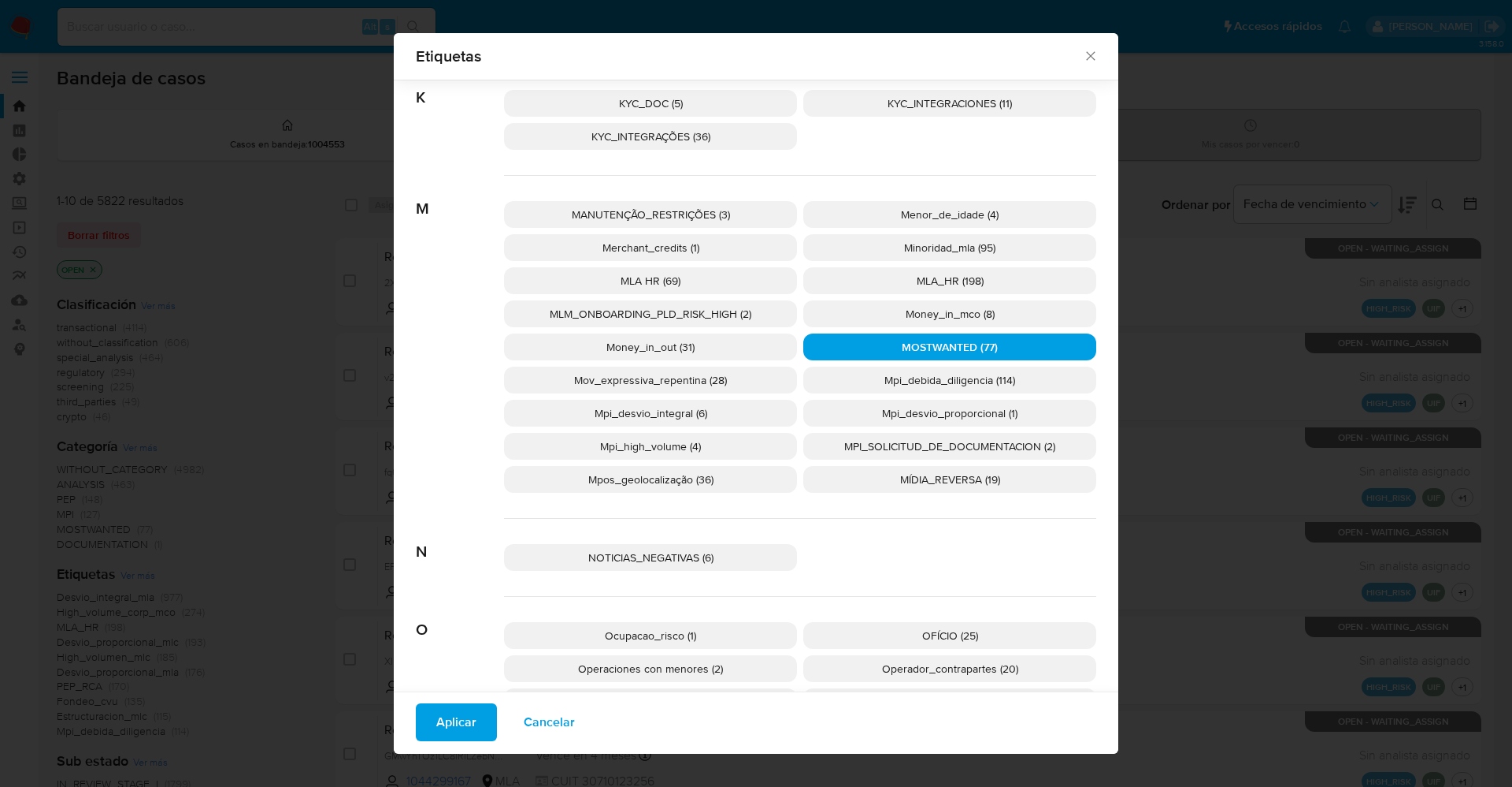
click at [469, 710] on button "Aplicar" at bounding box center [457, 722] width 81 height 38
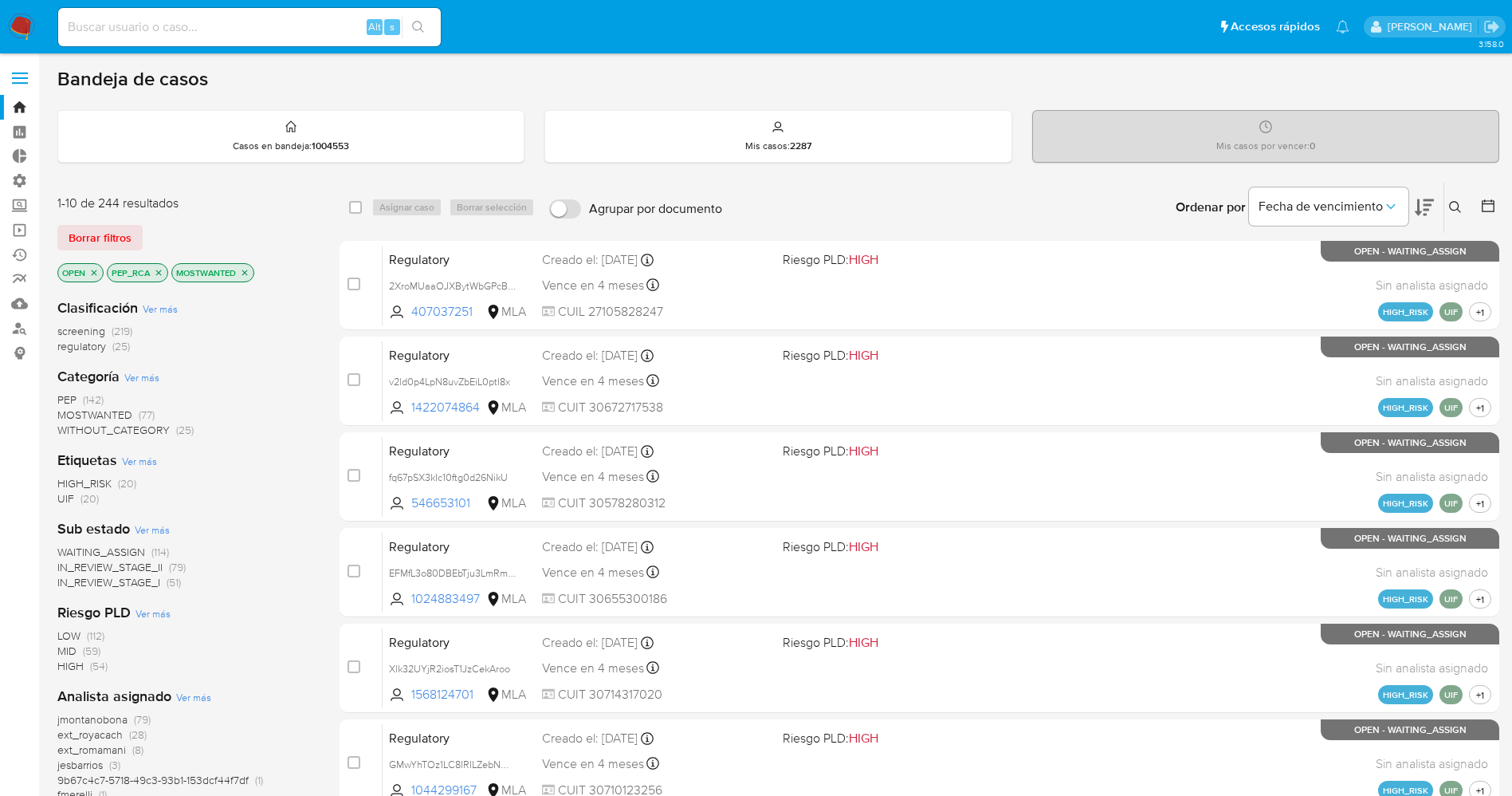
click at [164, 272] on icon "close-filter" at bounding box center [159, 273] width 10 height 10
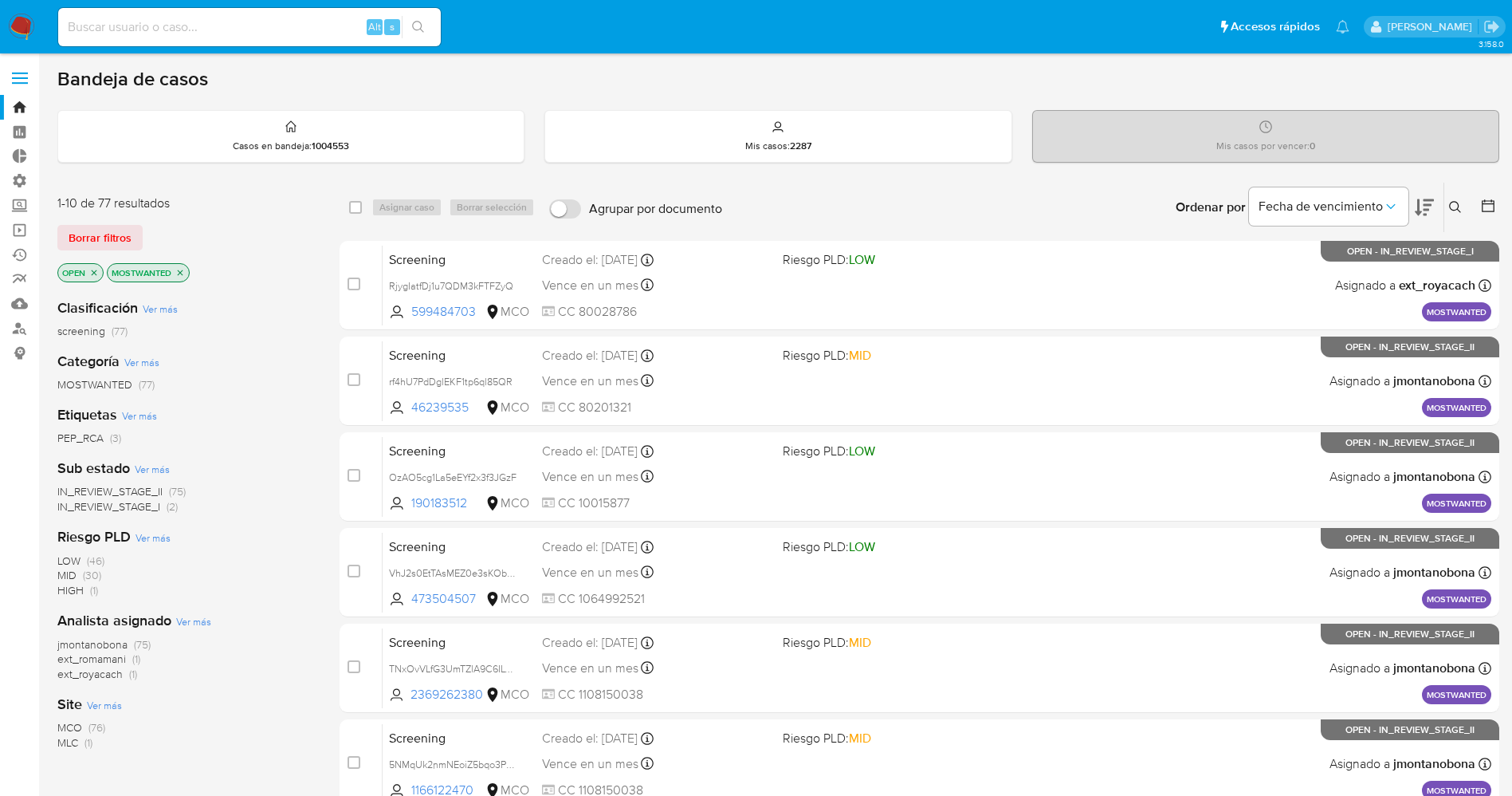
click at [176, 271] on icon "close-filter" at bounding box center [180, 273] width 10 height 10
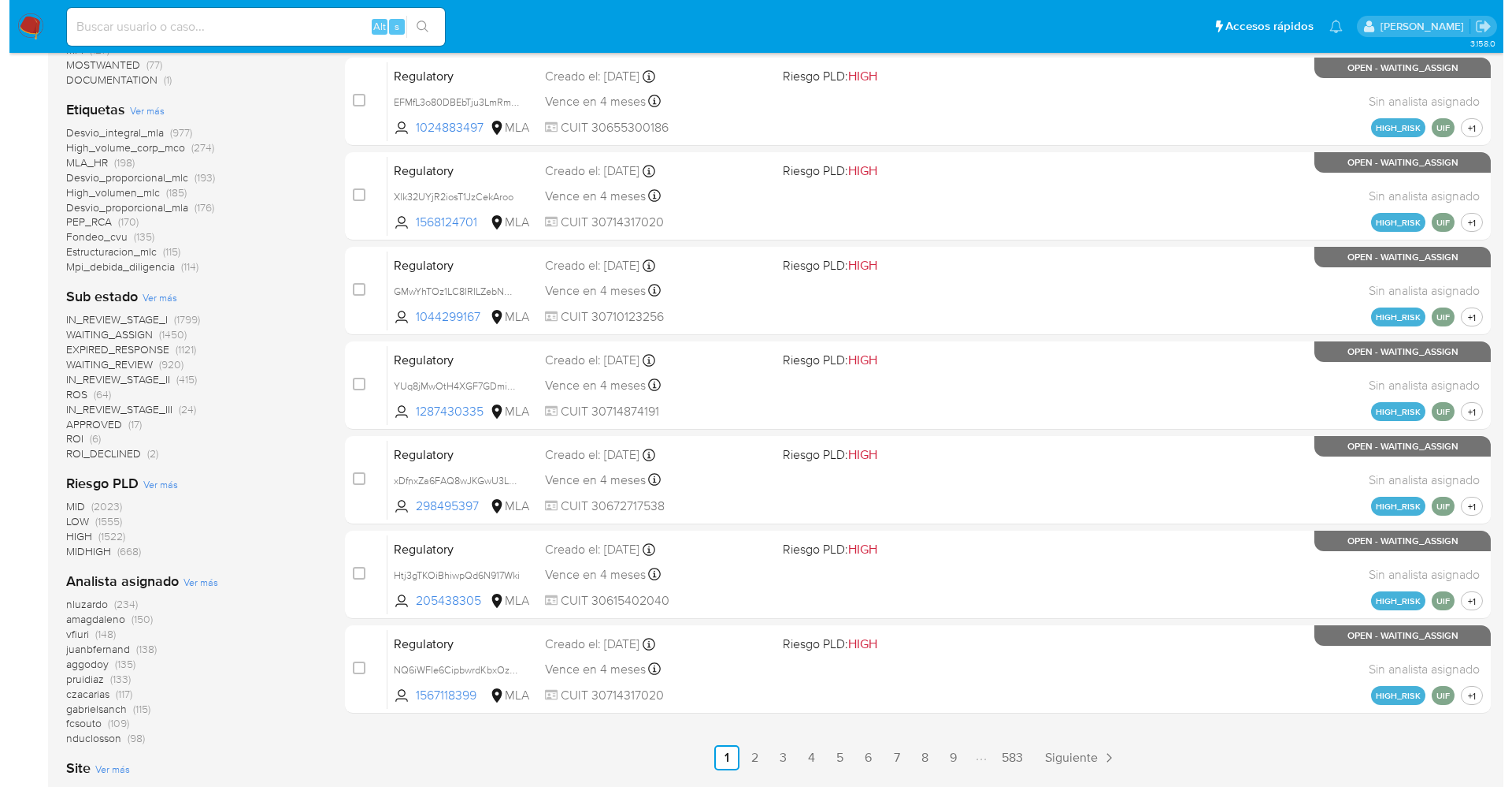
scroll to position [473, 0]
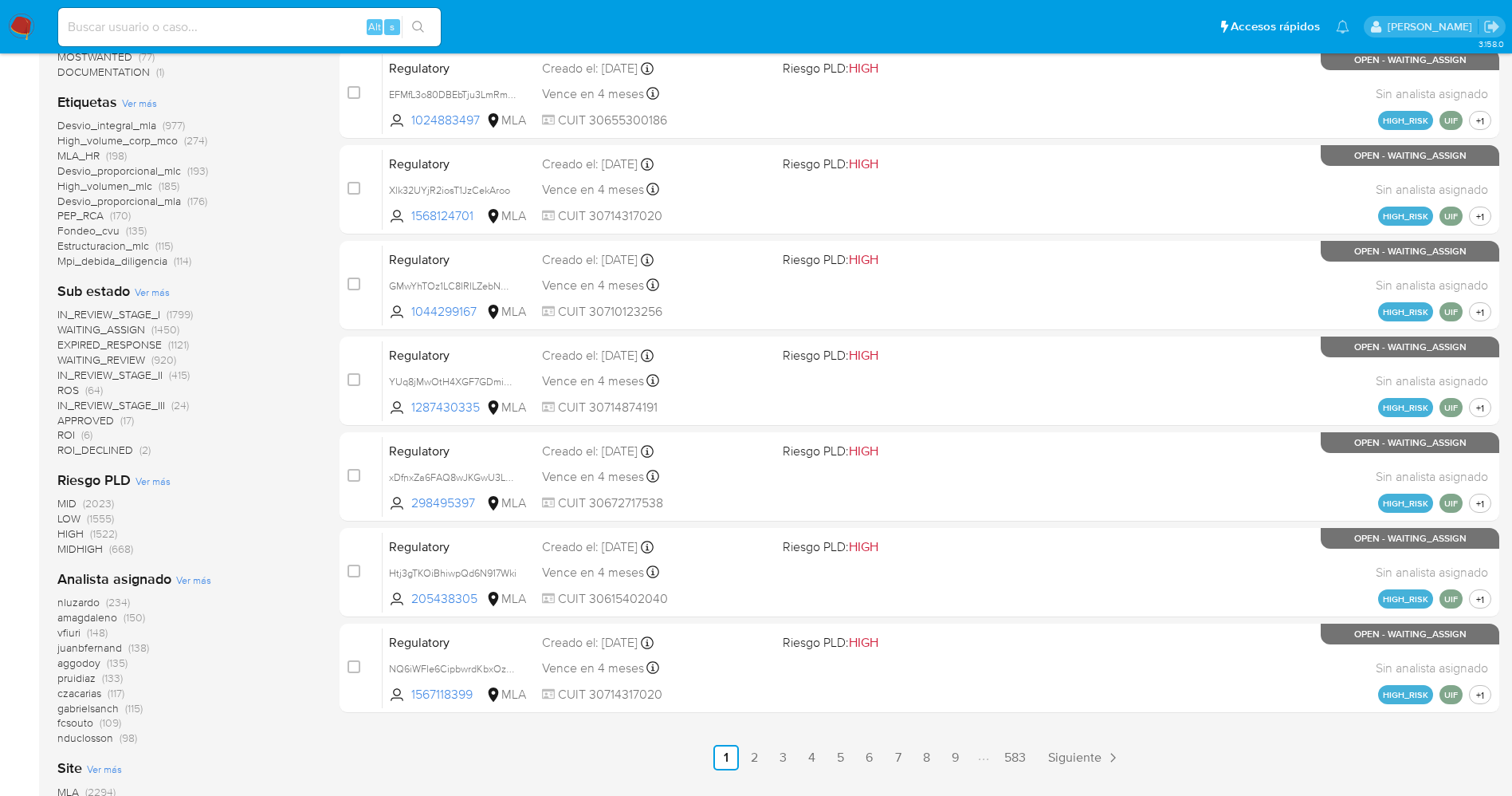
click at [192, 574] on span "Ver más" at bounding box center [193, 579] width 35 height 14
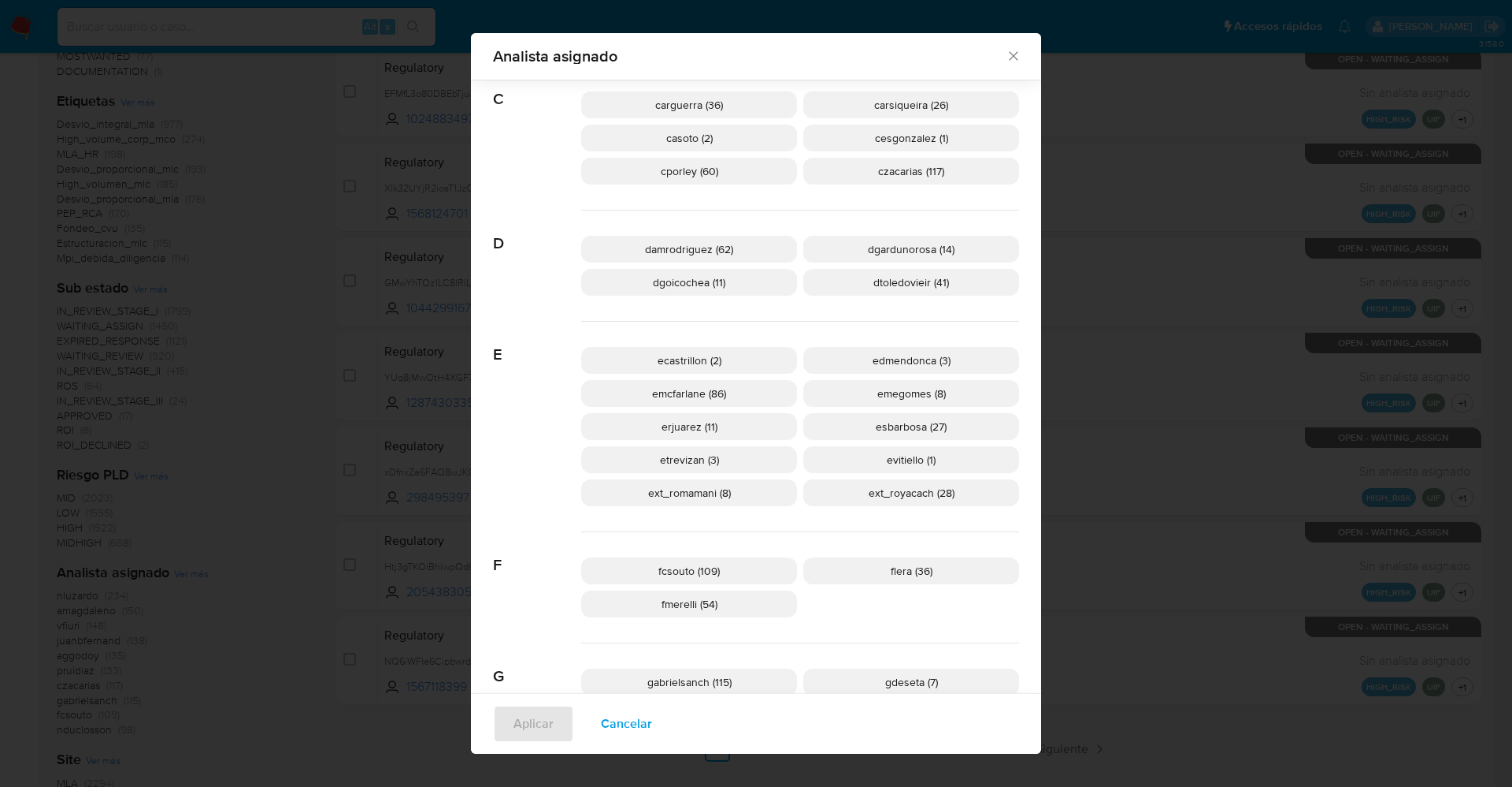
scroll to position [579, 0]
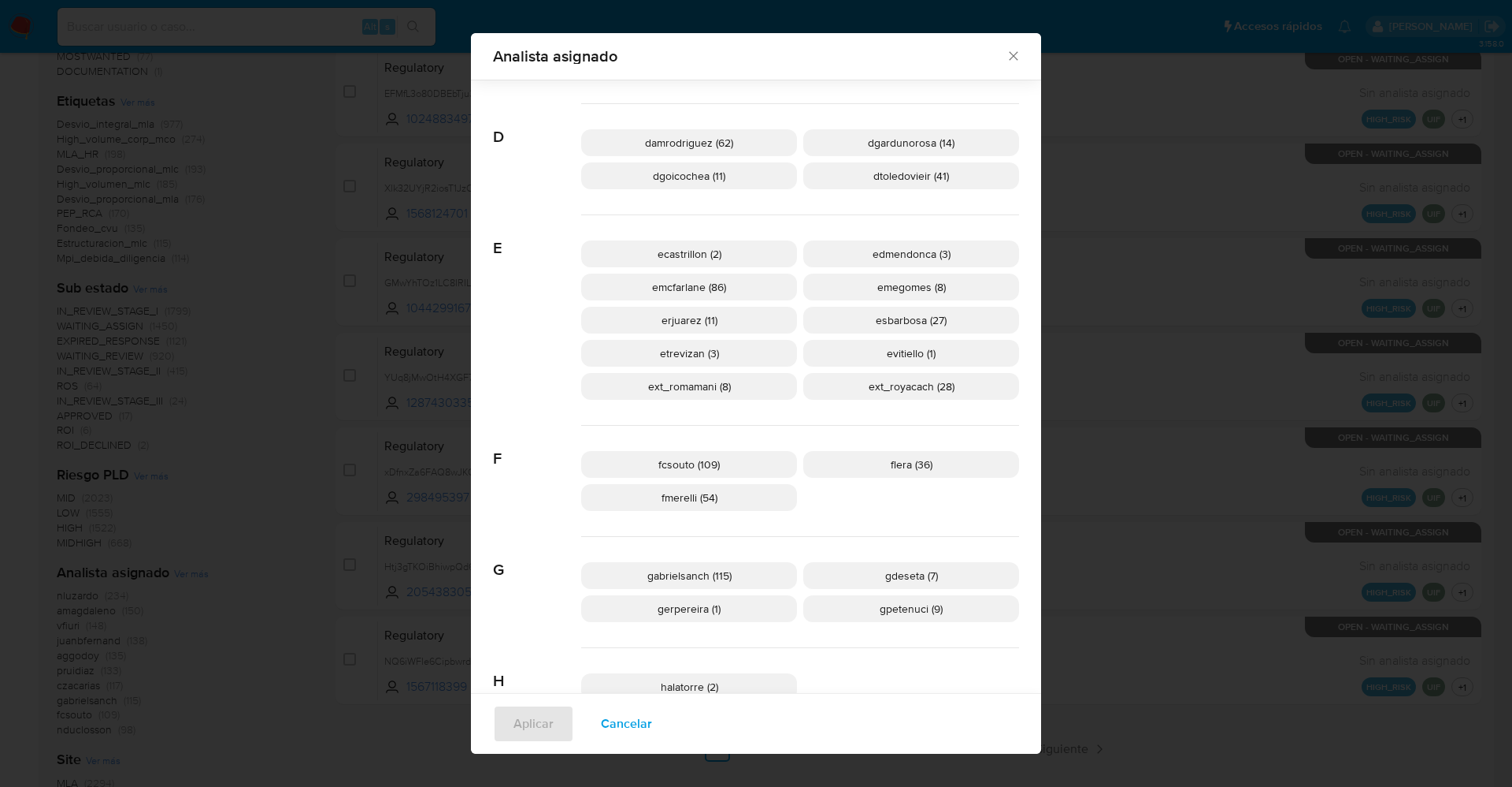
click at [616, 722] on span "Cancelar" at bounding box center [627, 723] width 51 height 35
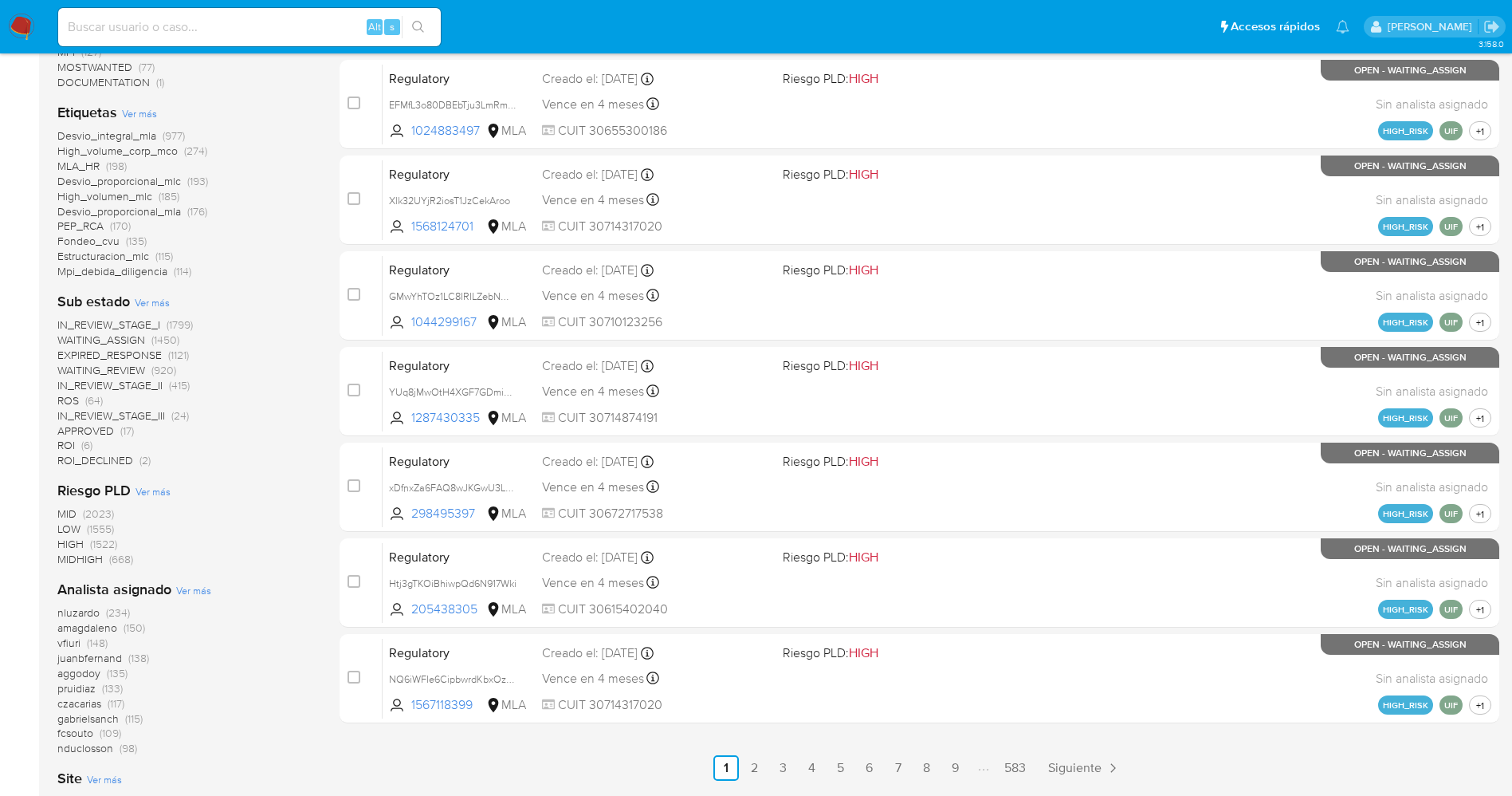
scroll to position [0, 0]
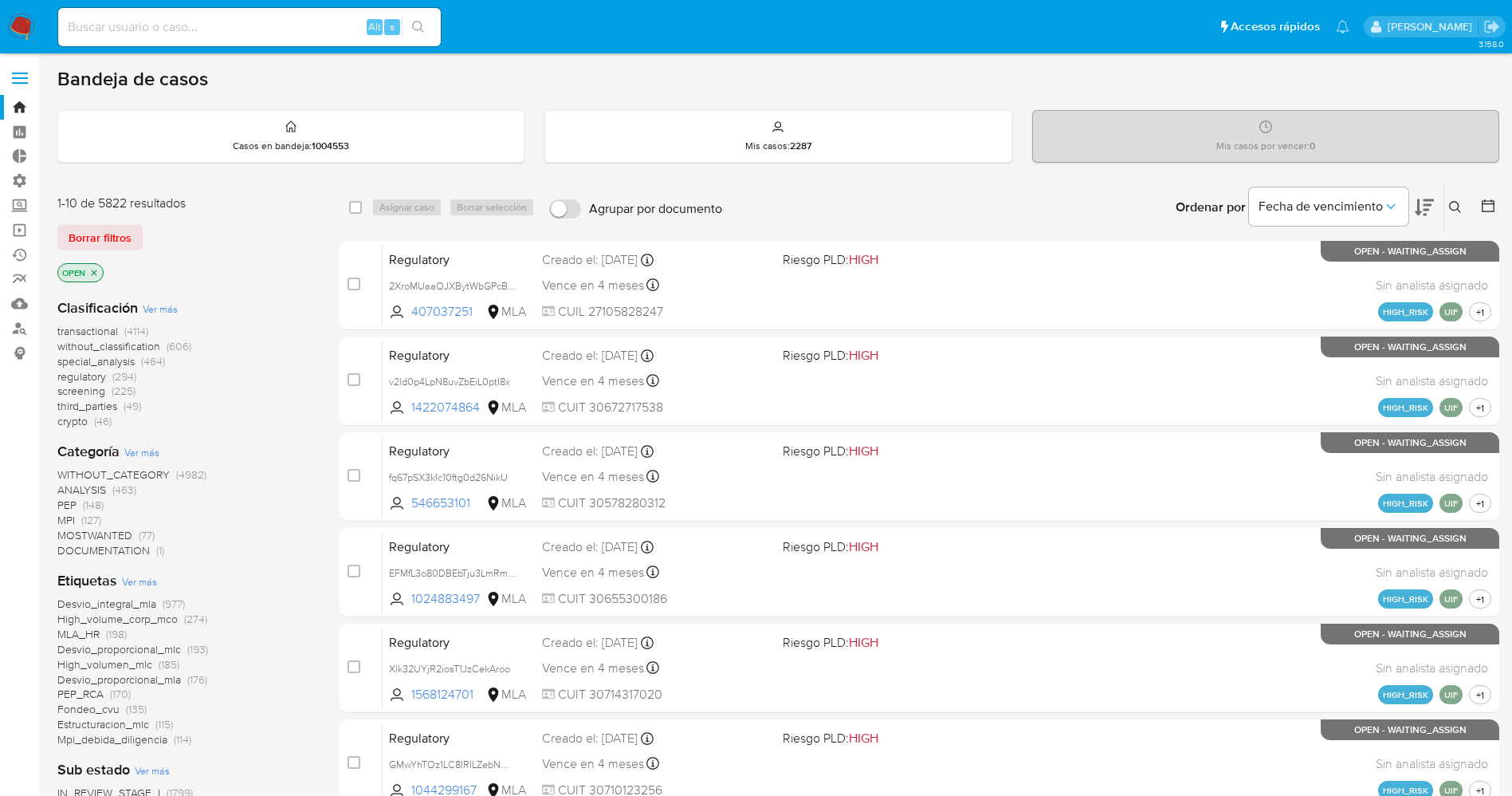
click at [93, 269] on icon "close-filter" at bounding box center [94, 273] width 10 height 10
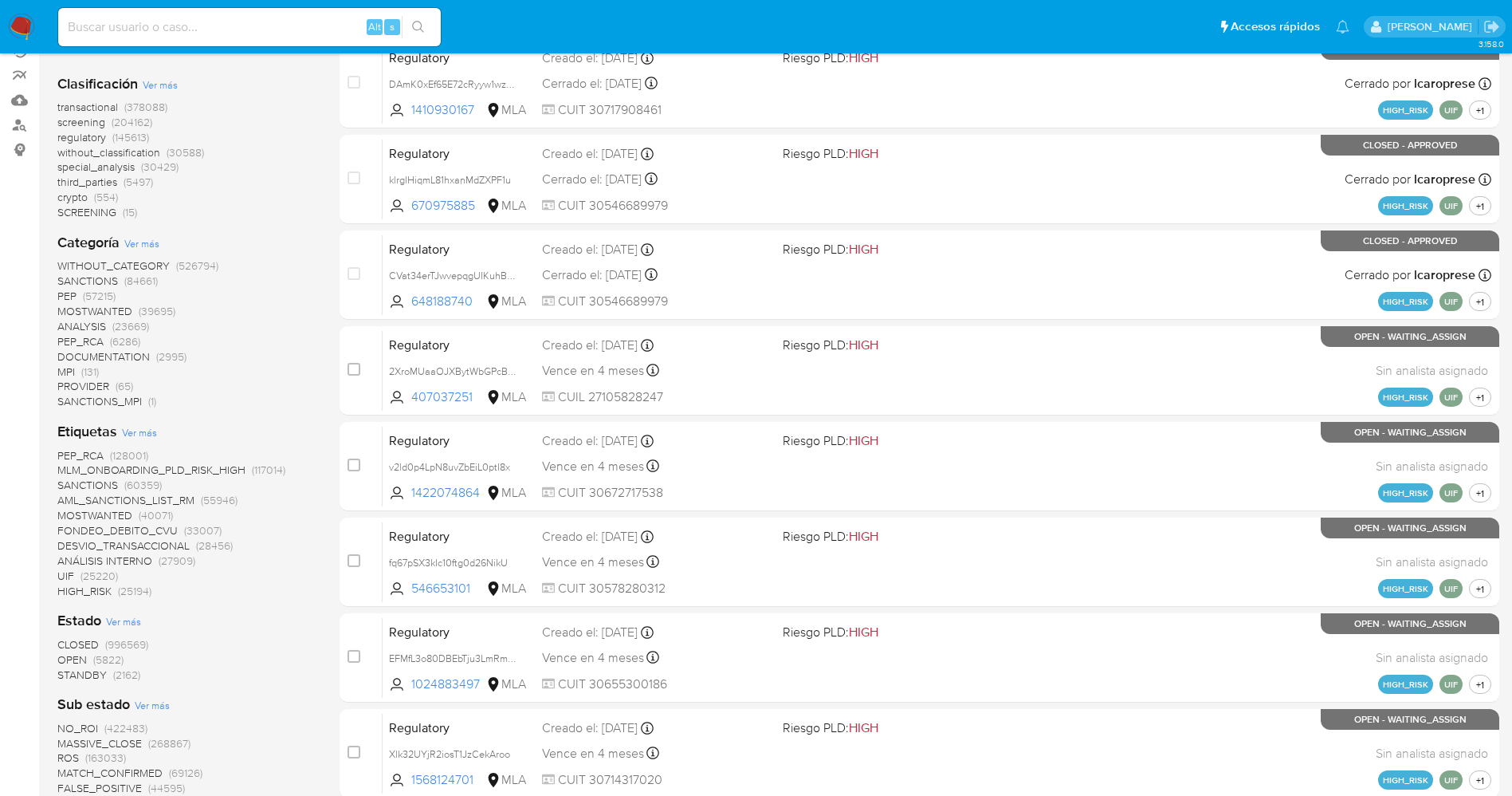
scroll to position [359, 0]
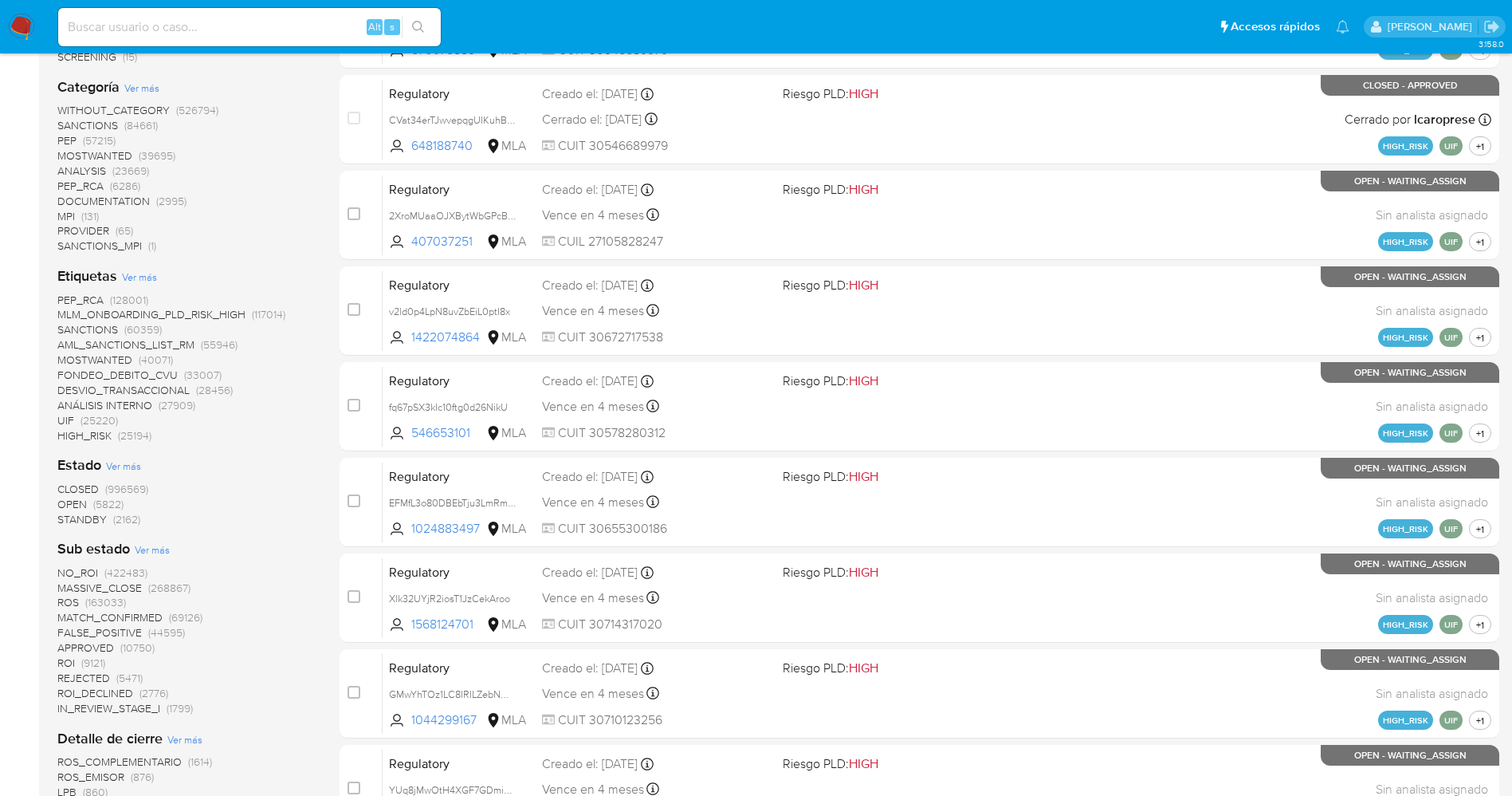
click at [95, 522] on span "STANDBY" at bounding box center [82, 518] width 49 height 16
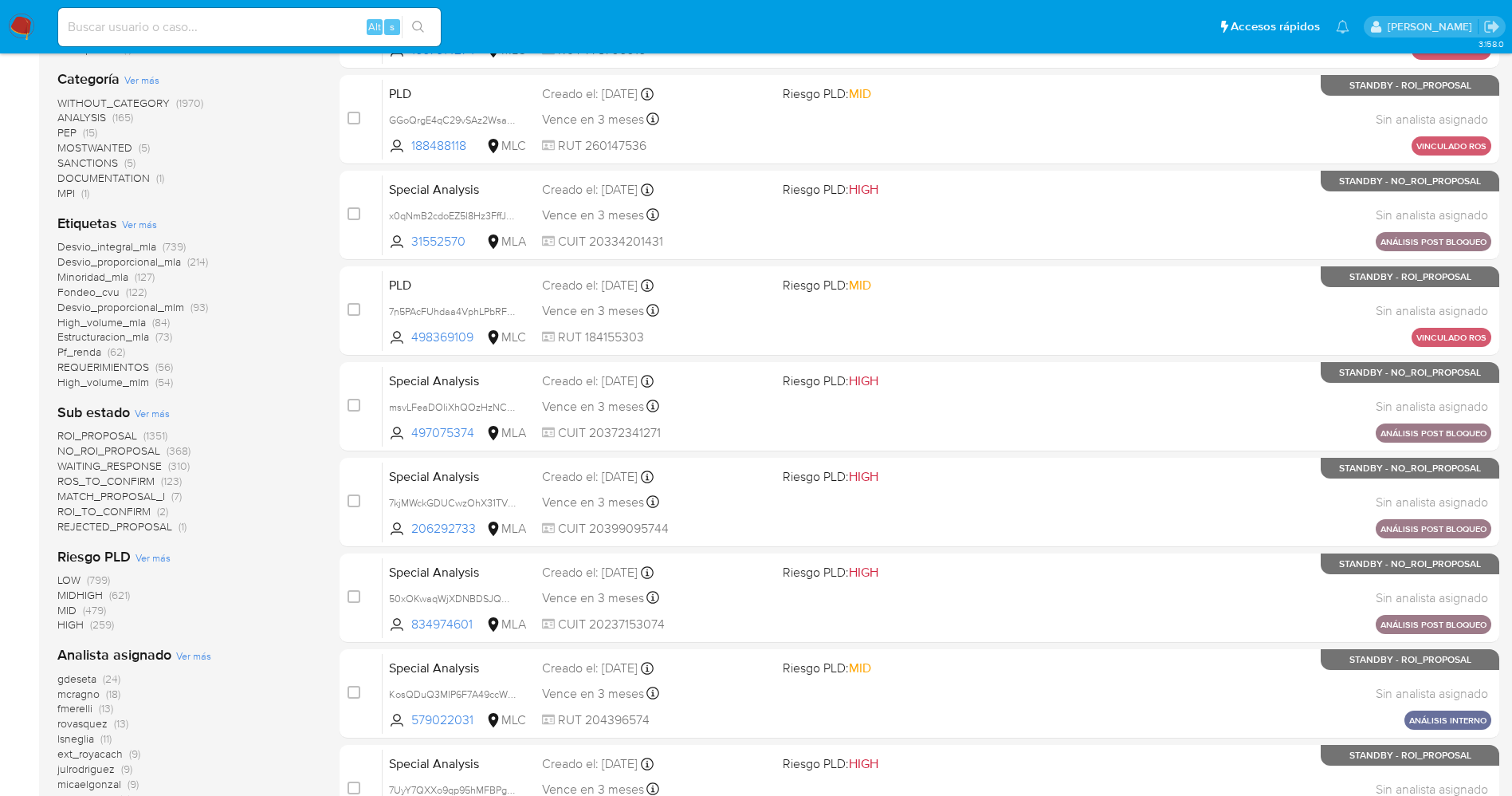
scroll to position [478, 0]
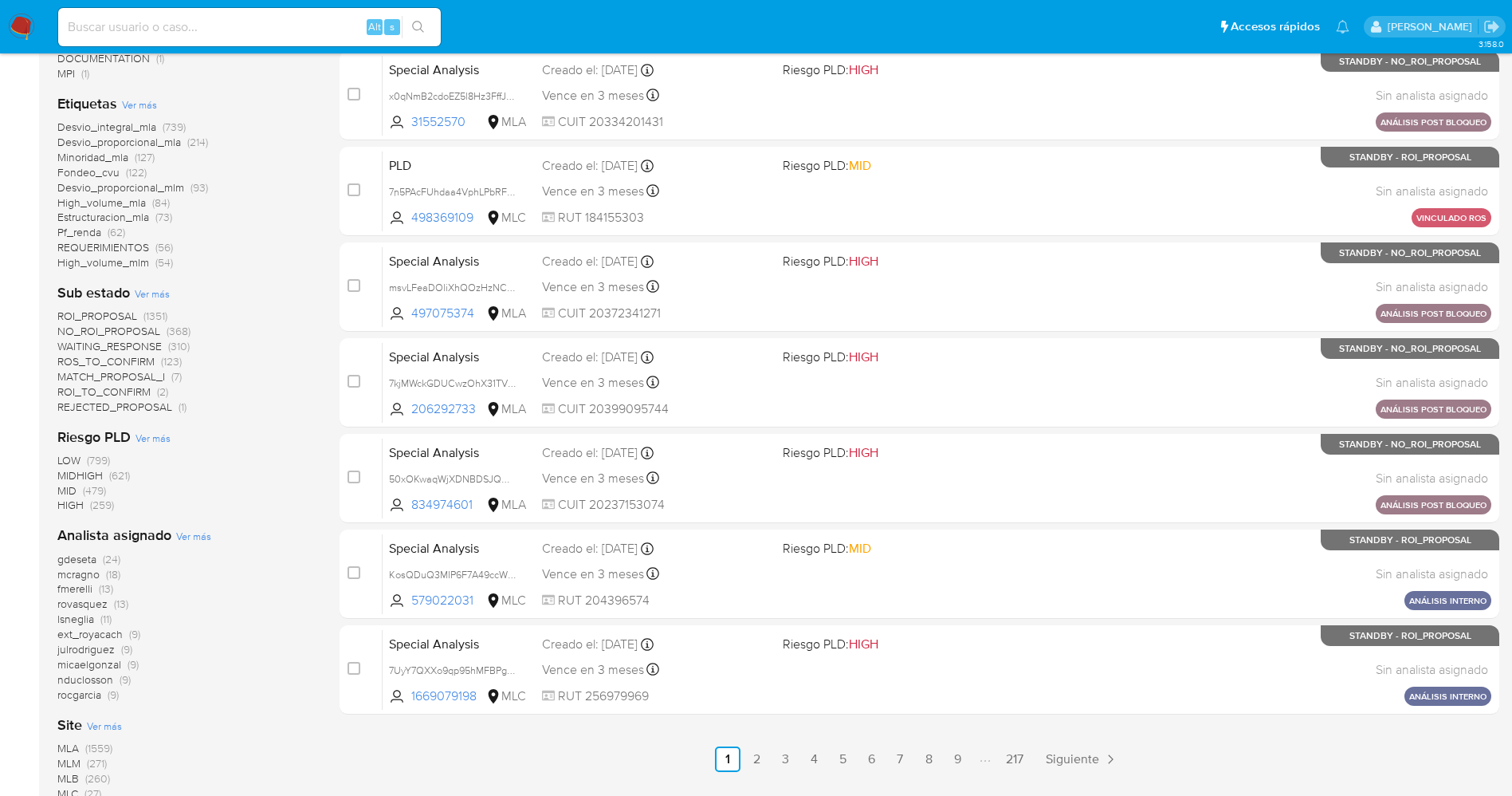
click at [147, 338] on span "WAITING_RESPONSE" at bounding box center [109, 345] width 105 height 16
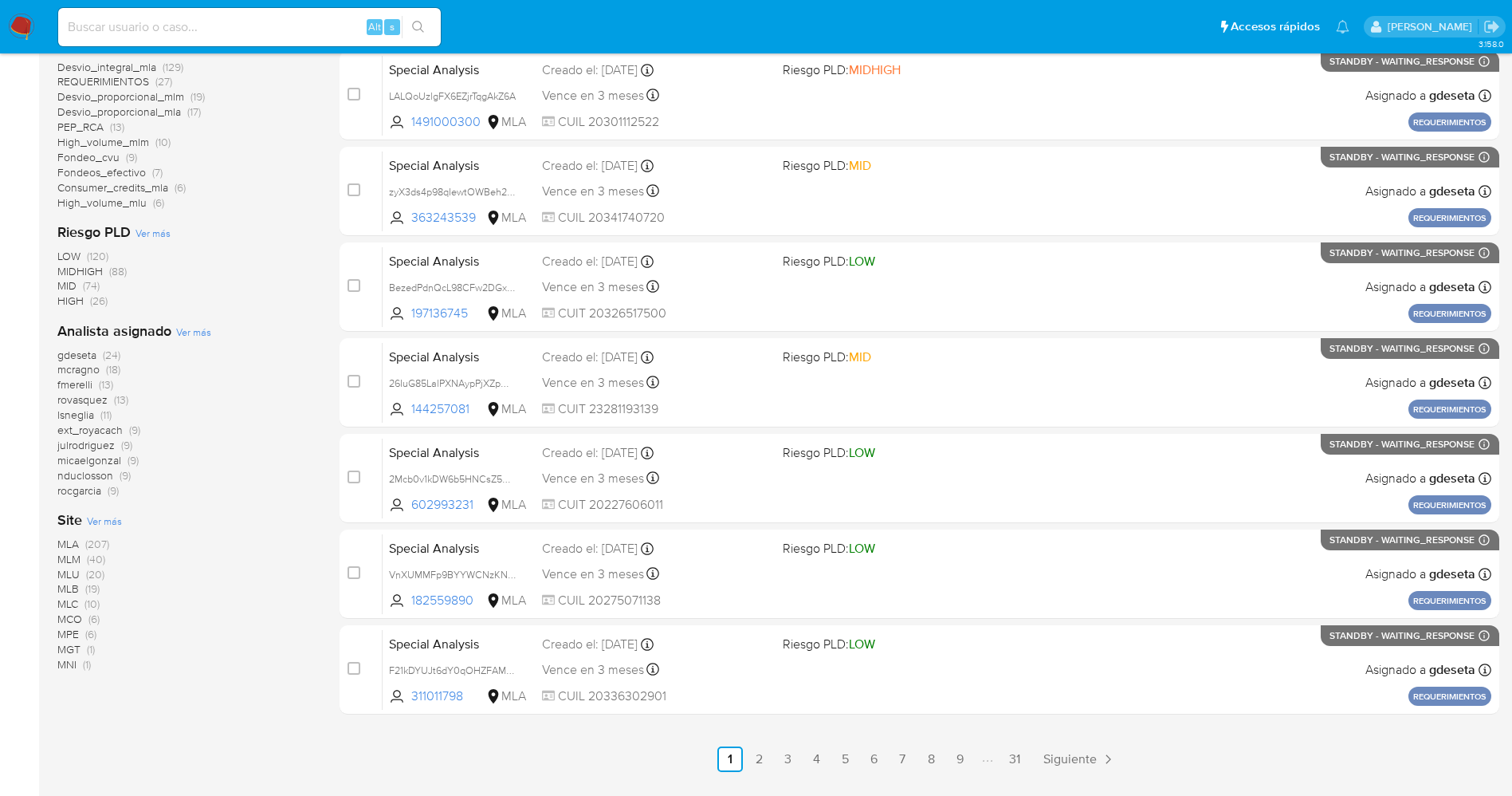
scroll to position [239, 0]
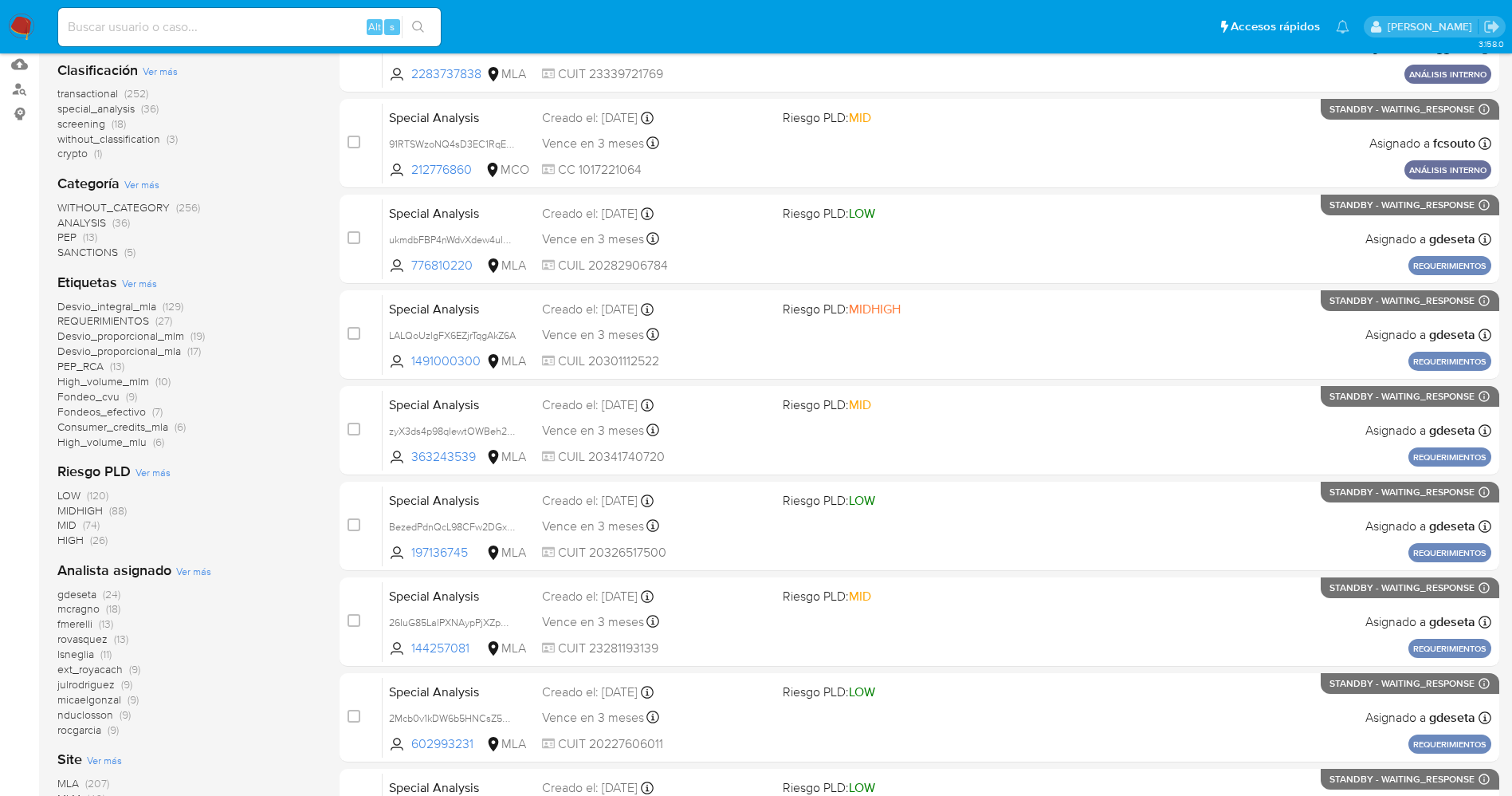
click at [112, 248] on span "SANCTIONS" at bounding box center [87, 252] width 61 height 16
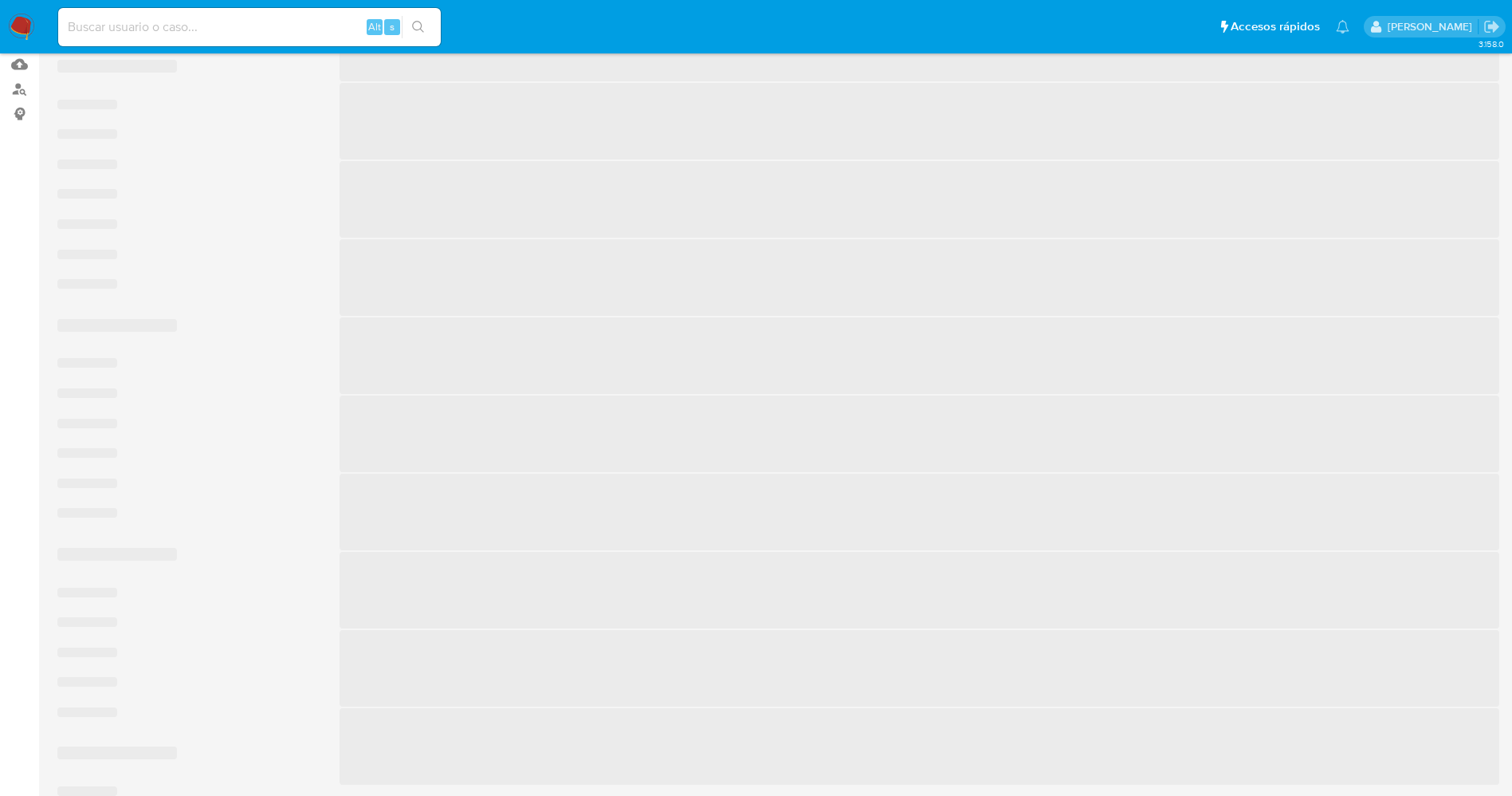
scroll to position [177, 0]
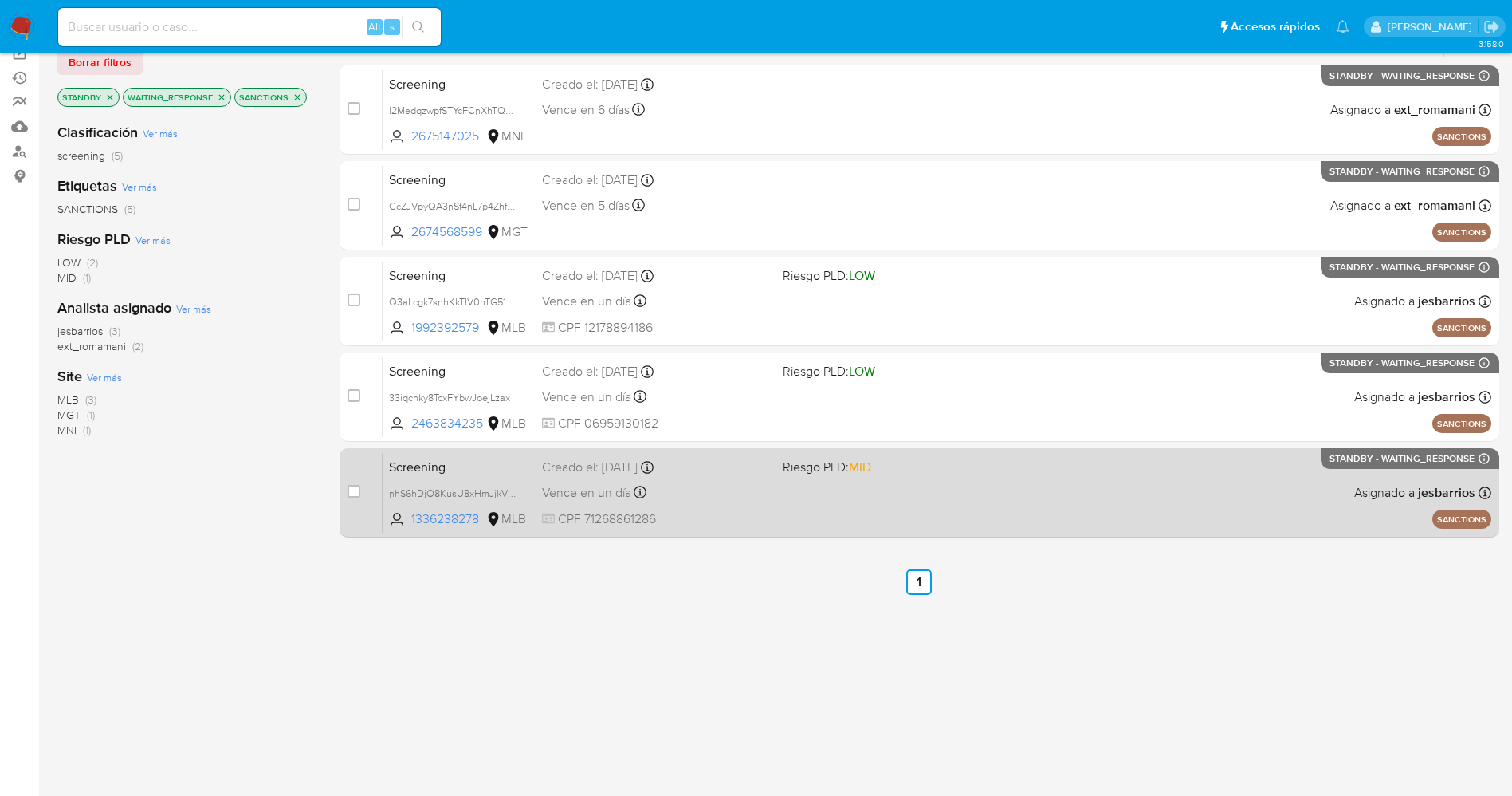
click at [832, 507] on div "Screening nhS6hDjO8KusU8xHmJjkVRPY 1336238278 MLB Riesgo PLD: MID Creado el: [D…" at bounding box center [937, 492] width 1109 height 81
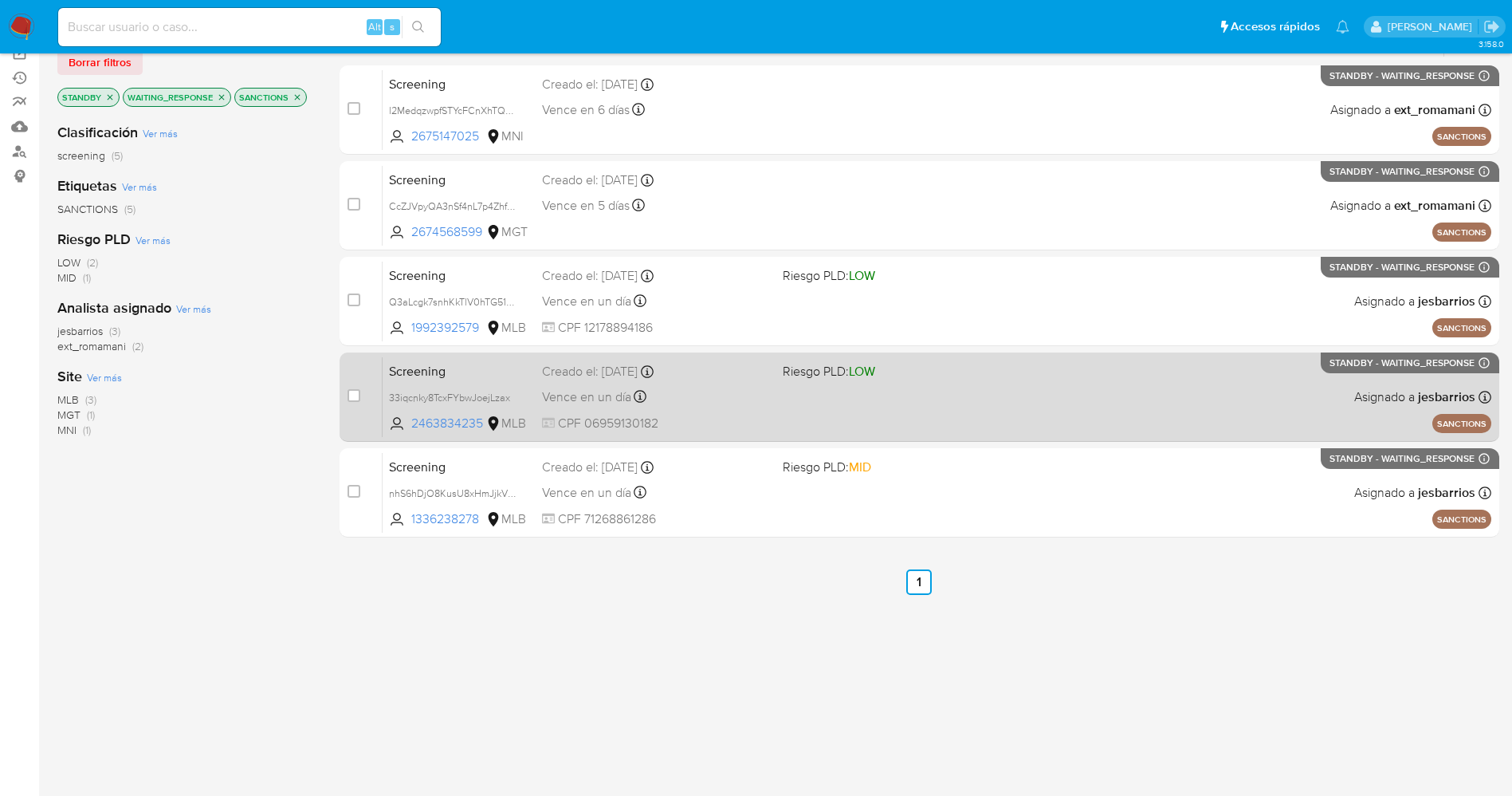
click at [723, 386] on div "Vence en un día Vence el [DATE] 20:59:59" at bounding box center [656, 397] width 228 height 22
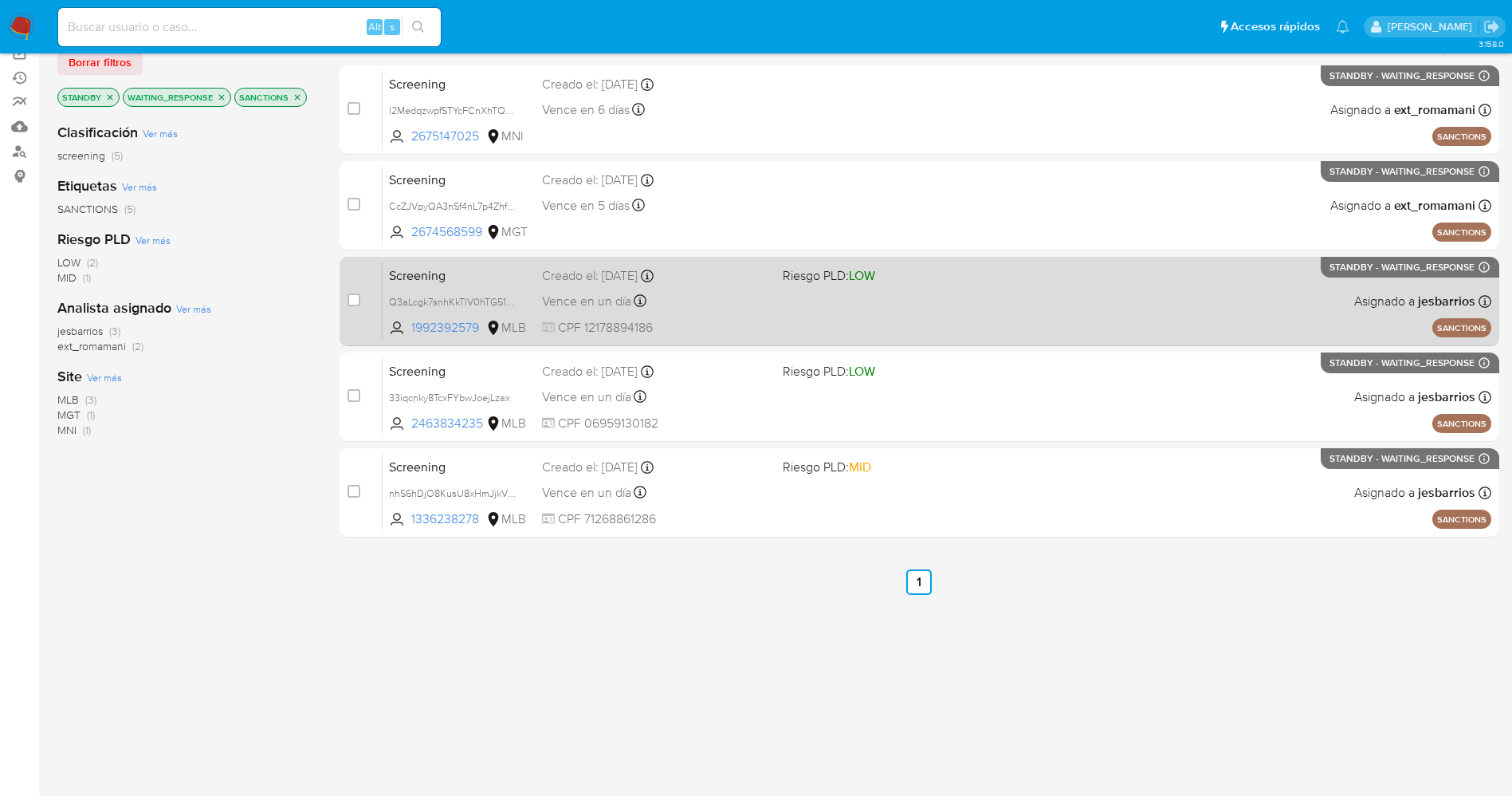
click at [755, 288] on div "Screening Q3aLcgk7snhKkTlV0hTG51mg 1992392579 MLB Riesgo PLD: LOW Creado el: [D…" at bounding box center [937, 301] width 1109 height 81
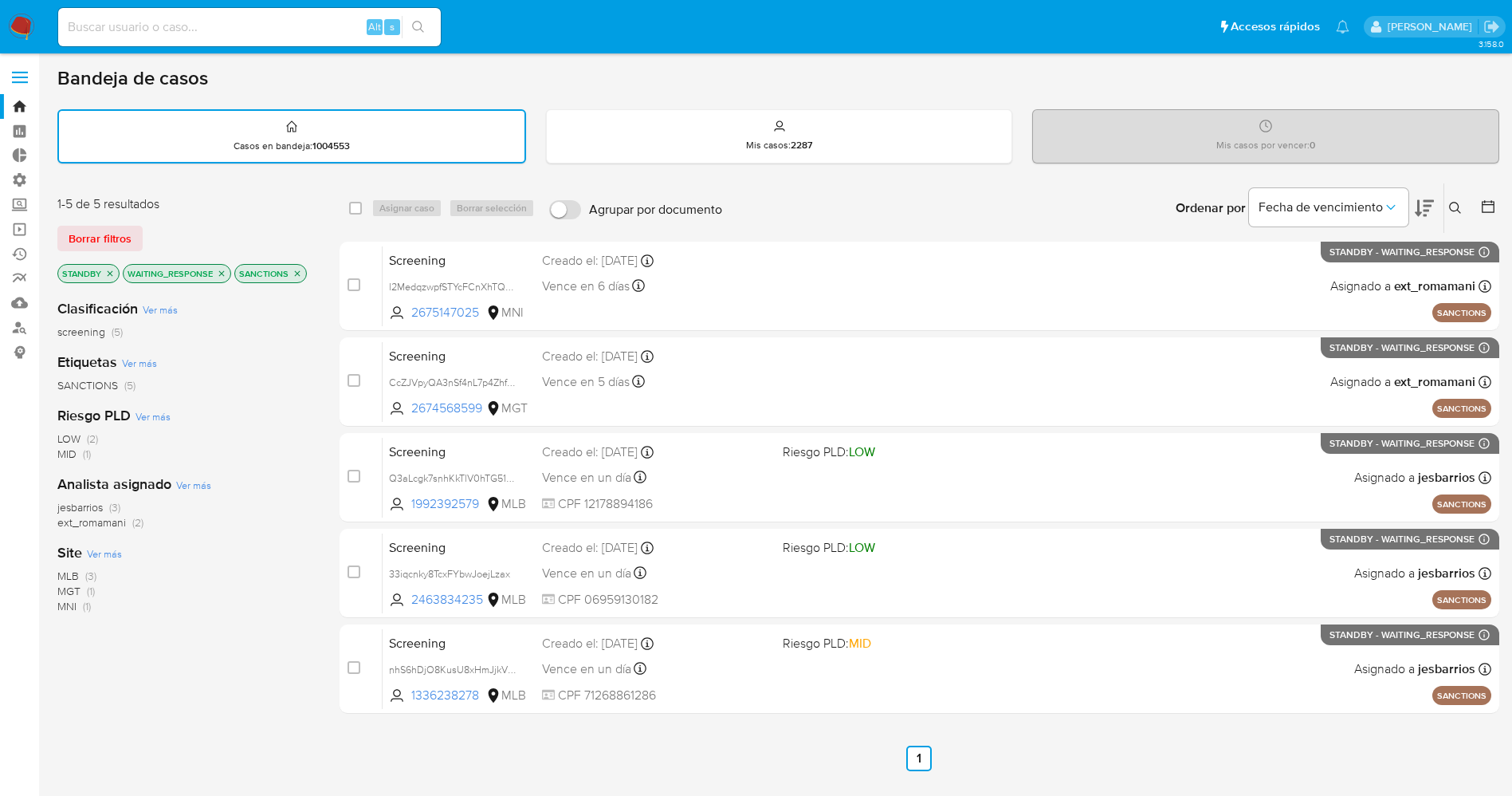
scroll to position [0, 0]
click at [28, 25] on img at bounding box center [21, 27] width 28 height 28
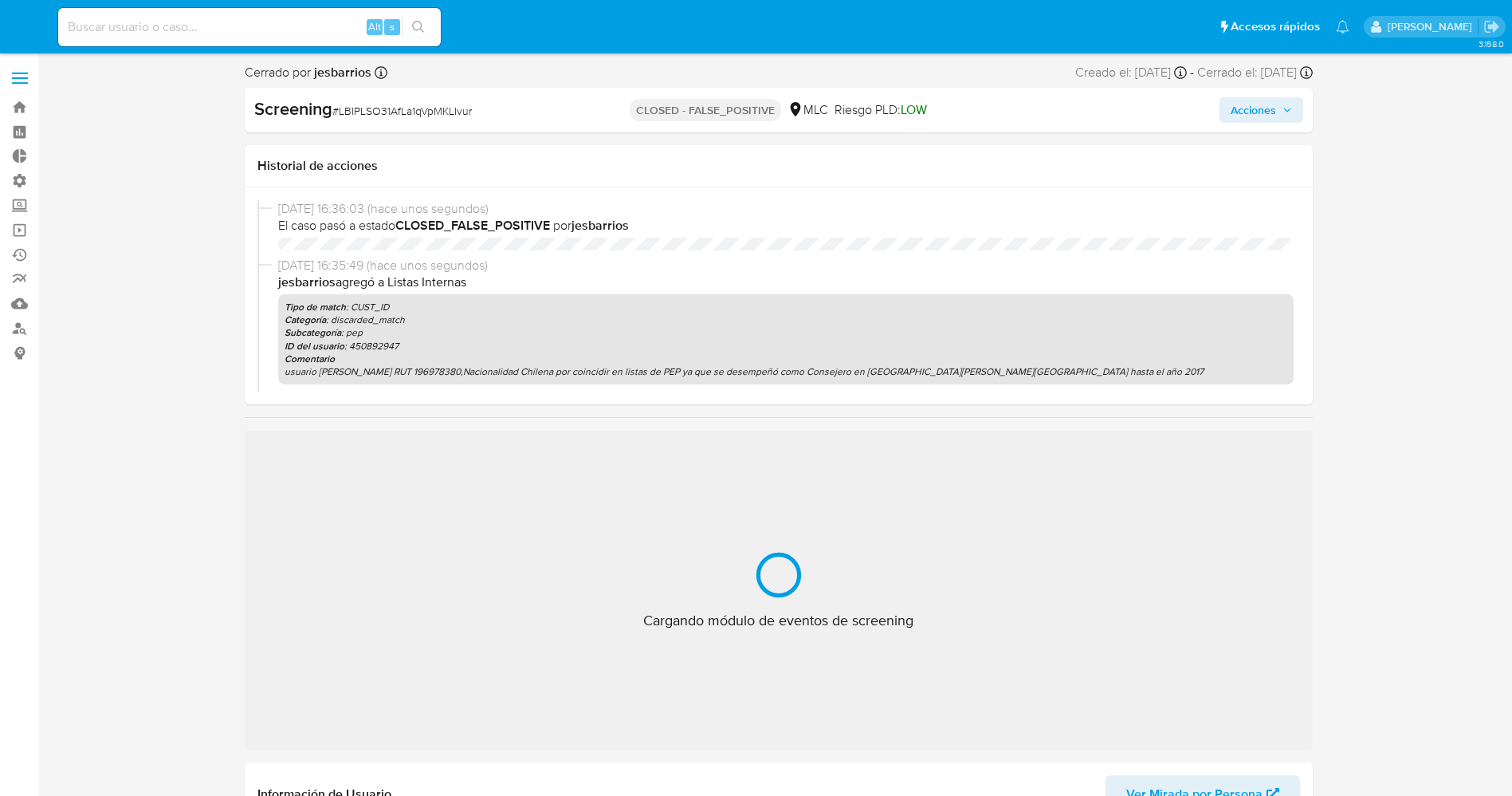
select select "10"
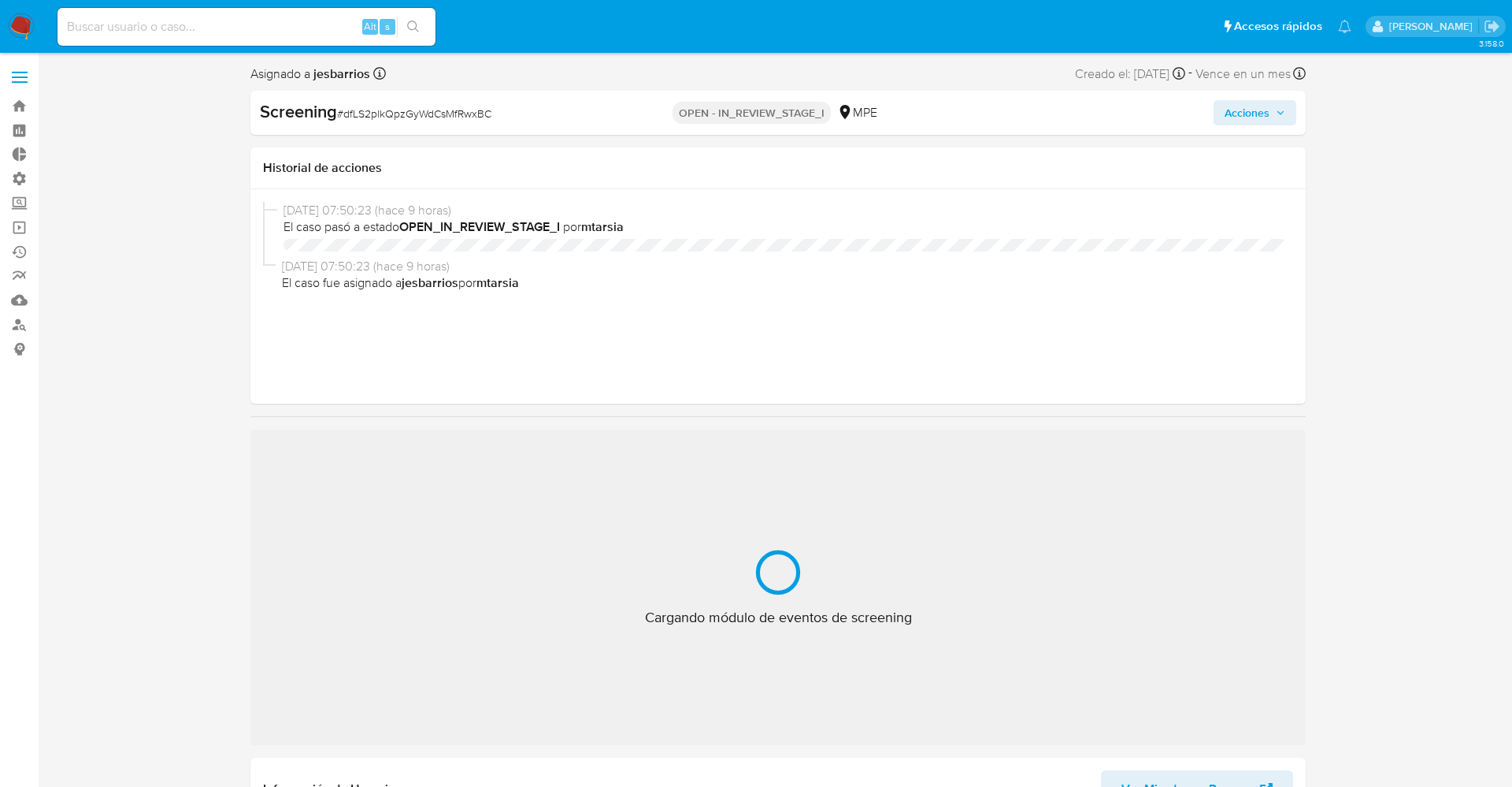
select select "10"
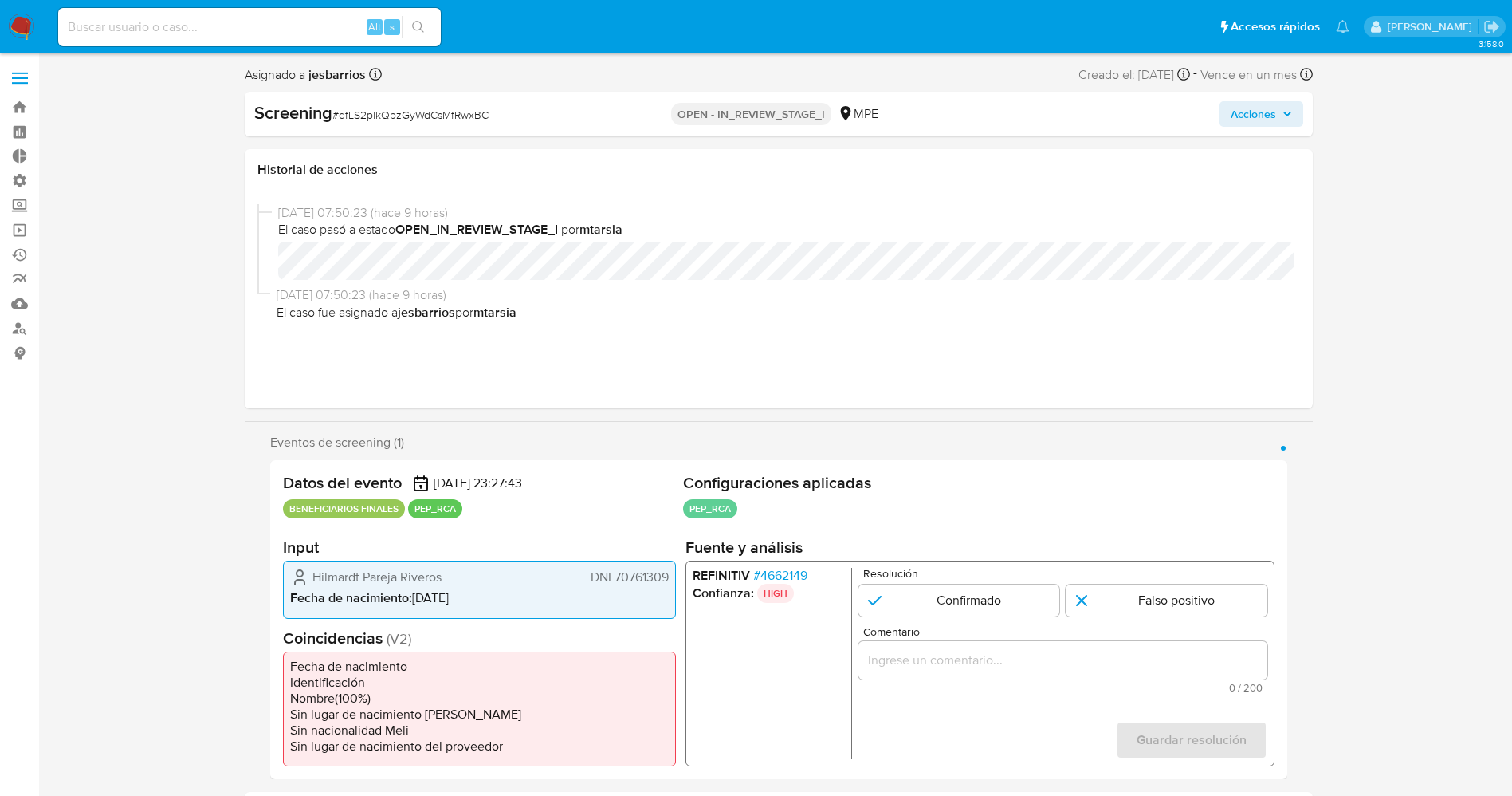
click at [797, 568] on span "# 4662149" at bounding box center [779, 575] width 54 height 16
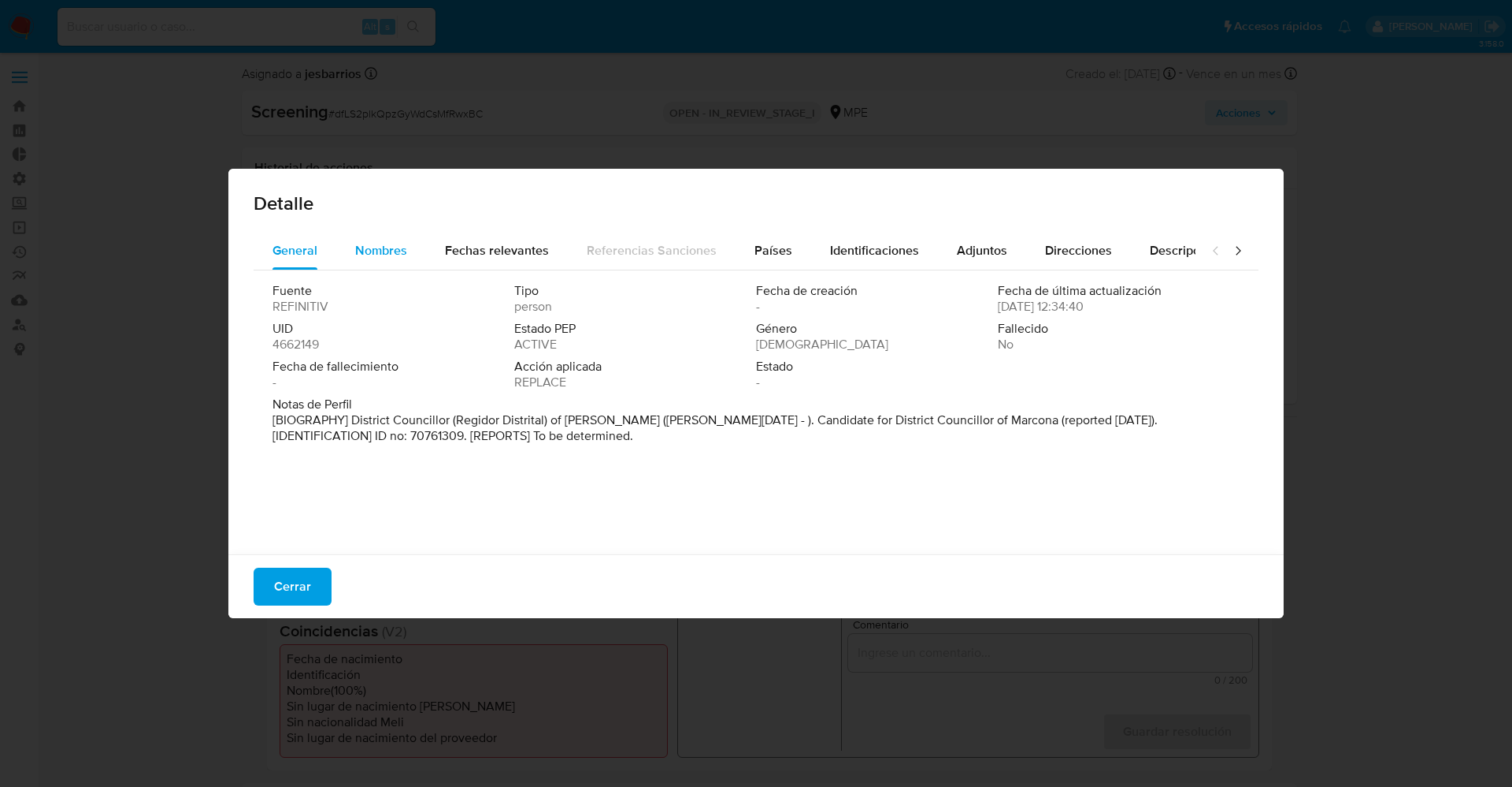
click at [378, 237] on div "Nombres" at bounding box center [381, 250] width 52 height 38
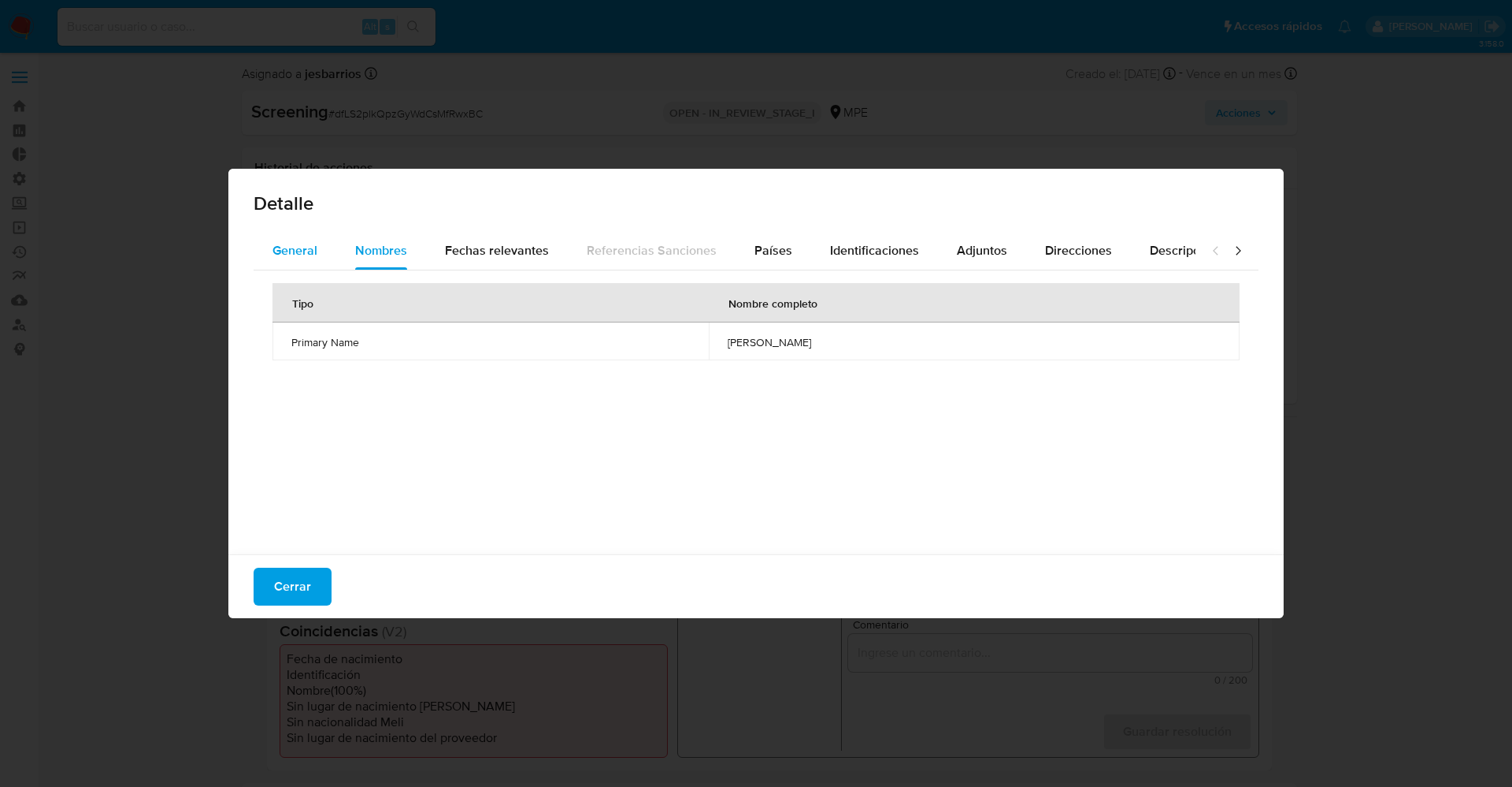
click at [318, 252] on button "General" at bounding box center [295, 250] width 83 height 38
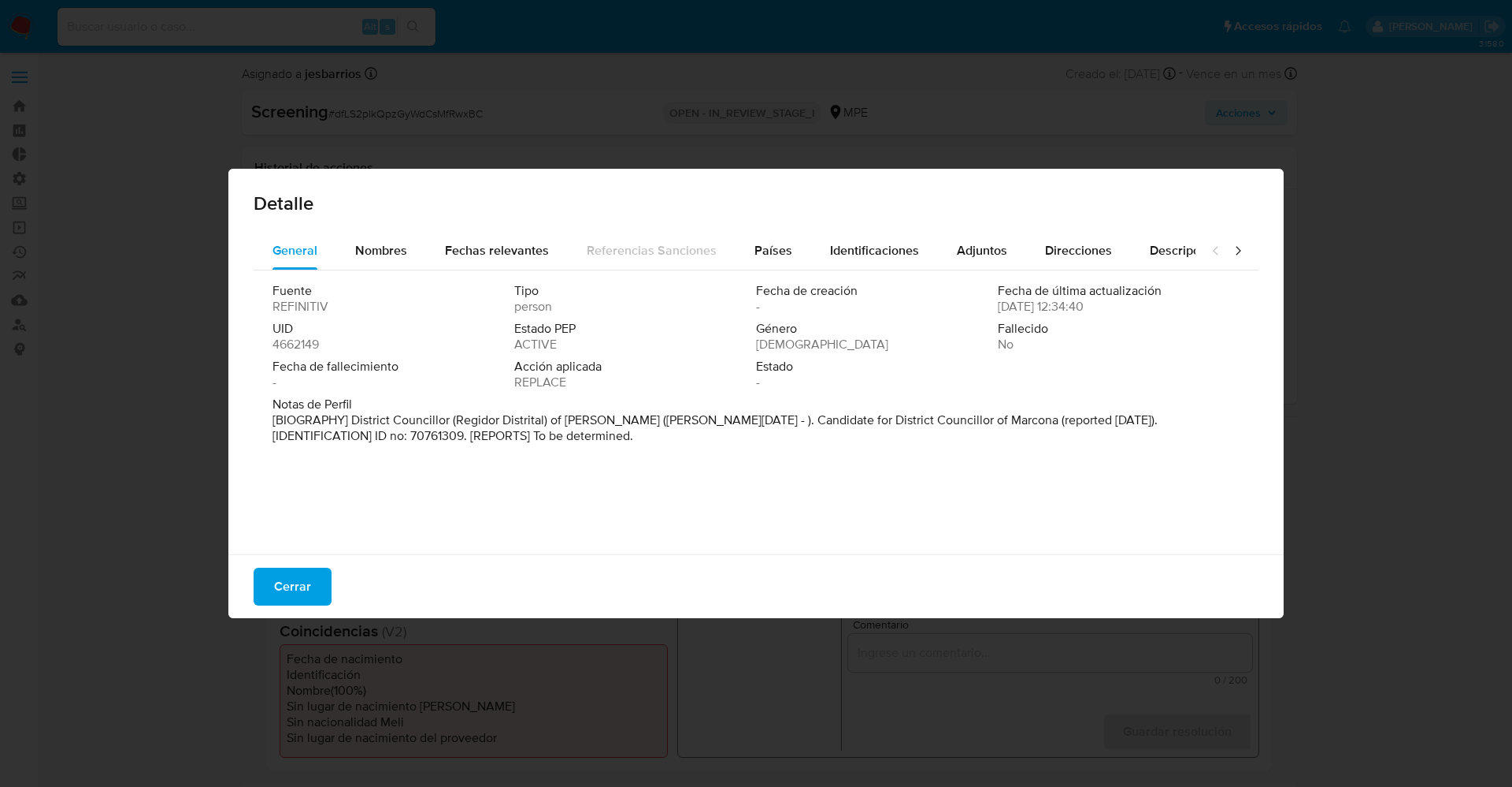
drag, startPoint x: 275, startPoint y: 416, endPoint x: 541, endPoint y: 433, distance: 266.5
click at [573, 439] on p "[BIOGRAPHY] District Councillor (Regidor Distrital) of Marcona (Jan 2019 - ). C…" at bounding box center [755, 428] width 964 height 32
click at [287, 579] on span "Cerrar" at bounding box center [292, 586] width 37 height 35
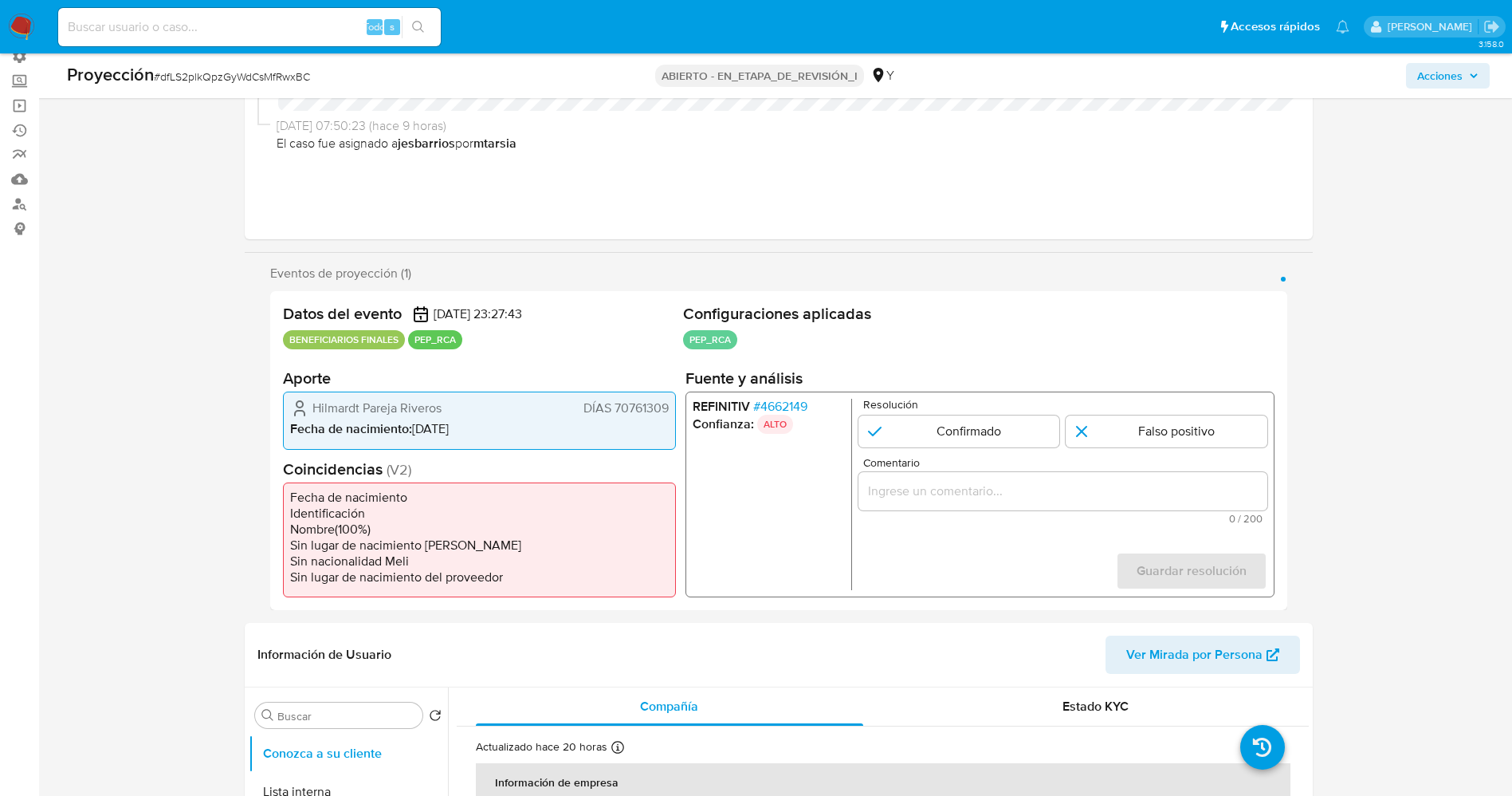
scroll to position [120, 0]
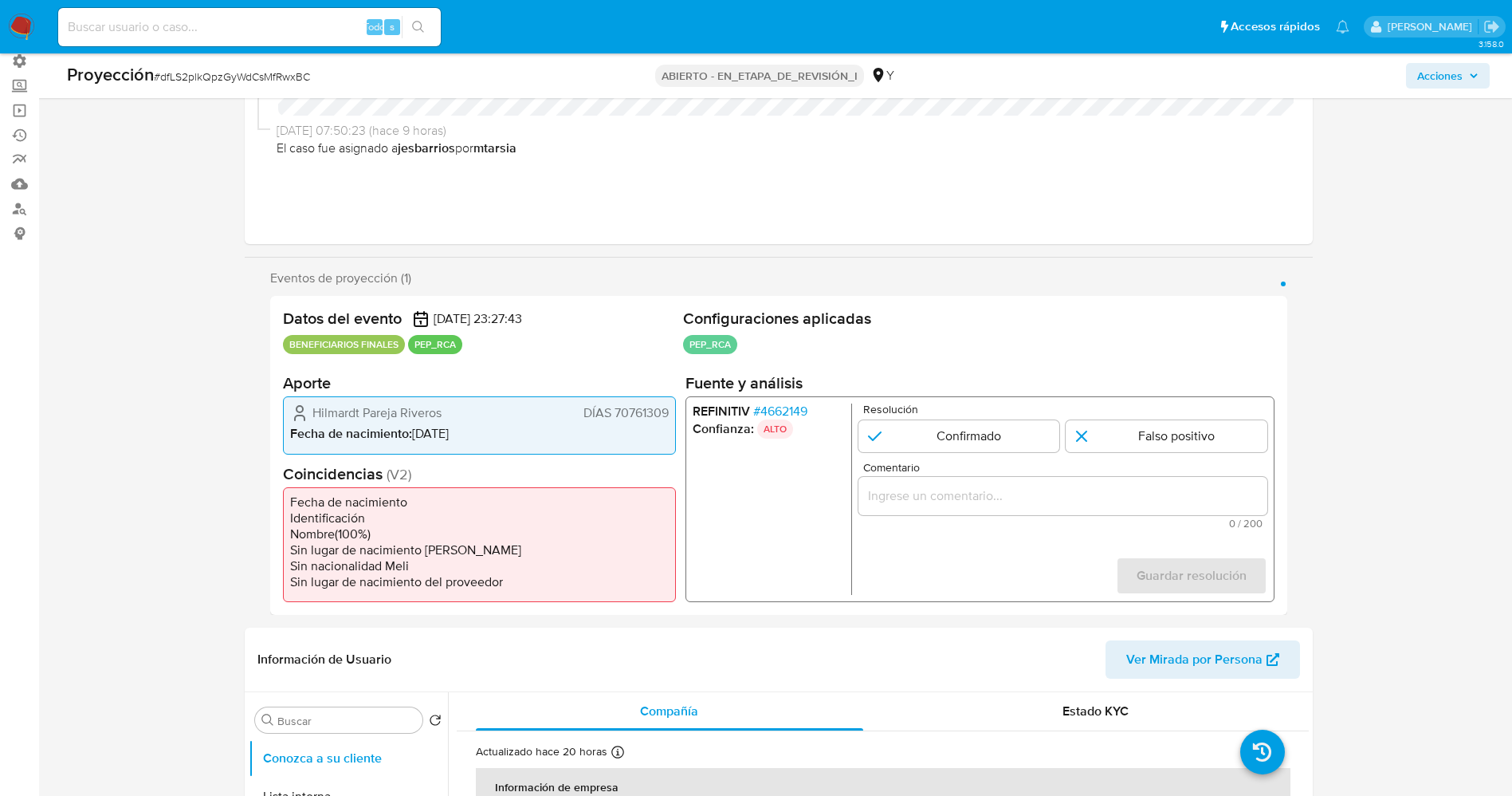
drag, startPoint x: 308, startPoint y: 407, endPoint x: 431, endPoint y: 410, distance: 123.0
click at [464, 416] on div "Hilmardt Pareja Riveros DÍAS 70761309" at bounding box center [479, 413] width 378 height 19
click at [806, 412] on font "4662149" at bounding box center [783, 410] width 47 height 18
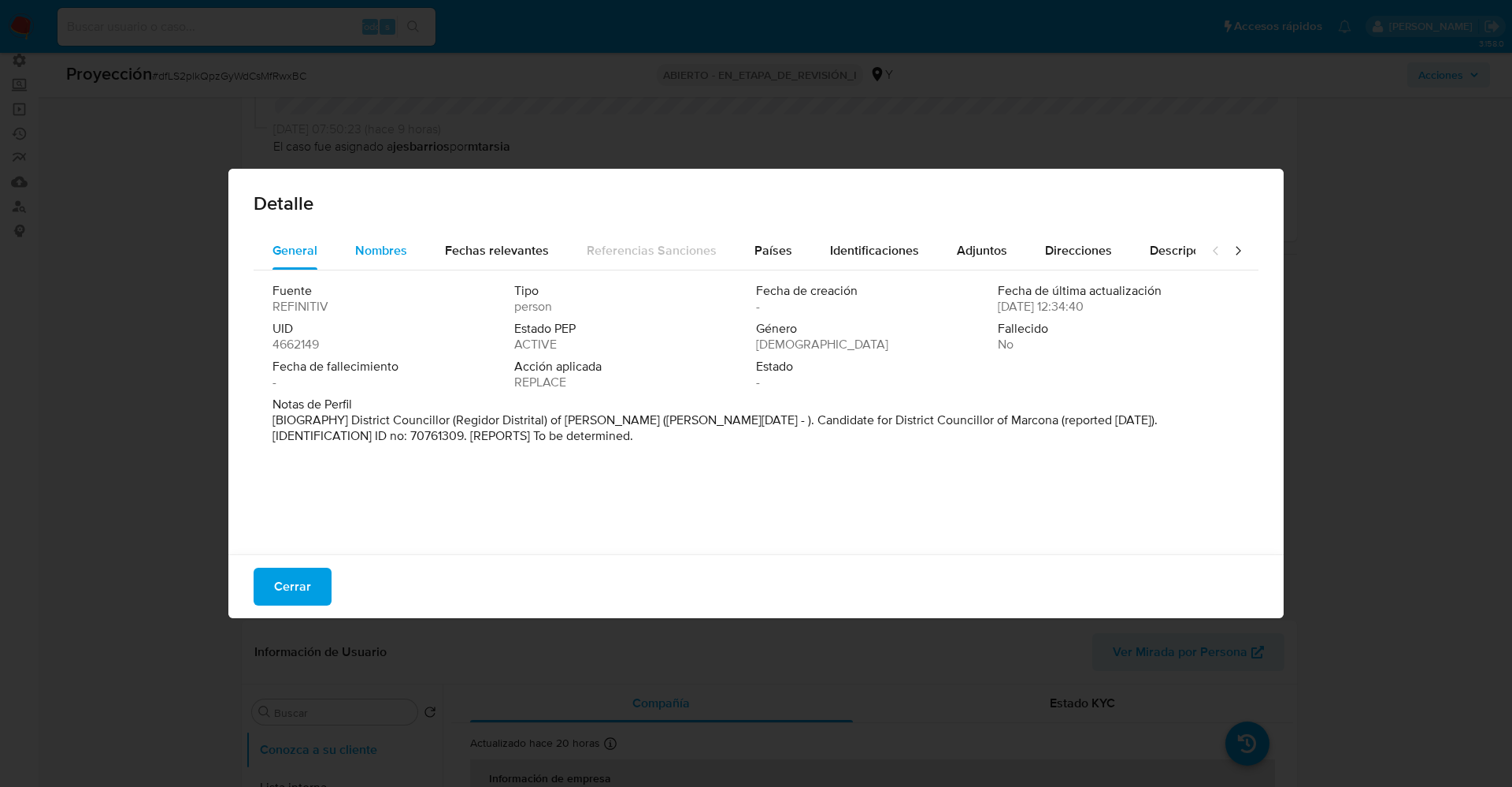
click at [369, 250] on span "Nombres" at bounding box center [381, 250] width 52 height 18
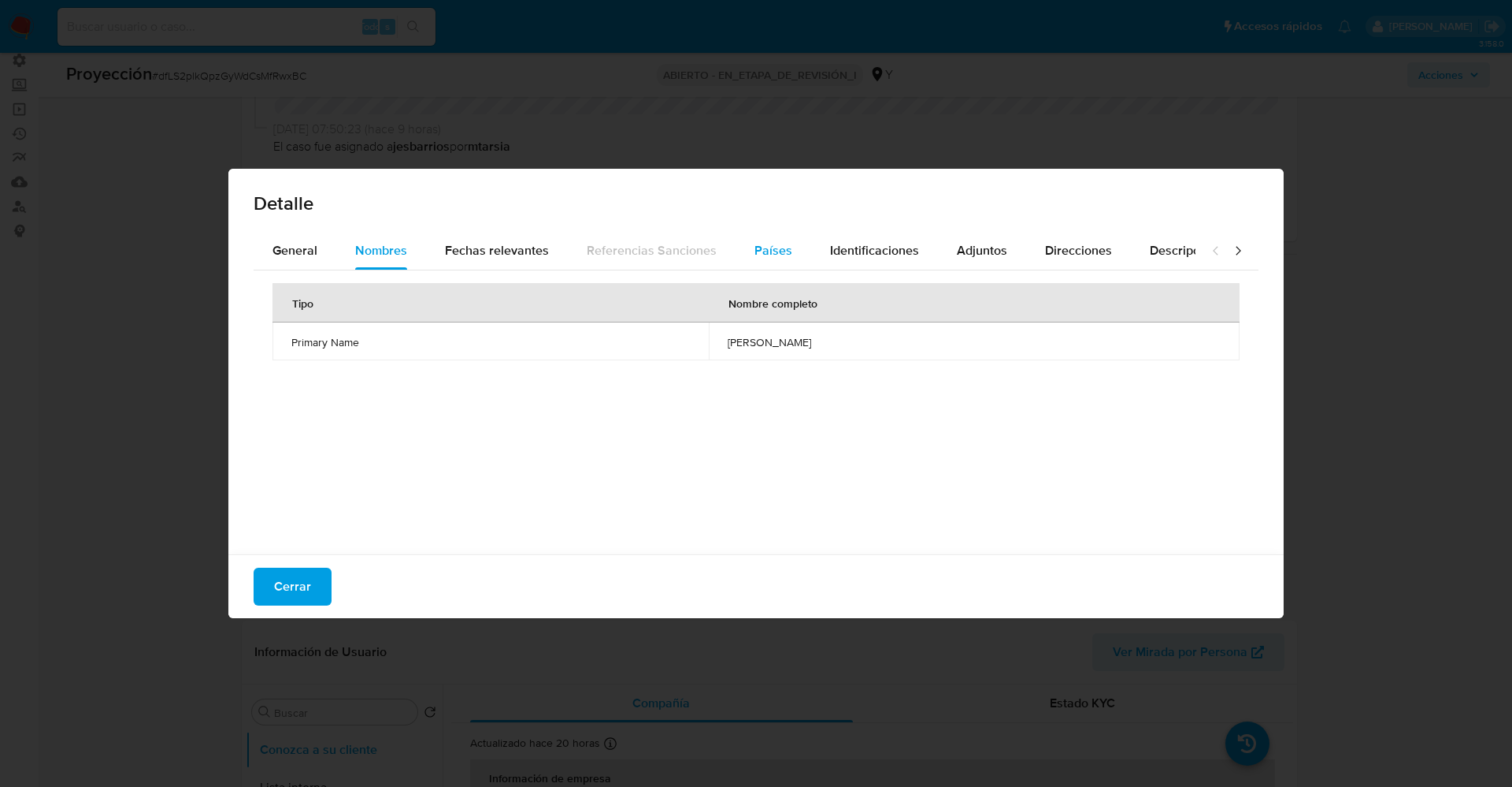
click at [797, 241] on button "Países" at bounding box center [773, 250] width 75 height 38
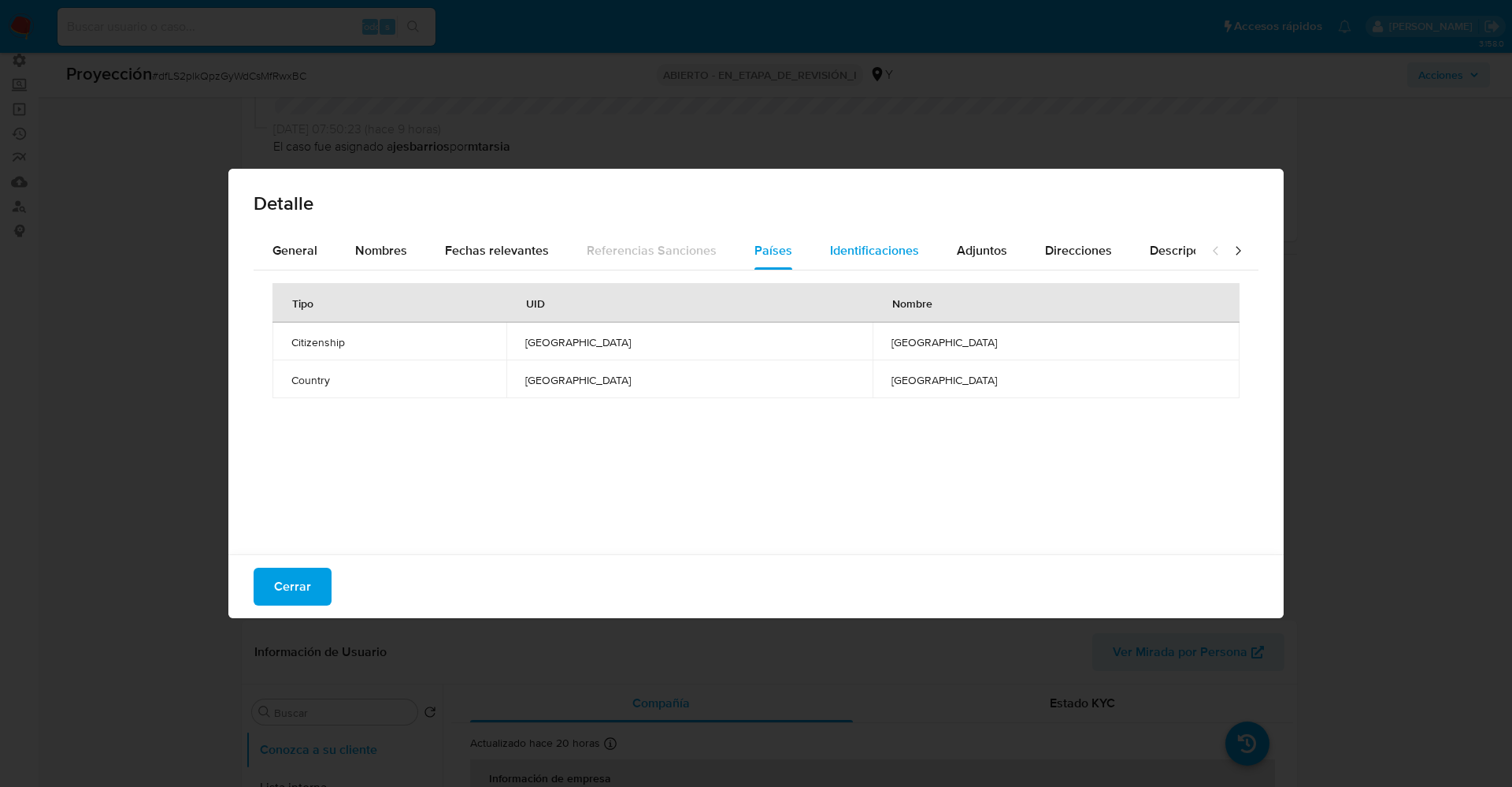
click at [854, 239] on div "Identificaciones" at bounding box center [875, 250] width 89 height 38
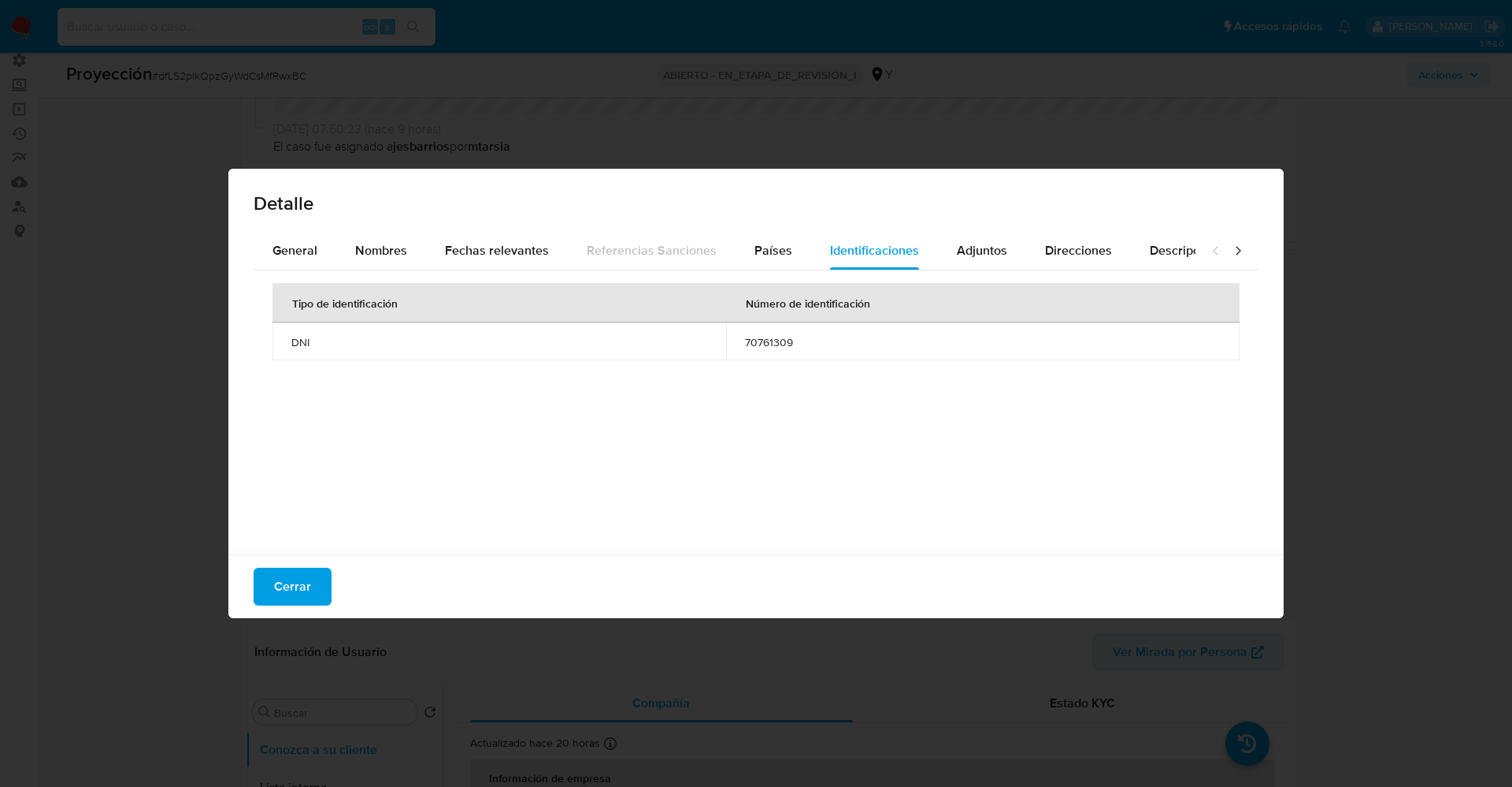
click at [259, 590] on button "Cerrar" at bounding box center [292, 587] width 78 height 38
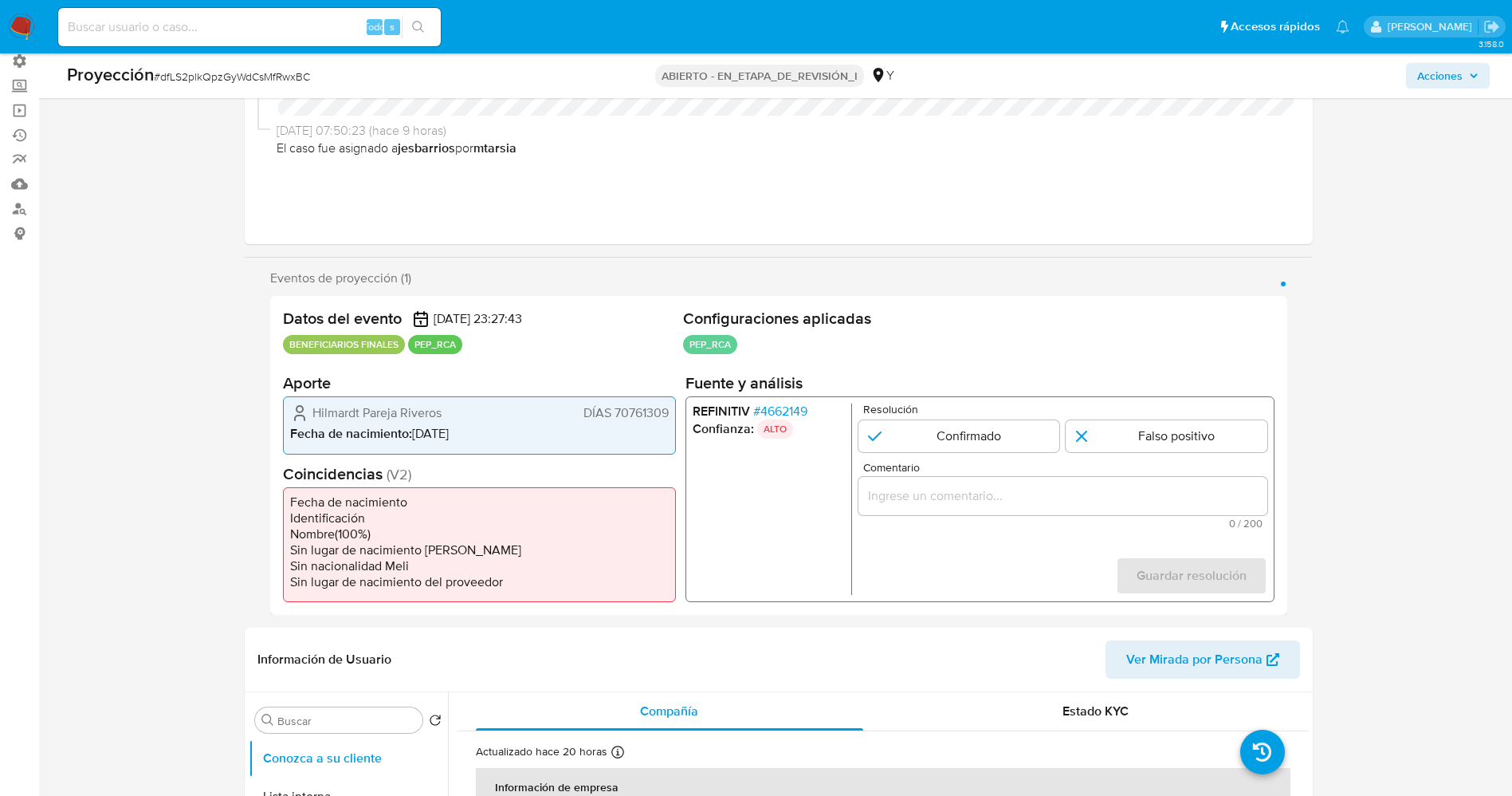
drag, startPoint x: 348, startPoint y: 497, endPoint x: 329, endPoint y: 453, distance: 47.9
click at [348, 496] on li "Fecha de nacimiento" at bounding box center [479, 501] width 378 height 16
drag, startPoint x: 309, startPoint y: 409, endPoint x: 672, endPoint y: 411, distance: 363.0
click at [672, 411] on div "Hilmardt Pareja Riveros DÍAS 70761309 Fecha de nacimiento : 30/11/1991" at bounding box center [479, 425] width 393 height 57
click at [431, 420] on span "Hilmardt Pareja Riveros" at bounding box center [378, 413] width 129 height 16
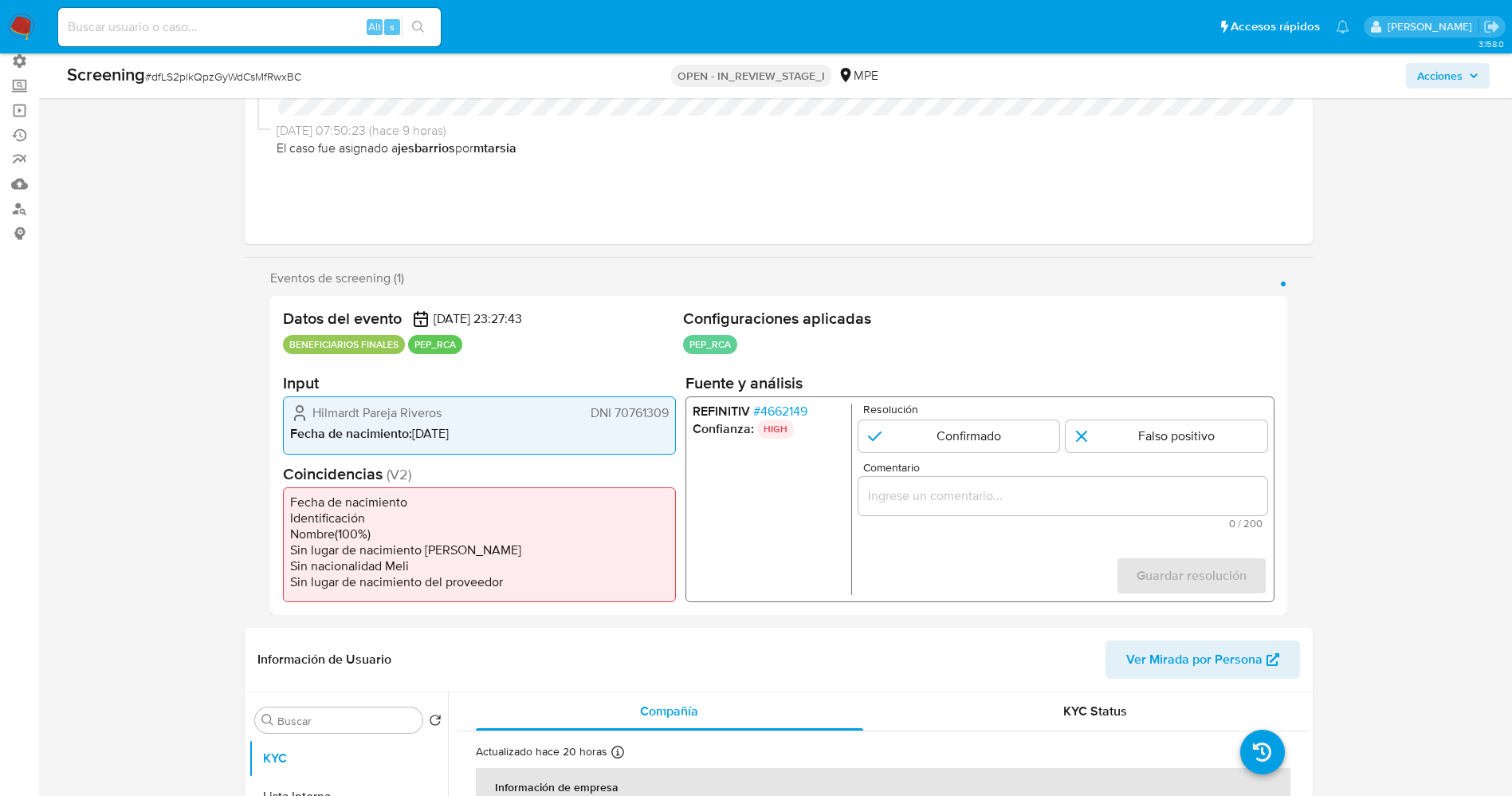
drag, startPoint x: 298, startPoint y: 417, endPoint x: 667, endPoint y: 421, distance: 369.0
click at [667, 421] on div "Hilmardt Pareja Riveros DNI 70761309" at bounding box center [479, 413] width 378 height 19
click at [786, 410] on span "# 4662149" at bounding box center [779, 411] width 54 height 16
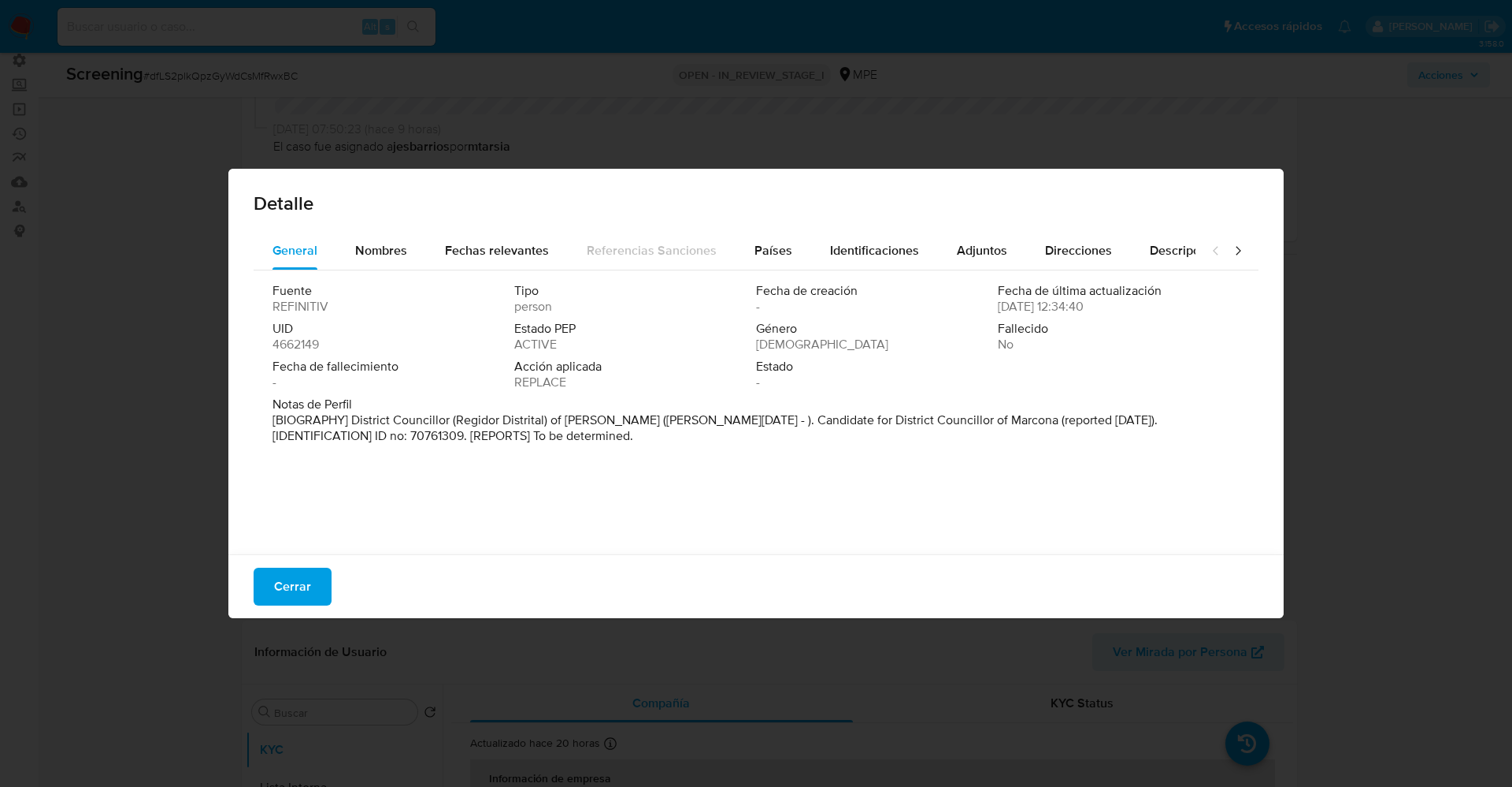
drag, startPoint x: 285, startPoint y: 421, endPoint x: 556, endPoint y: 440, distance: 271.7
click at [556, 440] on p "[BIOGRAPHY] District Councillor (Regidor Distrital) of Marcona (Jan 2019 - ). C…" at bounding box center [755, 428] width 964 height 32
drag, startPoint x: 338, startPoint y: 420, endPoint x: 506, endPoint y: 421, distance: 168.0
click at [506, 421] on font "[BIOGRAFÍA] Concejal Distrital de Marcona (enero de 2019 - ). Candidato a Conce…" at bounding box center [721, 428] width 897 height 34
click at [306, 587] on font "Cerrar" at bounding box center [292, 587] width 37 height 38
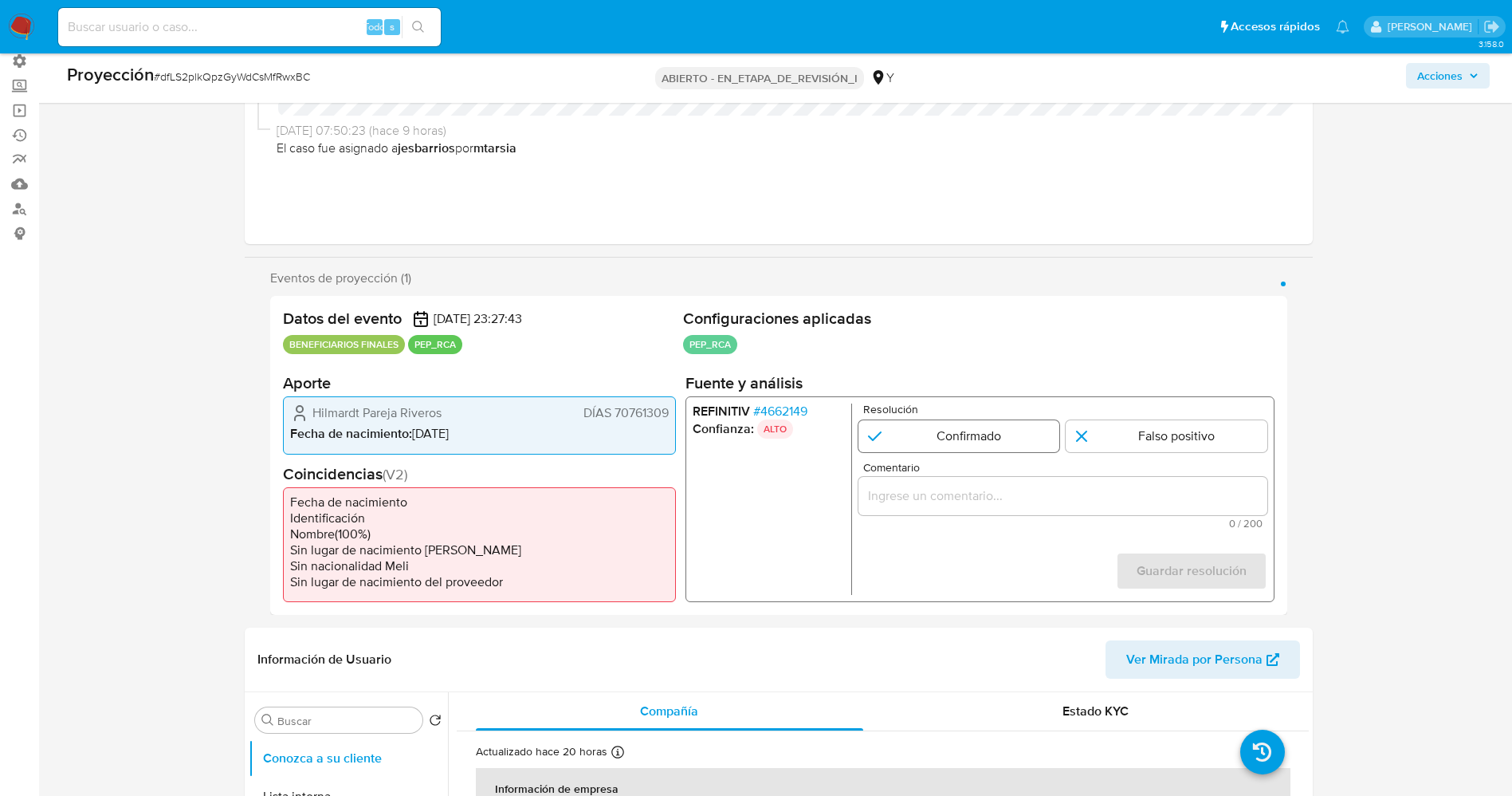
click at [1009, 444] on input "1 de 1" at bounding box center [959, 437] width 202 height 32
radio input "true"
click at [979, 490] on input "Comentario" at bounding box center [1062, 495] width 409 height 21
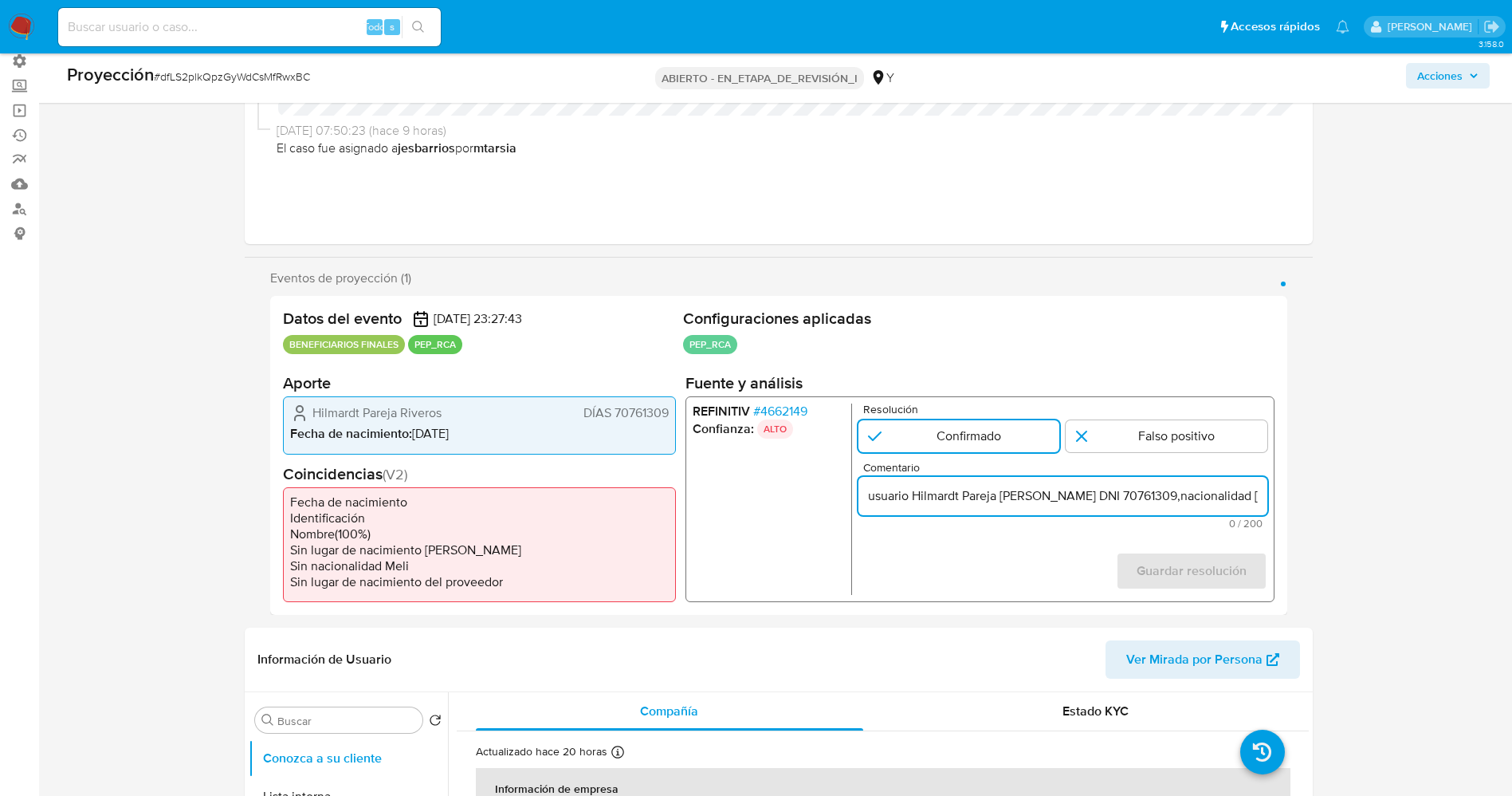
scroll to position [0, 735]
click at [898, 498] on input "usuario Hilmardt Pareja Riveros DNI 70761309,nacionalidad Peruana, por coincidi…" at bounding box center [1062, 495] width 409 height 21
click at [972, 490] on input "usuario Hilmardt Pareja Riveros DNI 70761309,nacionalidad Peruana, por coincidi…" at bounding box center [1062, 495] width 409 height 21
drag, startPoint x: 932, startPoint y: 495, endPoint x: 1141, endPoint y: 500, distance: 209.1
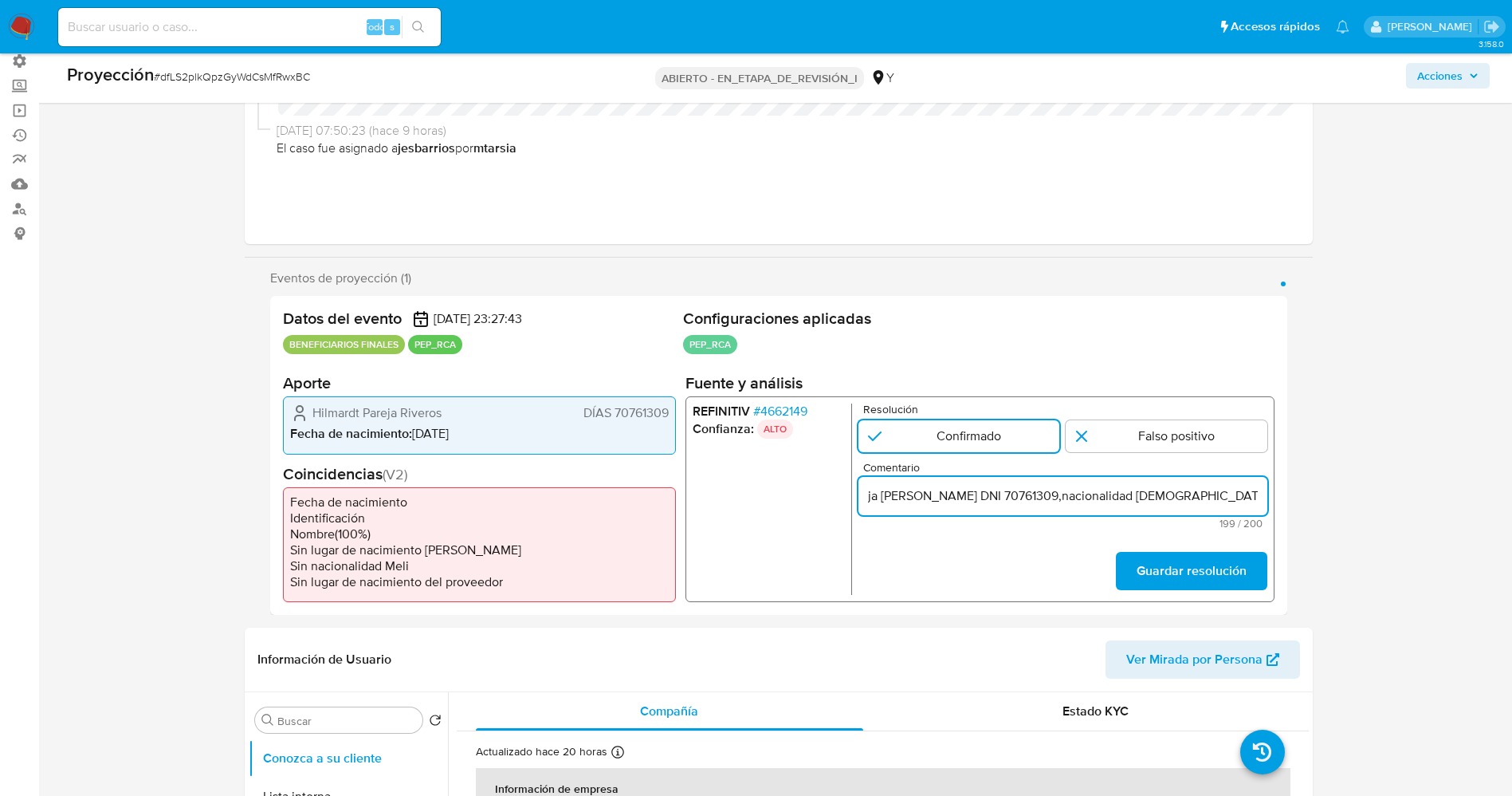
click at [1141, 500] on input "usuario Hilmardt Pareja Riveros DNI 70761309,nacionalidad Peruana, por coincidi…" at bounding box center [1062, 495] width 409 height 21
type input "usuario Hilmardt Pareja Riveros DNI 70761309,nacionalidad Peruana.Se desempeña …"
click at [1233, 579] on font "Guardar resolución" at bounding box center [1191, 571] width 110 height 38
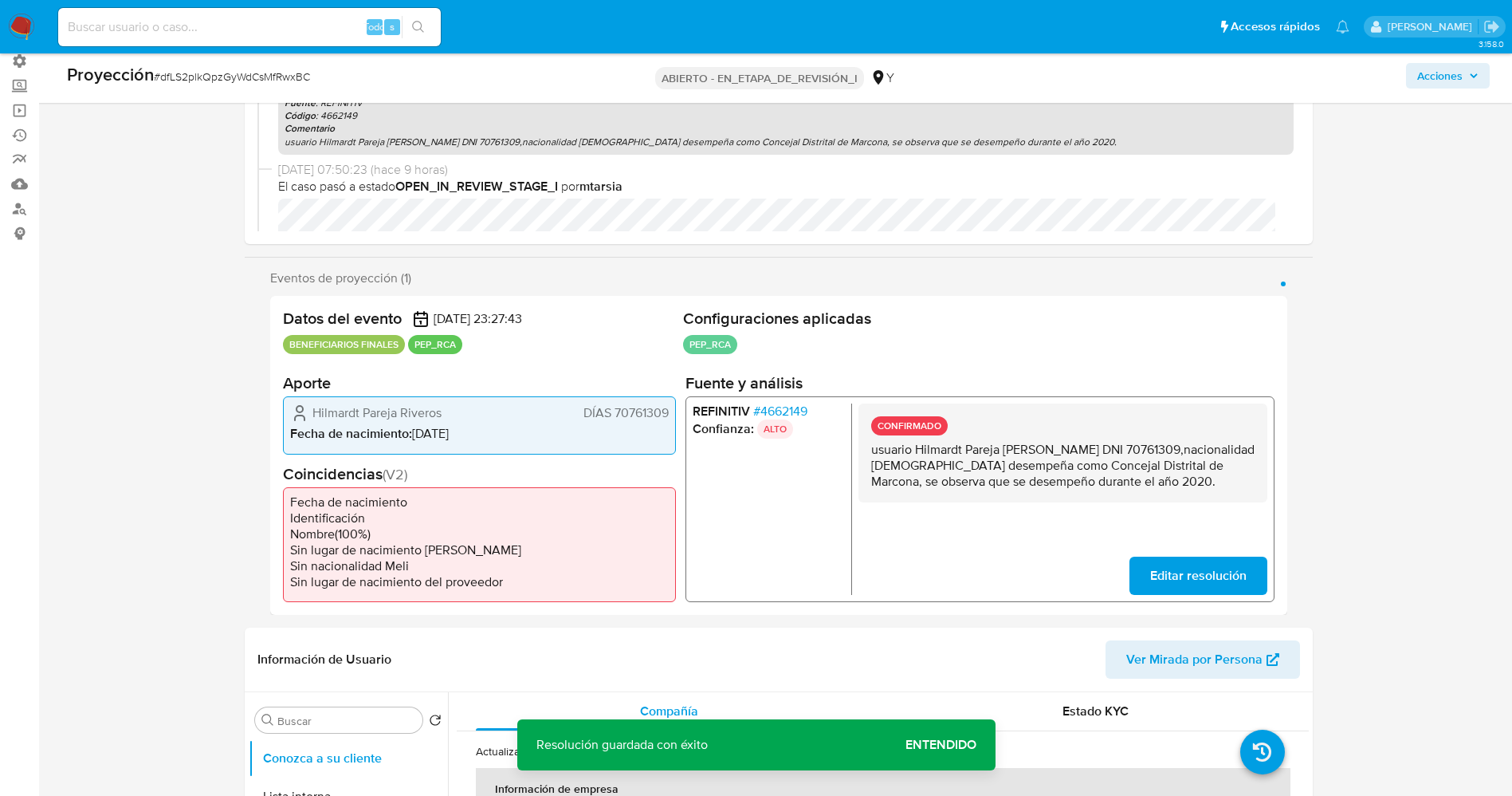
drag, startPoint x: 870, startPoint y: 442, endPoint x: 1116, endPoint y: 462, distance: 246.8
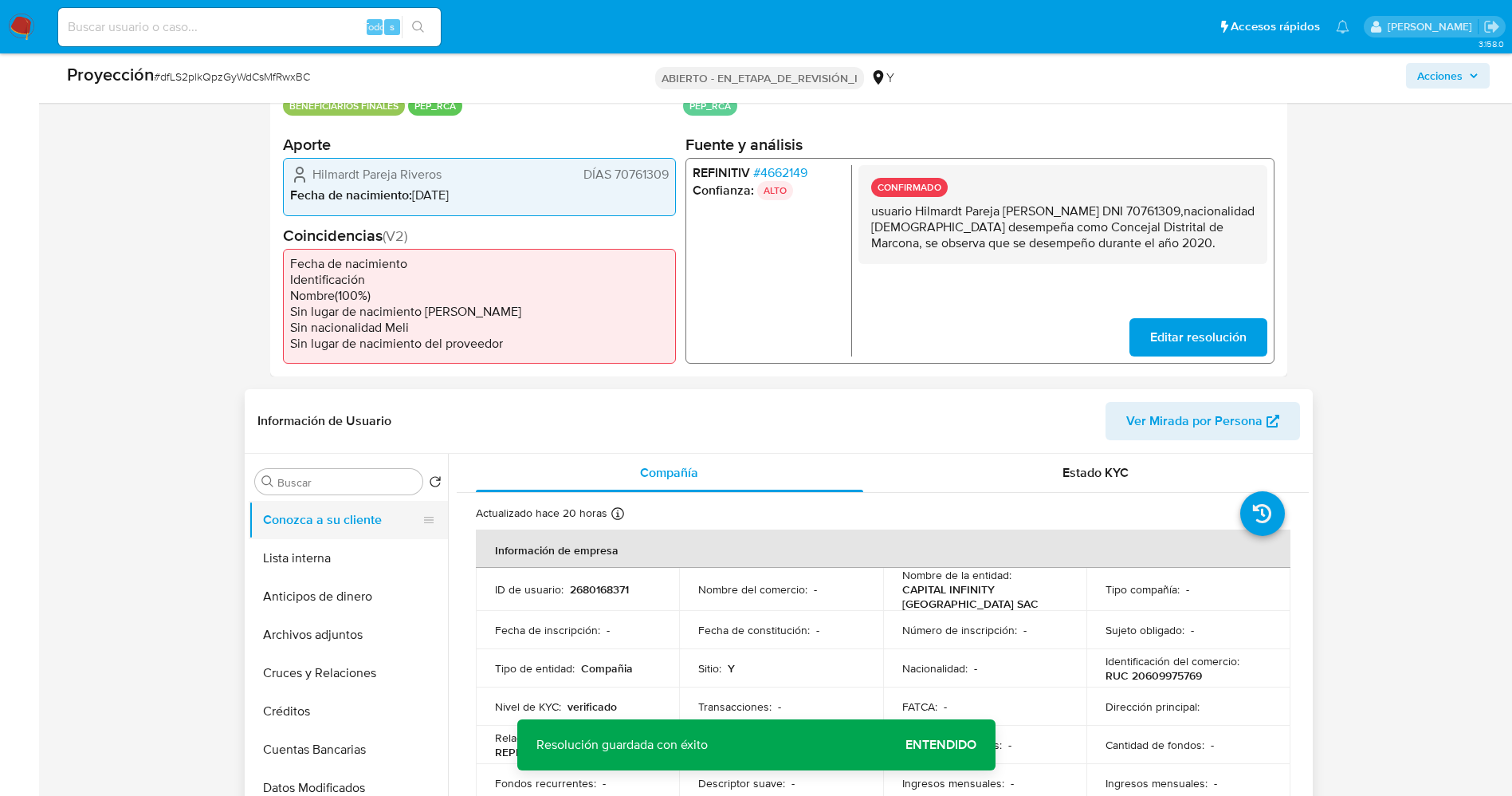
scroll to position [359, 0]
click at [285, 550] on button "Lista interna" at bounding box center [342, 557] width 186 height 38
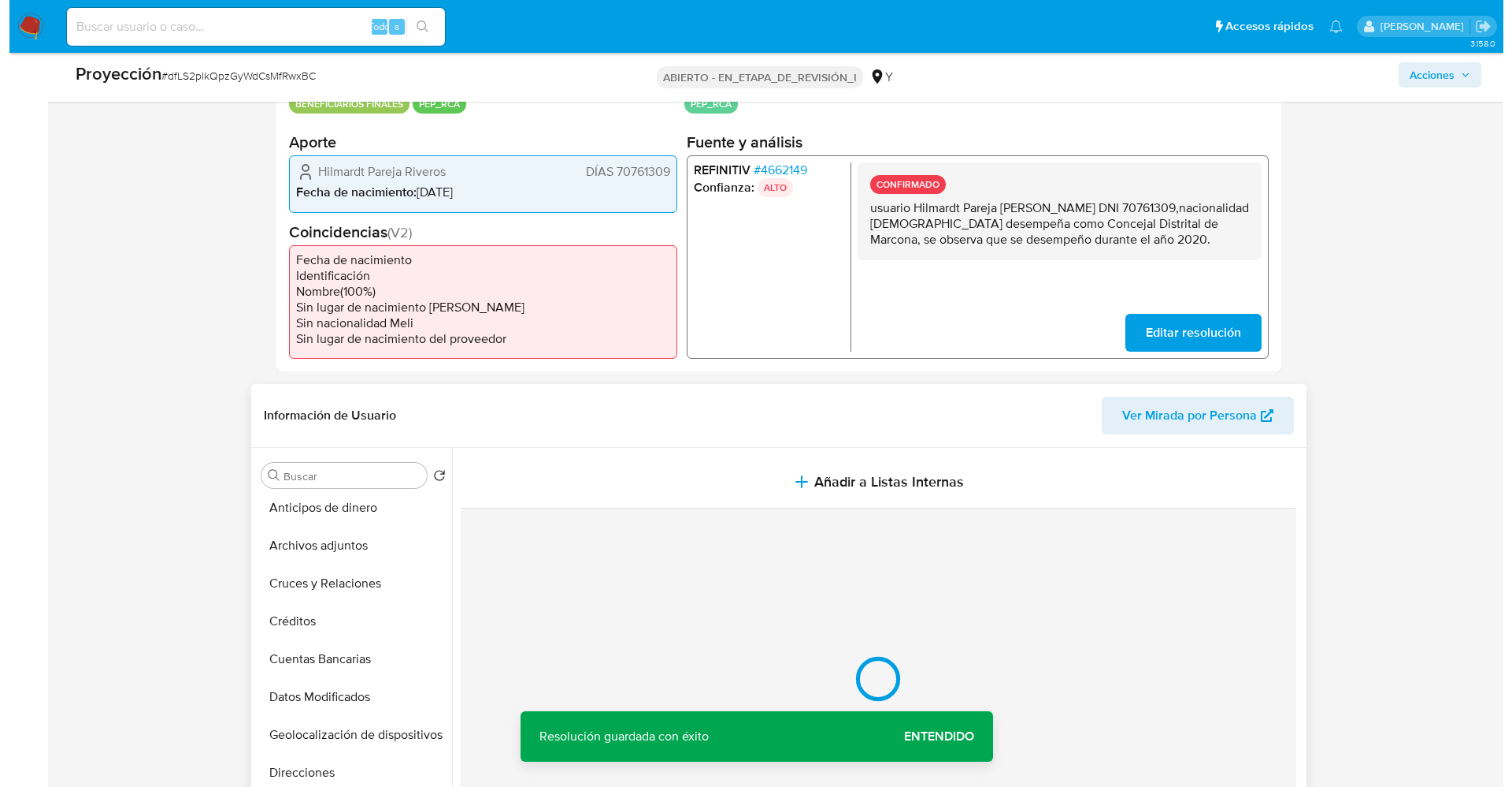
scroll to position [118, 0]
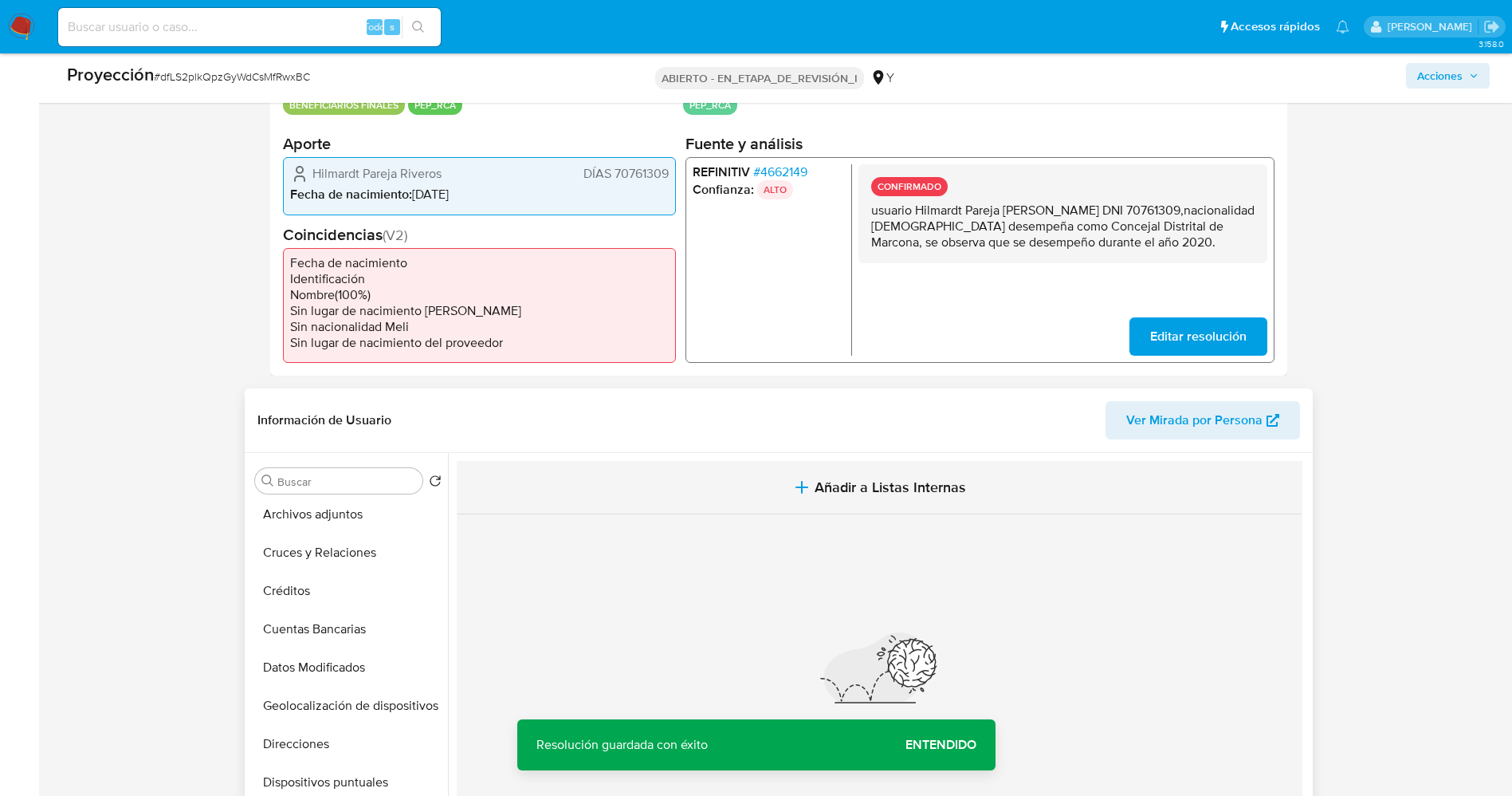
click at [905, 488] on span "Añadir a Listas Internas" at bounding box center [890, 487] width 151 height 17
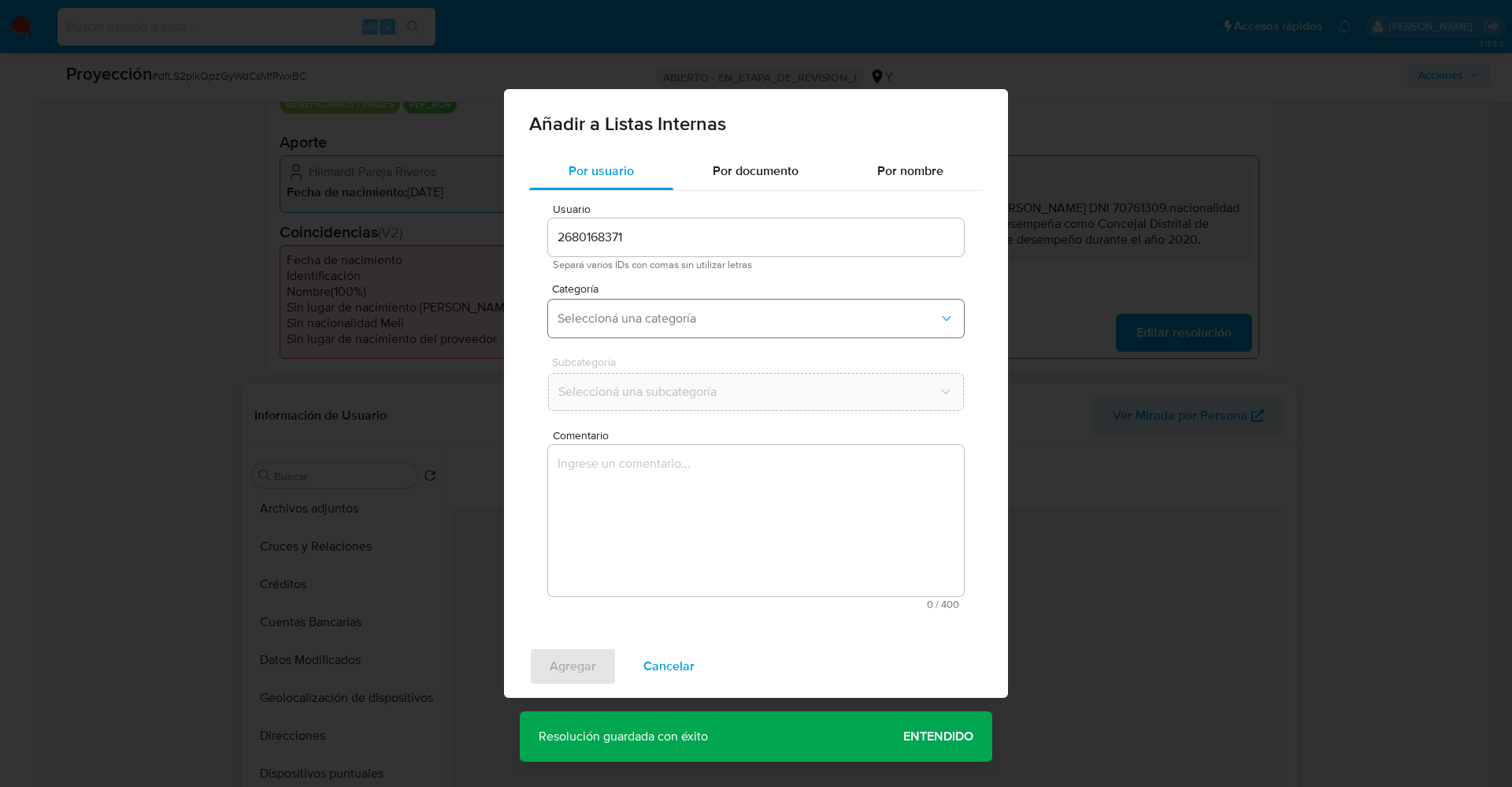
click at [709, 327] on button "Seleccioná una categoría" at bounding box center [756, 319] width 416 height 38
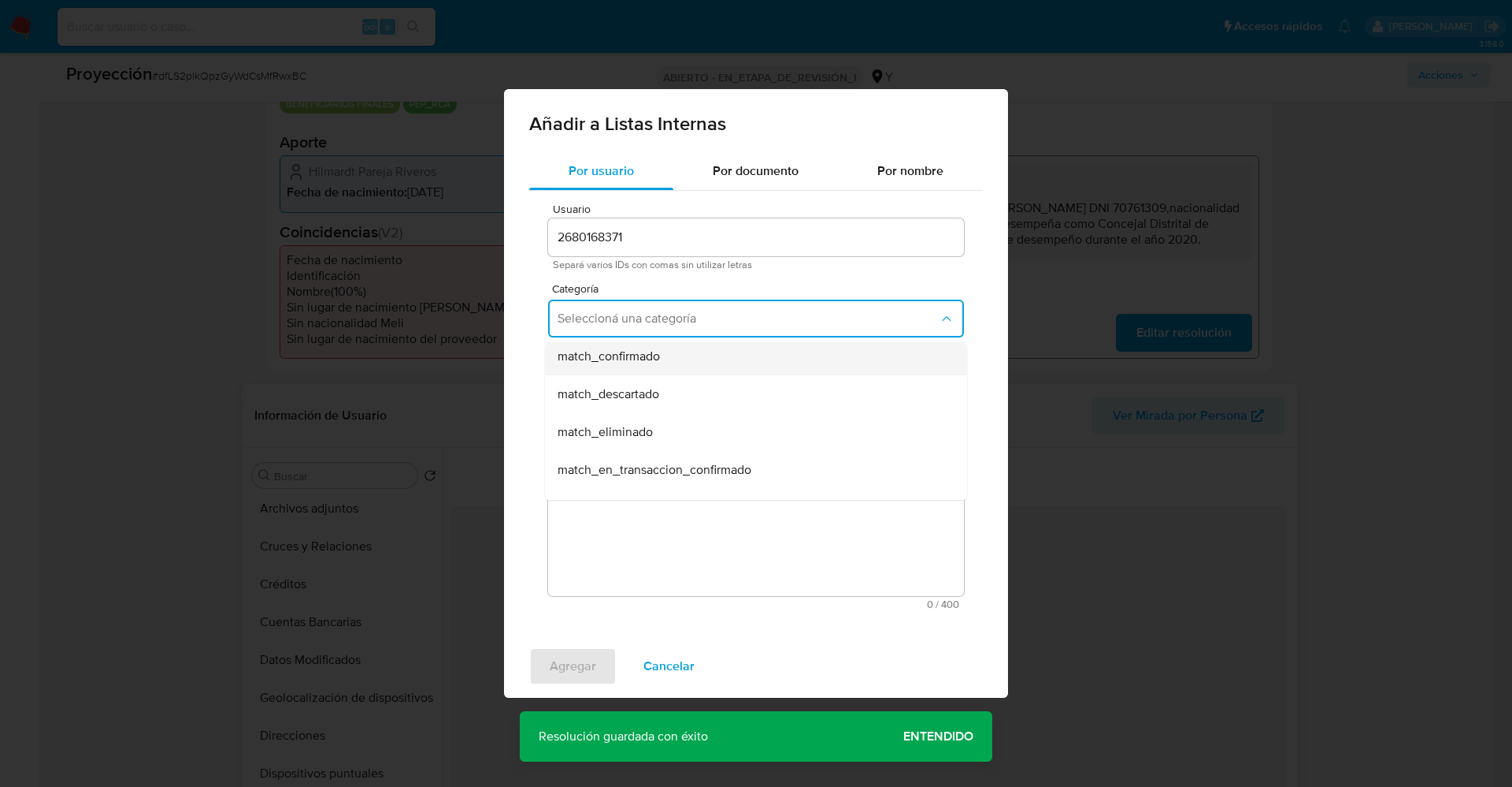
click at [699, 366] on div "match_confirmado" at bounding box center [751, 356] width 387 height 38
click at [692, 390] on span "Seleccioná una subcategoría" at bounding box center [748, 391] width 382 height 16
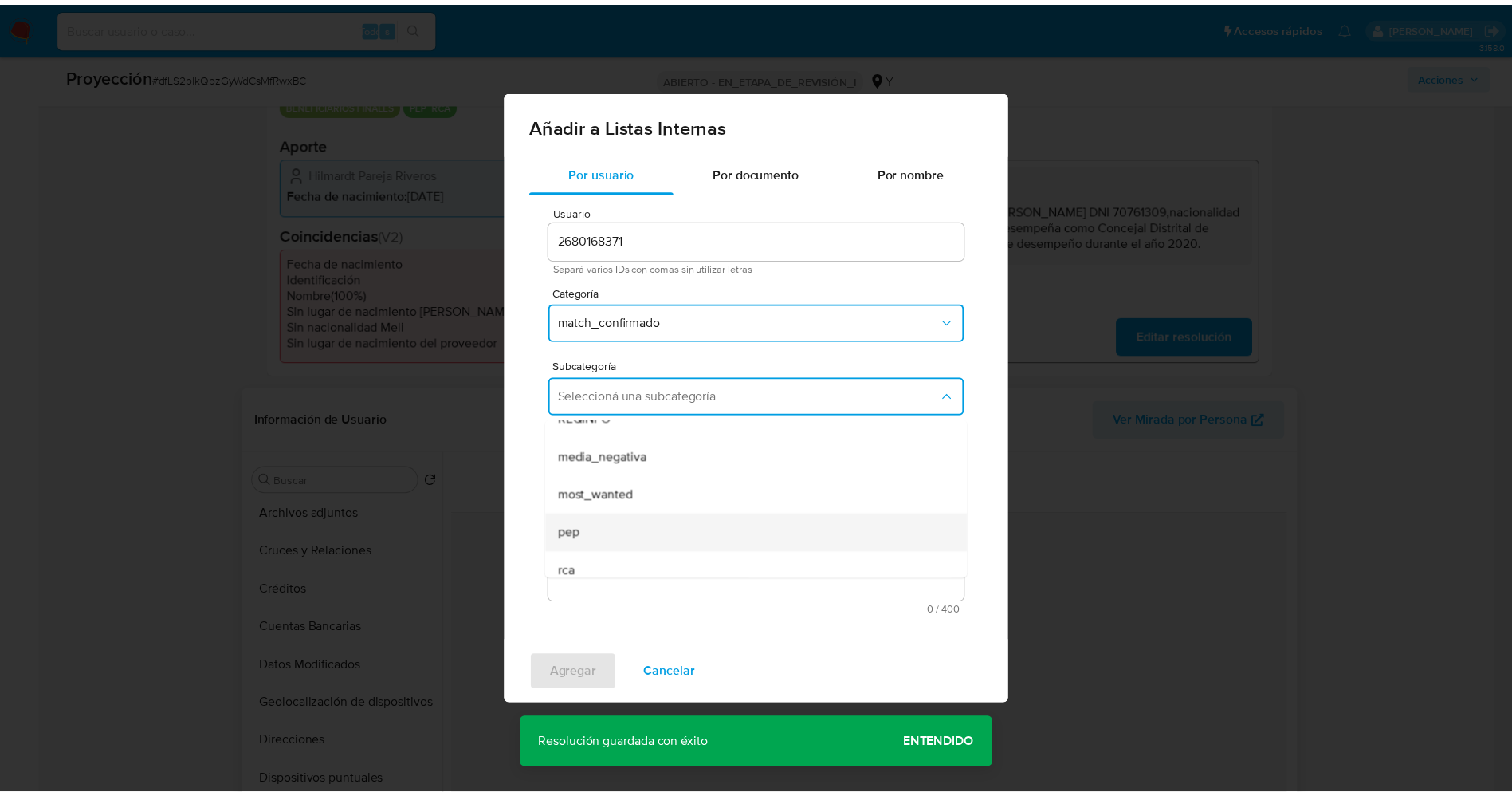
scroll to position [108, 0]
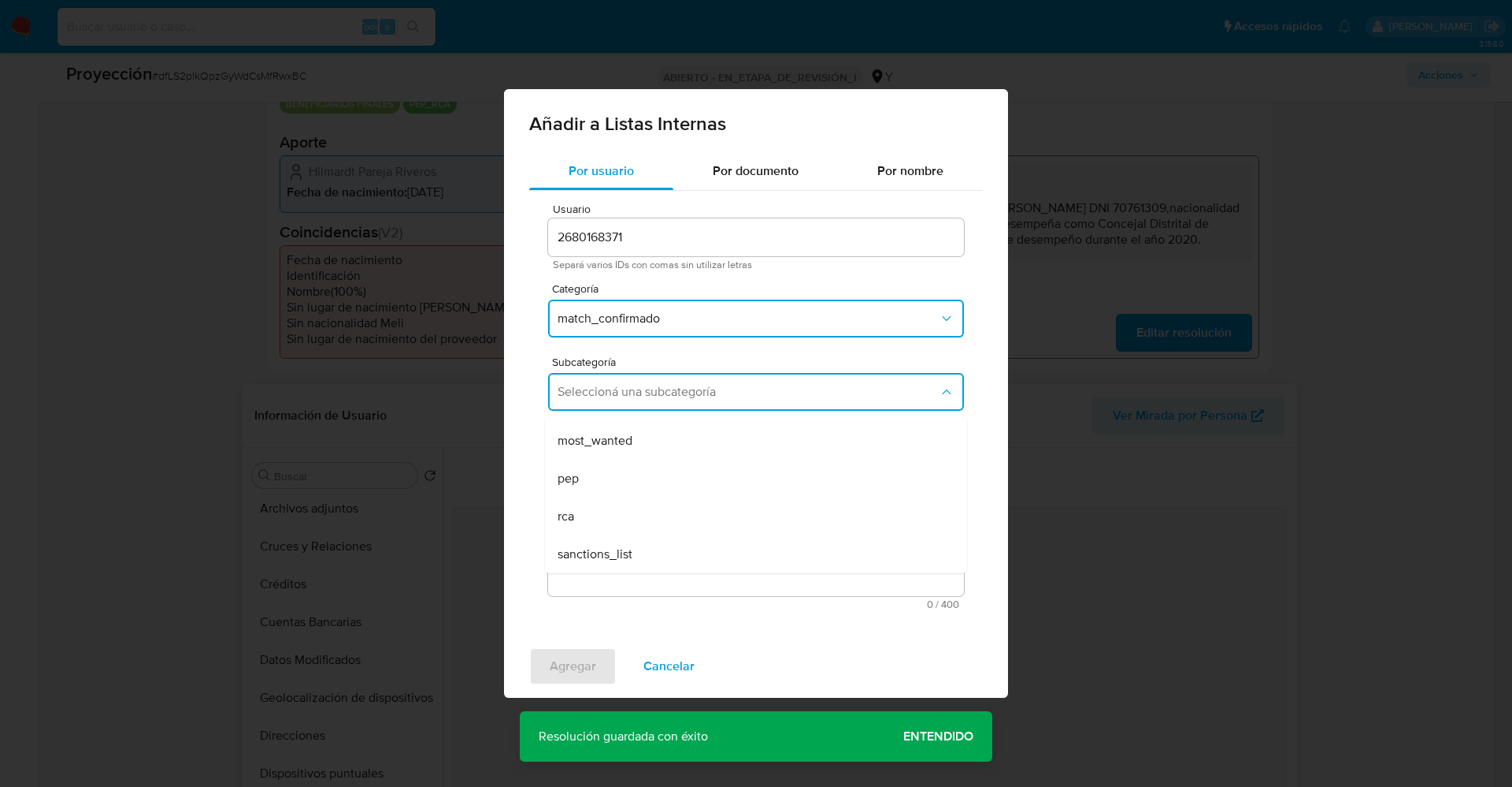
drag, startPoint x: 659, startPoint y: 471, endPoint x: 657, endPoint y: 486, distance: 15.1
click at [657, 473] on div "pep" at bounding box center [751, 479] width 387 height 38
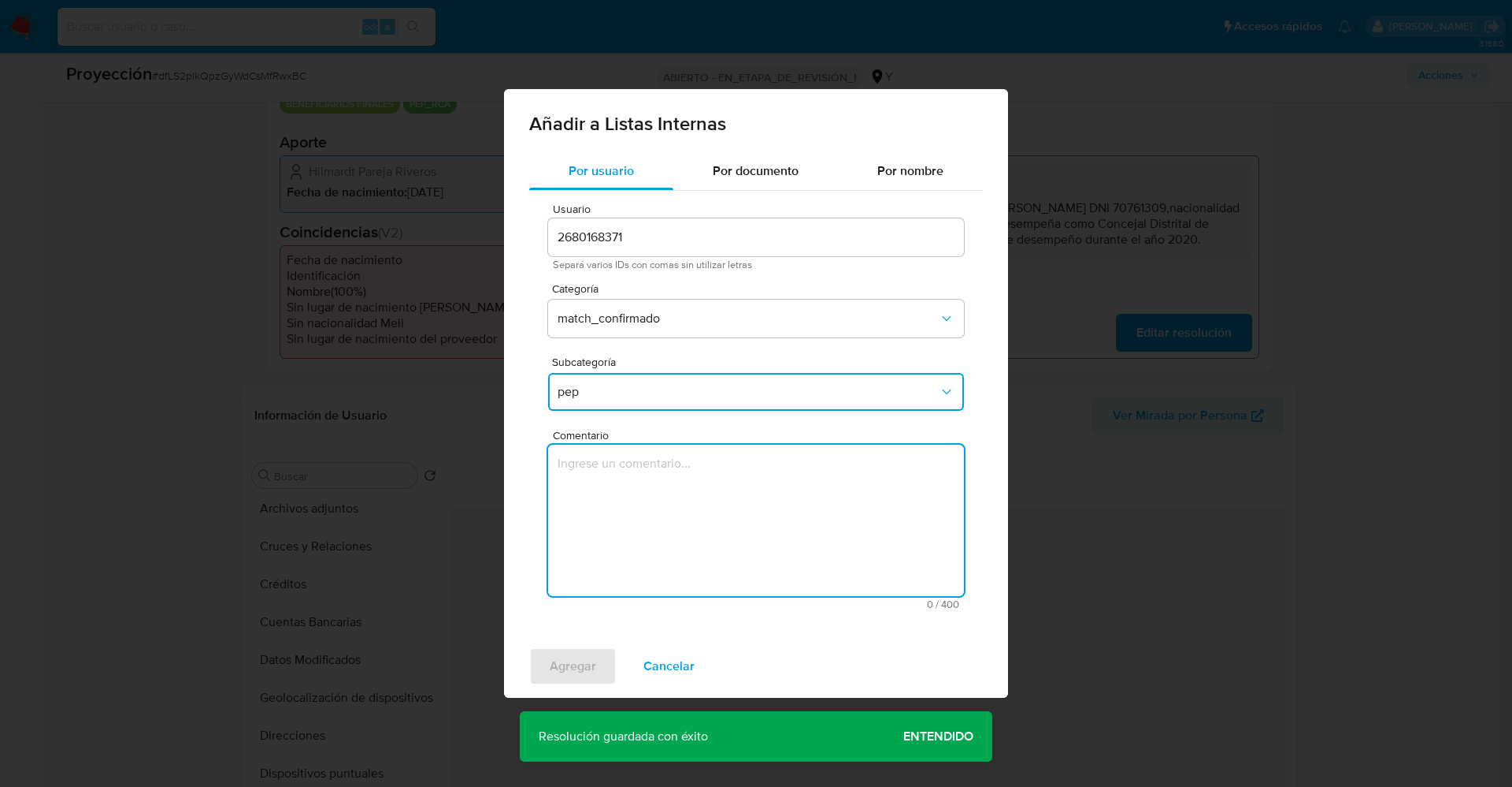
click at [657, 486] on textarea "Comentario" at bounding box center [756, 520] width 416 height 151
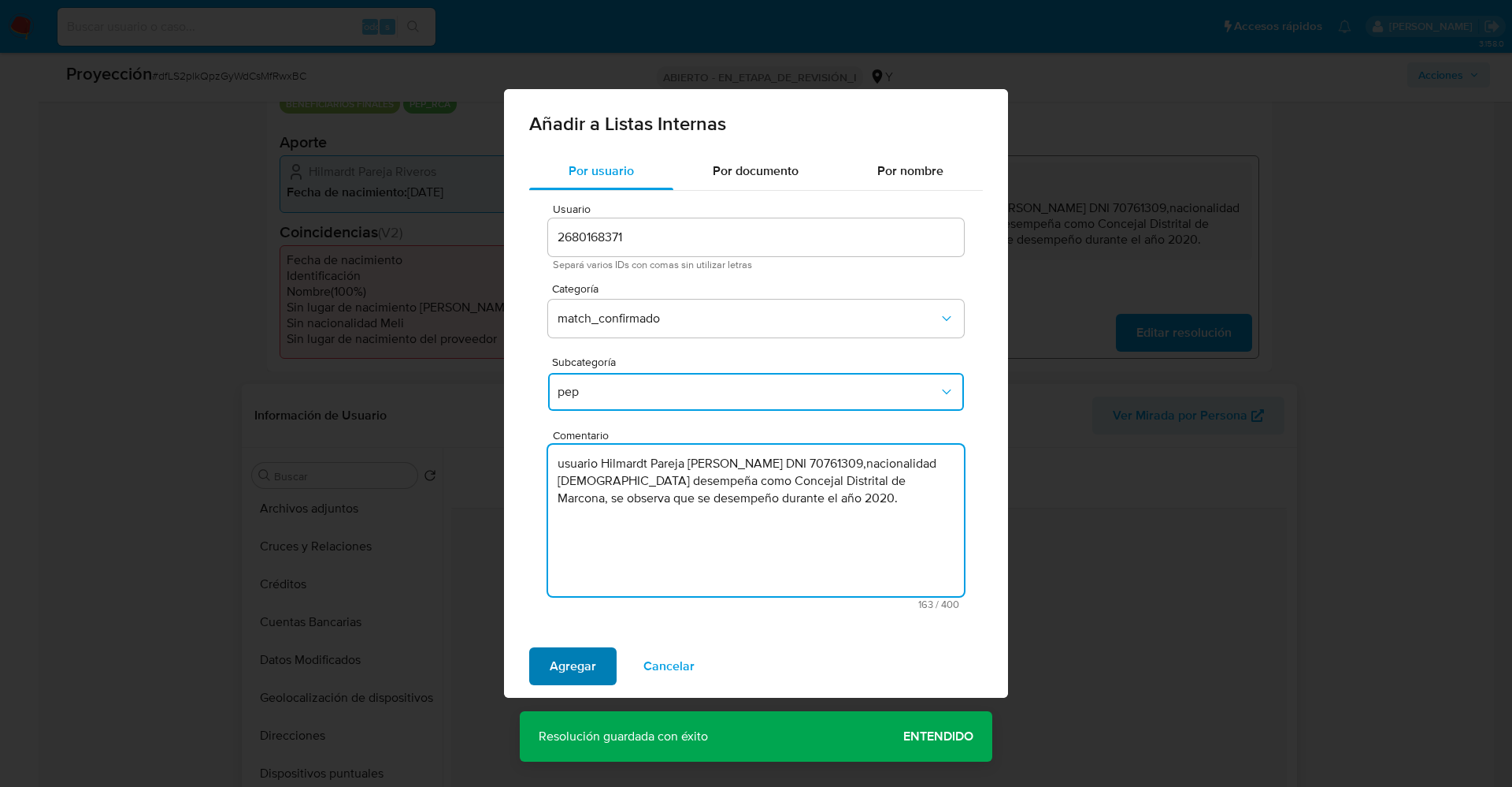
type textarea "usuario Hilmardt Pareja Riveros DNI 70761309,nacionalidad Peruana.Se desempeña …"
click at [579, 669] on span "Agregar" at bounding box center [572, 666] width 46 height 35
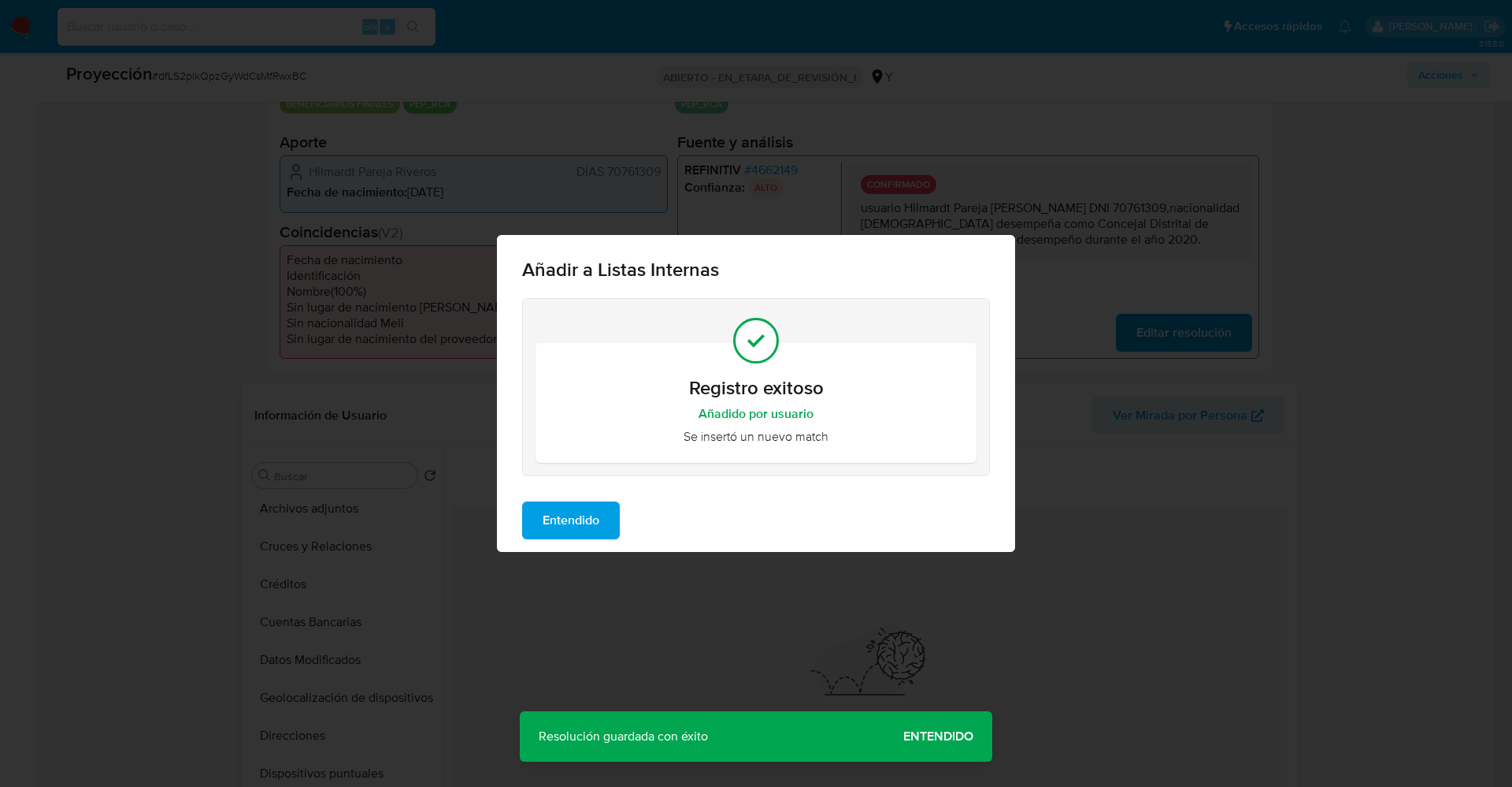
click at [552, 523] on span "Entendido" at bounding box center [571, 520] width 56 height 35
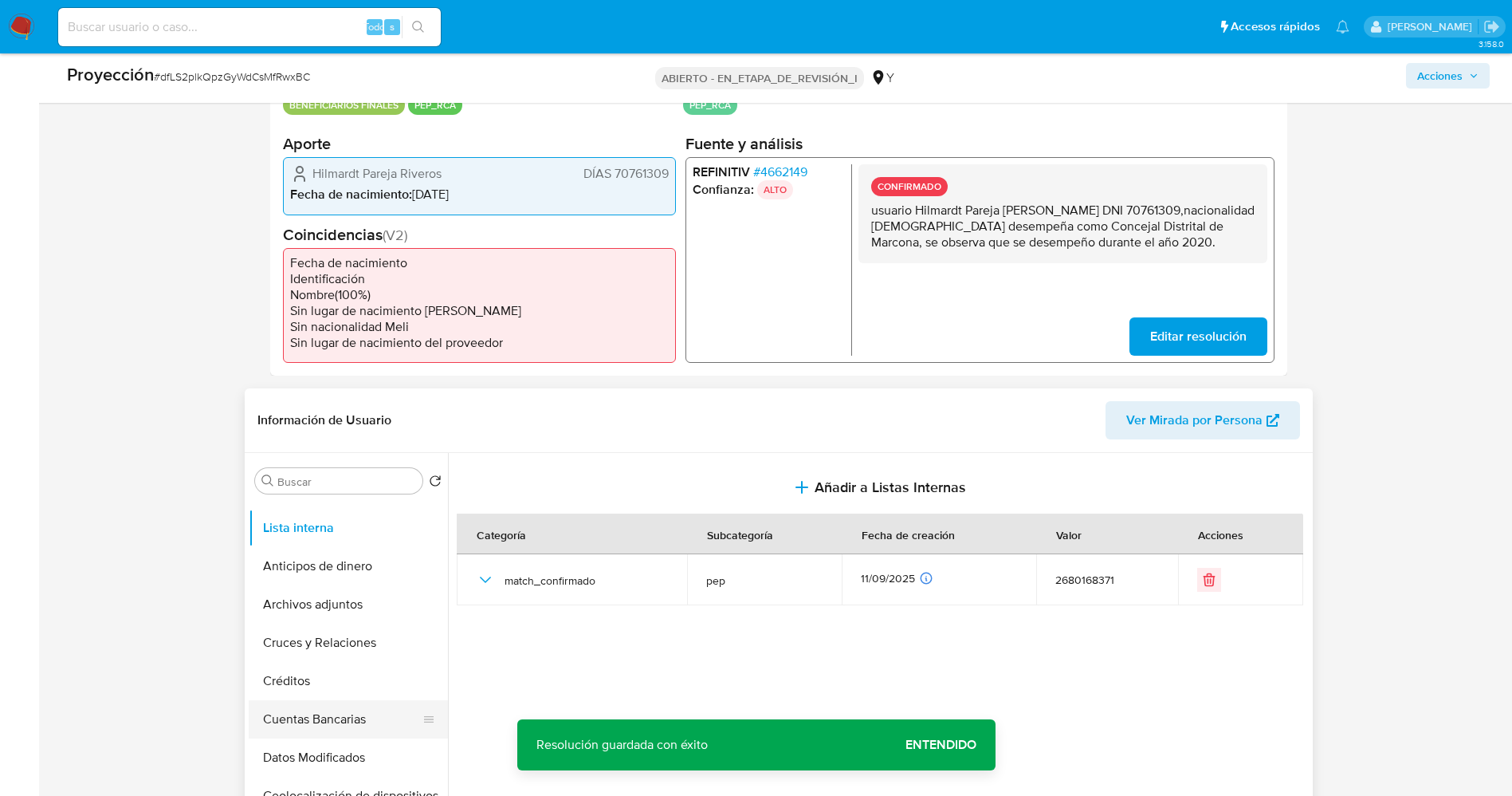
scroll to position [0, 0]
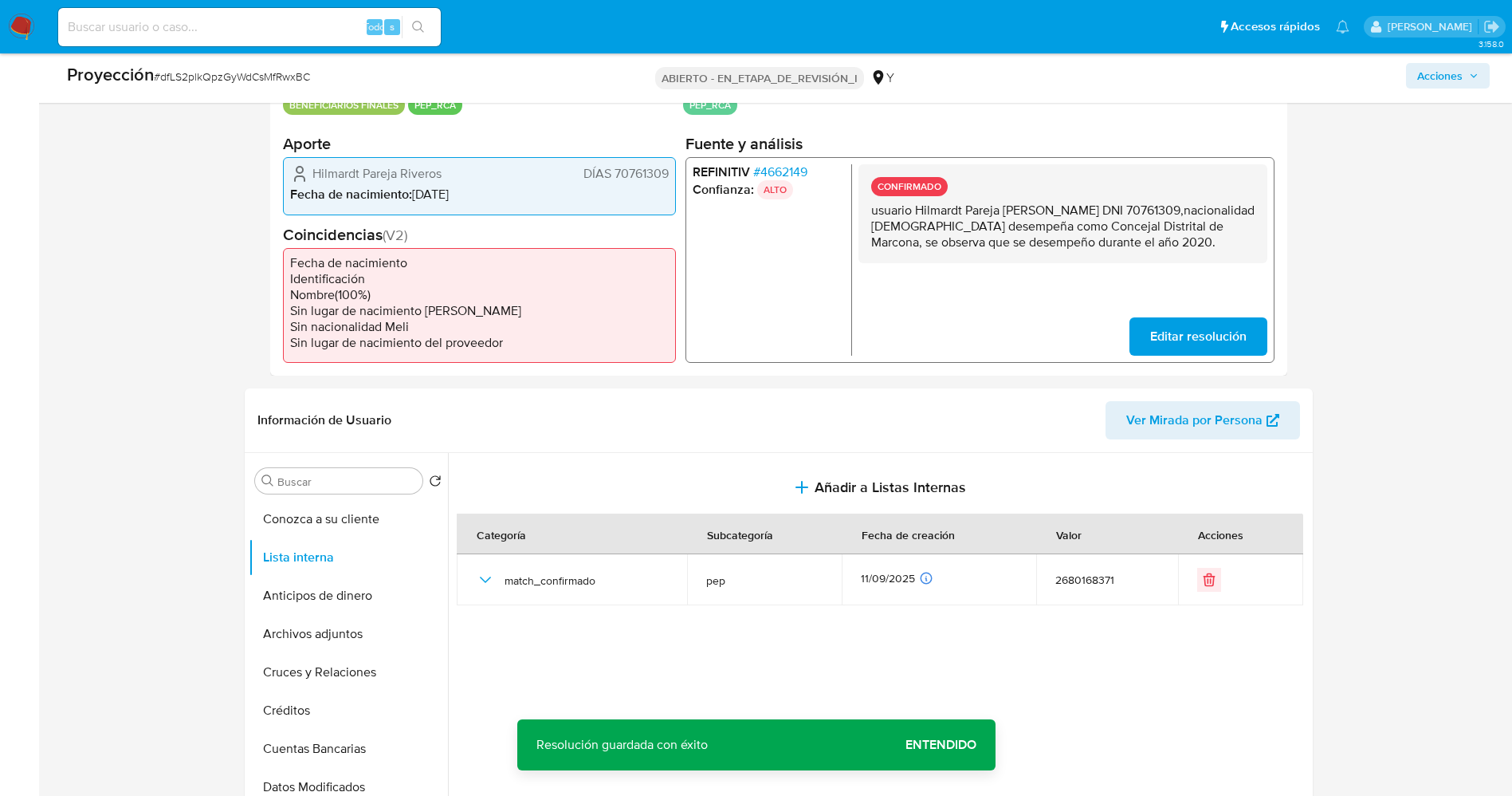
drag, startPoint x: 306, startPoint y: 627, endPoint x: 141, endPoint y: 592, distance: 168.7
click at [306, 628] on button "Archivos adjuntos" at bounding box center [349, 633] width 200 height 38
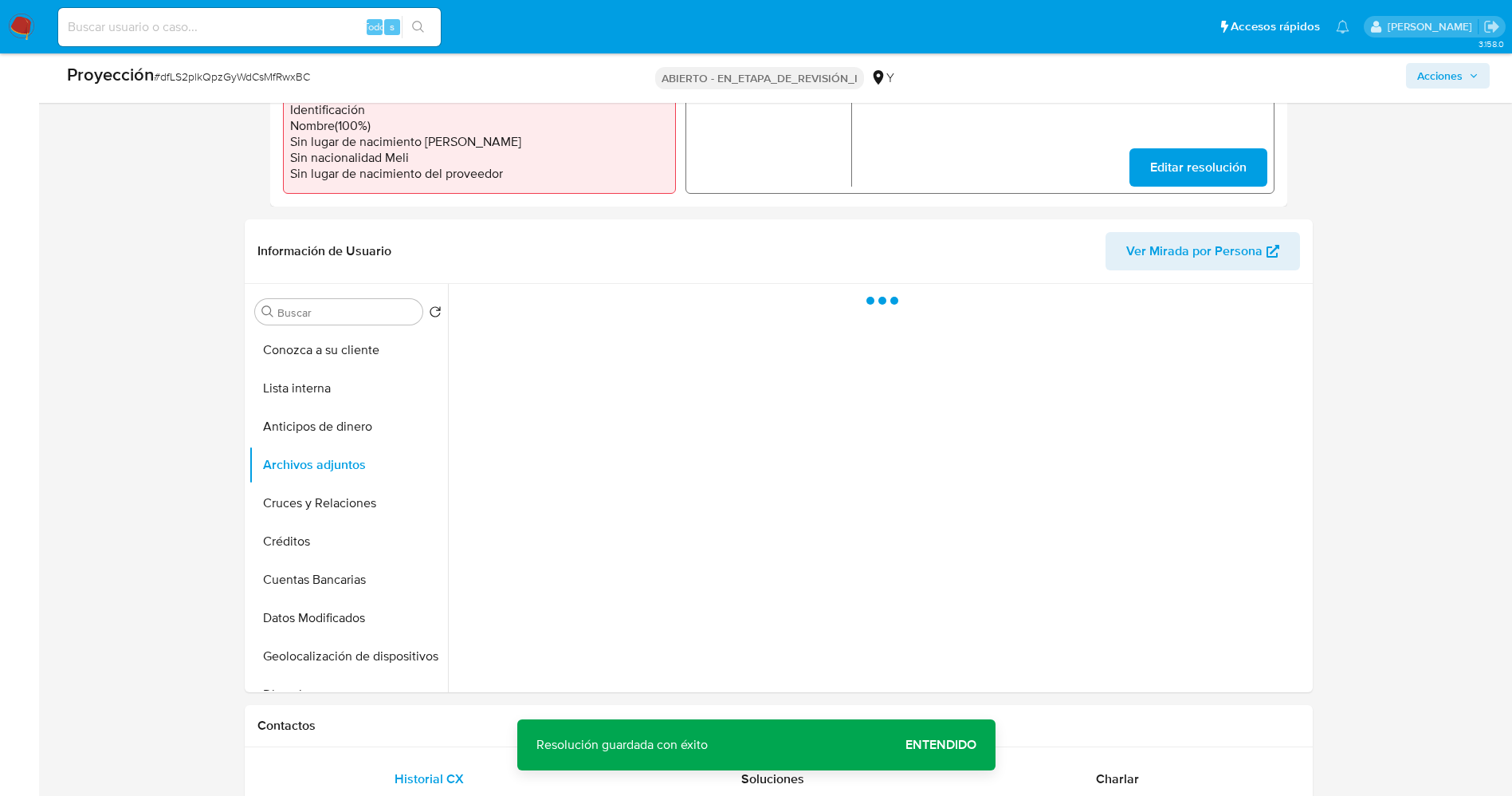
scroll to position [598, 0]
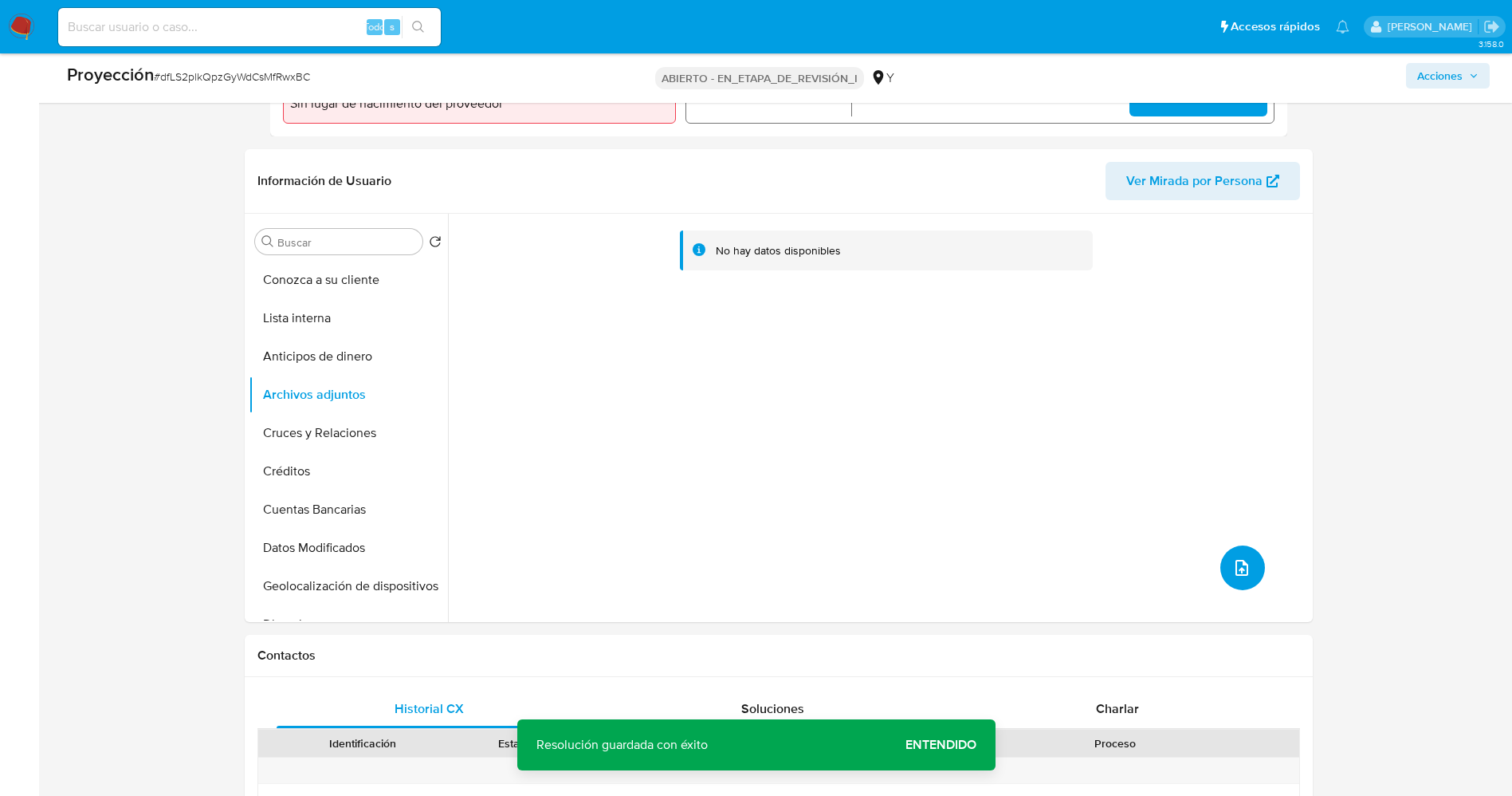
click at [1248, 572] on button "subir archivo" at bounding box center [1242, 567] width 45 height 45
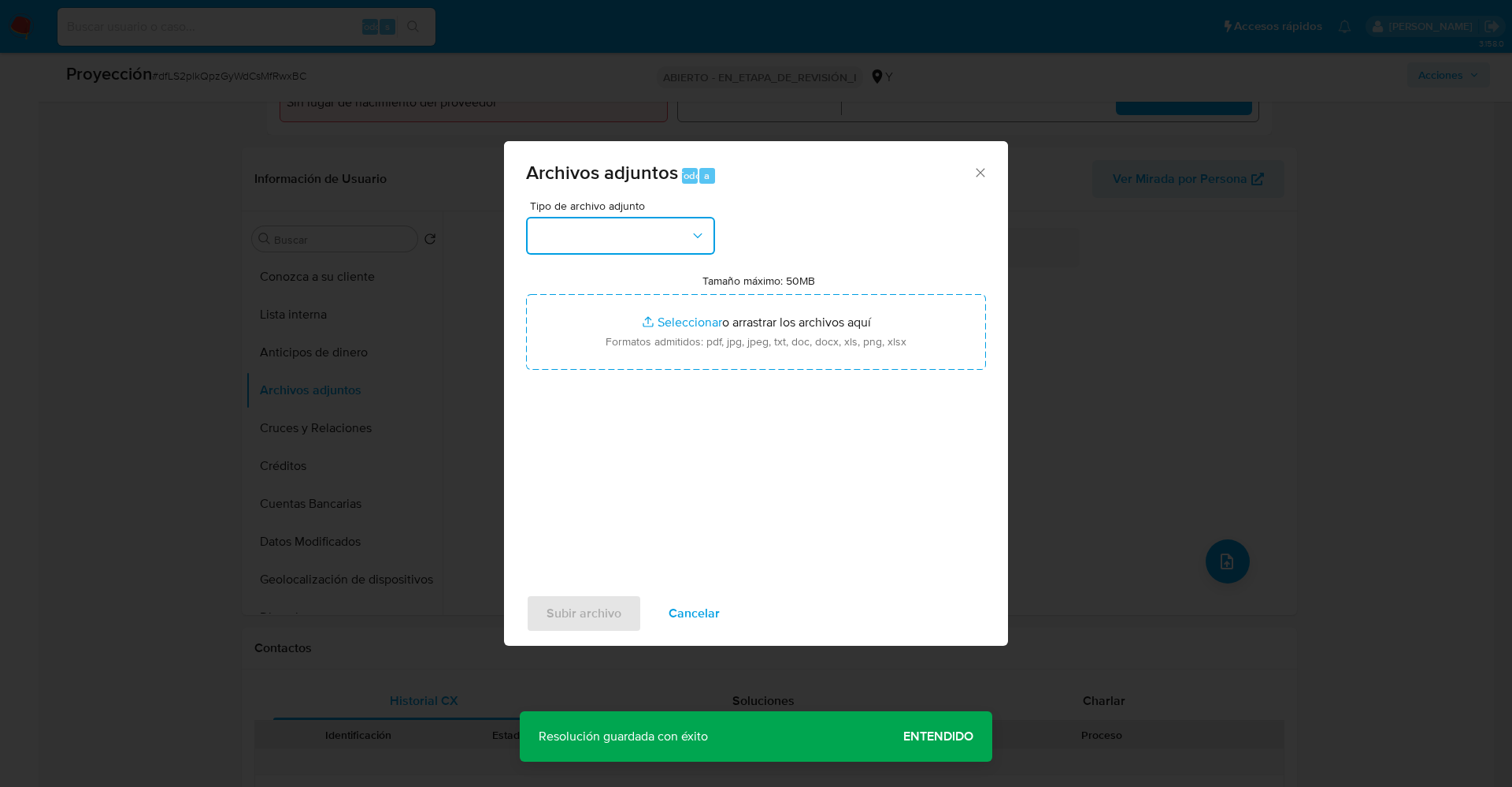
click at [669, 236] on button "button" at bounding box center [620, 236] width 189 height 38
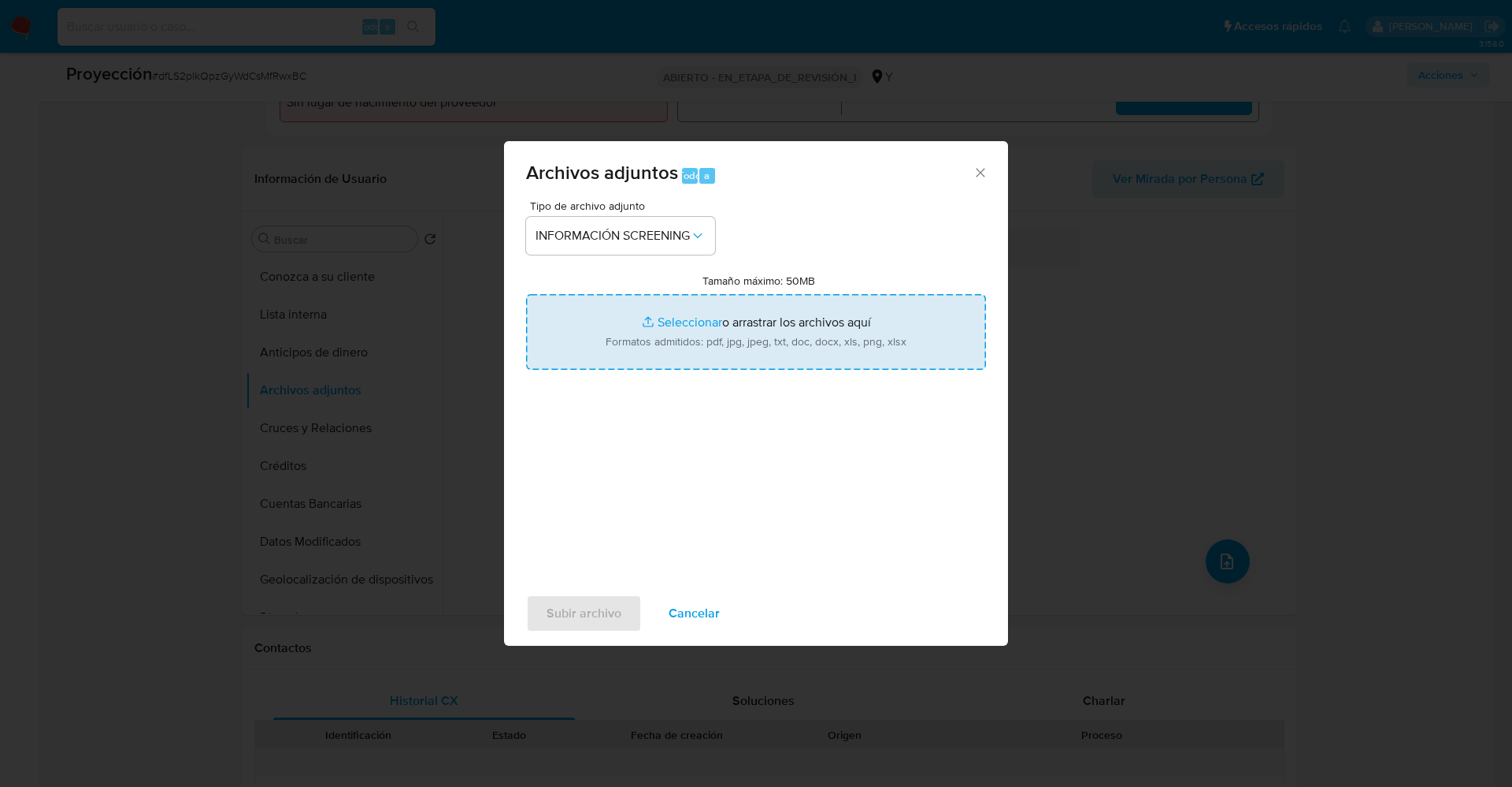
type input "C:\fakepath\_Hilmardt Pareja Riveros_ lavado de dinero - Buscar con Google.pdf"
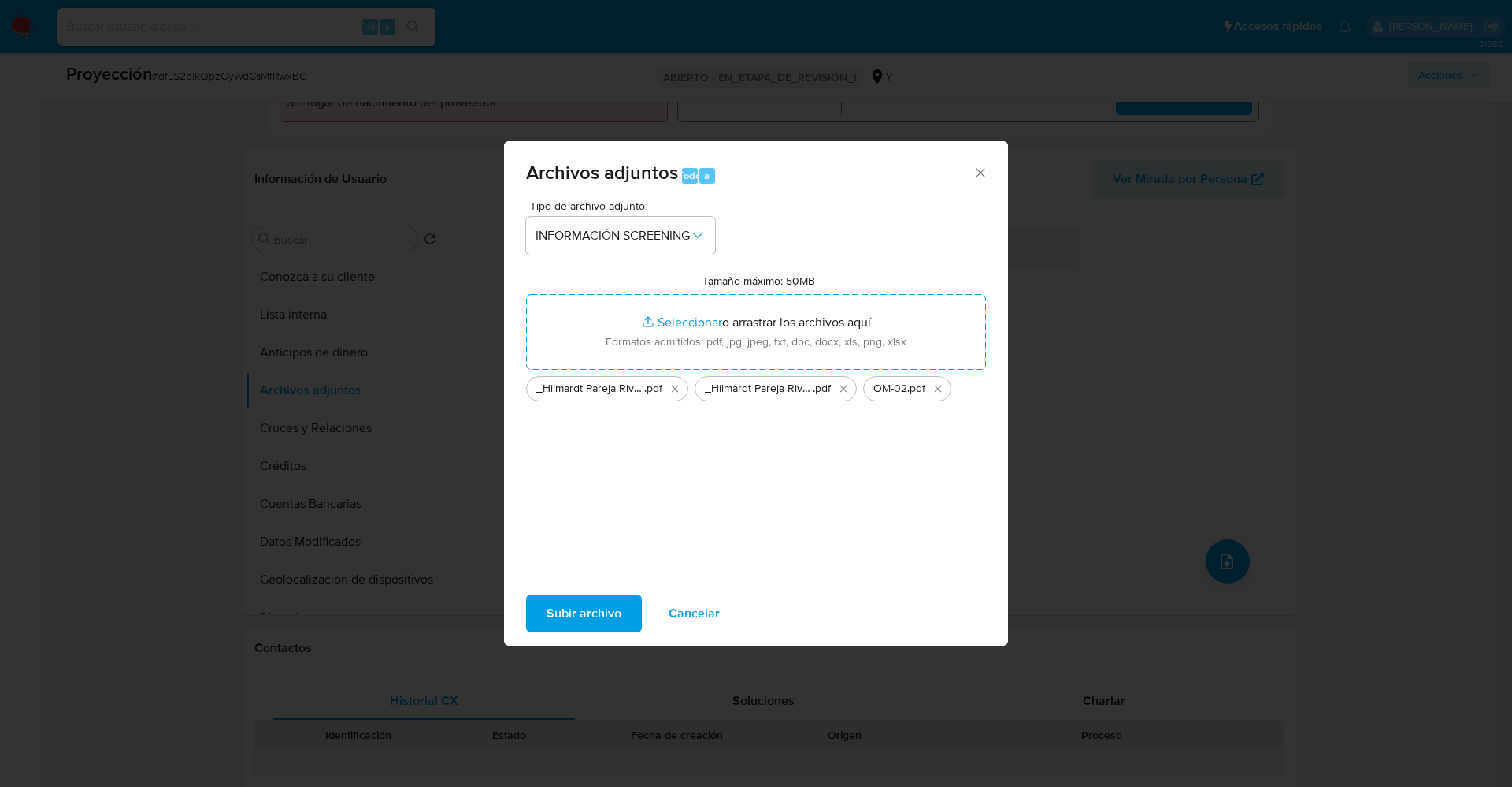
click at [601, 606] on span "Subir archivo" at bounding box center [585, 613] width 75 height 35
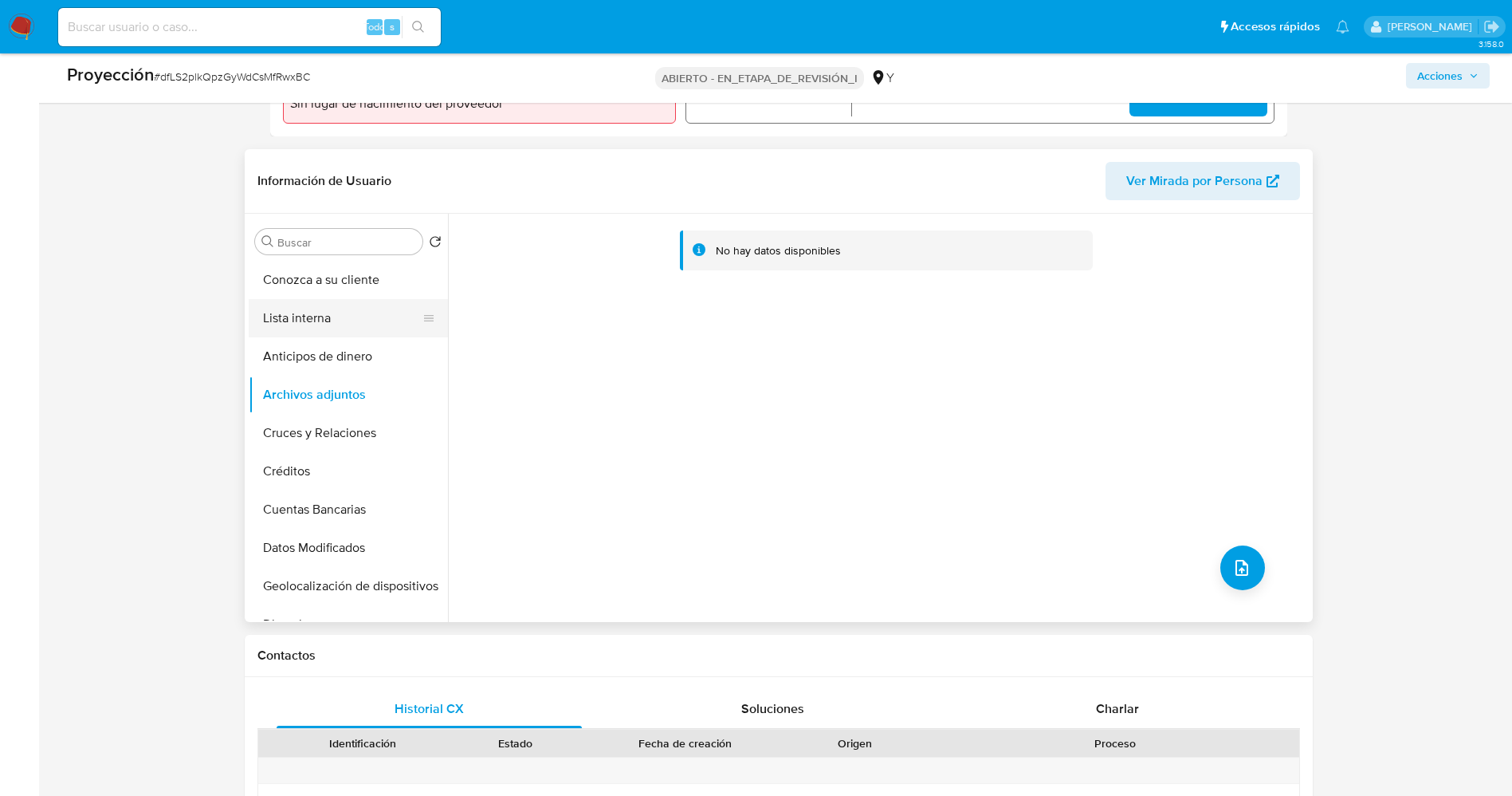
click at [308, 322] on button "Lista interna" at bounding box center [342, 318] width 186 height 38
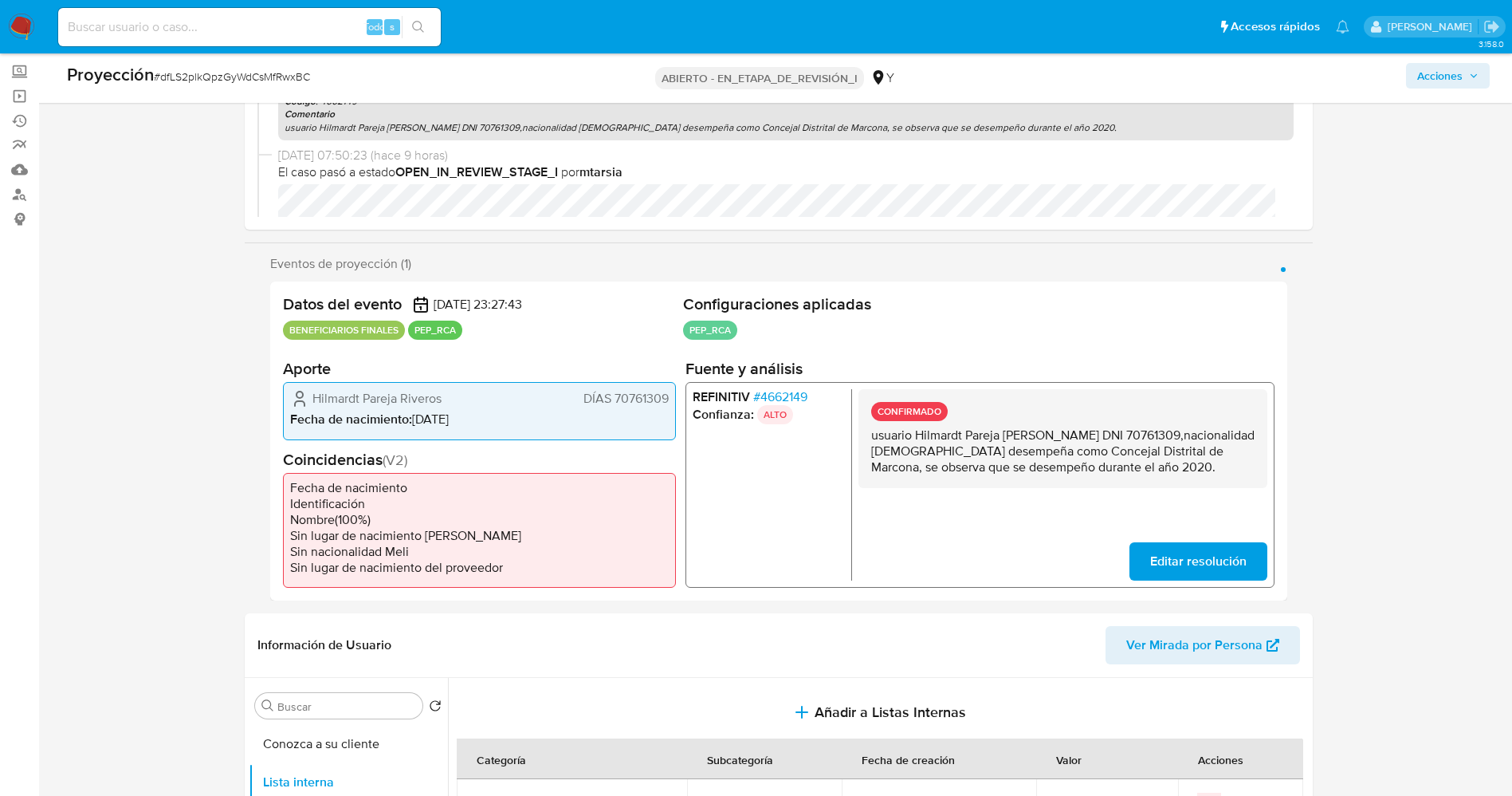
scroll to position [0, 0]
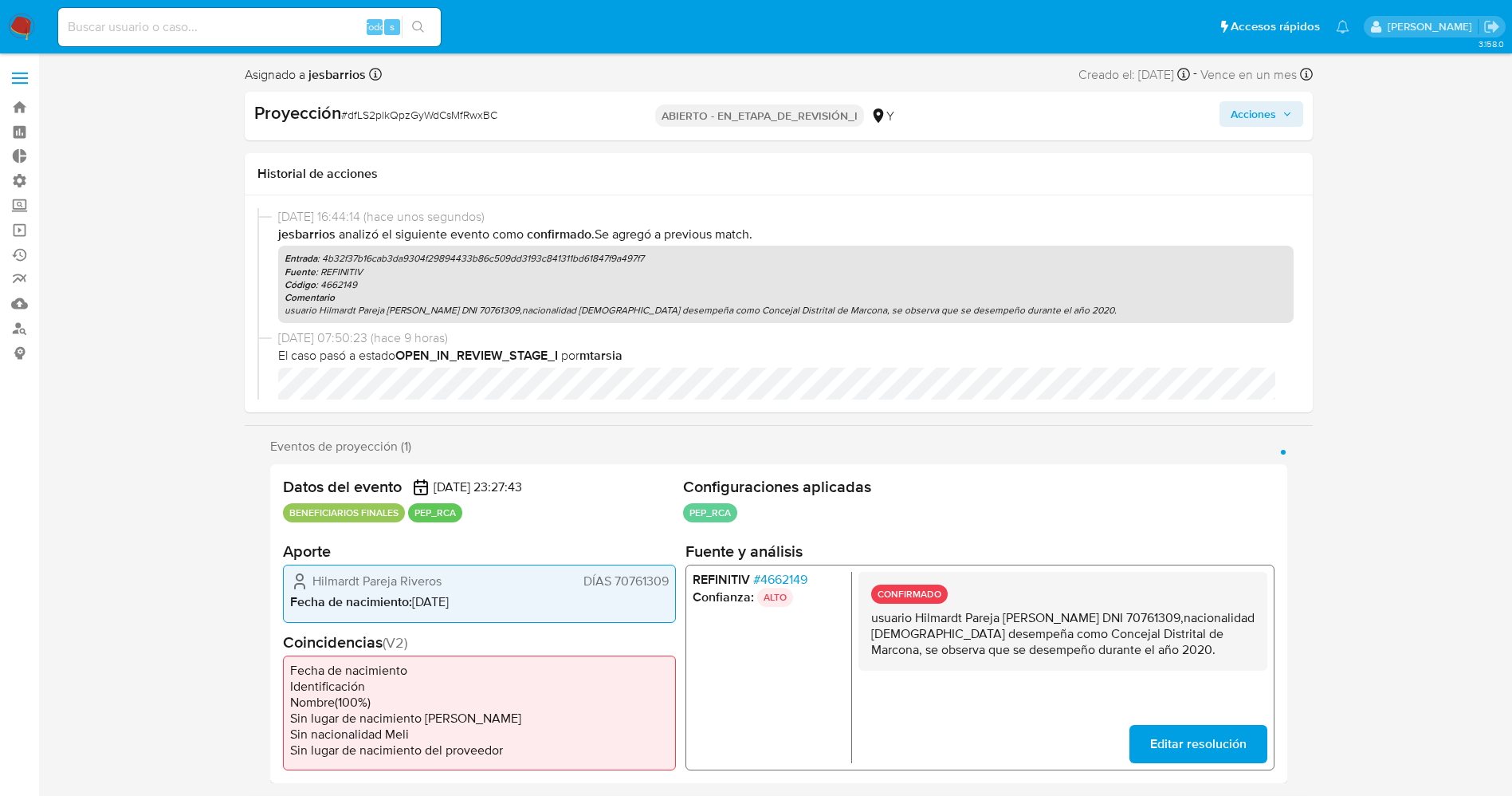
click at [1270, 116] on font "Acciones" at bounding box center [1253, 113] width 46 height 26
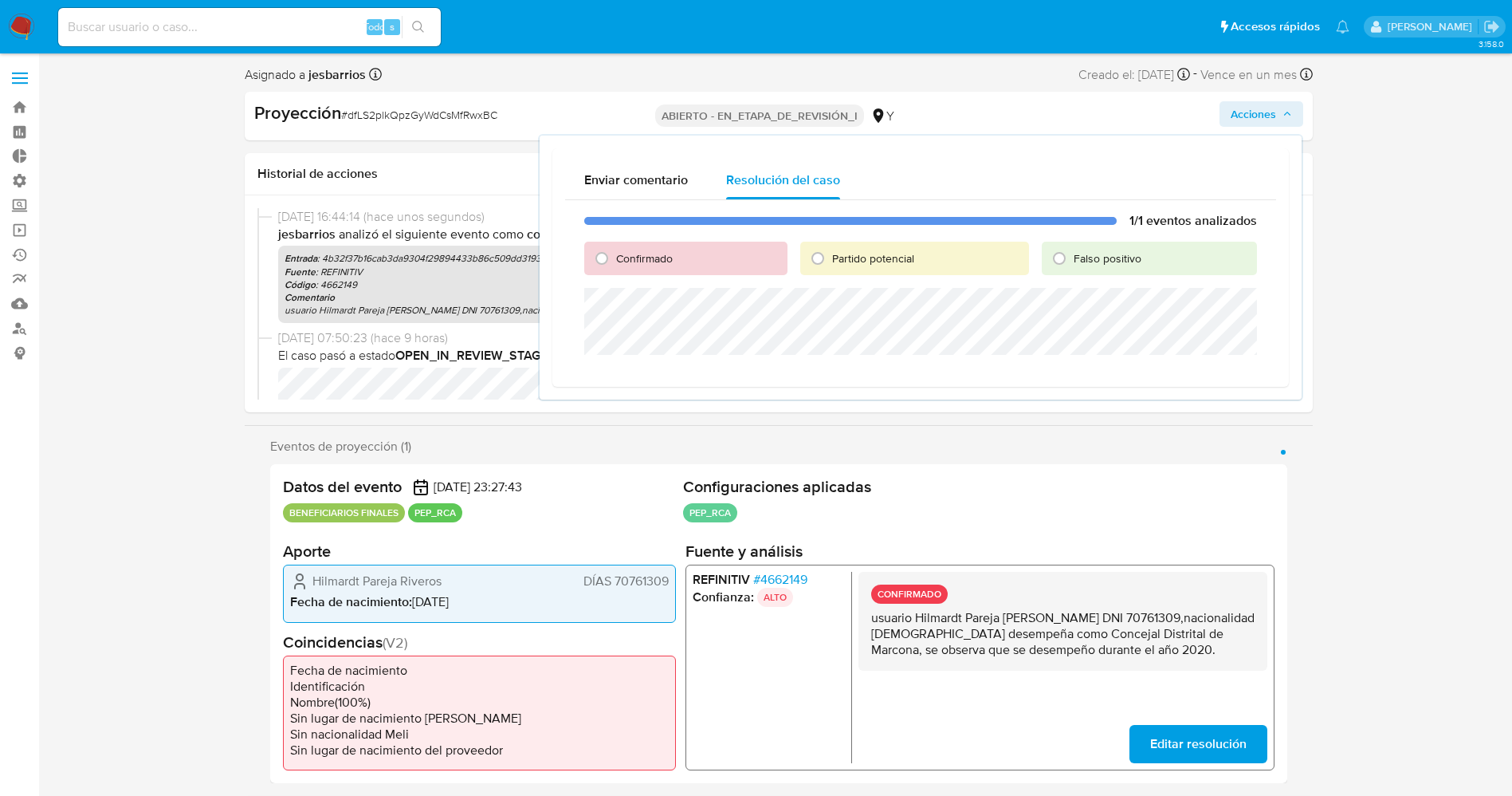
click at [654, 256] on font "Confirmado" at bounding box center [645, 258] width 57 height 16
click at [614, 256] on input "Confirmado" at bounding box center [601, 258] width 26 height 26
radio input "true"
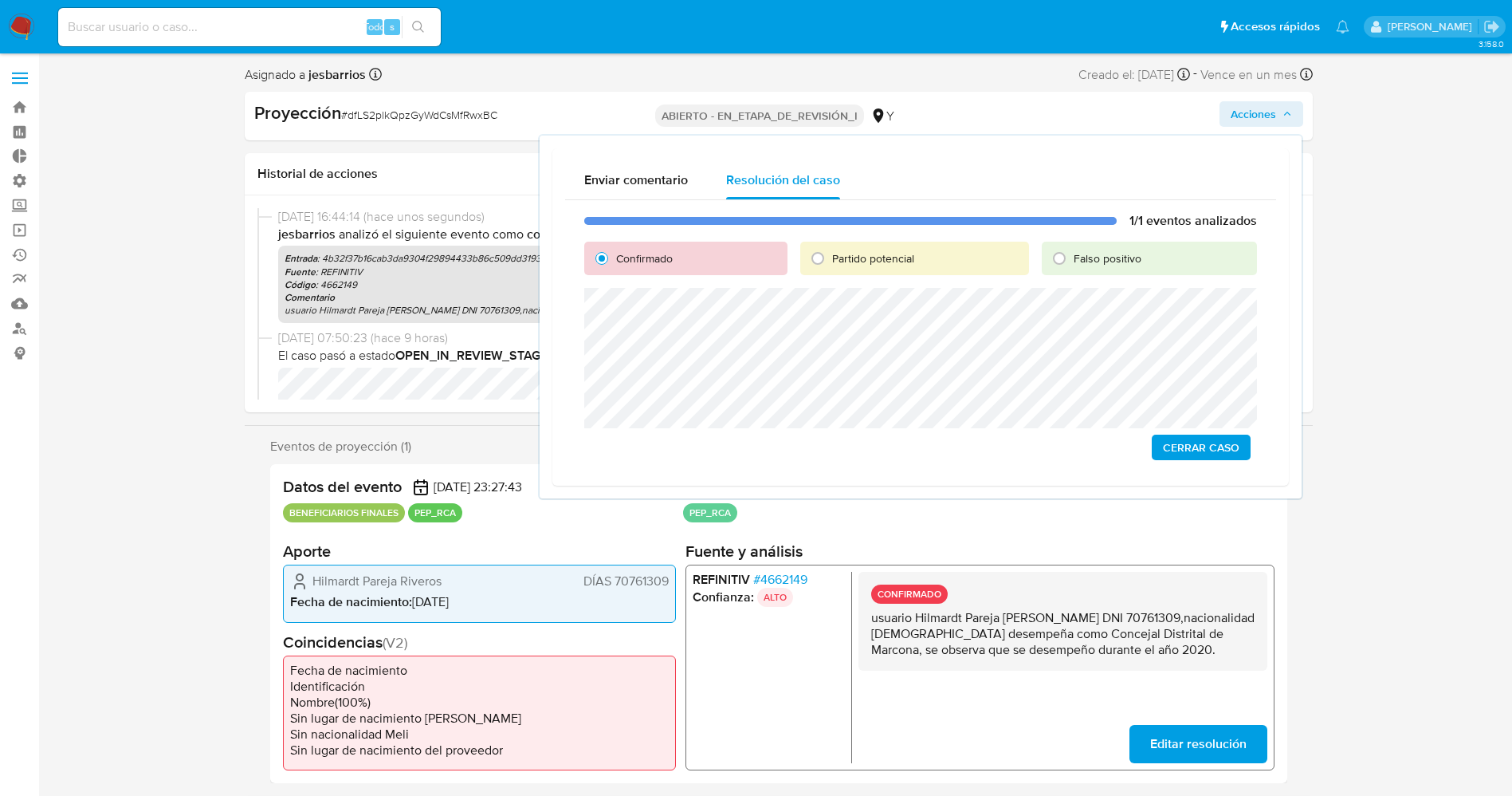
click at [1214, 441] on span "Cerrar Caso" at bounding box center [1201, 447] width 76 height 22
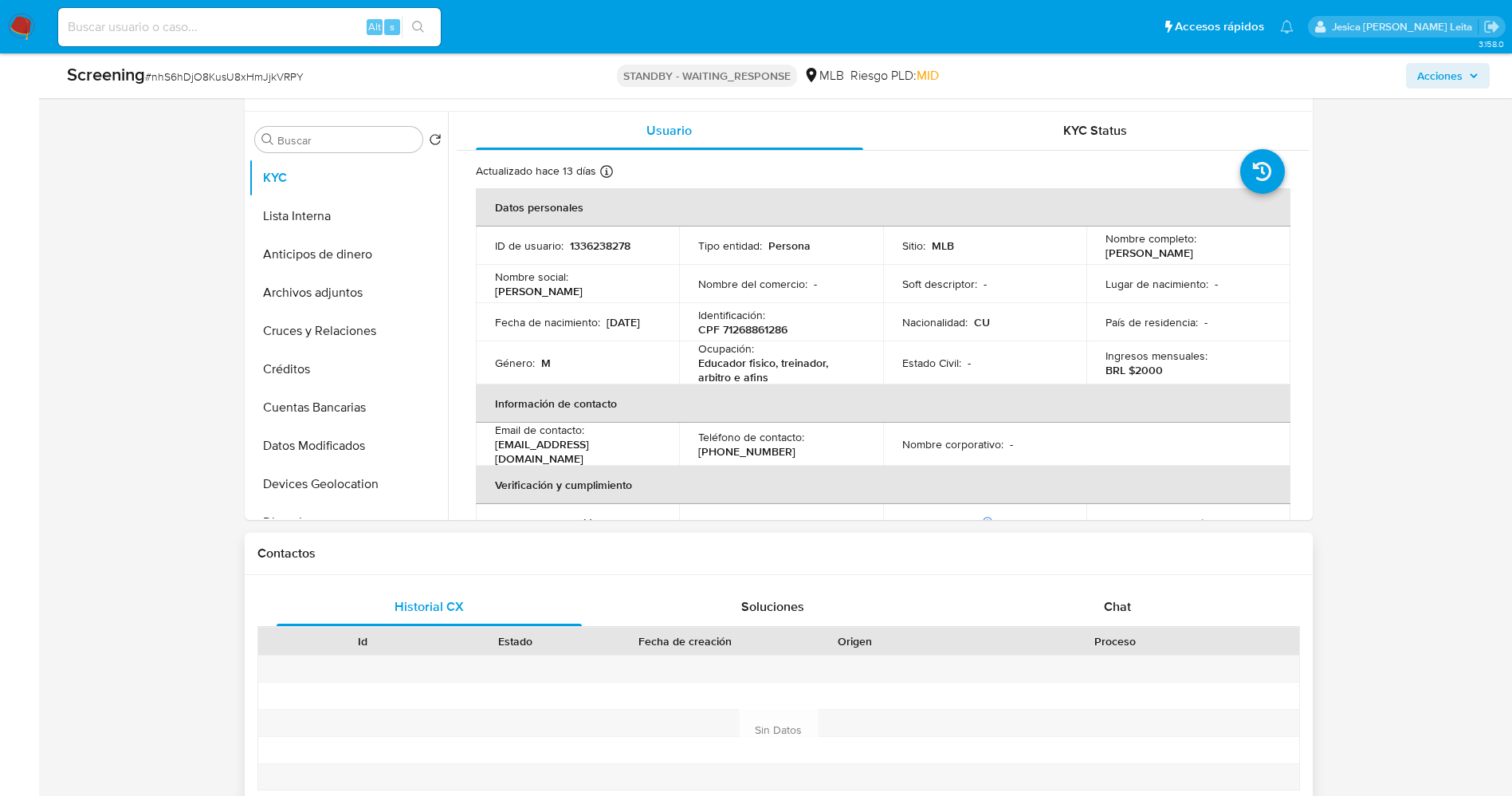
select select "10"
click at [1120, 612] on span "Chat" at bounding box center [1117, 605] width 28 height 18
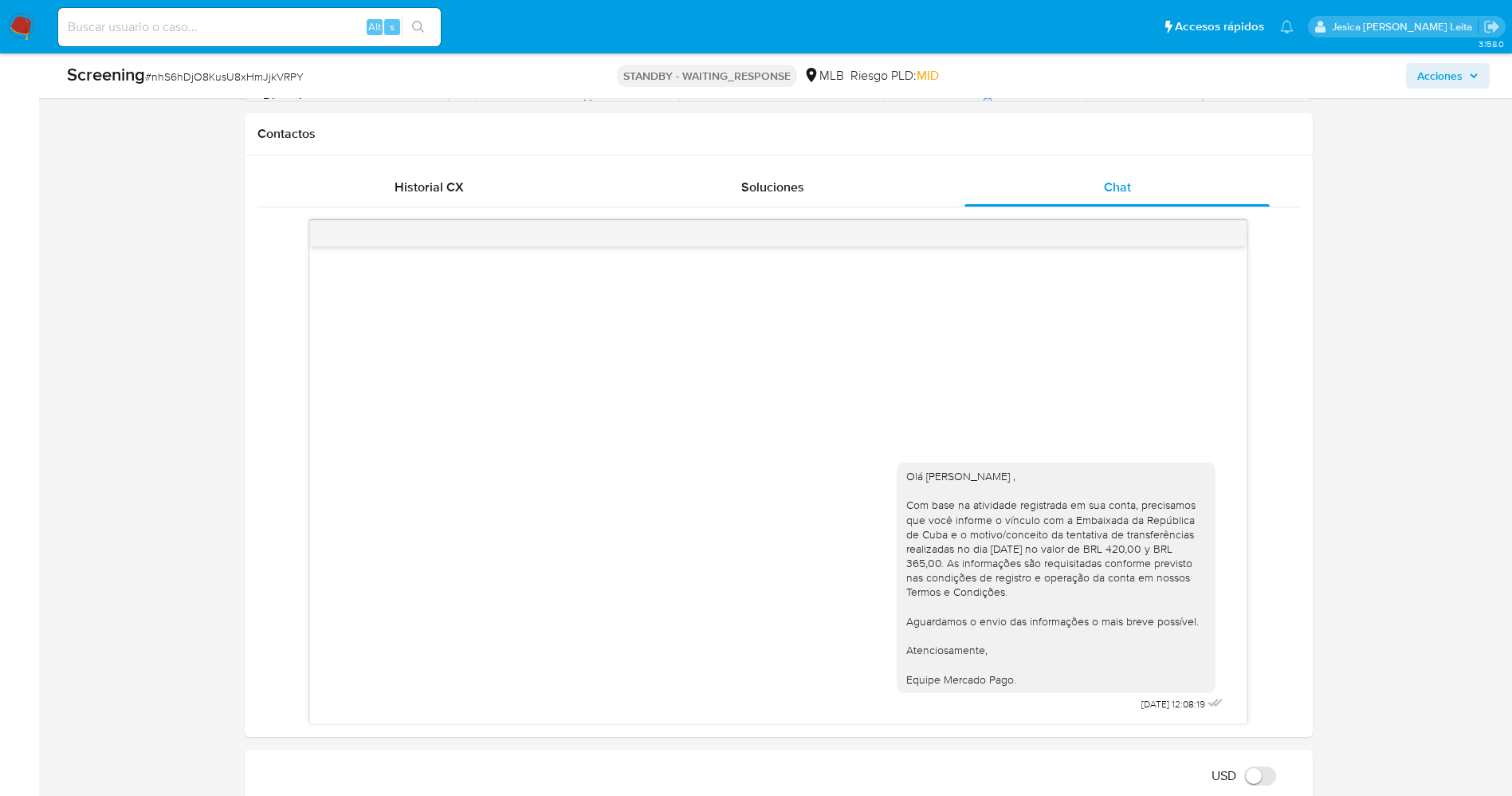
scroll to position [478, 0]
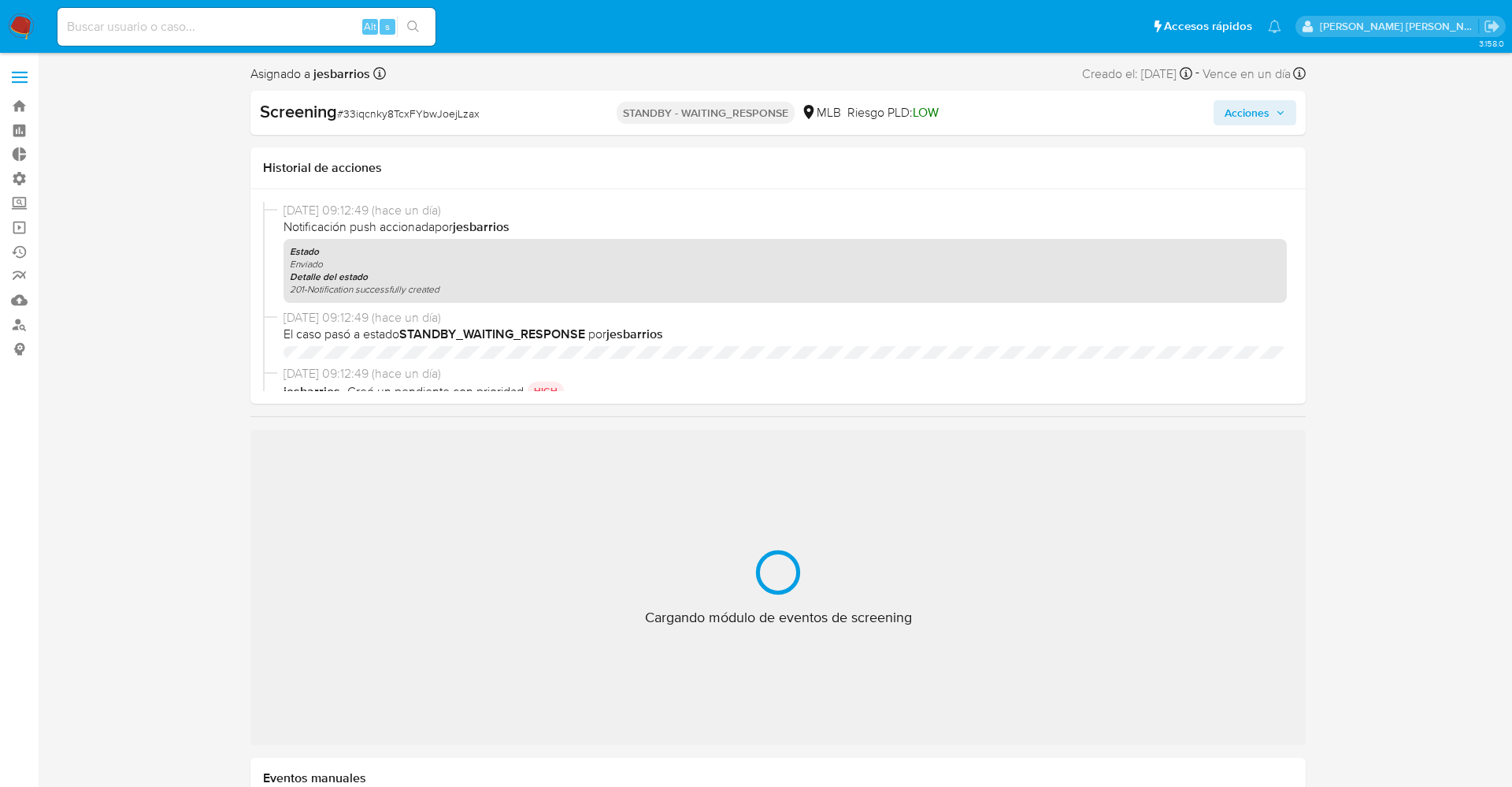
select select "10"
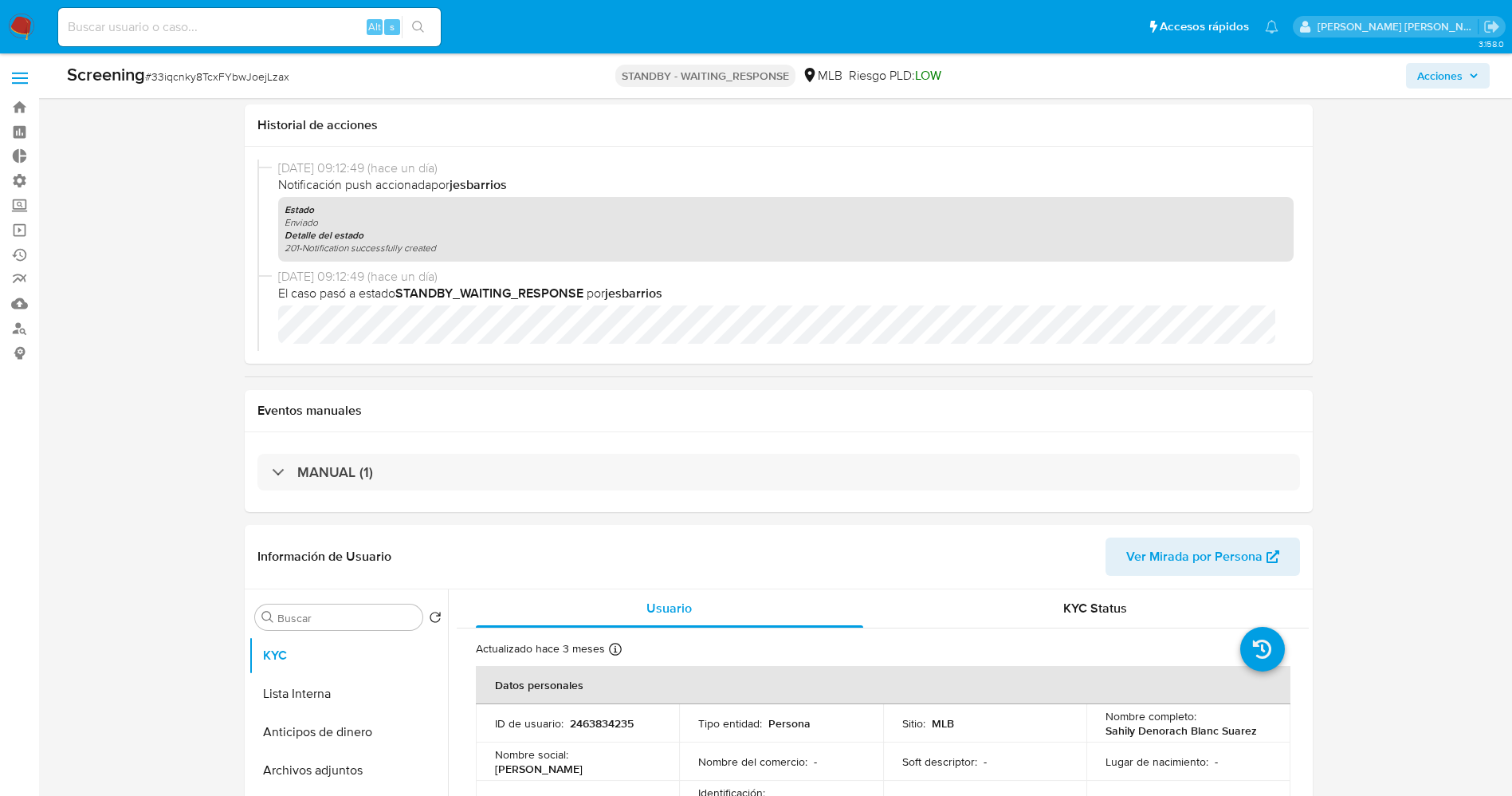
scroll to position [478, 0]
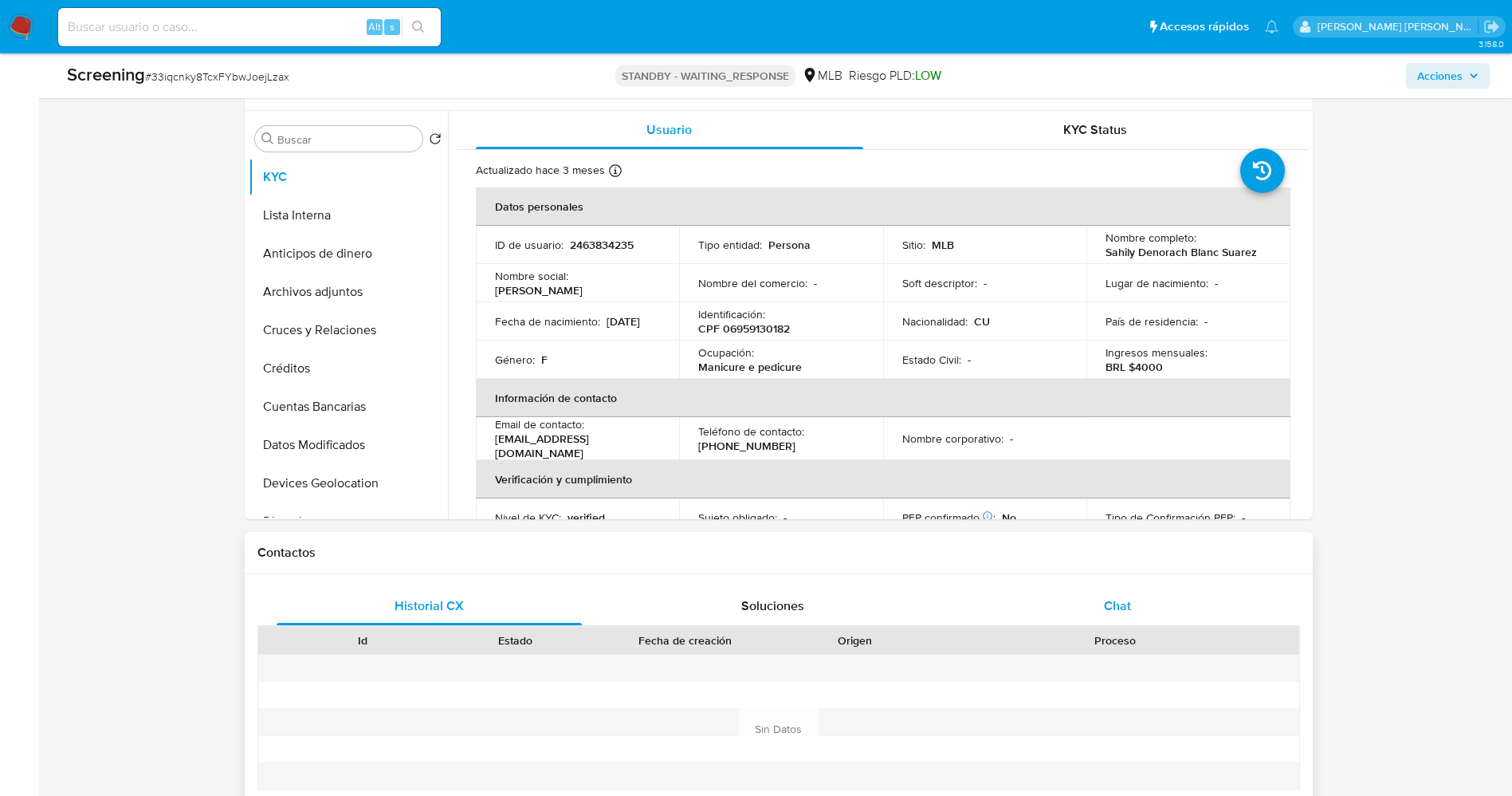
click at [1120, 600] on span "Chat" at bounding box center [1117, 605] width 28 height 18
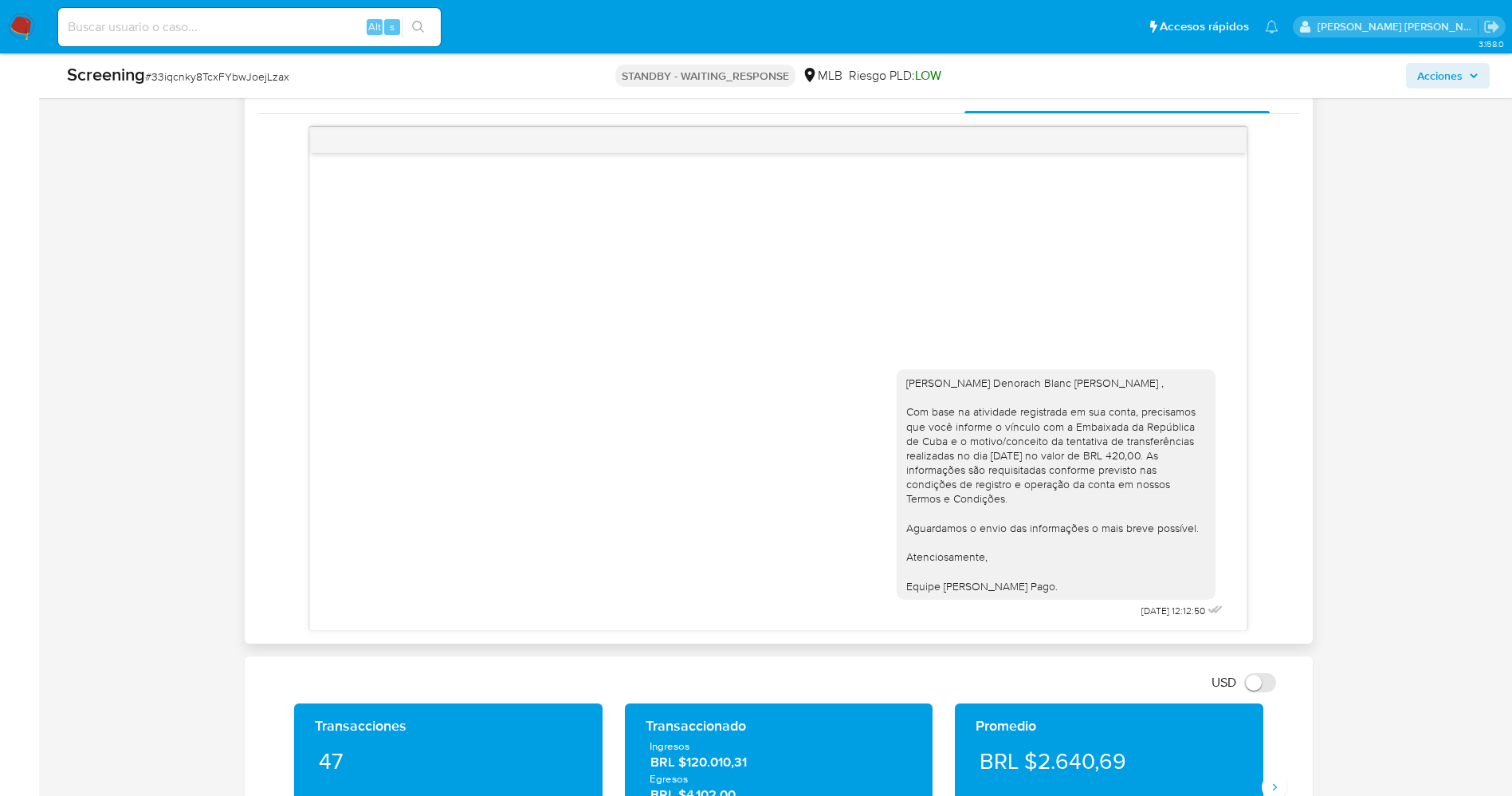
scroll to position [1077, 0]
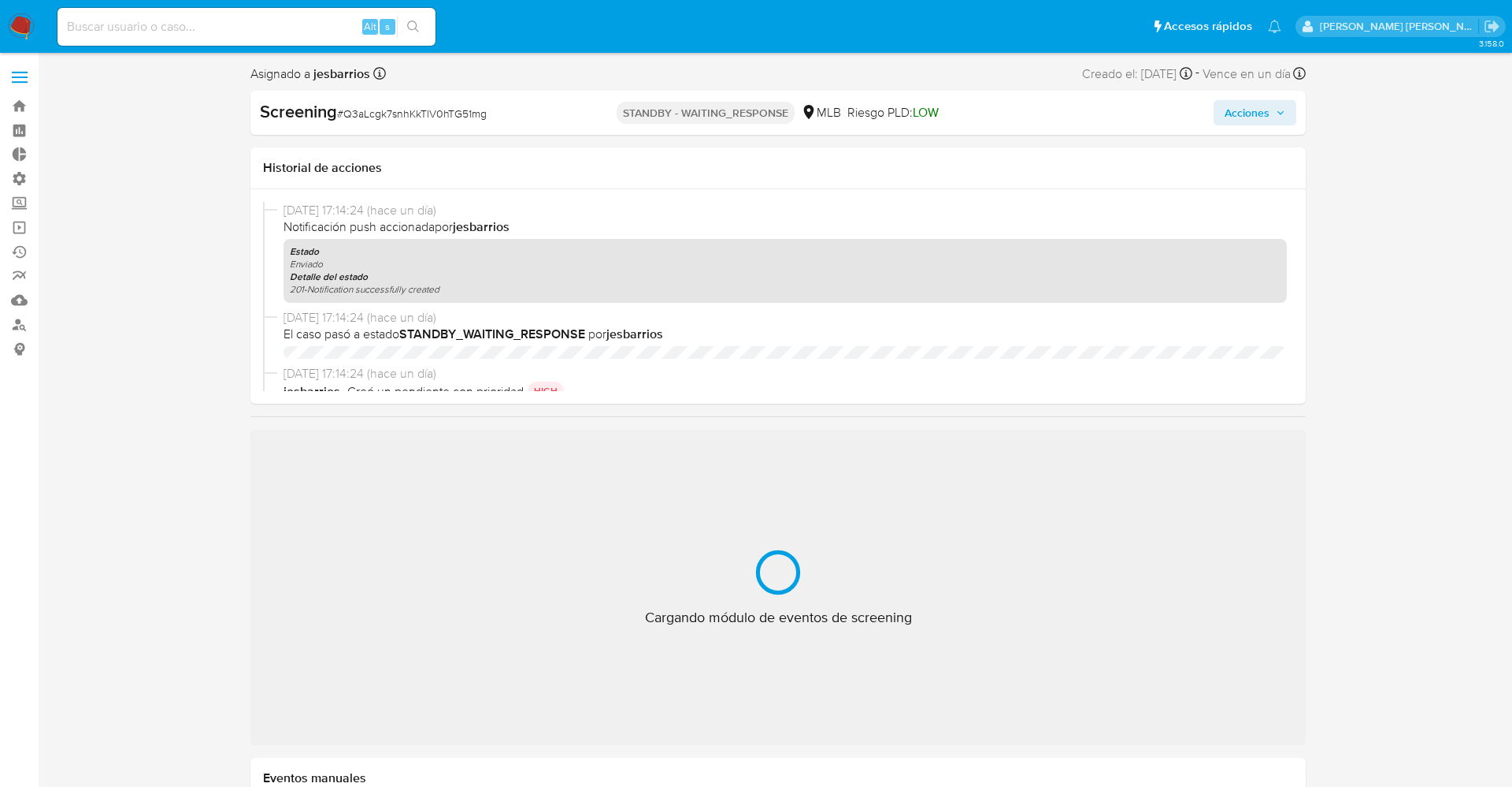
select select "10"
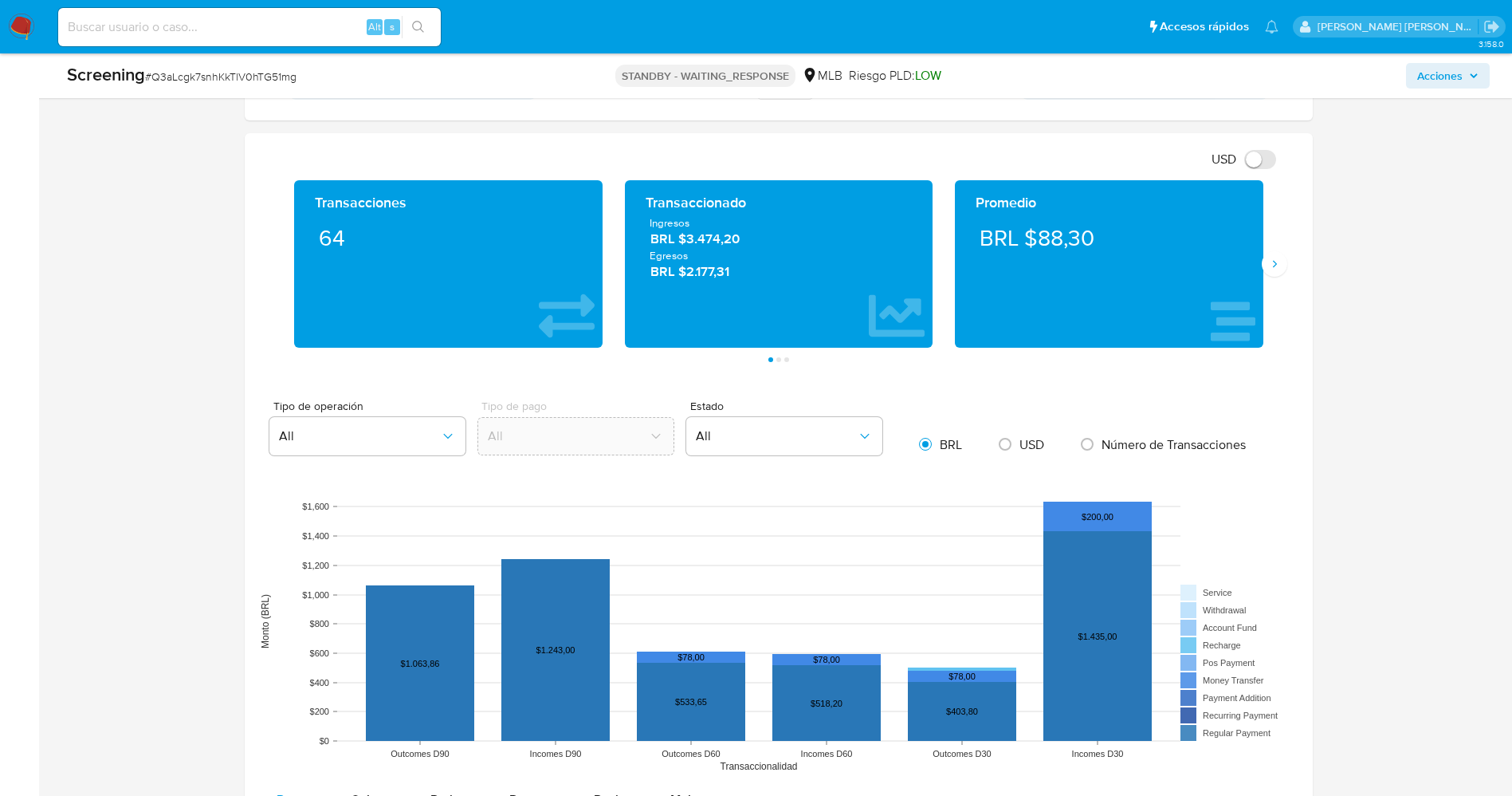
scroll to position [837, 0]
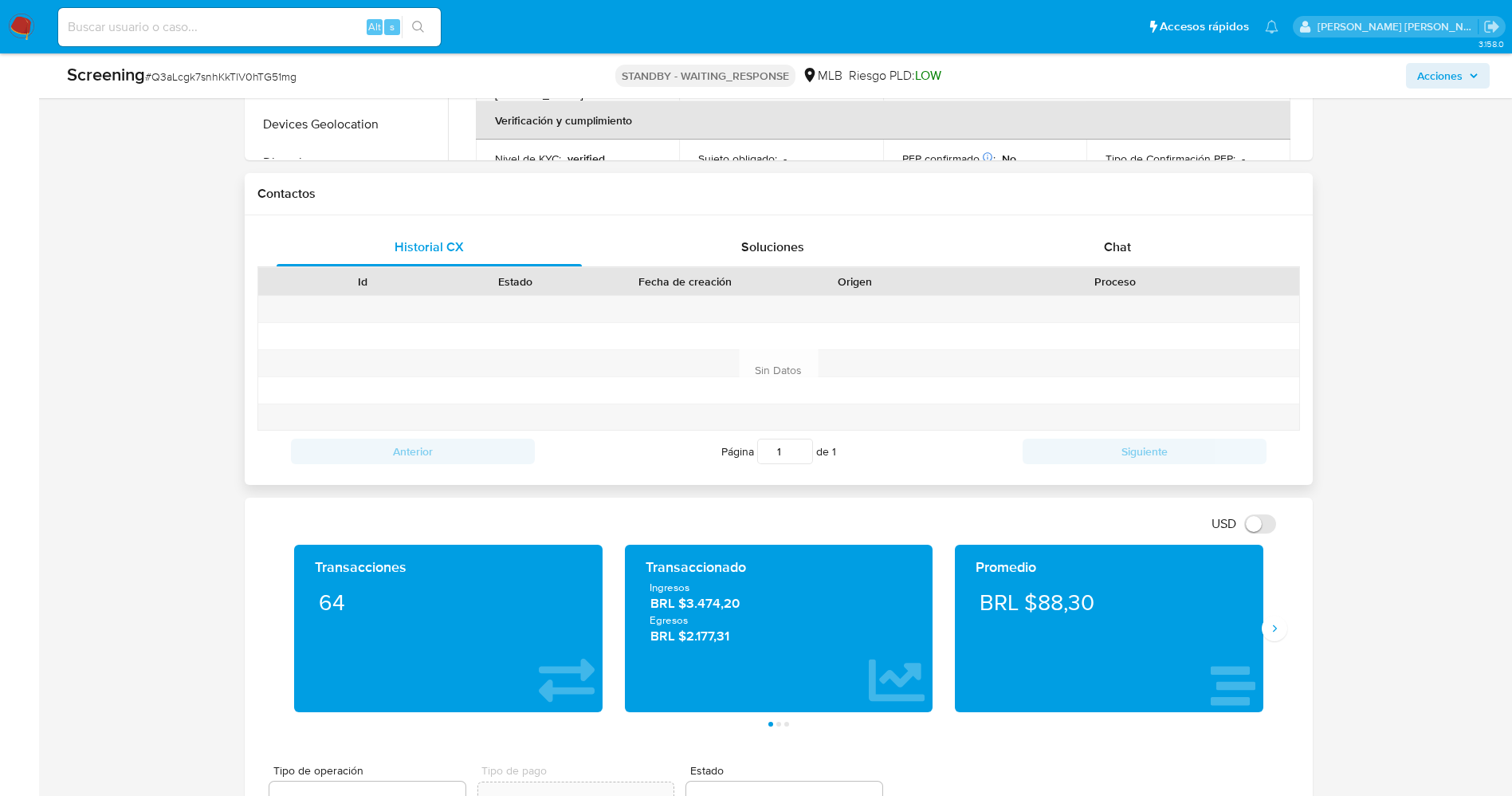
click at [1125, 268] on div "Proceso" at bounding box center [1115, 282] width 367 height 28
click at [1127, 253] on span "Chat" at bounding box center [1117, 246] width 28 height 18
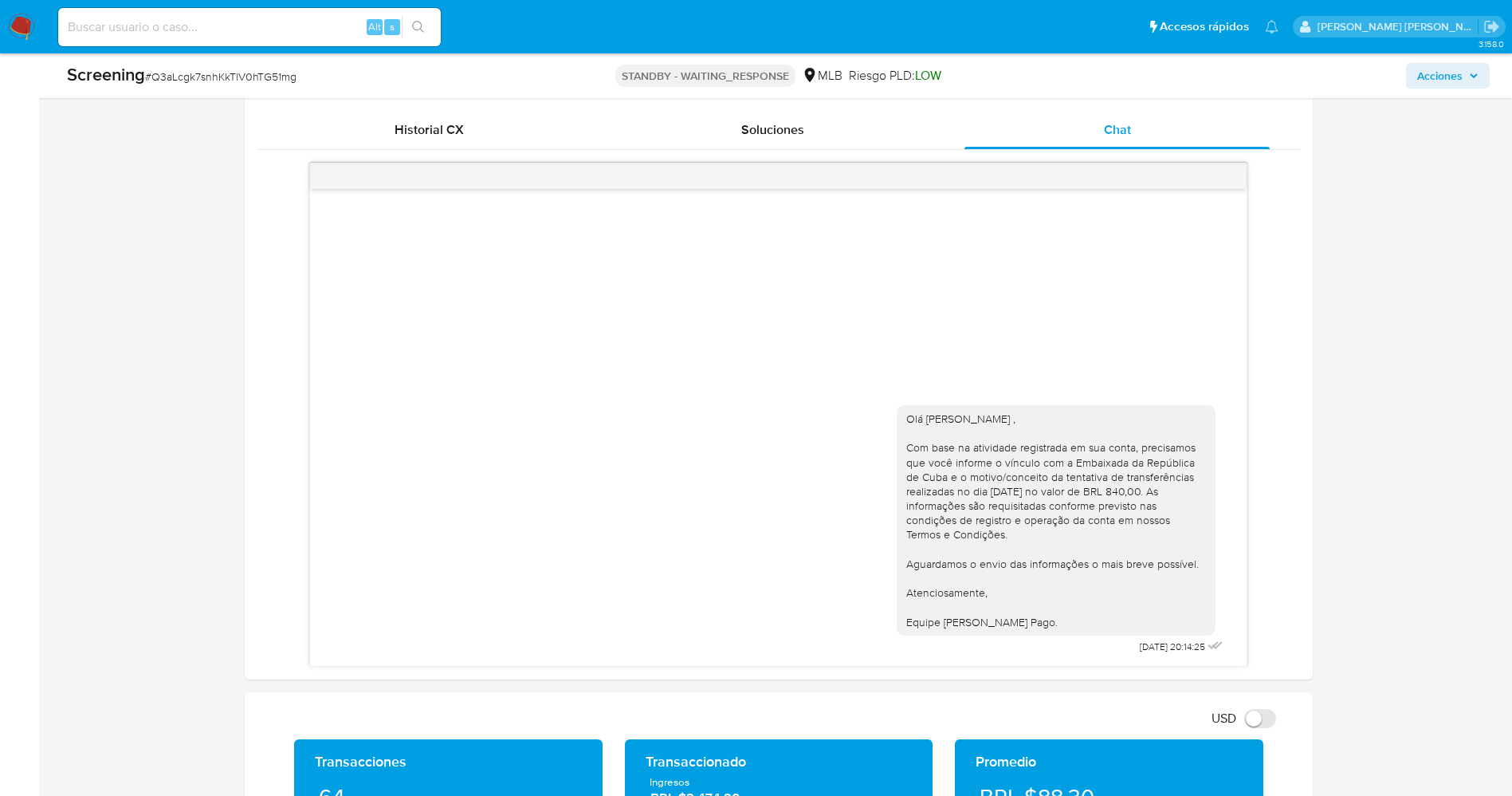
scroll to position [1077, 0]
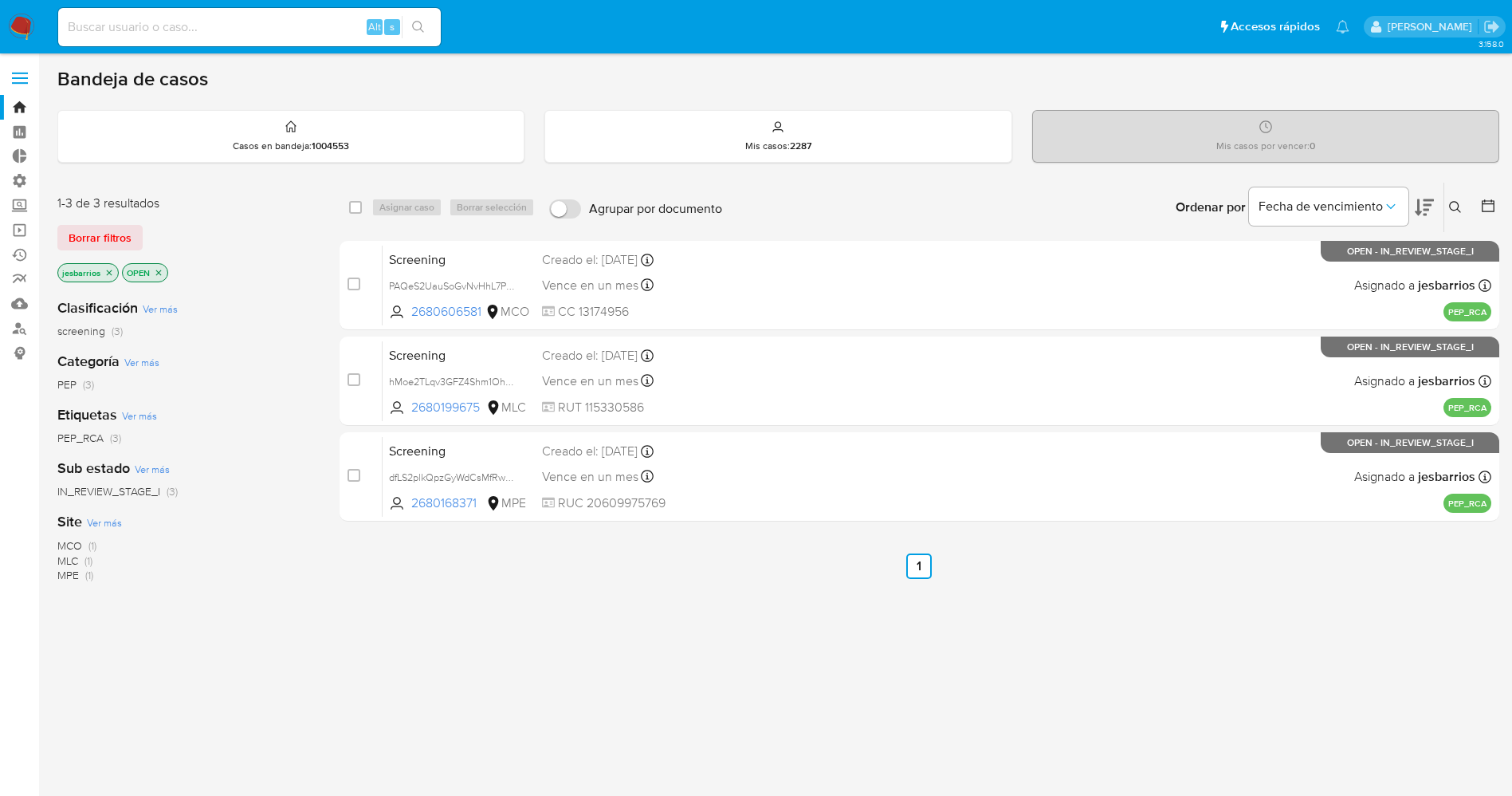
click at [18, 22] on img at bounding box center [21, 27] width 28 height 28
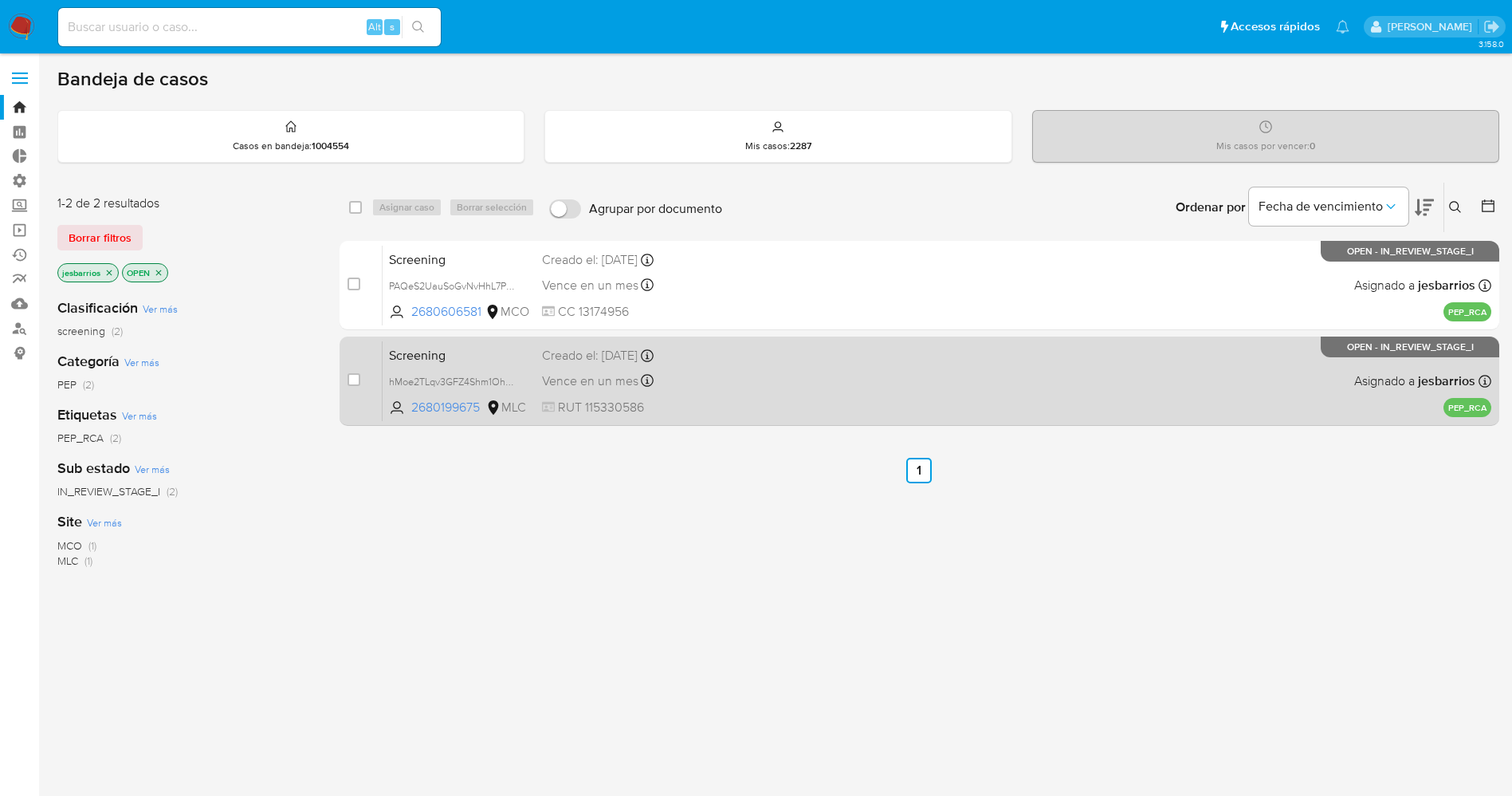
click at [757, 366] on div "Screening hMoe2TLqv3GFZ4Shm1OhFyGi 2680199675 MLC Creado el: [DATE] Creado el: …" at bounding box center [937, 380] width 1109 height 81
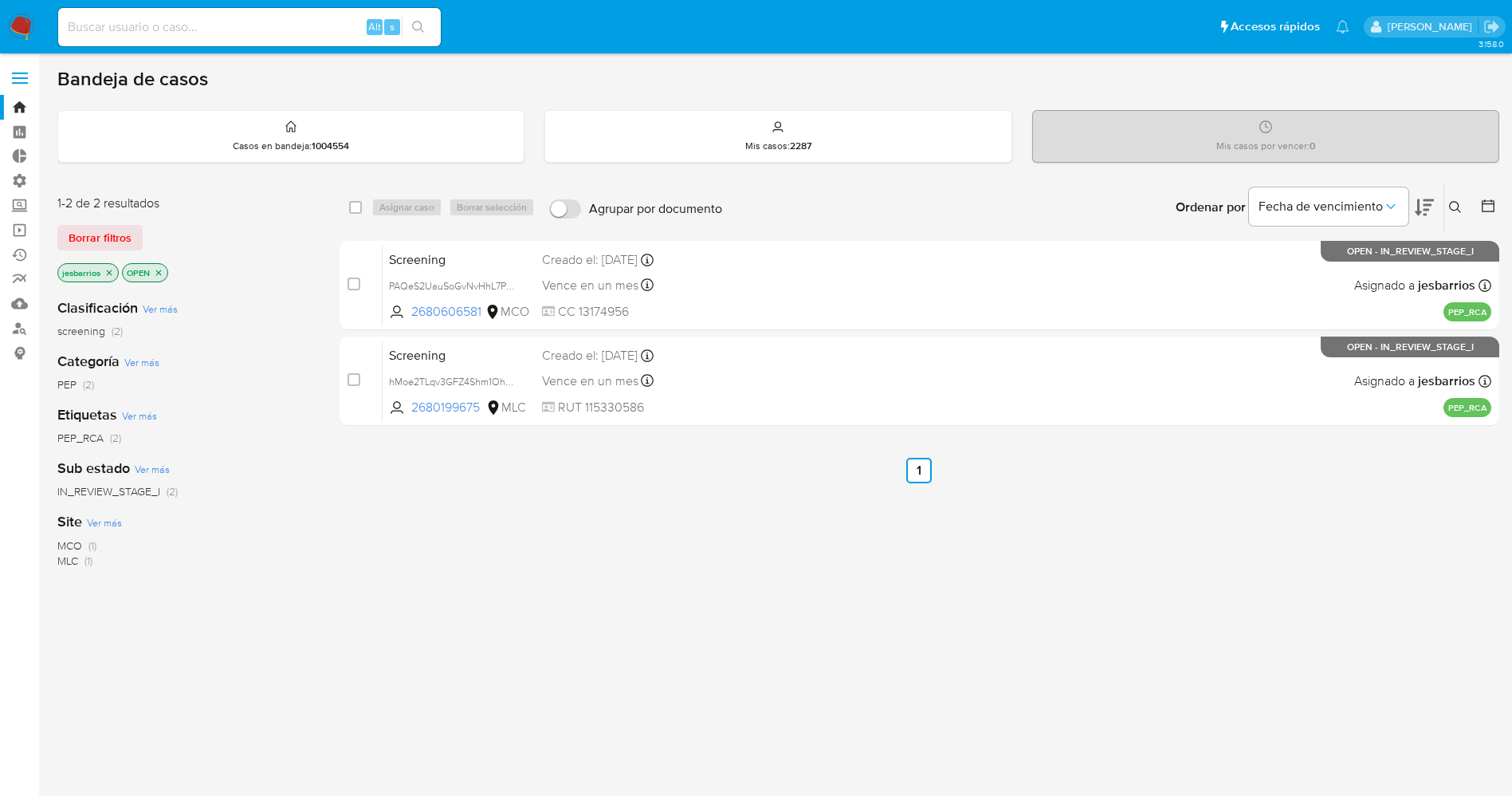
click at [27, 20] on img at bounding box center [21, 27] width 28 height 28
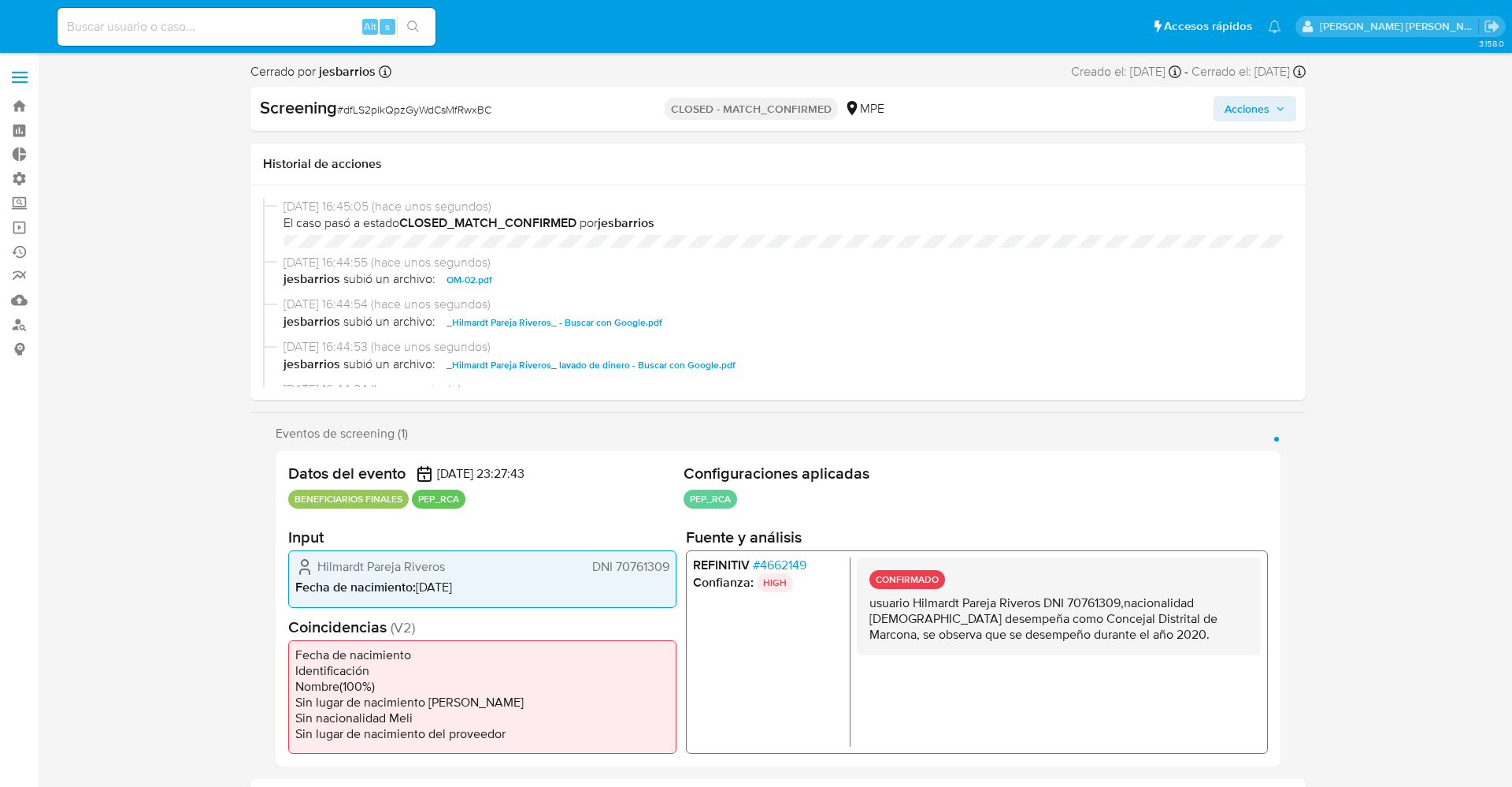
select select "10"
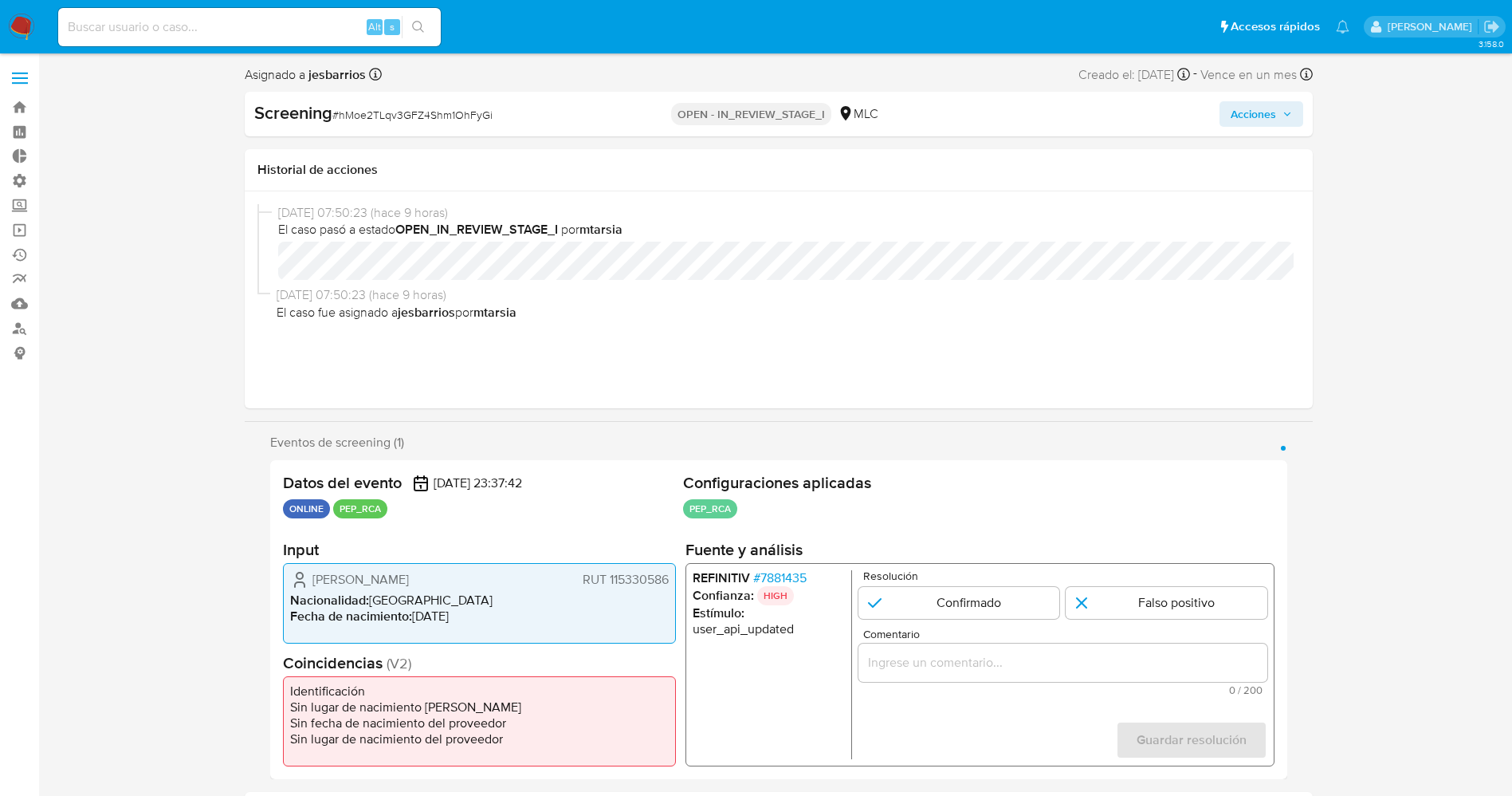
select select "10"
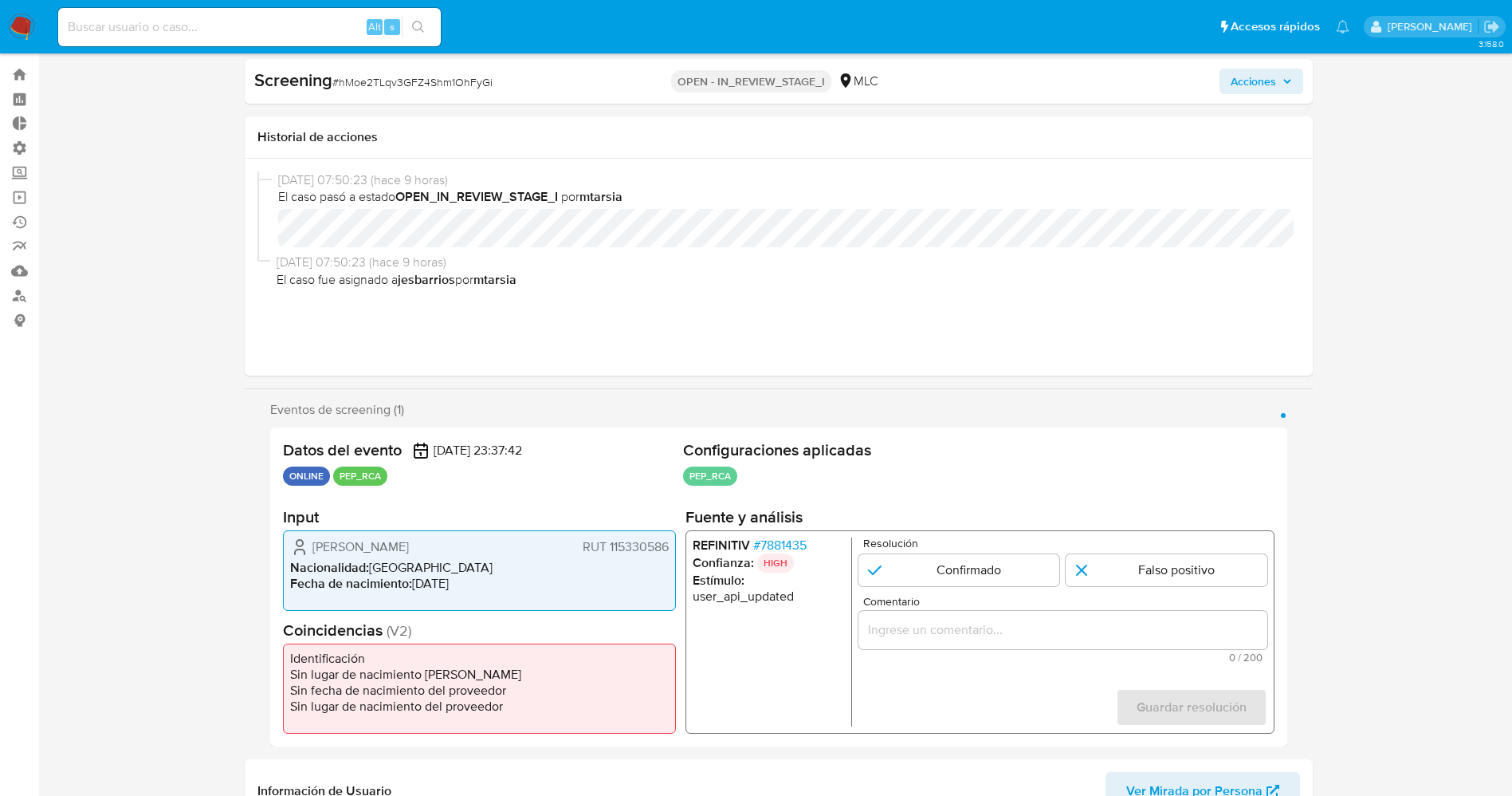
scroll to position [120, 0]
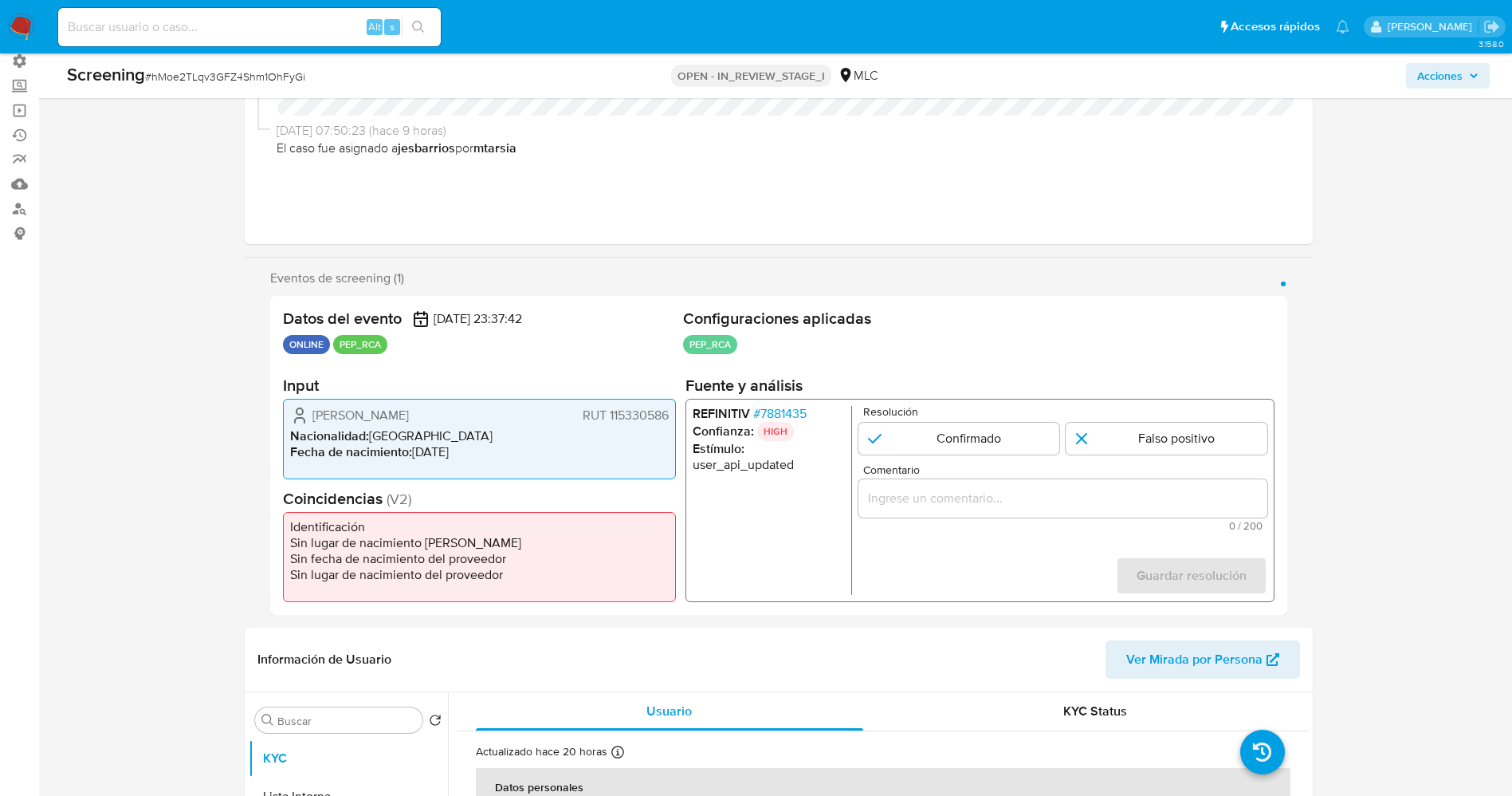
click at [788, 418] on span "# 7881435" at bounding box center [779, 414] width 53 height 16
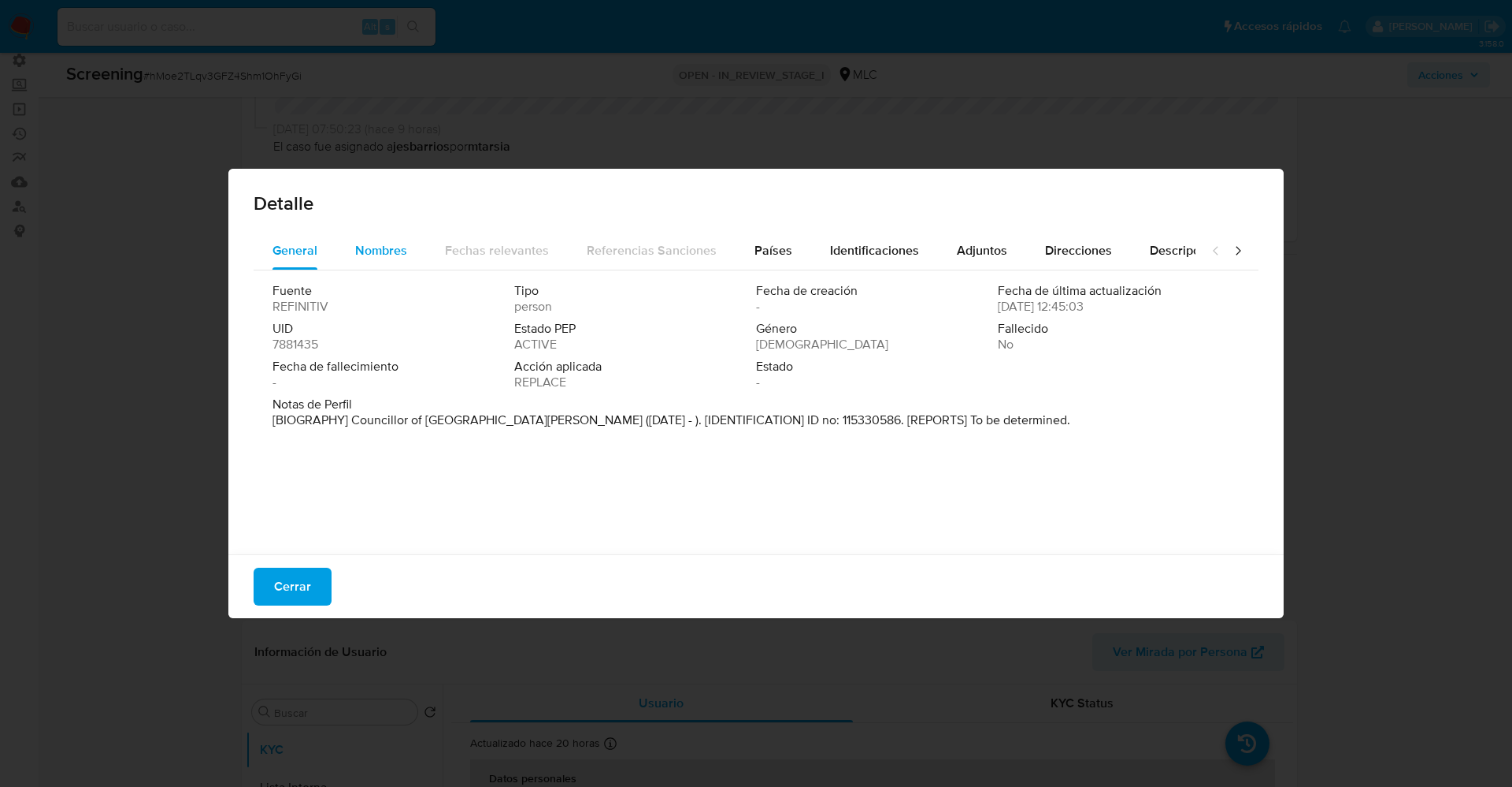
click at [400, 245] on span "Nombres" at bounding box center [381, 250] width 52 height 18
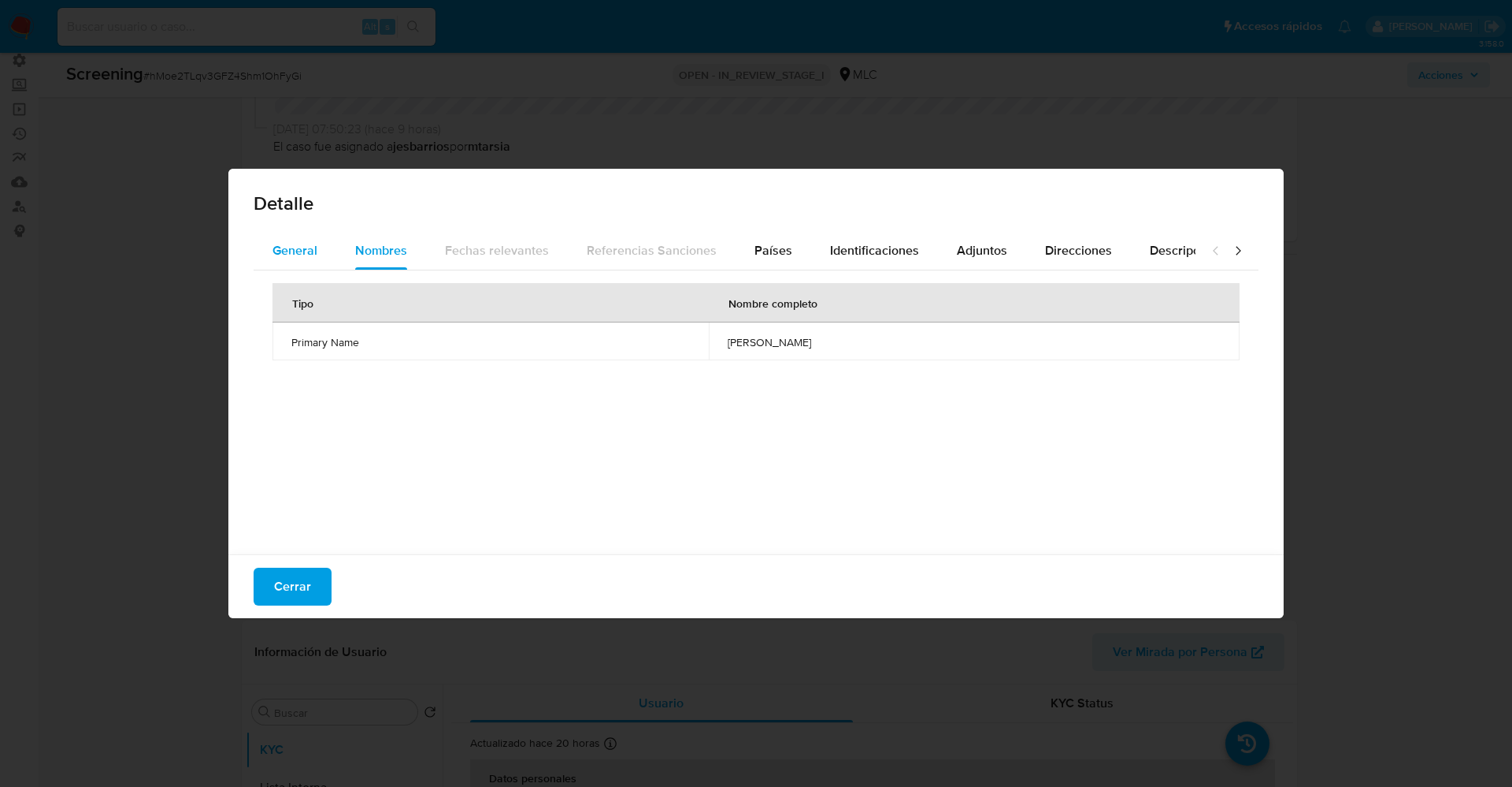
click at [293, 250] on span "General" at bounding box center [295, 250] width 45 height 18
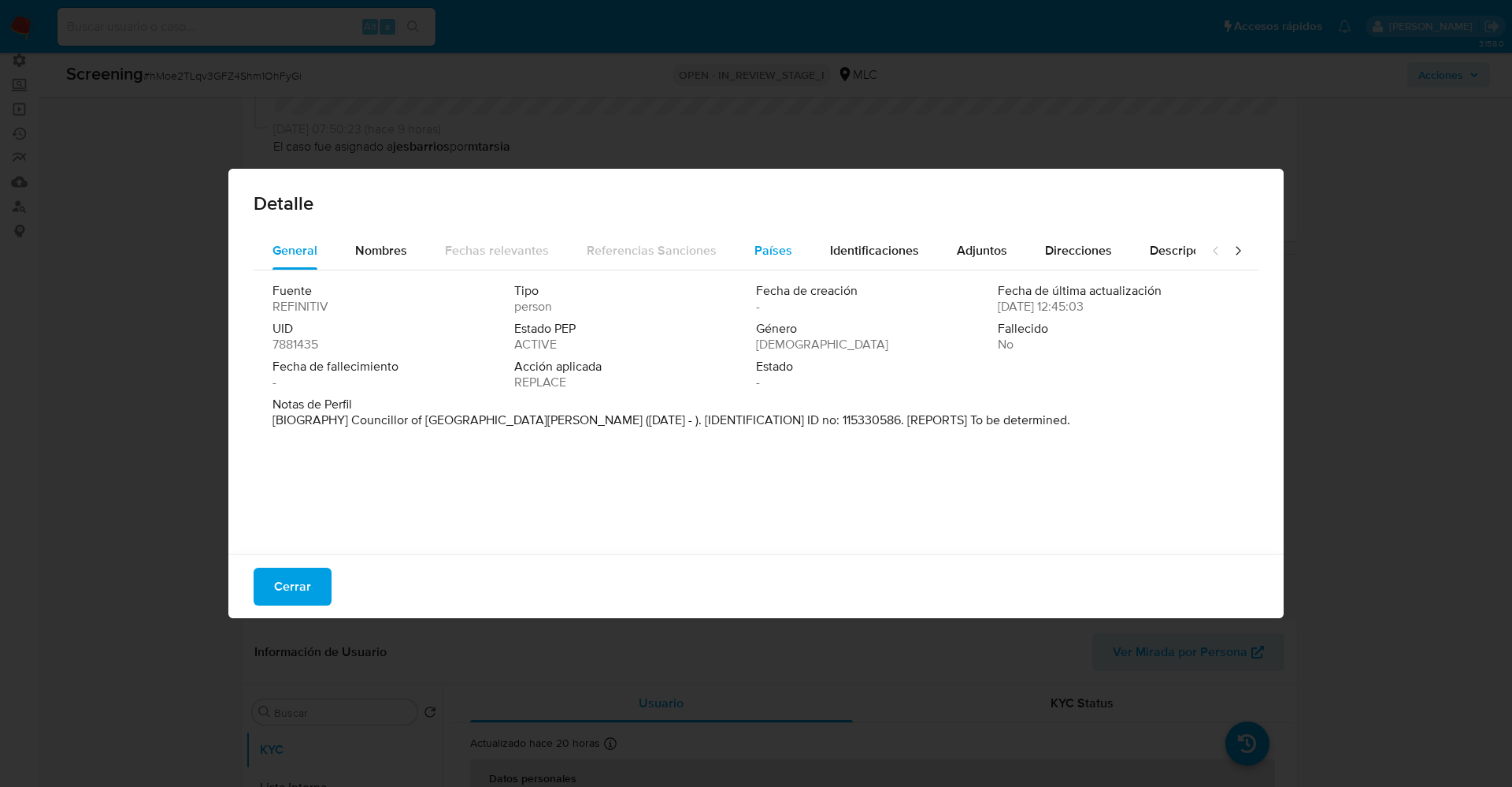
click at [781, 244] on span "Países" at bounding box center [773, 250] width 38 height 18
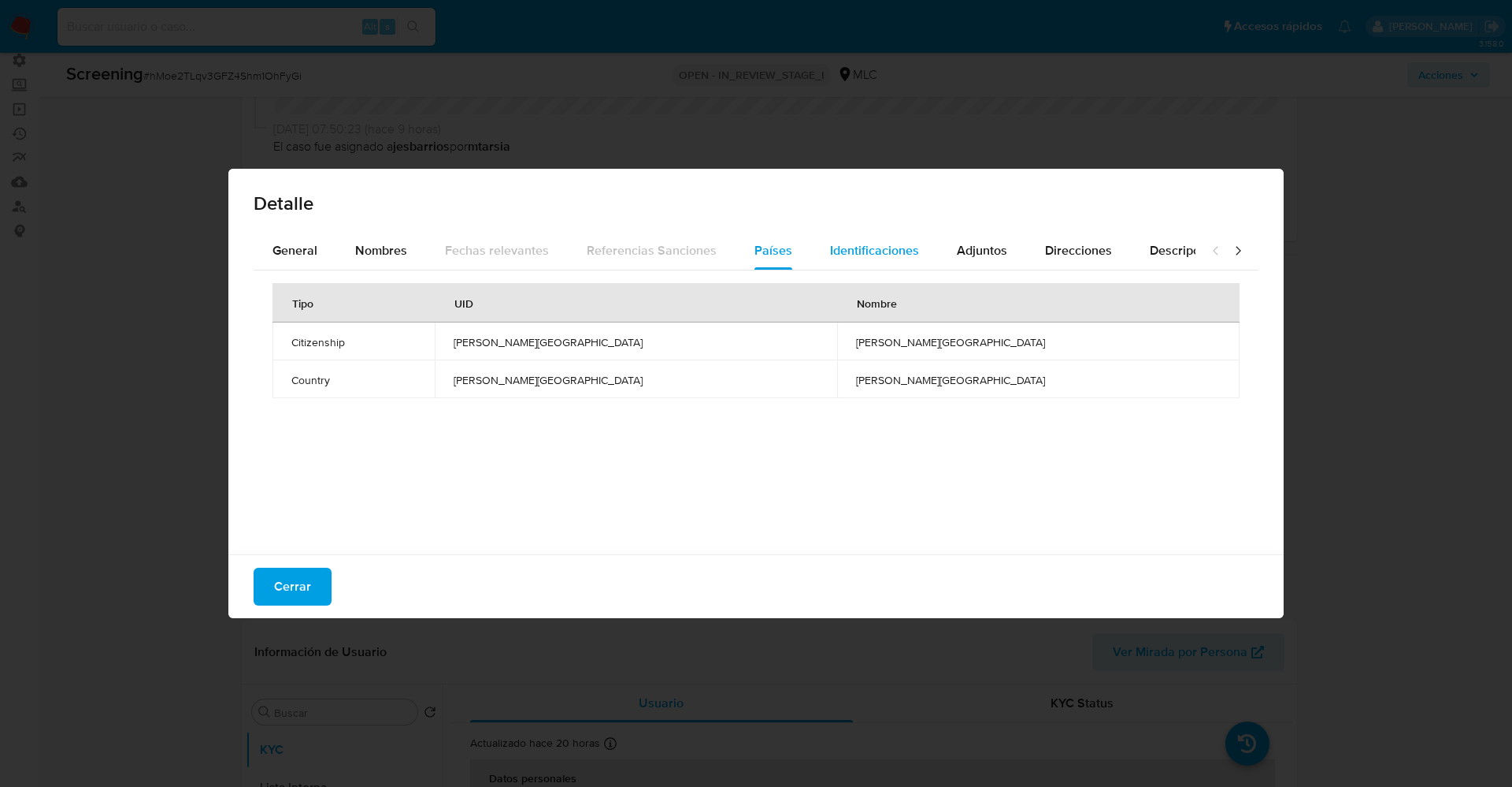
click at [869, 249] on span "Identificaciones" at bounding box center [875, 250] width 89 height 18
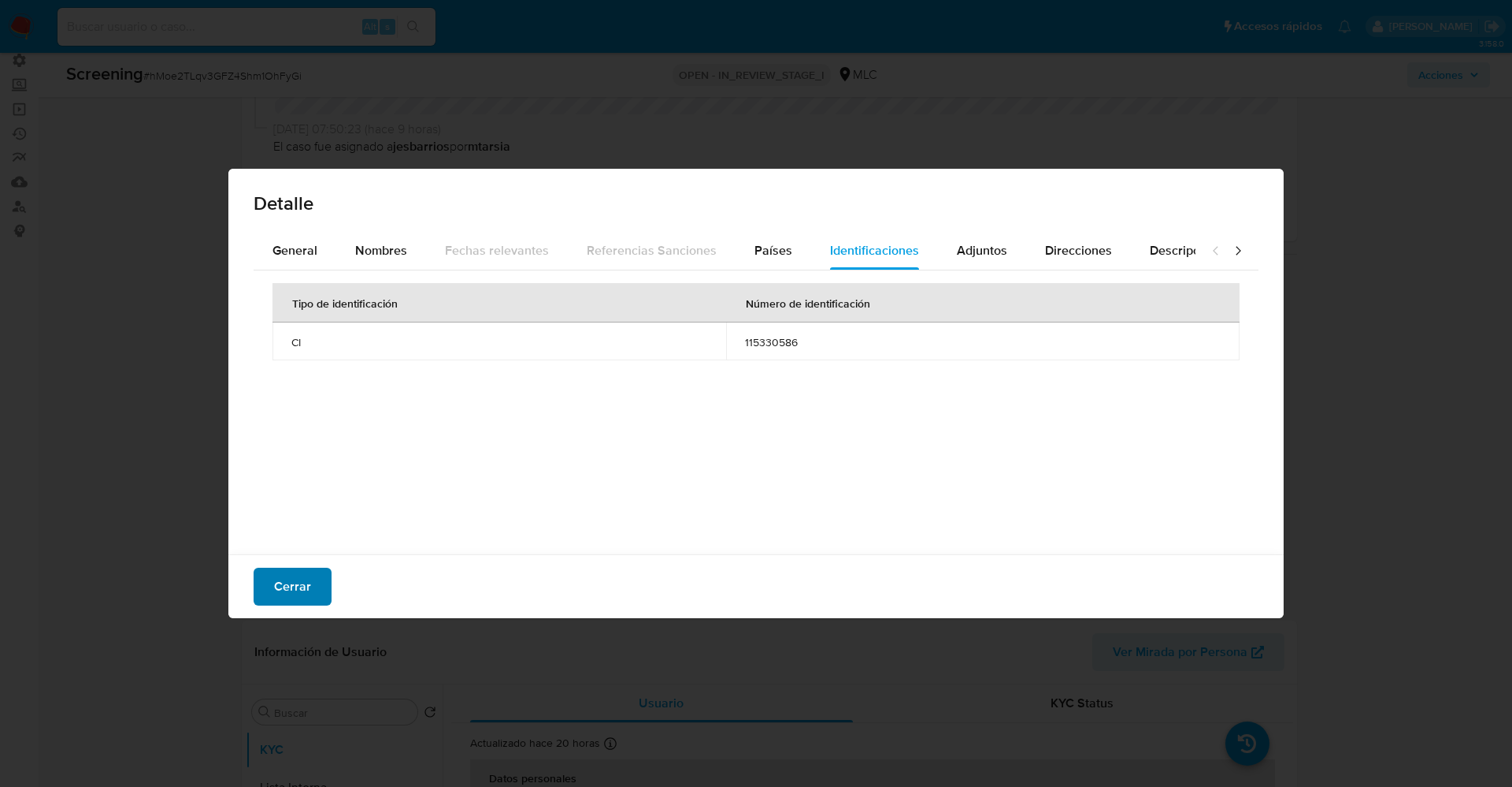
click at [266, 585] on button "Cerrar" at bounding box center [292, 587] width 78 height 38
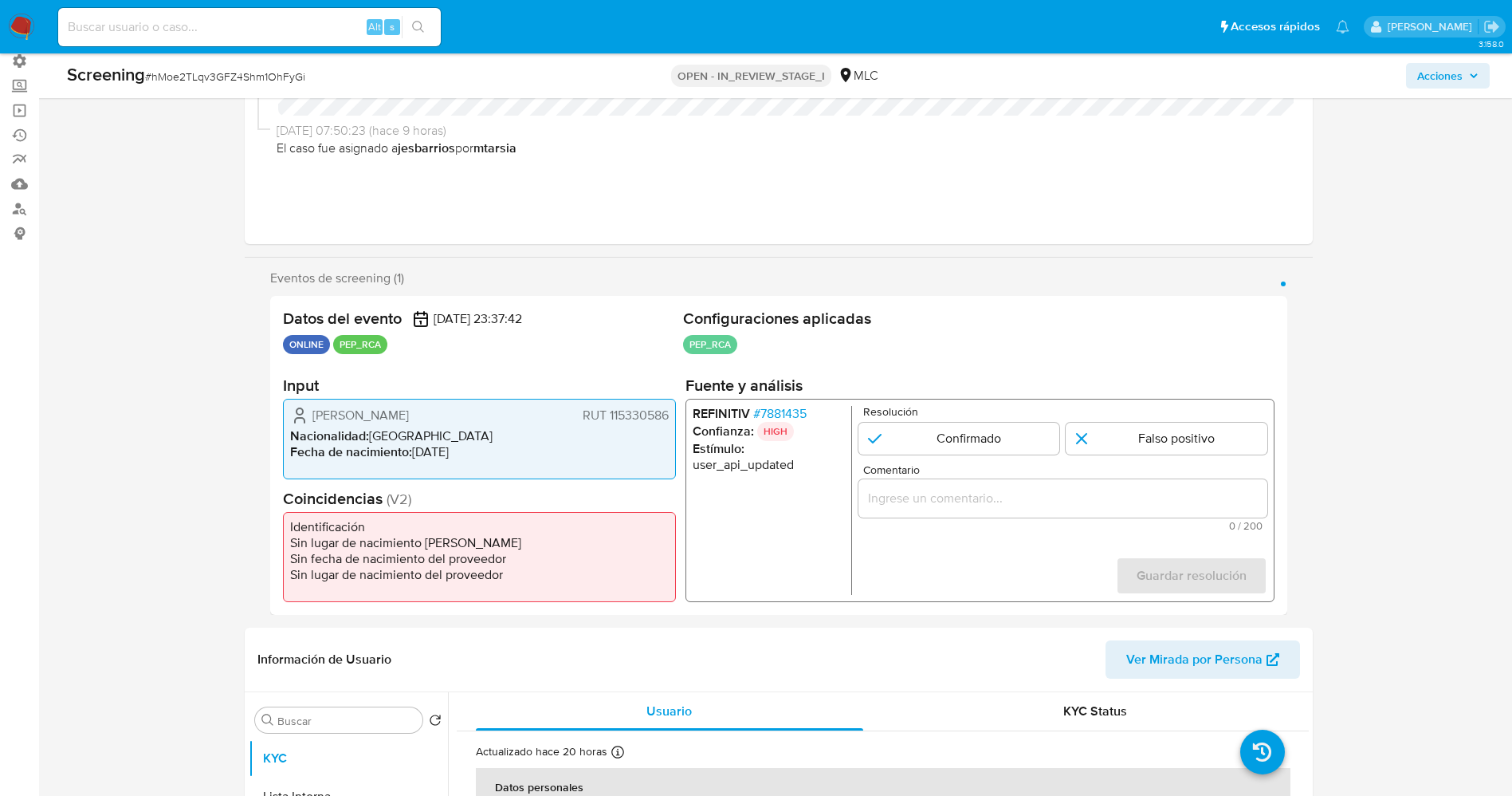
drag, startPoint x: 311, startPoint y: 404, endPoint x: 670, endPoint y: 408, distance: 359.0
click at [670, 408] on div "Luis Hernán Gutiérrez Gutiérrez RUT 115330586 Nacionalidad : Chile Fecha de nac…" at bounding box center [479, 438] width 393 height 81
click at [796, 410] on span "# 7881435" at bounding box center [779, 414] width 53 height 16
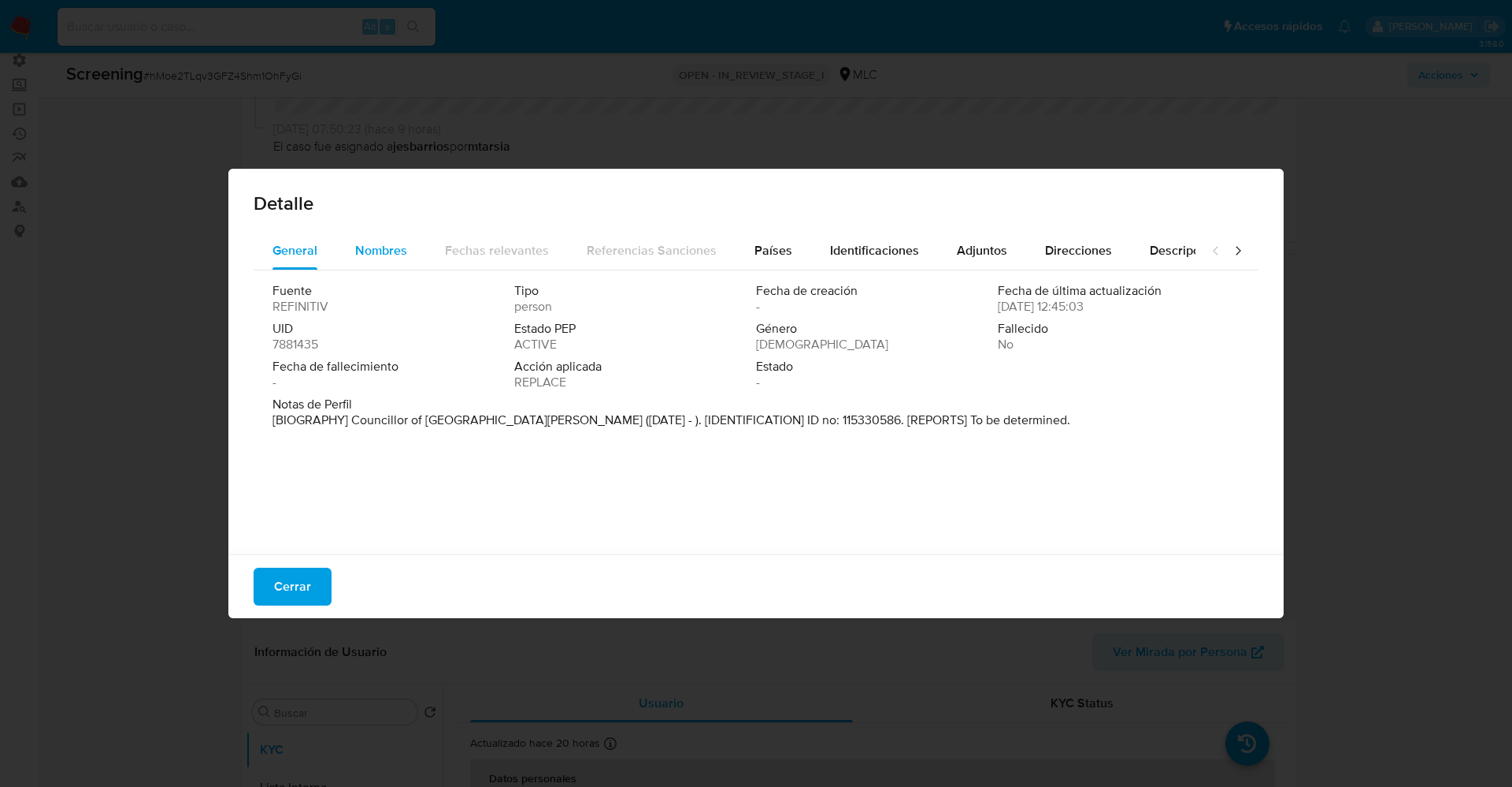
click at [378, 262] on div "Nombres" at bounding box center [381, 250] width 52 height 38
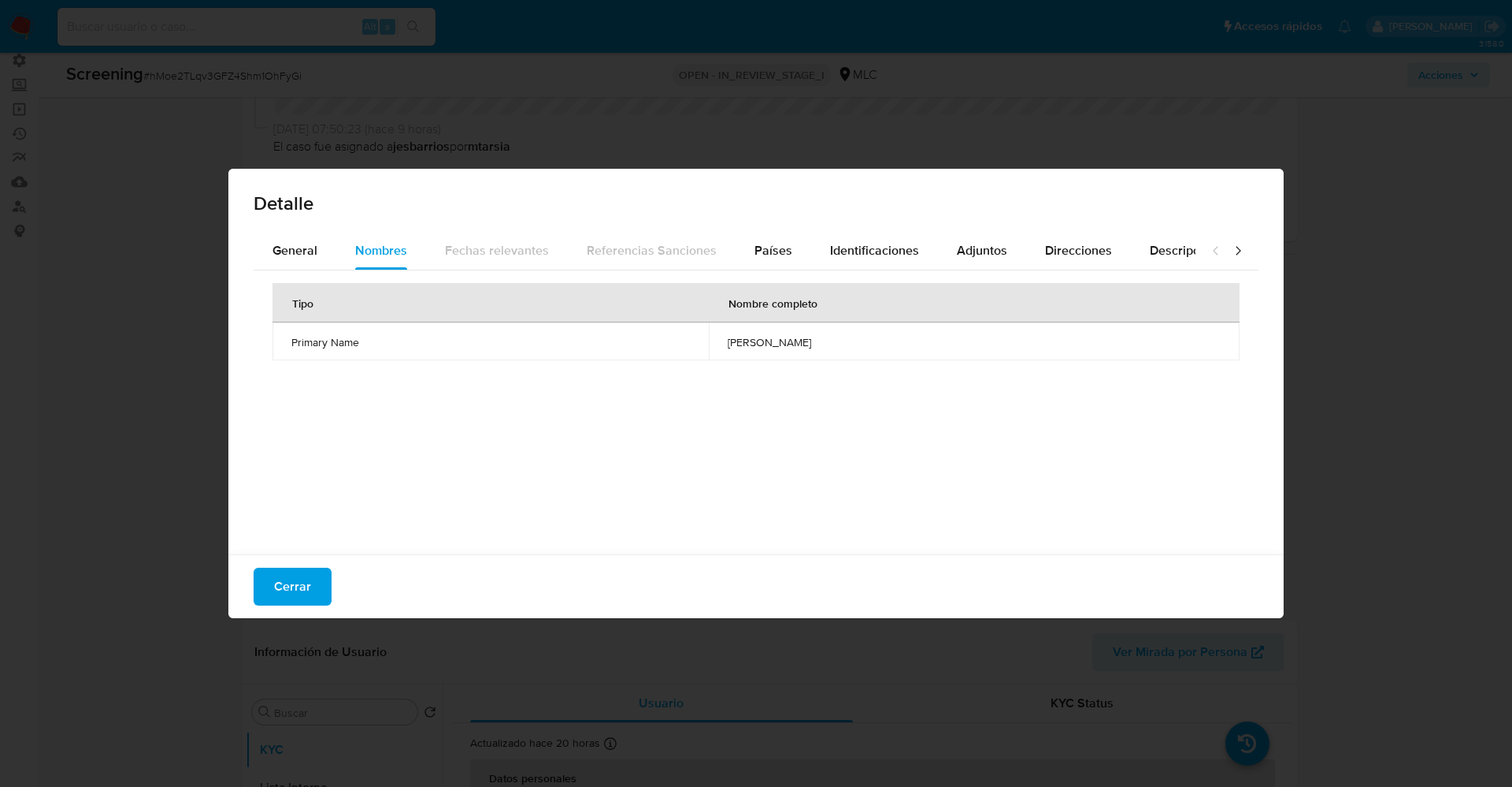
drag, startPoint x: 803, startPoint y: 340, endPoint x: 820, endPoint y: 340, distance: 17.0
click at [825, 340] on td "maria paula villarreal galera" at bounding box center [974, 341] width 531 height 38
click at [875, 236] on div "Identificaciones" at bounding box center [875, 250] width 89 height 38
drag, startPoint x: 767, startPoint y: 336, endPoint x: 809, endPoint y: 336, distance: 42.0
click at [809, 336] on tr "CI 115330586" at bounding box center [756, 341] width 967 height 38
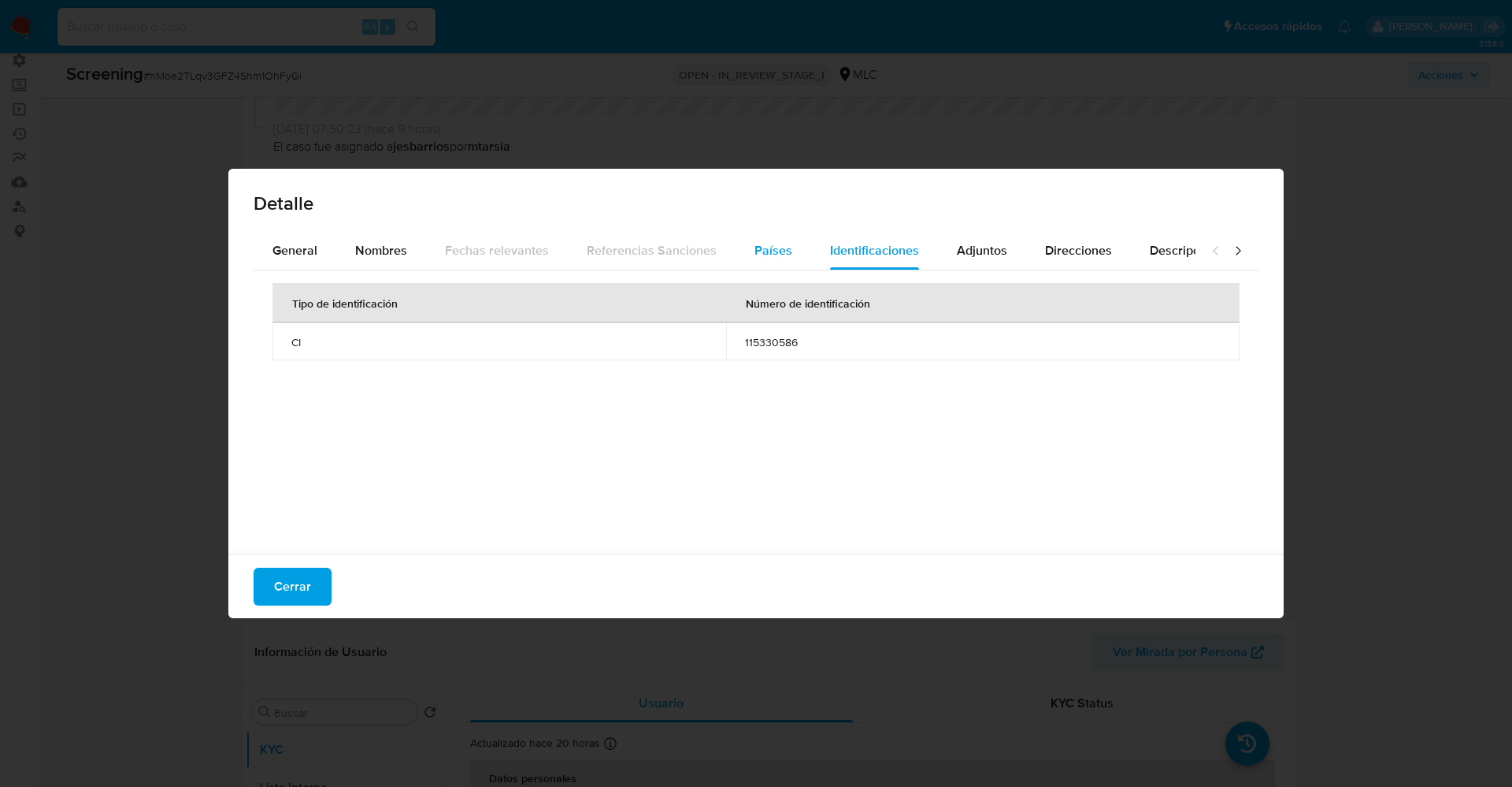
click at [742, 249] on button "Países" at bounding box center [773, 250] width 75 height 38
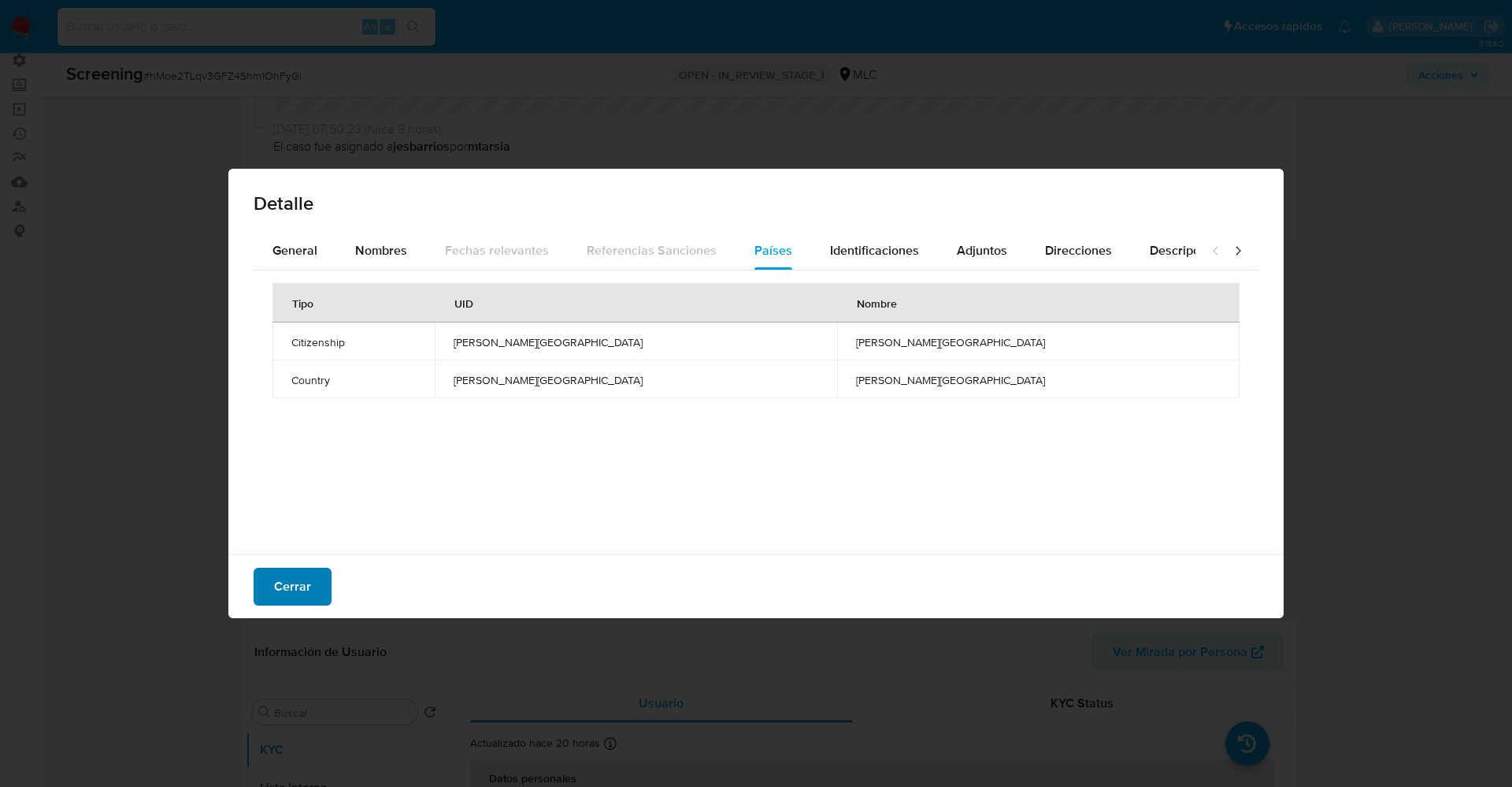
click at [290, 586] on span "Cerrar" at bounding box center [292, 586] width 37 height 35
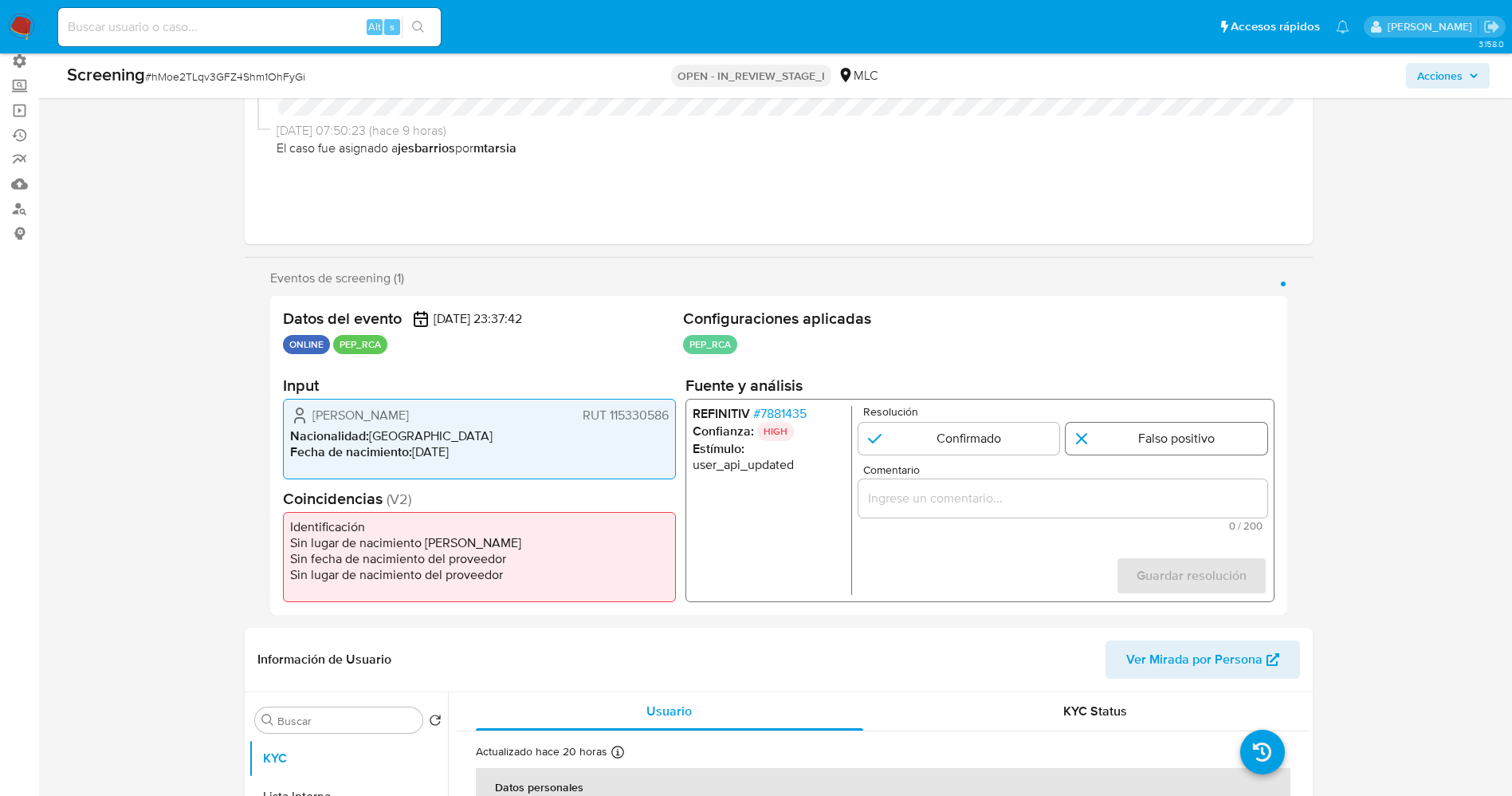
click at [1108, 426] on input "1 de 1" at bounding box center [1167, 438] width 202 height 32
radio input "true"
click at [1076, 485] on div "1 de 1" at bounding box center [1062, 498] width 409 height 38
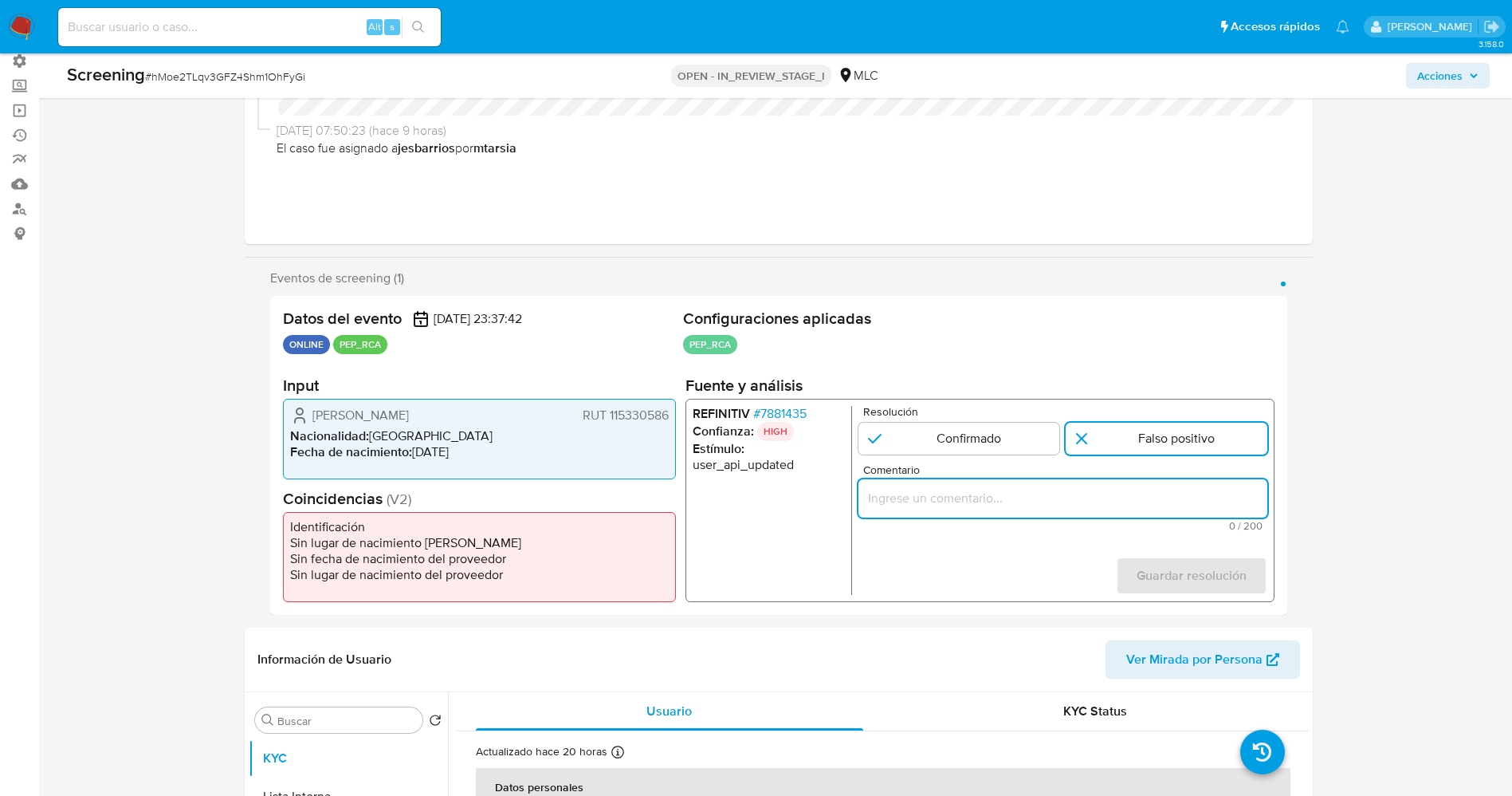
click at [1072, 493] on input "Comentario" at bounding box center [1062, 498] width 409 height 21
paste input "suario Luis Hernán Gutiérrez Gutiérrez RUT 115330586,Nacionalidad Chilena por c…"
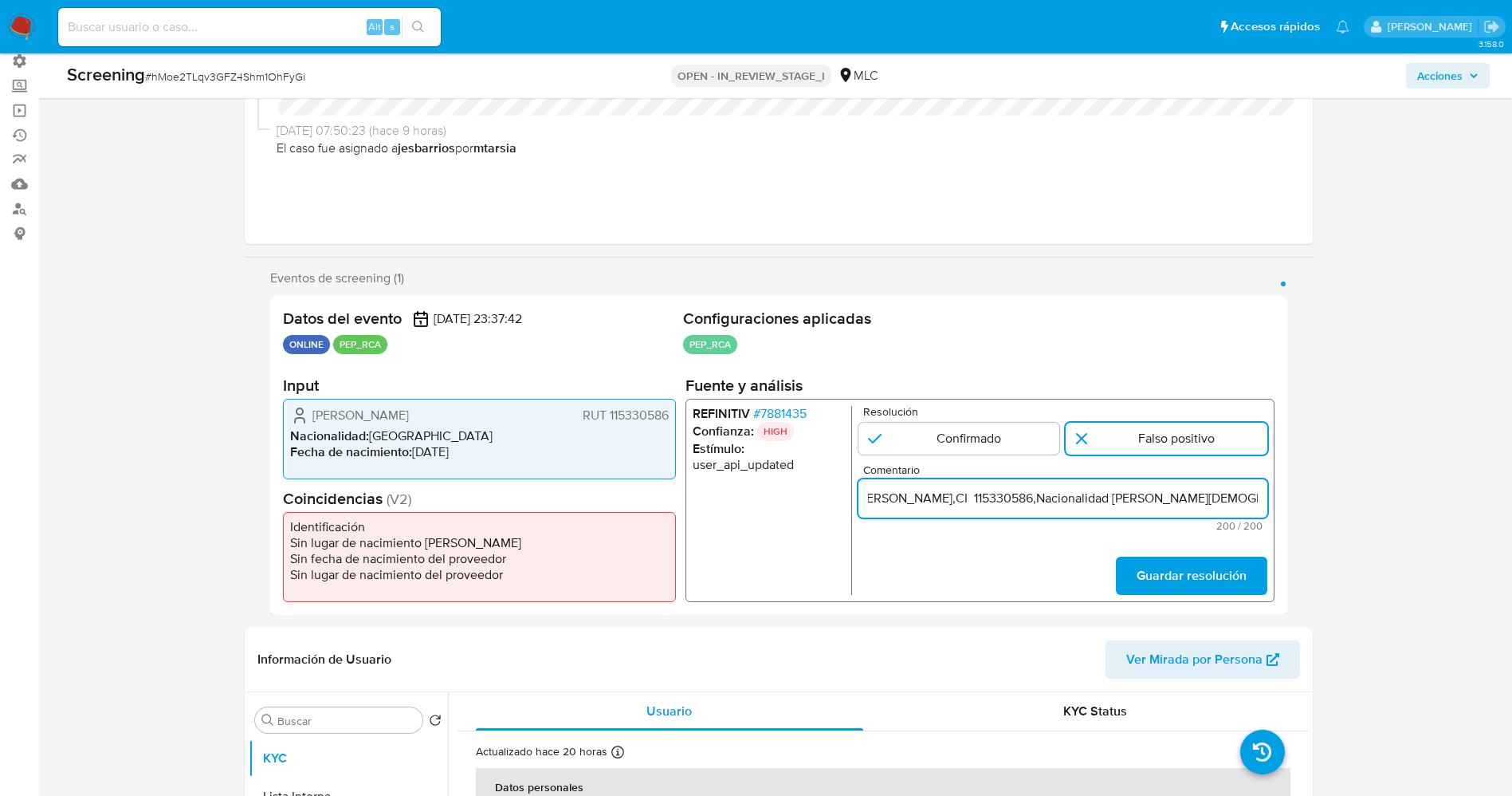
drag, startPoint x: 1263, startPoint y: 496, endPoint x: 1345, endPoint y: 481, distance: 83.4
click at [875, 507] on input "suario Luis Hernán Gutiérrez Gutiérrez RUT 115330586,Nacionalidad Chilena por c…" at bounding box center [1062, 498] width 409 height 21
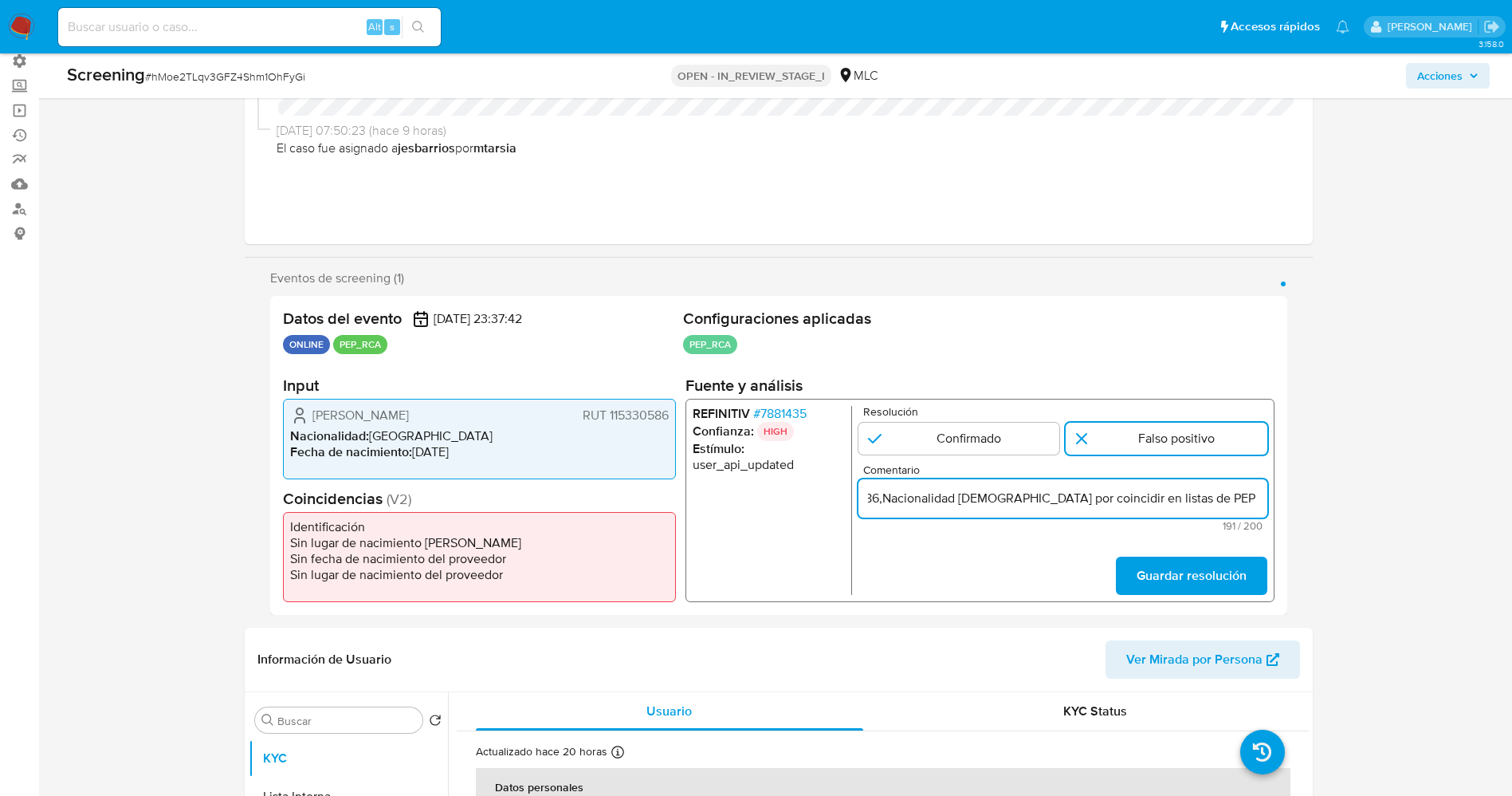
drag, startPoint x: 983, startPoint y: 495, endPoint x: 1081, endPoint y: 505, distance: 98.5
click at [1081, 505] on input "suario Luis Hernán Gutiérrez Gutiérrez RUT 115330586,Nacionalidad Chilena por c…" at bounding box center [1062, 498] width 409 height 21
click at [1160, 499] on input "Usuario Luis Hernán Gutiérrez Gutiérrez RUT 115330586,Nacionalidad Chilena se l…" at bounding box center [1062, 498] width 409 height 21
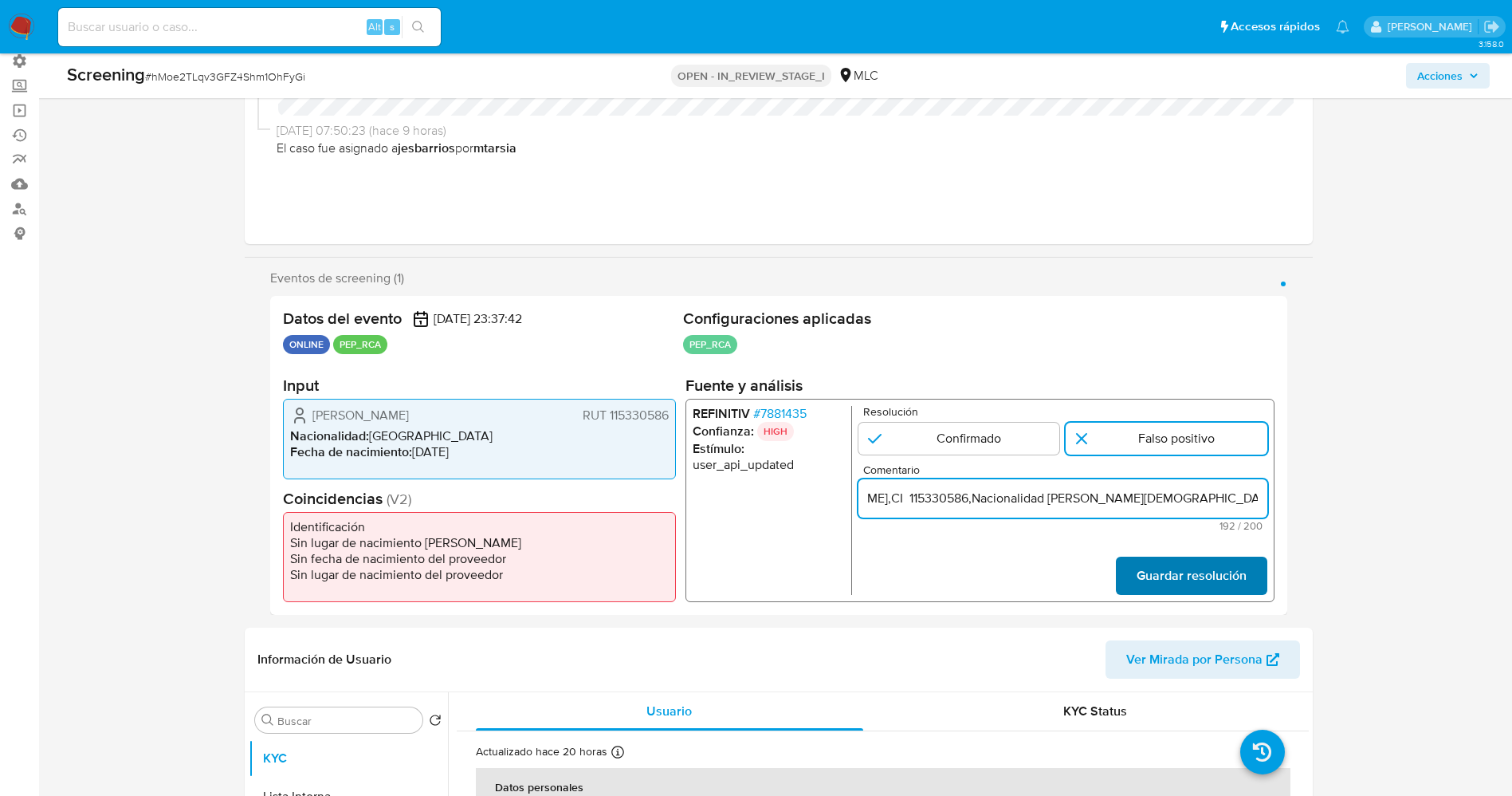
type input "Usuario Luis Hernán Gutiérrez Gutiérrez RUT 115330586,Nacionalidad Chilena se l…"
click at [1234, 569] on span "Guardar resolución" at bounding box center [1191, 575] width 110 height 35
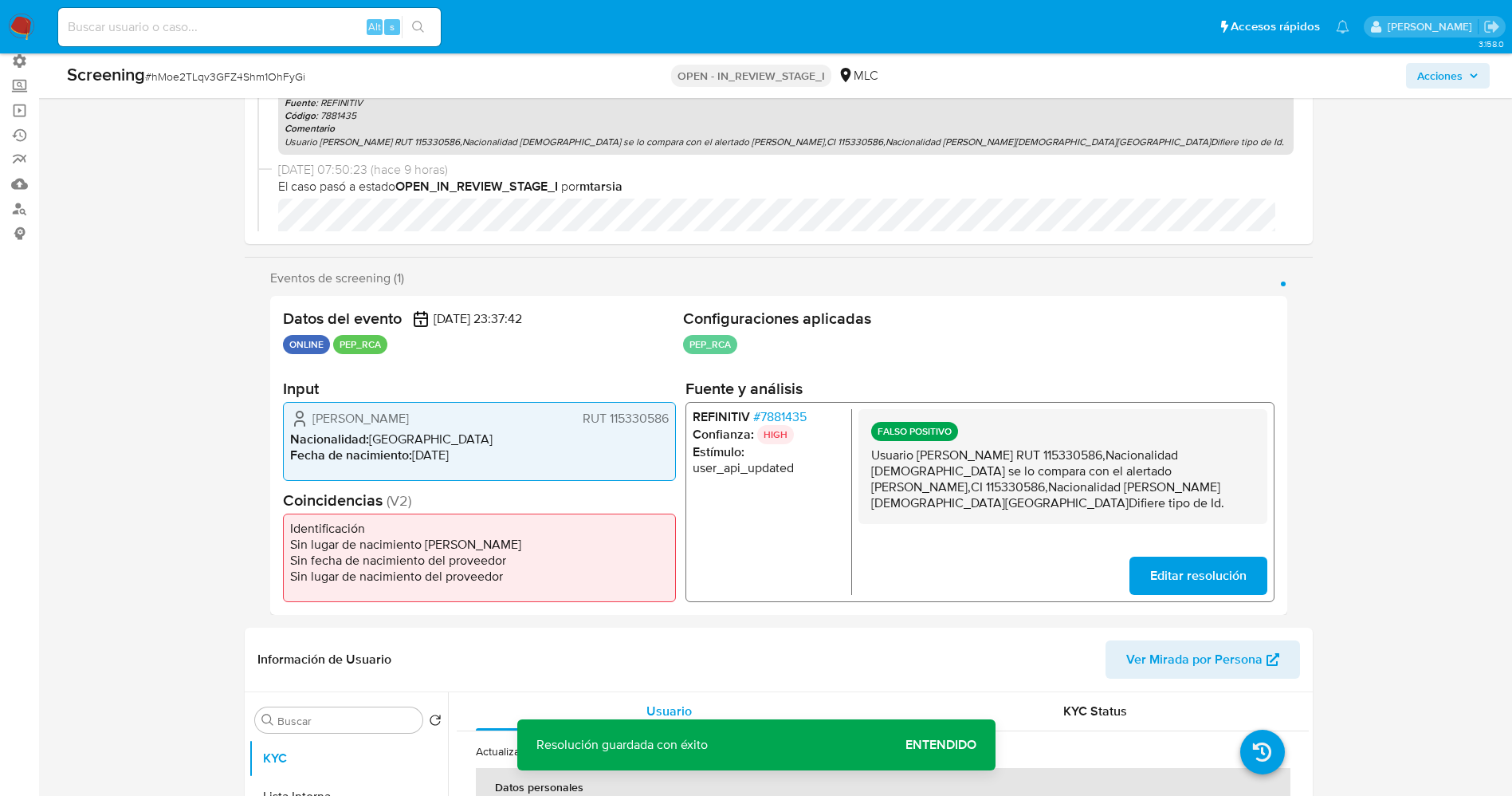
drag, startPoint x: 927, startPoint y: 461, endPoint x: 1008, endPoint y: 500, distance: 89.9
click at [1008, 500] on div "REFINITIV # 7881435 Confianza: HIGH Estímulo : user_api_updated FALSO POSITIVO …" at bounding box center [979, 501] width 589 height 200
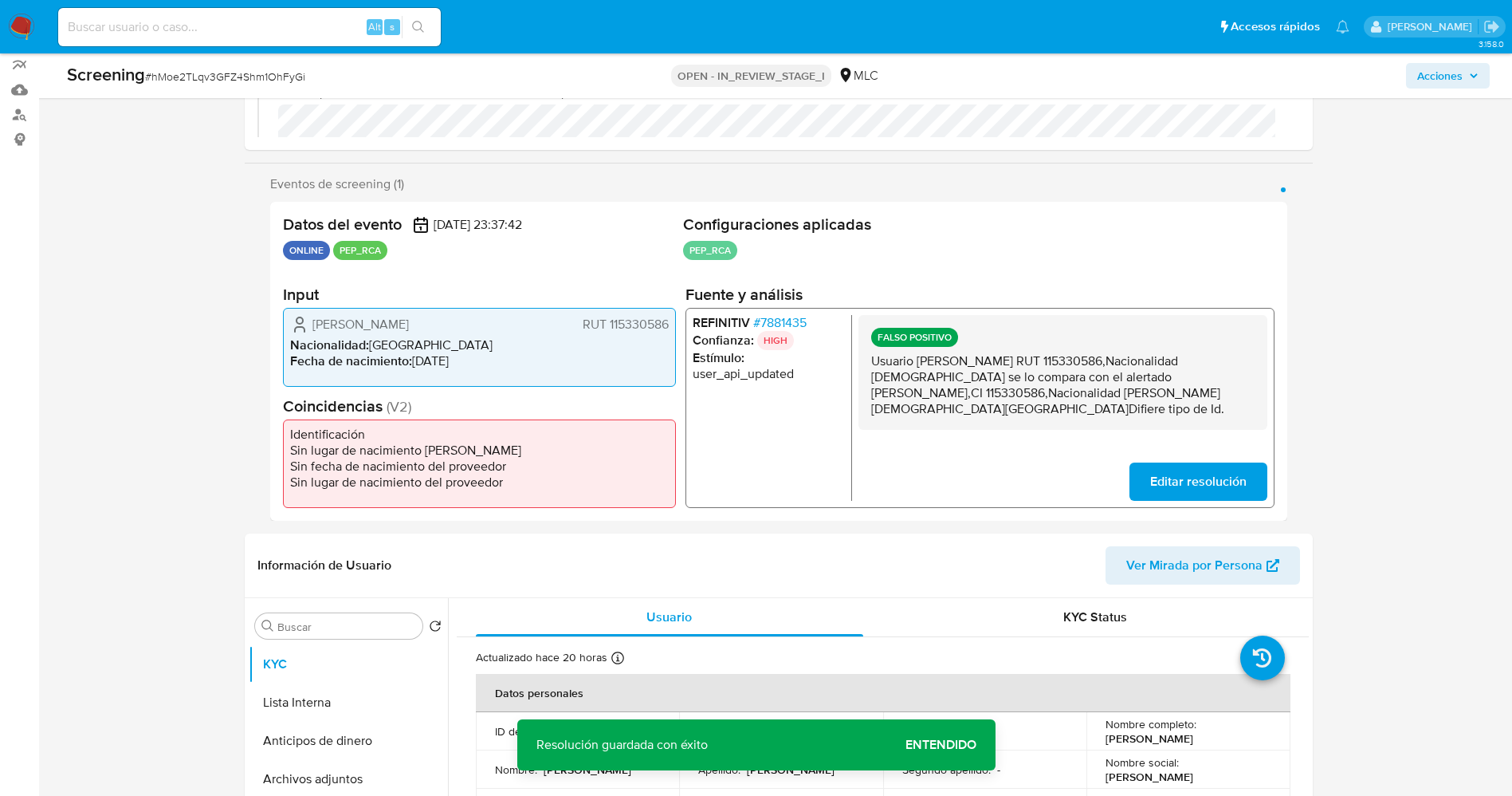
scroll to position [359, 0]
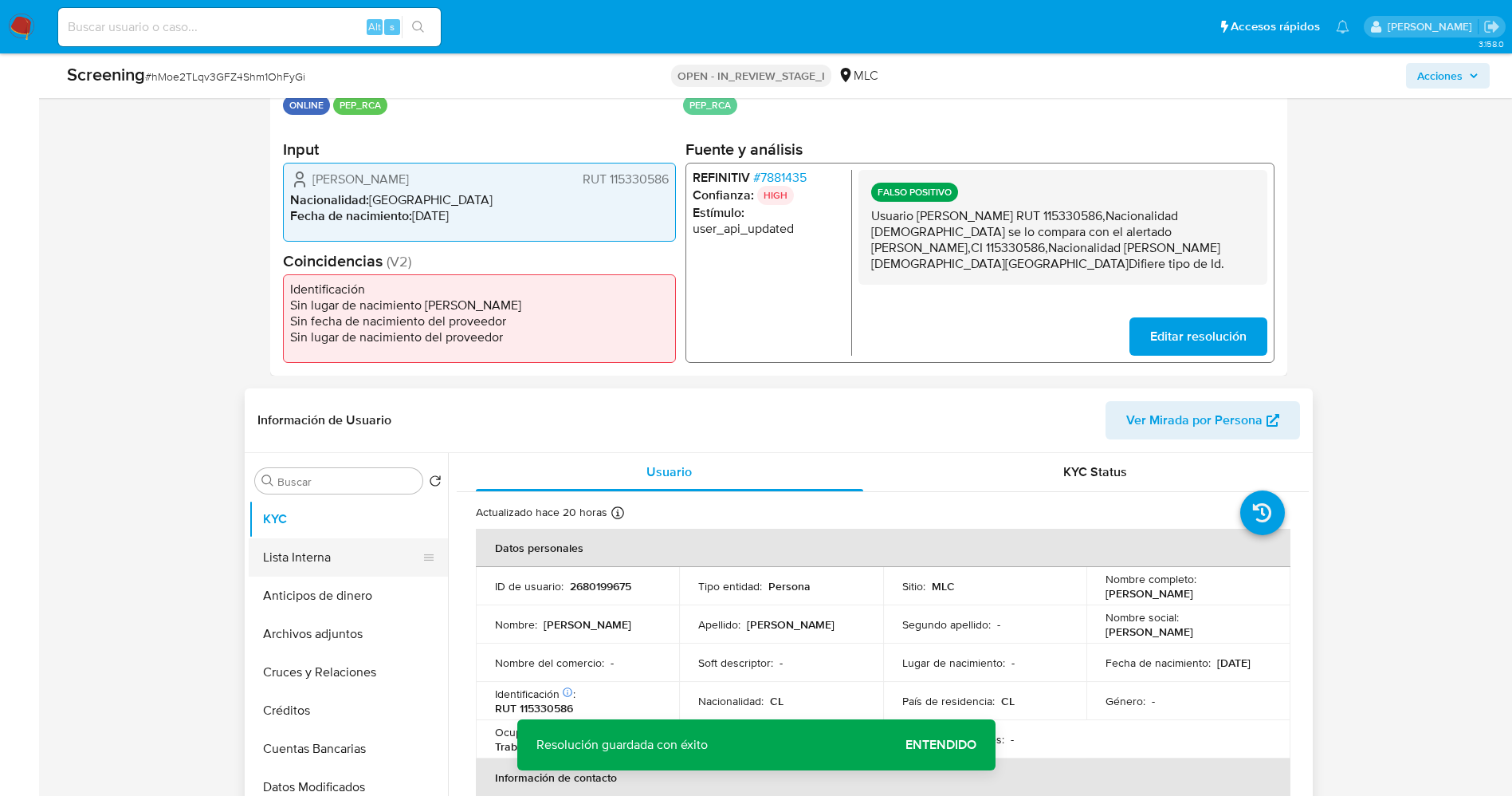
click at [302, 553] on button "Lista Interna" at bounding box center [342, 557] width 186 height 38
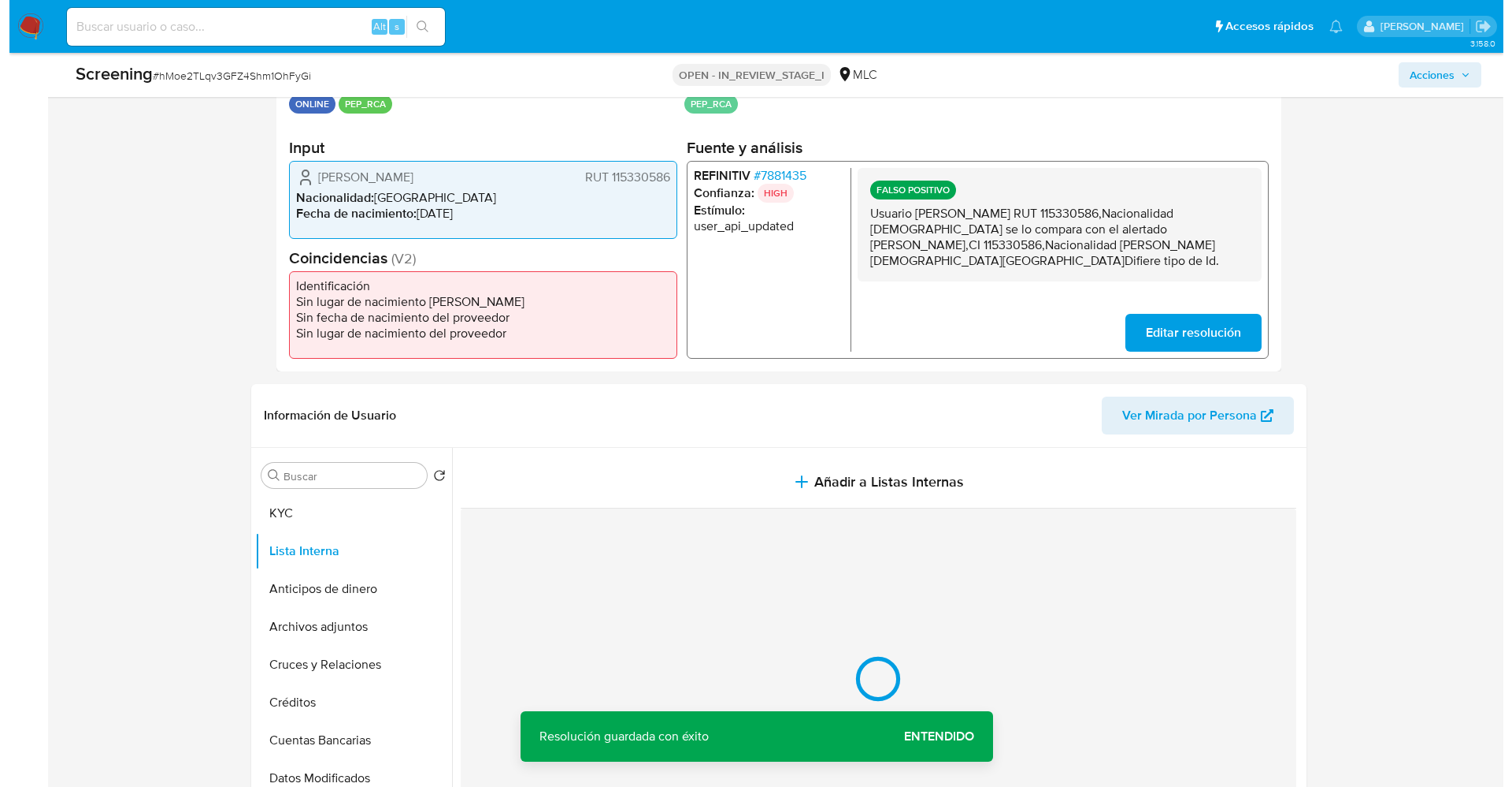
scroll to position [591, 0]
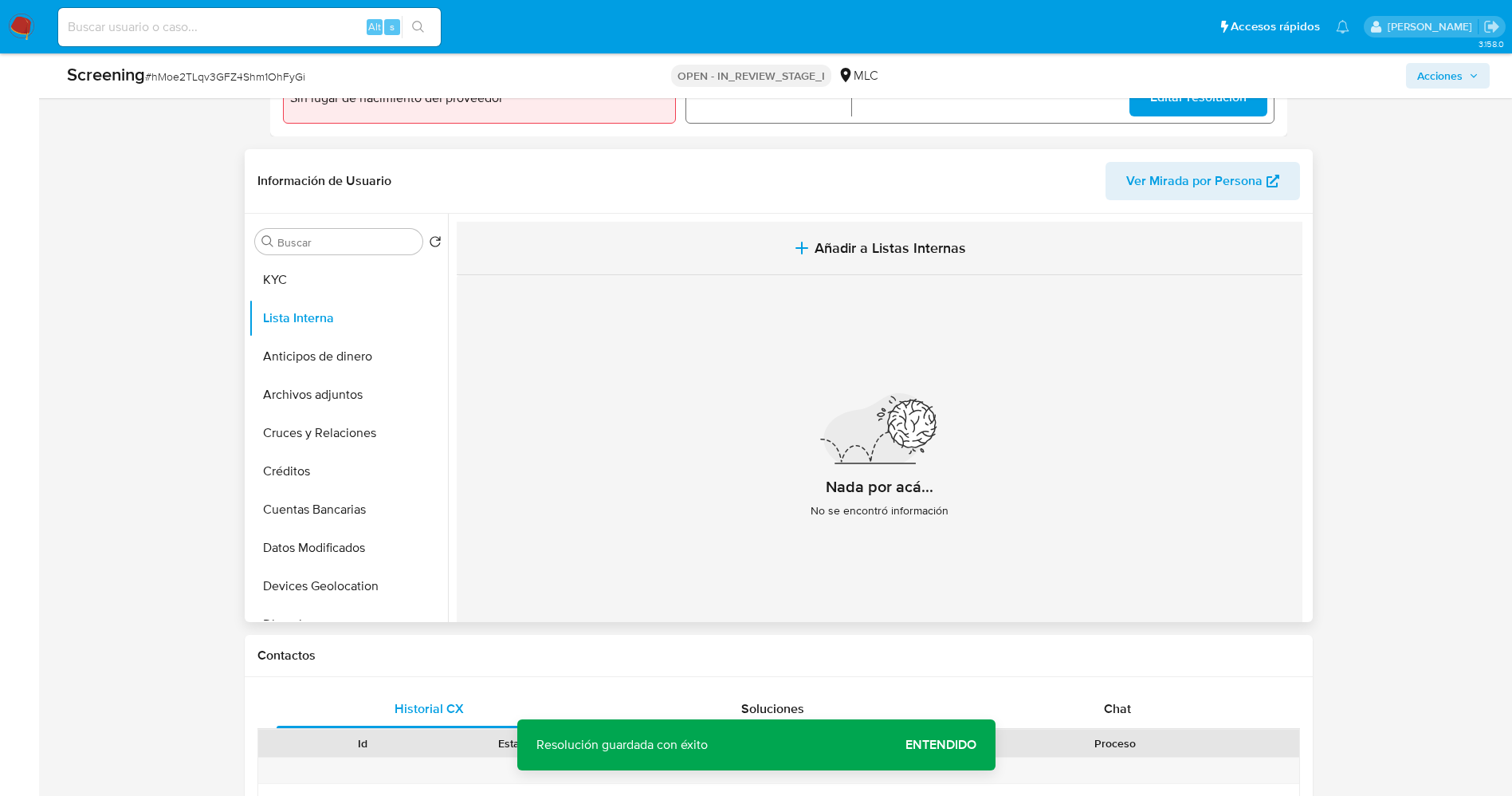
click at [960, 254] on span "Añadir a Listas Internas" at bounding box center [890, 247] width 151 height 17
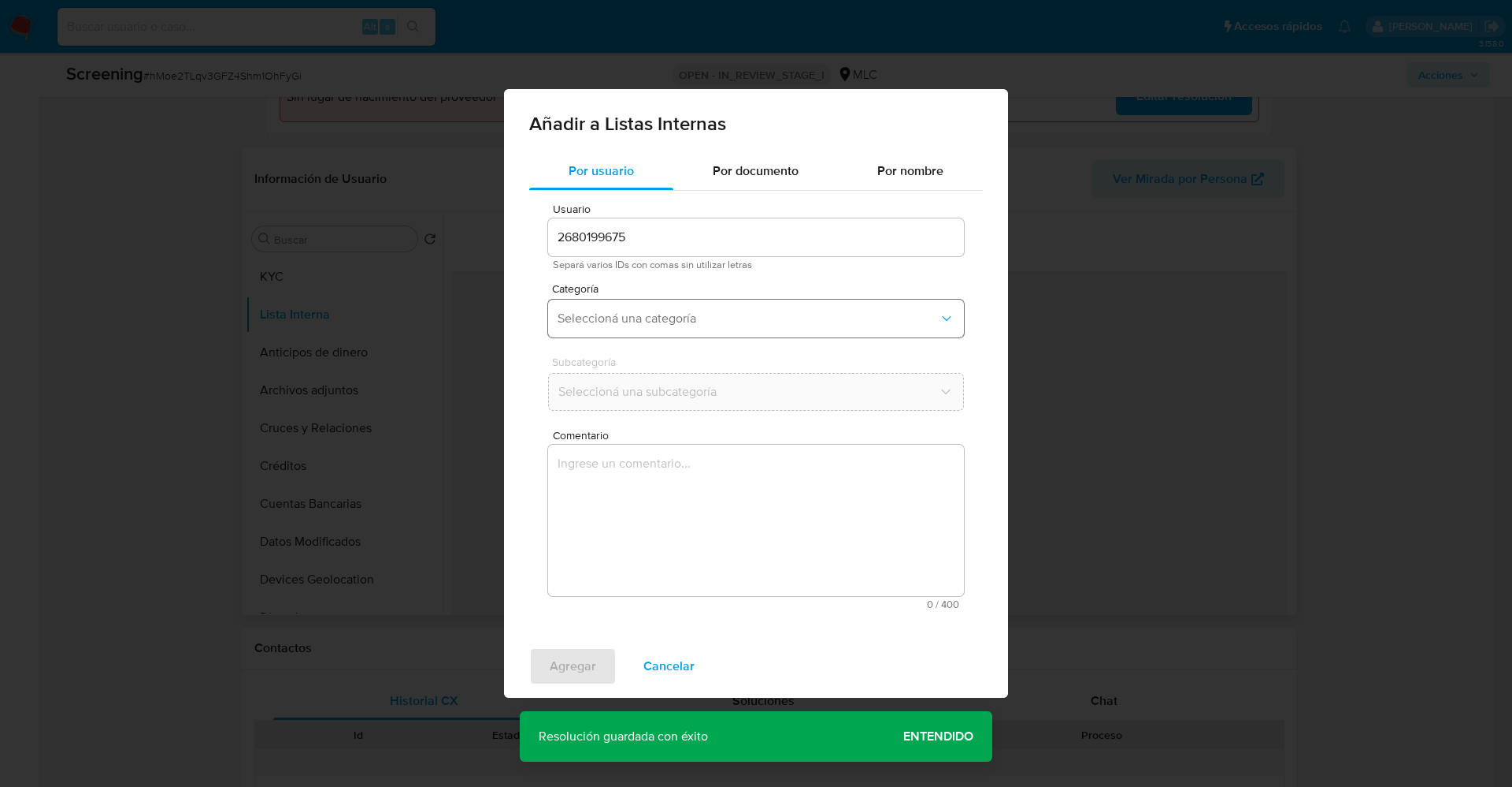
click at [716, 305] on button "Seleccioná una categoría" at bounding box center [756, 319] width 416 height 38
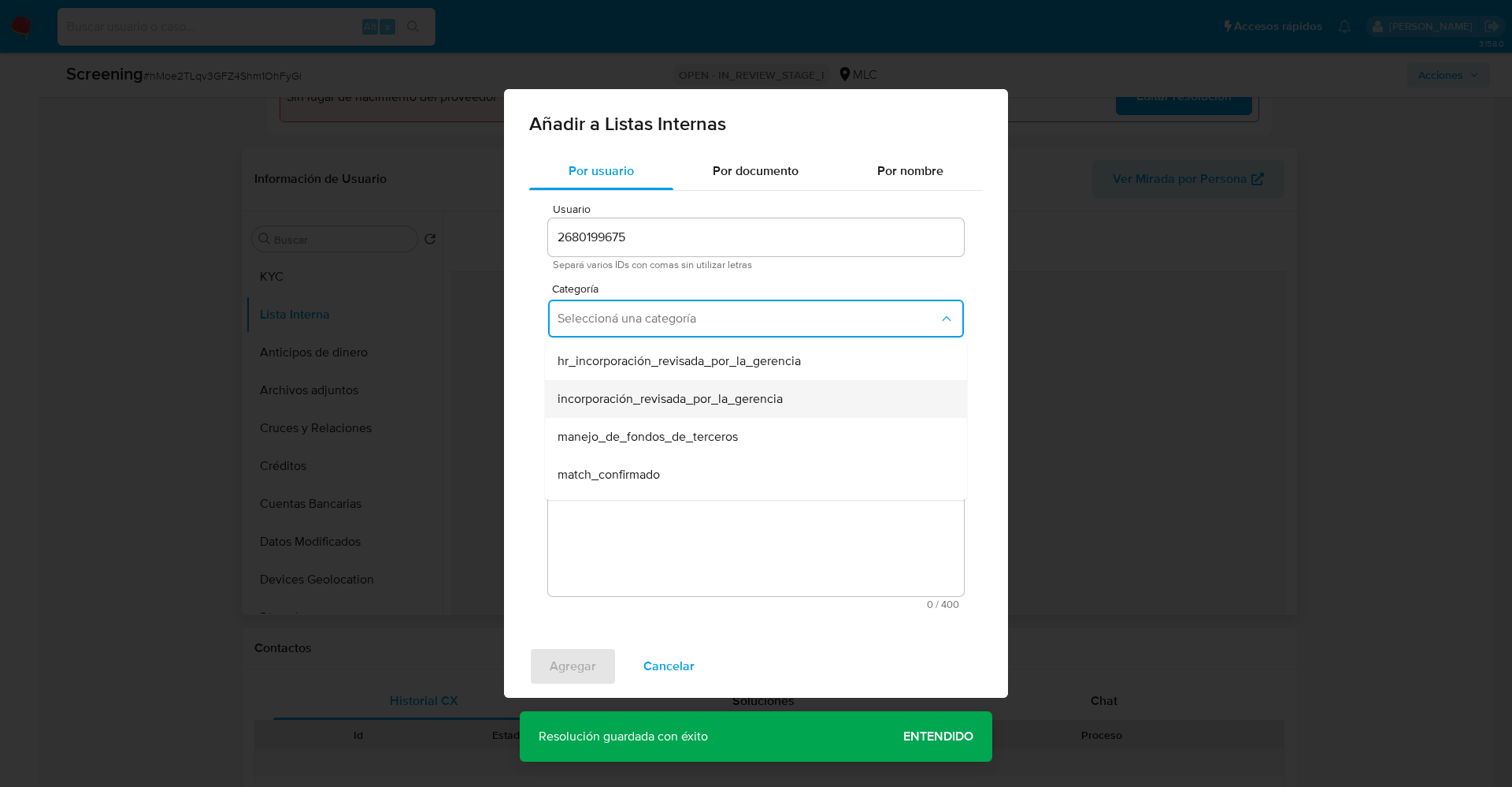
scroll to position [118, 0]
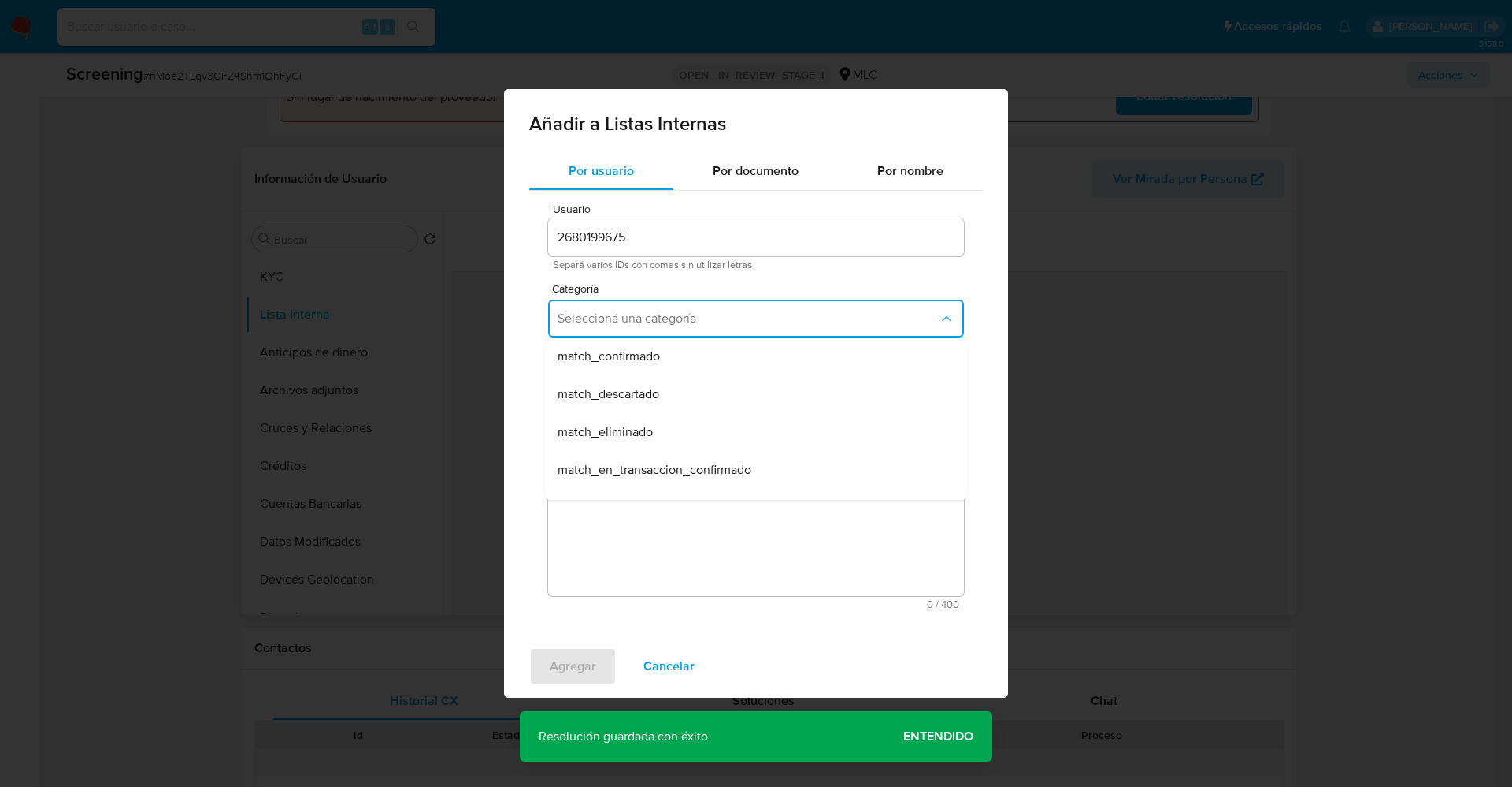
click at [657, 397] on span "match_descartado" at bounding box center [608, 394] width 101 height 16
click at [657, 390] on span "Seleccioná una subcategoría" at bounding box center [748, 391] width 382 height 16
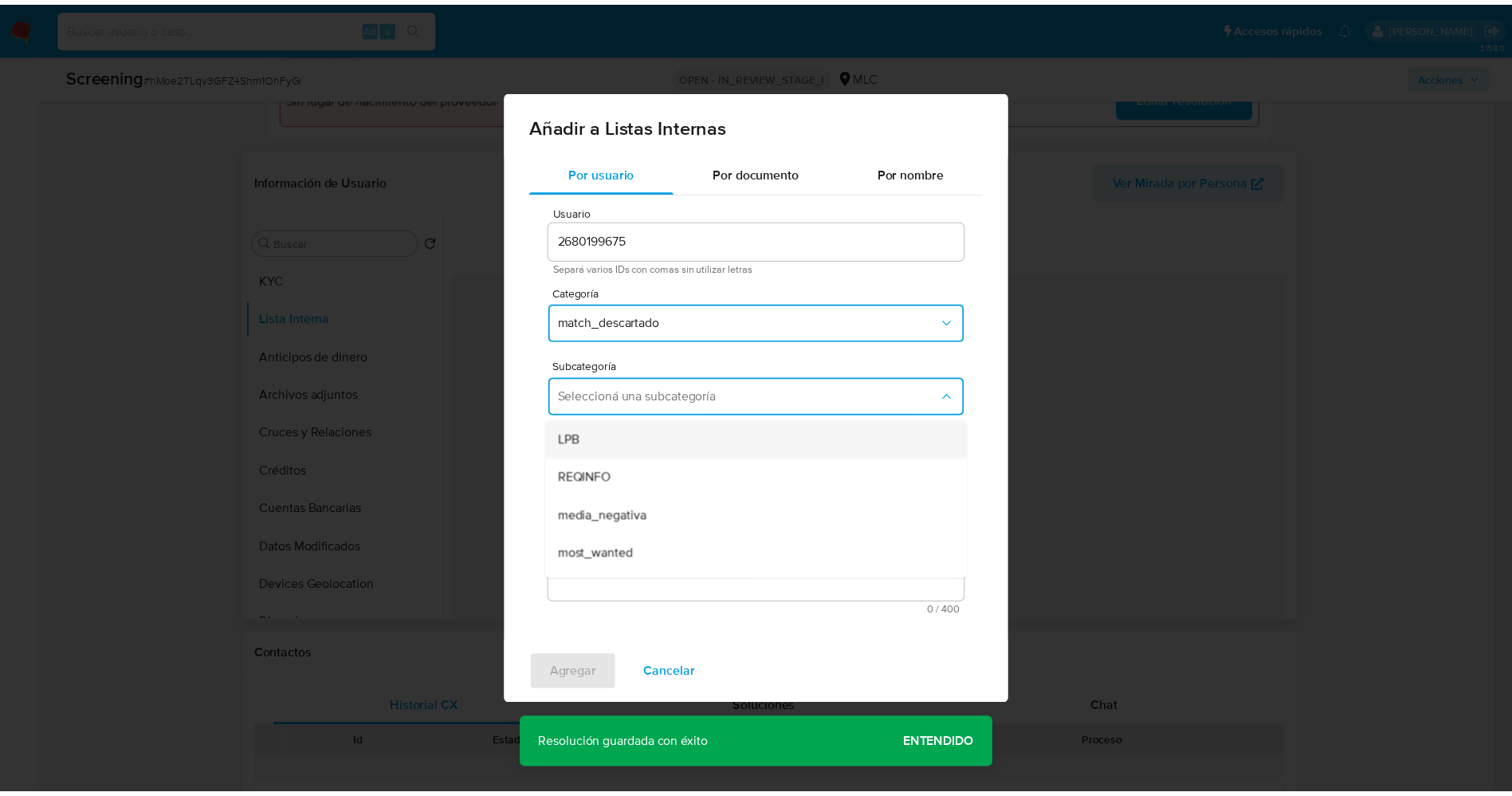
scroll to position [108, 0]
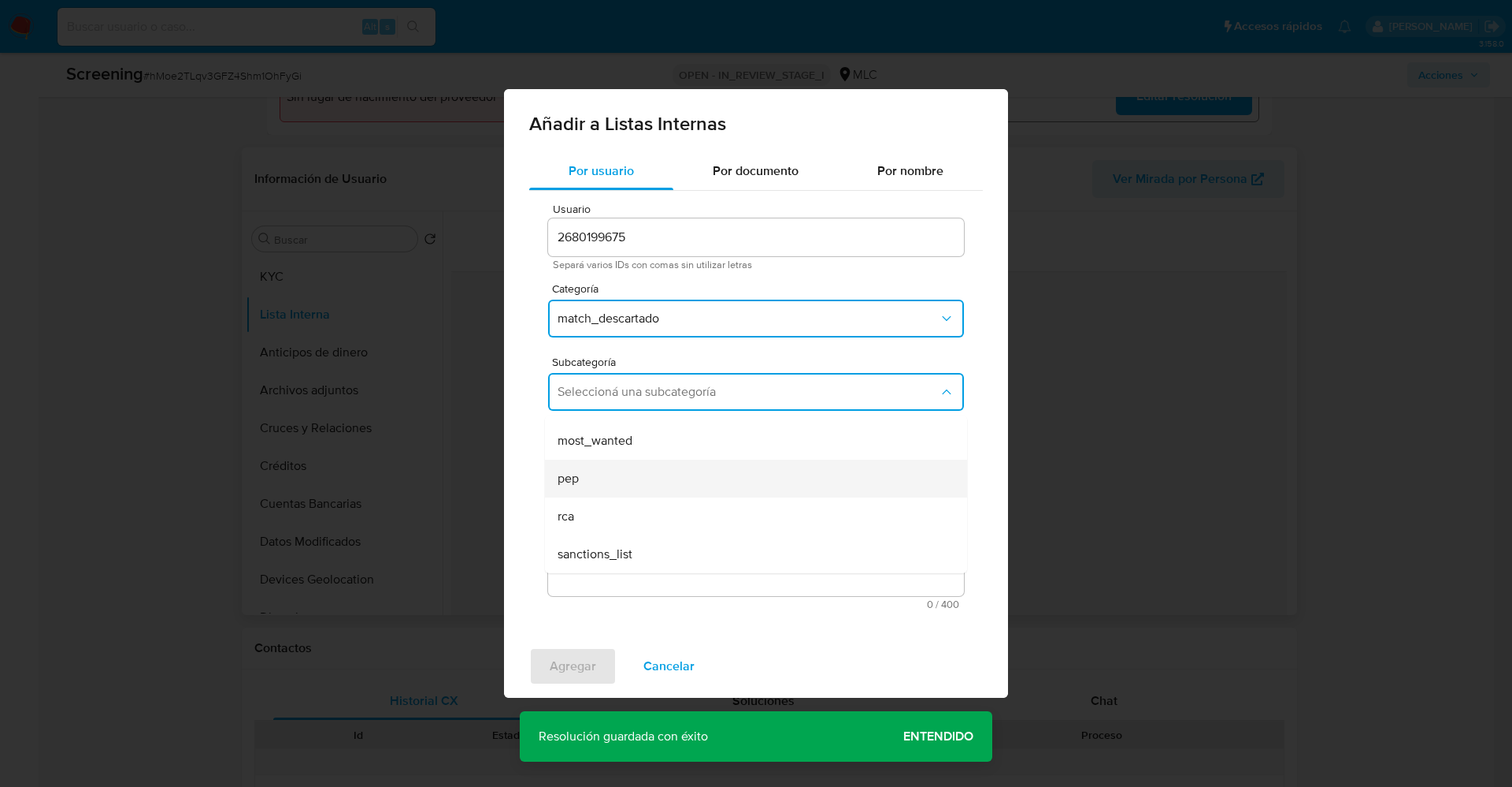
click at [607, 475] on div "pep" at bounding box center [751, 479] width 387 height 38
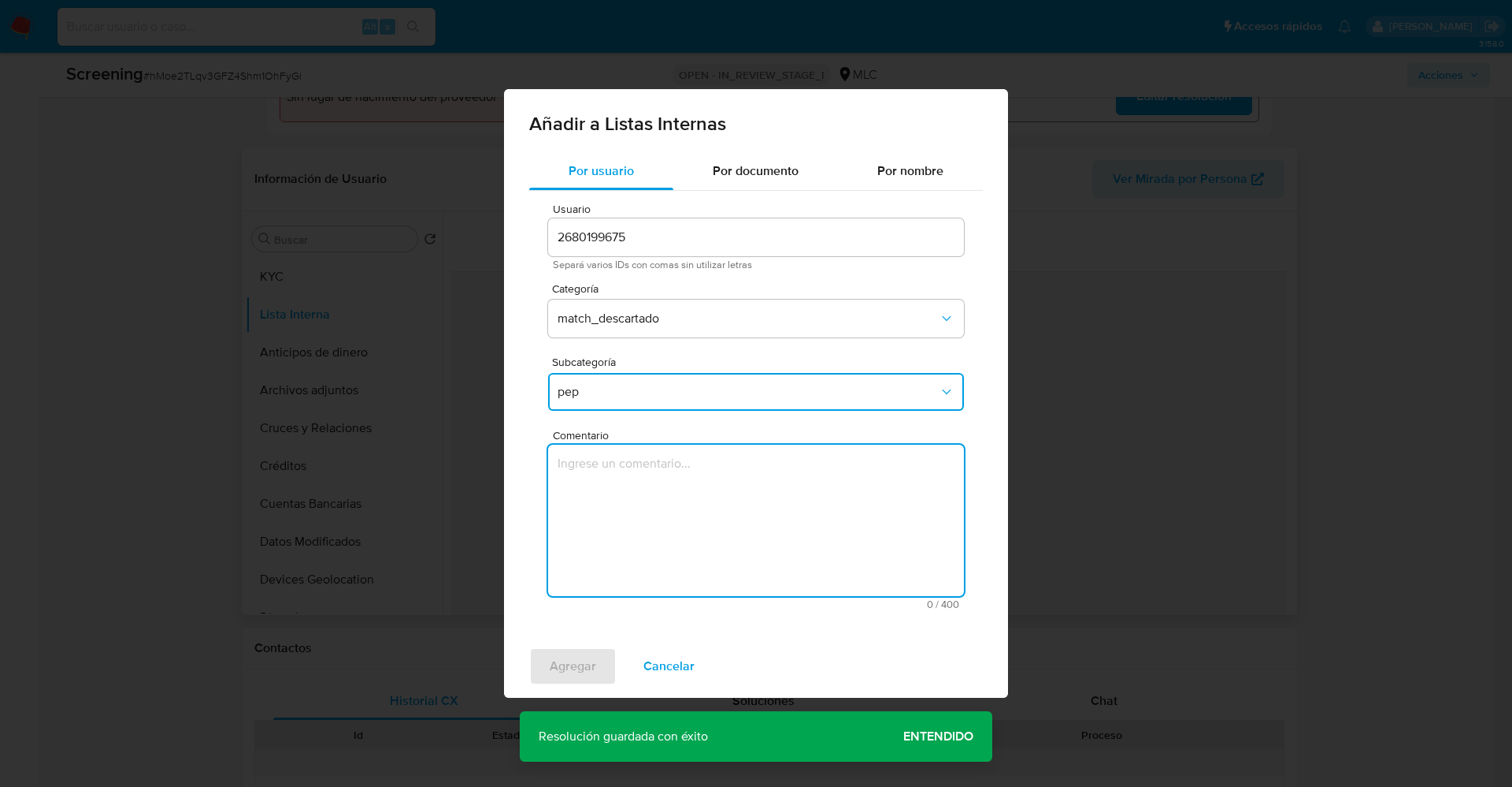
click at [607, 475] on textarea "Comentario" at bounding box center [756, 520] width 416 height 151
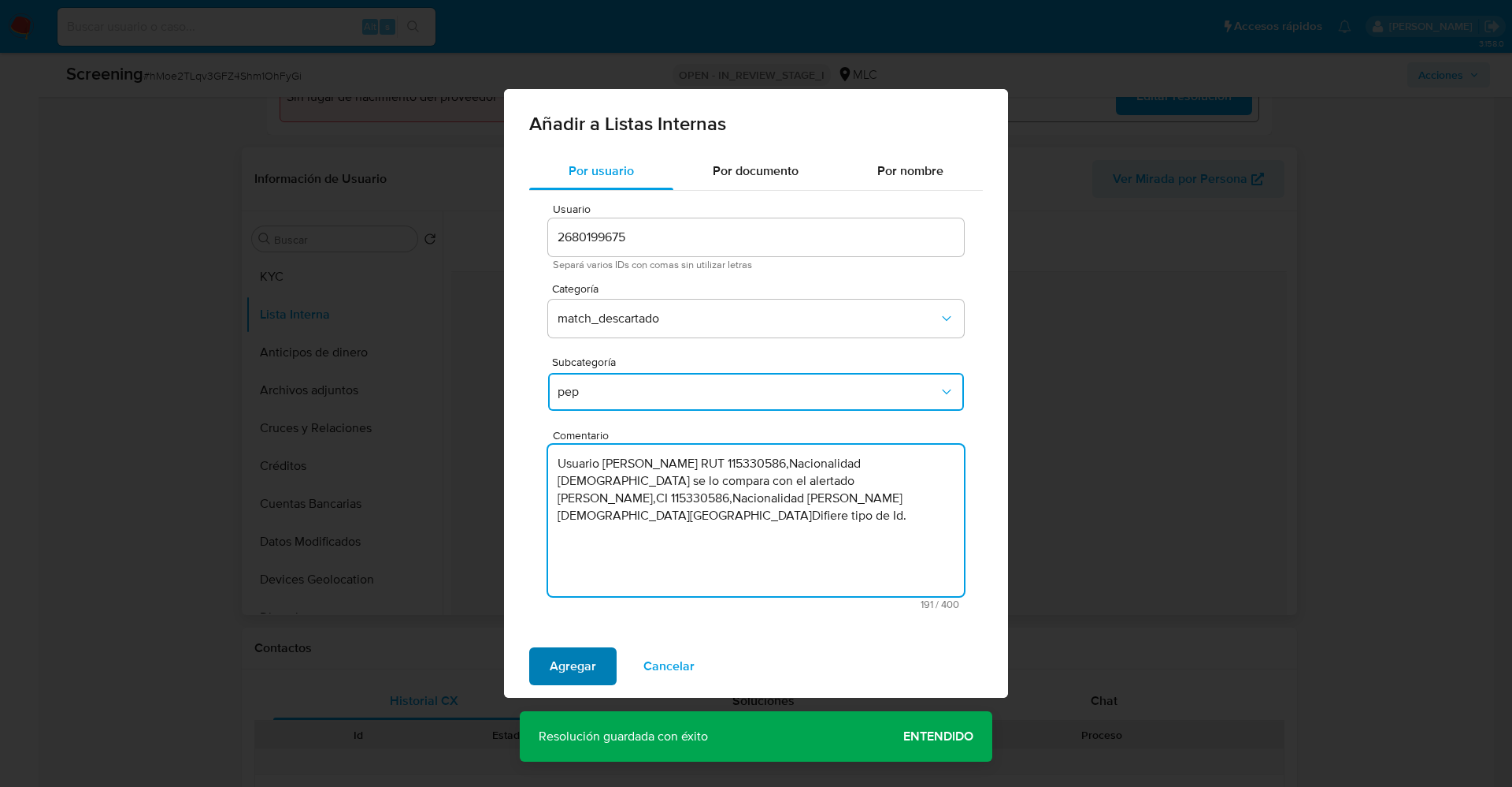
type textarea "Usuario Luis Hernán Gutiérrez Gutiérrez RUT 115330586,Nacionalidad Chilena se l…"
click at [577, 660] on span "Agregar" at bounding box center [572, 666] width 46 height 35
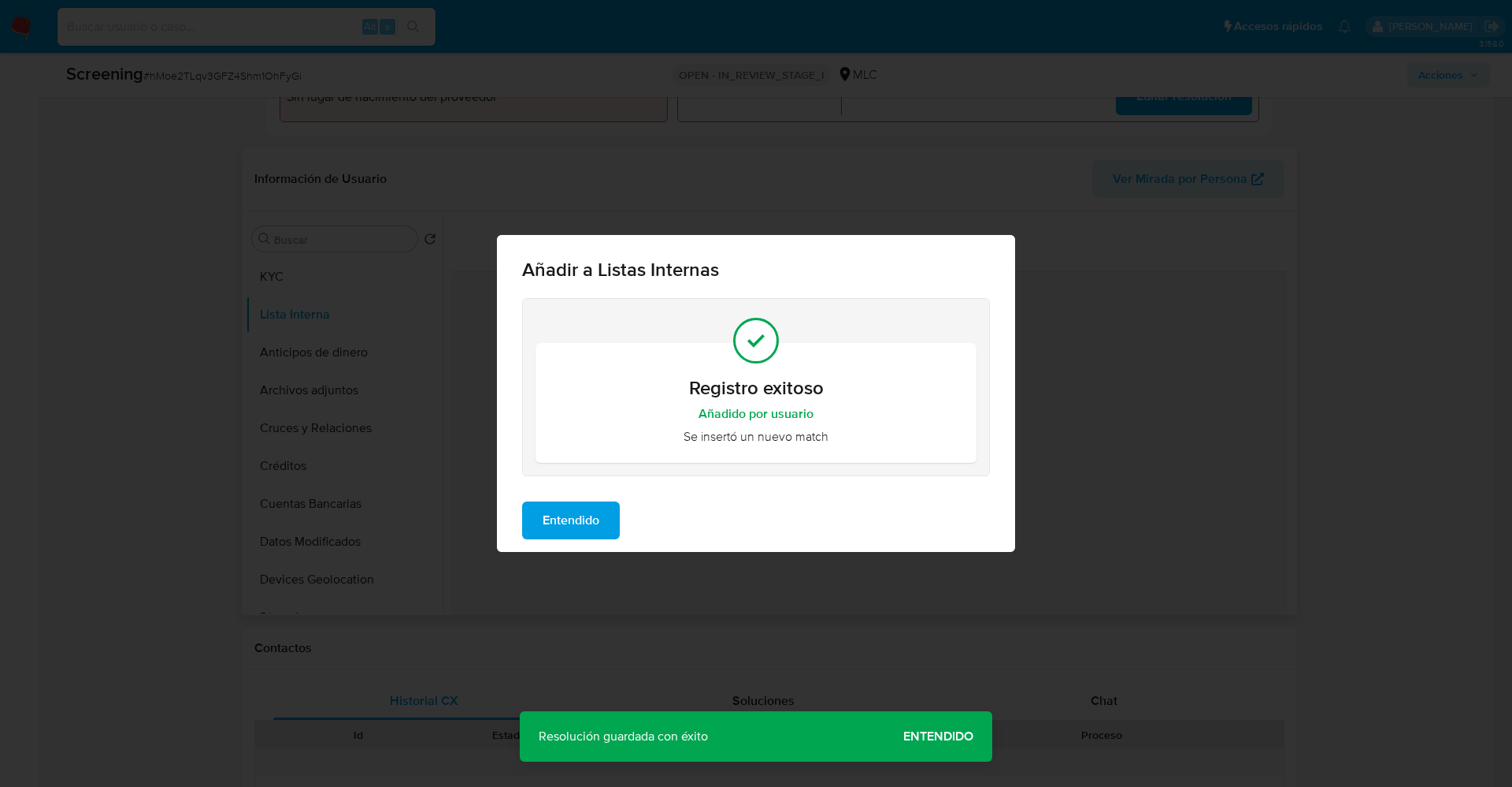
click at [560, 507] on span "Entendido" at bounding box center [571, 520] width 56 height 35
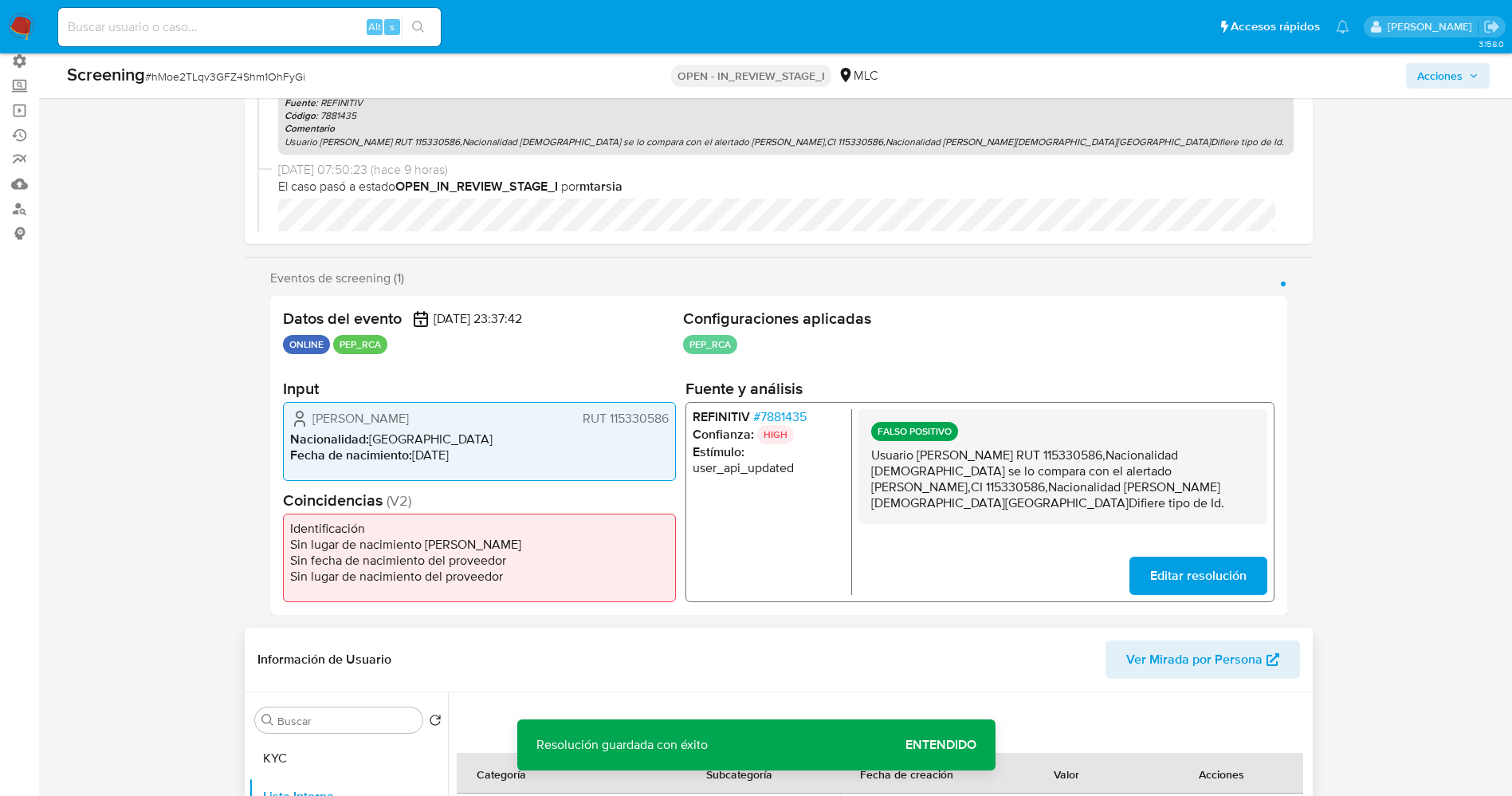
scroll to position [0, 0]
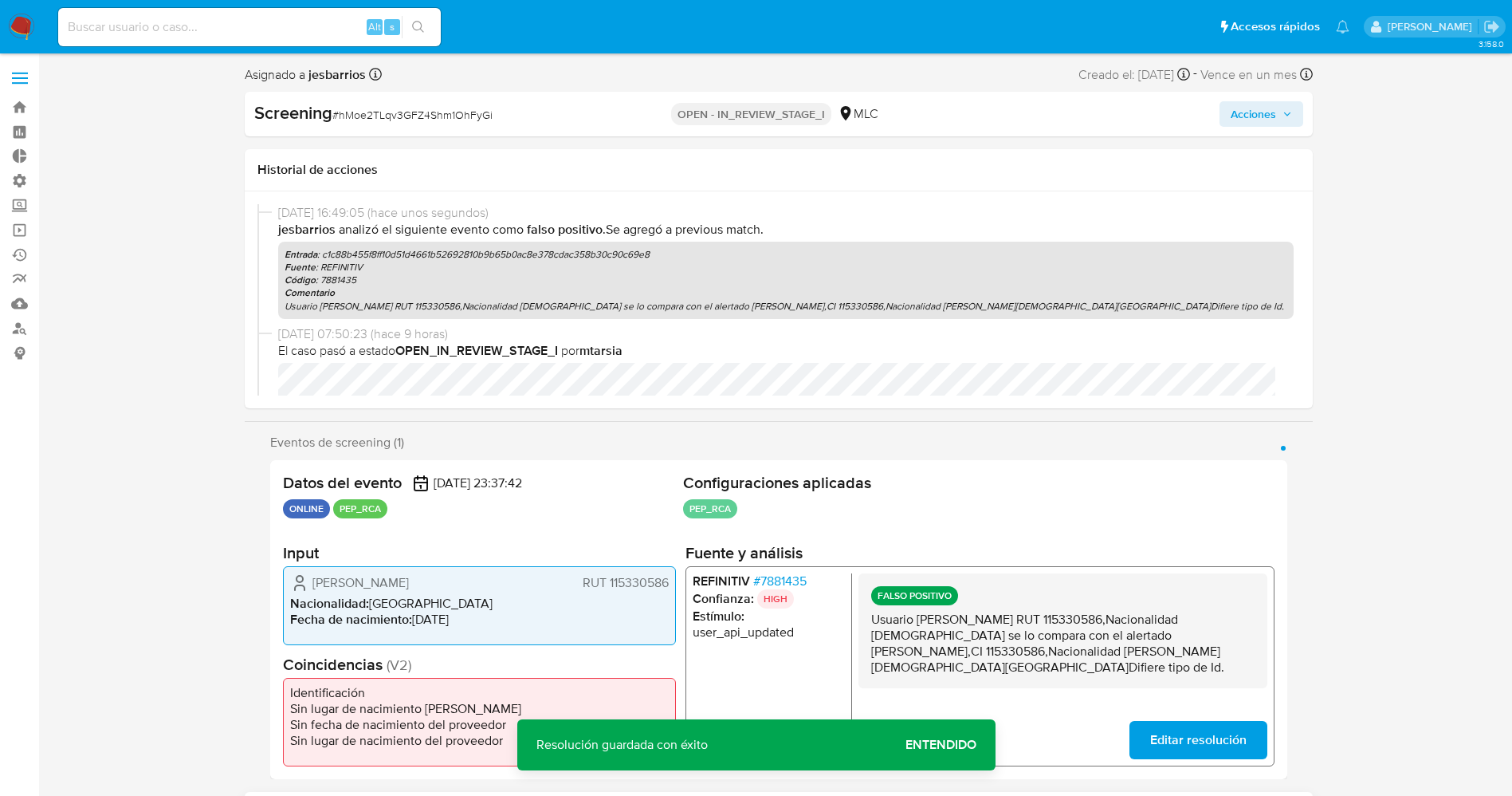
click at [1275, 120] on span "Acciones" at bounding box center [1253, 113] width 46 height 26
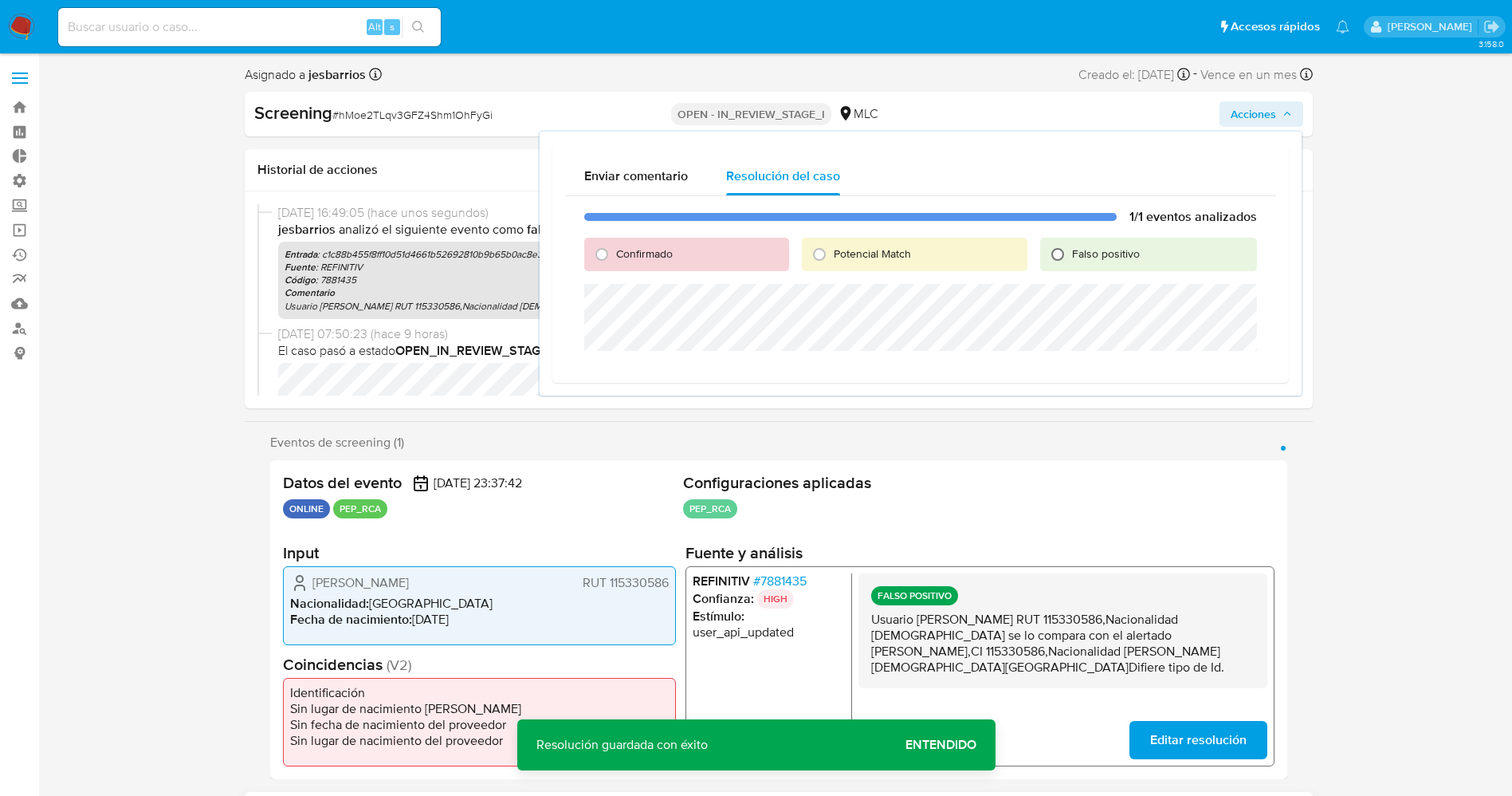
click at [1056, 256] on input "Falso positivo" at bounding box center [1057, 254] width 26 height 26
radio input "true"
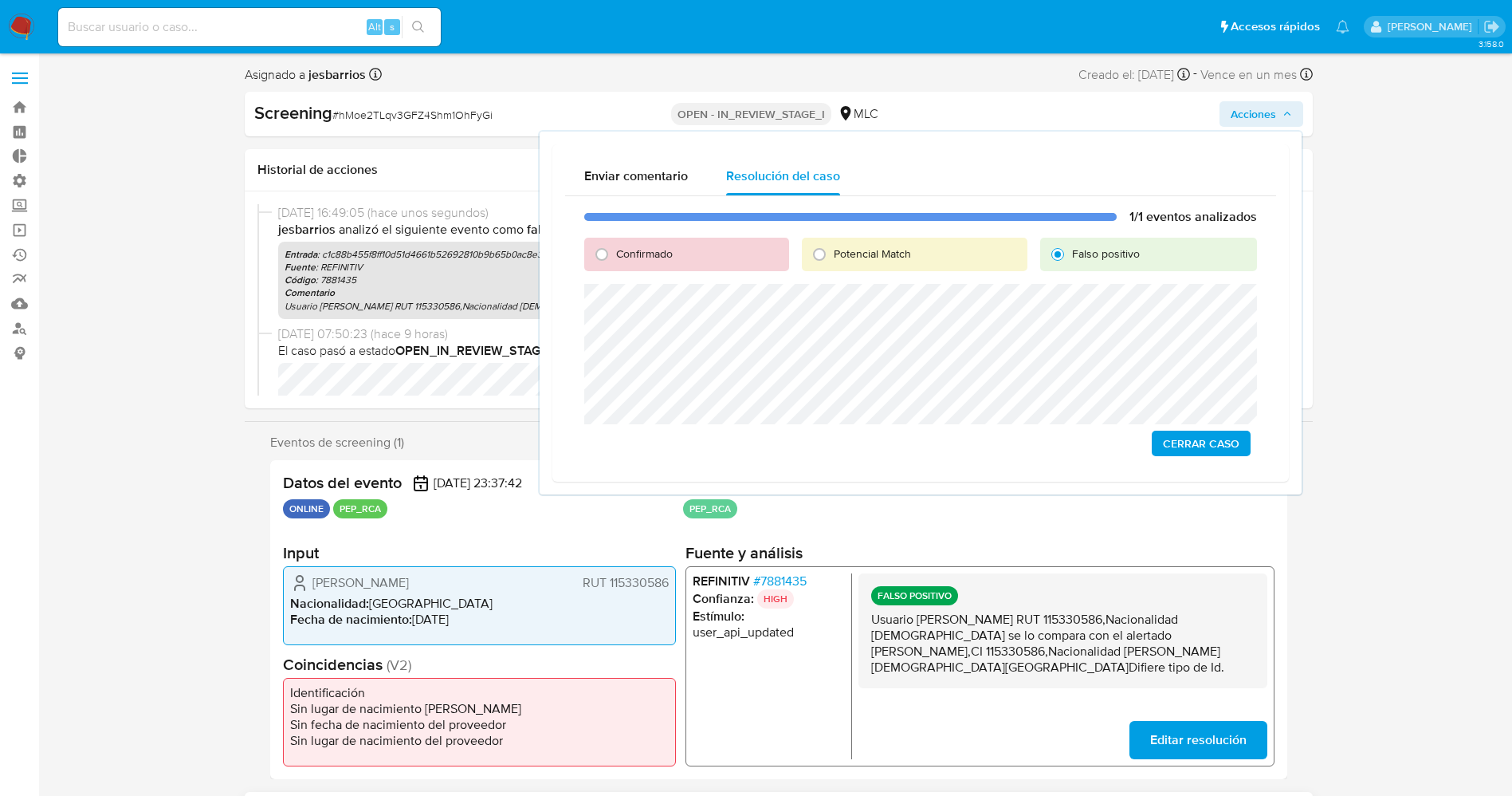
click at [1212, 438] on span "Cerrar Caso" at bounding box center [1201, 442] width 76 height 22
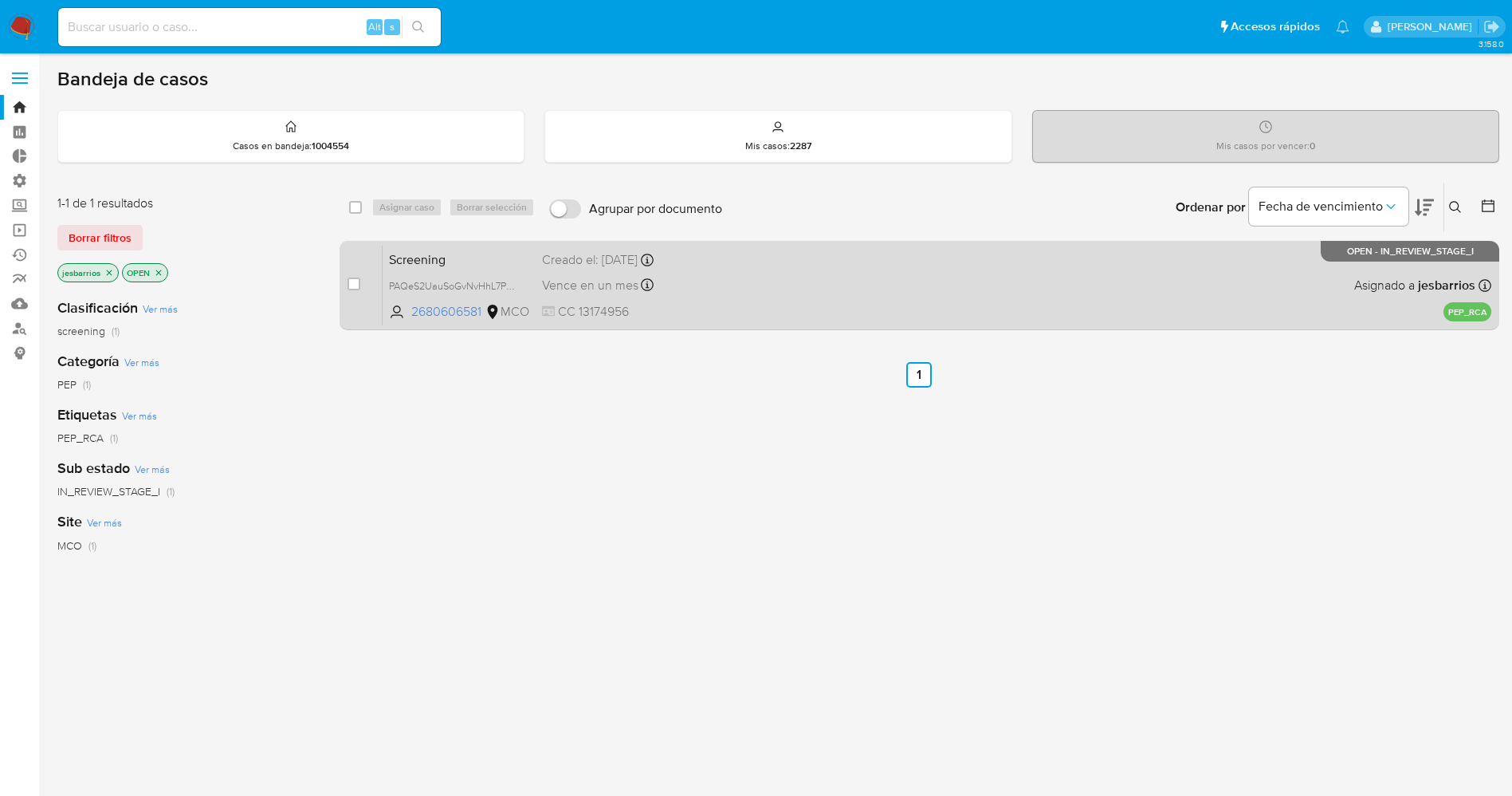
click at [738, 293] on div "Vence en un mes Vence el 11/10/2025 00:01:06" at bounding box center [656, 284] width 228 height 22
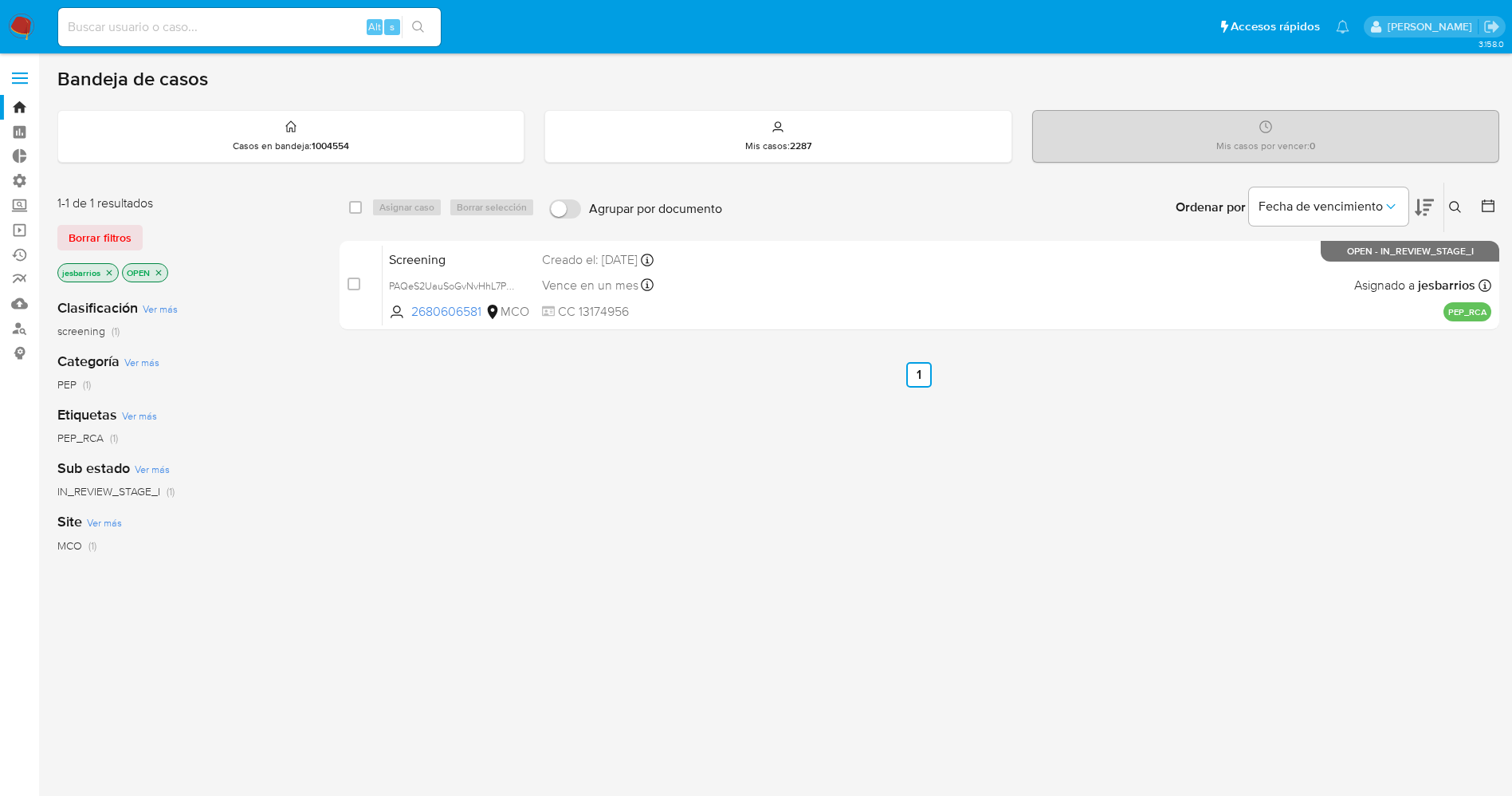
click at [25, 28] on img at bounding box center [21, 27] width 28 height 28
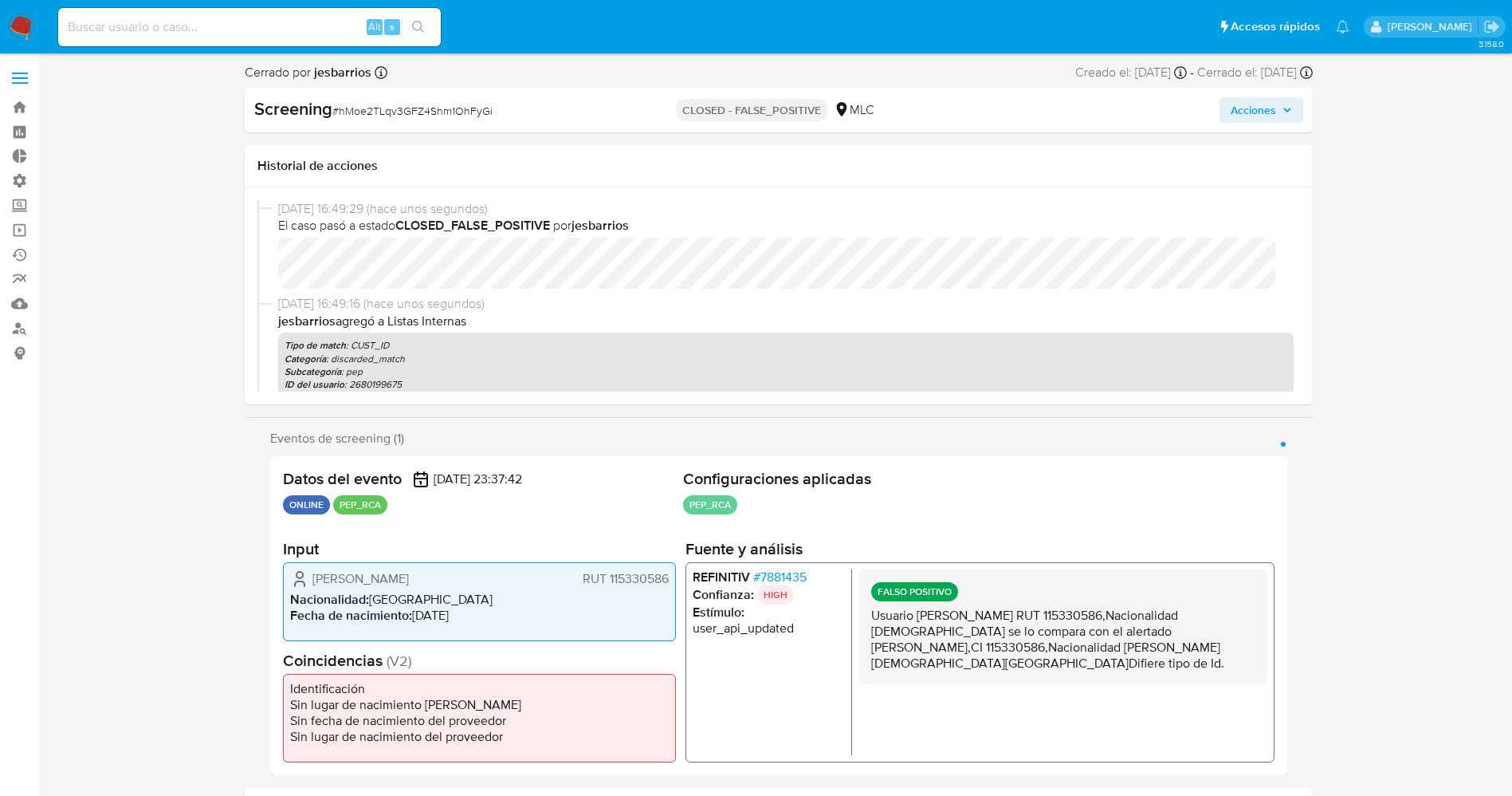
select select "10"
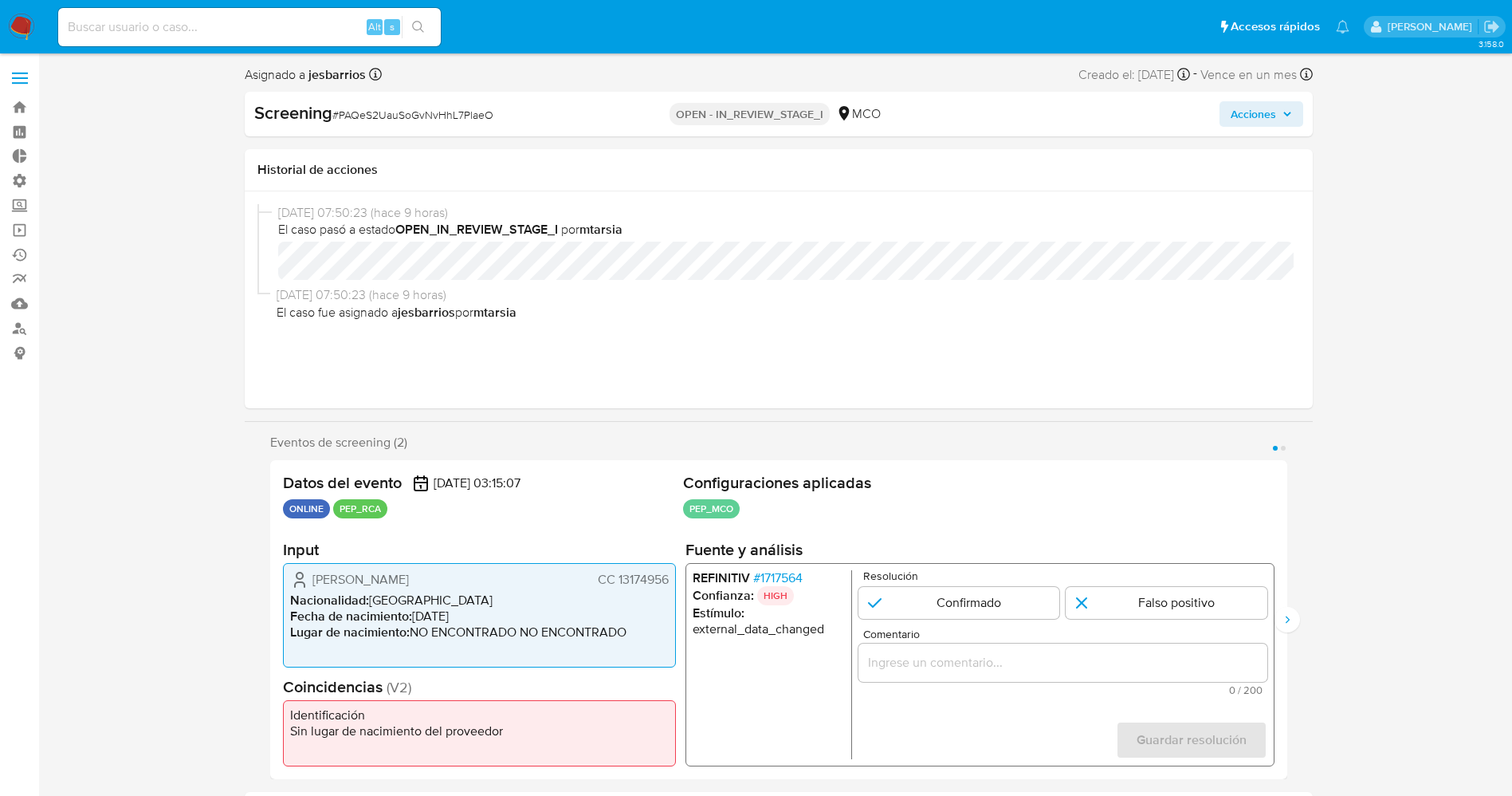
select select "10"
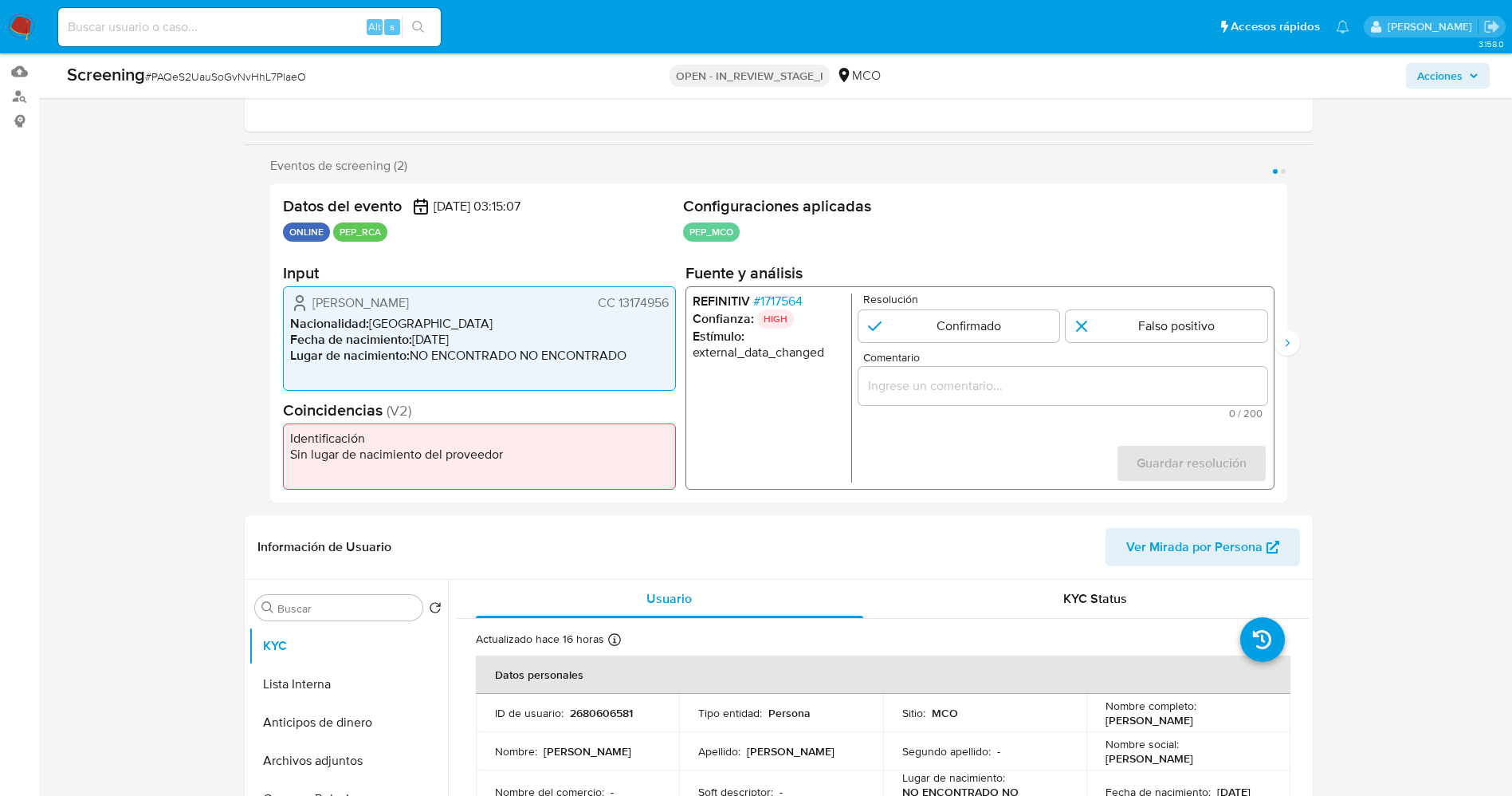
scroll to position [239, 0]
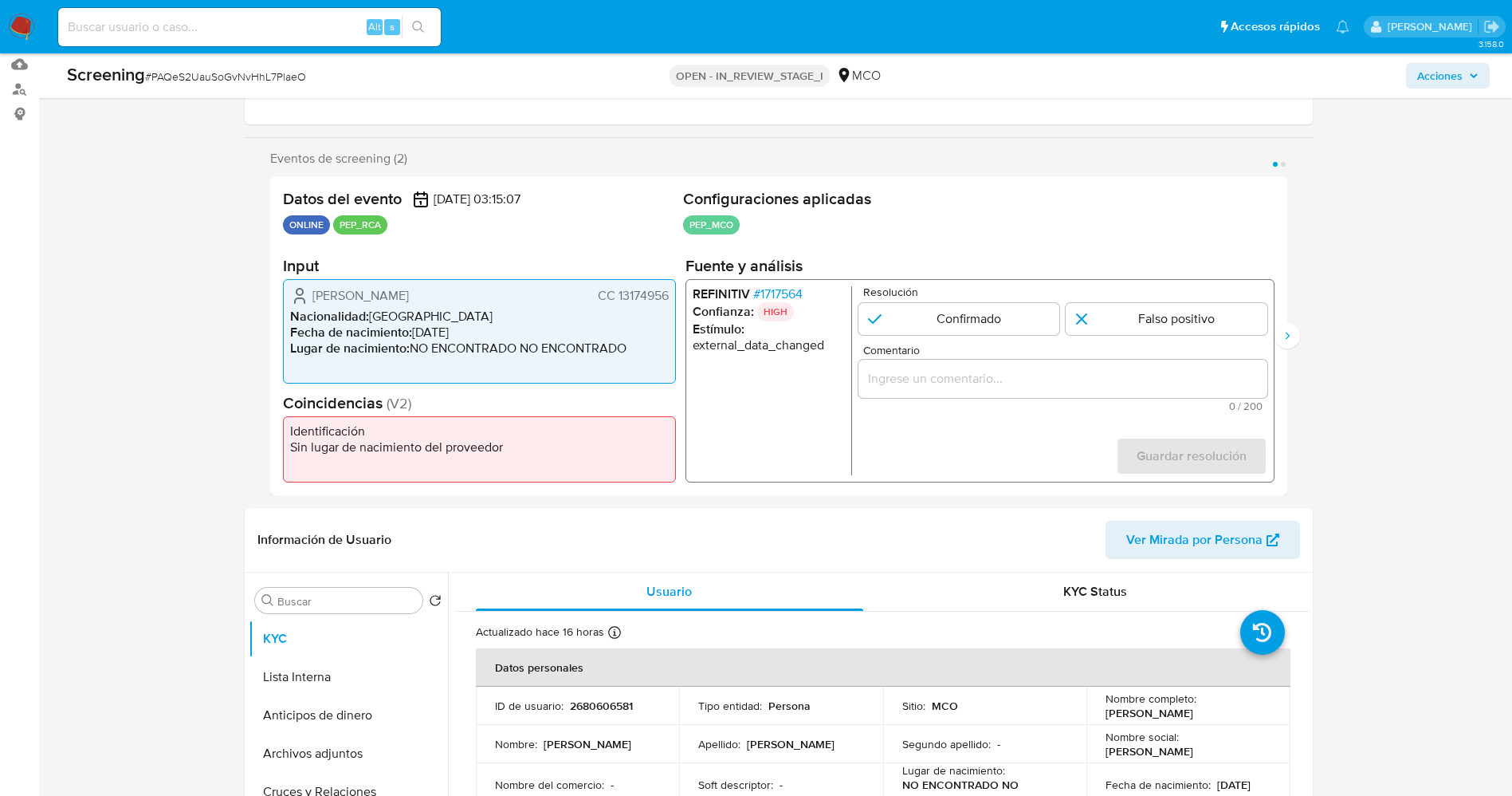
click at [785, 296] on span "# 1717564" at bounding box center [777, 294] width 49 height 16
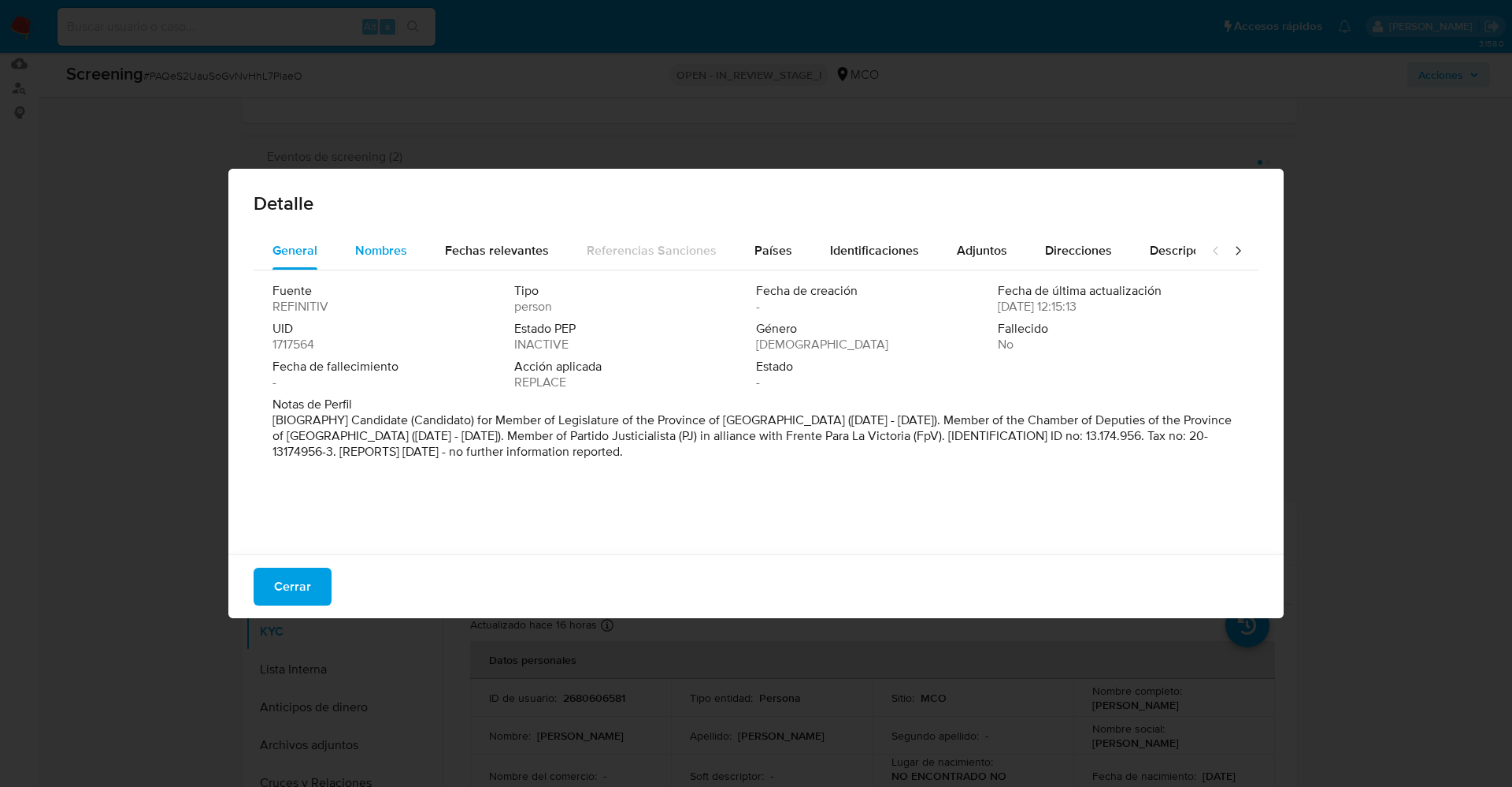
click at [408, 238] on button "Nombres" at bounding box center [382, 250] width 90 height 38
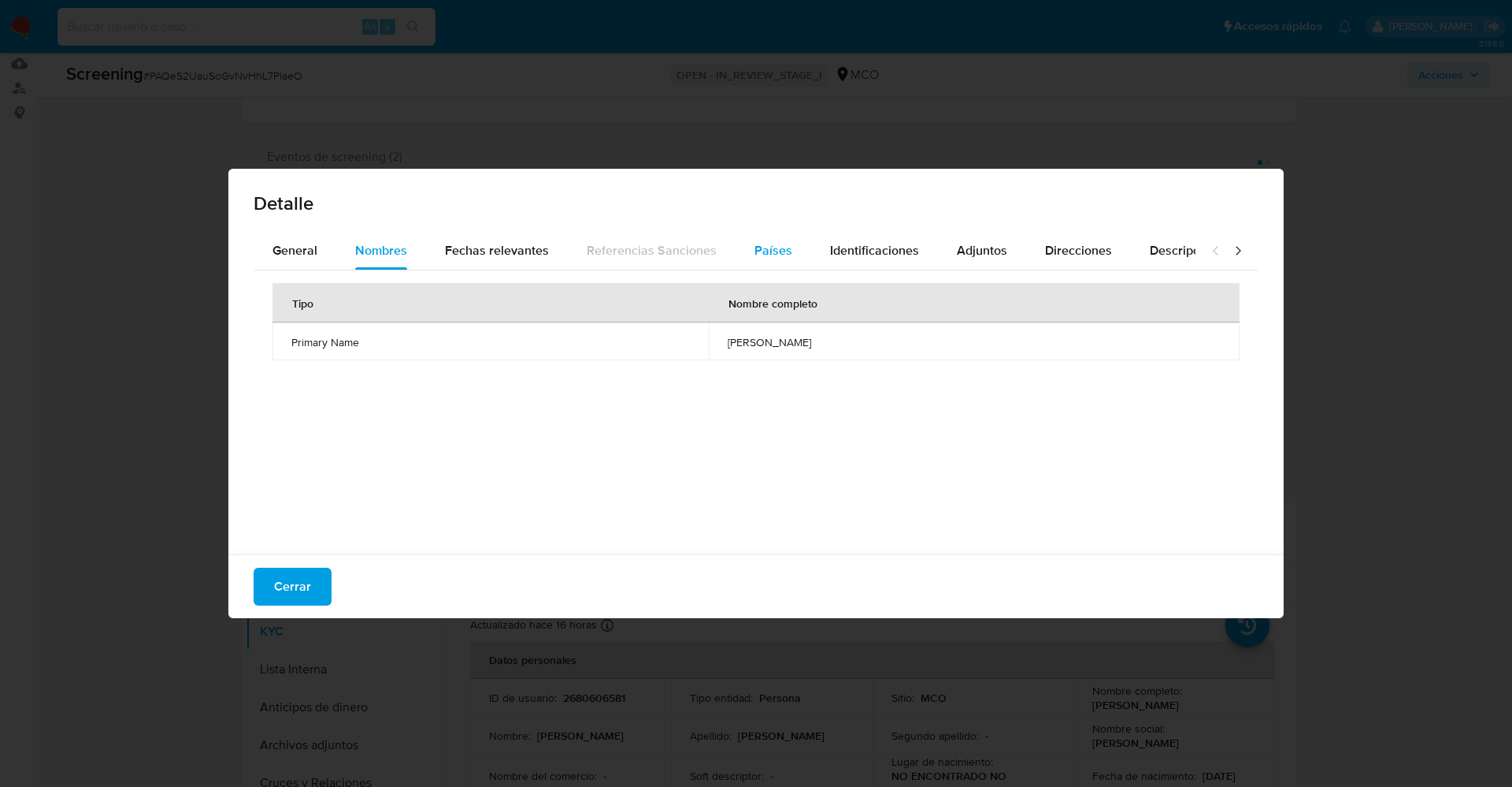
click at [782, 247] on span "Países" at bounding box center [773, 250] width 38 height 18
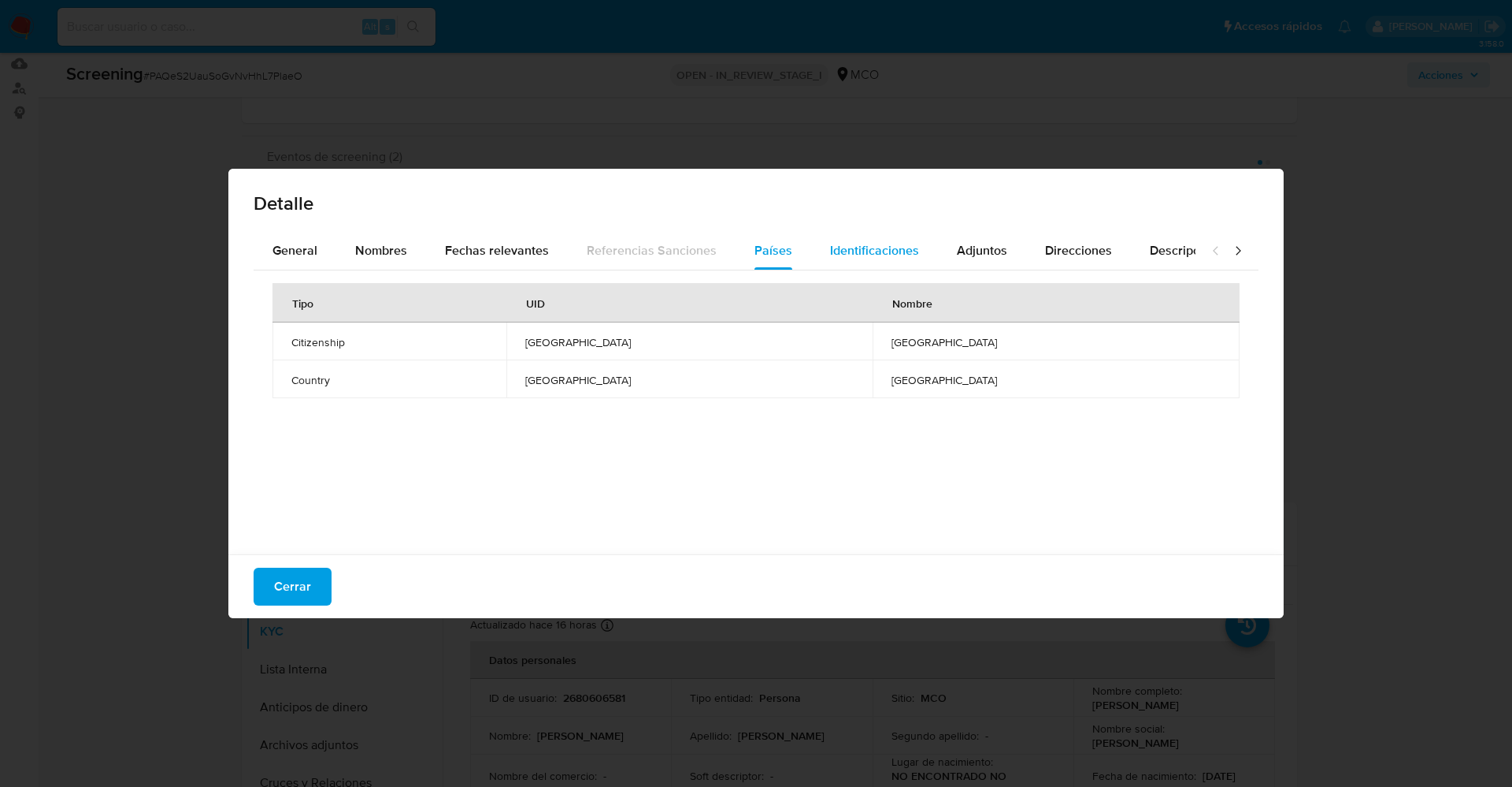
click at [859, 251] on span "Identificaciones" at bounding box center [875, 250] width 89 height 18
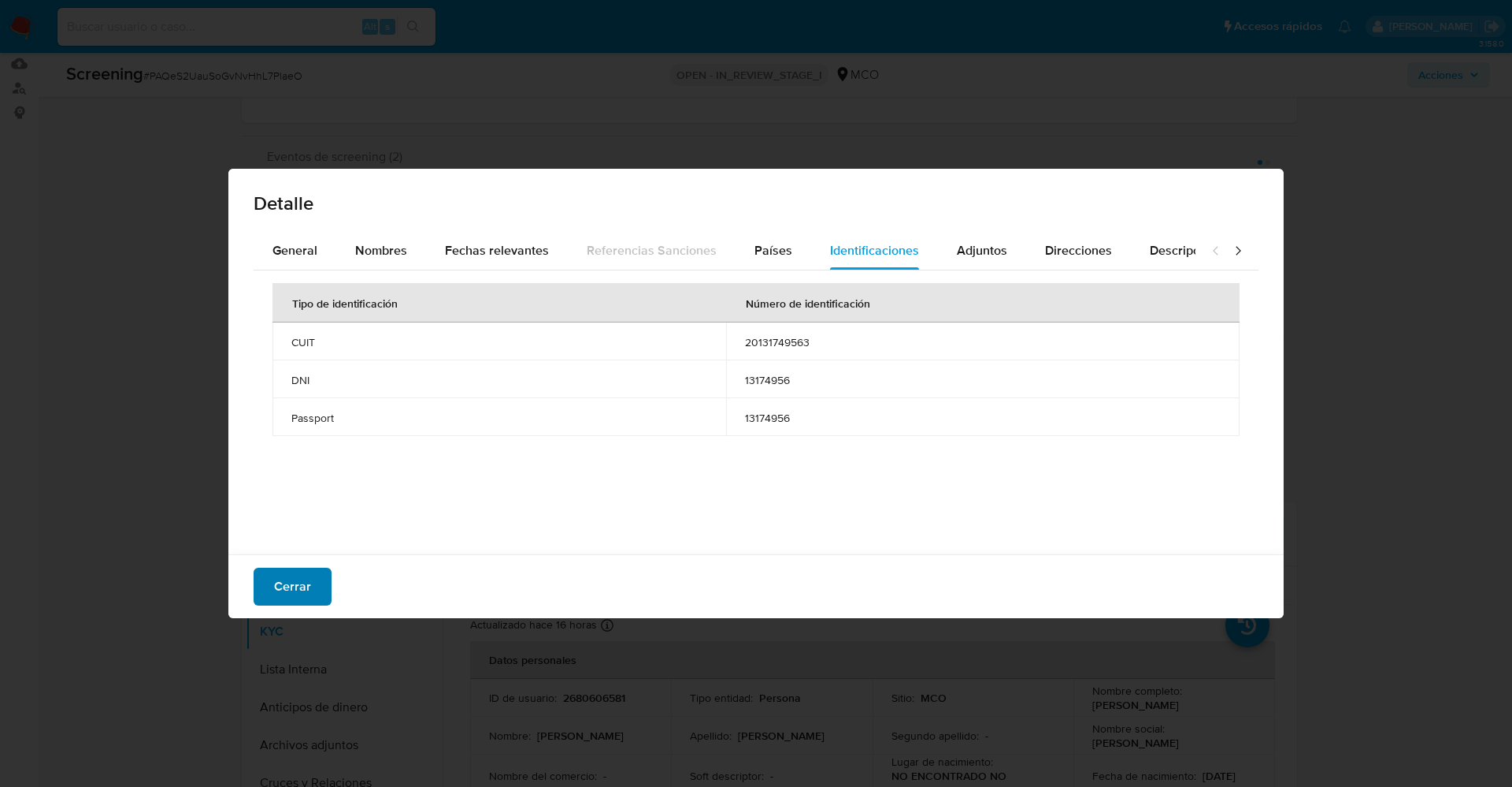
click at [289, 582] on span "Cerrar" at bounding box center [292, 586] width 37 height 35
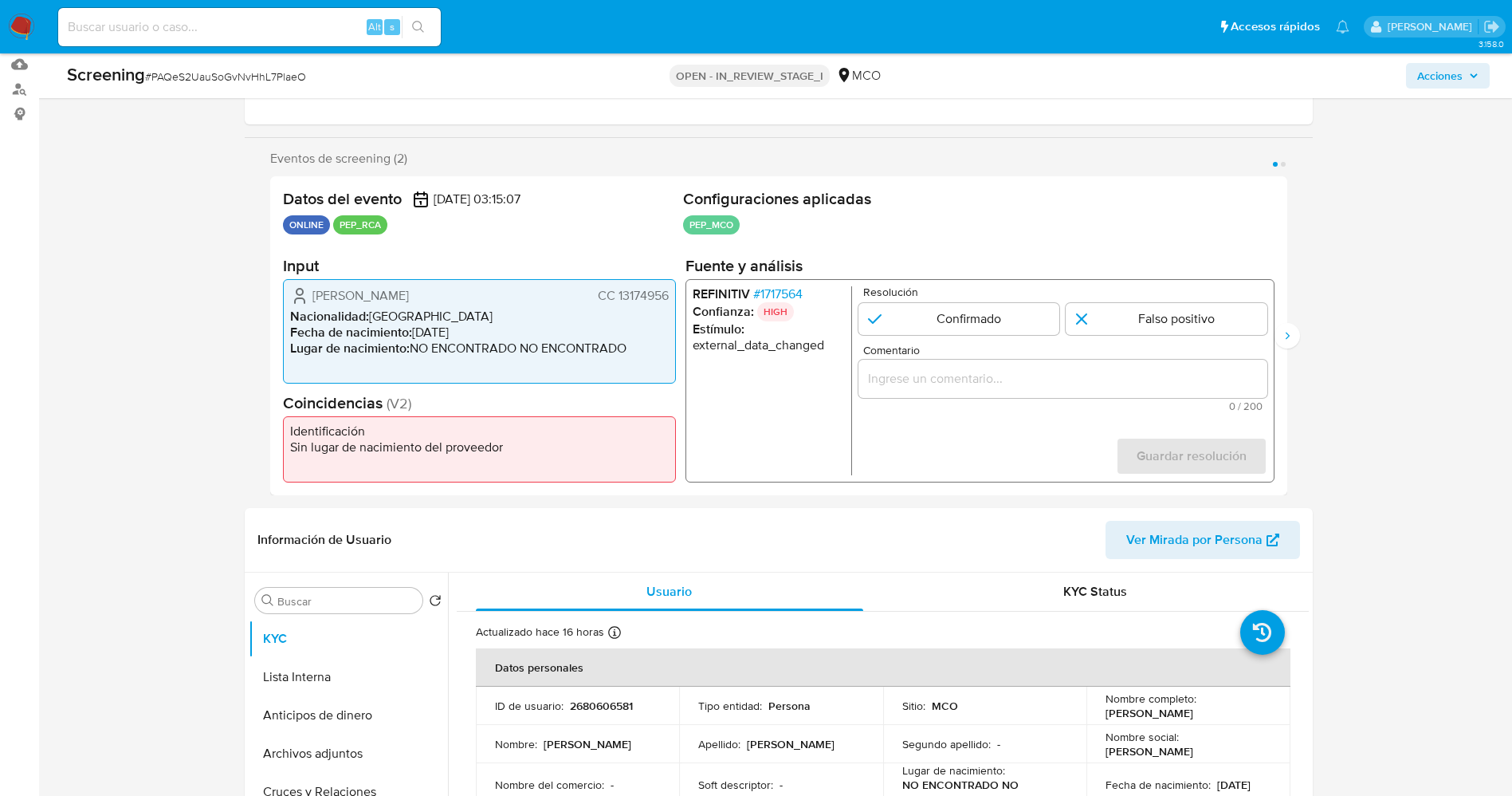
drag, startPoint x: 315, startPoint y: 292, endPoint x: 673, endPoint y: 289, distance: 358.0
click at [673, 289] on div "[PERSON_NAME] CC 13174956 Nacionalidad : [DEMOGRAPHIC_DATA] Fecha de nacimiento…" at bounding box center [479, 331] width 393 height 105
click at [801, 293] on span "# 1717564" at bounding box center [777, 294] width 49 height 16
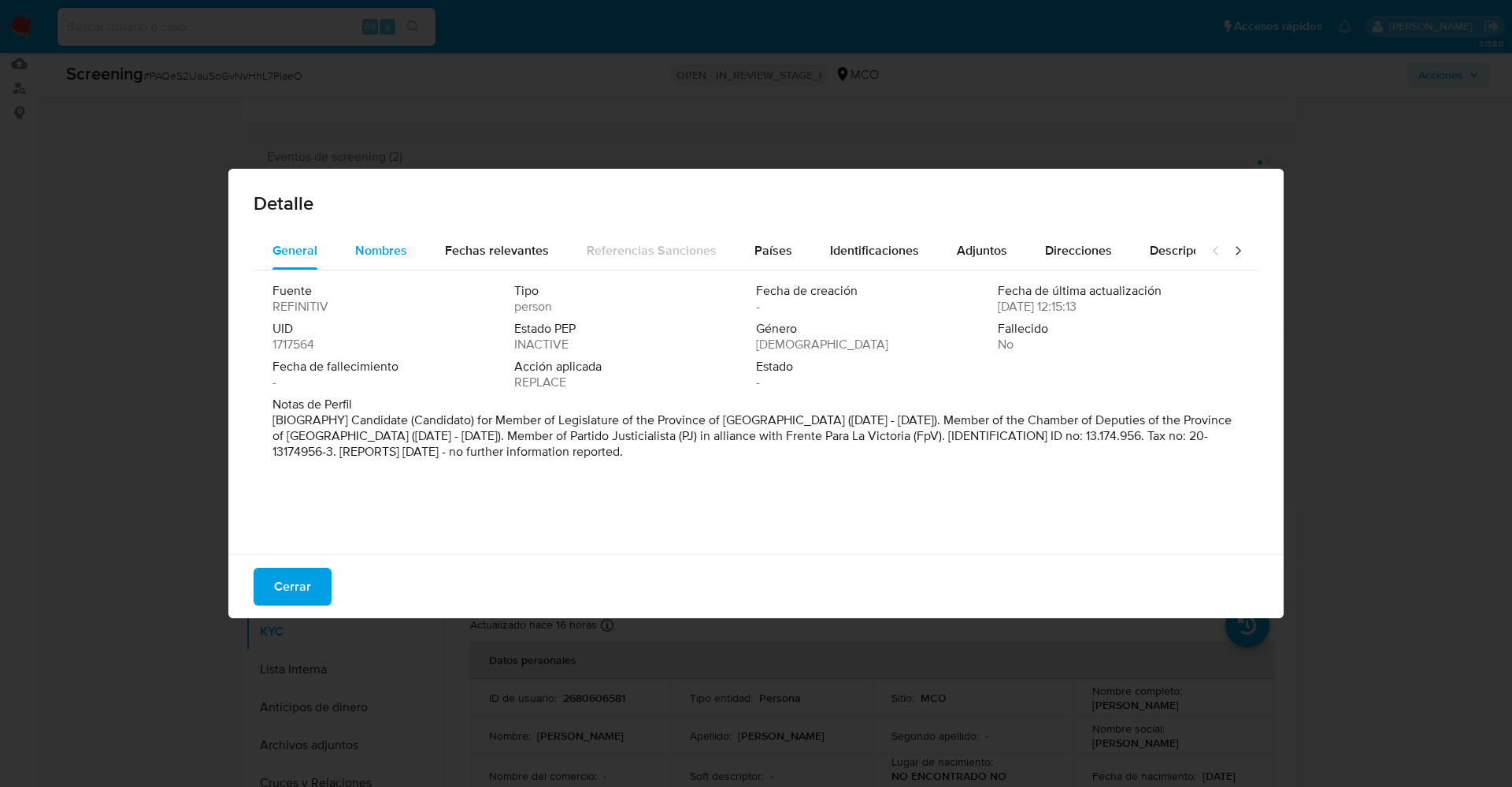
click at [387, 251] on span "Nombres" at bounding box center [381, 250] width 52 height 18
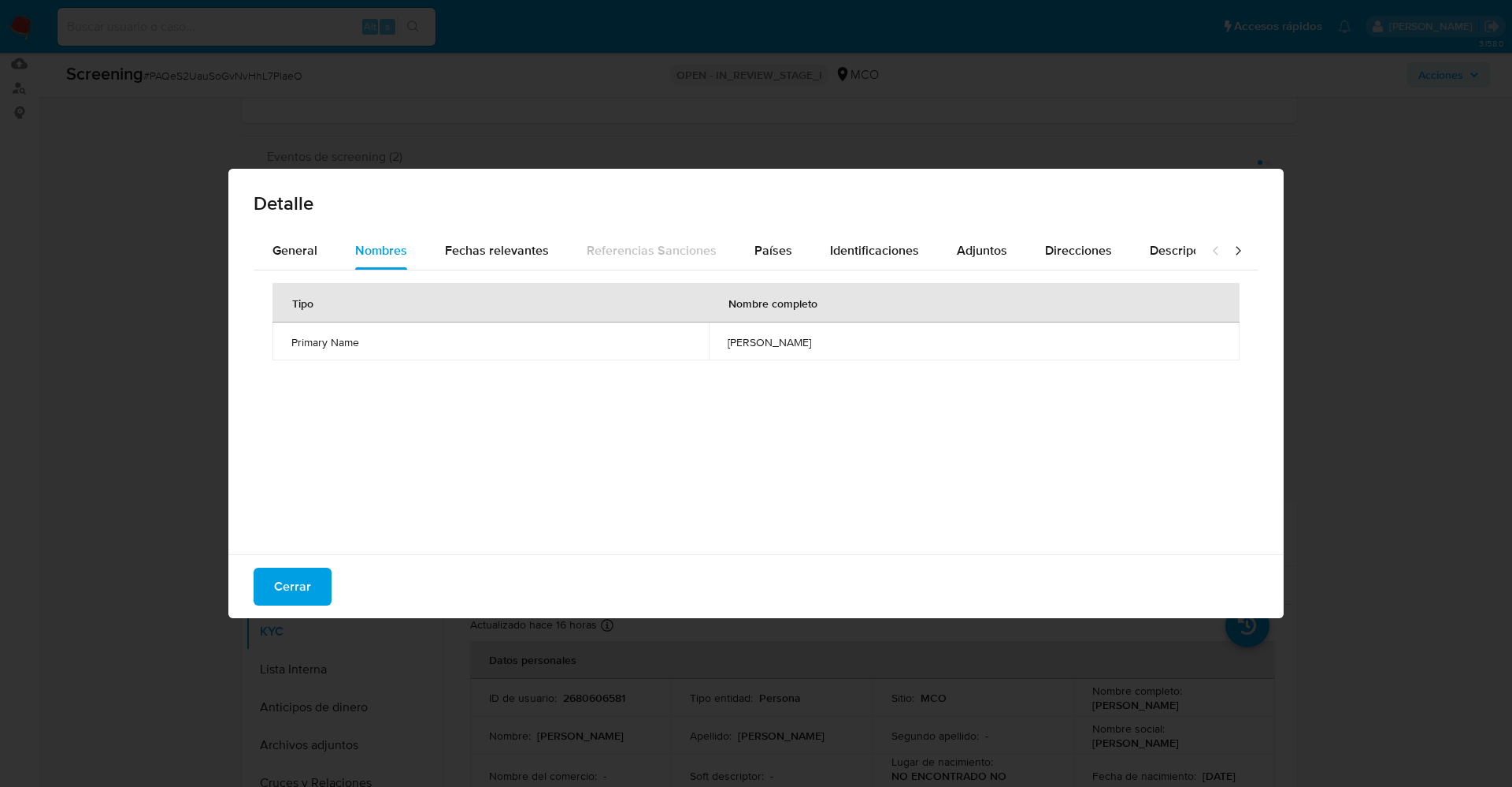
drag, startPoint x: 696, startPoint y: 343, endPoint x: 844, endPoint y: 343, distance: 148.0
click at [844, 343] on td "[PERSON_NAME]" at bounding box center [974, 341] width 531 height 38
click at [278, 253] on span "General" at bounding box center [295, 250] width 45 height 18
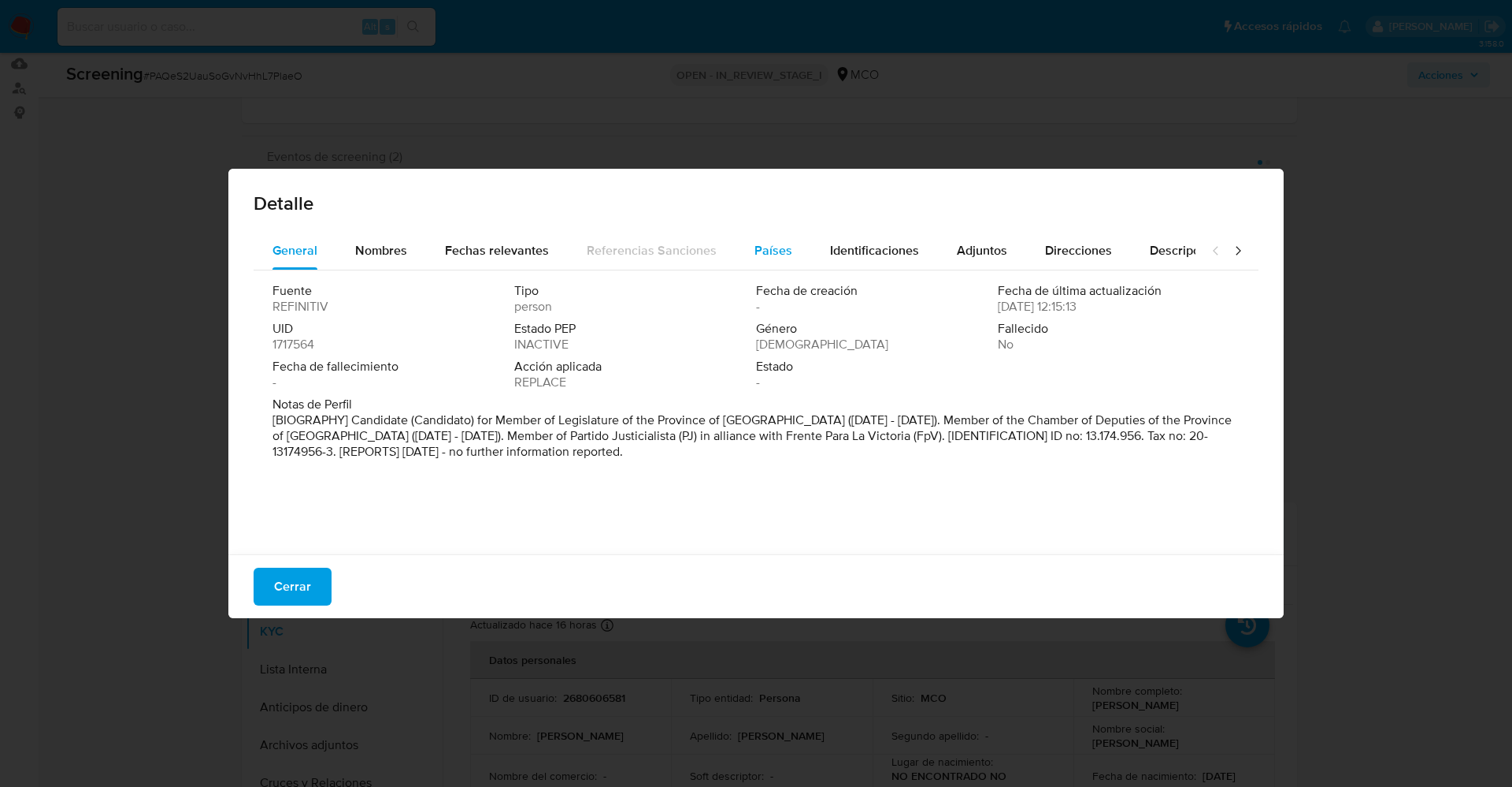
click at [788, 256] on button "Países" at bounding box center [773, 250] width 75 height 38
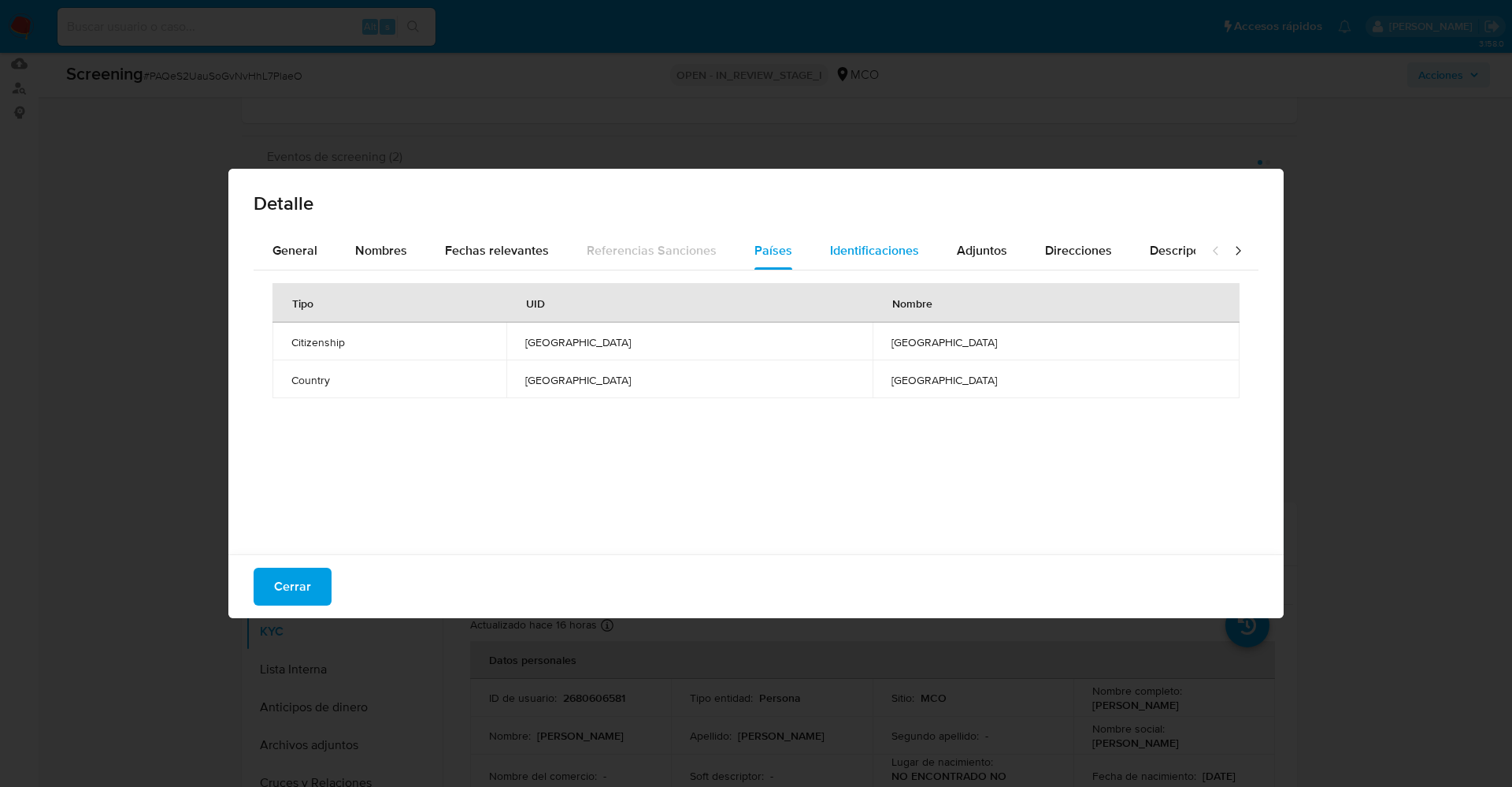
click at [881, 250] on span "Identificaciones" at bounding box center [875, 250] width 89 height 18
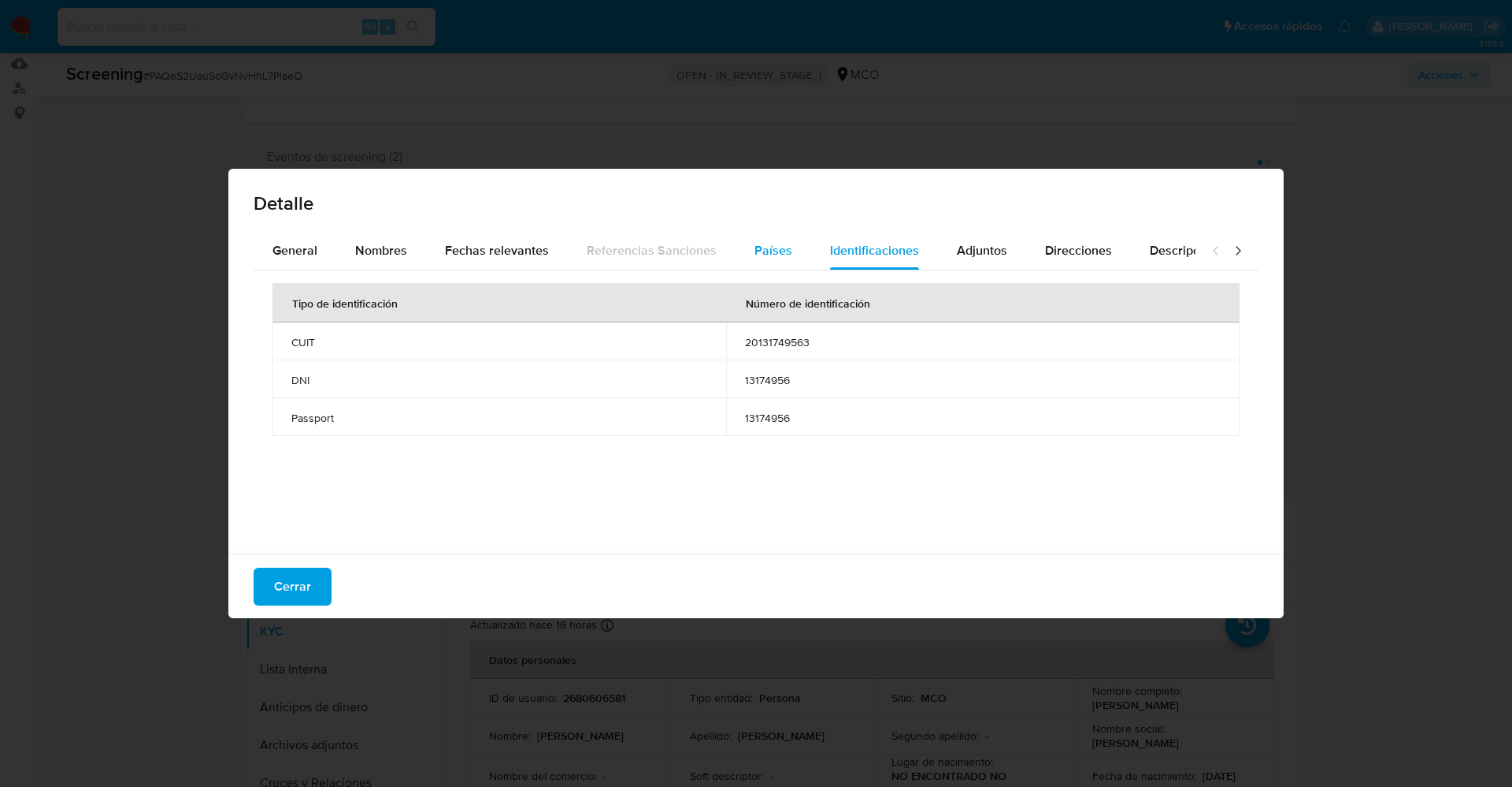
click at [776, 244] on span "Países" at bounding box center [773, 250] width 38 height 18
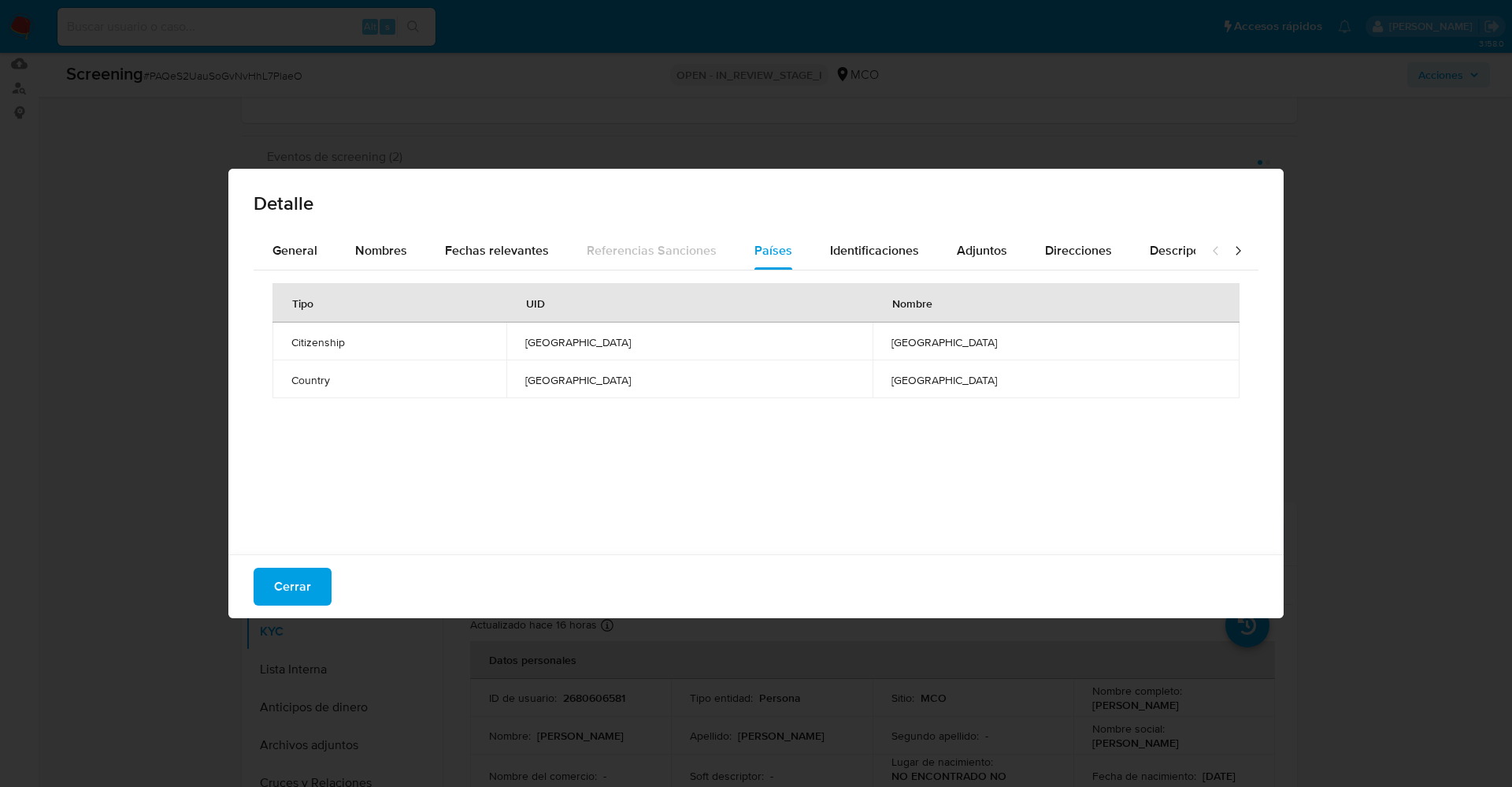
click at [320, 563] on div "Cerrar" at bounding box center [756, 586] width 1055 height 64
drag, startPoint x: 317, startPoint y: 568, endPoint x: 372, endPoint y: 573, distance: 55.2
click at [317, 568] on button "Cerrar" at bounding box center [292, 587] width 78 height 38
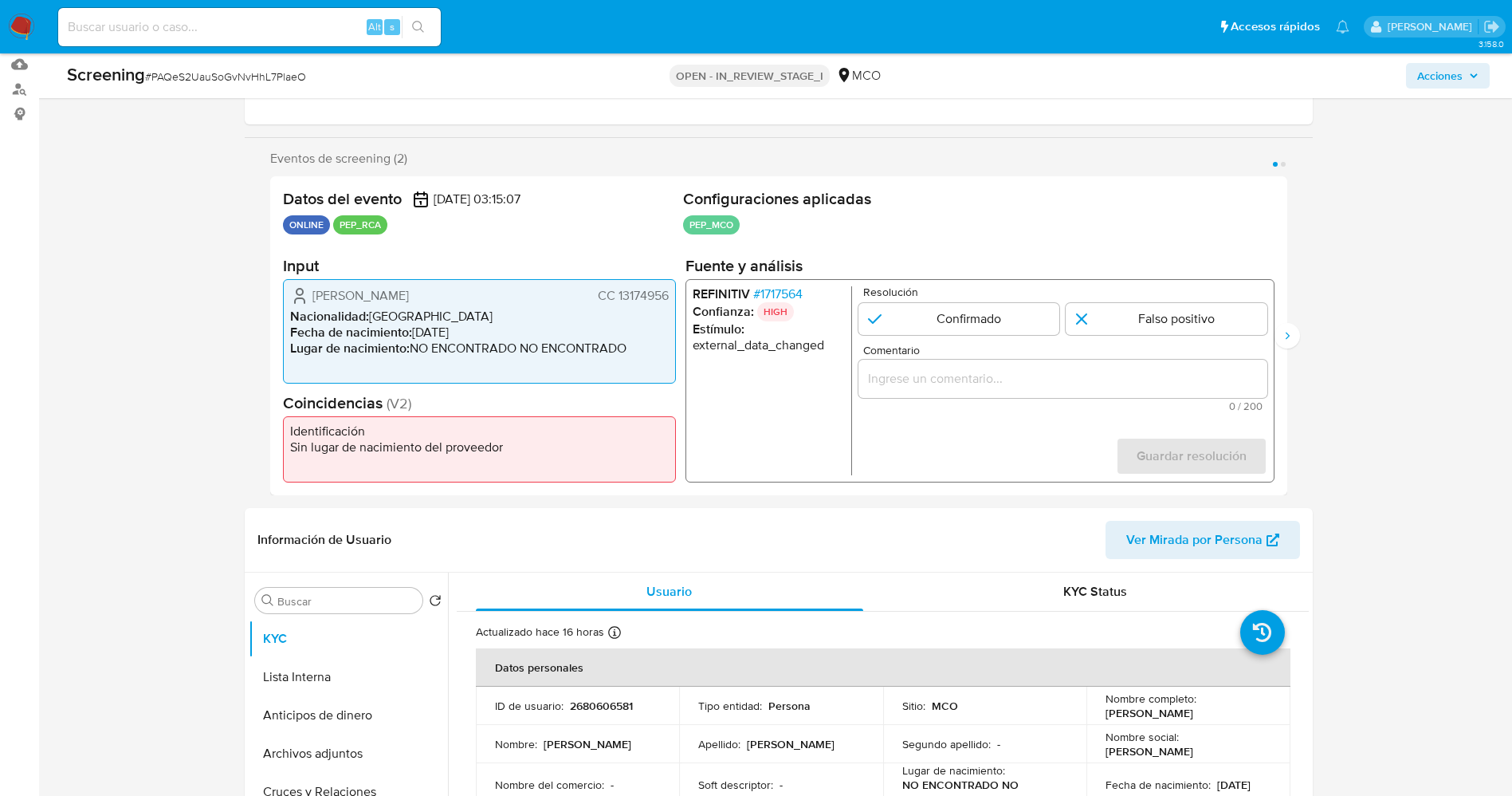
click at [1168, 301] on div "Resolución Confirmado Falso positivo" at bounding box center [1062, 310] width 409 height 49
click at [1168, 315] on input "1 de 2" at bounding box center [1167, 320] width 202 height 32
radio input "true"
click at [1081, 390] on div "1 de 2" at bounding box center [1062, 379] width 409 height 38
click at [1072, 377] on input "Comentario" at bounding box center [1062, 379] width 409 height 21
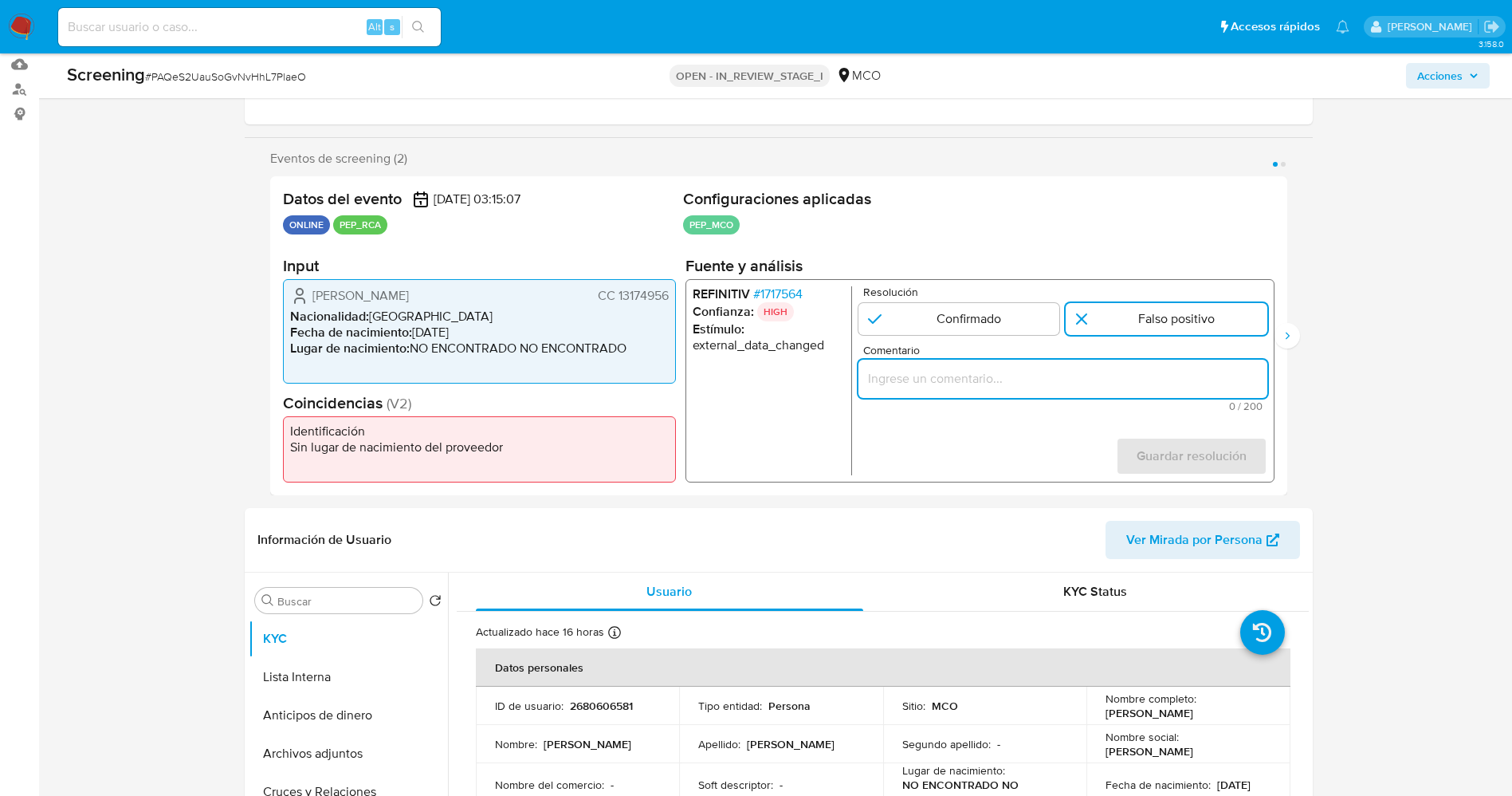
paste input "suarioWalter [PERSON_NAME] CC 13174956,Nacionalidad COLOMBIANA por coincidir en…"
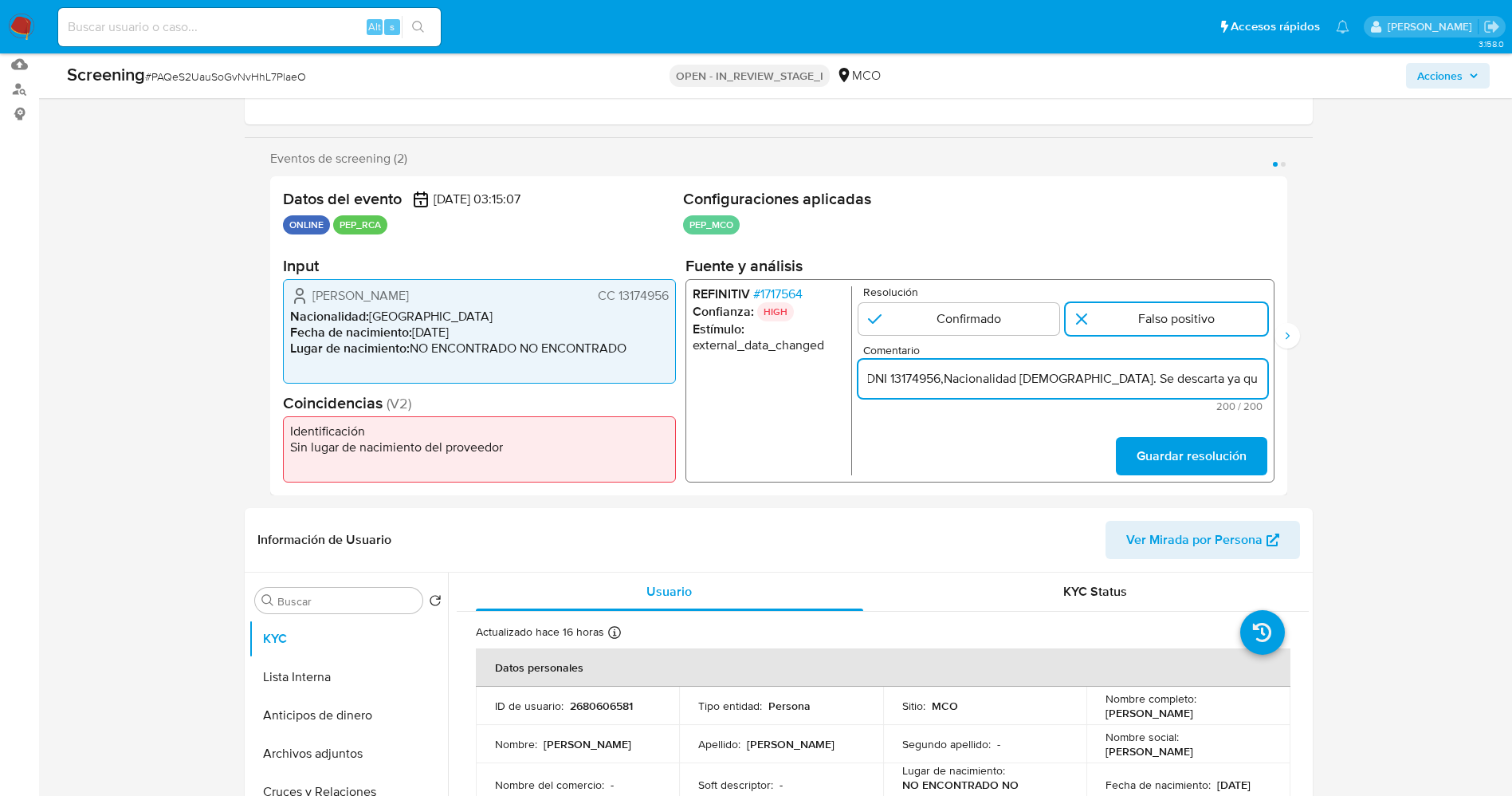
drag, startPoint x: 1103, startPoint y: 378, endPoint x: 1339, endPoint y: 382, distance: 236.0
type input "suarioWalter [PERSON_NAME] CC 13174956,Nacionalidad COLOMBIANA por coincidir en…"
click at [1220, 457] on span "Guardar resolución" at bounding box center [1191, 456] width 110 height 35
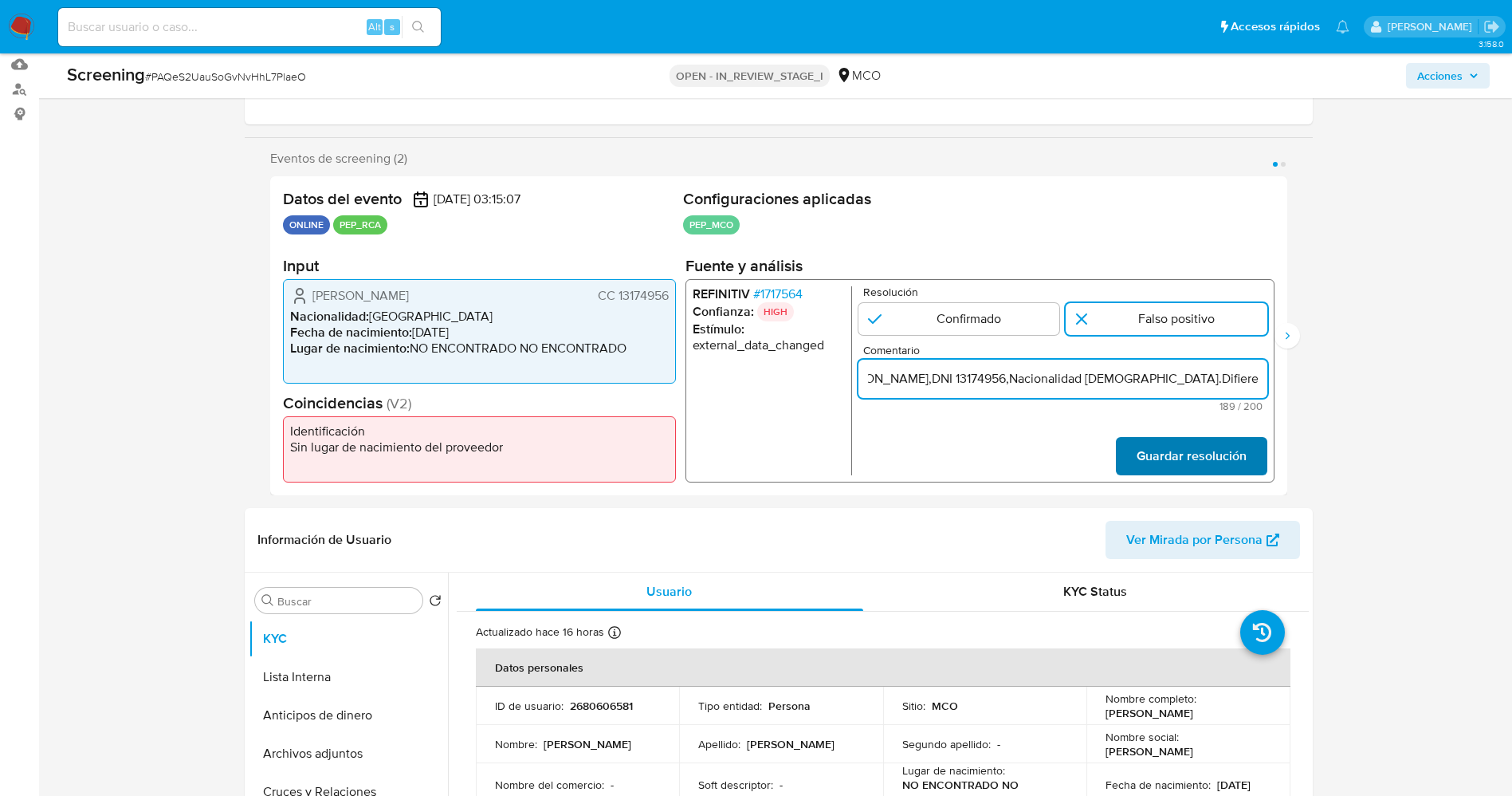
scroll to position [0, 0]
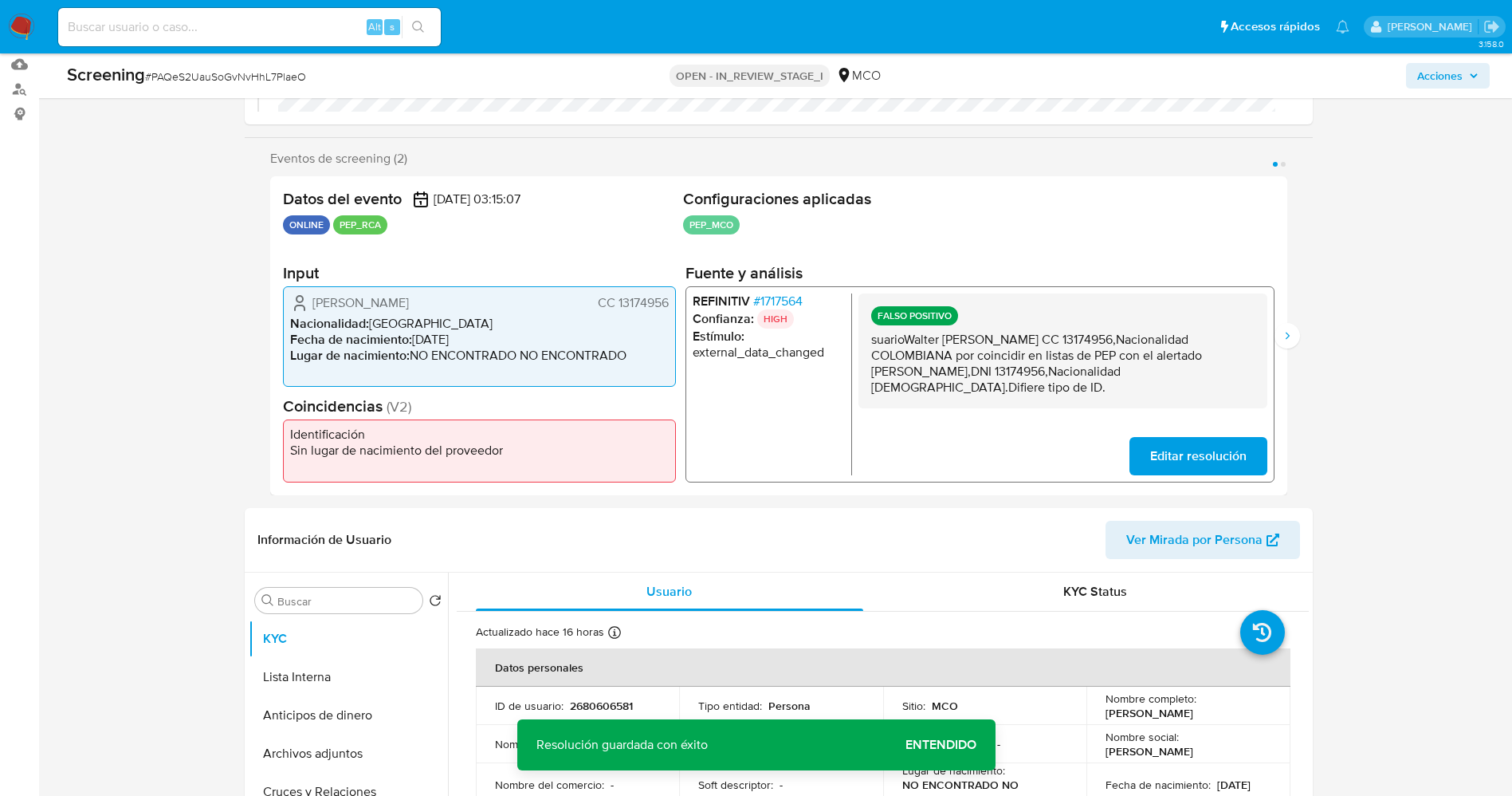
drag, startPoint x: 864, startPoint y: 342, endPoint x: 1248, endPoint y: 375, distance: 385.4
click at [1248, 375] on div "FALSO POSITIVO suarioWalter [PERSON_NAME] CC 13174956,Nacionalidad COLOMBIANA p…" at bounding box center [1062, 350] width 409 height 115
click at [1189, 456] on span "Editar resolución" at bounding box center [1197, 456] width 96 height 35
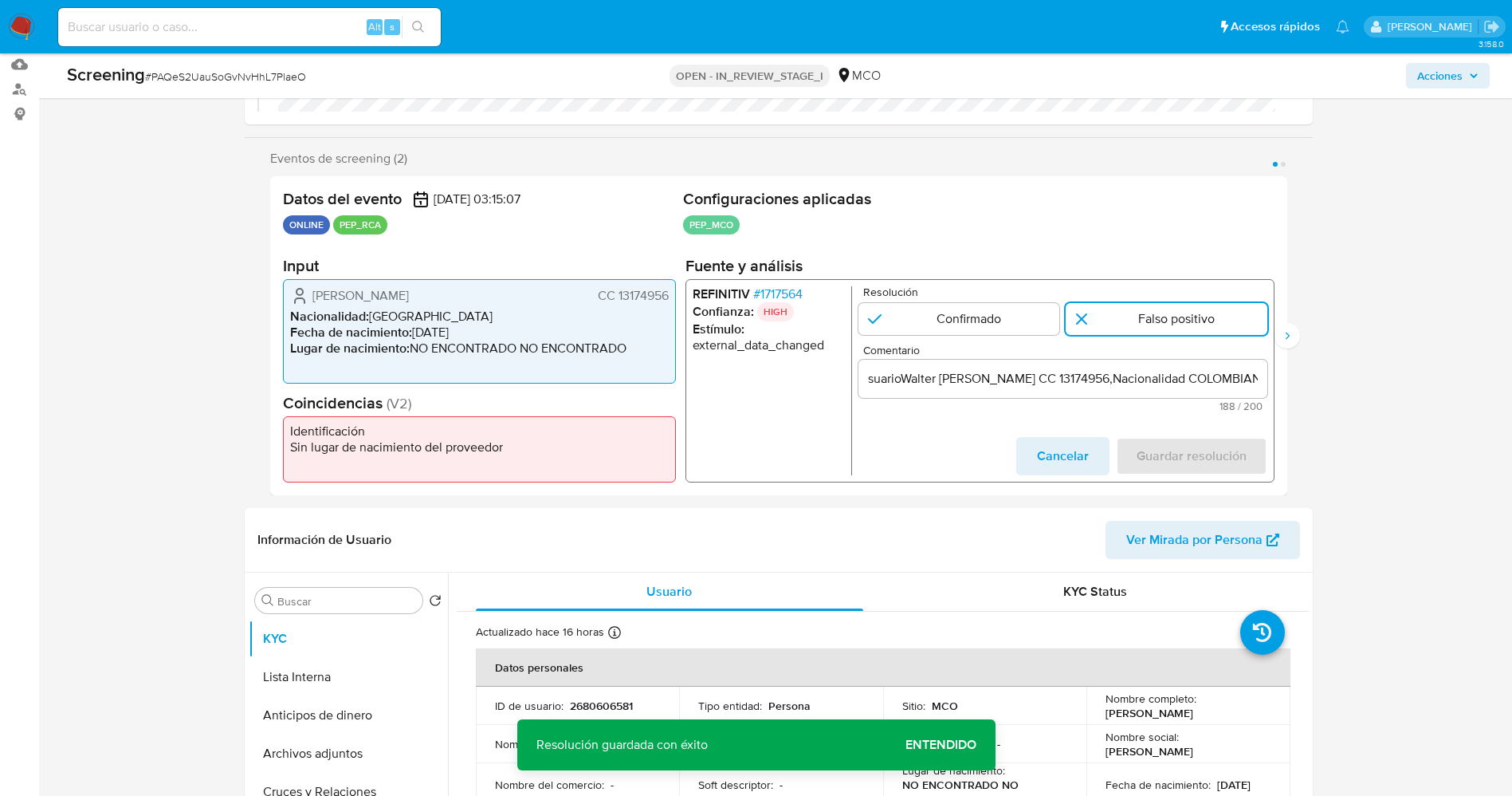
click at [870, 379] on input "suarioWalter [PERSON_NAME] CC 13174956,Nacionalidad COLOMBIANA por coincidir en…" at bounding box center [1062, 379] width 409 height 21
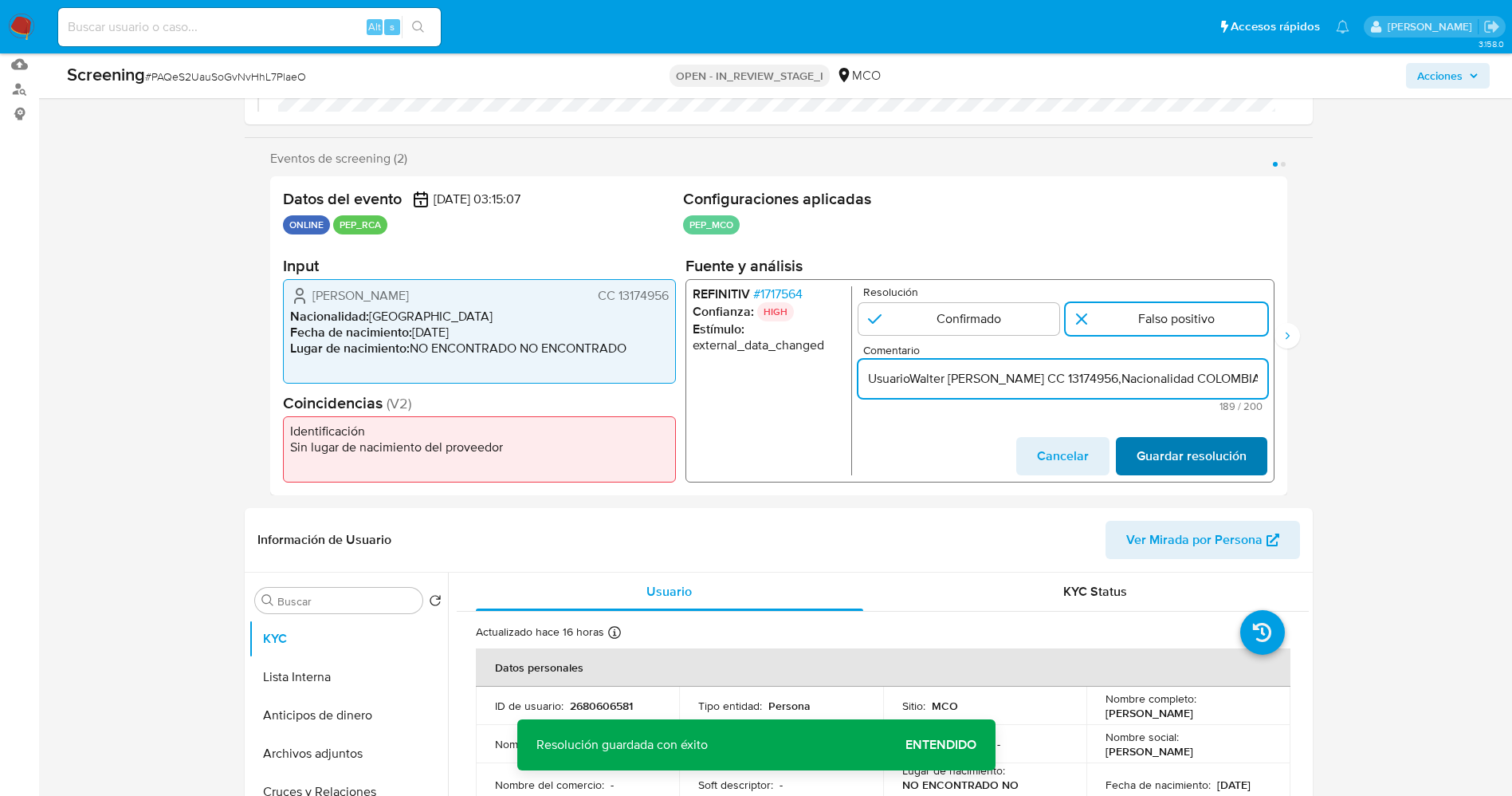
type input "UsuarioWalter [PERSON_NAME] CC 13174956,Nacionalidad COLOMBIANA por coincidir e…"
click at [1210, 449] on span "Guardar resolución" at bounding box center [1191, 456] width 110 height 35
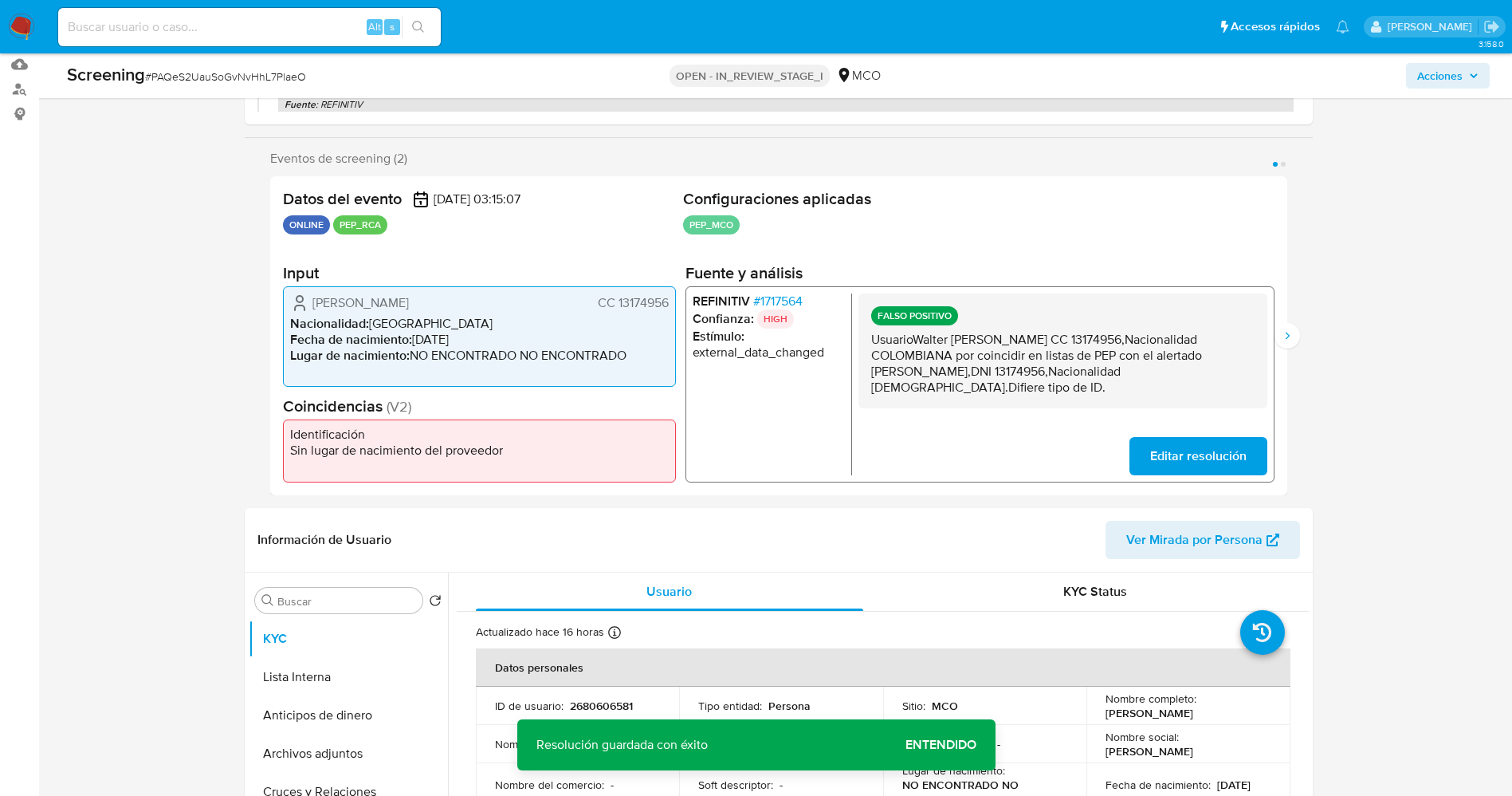
drag, startPoint x: 866, startPoint y: 338, endPoint x: 929, endPoint y: 390, distance: 81.7
click at [929, 390] on div "FALSO POSITIVO UsuarioWalter [PERSON_NAME] CC 13174956,Nacionalidad COLOMBIANA …" at bounding box center [1062, 350] width 409 height 115
click at [1288, 334] on icon "Siguiente" at bounding box center [1287, 336] width 4 height 8
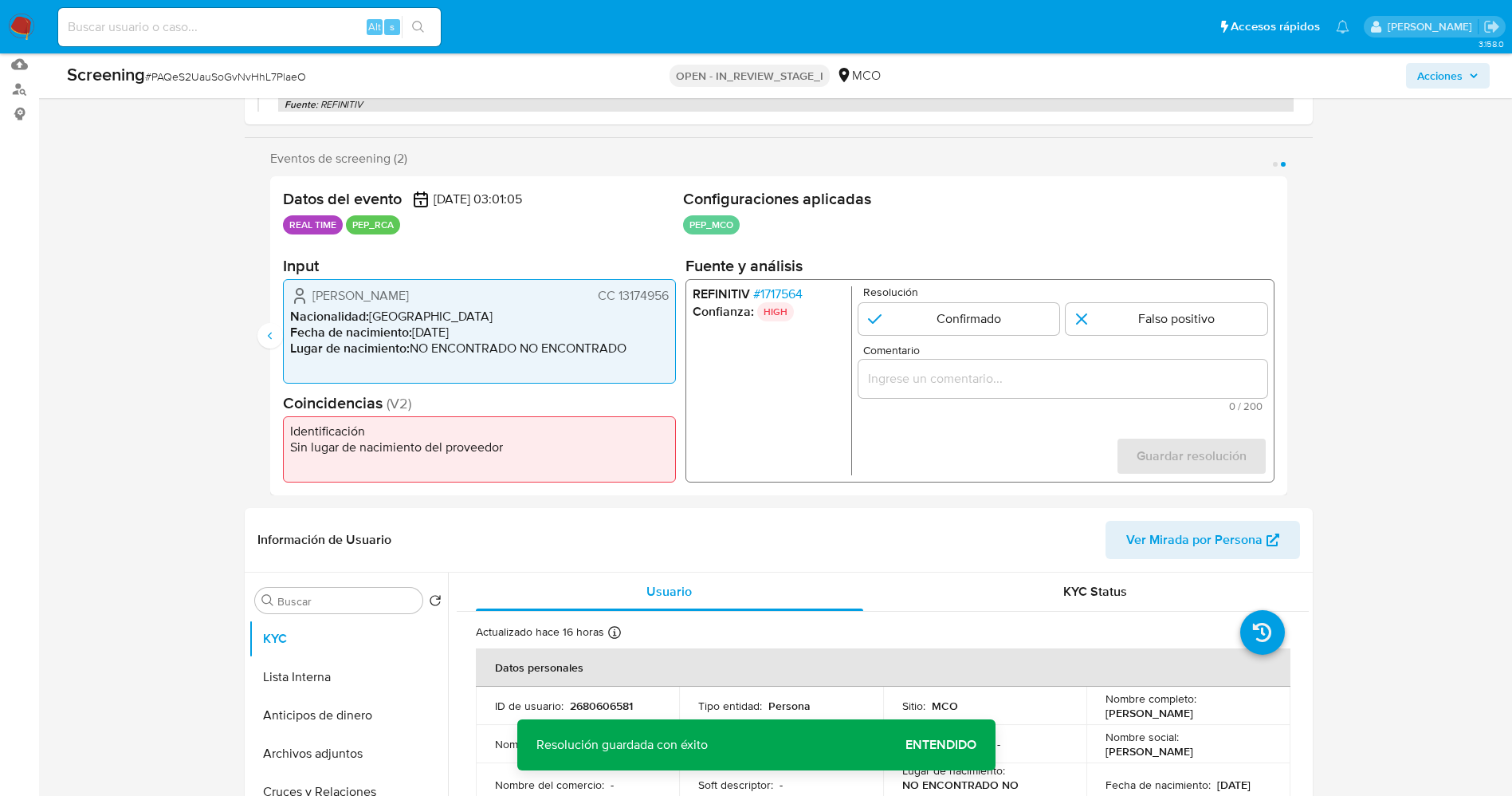
click at [767, 298] on span "# 1717564" at bounding box center [777, 294] width 49 height 16
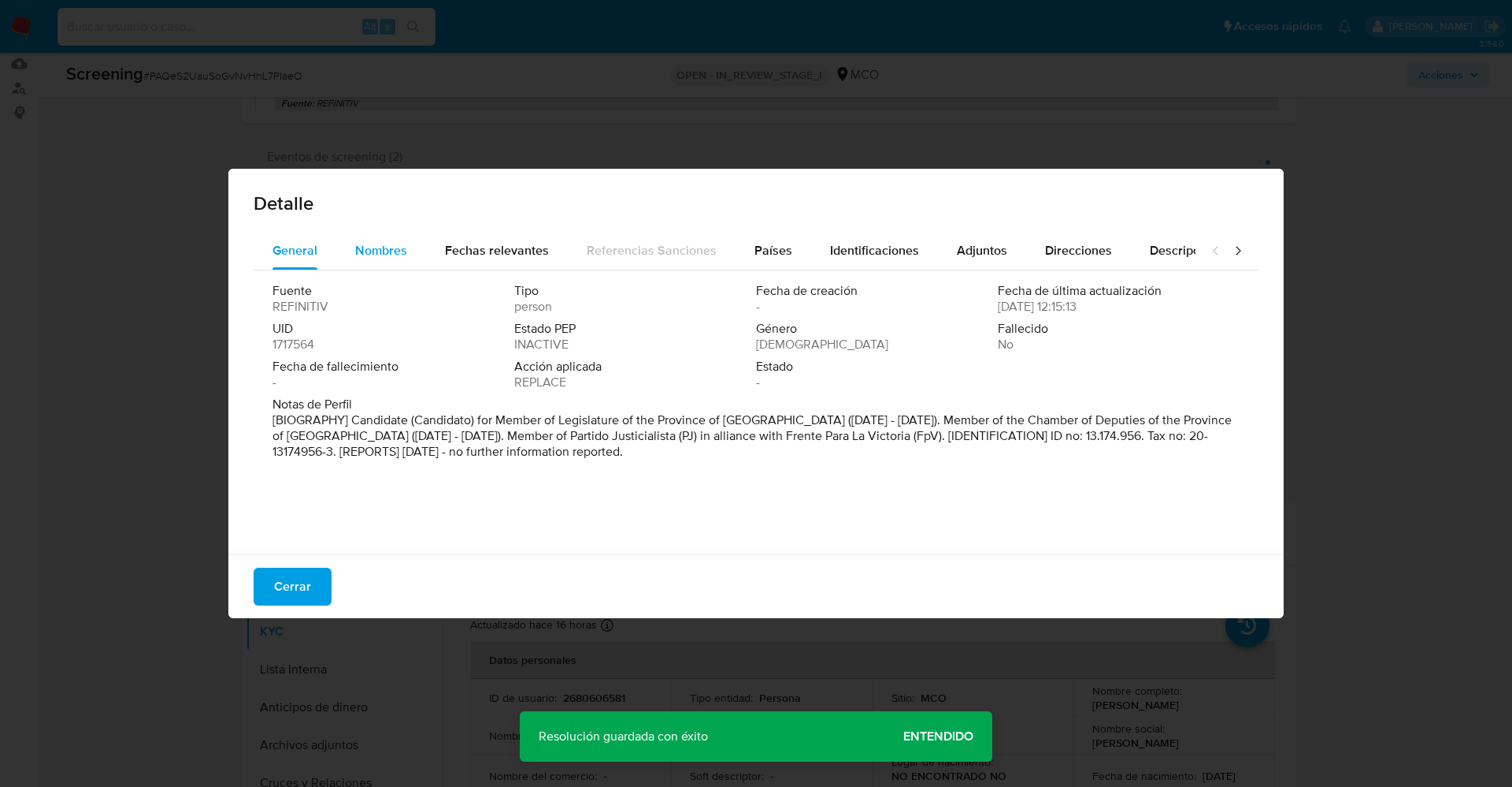
click at [424, 250] on button "Nombres" at bounding box center [382, 250] width 90 height 38
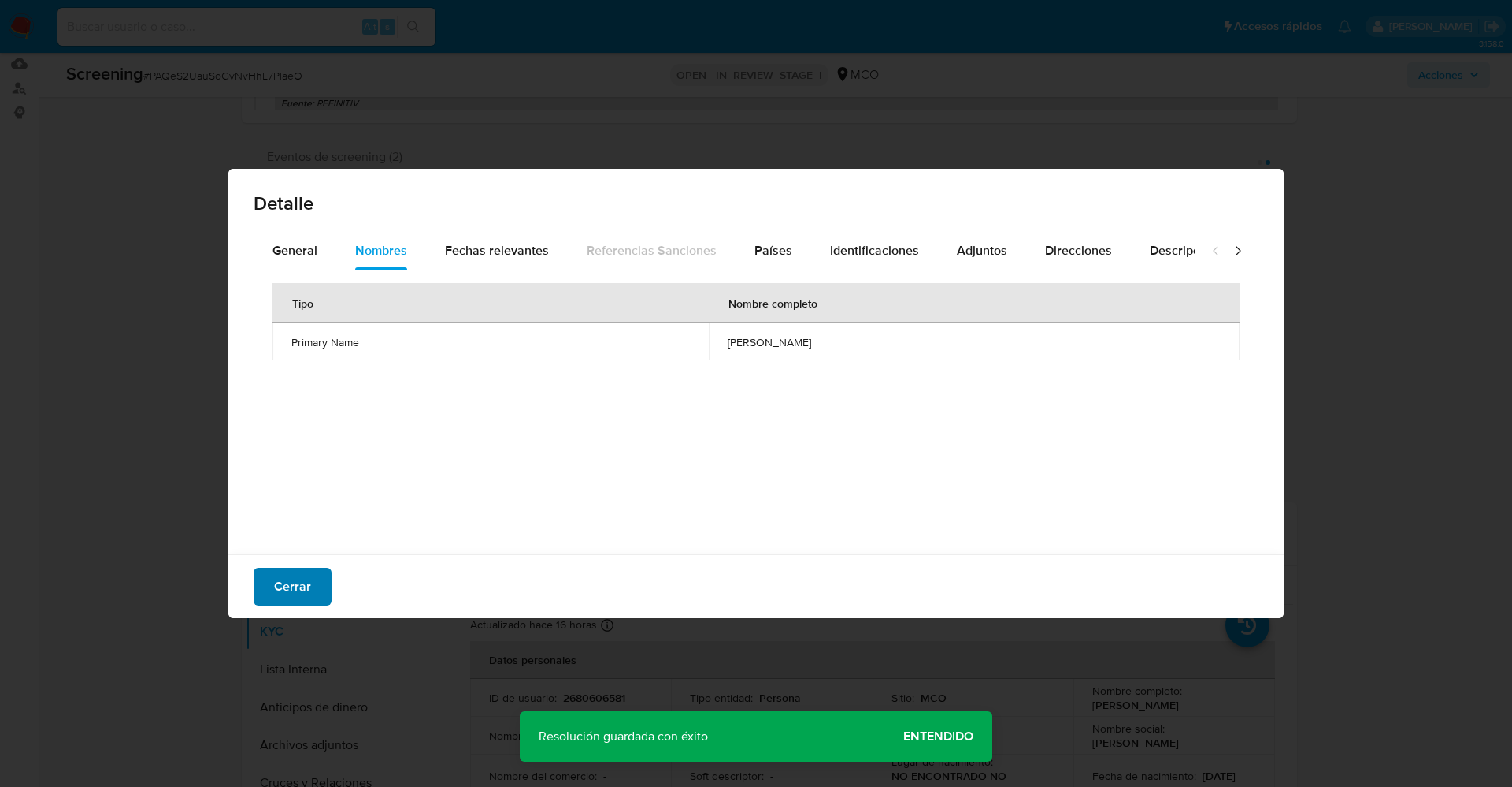
click at [278, 590] on span "Cerrar" at bounding box center [292, 586] width 37 height 35
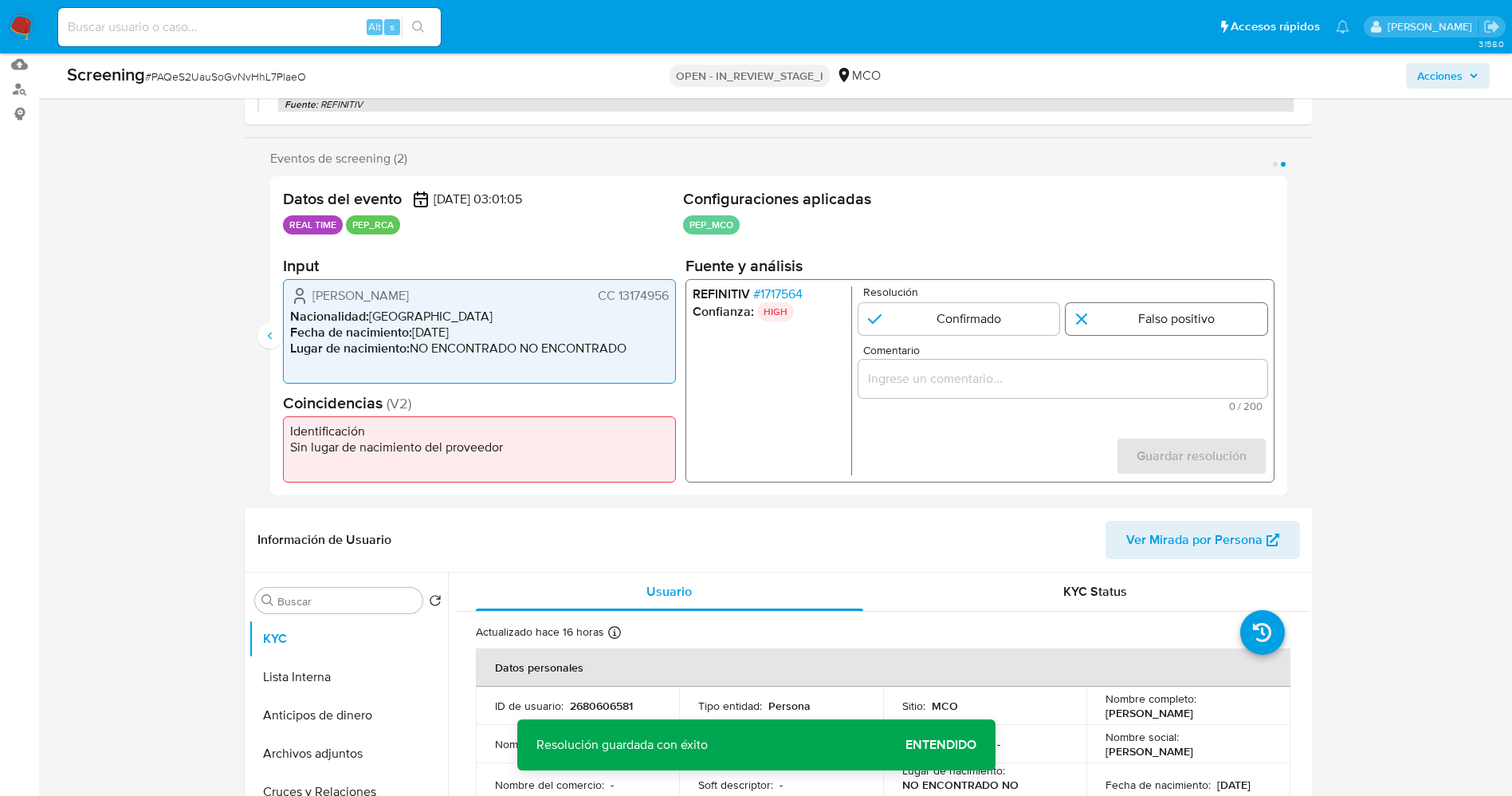
click at [1147, 327] on input "2 de 2" at bounding box center [1167, 320] width 202 height 32
radio input "true"
click at [1124, 375] on input "Comentario" at bounding box center [1062, 379] width 409 height 21
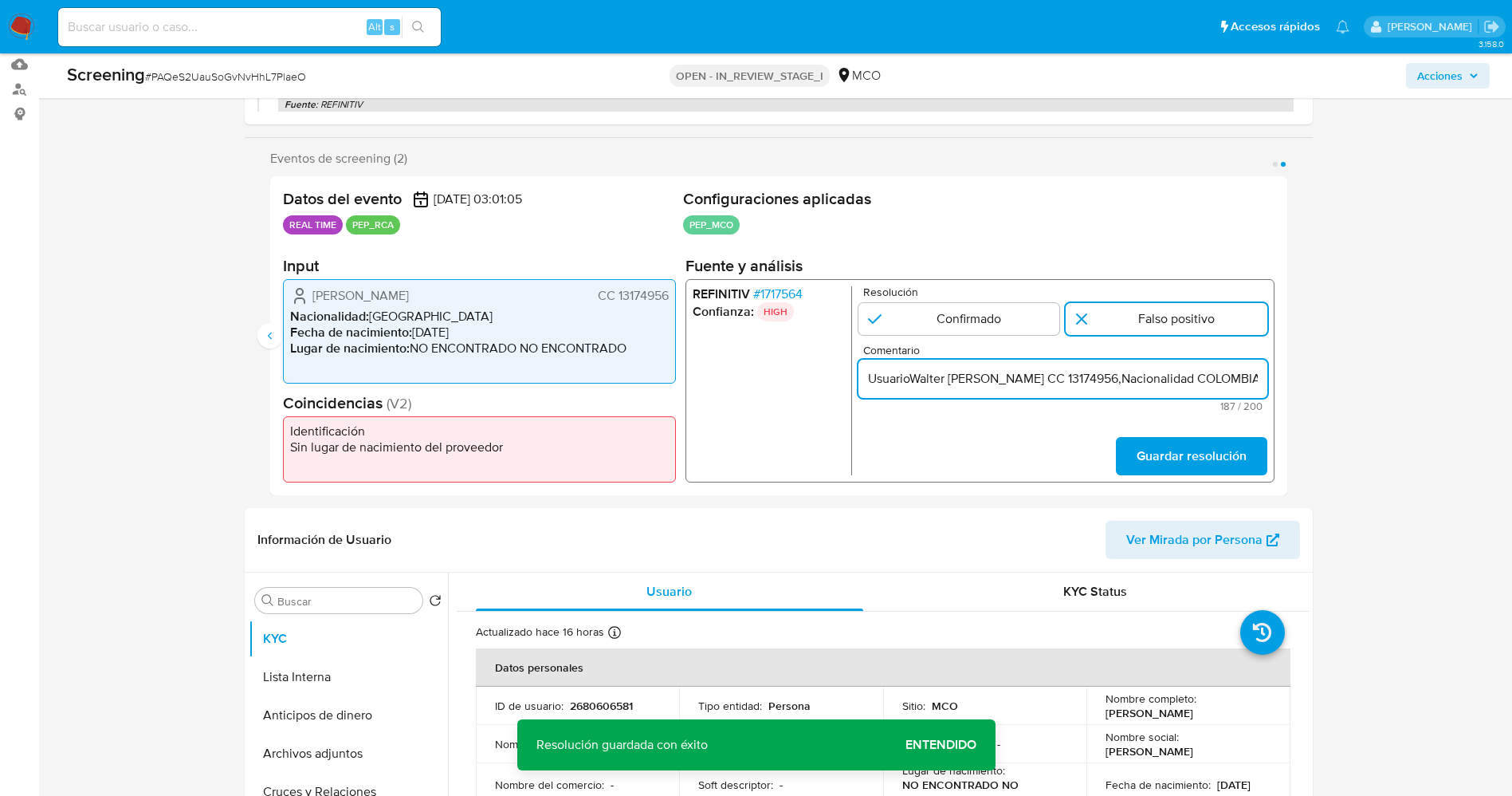
scroll to position [0, 688]
type input "UsuarioWalter [PERSON_NAME] CC 13174956,Nacionalidad COLOMBIANA por coincidir e…"
click at [1173, 444] on span "Guardar resolución" at bounding box center [1191, 456] width 110 height 35
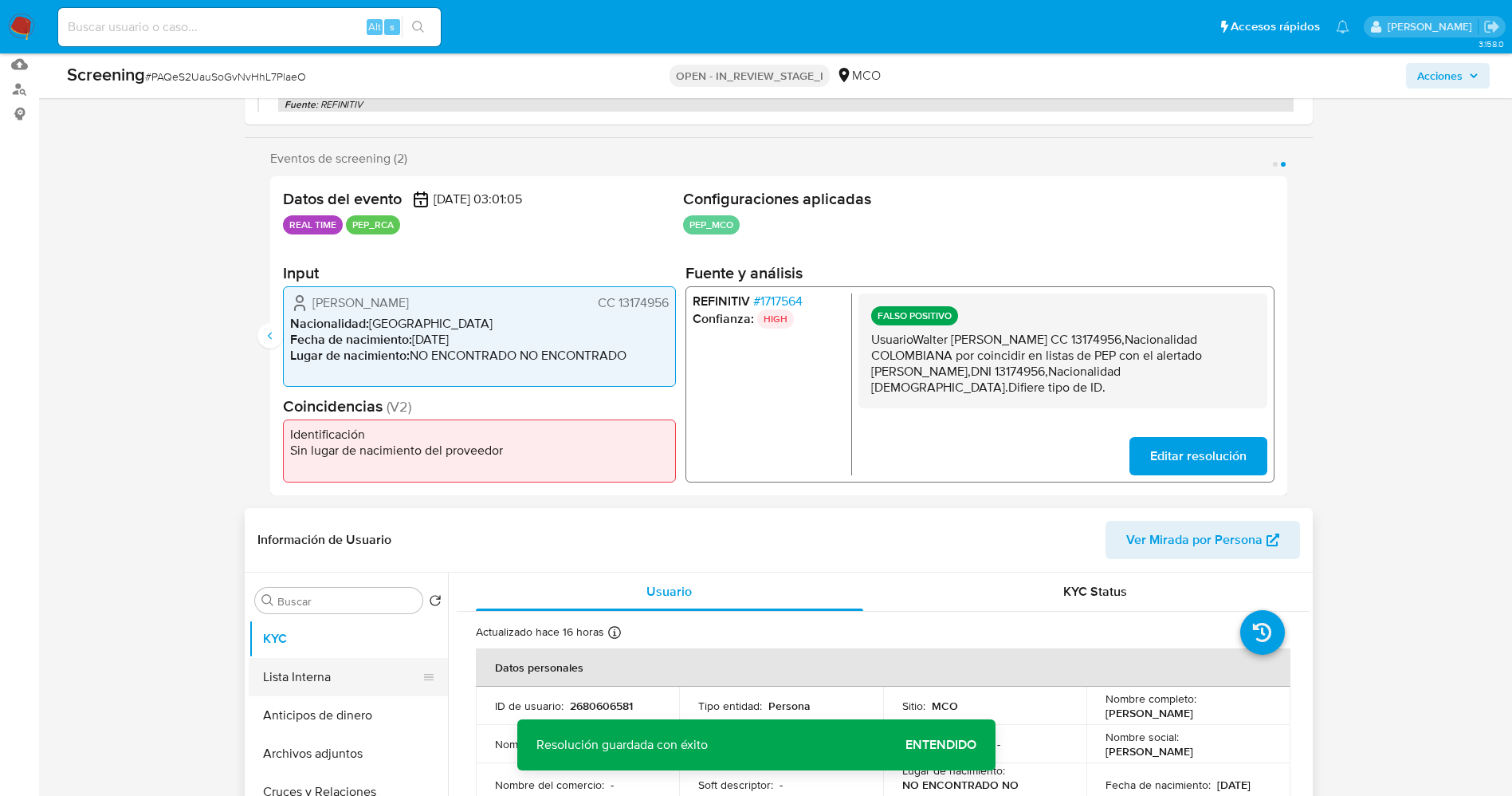
click at [319, 688] on button "Lista Interna" at bounding box center [342, 677] width 186 height 38
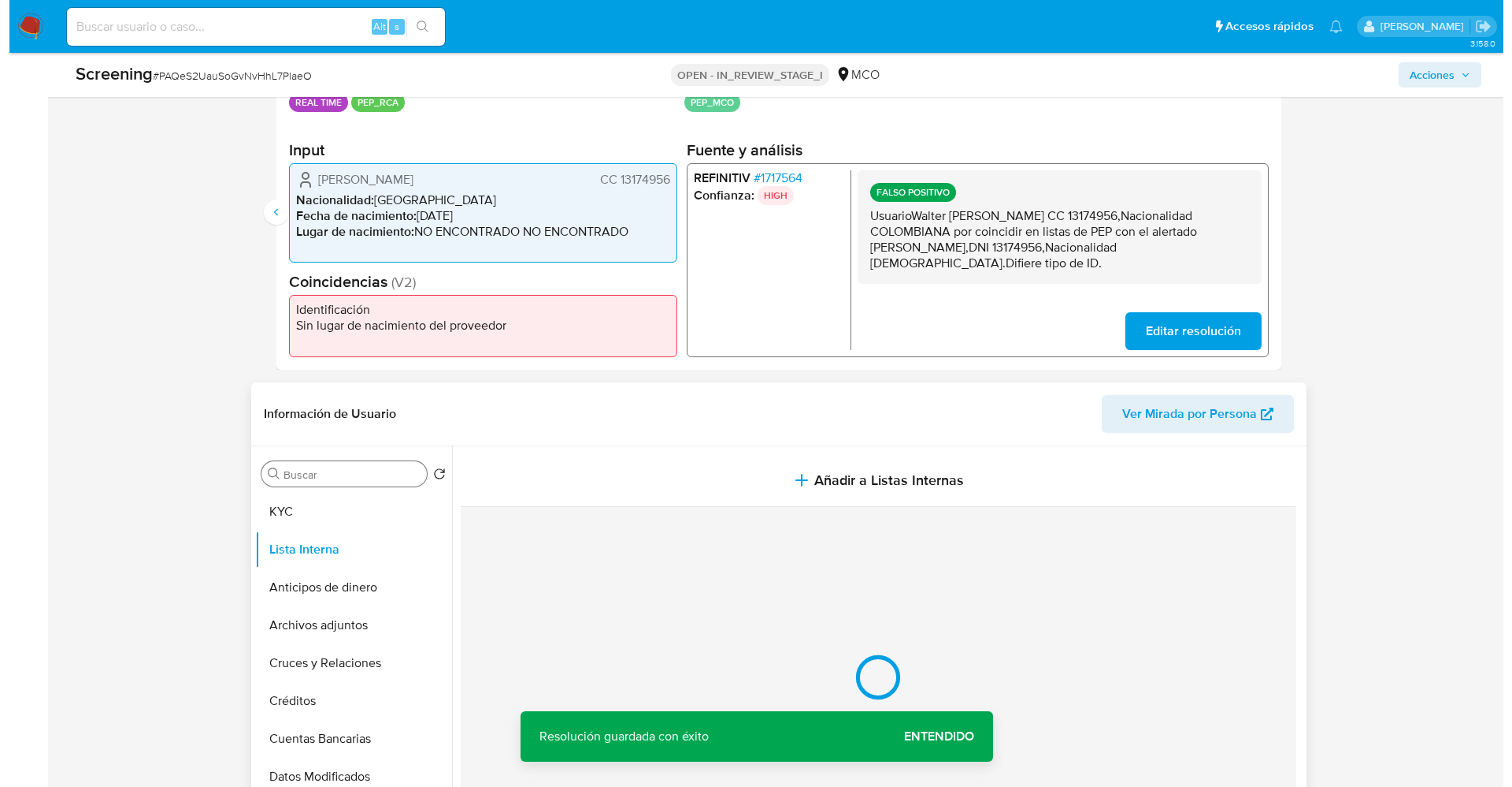
scroll to position [473, 0]
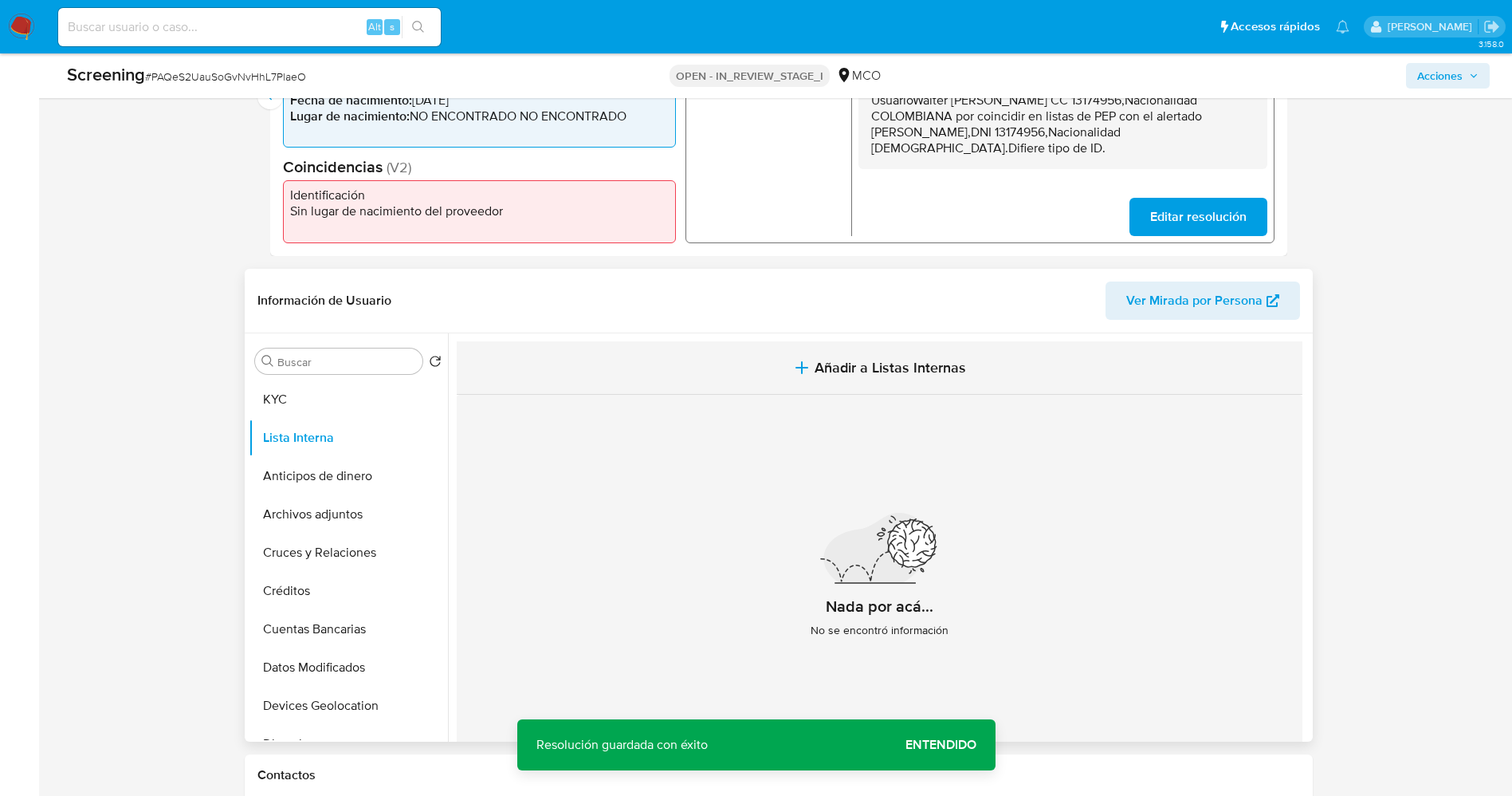
click at [891, 387] on button "Añadir a Listas Internas" at bounding box center [879, 368] width 845 height 53
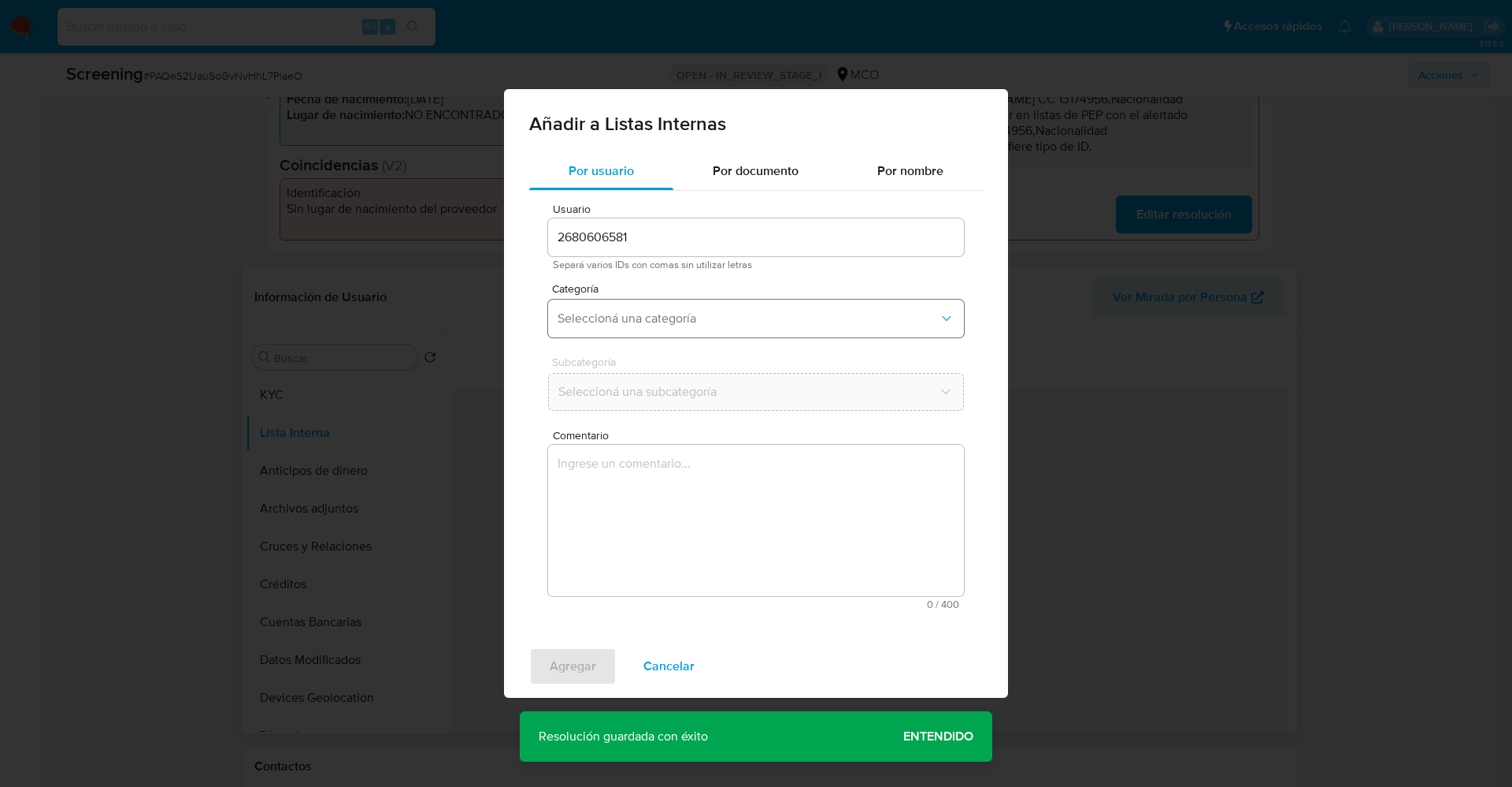
click at [706, 314] on span "Seleccioná una categoría" at bounding box center [748, 318] width 382 height 16
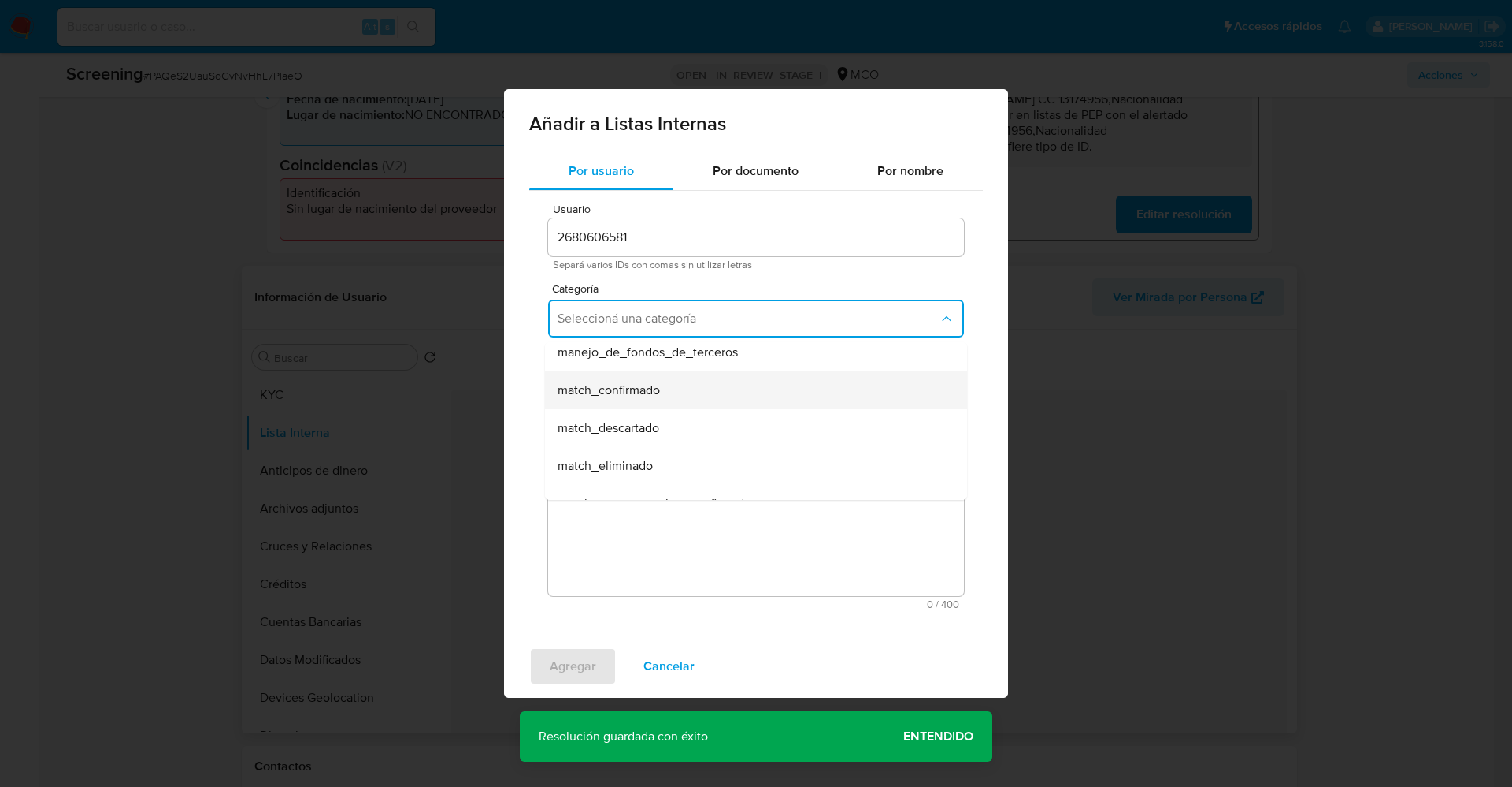
scroll to position [118, 0]
click at [679, 387] on div "match_descartado" at bounding box center [751, 394] width 387 height 38
click at [679, 387] on span "Seleccioná una subcategoría" at bounding box center [748, 391] width 382 height 16
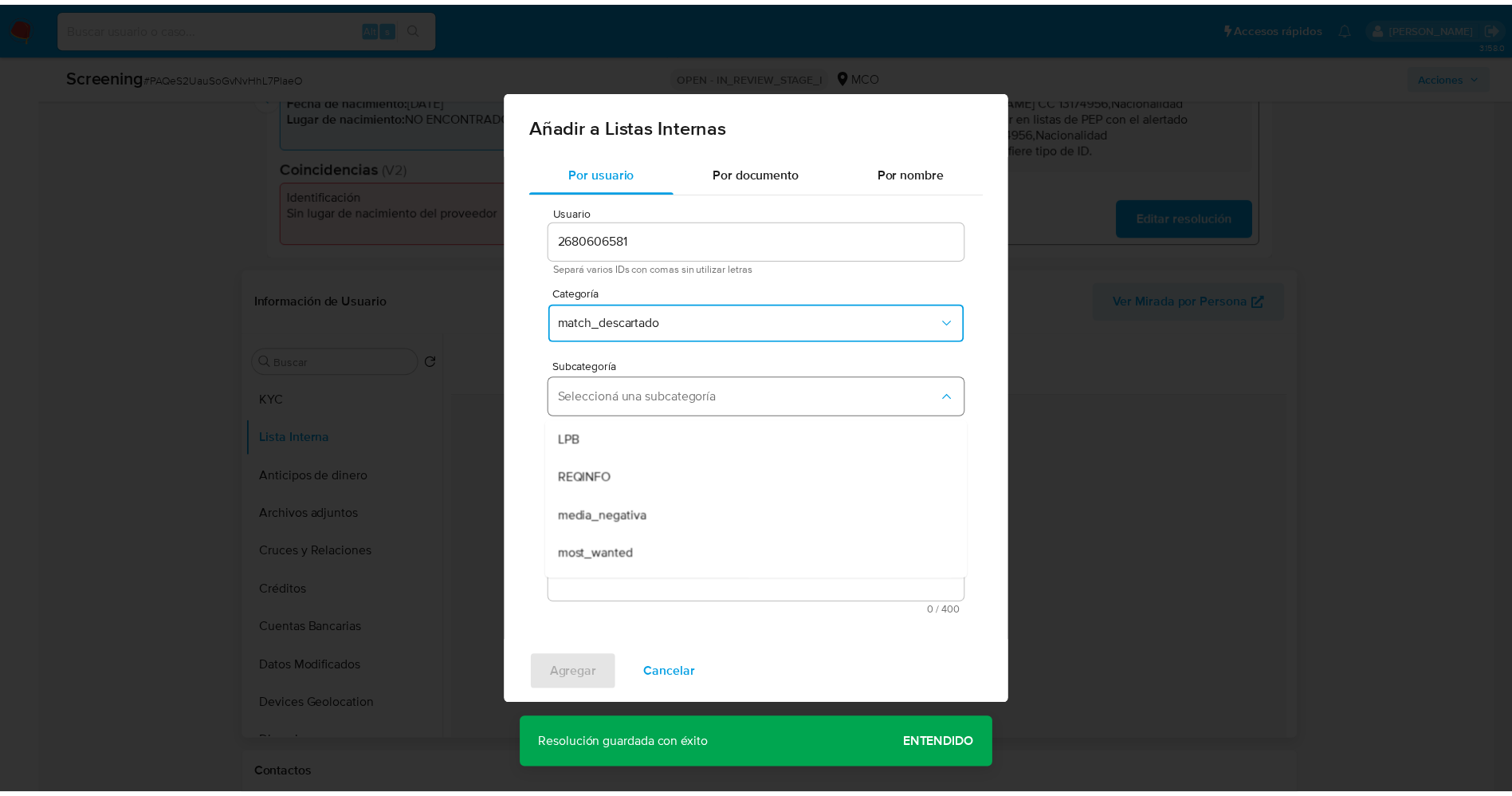
scroll to position [108, 0]
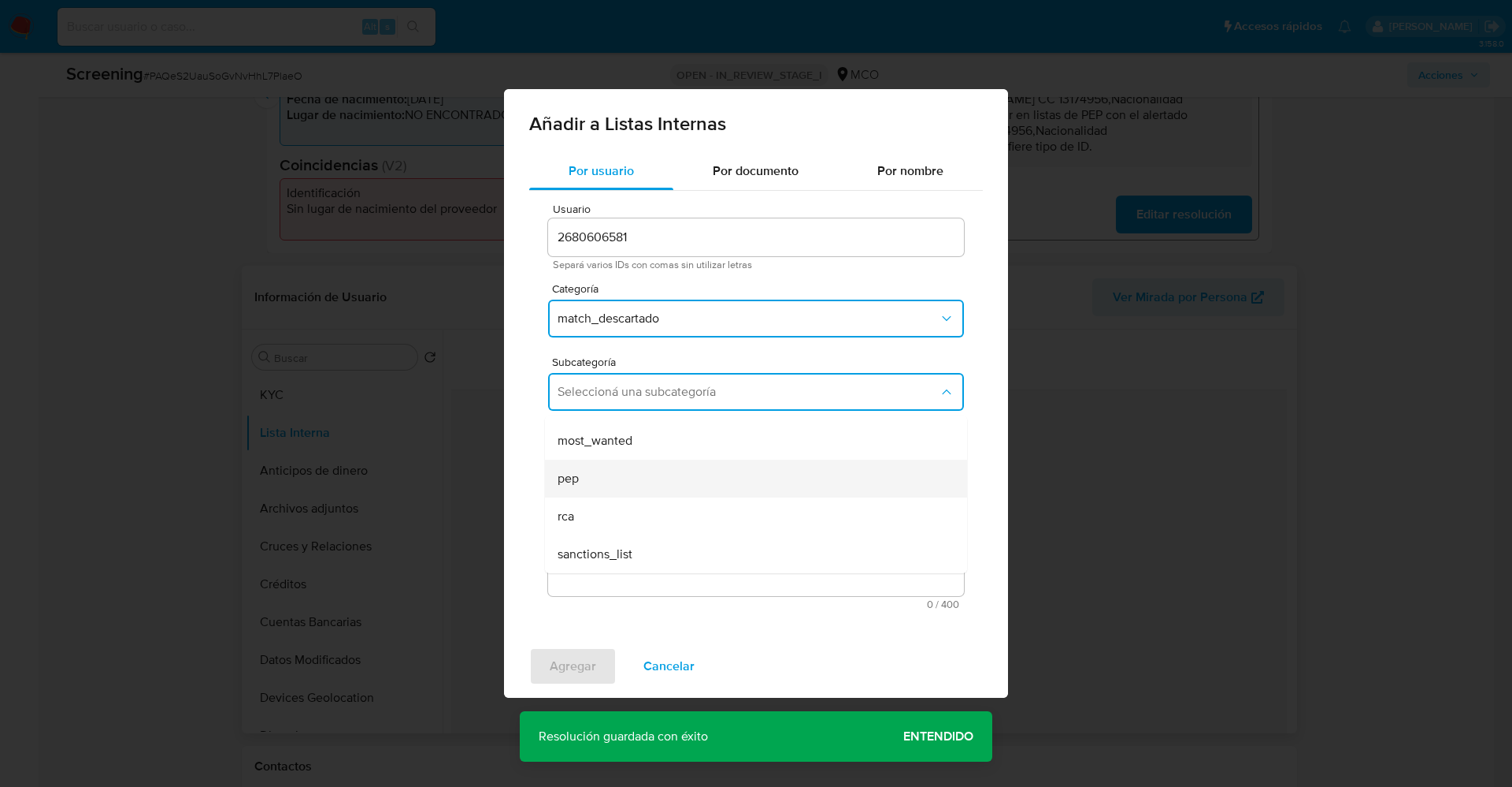
click at [604, 476] on div "pep" at bounding box center [751, 479] width 387 height 38
click at [604, 476] on textarea "Comentario" at bounding box center [756, 520] width 416 height 151
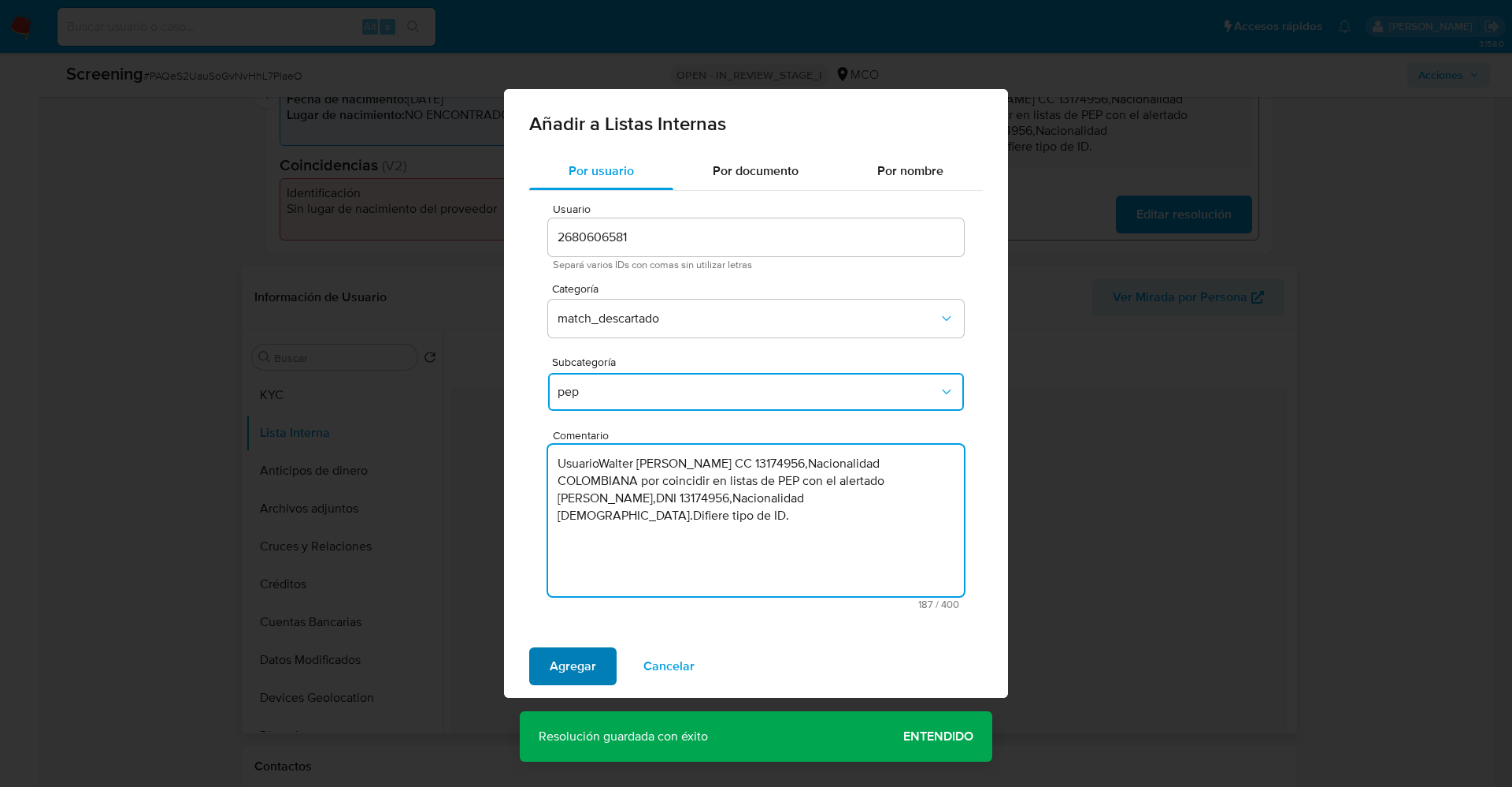
type textarea "UsuarioWalter [PERSON_NAME] CC 13174956,Nacionalidad COLOMBIANA por coincidir e…"
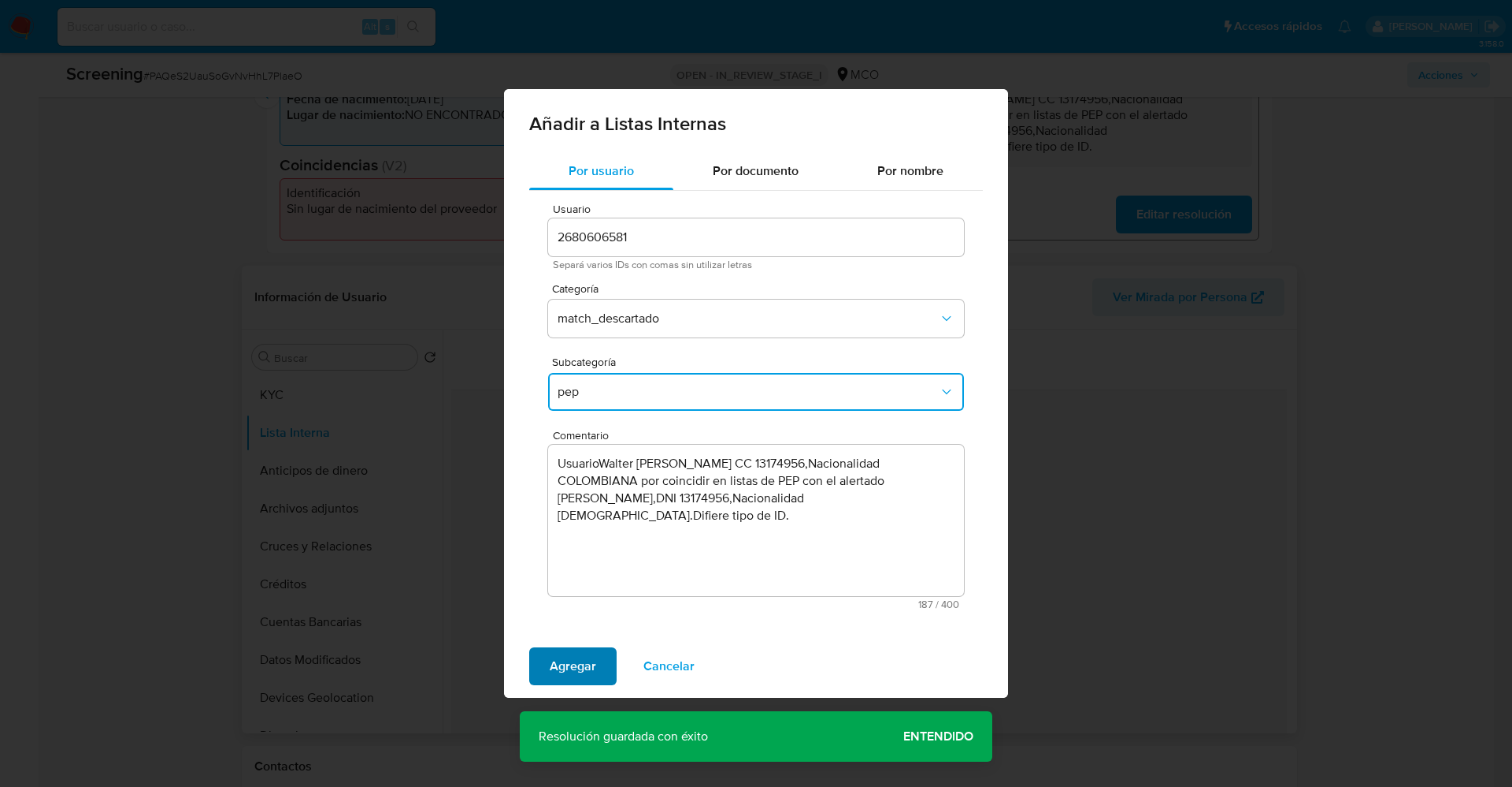
click at [568, 670] on span "Agregar" at bounding box center [572, 666] width 46 height 35
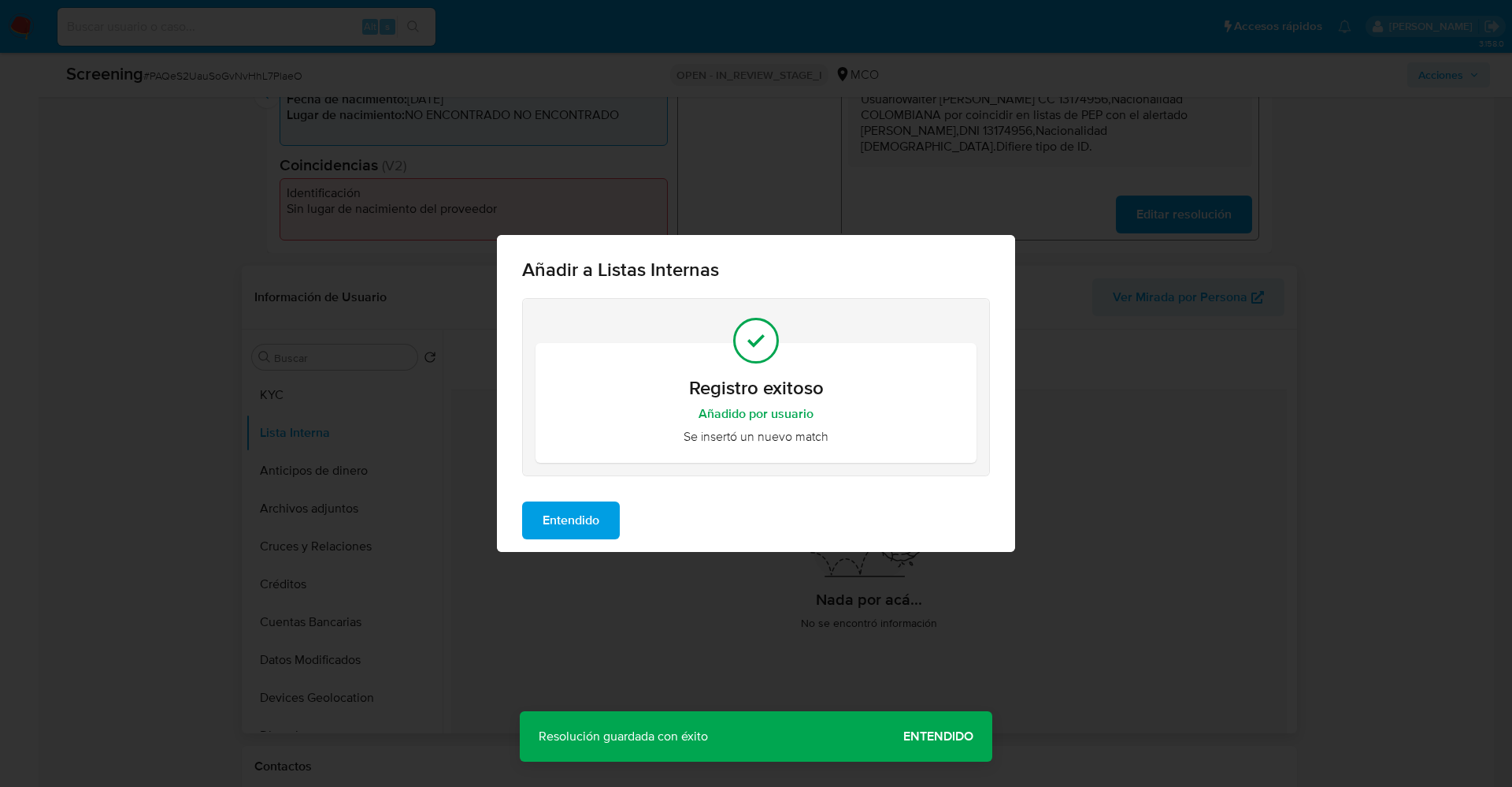
click at [584, 516] on span "Entendido" at bounding box center [571, 520] width 56 height 35
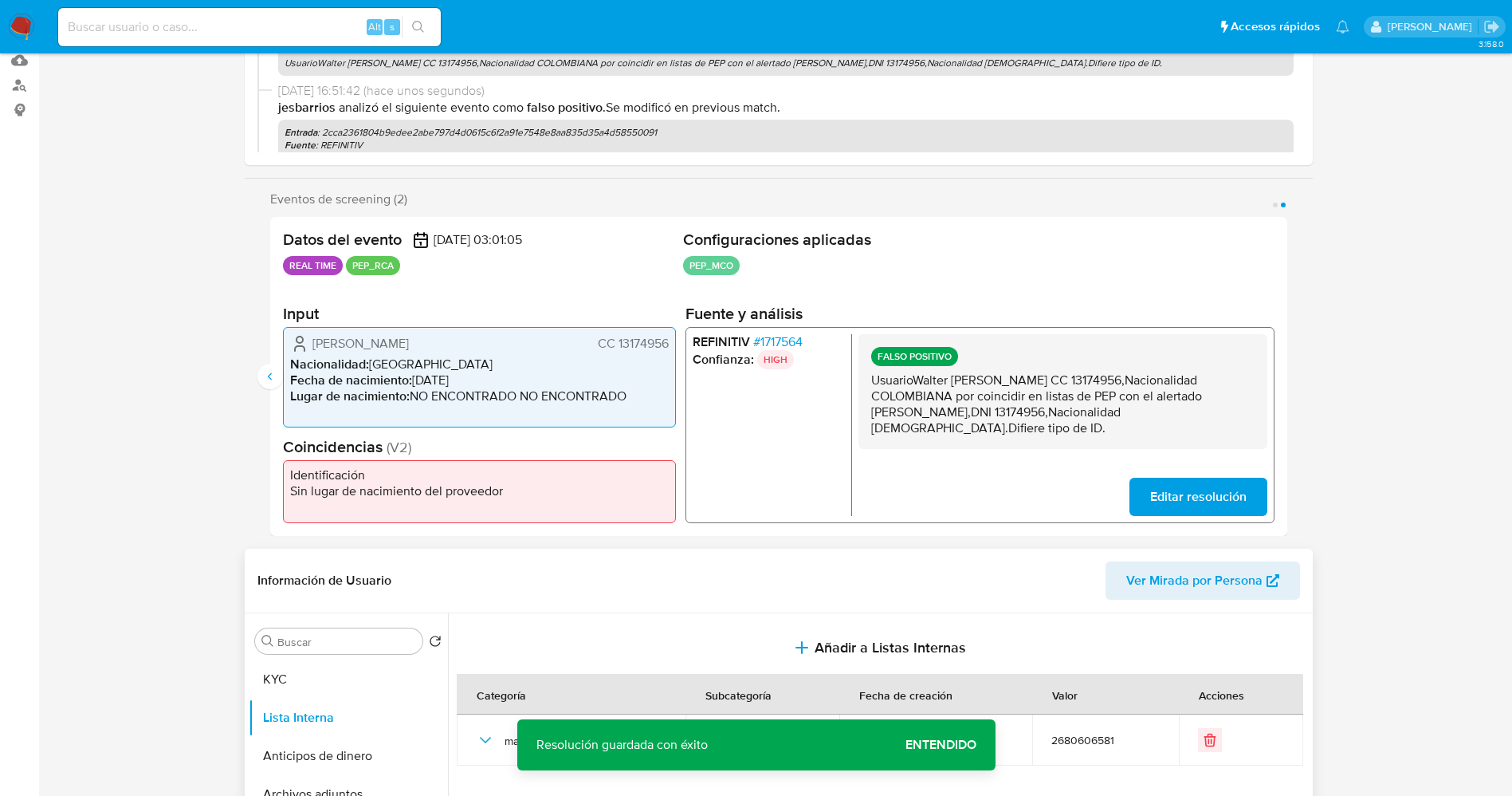
scroll to position [0, 0]
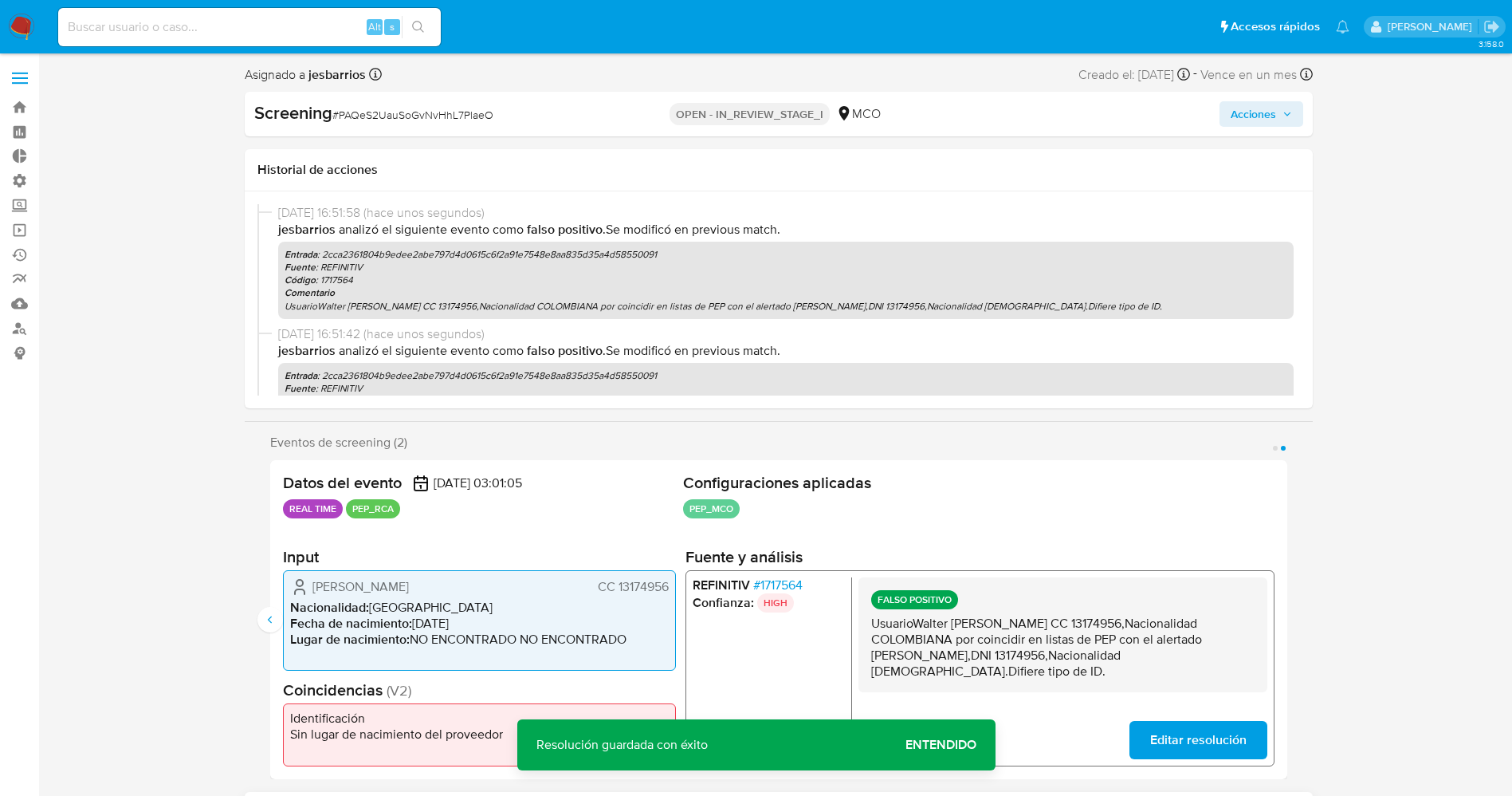
click at [1284, 114] on icon "button" at bounding box center [1288, 114] width 10 height 10
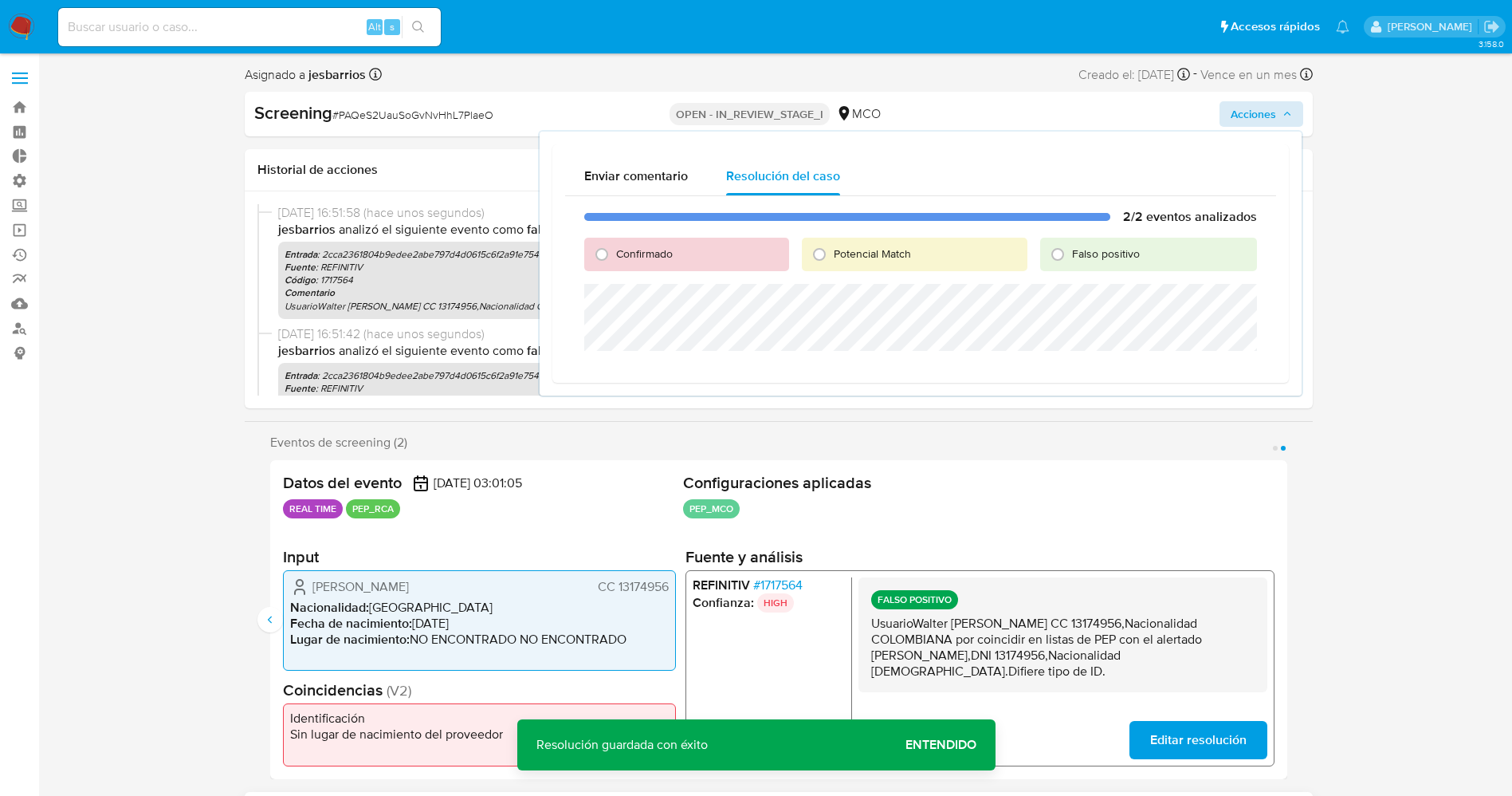
drag, startPoint x: 1133, startPoint y: 263, endPoint x: 1115, endPoint y: 258, distance: 18.7
click at [1131, 263] on div "Falso positivo" at bounding box center [1148, 254] width 216 height 33
click at [1115, 257] on span "Falso positivo" at bounding box center [1105, 253] width 68 height 16
click at [1071, 257] on input "Falso positivo" at bounding box center [1057, 254] width 26 height 26
radio input "true"
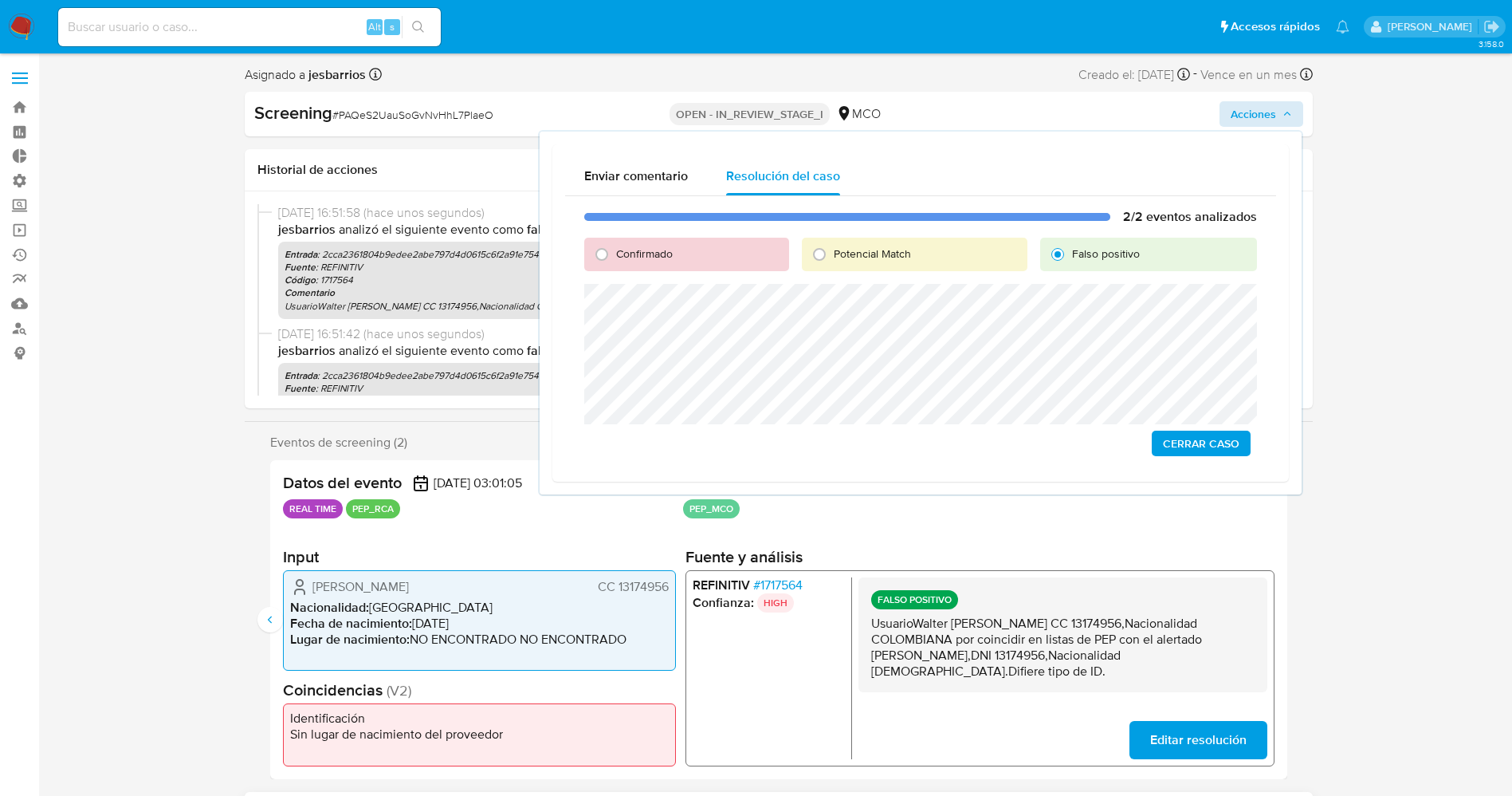
click at [1220, 449] on span "Cerrar Caso" at bounding box center [1201, 442] width 76 height 22
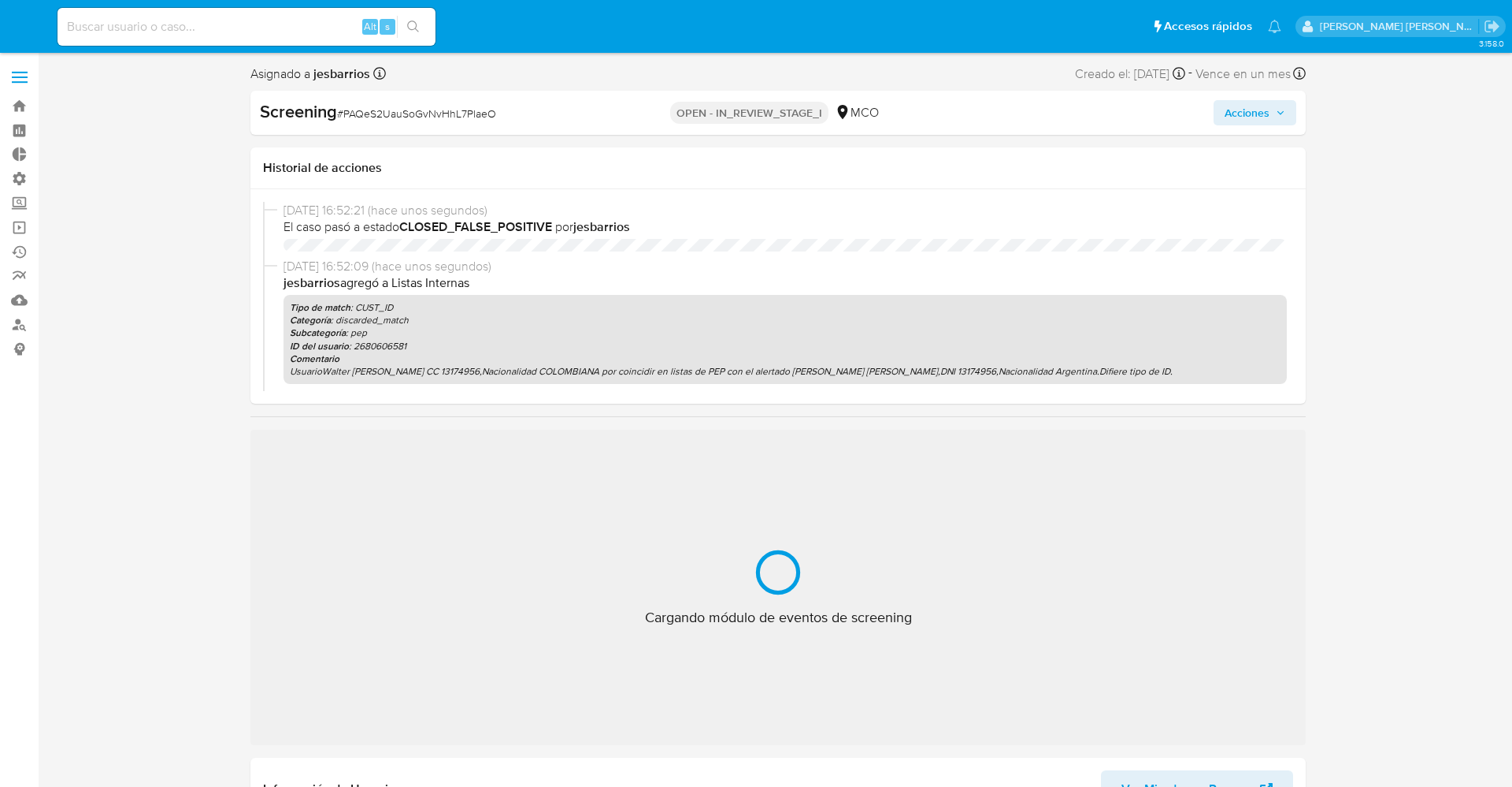
select select "10"
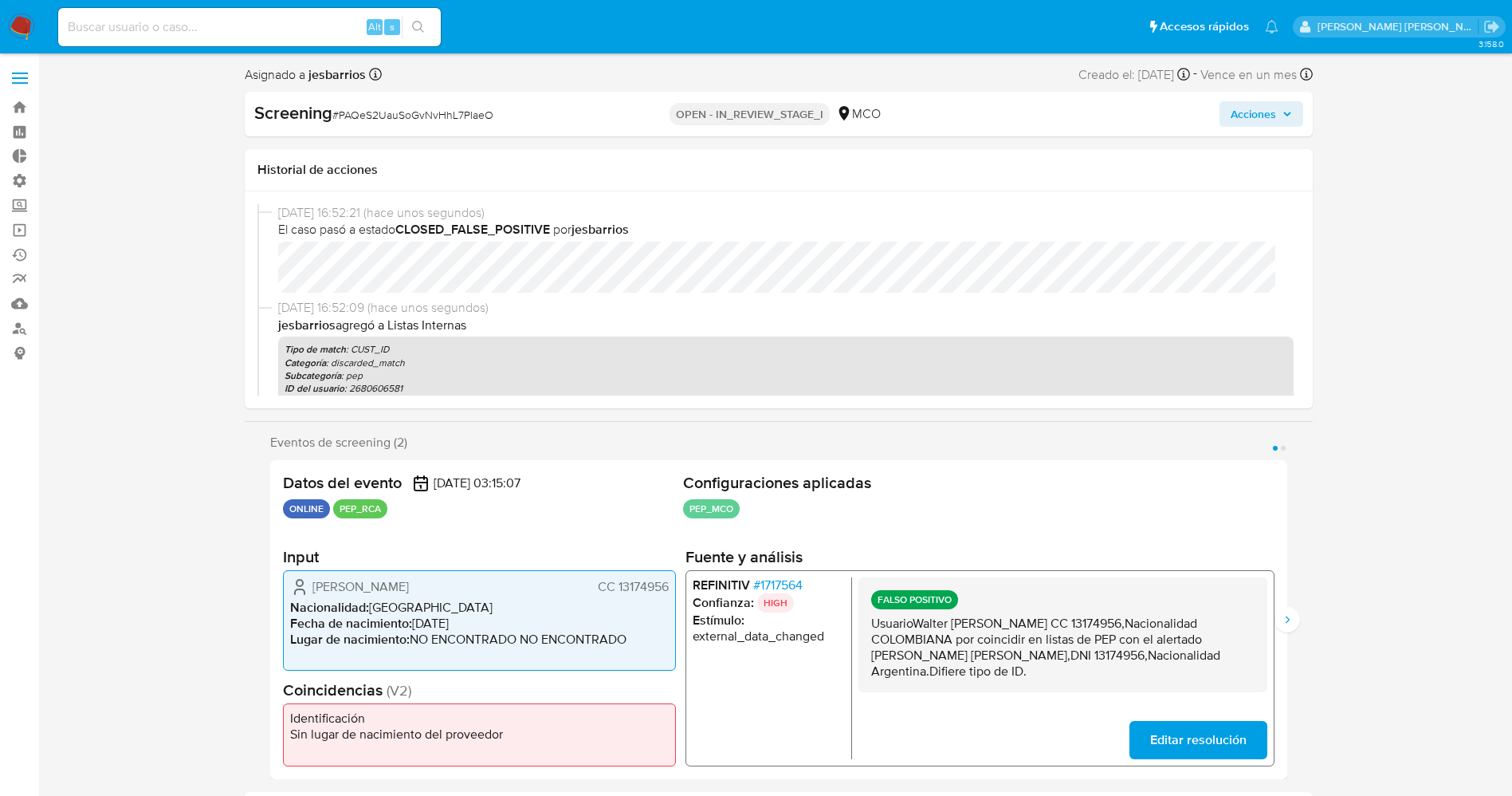
click at [1254, 101] on span "Acciones" at bounding box center [1253, 113] width 46 height 26
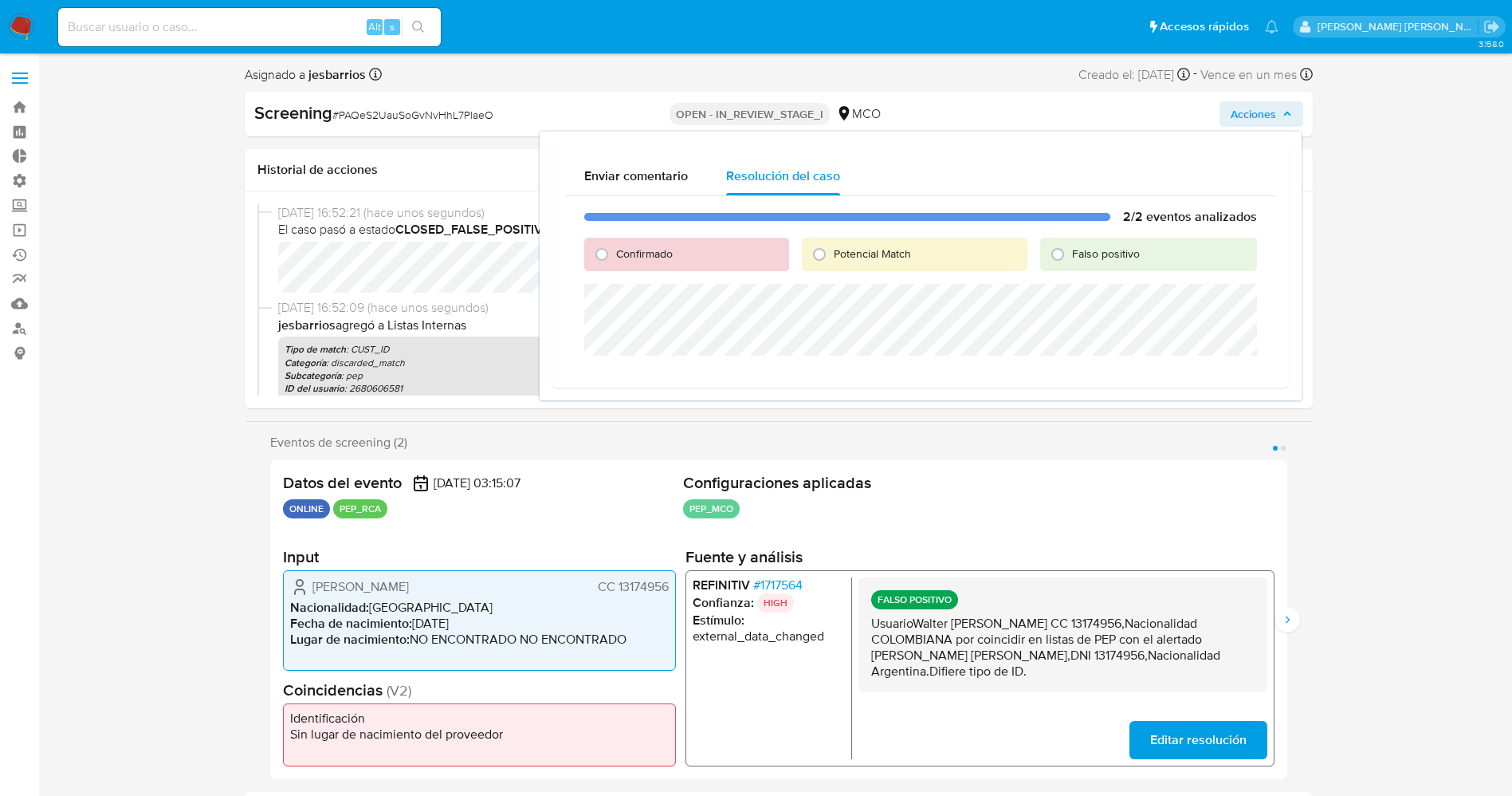
click at [1112, 249] on span "Falso positivo" at bounding box center [1105, 253] width 68 height 16
click at [1071, 249] on input "Falso positivo" at bounding box center [1057, 254] width 26 height 26
radio input "true"
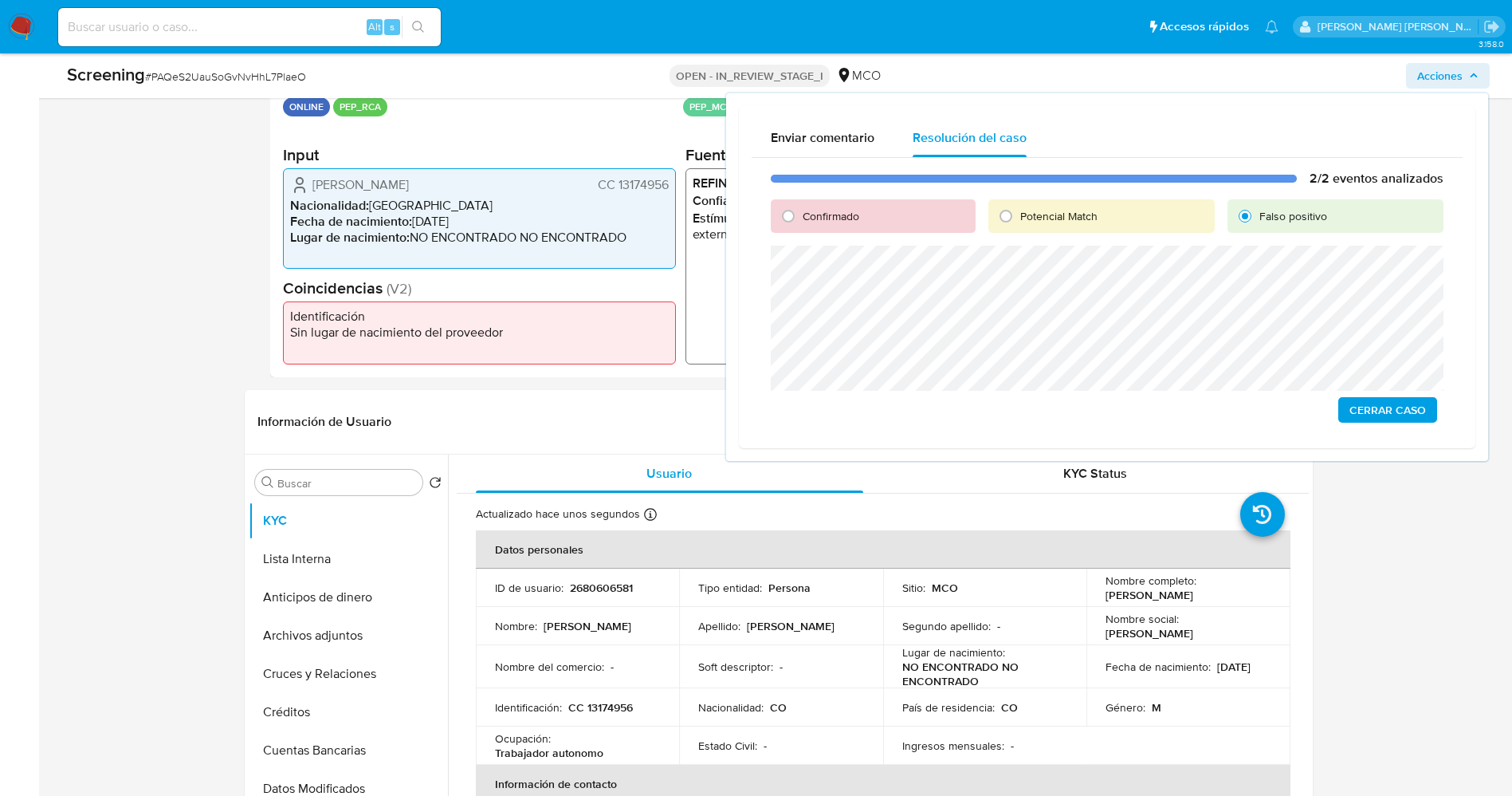
scroll to position [359, 0]
click at [324, 556] on button "Lista Interna" at bounding box center [342, 557] width 186 height 38
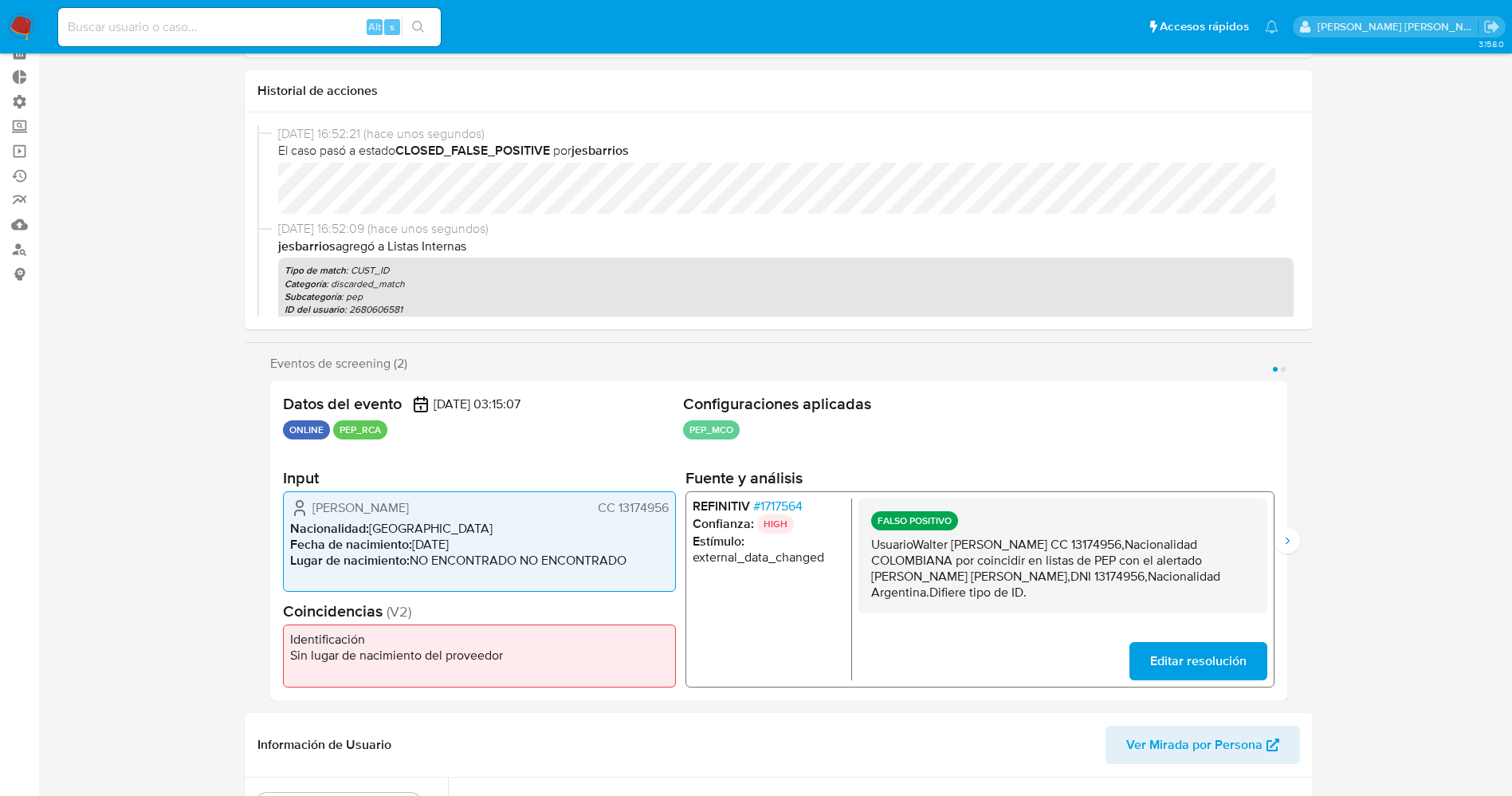
scroll to position [0, 0]
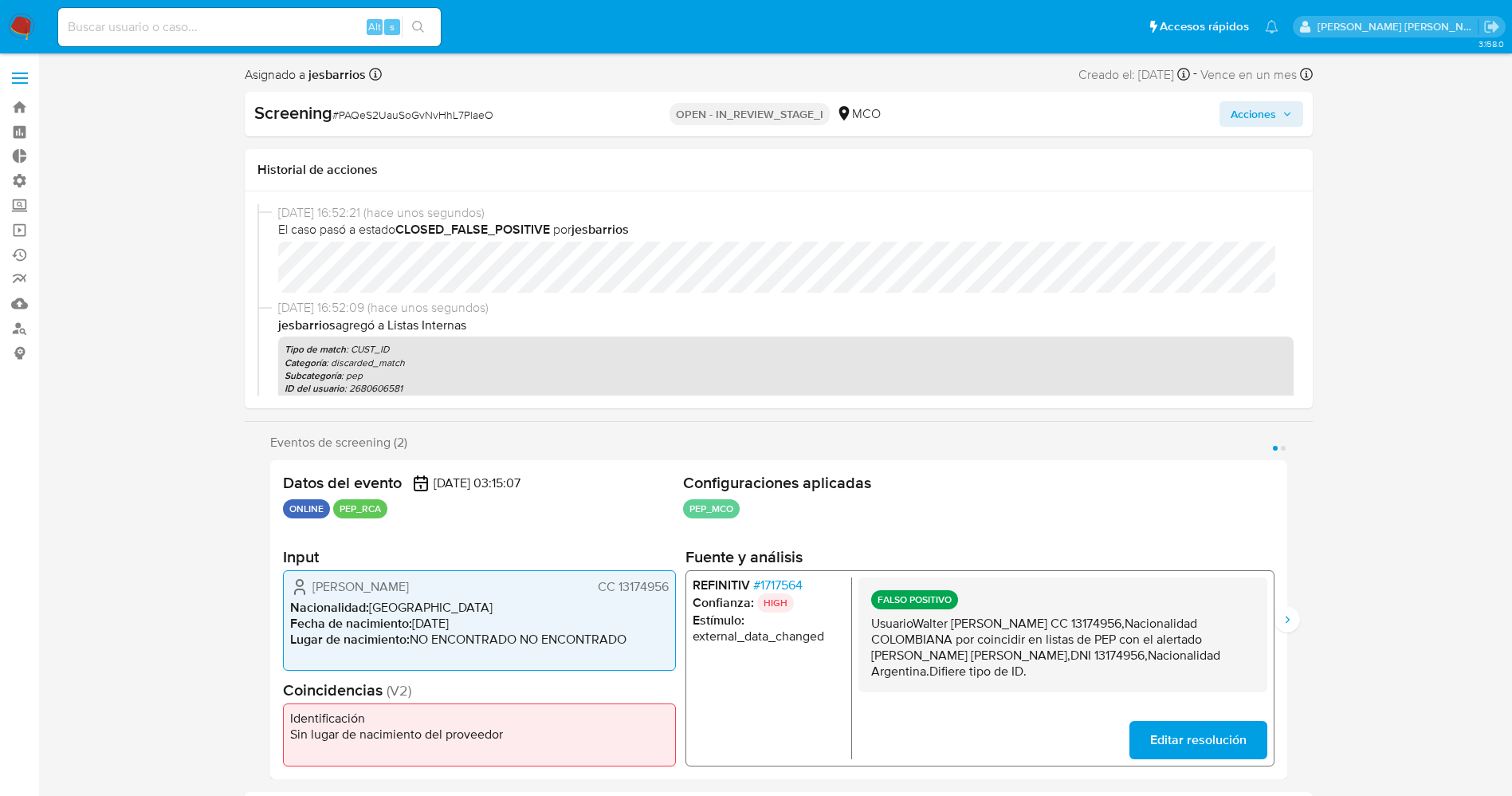
click at [1296, 113] on button "Acciones" at bounding box center [1262, 113] width 84 height 26
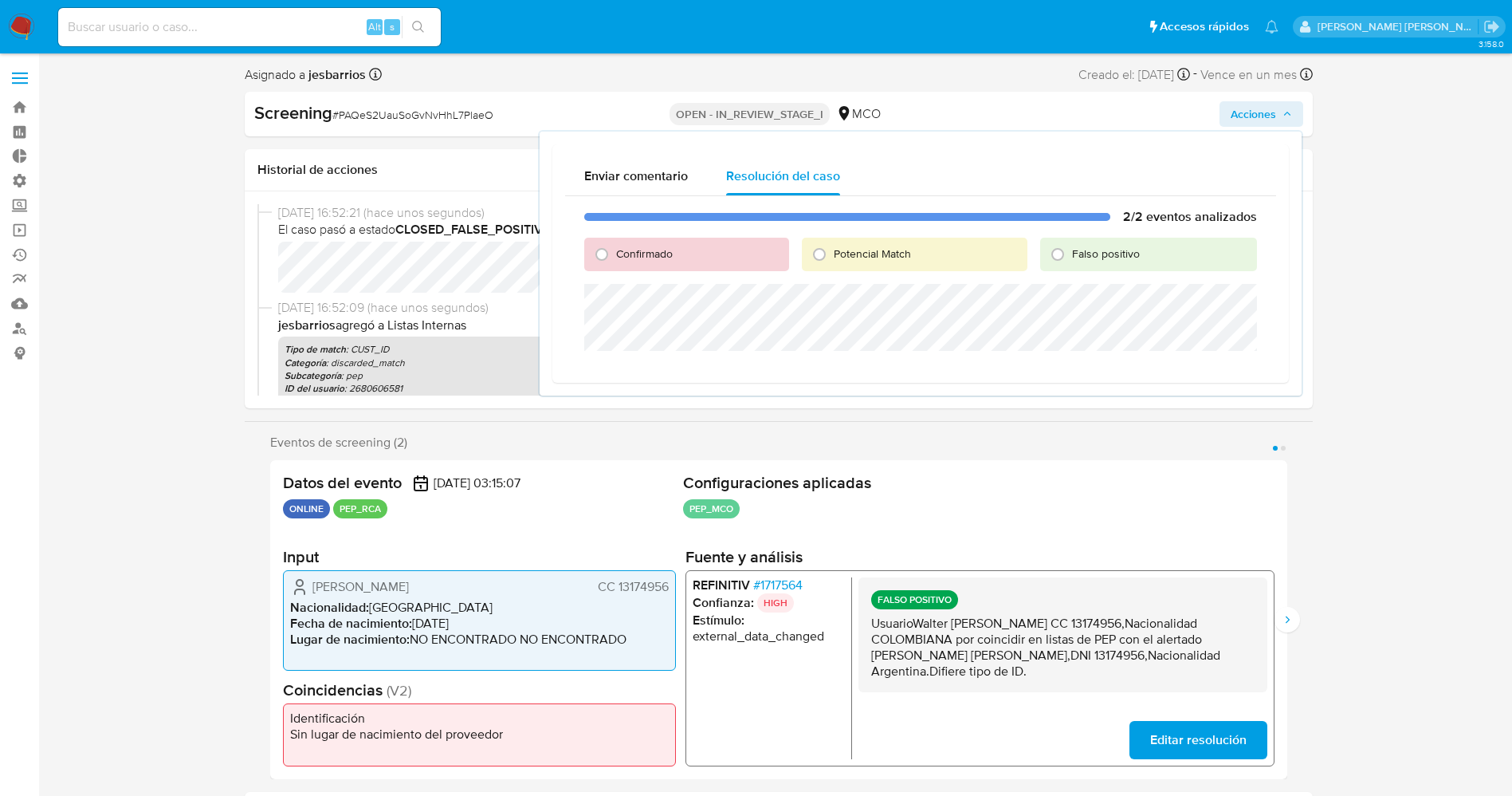
click at [1129, 252] on span "Falso positivo" at bounding box center [1105, 253] width 68 height 16
click at [1071, 252] on input "Falso positivo" at bounding box center [1057, 254] width 26 height 26
radio input "true"
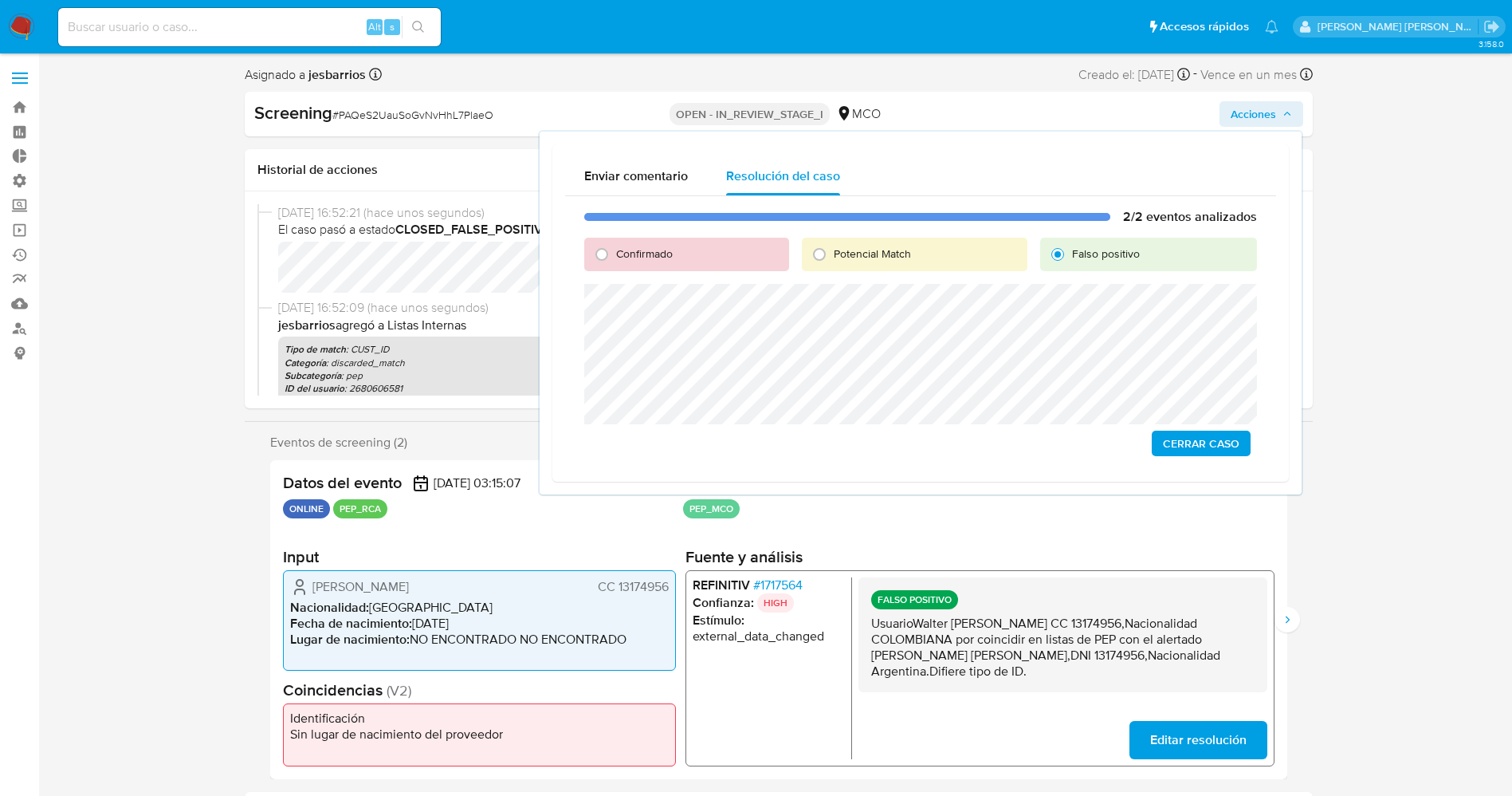
click at [1184, 434] on span "Cerrar Caso" at bounding box center [1201, 442] width 76 height 22
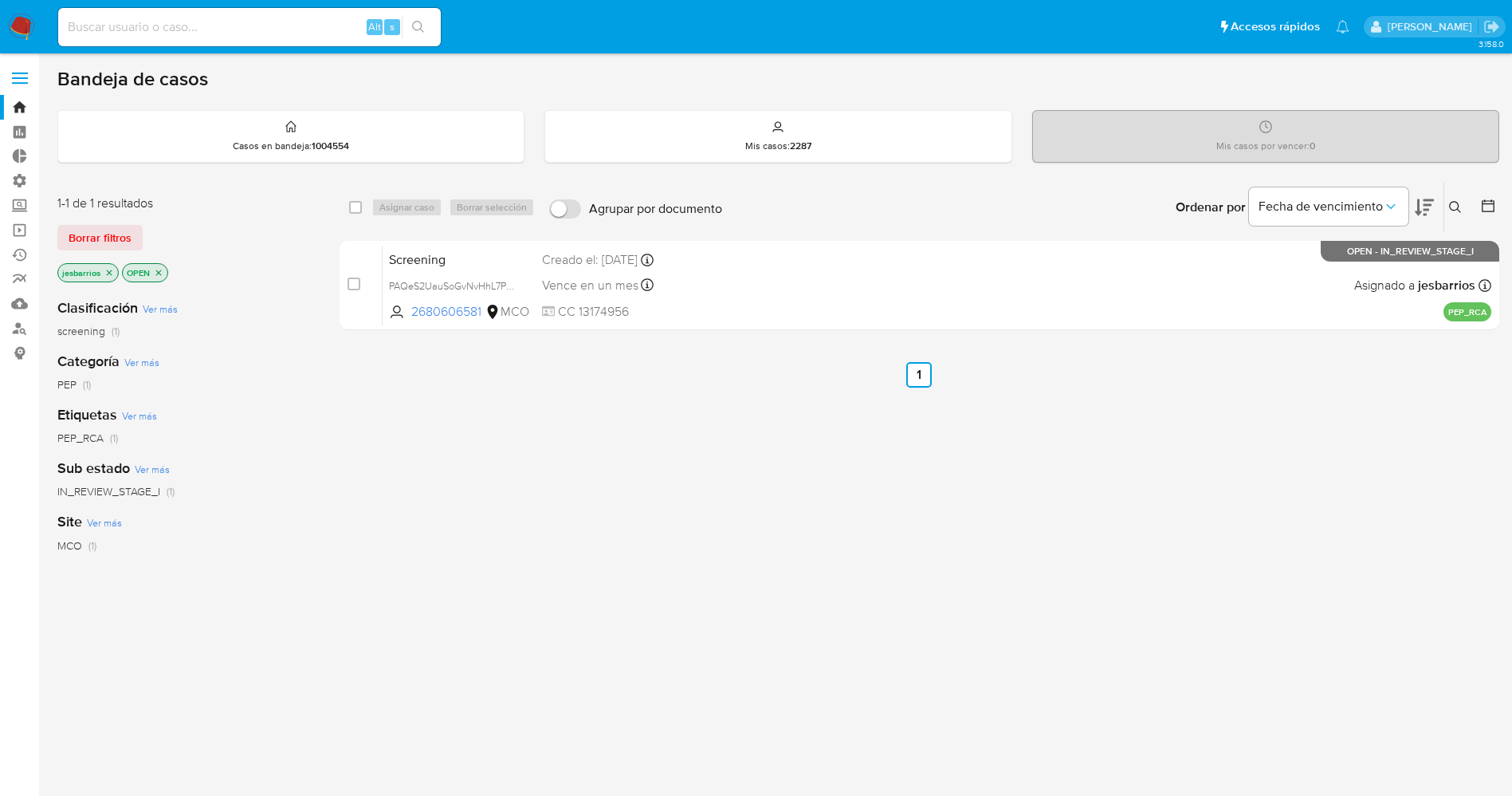
click at [23, 22] on img at bounding box center [21, 27] width 28 height 28
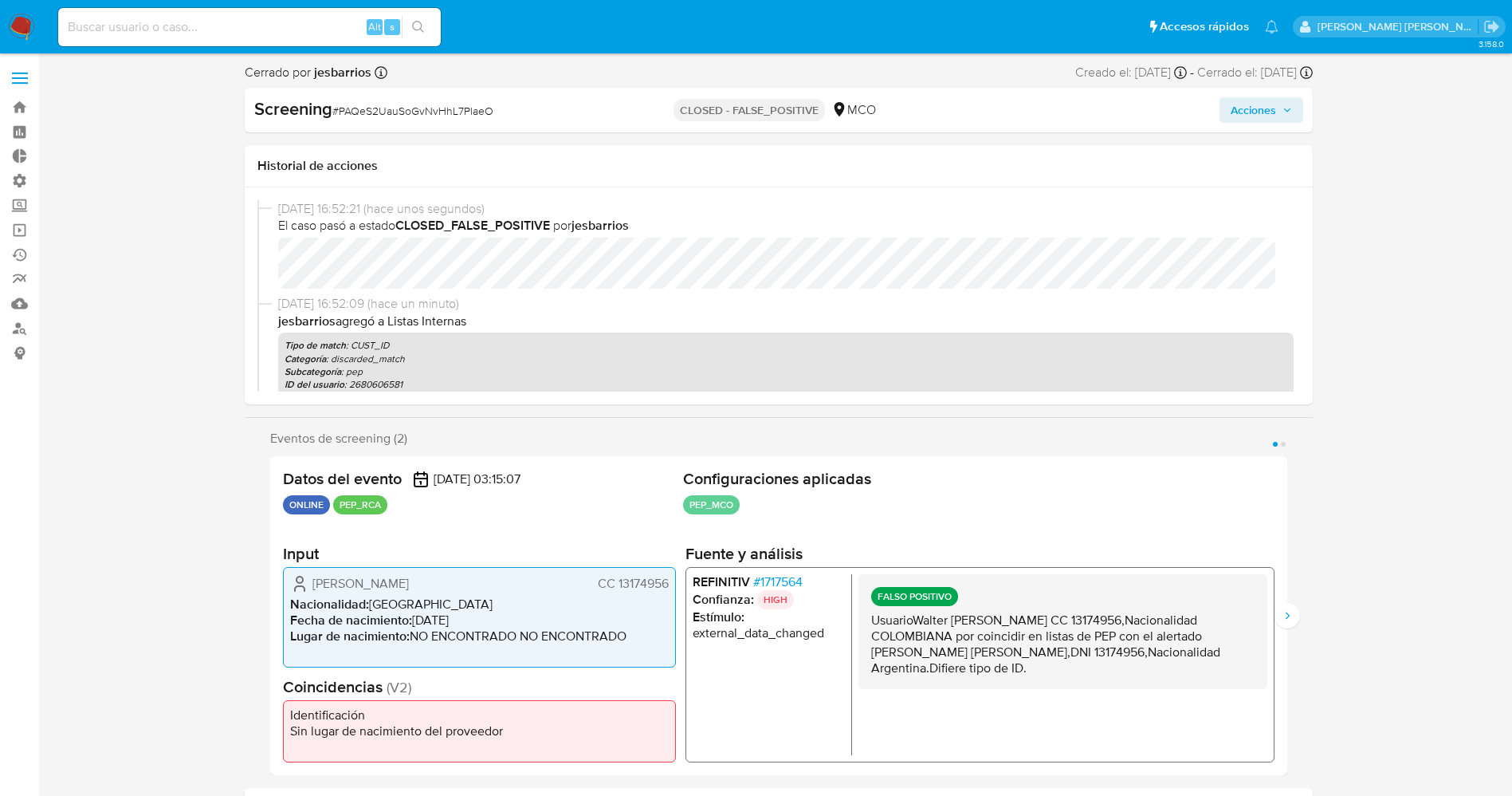
select select "10"
click at [1266, 114] on span "Acciones" at bounding box center [1253, 109] width 46 height 26
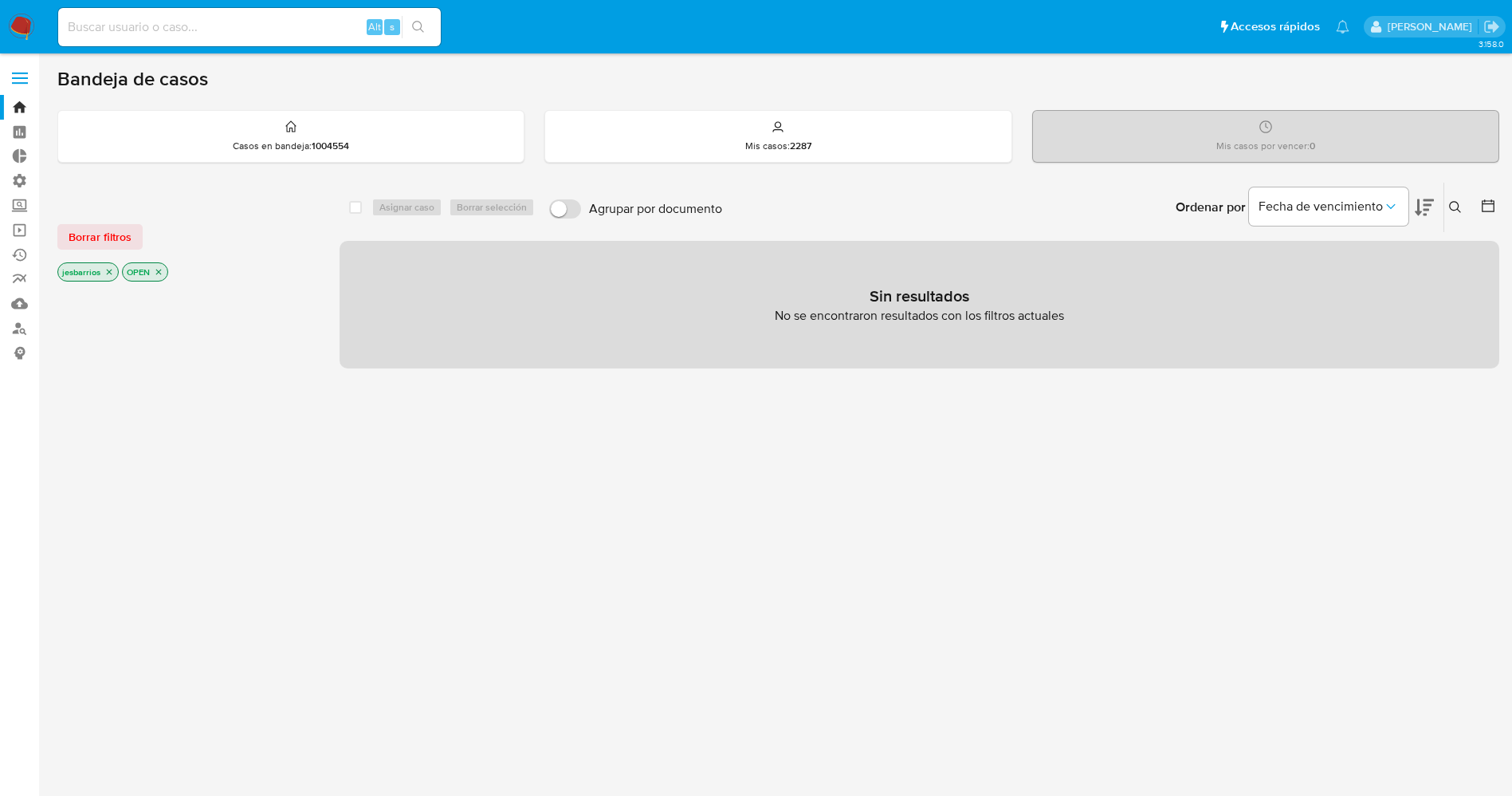
click at [110, 269] on icon "close-filter" at bounding box center [109, 272] width 10 height 10
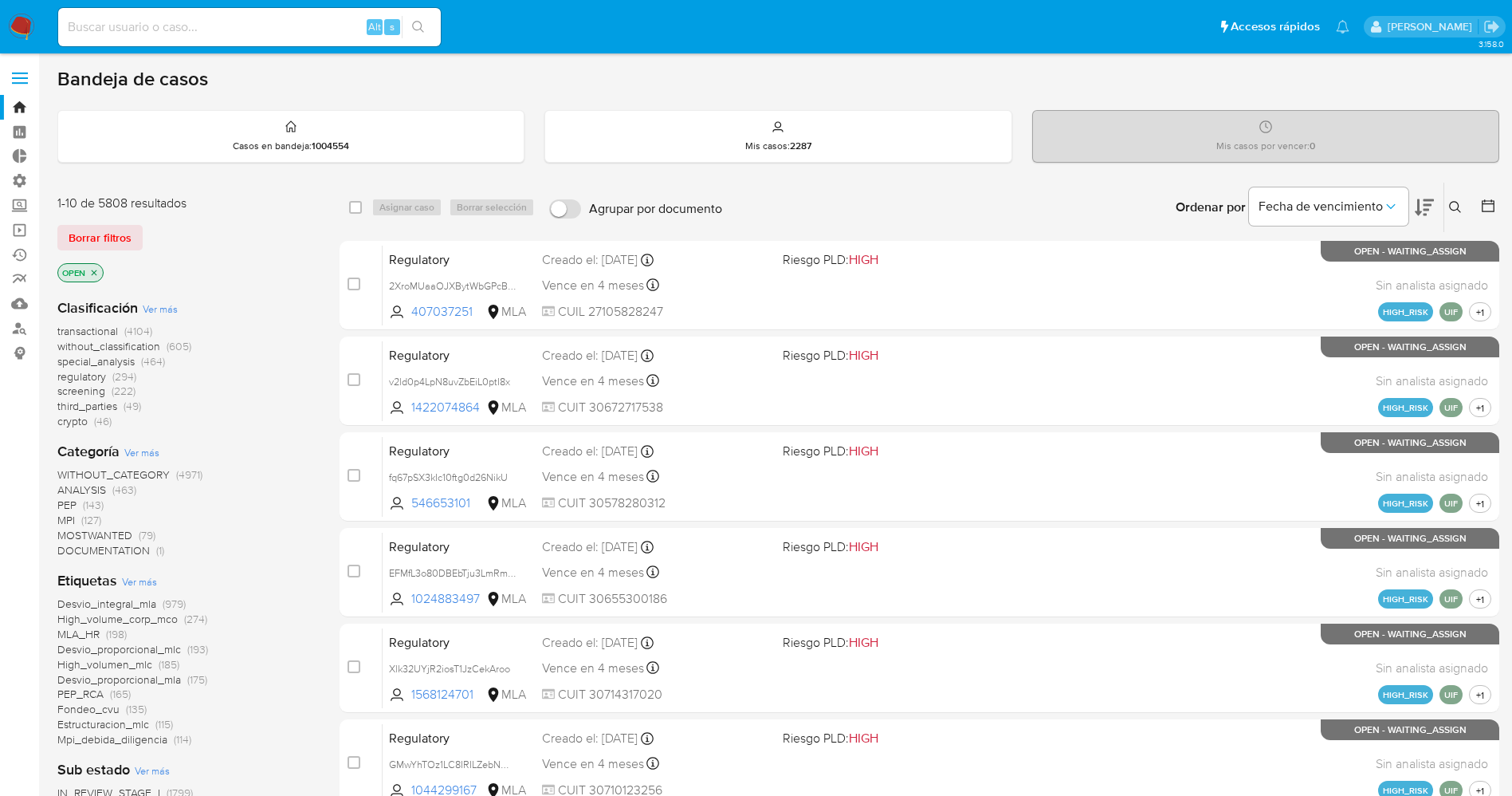
click at [137, 587] on span "Ver más" at bounding box center [139, 581] width 35 height 14
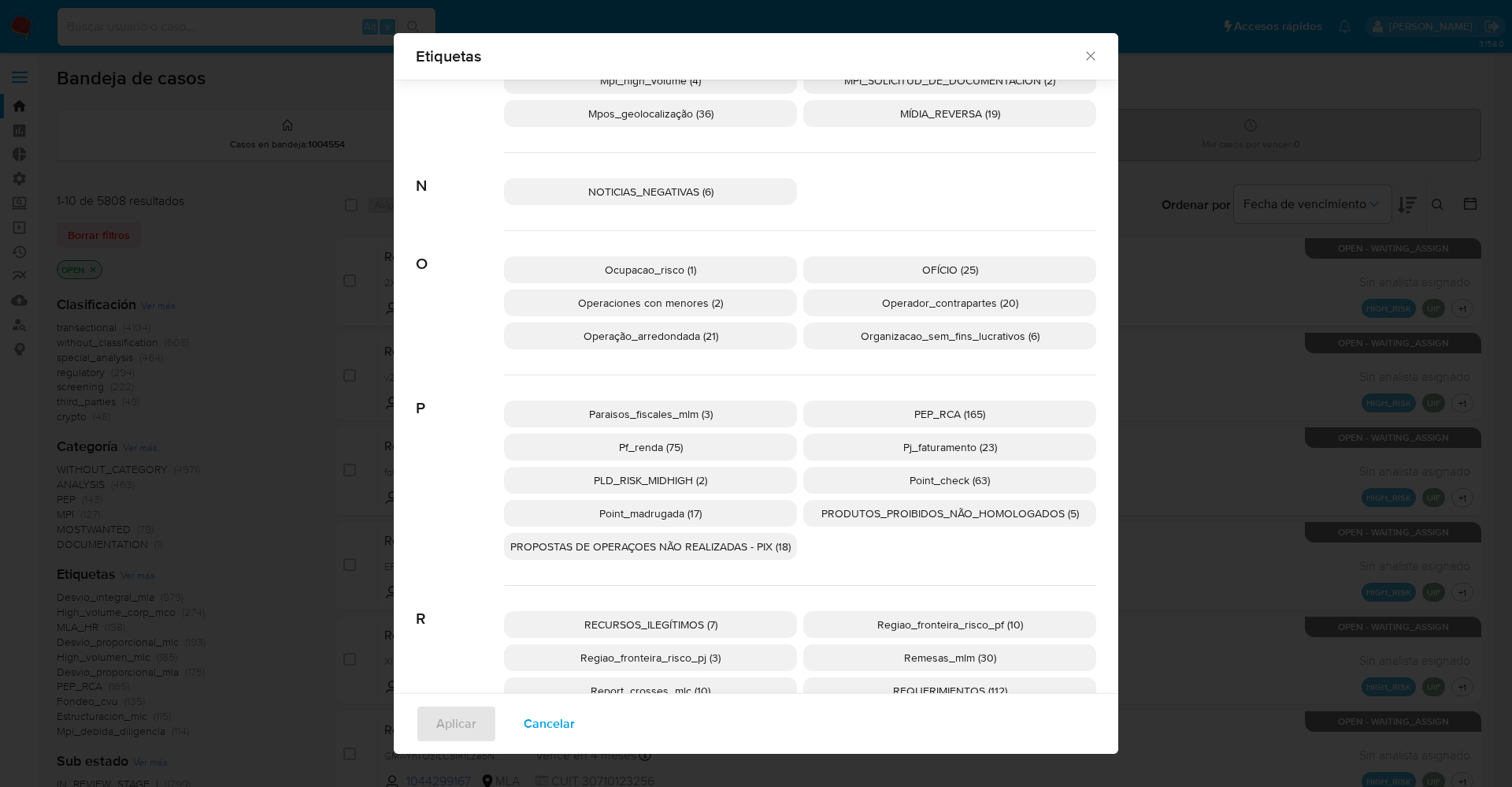
click at [918, 409] on span "PEP_RCA (165)" at bounding box center [949, 414] width 70 height 16
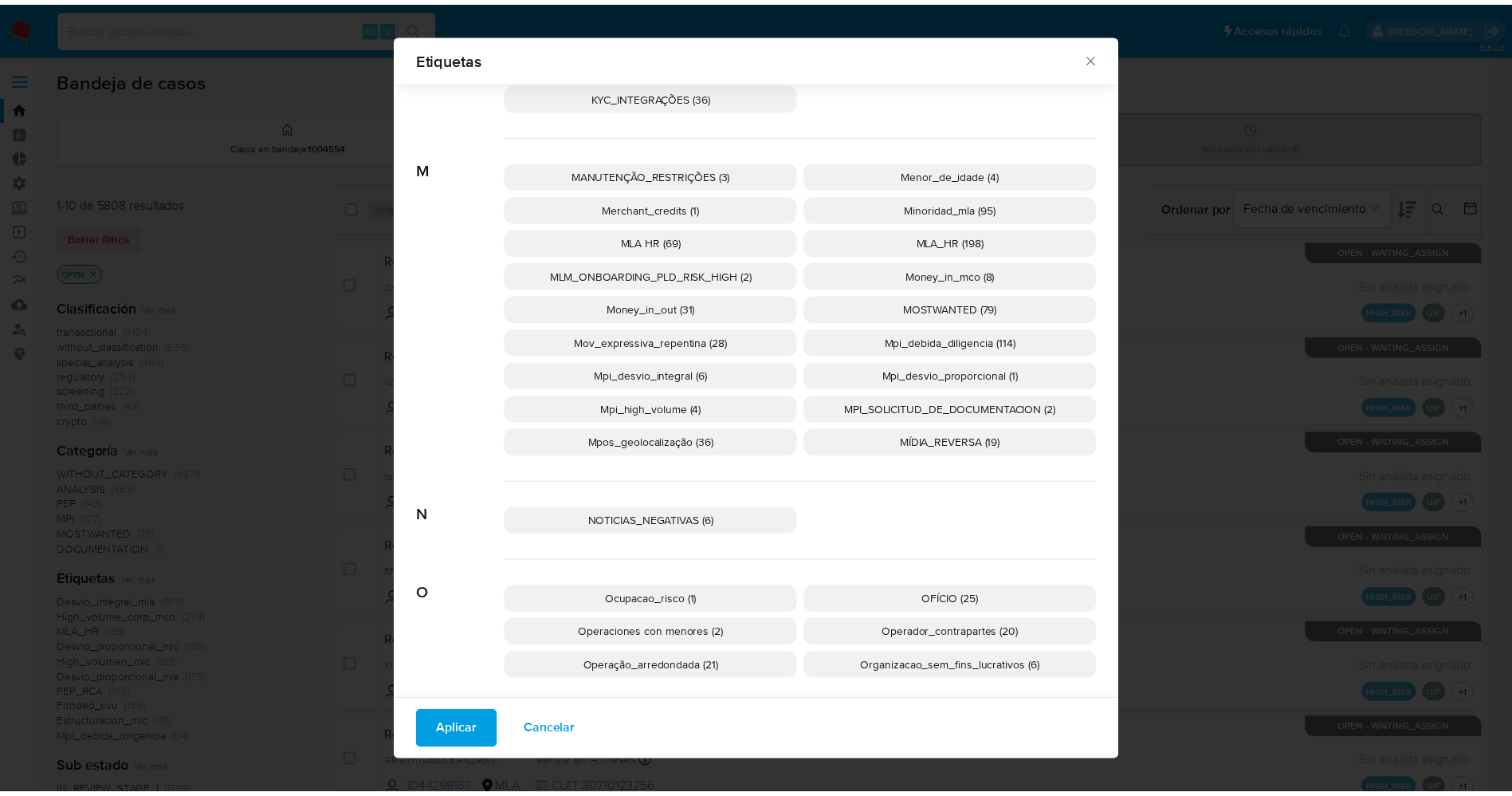
scroll to position [1902, 0]
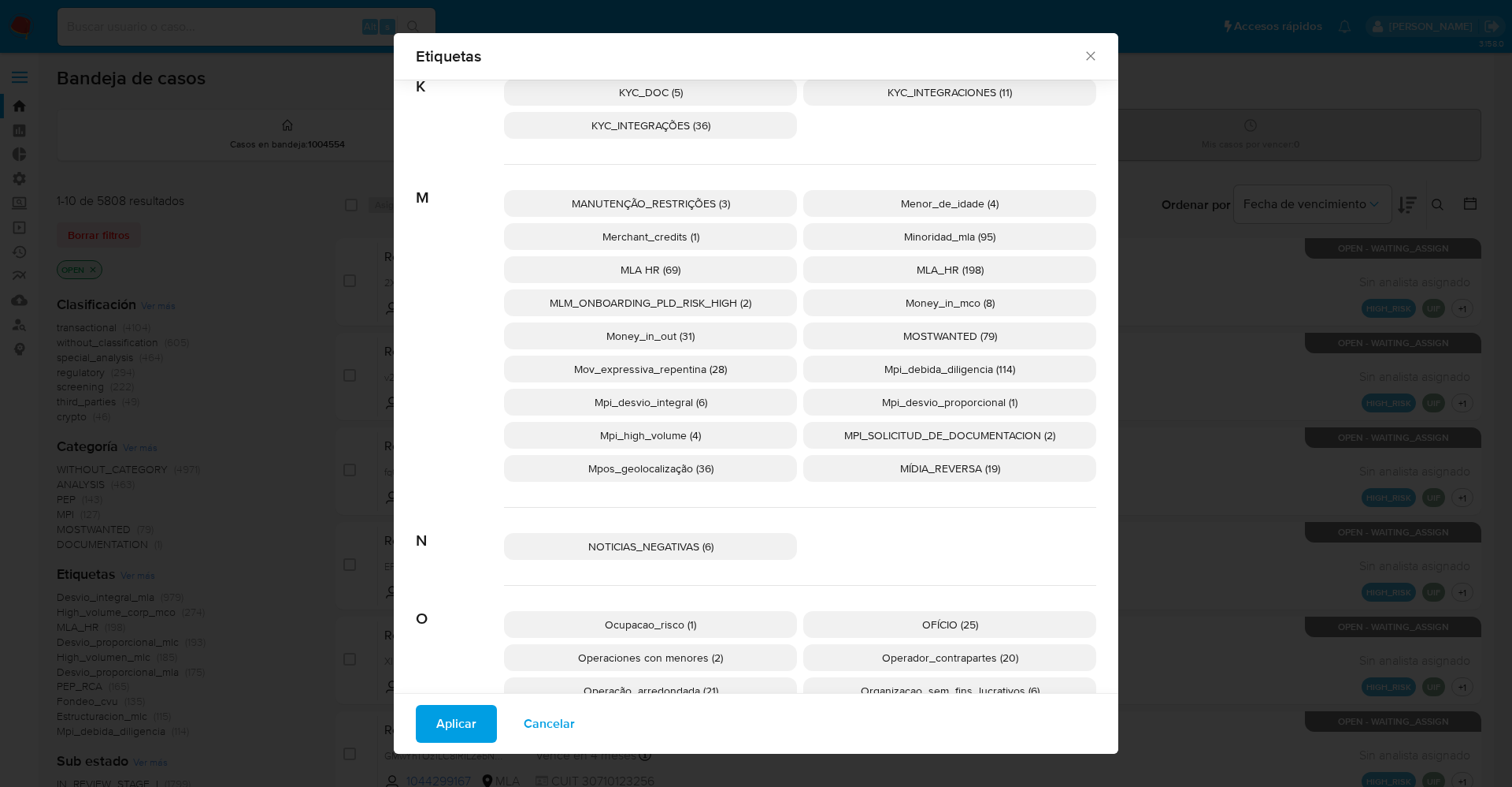
click at [891, 348] on p "MOSTWANTED (79)" at bounding box center [950, 336] width 293 height 27
click at [449, 717] on span "Aplicar" at bounding box center [456, 723] width 40 height 35
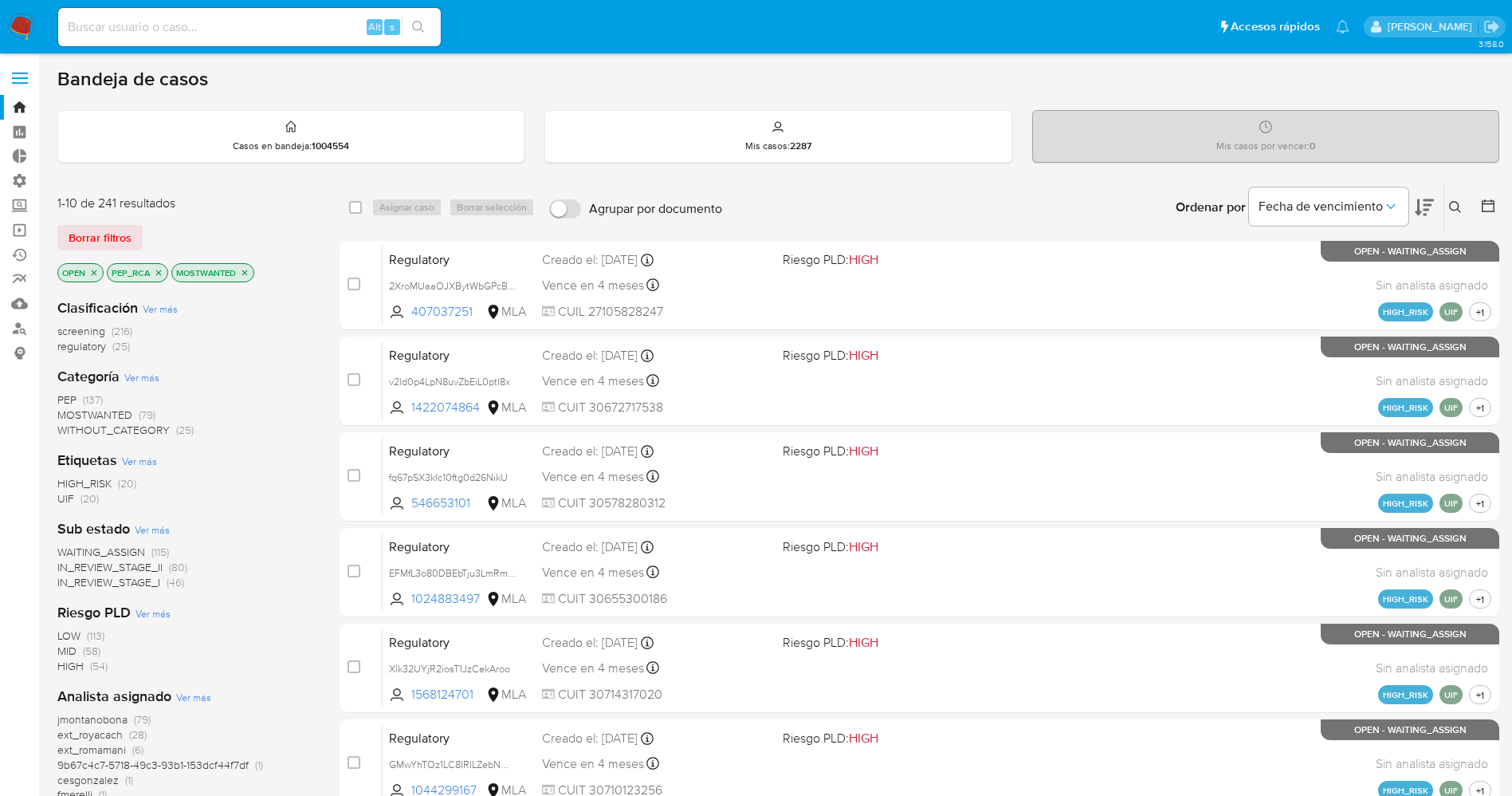
click at [118, 552] on span "WAITING_ASSIGN" at bounding box center [101, 552] width 87 height 16
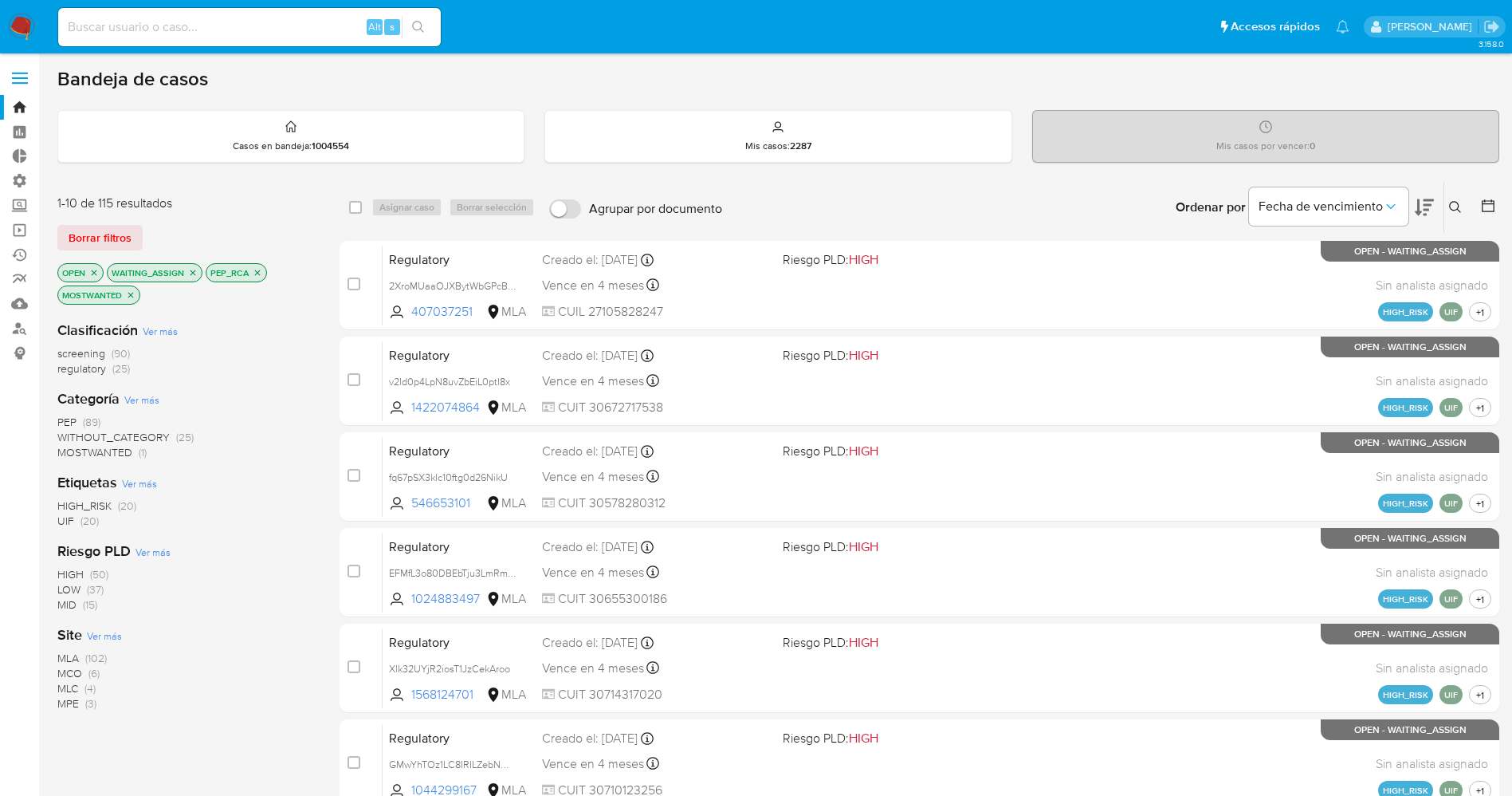
click at [111, 631] on span "Ver más" at bounding box center [104, 635] width 35 height 14
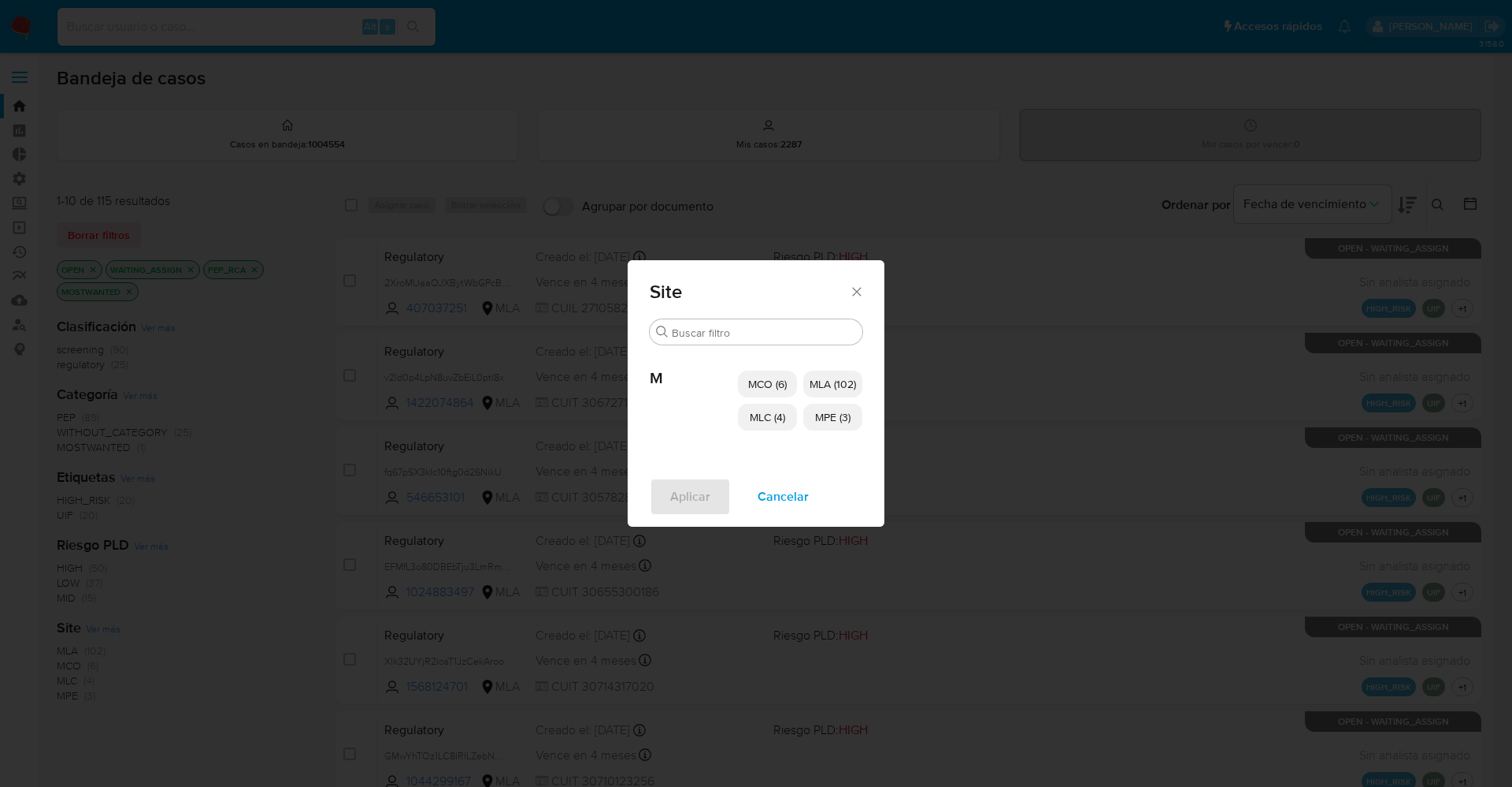
click at [776, 383] on span "MCO (6)" at bounding box center [767, 384] width 39 height 16
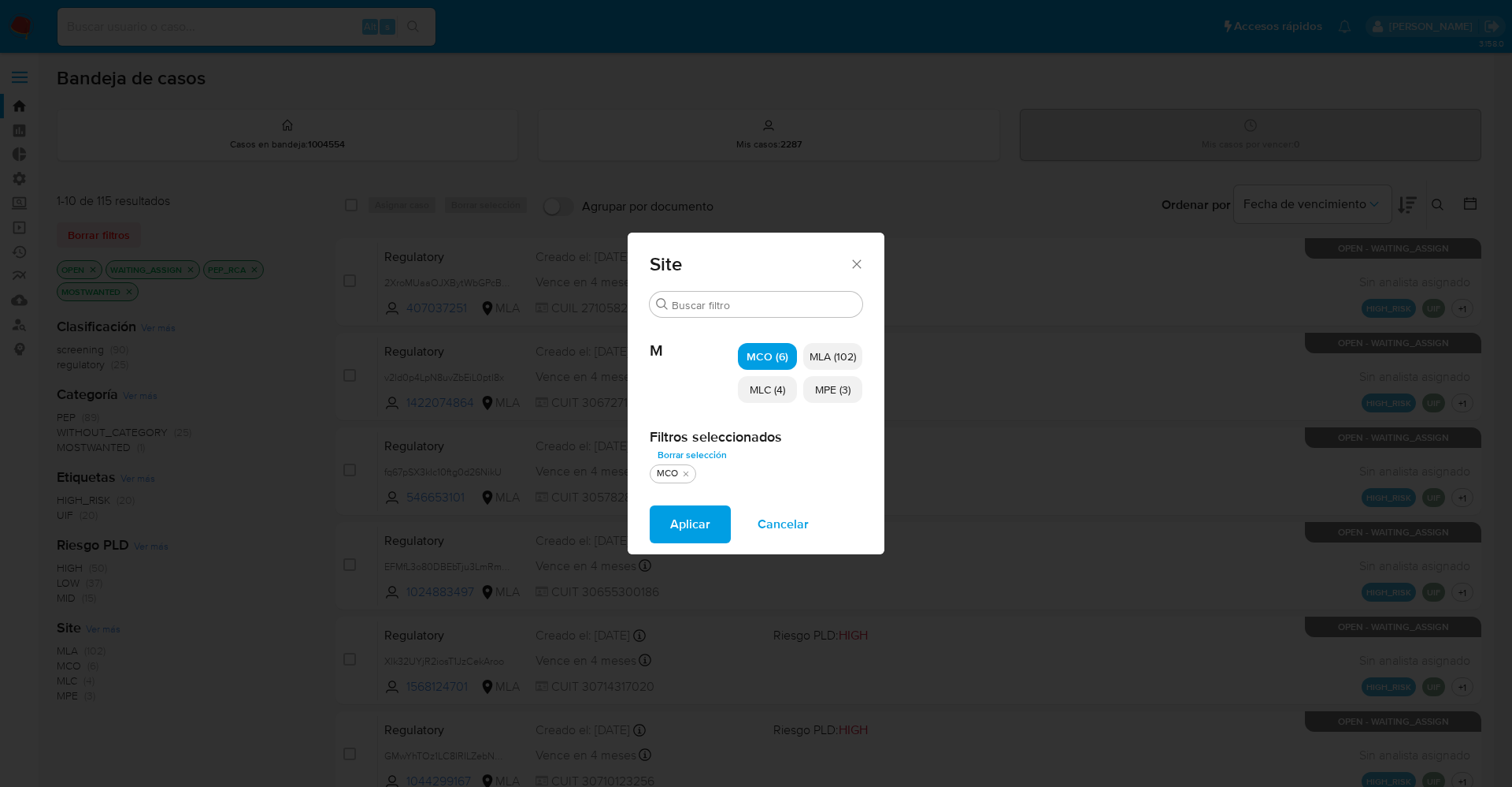
click at [768, 391] on span "MLC (4)" at bounding box center [768, 389] width 36 height 16
click at [801, 392] on div "MCO (6) MLA (102) MLC (4) MPE (3)" at bounding box center [800, 372] width 124 height 110
click at [811, 392] on p "MPE (3)" at bounding box center [833, 389] width 59 height 27
click at [657, 533] on button "Aplicar" at bounding box center [691, 524] width 81 height 38
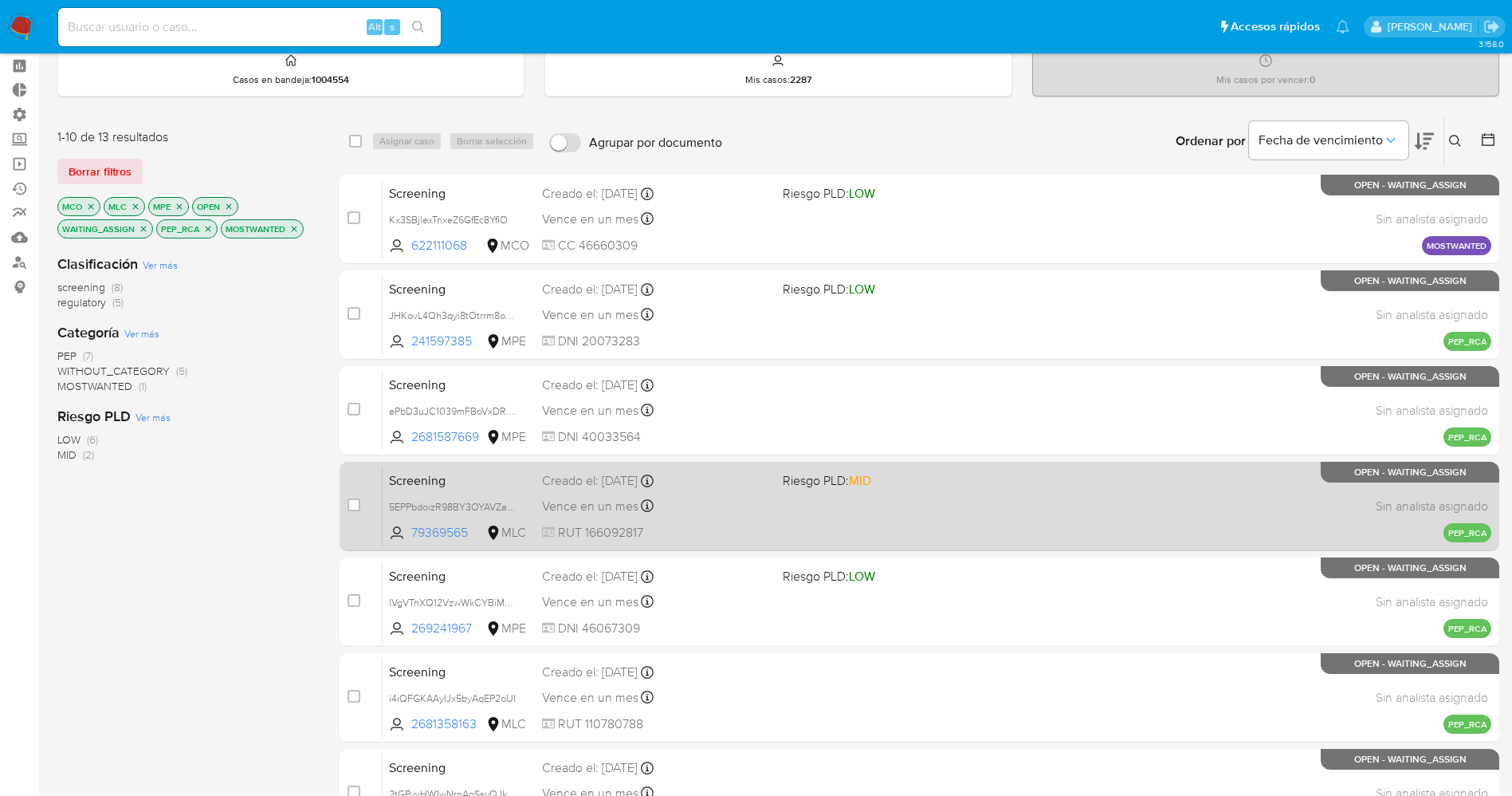
scroll to position [520, 0]
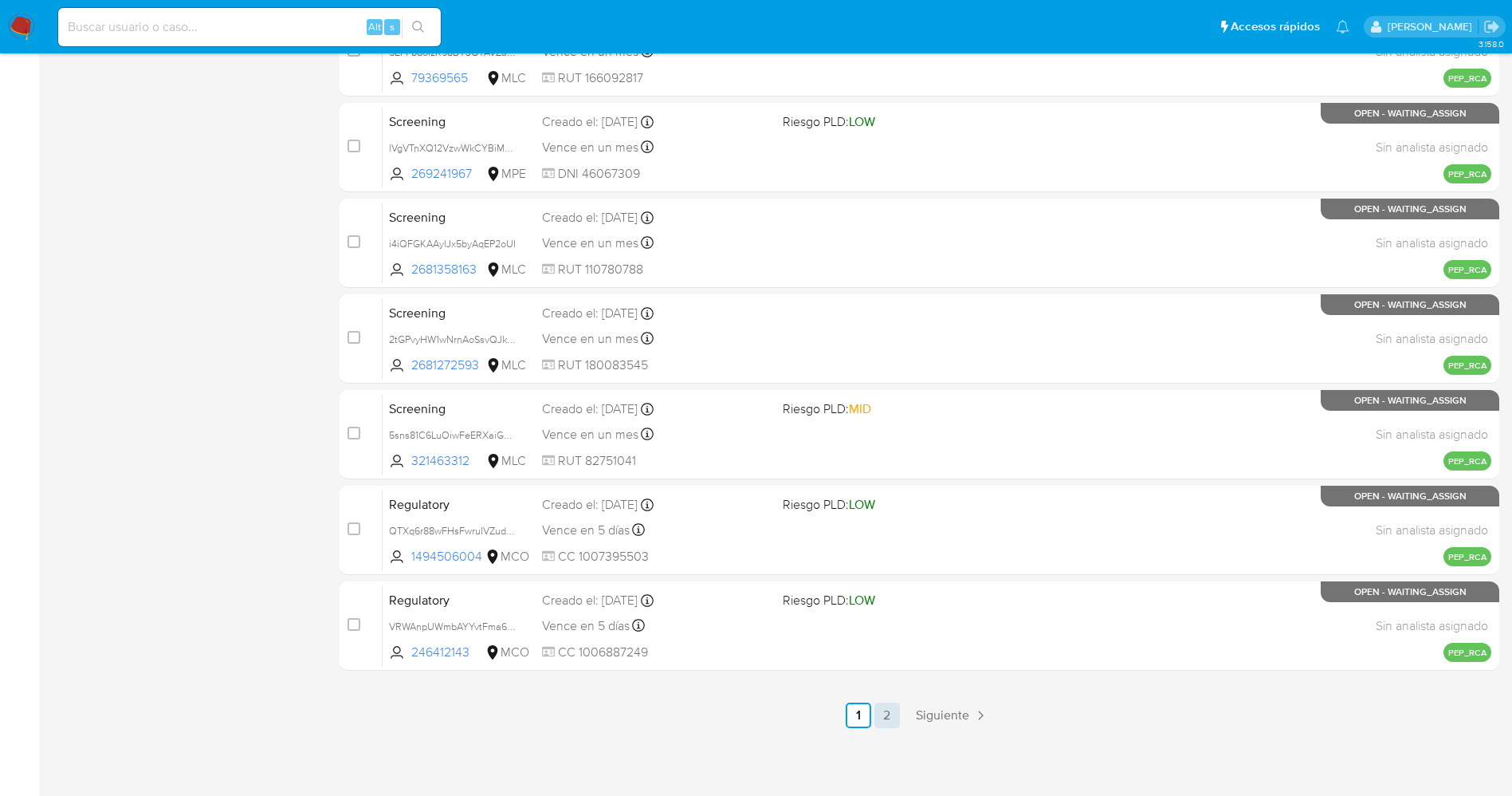
click at [884, 717] on link "2" at bounding box center [887, 714] width 26 height 26
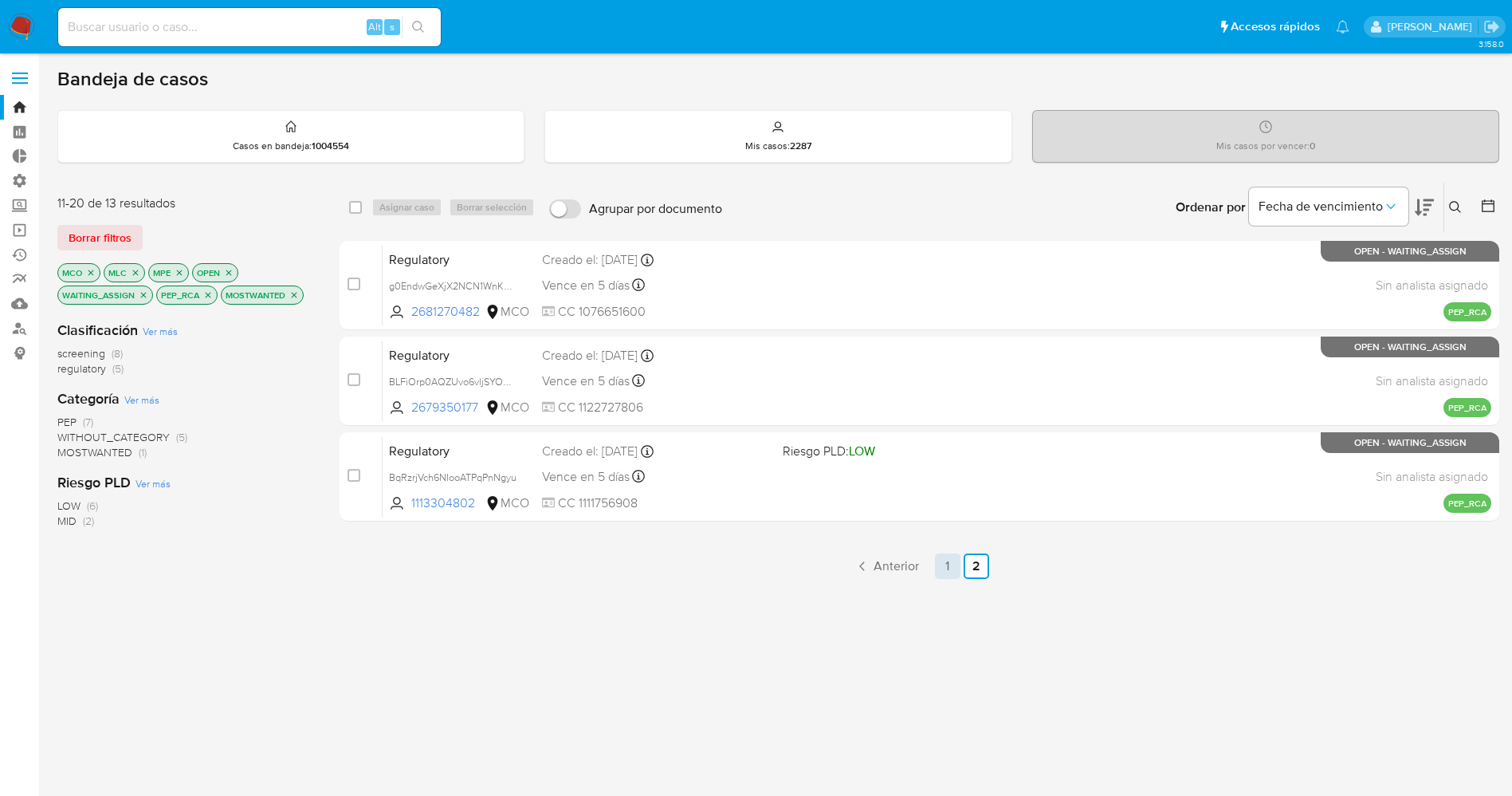
click at [940, 564] on link "1" at bounding box center [947, 566] width 26 height 26
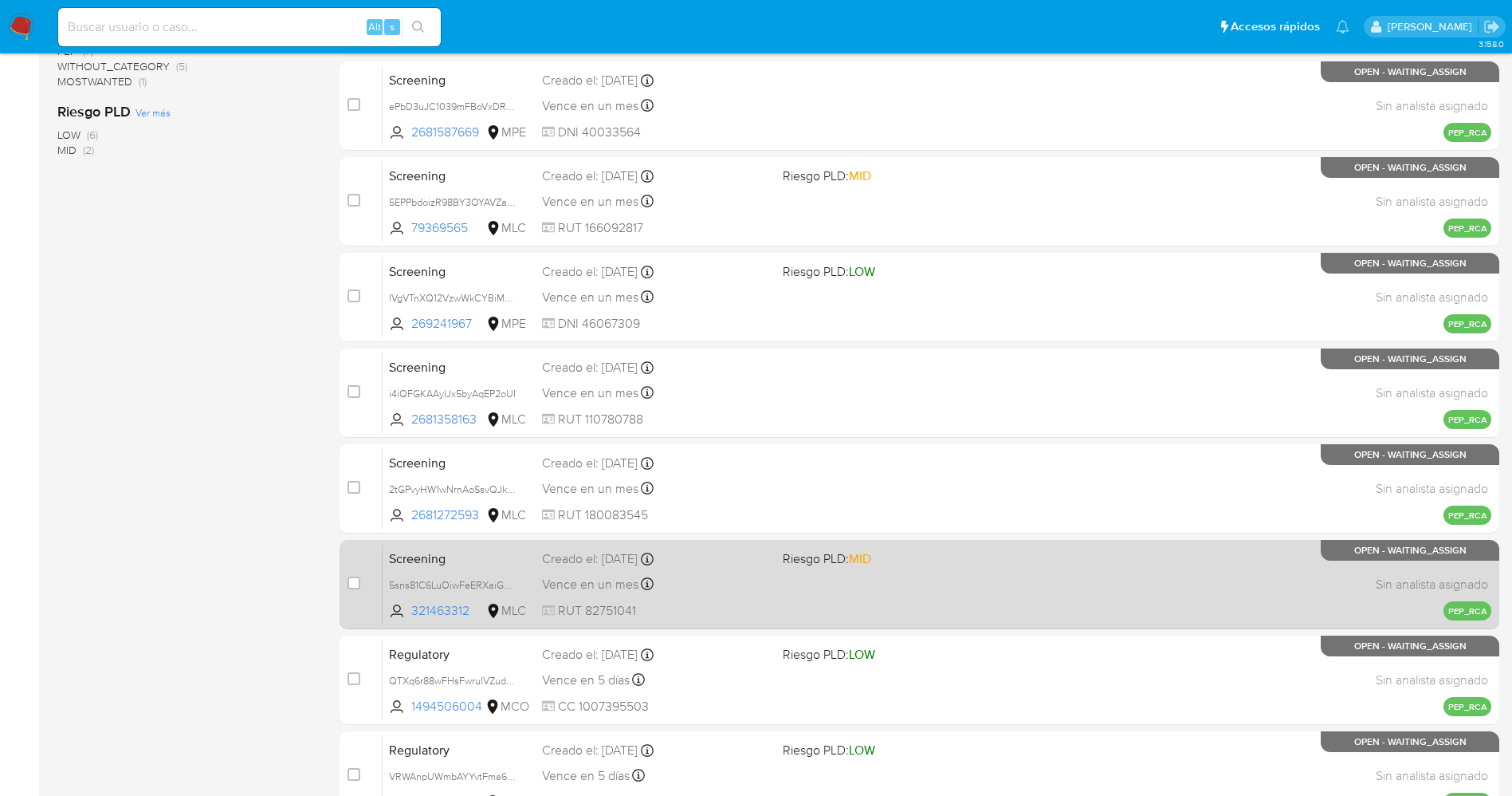
scroll to position [520, 0]
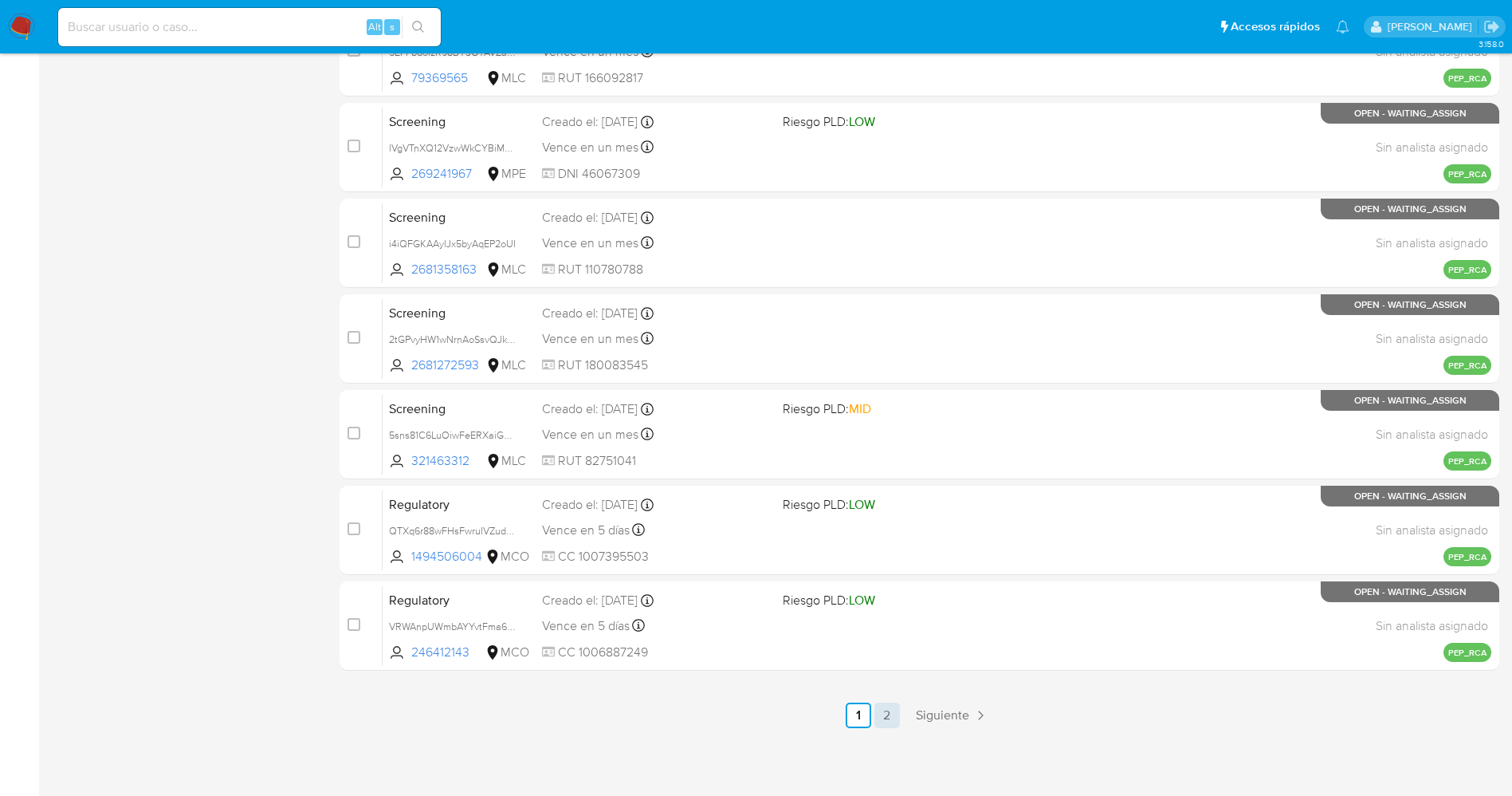
click at [889, 708] on link "2" at bounding box center [887, 714] width 26 height 26
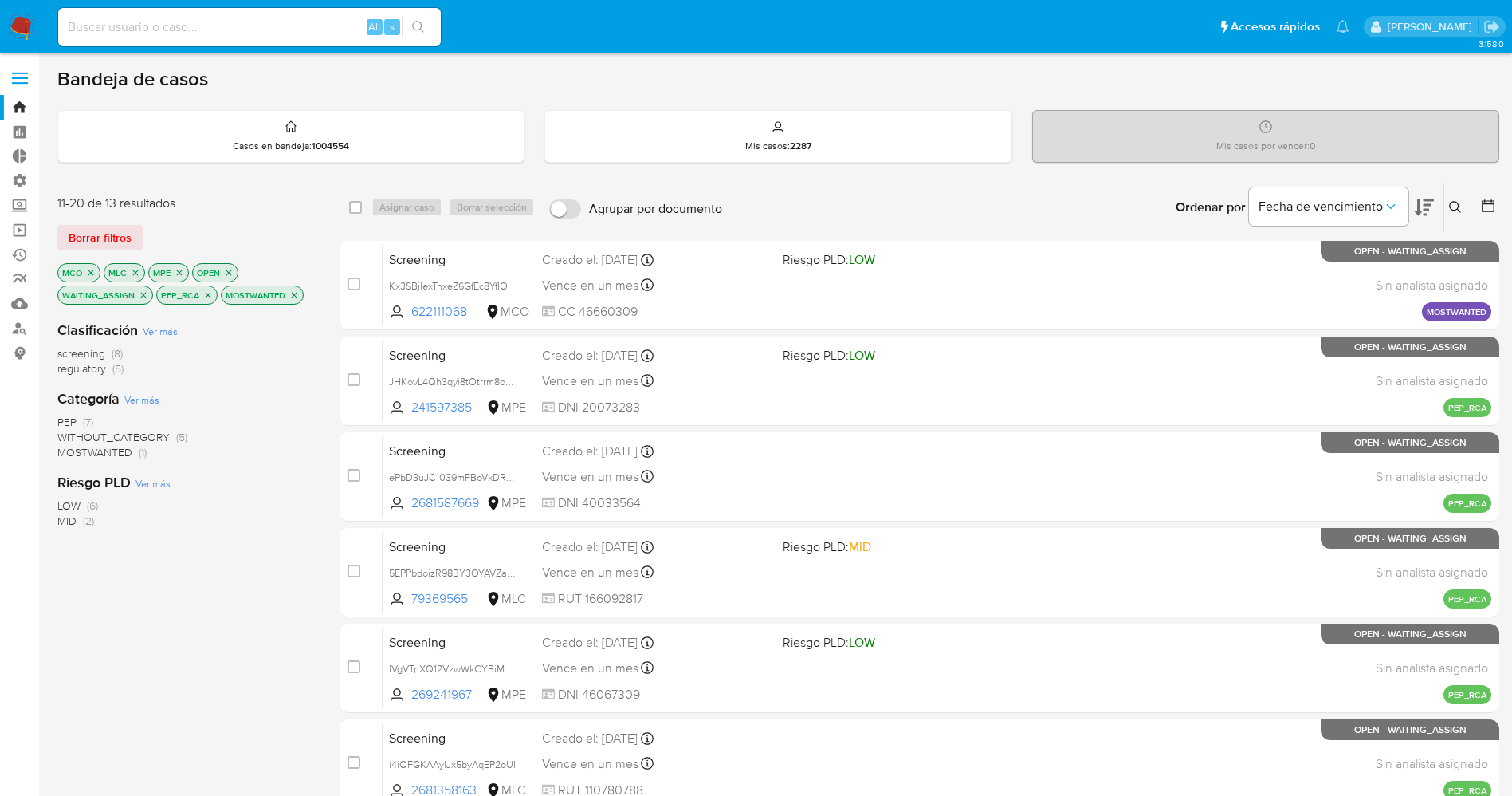
click at [16, 24] on img at bounding box center [21, 27] width 28 height 28
